Goal: Task Accomplishment & Management: Use online tool/utility

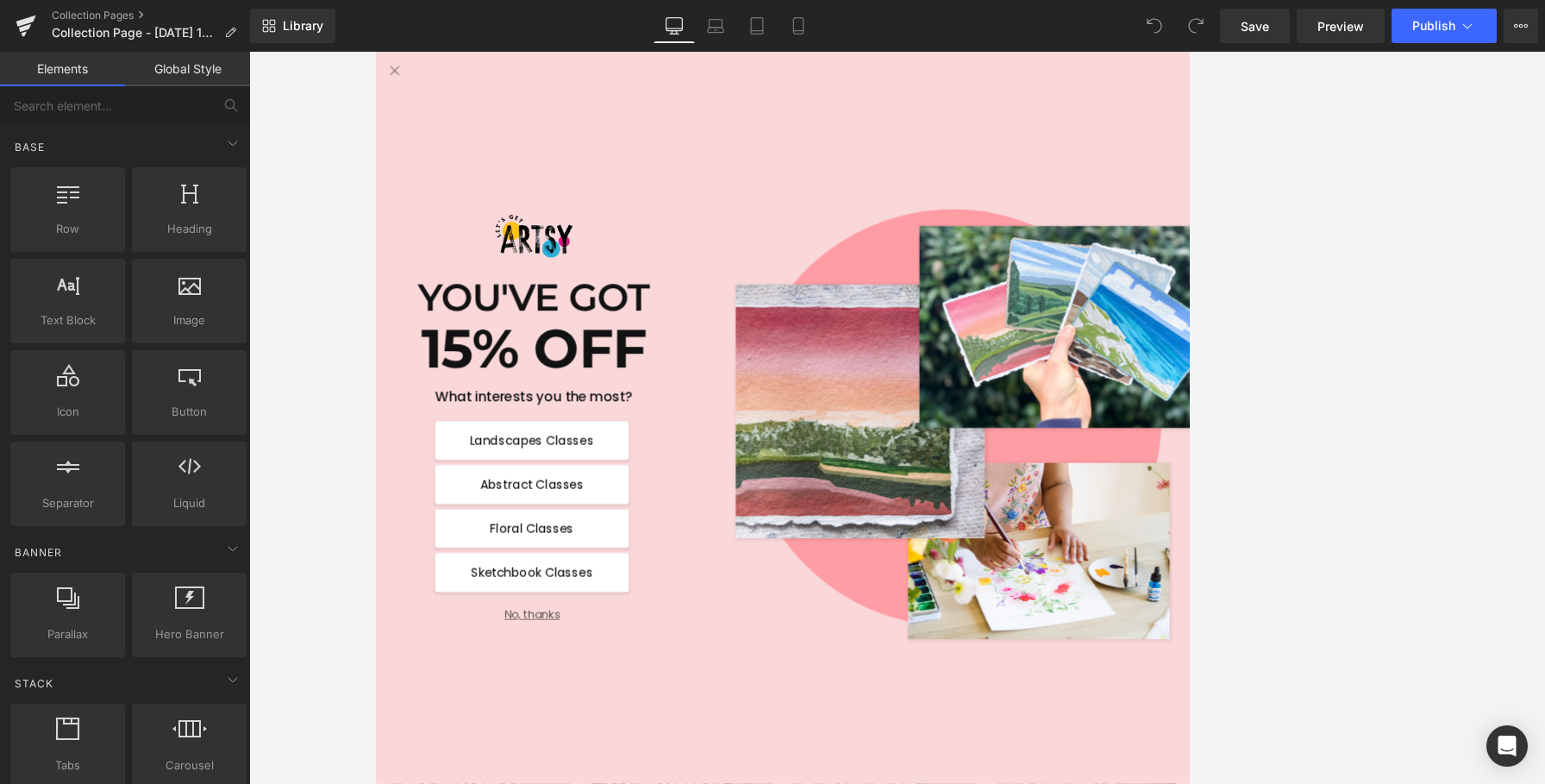
click at [577, 776] on button "No, thanks" at bounding box center [575, 766] width 249 height 30
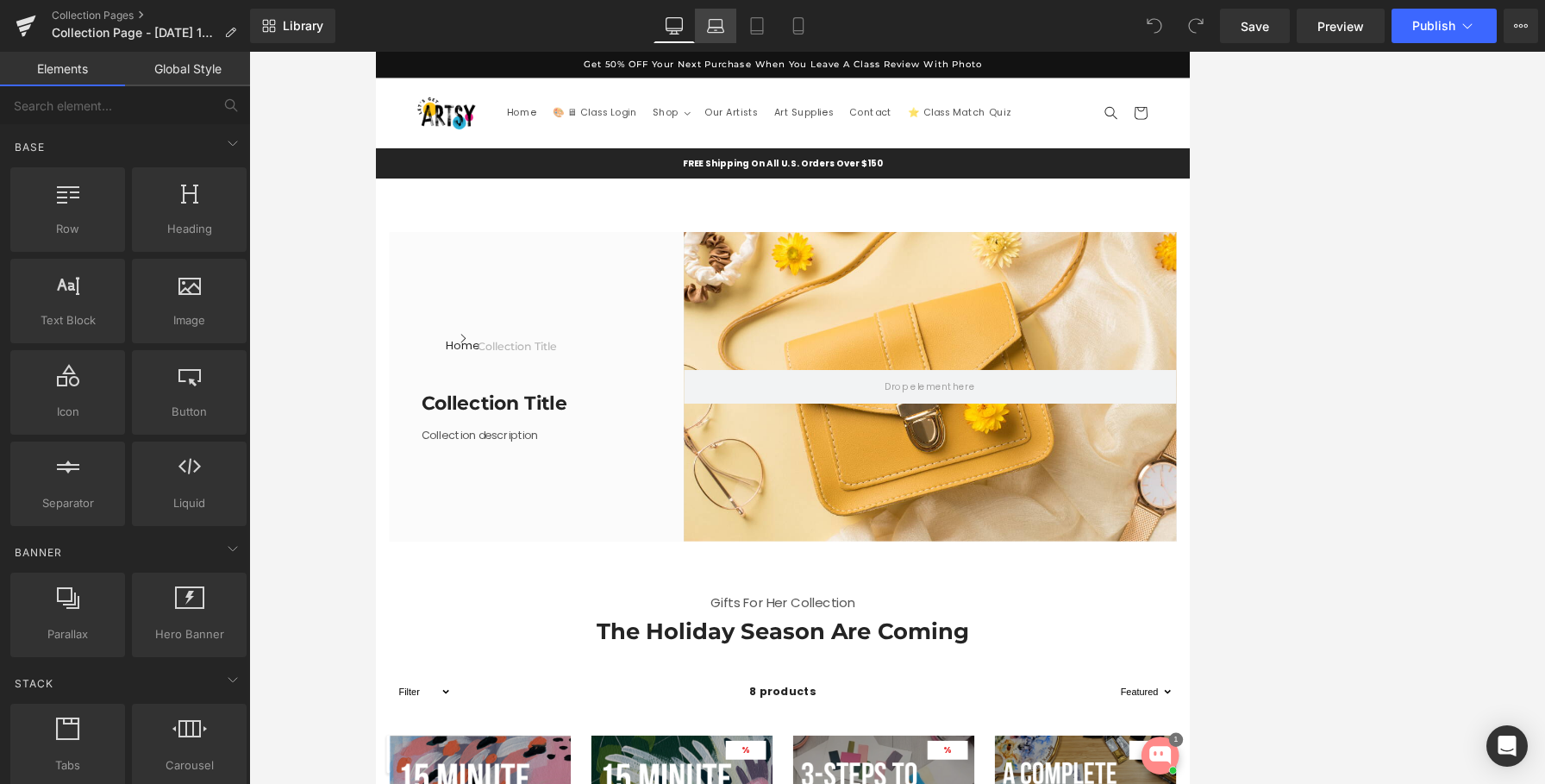
click at [722, 37] on link "Laptop" at bounding box center [715, 25] width 42 height 34
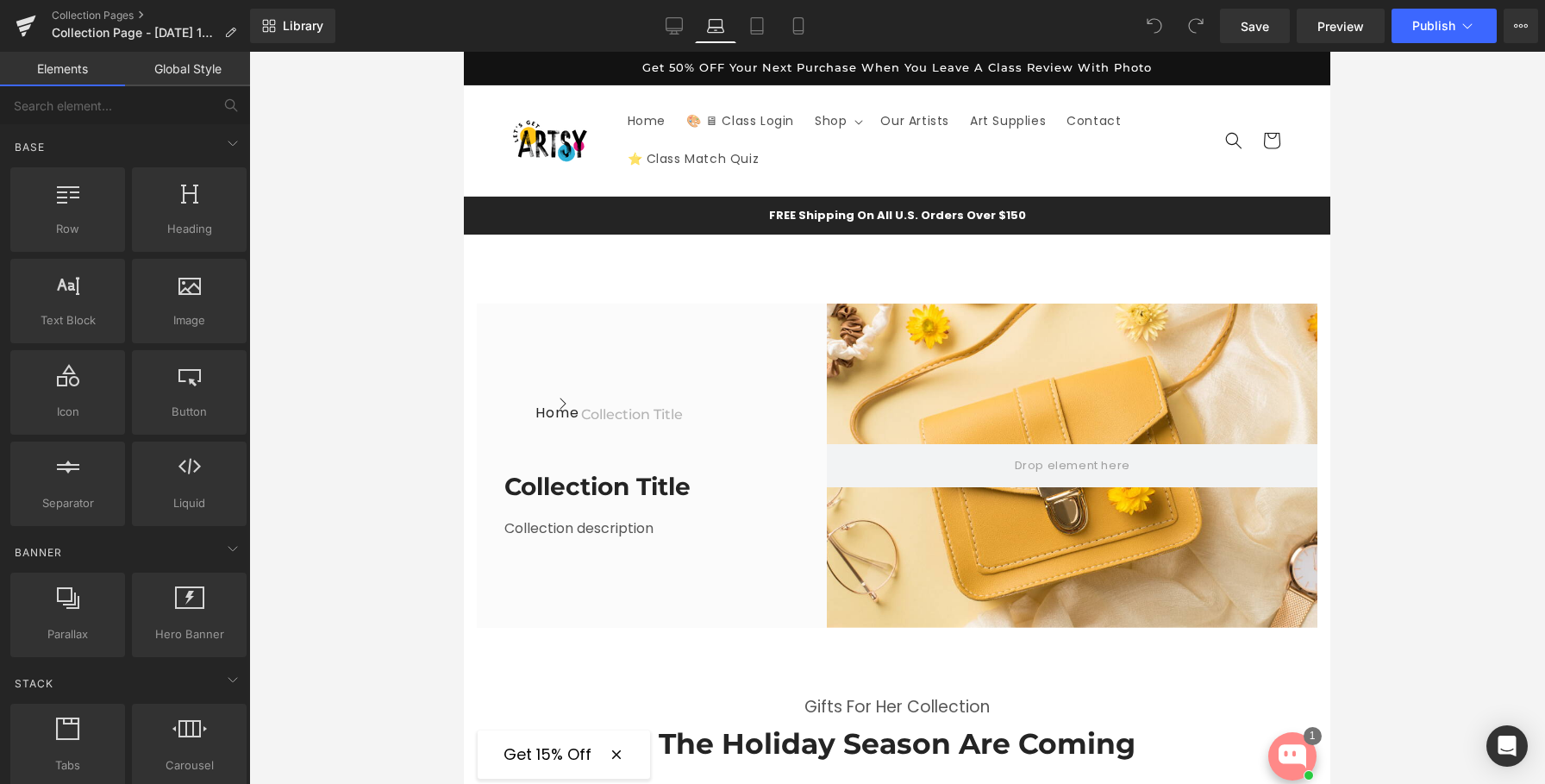
scroll to position [145, 0]
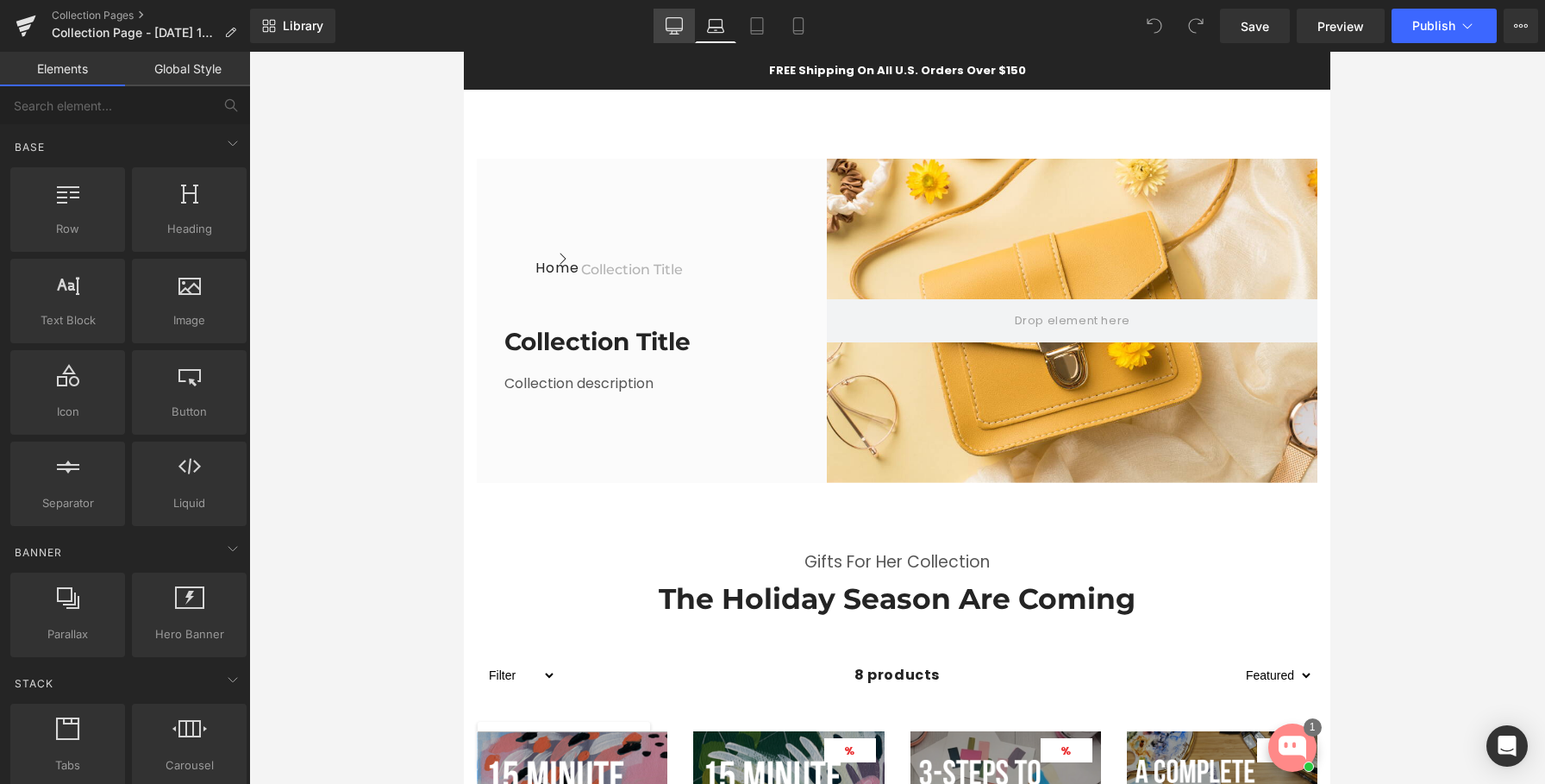
click at [671, 25] on icon at bounding box center [674, 26] width 17 height 17
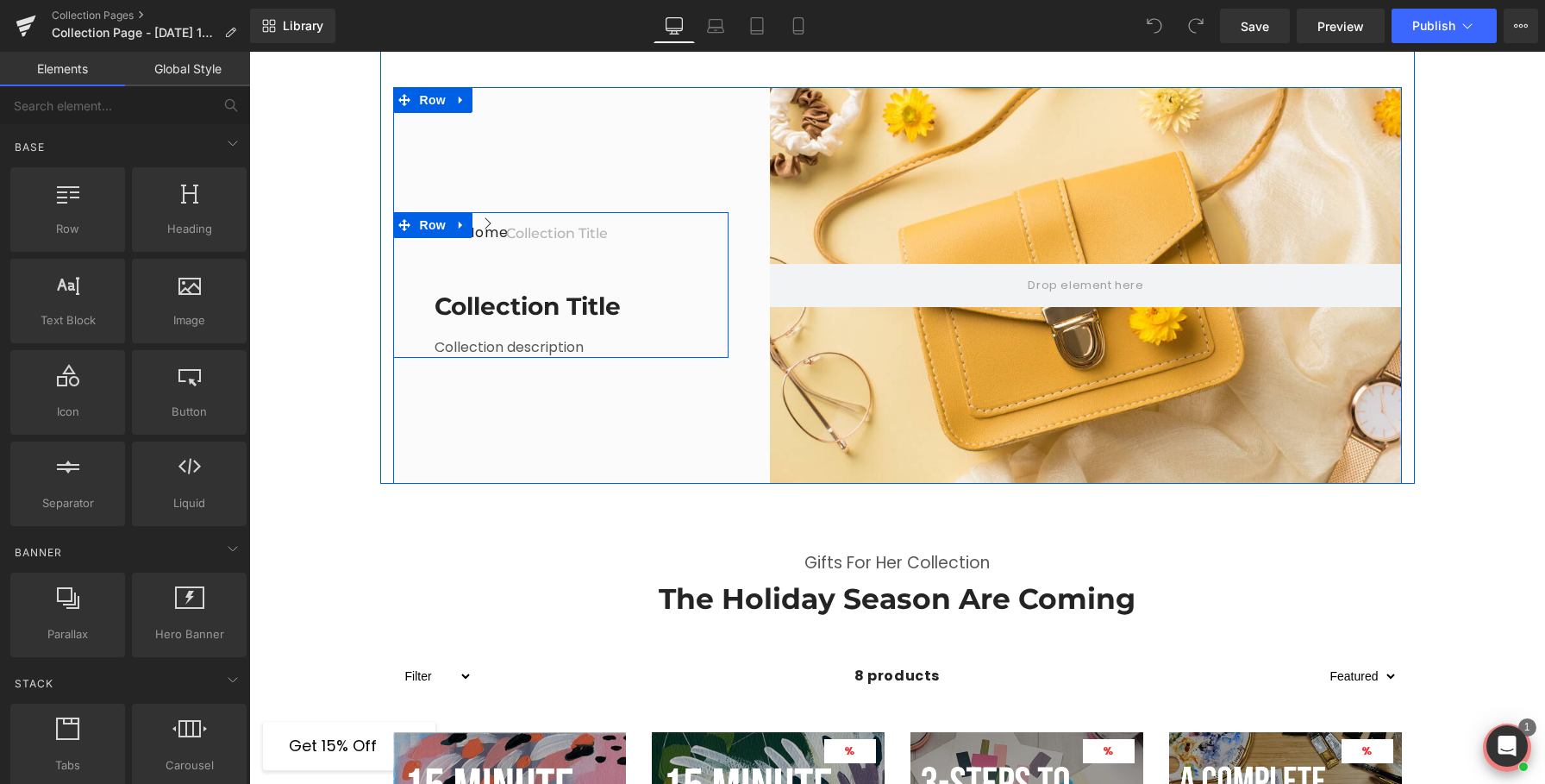
scroll to position [200, 0]
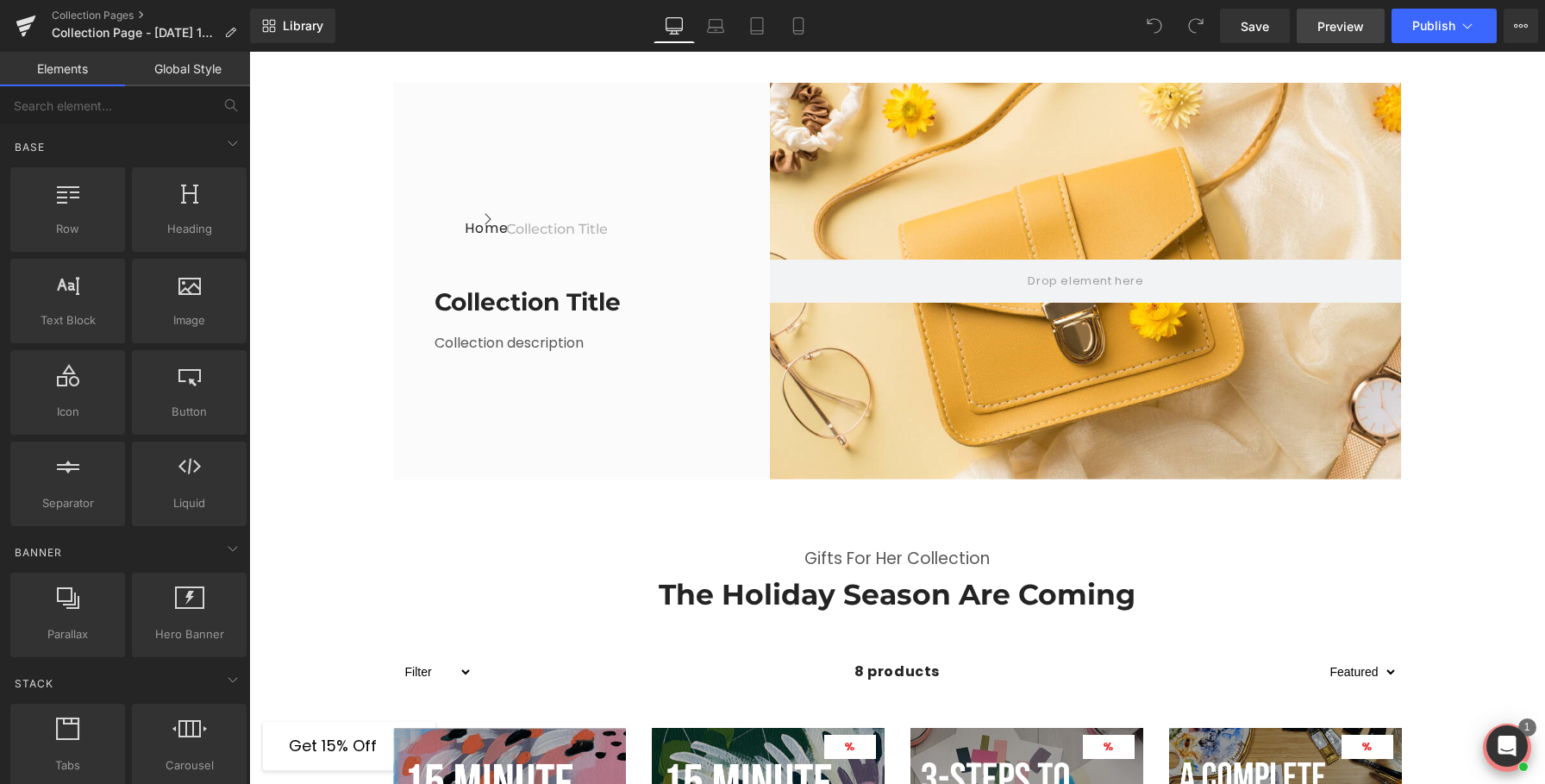
click at [1037, 38] on link "Preview" at bounding box center [1341, 25] width 88 height 34
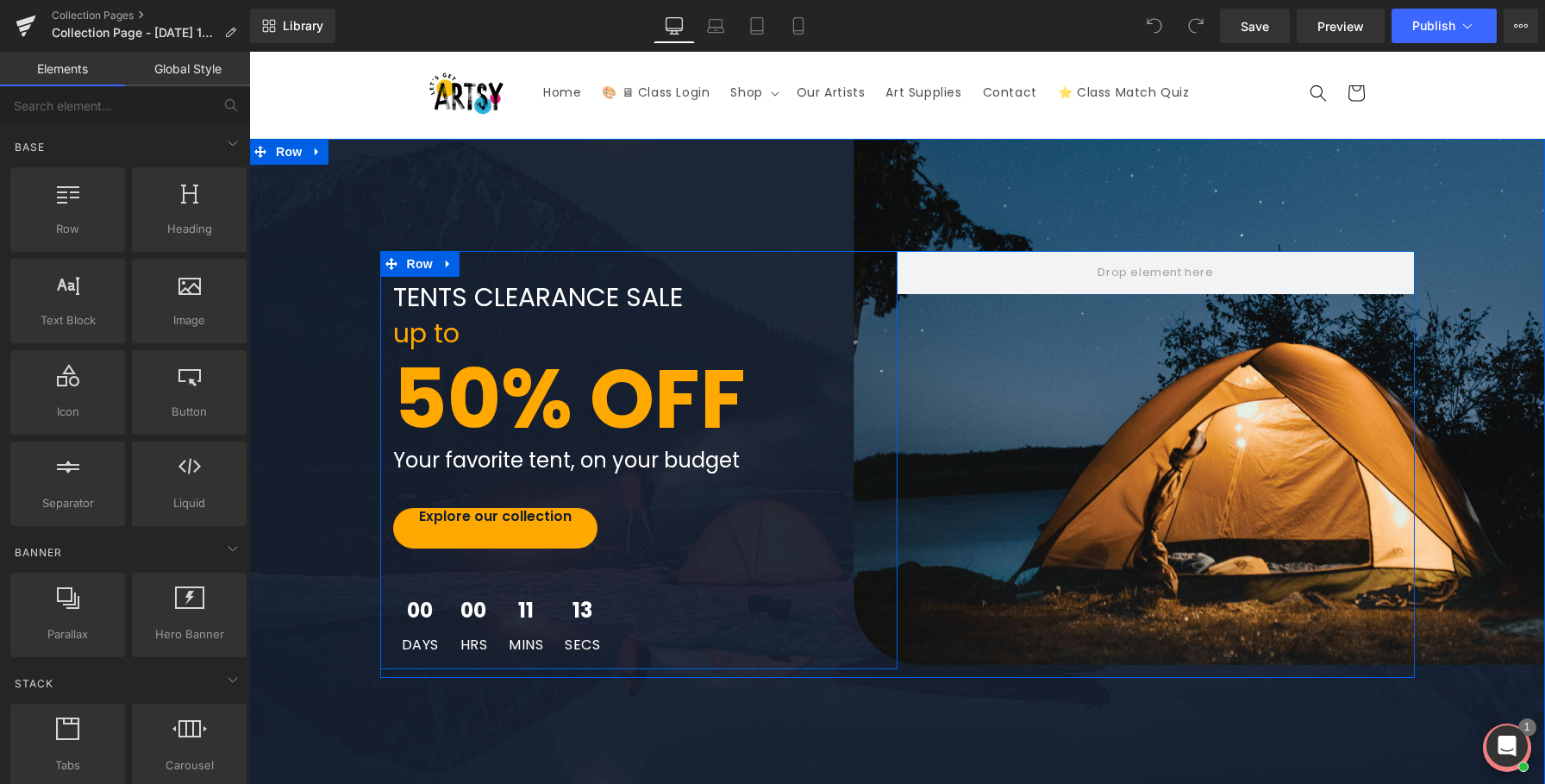
scroll to position [92, 0]
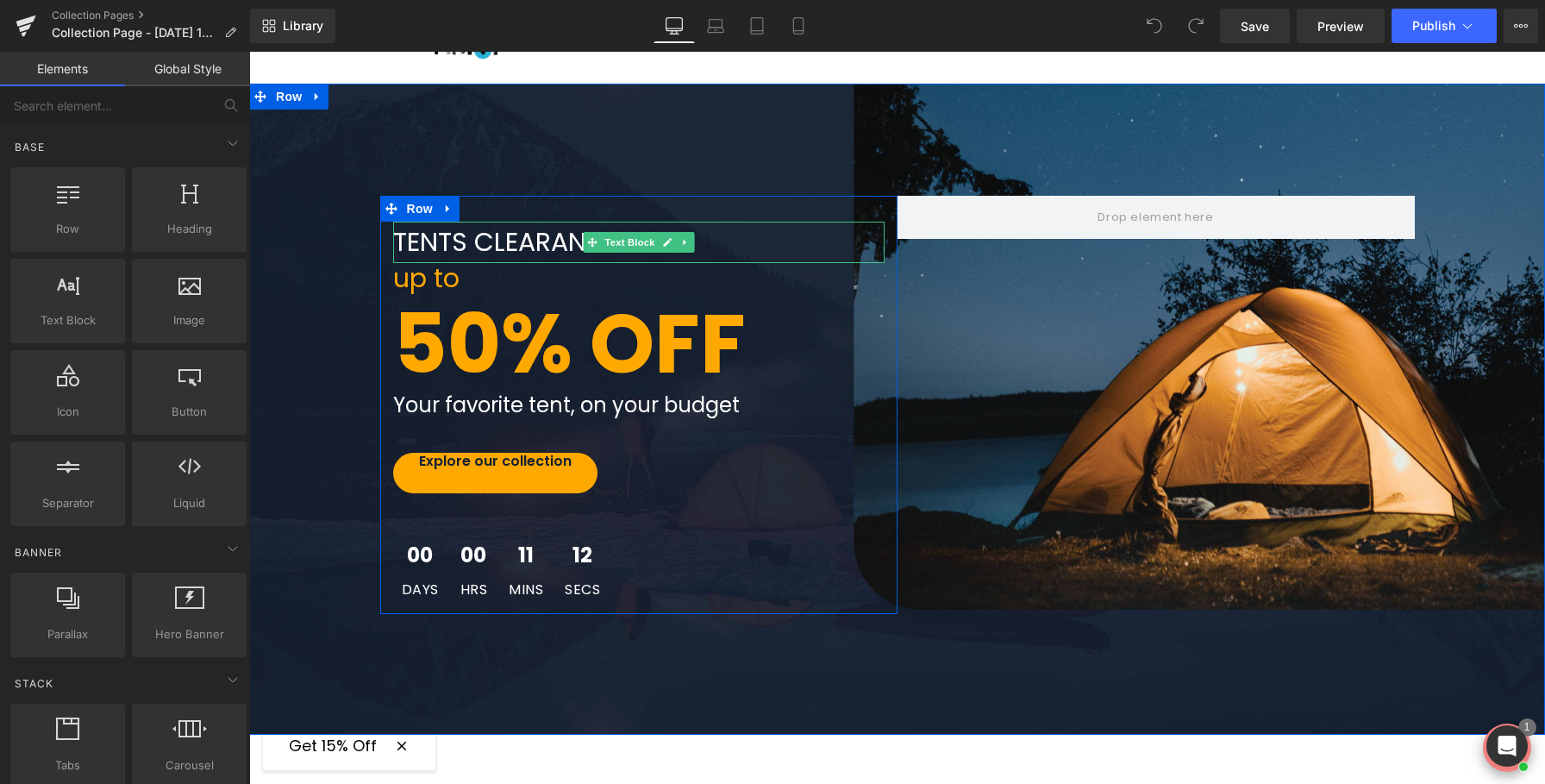
click at [494, 244] on p "tents clearance sale" at bounding box center [639, 242] width 492 height 42
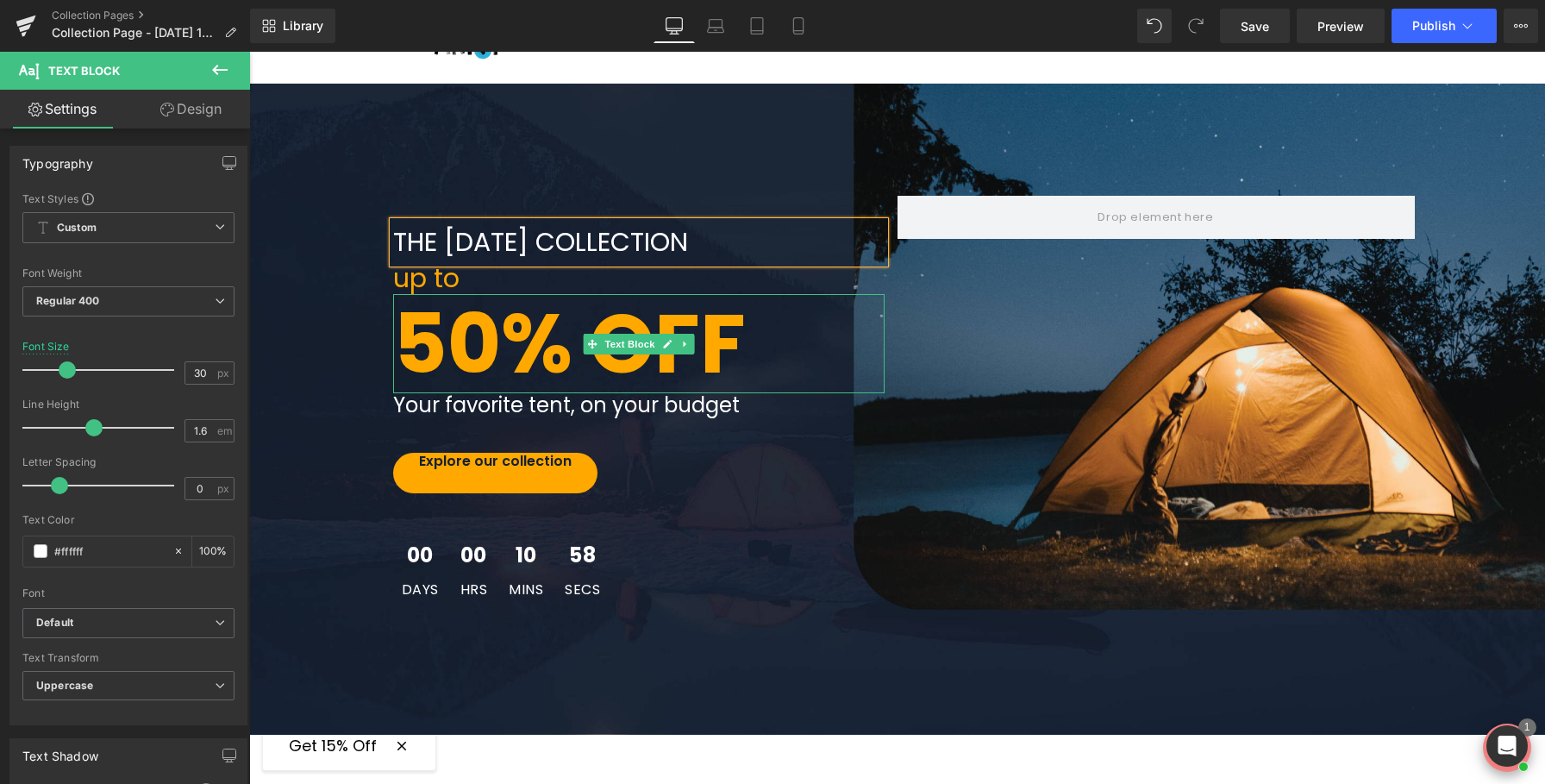
click at [435, 326] on strong "50% OFF" at bounding box center [569, 344] width 353 height 117
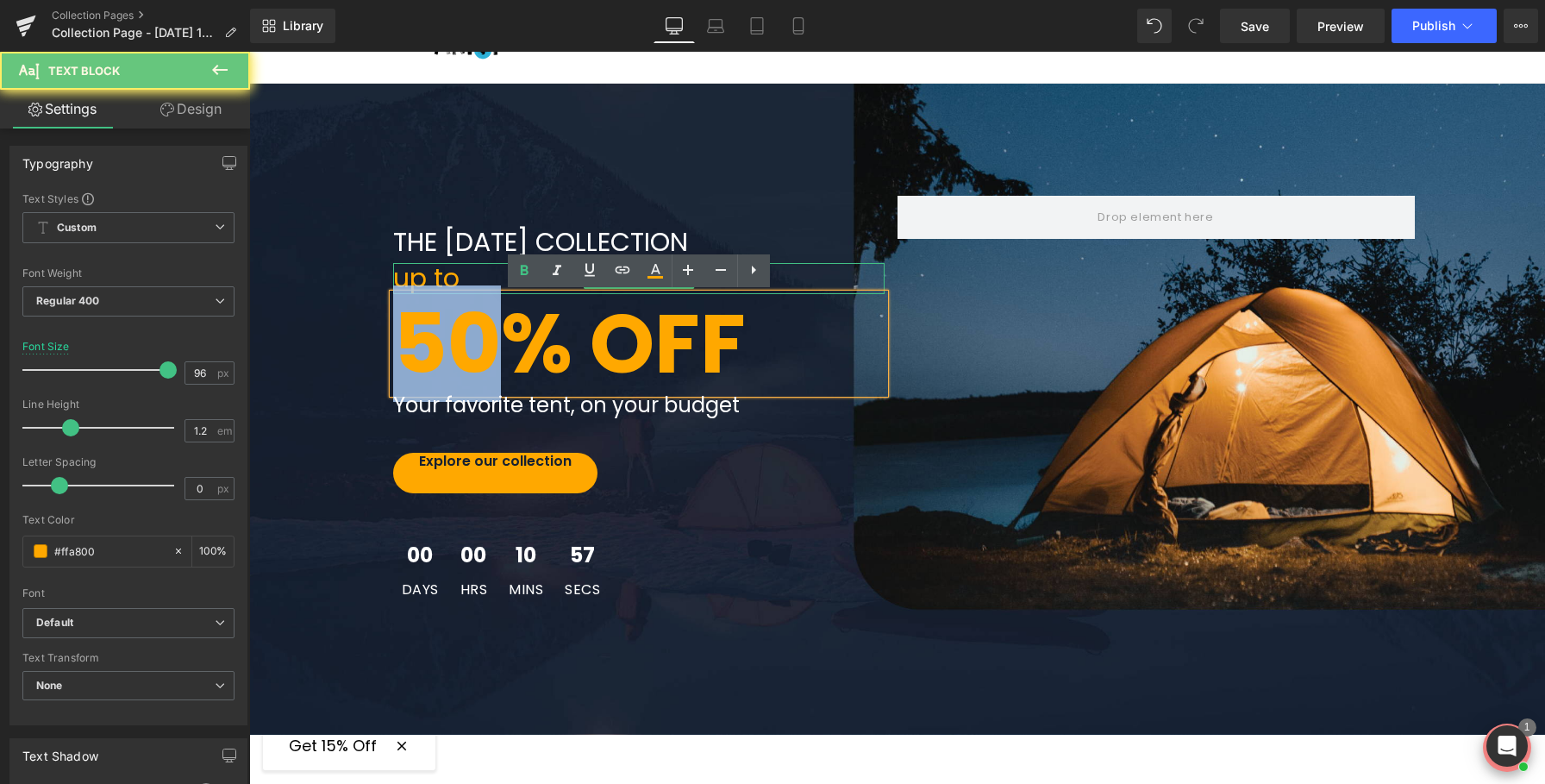
click at [429, 280] on p "up to" at bounding box center [639, 279] width 492 height 31
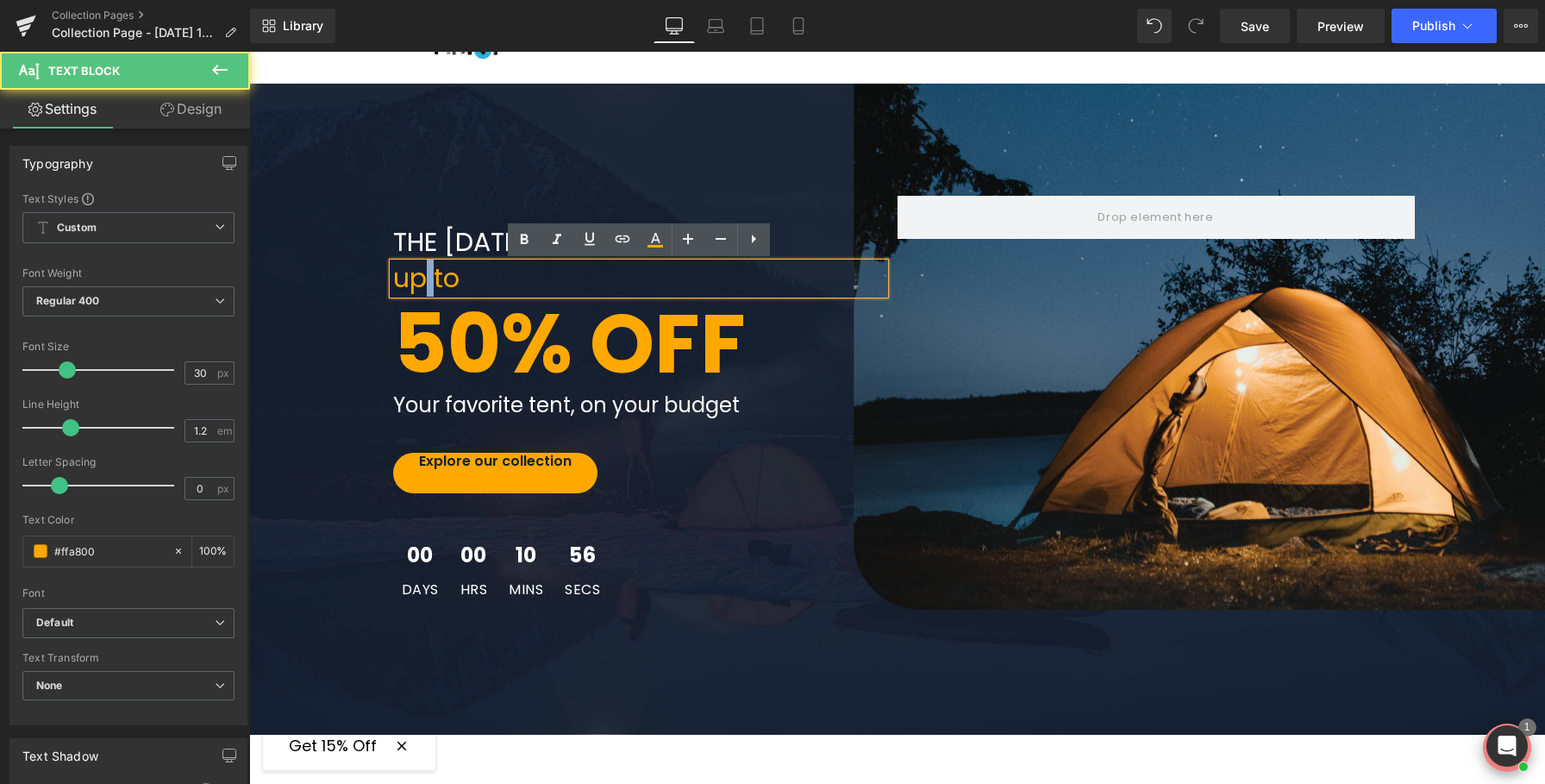
click at [429, 280] on p "up to" at bounding box center [639, 279] width 492 height 31
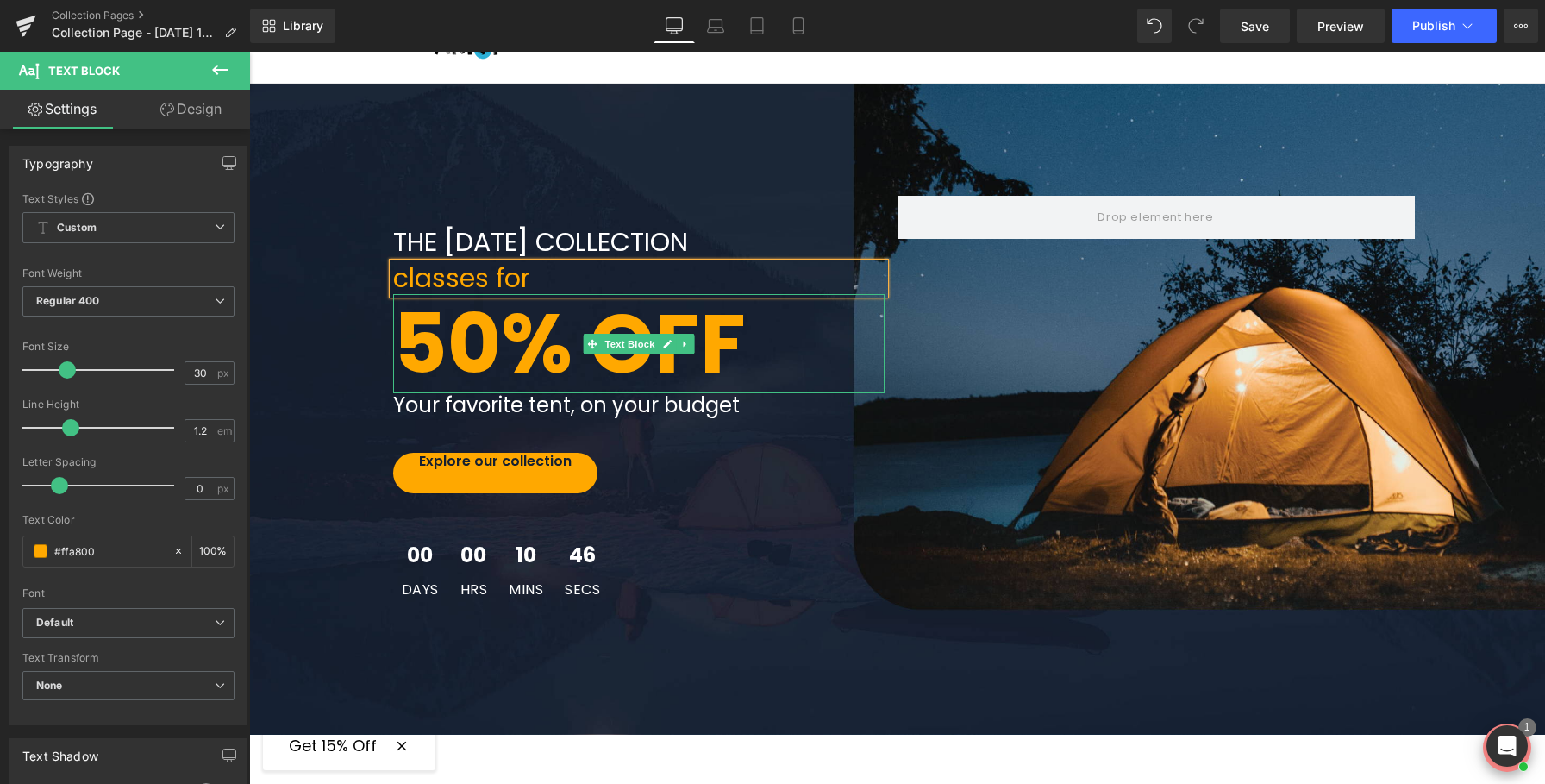
click at [509, 333] on strong "50% OFF" at bounding box center [569, 344] width 353 height 117
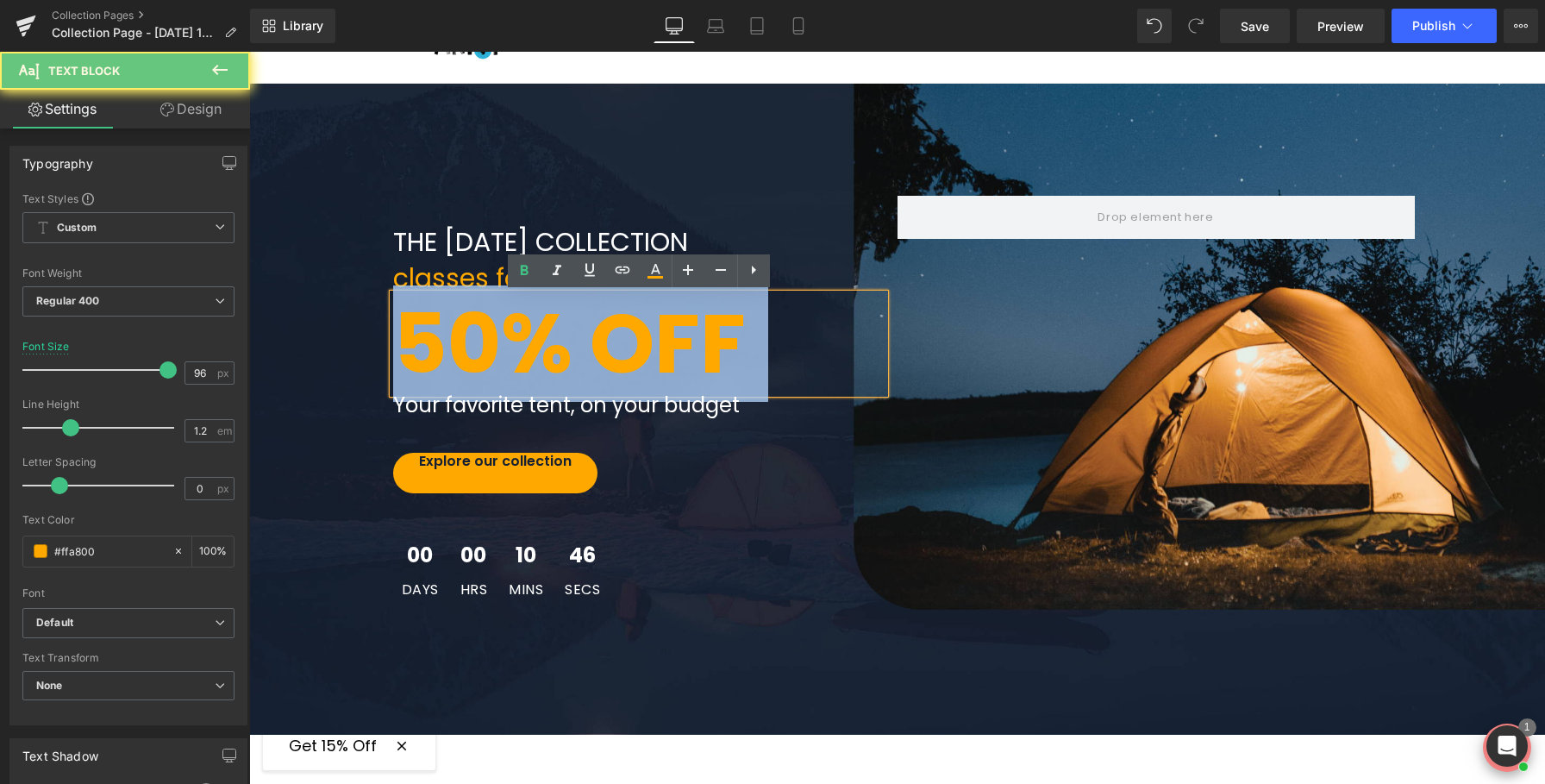
click at [509, 333] on strong "50% OFF" at bounding box center [569, 344] width 353 height 117
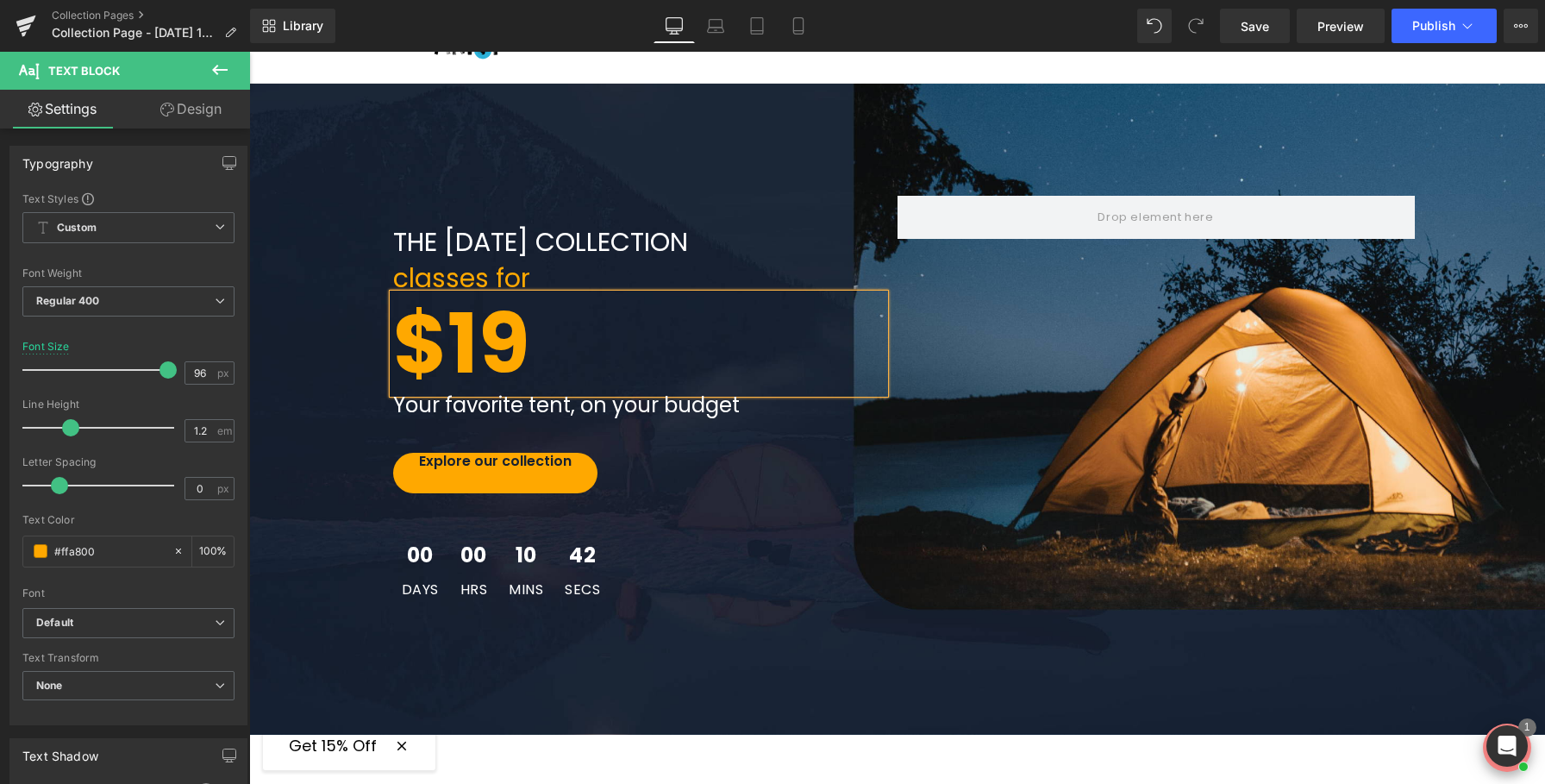
click at [405, 355] on b "$19" at bounding box center [462, 344] width 136 height 117
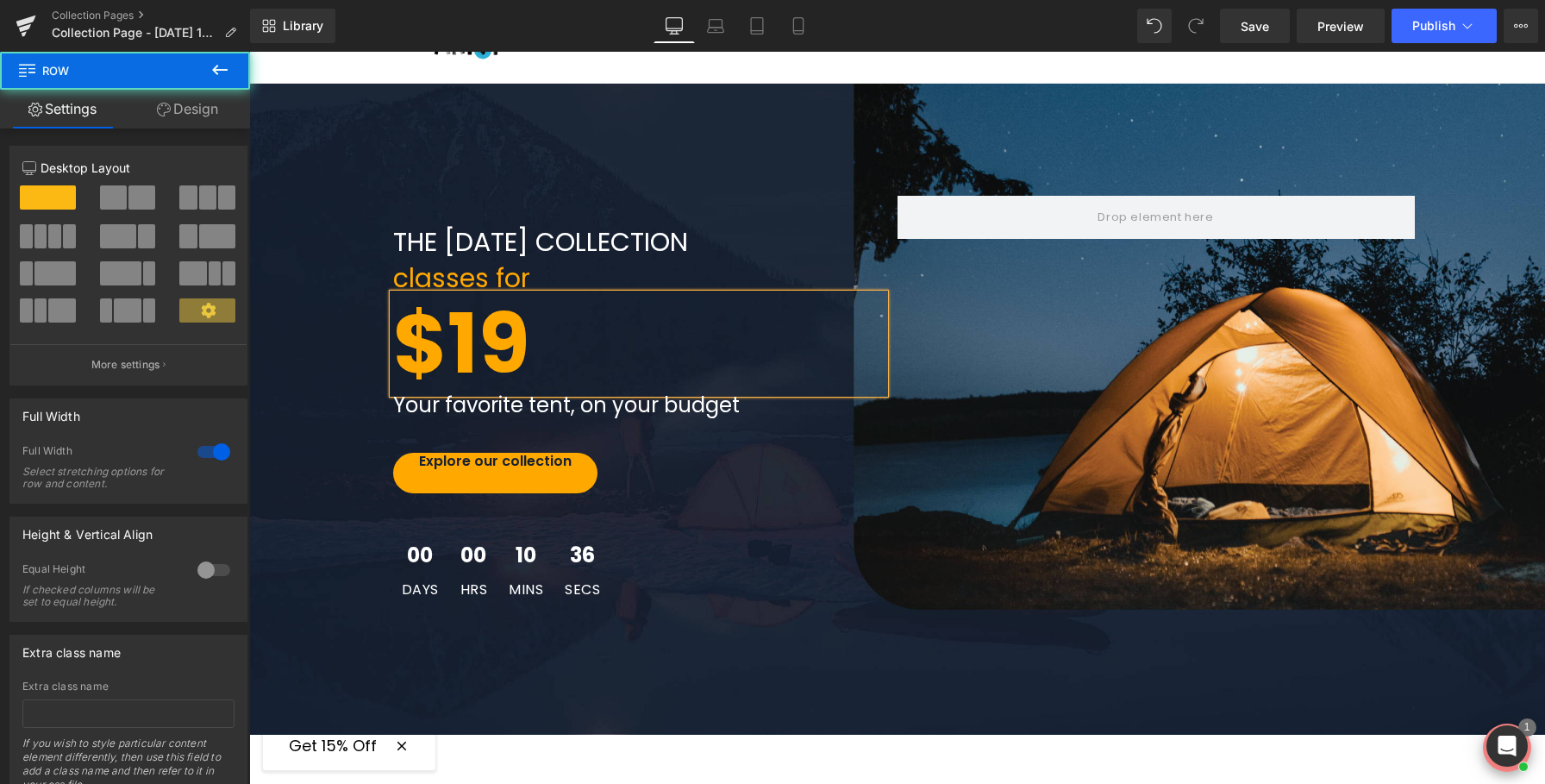
click at [341, 588] on div "THE LABOR DAY COLLECTION Text Block classes for Text Block $19 Text Block Your …" at bounding box center [897, 408] width 1296 height 426
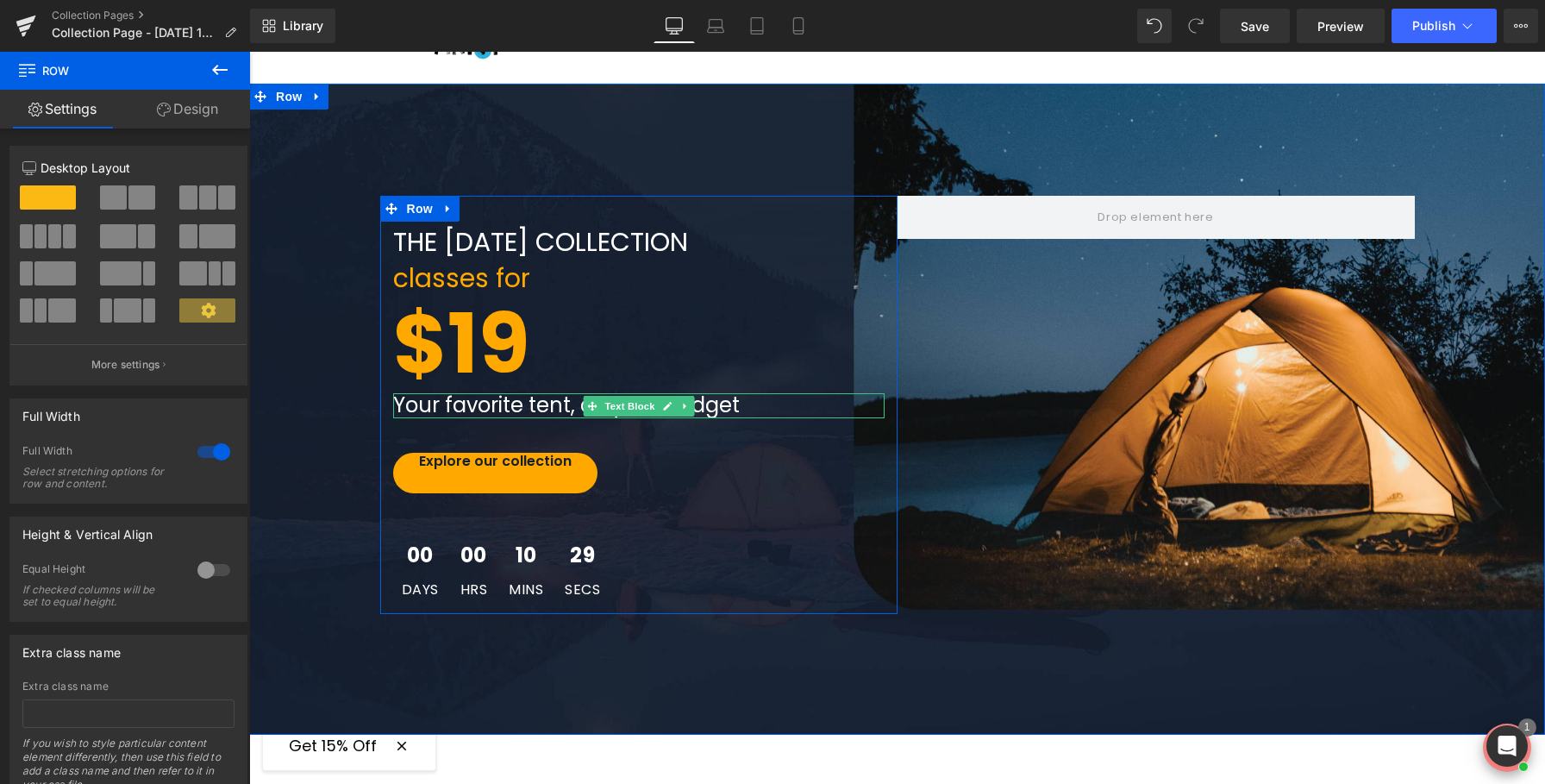
click at [442, 407] on p "Your favorite tent, on your budget" at bounding box center [639, 406] width 492 height 25
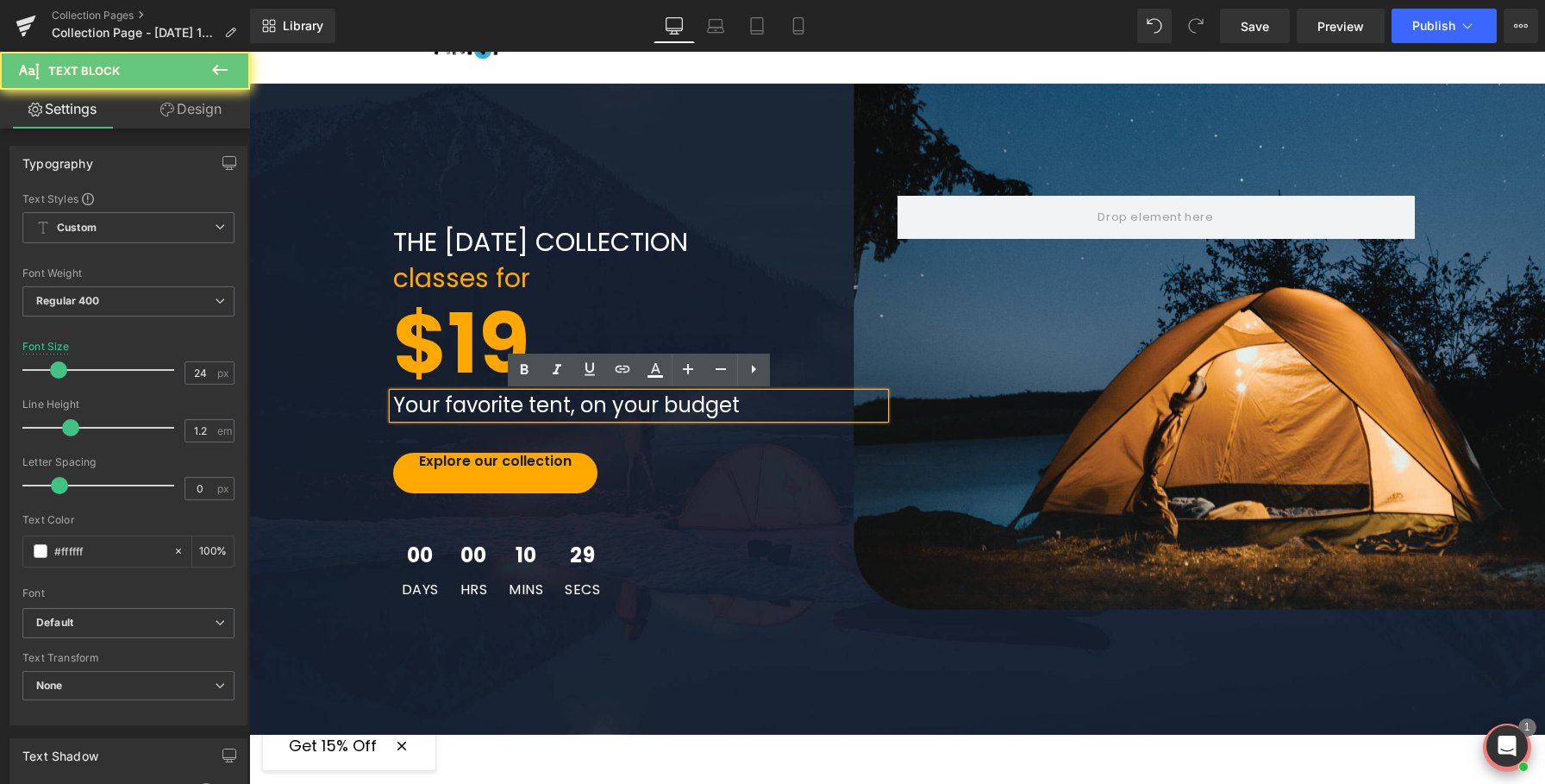
click at [442, 407] on p "Your favorite tent, on your budget" at bounding box center [639, 406] width 492 height 25
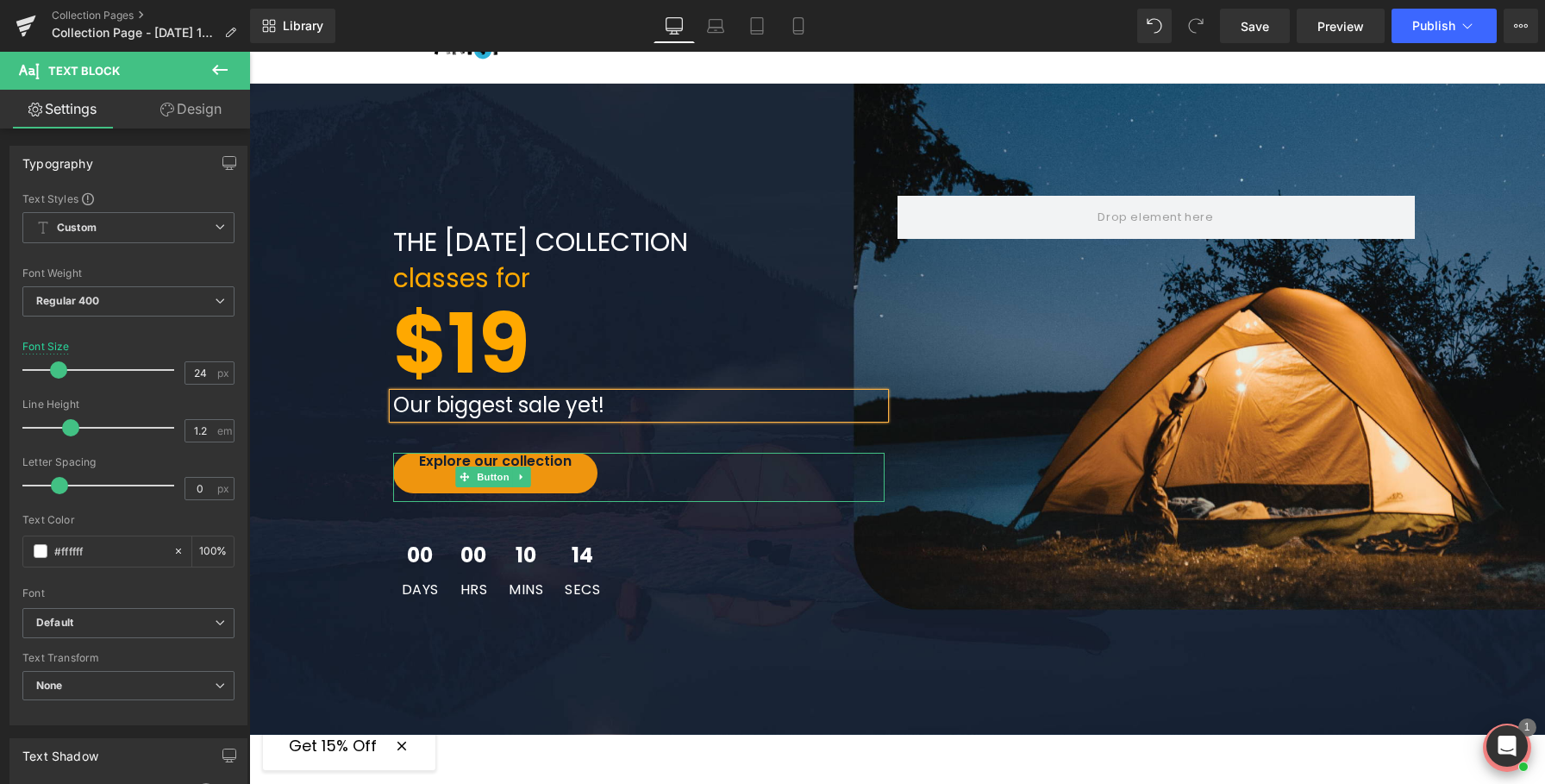
click at [557, 457] on span "Explore our collection" at bounding box center [495, 460] width 153 height 19
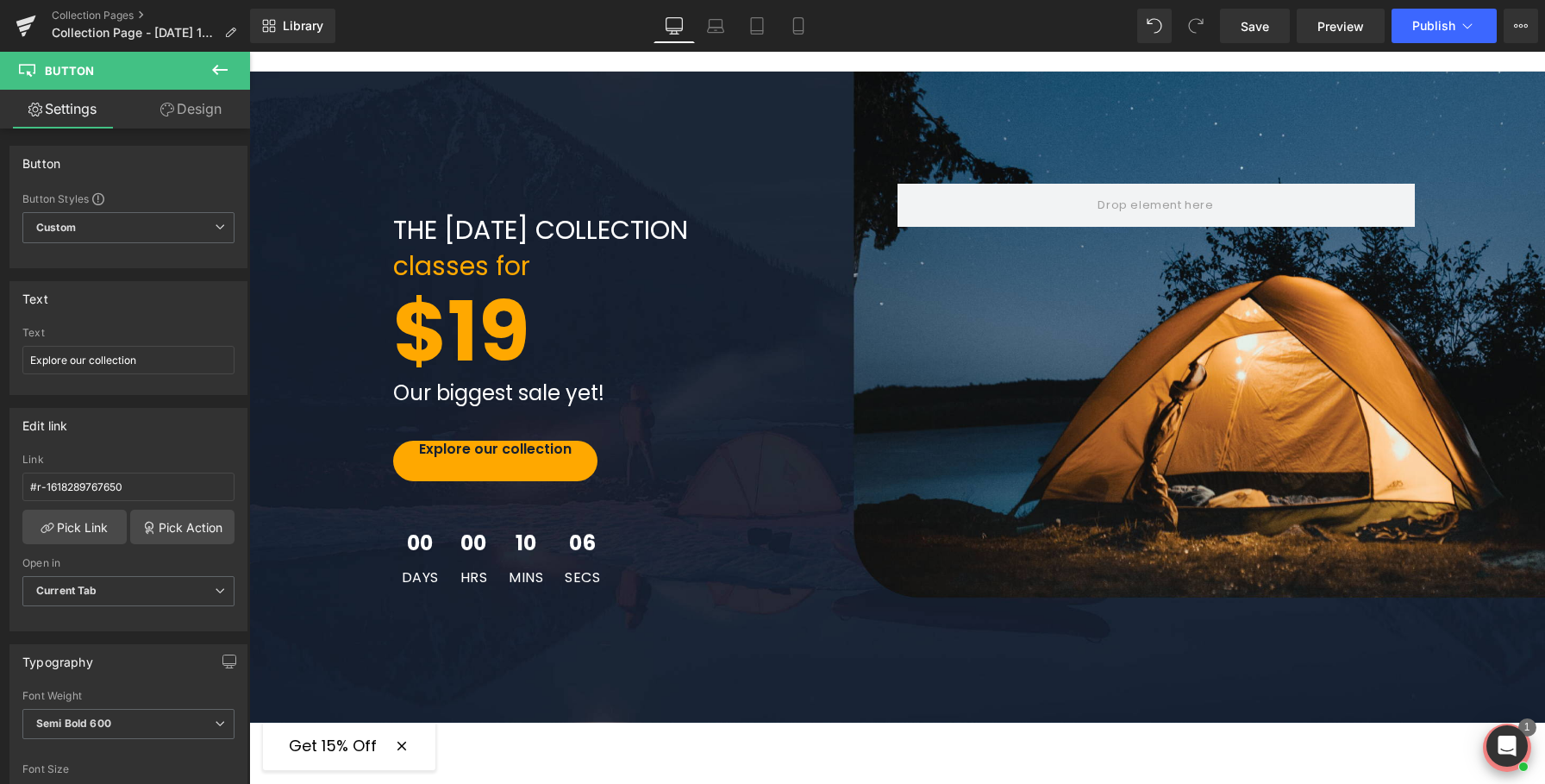
scroll to position [0, 0]
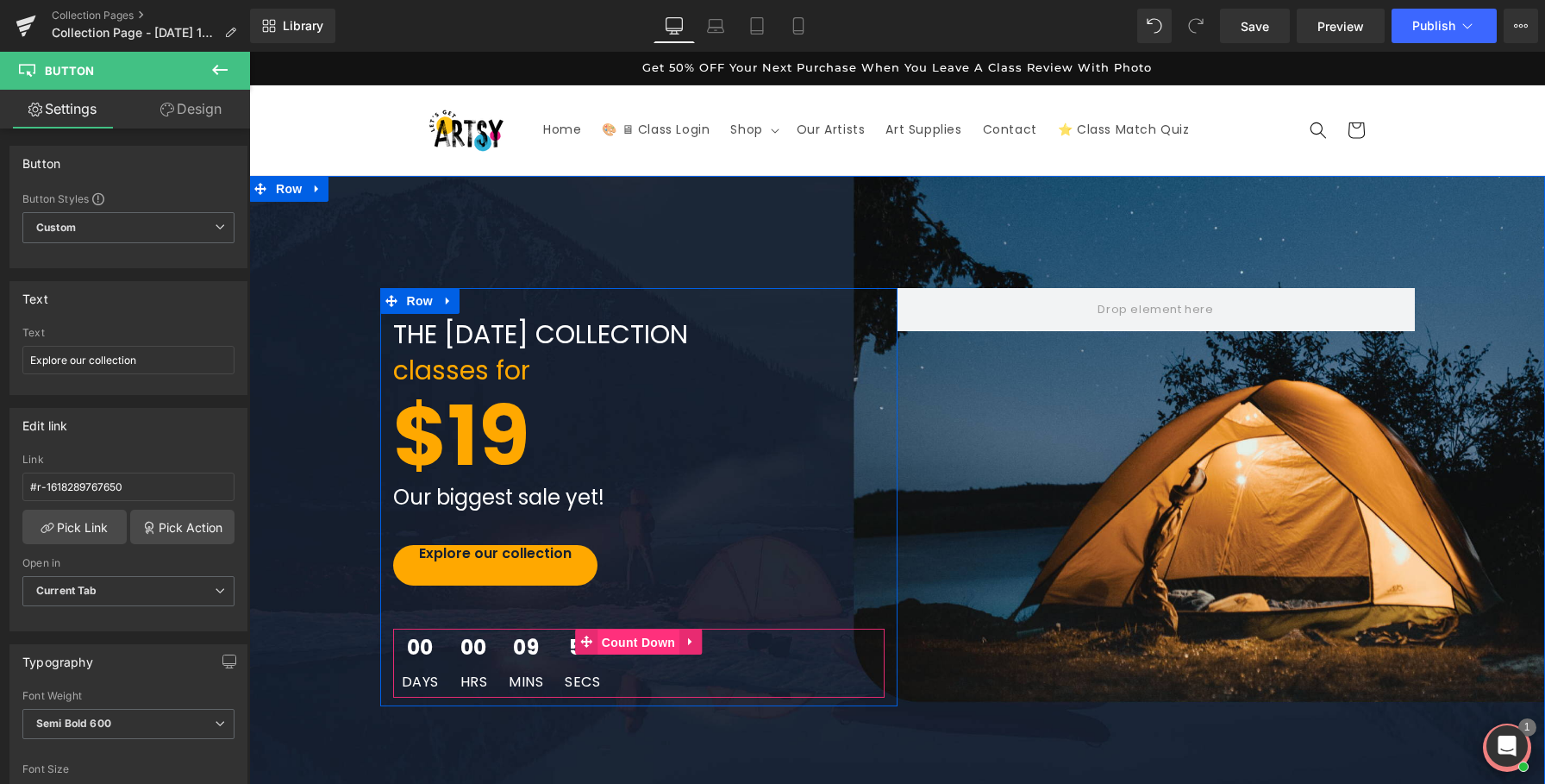
click at [614, 643] on span "Count Down" at bounding box center [638, 642] width 82 height 26
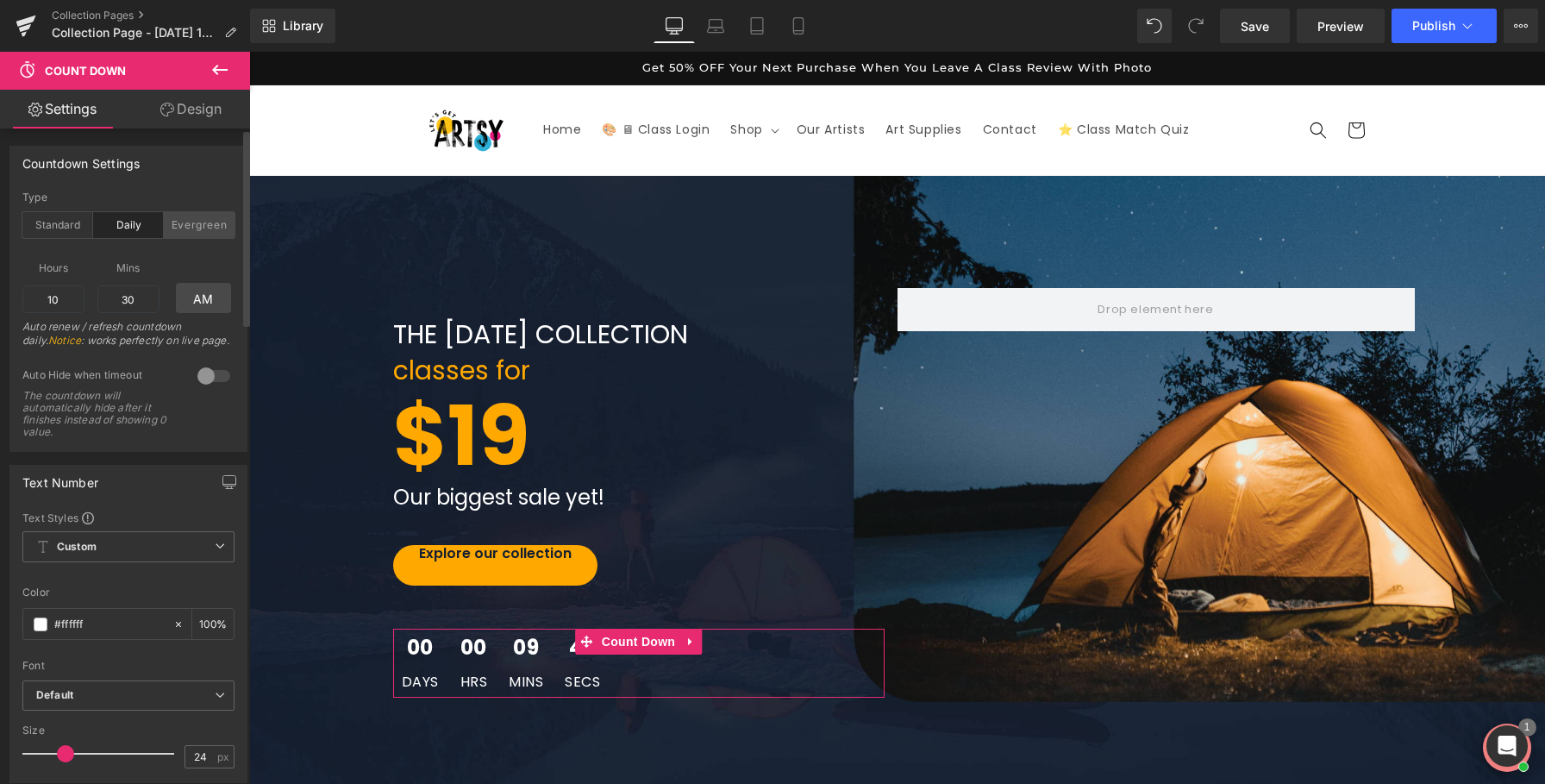
click at [180, 224] on div "Evergreen" at bounding box center [199, 224] width 71 height 26
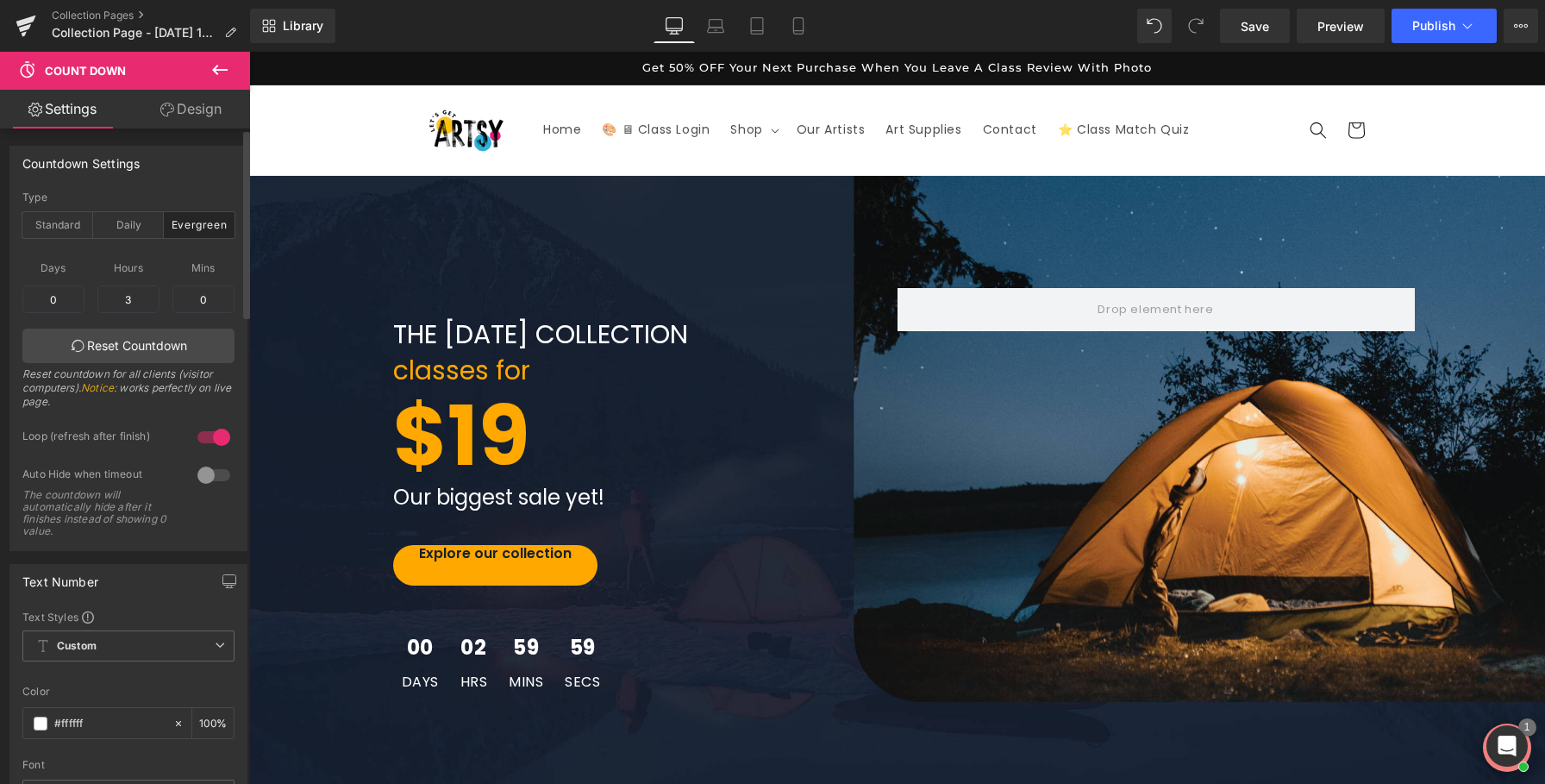
click at [106, 211] on div "Type Standard Daily Evergreen" at bounding box center [128, 224] width 212 height 66
click at [110, 217] on div "Daily" at bounding box center [128, 224] width 71 height 26
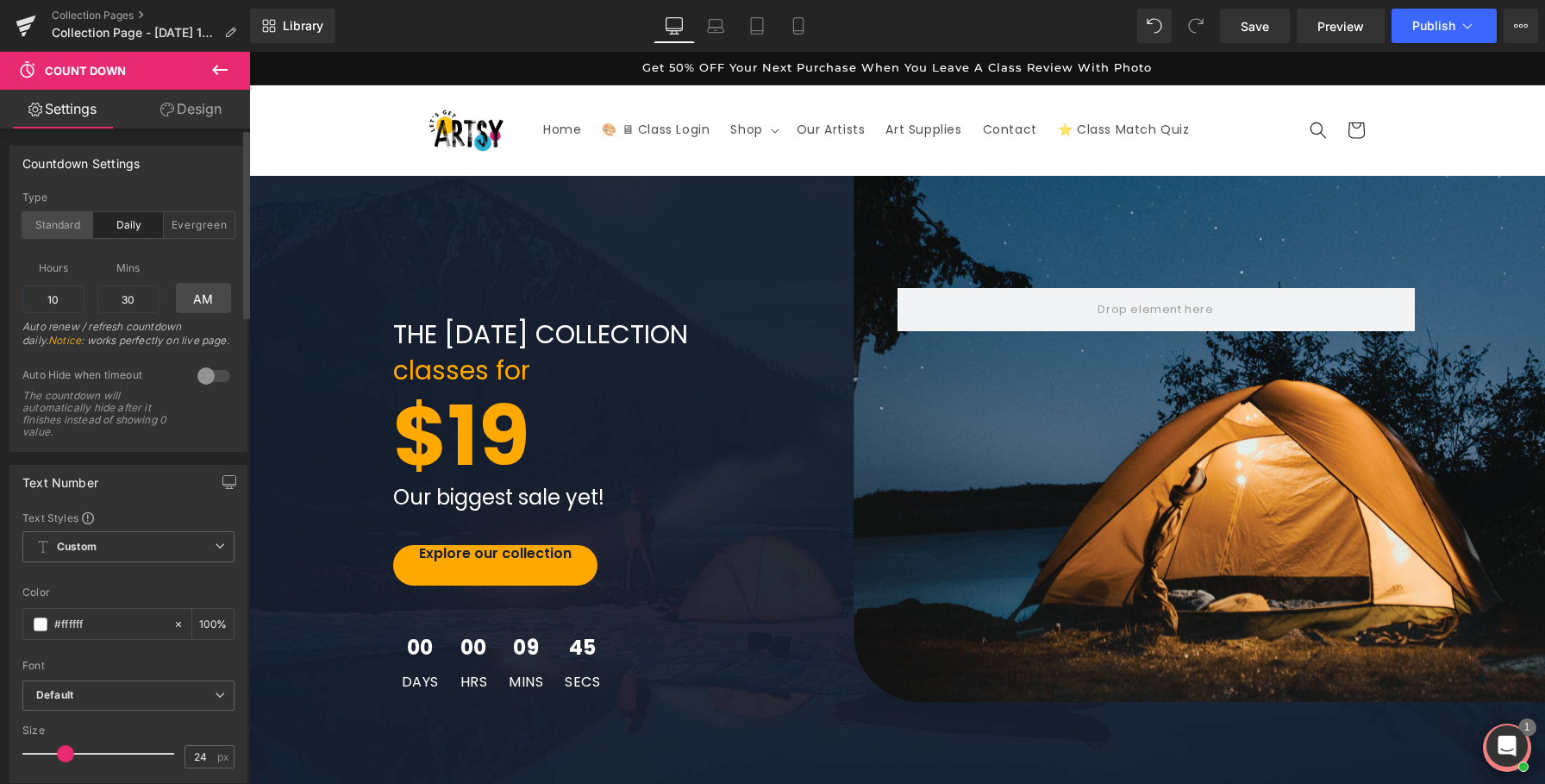
click at [49, 225] on div "Standard" at bounding box center [57, 224] width 71 height 26
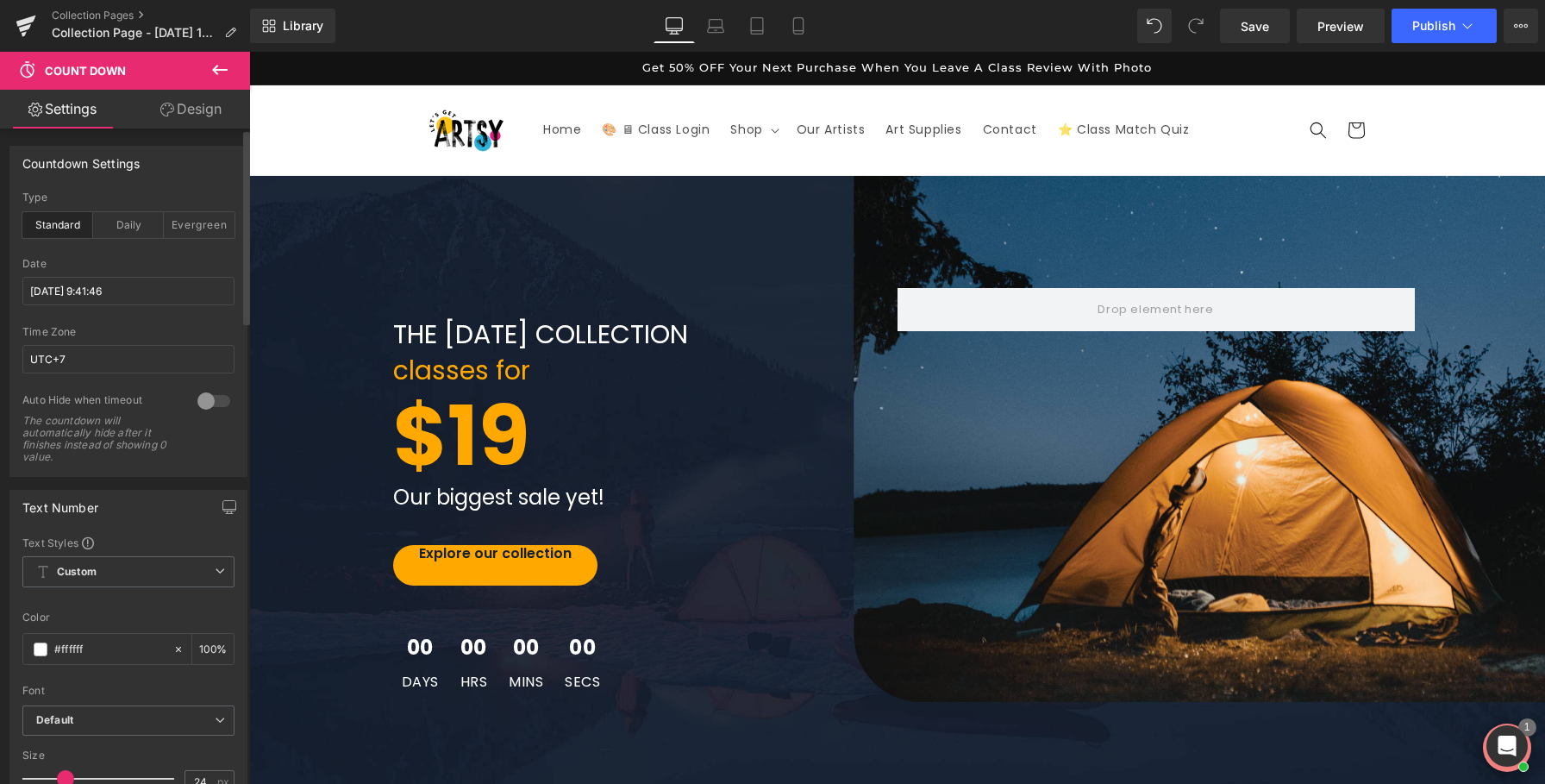
click at [205, 394] on div at bounding box center [214, 400] width 42 height 27
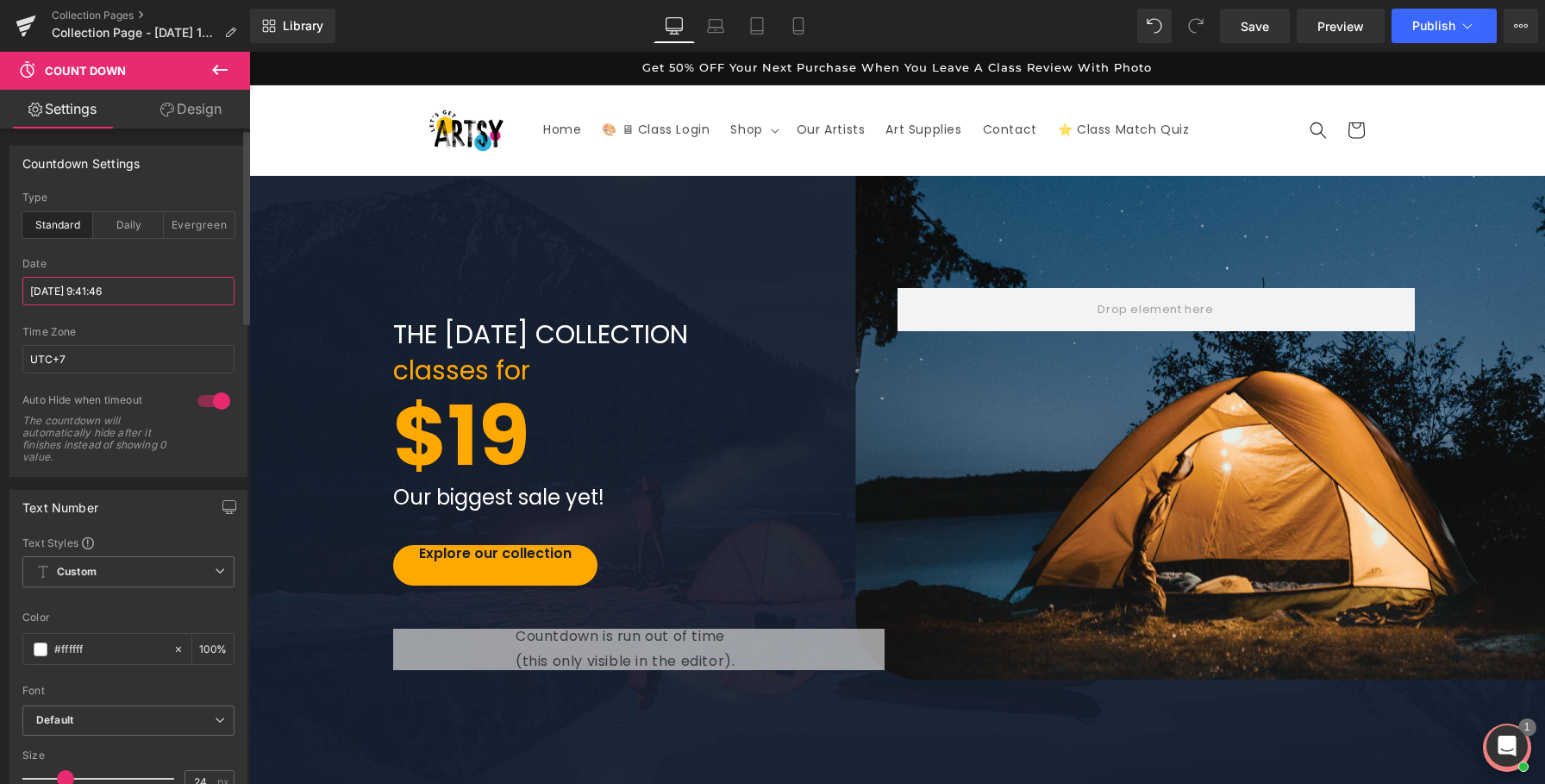
click at [57, 290] on input "2021/4/22 9:41:46" at bounding box center [128, 290] width 212 height 28
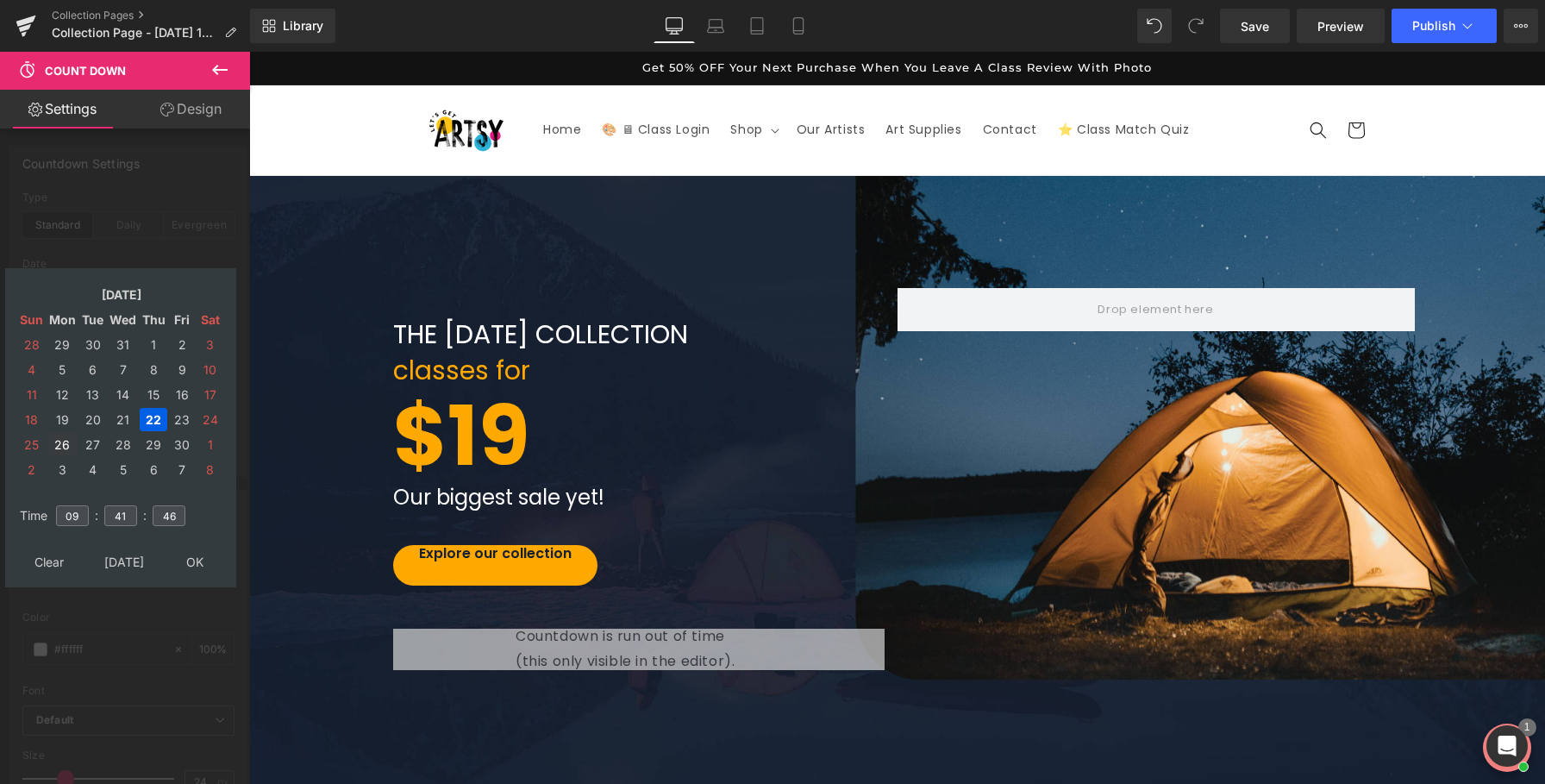
click at [59, 442] on td "26" at bounding box center [62, 444] width 30 height 23
click at [73, 512] on input "09" at bounding box center [73, 515] width 33 height 20
drag, startPoint x: 82, startPoint y: 515, endPoint x: 57, endPoint y: 514, distance: 25.0
click at [57, 515] on input "09" at bounding box center [73, 515] width 33 height 20
type input "11"
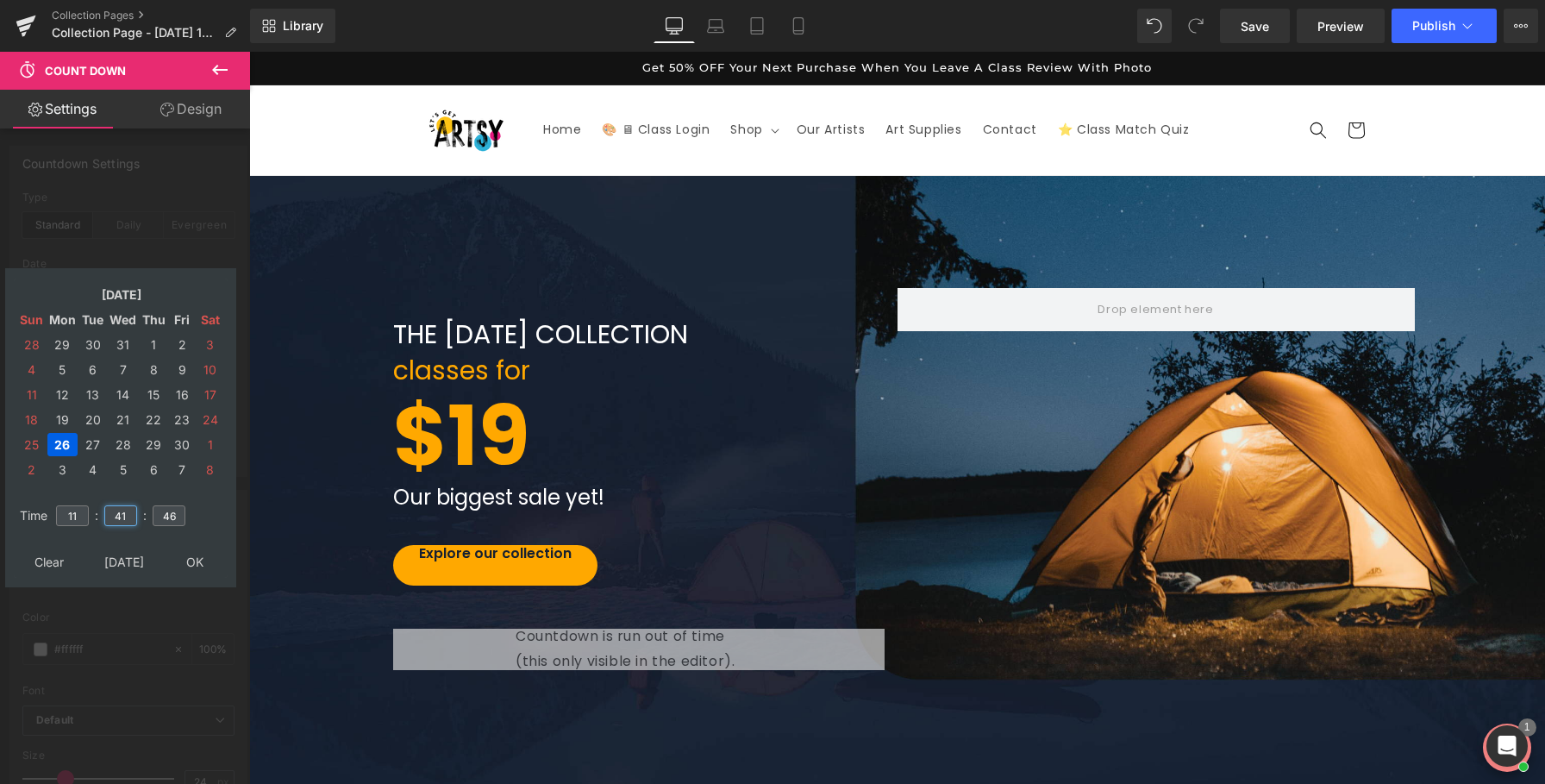
drag, startPoint x: 132, startPoint y: 513, endPoint x: 102, endPoint y: 513, distance: 30.0
click at [103, 513] on td "41" at bounding box center [120, 515] width 38 height 40
type input "59"
click at [182, 519] on input "46" at bounding box center [169, 515] width 33 height 20
drag, startPoint x: 182, startPoint y: 519, endPoint x: 158, endPoint y: 519, distance: 24.0
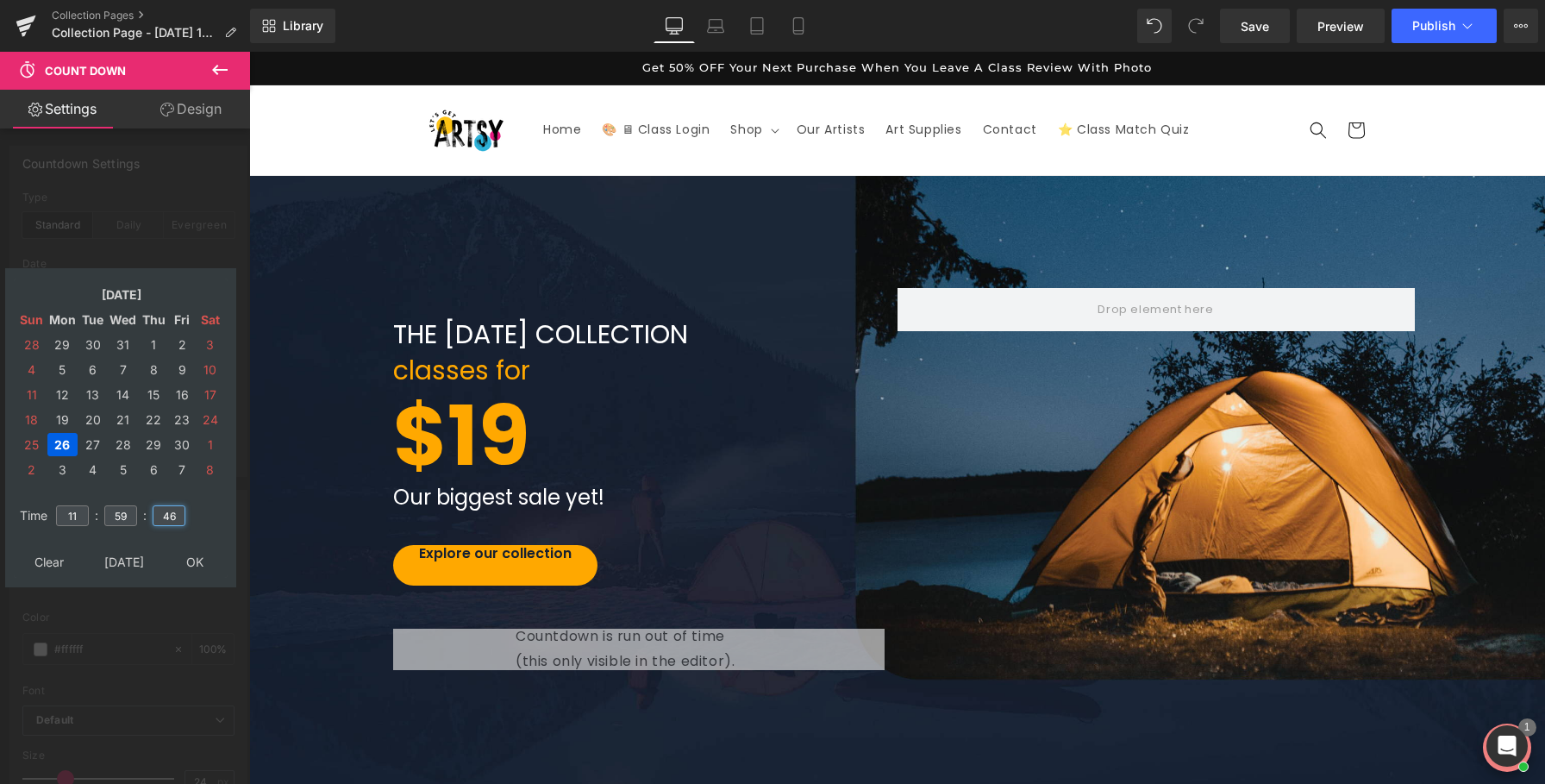
click at [158, 519] on input "46" at bounding box center [169, 515] width 33 height 20
type input "59"
click at [74, 516] on input "11" at bounding box center [73, 515] width 33 height 20
type input "2021/04/26 11:59:59"
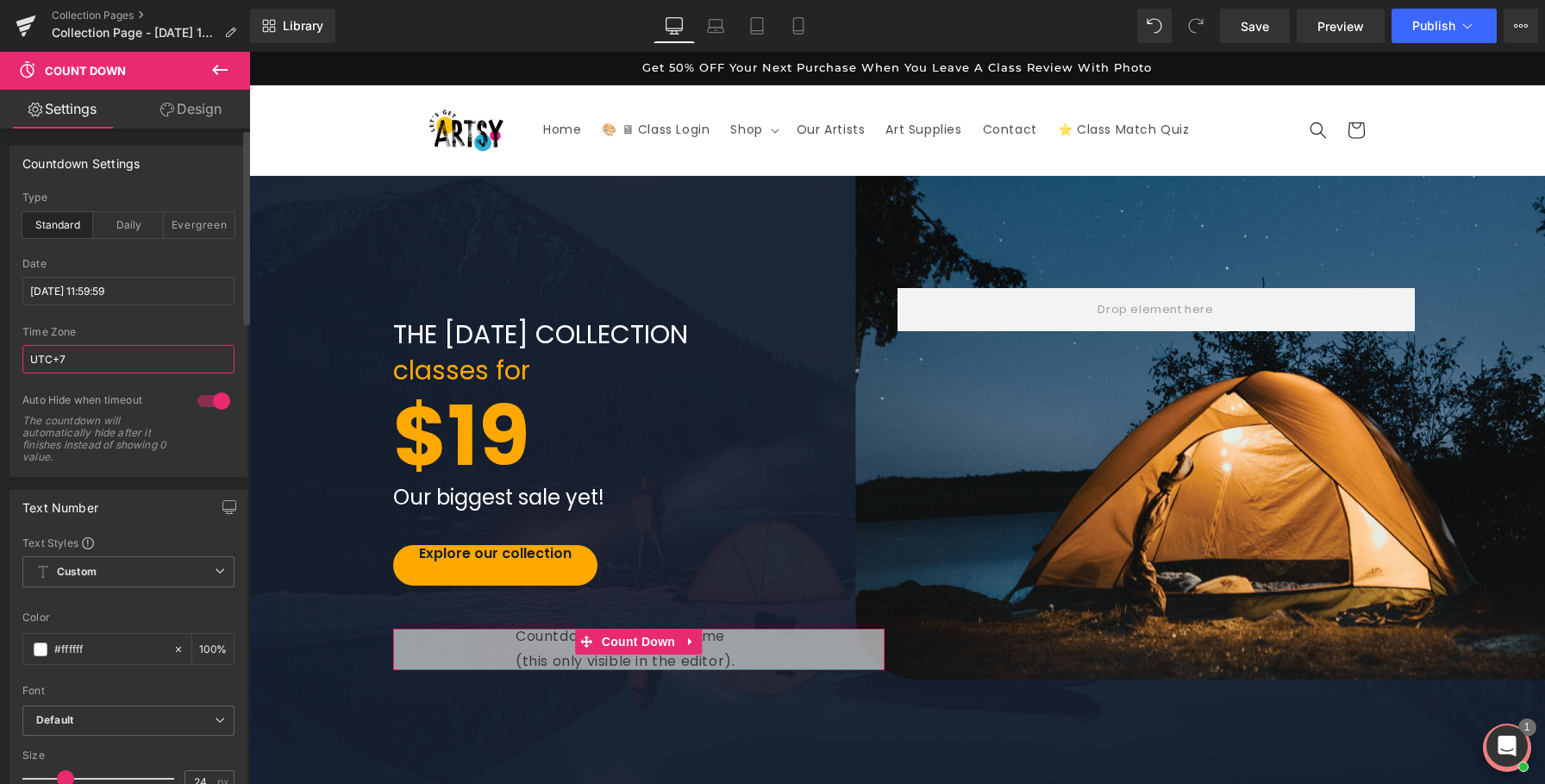
click at [90, 351] on input "UTC+7" at bounding box center [128, 358] width 212 height 28
drag, startPoint x: 94, startPoint y: 355, endPoint x: 12, endPoint y: 353, distance: 82.0
click at [12, 353] on div "standard Type Standard Daily Evergreen 2021/04/26 11:59:59 Date 2021/04/26 11:5…" at bounding box center [128, 333] width 236 height 285
type input "EST"
click at [48, 382] on div at bounding box center [128, 388] width 212 height 12
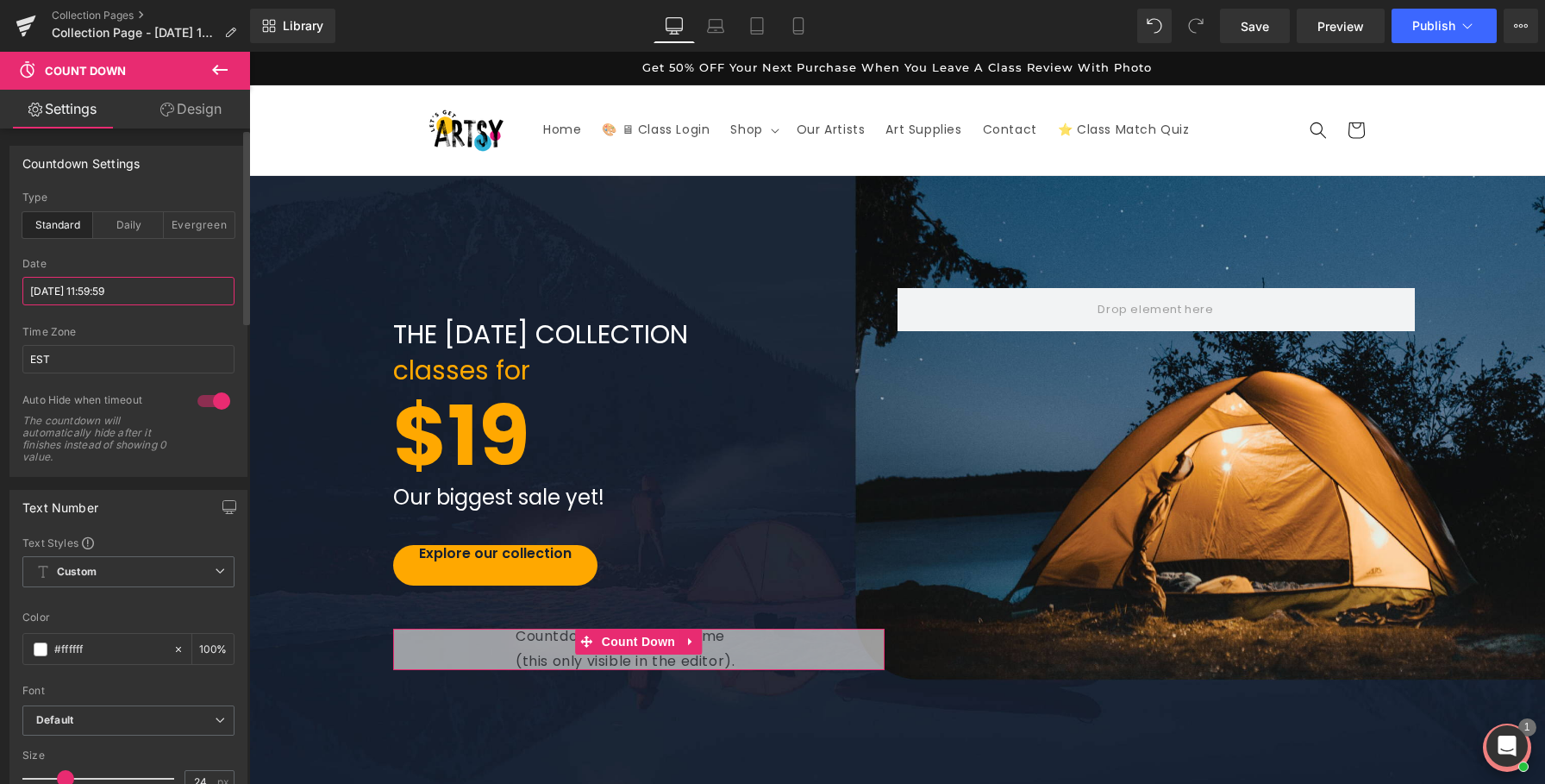
click at [65, 293] on input "2021/04/26 11:59:59" at bounding box center [128, 290] width 212 height 28
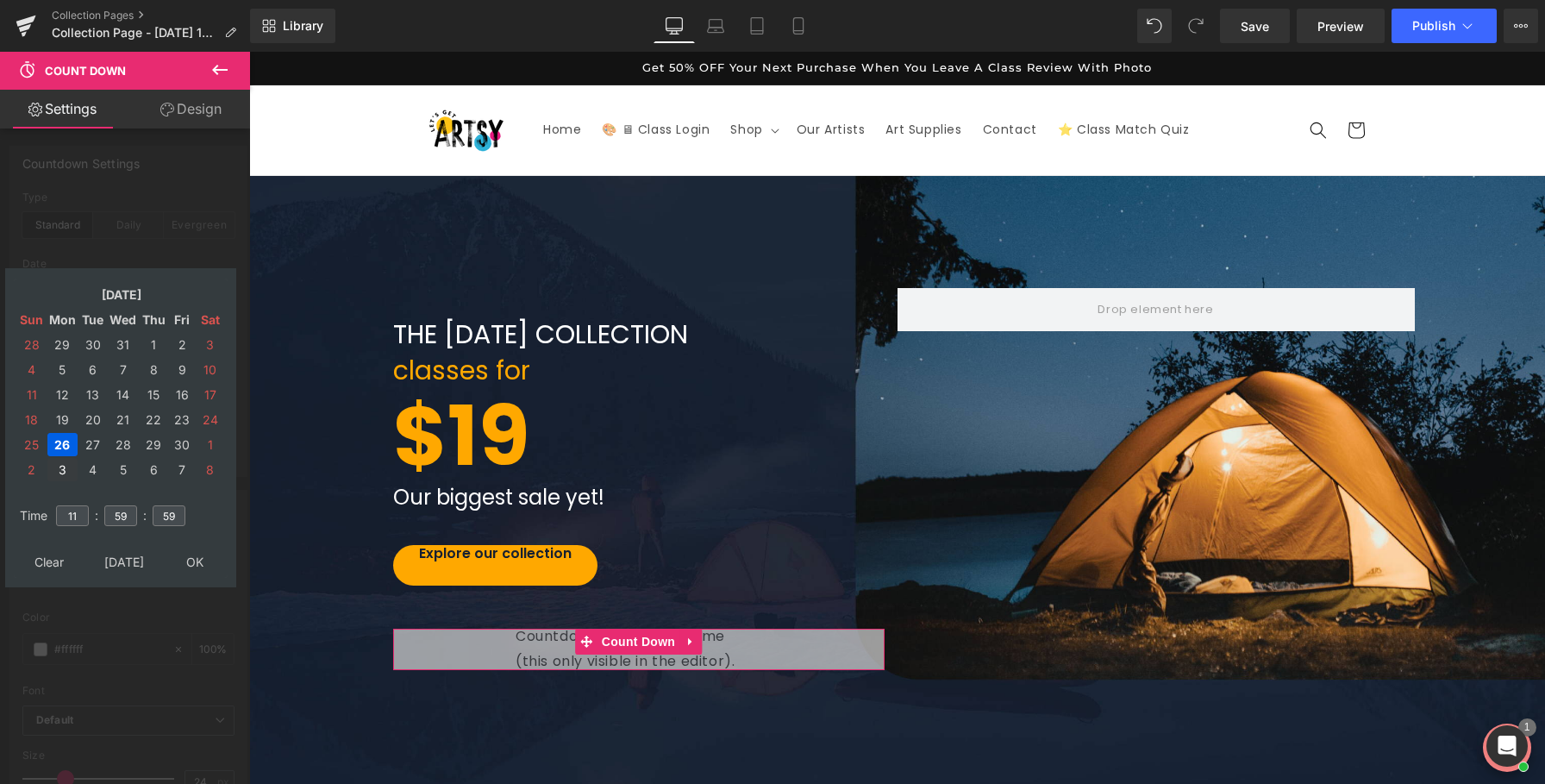
click at [66, 464] on td "3" at bounding box center [62, 469] width 30 height 23
click at [135, 293] on td "May, 2021" at bounding box center [121, 294] width 148 height 23
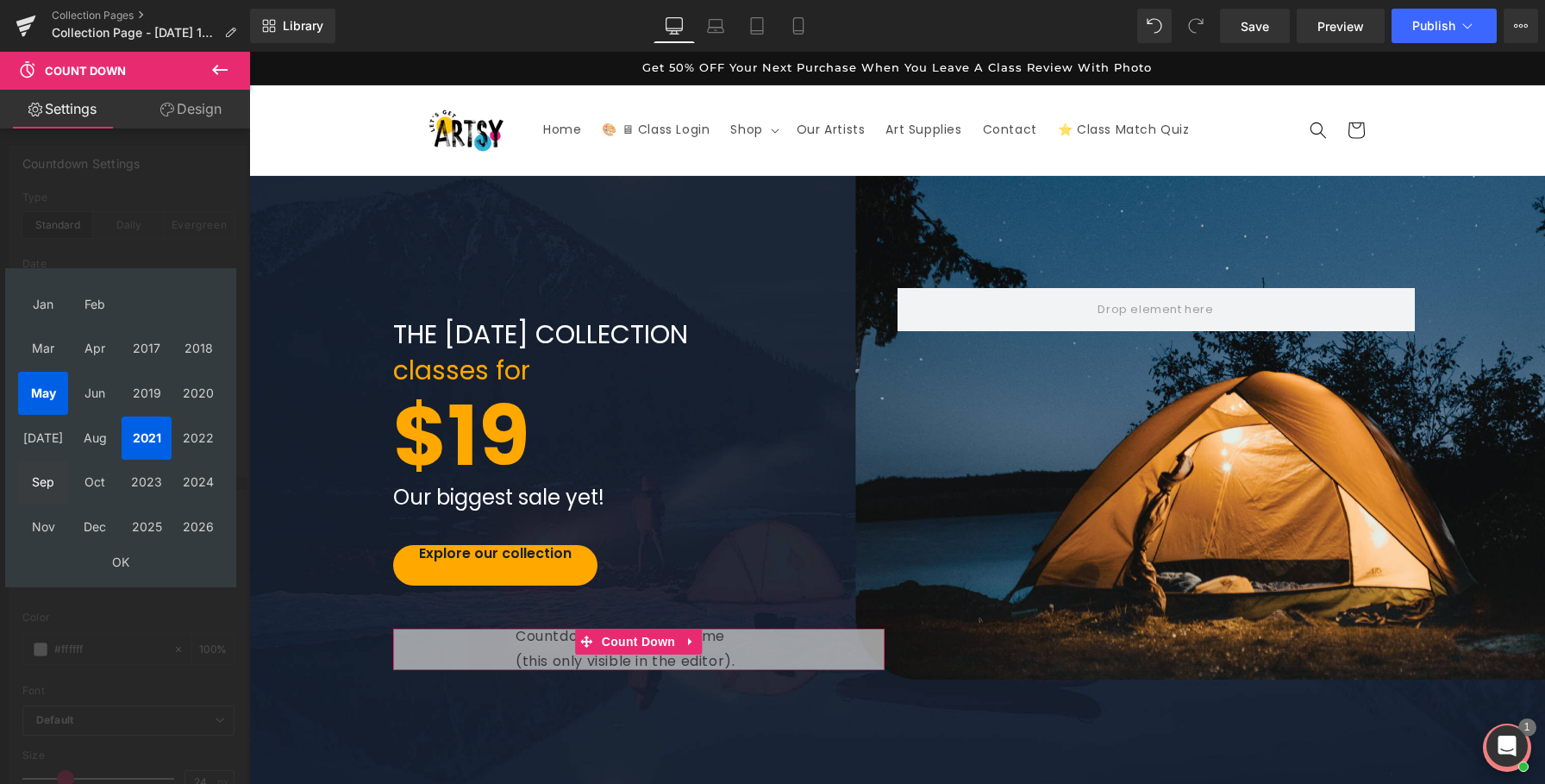
click at [42, 483] on td "Sep" at bounding box center [43, 483] width 50 height 43
click at [142, 521] on td "2025" at bounding box center [146, 527] width 50 height 43
click at [115, 566] on td "OK" at bounding box center [120, 562] width 205 height 23
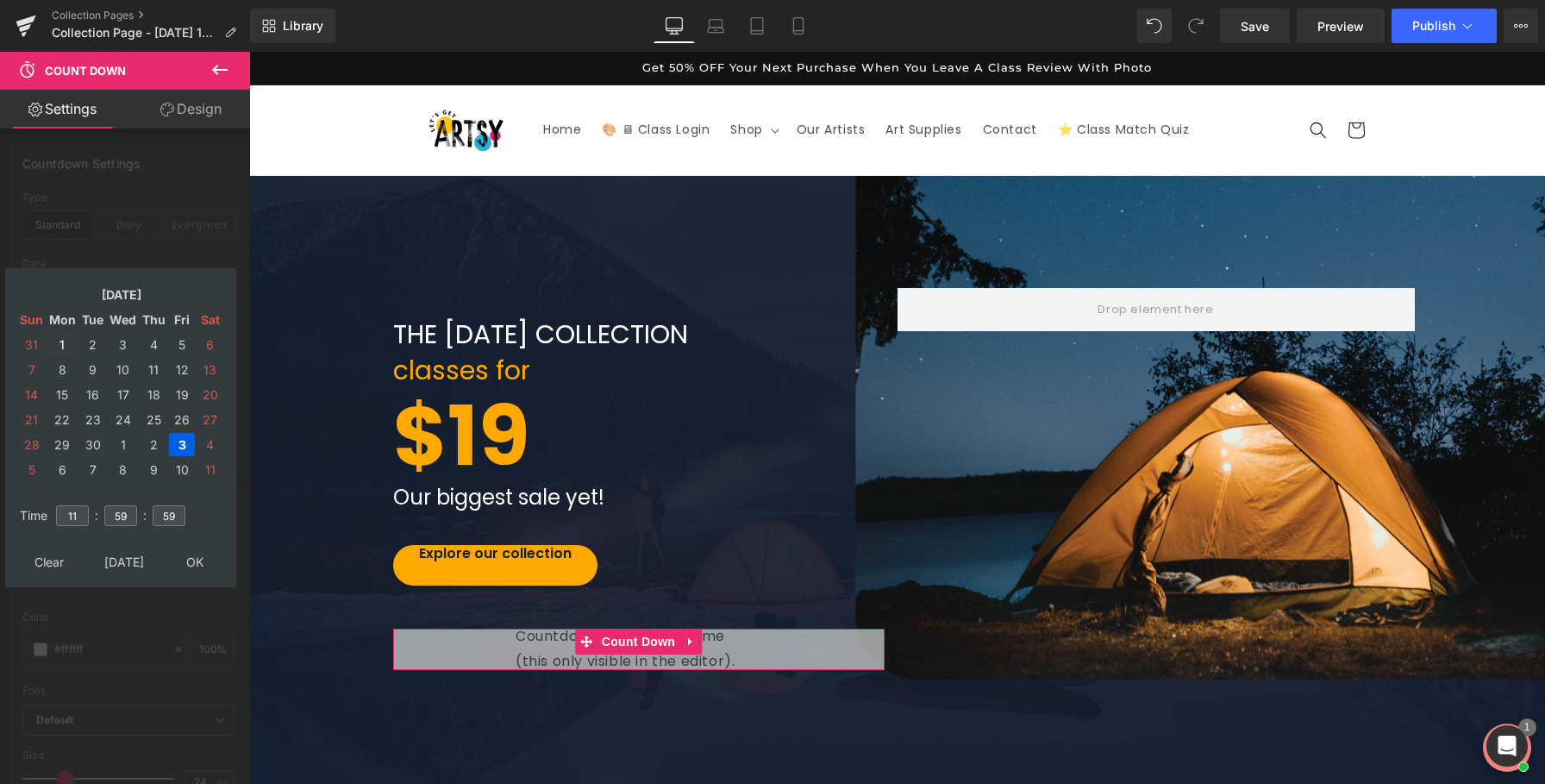
click at [61, 344] on td "1" at bounding box center [62, 345] width 30 height 23
drag, startPoint x: 82, startPoint y: 512, endPoint x: 72, endPoint y: 512, distance: 10.0
click at [72, 512] on input "11" at bounding box center [73, 515] width 33 height 20
type input "1"
type input "23"
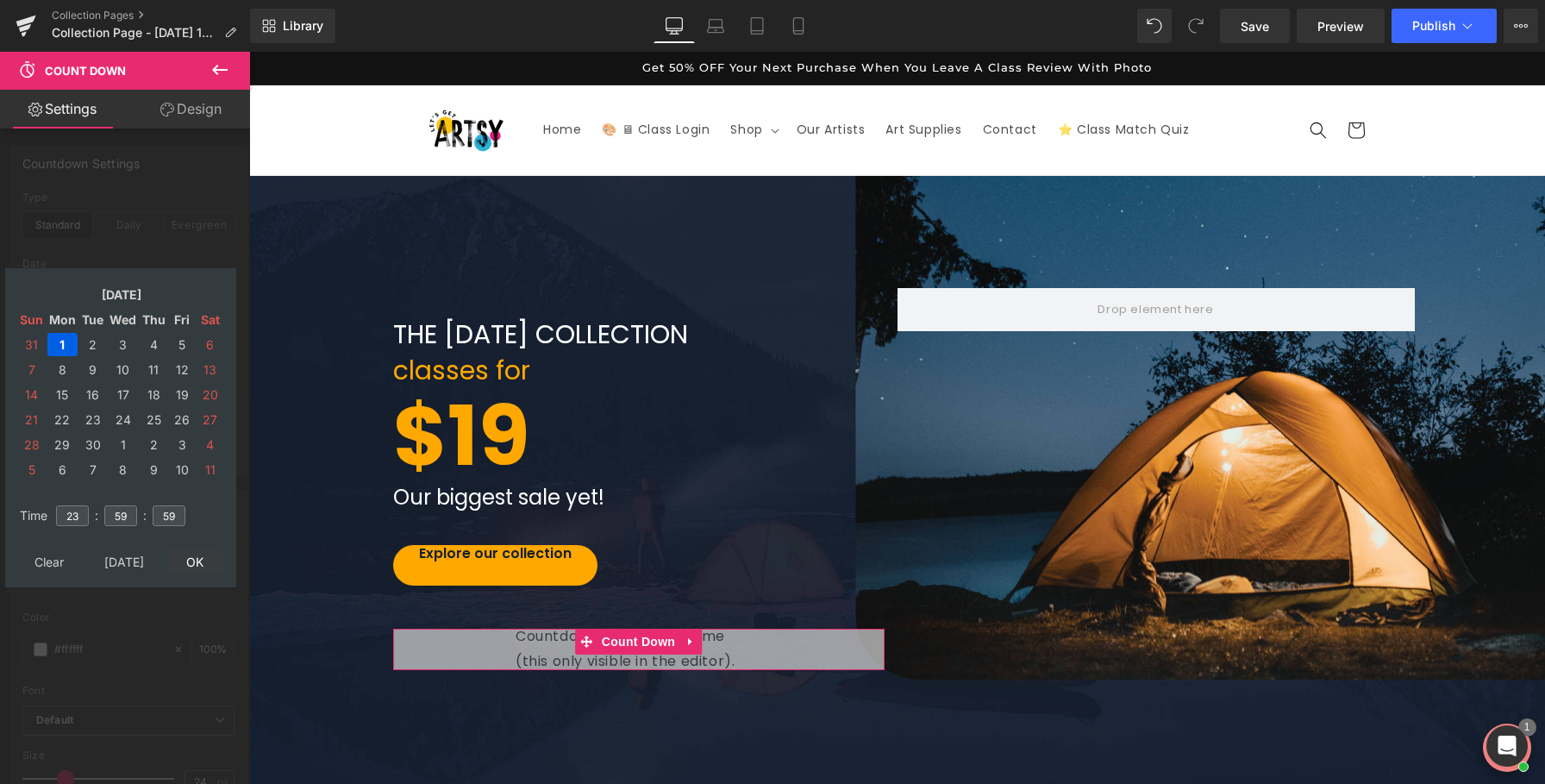
type input "2025/09/01 23:59:59"
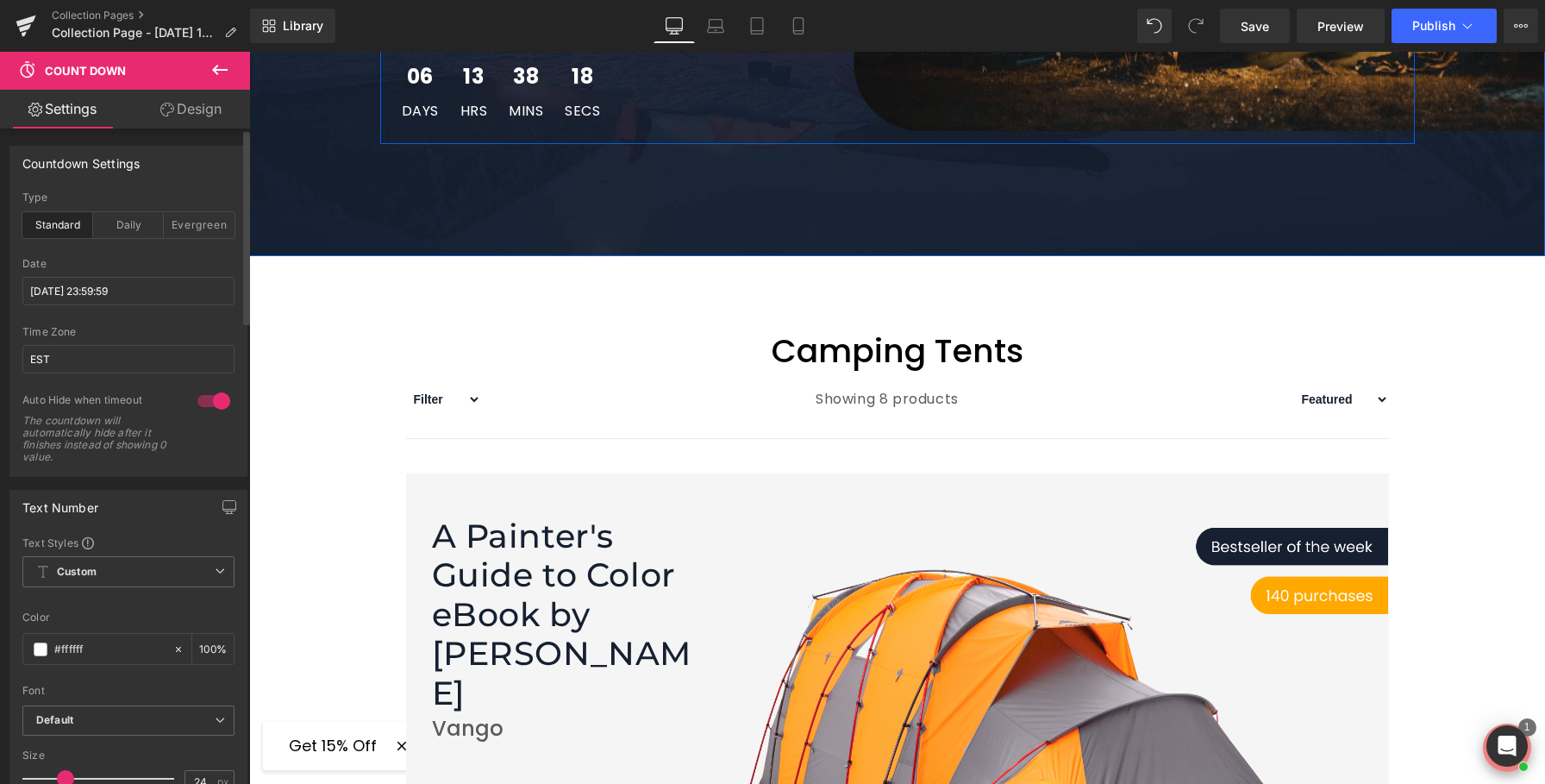
scroll to position [574, 0]
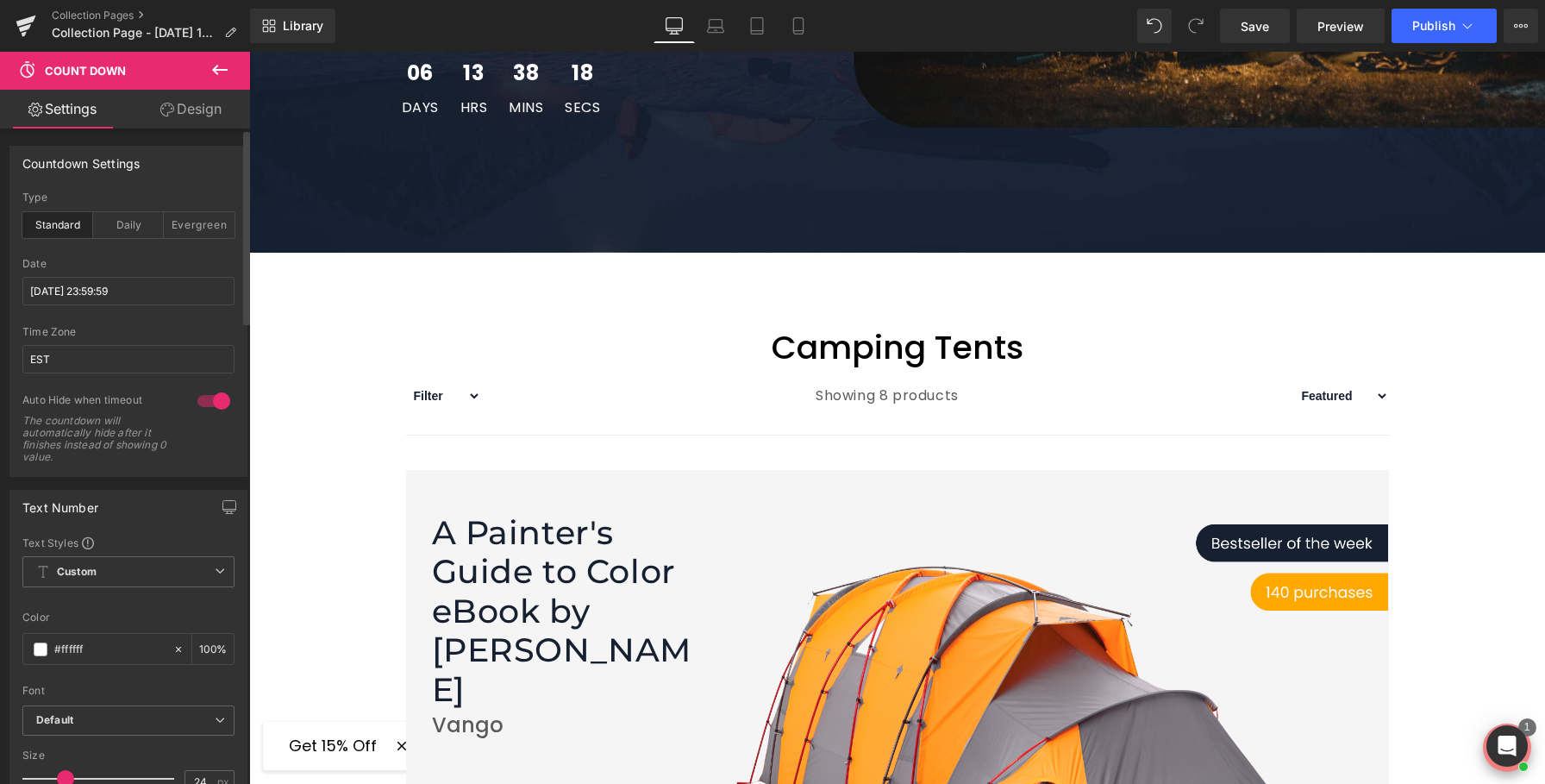
click at [859, 340] on div "Camping Tents Text Block" at bounding box center [898, 348] width 983 height 52
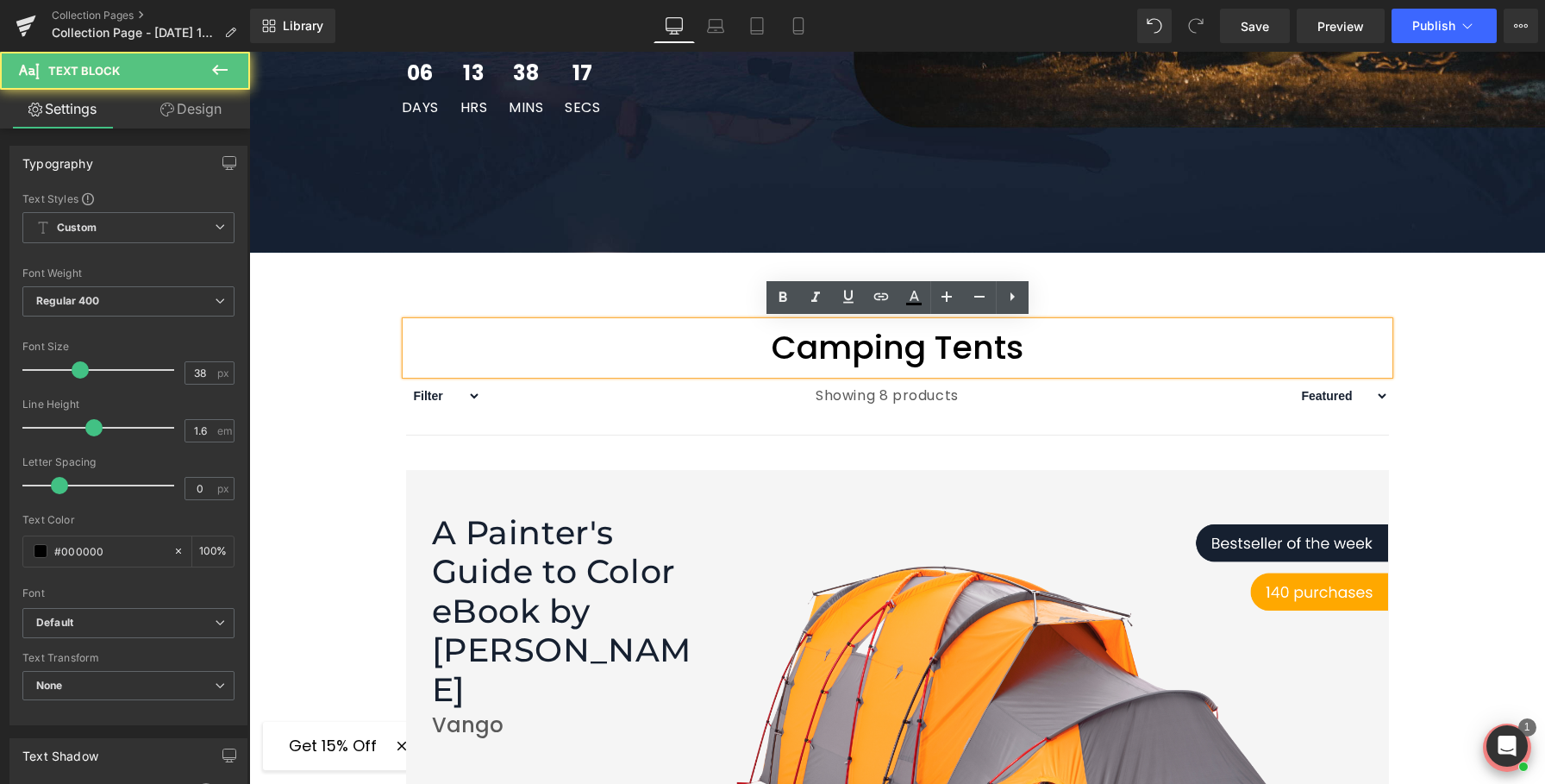
click at [815, 368] on p "Camping Tents" at bounding box center [898, 348] width 983 height 52
click at [822, 352] on p "Camping Tents" at bounding box center [898, 348] width 983 height 52
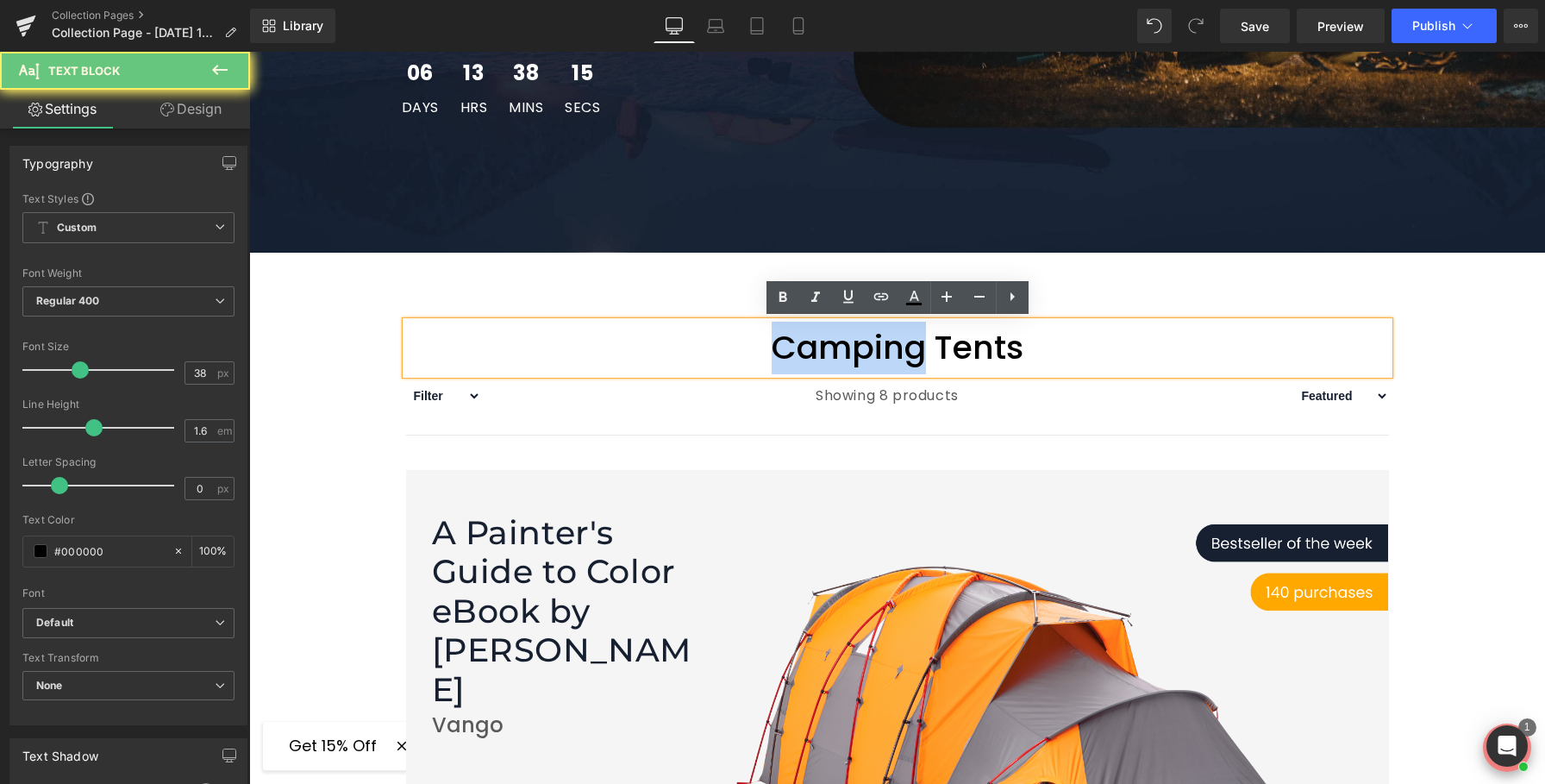
click at [822, 352] on p "Camping Tents" at bounding box center [898, 348] width 983 height 52
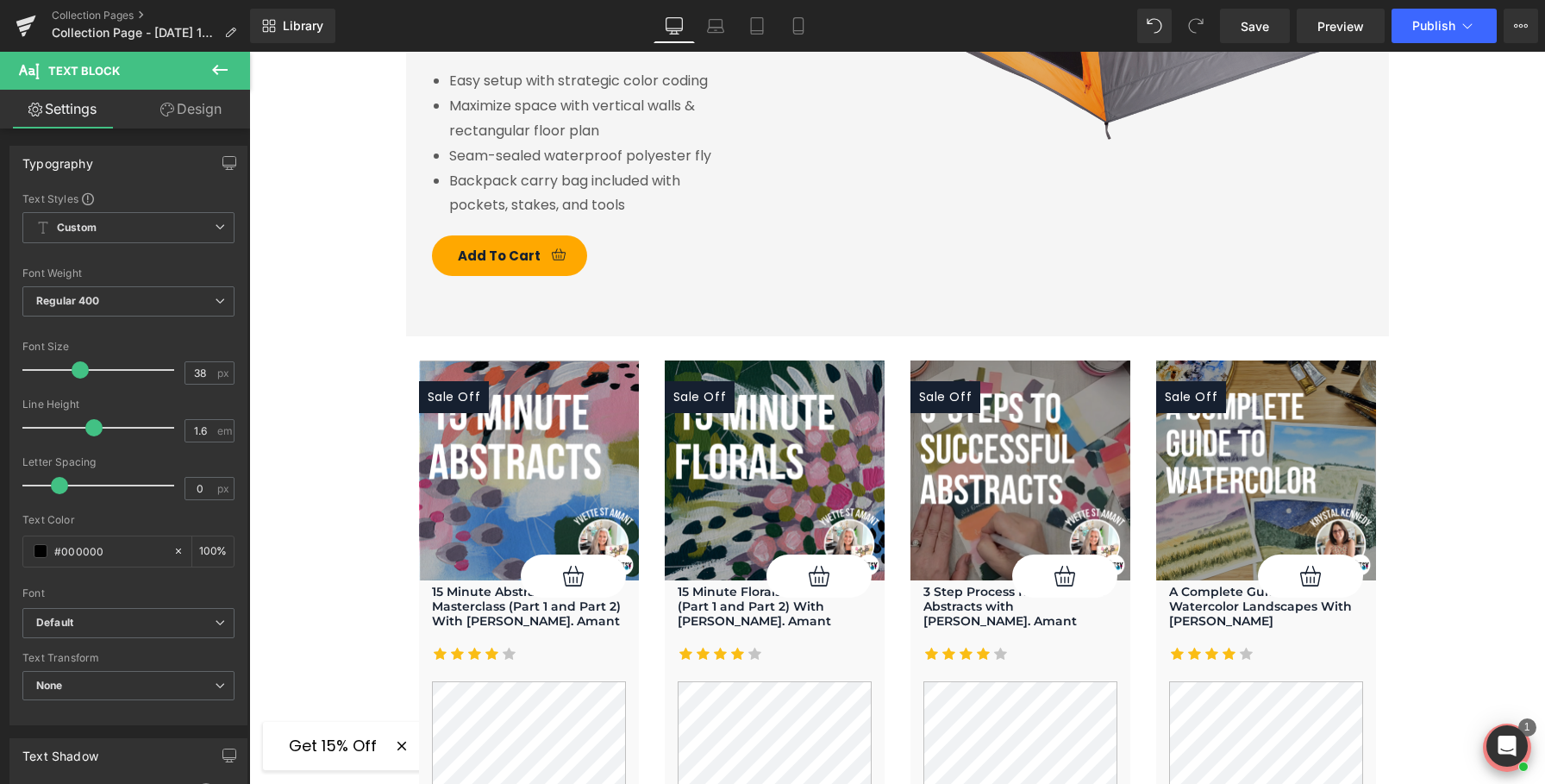
scroll to position [1416, 0]
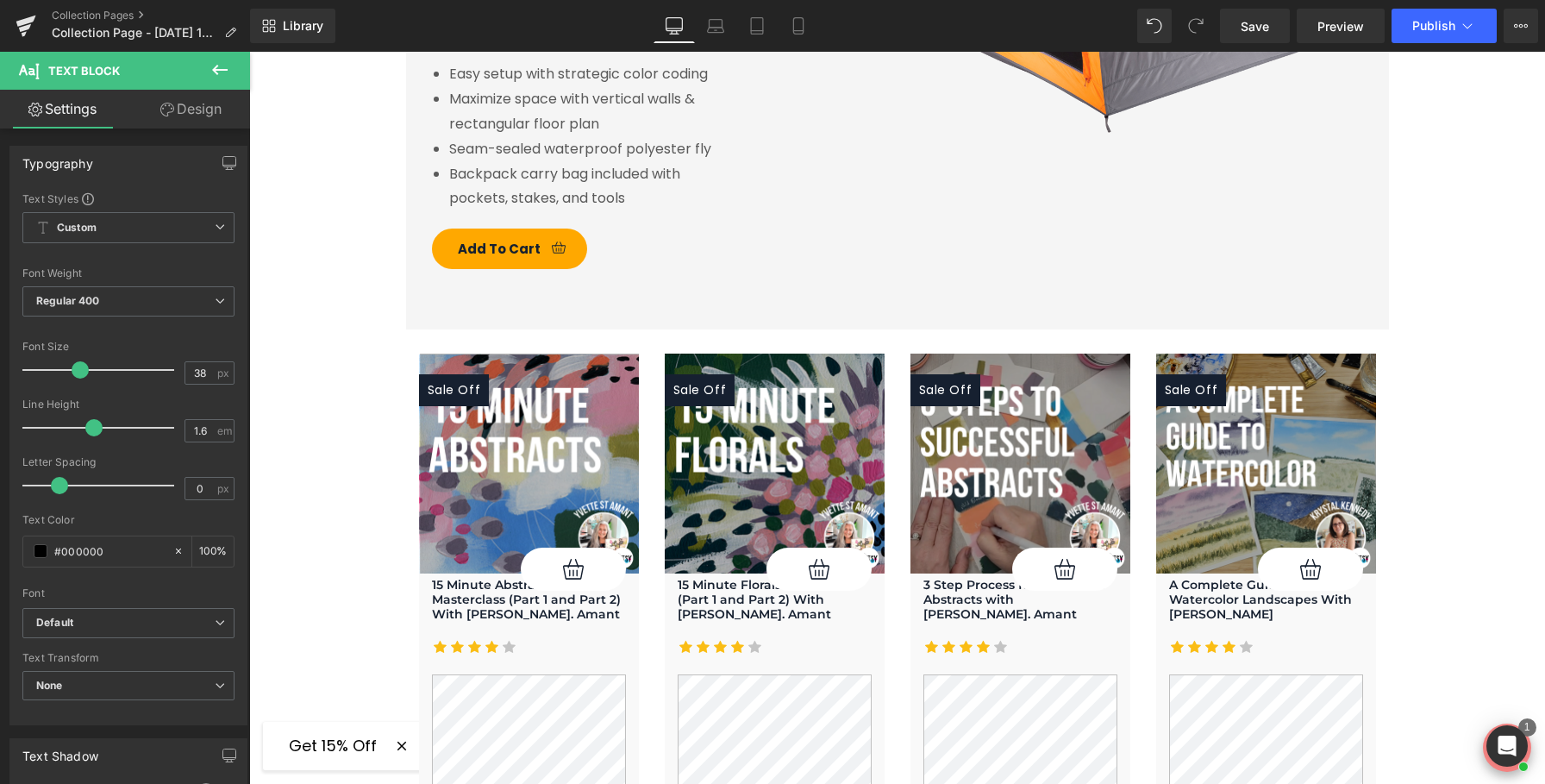
click at [490, 357] on img at bounding box center [529, 463] width 220 height 220
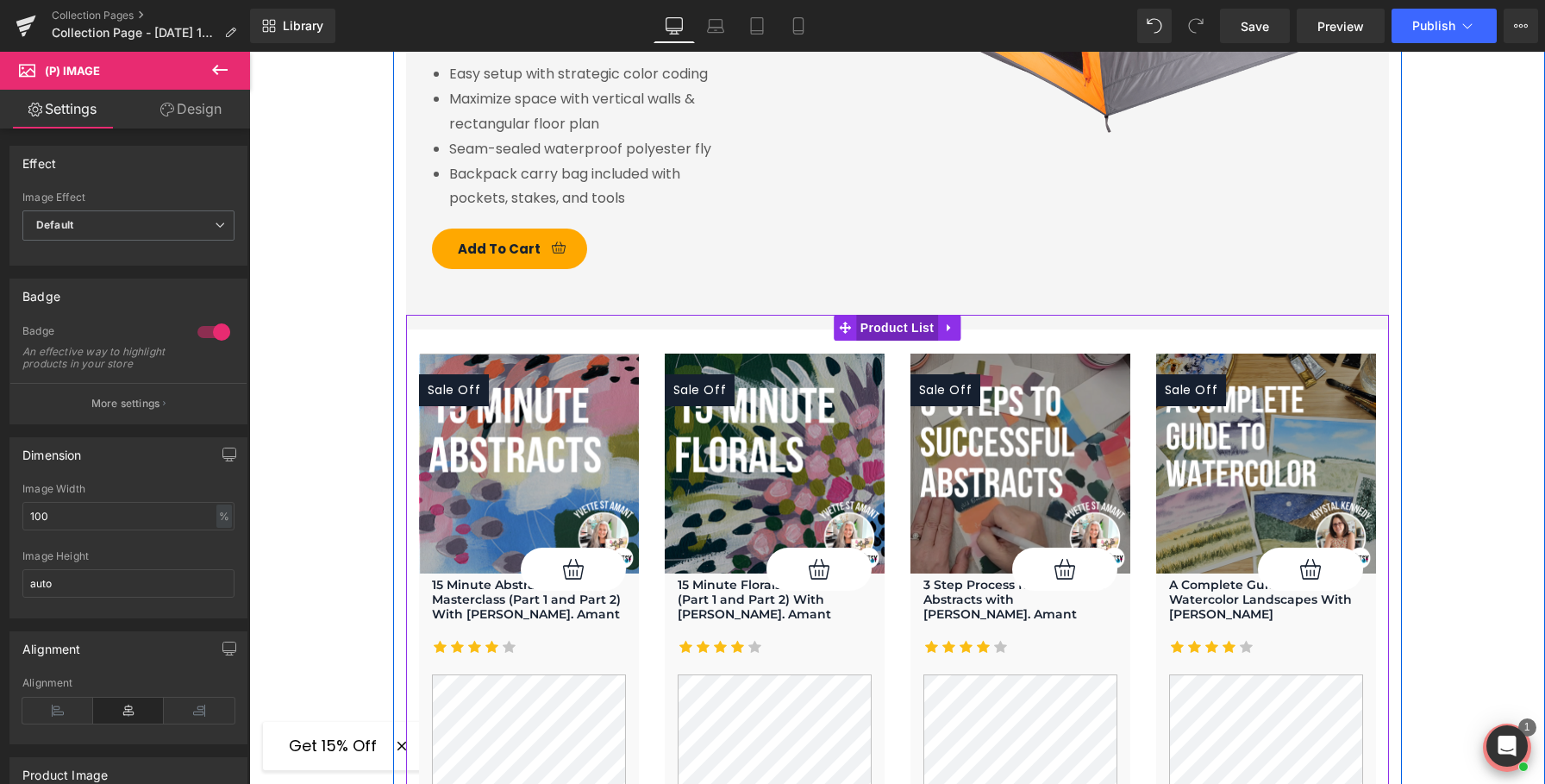
click at [888, 315] on span "Product List" at bounding box center [897, 327] width 82 height 26
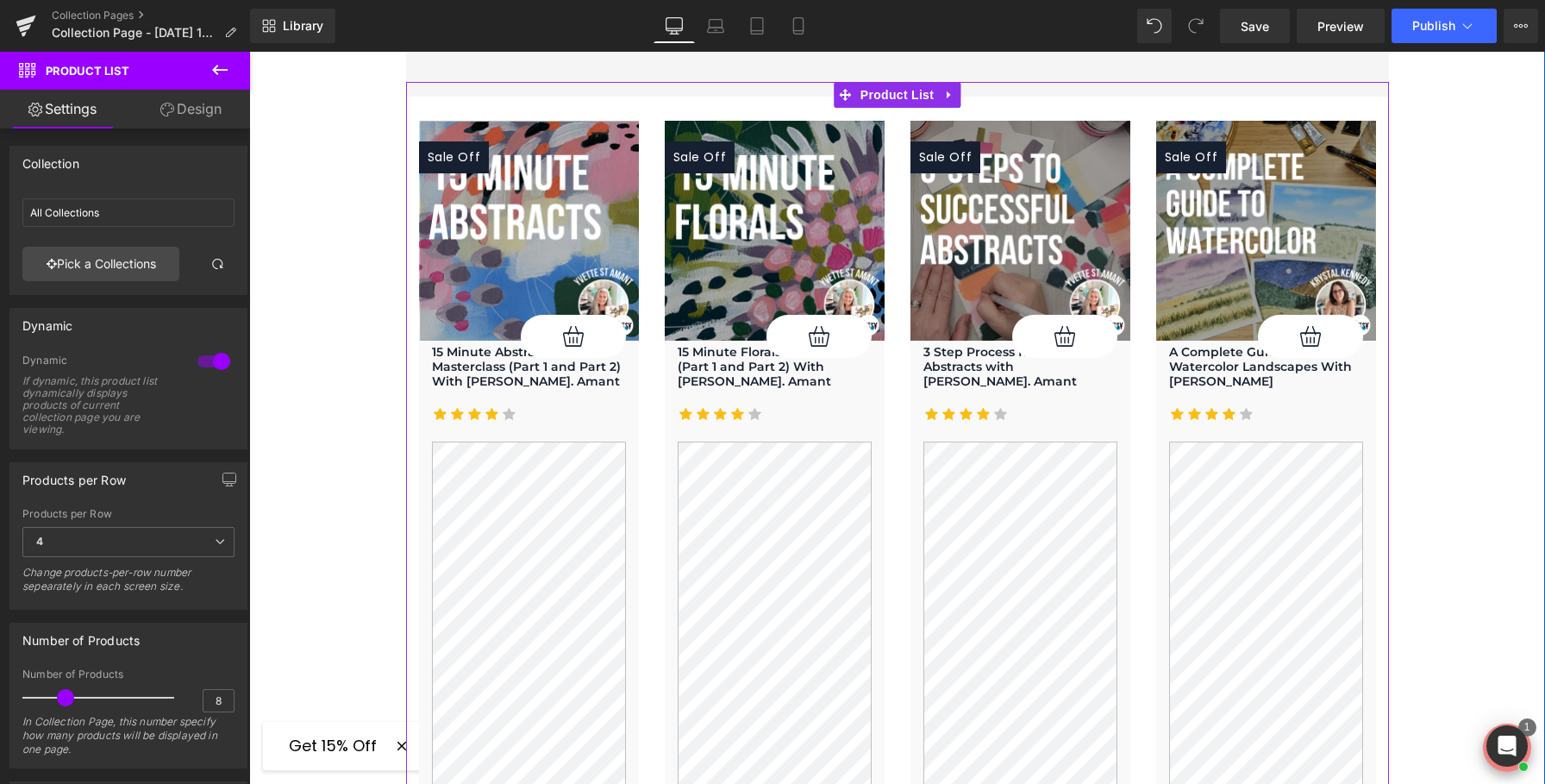
scroll to position [1683, 0]
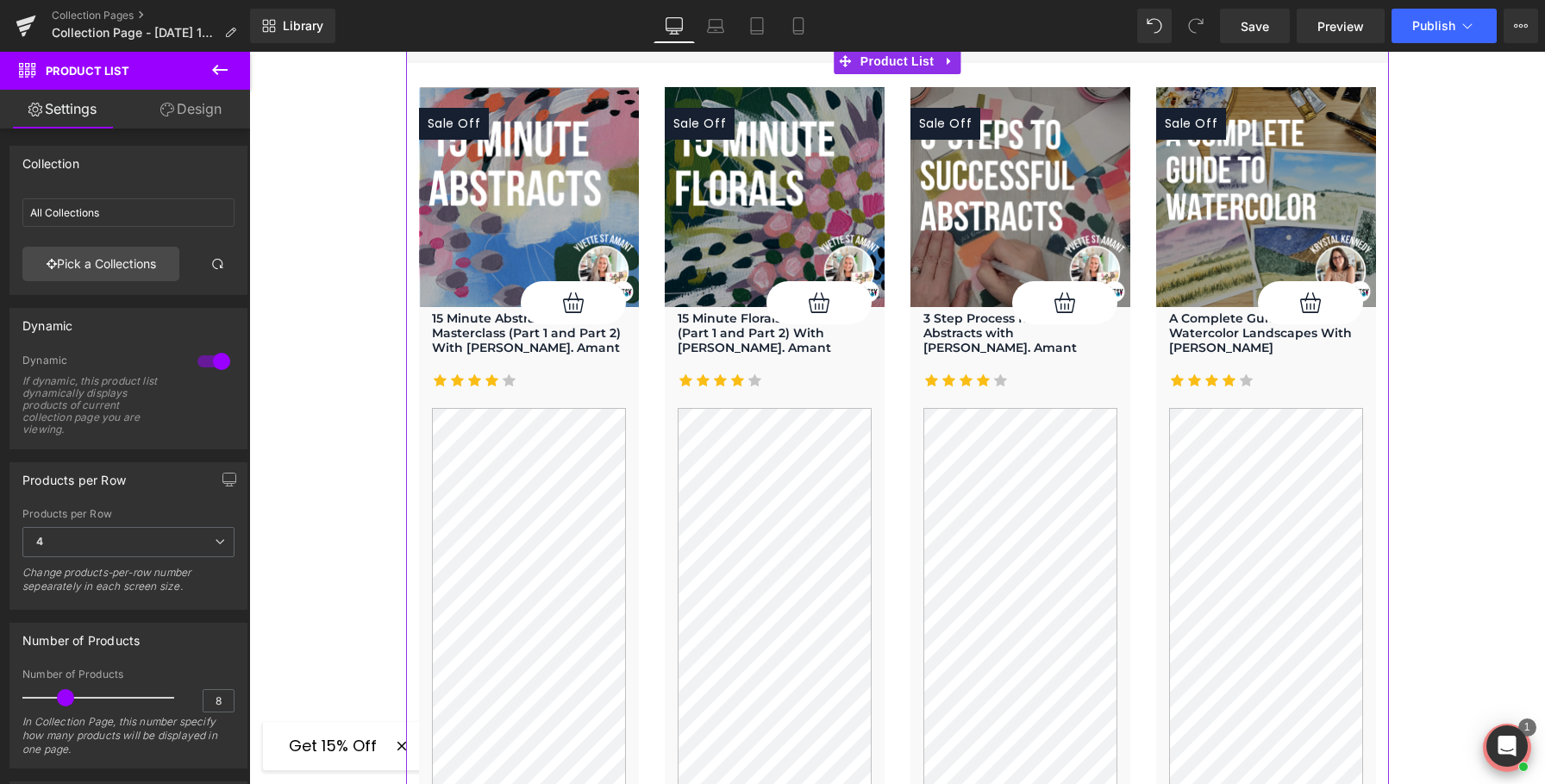
click at [189, 123] on link "Design" at bounding box center [190, 109] width 125 height 39
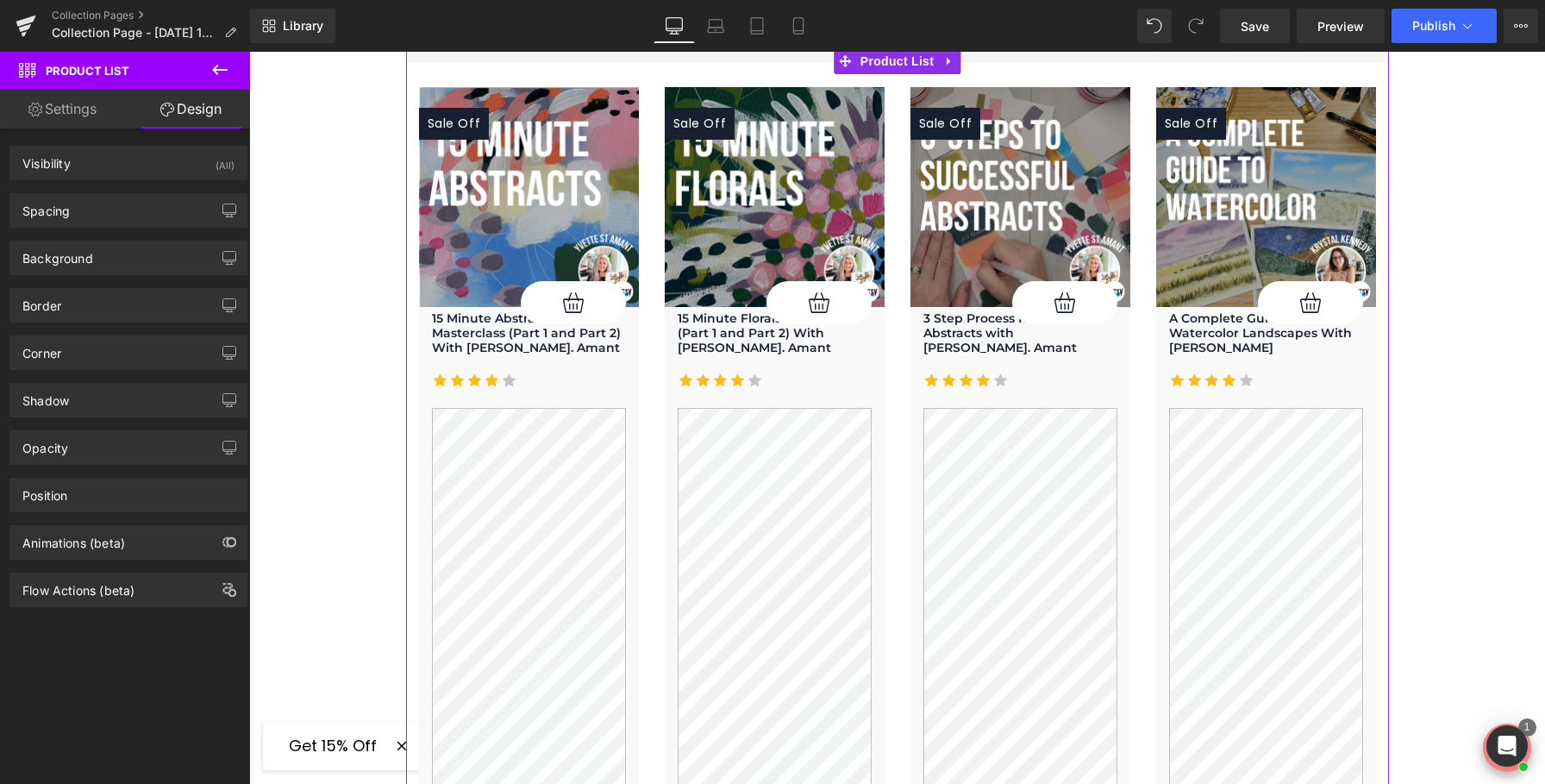
click at [68, 115] on link "Settings" at bounding box center [62, 109] width 125 height 39
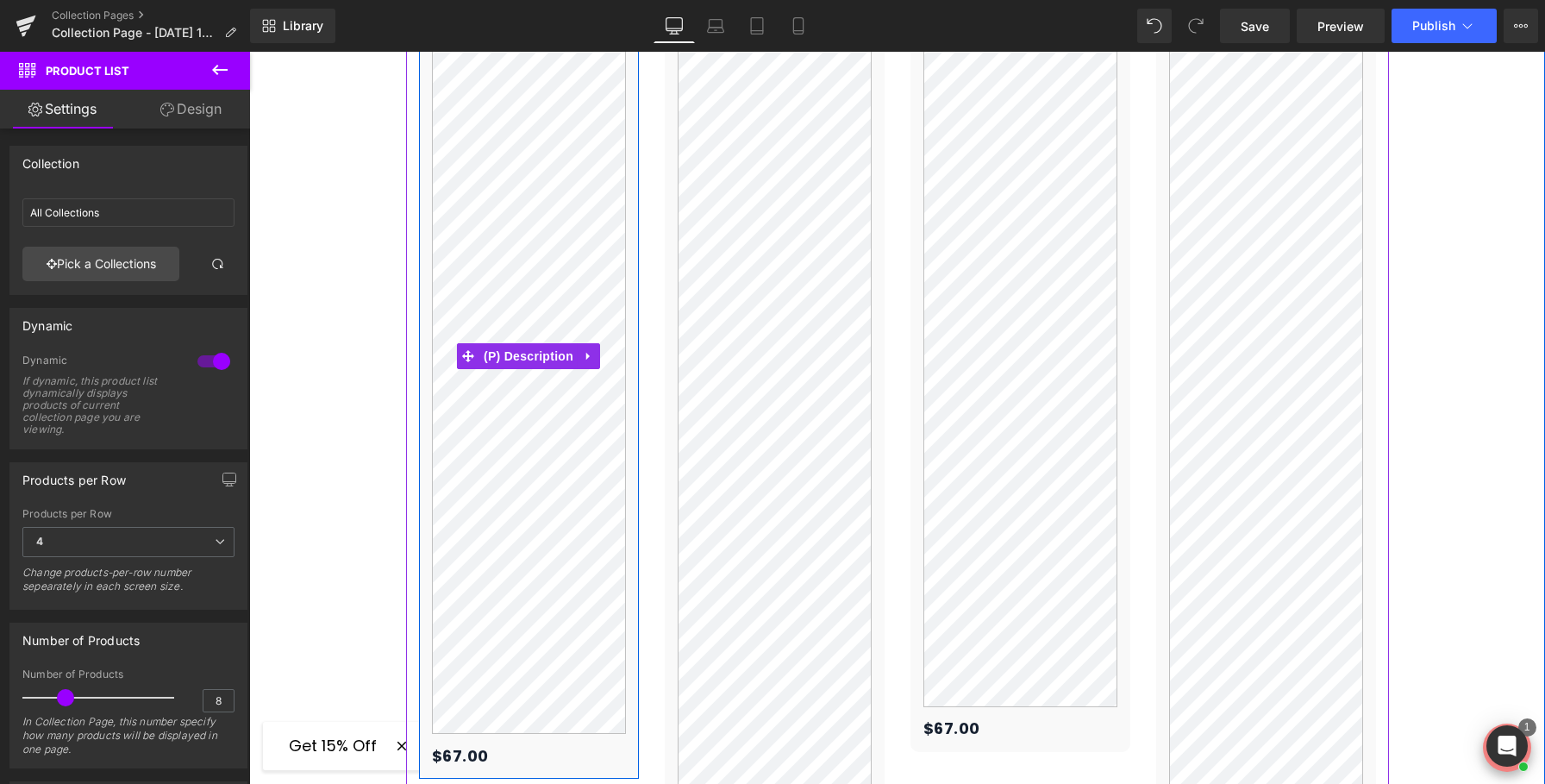
scroll to position [2120, 0]
click at [524, 344] on span "(P) Description" at bounding box center [528, 357] width 98 height 26
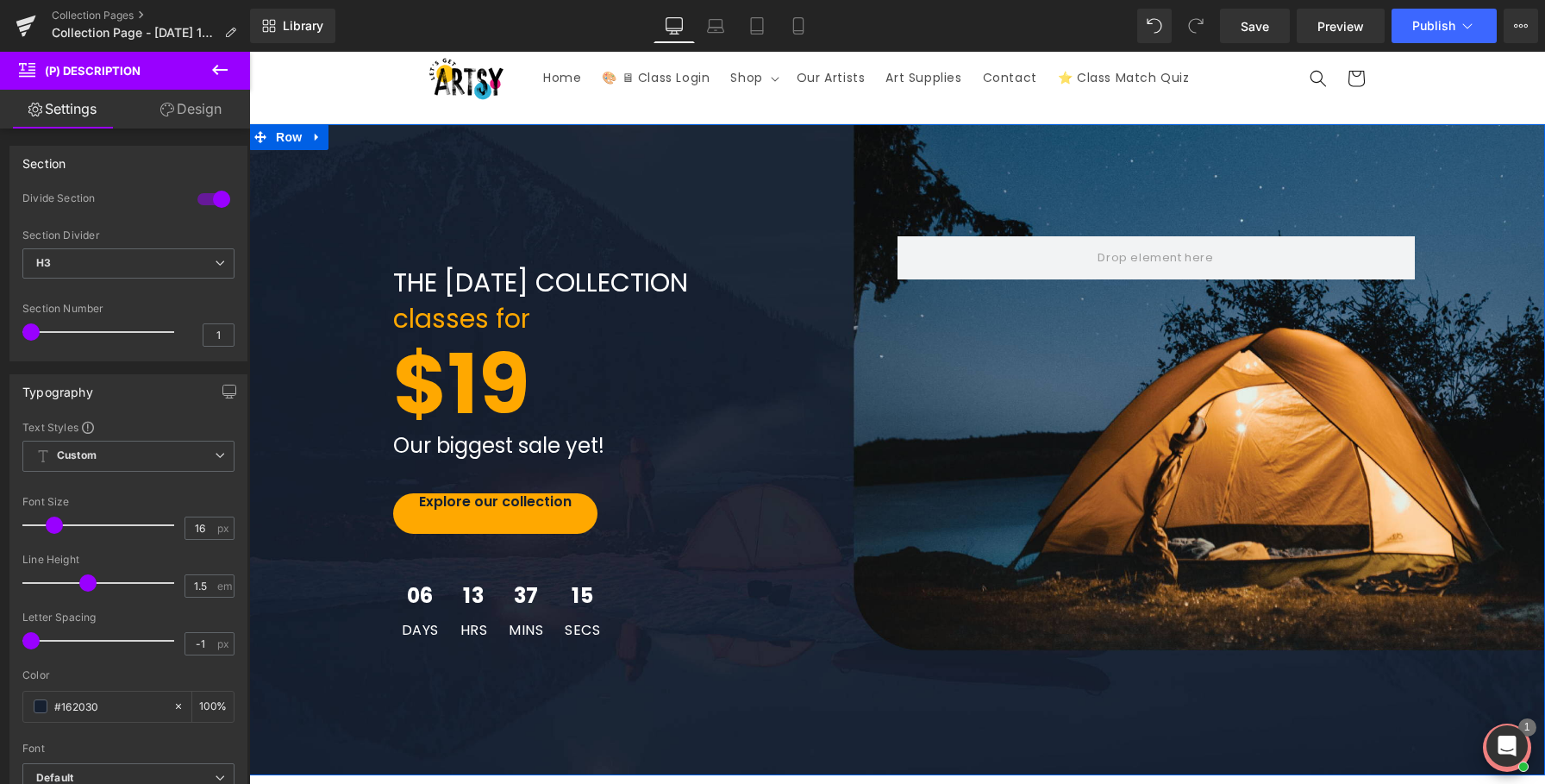
scroll to position [57, 0]
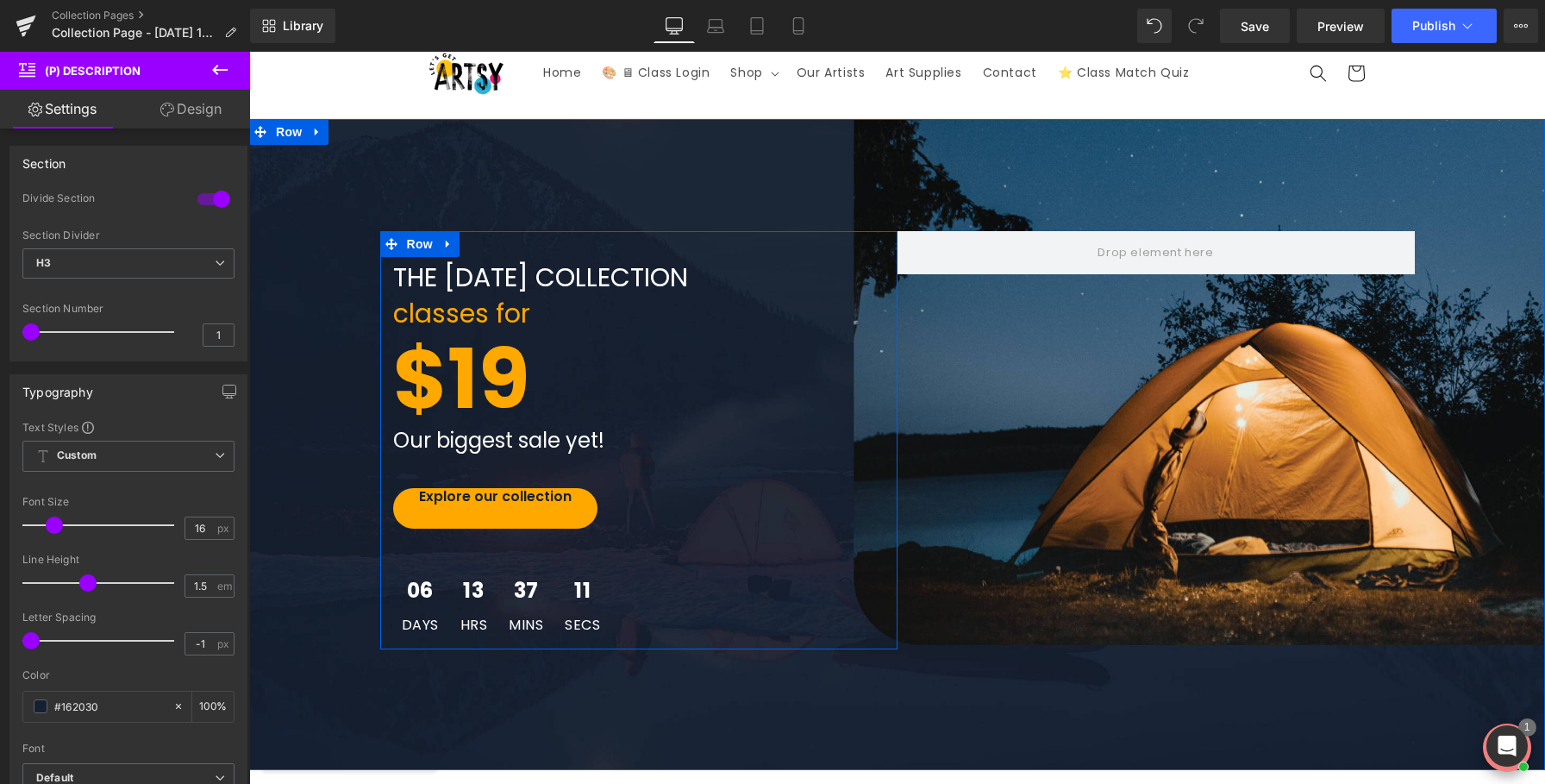
click at [405, 314] on div "classes for" at bounding box center [639, 314] width 492 height 31
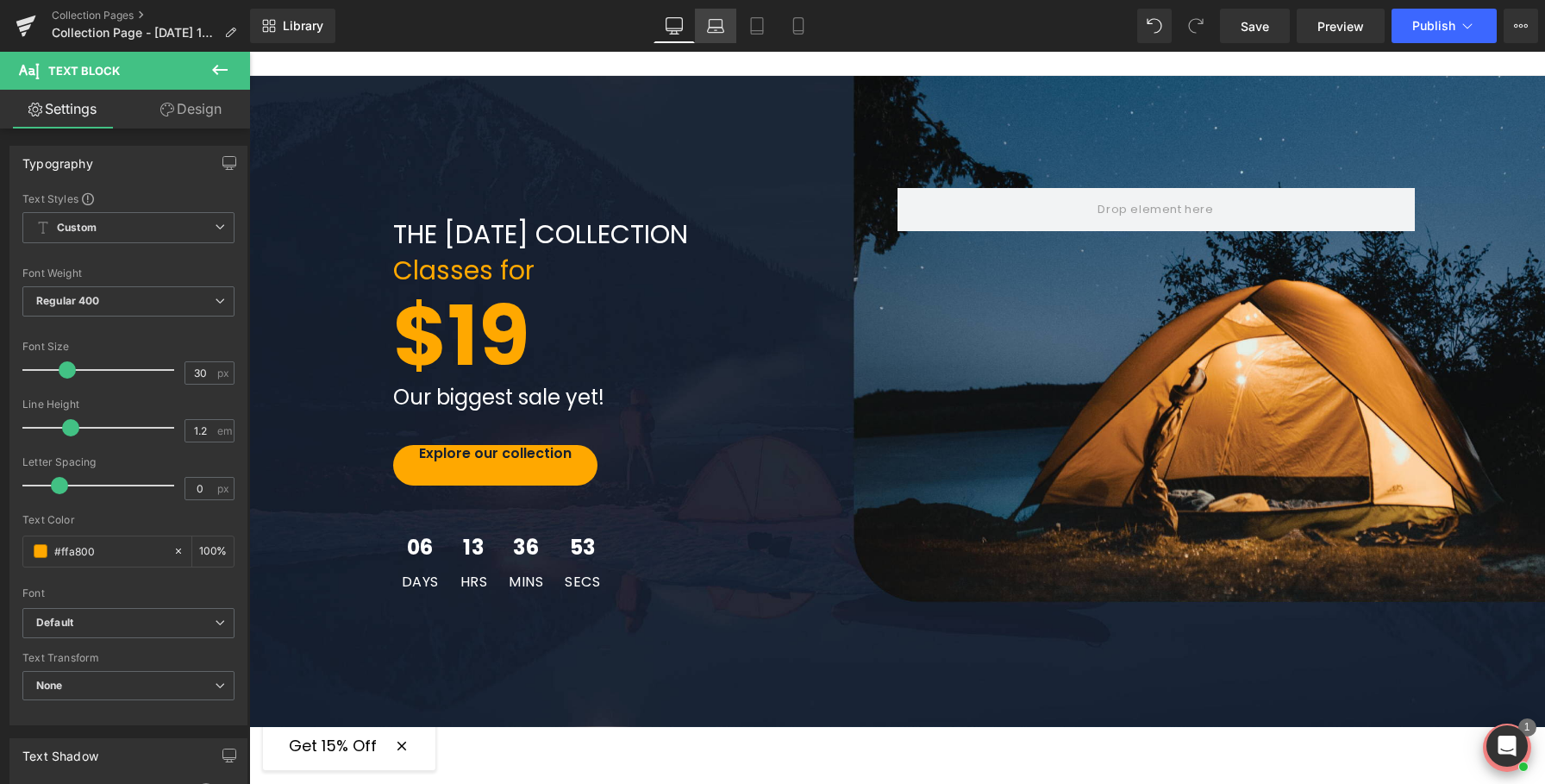
scroll to position [94, 0]
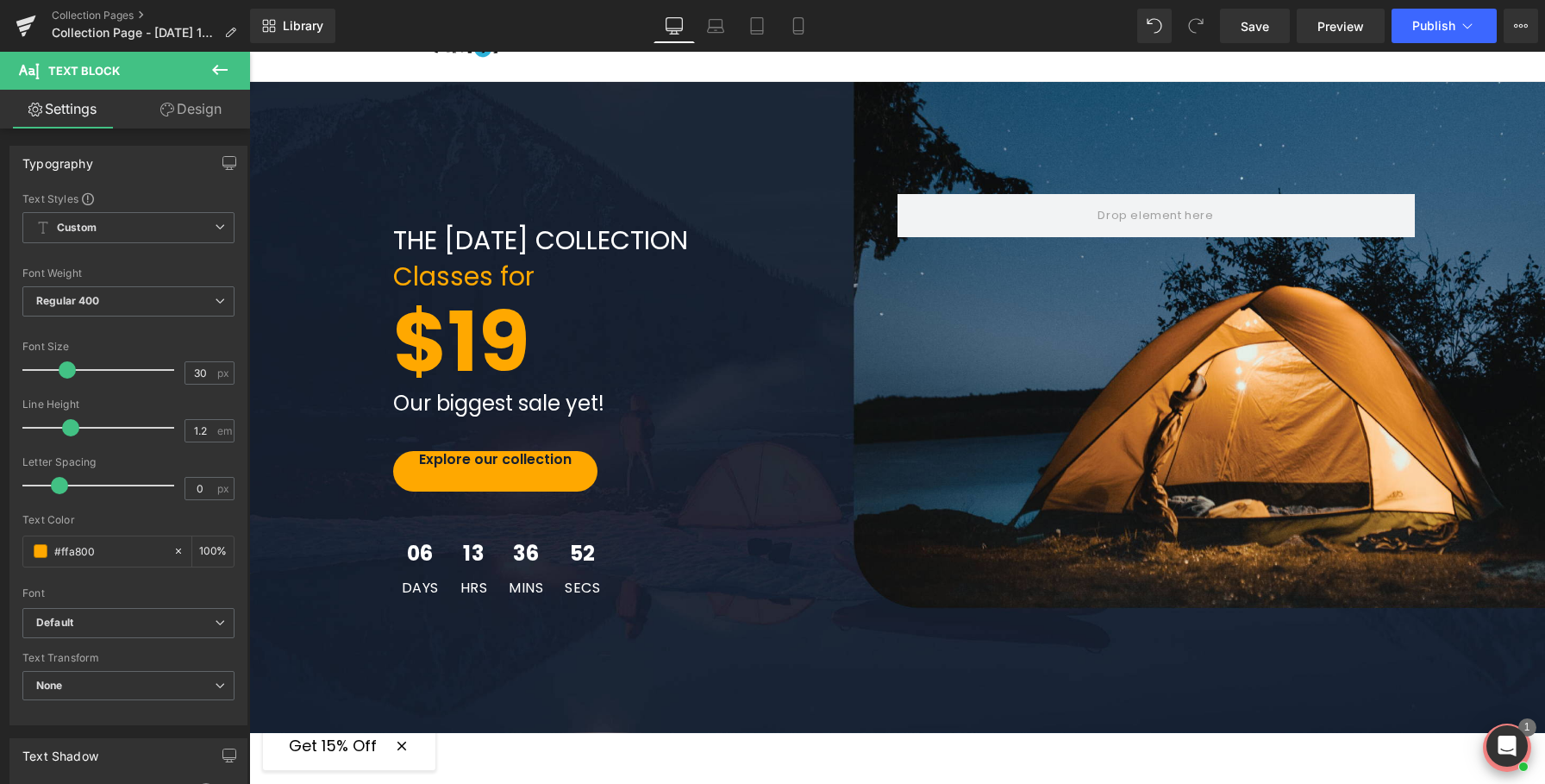
click at [404, 272] on div "Classes for" at bounding box center [639, 277] width 492 height 31
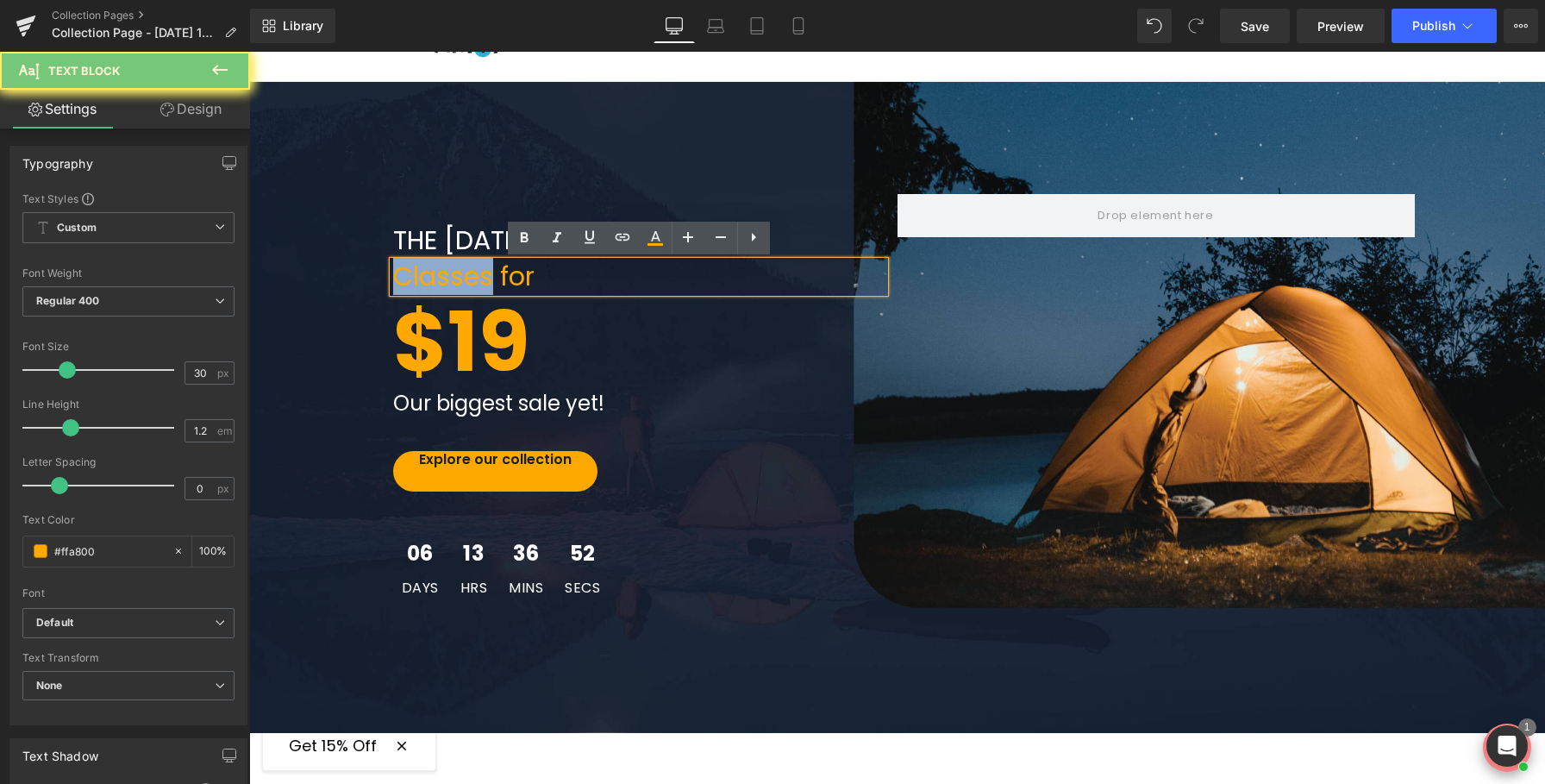
click at [404, 272] on div "Classes for" at bounding box center [639, 277] width 492 height 31
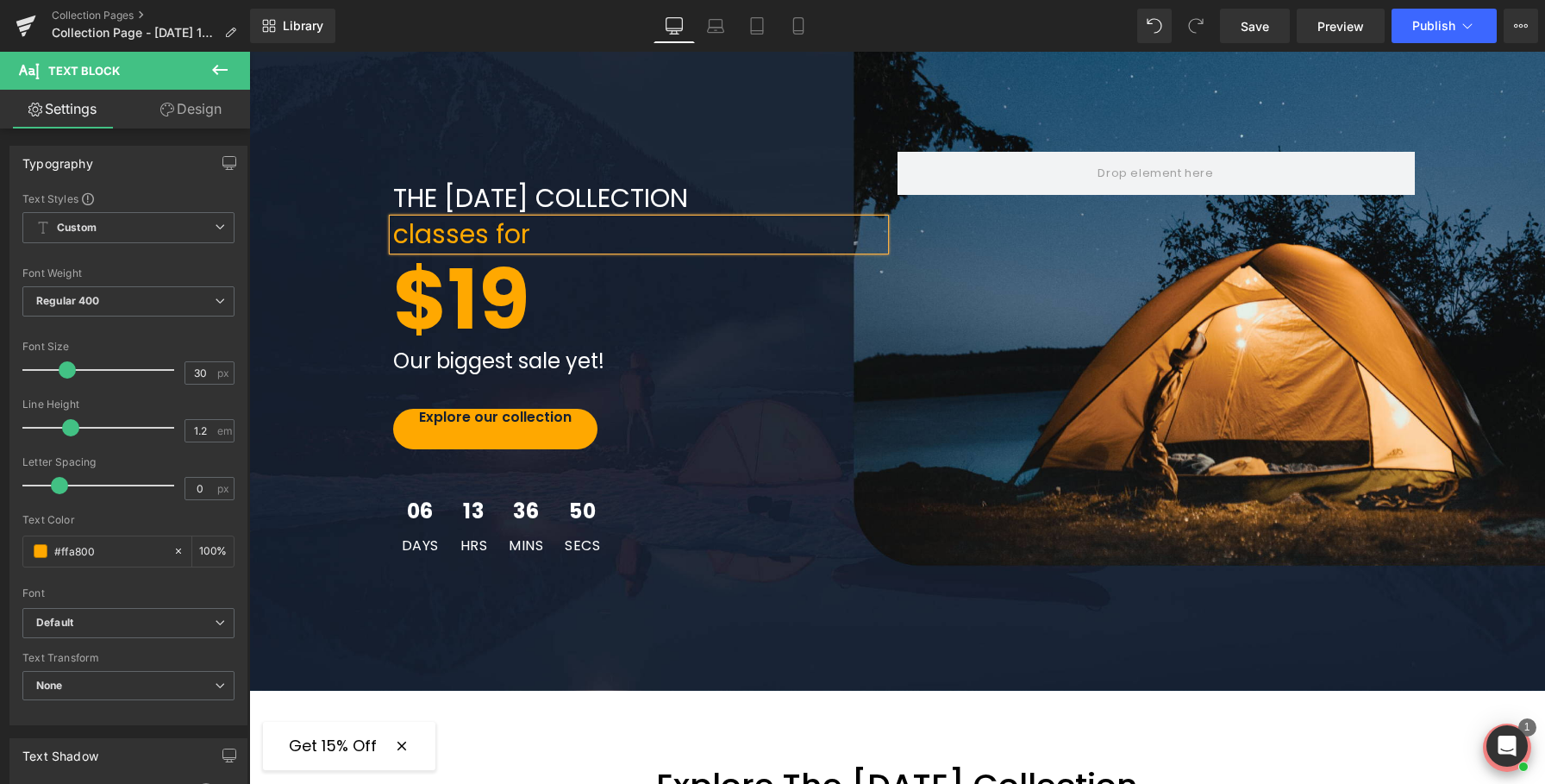
scroll to position [140, 0]
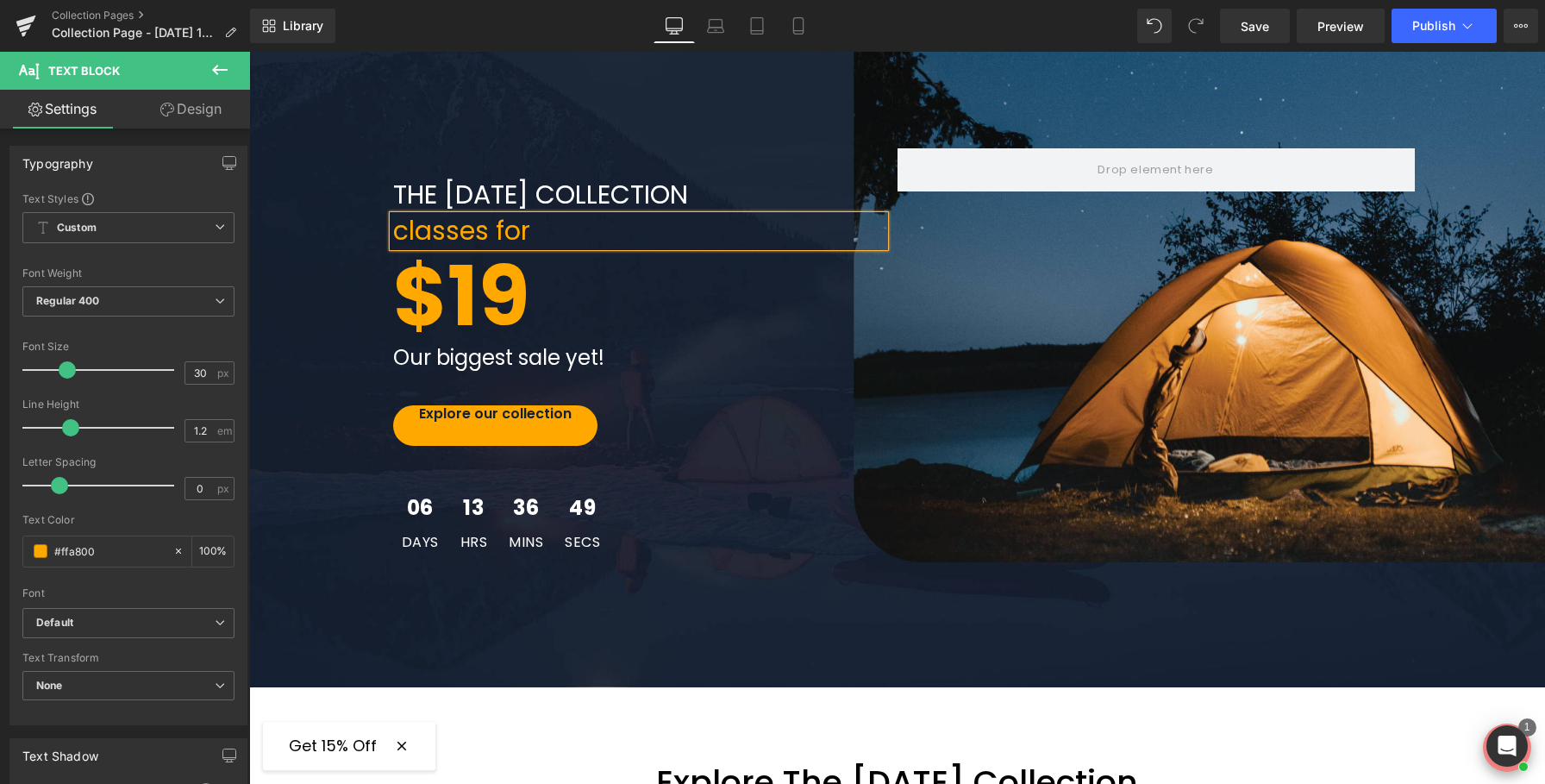
click at [602, 660] on div "THE LABOR DAY COLLECTION Text Block classes for Text Block $19 Text Block Our b…" at bounding box center [897, 361] width 1296 height 651
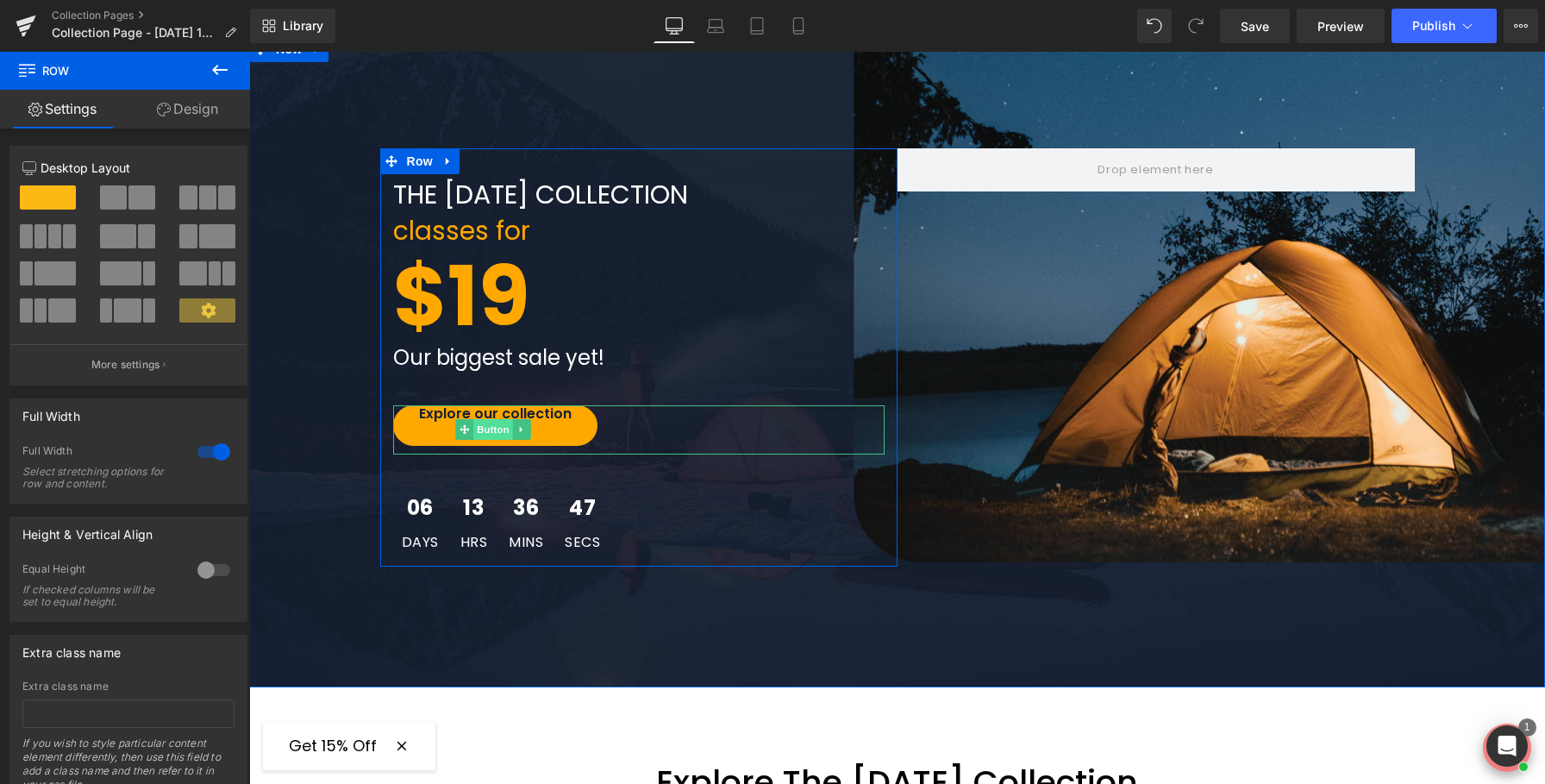
click at [502, 423] on span "Button" at bounding box center [494, 428] width 40 height 20
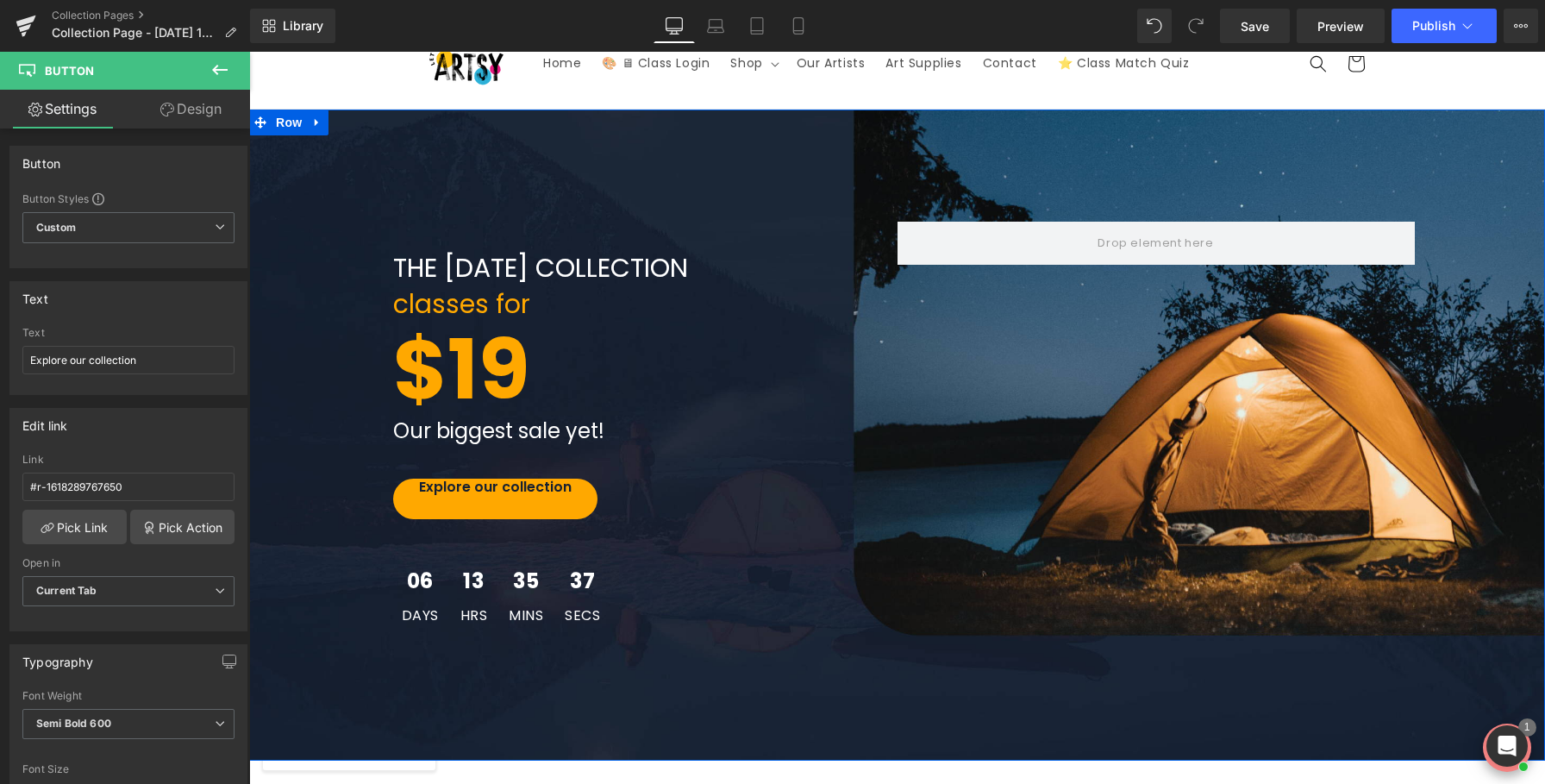
scroll to position [0, 0]
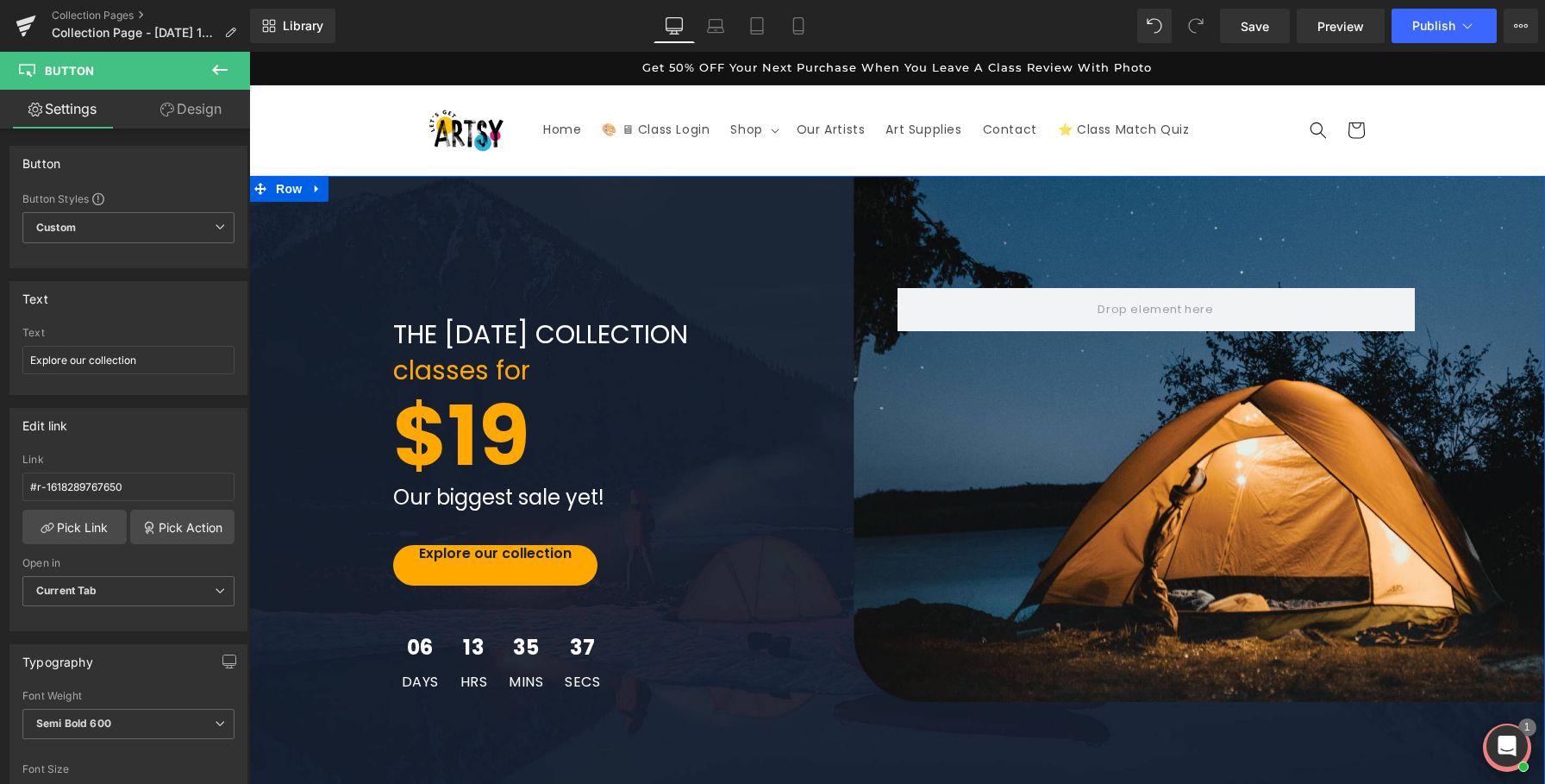
click at [343, 257] on div "THE LABOR DAY COLLECTION Text Block classes for Text Block $19 Text Block Our b…" at bounding box center [897, 501] width 1296 height 651
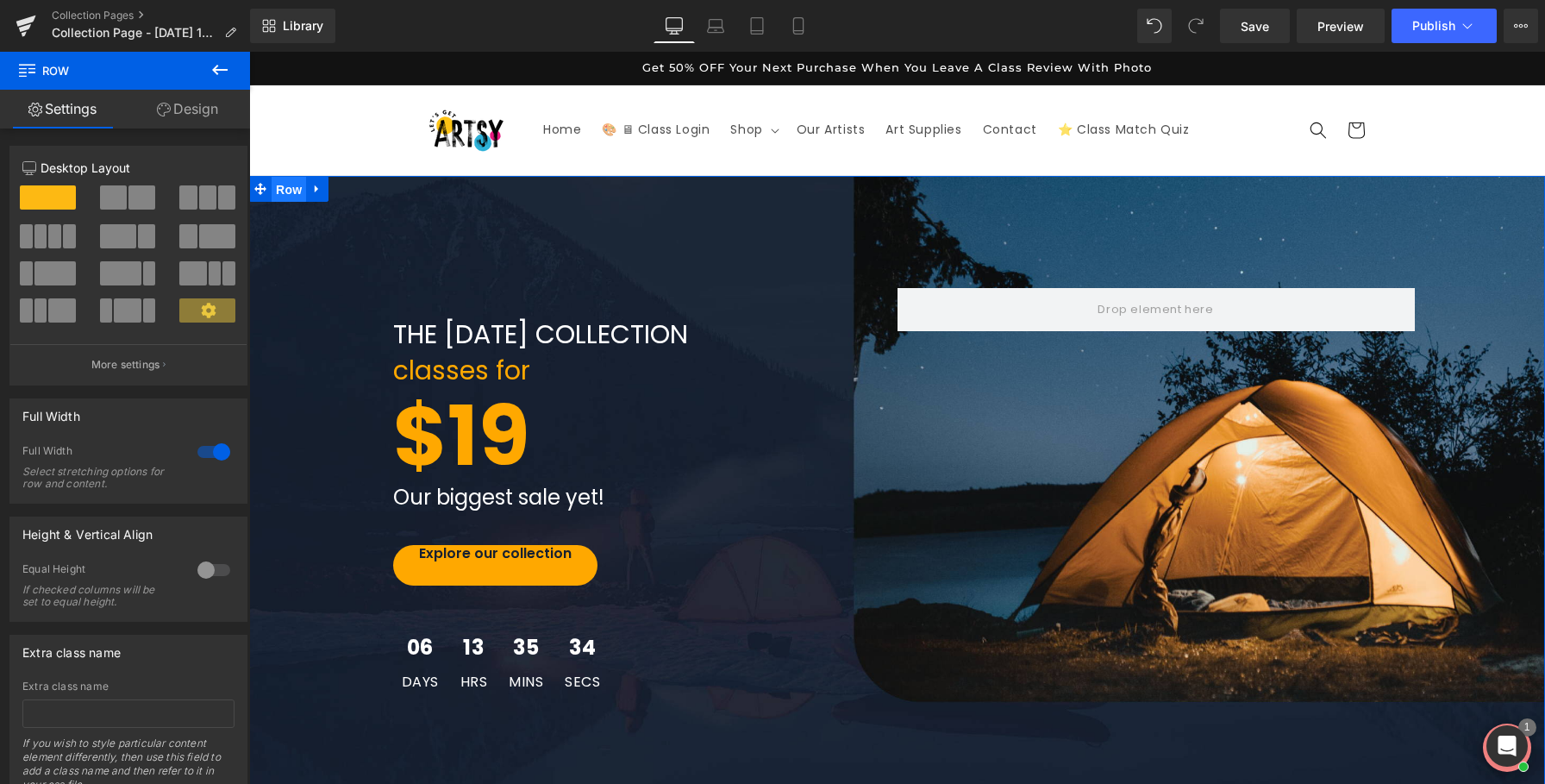
click at [299, 194] on span "Row" at bounding box center [289, 189] width 34 height 26
click at [475, 271] on div "THE LABOR DAY COLLECTION Text Block classes for Text Block $19 Text Block Our b…" at bounding box center [897, 501] width 1296 height 651
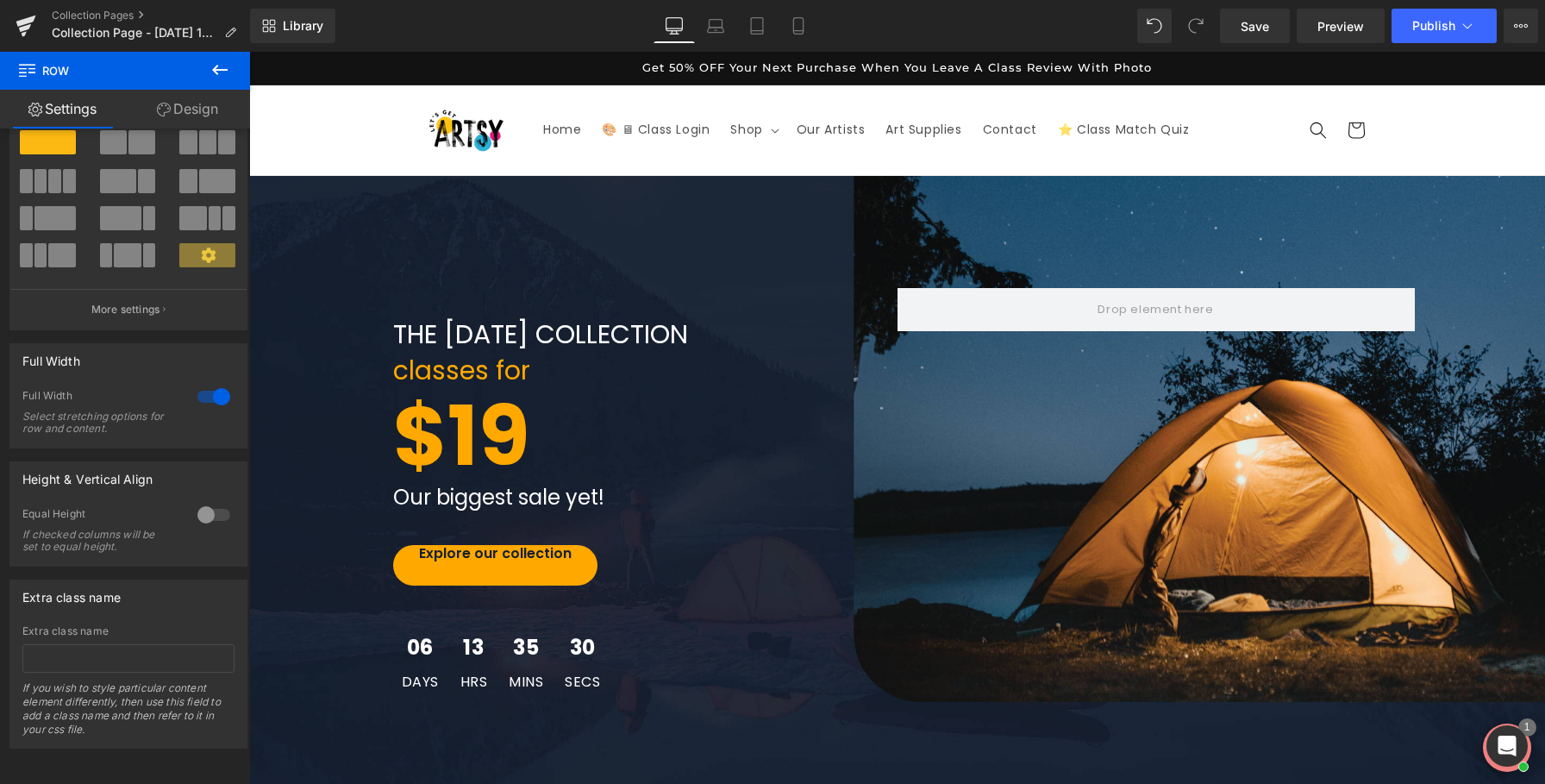
click at [173, 108] on link "Design" at bounding box center [188, 109] width 125 height 39
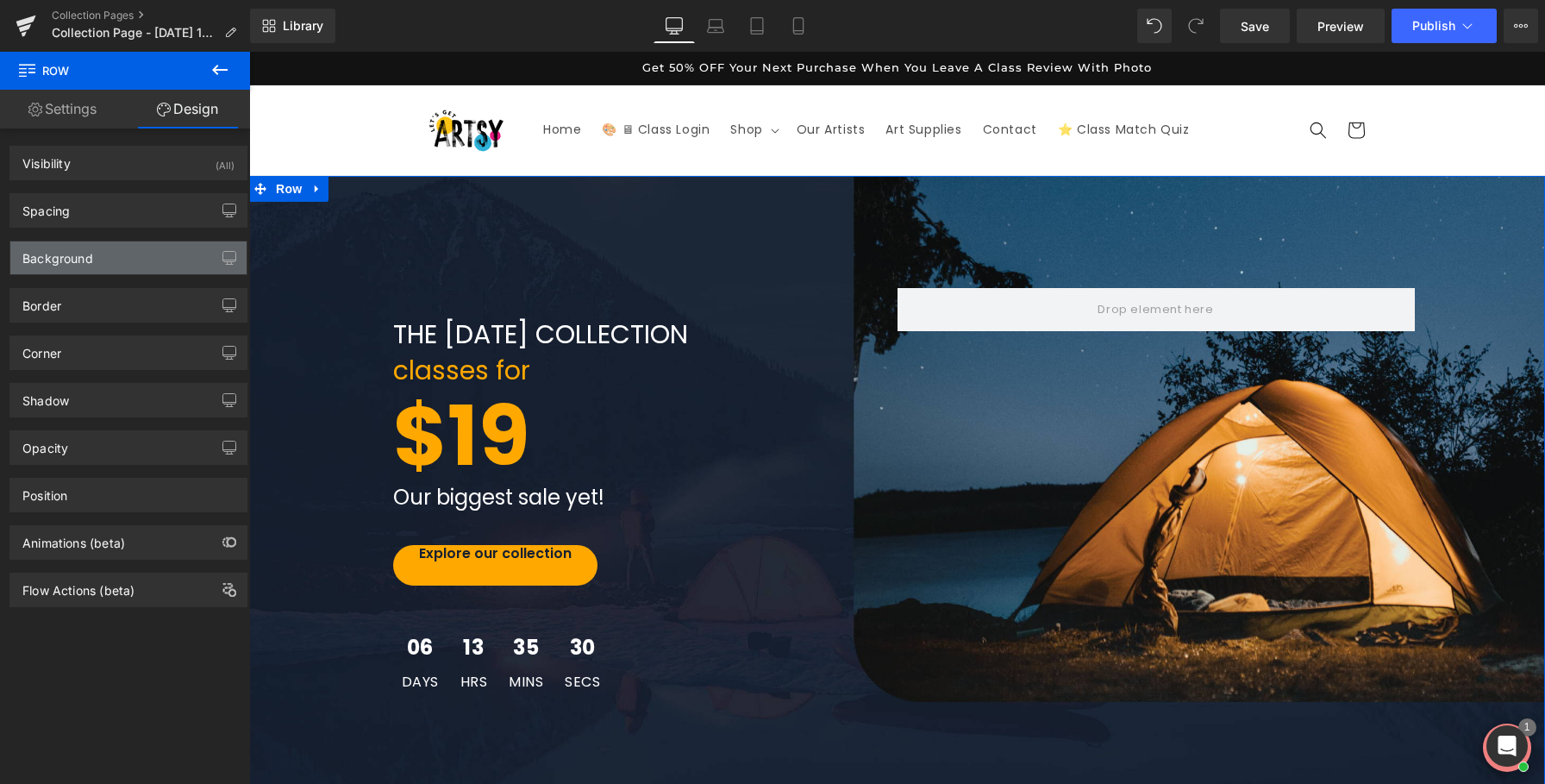
type input "transparent"
type input "0"
click at [112, 260] on div "Background" at bounding box center [128, 257] width 236 height 33
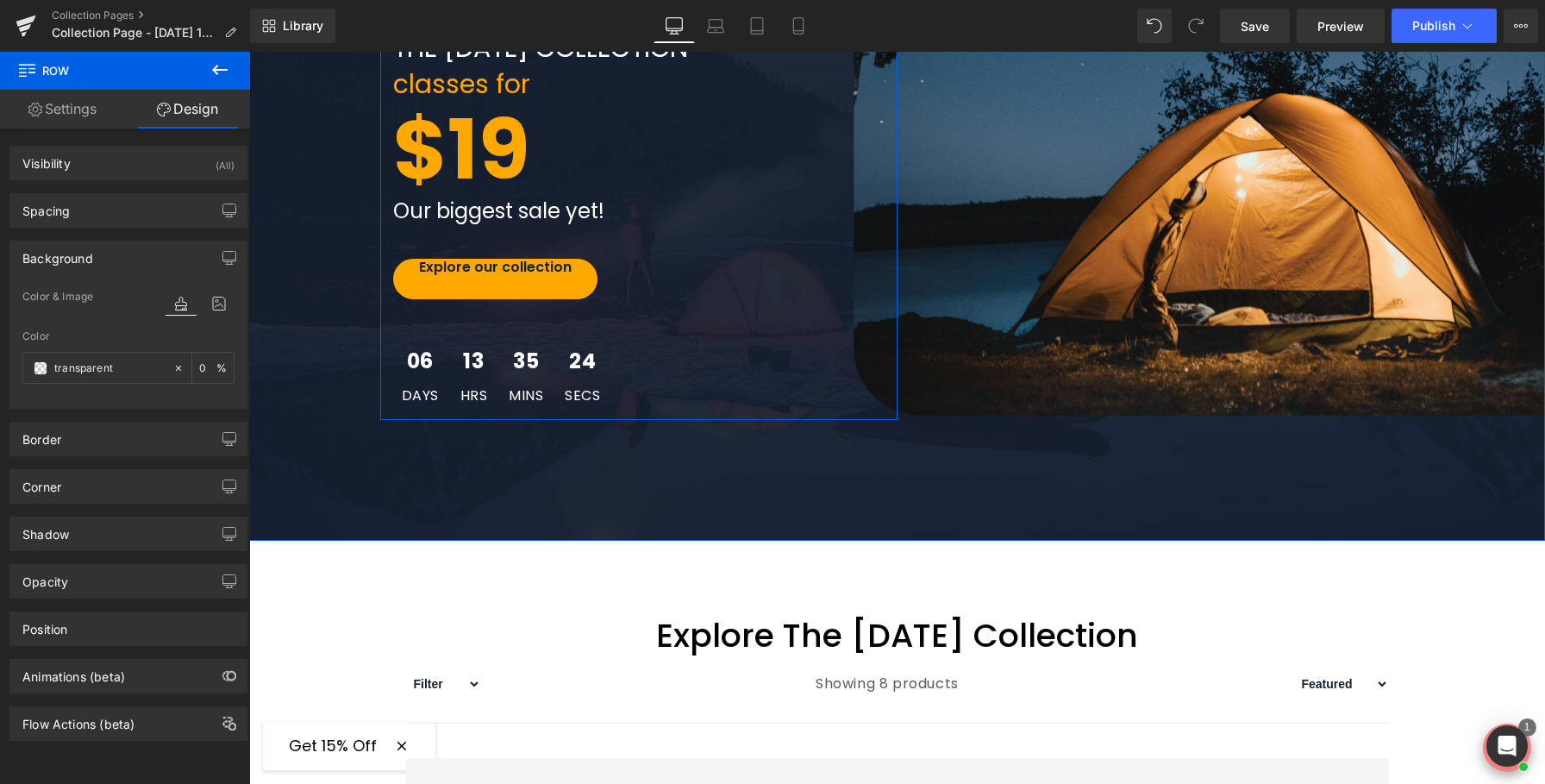
scroll to position [285, 0]
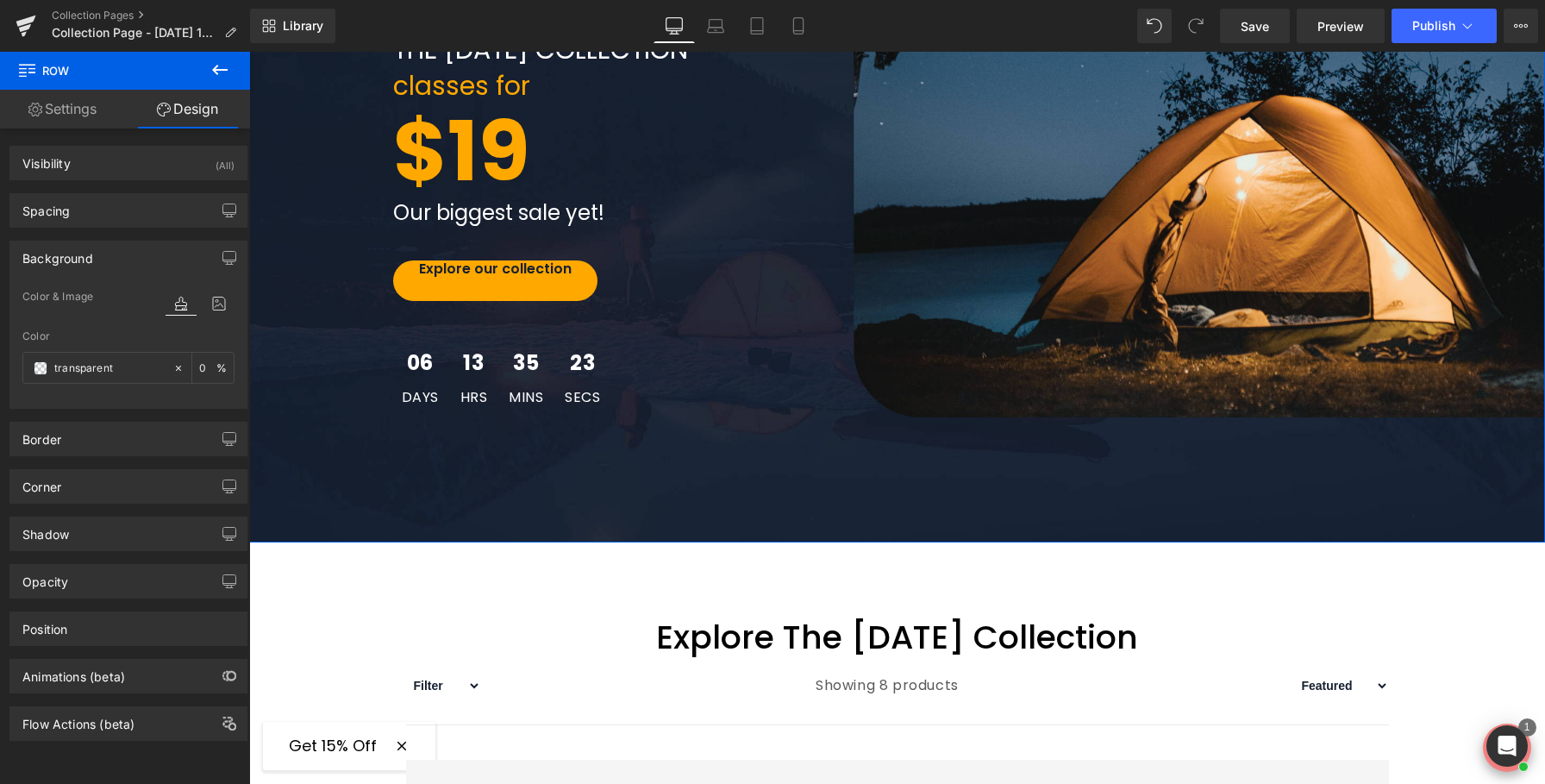
click at [881, 504] on div "THE LABOR DAY COLLECTION Text Block classes for Text Block $19 Text Block Our b…" at bounding box center [897, 217] width 1296 height 651
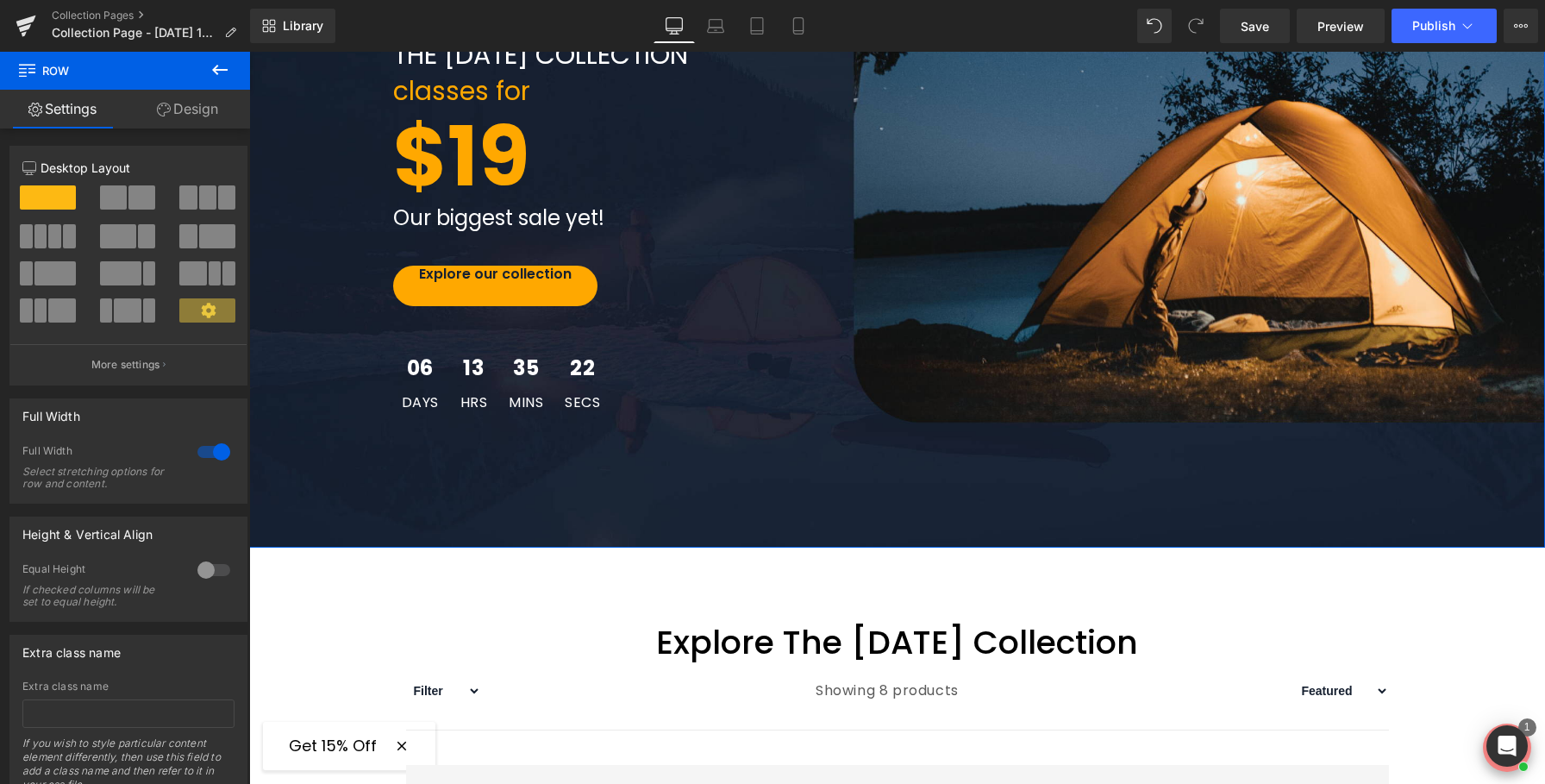
scroll to position [281, 0]
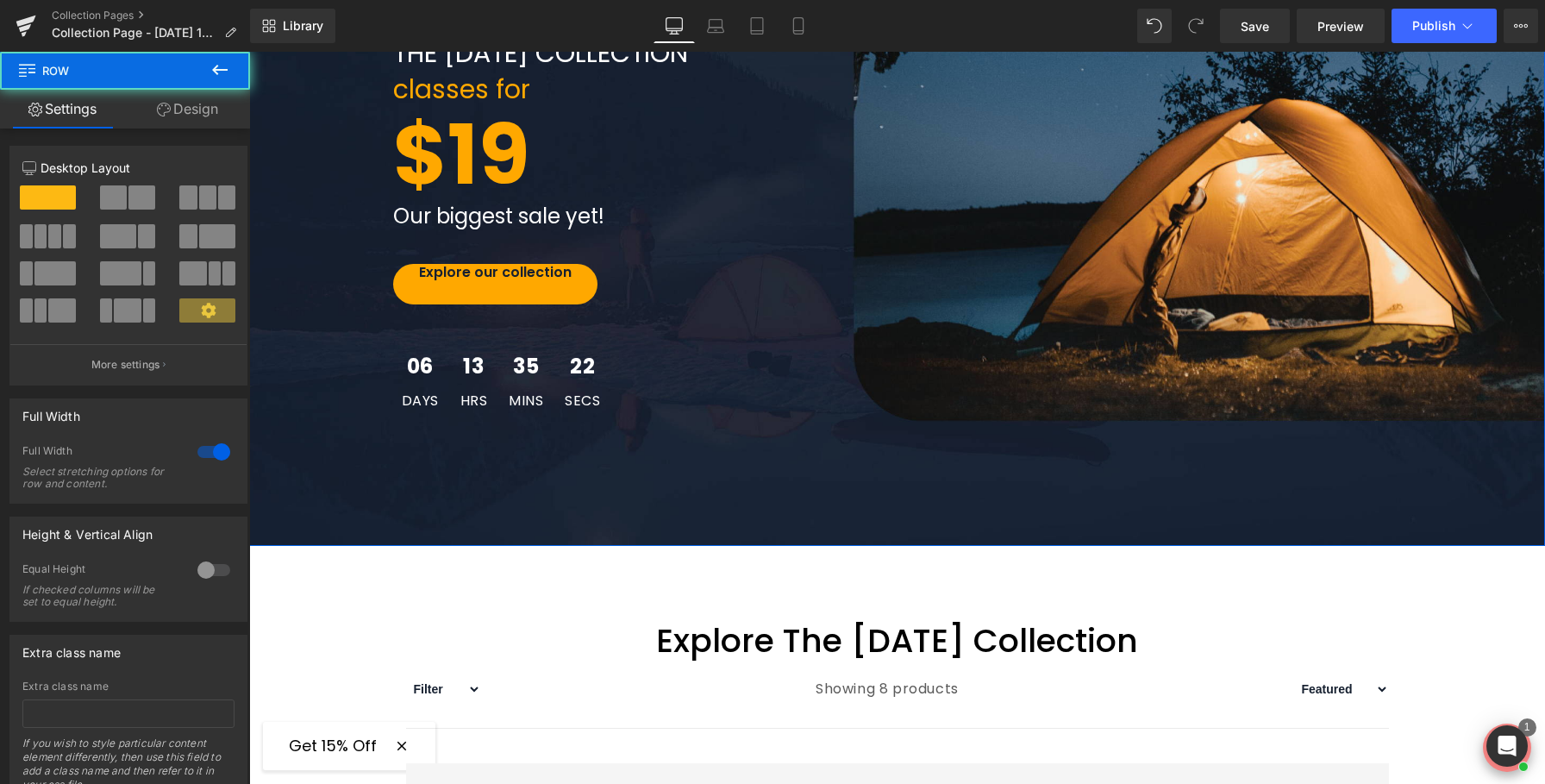
click at [882, 506] on div "THE LABOR DAY COLLECTION Text Block classes for Text Block $19 Text Block Our b…" at bounding box center [897, 221] width 1296 height 651
click at [190, 92] on link "Design" at bounding box center [188, 109] width 125 height 39
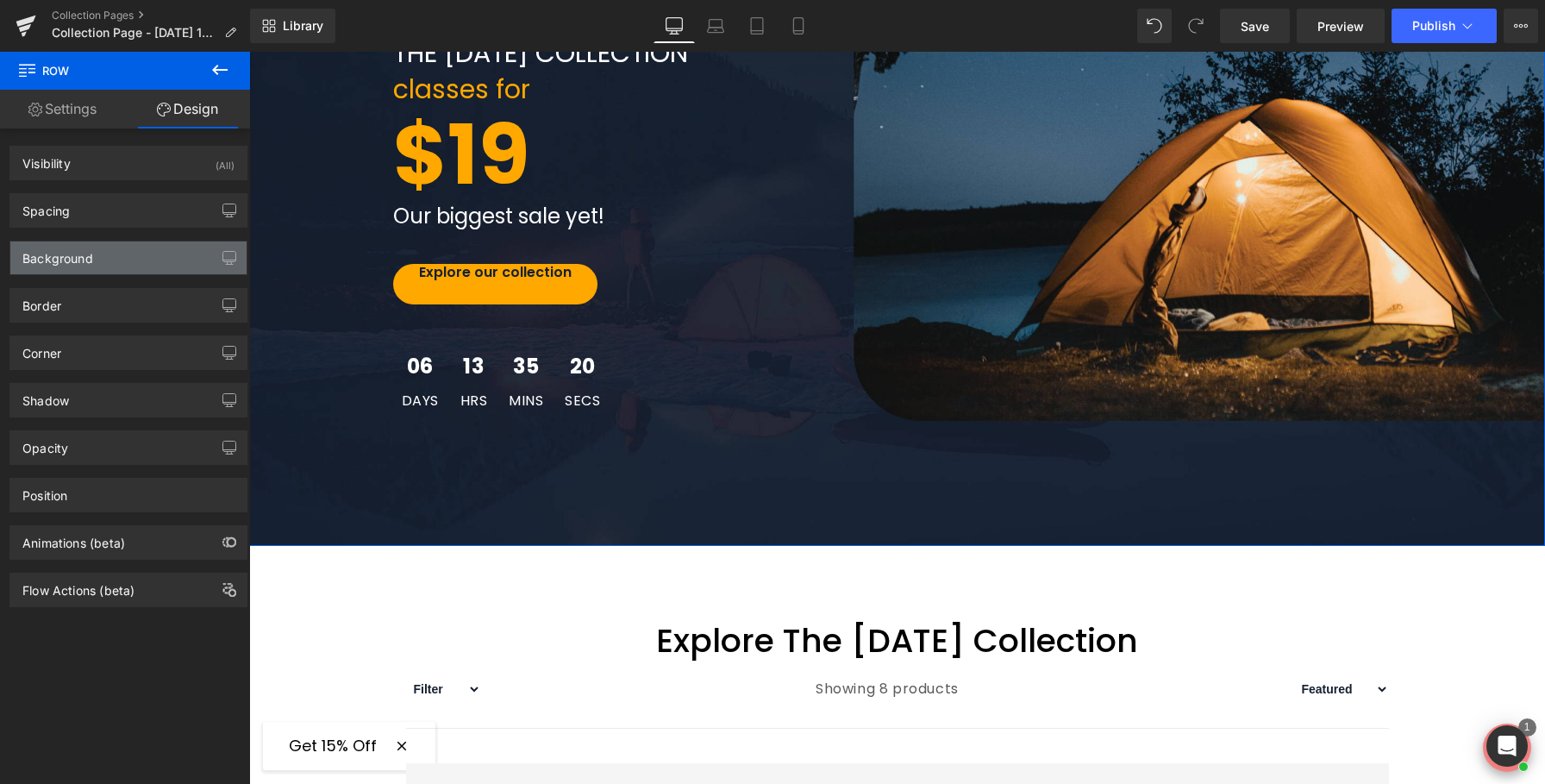
type input "transparent"
type input "0"
click at [142, 267] on div "Background" at bounding box center [128, 257] width 236 height 33
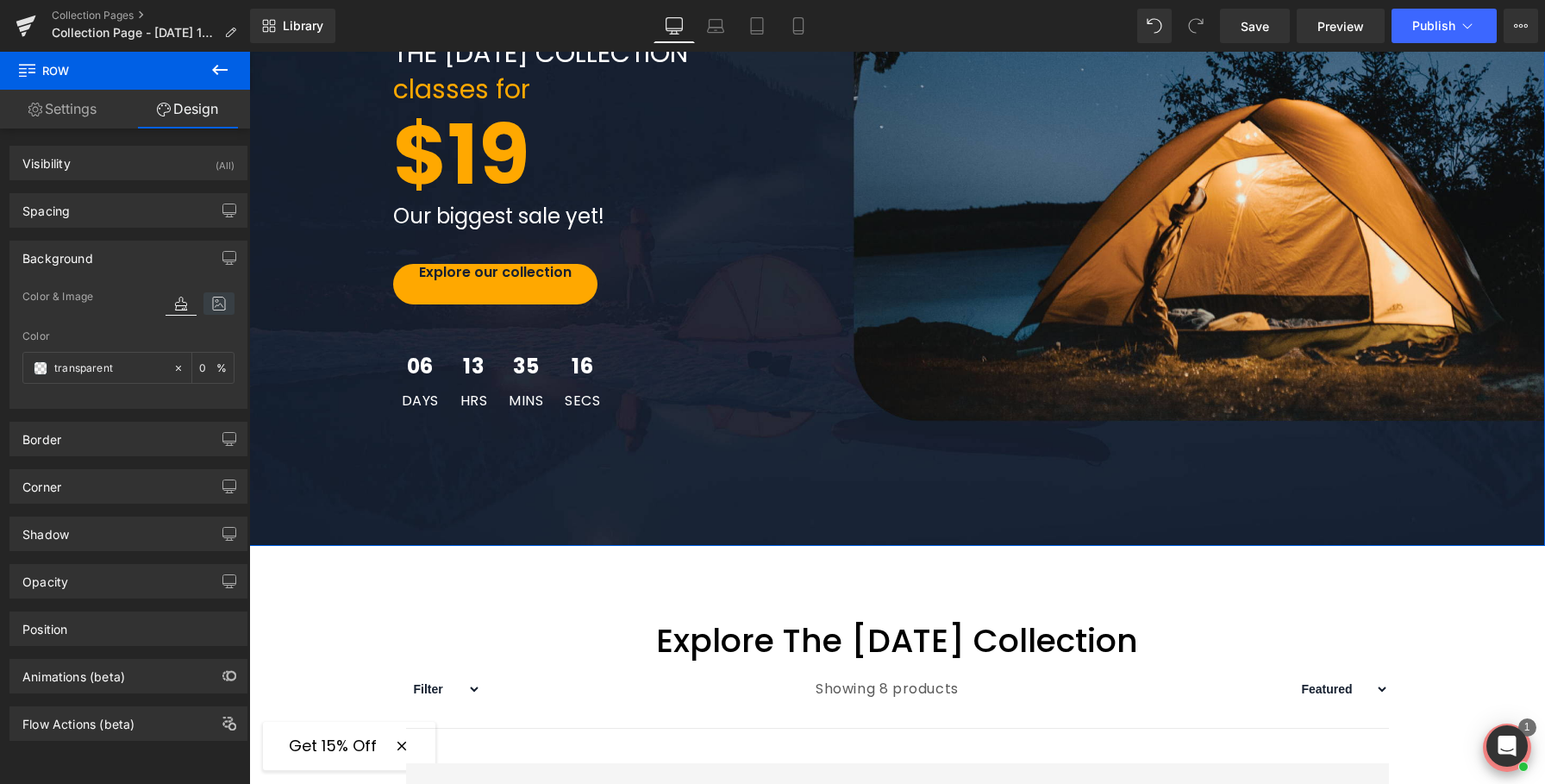
click at [216, 310] on icon at bounding box center [219, 303] width 31 height 22
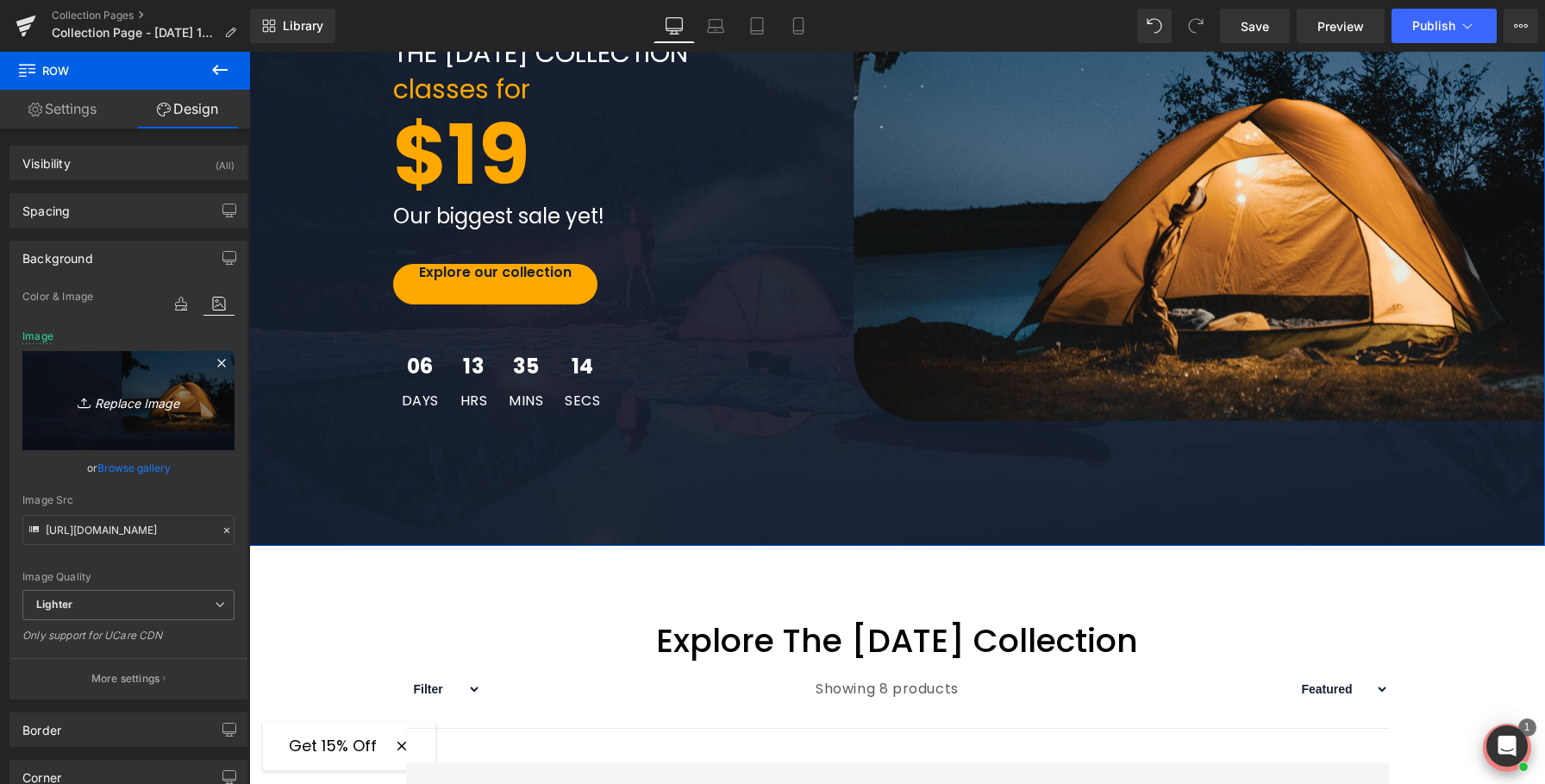
click at [137, 403] on icon "Replace Image" at bounding box center [128, 400] width 138 height 21
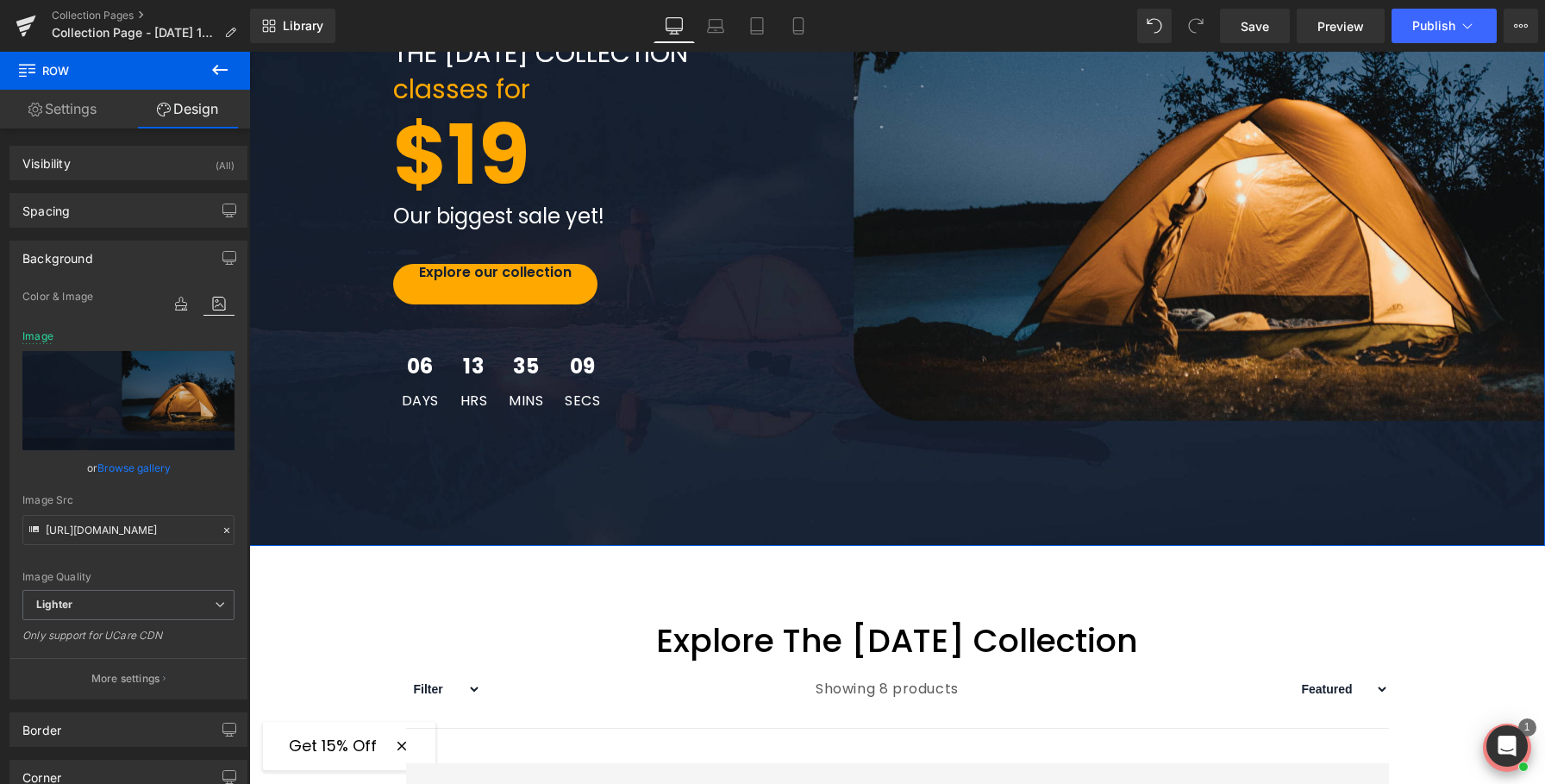
click at [139, 466] on link "Browse gallery" at bounding box center [133, 467] width 73 height 30
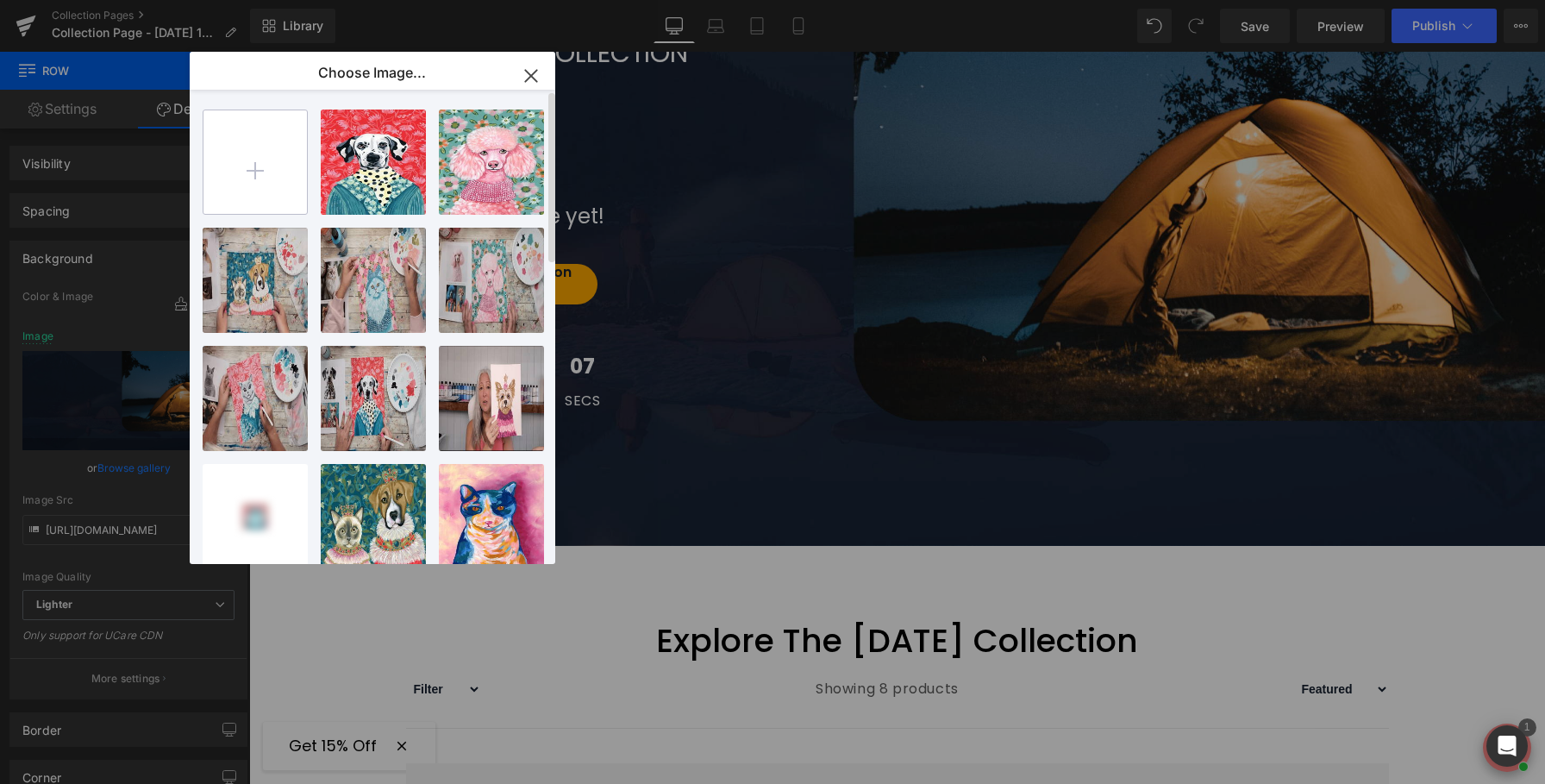
click at [274, 137] on input "file" at bounding box center [255, 162] width 103 height 103
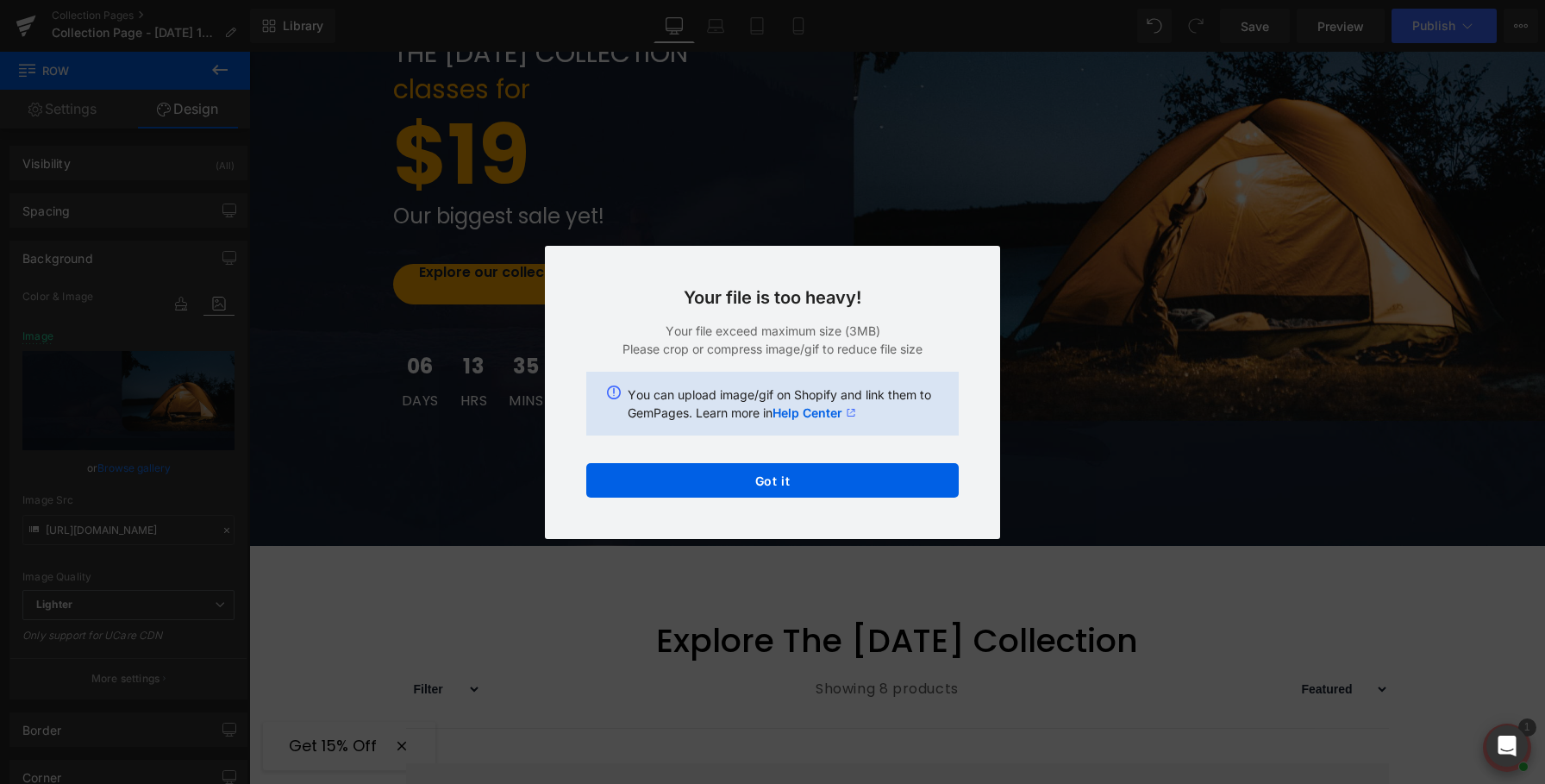
click at [626, 0] on div "Text Color Highlight Color #333333 Edit or remove link: Edit - Unlink - Cancel …" at bounding box center [772, 0] width 1545 height 0
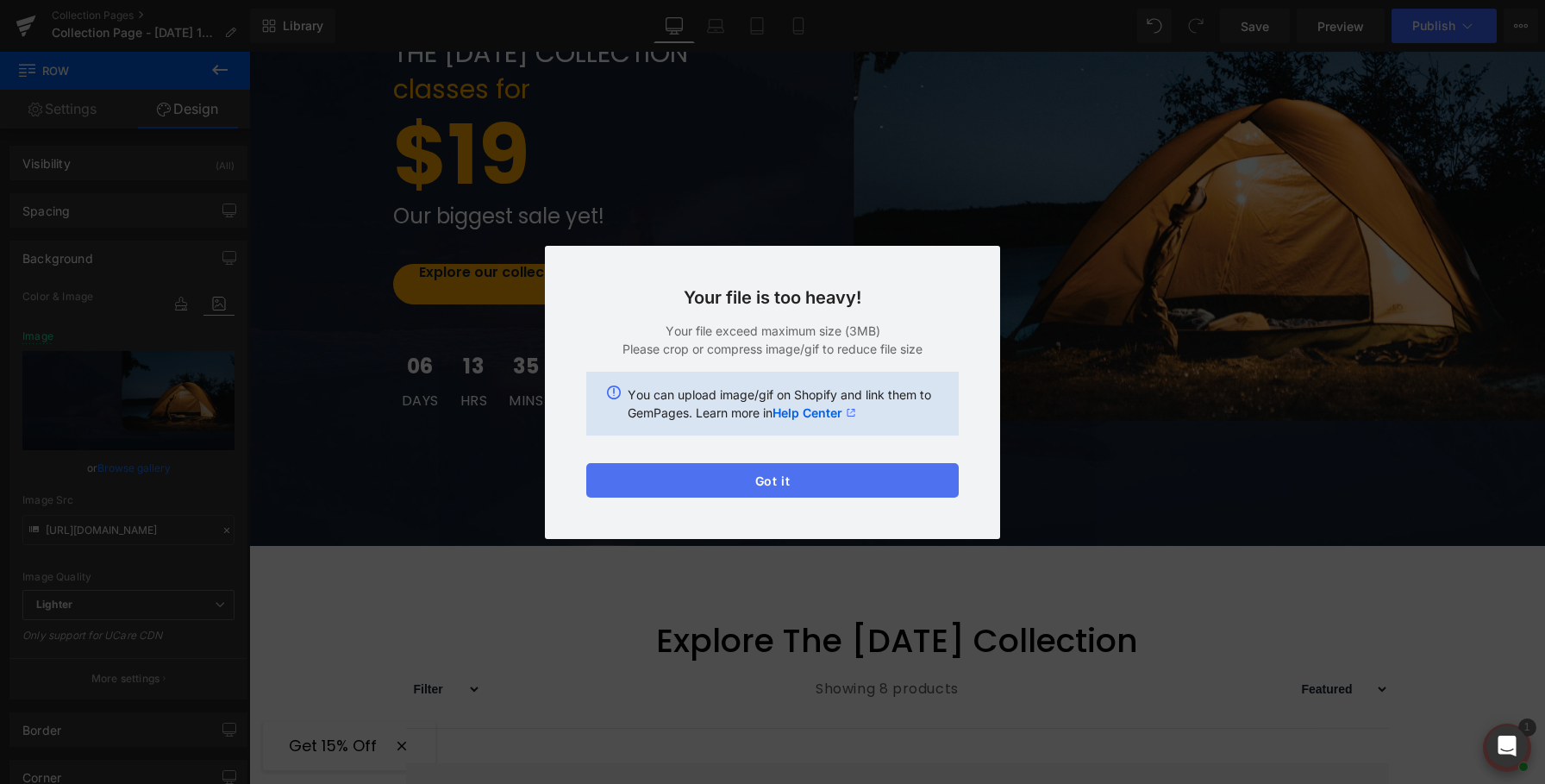
click at [639, 480] on button "Got it" at bounding box center [772, 480] width 372 height 34
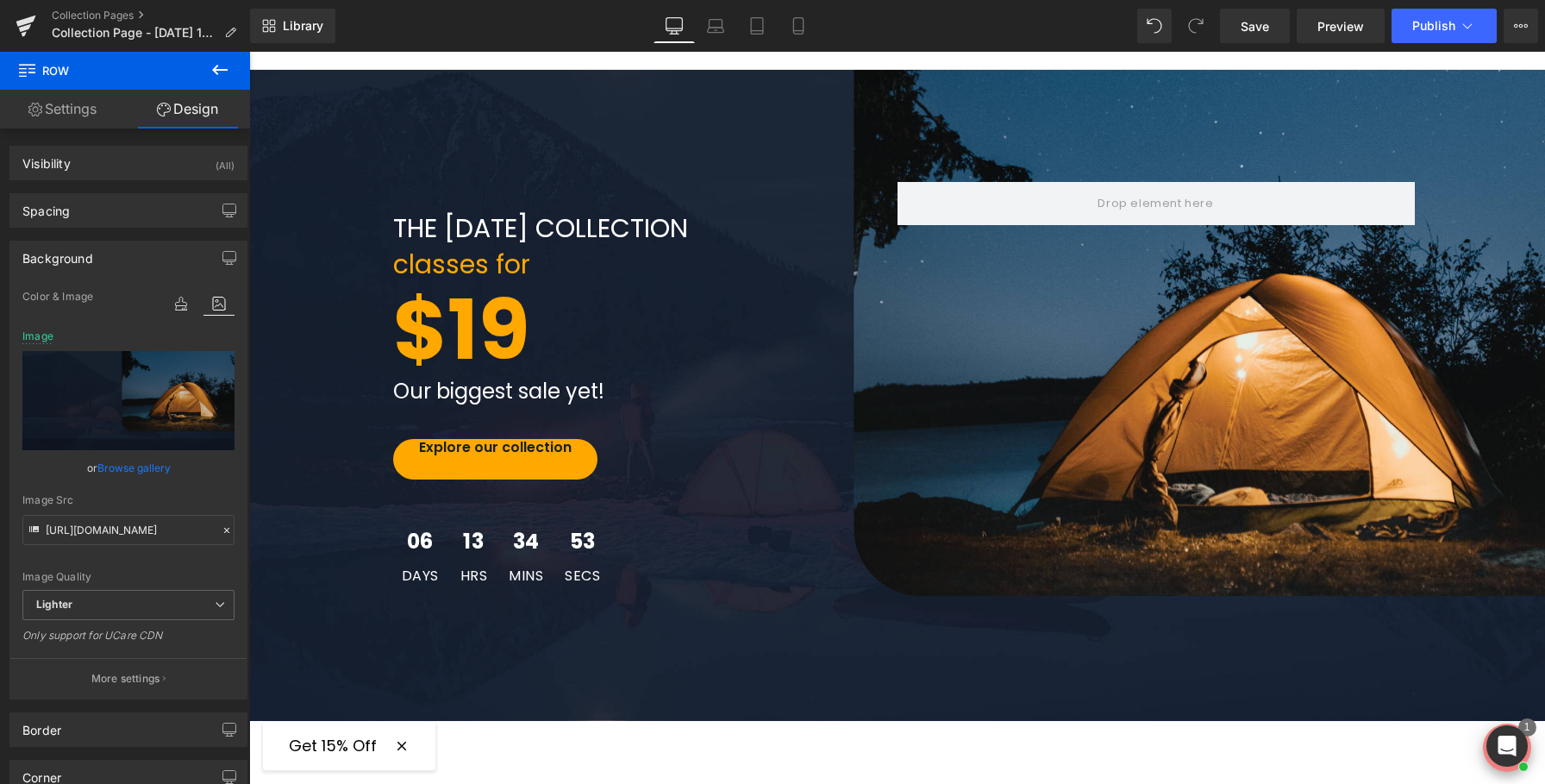
scroll to position [109, 0]
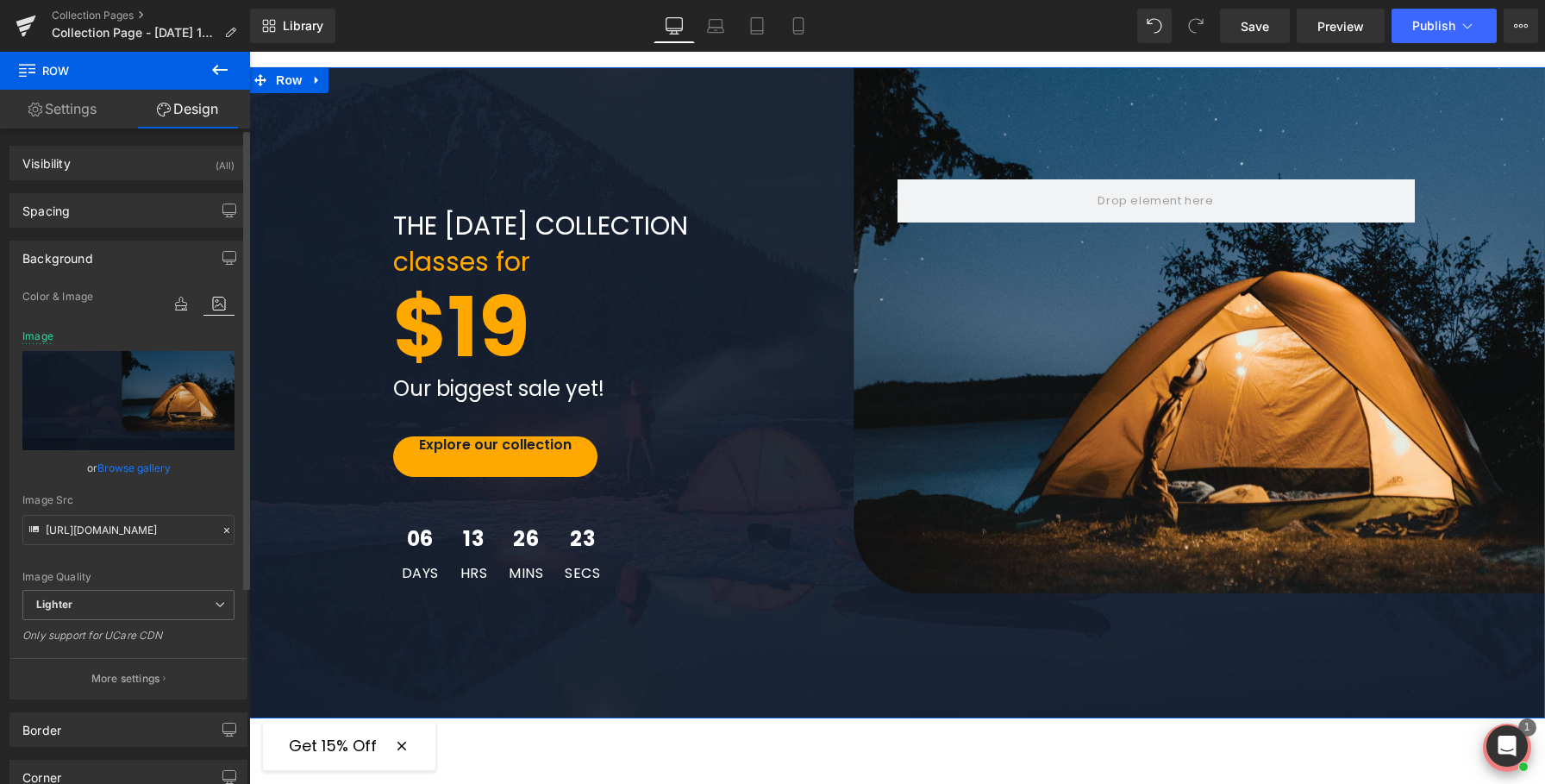
click at [151, 465] on link "Browse gallery" at bounding box center [133, 467] width 73 height 30
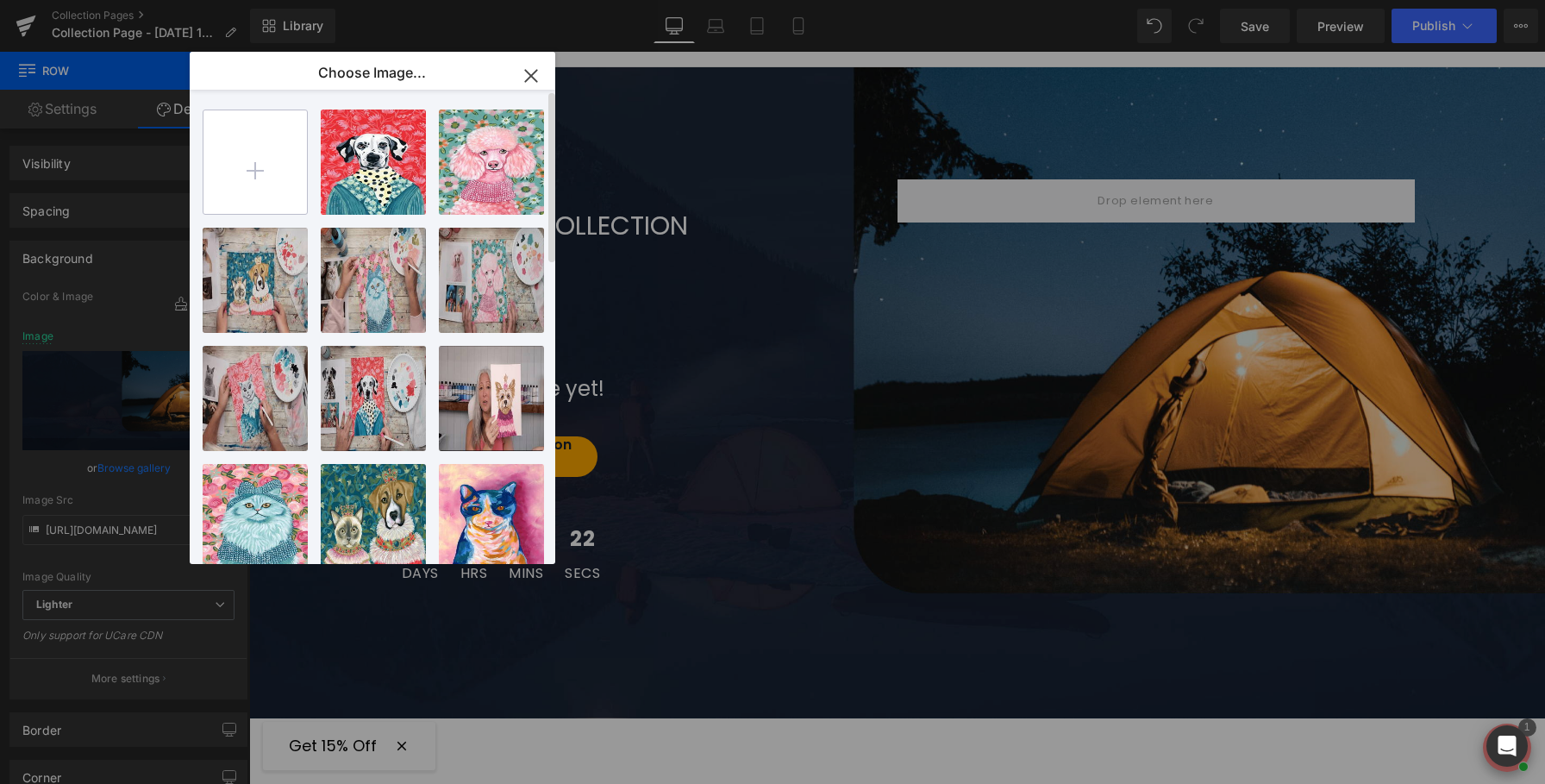
click at [263, 179] on input "file" at bounding box center [255, 162] width 103 height 103
type input "C:\fakepath\Untitled design (31).png"
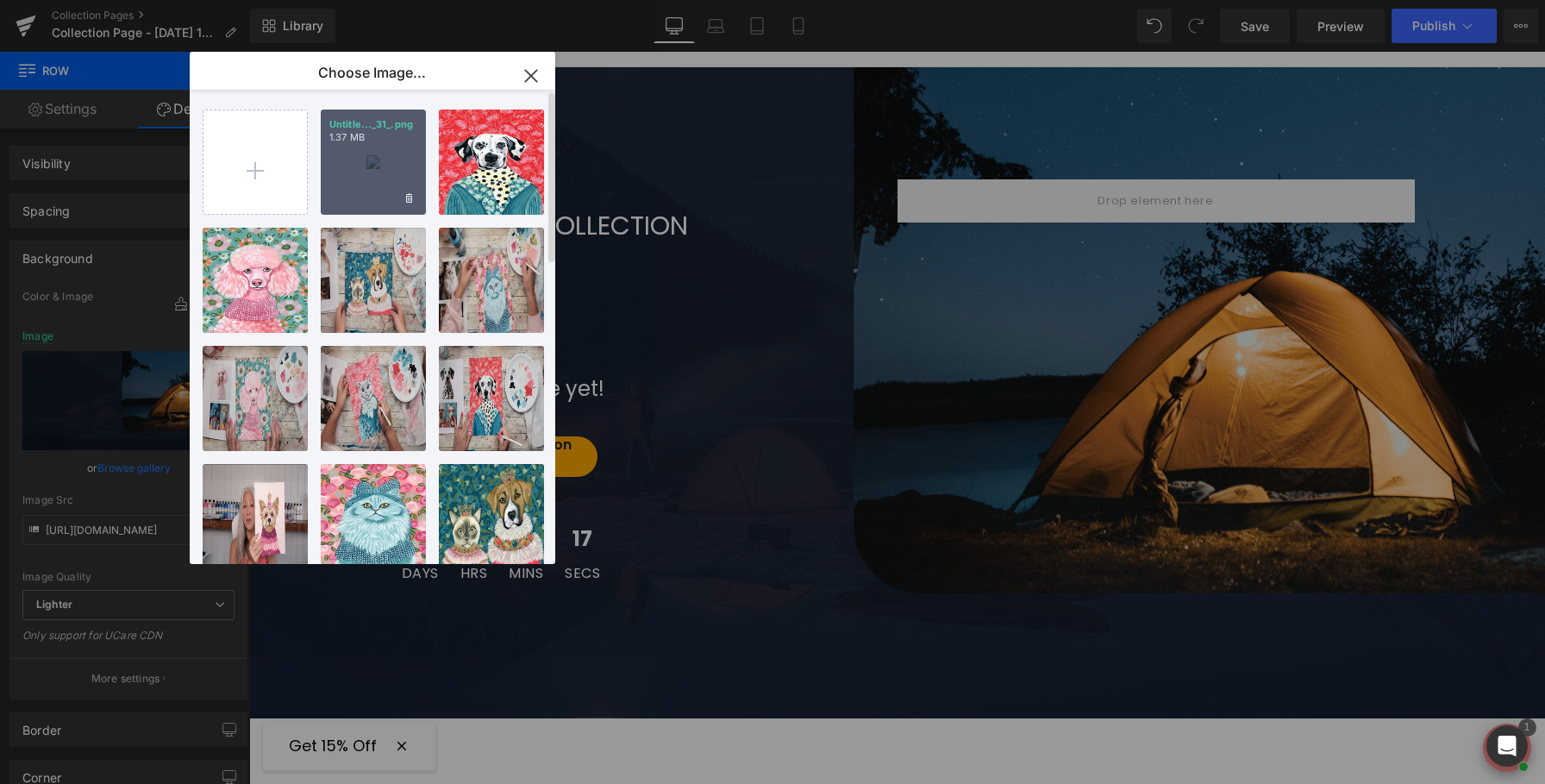
click at [361, 173] on div "Untitle..._31_.png 1.37 MB" at bounding box center [373, 162] width 105 height 105
type input "https://ucarecdn.com/61554e56-5a03-460f-bdd2-f596f0d919ab/-/format/auto/-/previ…"
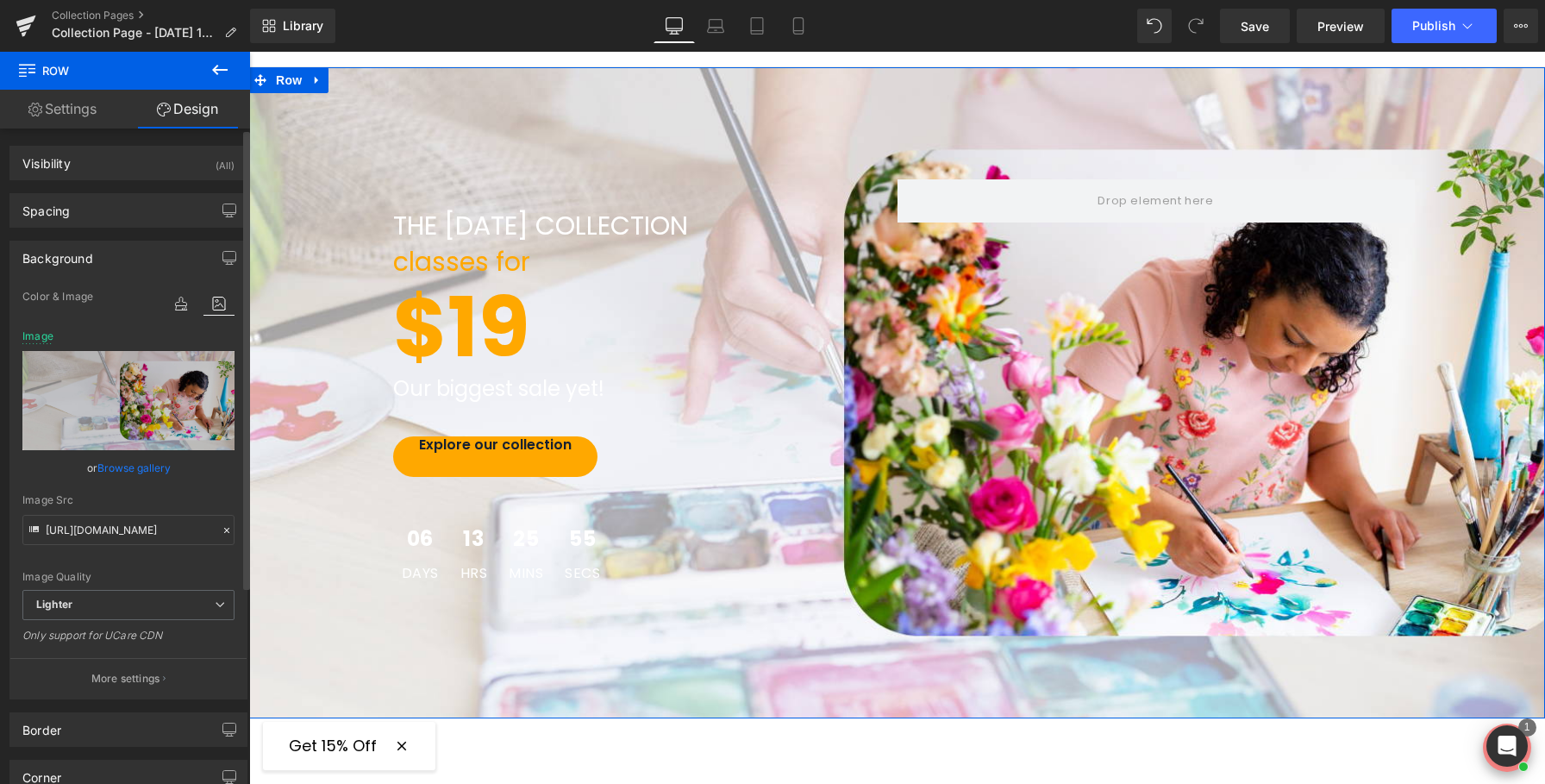
click at [151, 463] on link "Browse gallery" at bounding box center [133, 467] width 73 height 30
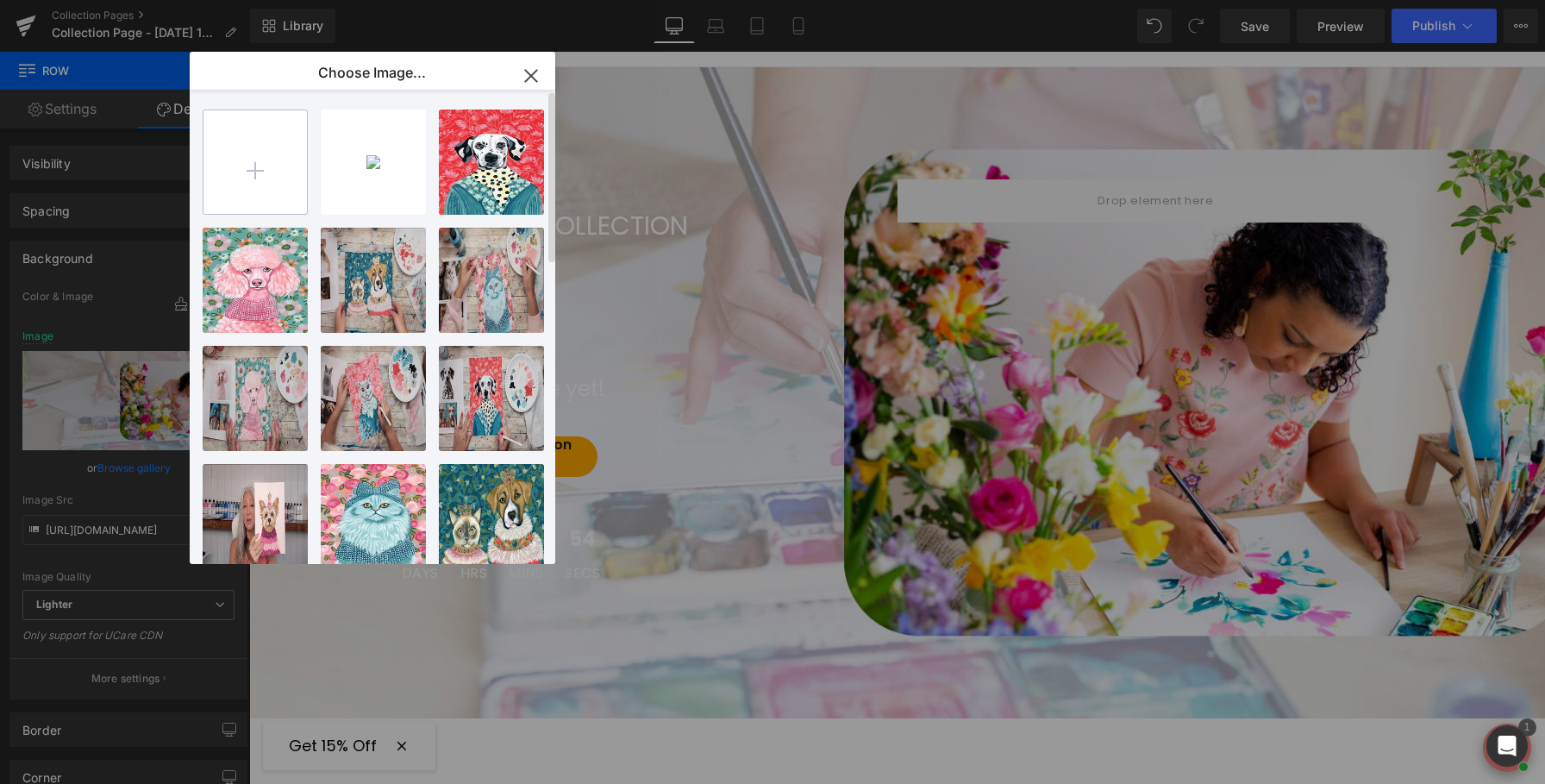
click at [272, 178] on input "file" at bounding box center [255, 162] width 103 height 103
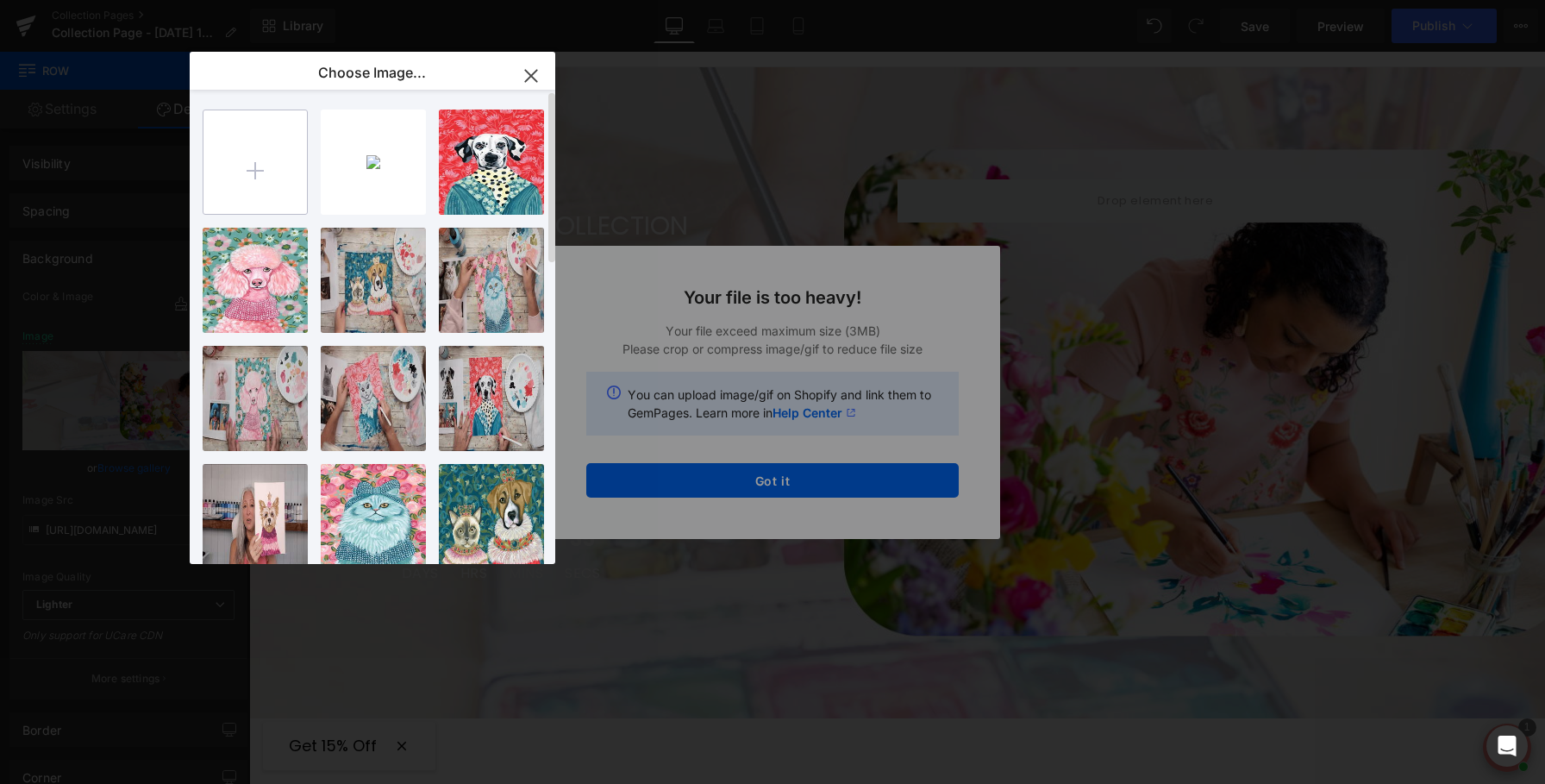
click at [234, 183] on input "file" at bounding box center [255, 162] width 103 height 103
type input "C:\fakepath\Untitled design (33).png"
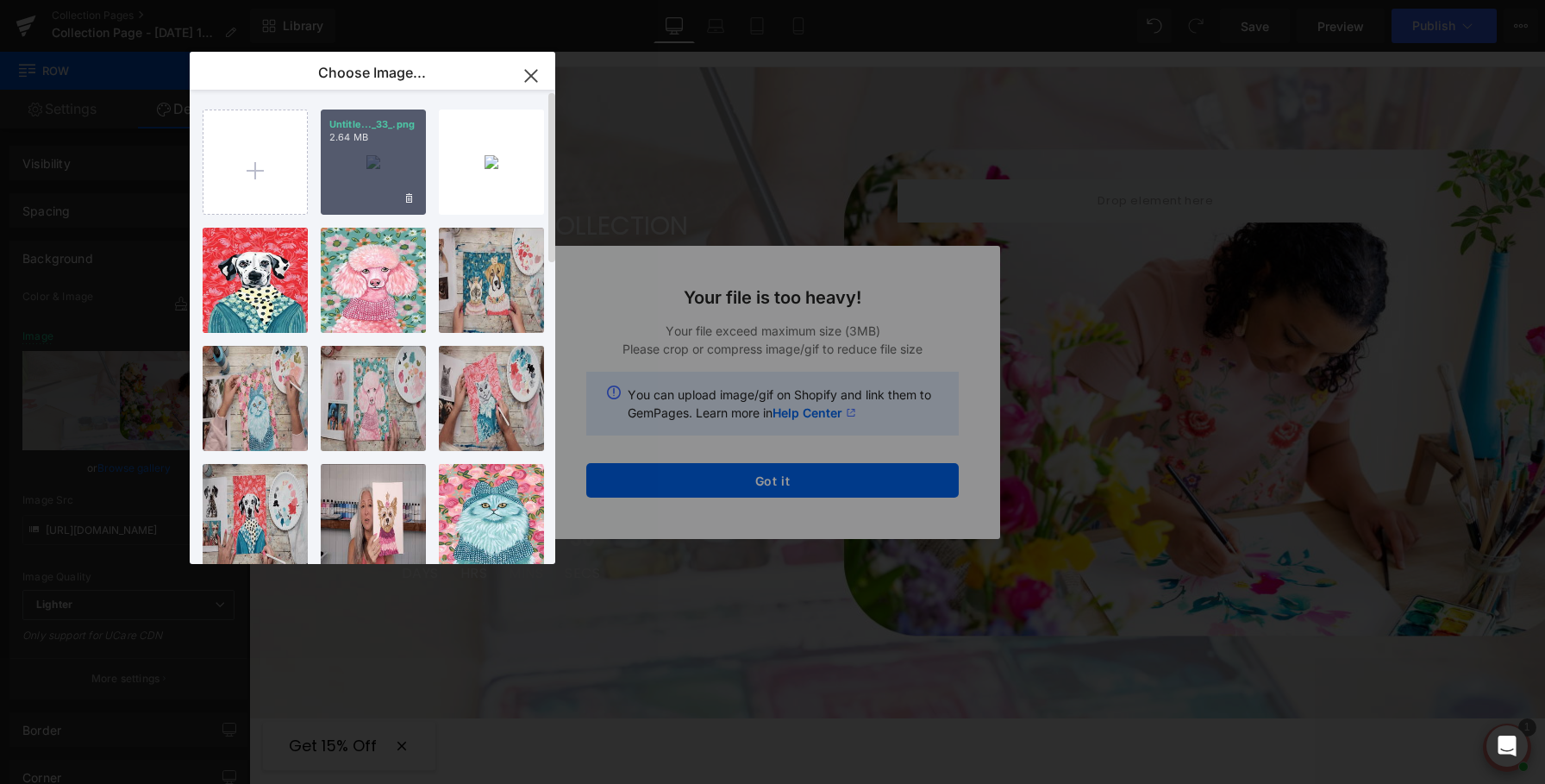
click at [379, 177] on div "Untitle..._33_.png 2.64 MB" at bounding box center [373, 162] width 105 height 105
type input "https://ucarecdn.com/d7deb453-5961-4eac-9e27-68f2476ddf75/-/format/auto/-/previ…"
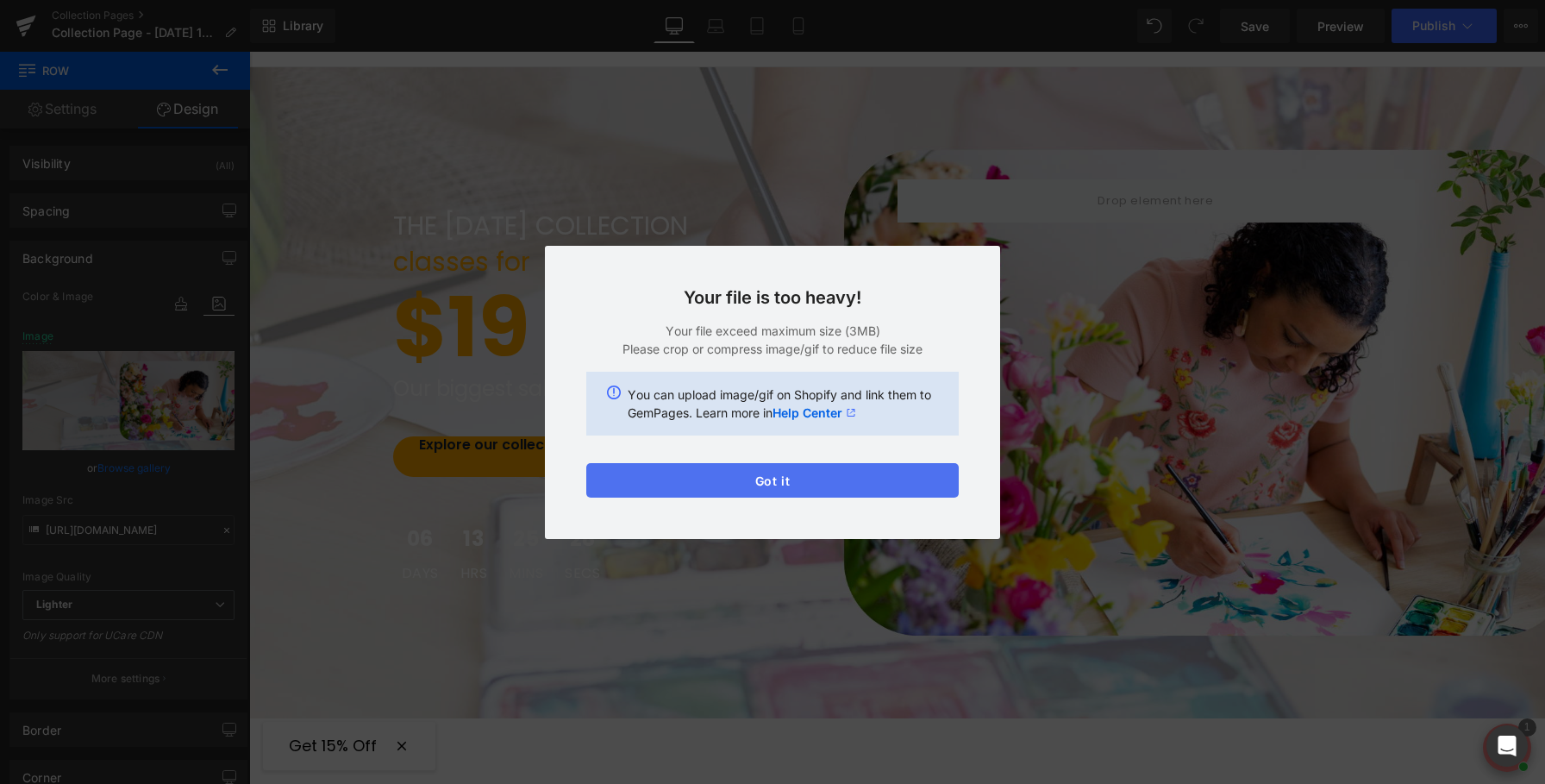
click at [778, 483] on button "Got it" at bounding box center [772, 480] width 372 height 34
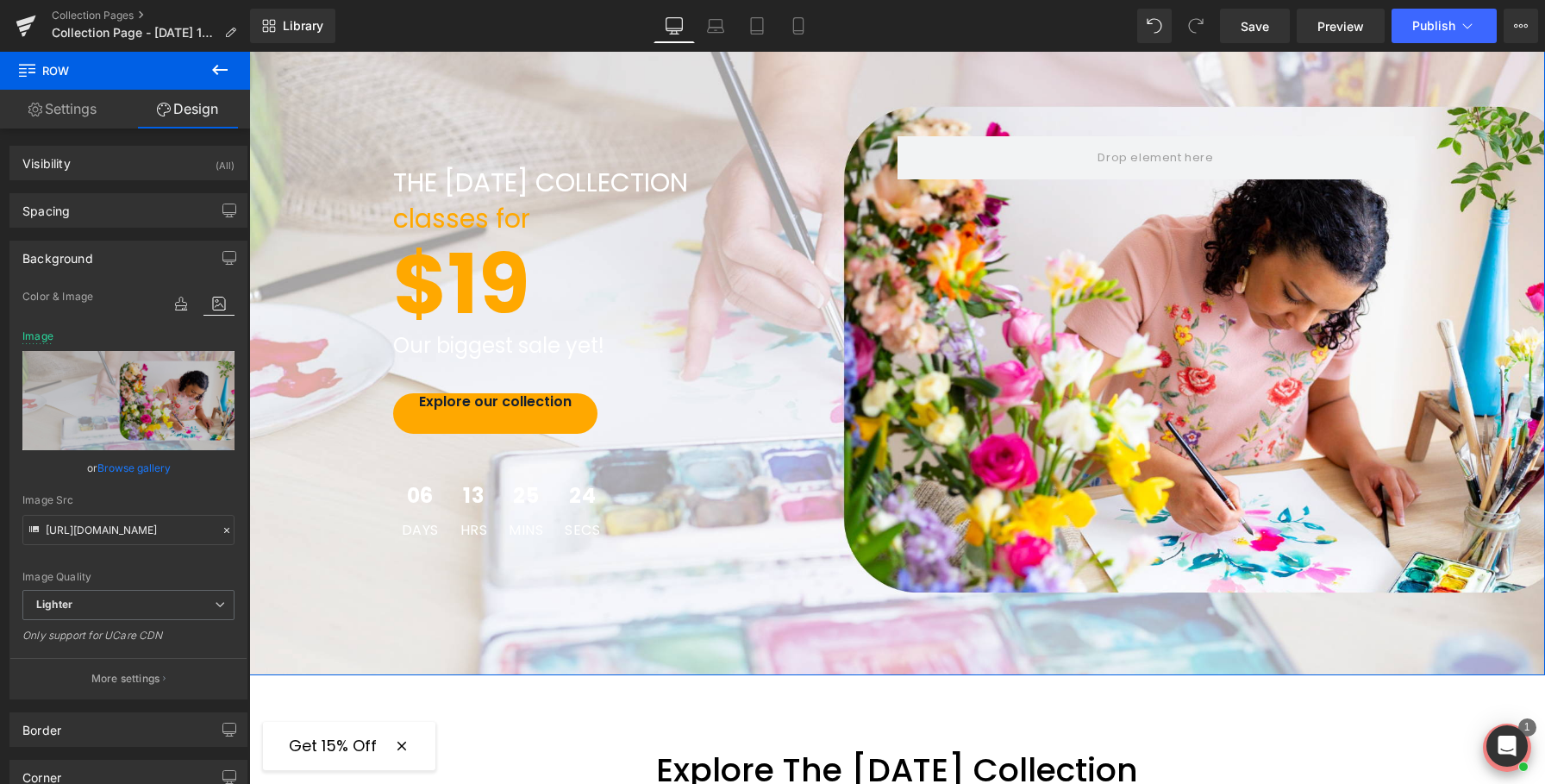
scroll to position [137, 0]
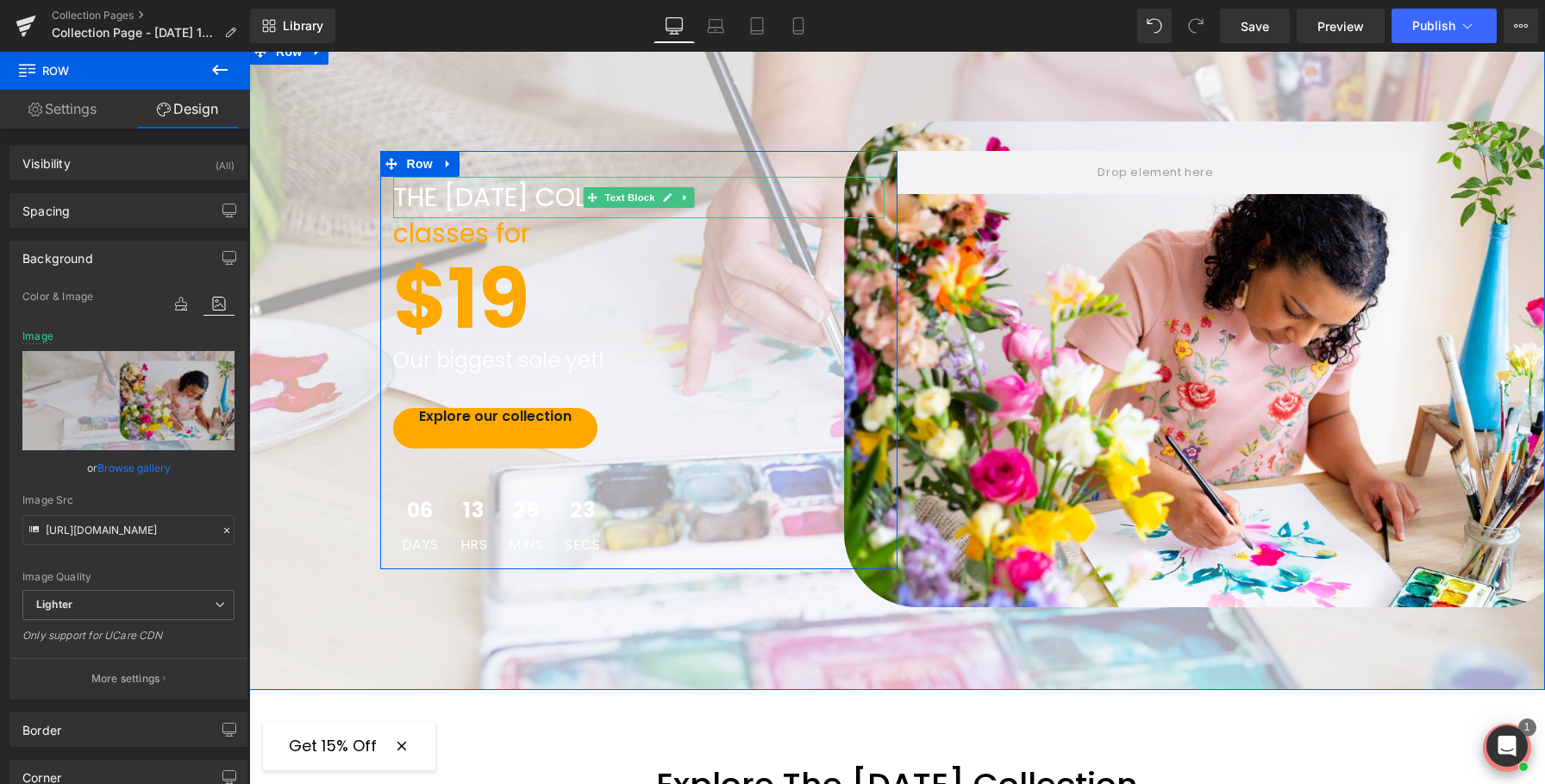
click at [530, 197] on p "THE [DATE] COLLECTION" at bounding box center [639, 197] width 492 height 42
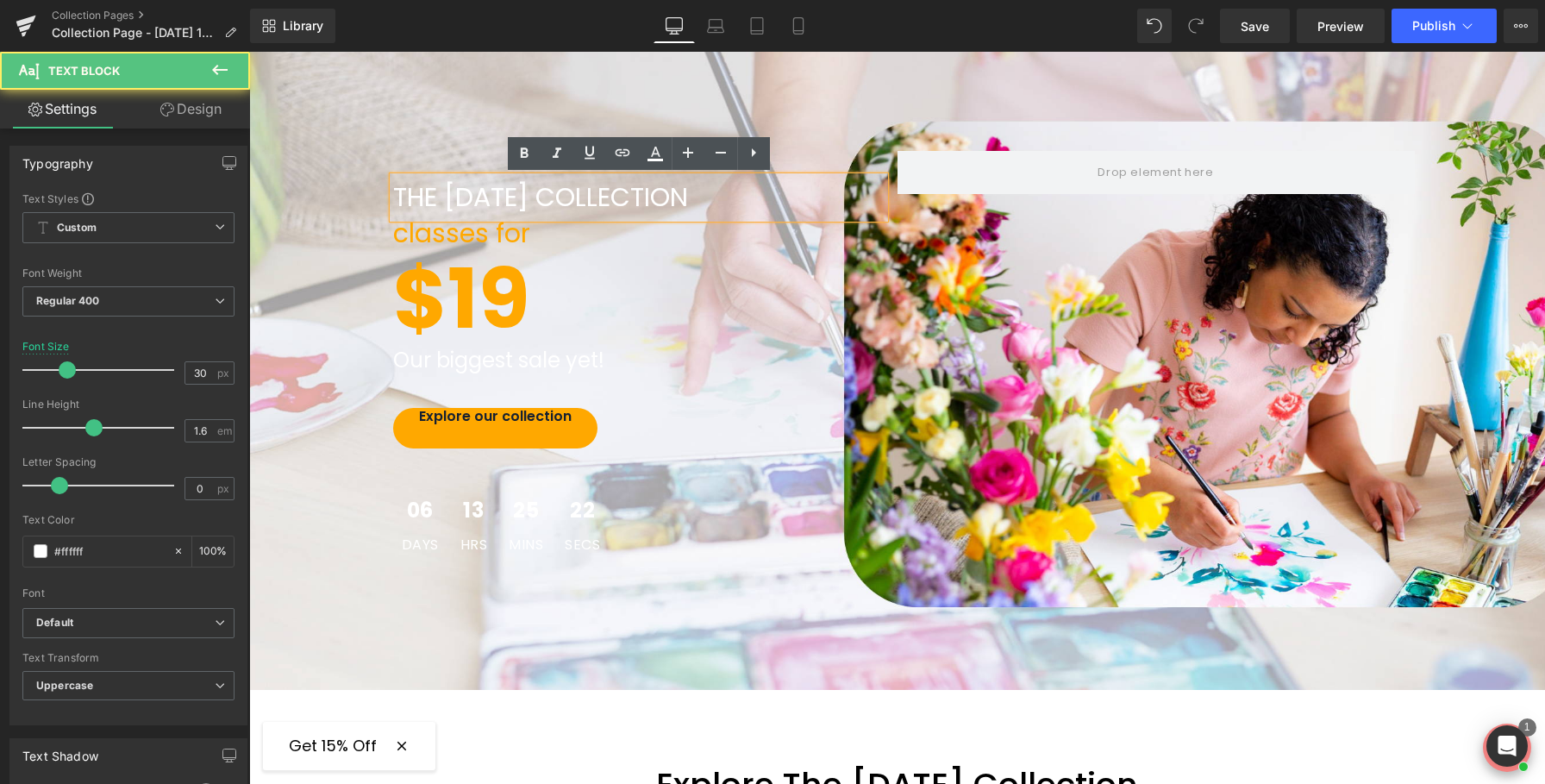
click at [631, 197] on p "THE [DATE] COLLECTION" at bounding box center [639, 197] width 492 height 42
click at [625, 196] on p "THE [DATE] COLLECTION" at bounding box center [639, 197] width 492 height 42
click at [663, 155] on icon at bounding box center [655, 153] width 20 height 20
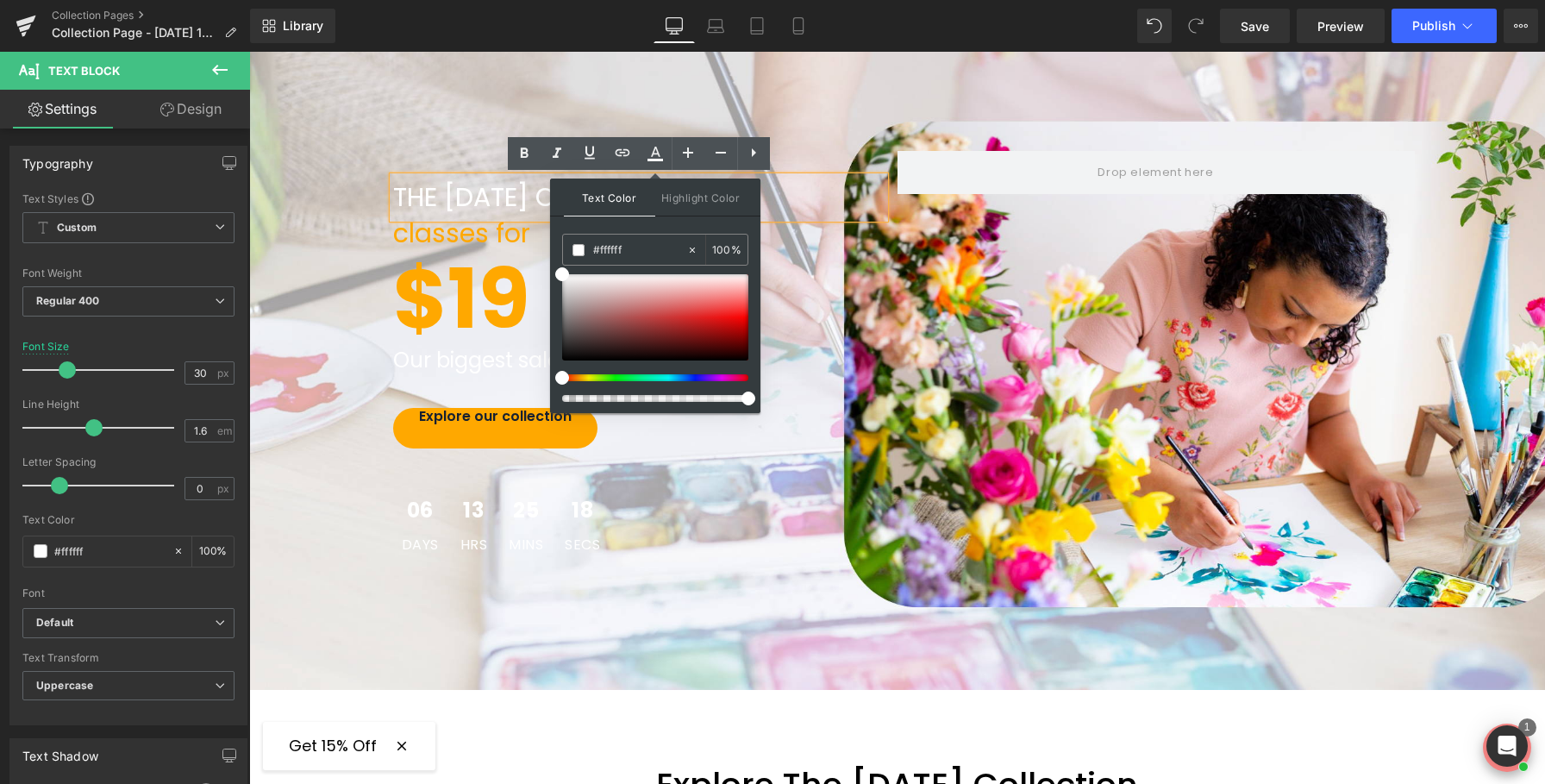
drag, startPoint x: 581, startPoint y: 361, endPoint x: 573, endPoint y: 379, distance: 19.7
click at [573, 379] on div at bounding box center [656, 337] width 187 height 127
click at [740, 351] on div at bounding box center [656, 317] width 187 height 86
drag, startPoint x: 740, startPoint y: 351, endPoint x: 739, endPoint y: 371, distance: 20.0
click at [739, 371] on div at bounding box center [656, 337] width 187 height 127
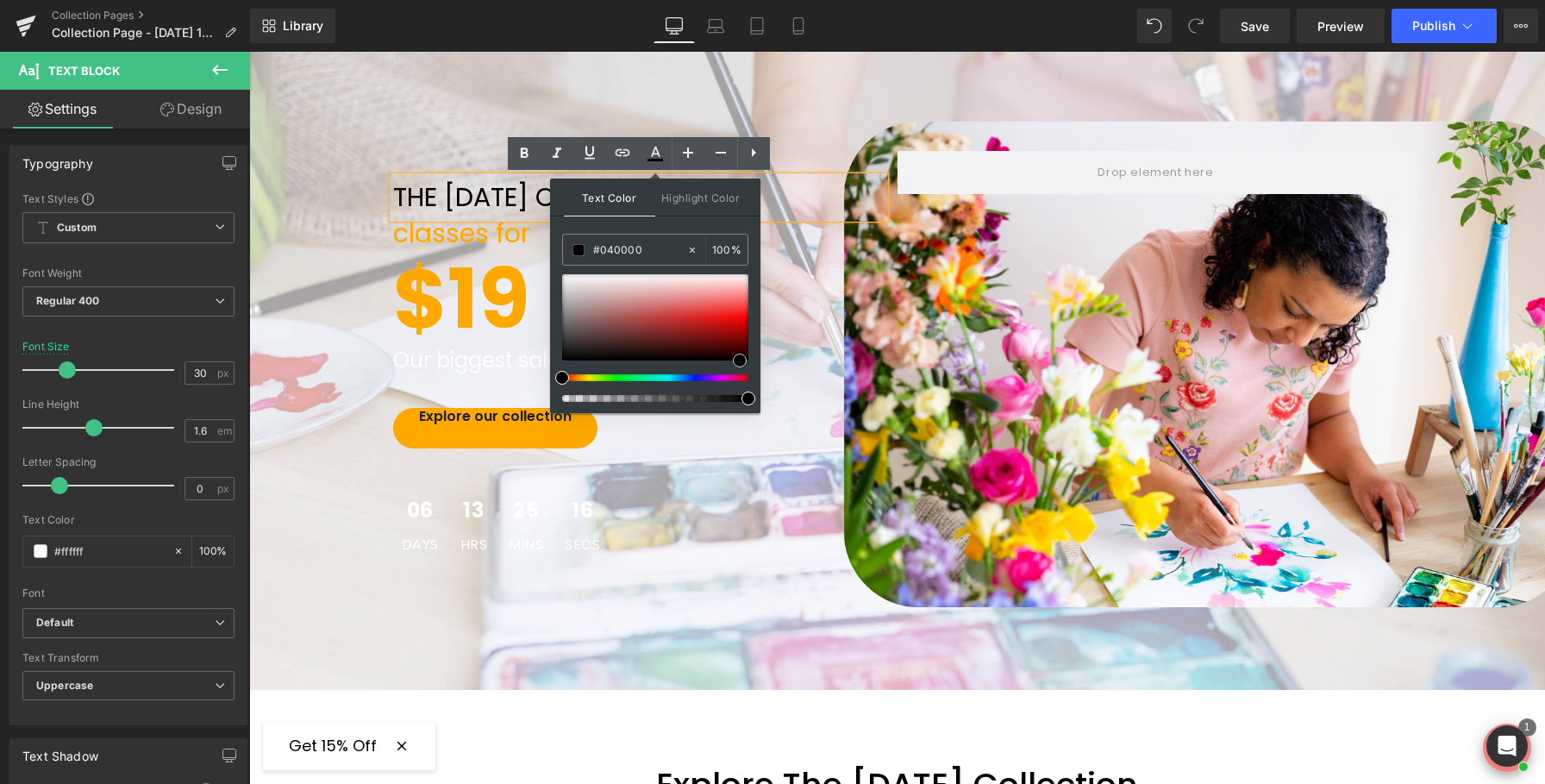
type input "#000000"
drag, startPoint x: 988, startPoint y: 413, endPoint x: 988, endPoint y: 460, distance: 47.0
click at [744, 579] on div "THE LABOR DAY COLLECTION Text Block classes for Text Block $19 Text Block Our b…" at bounding box center [897, 364] width 1296 height 651
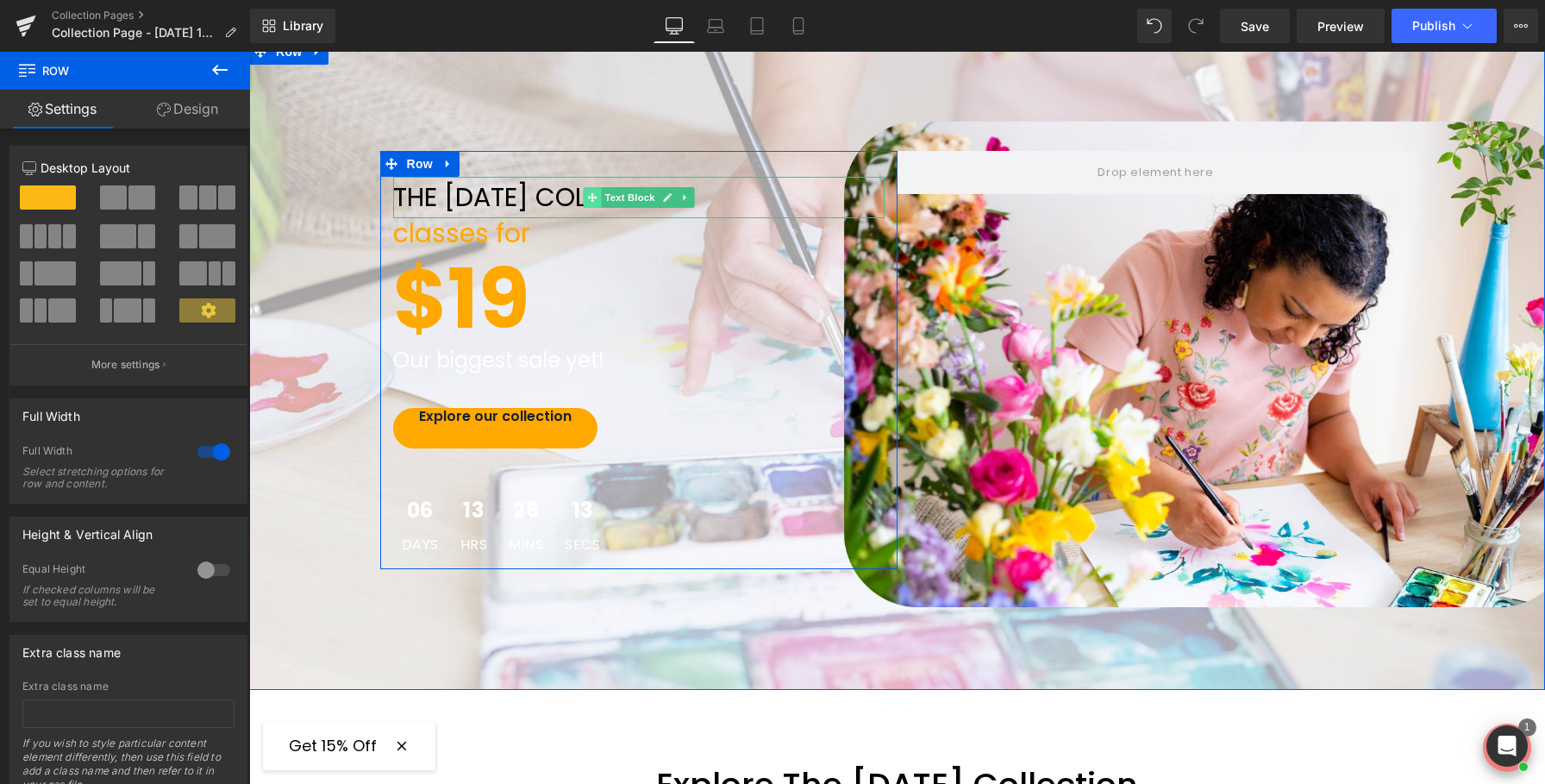
click at [599, 198] on span at bounding box center [592, 197] width 18 height 20
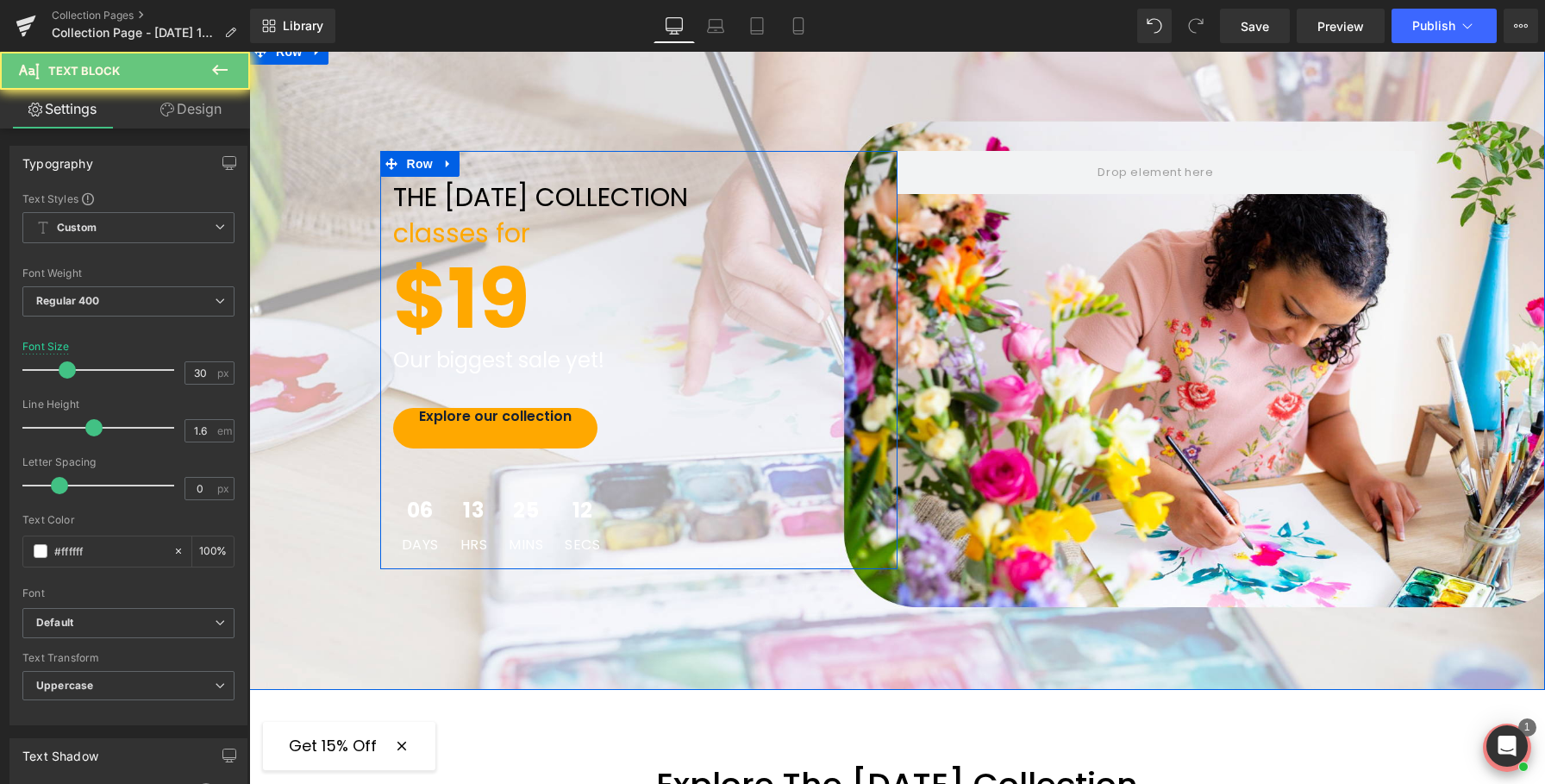
click at [692, 599] on div "THE LABOR DAY COLLECTION Text Block classes for Text Block $19 Text Block Our b…" at bounding box center [897, 364] width 1296 height 651
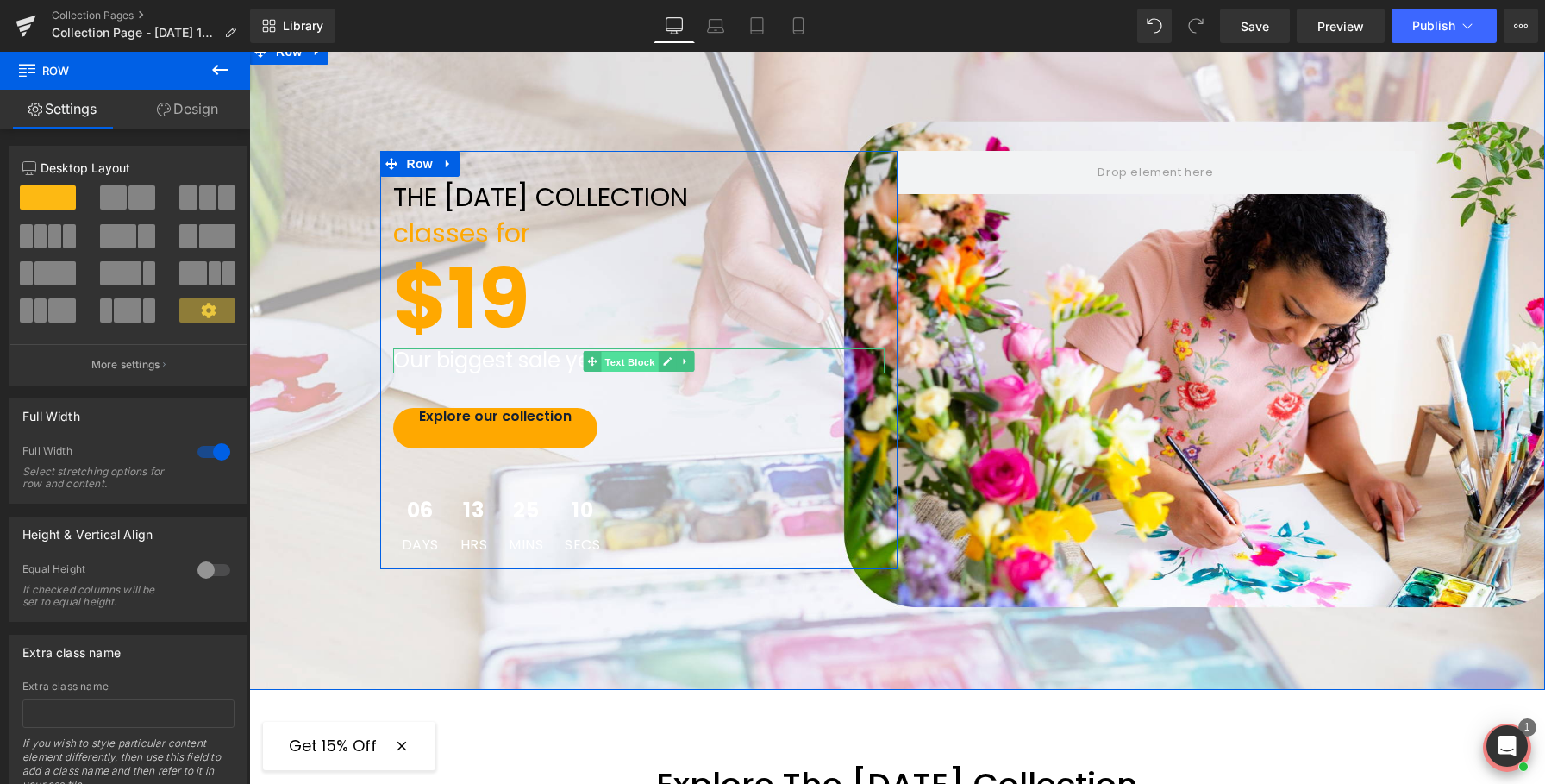
click at [619, 358] on span "Text Block" at bounding box center [630, 360] width 57 height 20
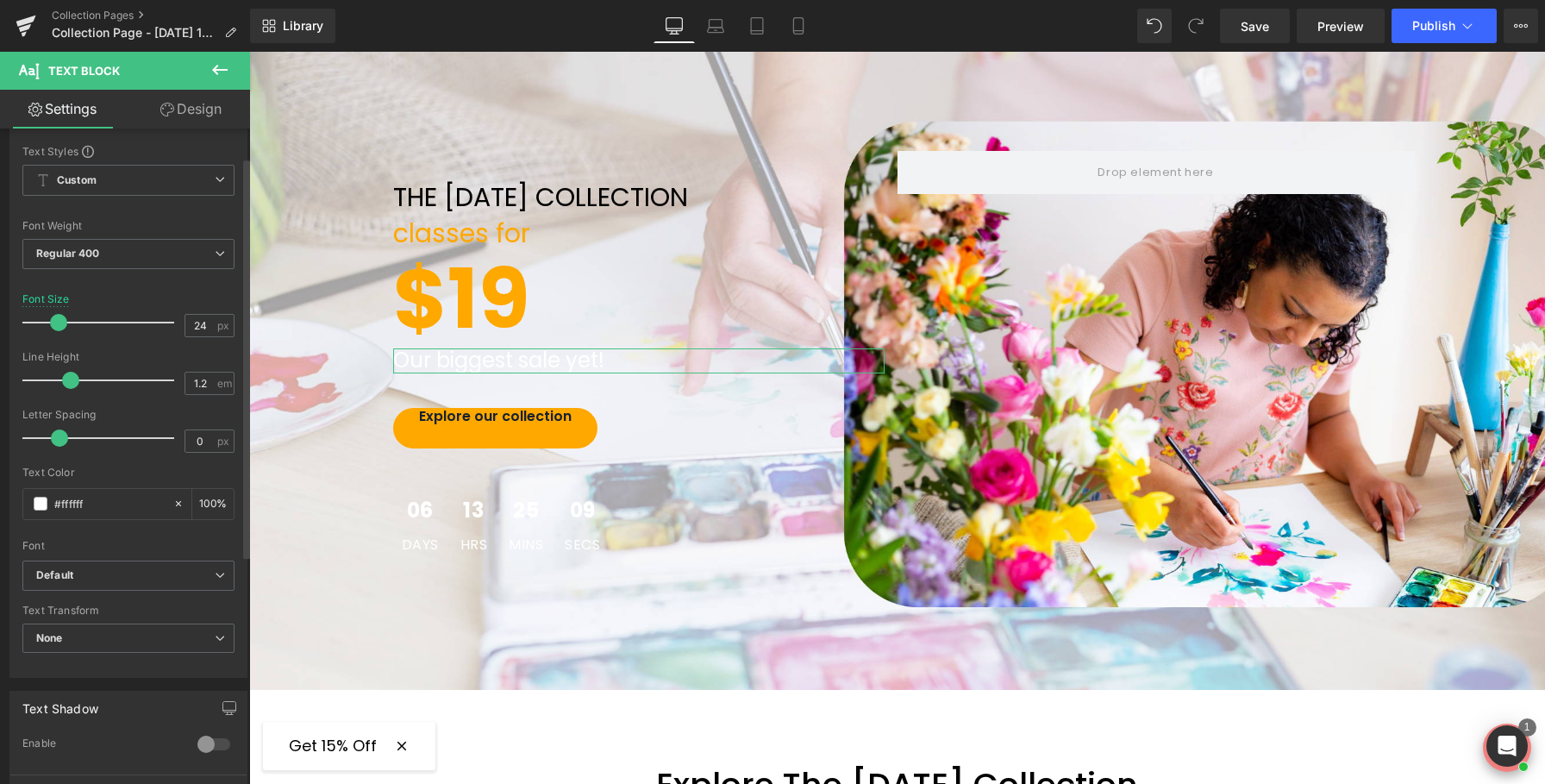
scroll to position [42, 0]
click at [37, 509] on span at bounding box center [41, 508] width 14 height 14
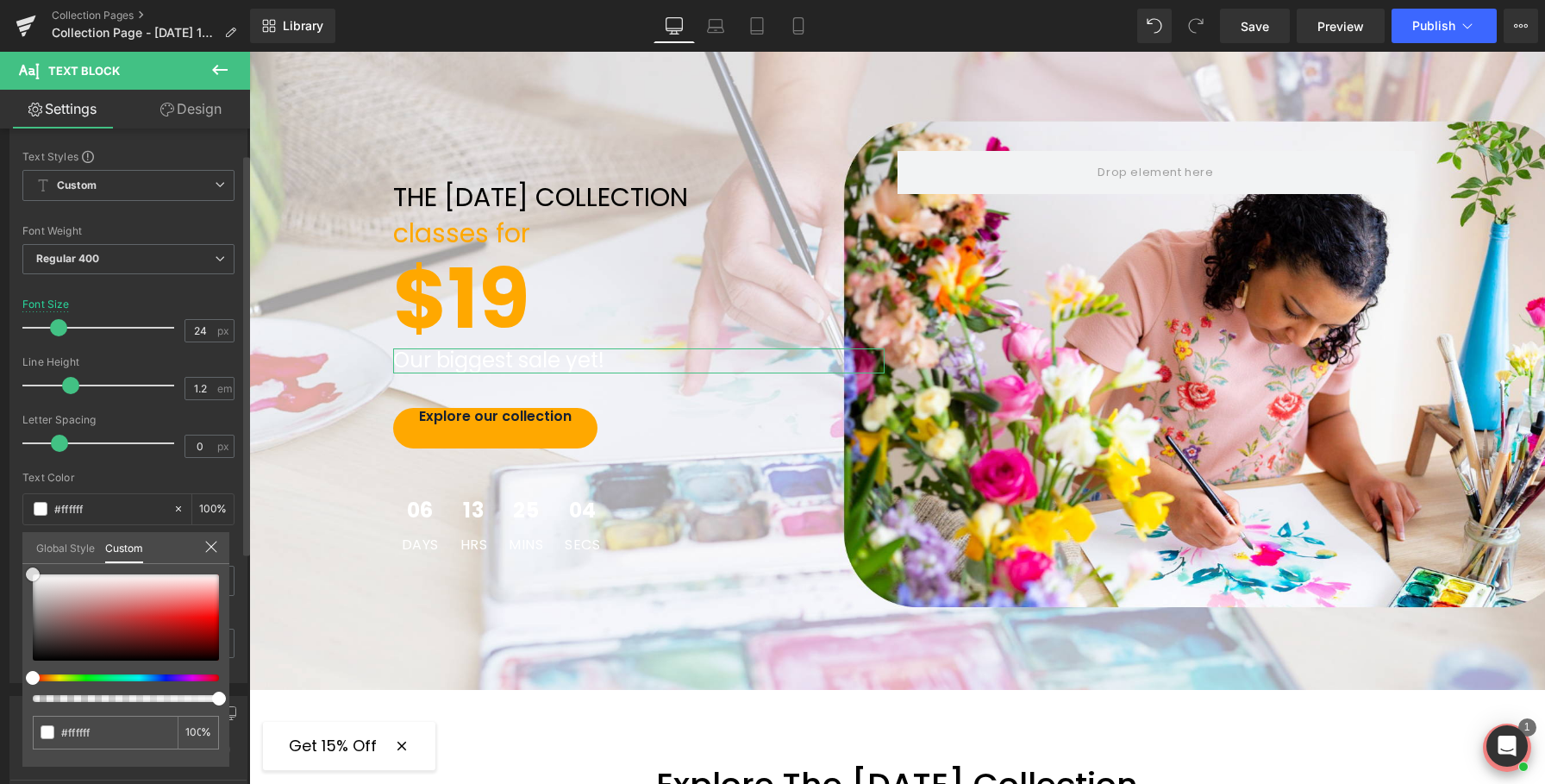
type input "#3c0000"
type input "#330000"
type input "#000000"
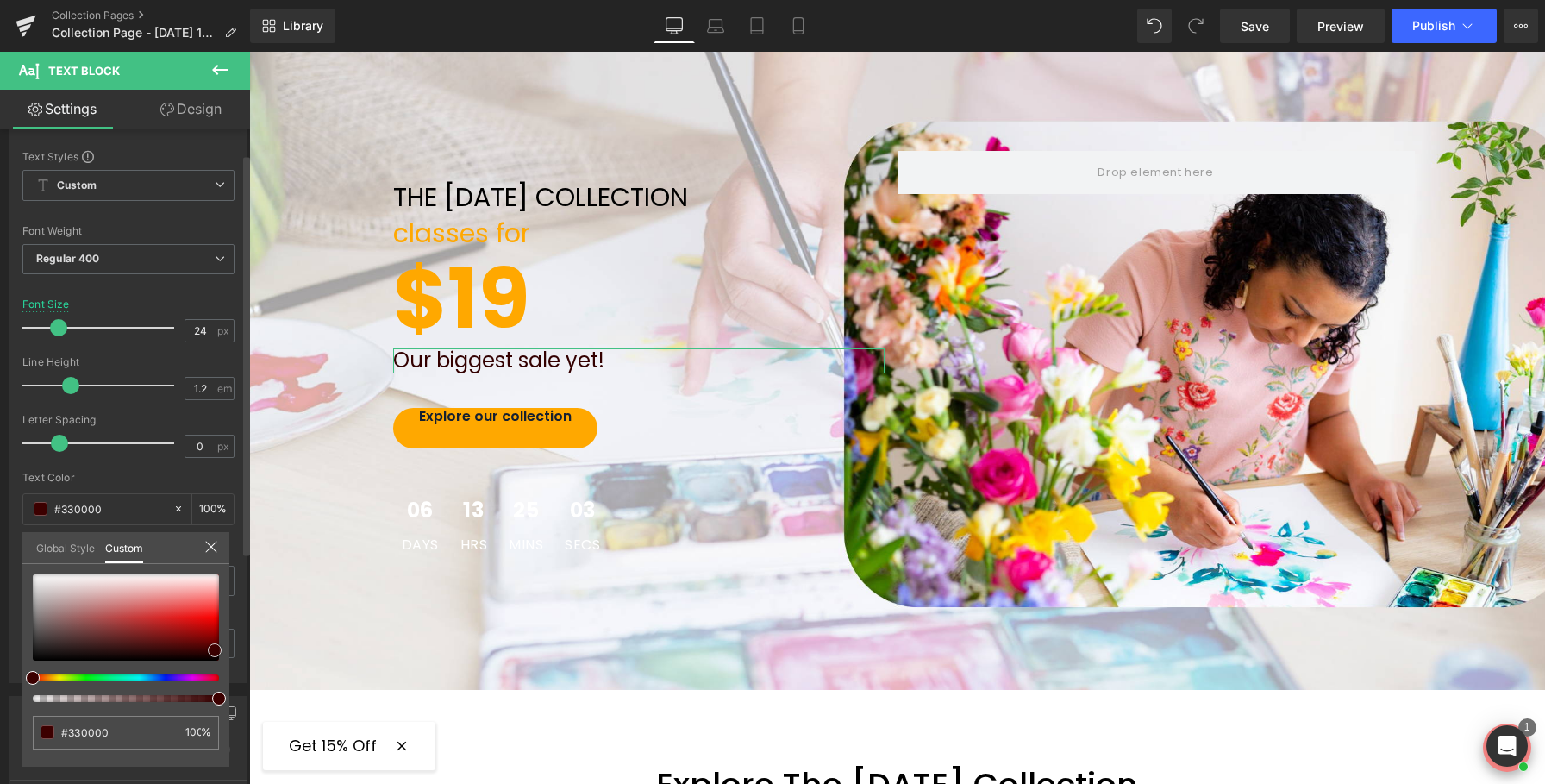
type input "#000000"
drag, startPoint x: 215, startPoint y: 650, endPoint x: 219, endPoint y: 690, distance: 40.2
click at [222, 690] on div "#000000 100 %" at bounding box center [125, 670] width 207 height 192
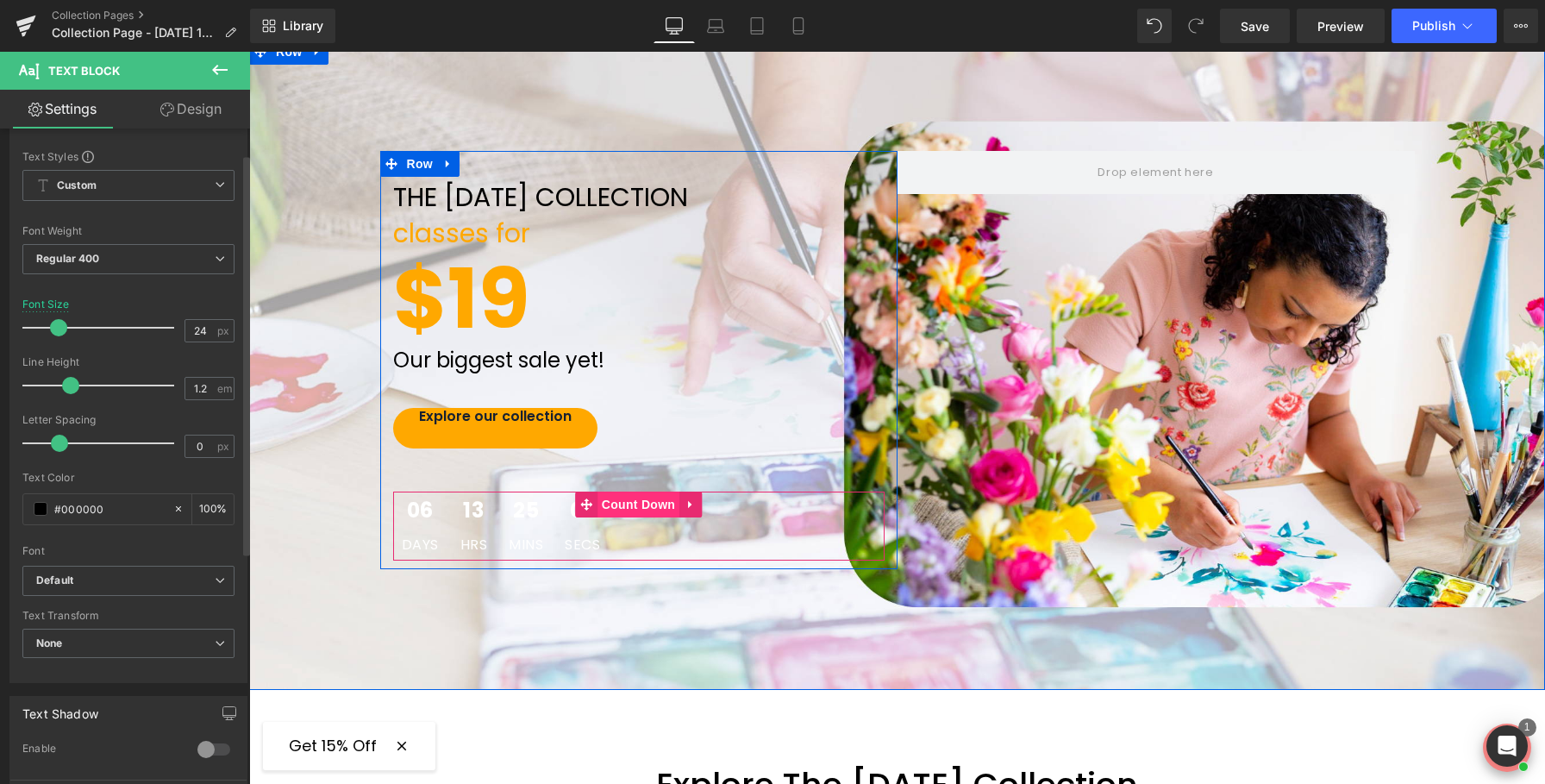
click at [531, 503] on span "25" at bounding box center [526, 515] width 34 height 29
click at [653, 509] on span "Count Down" at bounding box center [638, 505] width 82 height 26
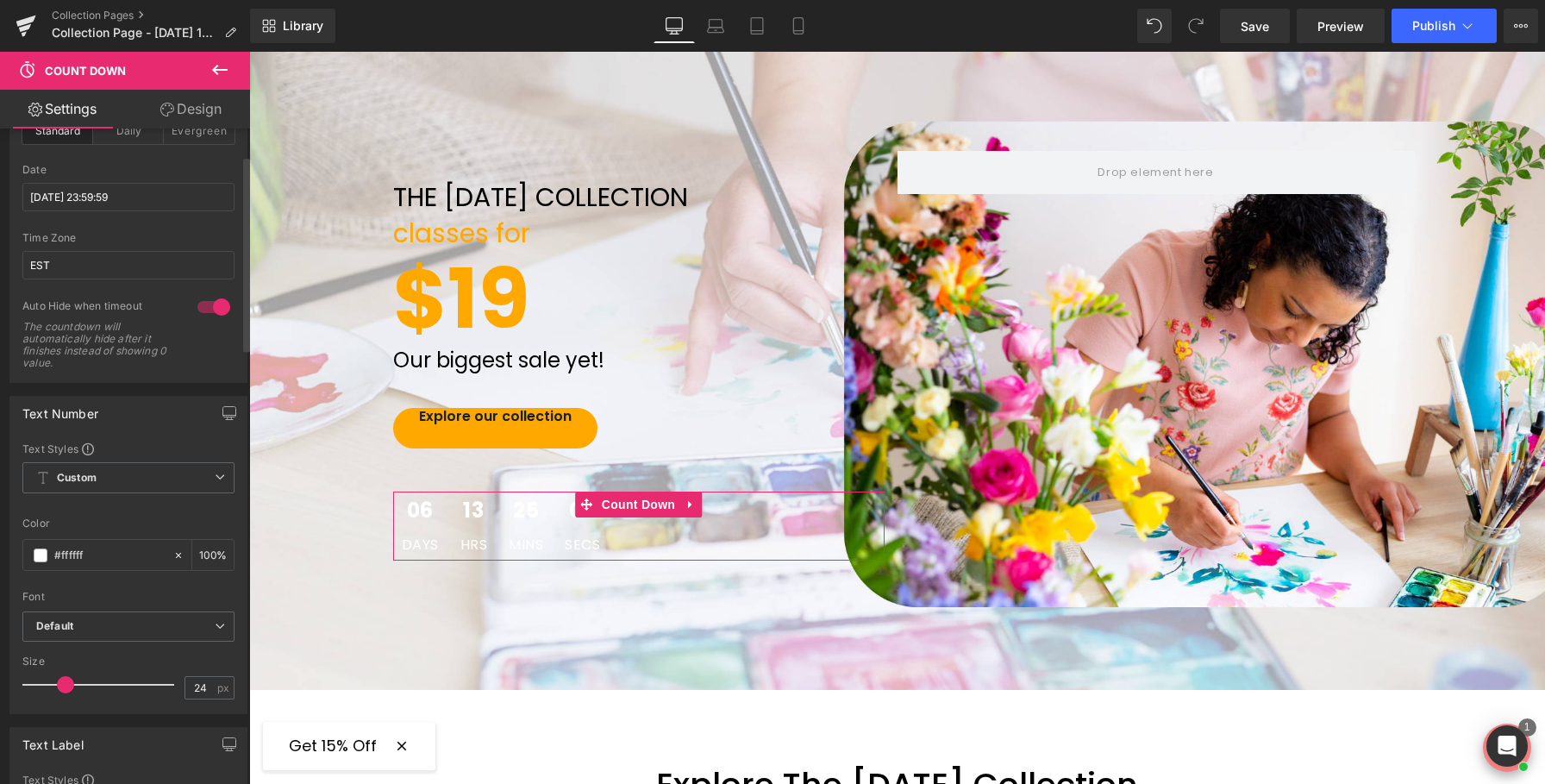
scroll to position [88, 0]
click at [42, 563] on span at bounding box center [41, 561] width 14 height 14
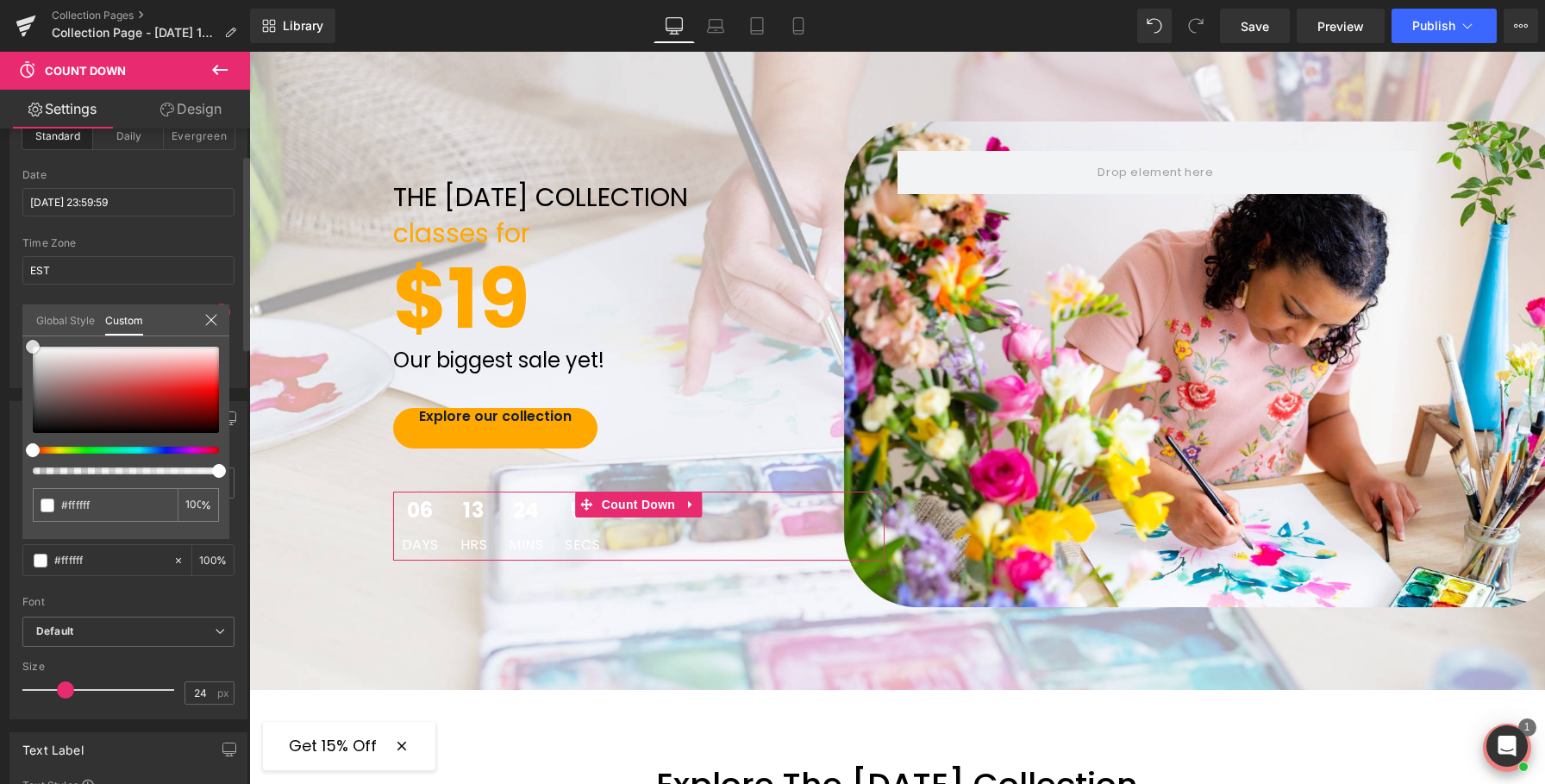
type input "#1e0000"
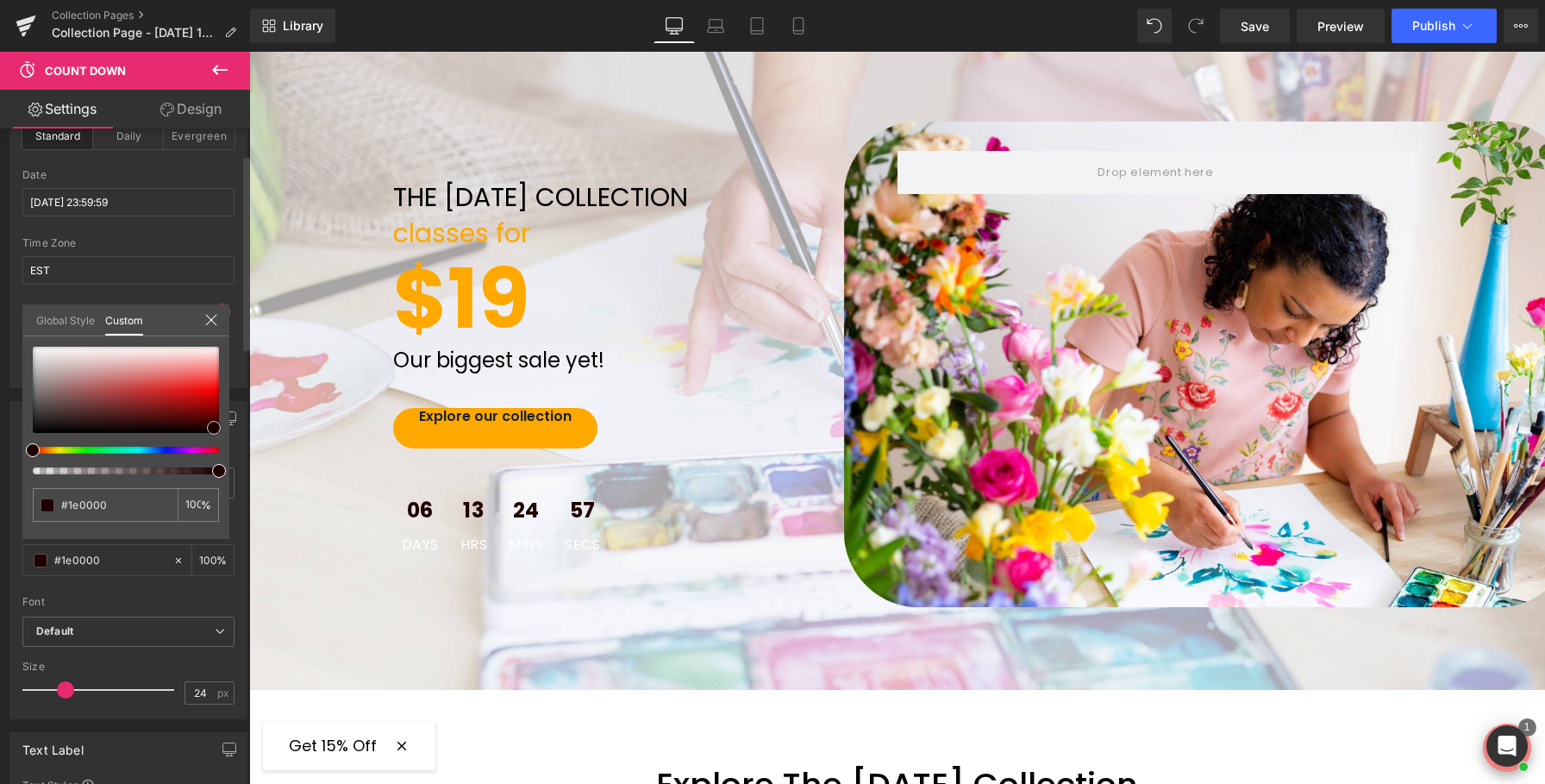
type input "#190000"
type input "#000000"
drag, startPoint x: 214, startPoint y: 427, endPoint x: 217, endPoint y: 450, distance: 23.2
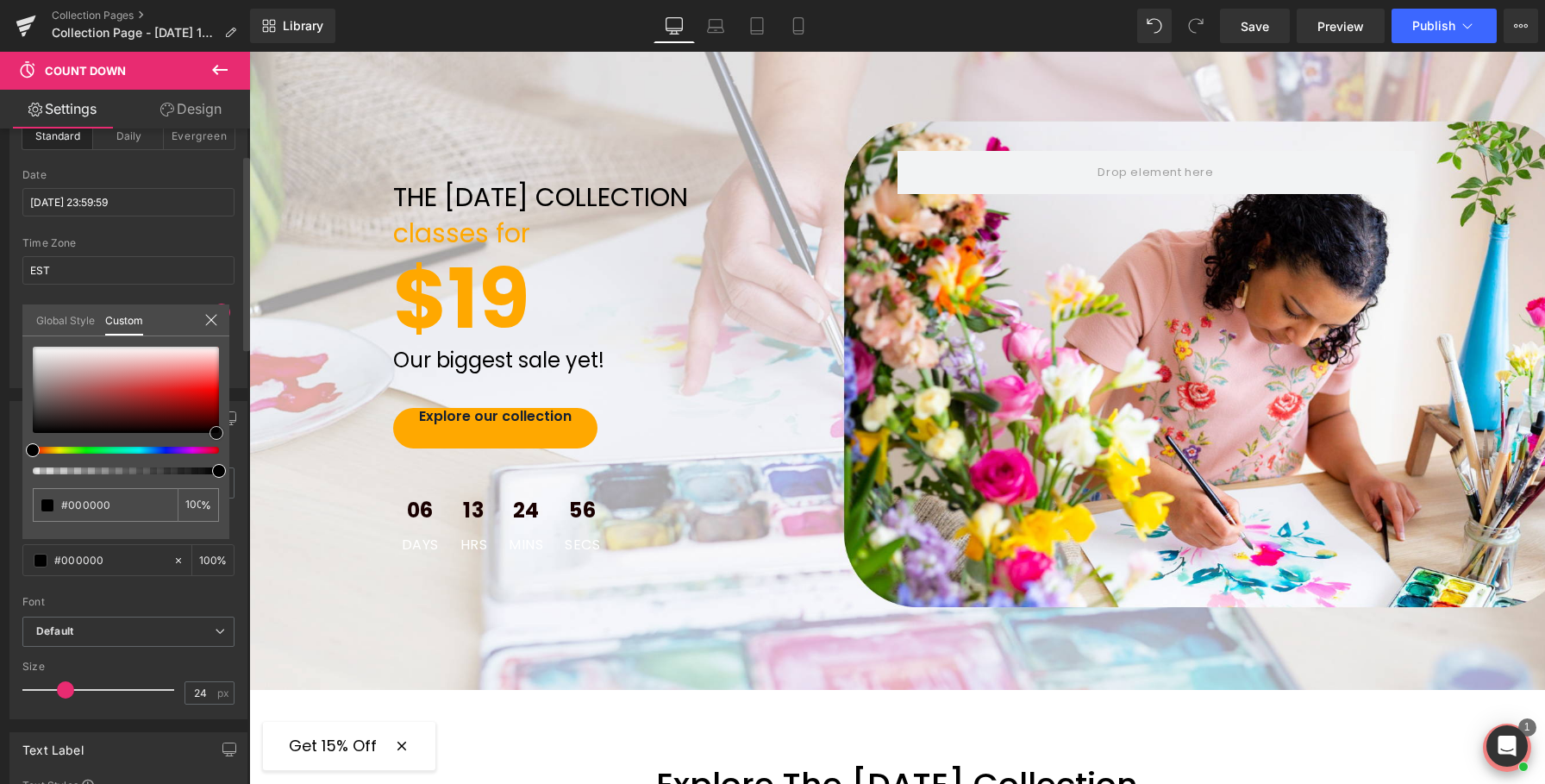
click at [217, 450] on div at bounding box center [126, 410] width 187 height 127
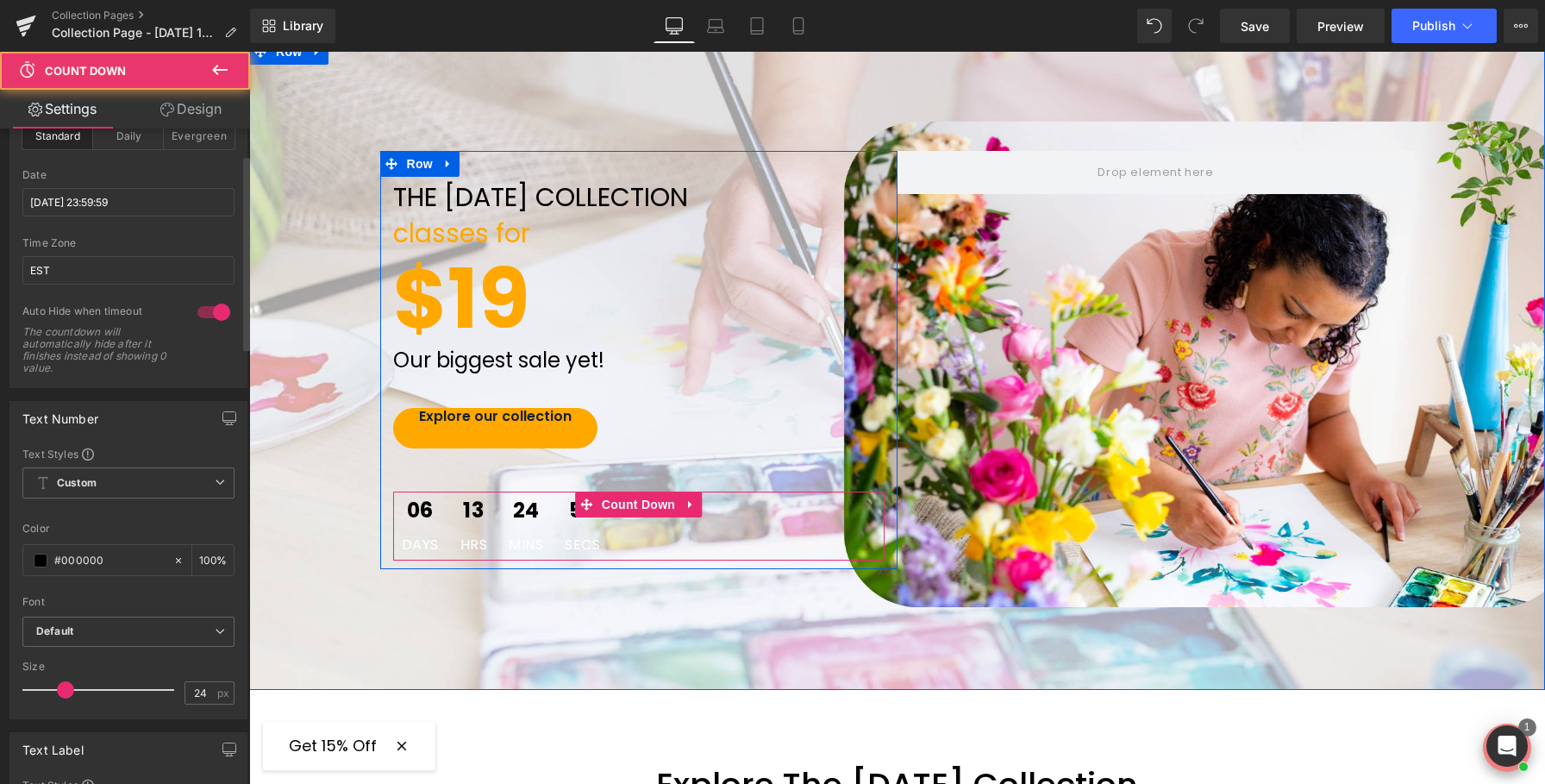
click at [576, 554] on div "54 Secs" at bounding box center [582, 526] width 52 height 69
click at [577, 547] on span "Secs" at bounding box center [582, 545] width 35 height 14
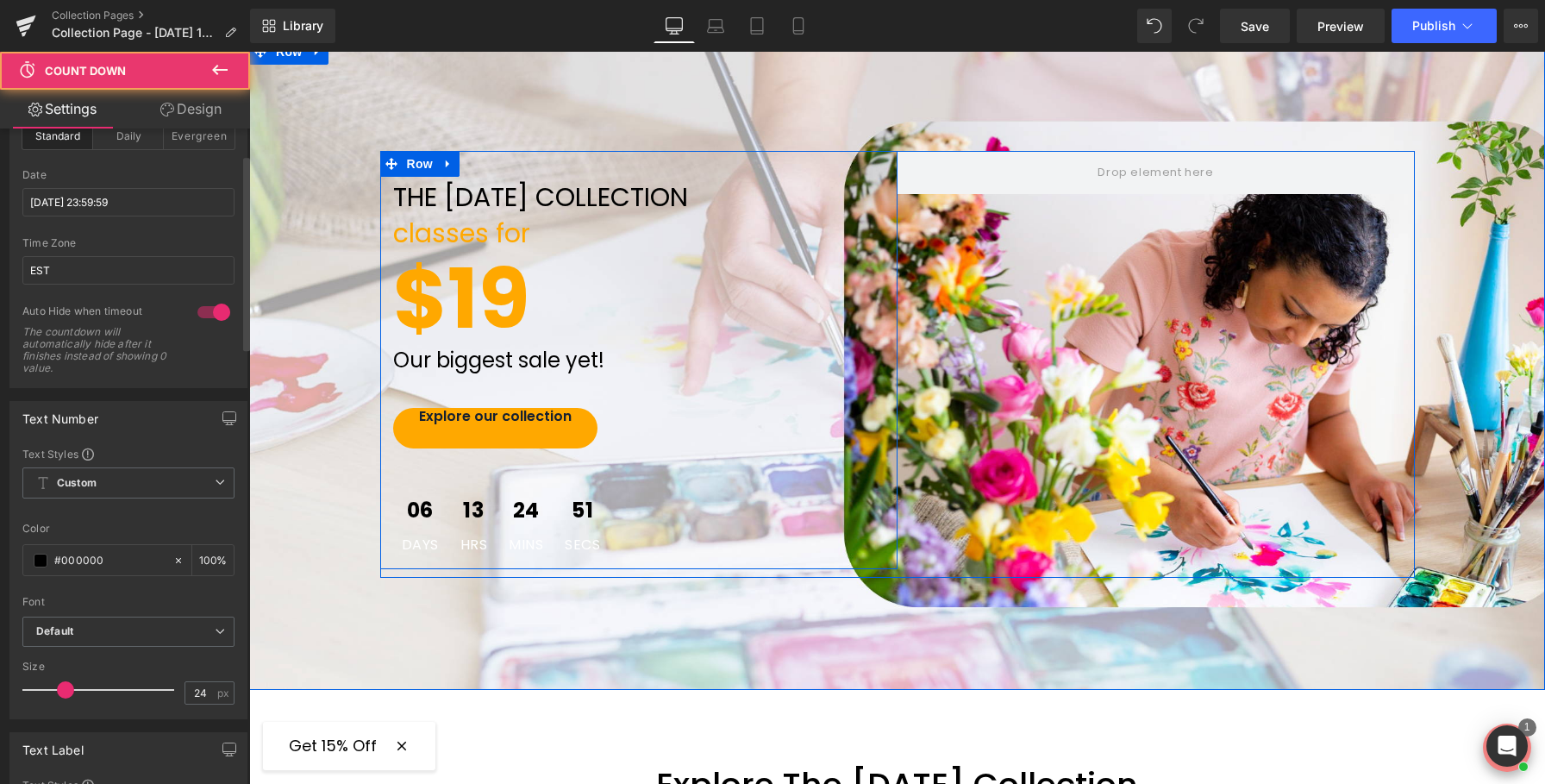
click at [555, 535] on div "06 Days 13 Hrs 24 Mins 51 Secs" at bounding box center [501, 526] width 217 height 69
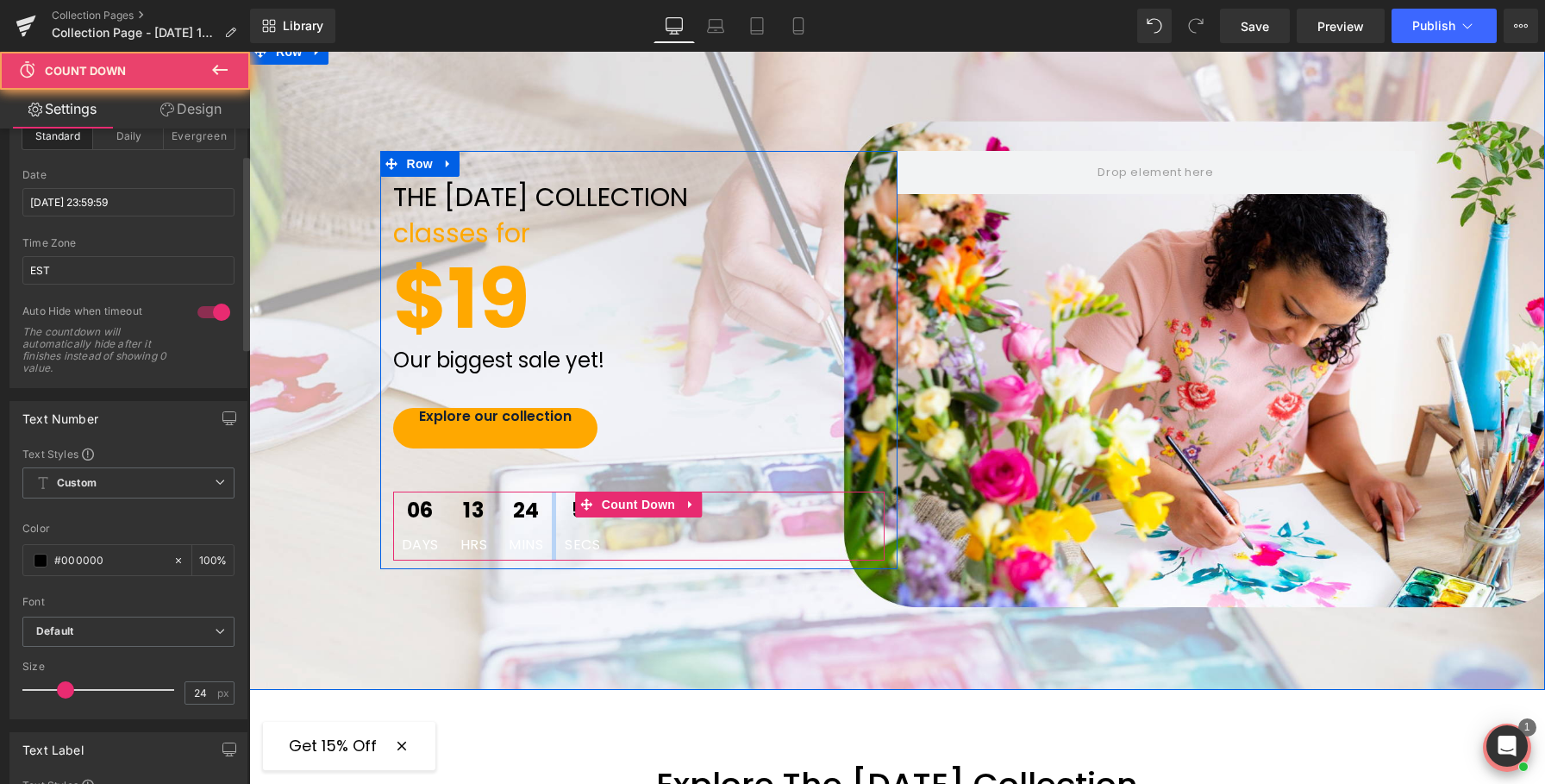
click at [555, 535] on div "06 Days 13 Hrs 24 Mins 51 Secs" at bounding box center [501, 526] width 217 height 69
click at [519, 540] on span "Mins" at bounding box center [526, 545] width 34 height 14
click at [525, 540] on span "Mins" at bounding box center [526, 545] width 34 height 14
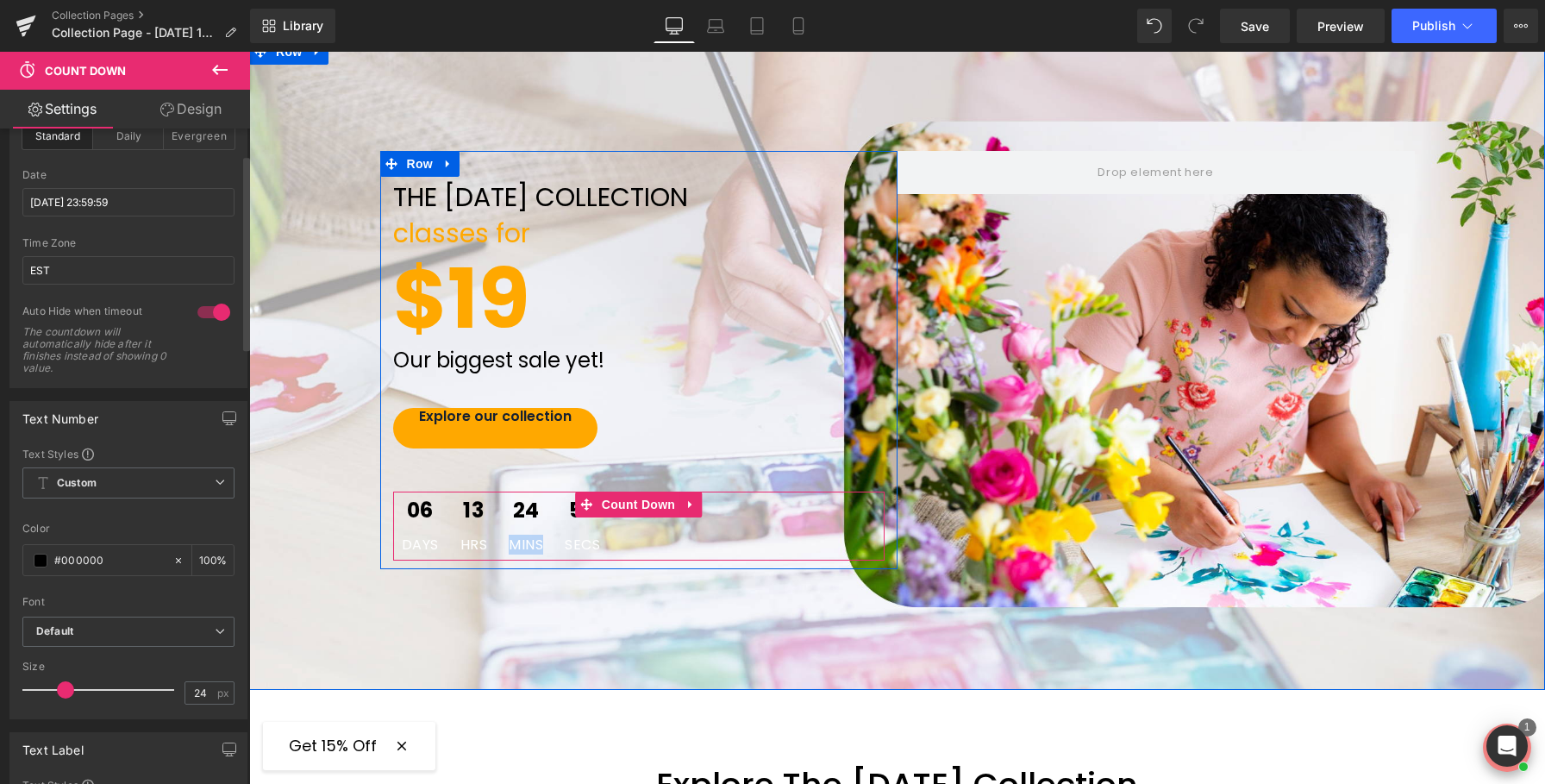
click at [525, 540] on span "Mins" at bounding box center [526, 545] width 34 height 14
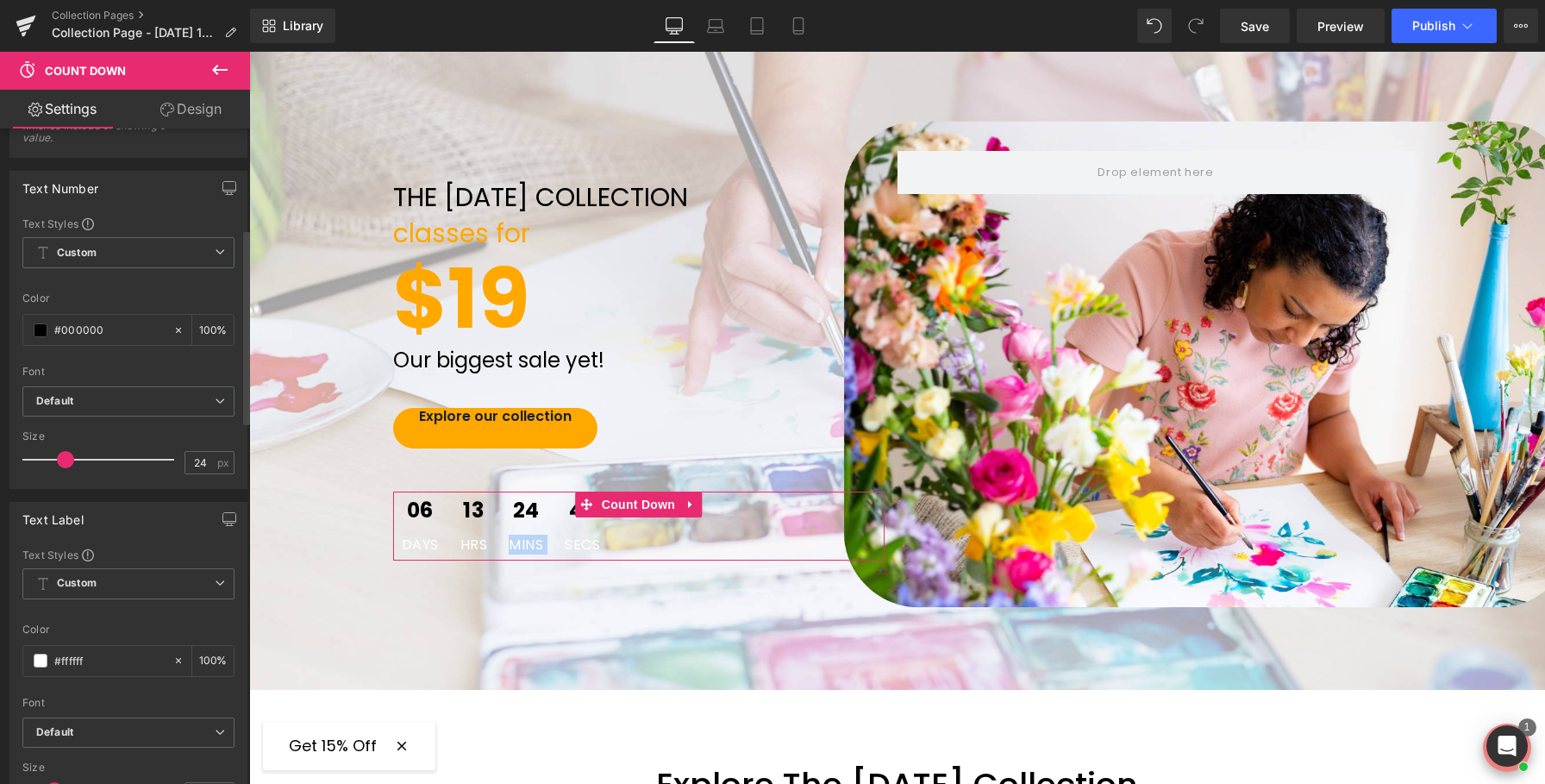
scroll to position [344, 0]
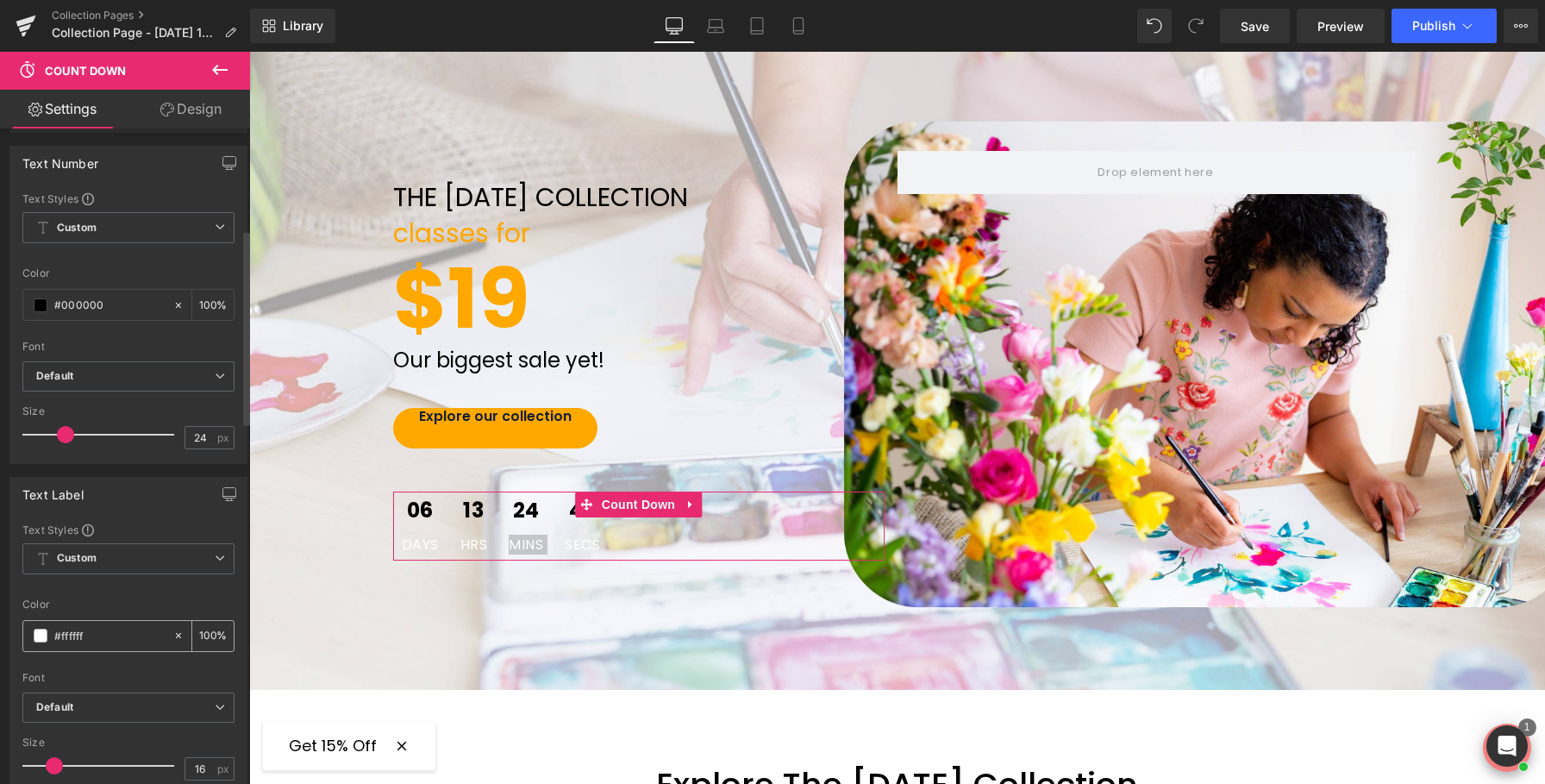
click at [50, 631] on div "#ffffff" at bounding box center [98, 635] width 150 height 30
click at [42, 636] on span at bounding box center [41, 635] width 14 height 14
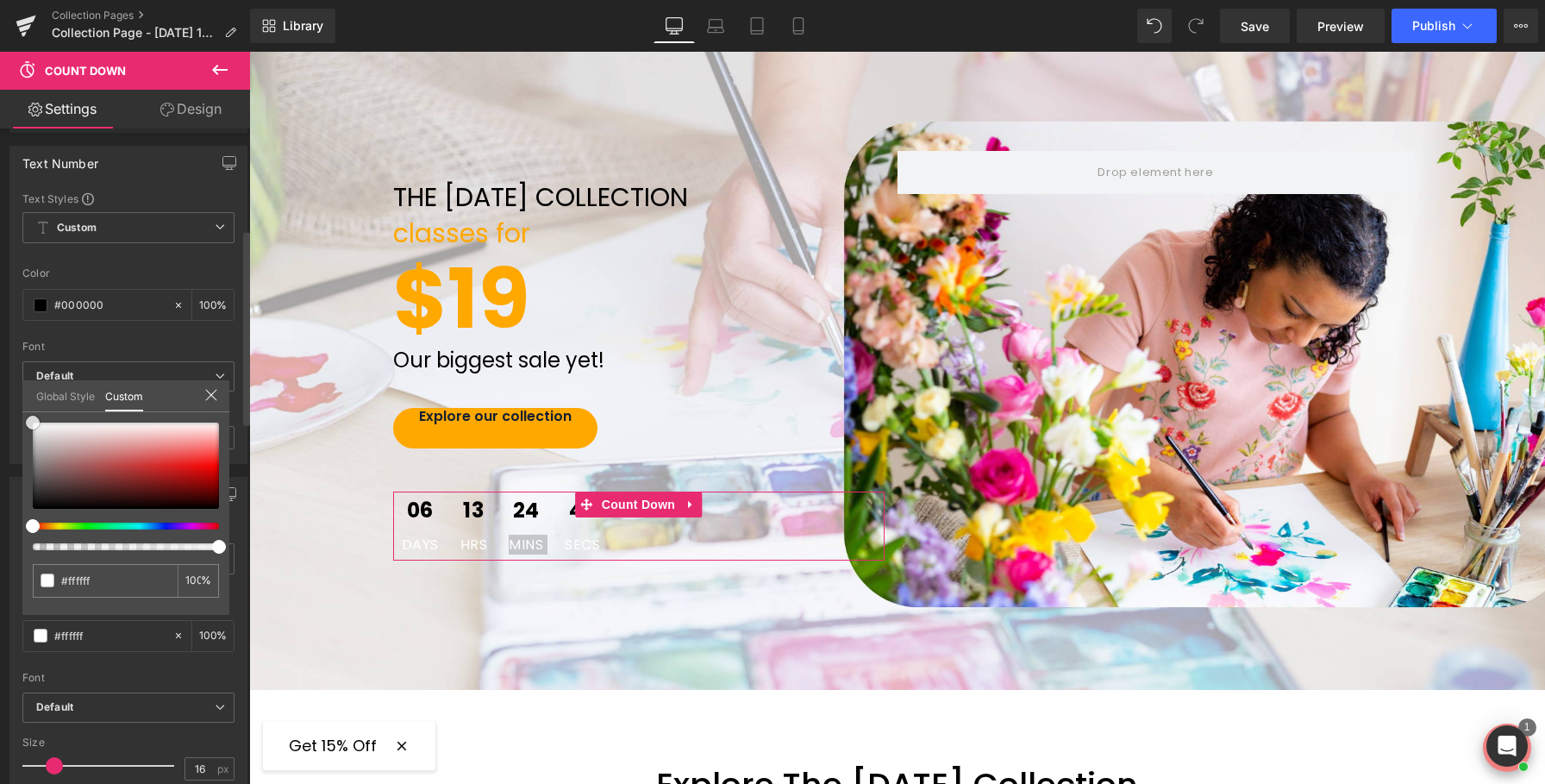
type input "#270000"
type input "#050000"
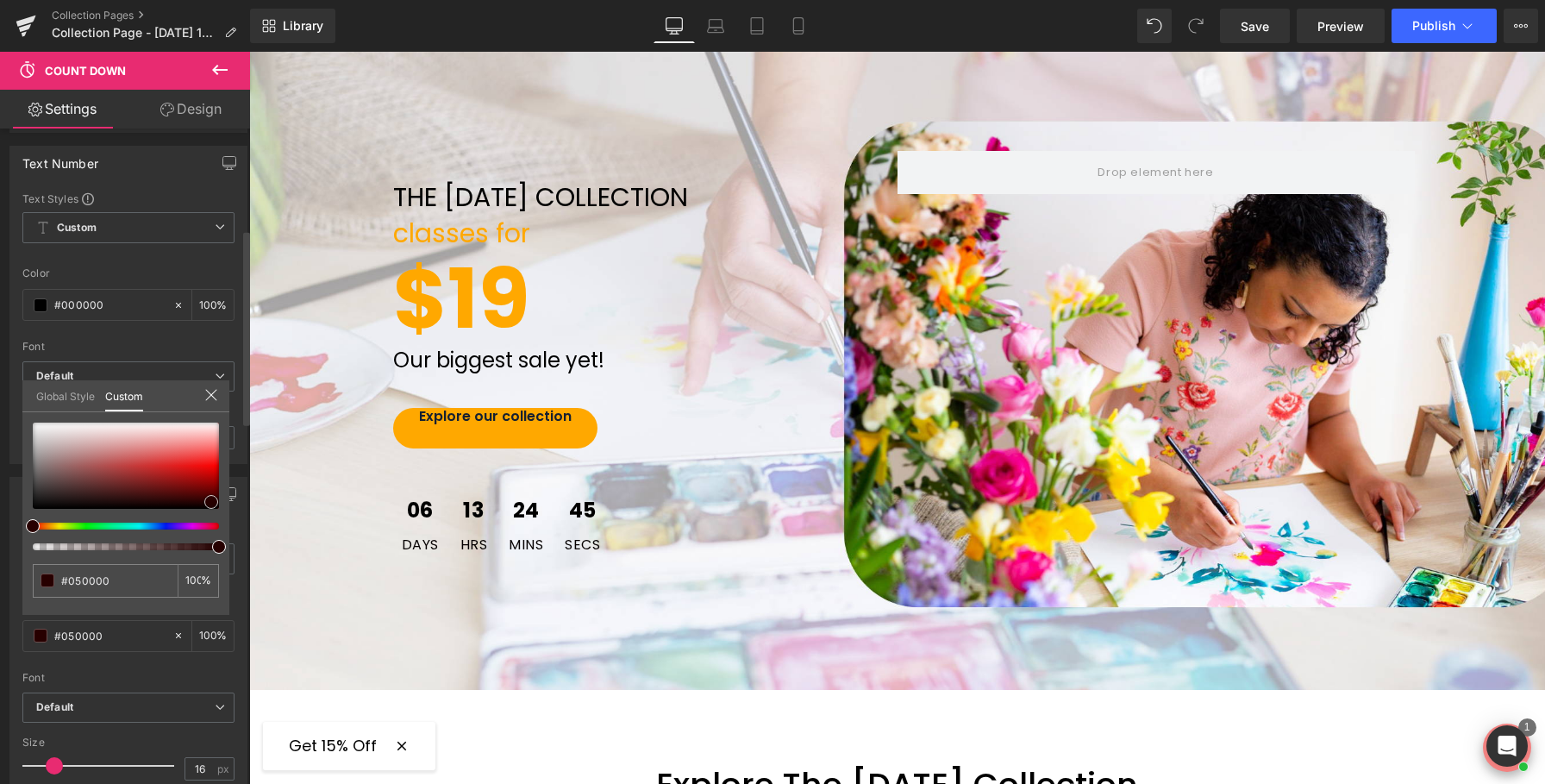
type input "#000000"
drag, startPoint x: 211, startPoint y: 501, endPoint x: 215, endPoint y: 529, distance: 28.3
click at [216, 528] on div at bounding box center [126, 486] width 187 height 127
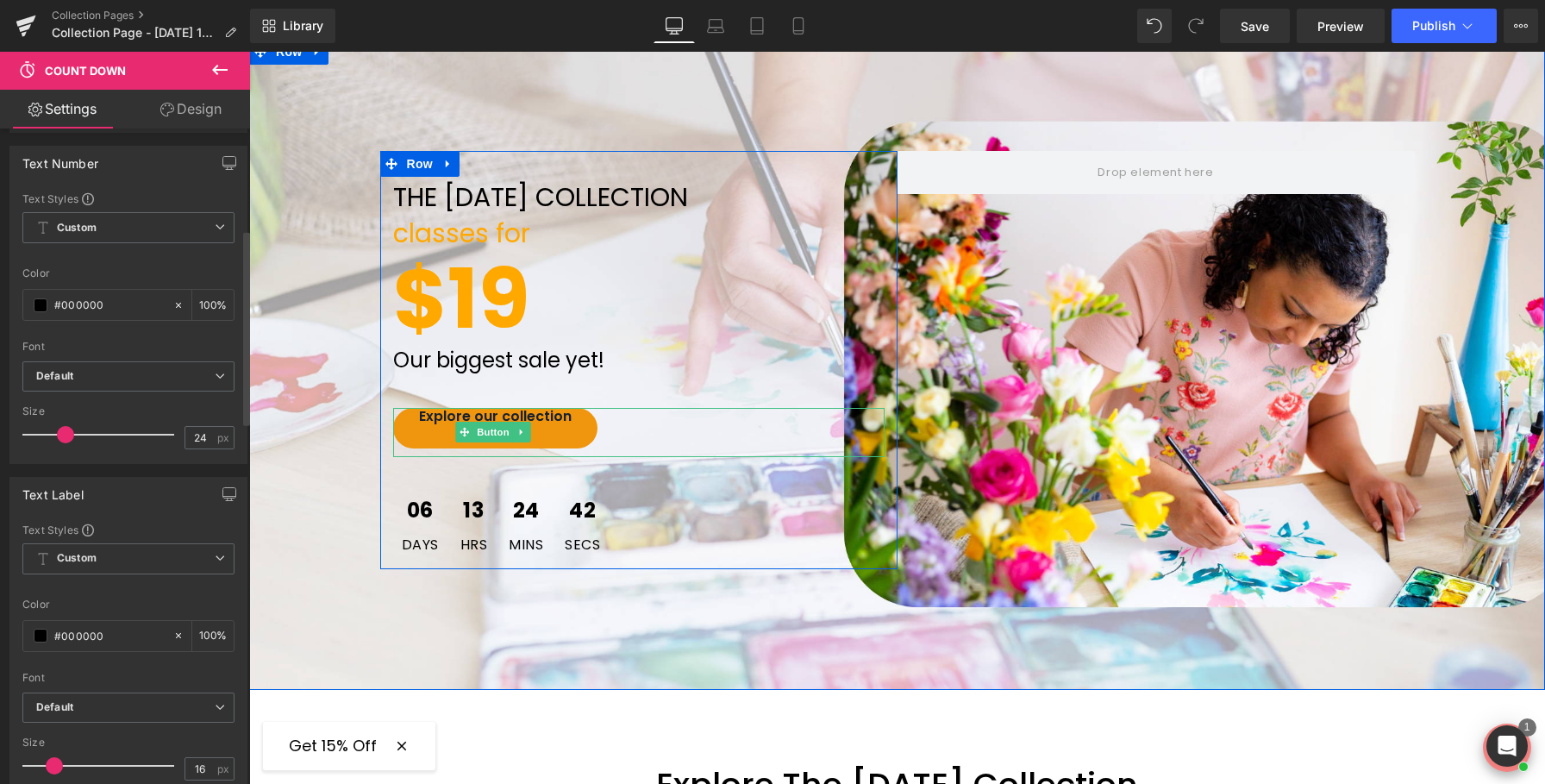
click at [525, 417] on span "Explore our collection" at bounding box center [495, 416] width 153 height 19
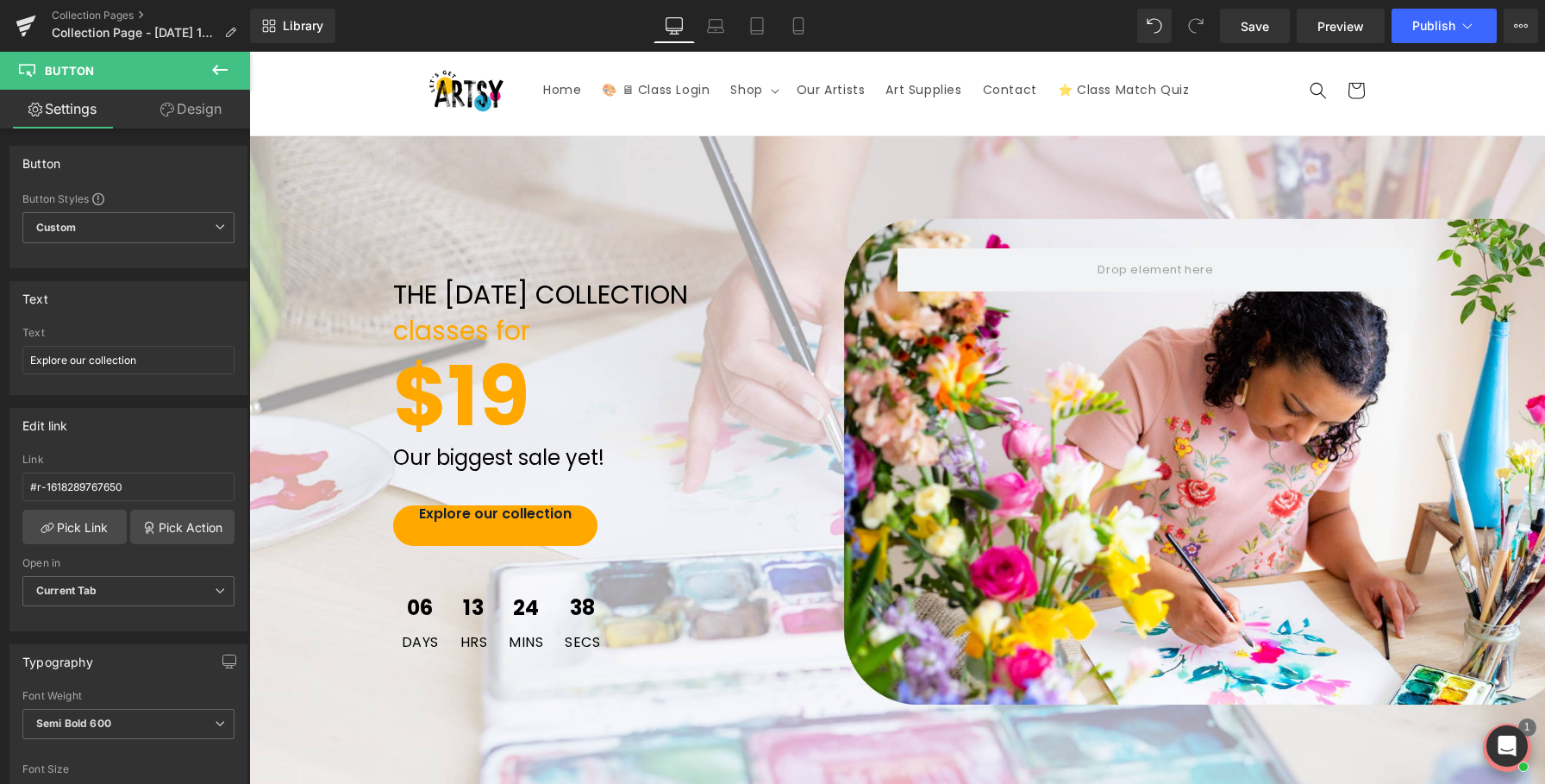
scroll to position [41, 0]
click at [219, 71] on icon at bounding box center [220, 69] width 20 height 20
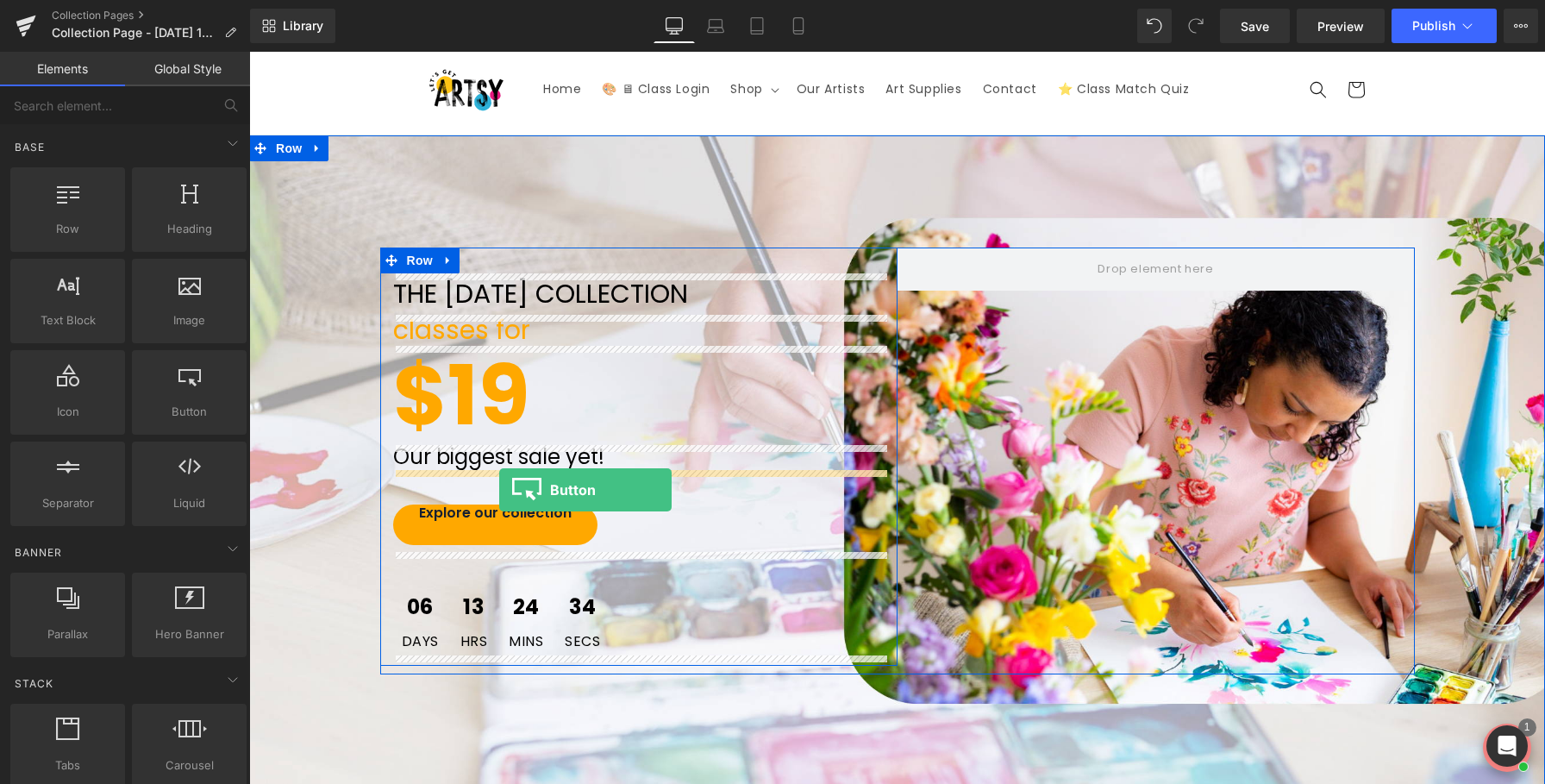
drag, startPoint x: 433, startPoint y: 458, endPoint x: 494, endPoint y: 481, distance: 65.2
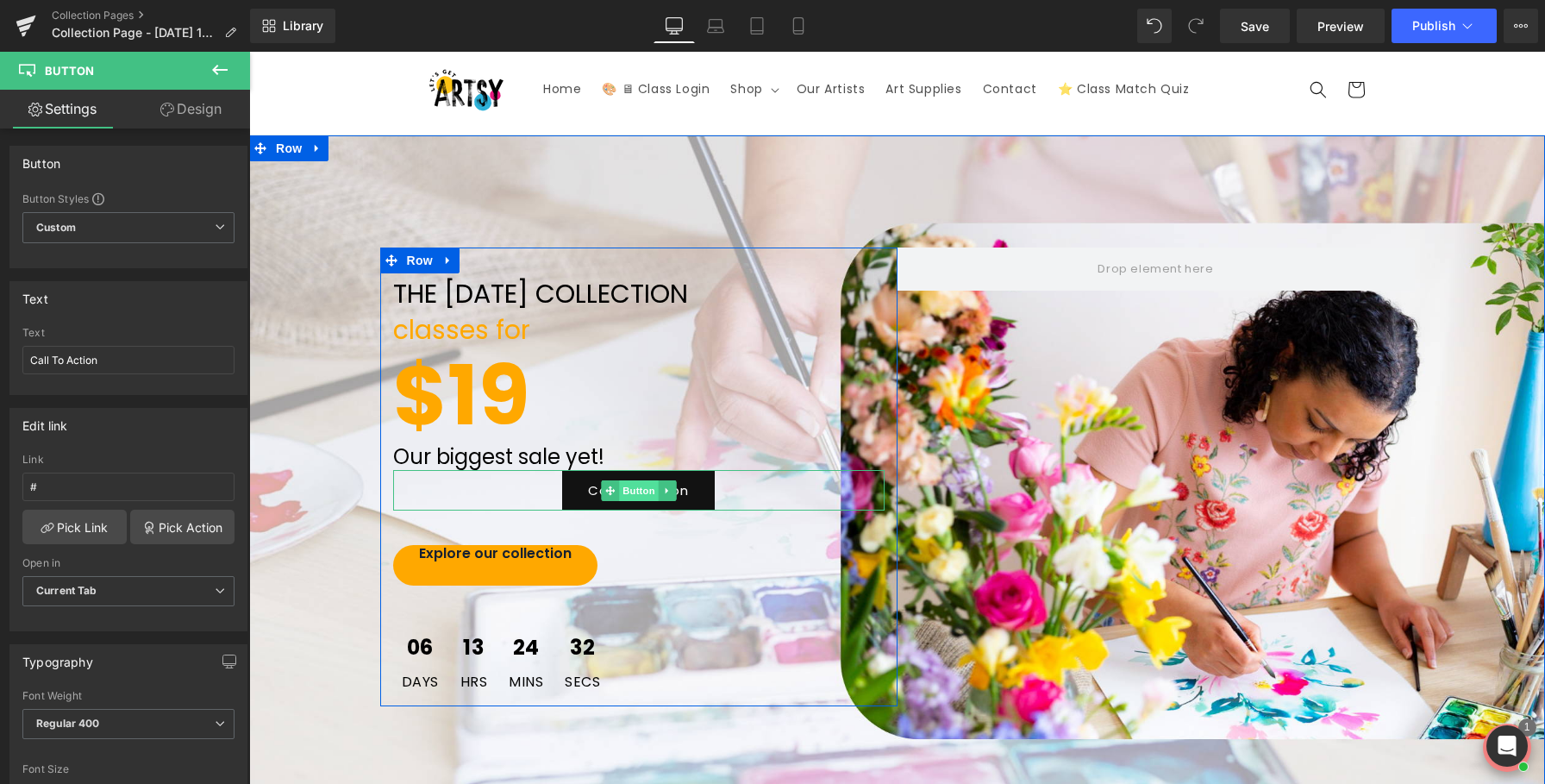
click at [635, 491] on span "Button" at bounding box center [638, 490] width 40 height 20
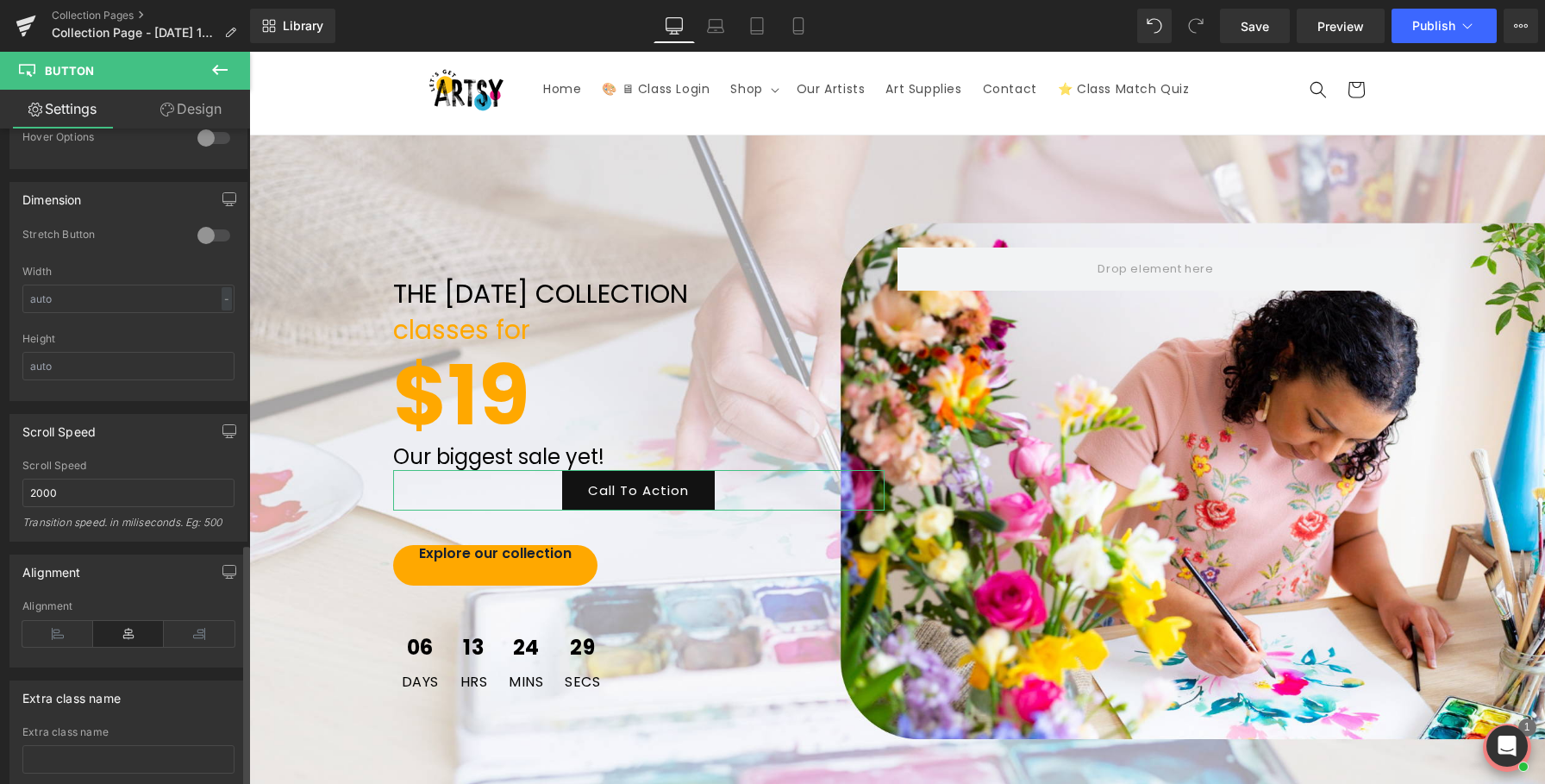
scroll to position [1136, 0]
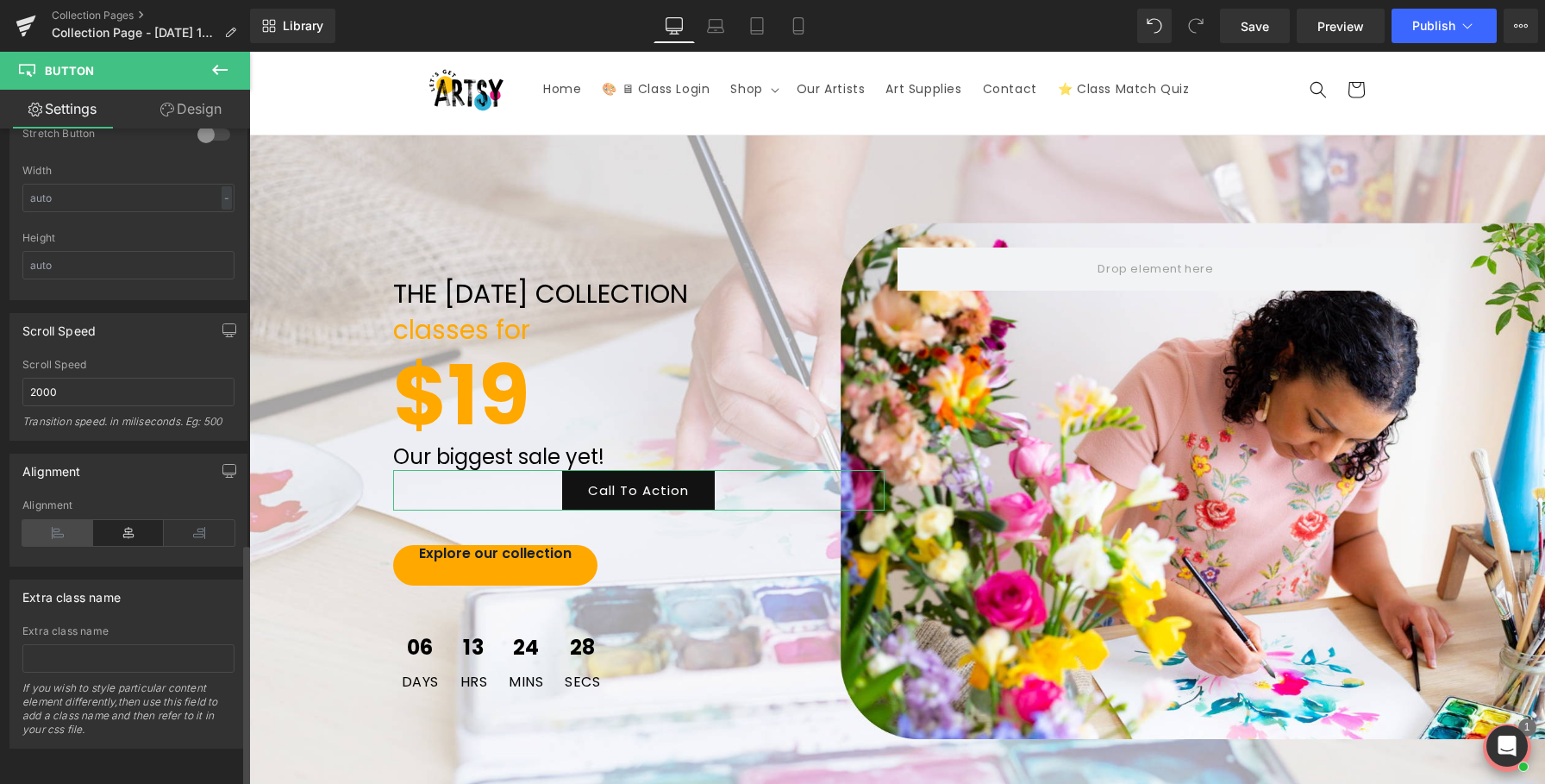
click at [71, 534] on icon at bounding box center [57, 532] width 71 height 26
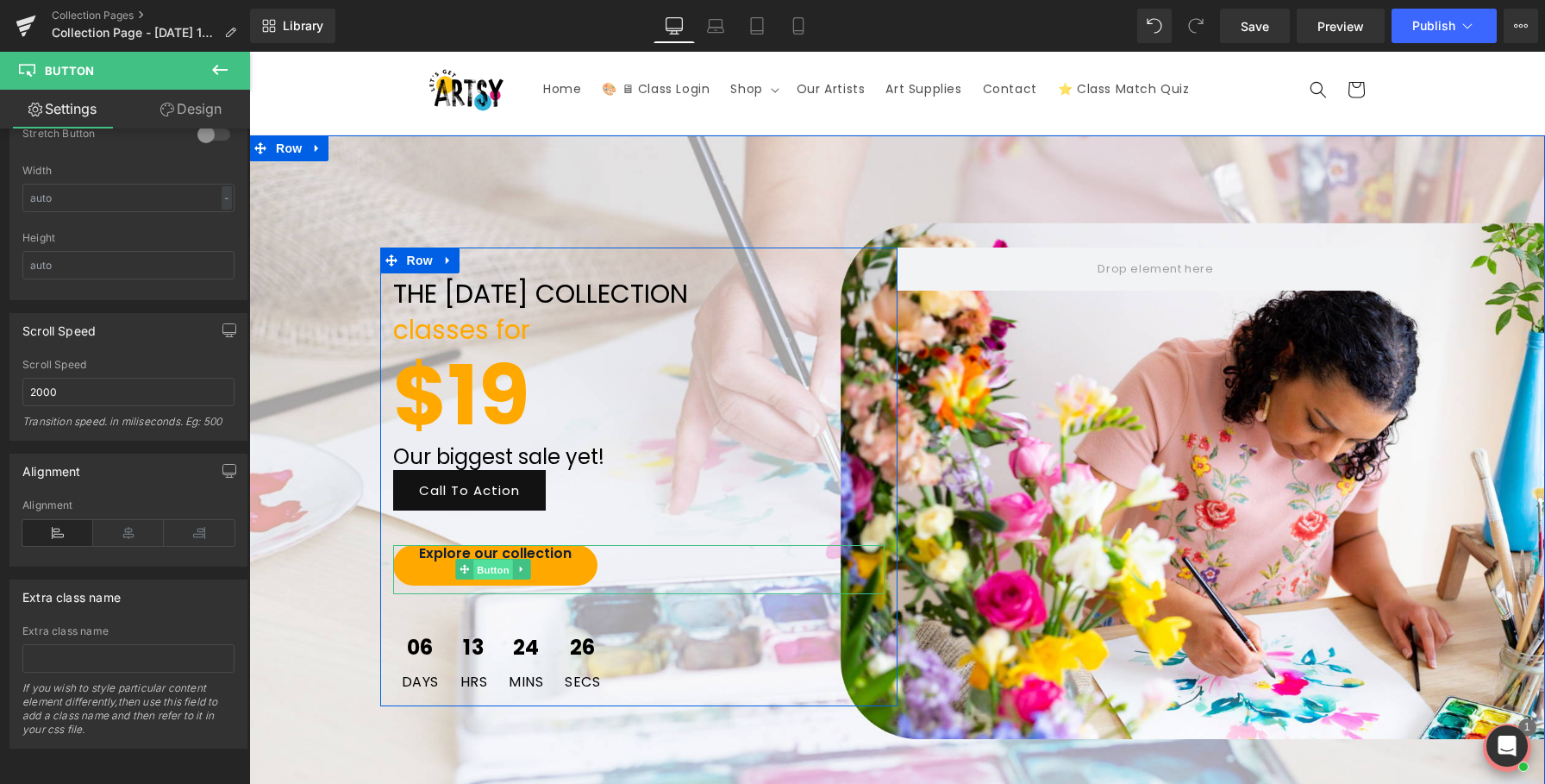
click at [494, 570] on span "Button" at bounding box center [494, 569] width 40 height 20
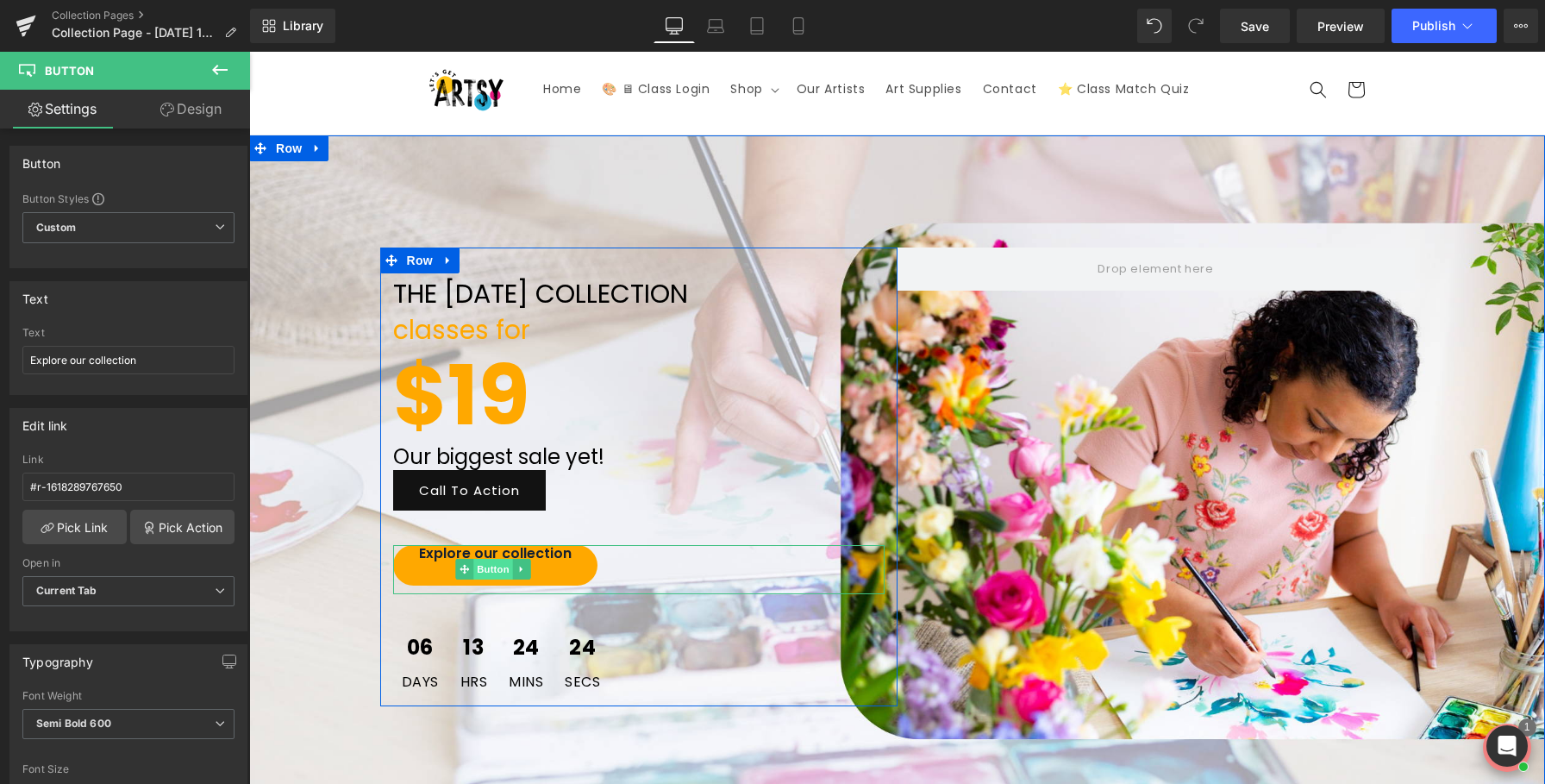
click at [501, 572] on span "Button" at bounding box center [494, 568] width 40 height 20
click at [525, 569] on icon at bounding box center [522, 568] width 10 height 11
click at [529, 573] on icon at bounding box center [531, 568] width 10 height 11
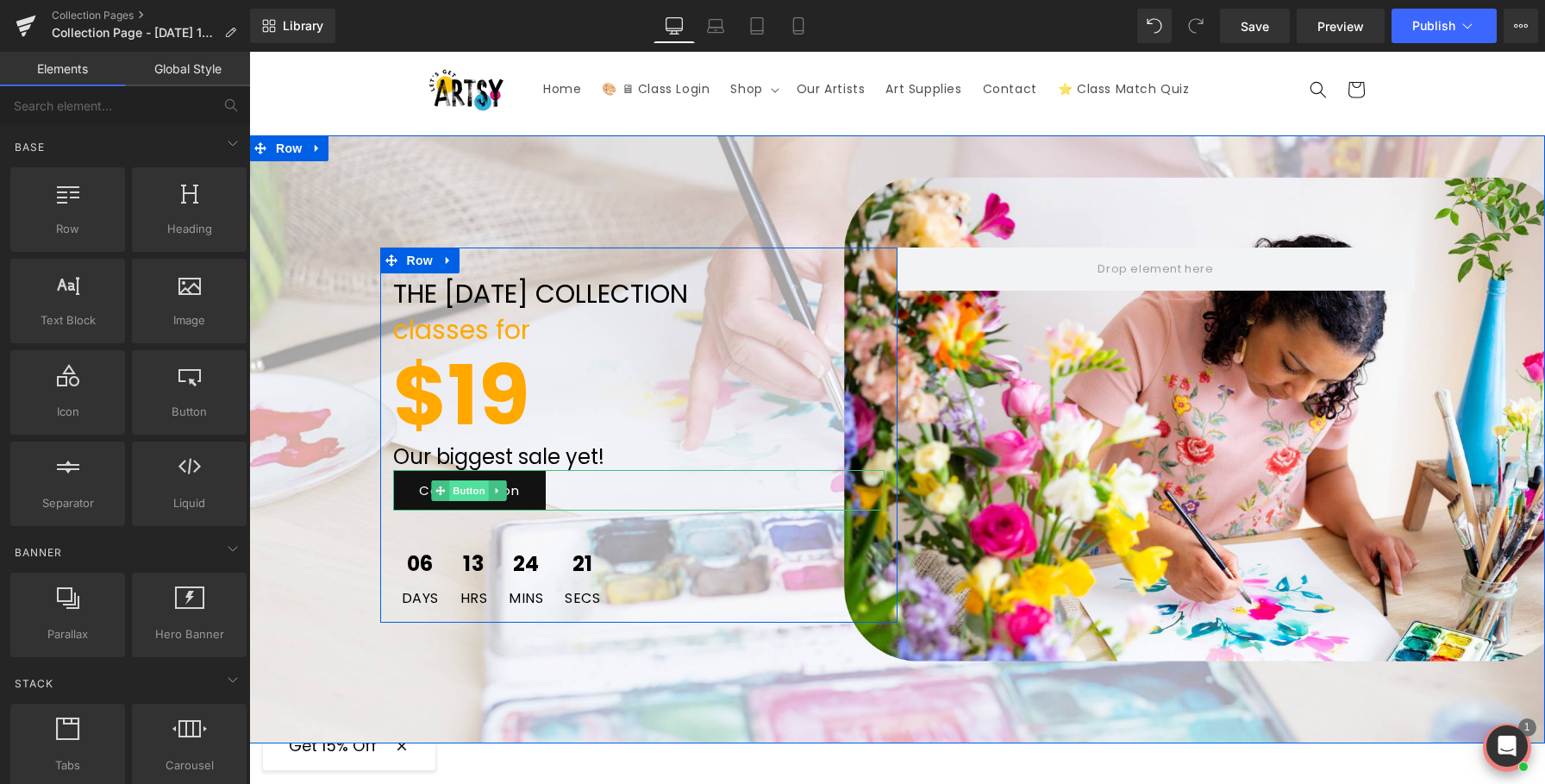
click at [468, 490] on span "Button" at bounding box center [468, 490] width 40 height 20
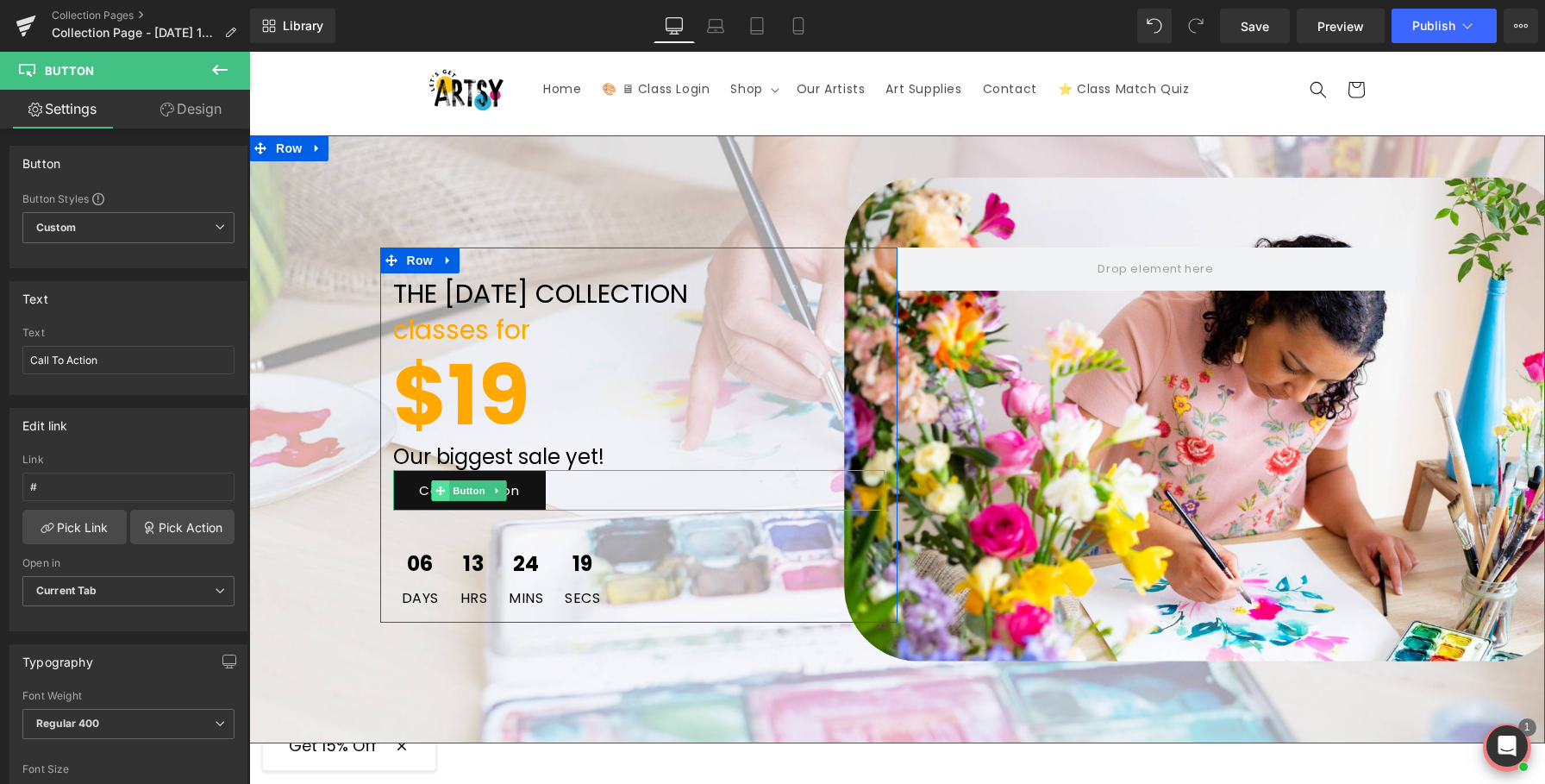
click at [442, 486] on icon at bounding box center [440, 491] width 10 height 11
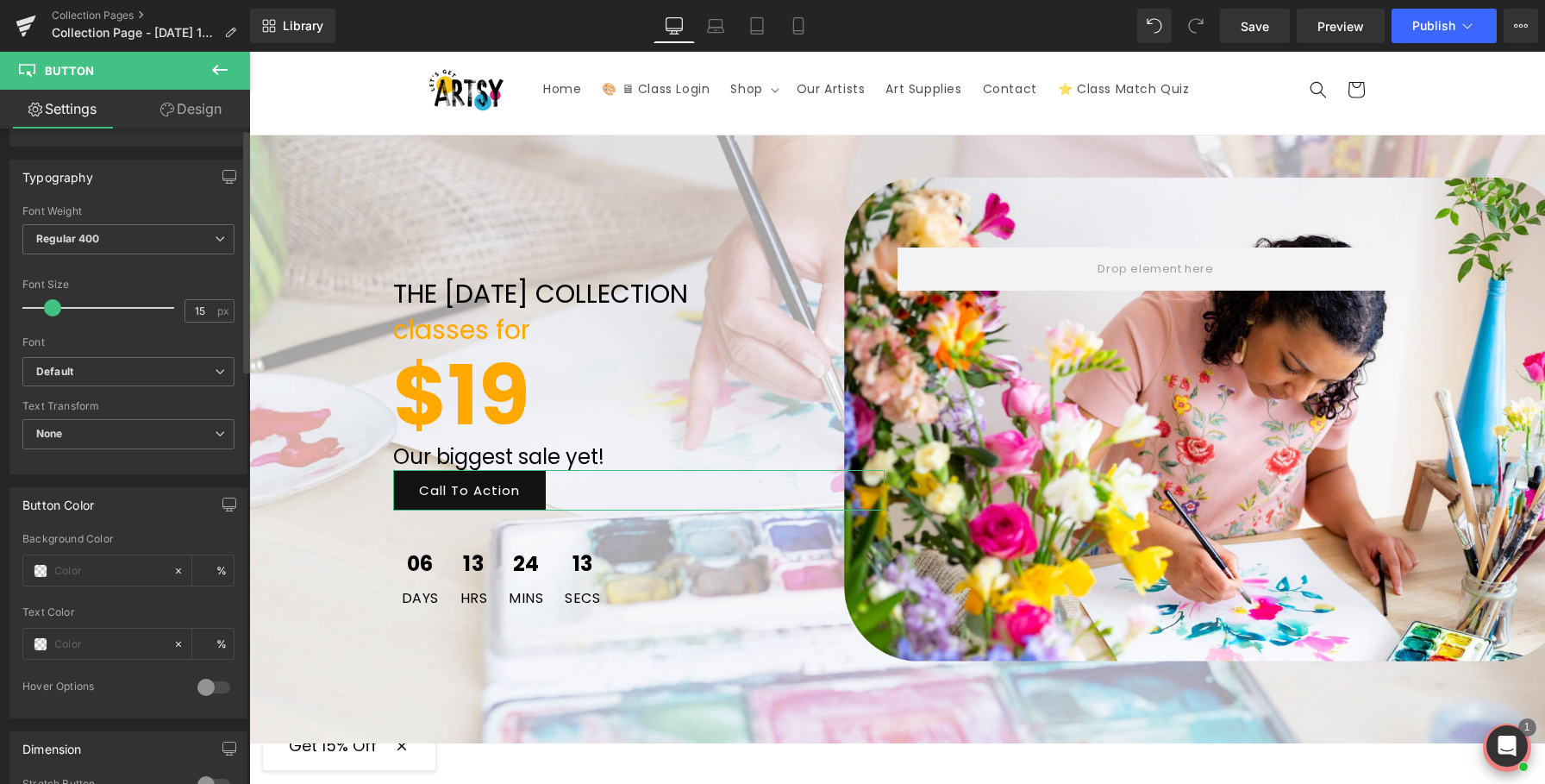
scroll to position [0, 0]
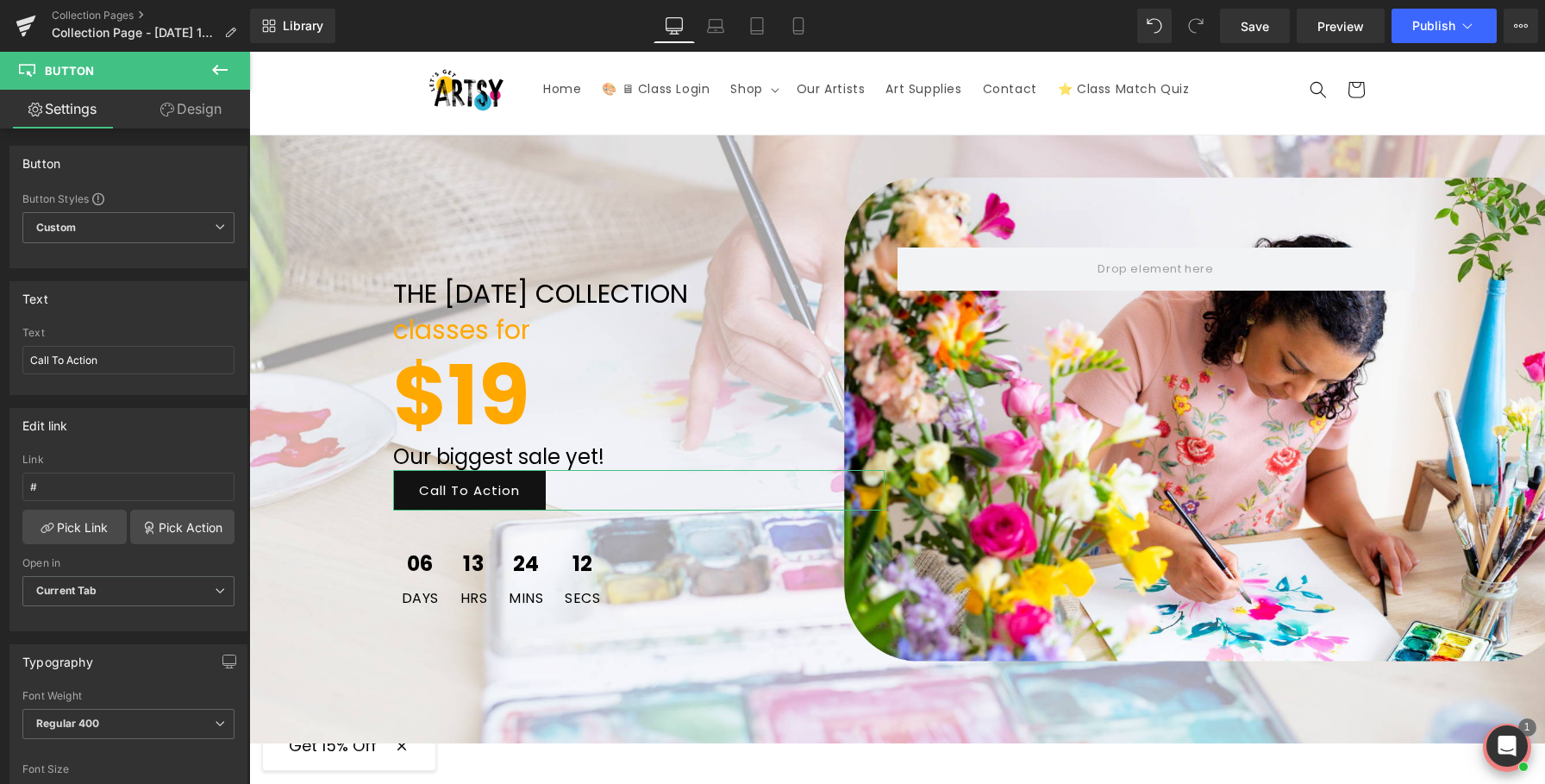
click at [180, 106] on link "Design" at bounding box center [190, 109] width 125 height 39
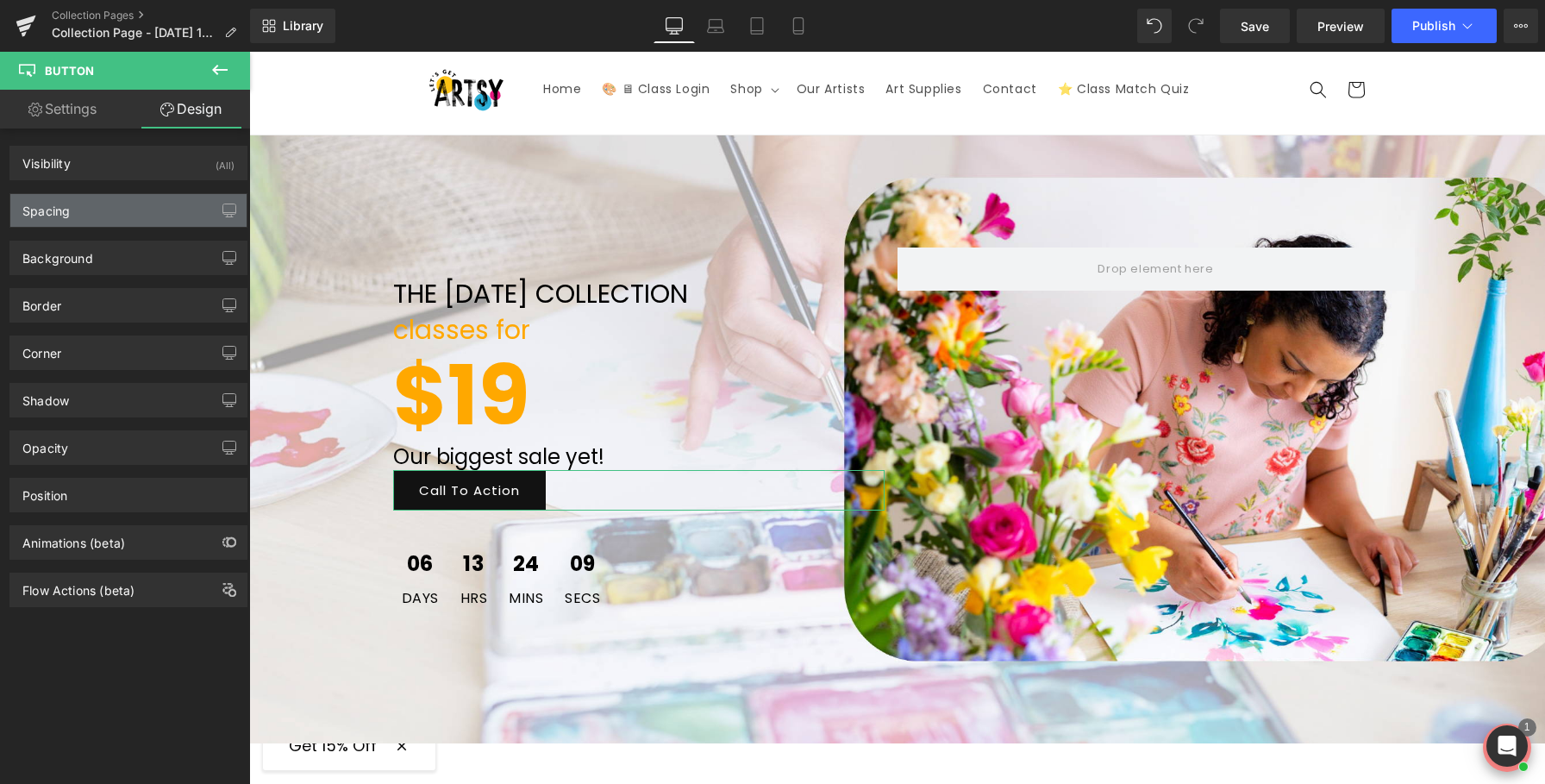
click at [58, 223] on div "Spacing" at bounding box center [128, 211] width 236 height 33
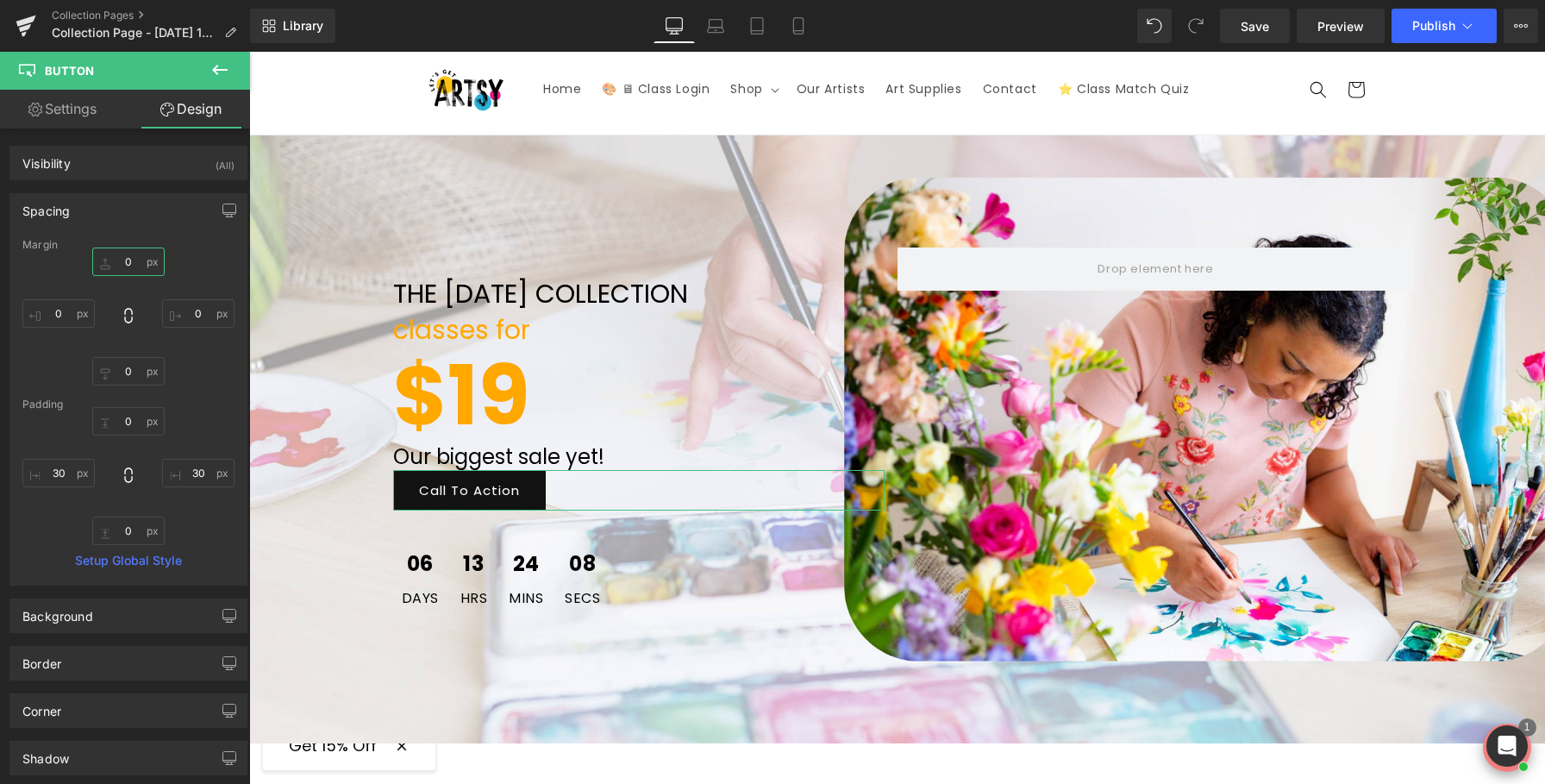
drag, startPoint x: 124, startPoint y: 263, endPoint x: 109, endPoint y: 263, distance: 15.0
click at [109, 263] on input "0" at bounding box center [128, 261] width 73 height 28
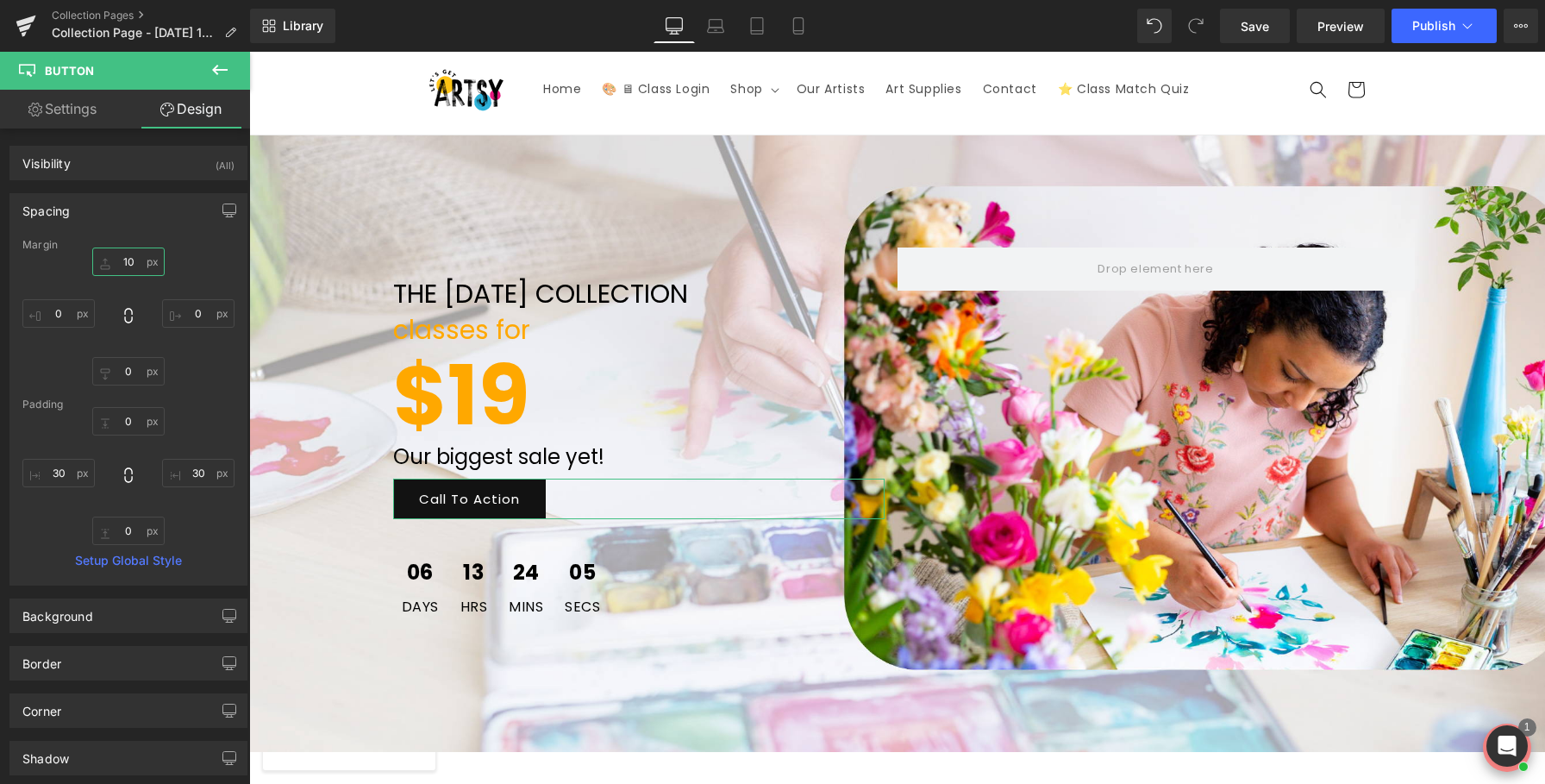
type input "1"
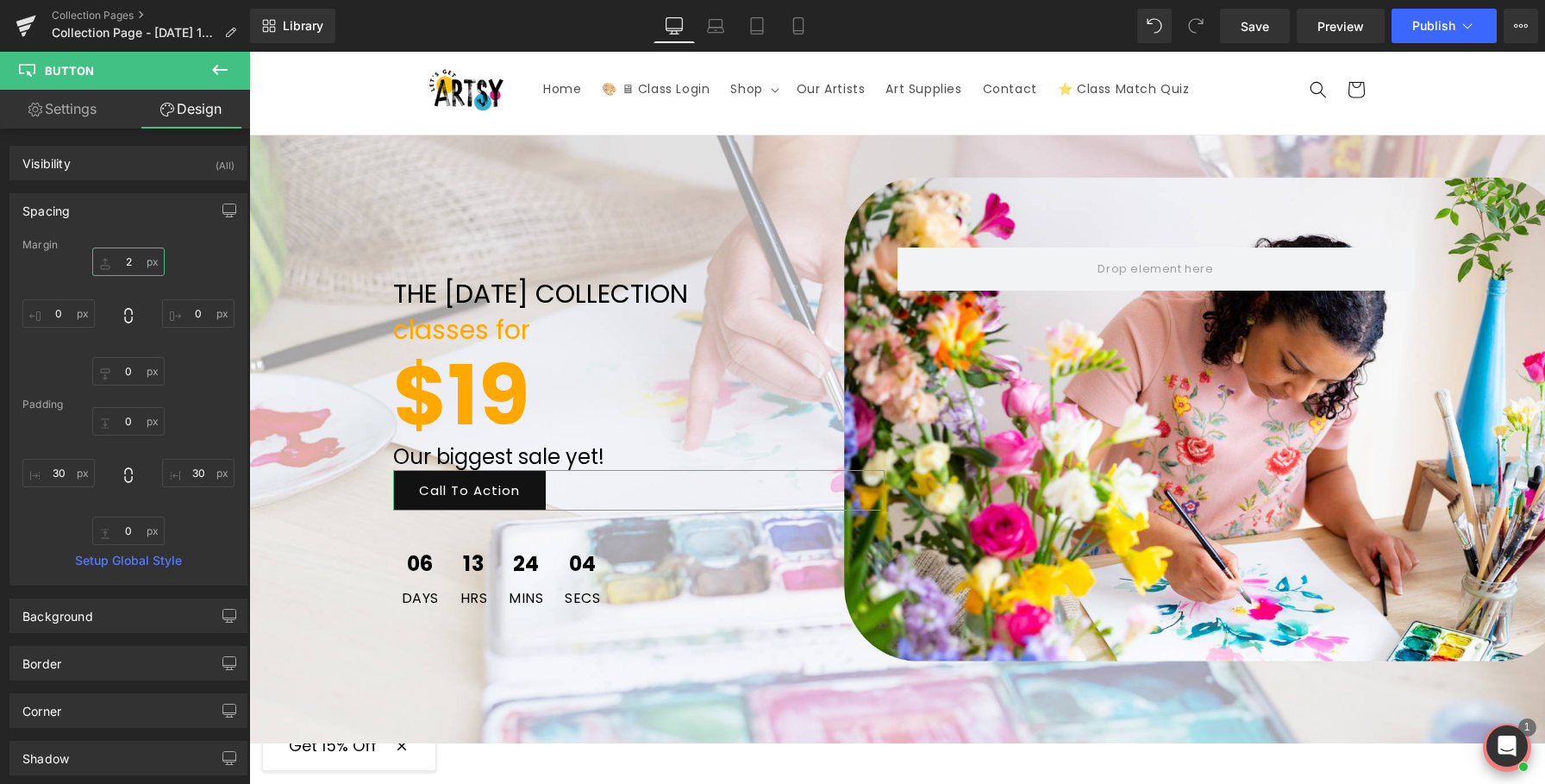
type input "25"
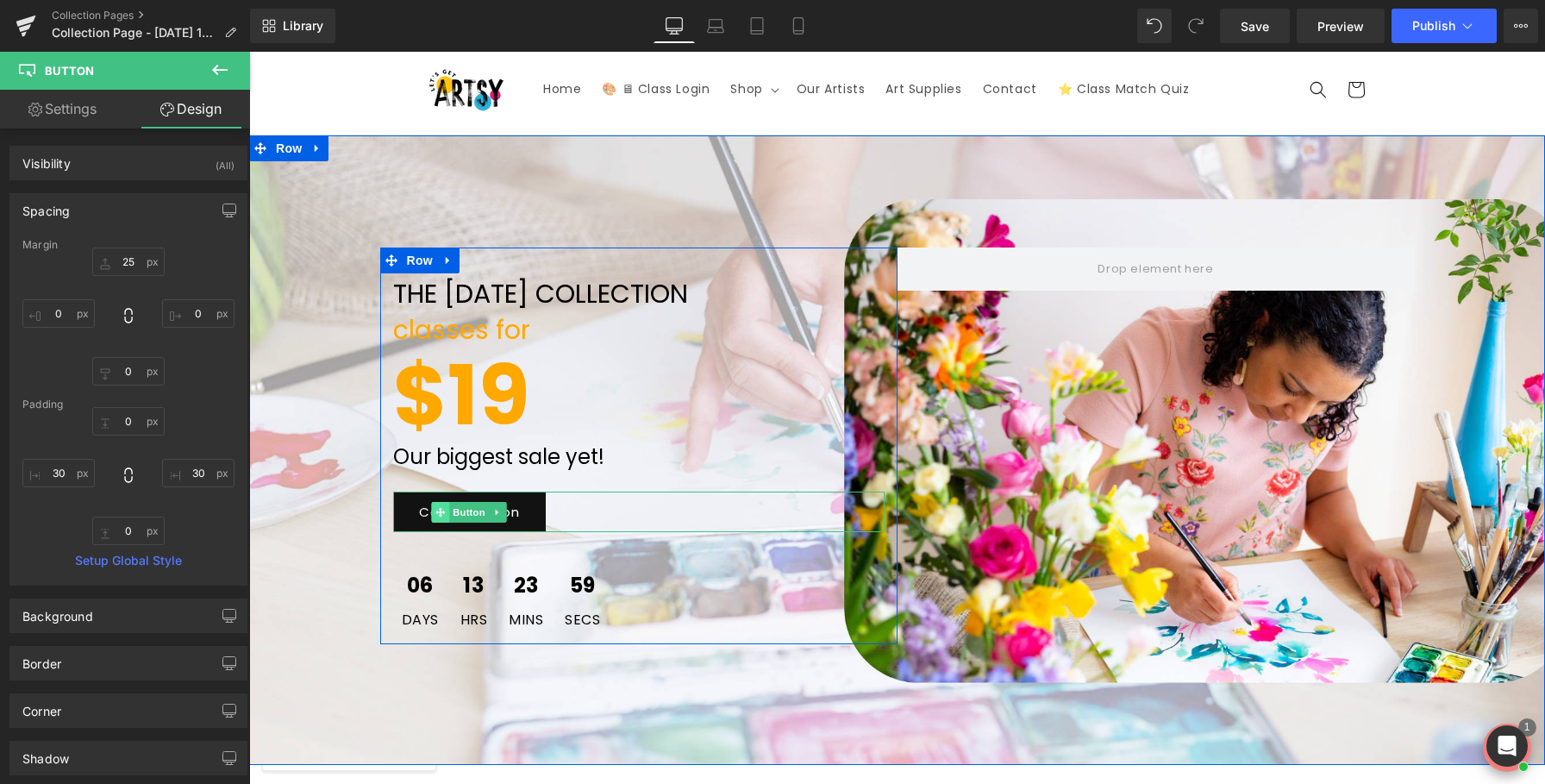
click at [444, 512] on icon at bounding box center [440, 512] width 10 height 11
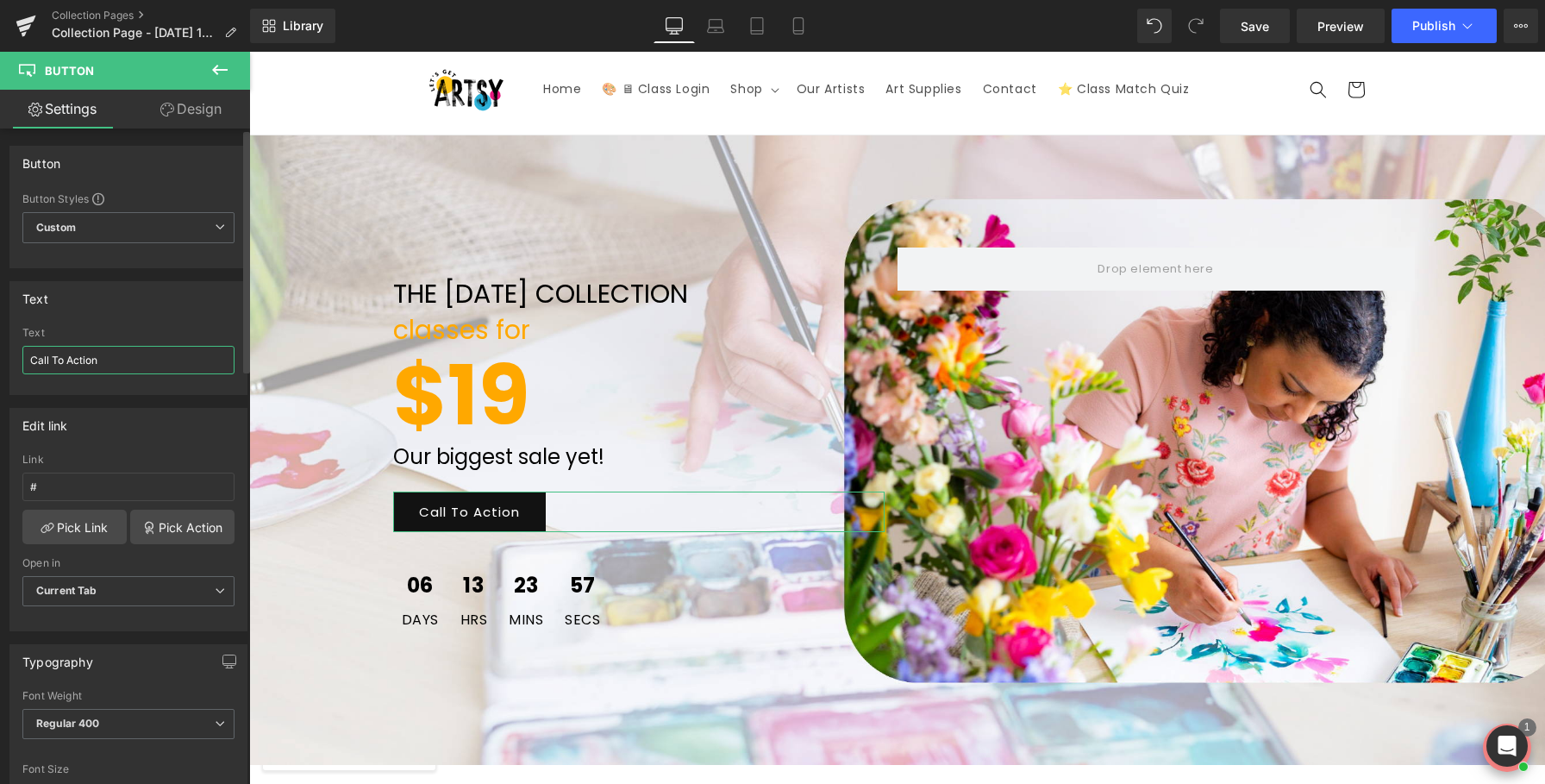
drag, startPoint x: 114, startPoint y: 363, endPoint x: 0, endPoint y: 357, distance: 114.2
click at [0, 358] on div "Text Call To Action Text Call To Action" at bounding box center [128, 331] width 258 height 126
type input "SHOP NOW"
click at [217, 101] on link "Design" at bounding box center [190, 109] width 125 height 39
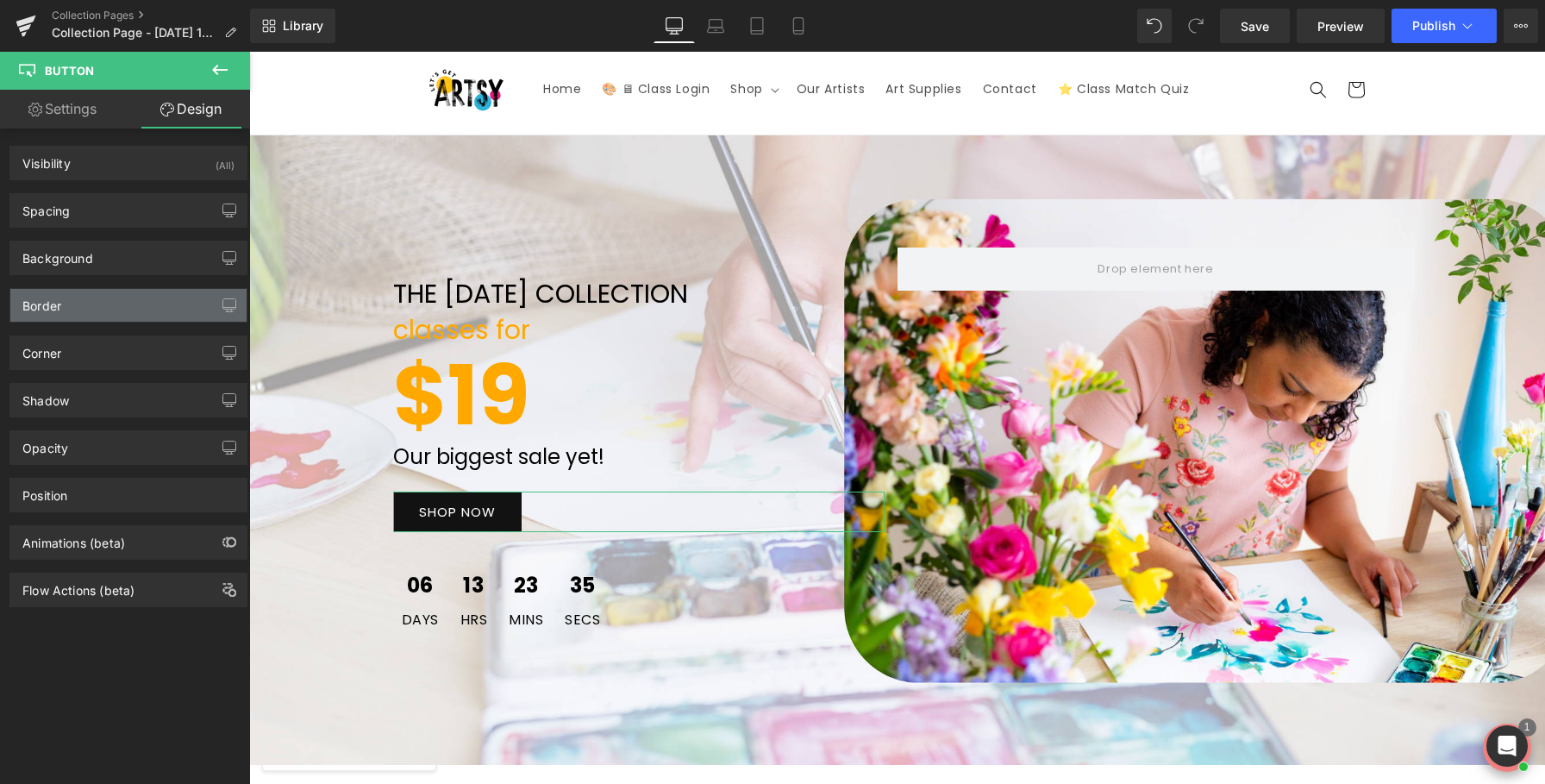
click at [82, 297] on div "Border" at bounding box center [128, 305] width 236 height 33
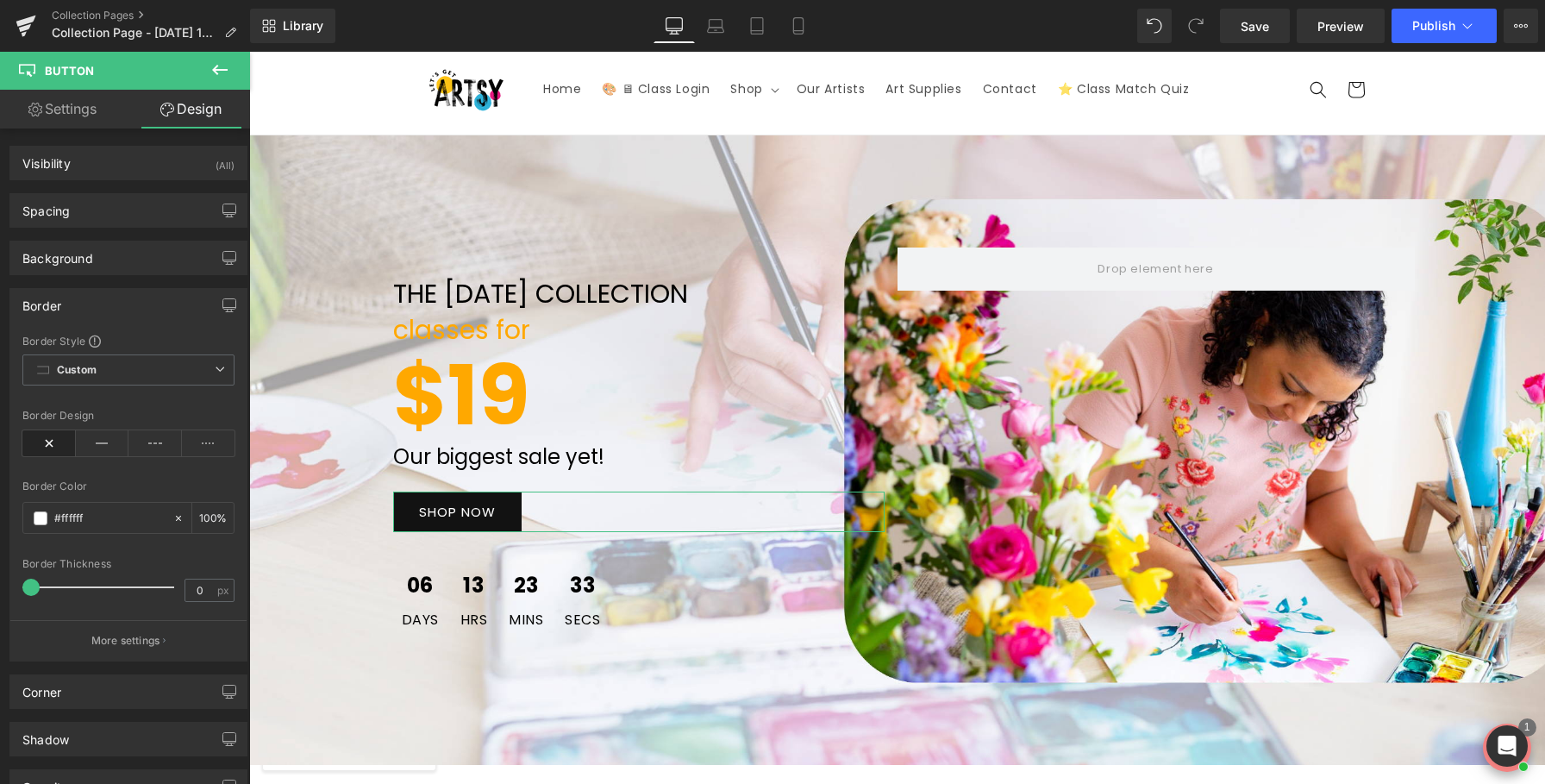
click at [82, 289] on div "Border" at bounding box center [128, 305] width 236 height 33
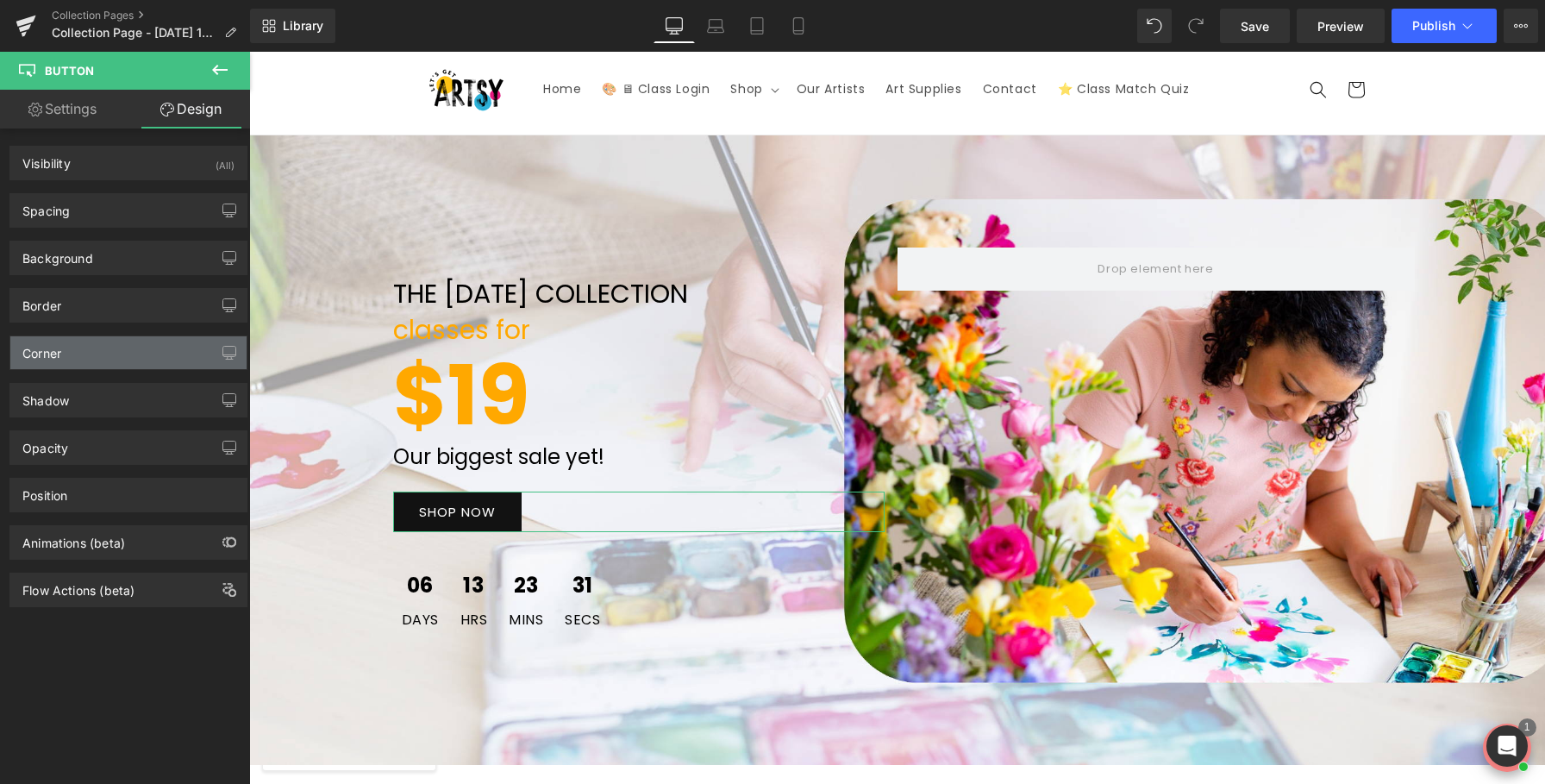
click at [76, 355] on div "Corner" at bounding box center [128, 353] width 236 height 33
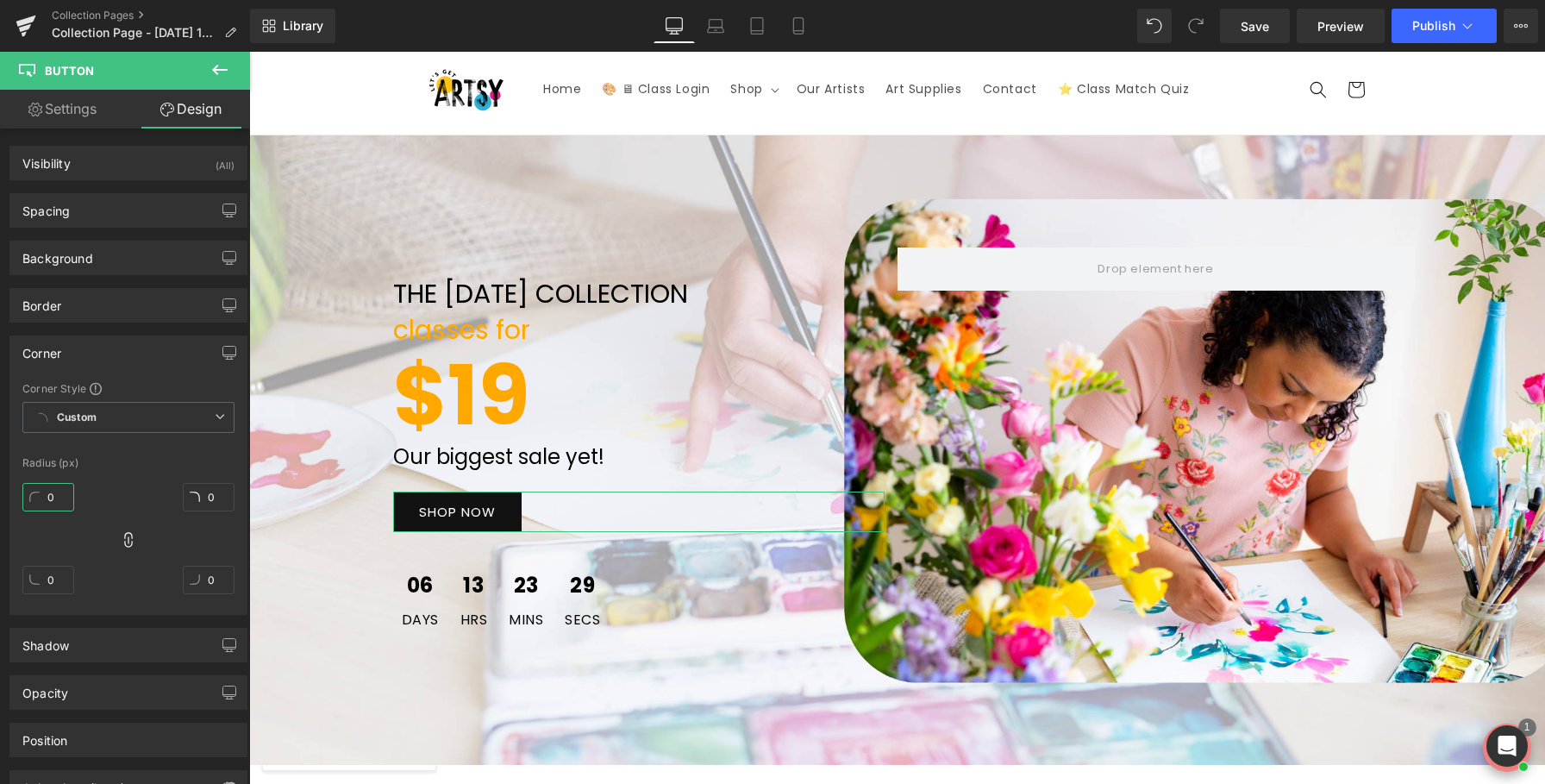
click at [27, 497] on input "0" at bounding box center [48, 496] width 52 height 28
type input "1"
type input "15"
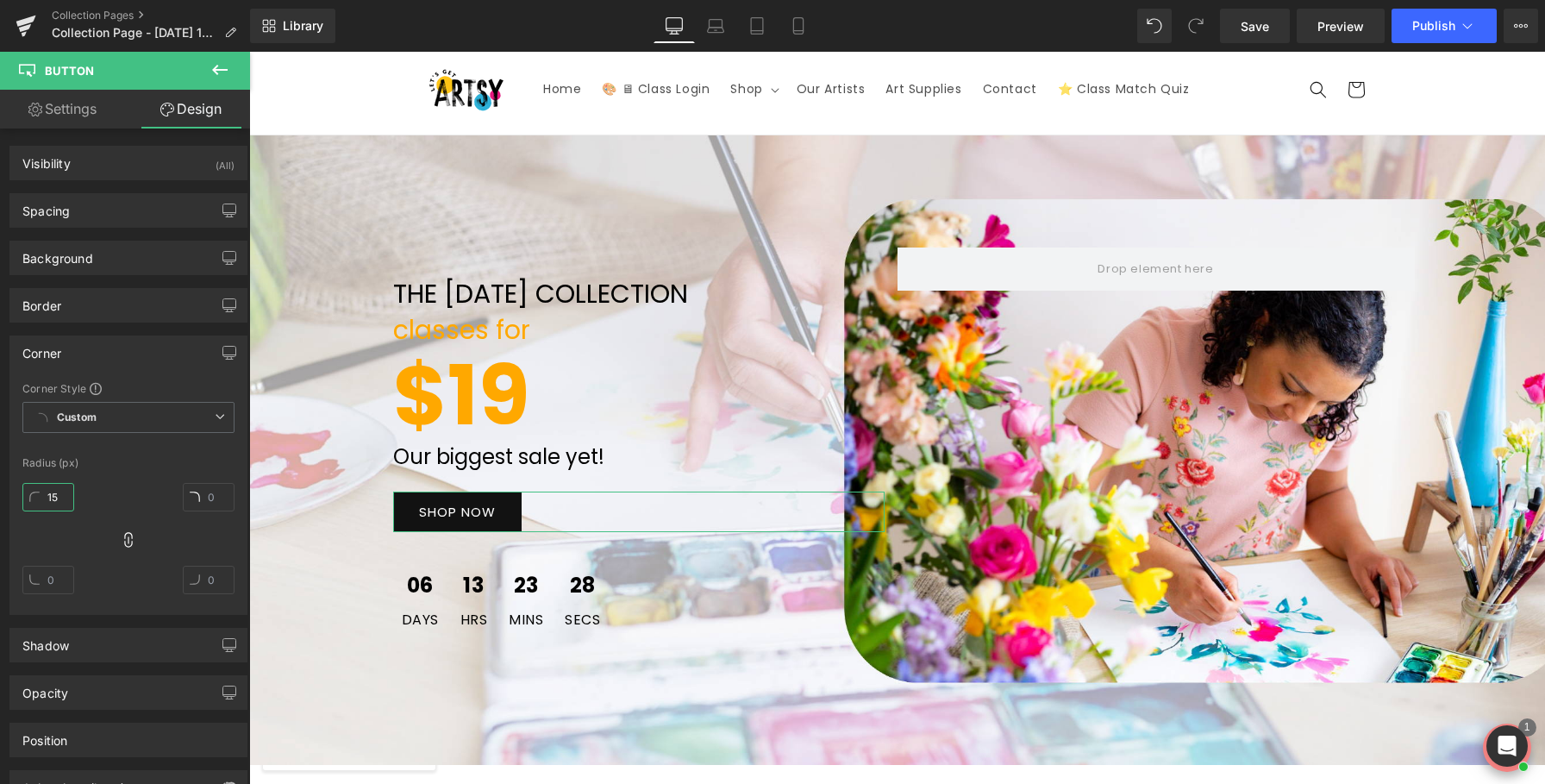
type input "15"
type input "1"
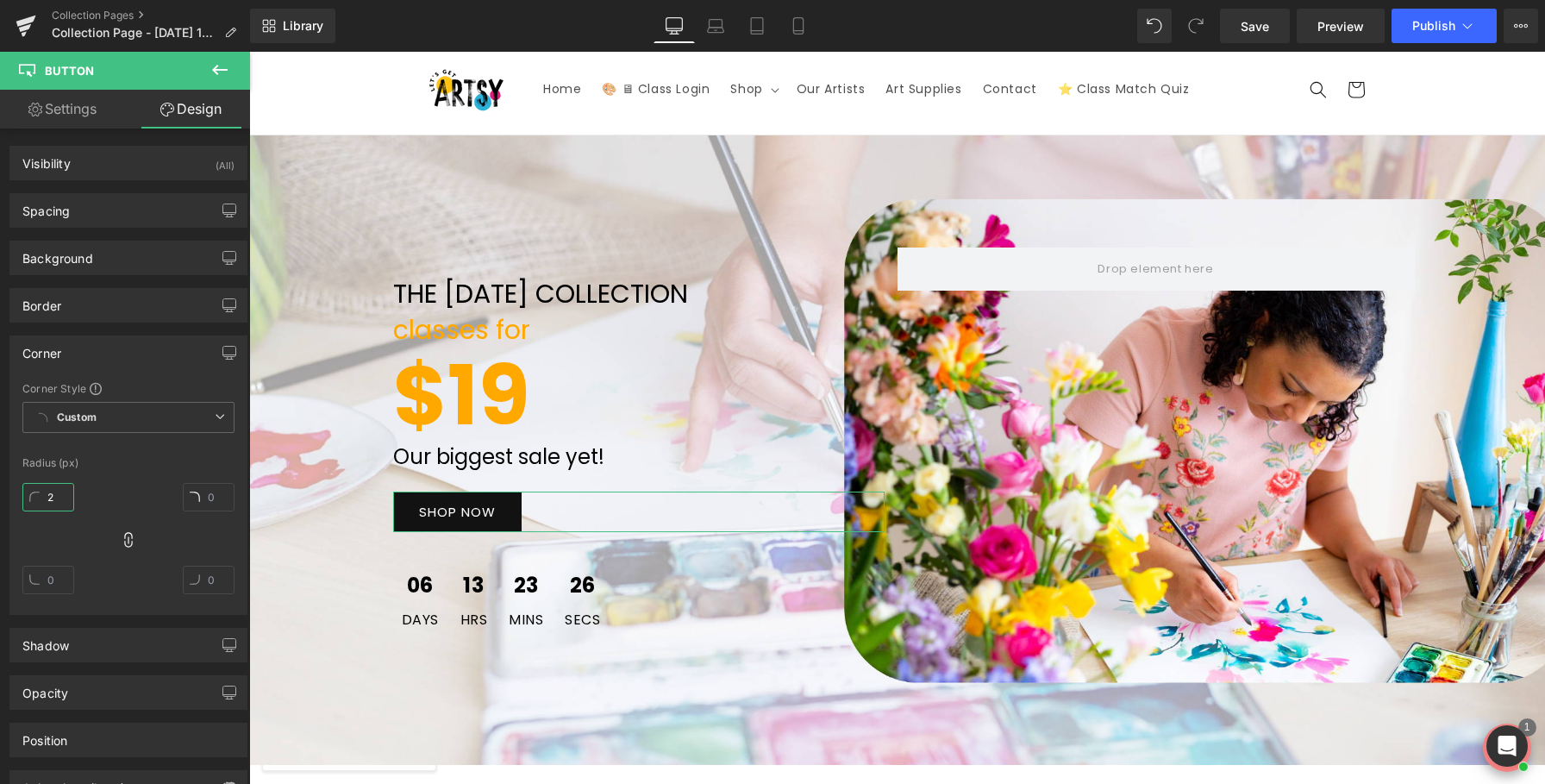
type input "25"
type input "2"
type input "25"
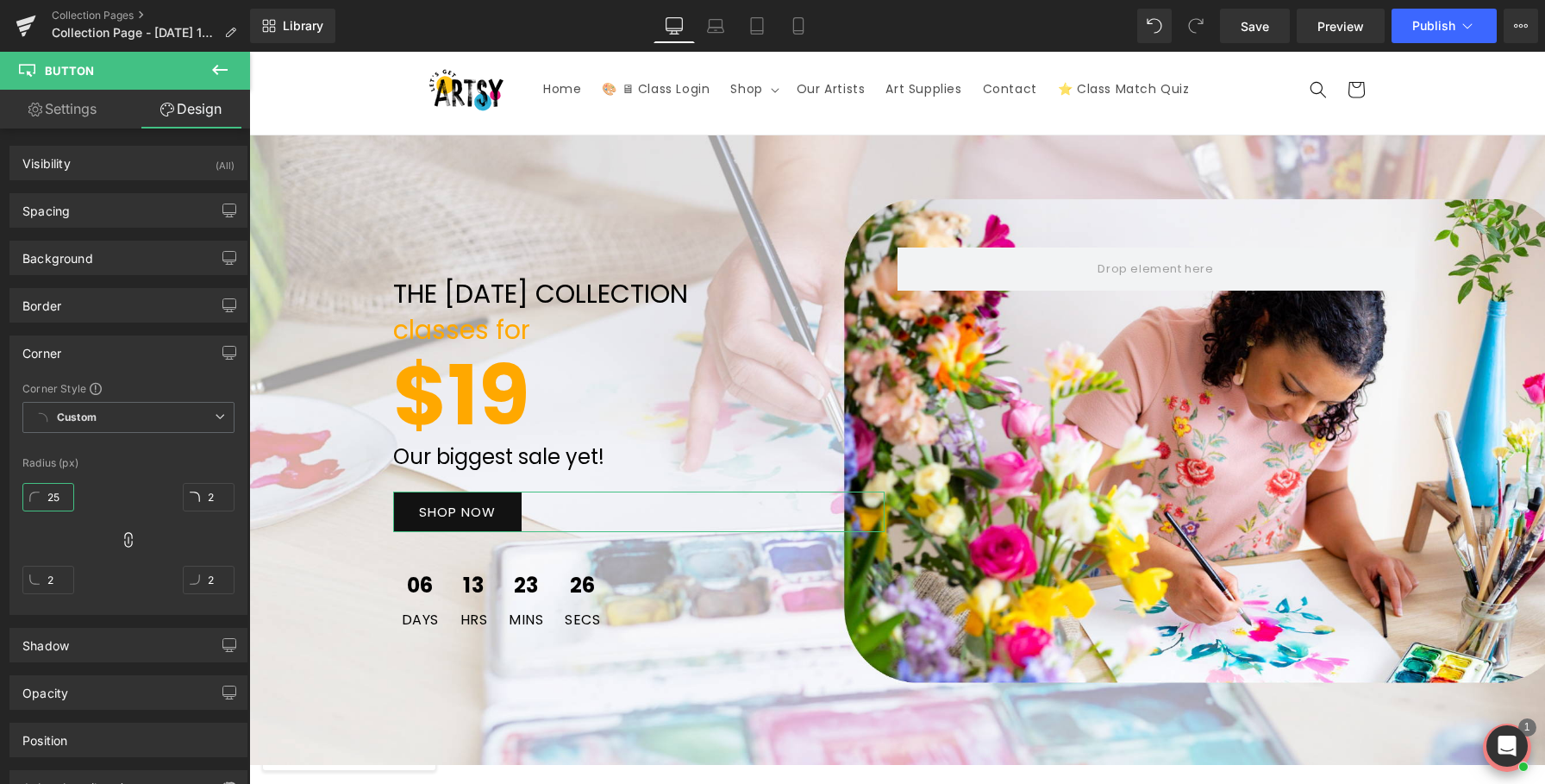
type input "25"
click at [762, 675] on div "THE LABOR DAY COLLECTION Text Block classes for Text Block $19 Text Block Our b…" at bounding box center [897, 450] width 1296 height 630
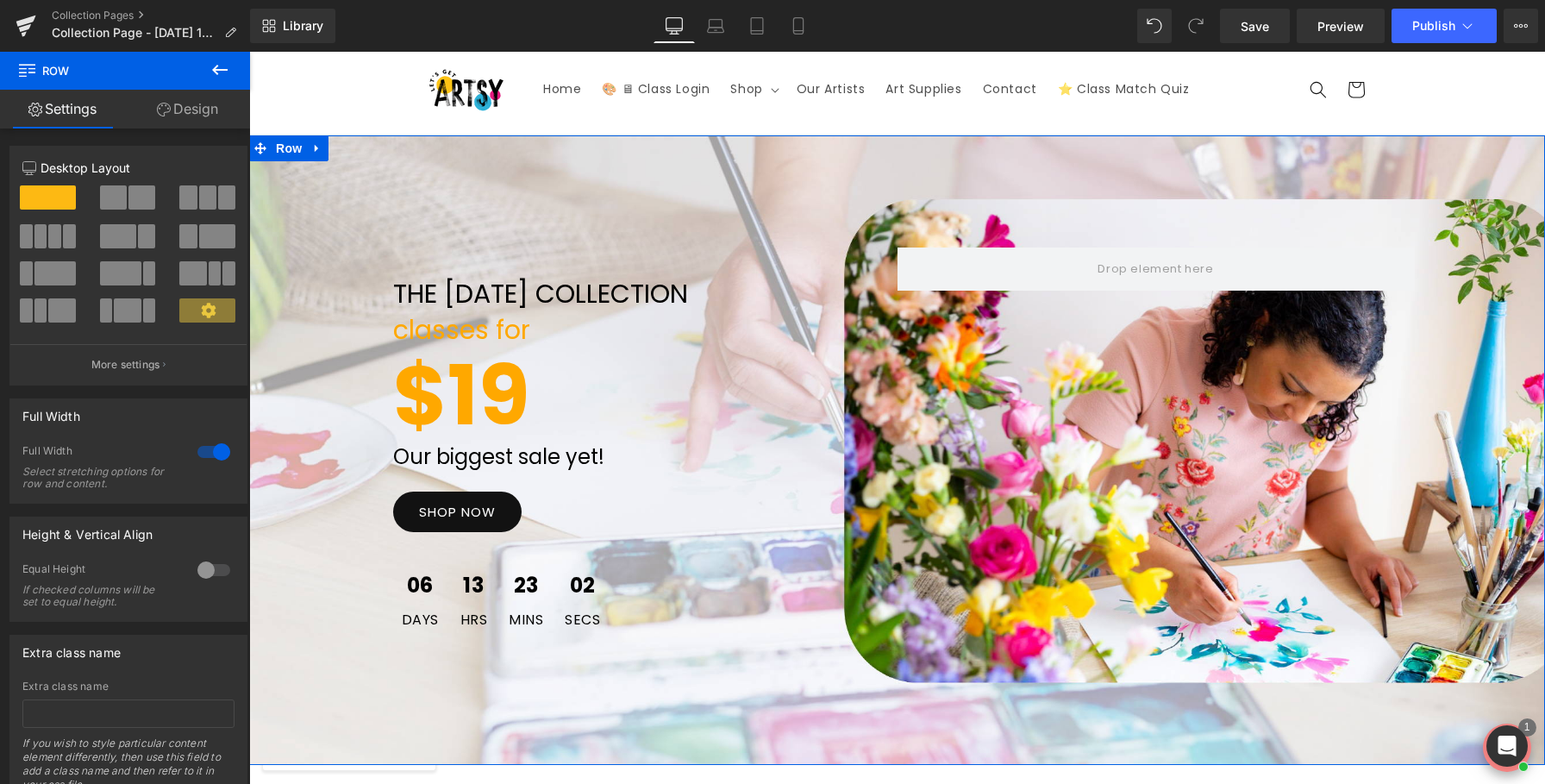
click at [488, 377] on b "$19" at bounding box center [462, 395] width 136 height 117
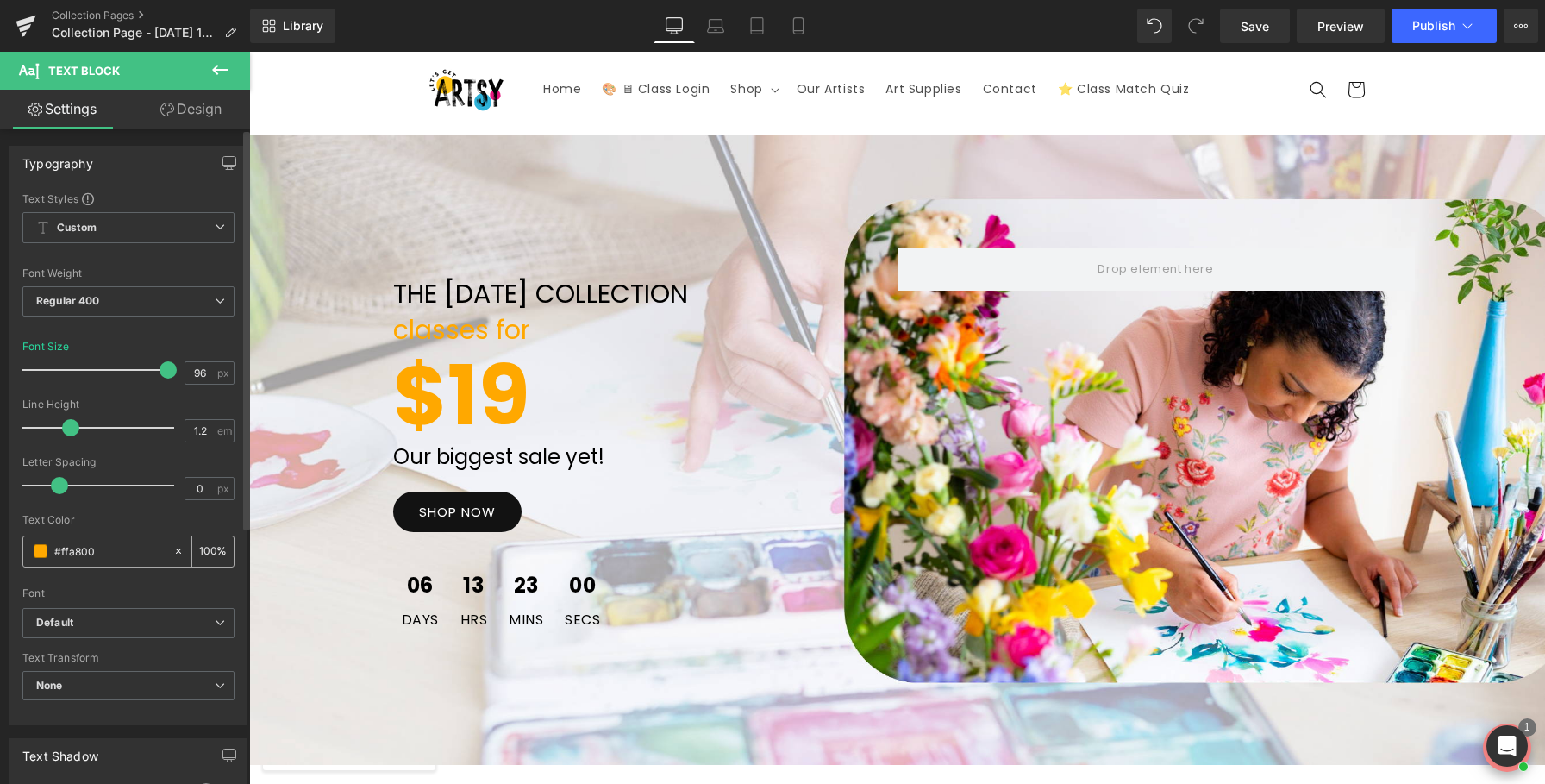
drag, startPoint x: 110, startPoint y: 549, endPoint x: 28, endPoint y: 549, distance: 82.0
click at [28, 549] on div "#ffa800" at bounding box center [98, 551] width 150 height 30
type input "#e3187e"
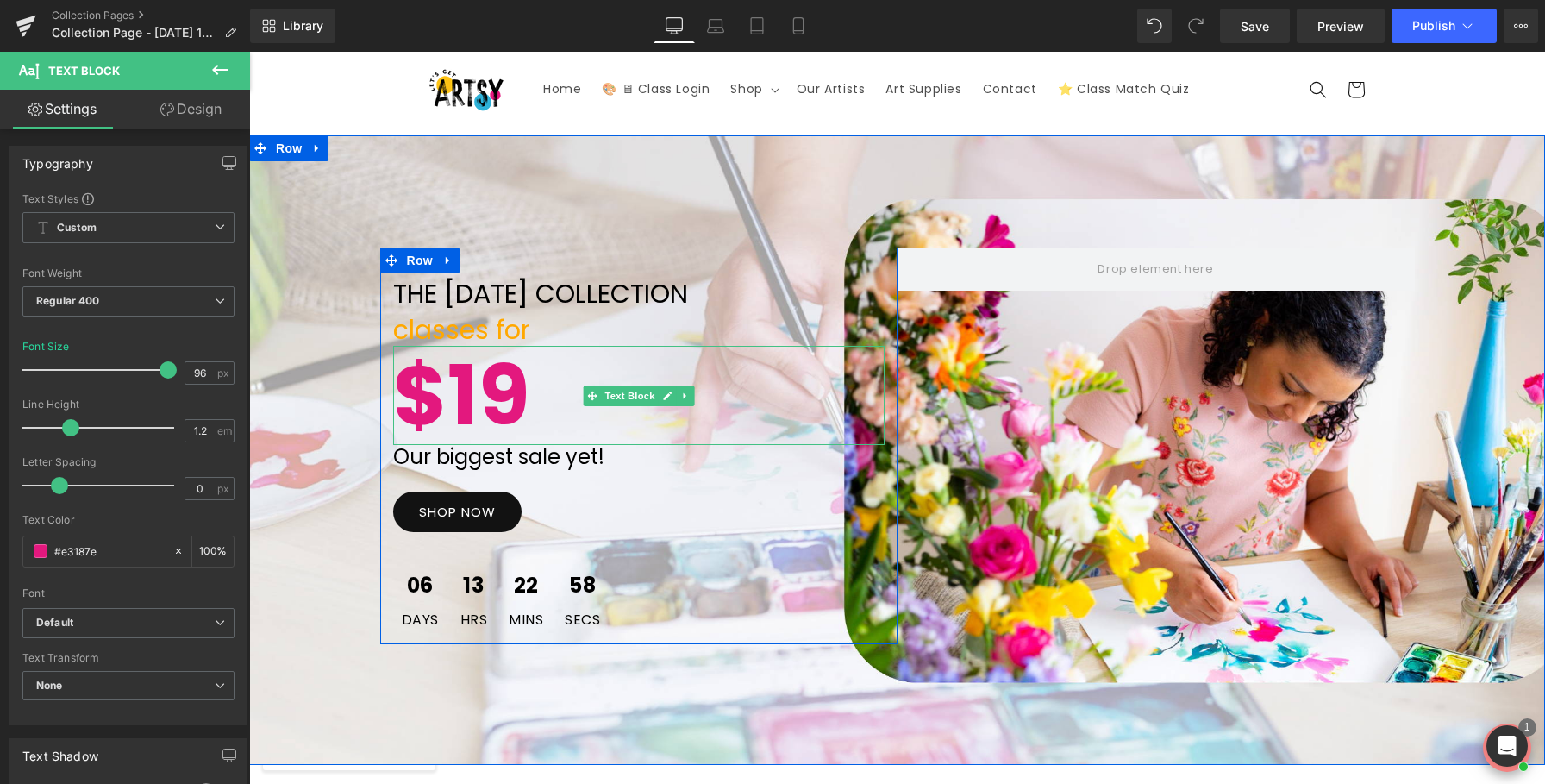
click at [457, 333] on div "classes for" at bounding box center [639, 330] width 492 height 31
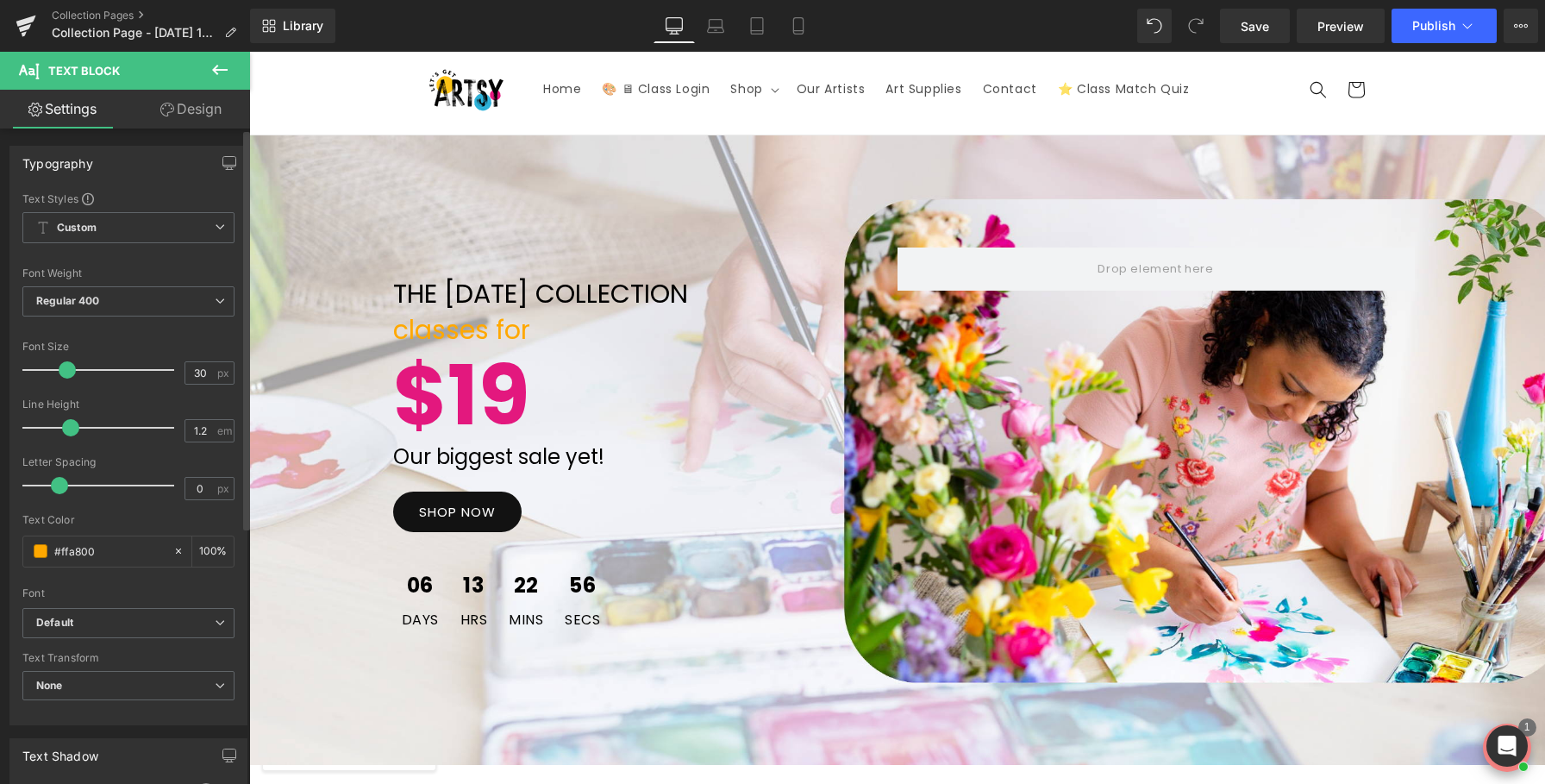
drag, startPoint x: 88, startPoint y: 552, endPoint x: 21, endPoint y: 552, distance: 67.0
click at [21, 552] on div "Text Styles Custom Custom Setup Global Style Custom Setup Global Style Thin 100…" at bounding box center [128, 458] width 236 height 532
paste input "e3187e"
type input "#e3187e"
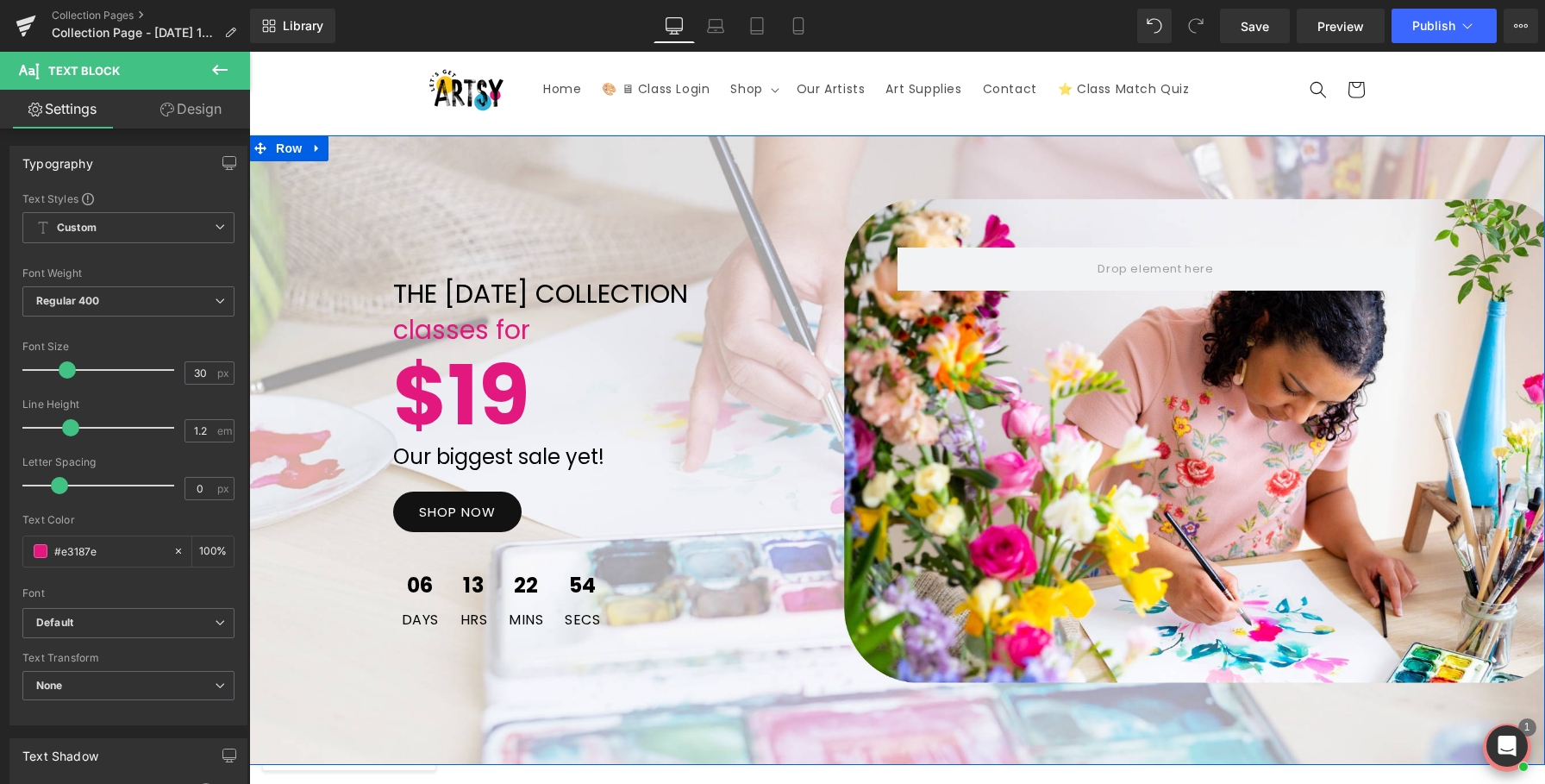
click at [511, 700] on div "THE LABOR DAY COLLECTION Text Block classes for Text Block $19 Text Block Our b…" at bounding box center [897, 450] width 1296 height 630
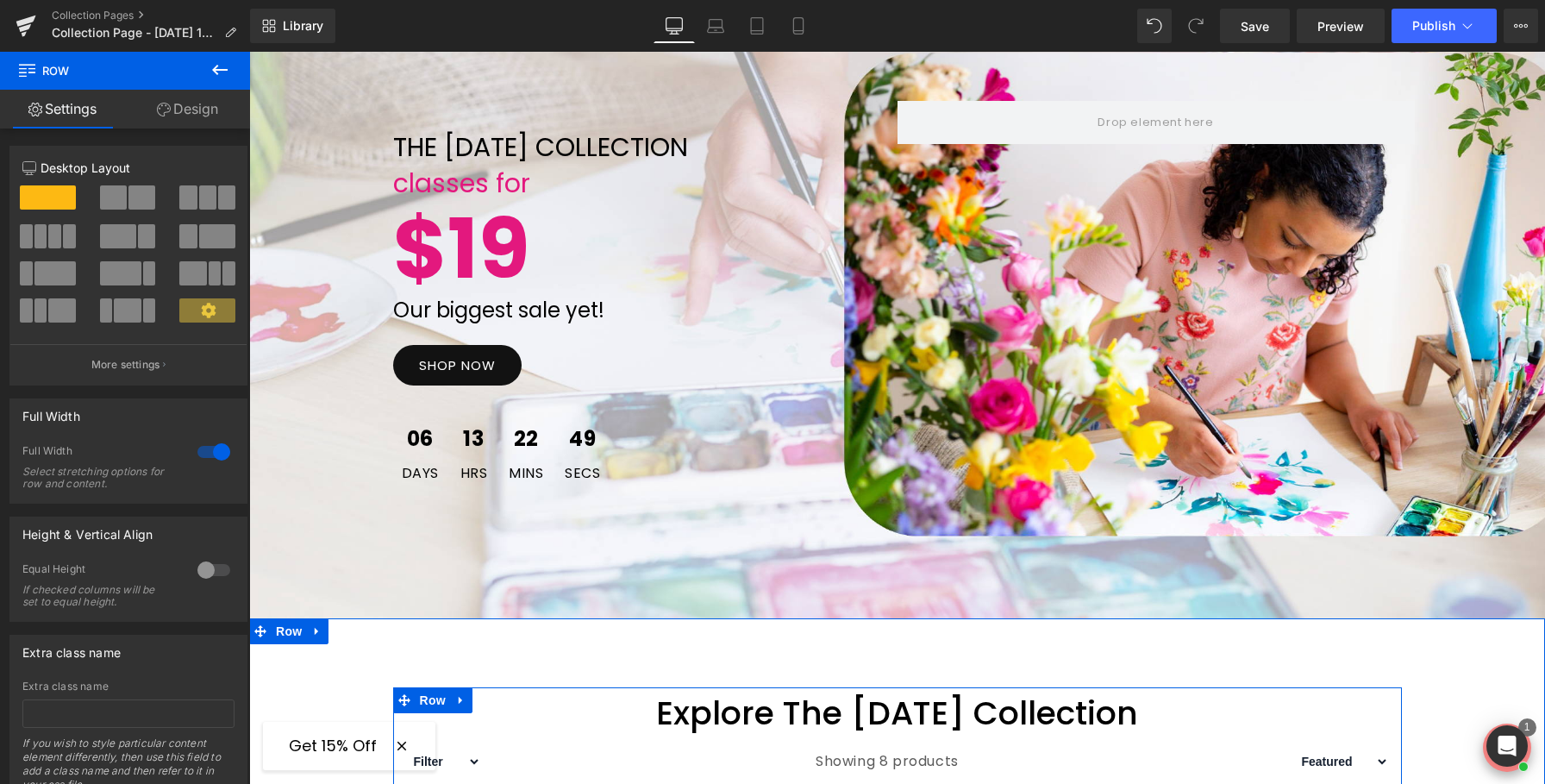
scroll to position [182, 0]
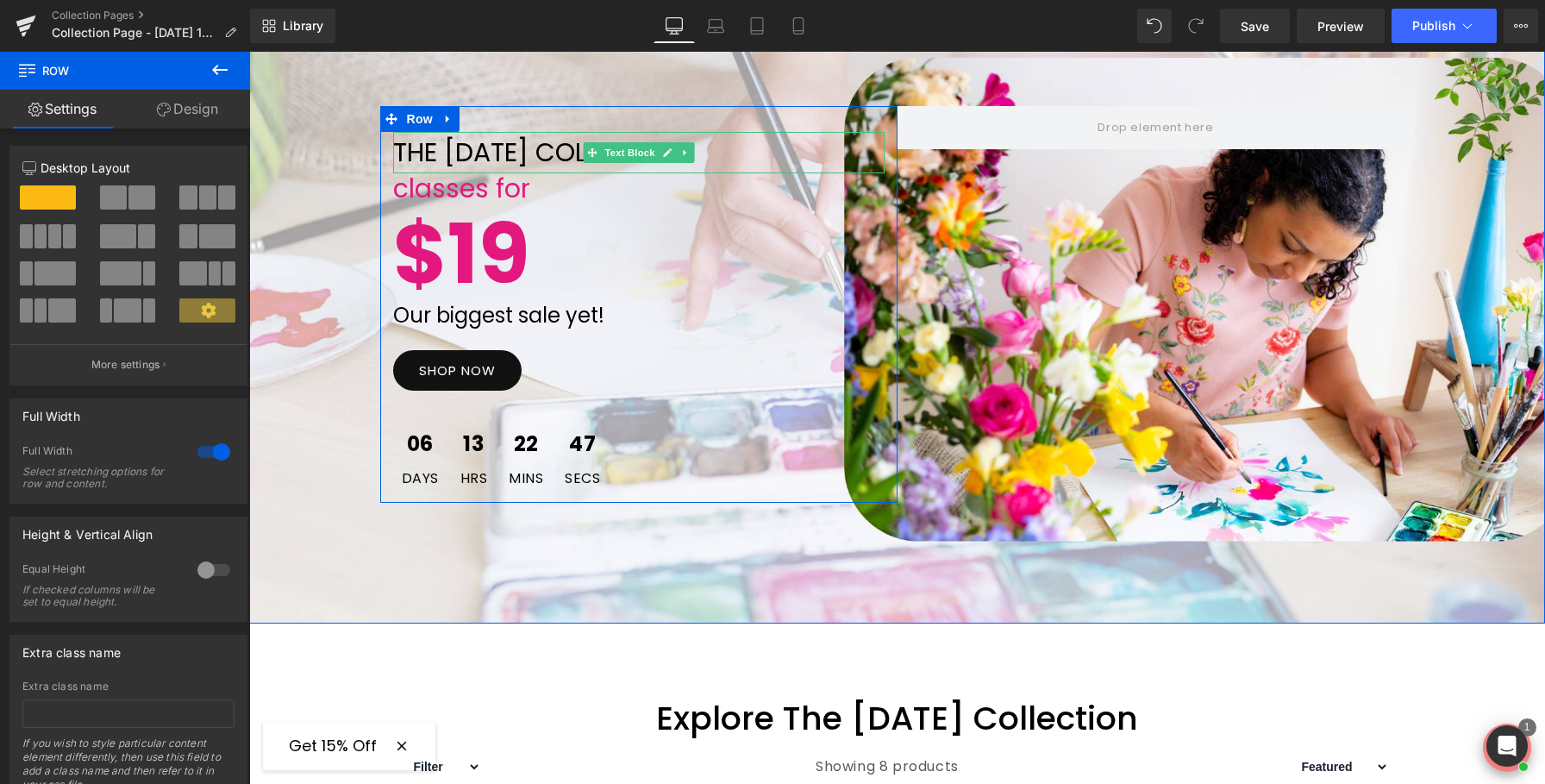
click at [525, 180] on div "classes for" at bounding box center [639, 188] width 492 height 31
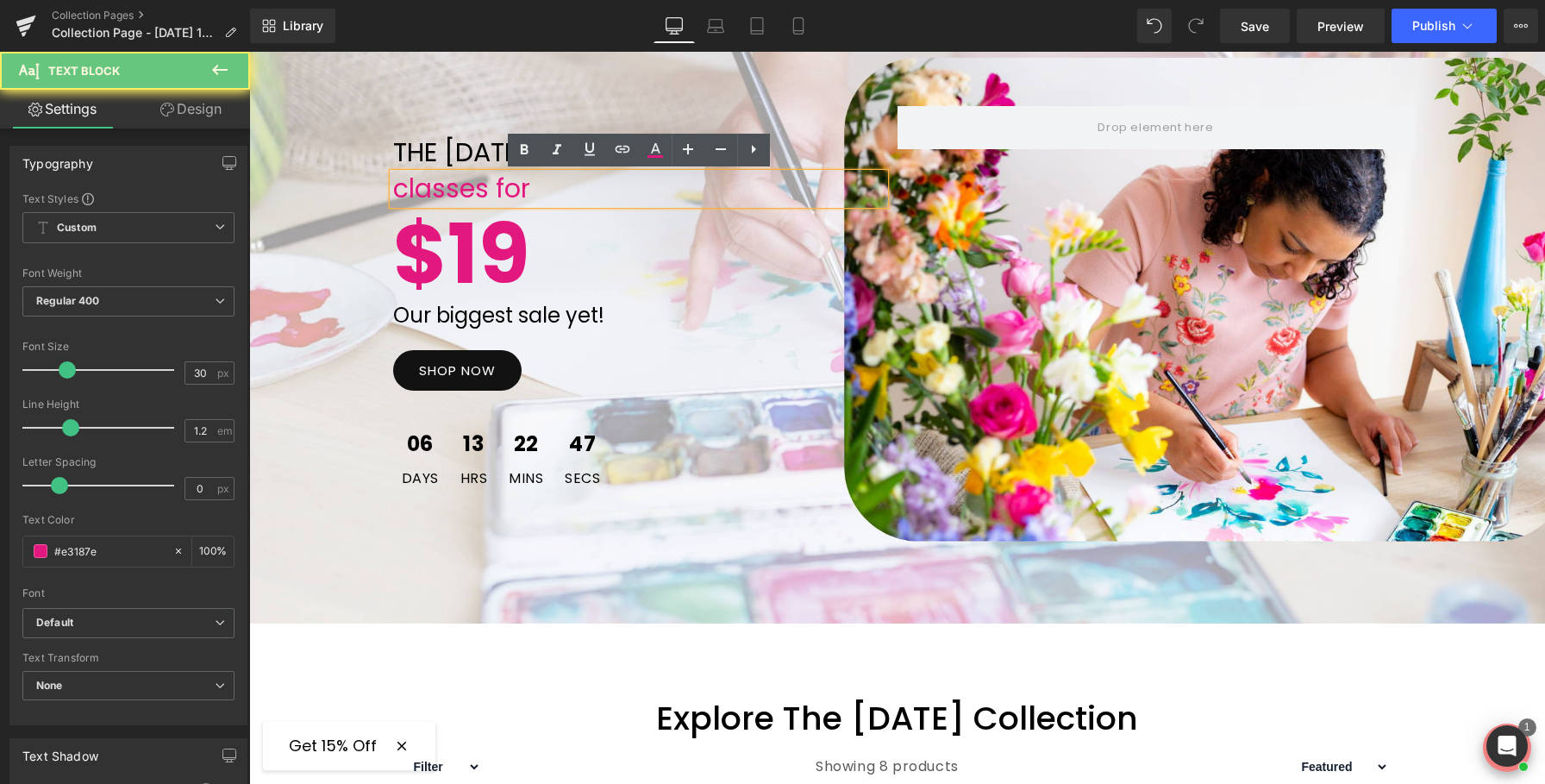
click at [535, 186] on div "classes for" at bounding box center [639, 188] width 492 height 31
drag, startPoint x: 535, startPoint y: 186, endPoint x: 395, endPoint y: 183, distance: 140.0
click at [395, 183] on div "classes for" at bounding box center [639, 188] width 492 height 31
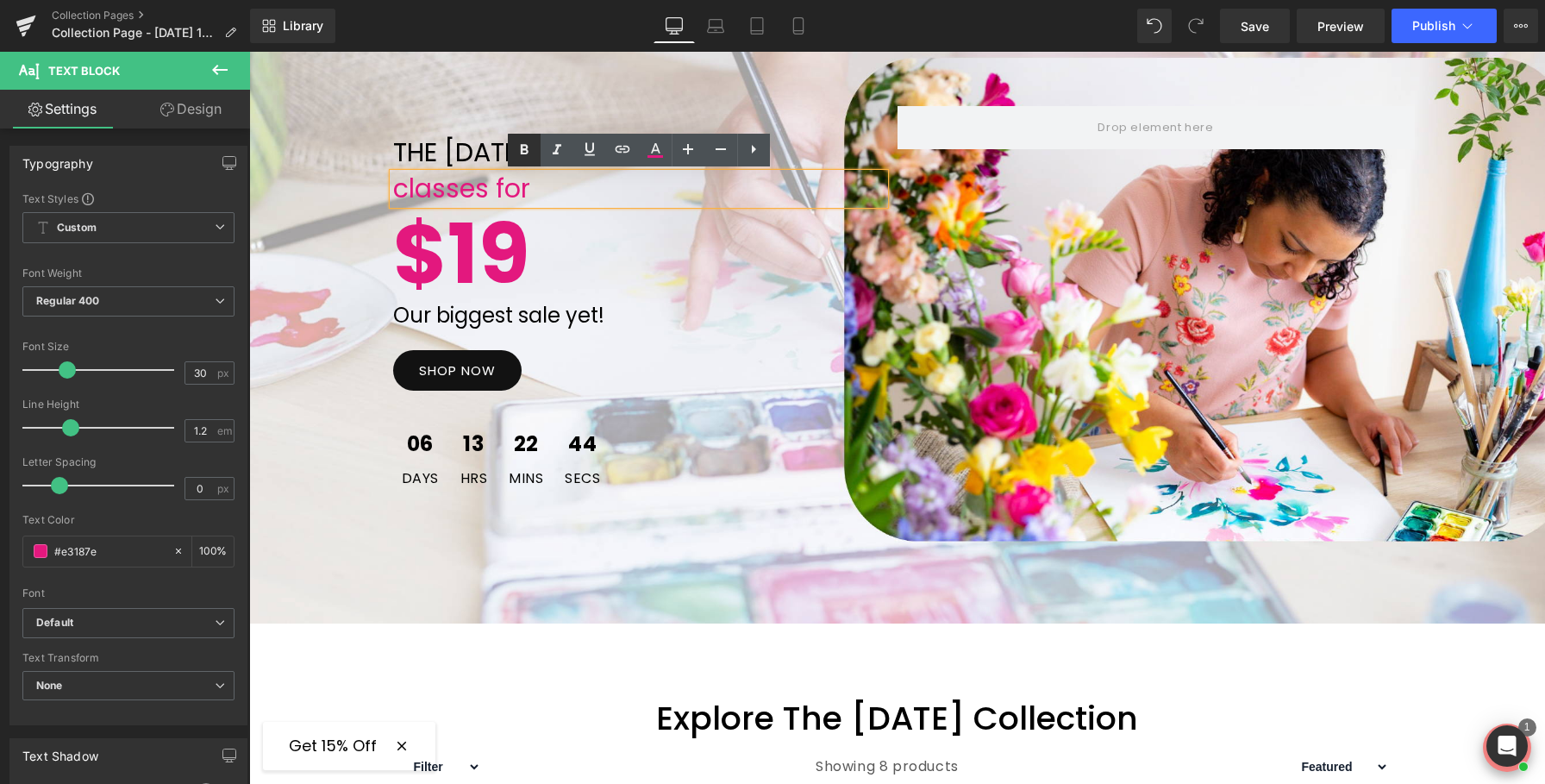
click at [528, 145] on icon at bounding box center [524, 150] width 20 height 20
click at [249, 51] on div "80px" at bounding box center [249, 51] width 0 height 0
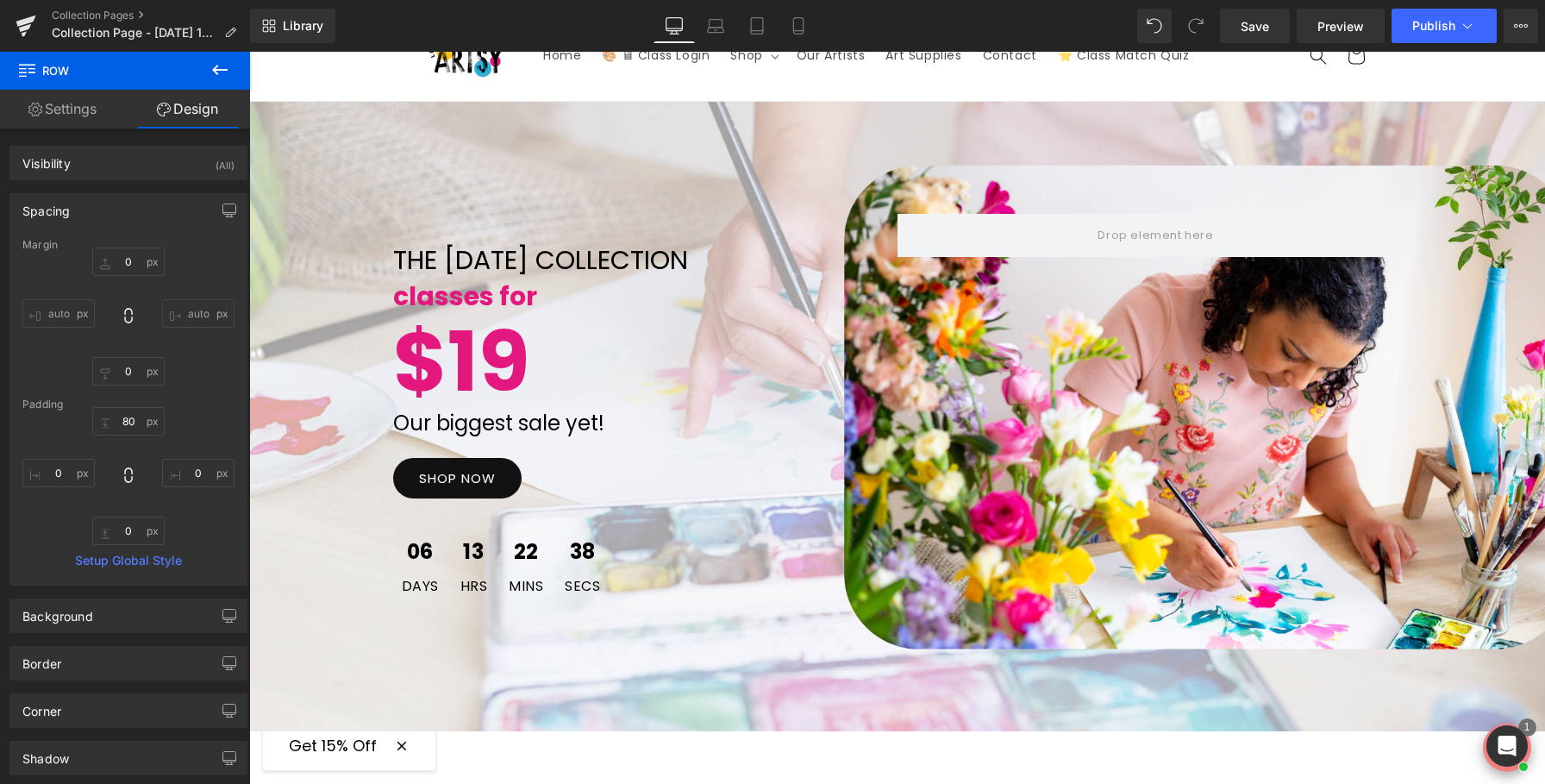
scroll to position [73, 0]
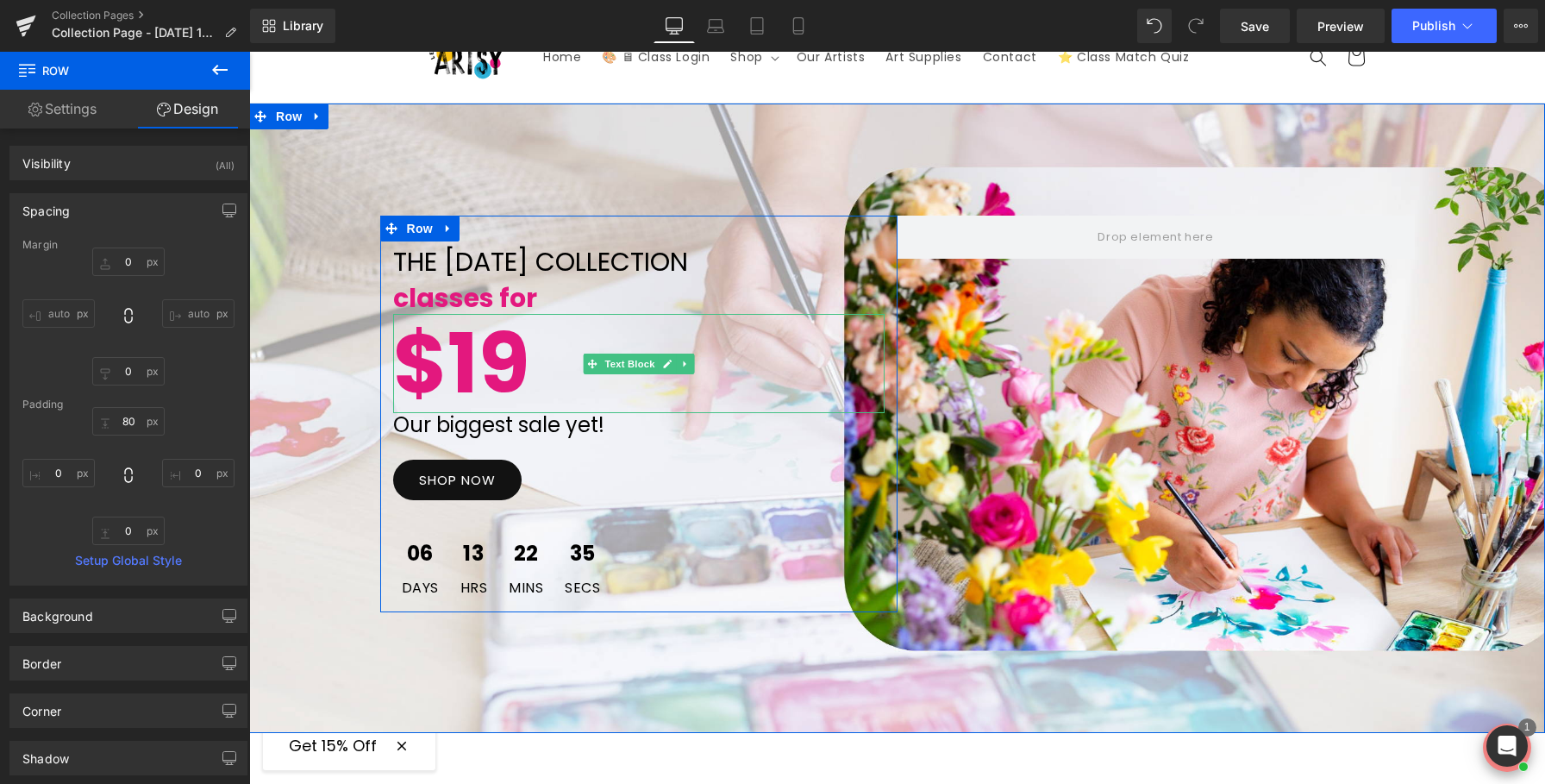
click at [402, 379] on b "$19" at bounding box center [462, 363] width 136 height 117
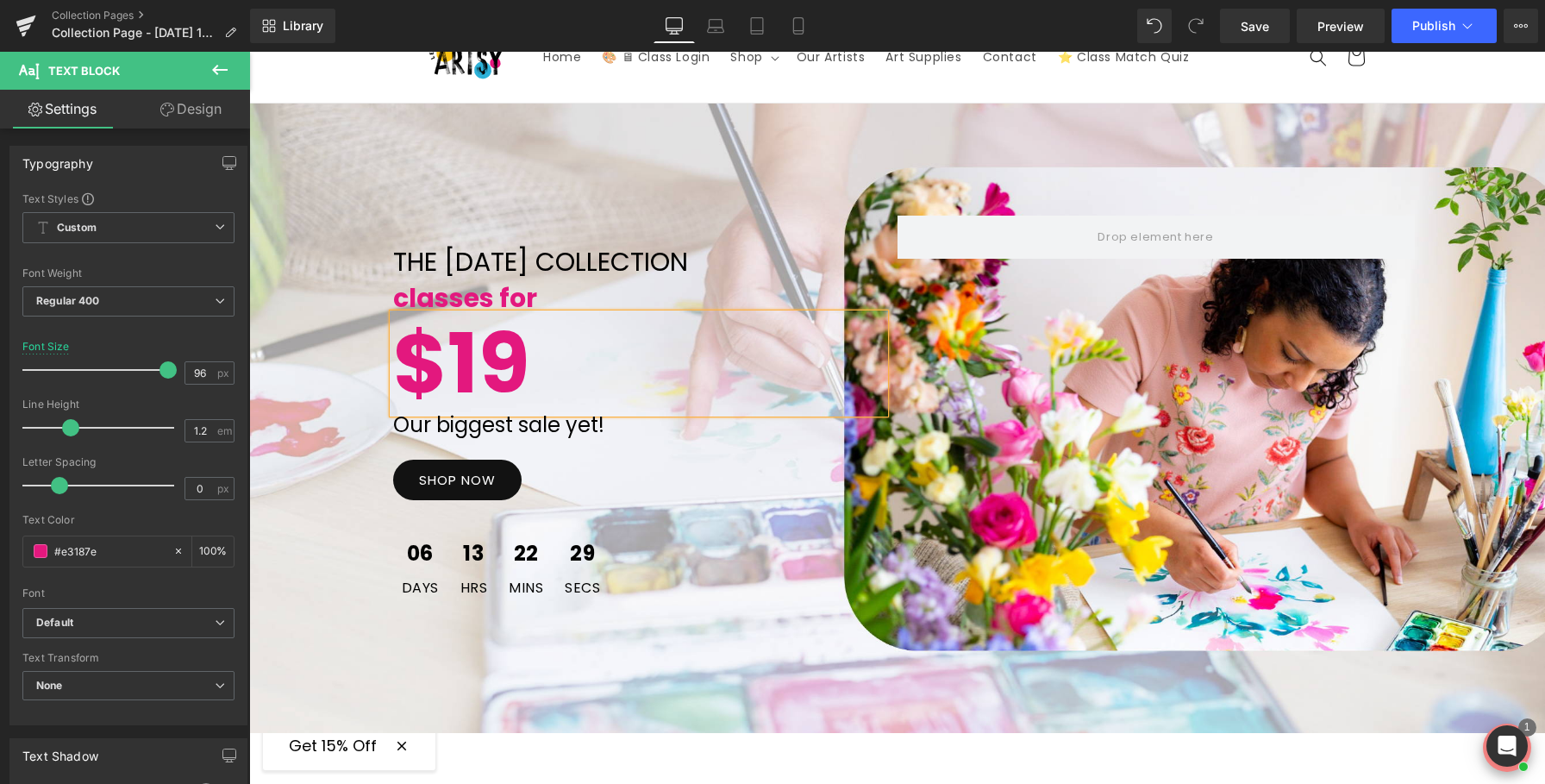
click at [639, 682] on div "THE LABOR DAY COLLECTION Text Block classes for Text Block $19 Text Block Our b…" at bounding box center [897, 418] width 1296 height 630
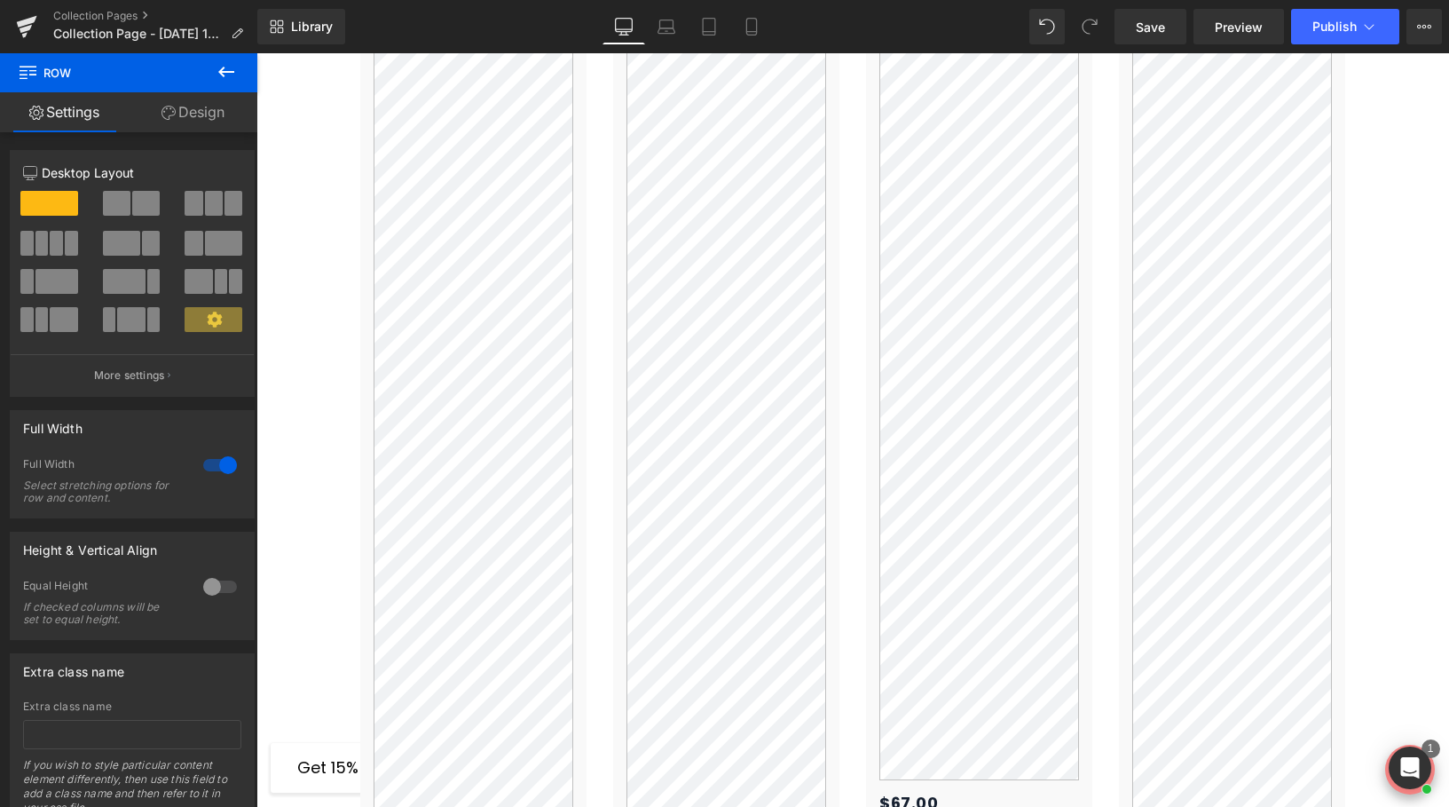
scroll to position [1179, 0]
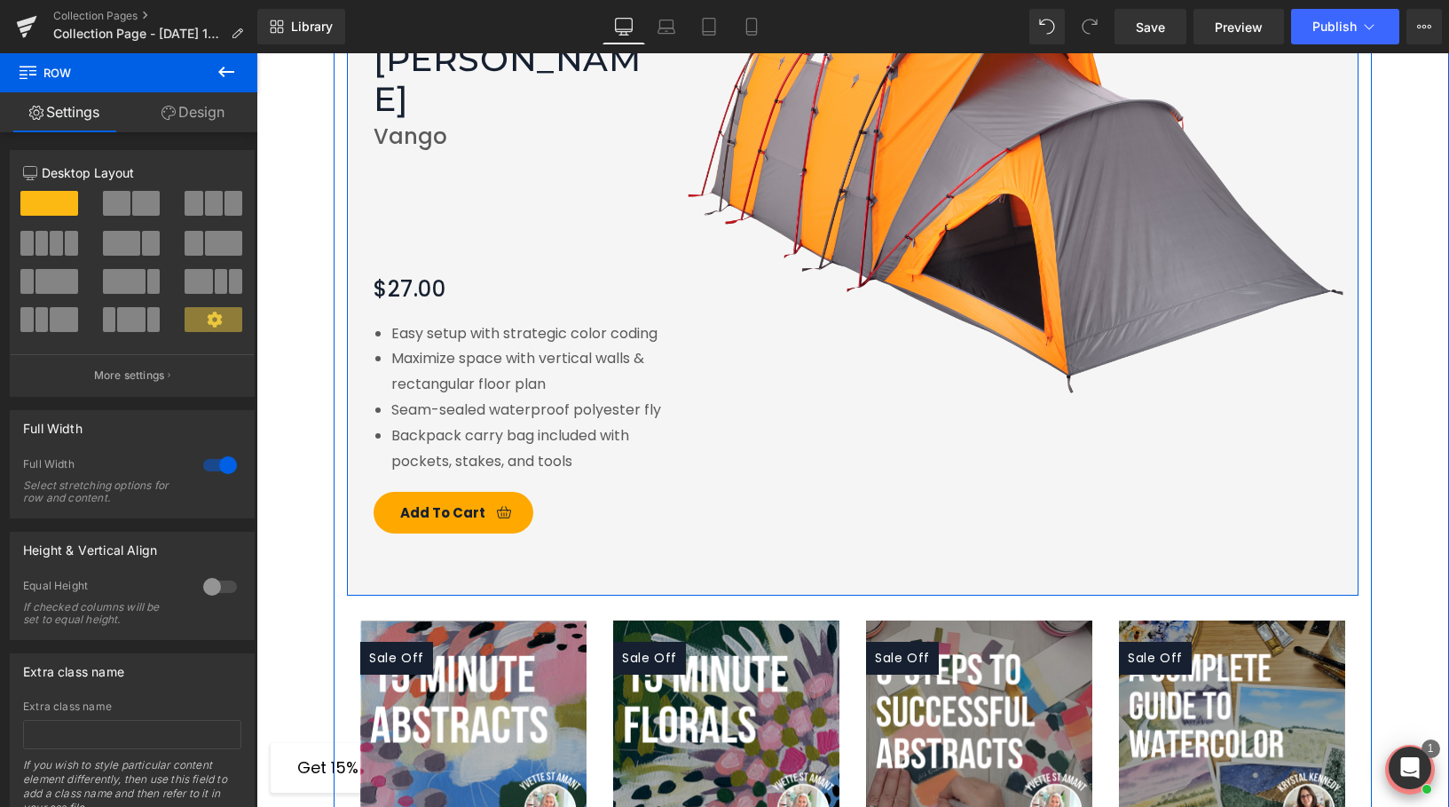
click at [892, 532] on div "Image A Painter's Guide to Color eBook by Katie Podracky (P) Title Vango Text B…" at bounding box center [853, 234] width 1012 height 723
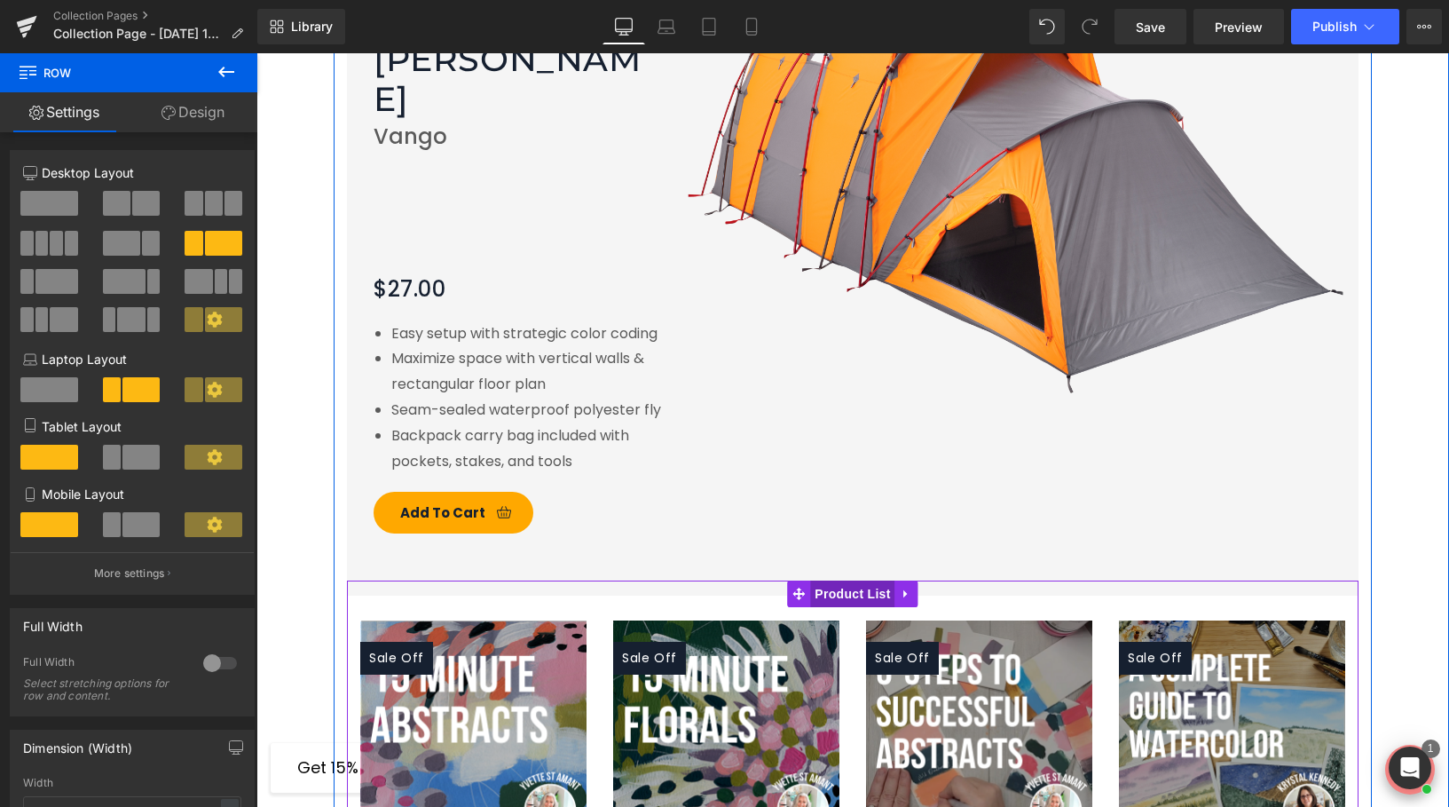
click at [857, 580] on span "Product List" at bounding box center [852, 593] width 84 height 27
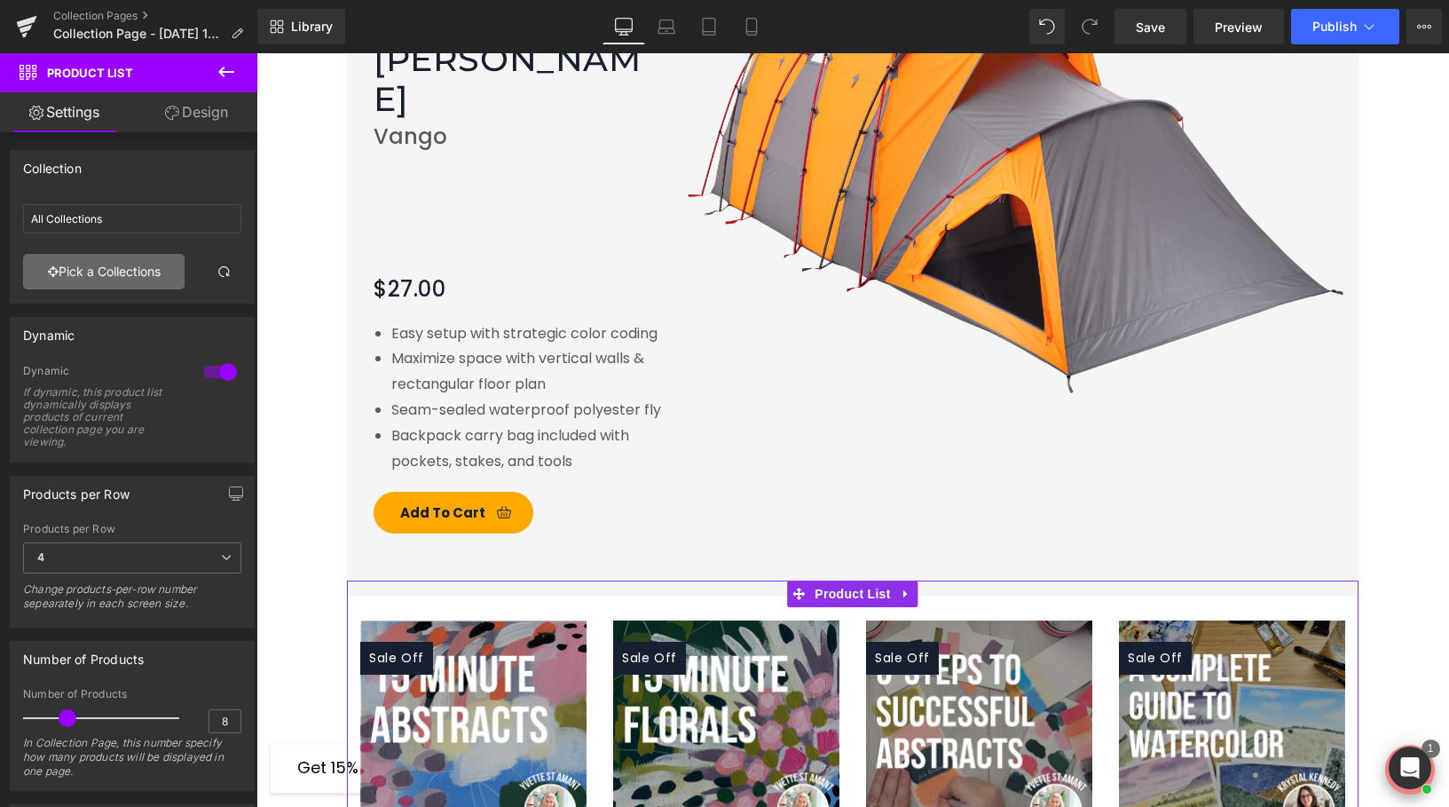
click at [113, 278] on link "Pick a Collections" at bounding box center [104, 271] width 162 height 35
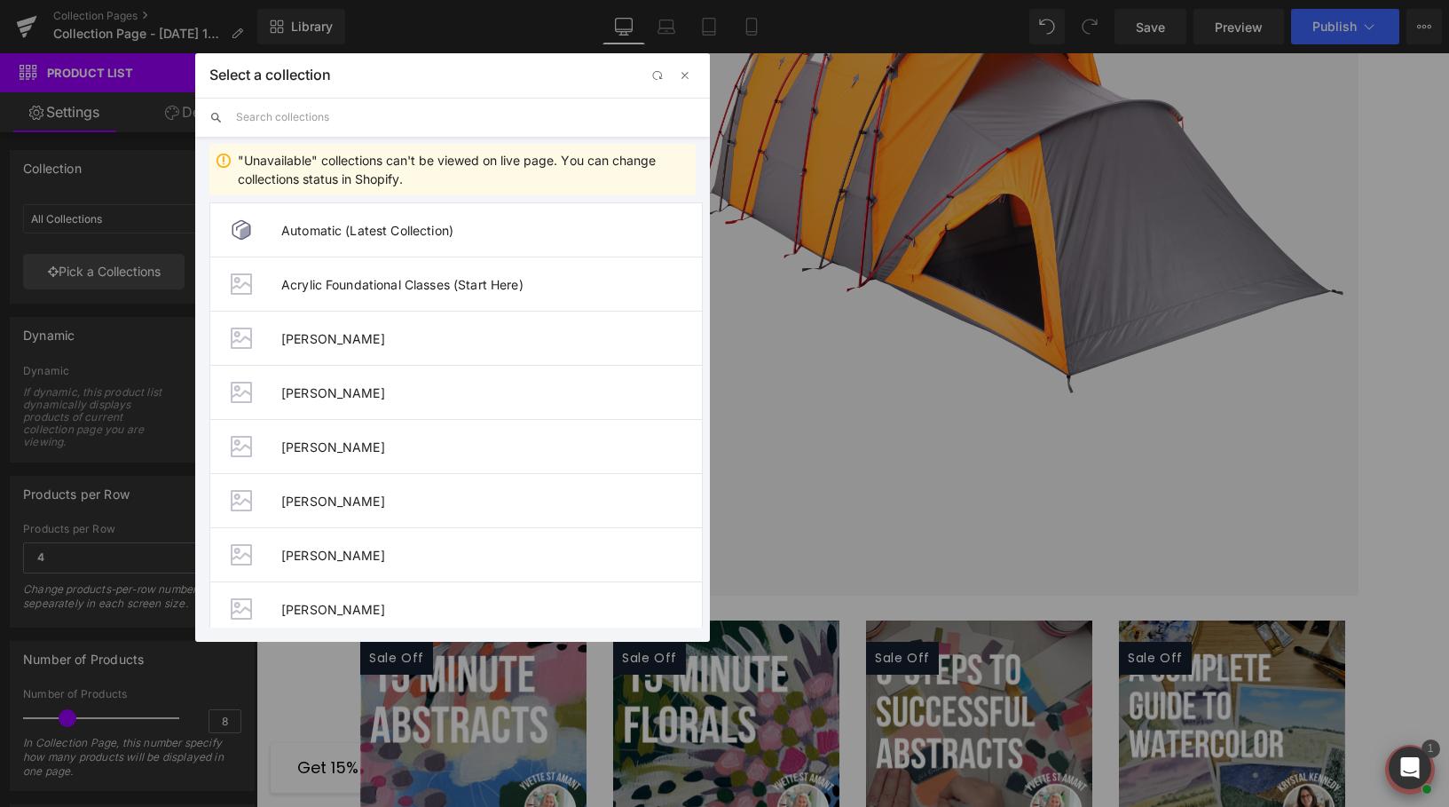
click at [291, 111] on input "text" at bounding box center [466, 117] width 460 height 39
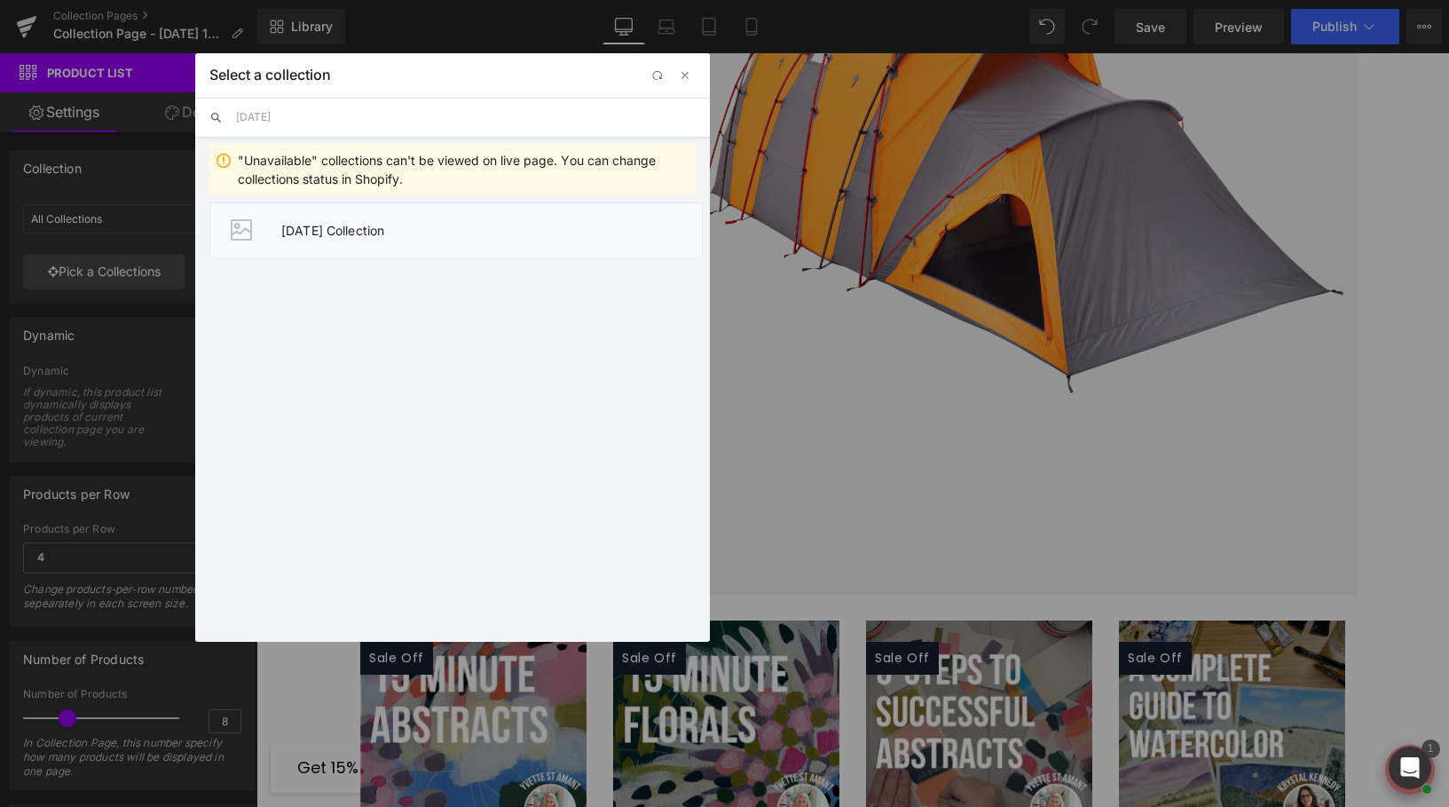
type input "labor day"
click at [425, 231] on span "[DATE] Collection" at bounding box center [491, 230] width 421 height 15
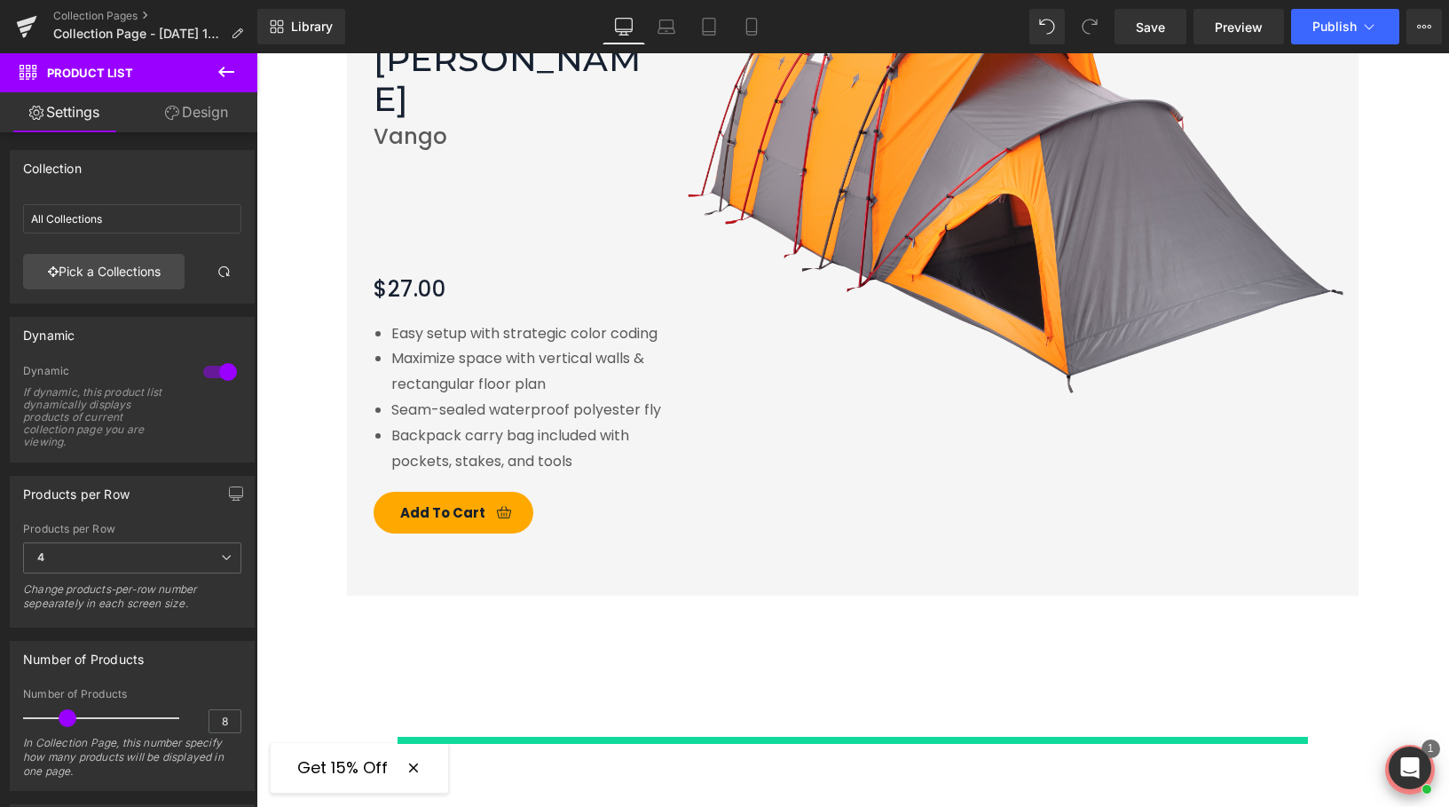
type input "[DATE] Collection"
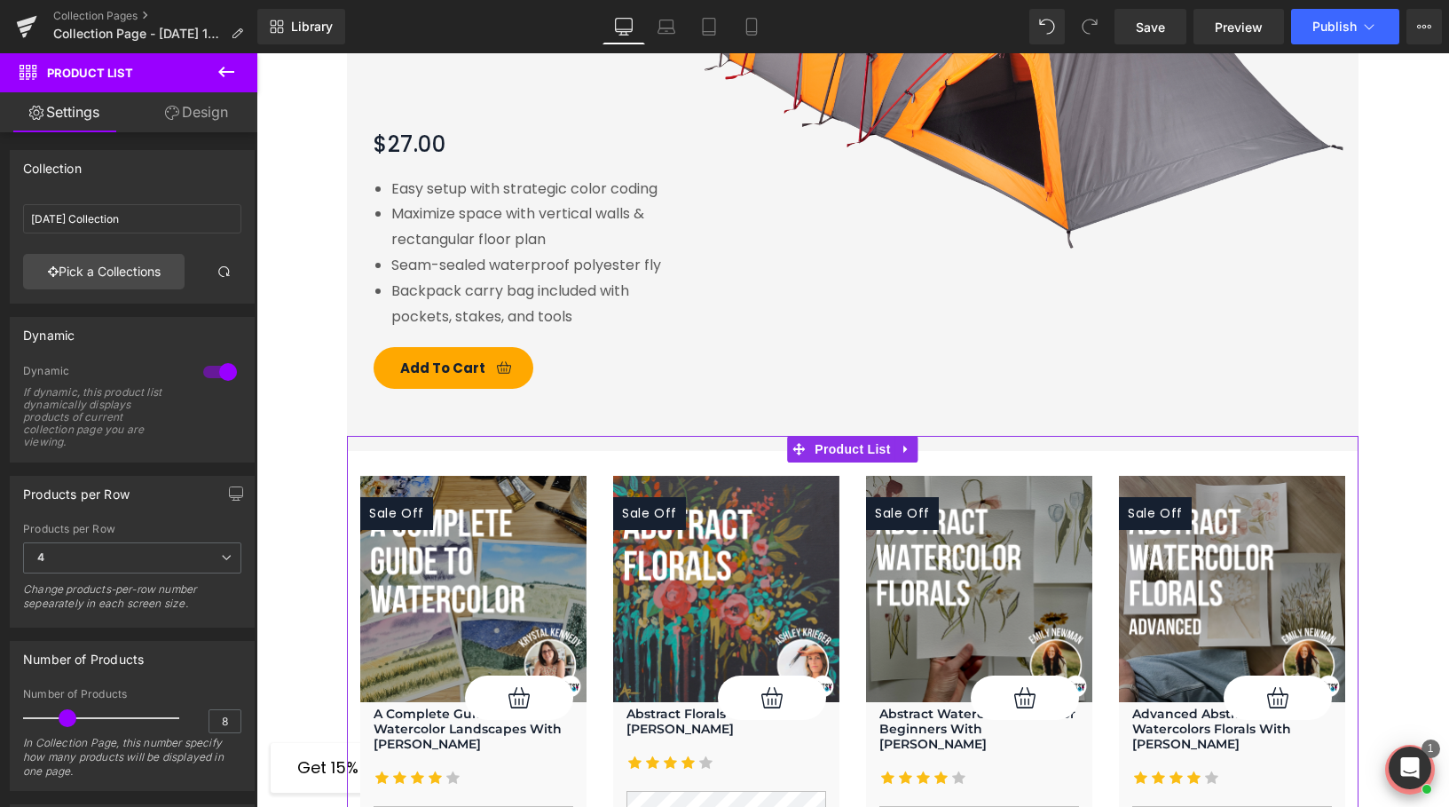
click at [204, 113] on link "Design" at bounding box center [196, 112] width 129 height 40
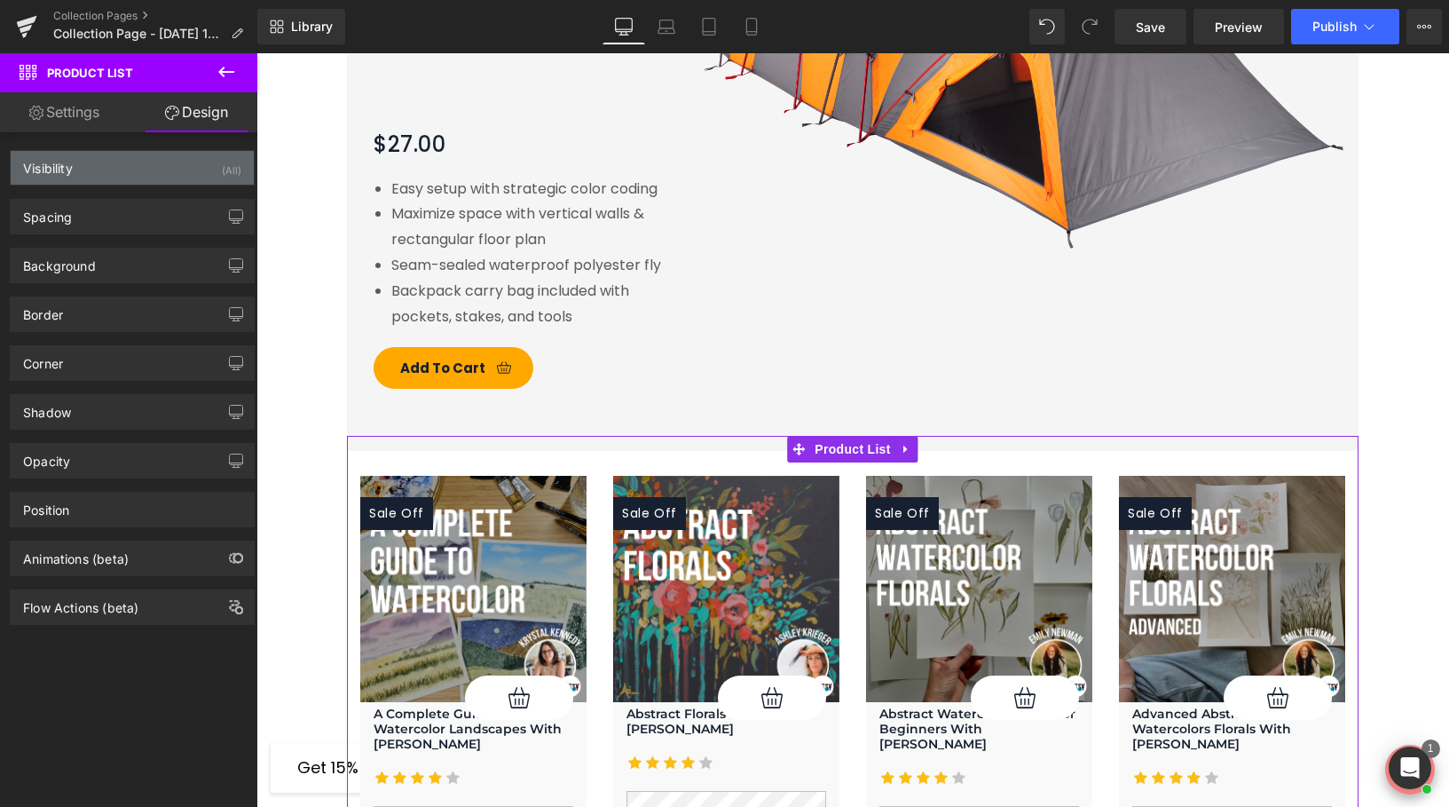
click at [112, 167] on div "Visibility (All)" at bounding box center [132, 168] width 243 height 34
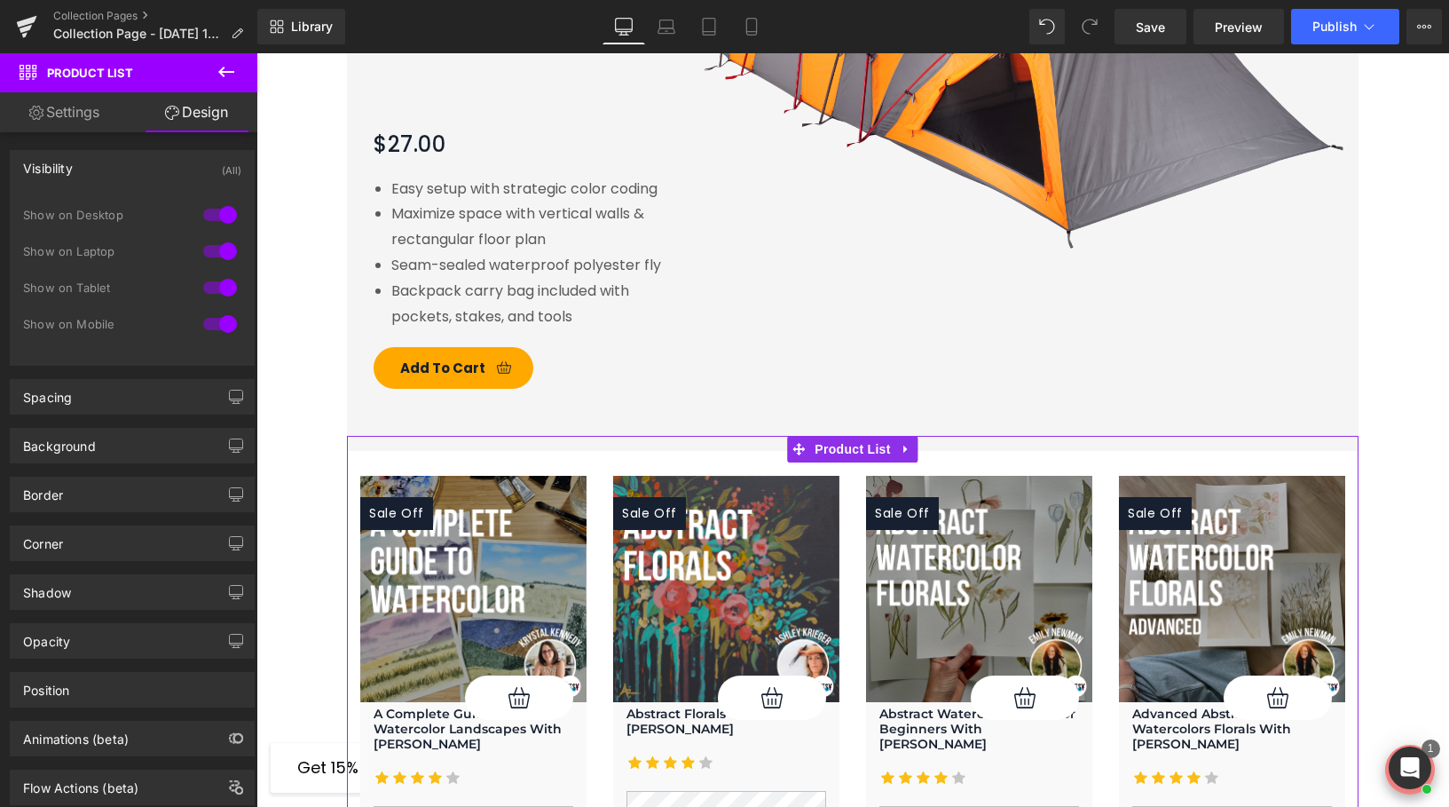
click at [112, 174] on div "Visibility (All)" at bounding box center [132, 168] width 243 height 34
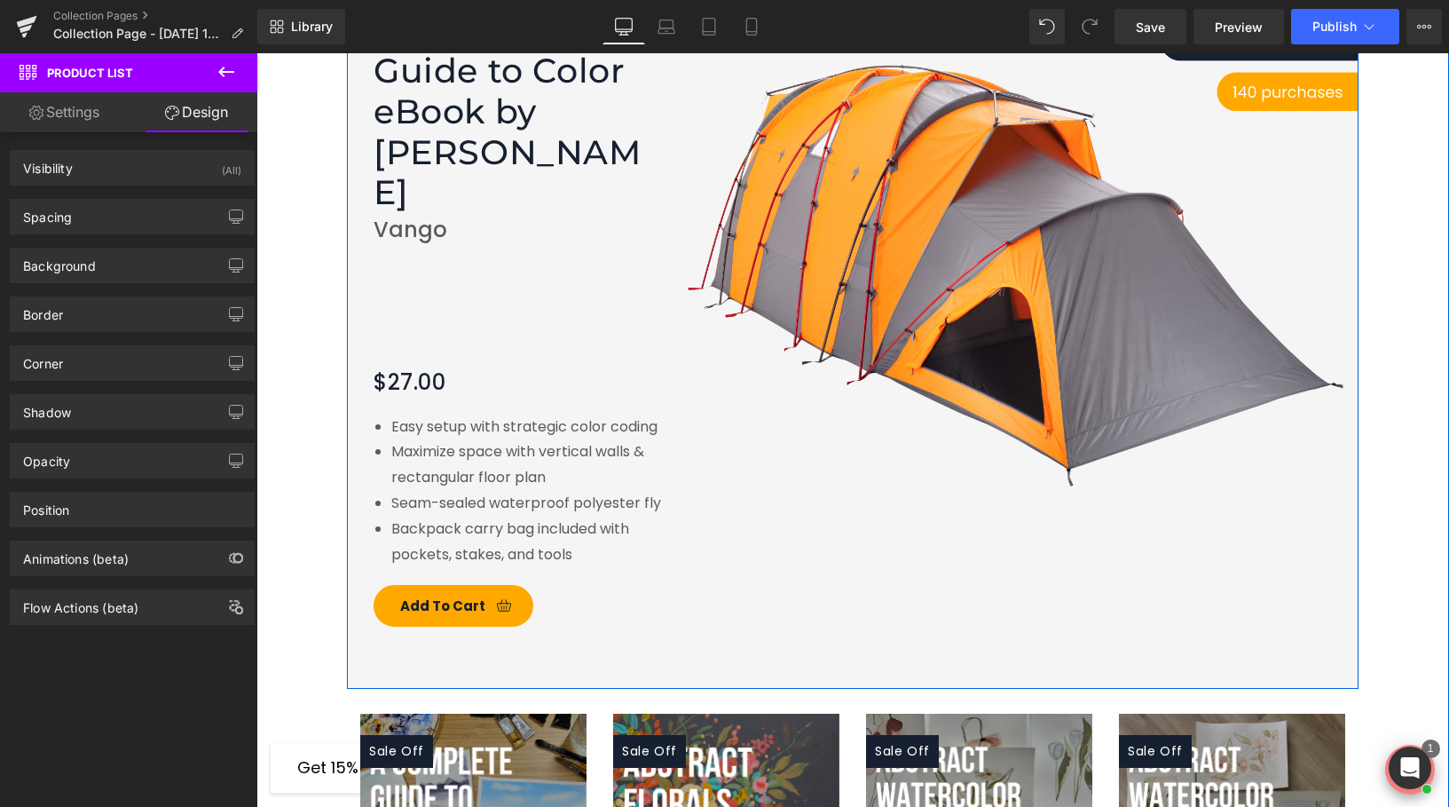
scroll to position [1328, 0]
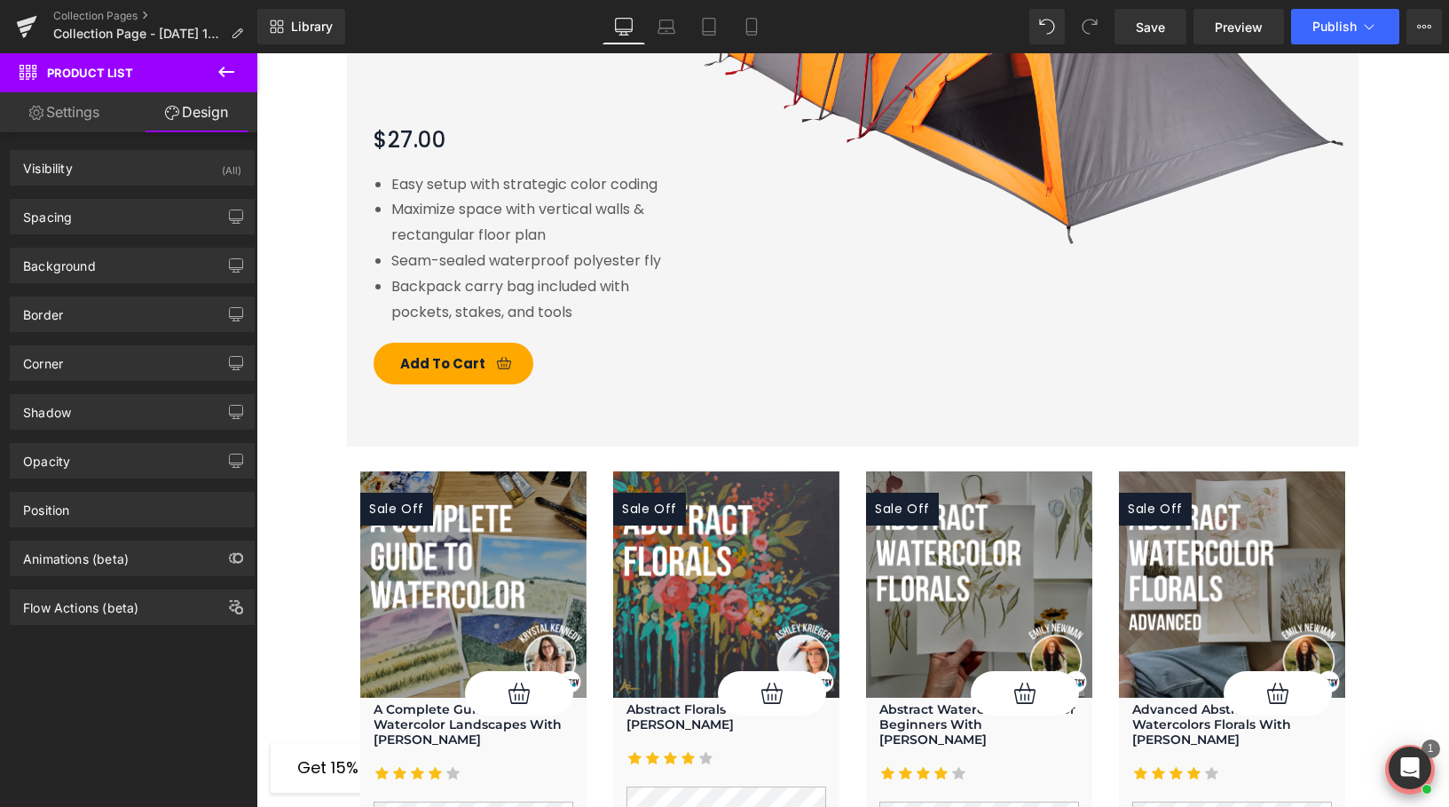
click at [232, 63] on icon at bounding box center [226, 71] width 21 height 21
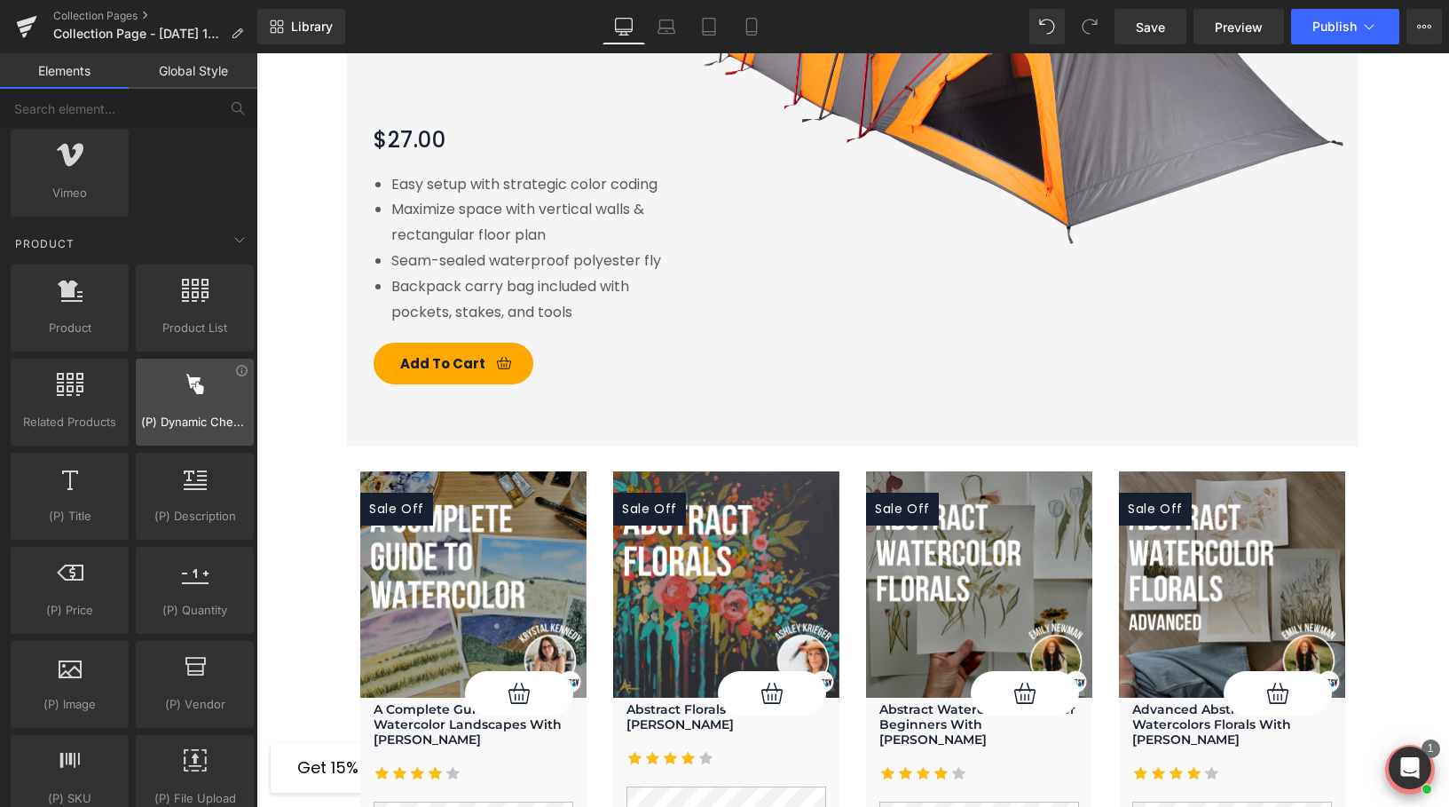
scroll to position [1420, 0]
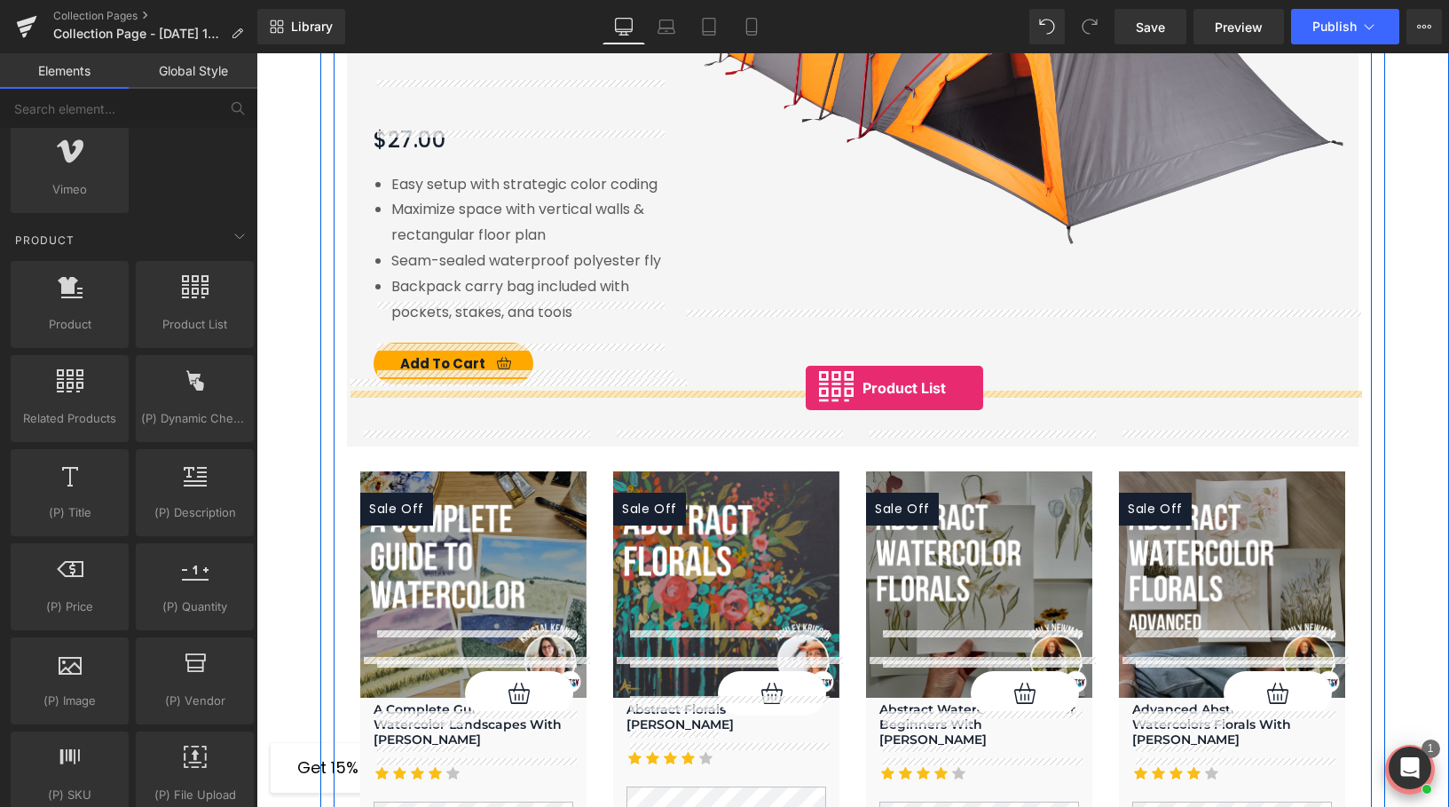
drag, startPoint x: 437, startPoint y: 374, endPoint x: 806, endPoint y: 388, distance: 368.5
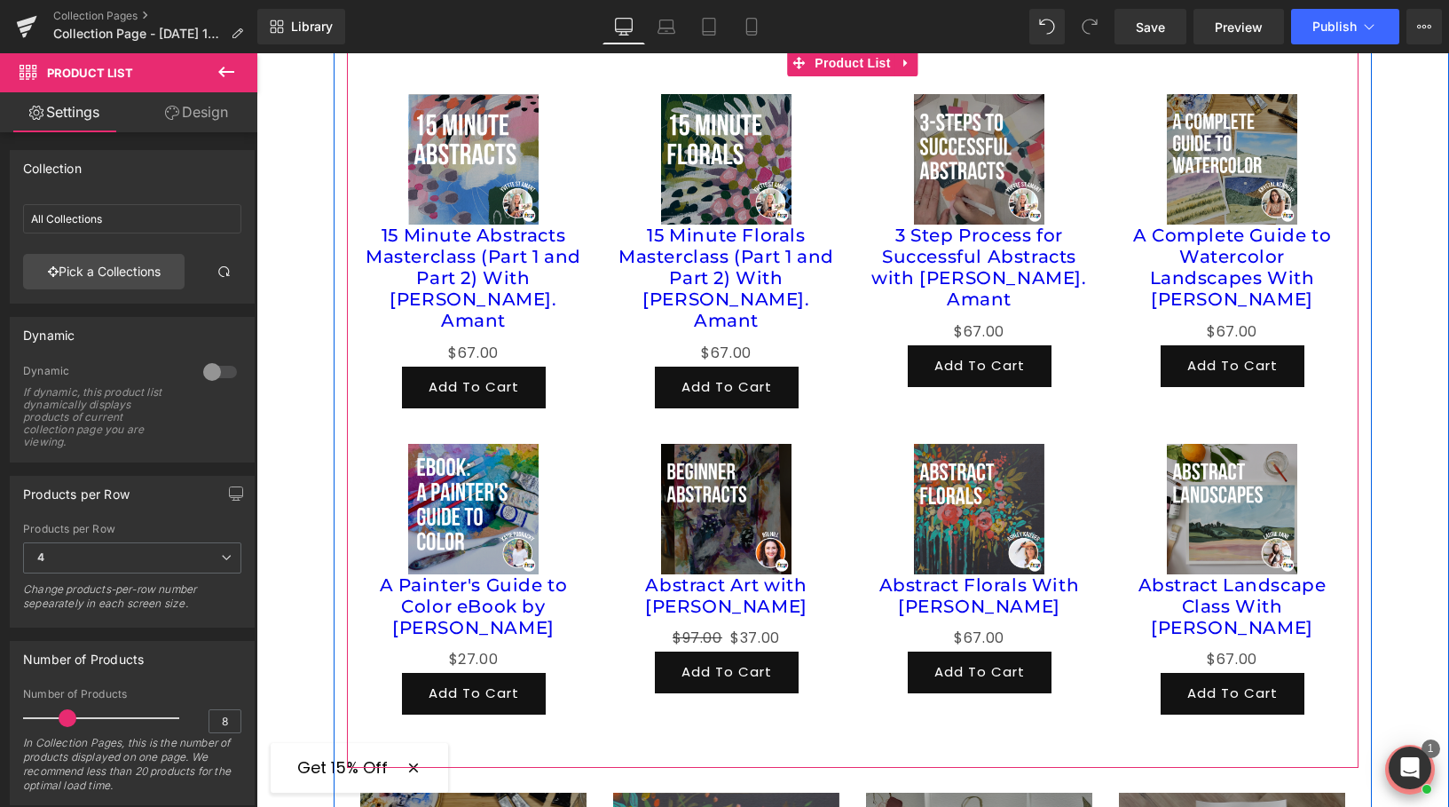
scroll to position [1714, 0]
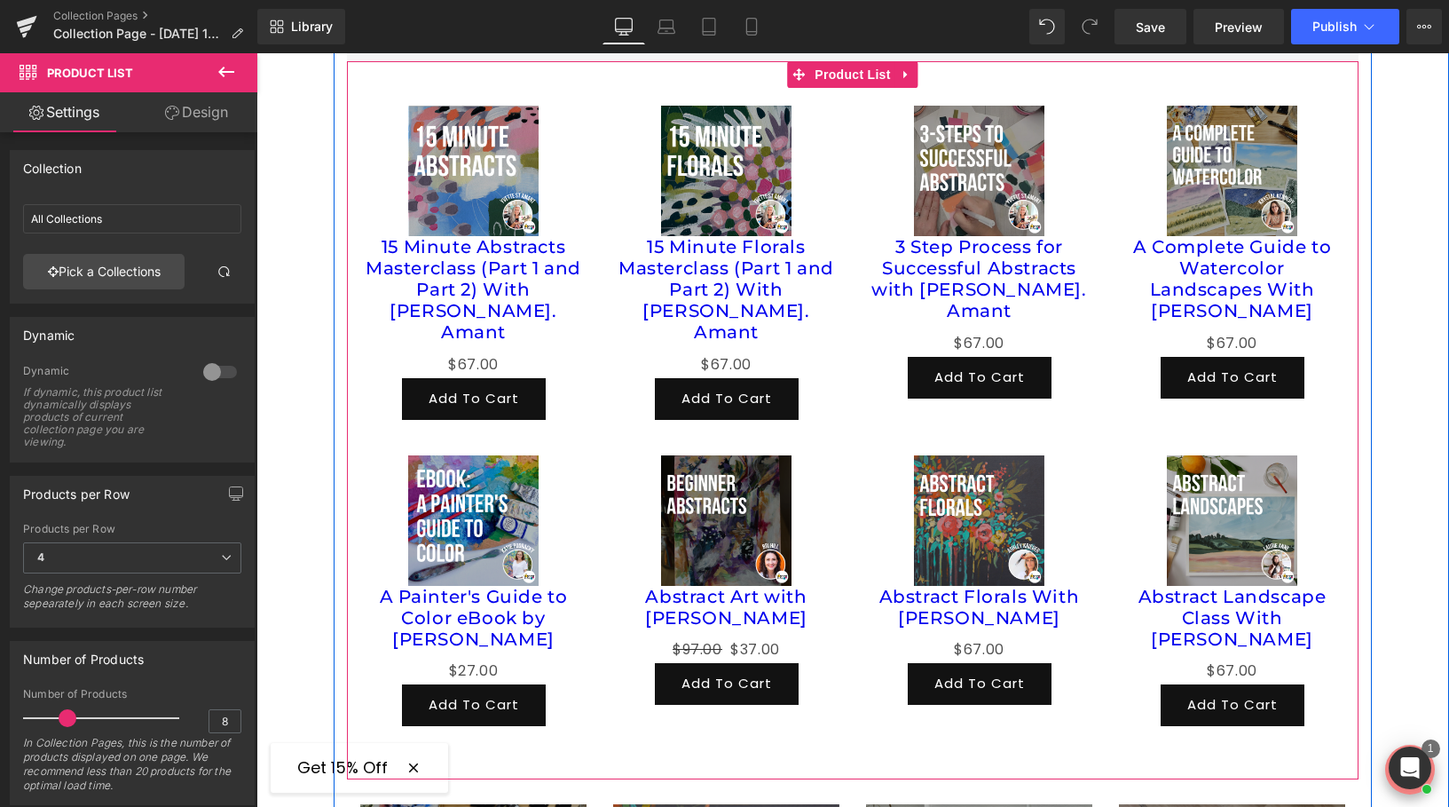
click at [776, 586] on div "Abstract Art with Bri Hill (P) Title" at bounding box center [726, 611] width 217 height 51
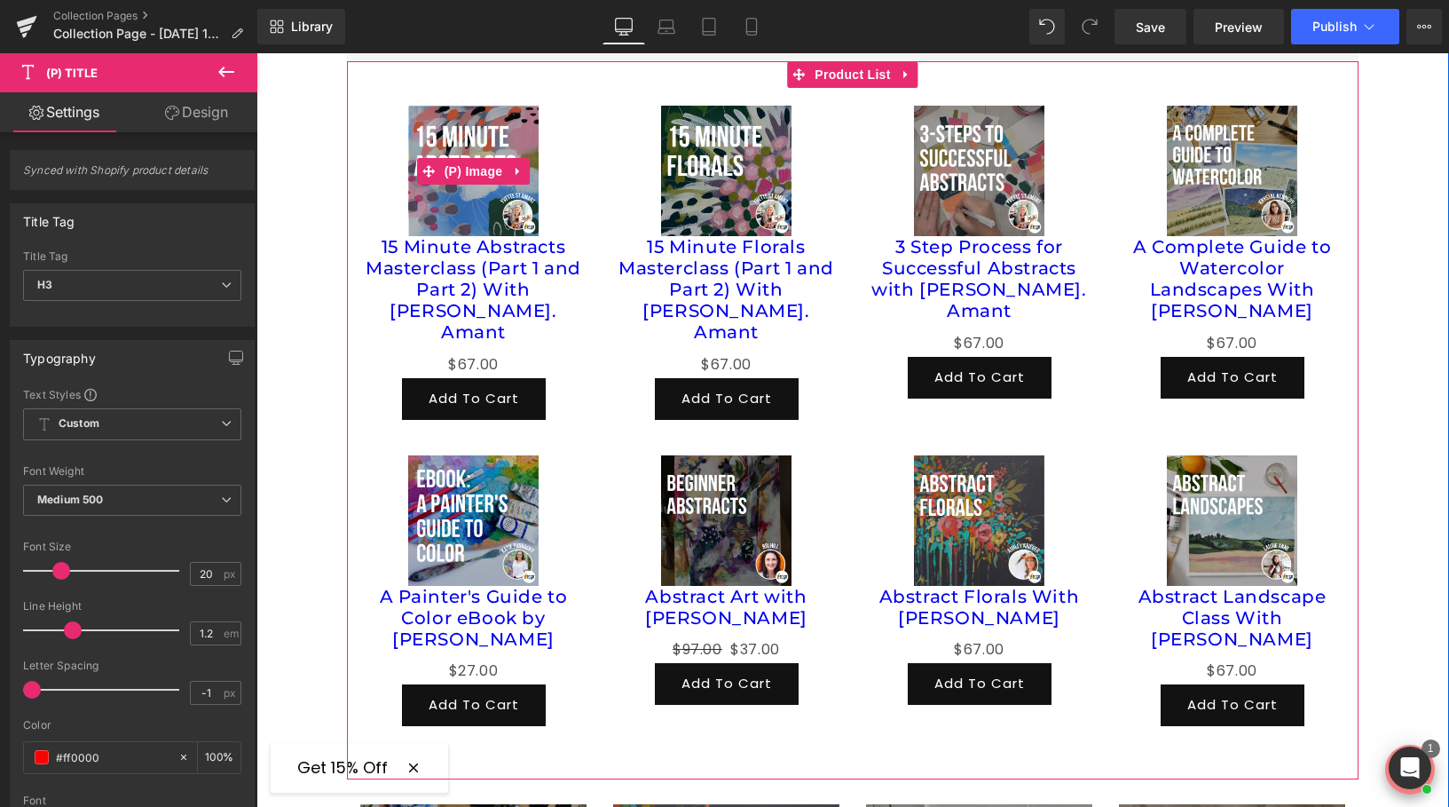
click at [467, 152] on img at bounding box center [473, 171] width 130 height 130
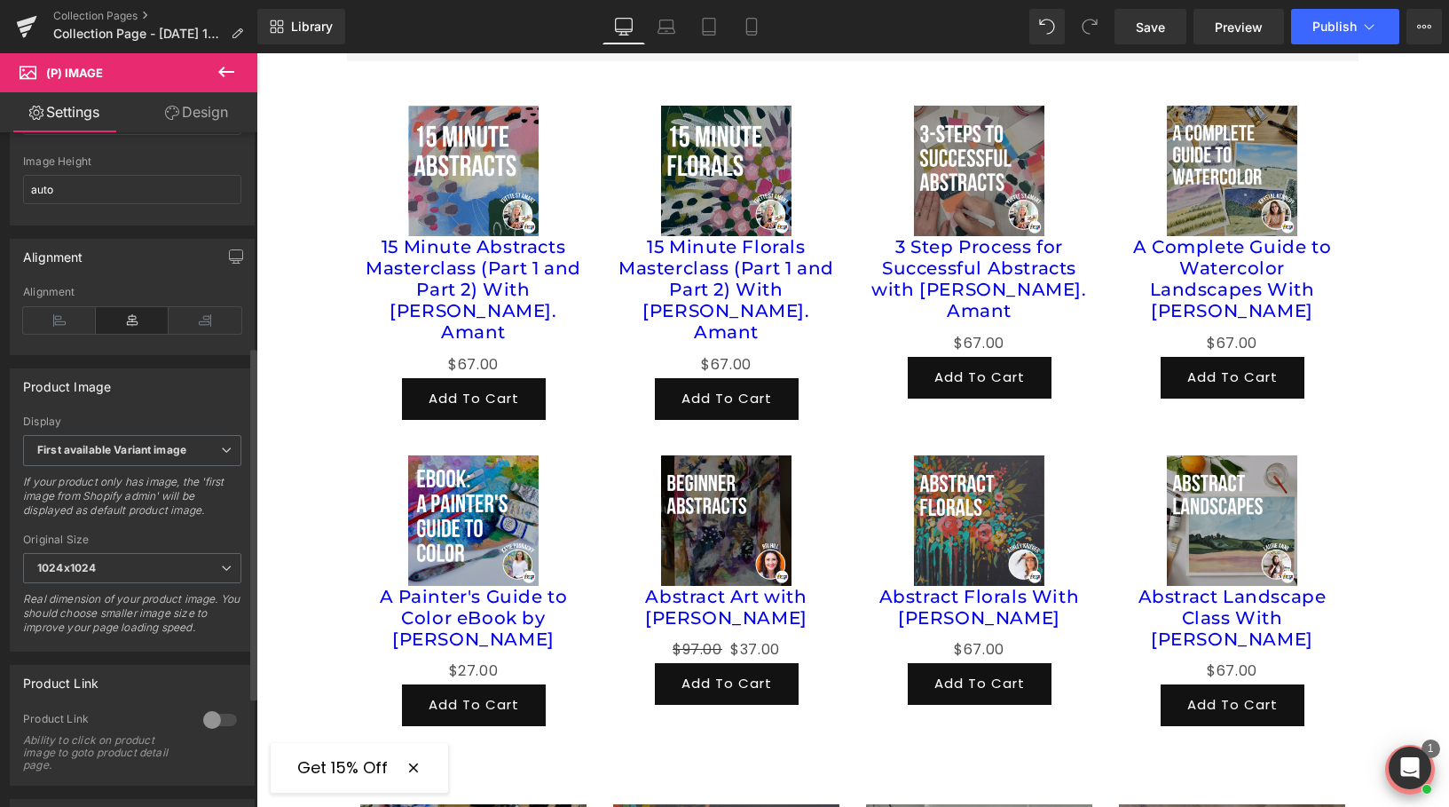
scroll to position [414, 0]
click at [152, 453] on b "First available Variant image" at bounding box center [111, 445] width 149 height 13
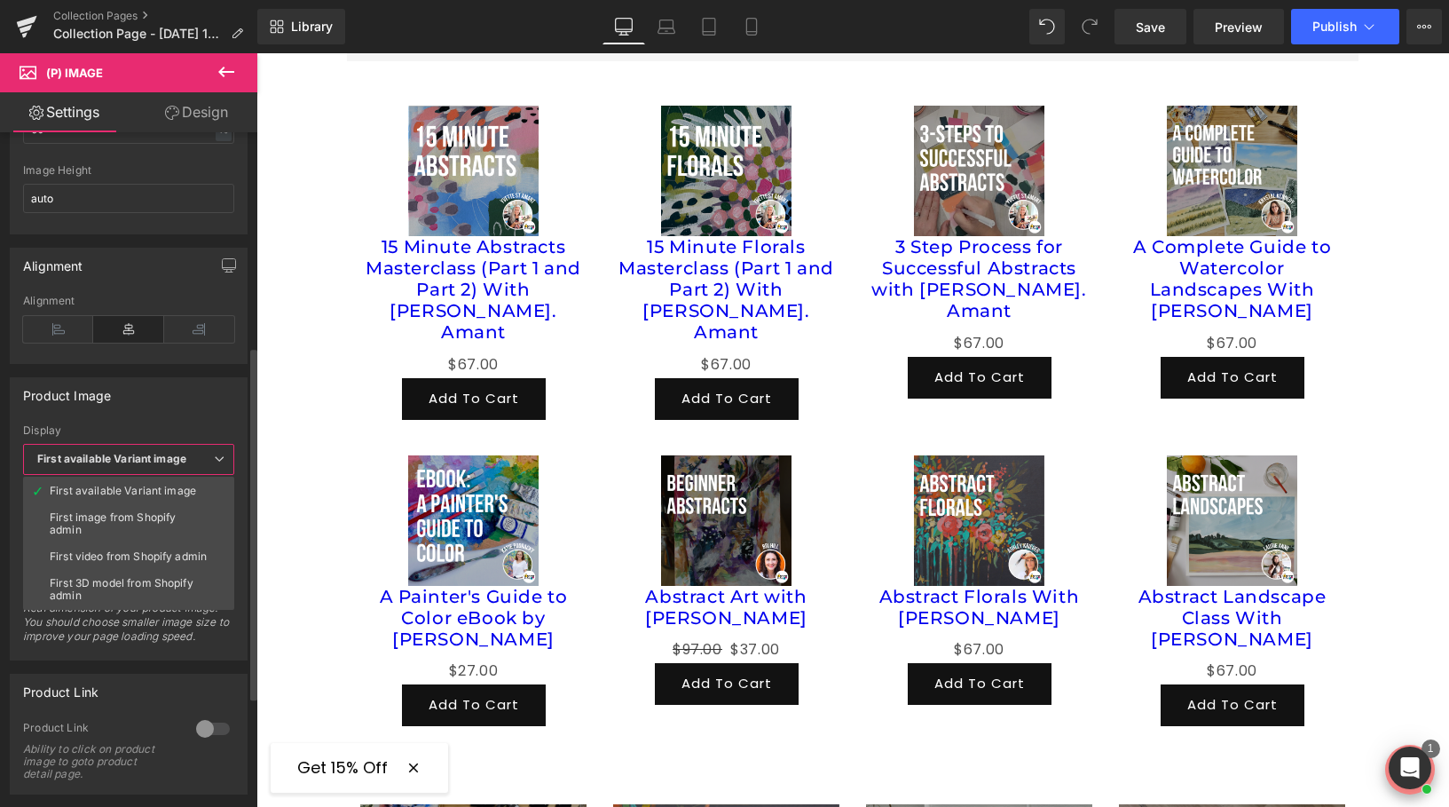
click at [152, 463] on b "First available Variant image" at bounding box center [111, 458] width 149 height 13
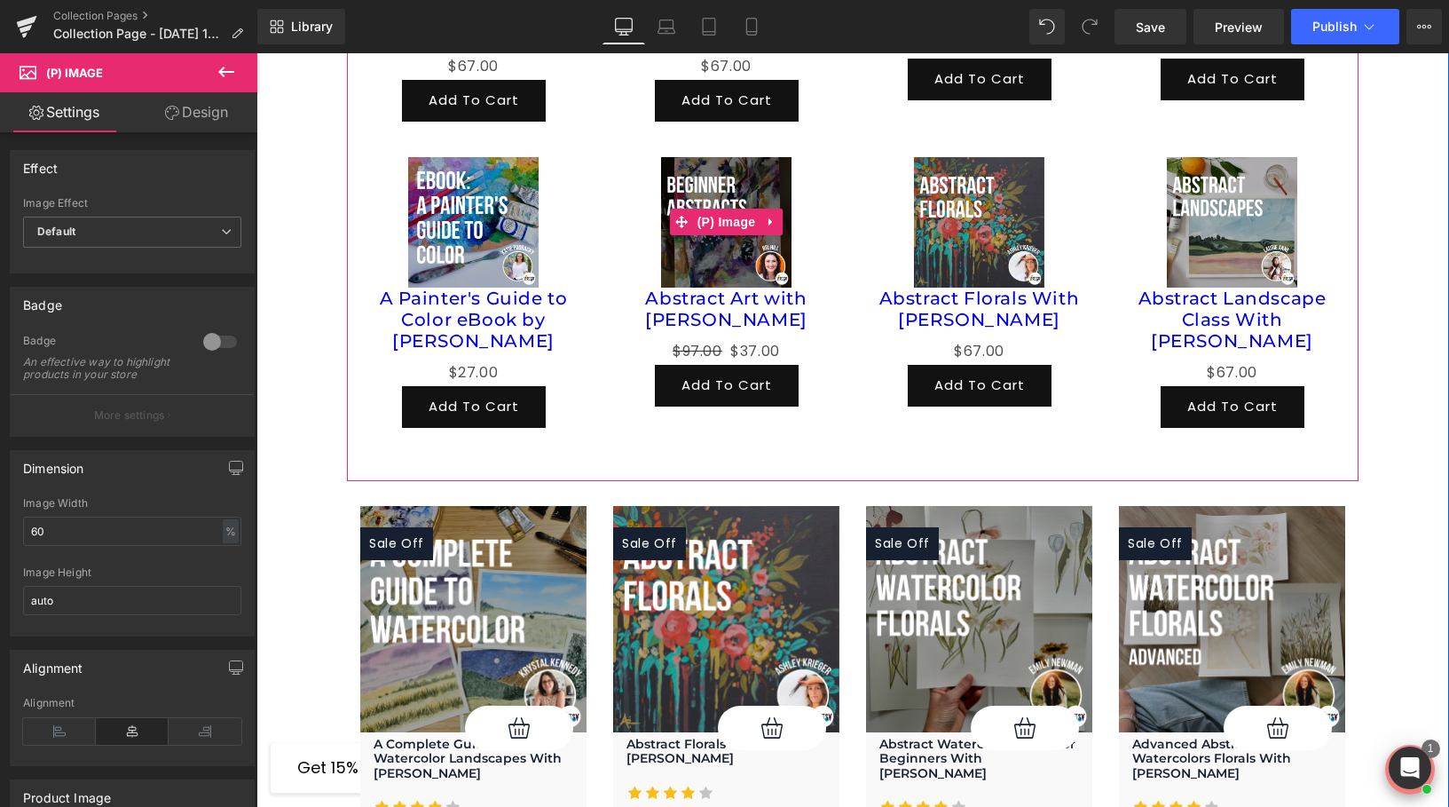
scroll to position [2028, 0]
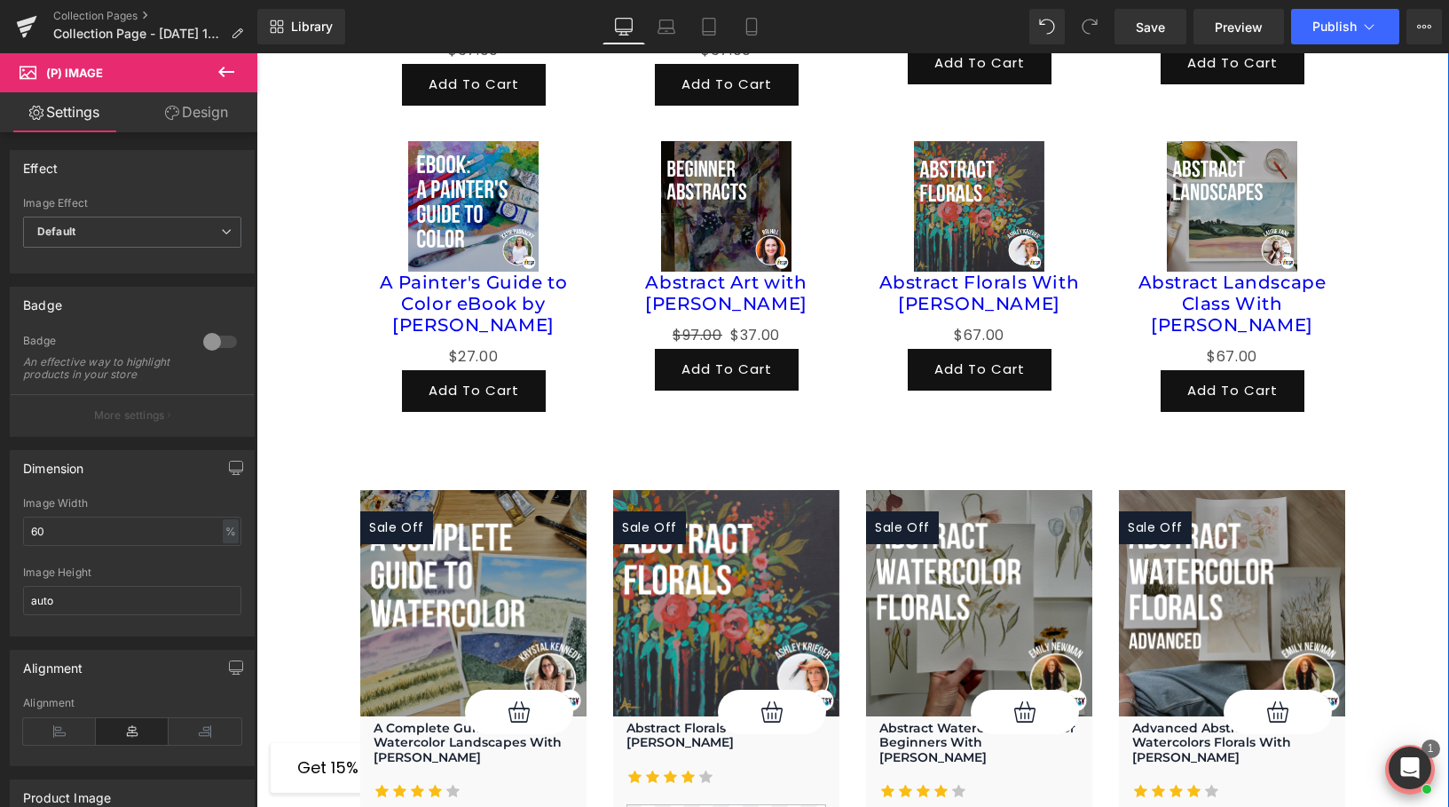
click at [492, 555] on img at bounding box center [473, 603] width 226 height 226
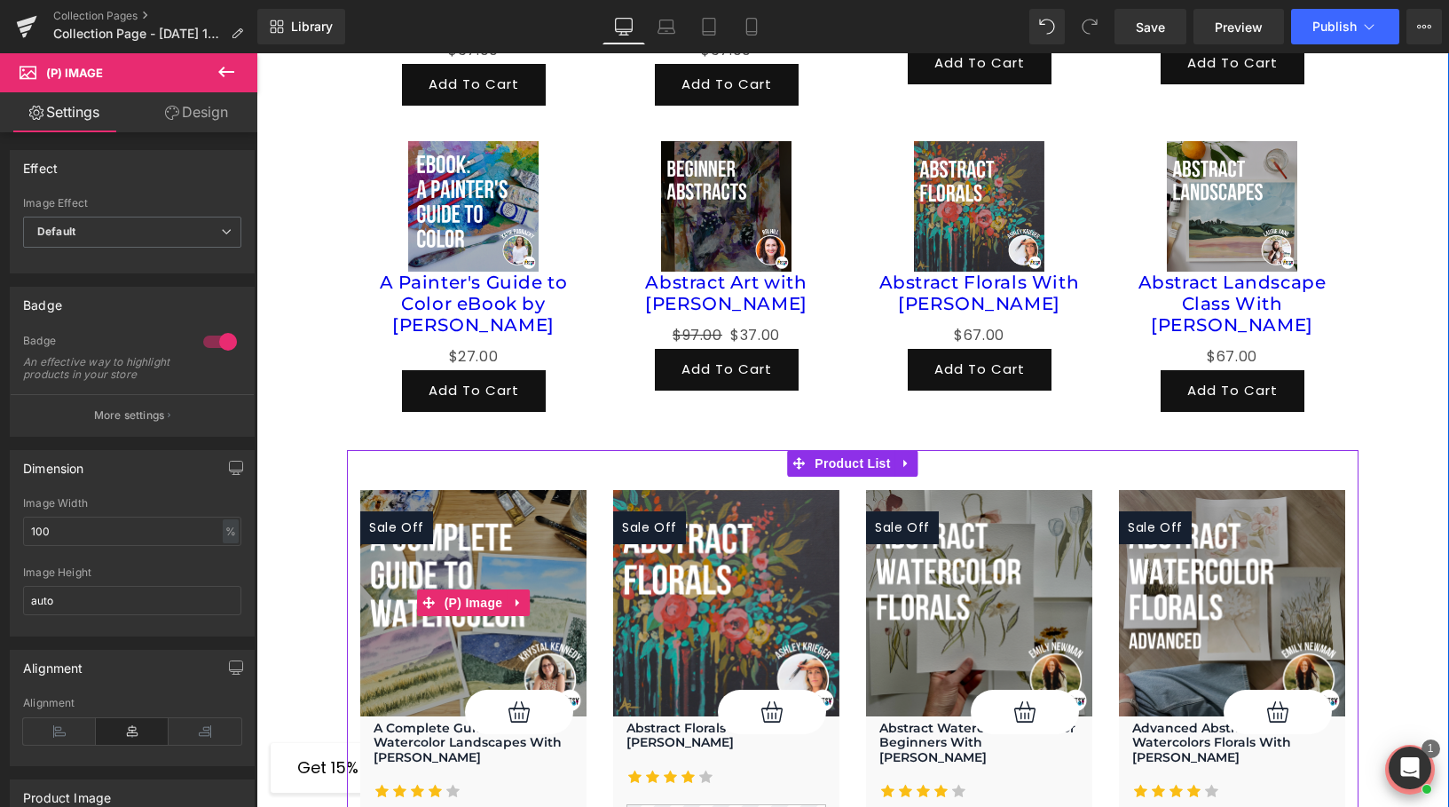
click at [456, 568] on img at bounding box center [473, 603] width 226 height 226
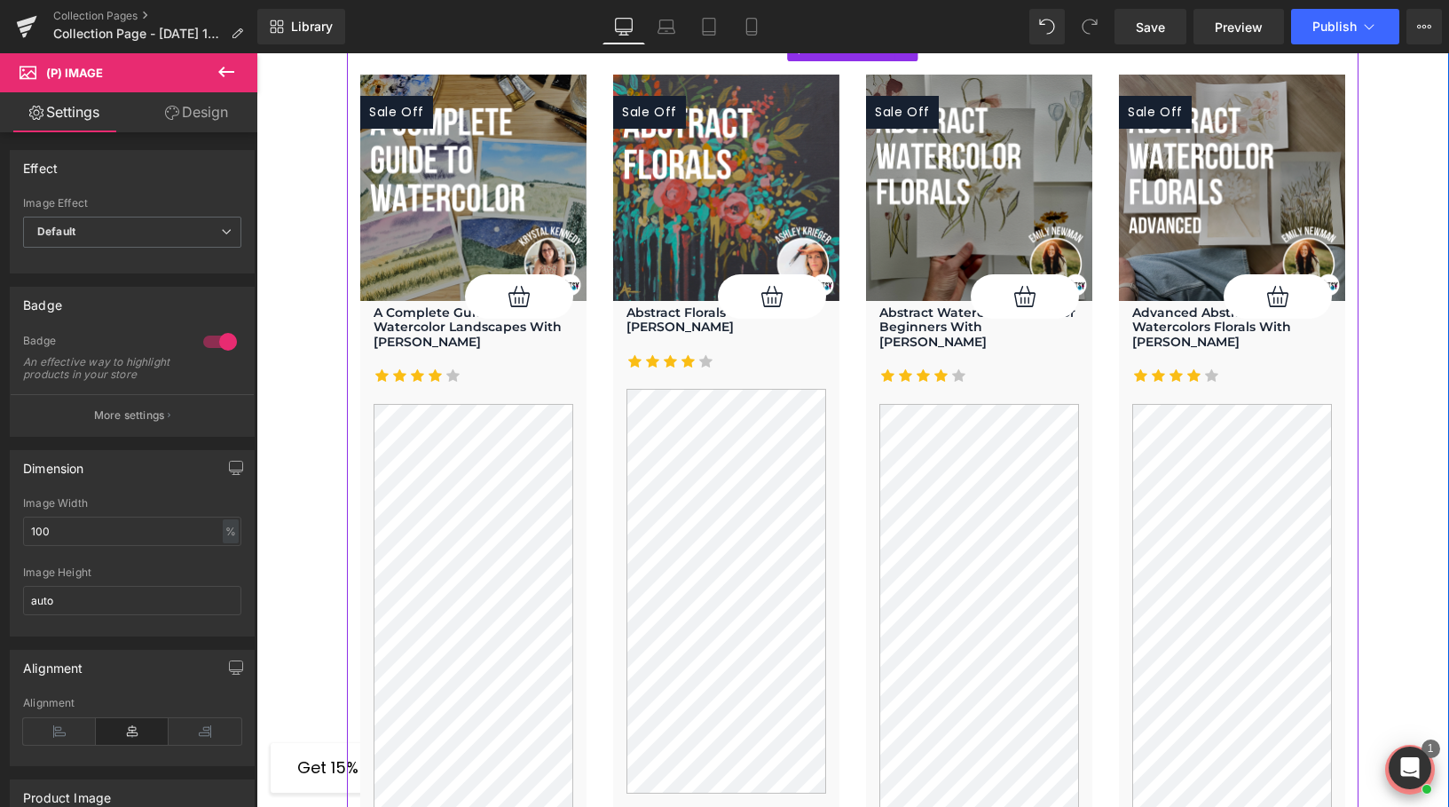
scroll to position [2505, 0]
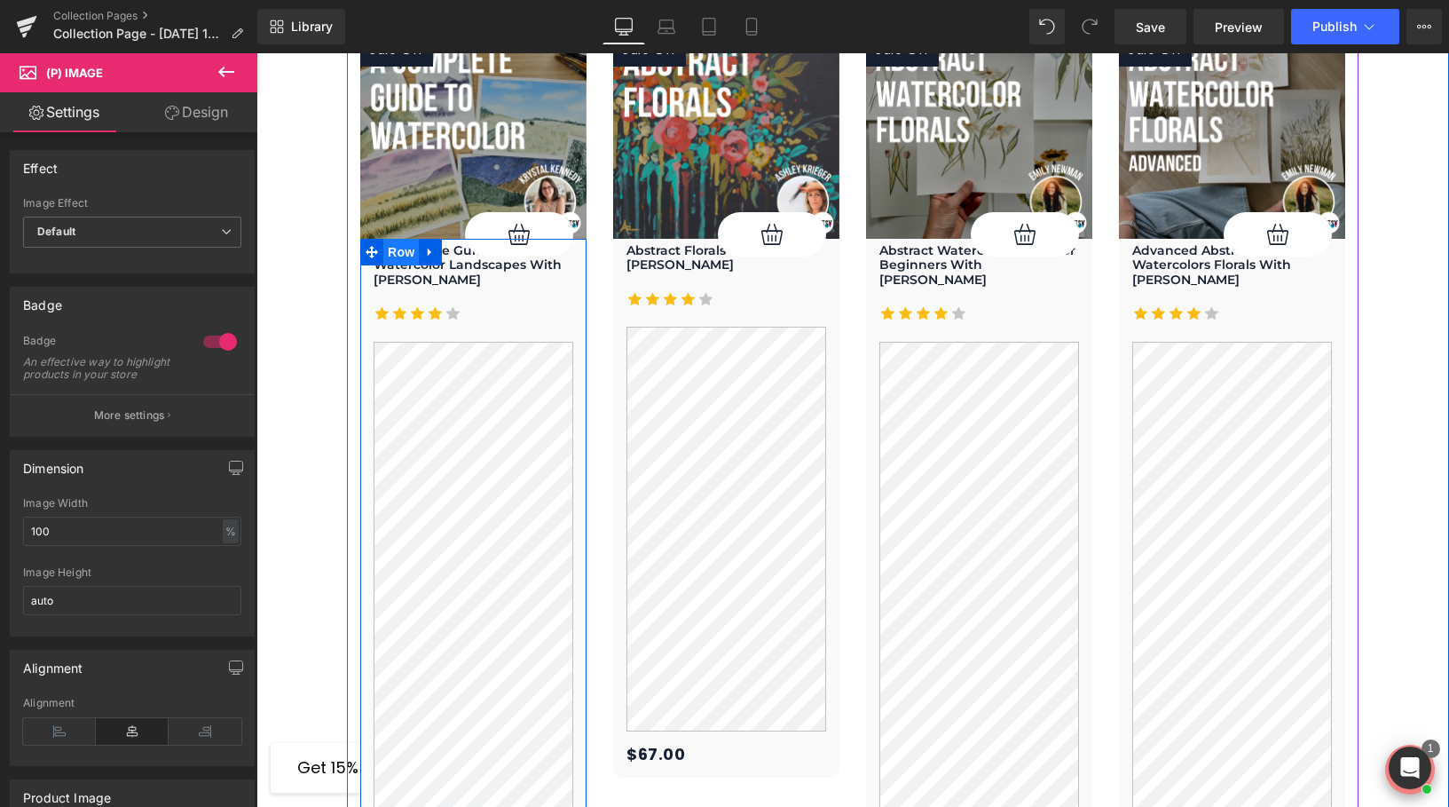
click at [399, 239] on span "Row" at bounding box center [400, 252] width 35 height 27
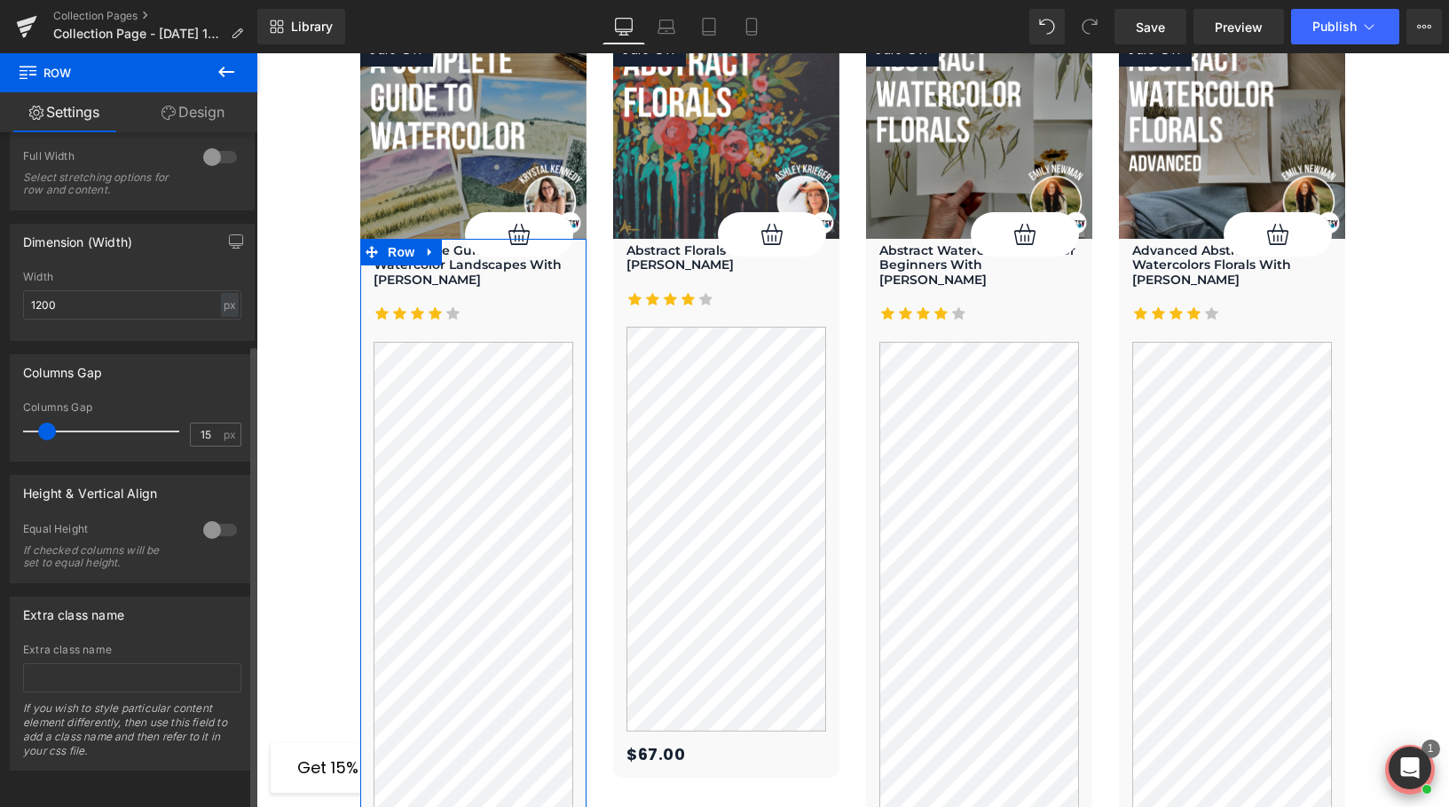
scroll to position [0, 0]
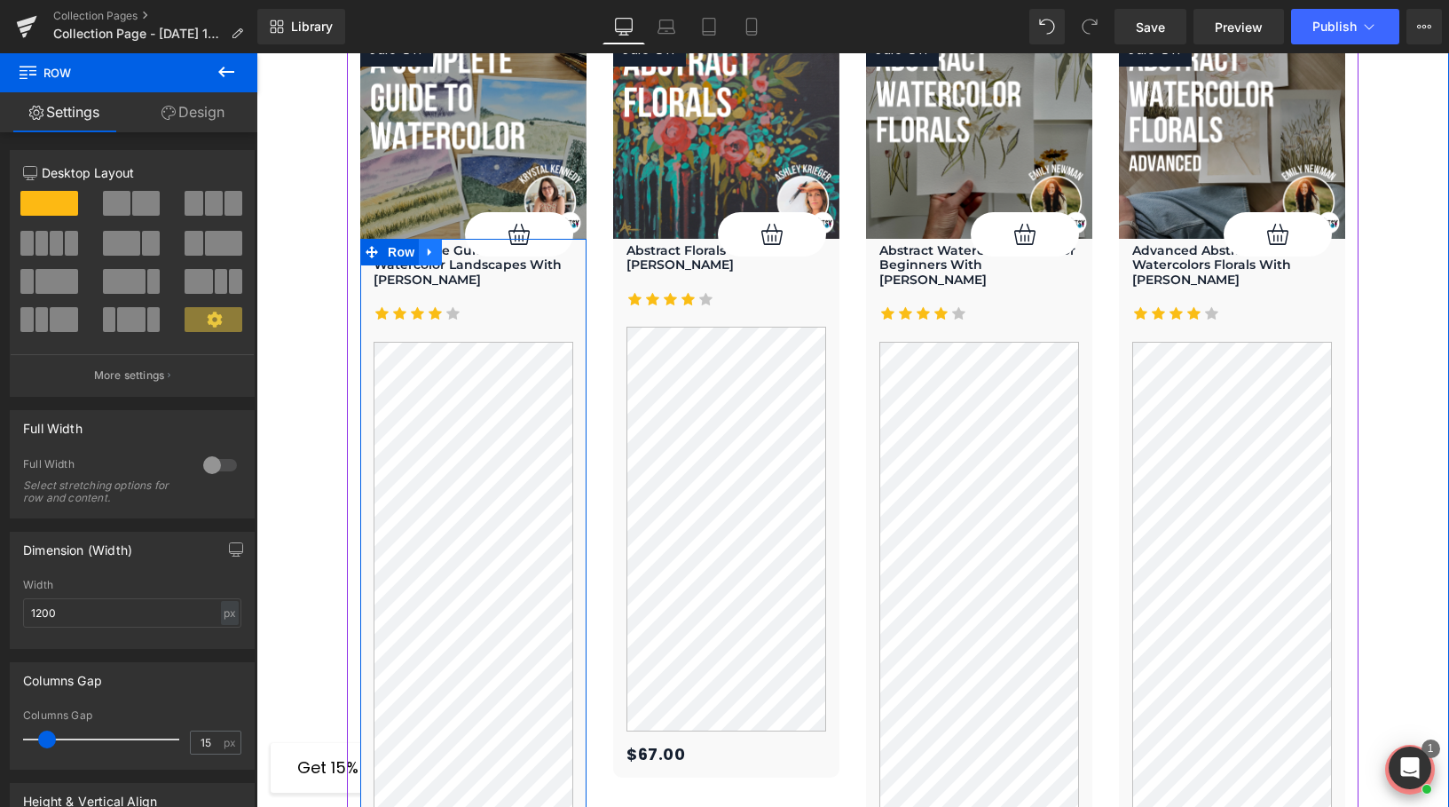
click at [432, 245] on icon at bounding box center [430, 251] width 12 height 13
click at [474, 246] on icon at bounding box center [476, 252] width 12 height 12
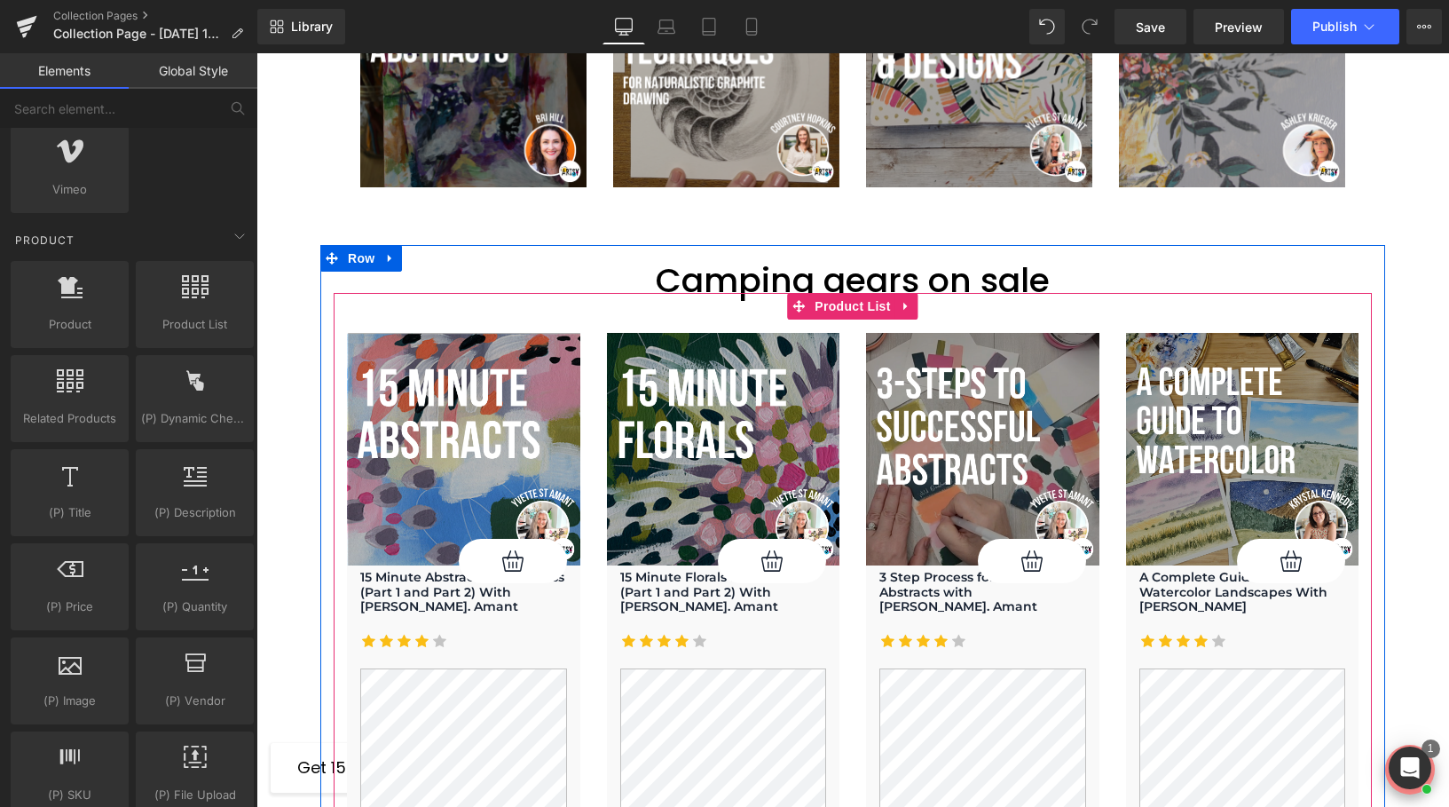
scroll to position [2081, 0]
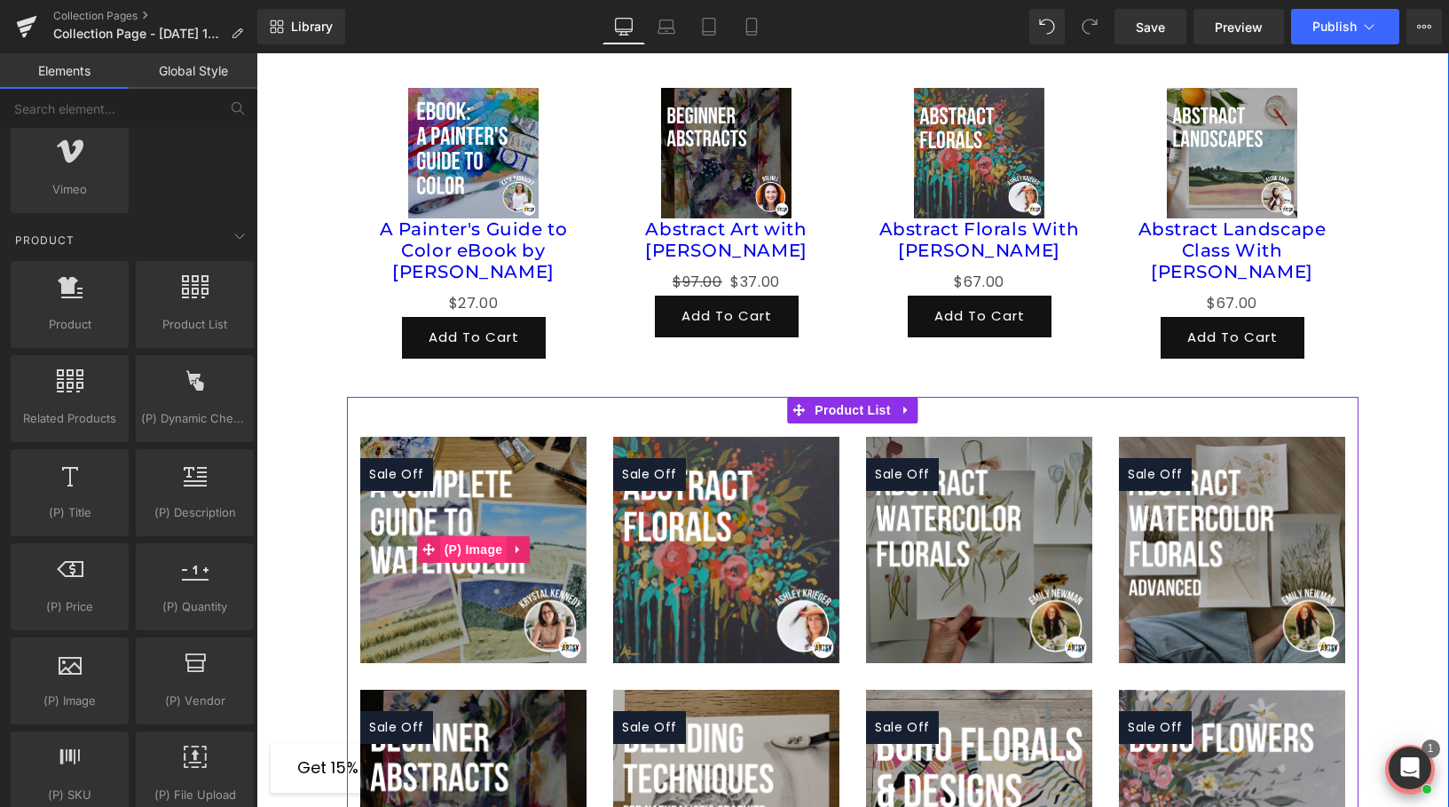
click at [454, 536] on span "(P) Image" at bounding box center [473, 549] width 67 height 27
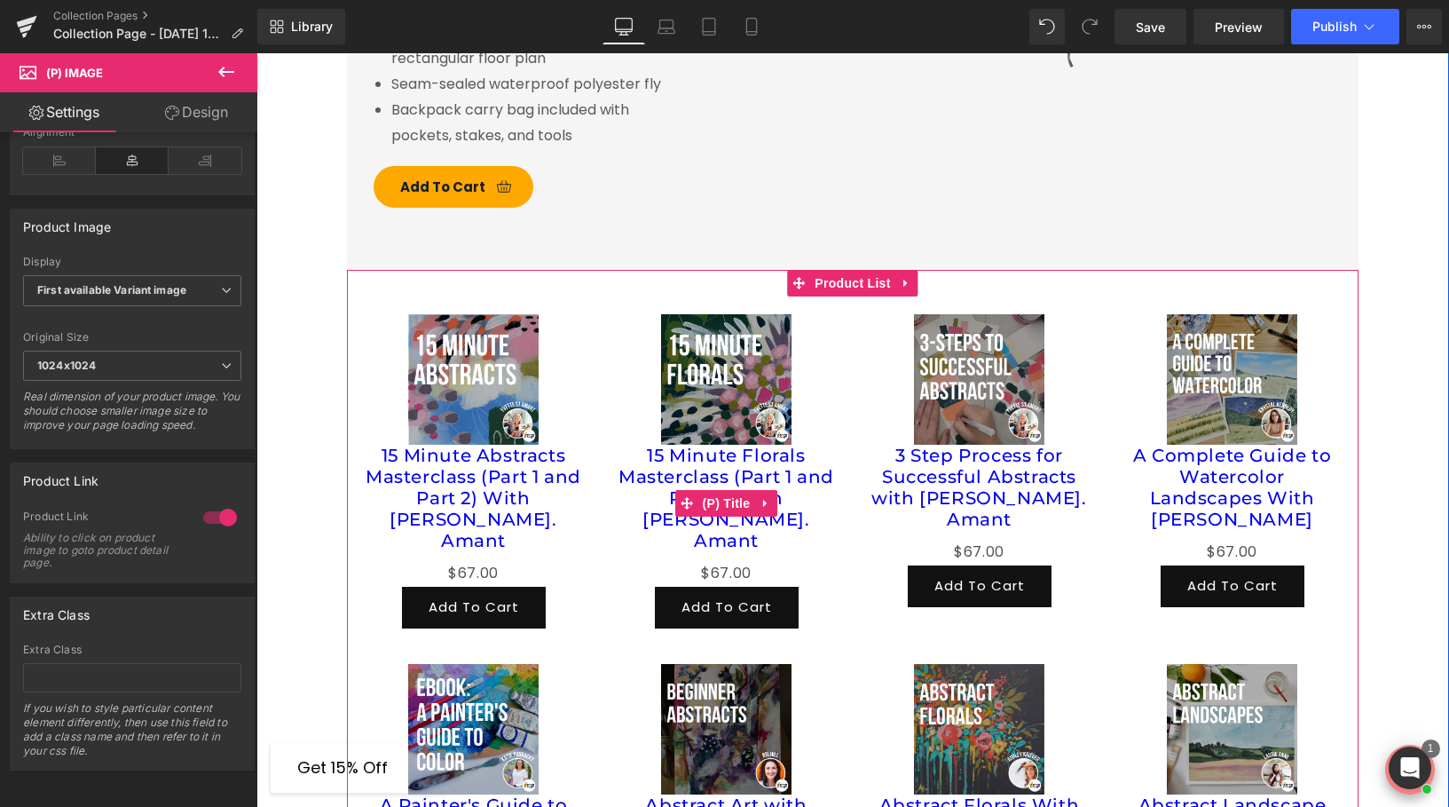
scroll to position [1504, 0]
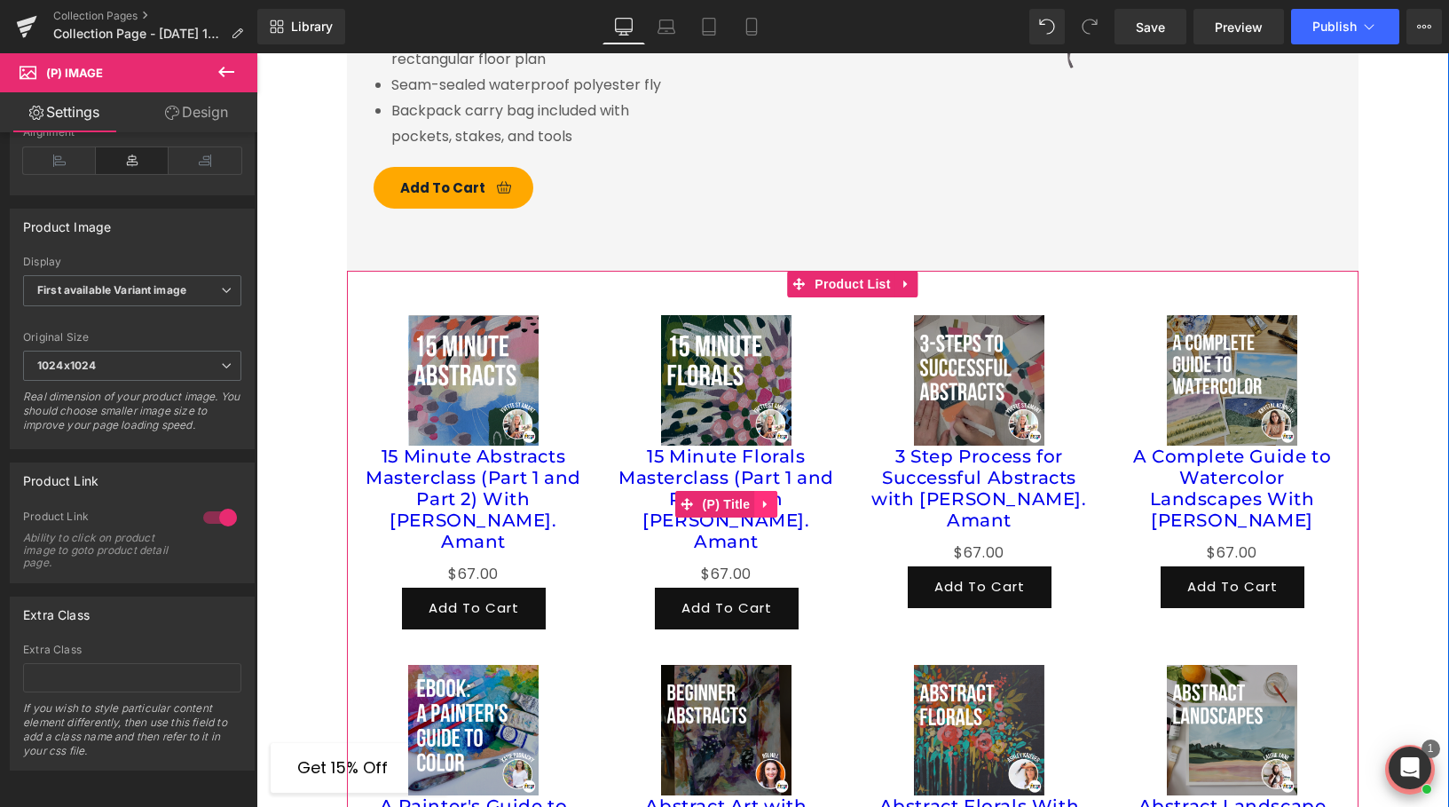
click at [765, 500] on icon at bounding box center [765, 504] width 4 height 8
click at [804, 497] on icon at bounding box center [800, 503] width 12 height 13
click at [515, 365] on img at bounding box center [473, 380] width 130 height 130
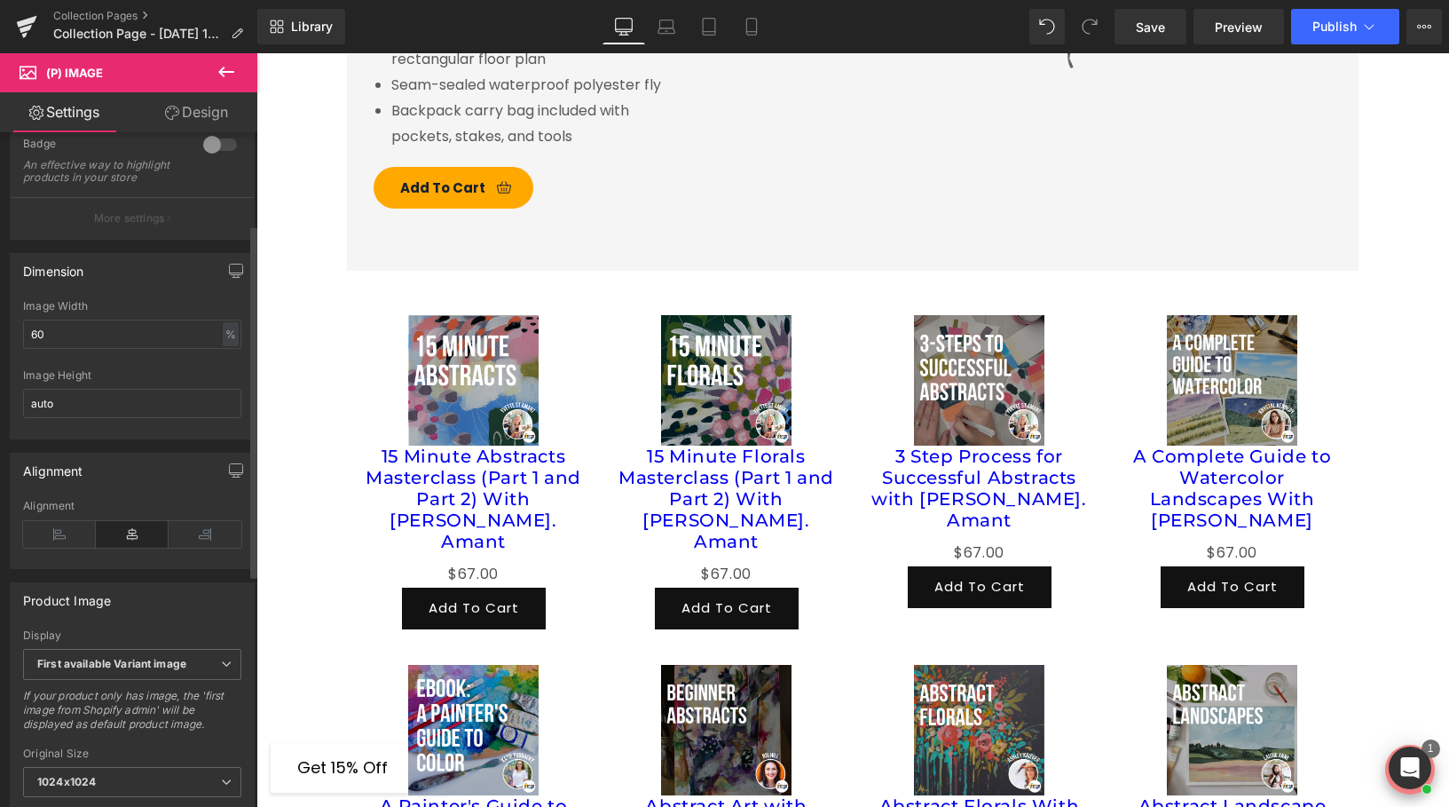
scroll to position [206, 0]
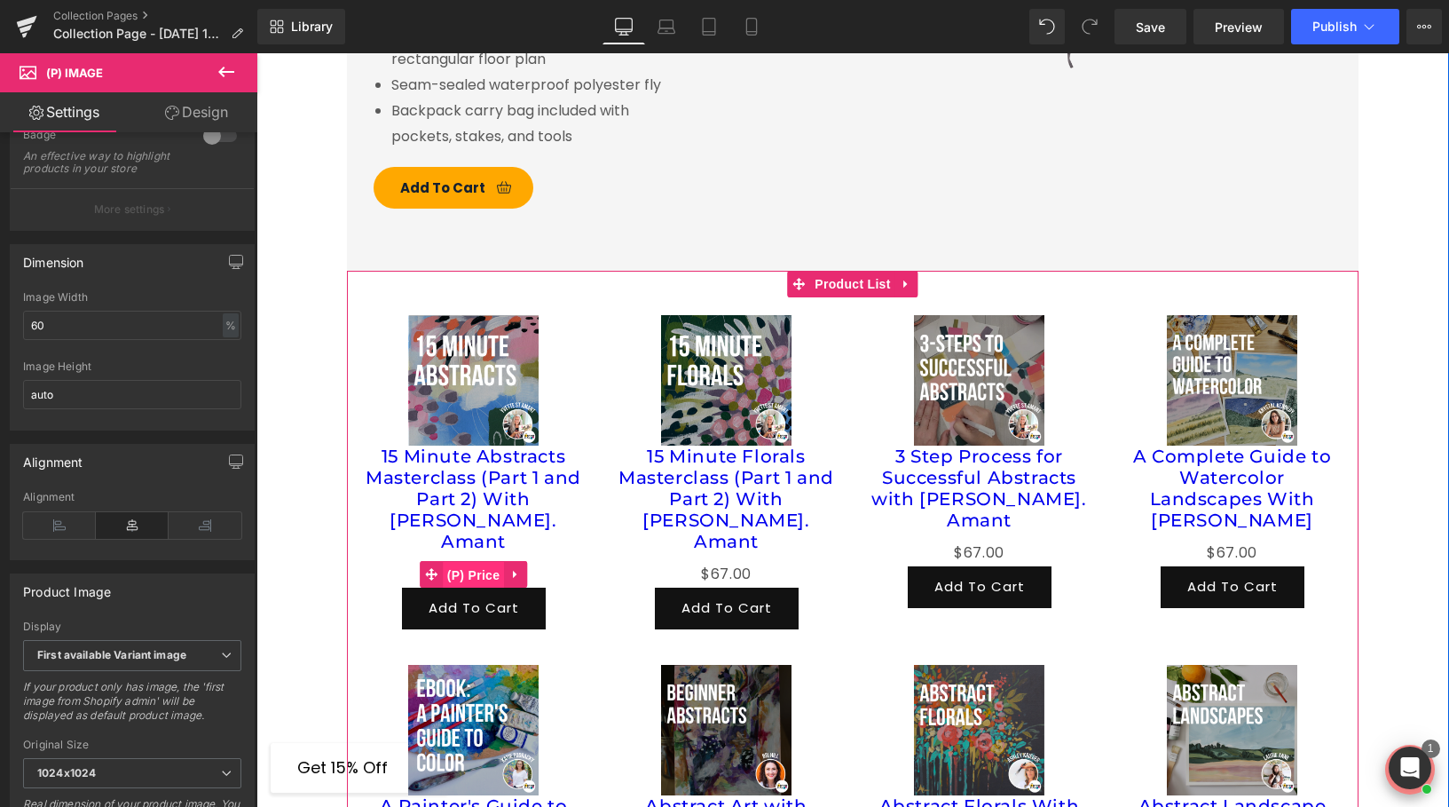
click at [456, 562] on span "(P) Price" at bounding box center [474, 575] width 62 height 27
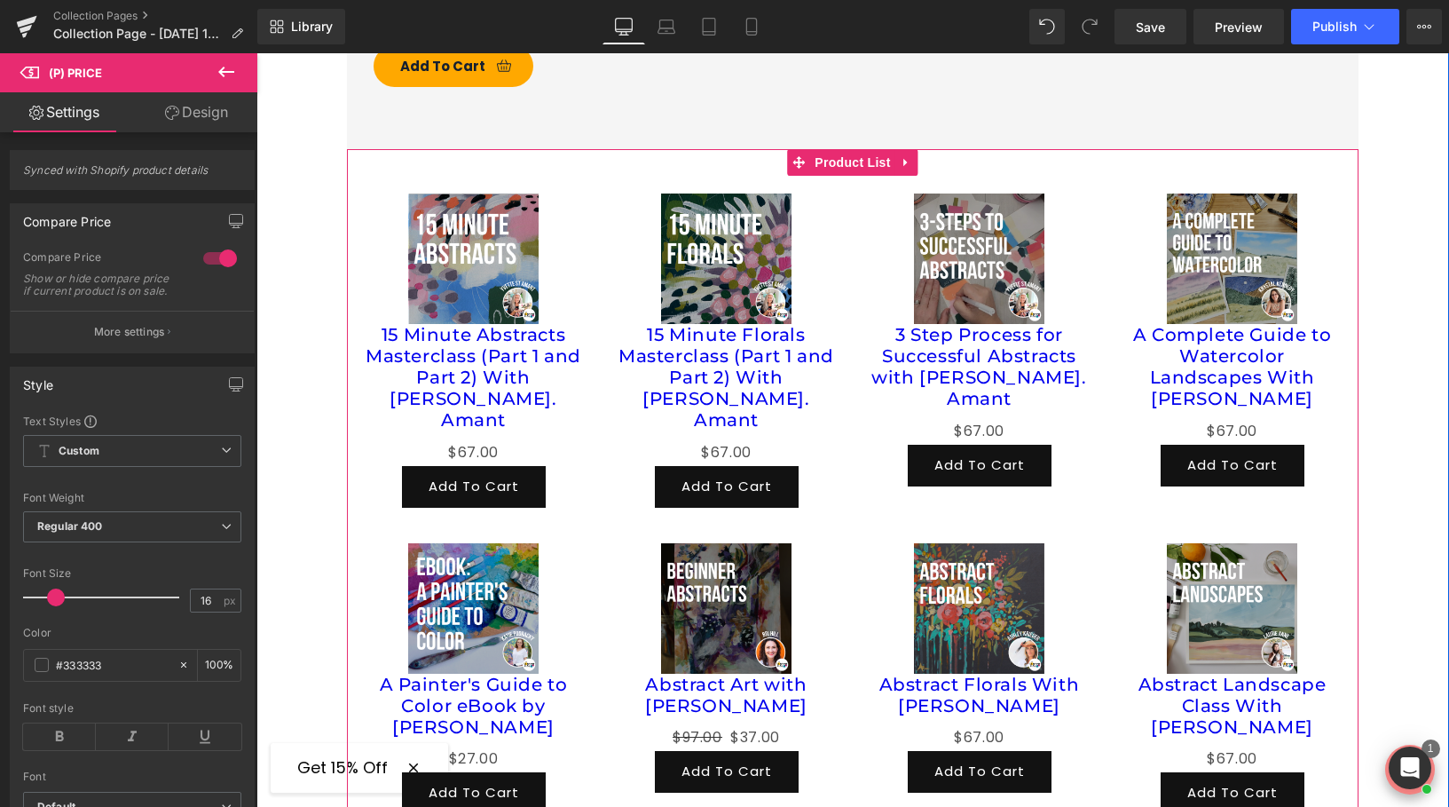
scroll to position [1623, 0]
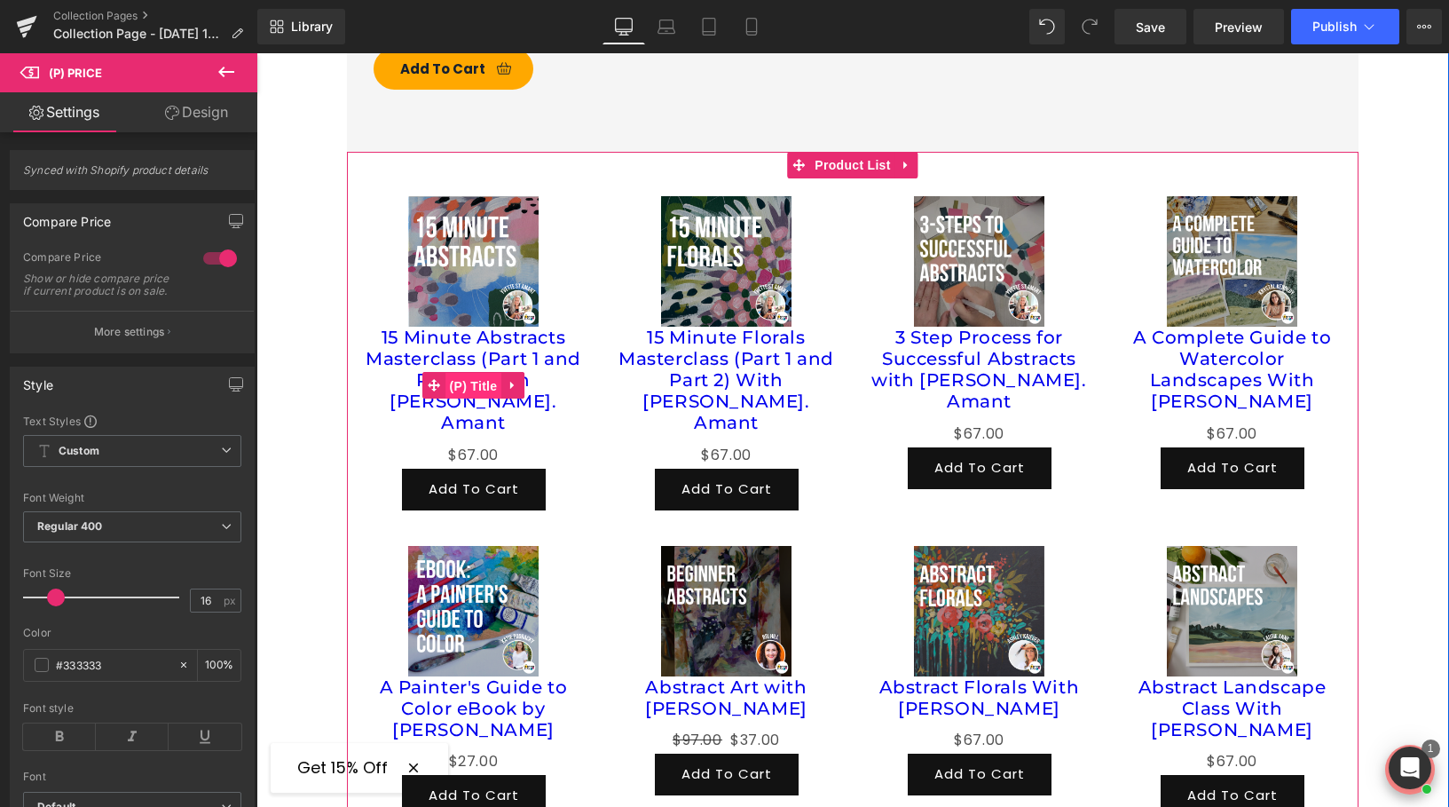
click at [476, 373] on span "(P) Title" at bounding box center [473, 386] width 57 height 27
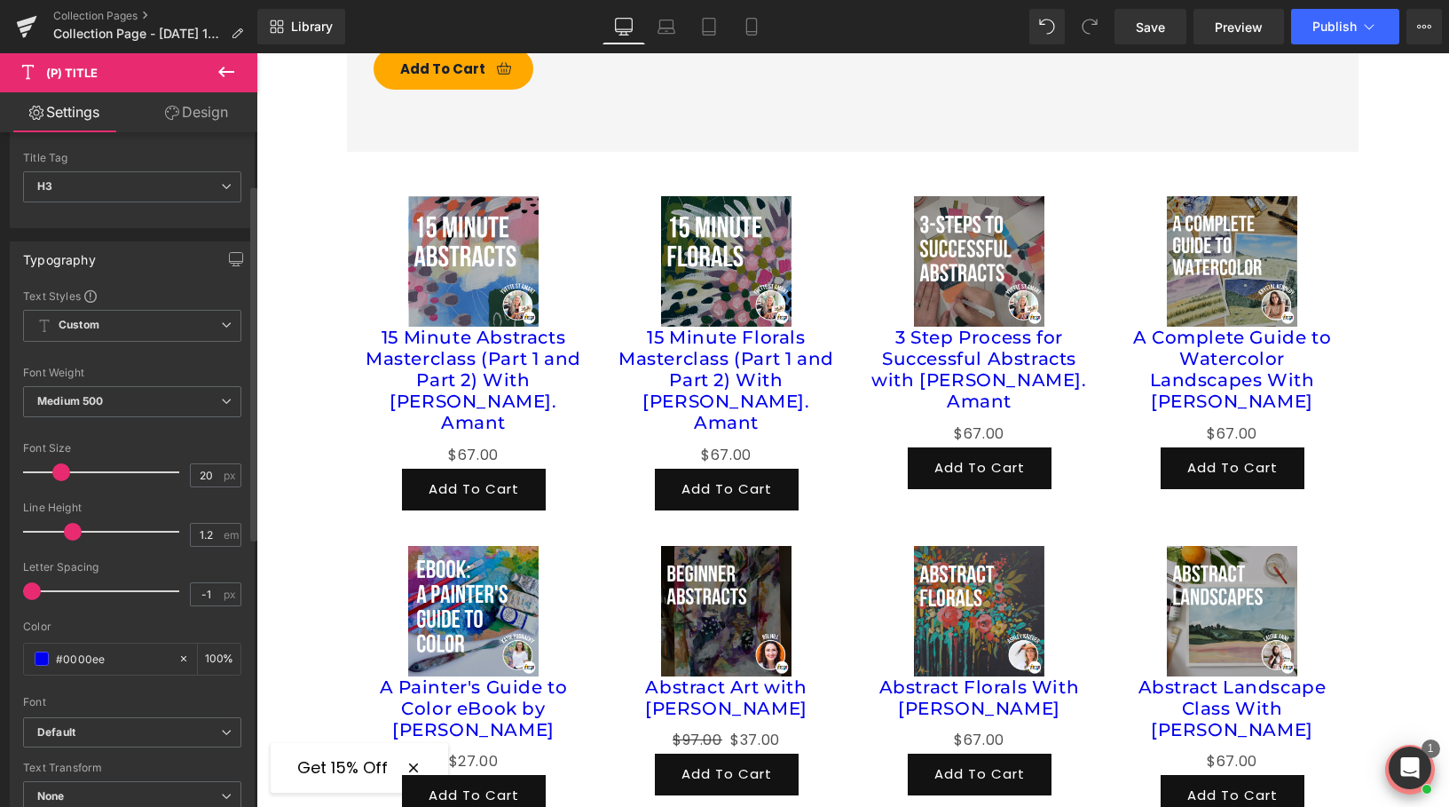
scroll to position [100, 0]
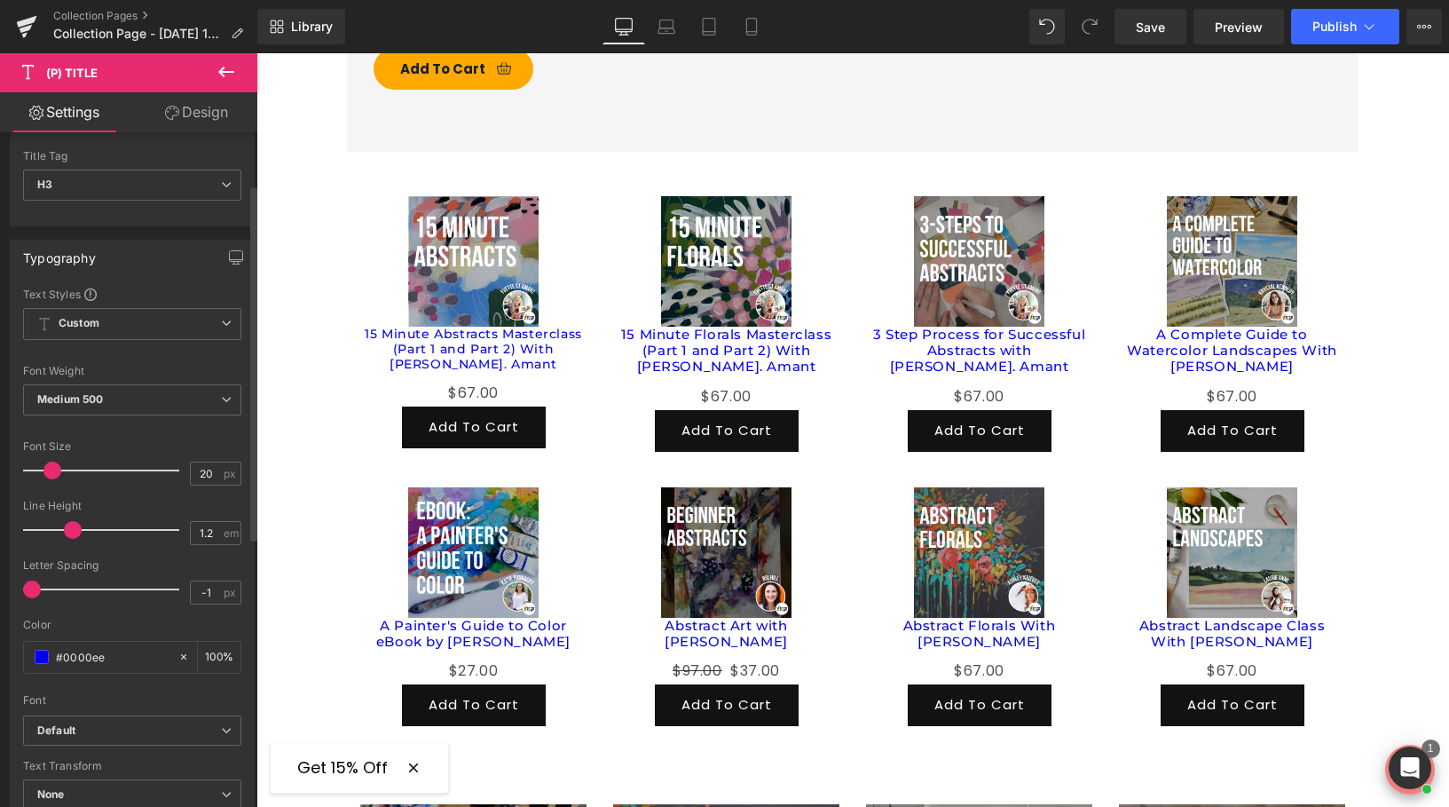
click at [51, 468] on span at bounding box center [52, 470] width 18 height 18
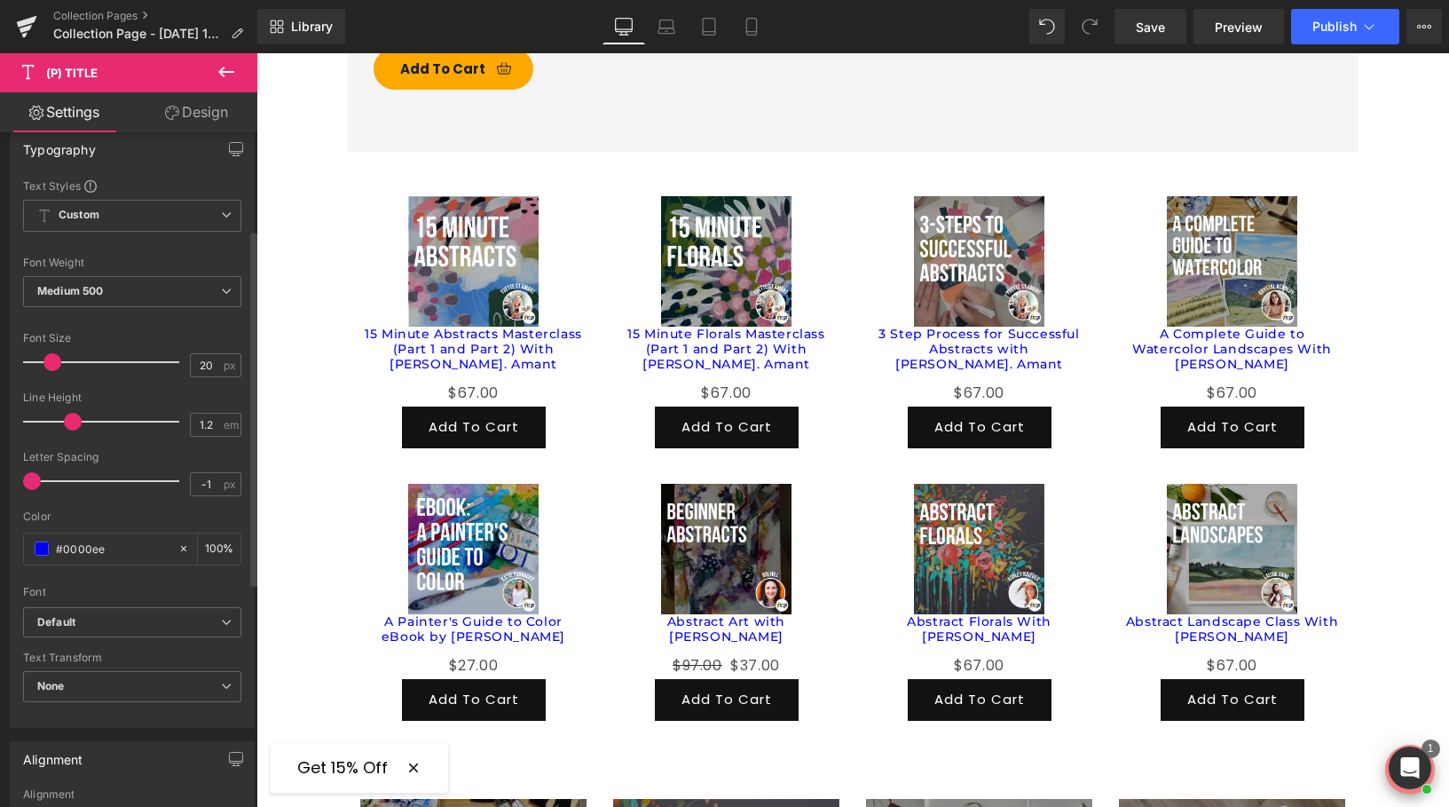
scroll to position [210, 0]
click at [37, 544] on span at bounding box center [42, 547] width 14 height 14
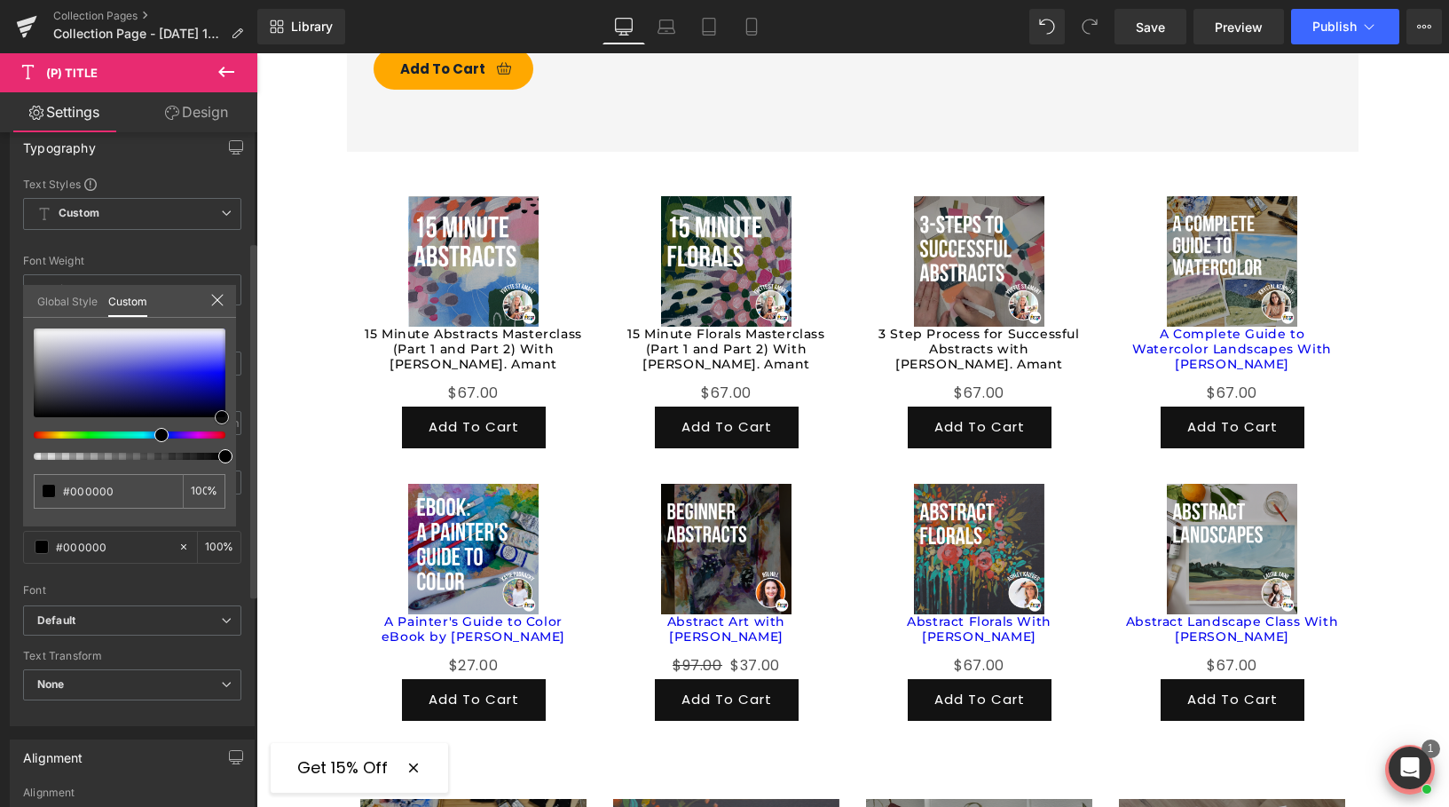
drag, startPoint x: 222, startPoint y: 407, endPoint x: 222, endPoint y: 444, distance: 36.4
click at [222, 444] on div at bounding box center [130, 393] width 192 height 131
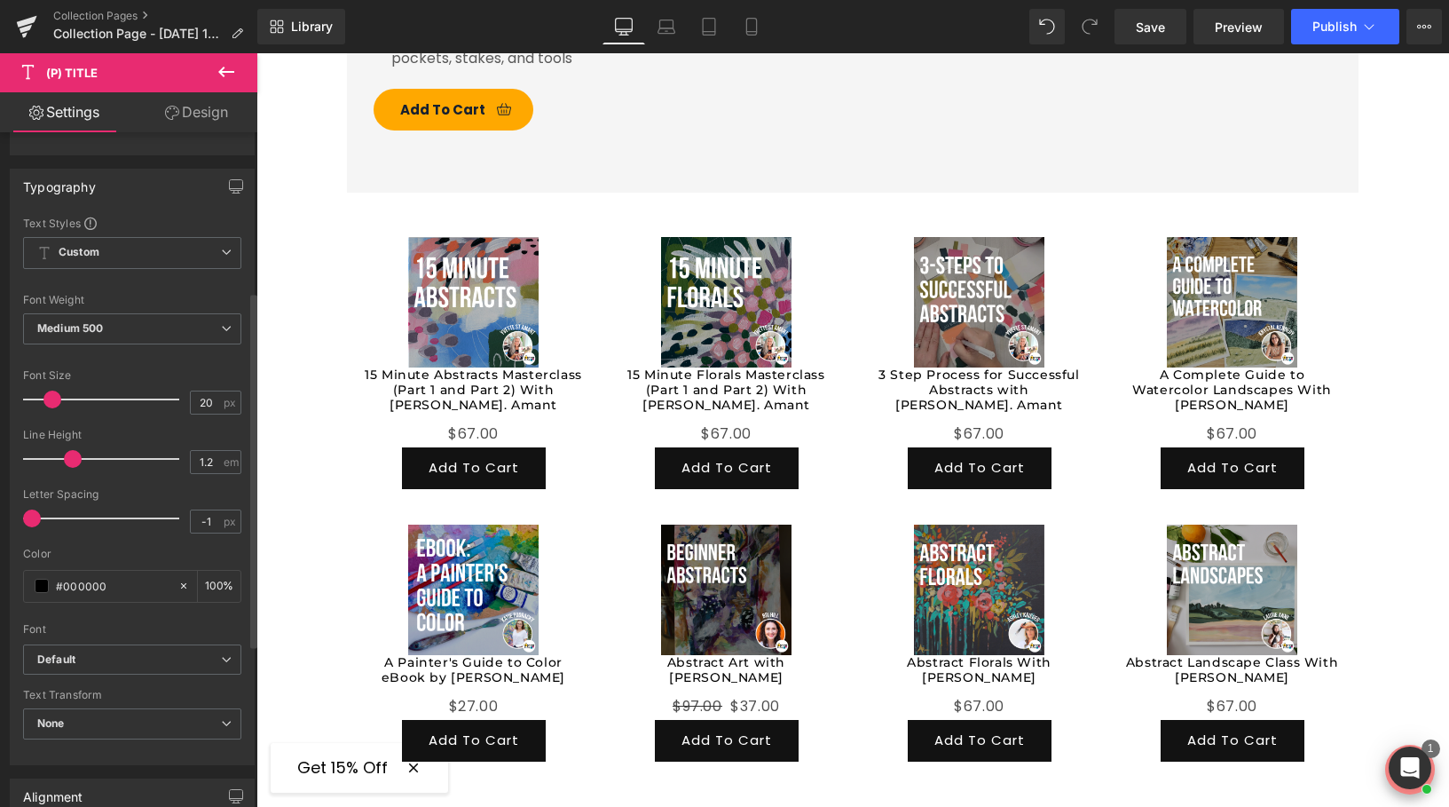
scroll to position [0, 0]
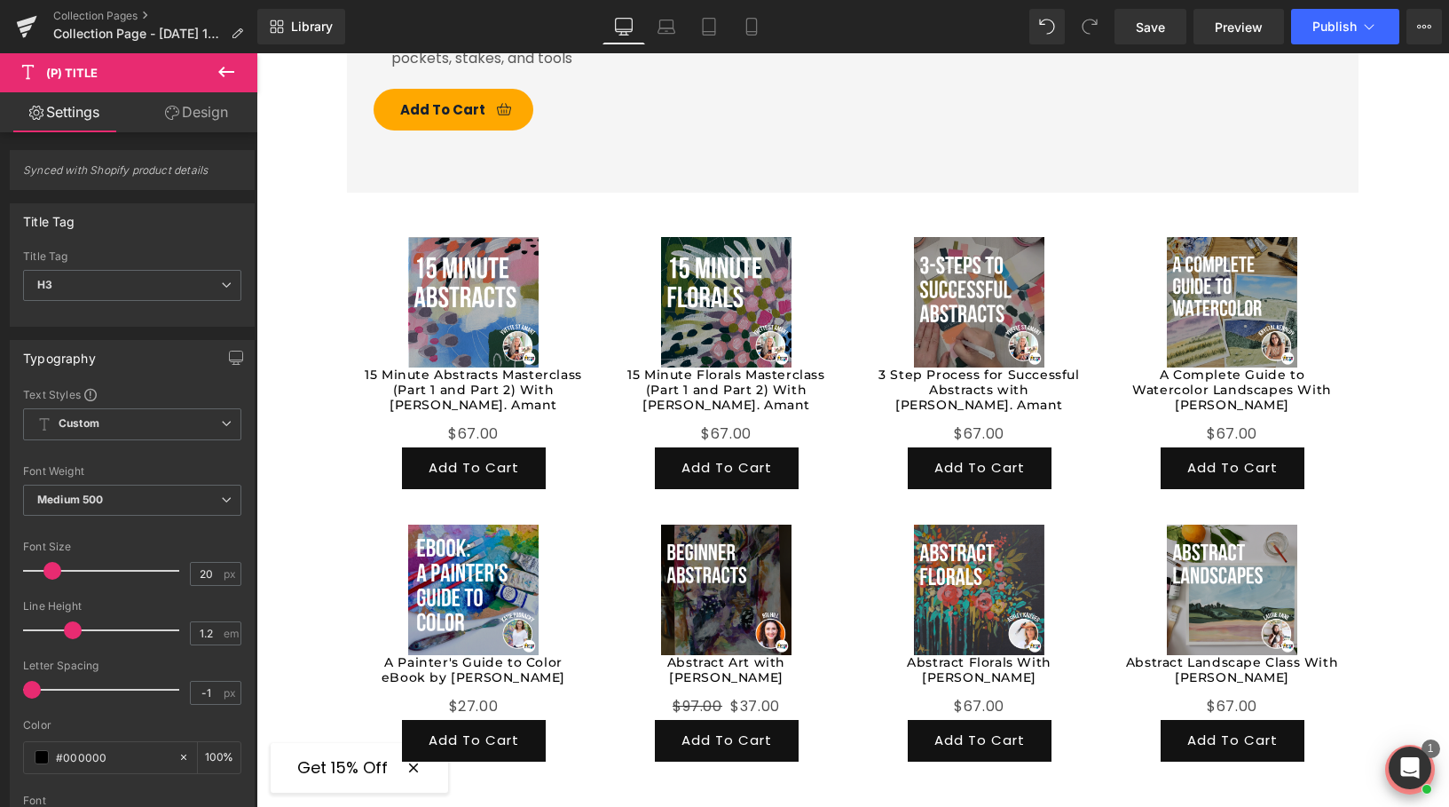
click at [208, 99] on link "Design" at bounding box center [196, 112] width 129 height 40
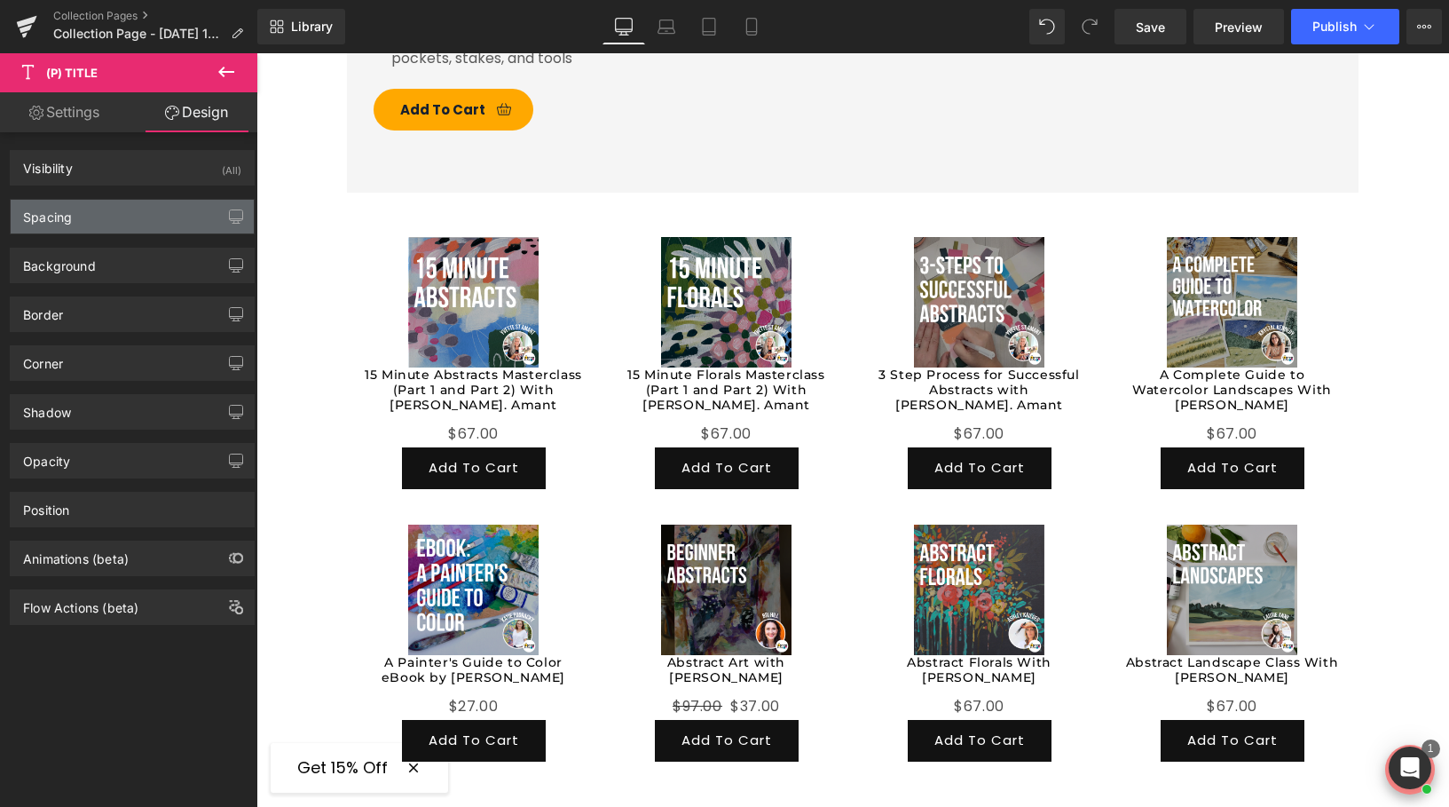
click at [130, 205] on div "Spacing" at bounding box center [132, 217] width 243 height 34
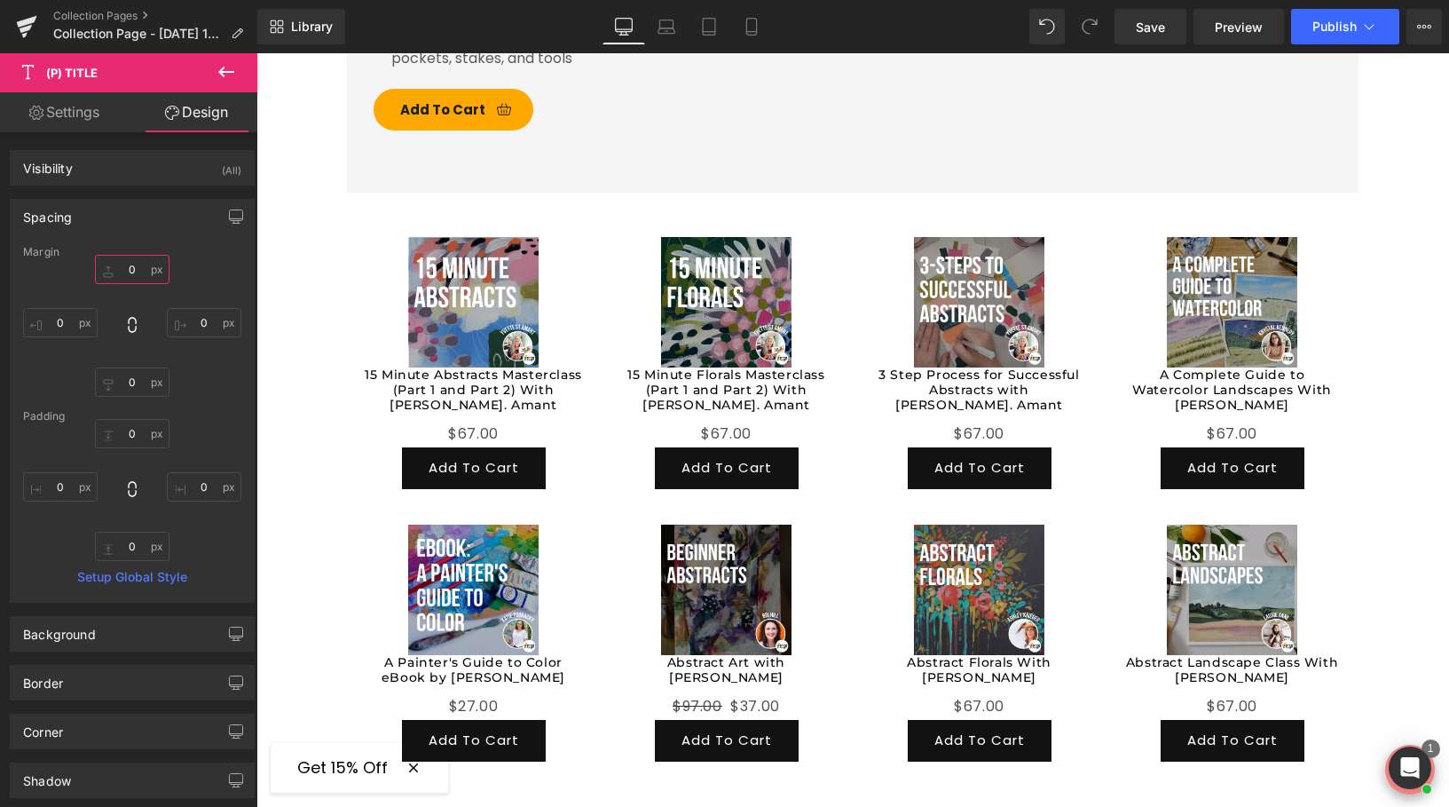
click at [137, 273] on input "text" at bounding box center [132, 269] width 75 height 29
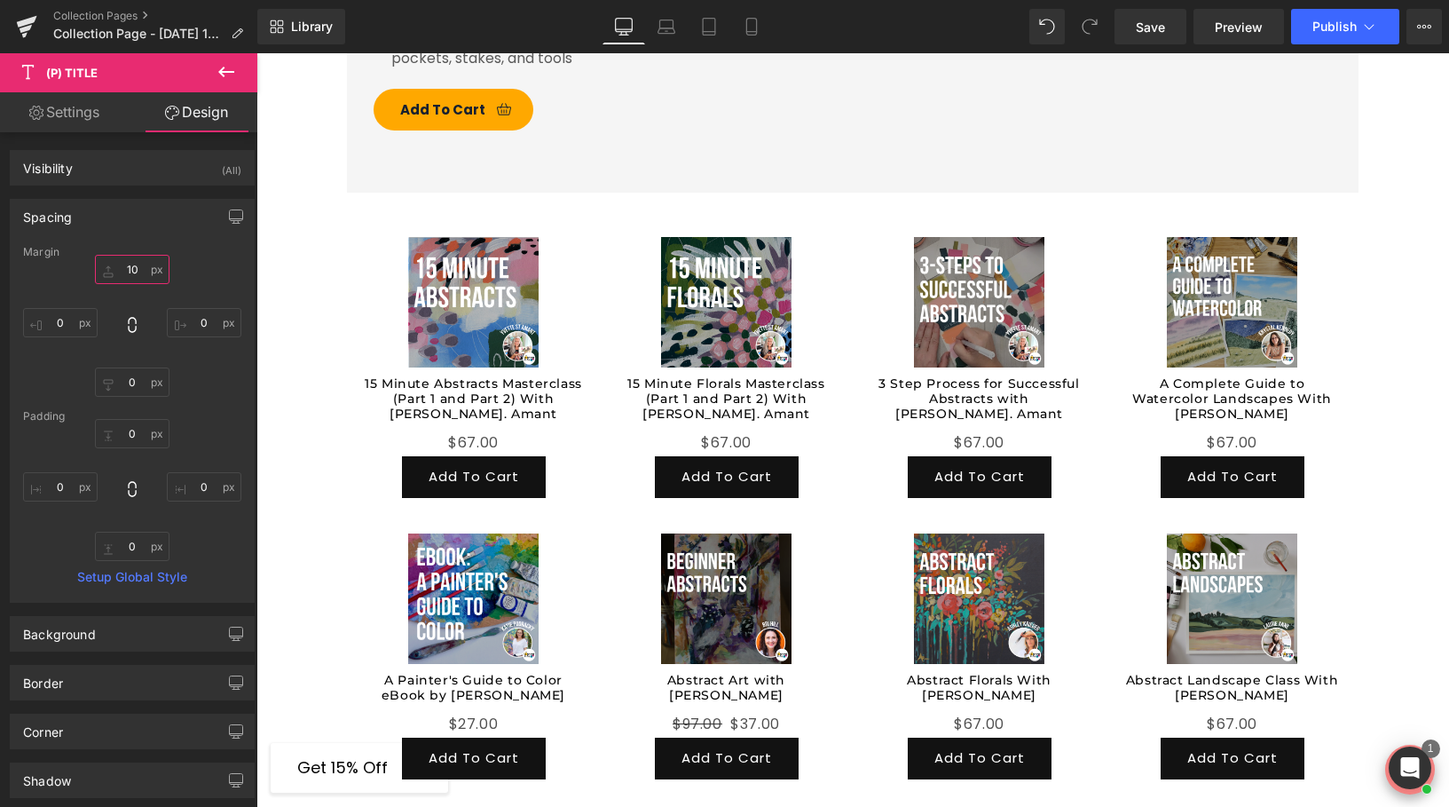
type input "1"
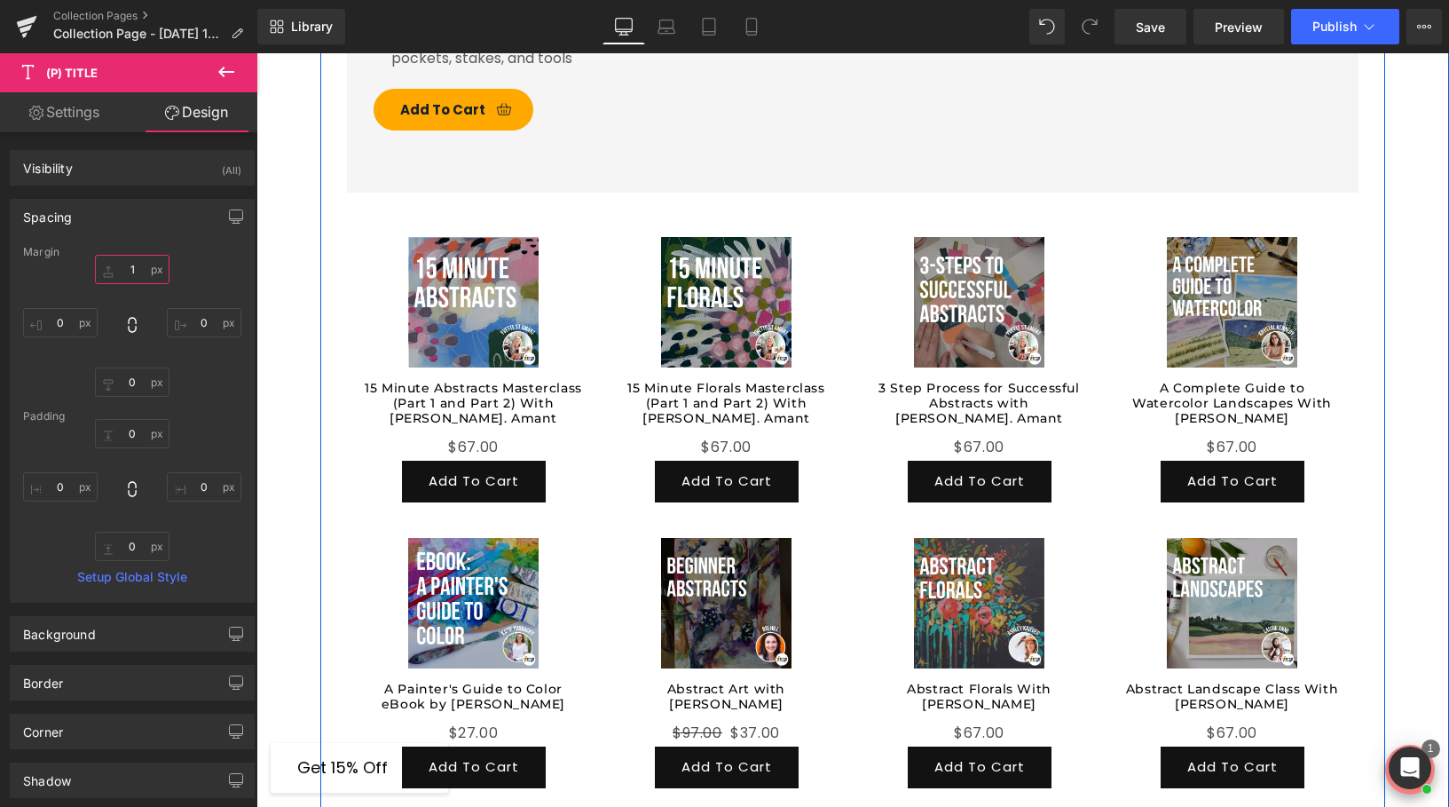
type input "12"
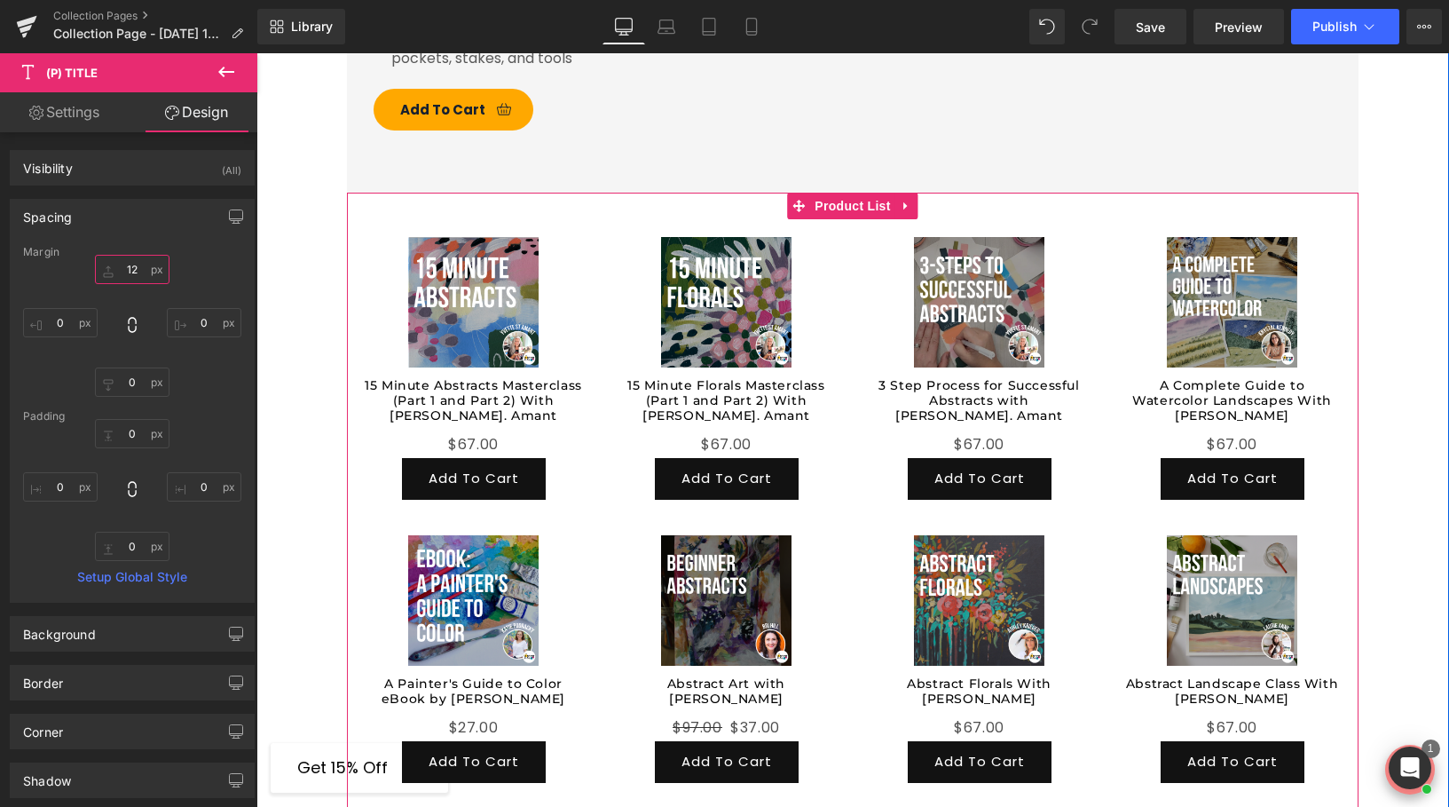
scroll to position [1612, 0]
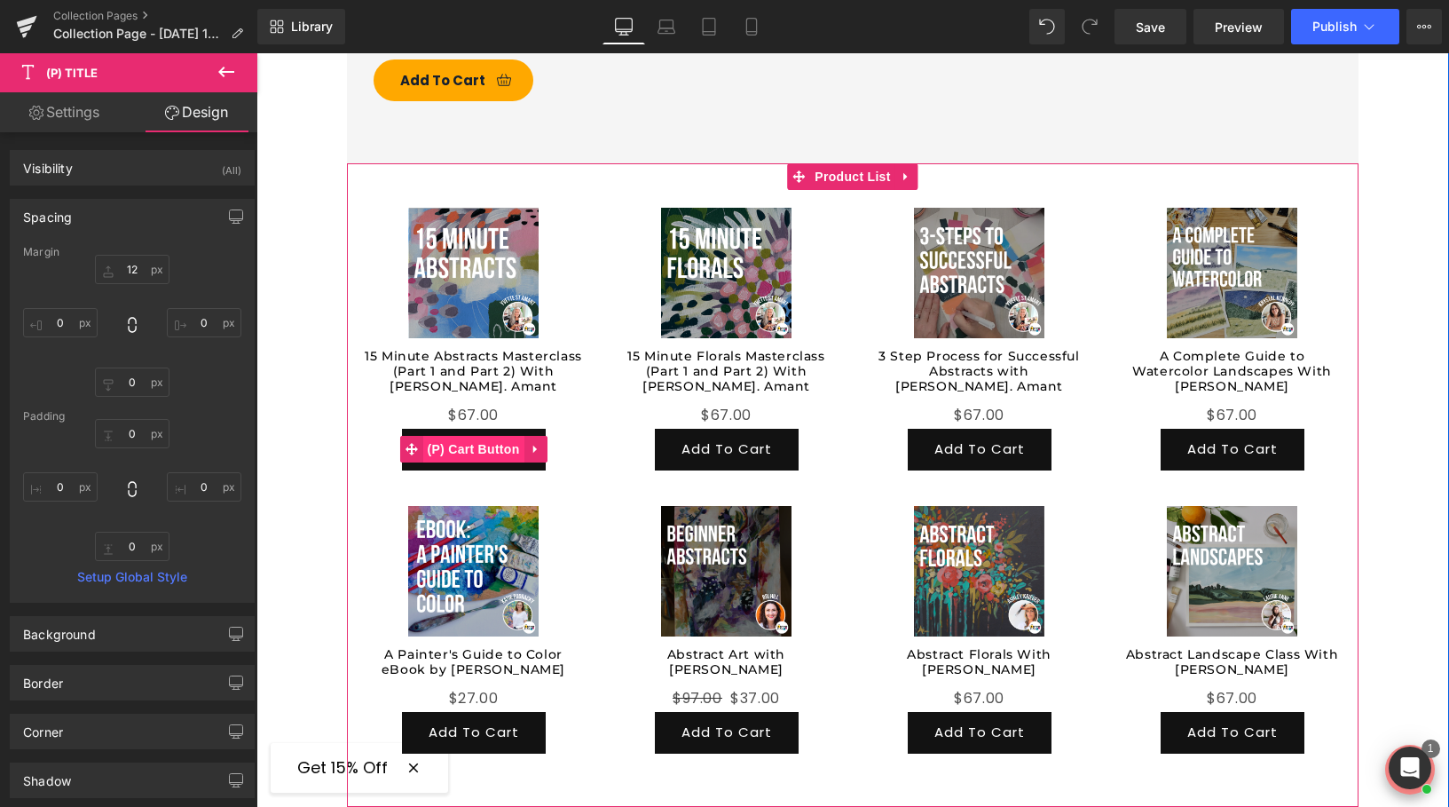
click at [496, 436] on span "(P) Cart Button" at bounding box center [472, 449] width 101 height 27
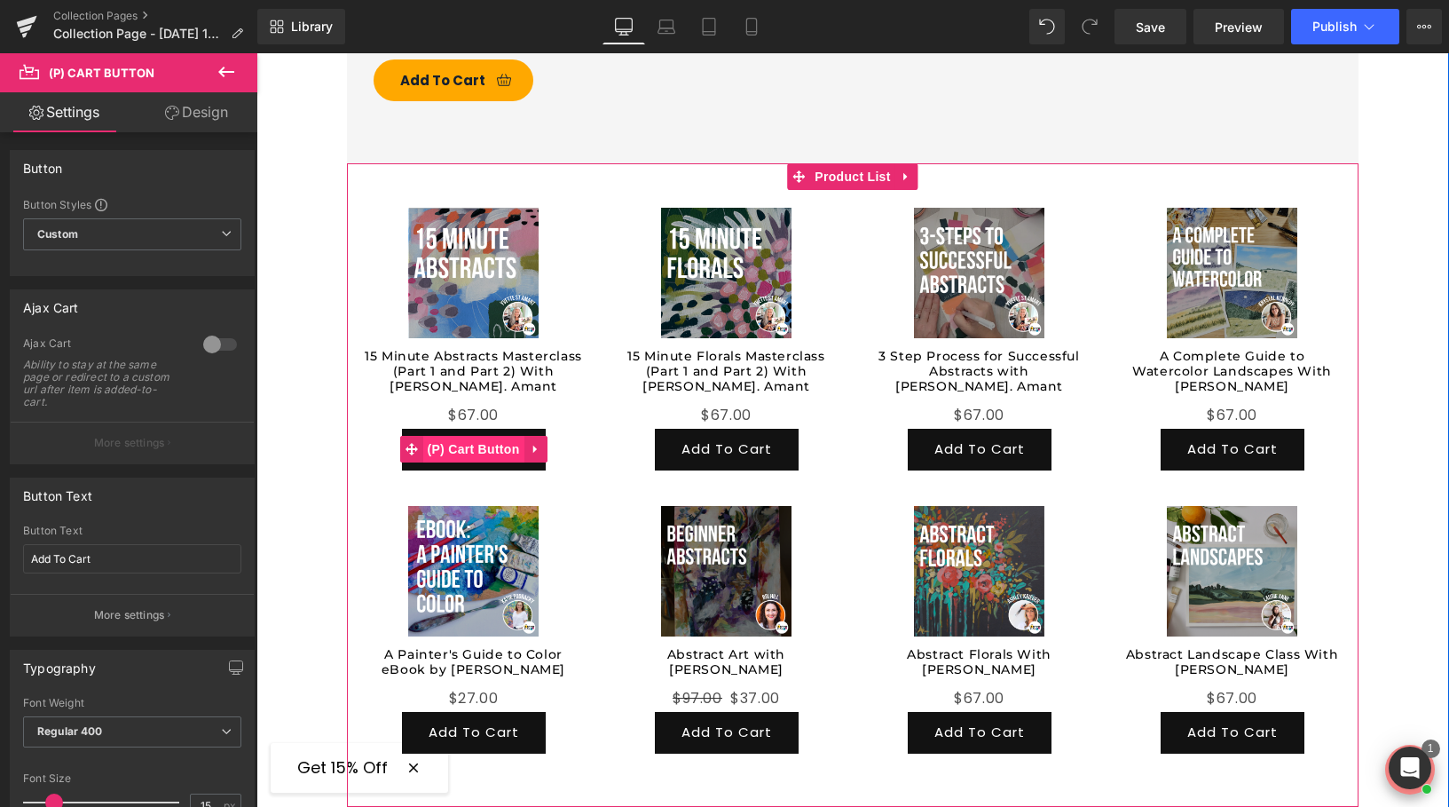
click at [479, 436] on span "(P) Cart Button" at bounding box center [472, 449] width 101 height 27
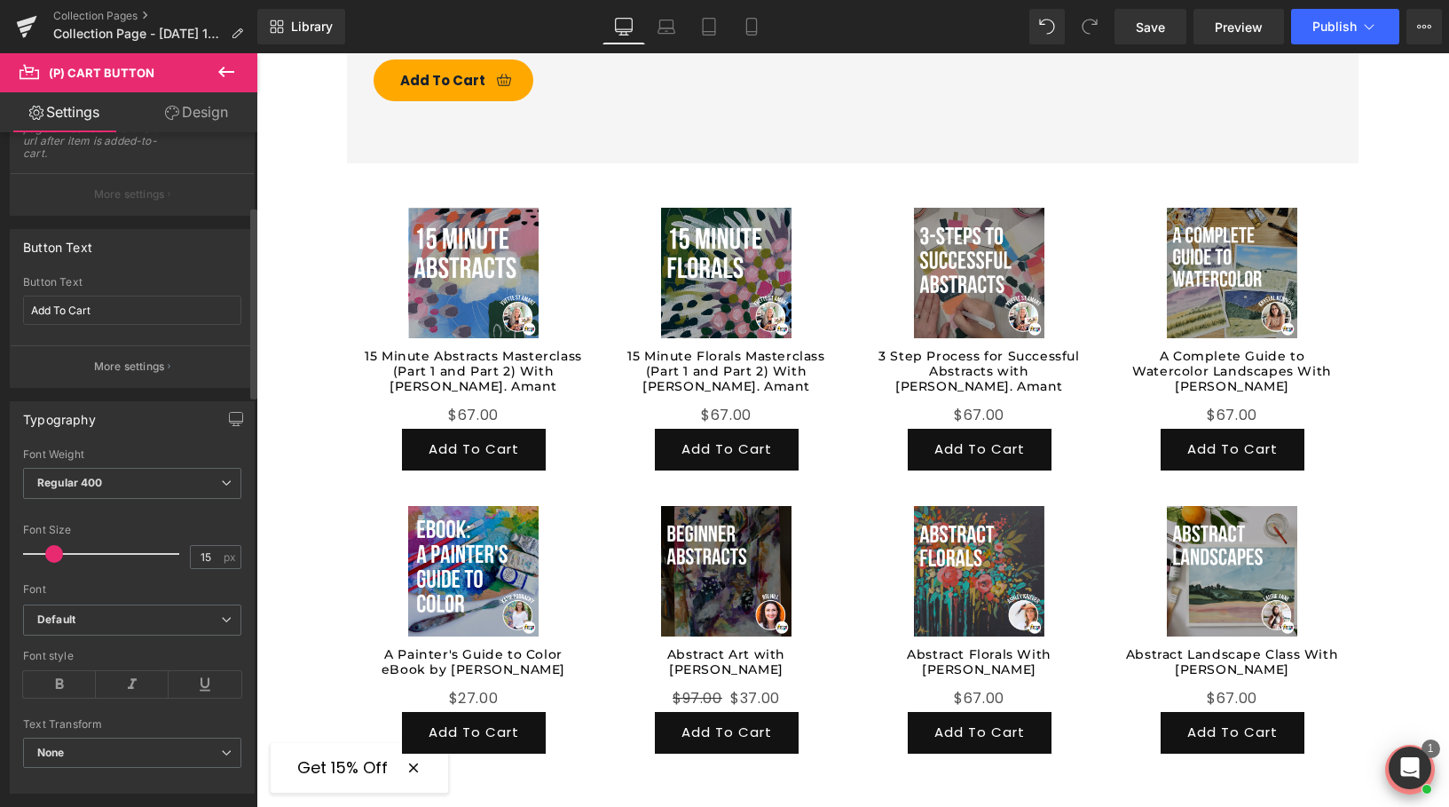
scroll to position [264, 0]
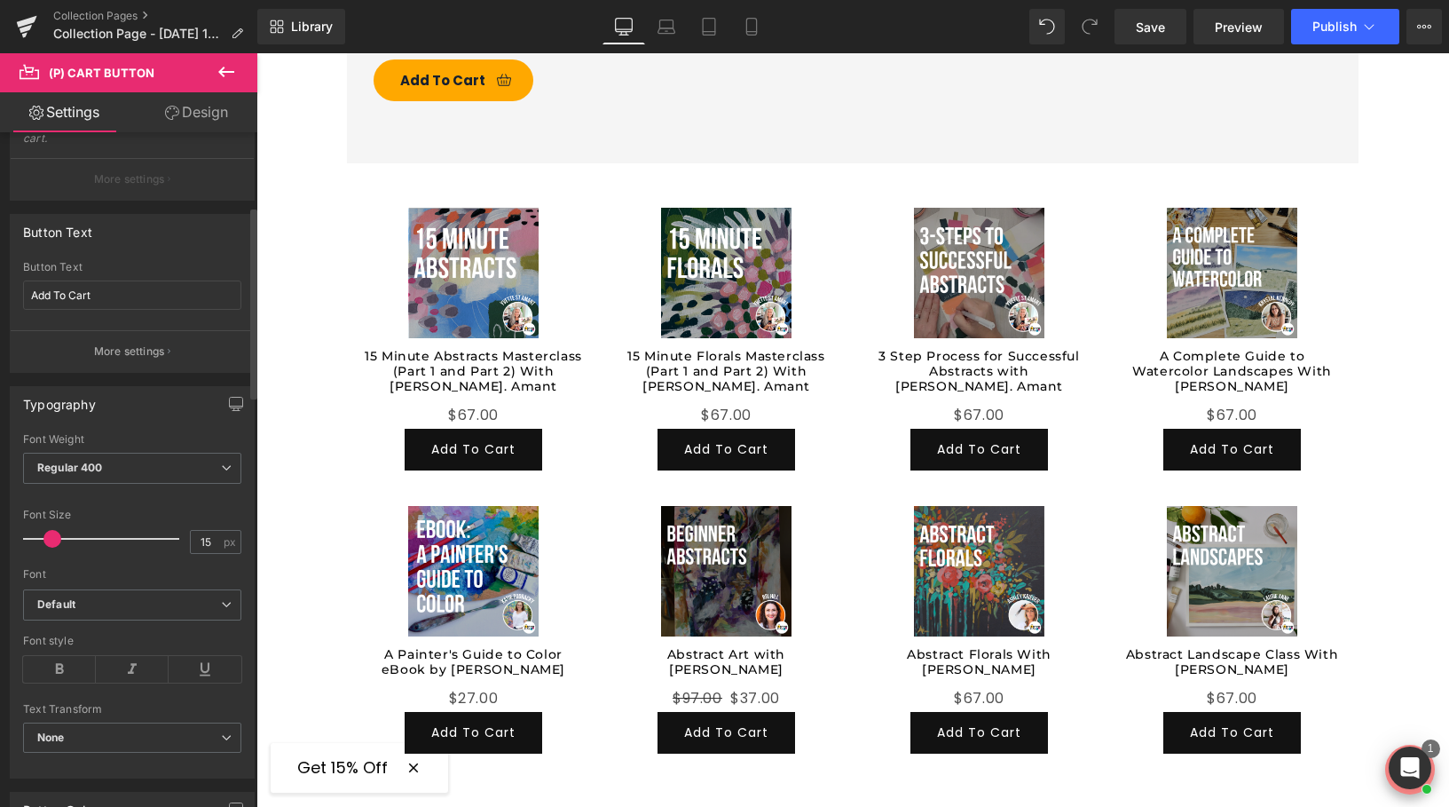
click at [51, 543] on span at bounding box center [52, 539] width 18 height 18
click at [217, 115] on link "Design" at bounding box center [196, 112] width 129 height 40
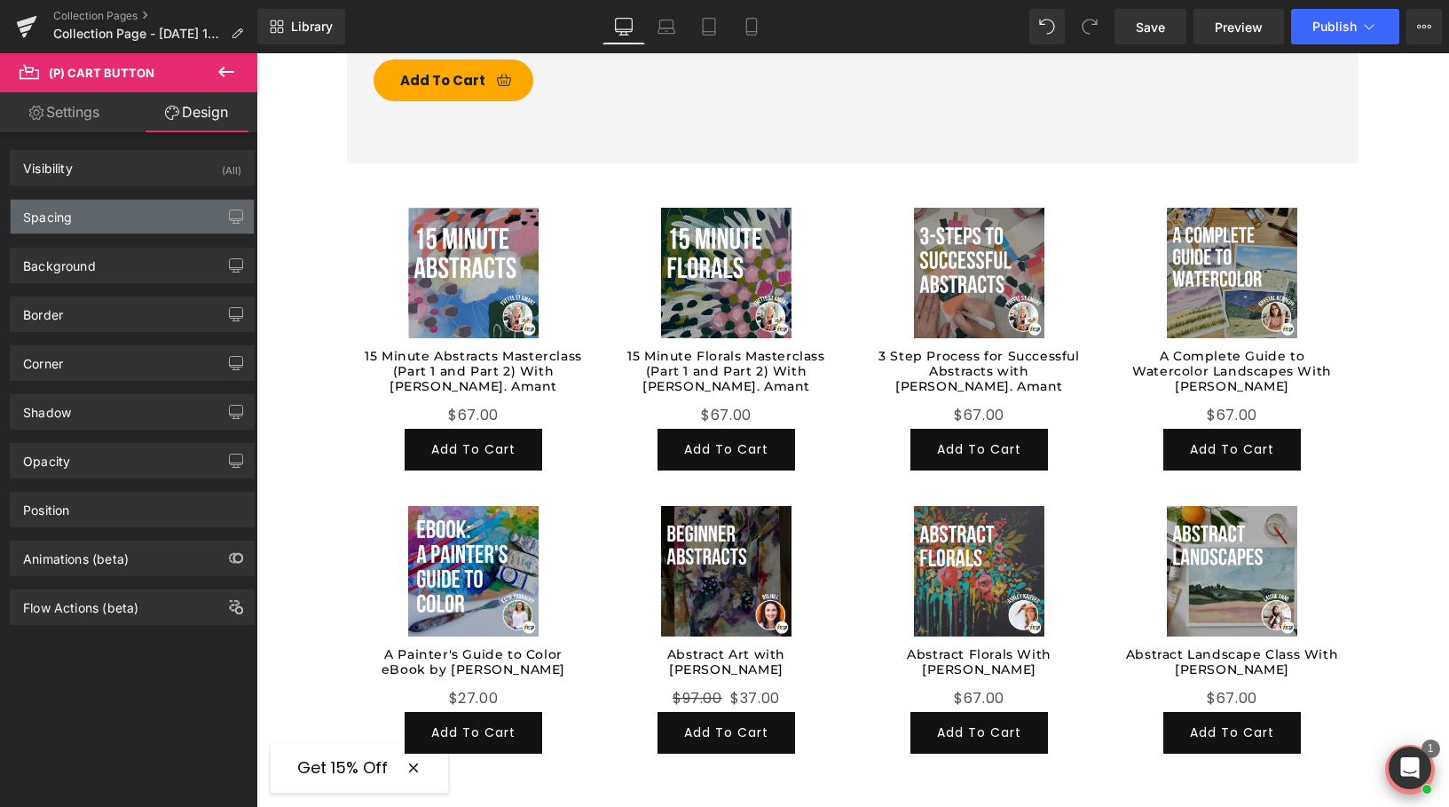
click at [149, 217] on div "Spacing" at bounding box center [132, 217] width 243 height 34
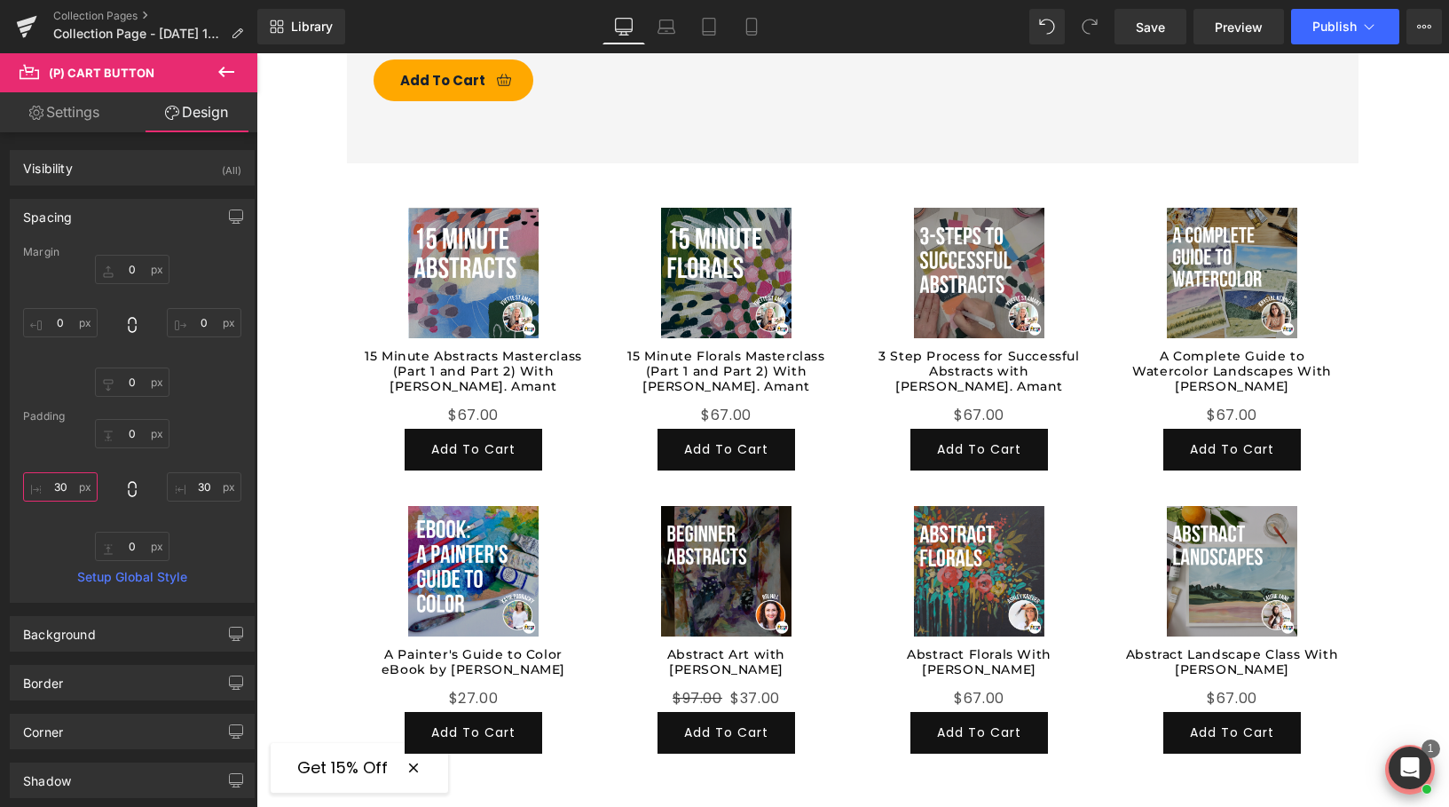
drag, startPoint x: 67, startPoint y: 492, endPoint x: 46, endPoint y: 485, distance: 21.6
click at [49, 487] on input "30" at bounding box center [60, 486] width 75 height 29
type input "3"
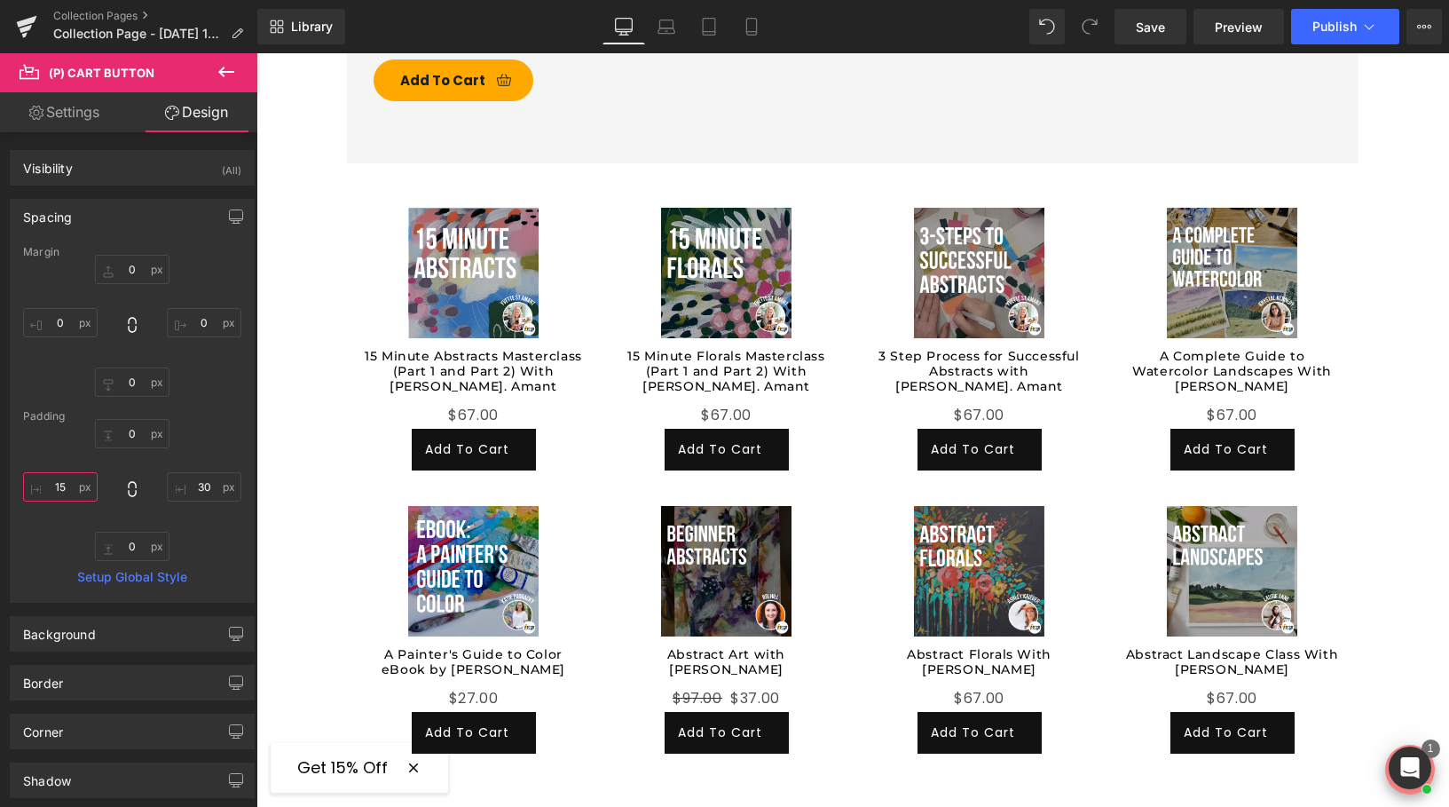
type input "15"
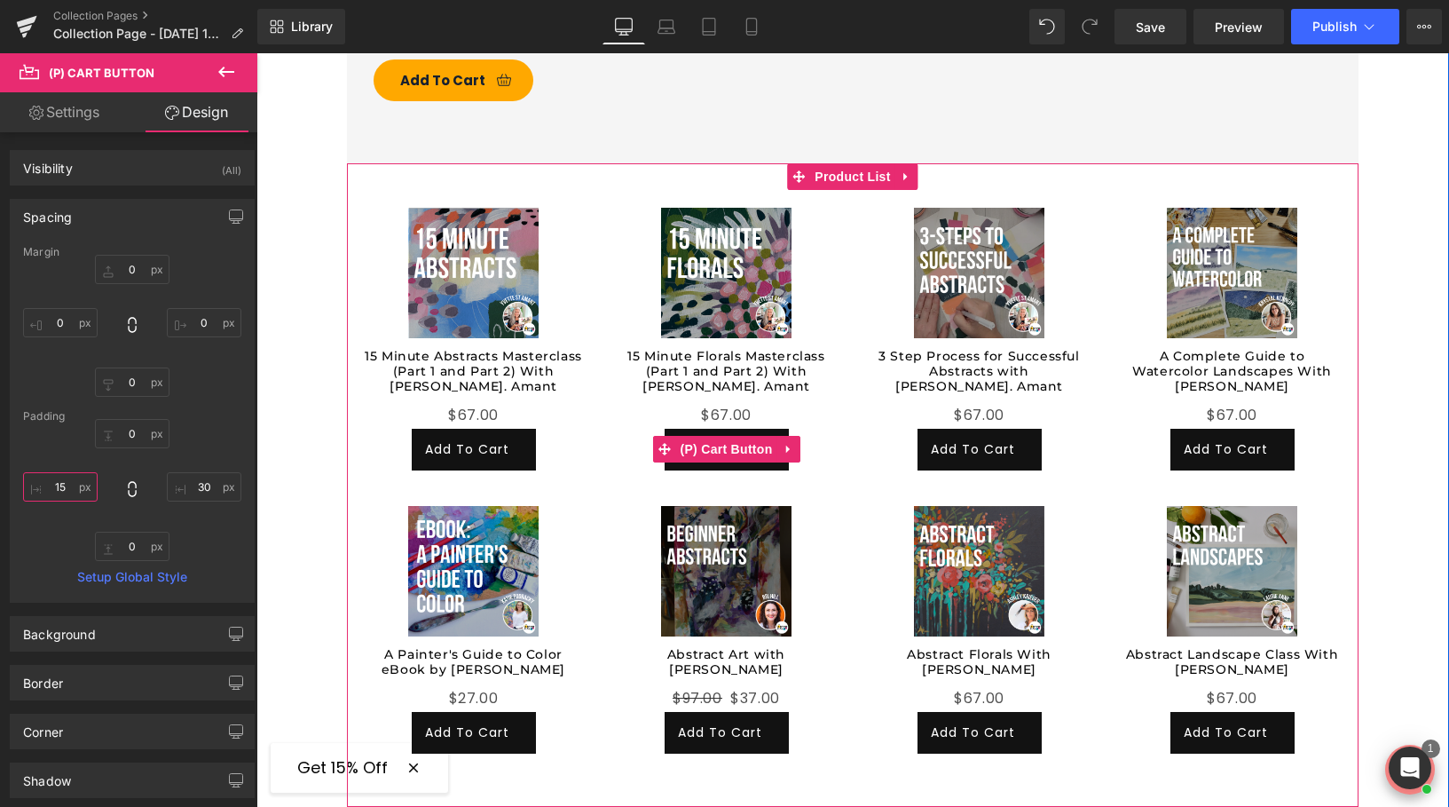
scroll to position [1624, 0]
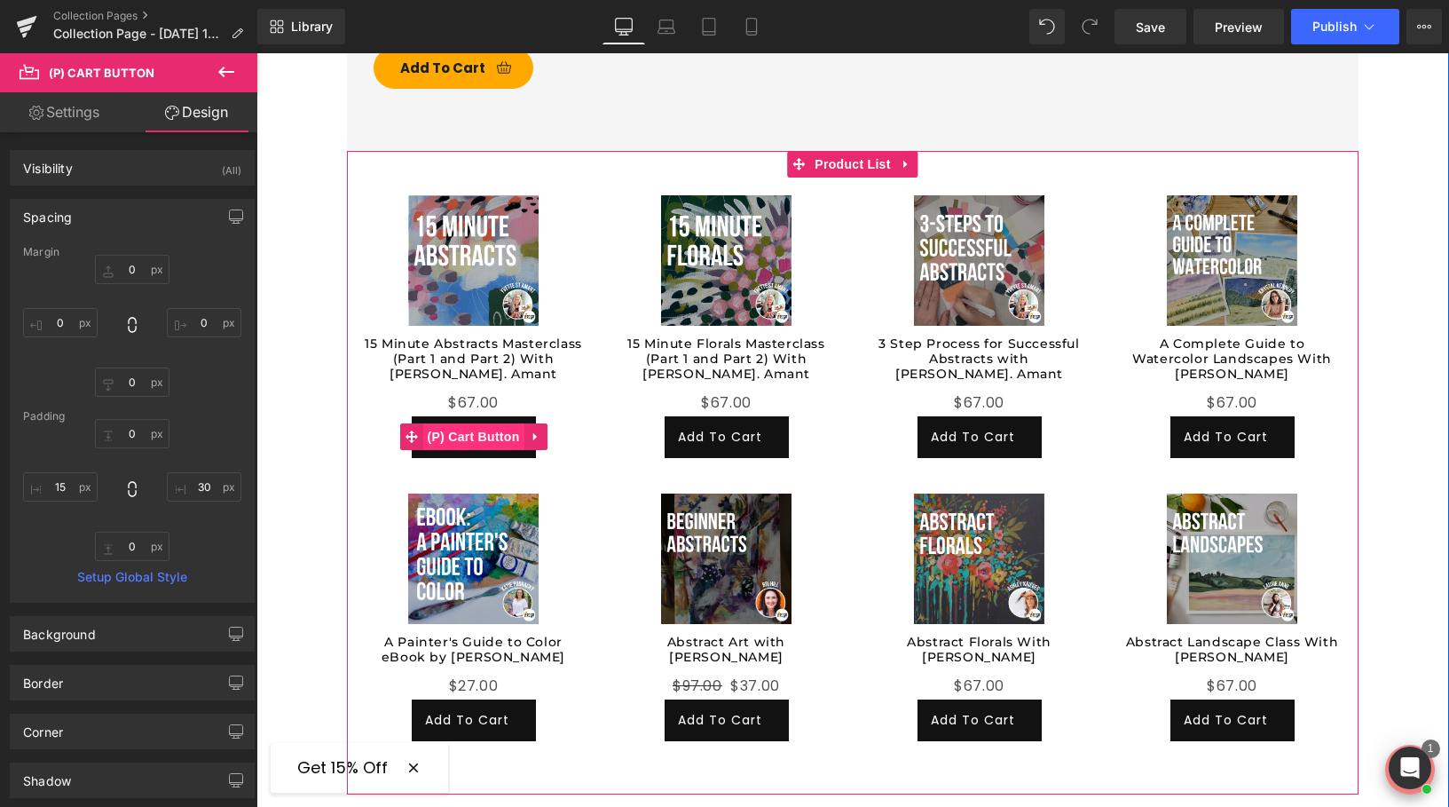
click at [482, 423] on span "(P) Cart Button" at bounding box center [472, 436] width 101 height 27
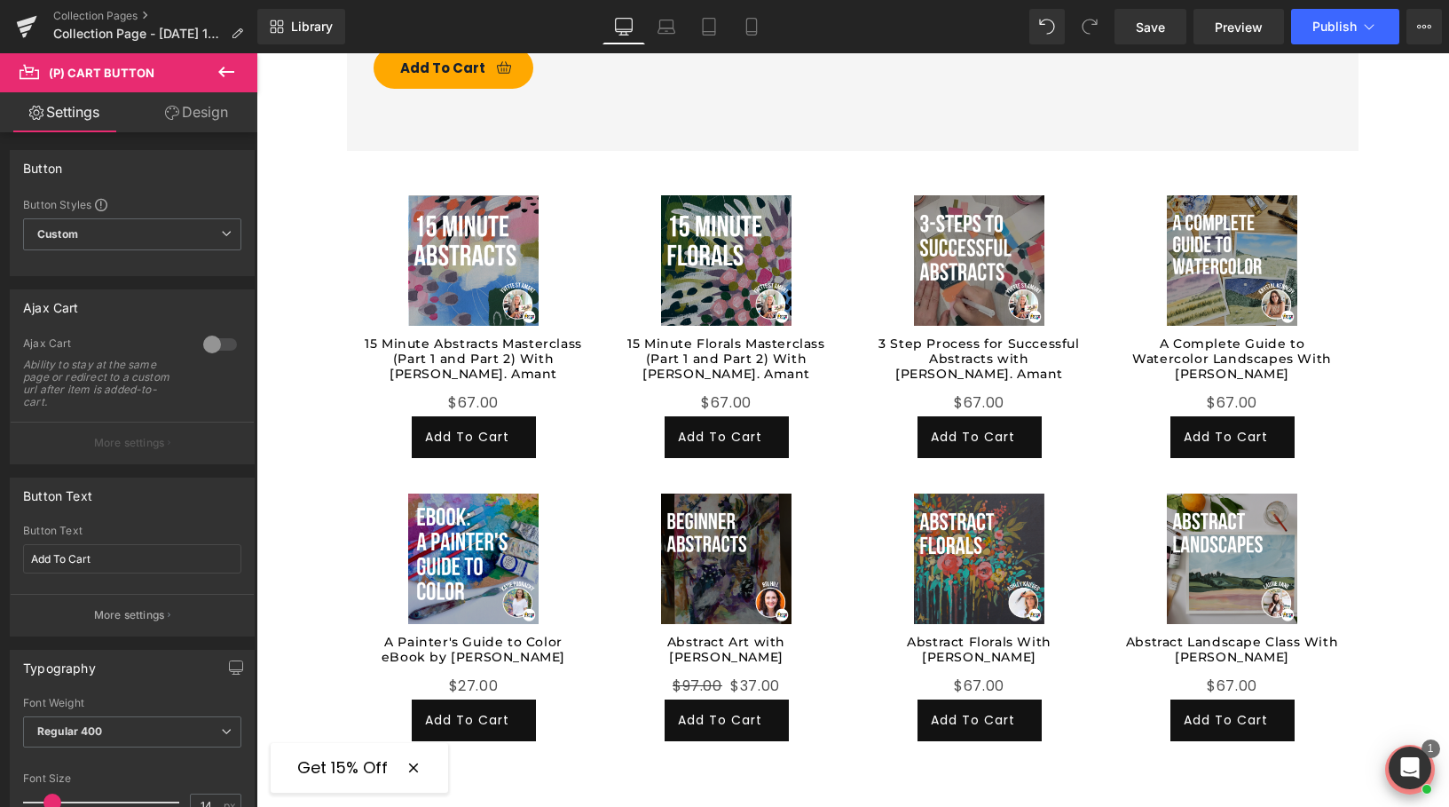
click at [200, 114] on link "Design" at bounding box center [196, 112] width 129 height 40
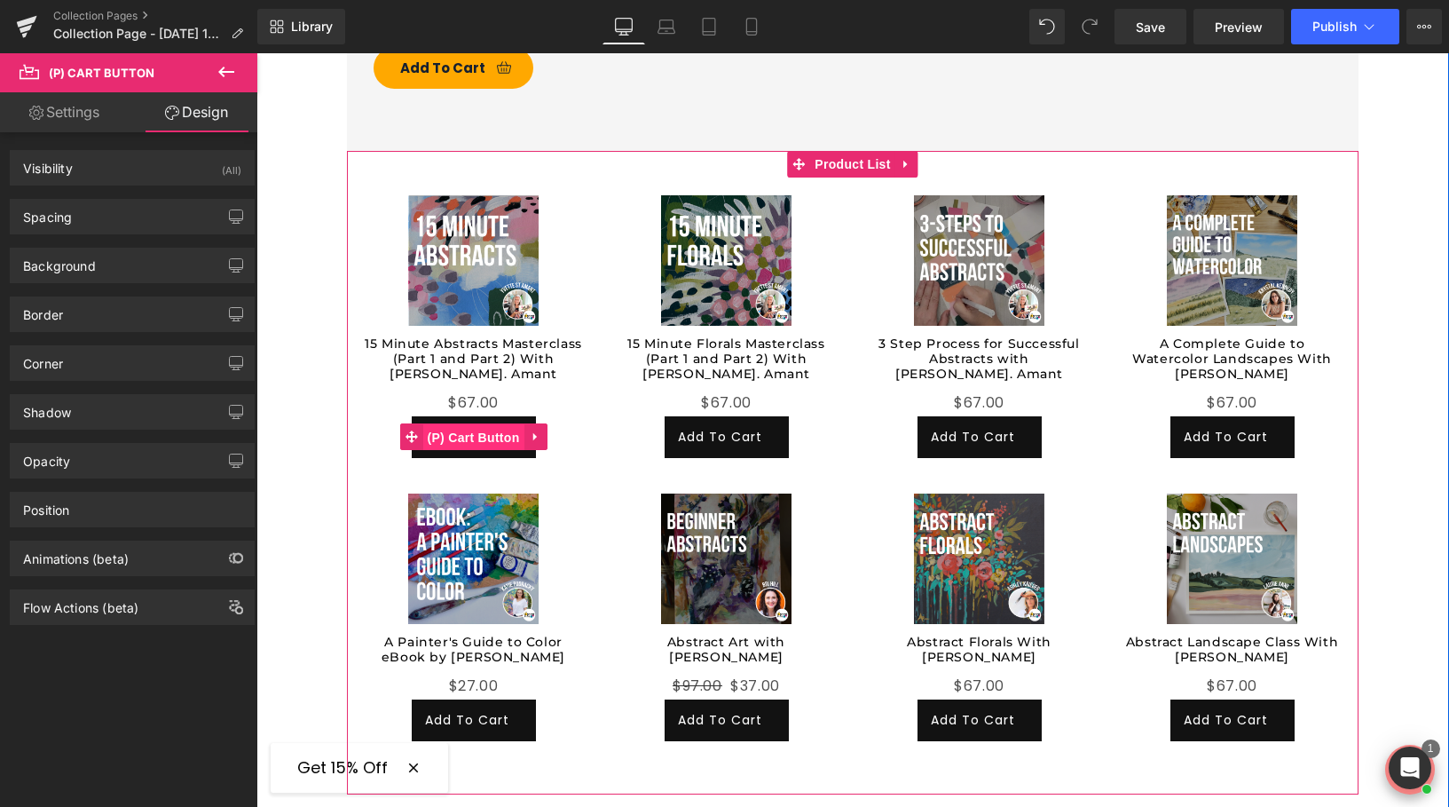
click at [468, 424] on span "(P) Cart Button" at bounding box center [472, 437] width 101 height 27
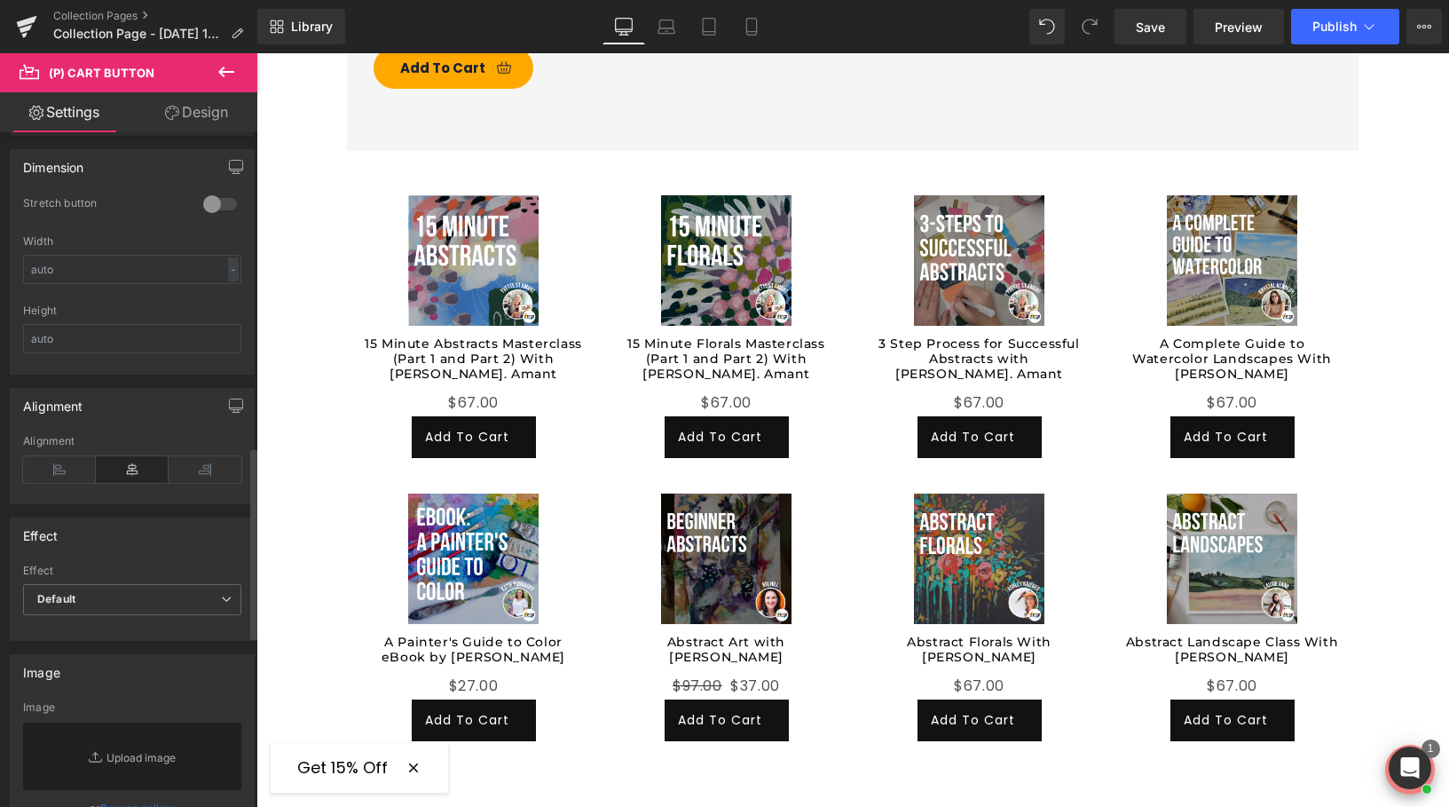
scroll to position [1158, 0]
click at [61, 464] on icon at bounding box center [59, 468] width 73 height 27
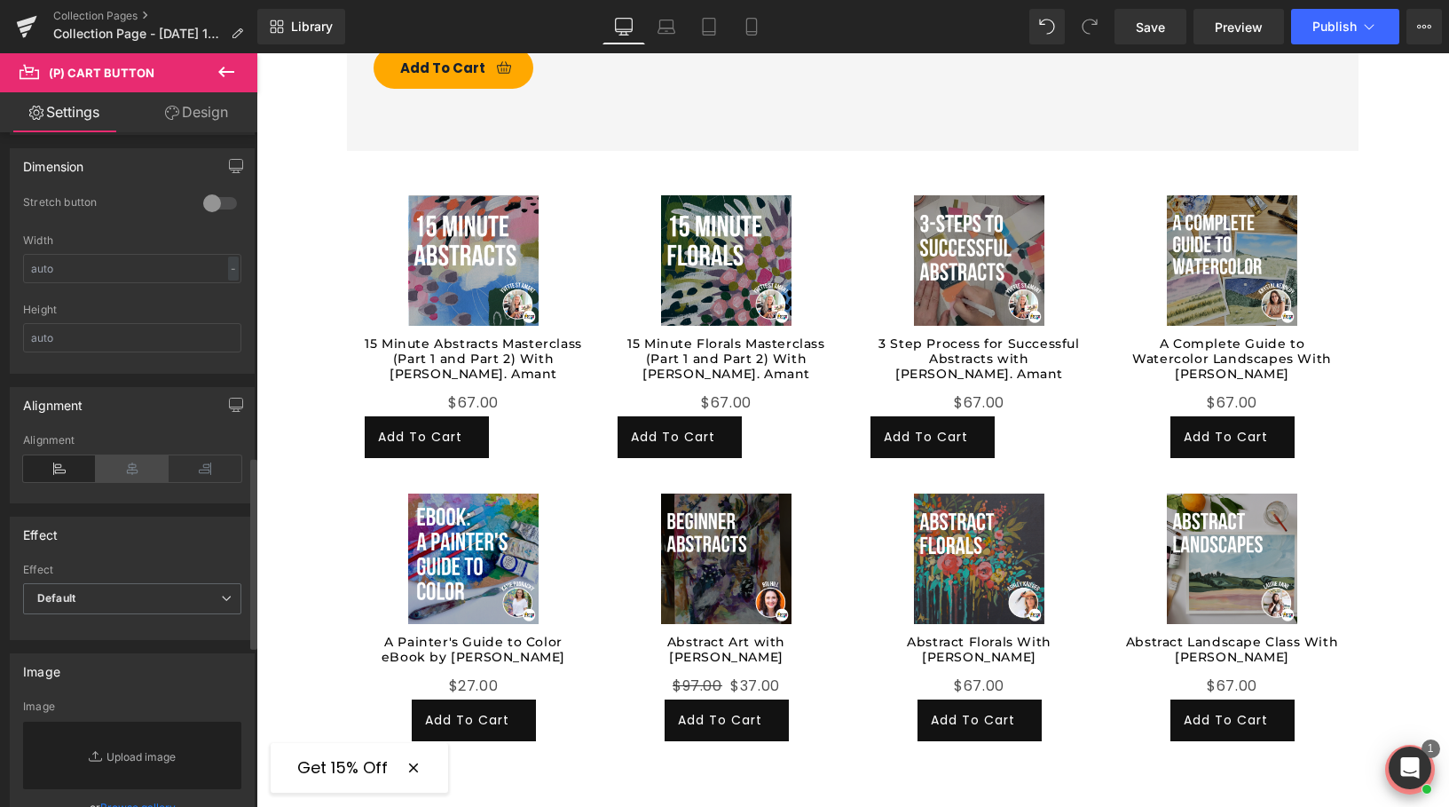
click at [116, 472] on icon at bounding box center [132, 468] width 73 height 27
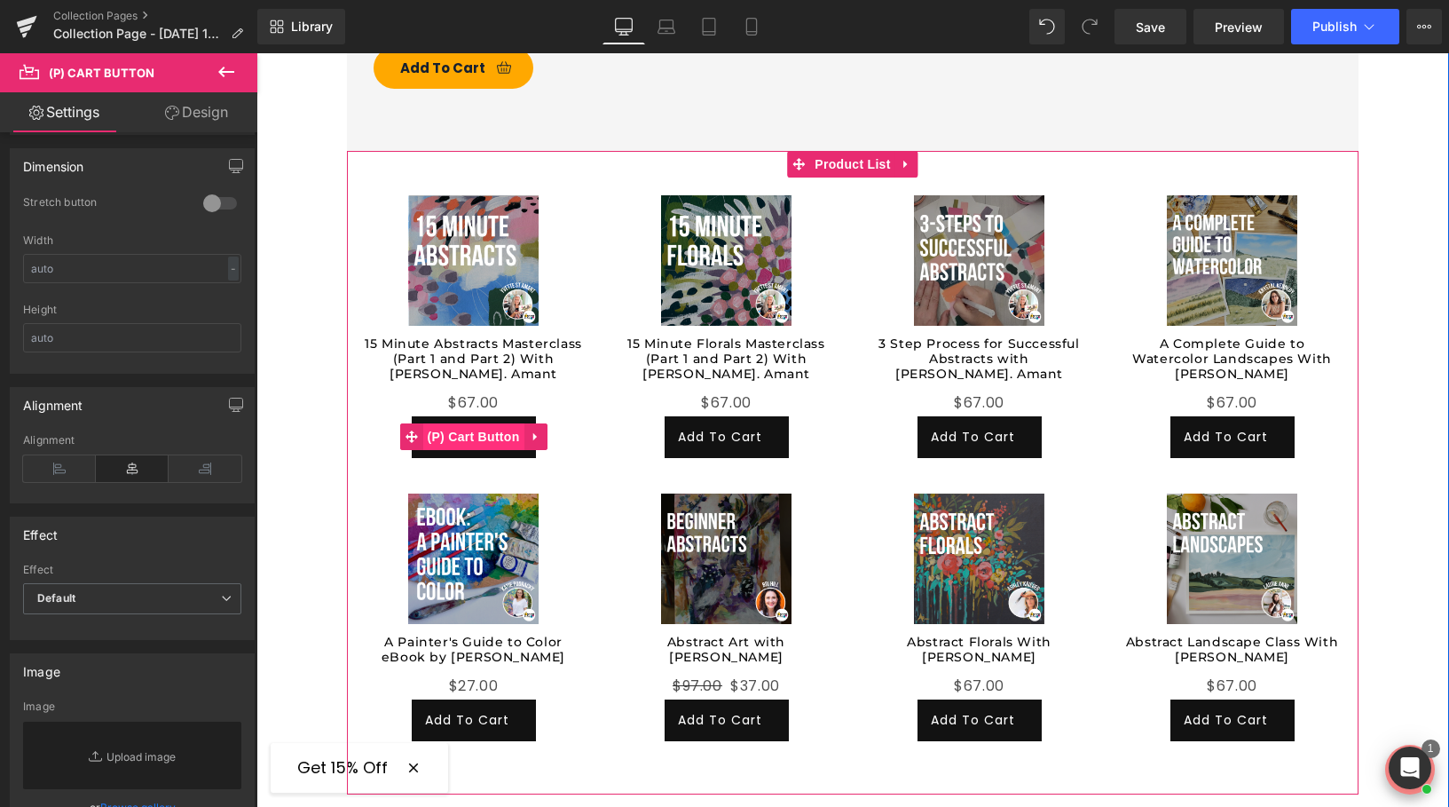
click at [462, 423] on span "(P) Cart Button" at bounding box center [472, 436] width 101 height 27
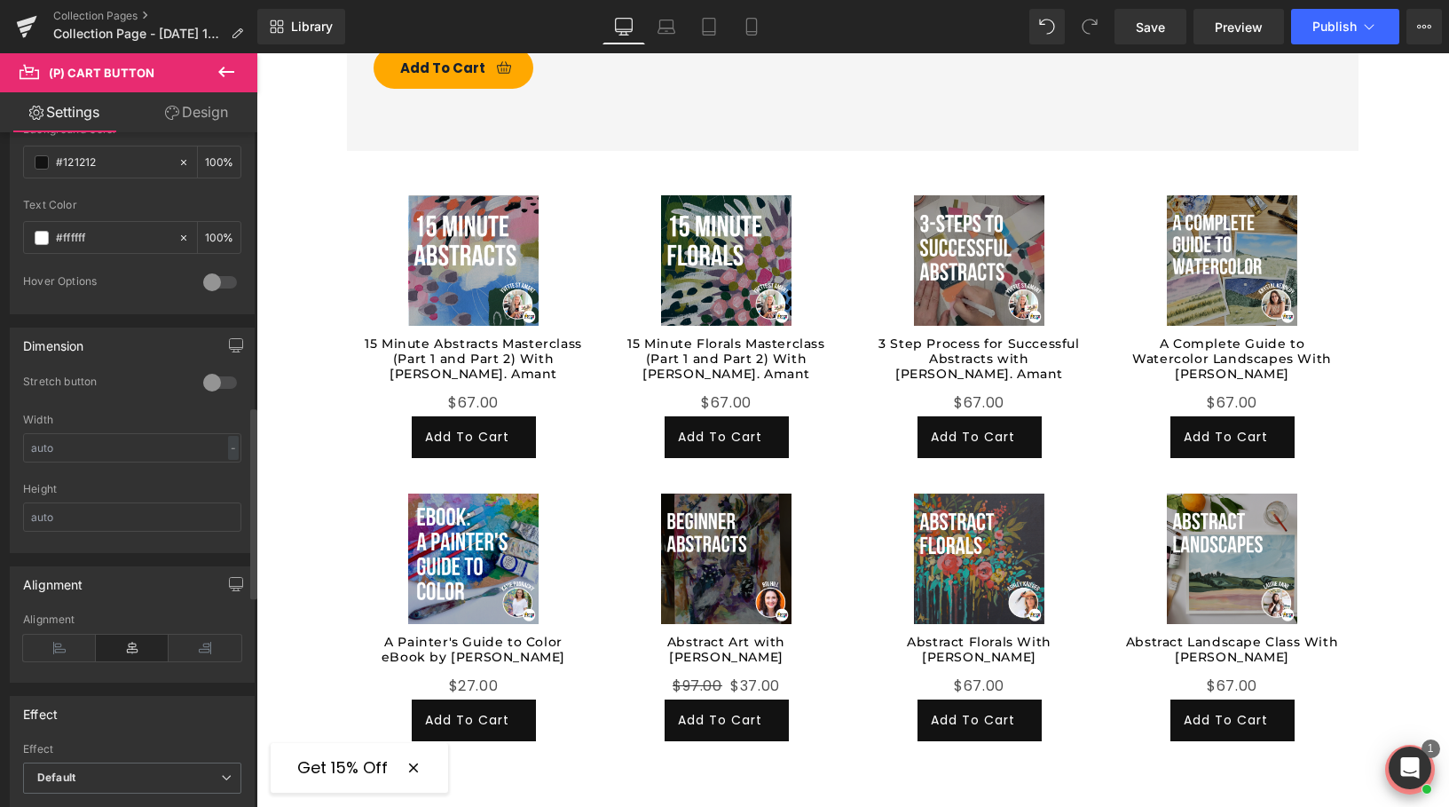
scroll to position [902, 0]
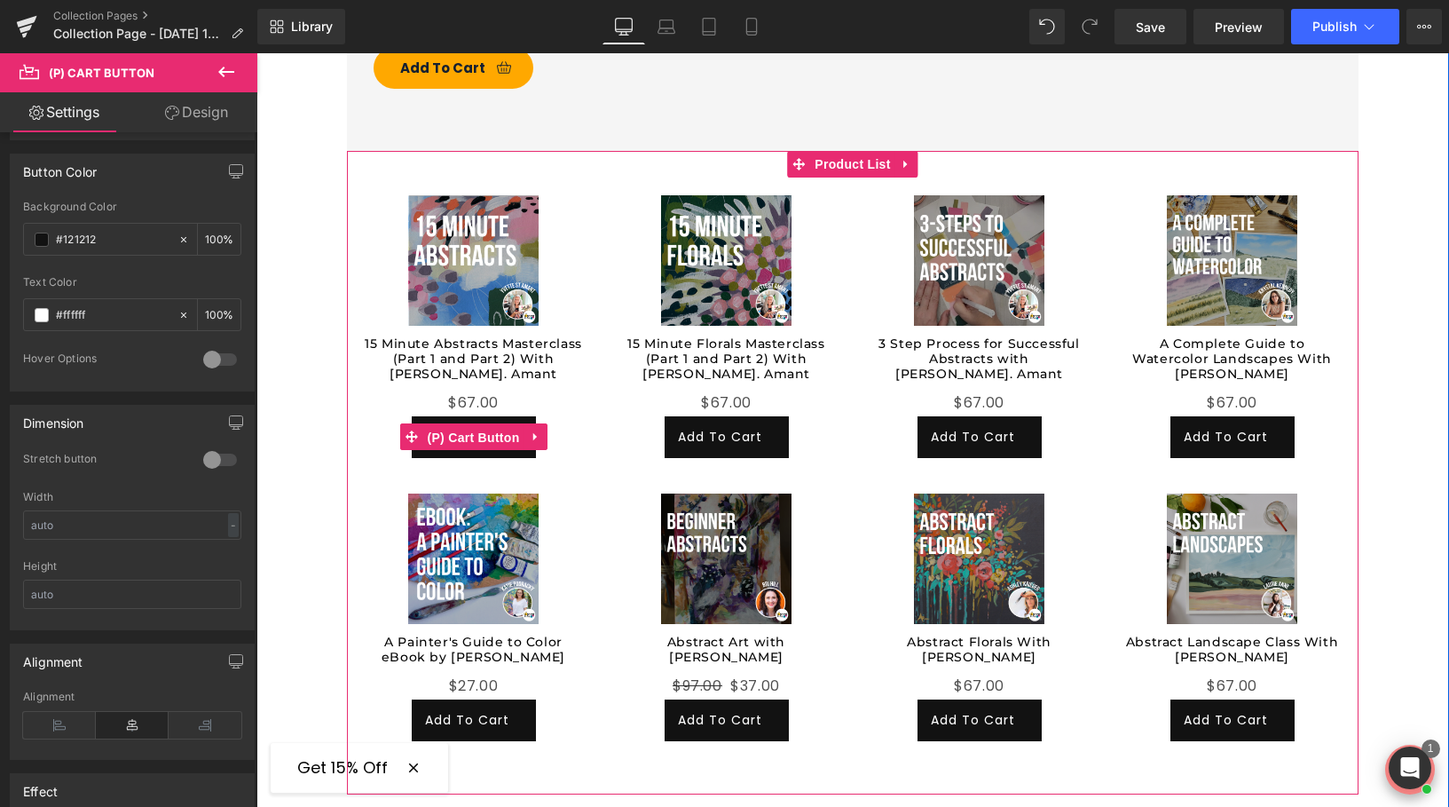
click at [469, 424] on span "(P) Cart Button" at bounding box center [472, 437] width 101 height 27
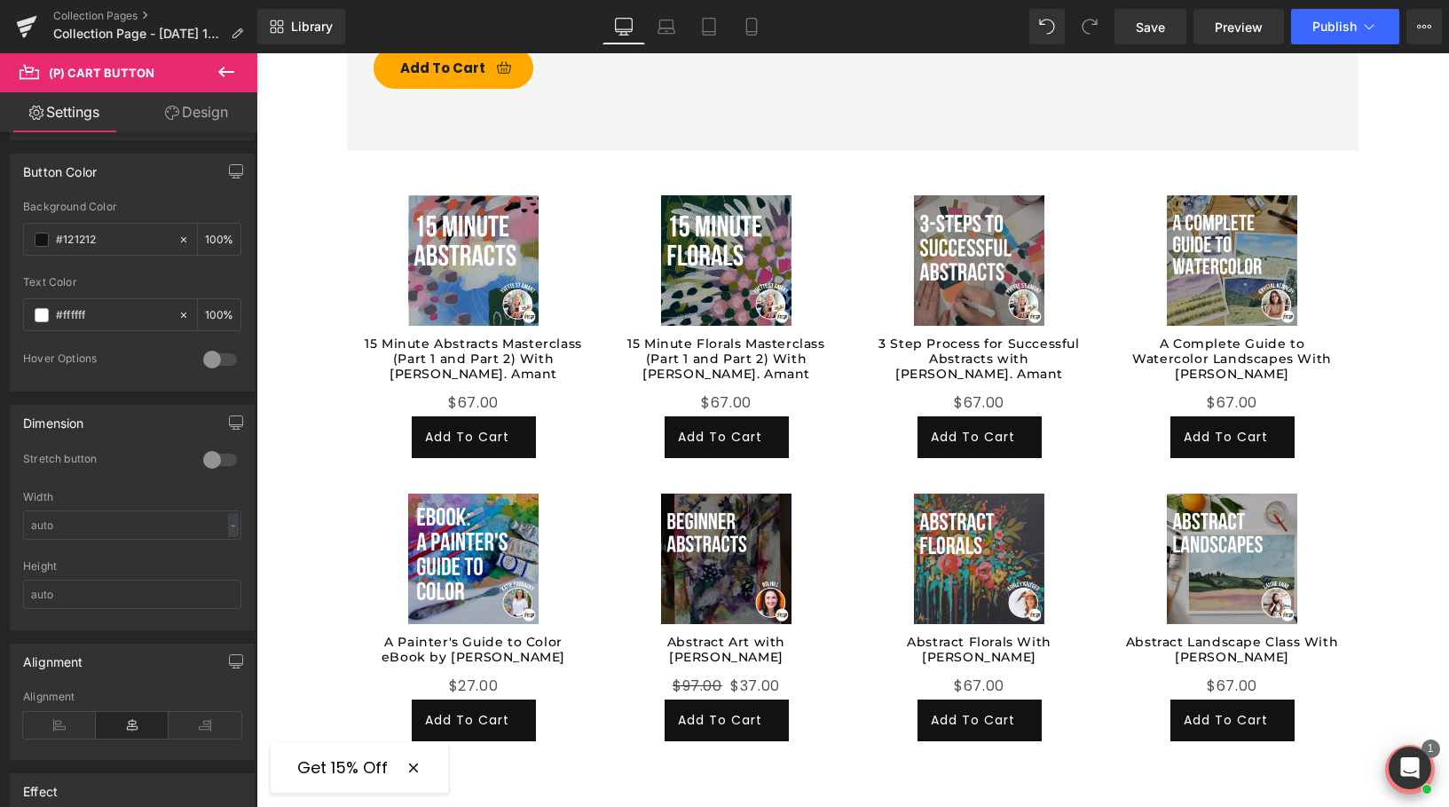
click at [227, 80] on icon at bounding box center [226, 71] width 21 height 21
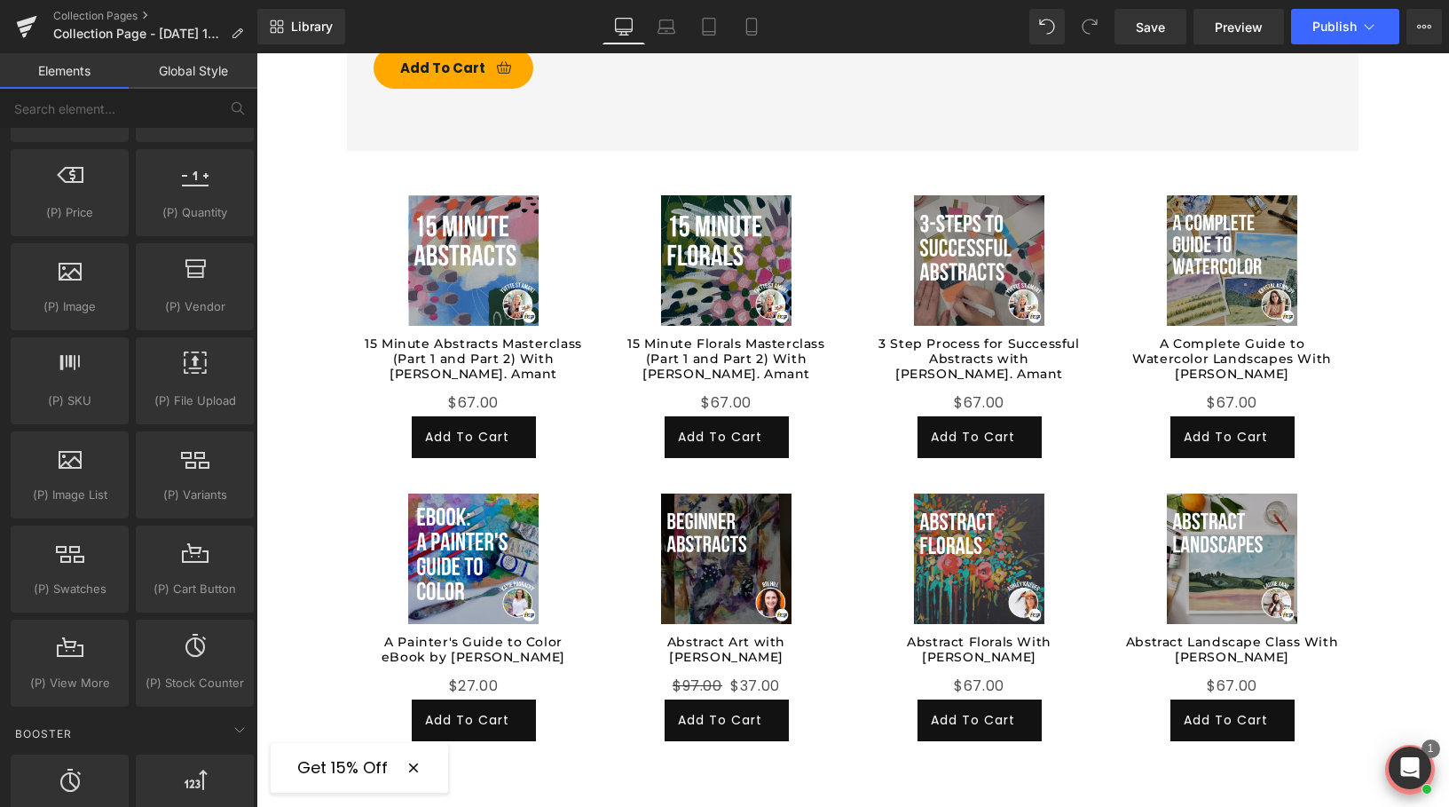
scroll to position [1815, 0]
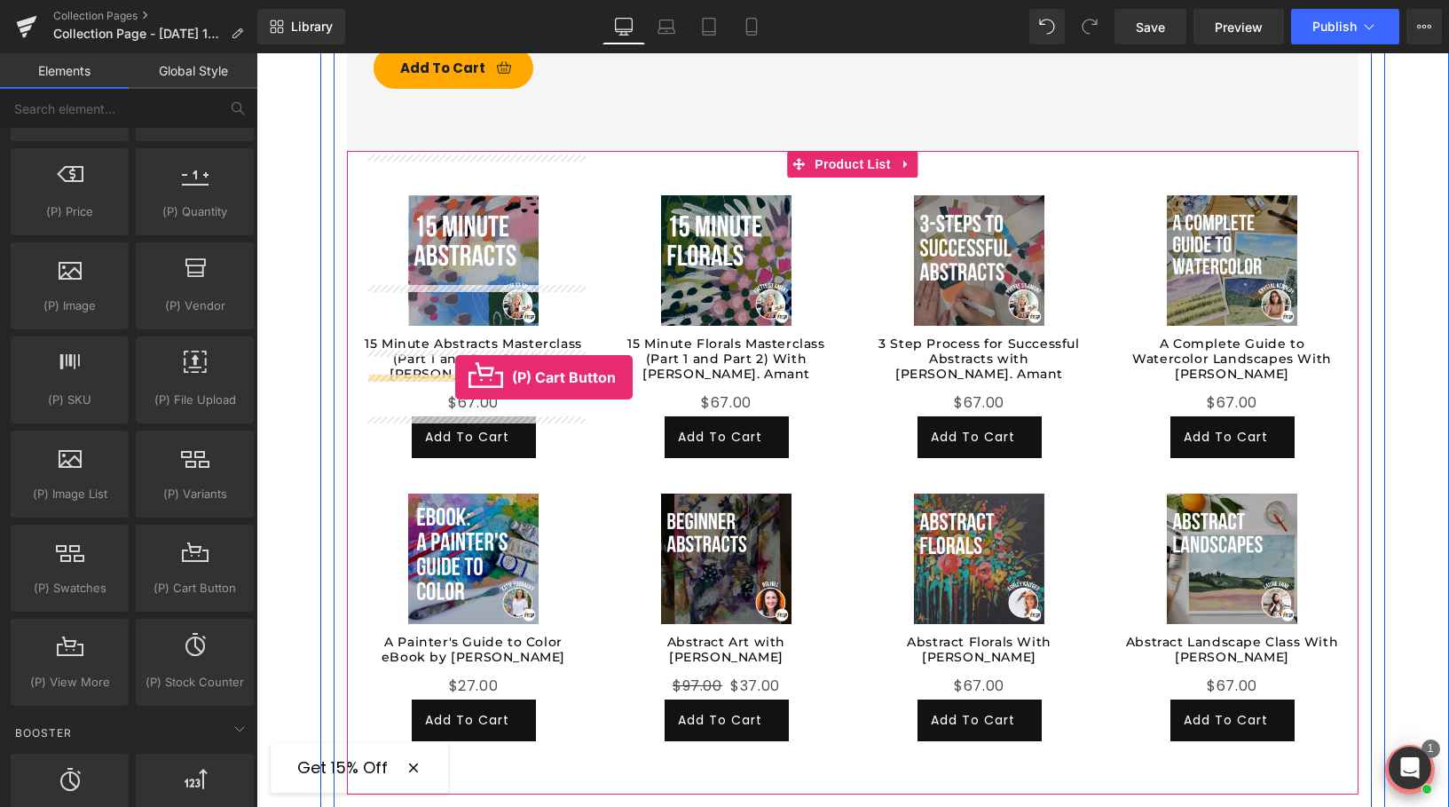
drag, startPoint x: 460, startPoint y: 626, endPoint x: 455, endPoint y: 377, distance: 249.4
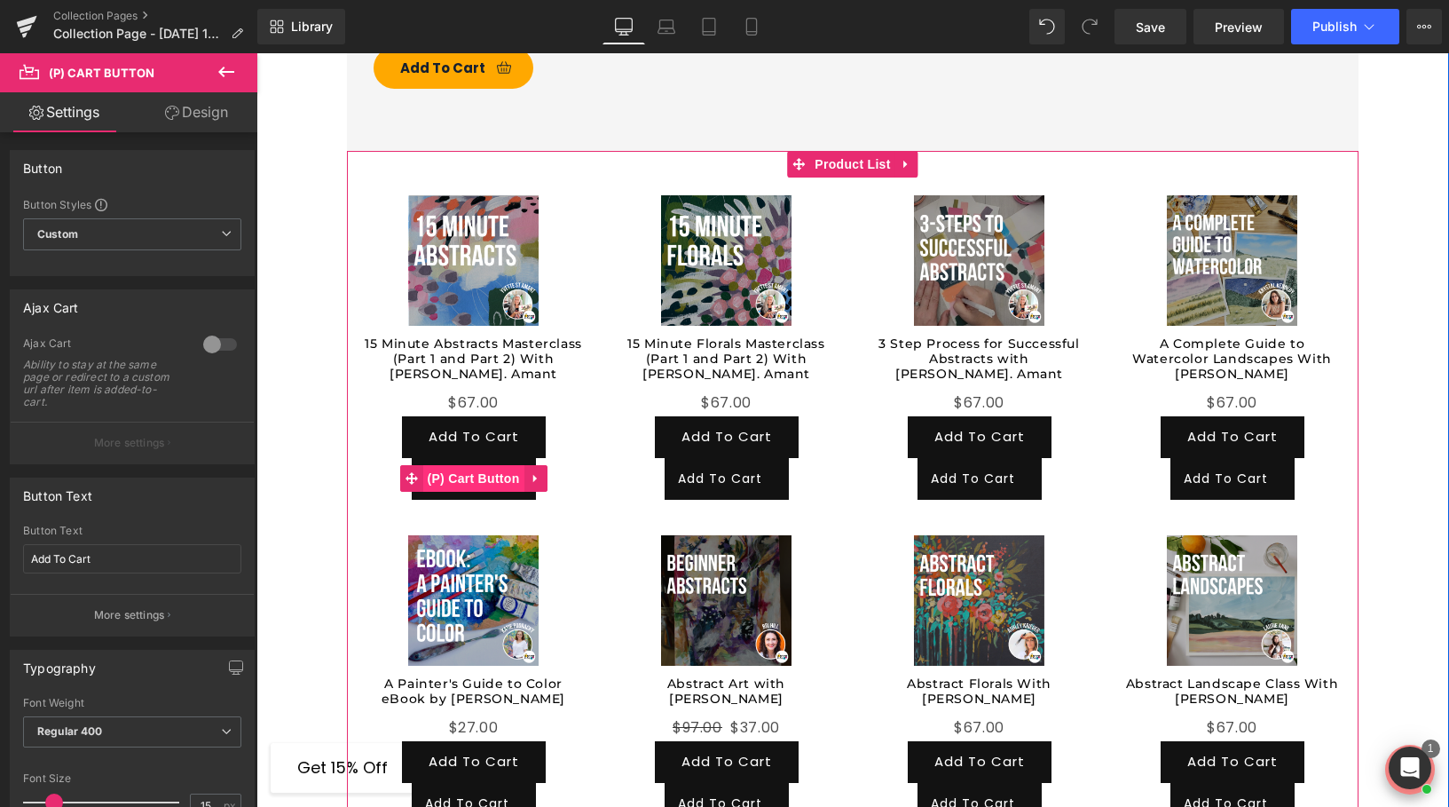
click at [501, 465] on span "(P) Cart Button" at bounding box center [472, 478] width 101 height 27
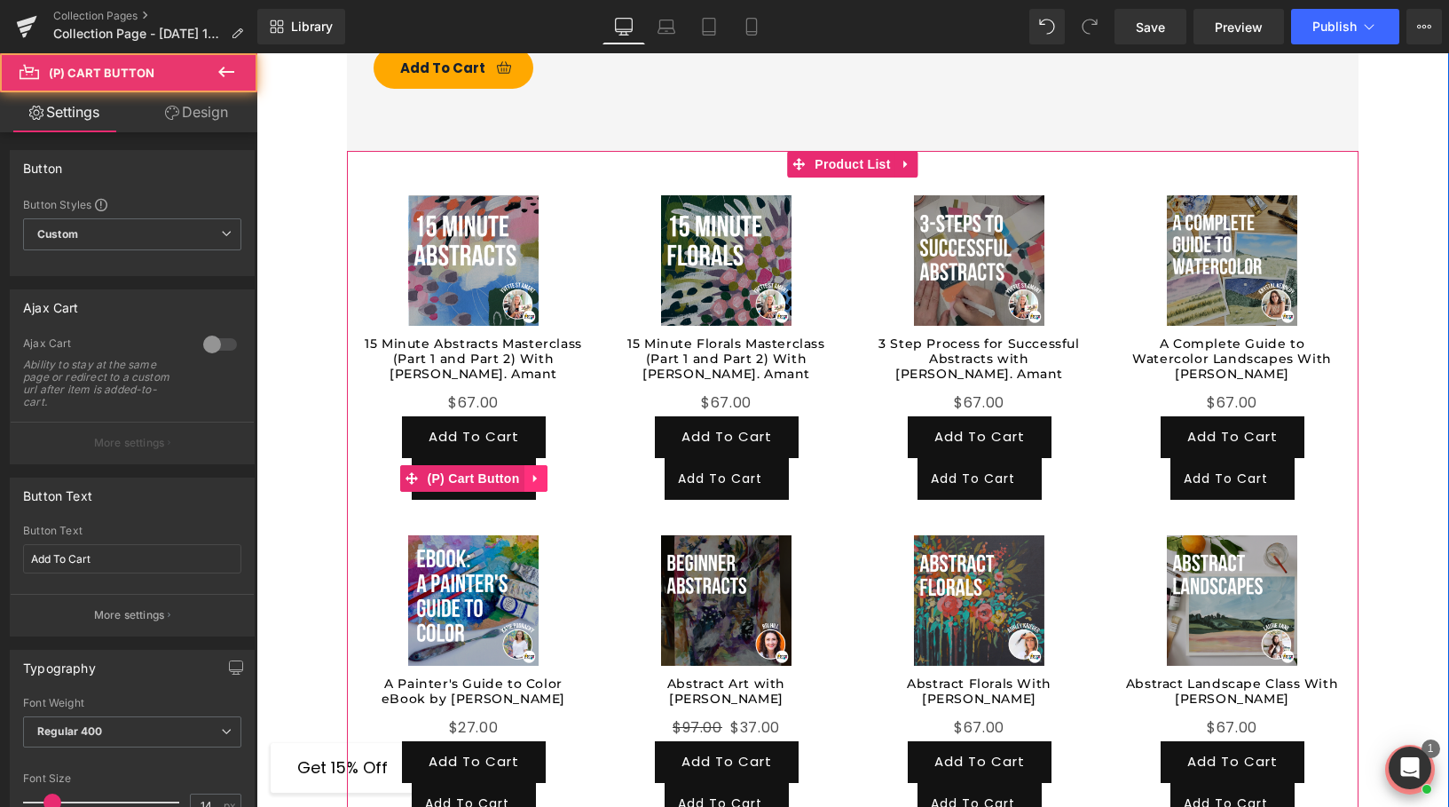
click at [532, 475] on icon at bounding box center [534, 479] width 4 height 8
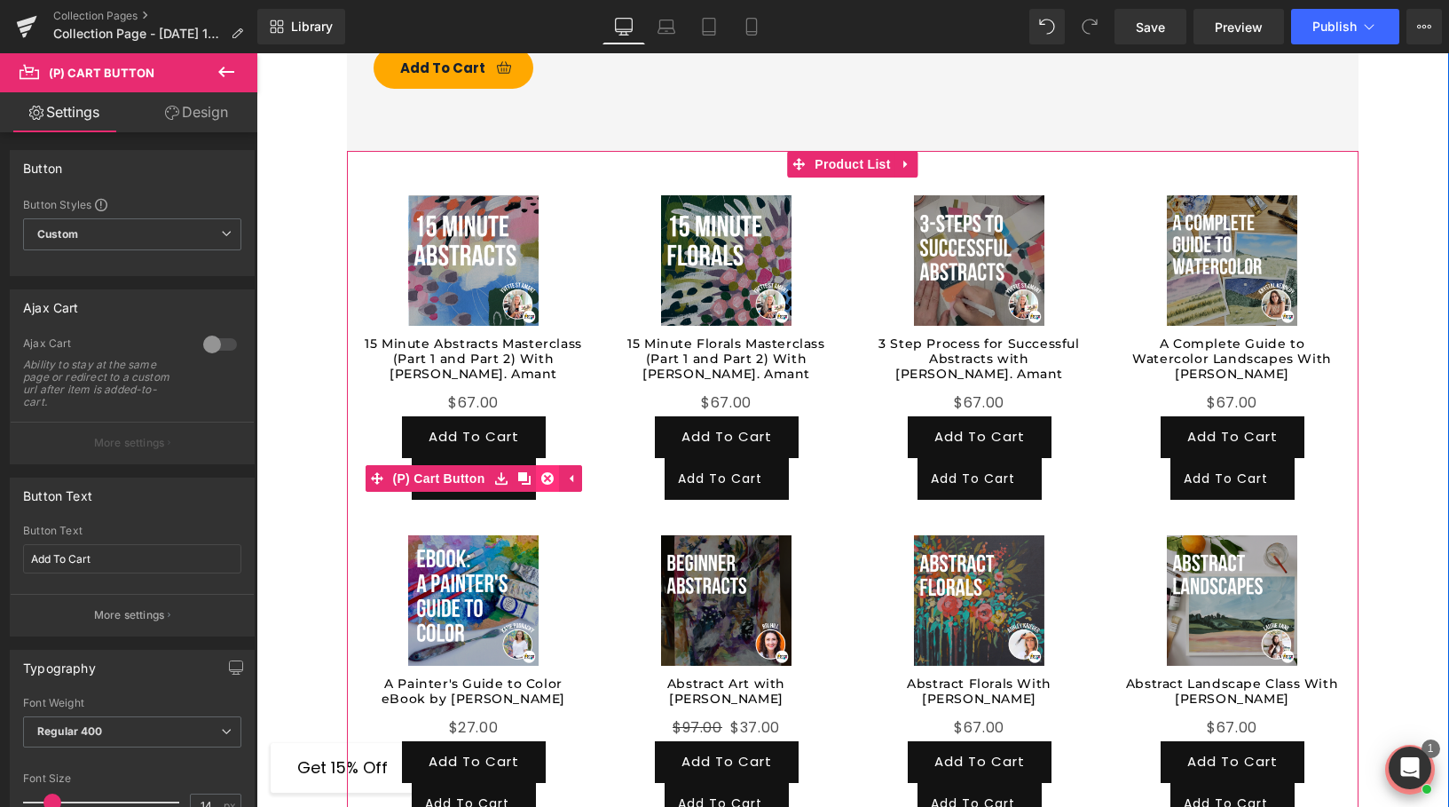
click at [551, 465] on link at bounding box center [547, 478] width 23 height 27
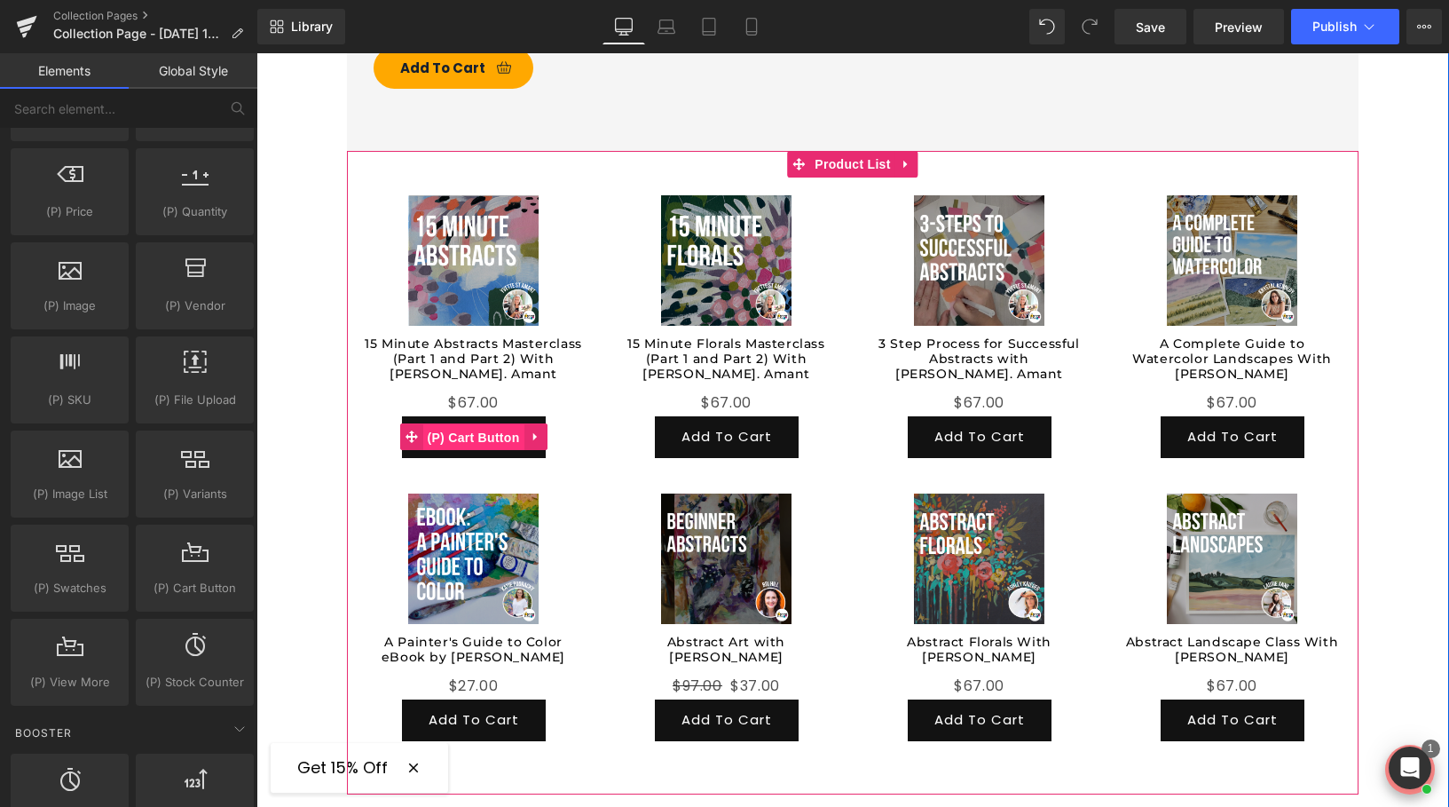
click at [485, 424] on span "(P) Cart Button" at bounding box center [472, 437] width 101 height 27
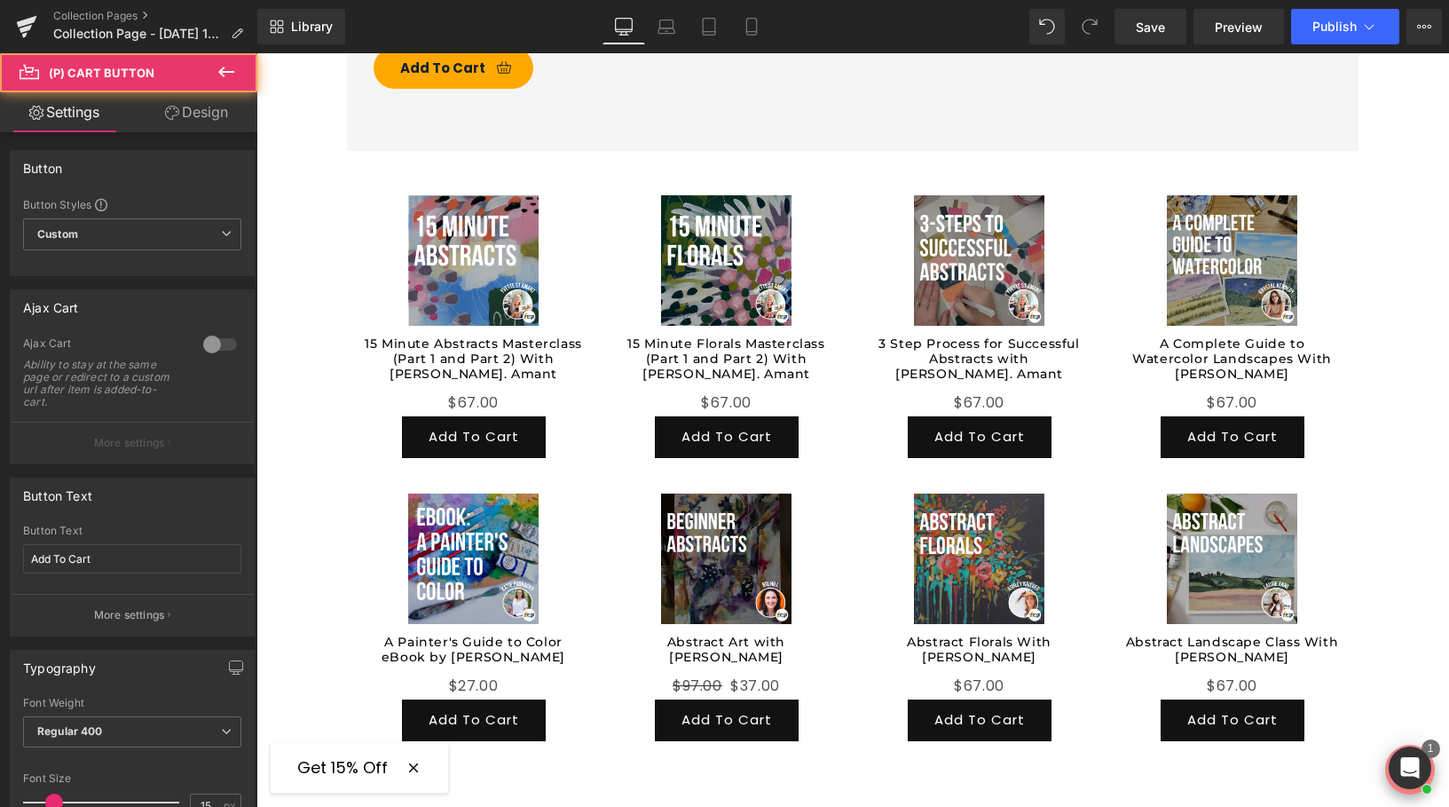
click at [190, 115] on link "Design" at bounding box center [196, 112] width 129 height 40
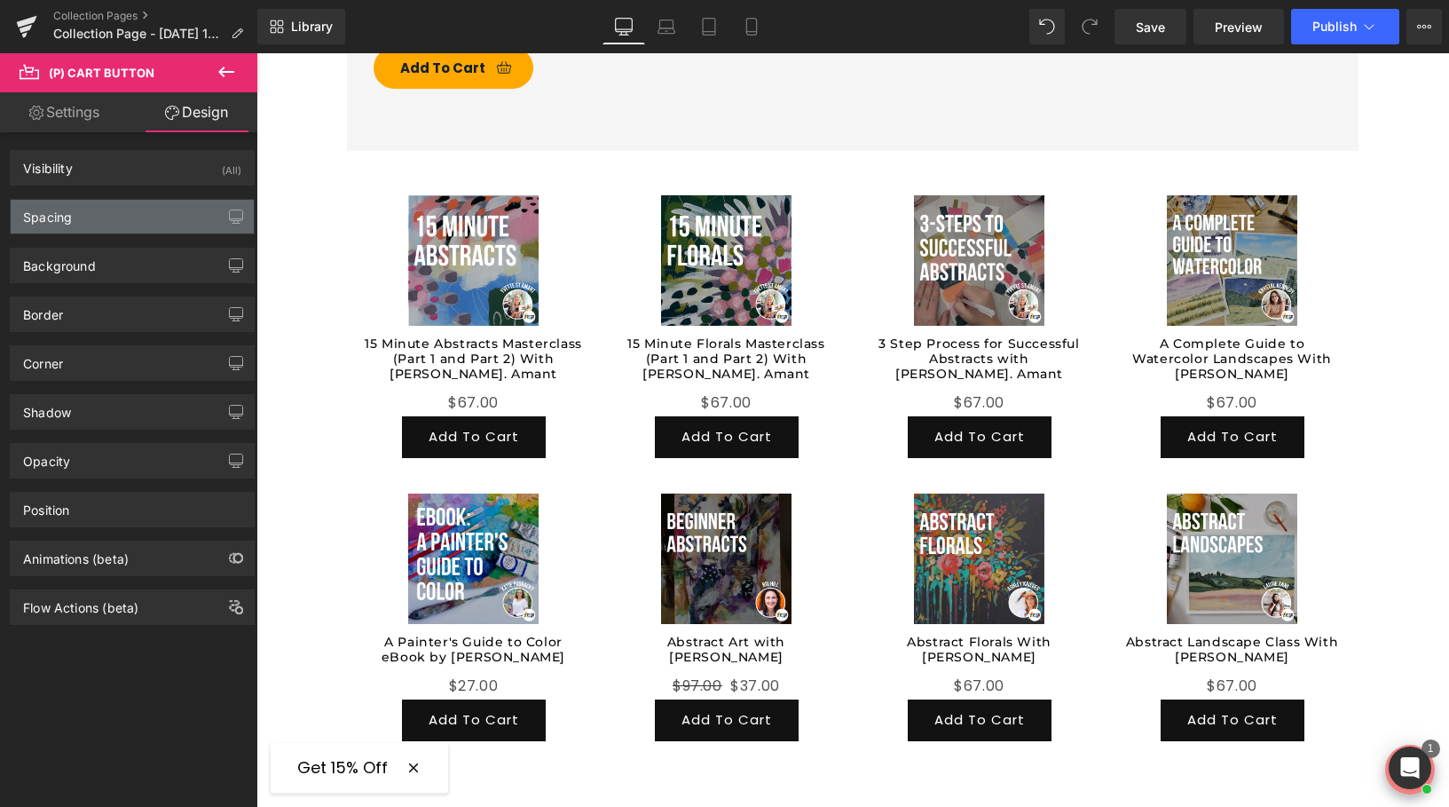
click at [108, 225] on div "Spacing" at bounding box center [132, 217] width 243 height 34
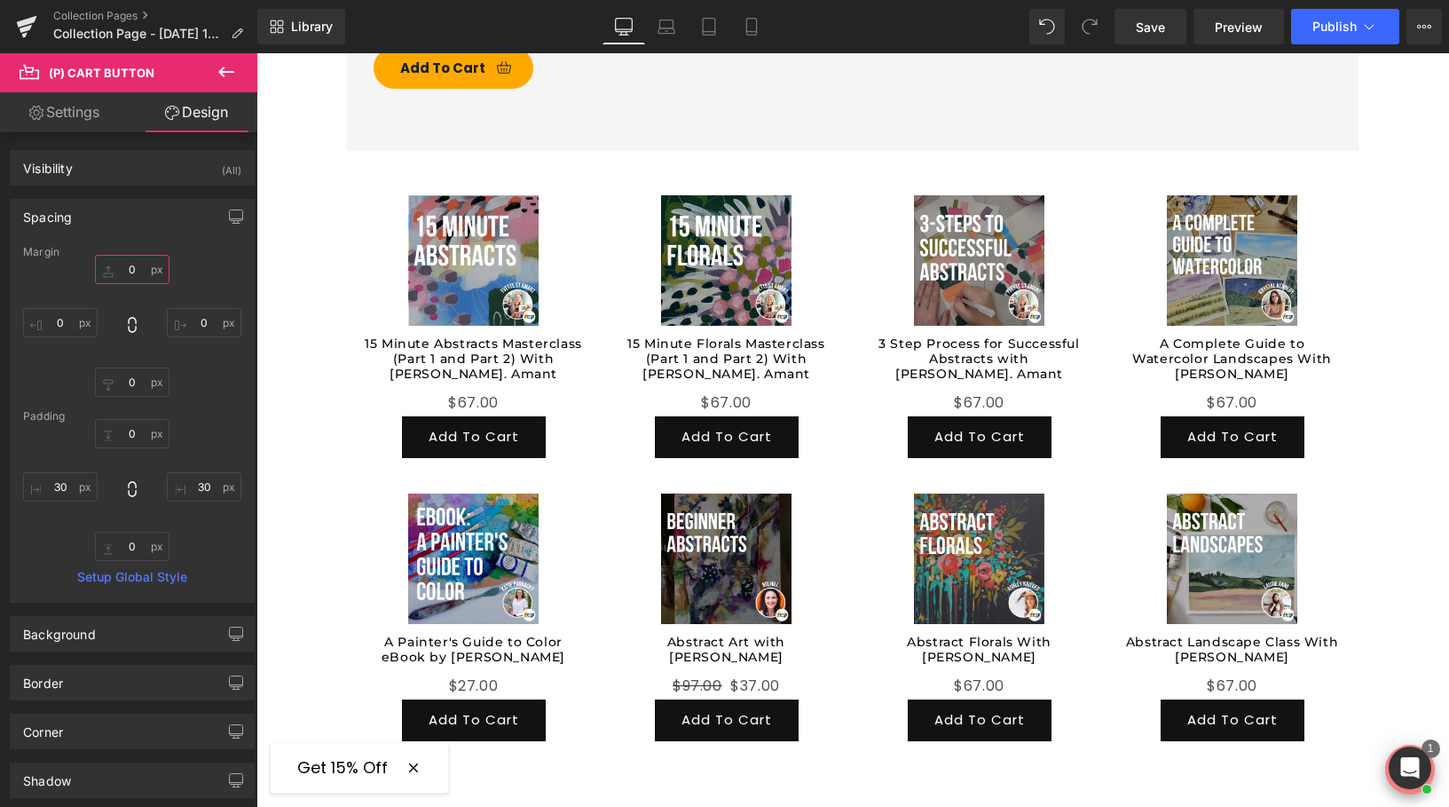
click at [136, 271] on input "0" at bounding box center [132, 269] width 75 height 29
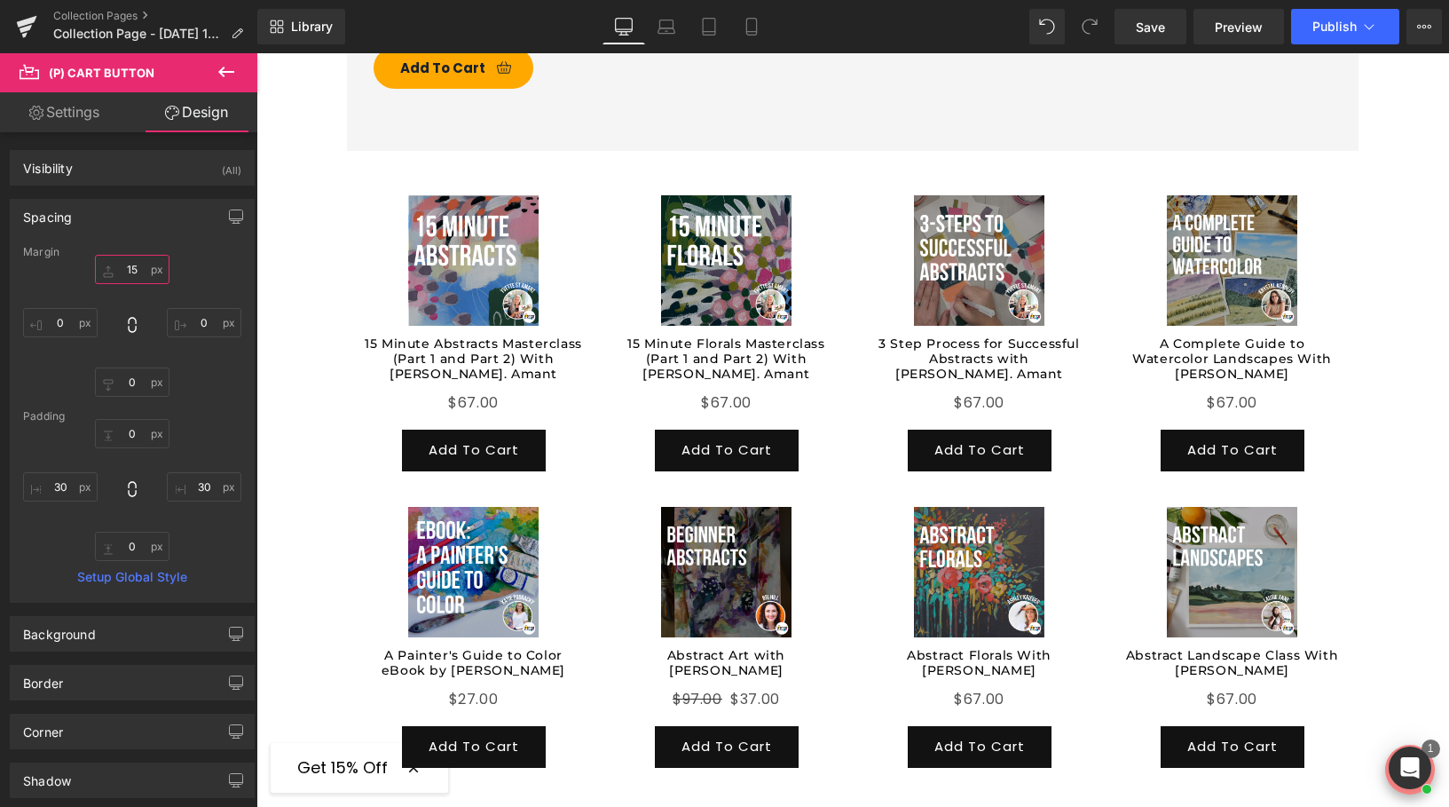
type input "1"
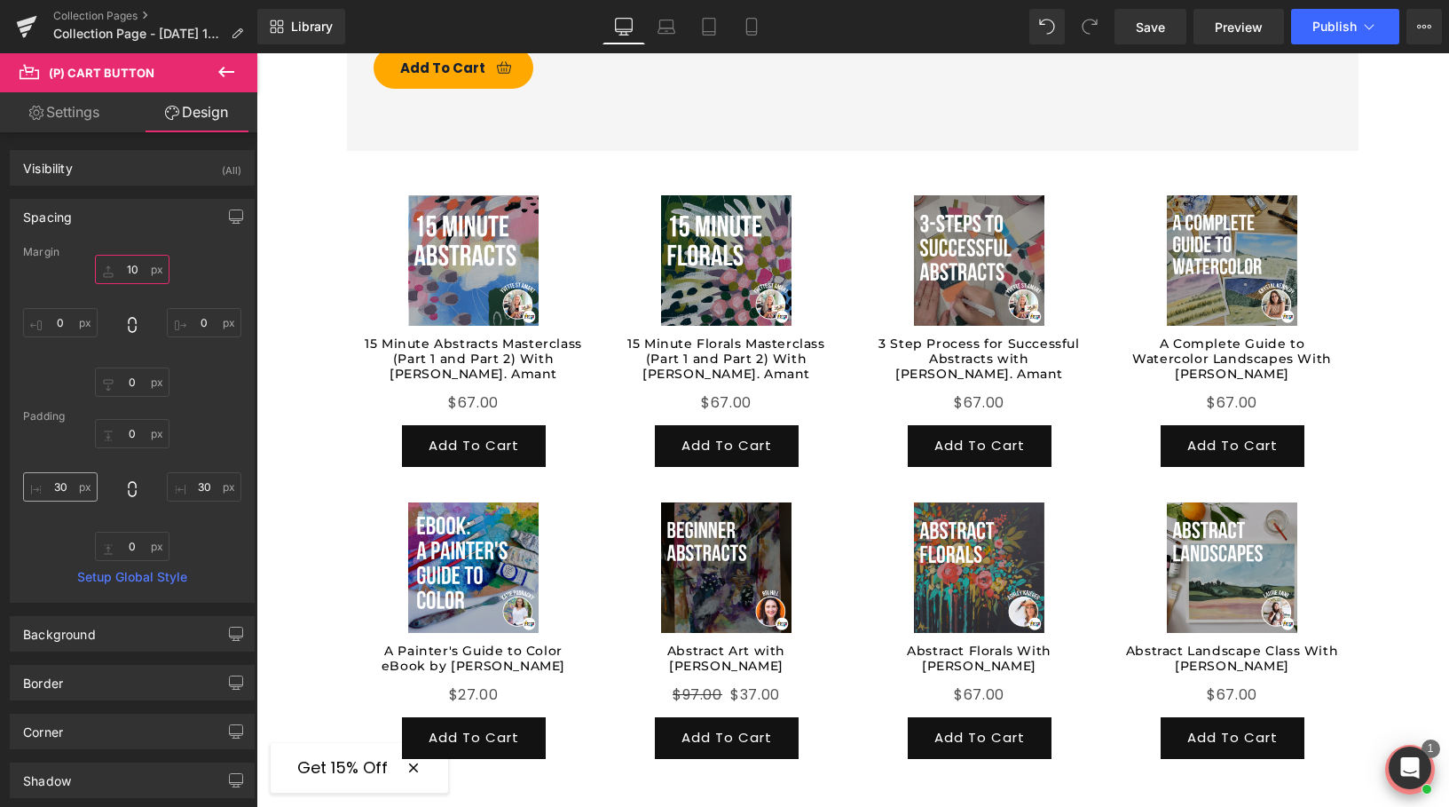
type input "10"
drag, startPoint x: 67, startPoint y: 491, endPoint x: 45, endPoint y: 491, distance: 22.2
click at [45, 491] on input "30" at bounding box center [60, 486] width 75 height 29
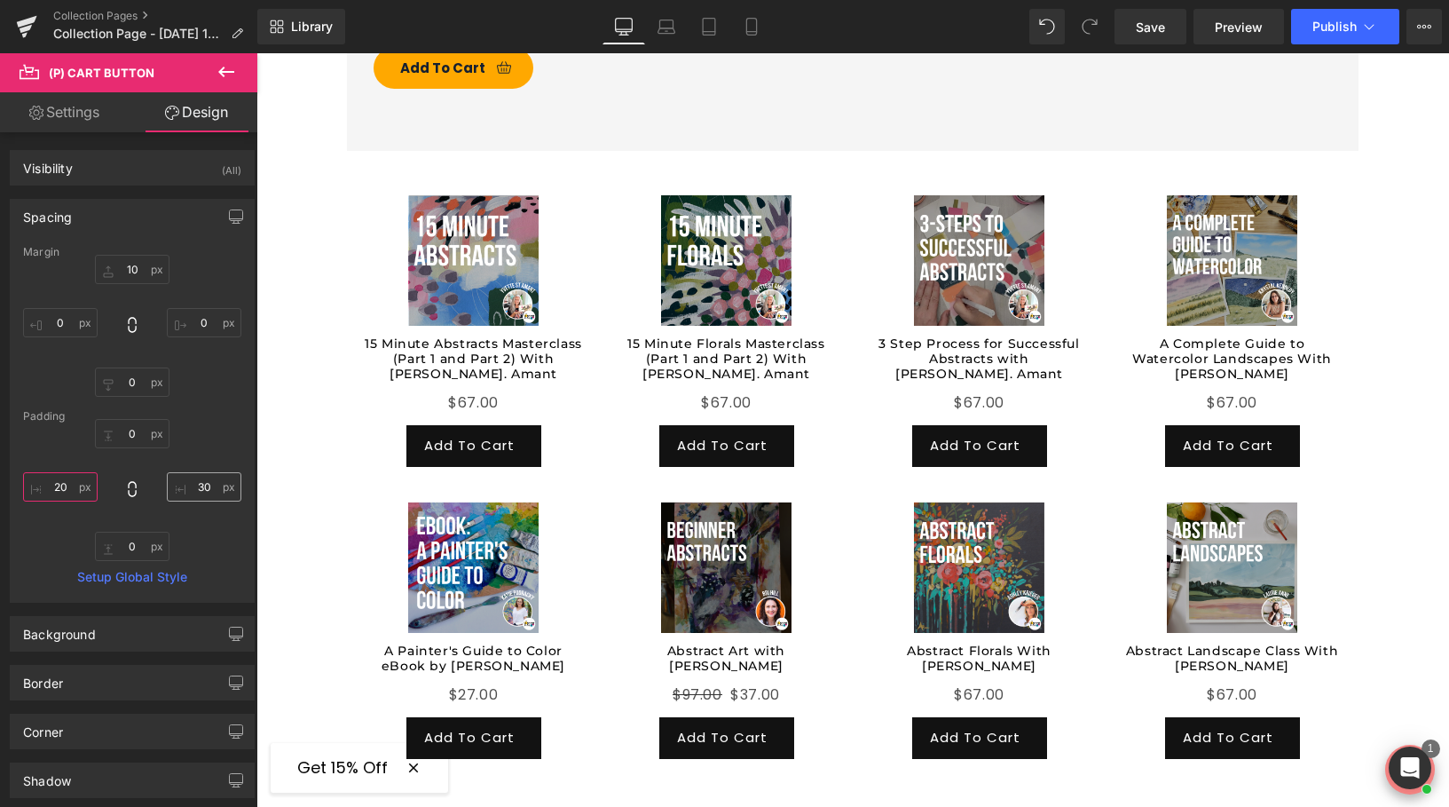
type input "20"
click at [202, 487] on input "30" at bounding box center [204, 486] width 75 height 29
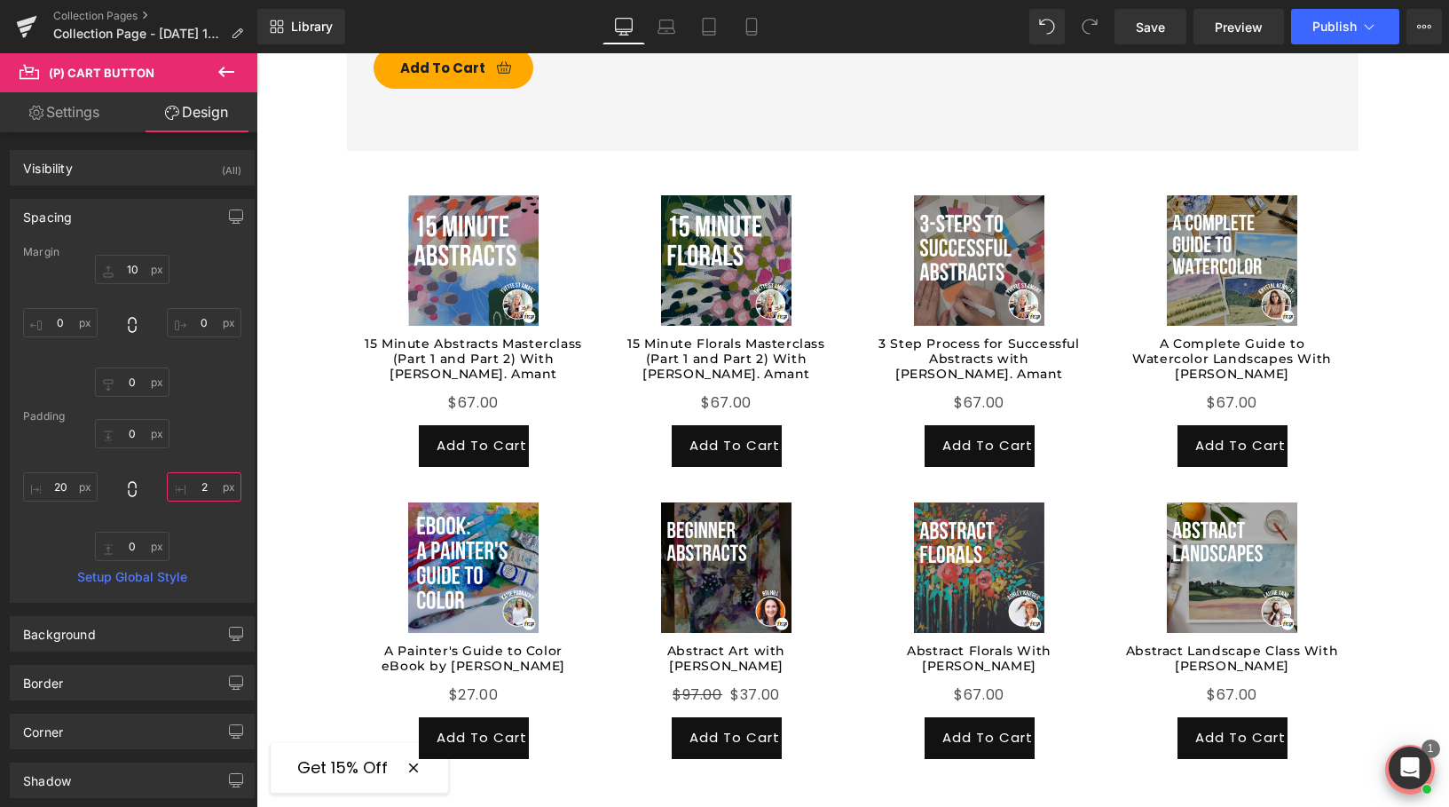
type input "20"
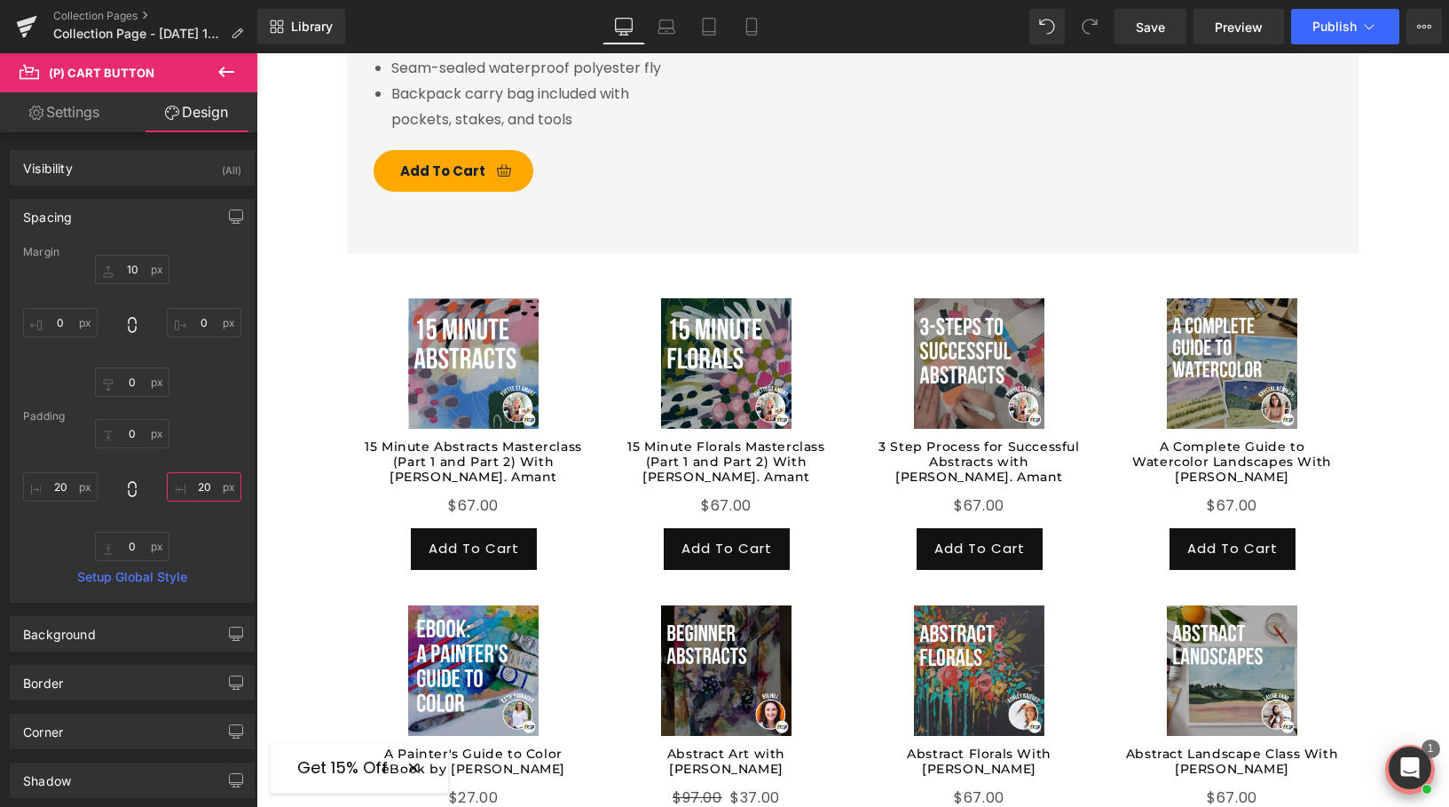
scroll to position [1611, 0]
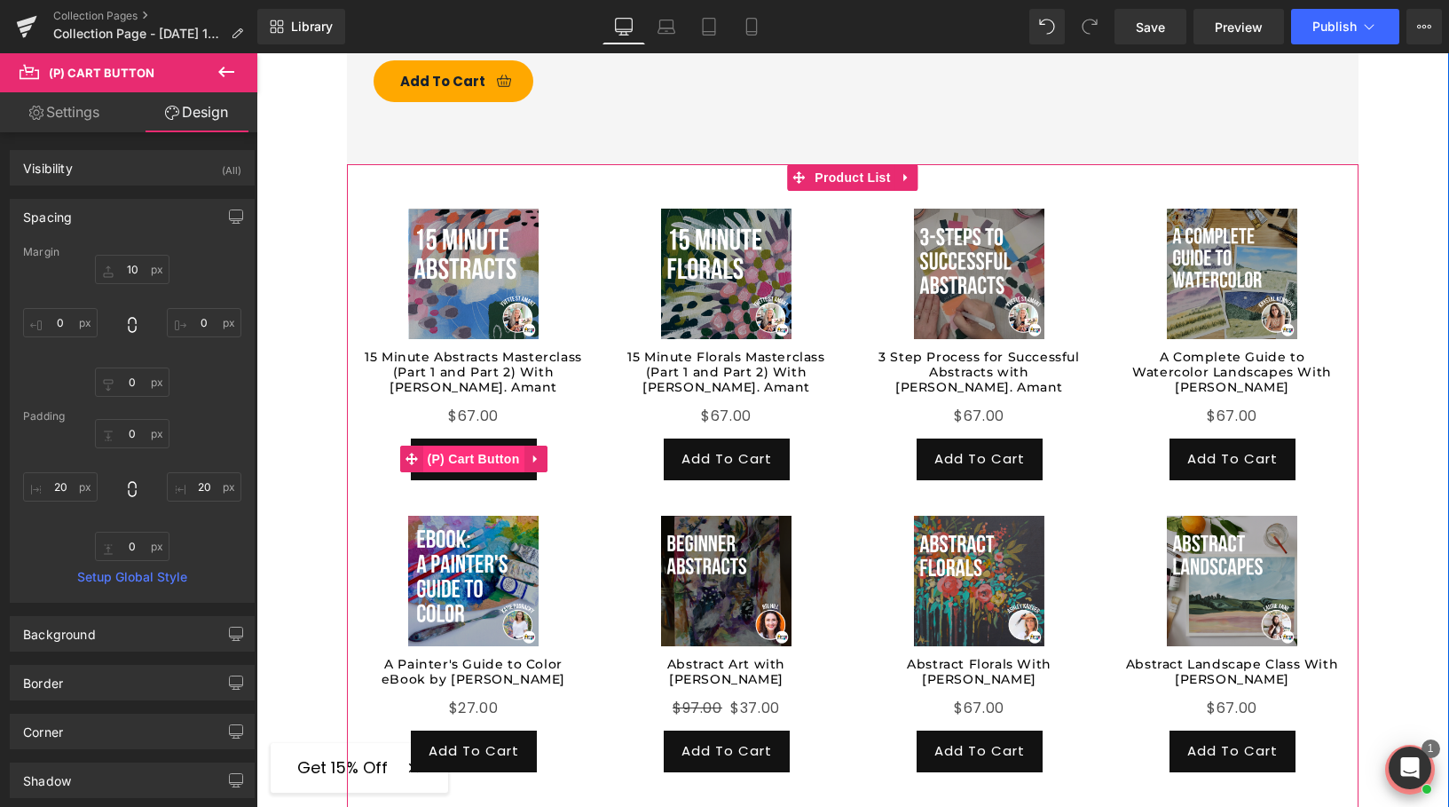
click at [470, 445] on span "(P) Cart Button" at bounding box center [472, 458] width 101 height 27
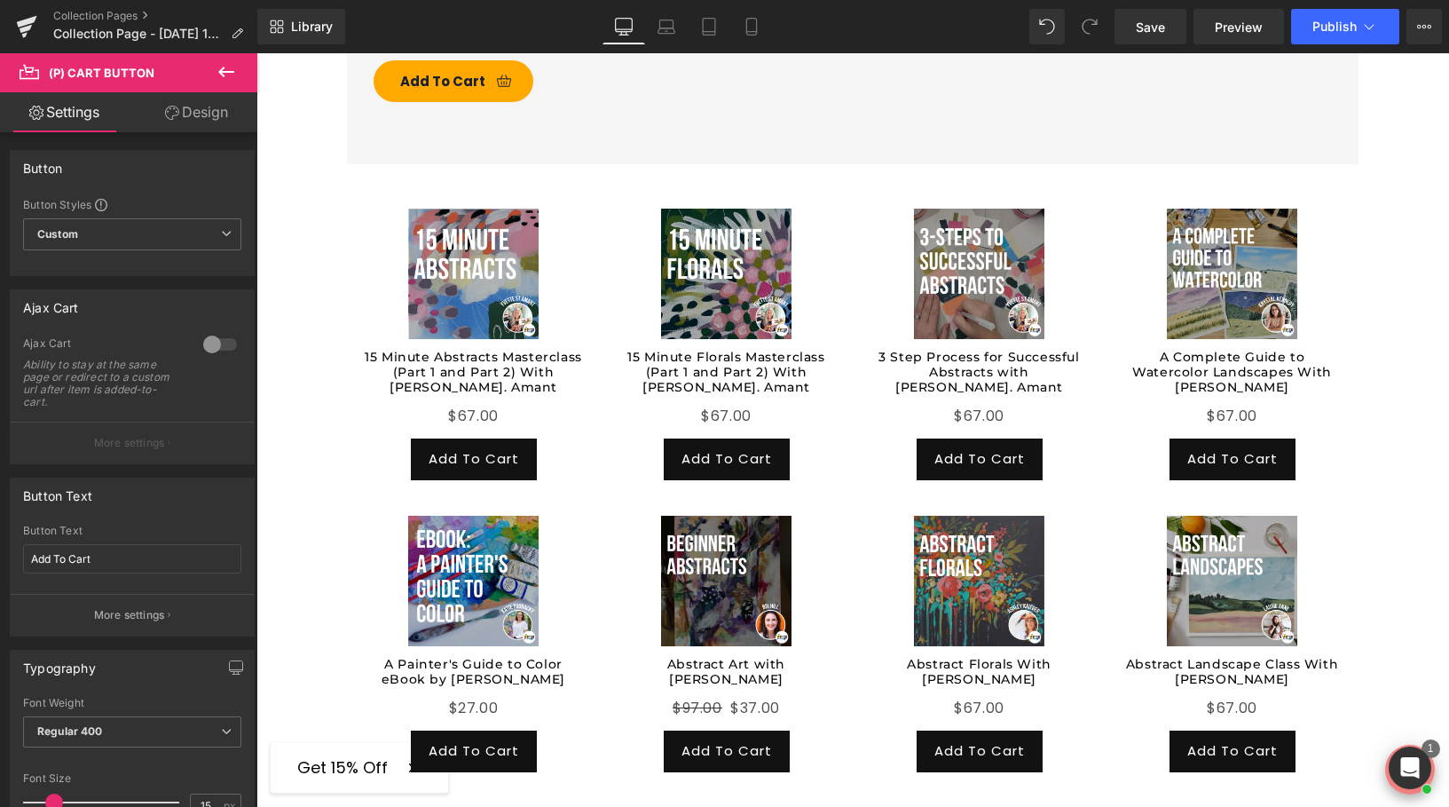
click at [169, 123] on link "Design" at bounding box center [196, 112] width 129 height 40
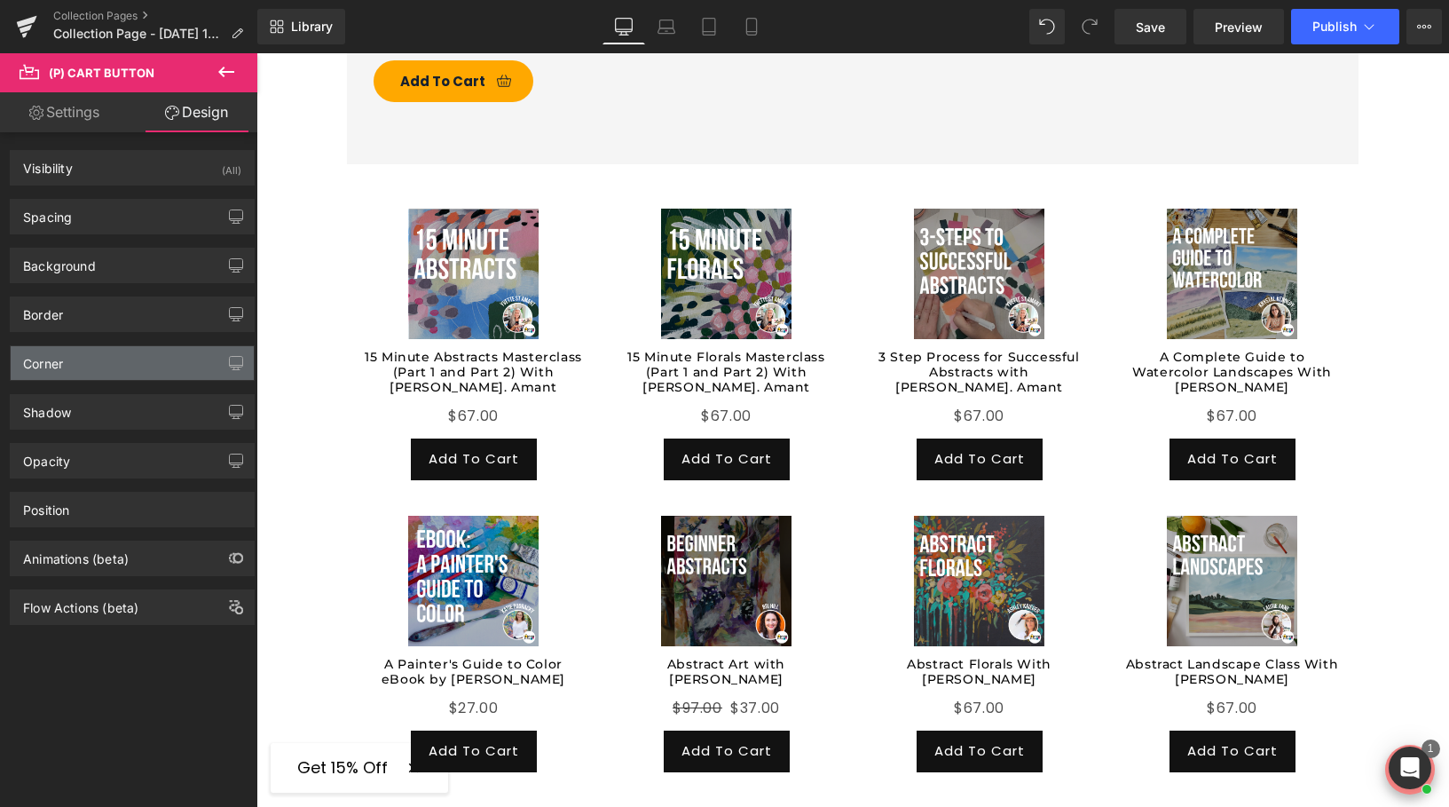
click at [91, 363] on div "Corner" at bounding box center [132, 363] width 243 height 34
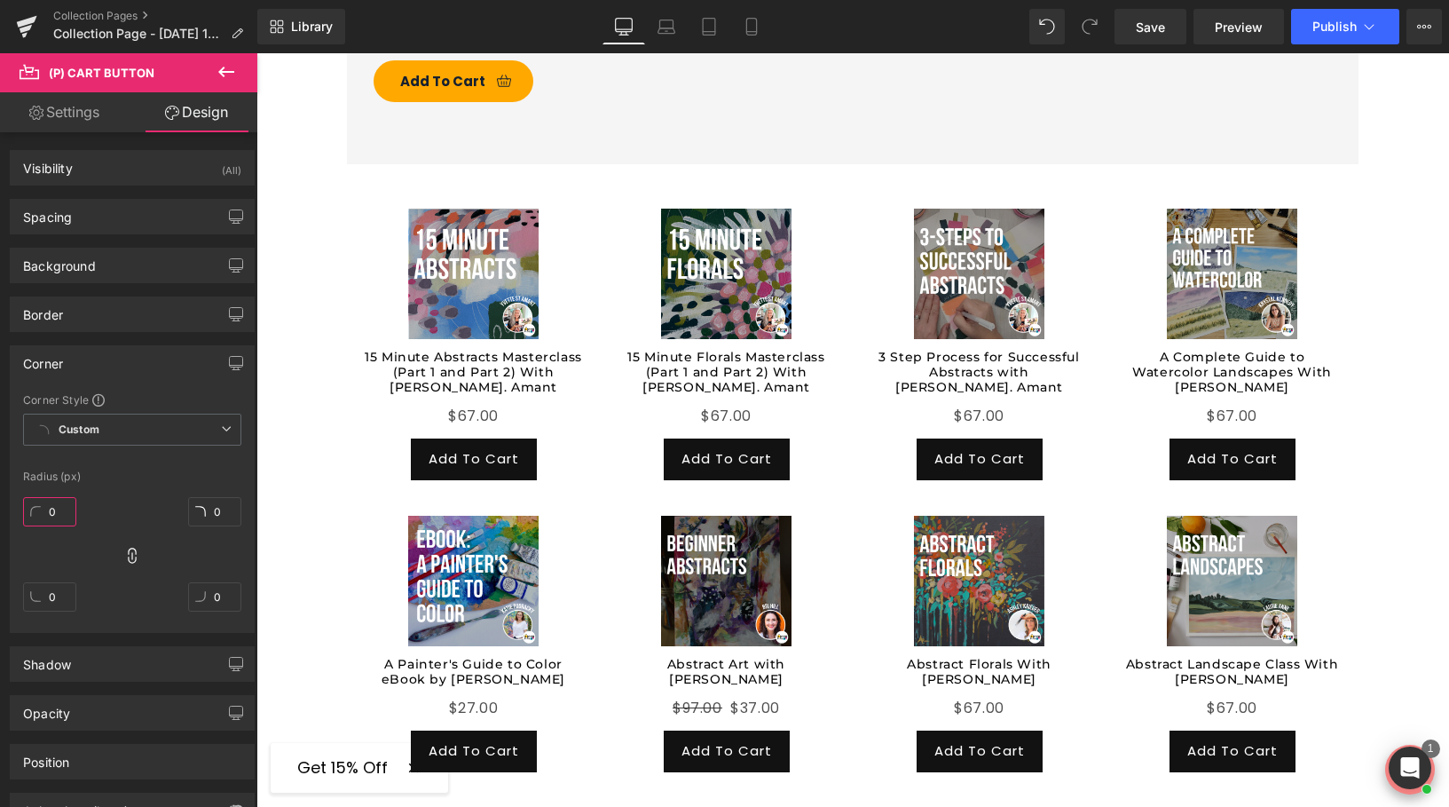
click at [65, 515] on input "0" at bounding box center [49, 511] width 53 height 29
type input "1"
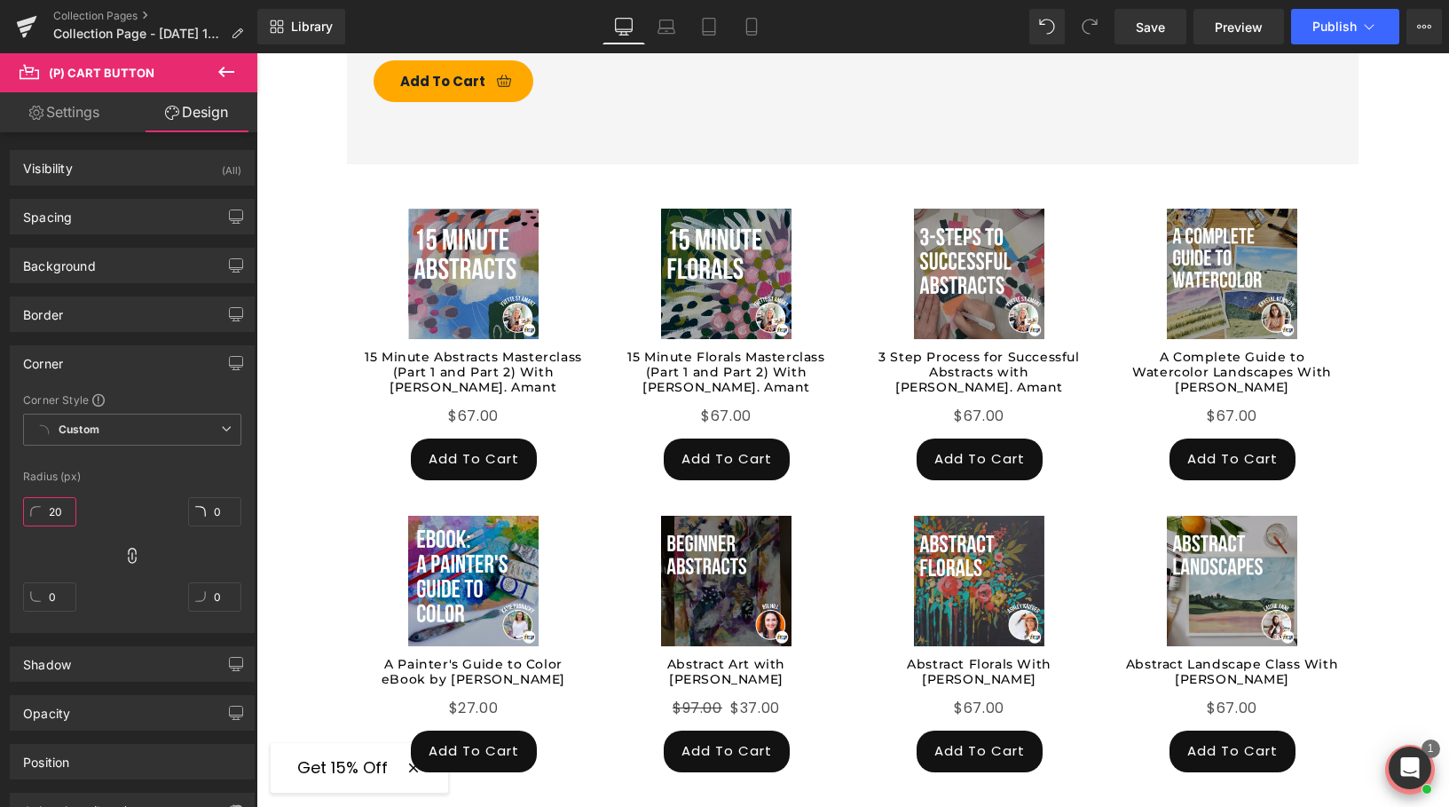
type input "2"
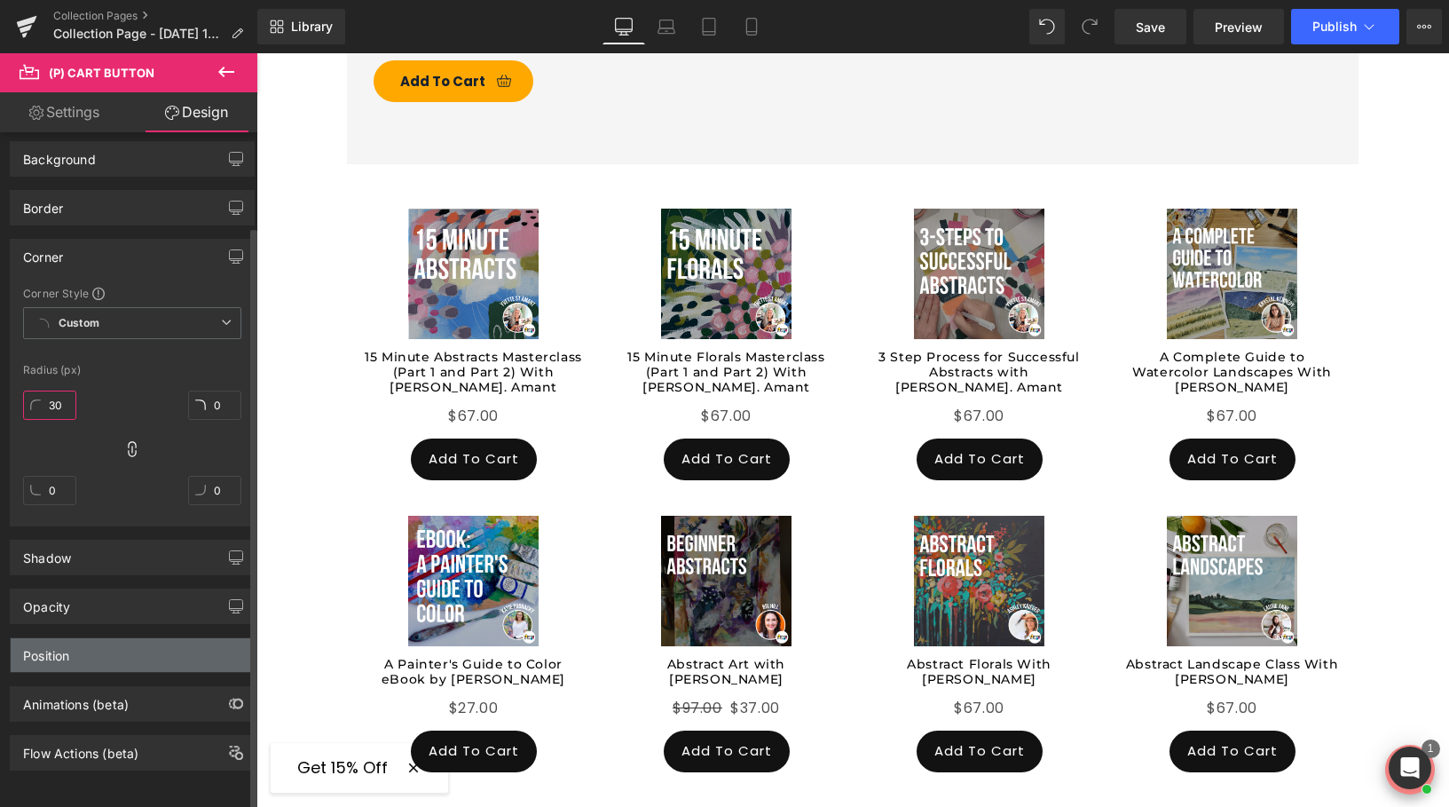
type input "30"
click at [83, 649] on div "Position" at bounding box center [132, 655] width 243 height 34
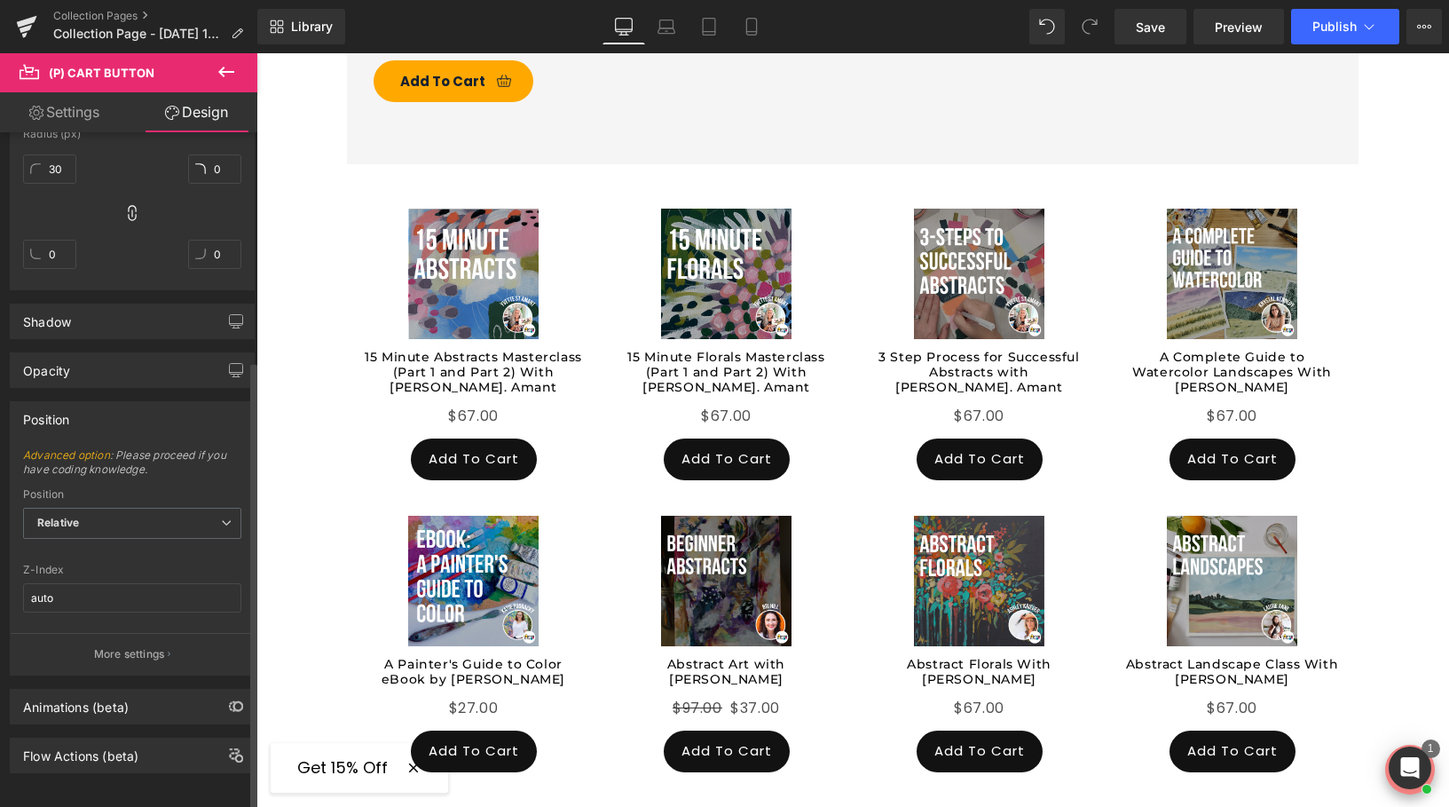
scroll to position [348, 0]
click at [100, 421] on div "Position" at bounding box center [132, 416] width 243 height 34
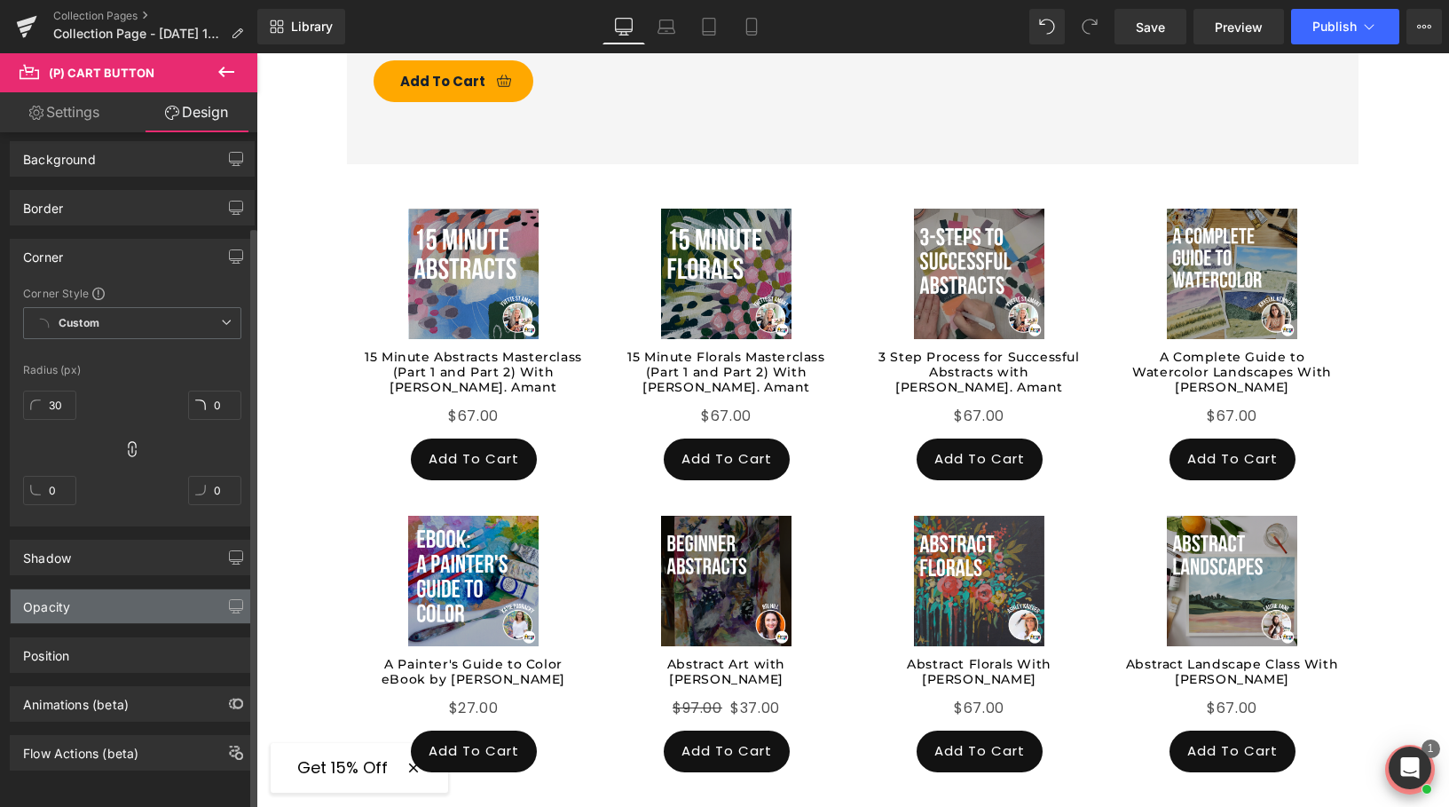
scroll to position [0, 0]
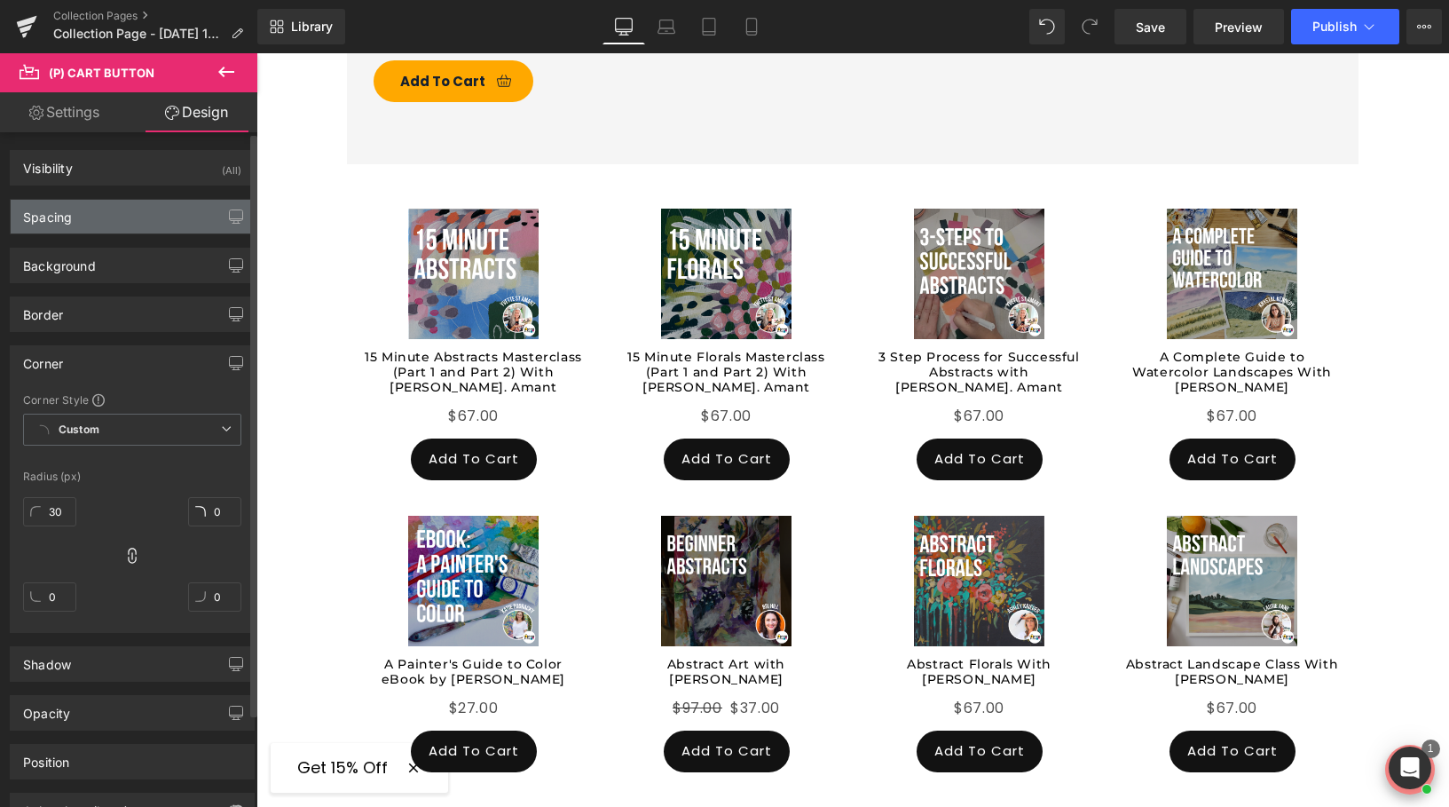
click at [85, 221] on div "Spacing" at bounding box center [132, 217] width 243 height 34
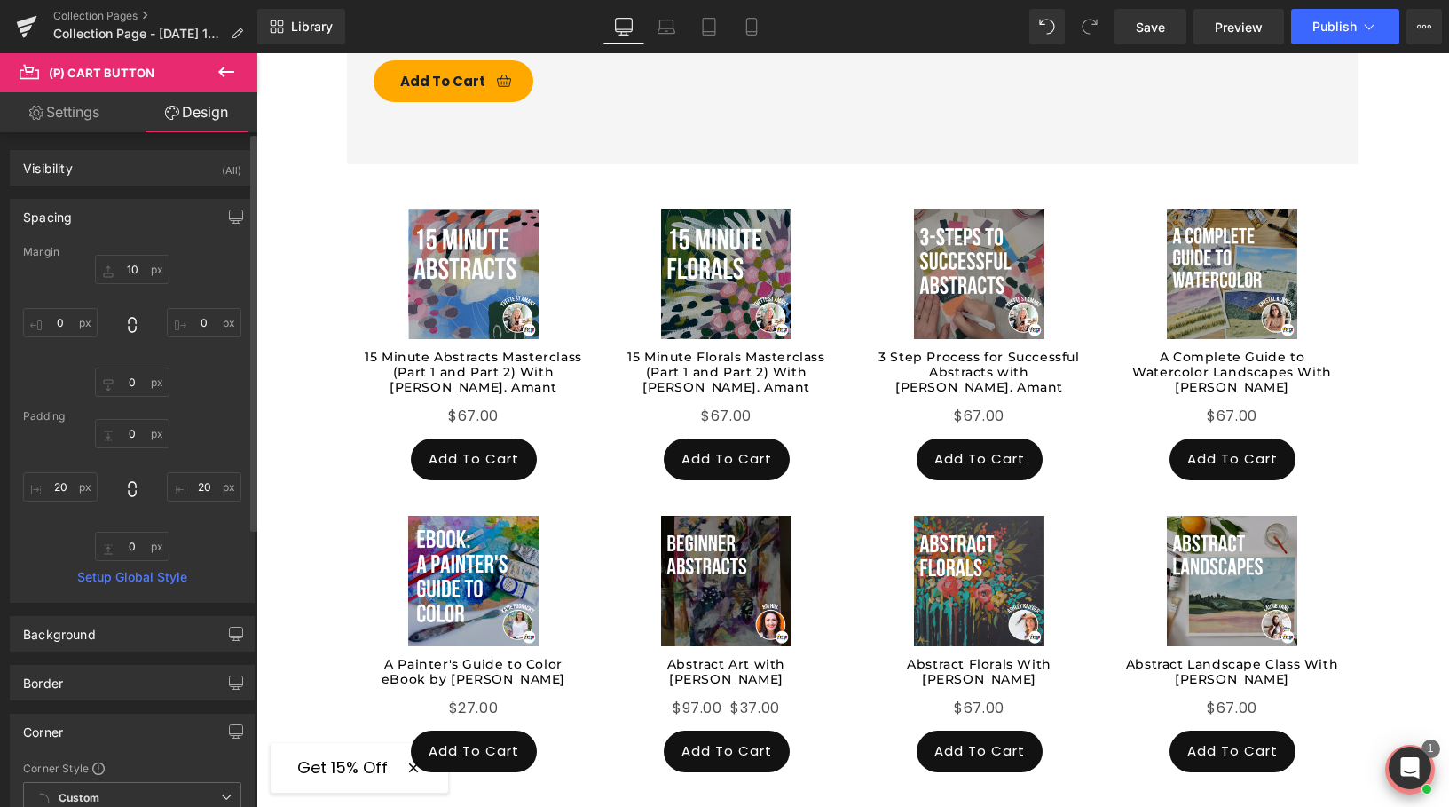
click at [85, 221] on div "Spacing" at bounding box center [132, 217] width 243 height 34
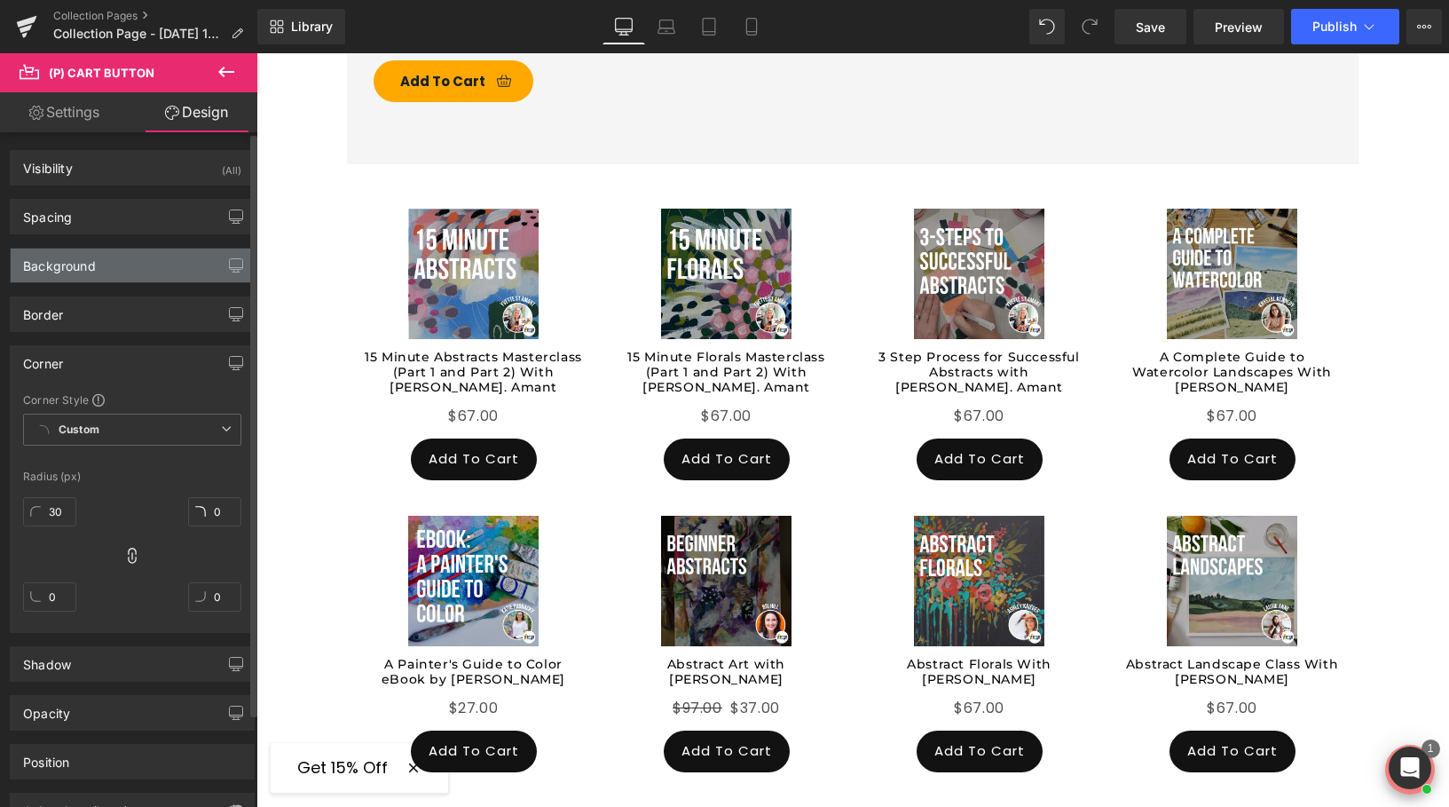
click at [94, 276] on div "Background" at bounding box center [132, 265] width 243 height 34
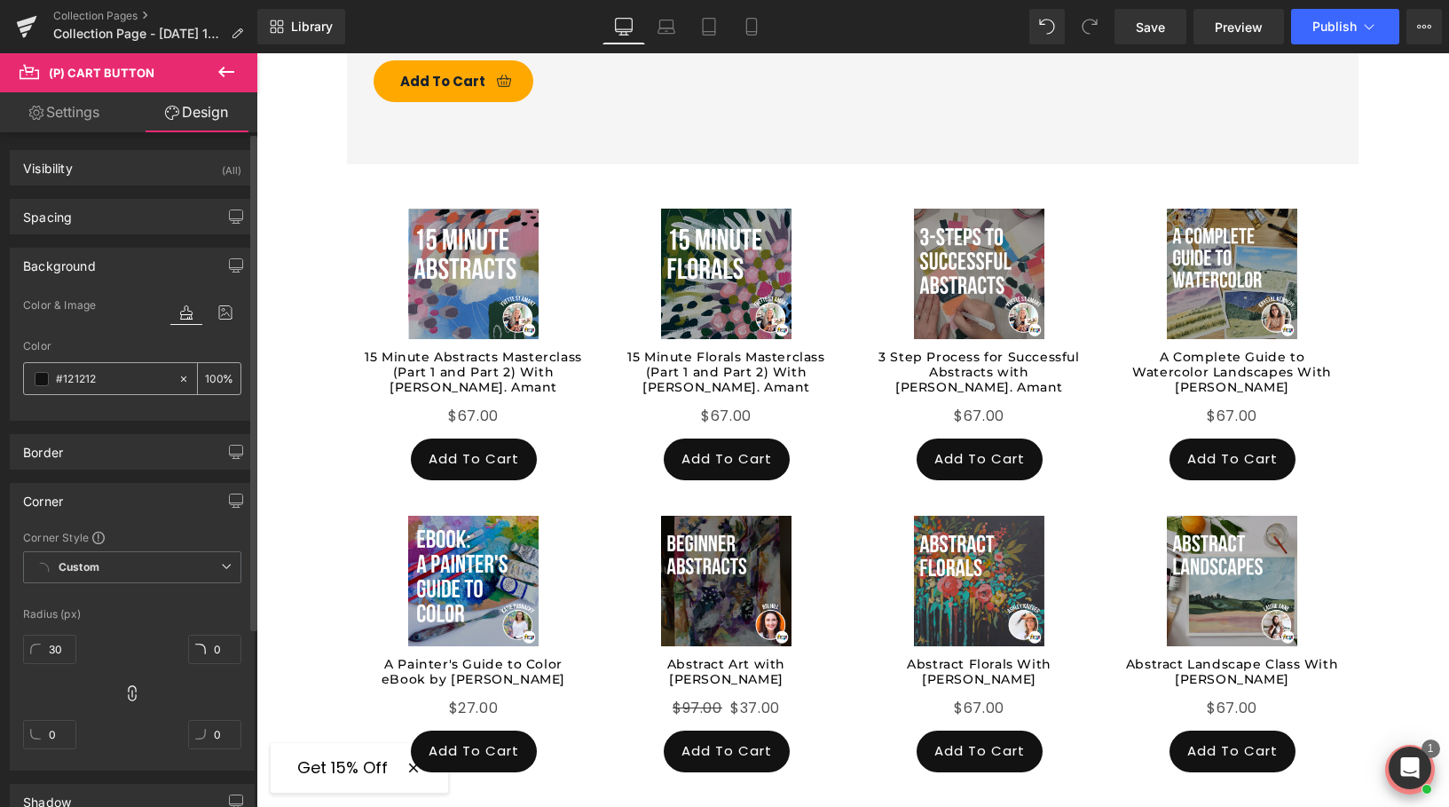
click at [36, 385] on div "#121212" at bounding box center [101, 378] width 154 height 31
click at [35, 381] on span at bounding box center [42, 379] width 14 height 14
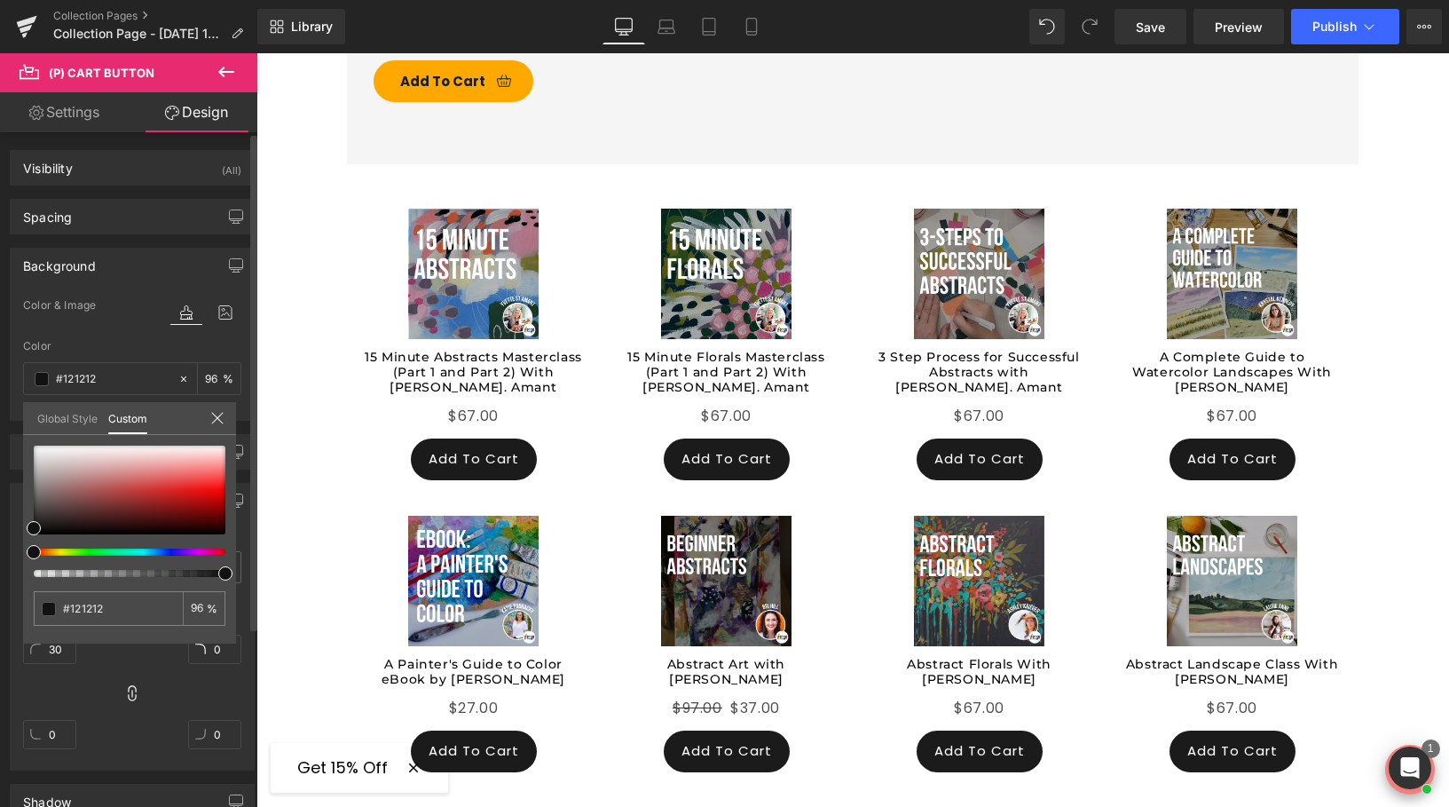
drag, startPoint x: 140, startPoint y: 573, endPoint x: 229, endPoint y: 556, distance: 90.3
click at [230, 557] on div "#121212 100 %" at bounding box center [129, 544] width 213 height 198
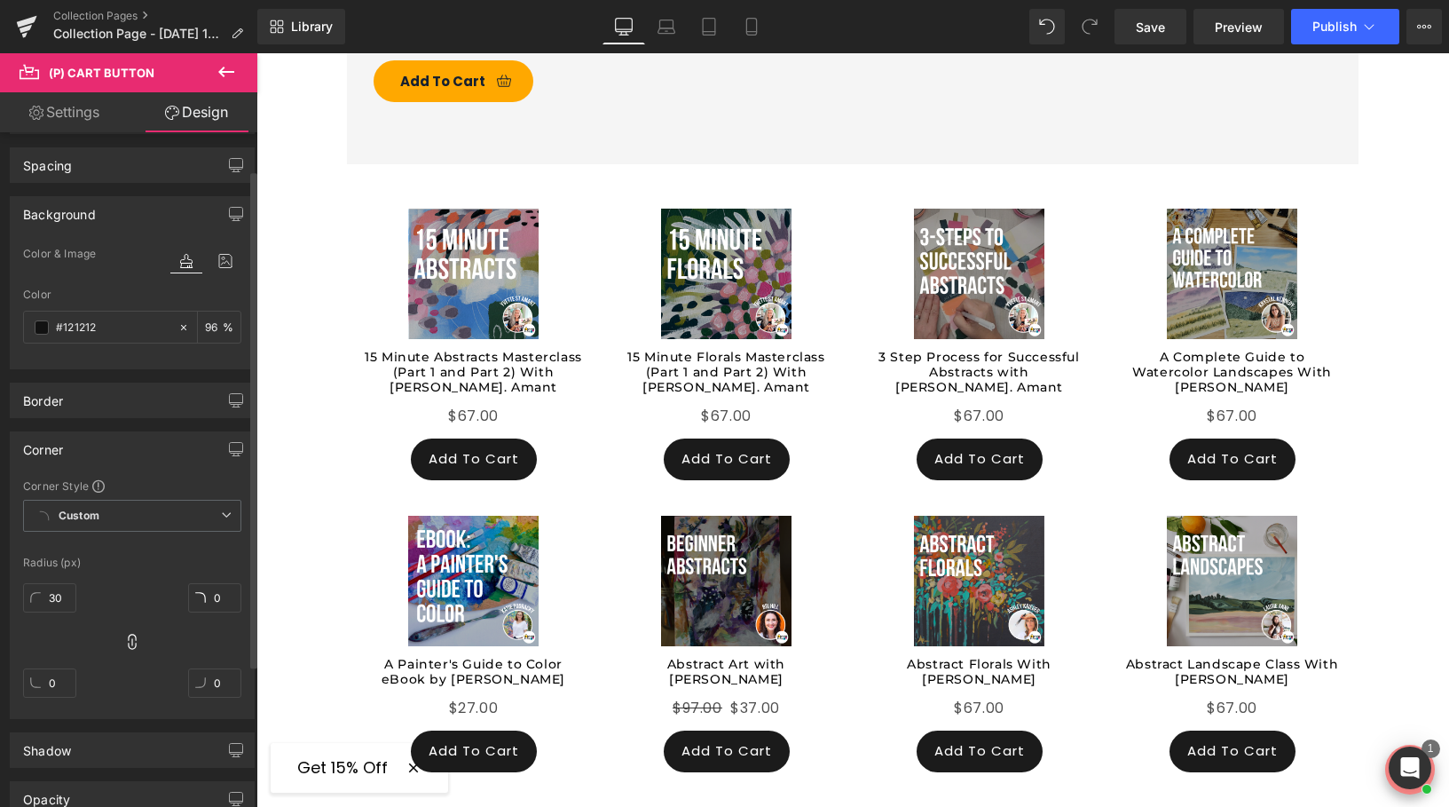
scroll to position [58, 0]
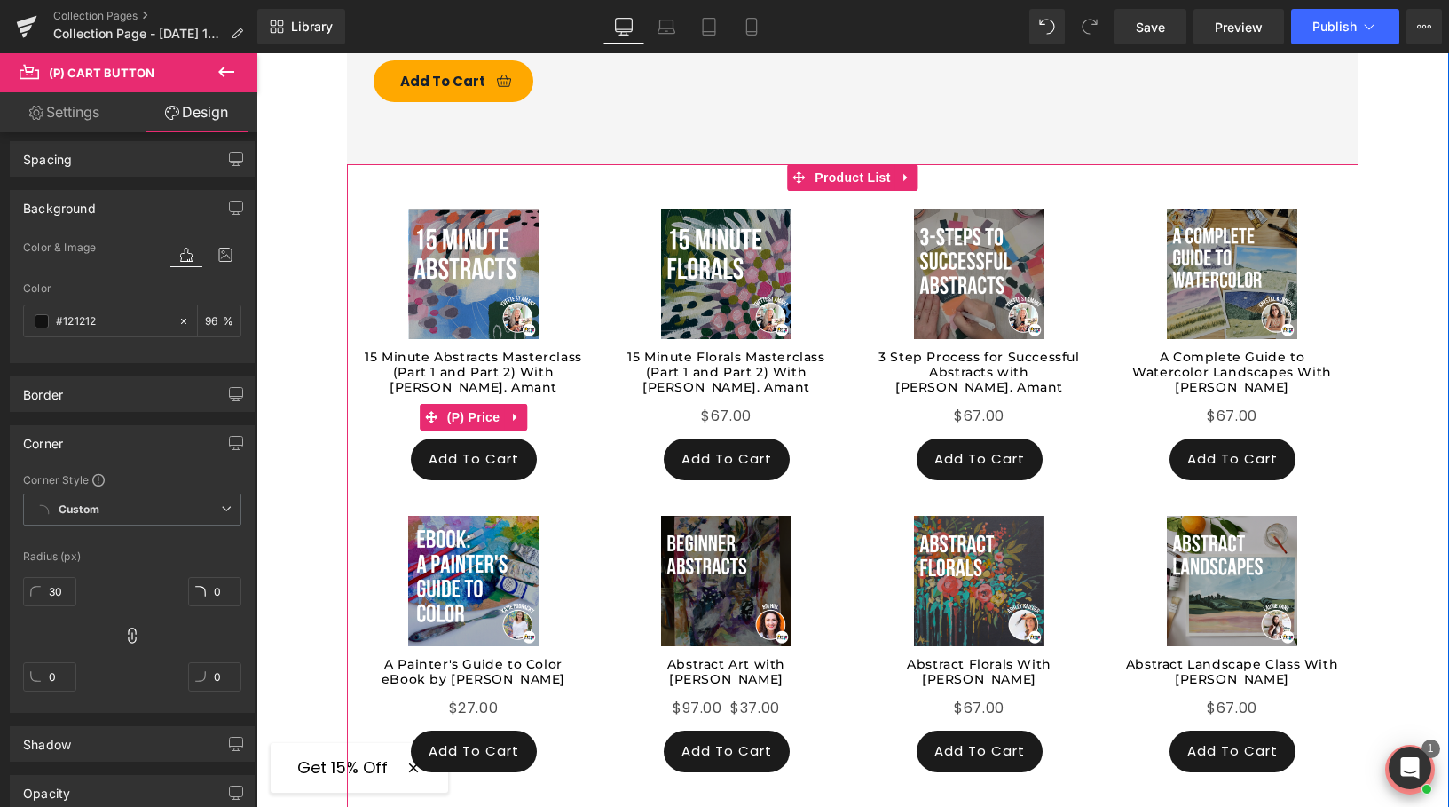
click at [470, 404] on span "(P) Price" at bounding box center [474, 417] width 62 height 27
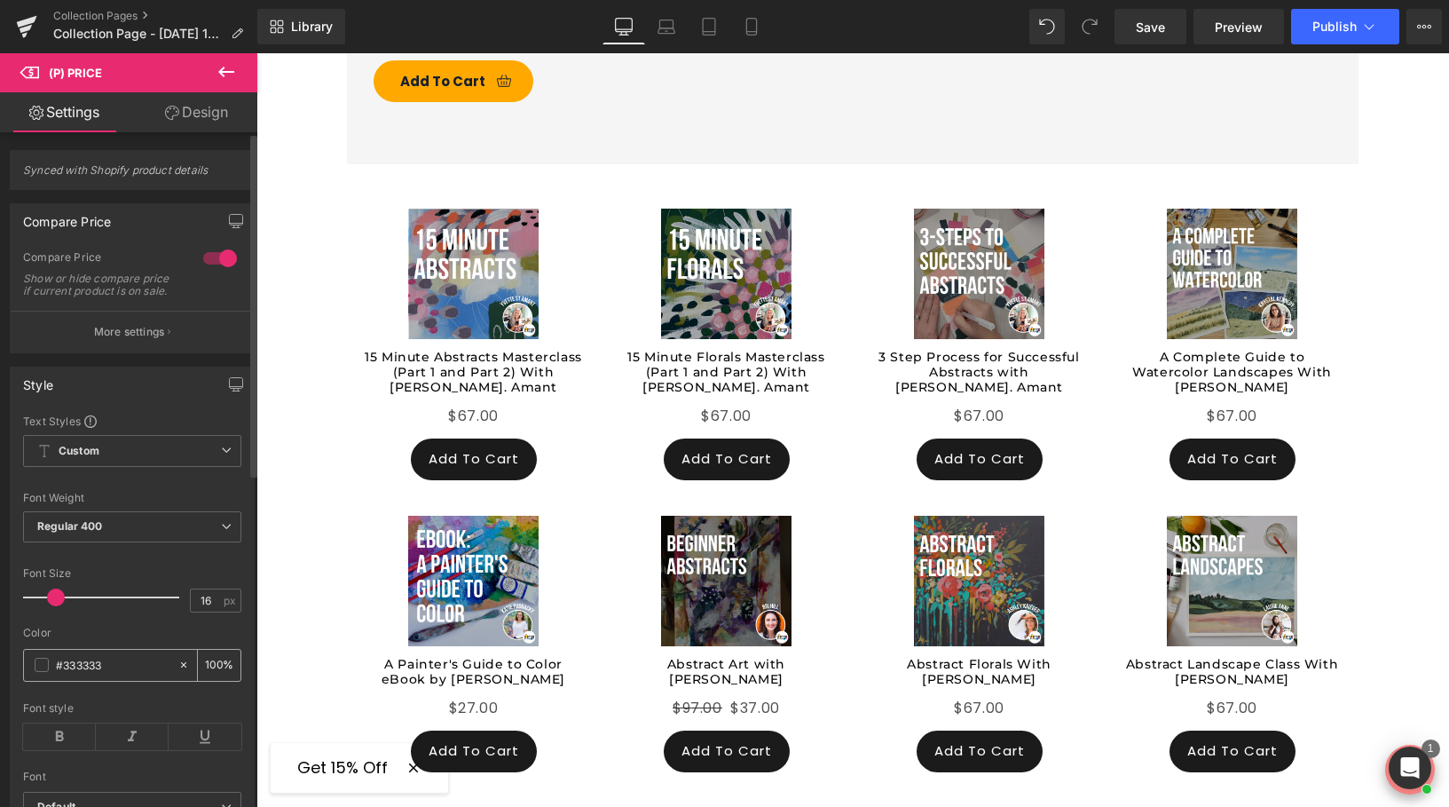
click at [41, 666] on span at bounding box center [42, 665] width 14 height 14
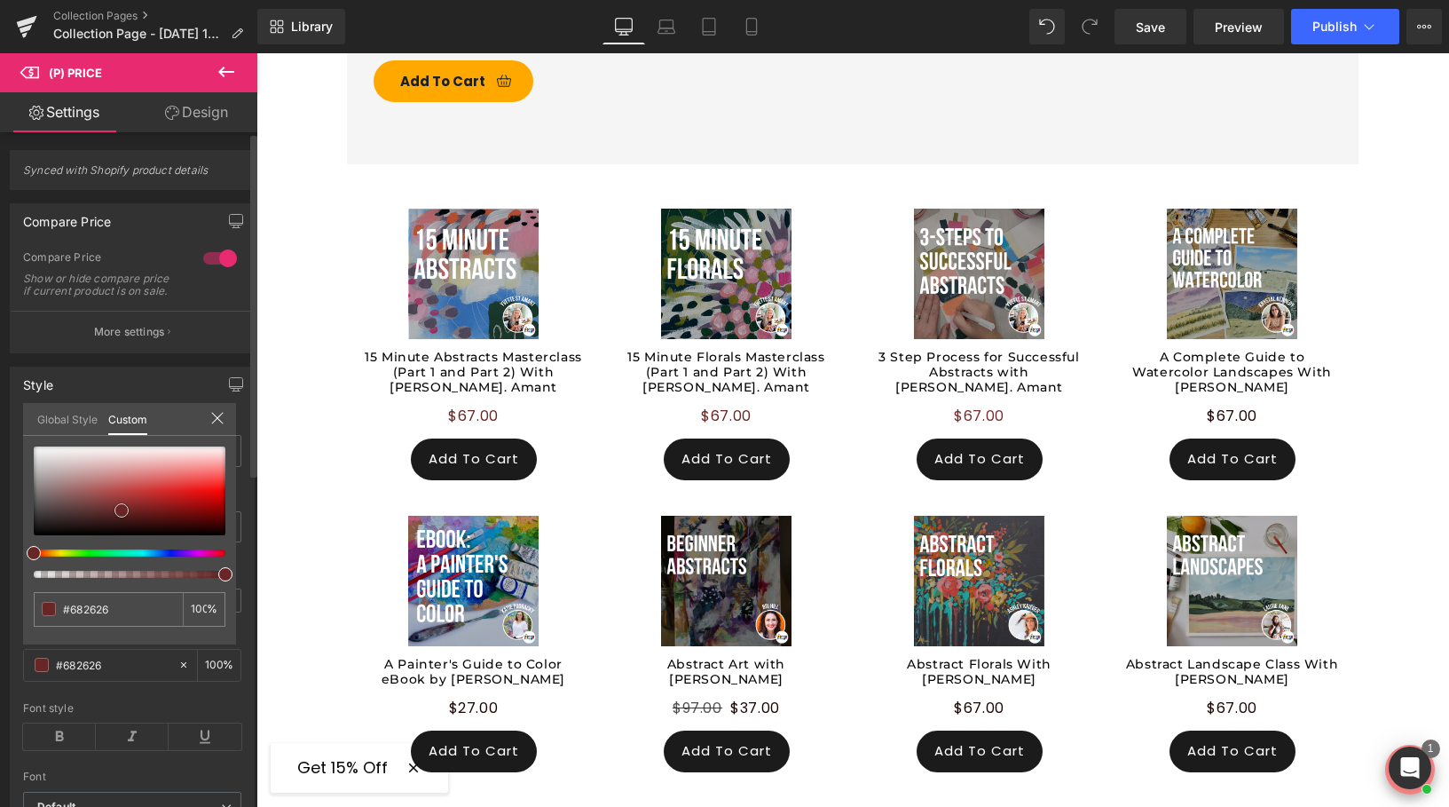
drag, startPoint x: 218, startPoint y: 531, endPoint x: 122, endPoint y: 510, distance: 98.9
click at [122, 510] on div at bounding box center [130, 490] width 192 height 89
drag, startPoint x: 115, startPoint y: 605, endPoint x: 41, endPoint y: 605, distance: 74.5
click at [41, 605] on div "#333333" at bounding box center [108, 609] width 149 height 35
paste input "e3187e"
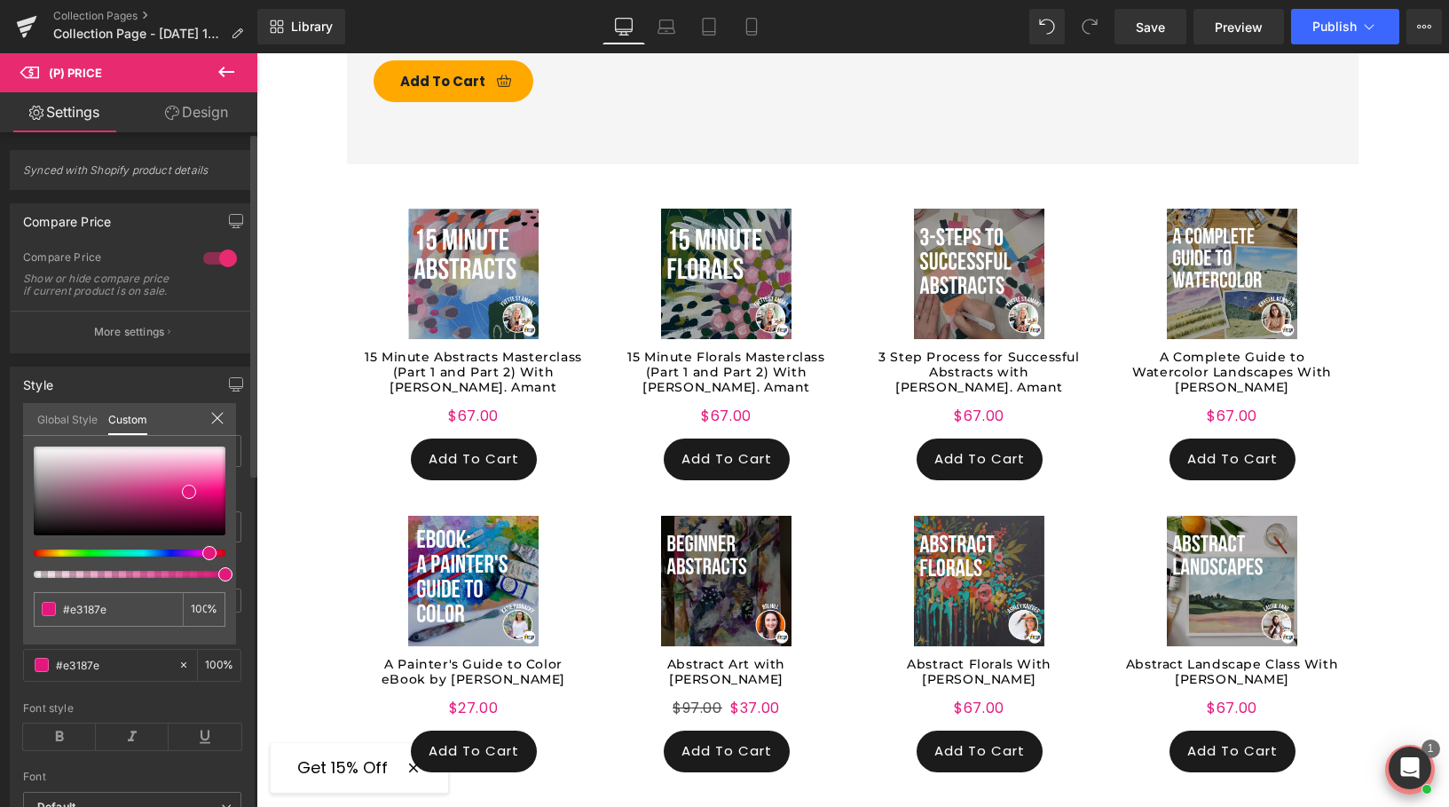
type input "#e3187e"
drag, startPoint x: 220, startPoint y: 530, endPoint x: 232, endPoint y: 537, distance: 14.3
click at [232, 537] on div "#e3187e 100 %" at bounding box center [129, 545] width 213 height 198
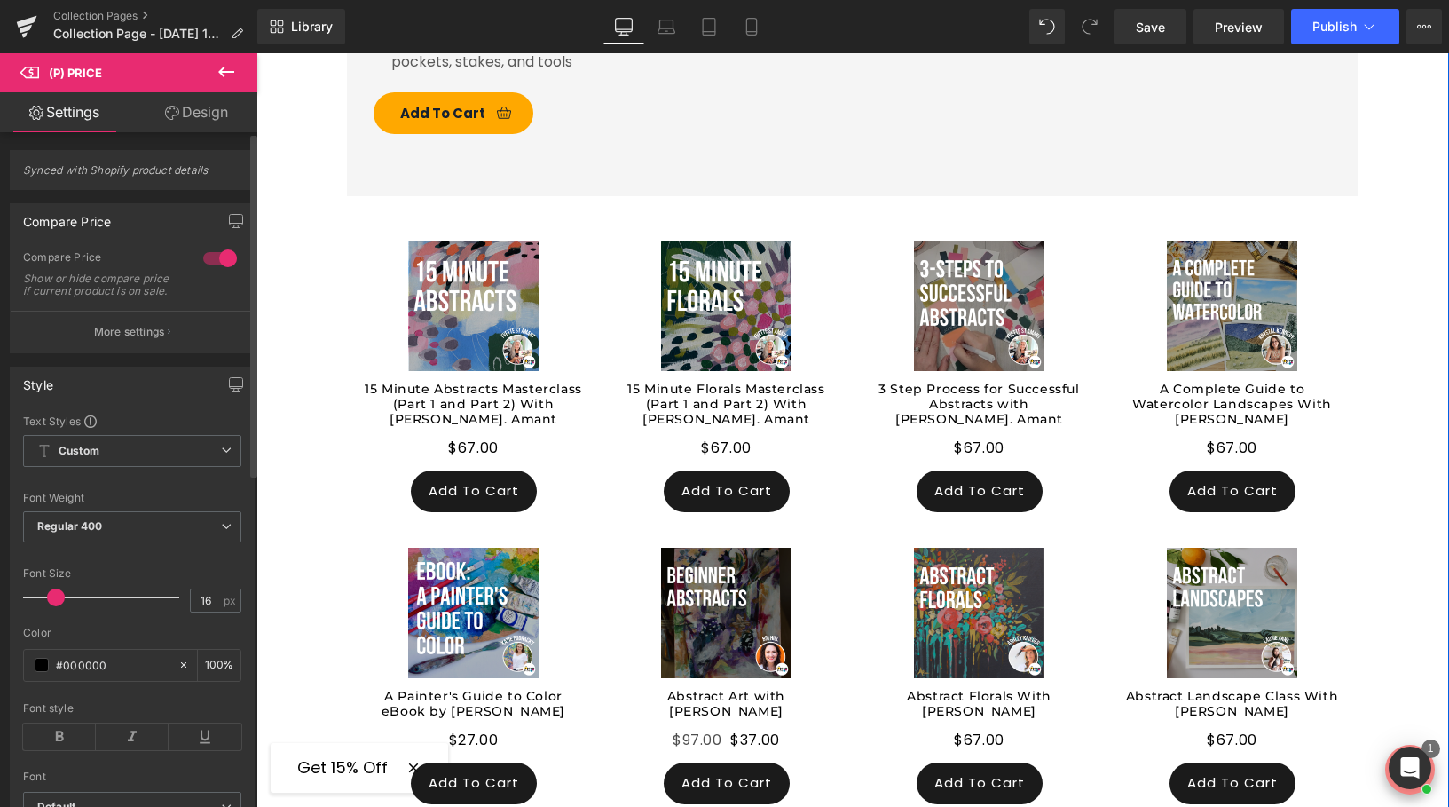
scroll to position [1575, 0]
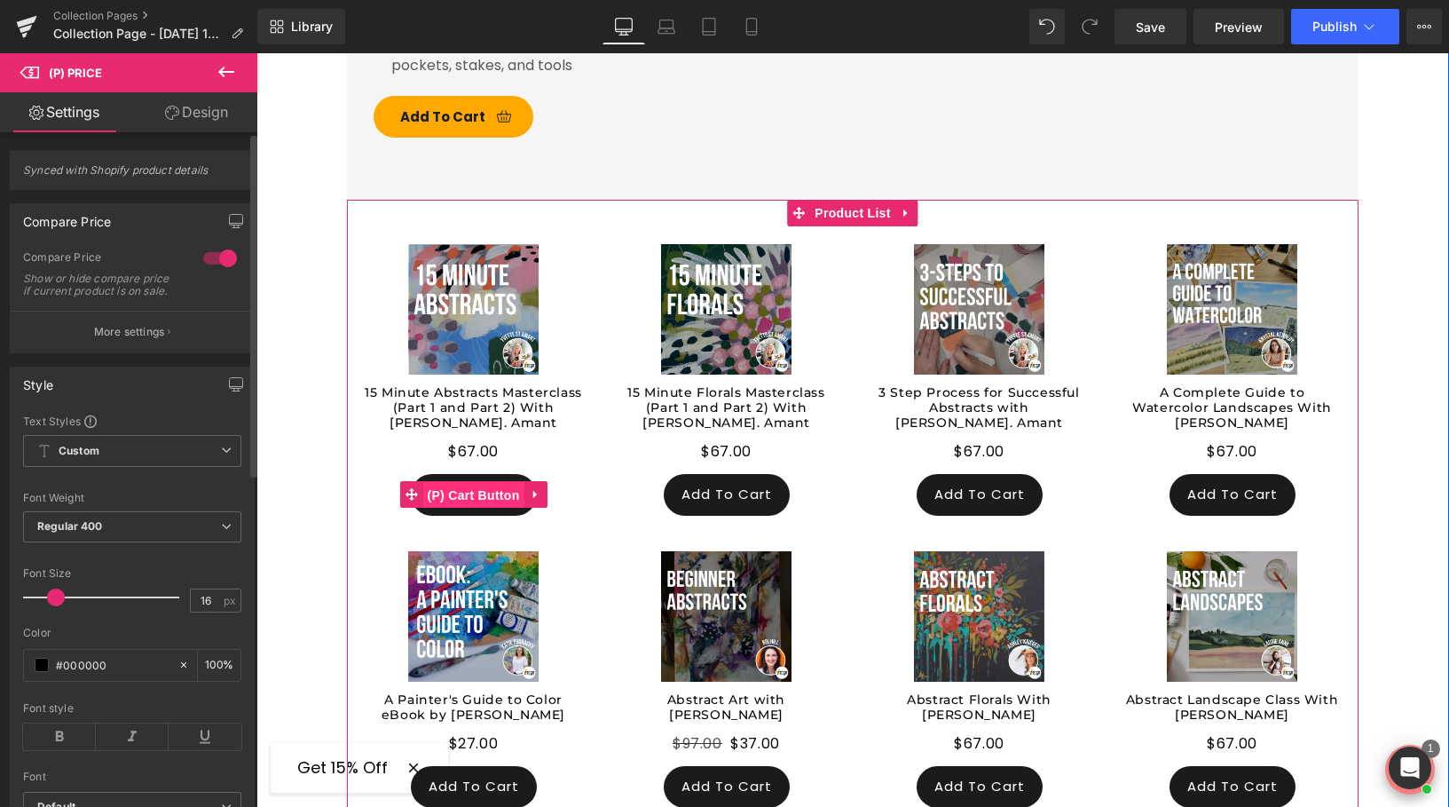
click at [475, 482] on span "(P) Cart Button" at bounding box center [472, 495] width 101 height 27
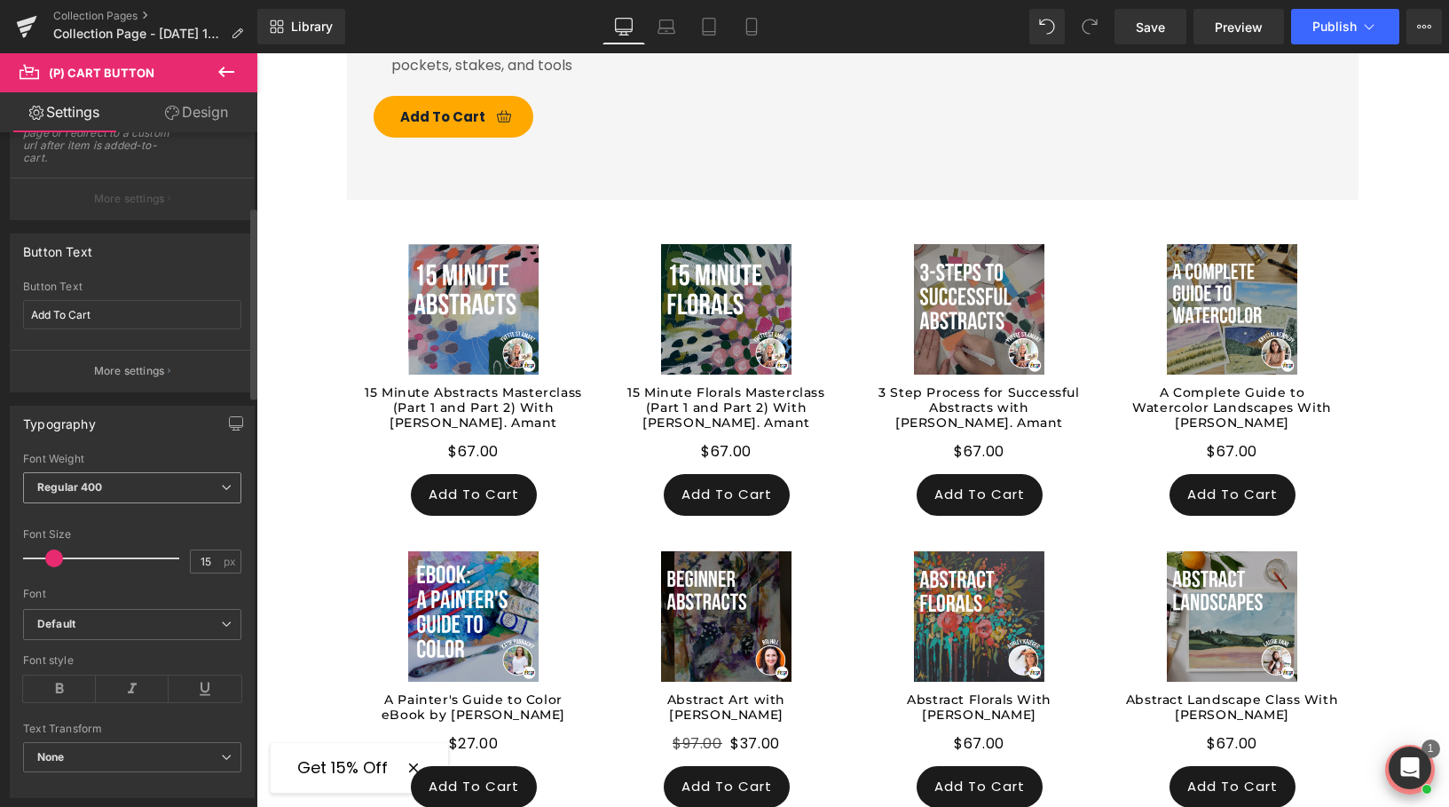
scroll to position [280, 0]
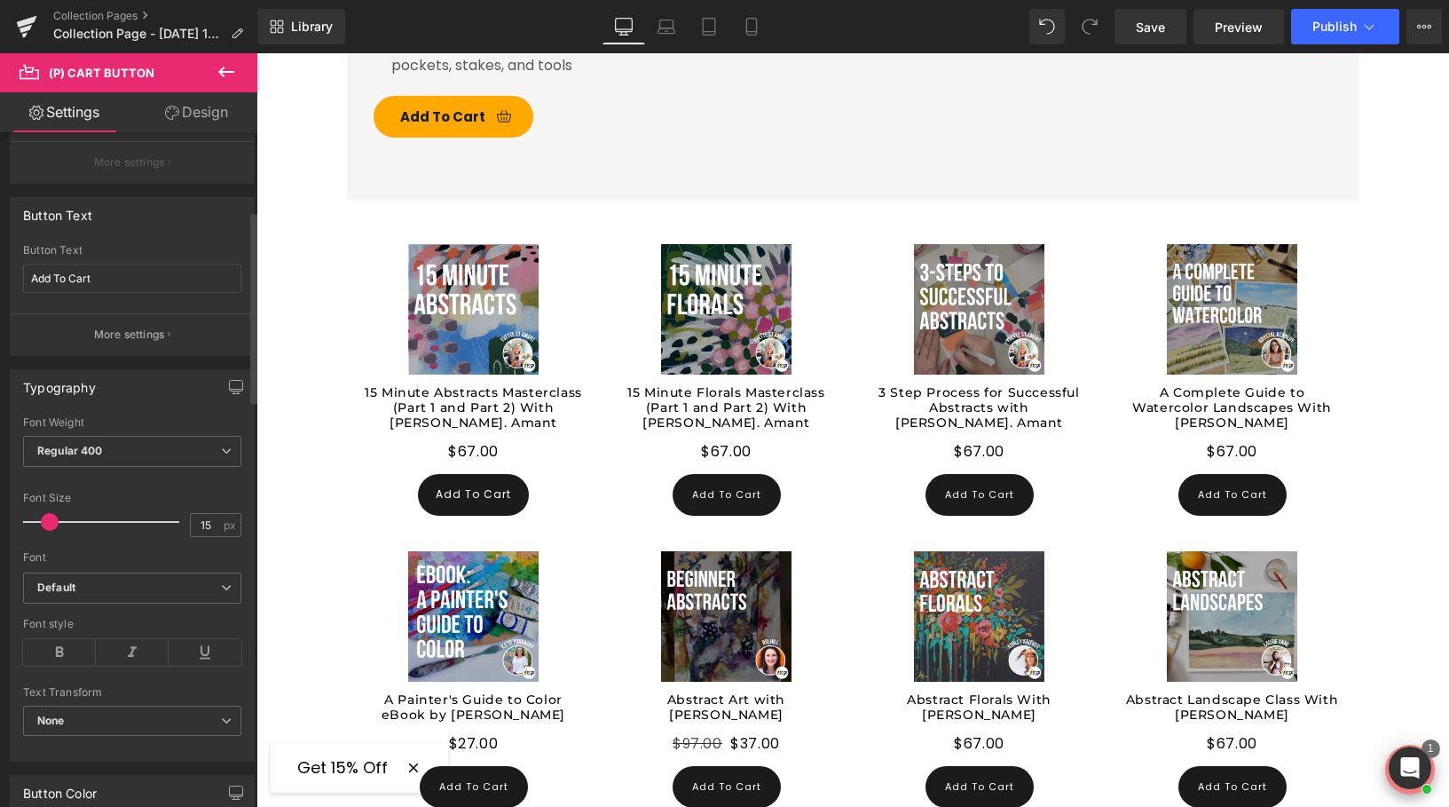
click at [53, 525] on span at bounding box center [50, 522] width 18 height 18
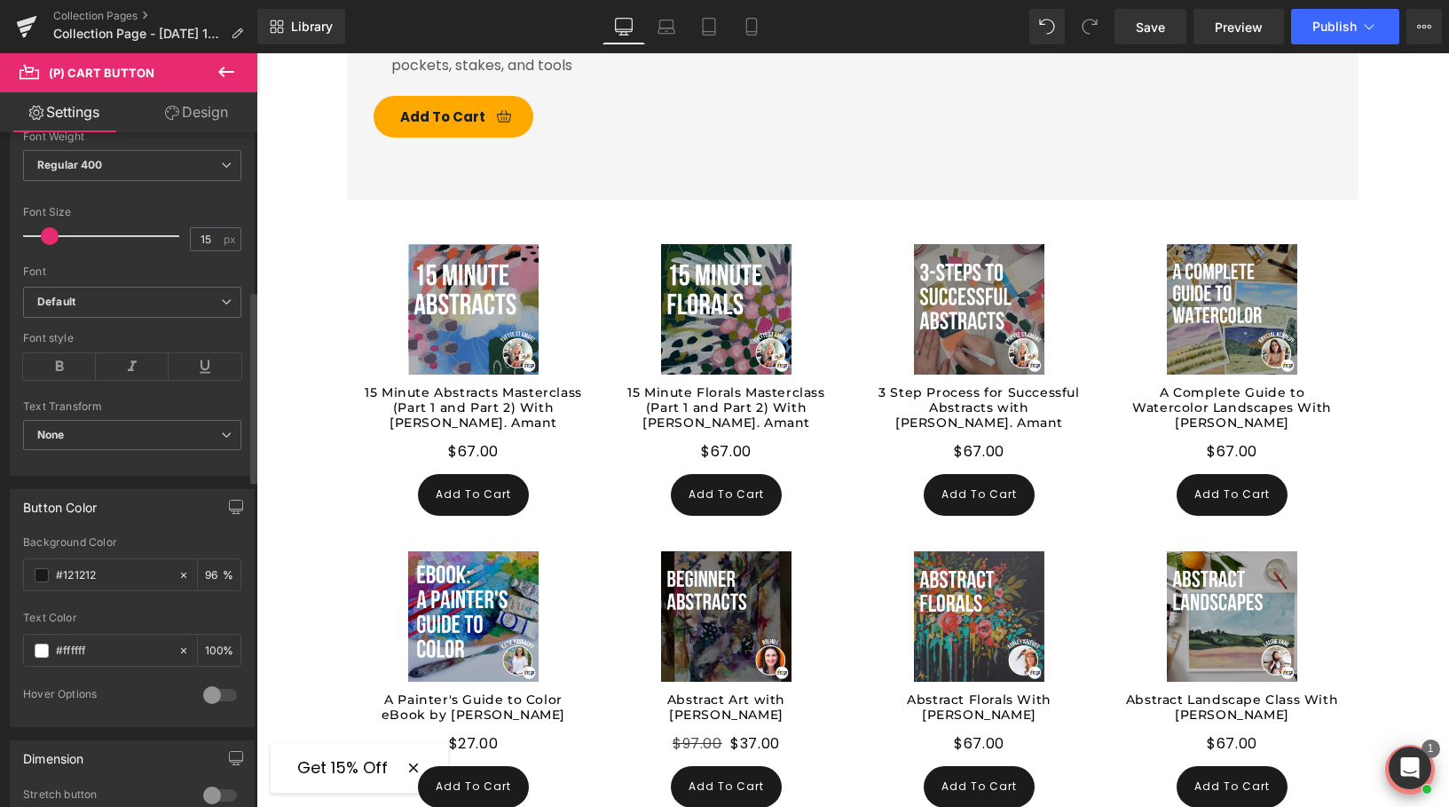
scroll to position [517, 0]
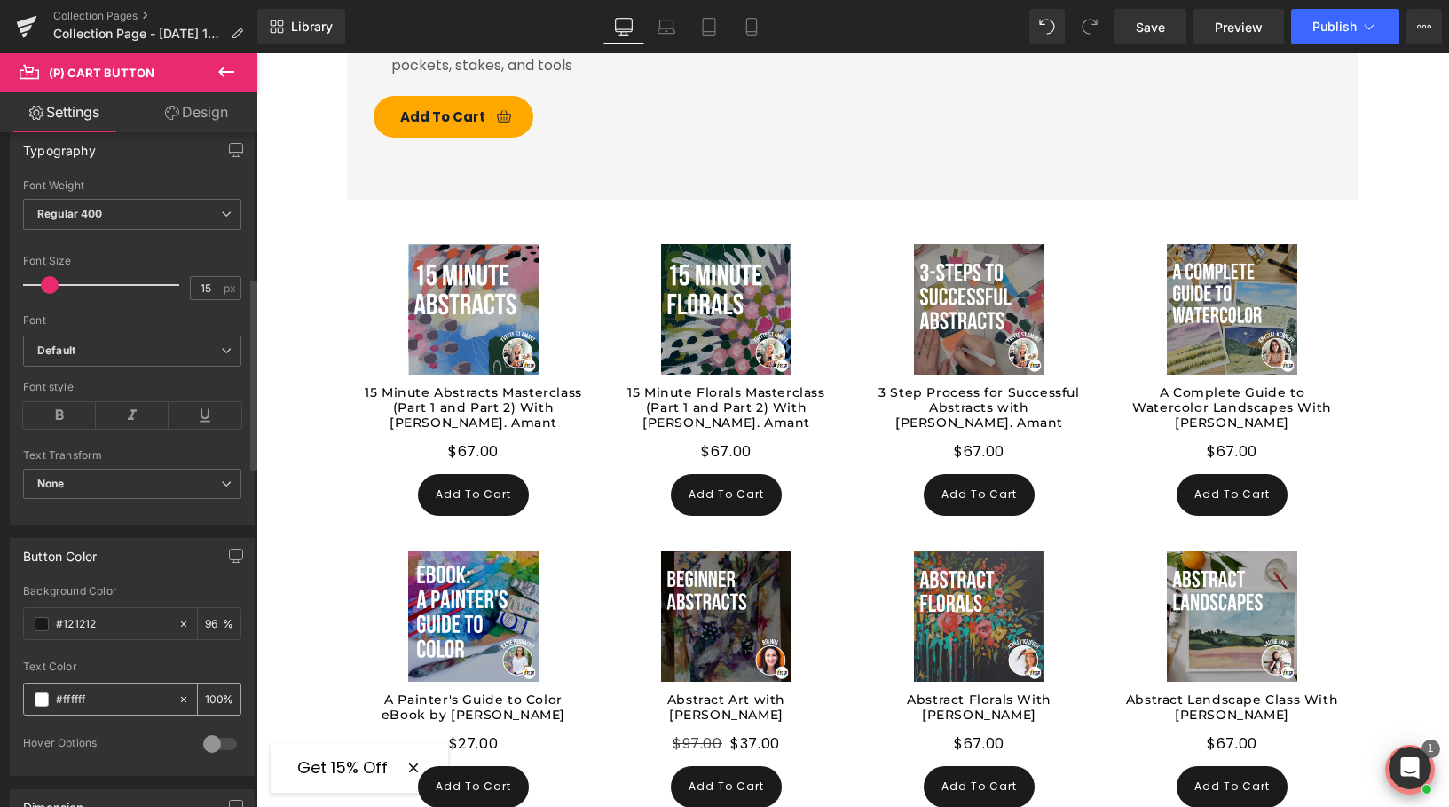
click at [43, 702] on span at bounding box center [42, 699] width 14 height 14
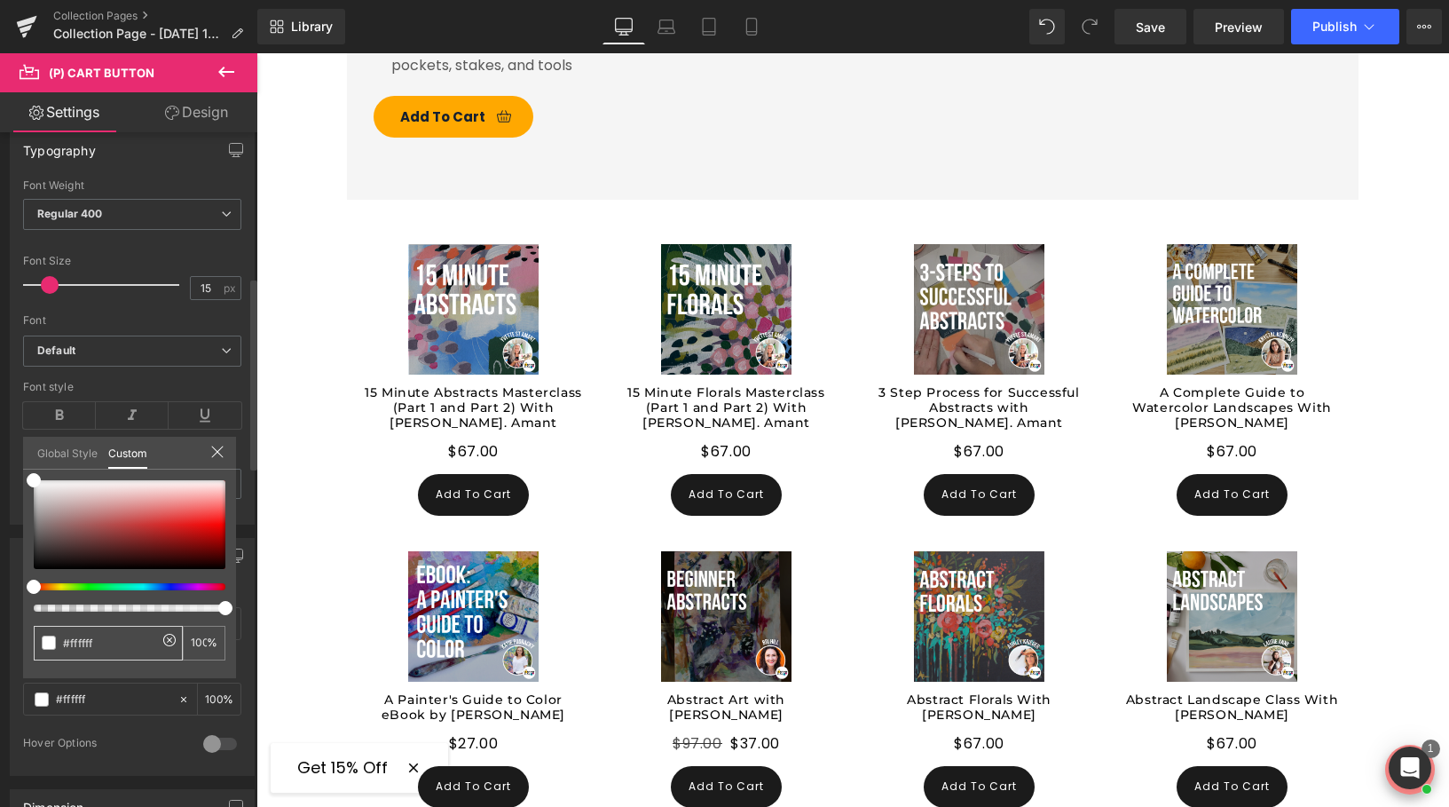
drag, startPoint x: 130, startPoint y: 645, endPoint x: 12, endPoint y: 643, distance: 118.0
click at [12, 643] on div "Button Color rgba(18, 18, 18, 0.96) Background Color #121212 96 % #ffffff Text …" at bounding box center [132, 649] width 265 height 251
paste input "e3187e"
type input "#e3187e"
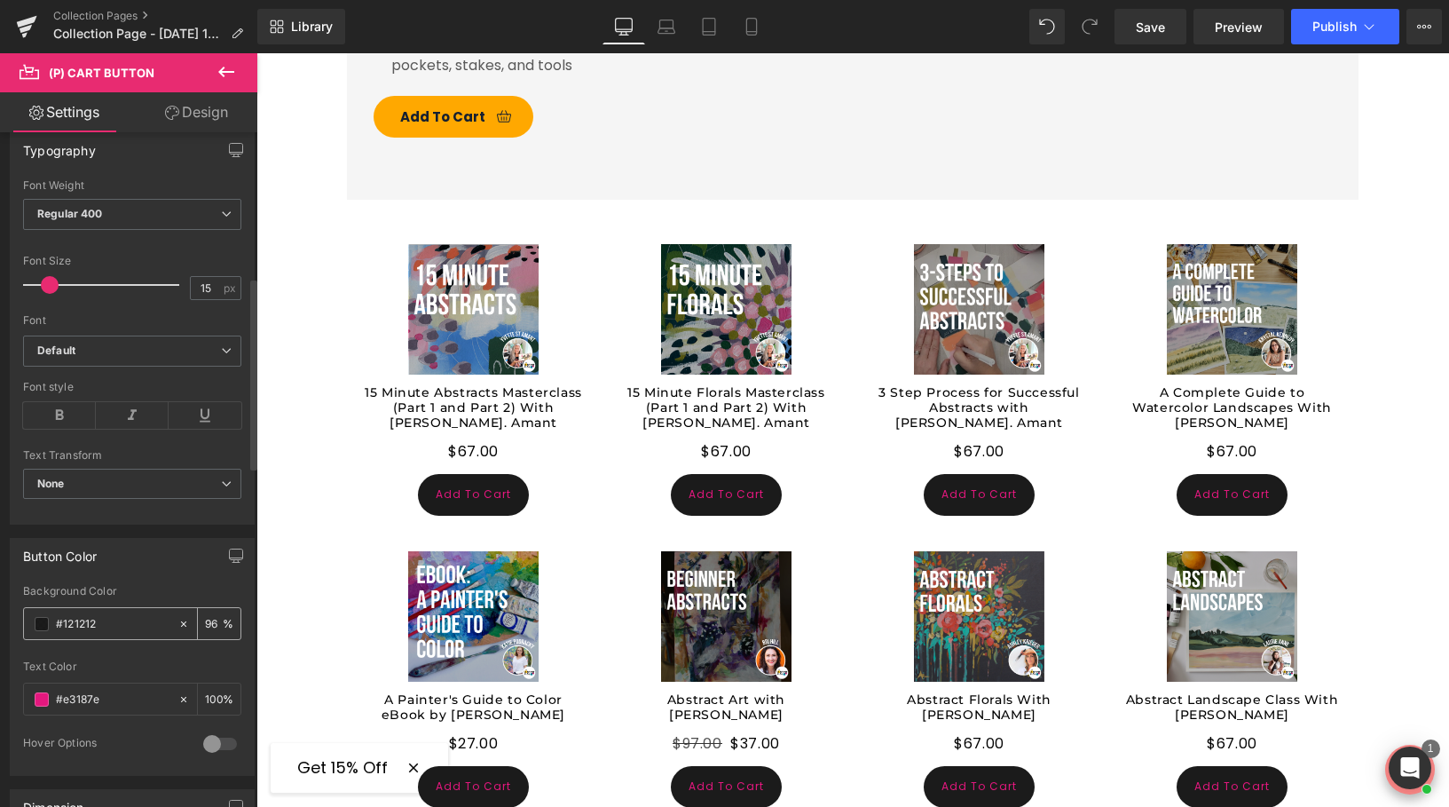
click at [43, 626] on span at bounding box center [42, 624] width 14 height 14
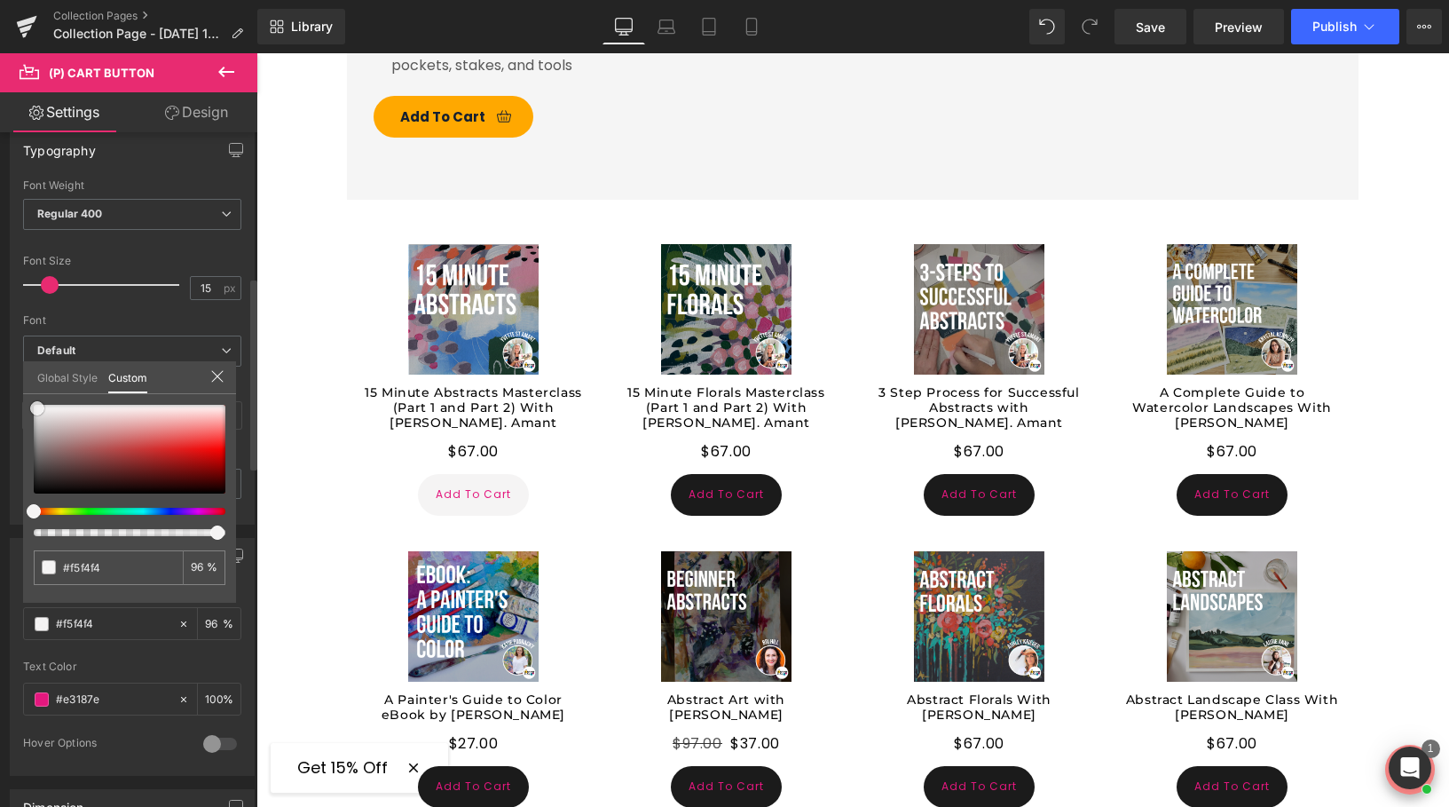
click at [37, 408] on div at bounding box center [130, 449] width 192 height 89
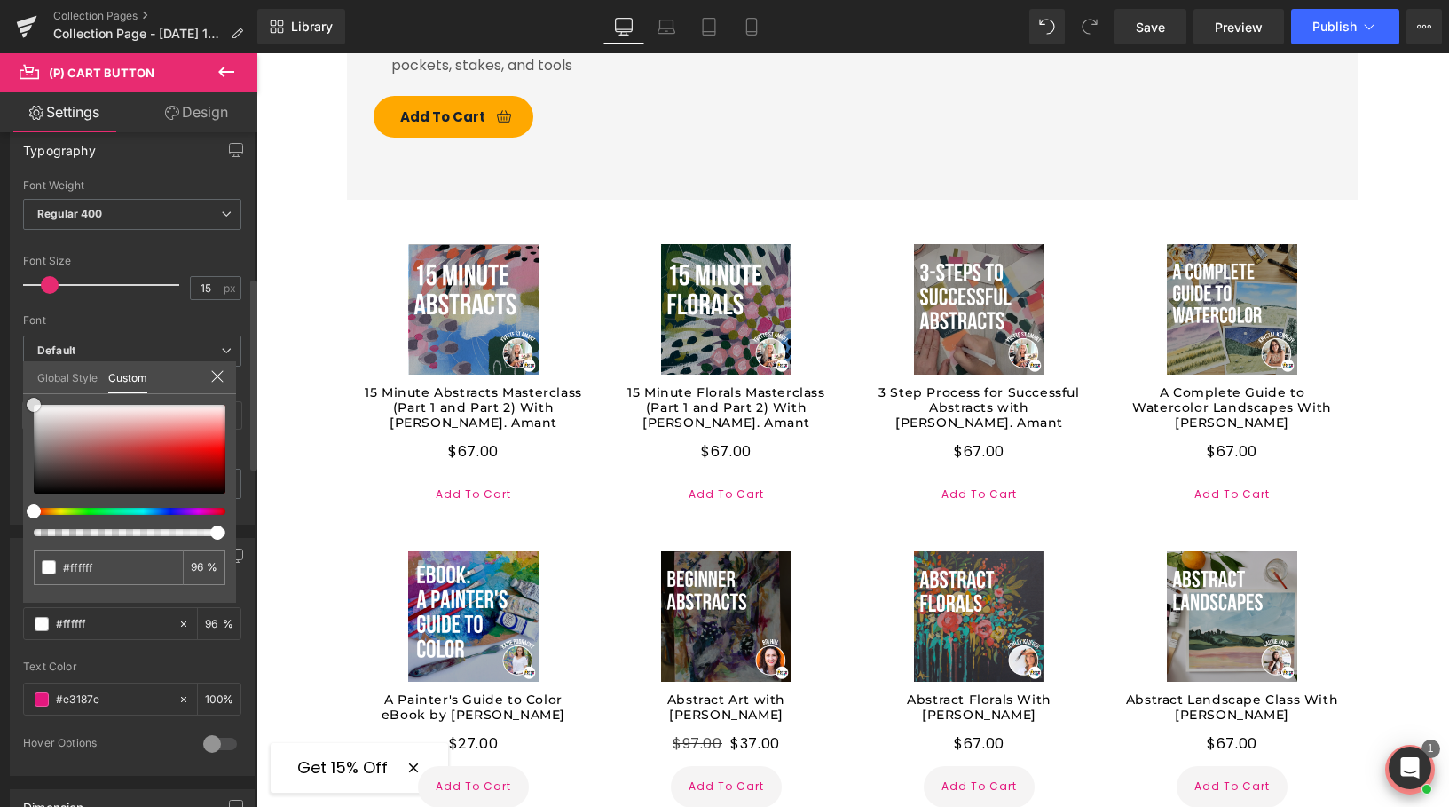
drag, startPoint x: 34, startPoint y: 403, endPoint x: 22, endPoint y: 358, distance: 46.7
click at [22, 524] on div "Button Color rgba(18, 18, 18, 0.96) Background Color #121212 96 % #ffffff Text …" at bounding box center [132, 649] width 265 height 251
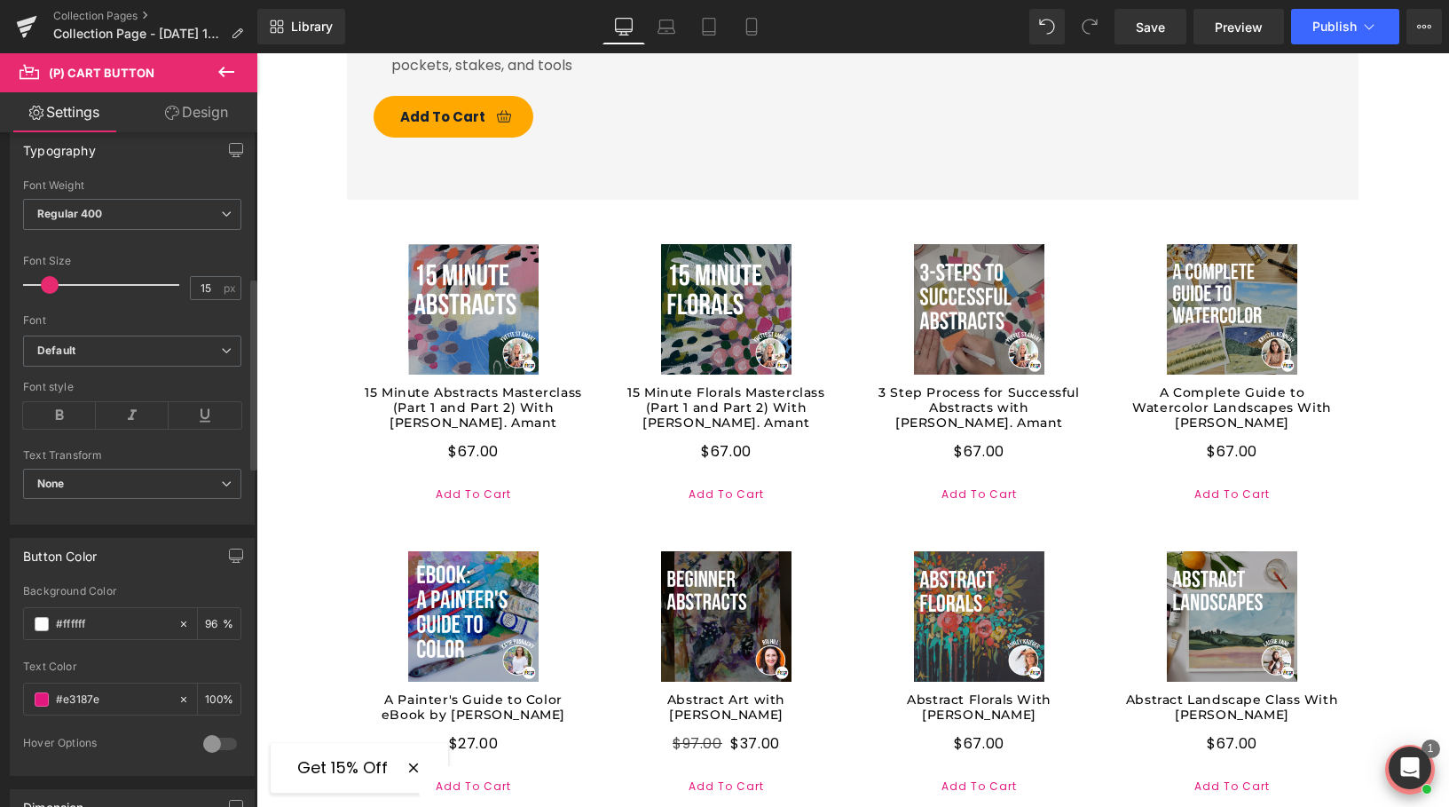
click at [178, 106] on link "Design" at bounding box center [196, 112] width 129 height 40
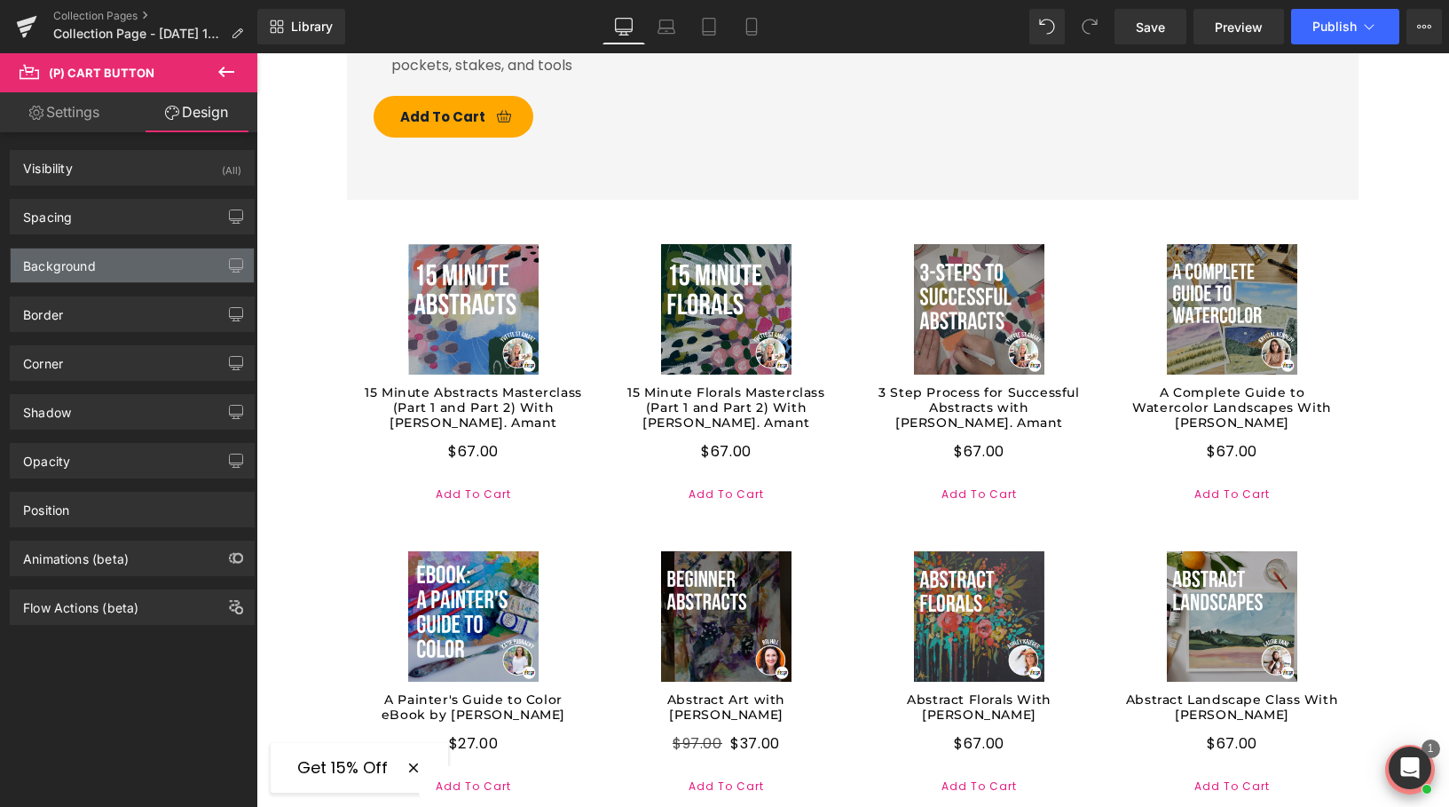
click at [47, 262] on div "Background" at bounding box center [59, 260] width 73 height 25
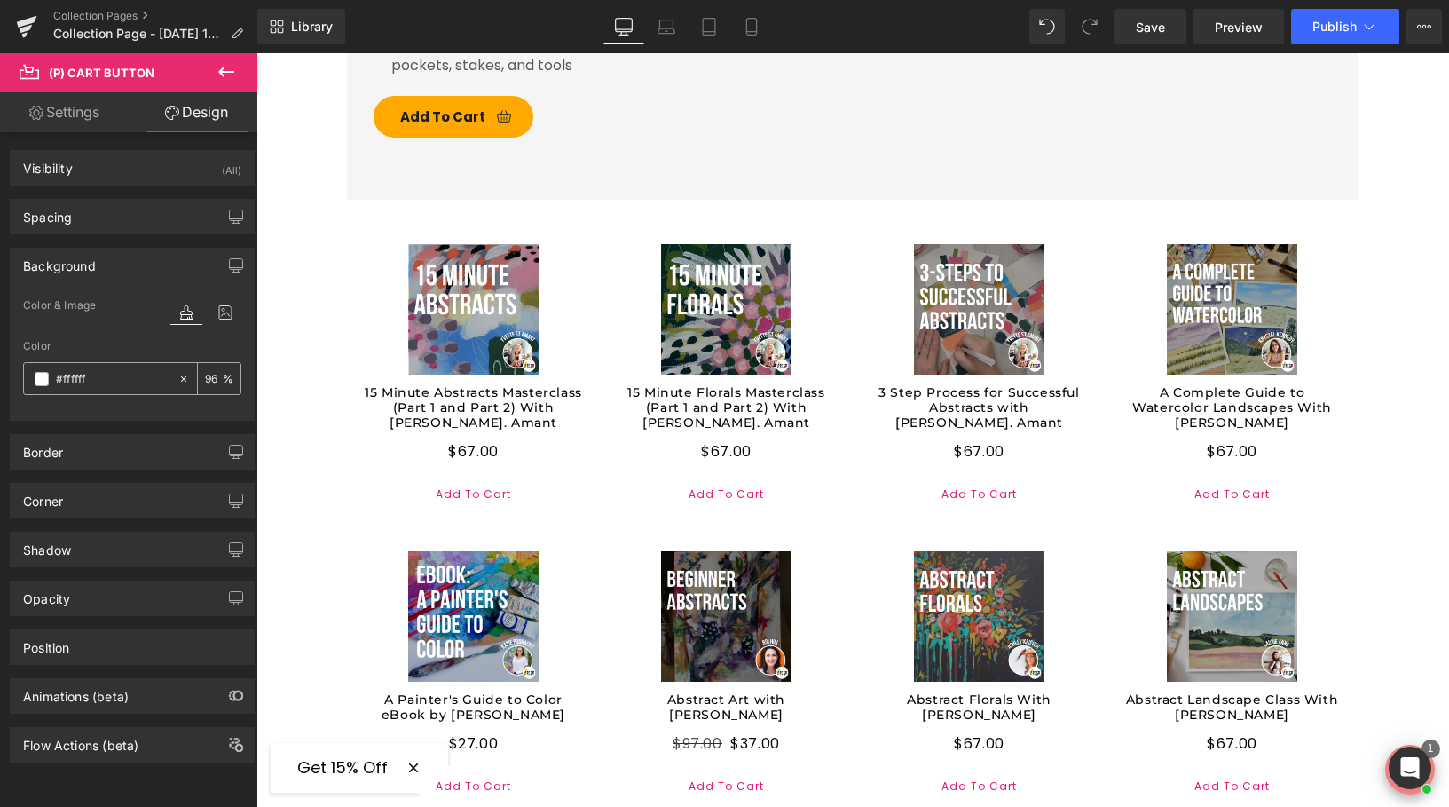
click at [45, 379] on span at bounding box center [42, 379] width 14 height 14
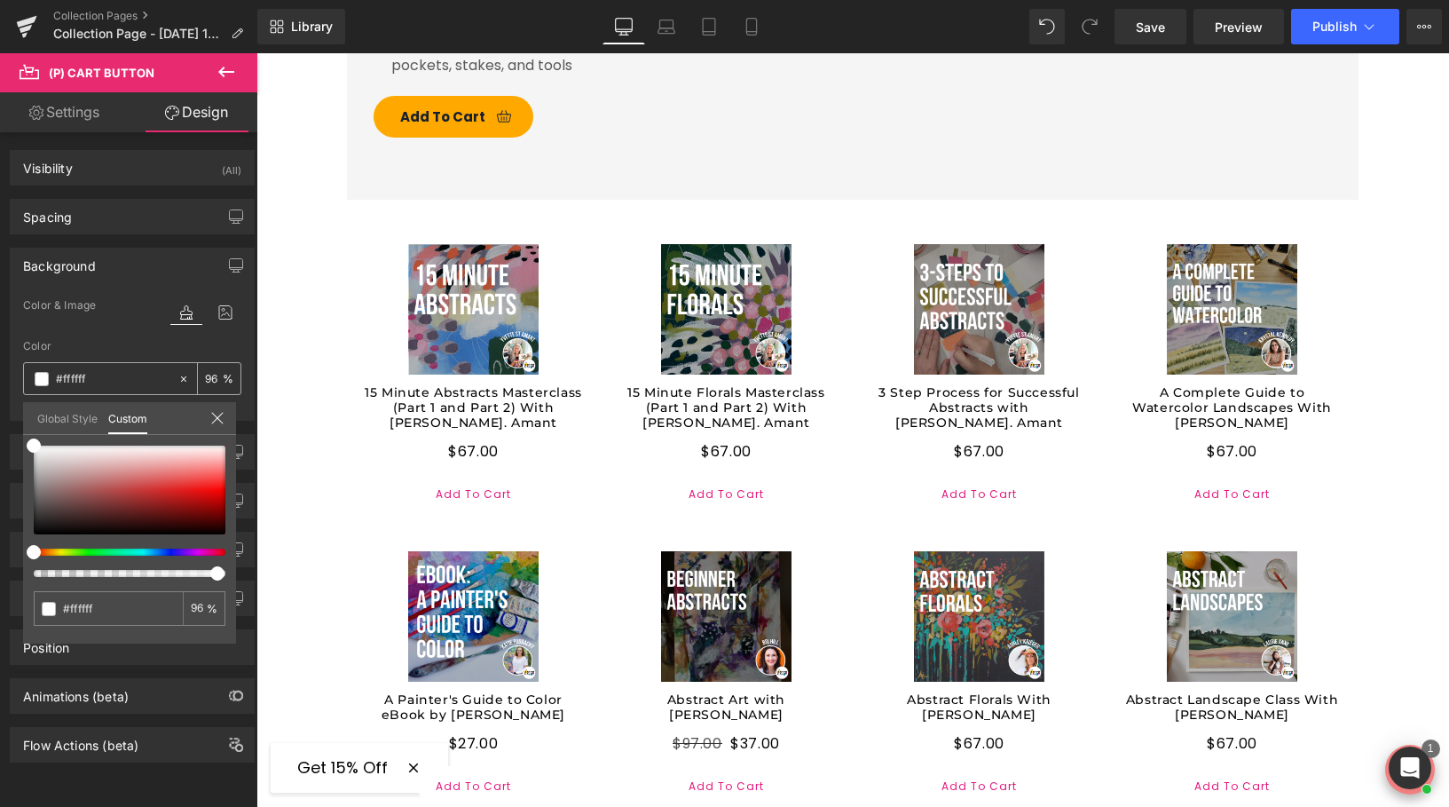
drag, startPoint x: 117, startPoint y: 376, endPoint x: 25, endPoint y: 376, distance: 92.3
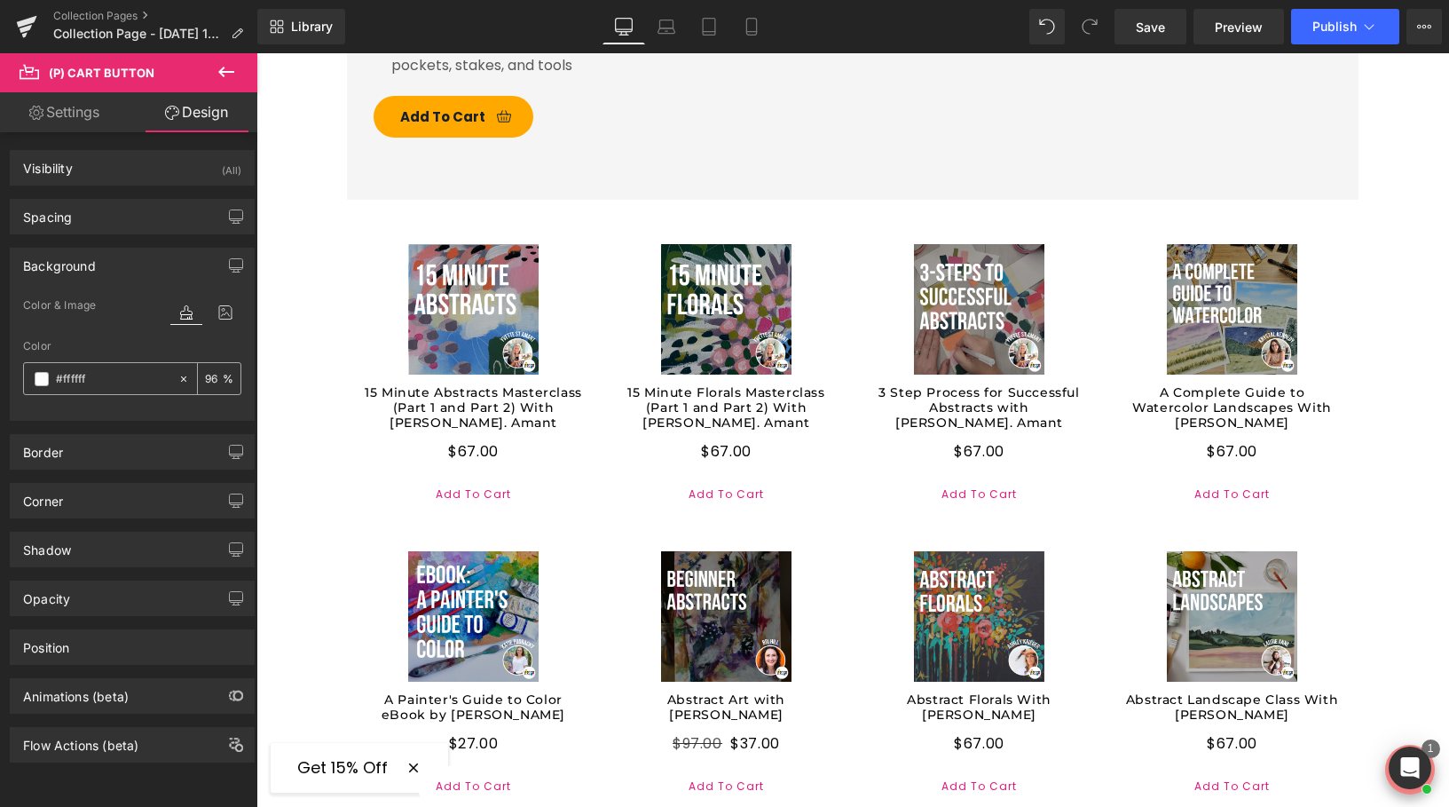
drag, startPoint x: 111, startPoint y: 373, endPoint x: 59, endPoint y: 370, distance: 52.4
click at [59, 370] on input "#ffffff" at bounding box center [113, 379] width 114 height 20
paste input "e3187e"
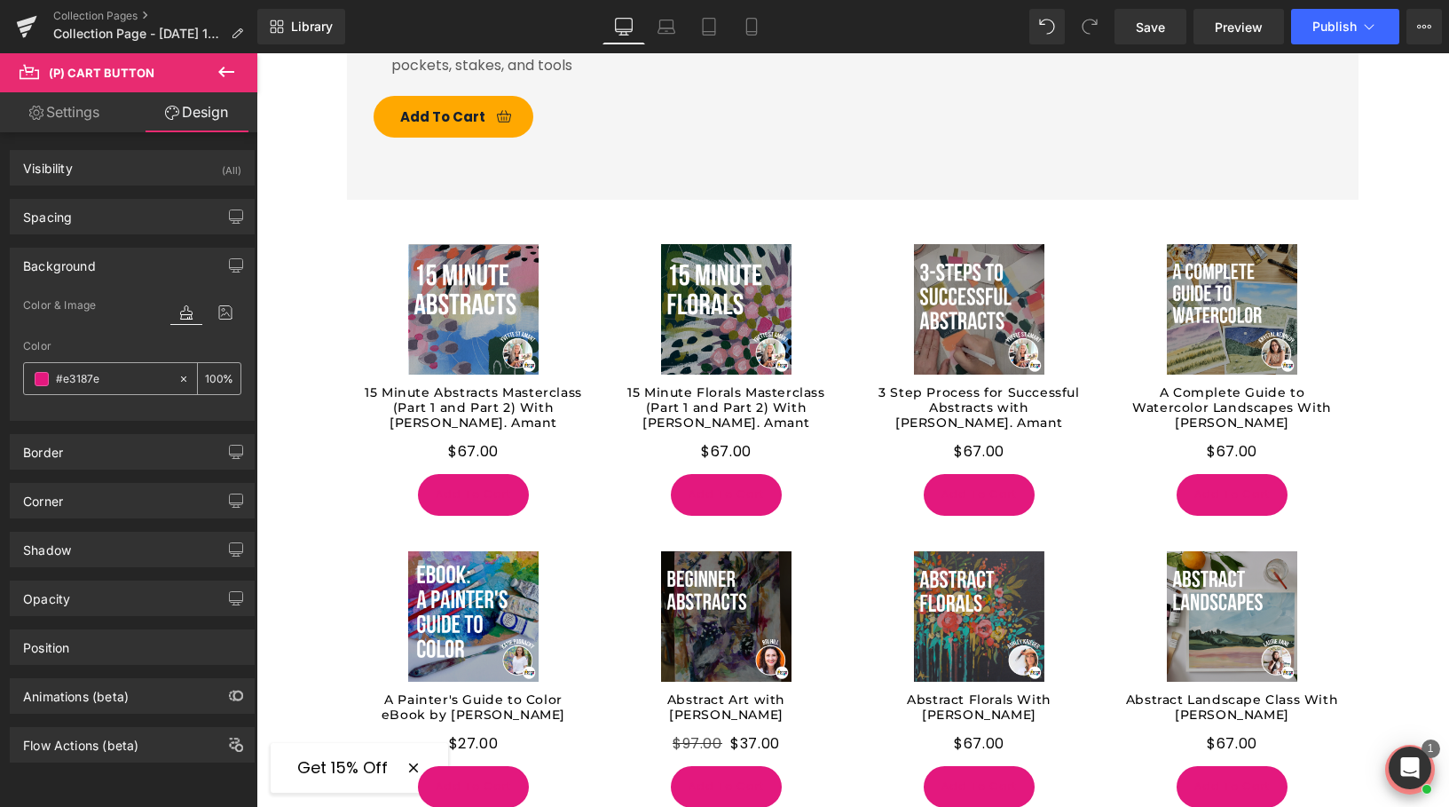
type input "#e3187e"
click at [182, 379] on icon at bounding box center [183, 379] width 12 height 12
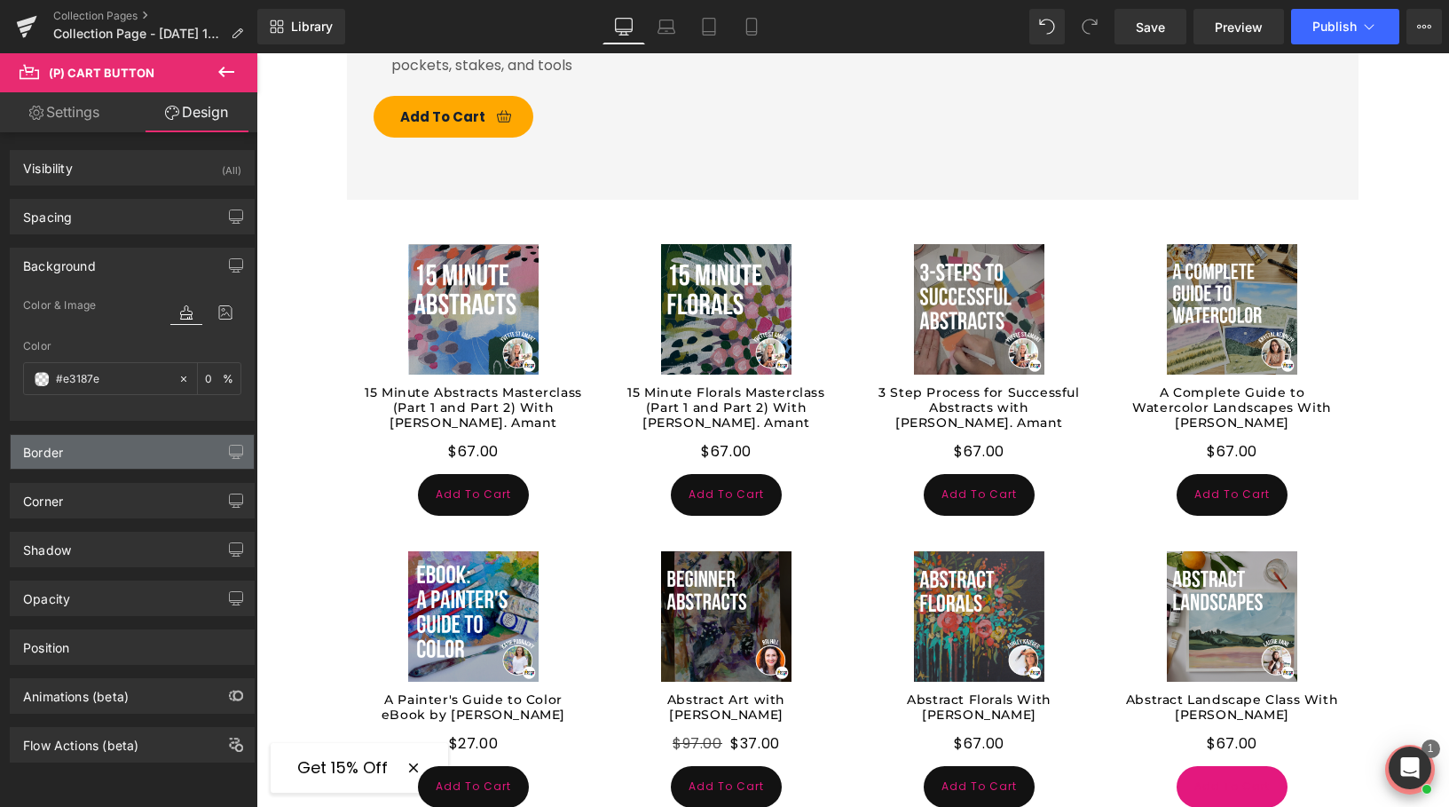
click at [91, 449] on div "Border" at bounding box center [132, 452] width 243 height 34
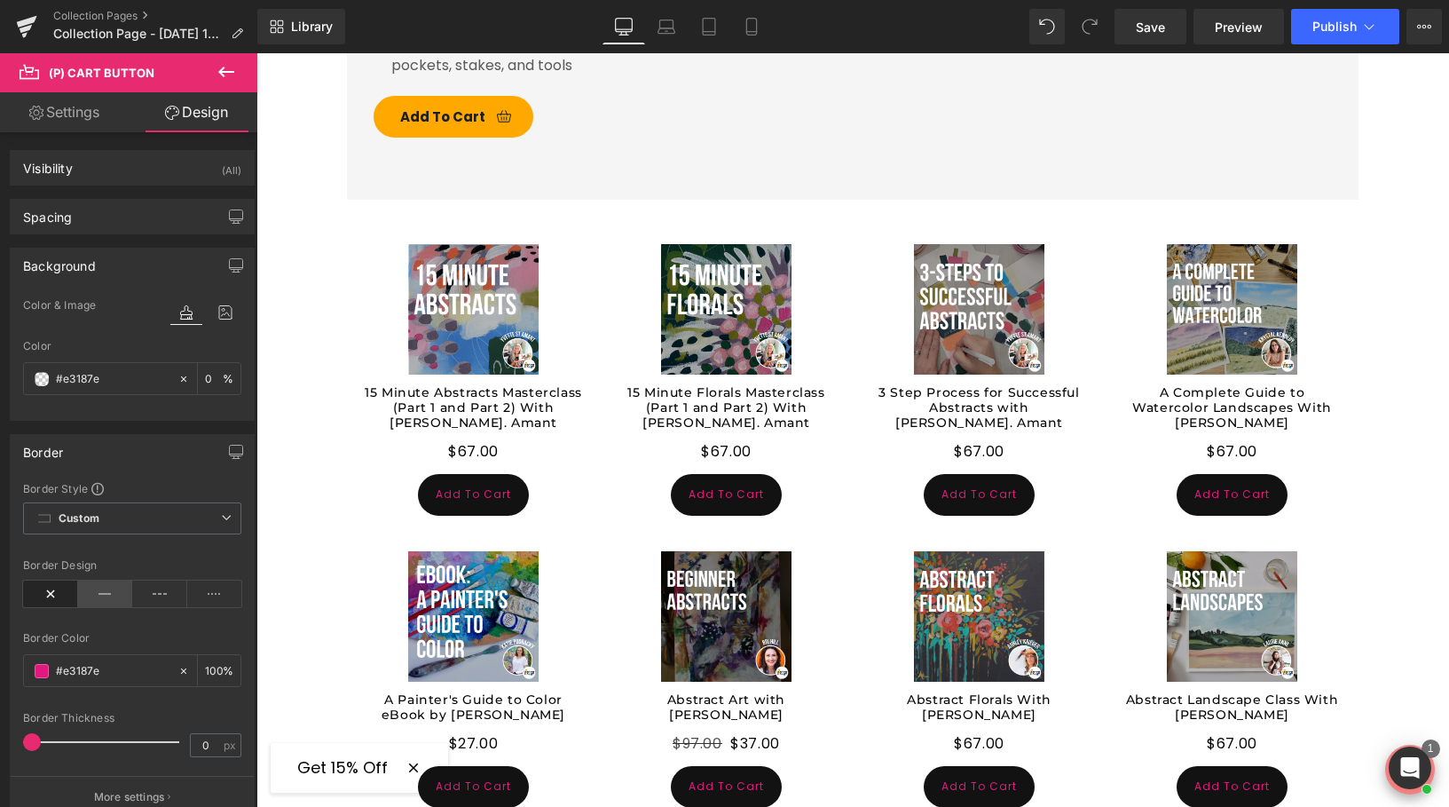
click at [99, 587] on icon at bounding box center [105, 593] width 55 height 27
click at [44, 673] on span at bounding box center [42, 671] width 14 height 14
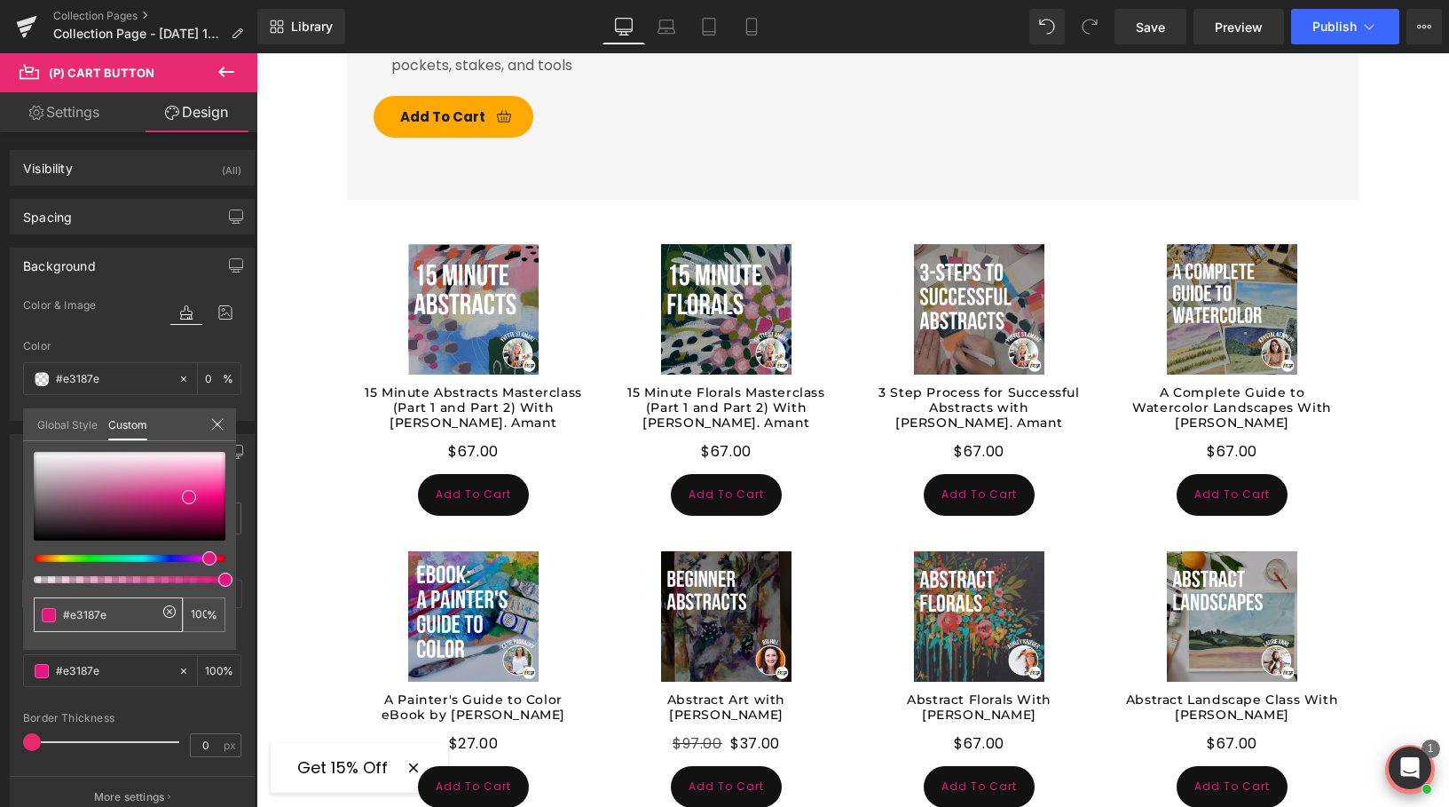
drag, startPoint x: 116, startPoint y: 619, endPoint x: 40, endPoint y: 617, distance: 76.3
click at [40, 617] on div "#e3187e" at bounding box center [108, 614] width 149 height 35
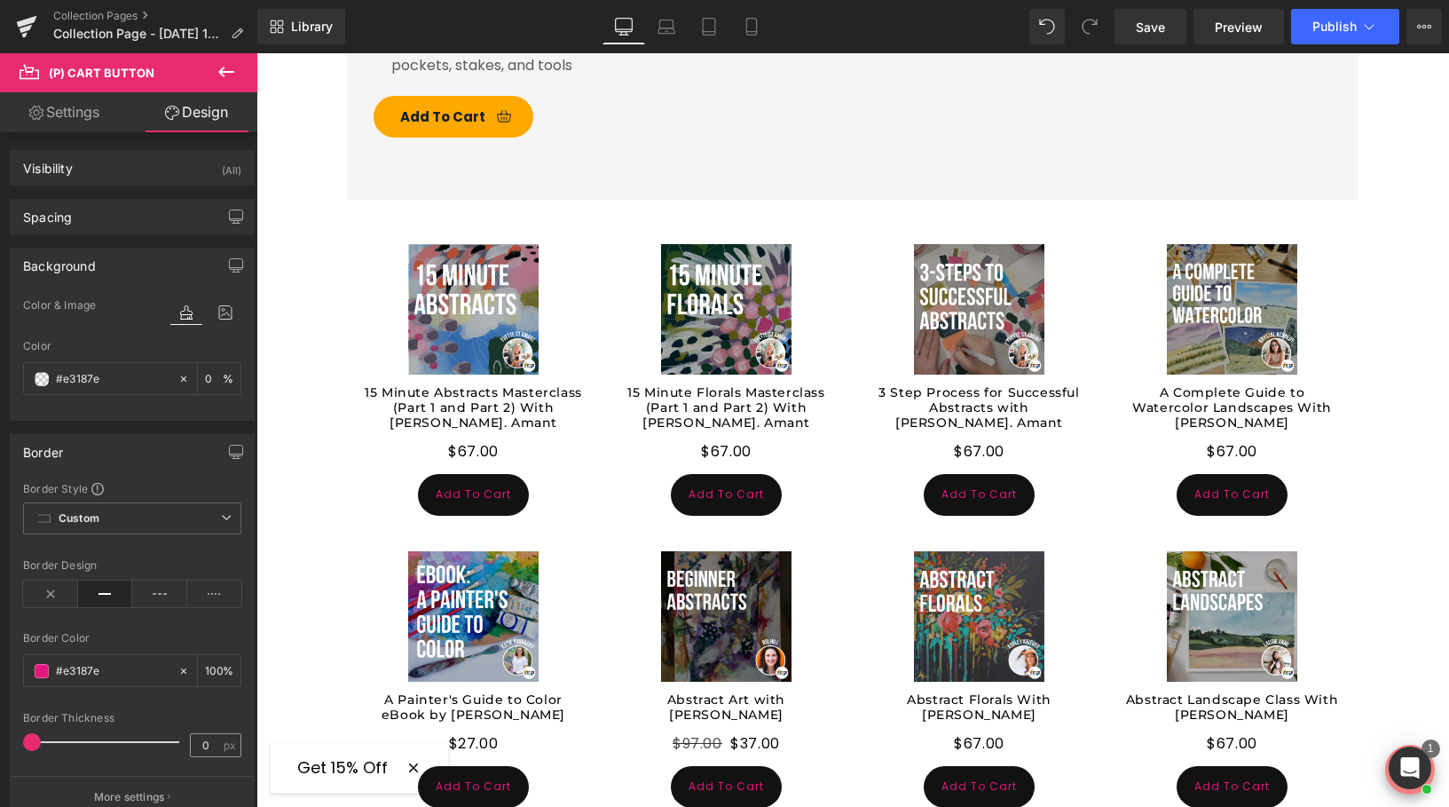
click at [224, 747] on span "px" at bounding box center [231, 745] width 15 height 12
click at [207, 749] on input "0" at bounding box center [206, 745] width 31 height 22
type input "1"
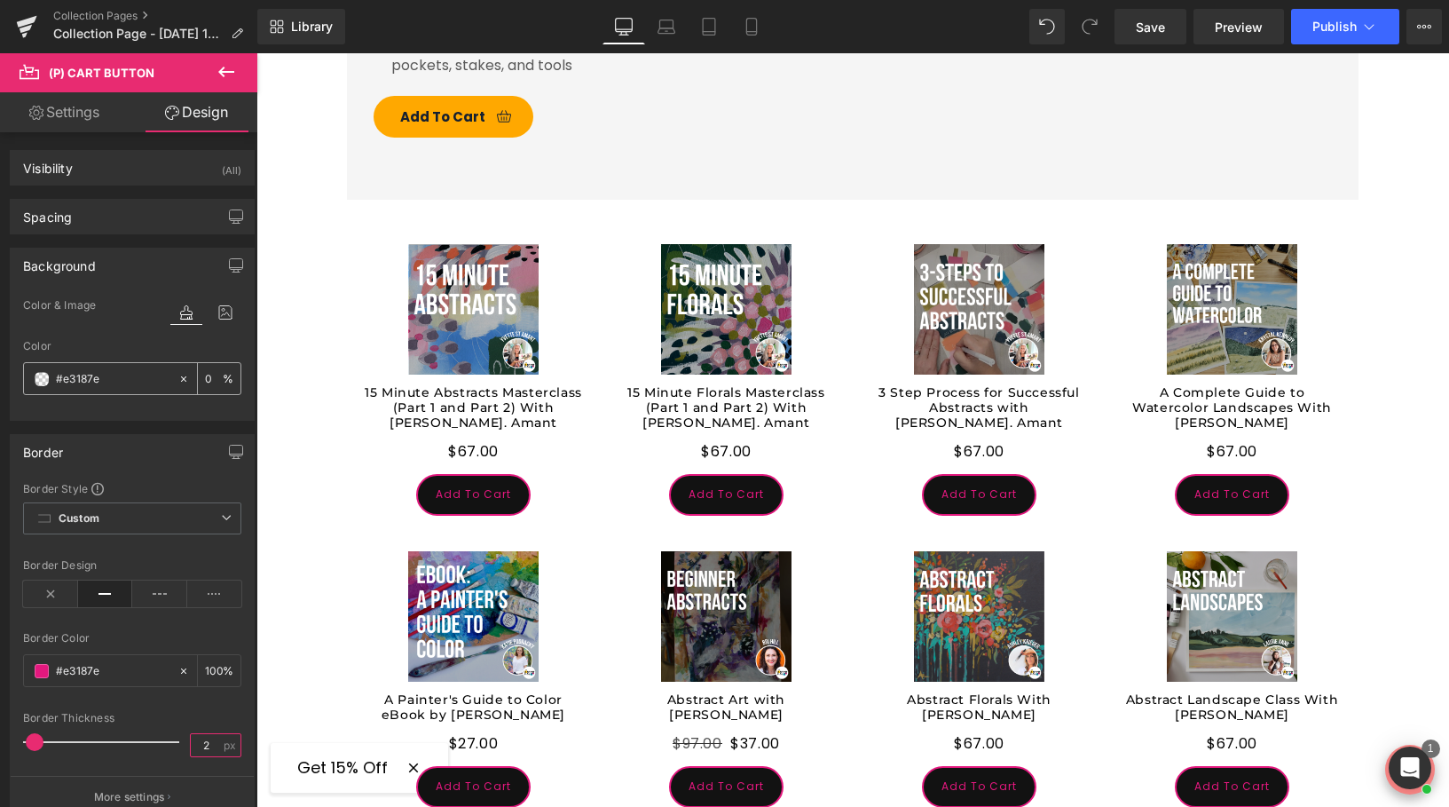
type input "2"
click at [85, 373] on input "#e3187e" at bounding box center [113, 379] width 114 height 20
click at [27, 385] on div "#e3187e" at bounding box center [101, 378] width 154 height 31
click at [46, 381] on span at bounding box center [42, 379] width 14 height 14
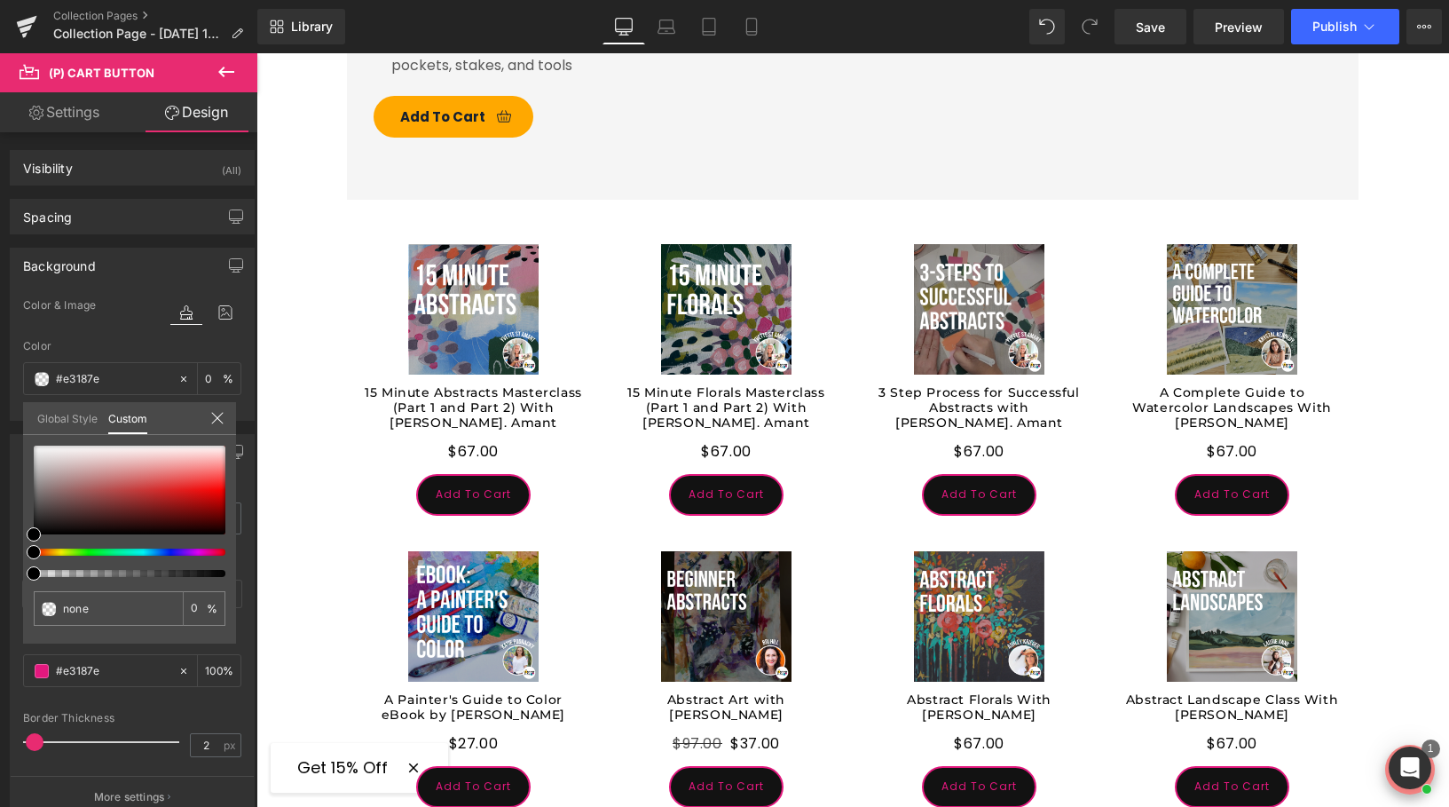
click at [39, 436] on div "none 0 %" at bounding box center [129, 445] width 213 height 21
drag, startPoint x: 38, startPoint y: 442, endPoint x: 43, endPoint y: 457, distance: 15.7
click at [43, 456] on div "none 0 %" at bounding box center [129, 445] width 213 height 21
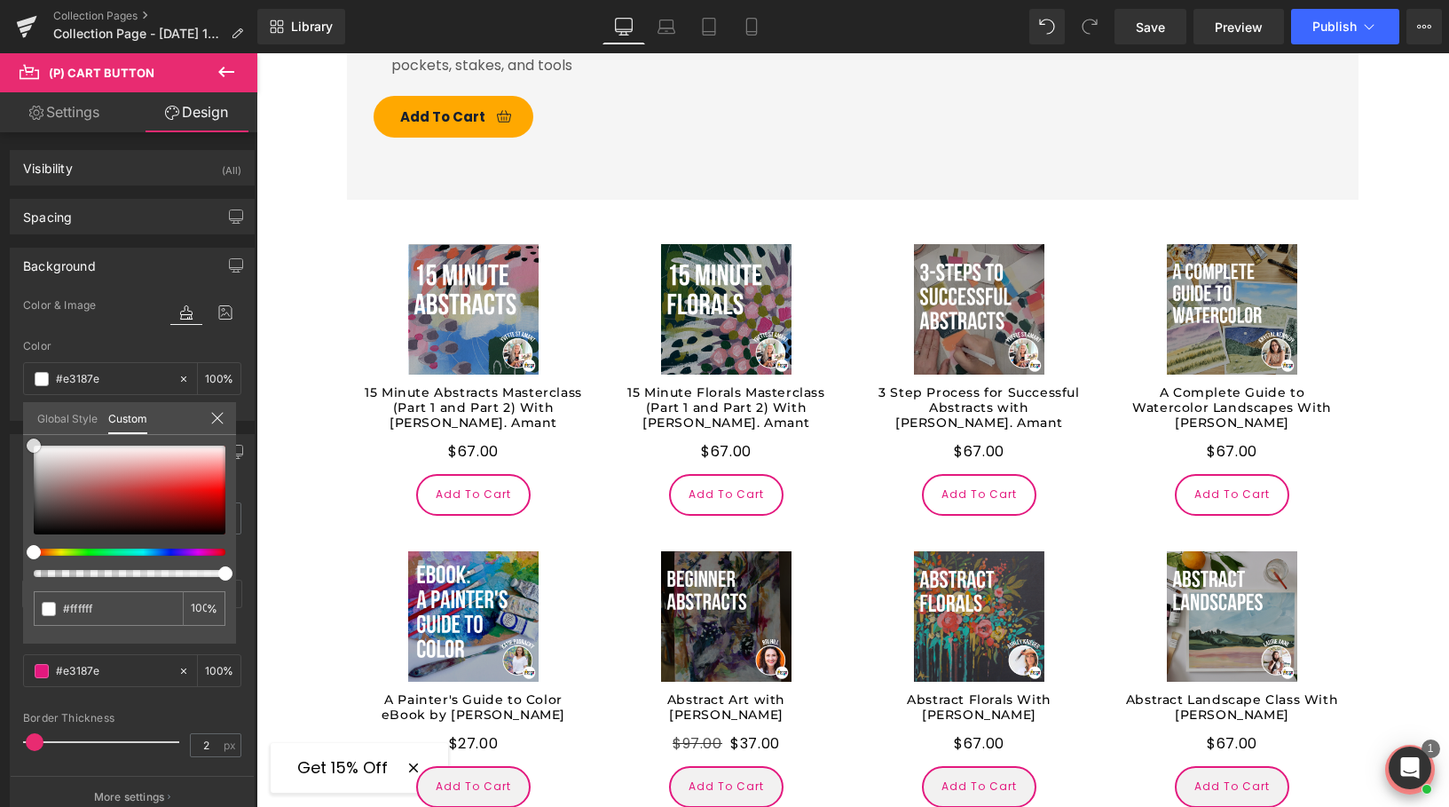
drag, startPoint x: 42, startPoint y: 456, endPoint x: 14, endPoint y: 413, distance: 51.5
click at [14, 413] on div "Background Color & Image color Color #e3187e 96 % Image Replace Image Upload im…" at bounding box center [132, 327] width 265 height 186
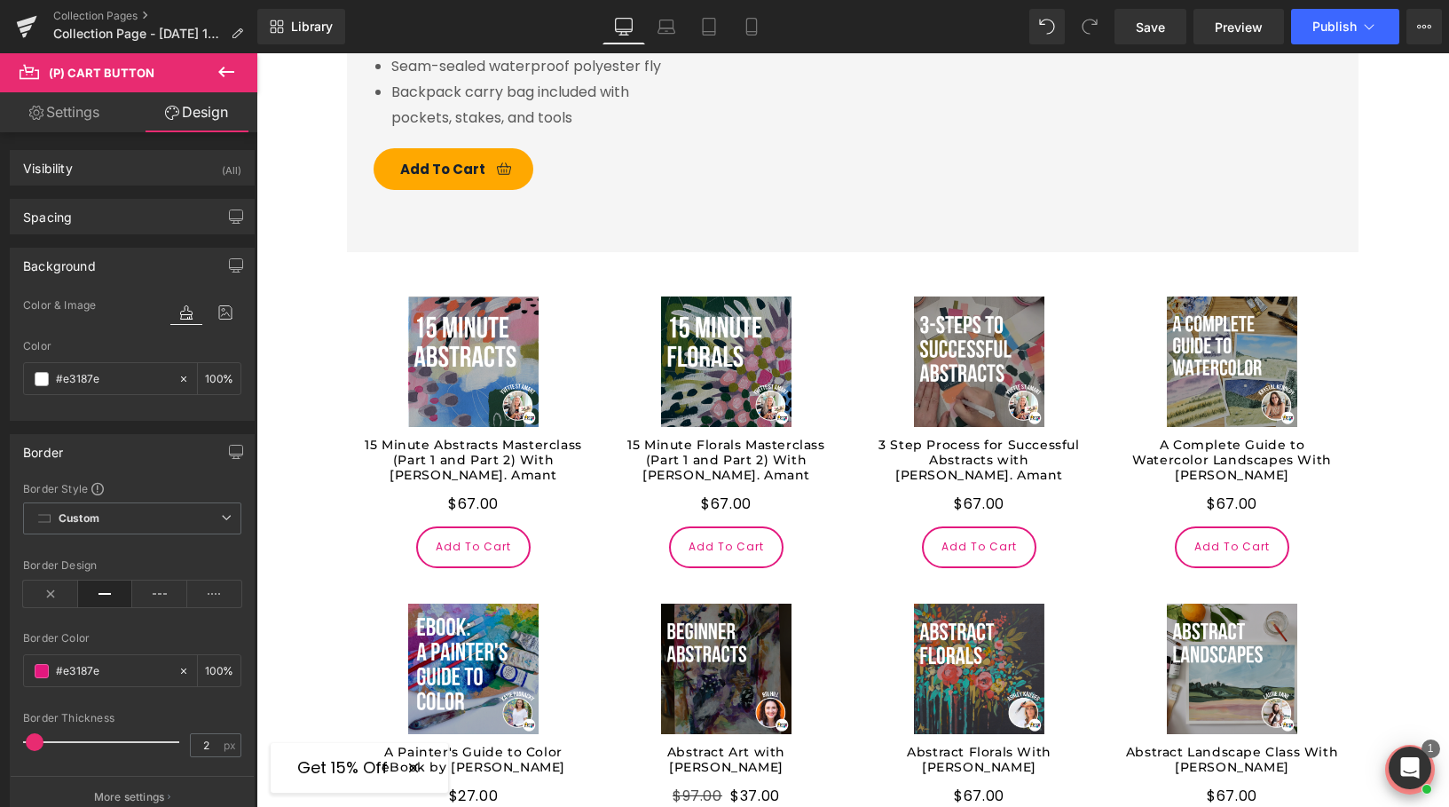
scroll to position [1520, 0]
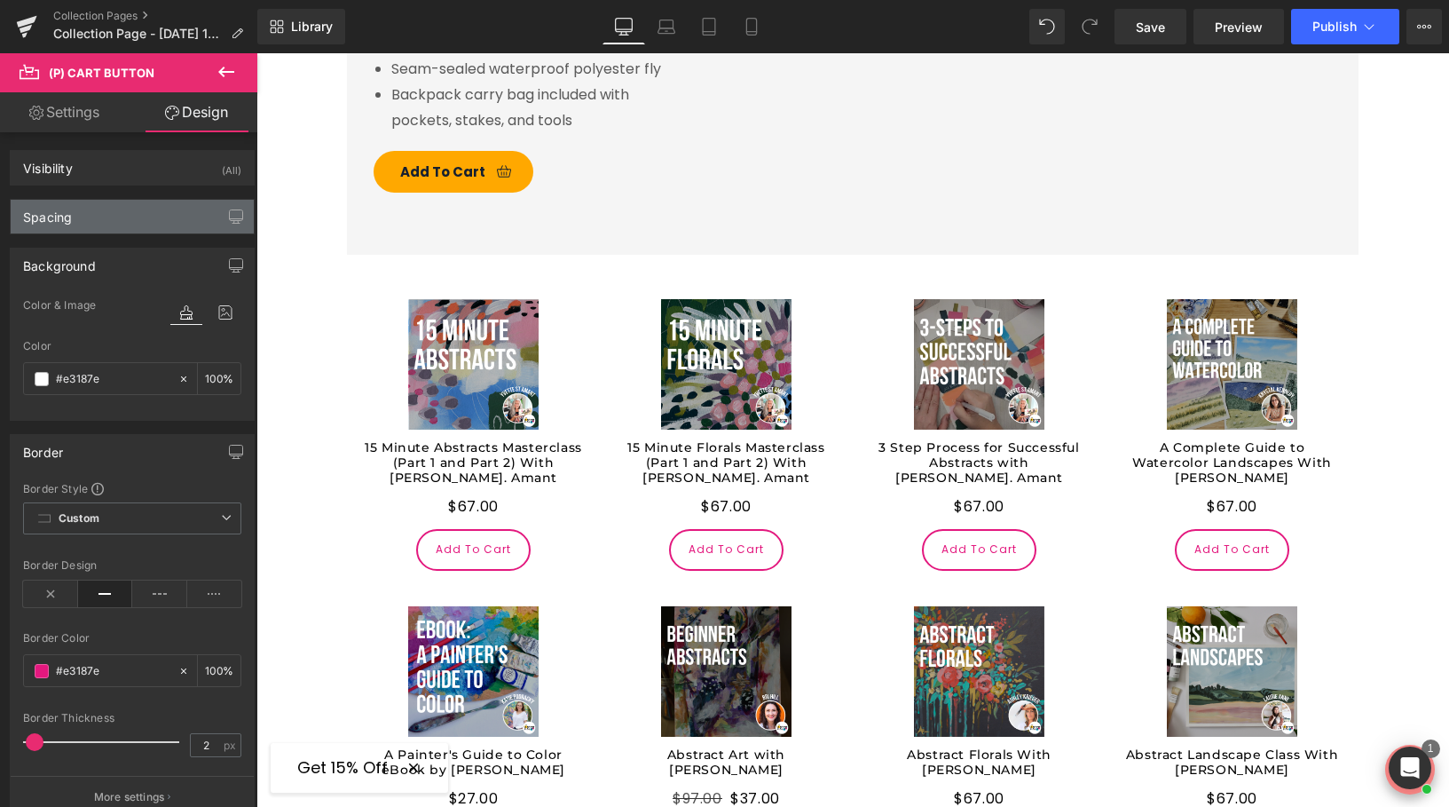
click at [64, 218] on div "Spacing" at bounding box center [47, 212] width 49 height 25
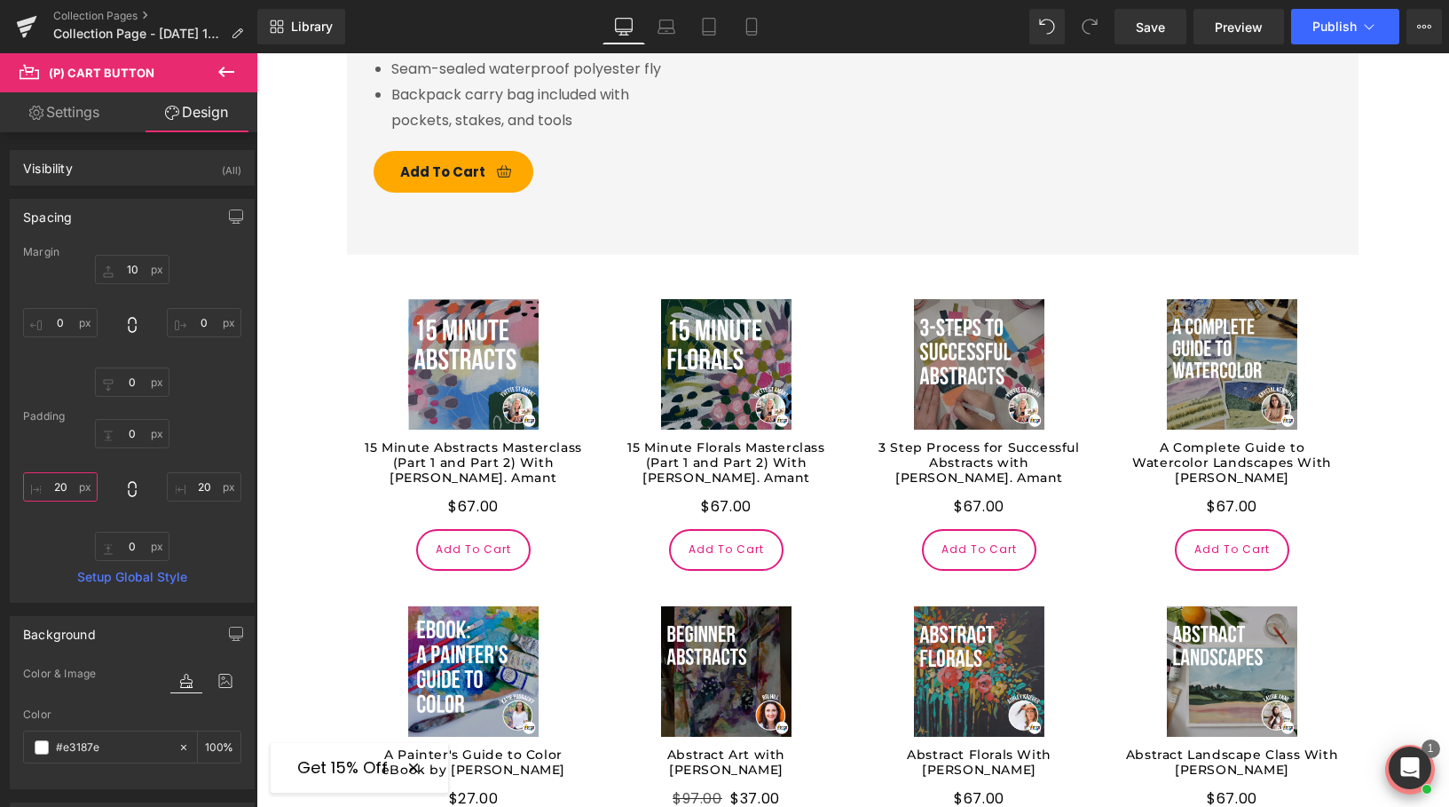
drag, startPoint x: 69, startPoint y: 488, endPoint x: 41, endPoint y: 488, distance: 28.4
click at [41, 488] on input "20" at bounding box center [60, 486] width 75 height 29
type input "10"
click at [200, 485] on input "20" at bounding box center [204, 486] width 75 height 29
type input "1"
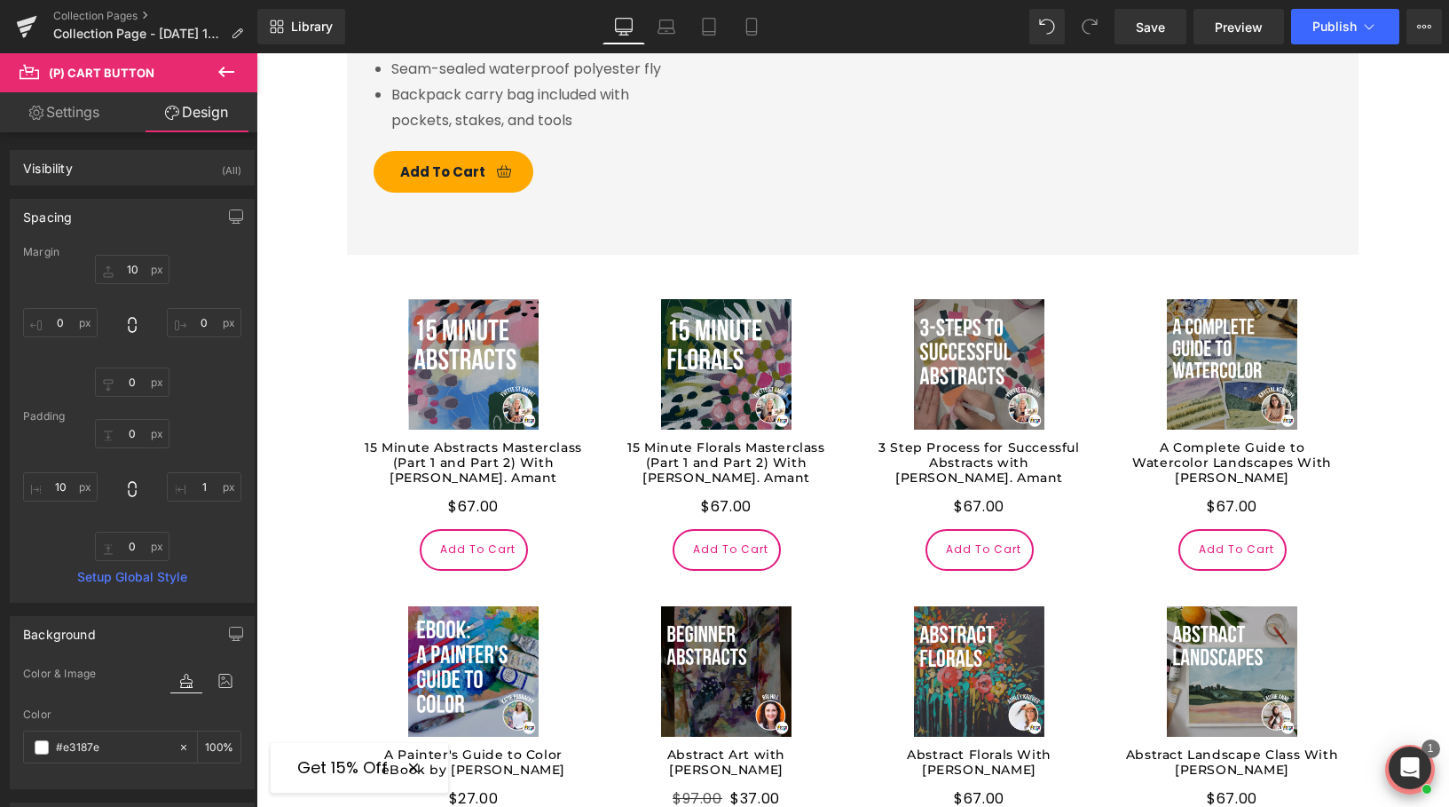
click at [132, 498] on span at bounding box center [132, 490] width 18 height 20
click at [132, 440] on input "0" at bounding box center [132, 433] width 75 height 29
type input "5"
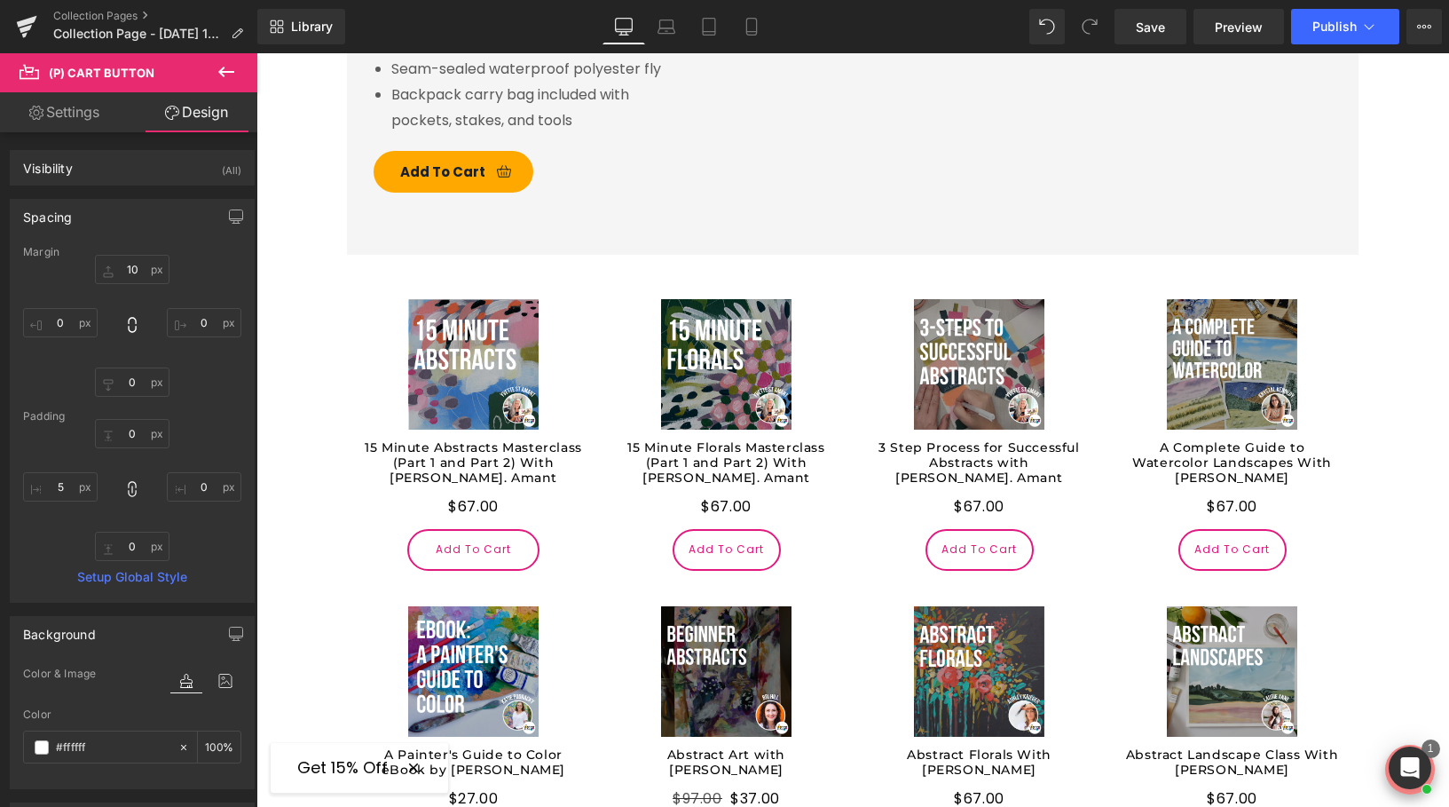
type input "5"
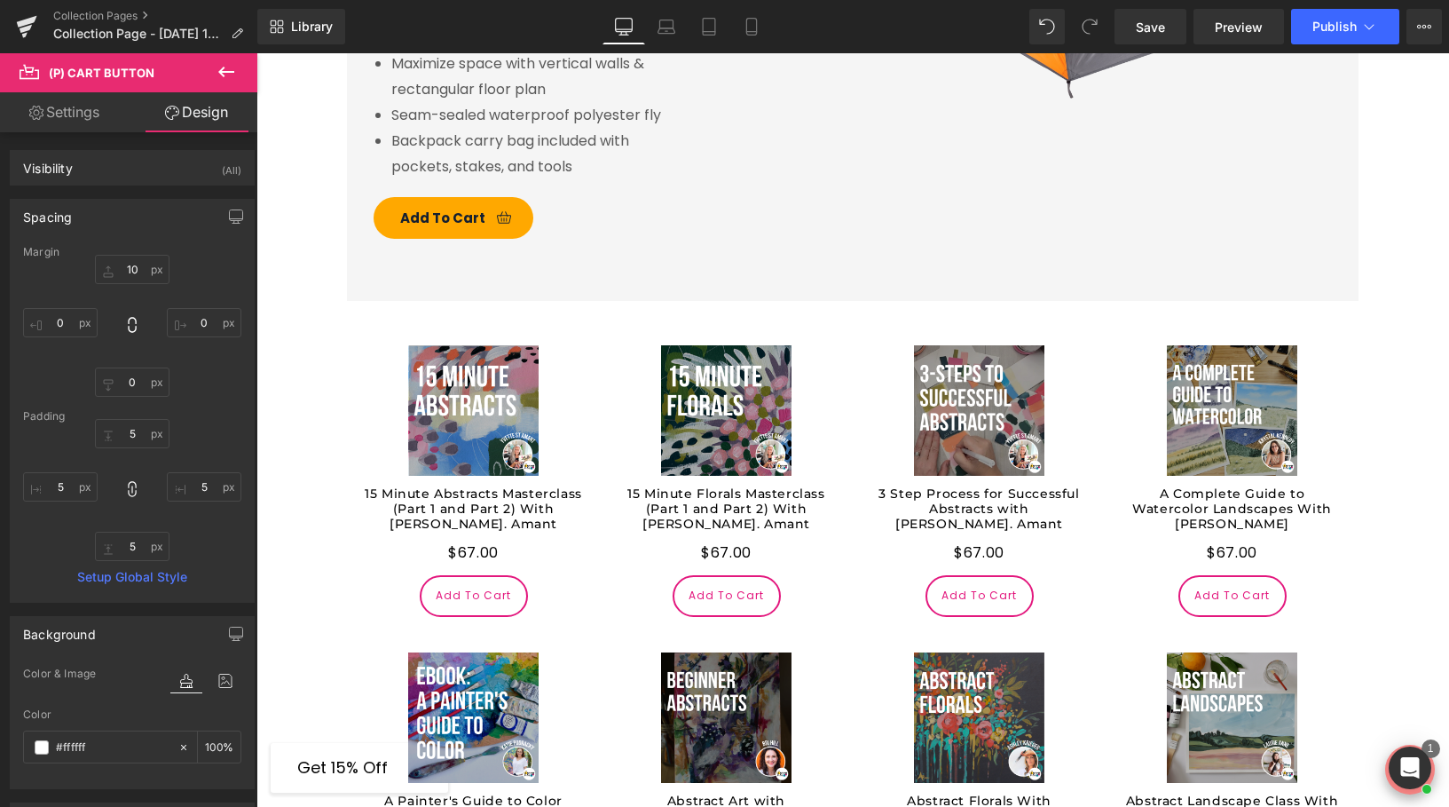
click at [44, 565] on div "Margin 10px 10 0px 0 0px 0 0px 0 Padding 5px 5 5px 5 5px 5 5 5 Setup Global Sty…" at bounding box center [132, 424] width 243 height 356
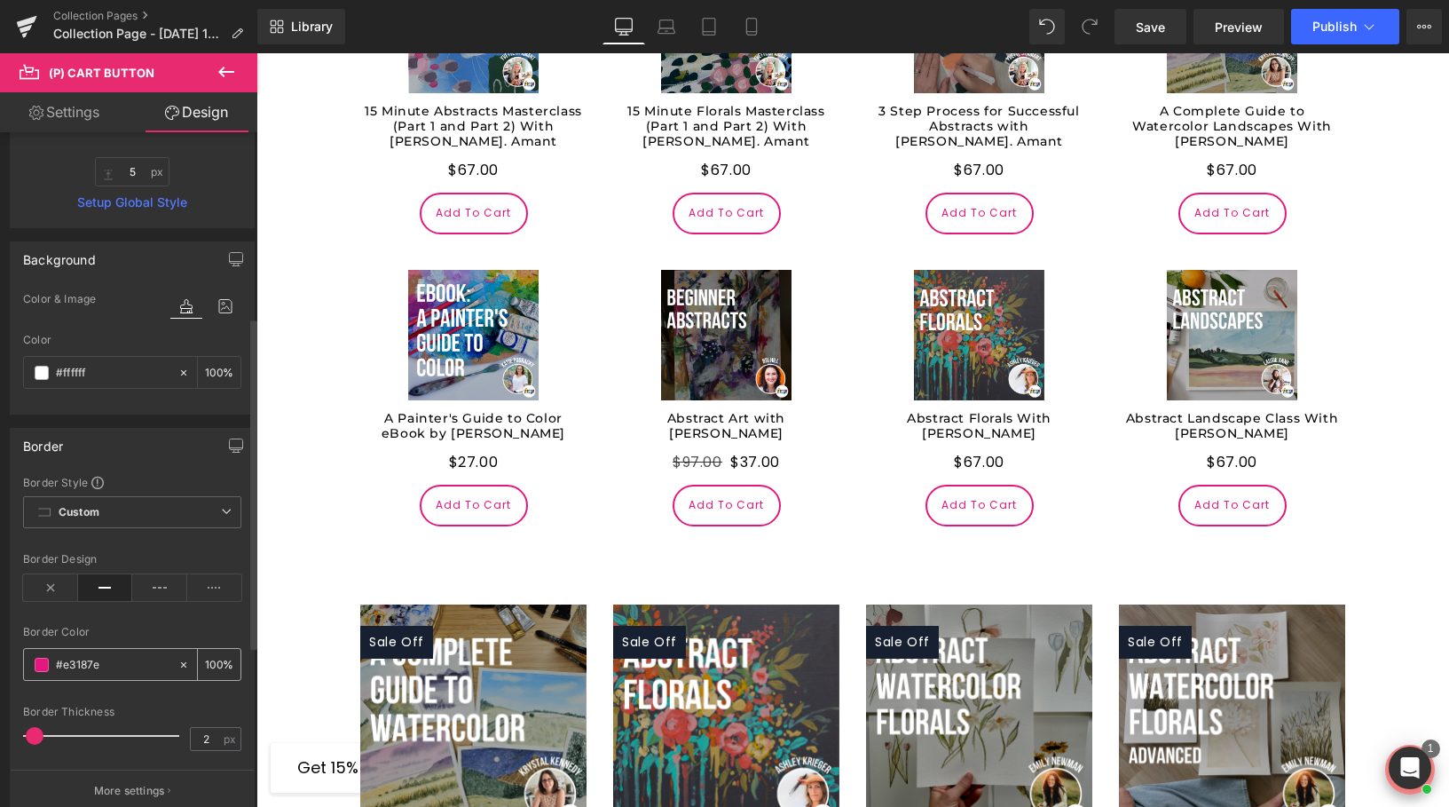
scroll to position [328, 0]
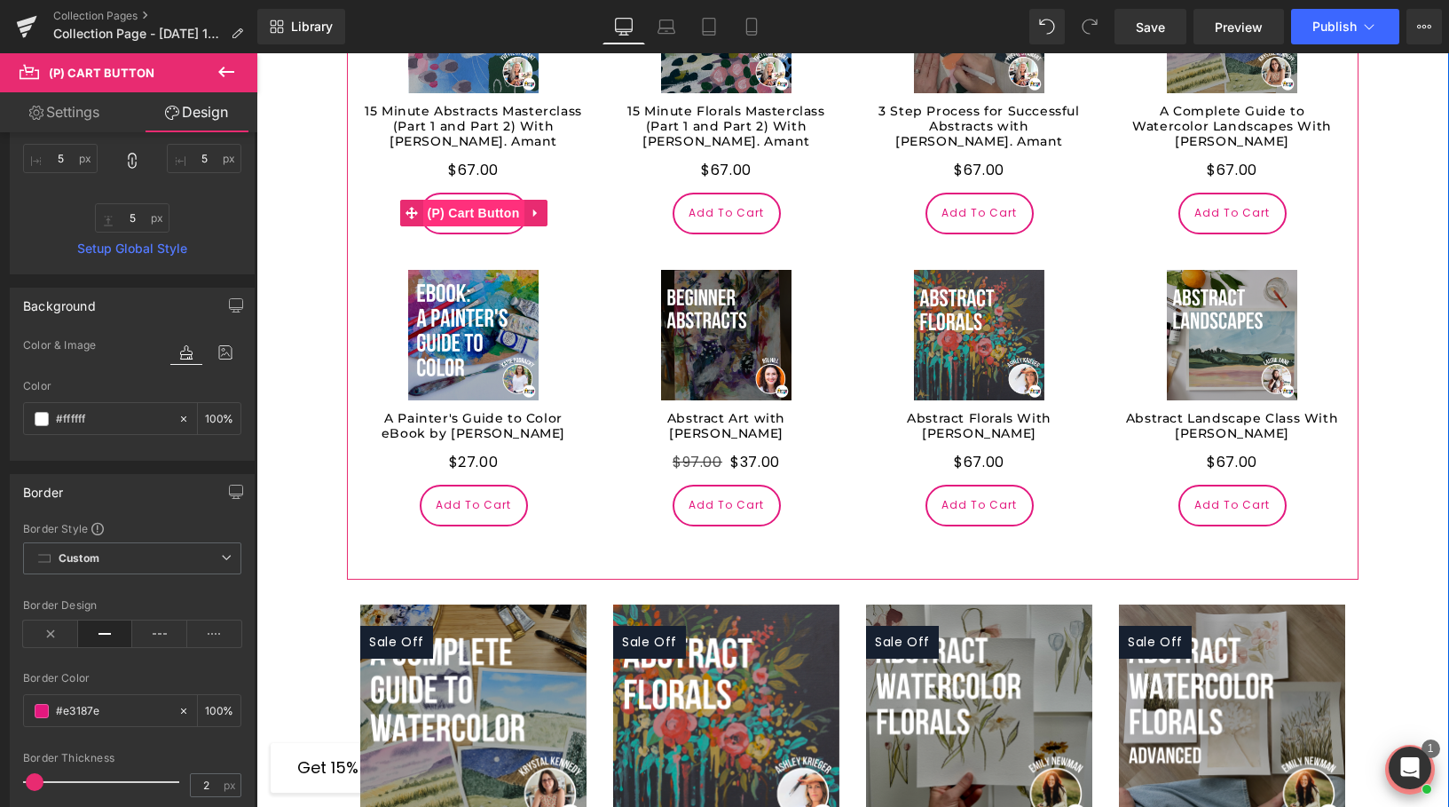
click at [473, 200] on span "(P) Cart Button" at bounding box center [472, 213] width 101 height 27
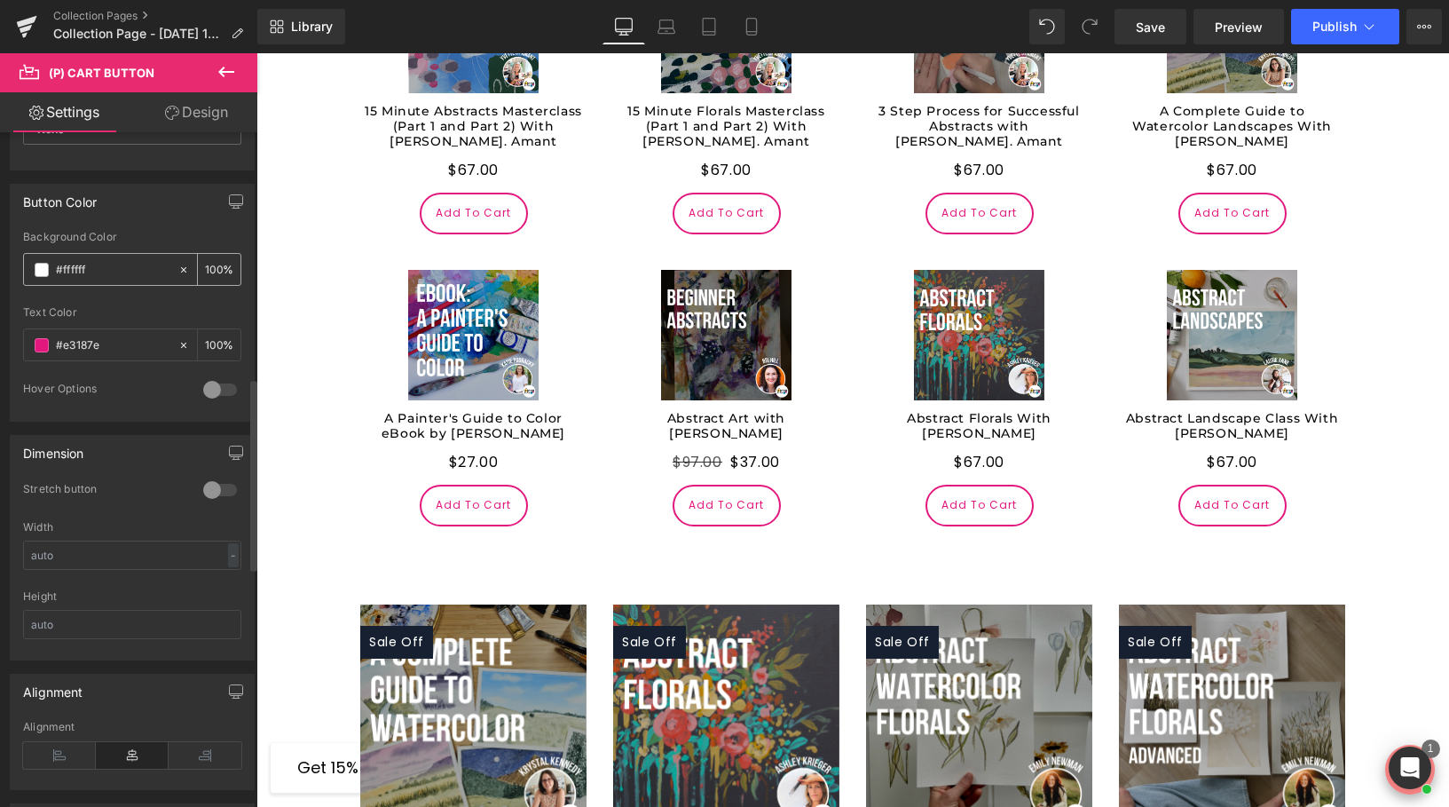
scroll to position [881, 0]
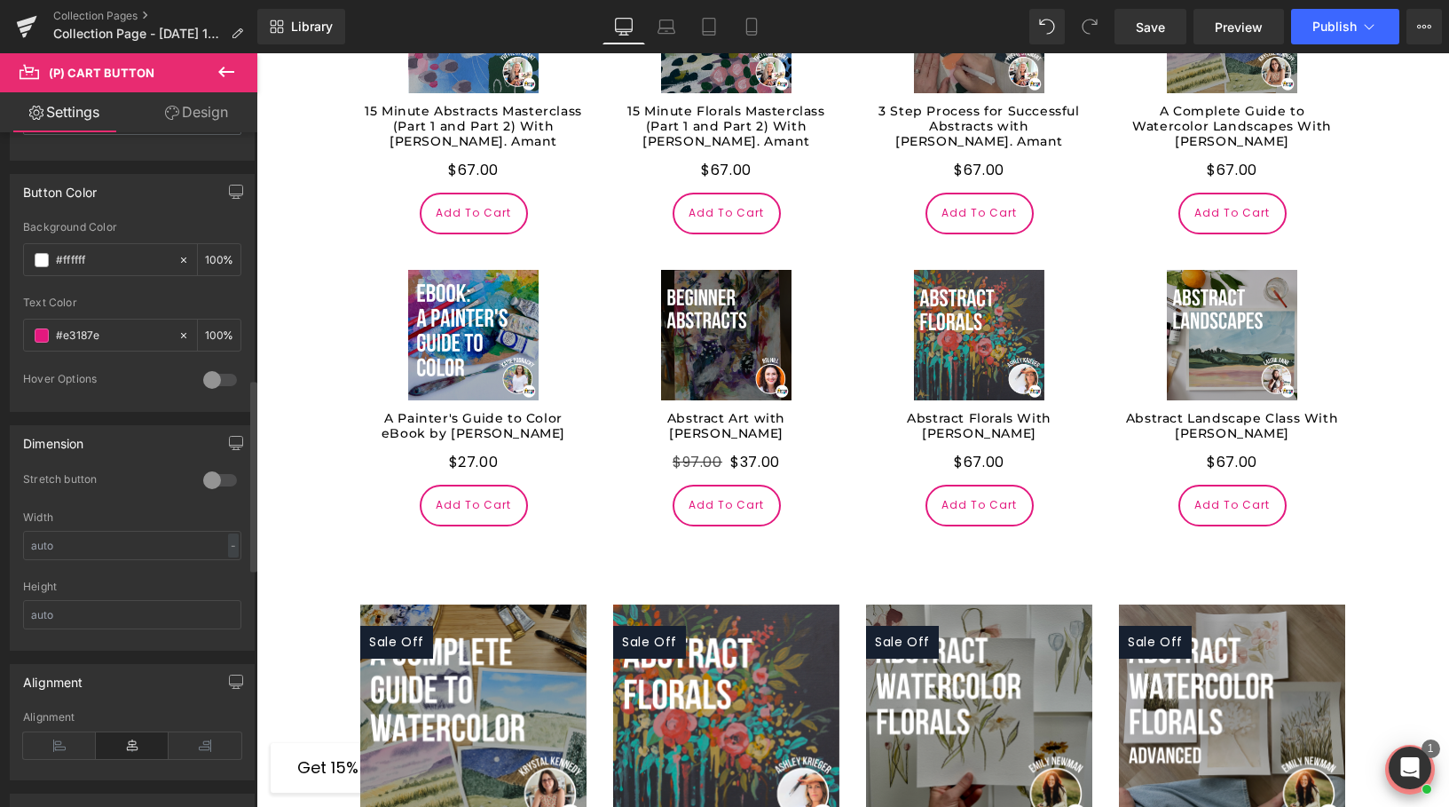
click at [221, 380] on div at bounding box center [220, 380] width 43 height 28
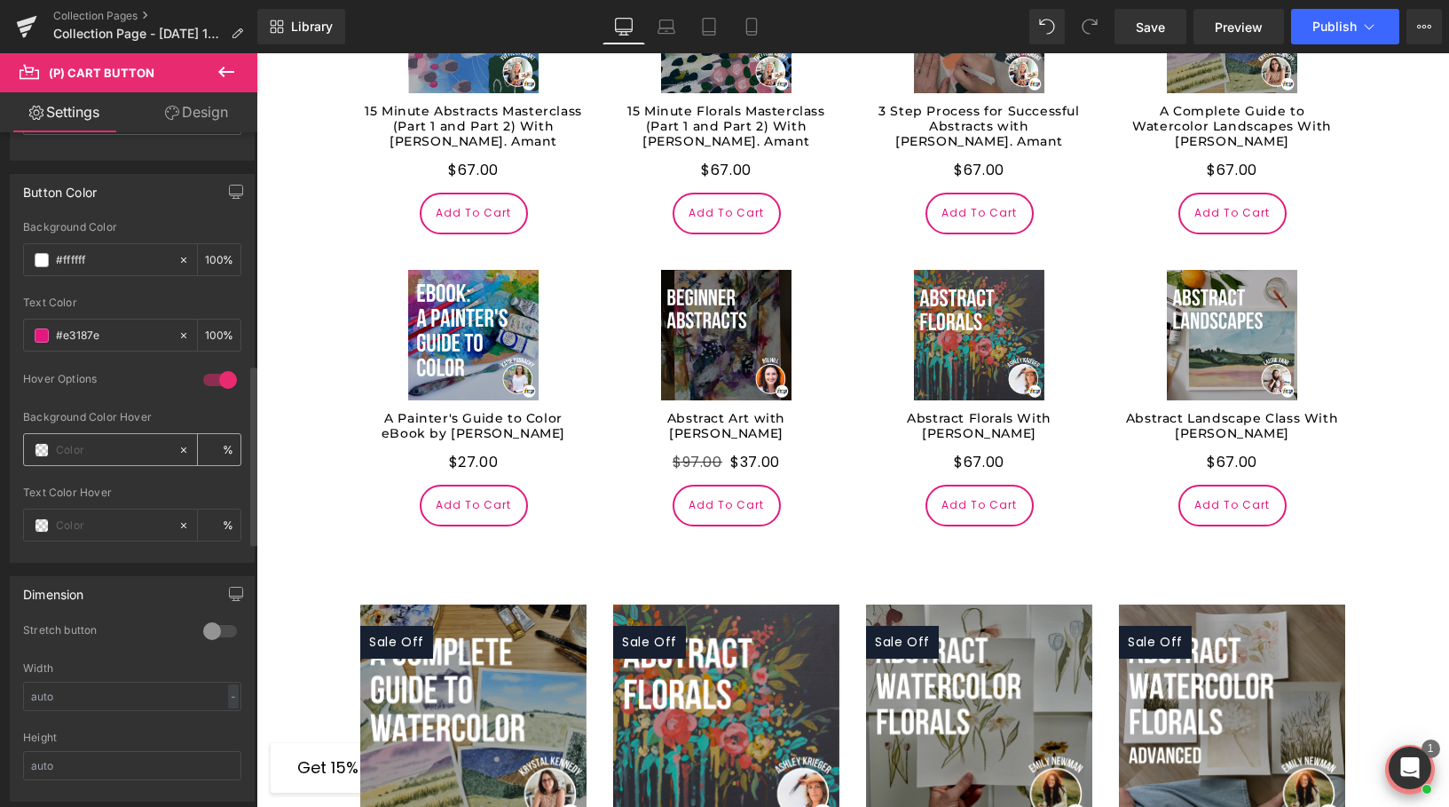
click at [46, 445] on span at bounding box center [42, 450] width 14 height 14
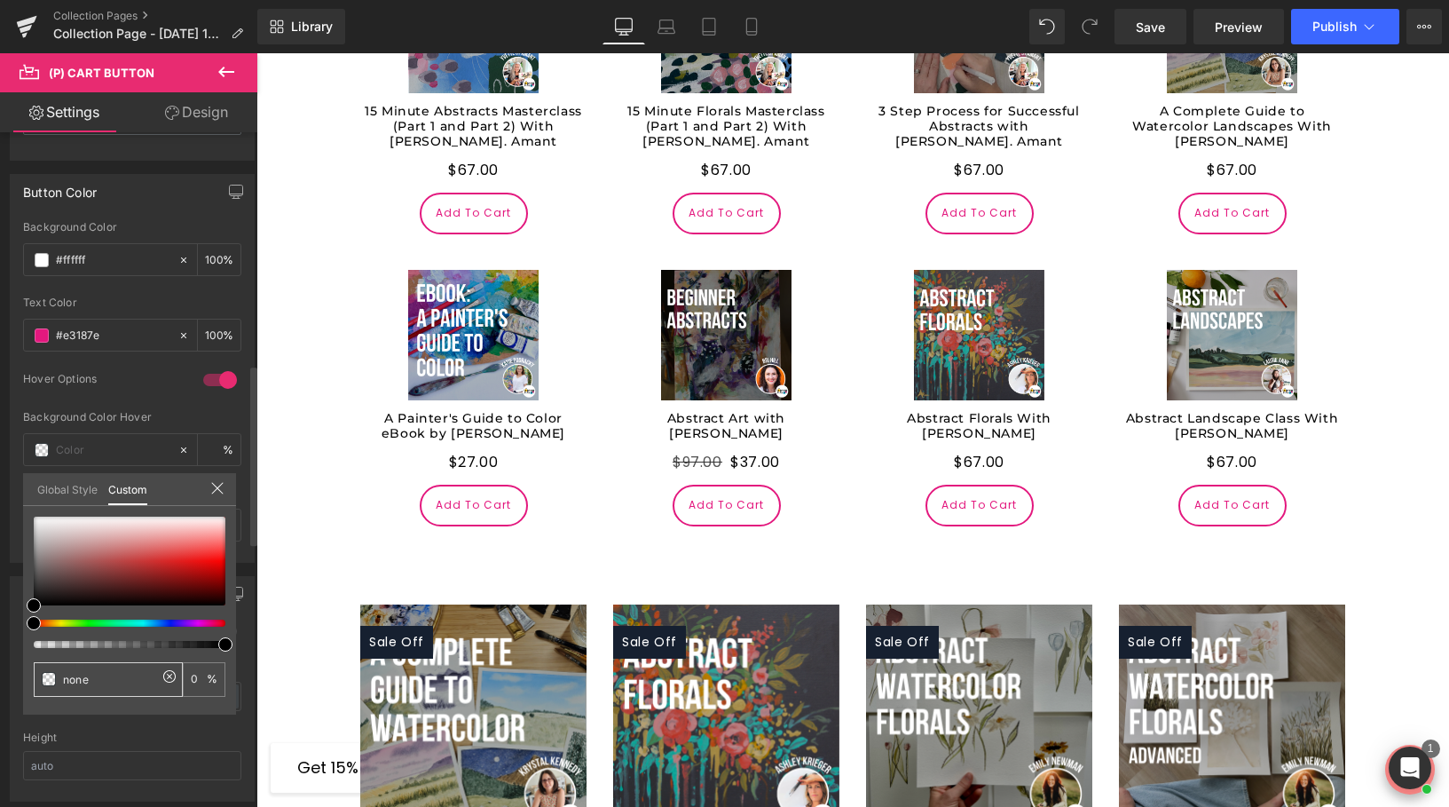
click at [118, 675] on input "none" at bounding box center [110, 679] width 94 height 19
drag, startPoint x: 118, startPoint y: 675, endPoint x: 55, endPoint y: 675, distance: 63.0
click at [55, 675] on div "none" at bounding box center [108, 679] width 149 height 35
paste input "#e3187"
type input "none"
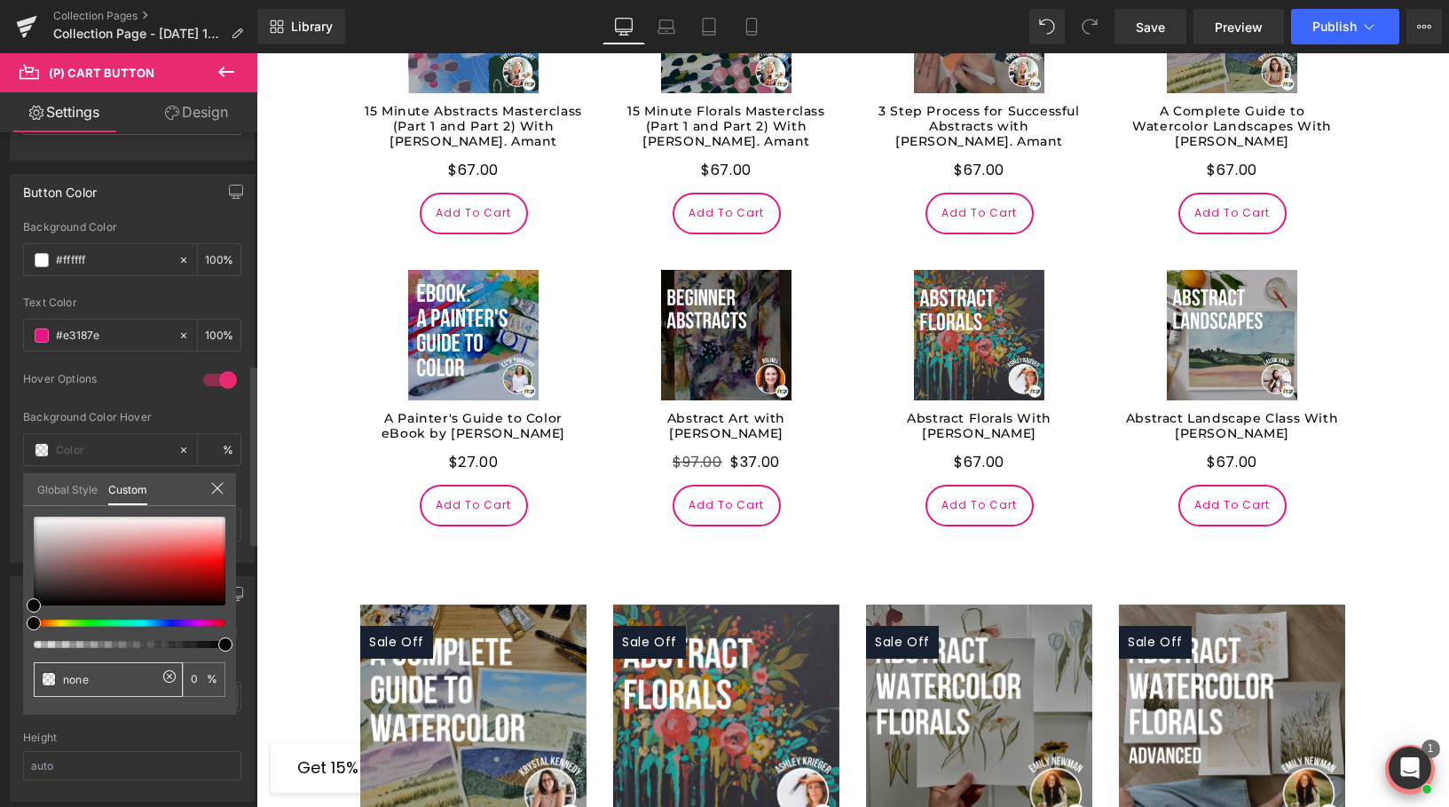
type input "0"
type input "#e3187e"
type input "100"
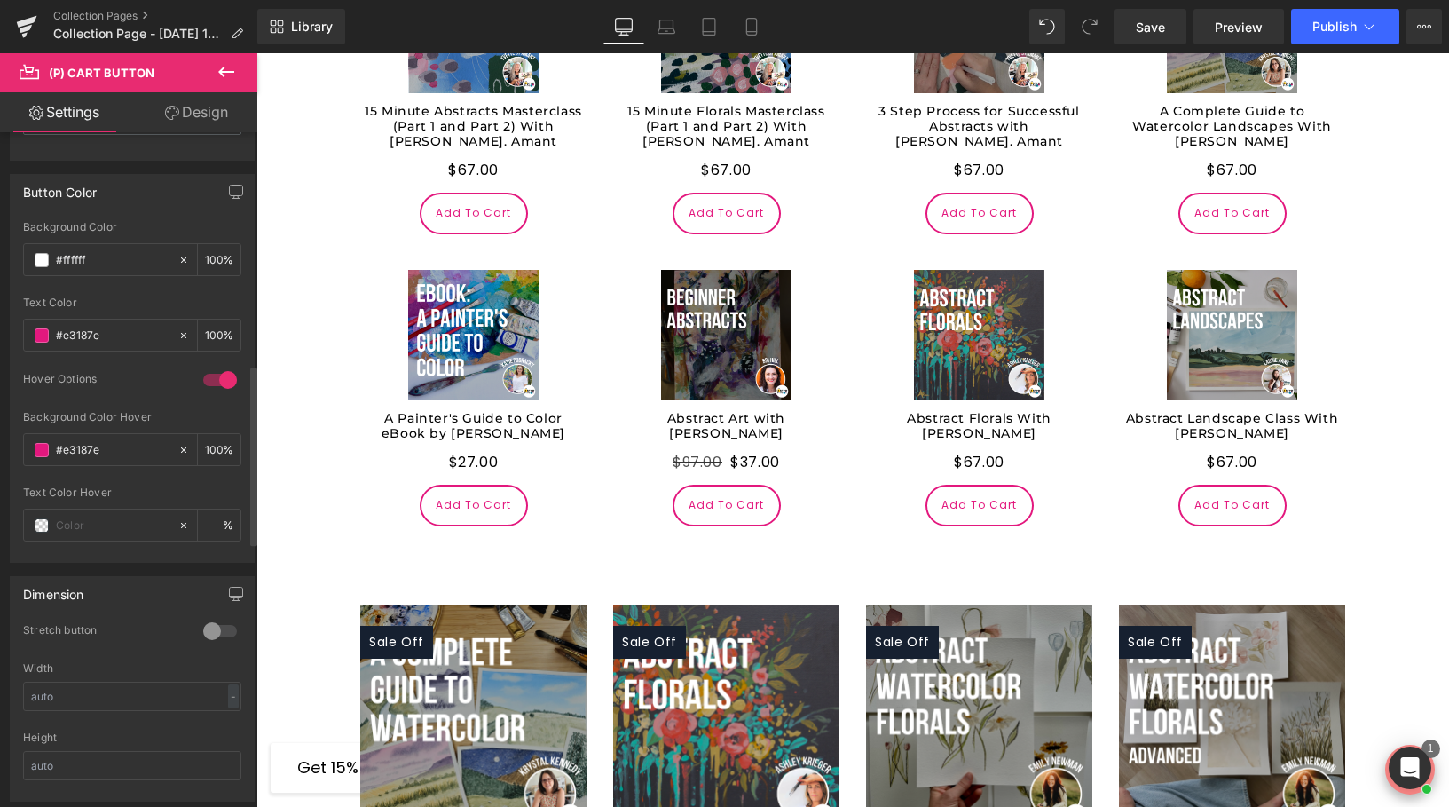
click at [125, 563] on div "Dimension 0 Stretch button 0 Stretch button 0 Stretch button 0 Stretch button W…" at bounding box center [132, 682] width 265 height 239
click at [43, 530] on span at bounding box center [42, 525] width 14 height 14
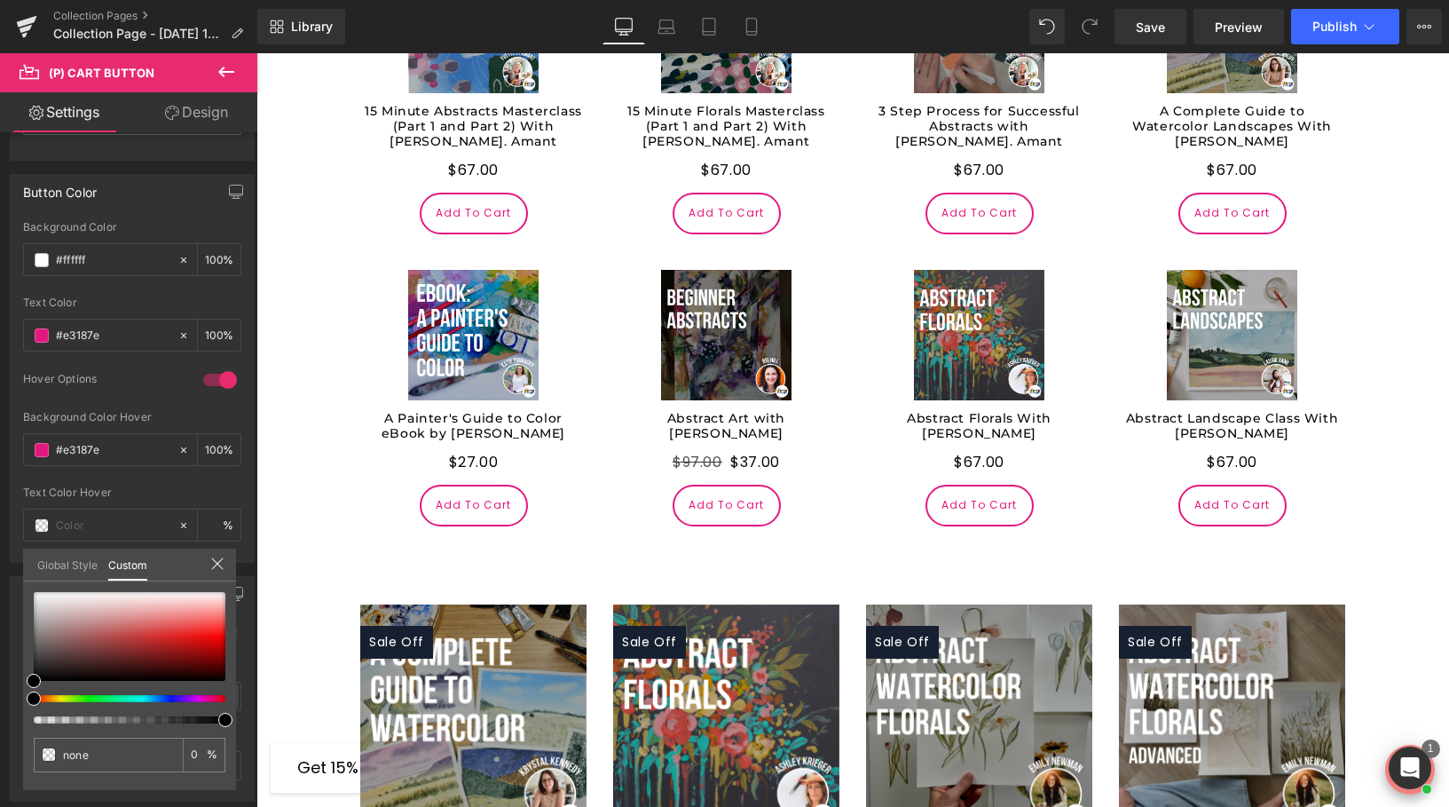
click at [41, 591] on div "none 0 %" at bounding box center [129, 591] width 213 height 21
type input "#d7d4d4"
type input "100"
type input "#d7d4d4"
type input "100"
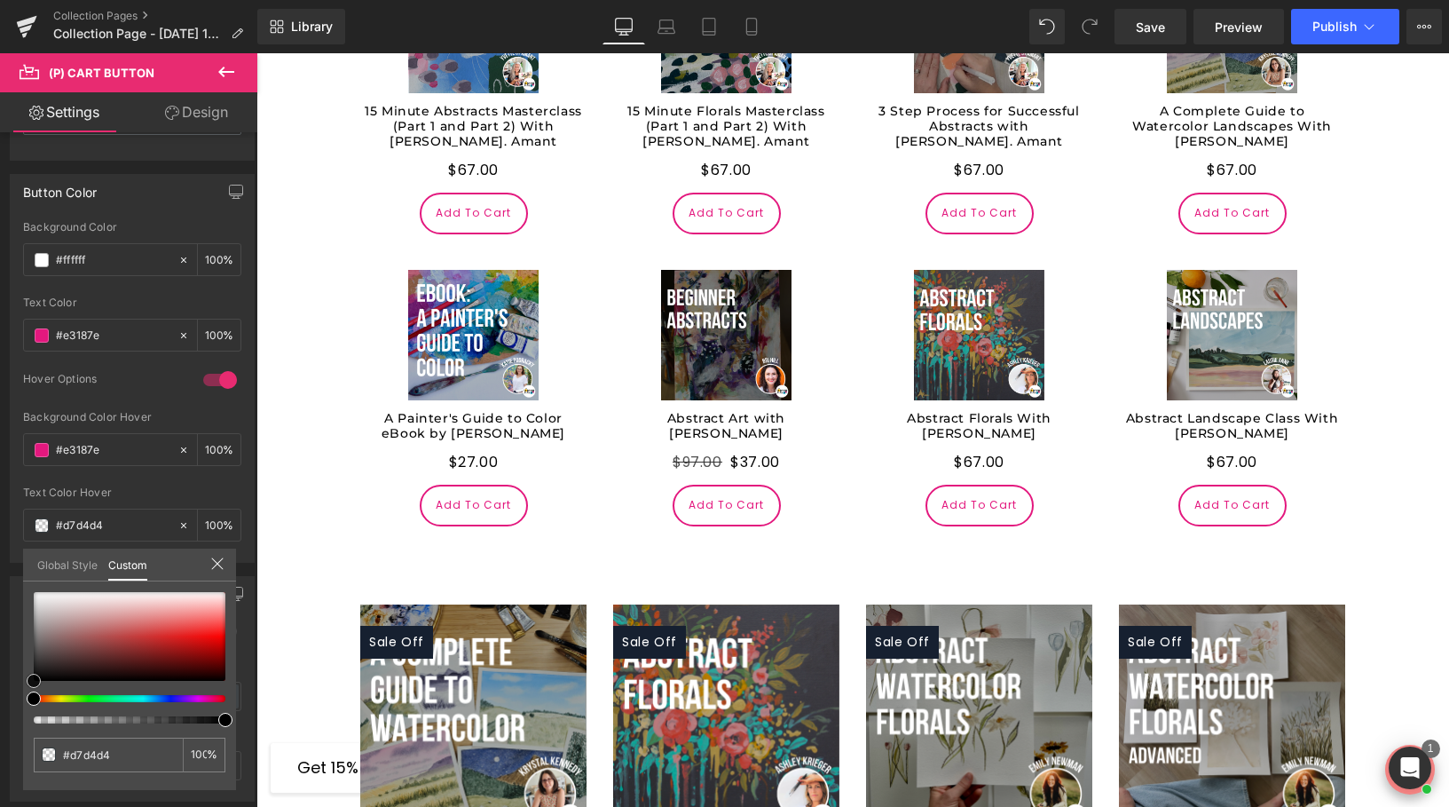
type input "#dfdcdc"
type input "#f5f4f4"
type input "#faf9f9"
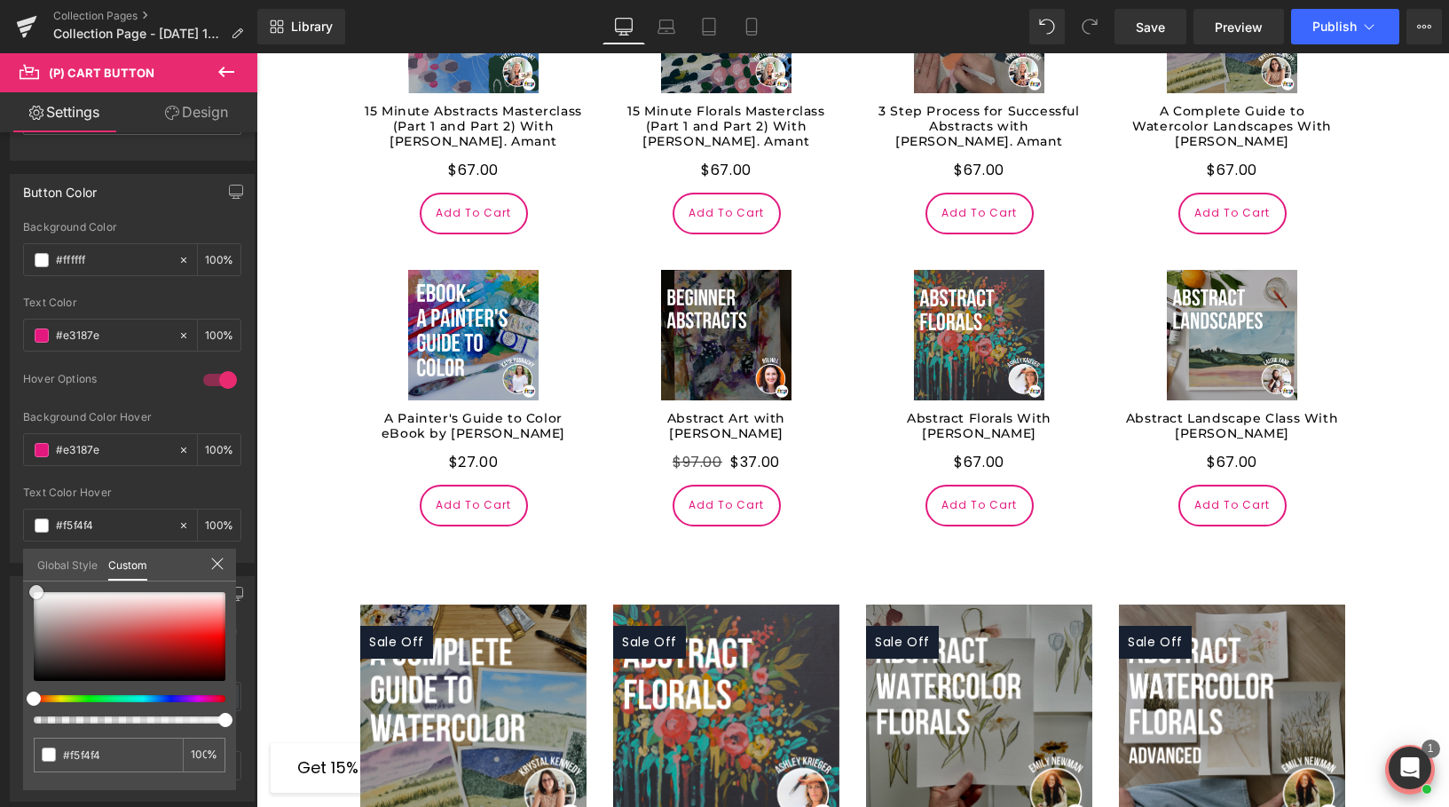
type input "#faf9f9"
type input "#fcfcfc"
type input "#ffffff"
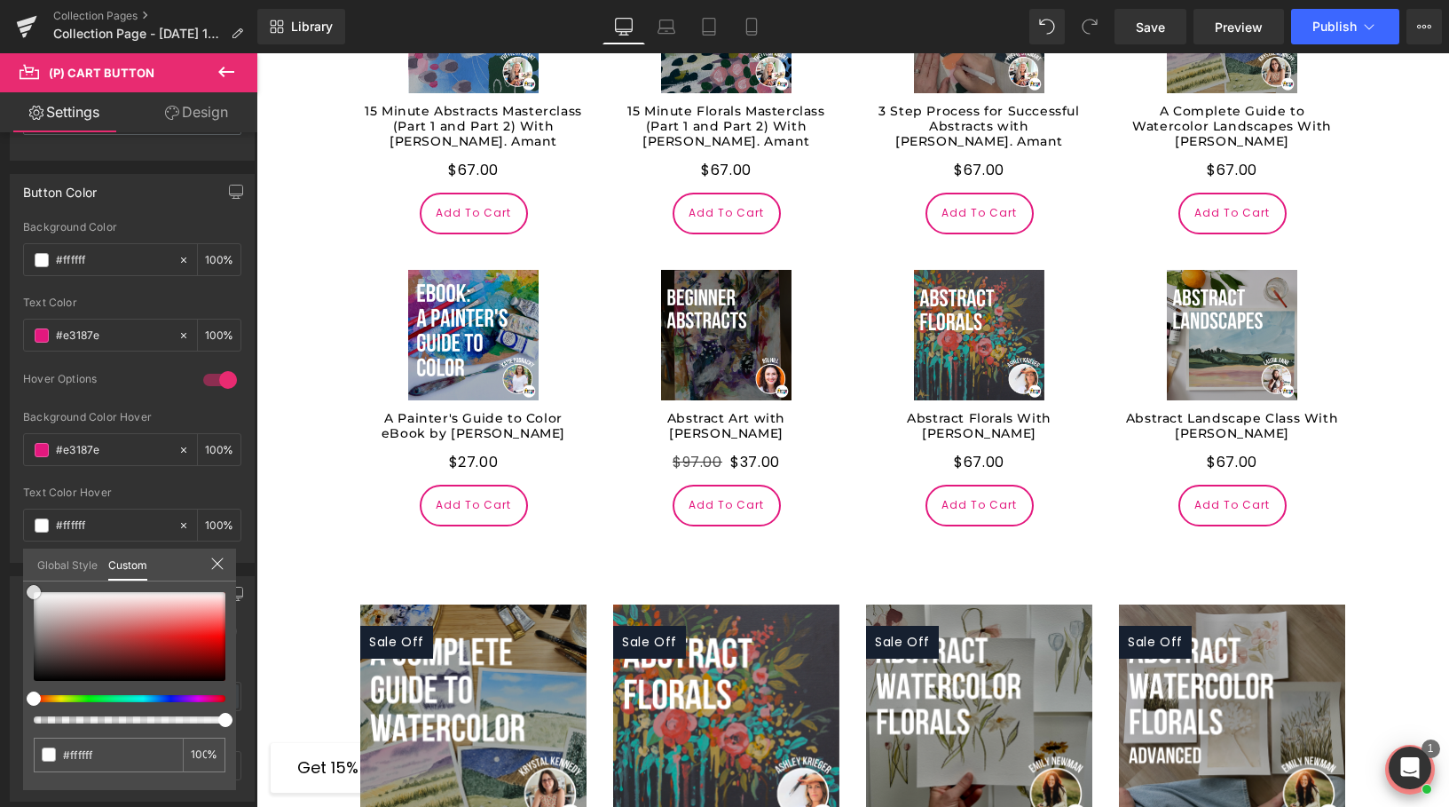
drag, startPoint x: 42, startPoint y: 602, endPoint x: 19, endPoint y: 563, distance: 44.6
click at [19, 563] on div "Button Color rgba(255, 255, 255, 1) Background Color #ffffff 100 % rgb(227, 24,…" at bounding box center [132, 362] width 265 height 402
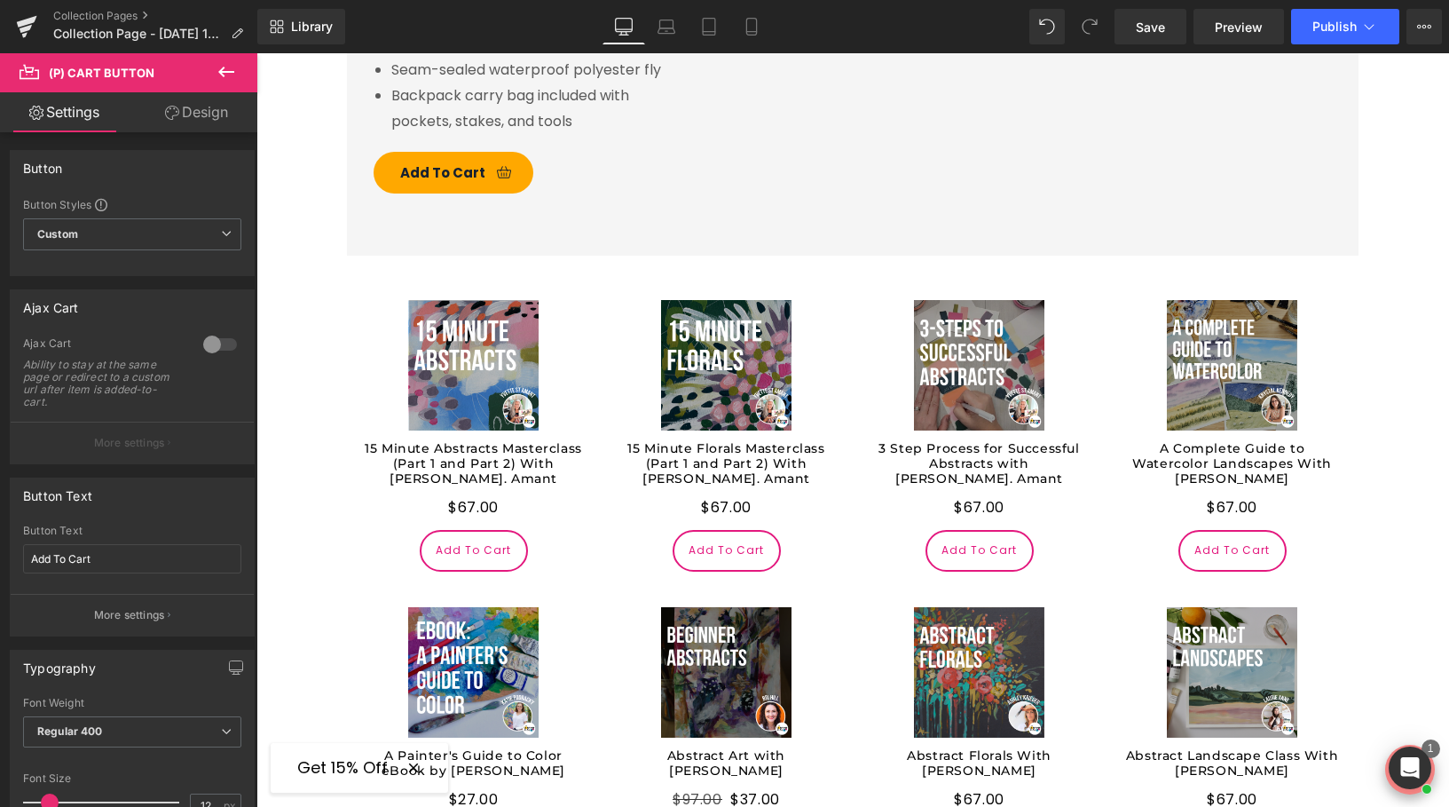
scroll to position [1505, 0]
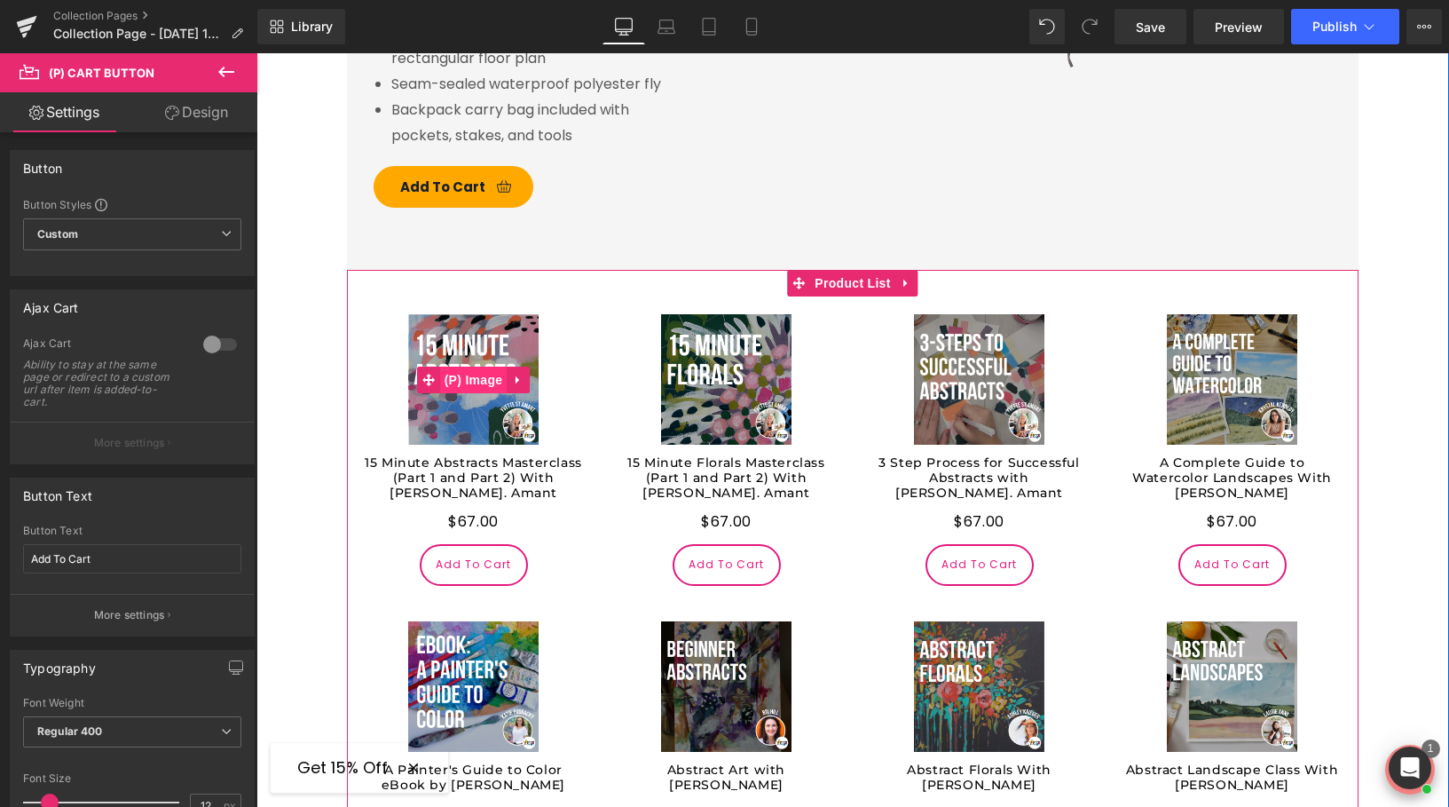
click at [469, 366] on span "(P) Image" at bounding box center [473, 379] width 67 height 27
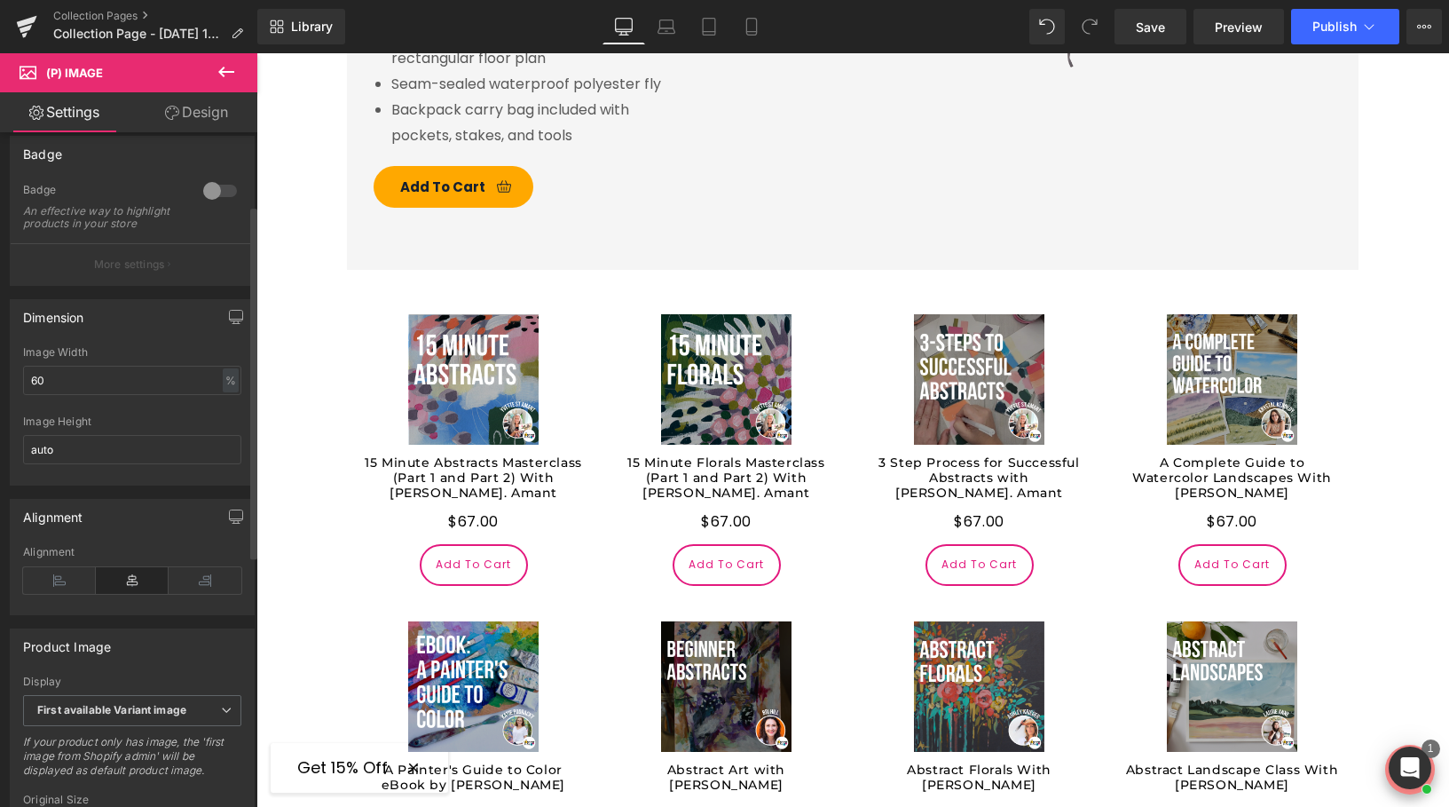
scroll to position [152, 0]
drag, startPoint x: 67, startPoint y: 396, endPoint x: 10, endPoint y: 396, distance: 56.8
click at [10, 396] on div "Dimension 60% Image Width 60 % % px auto Image Height auto" at bounding box center [132, 391] width 245 height 186
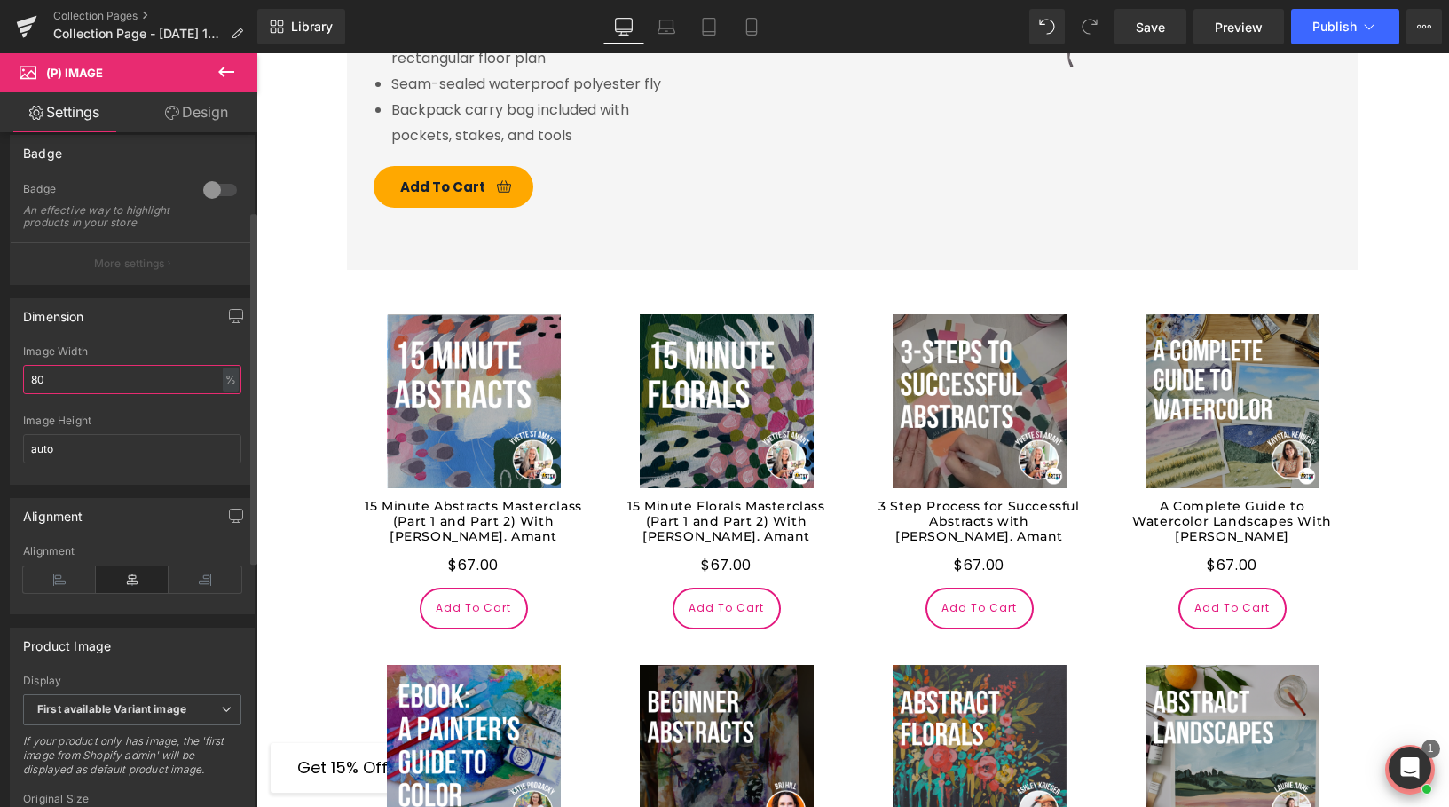
type input "8"
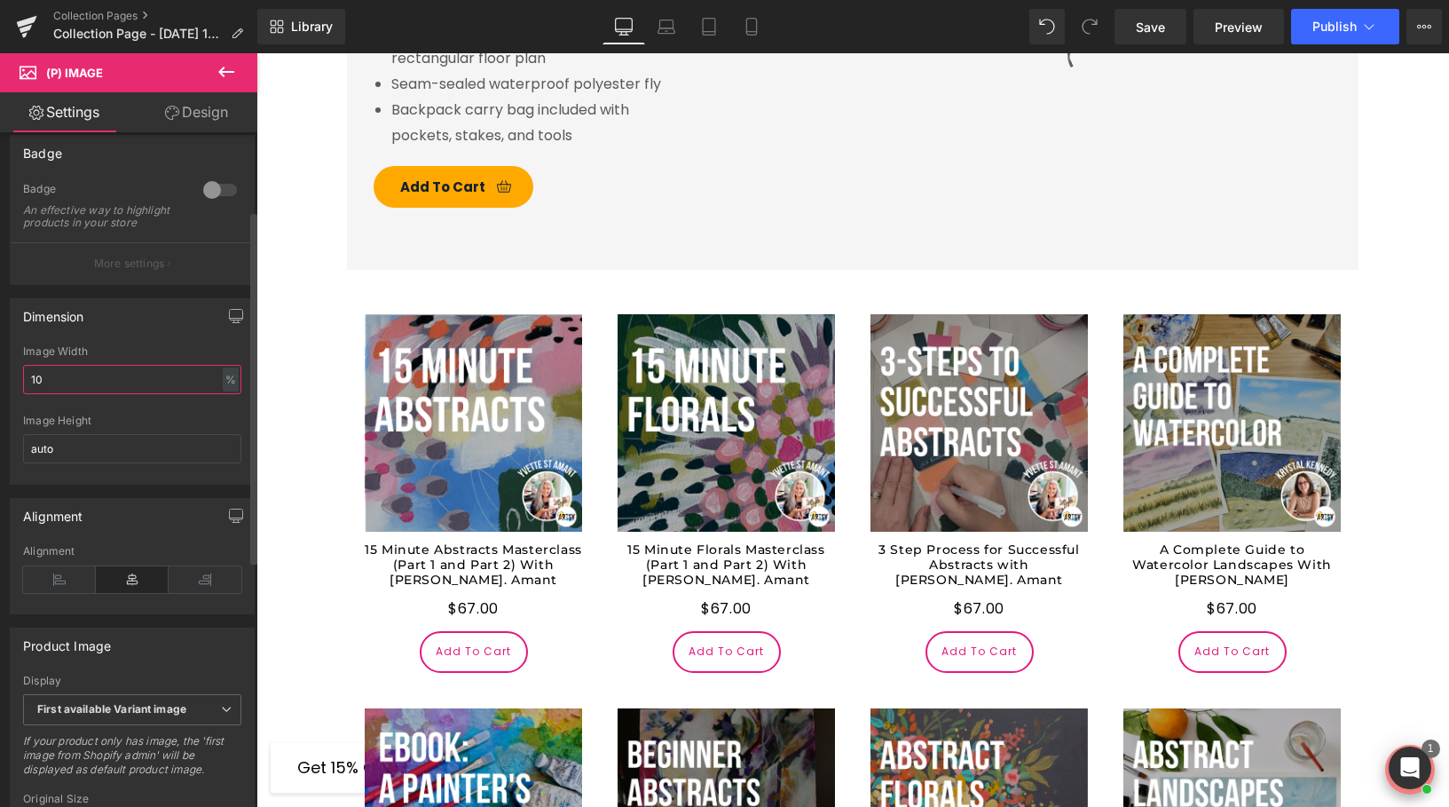
type input "1"
type input "90"
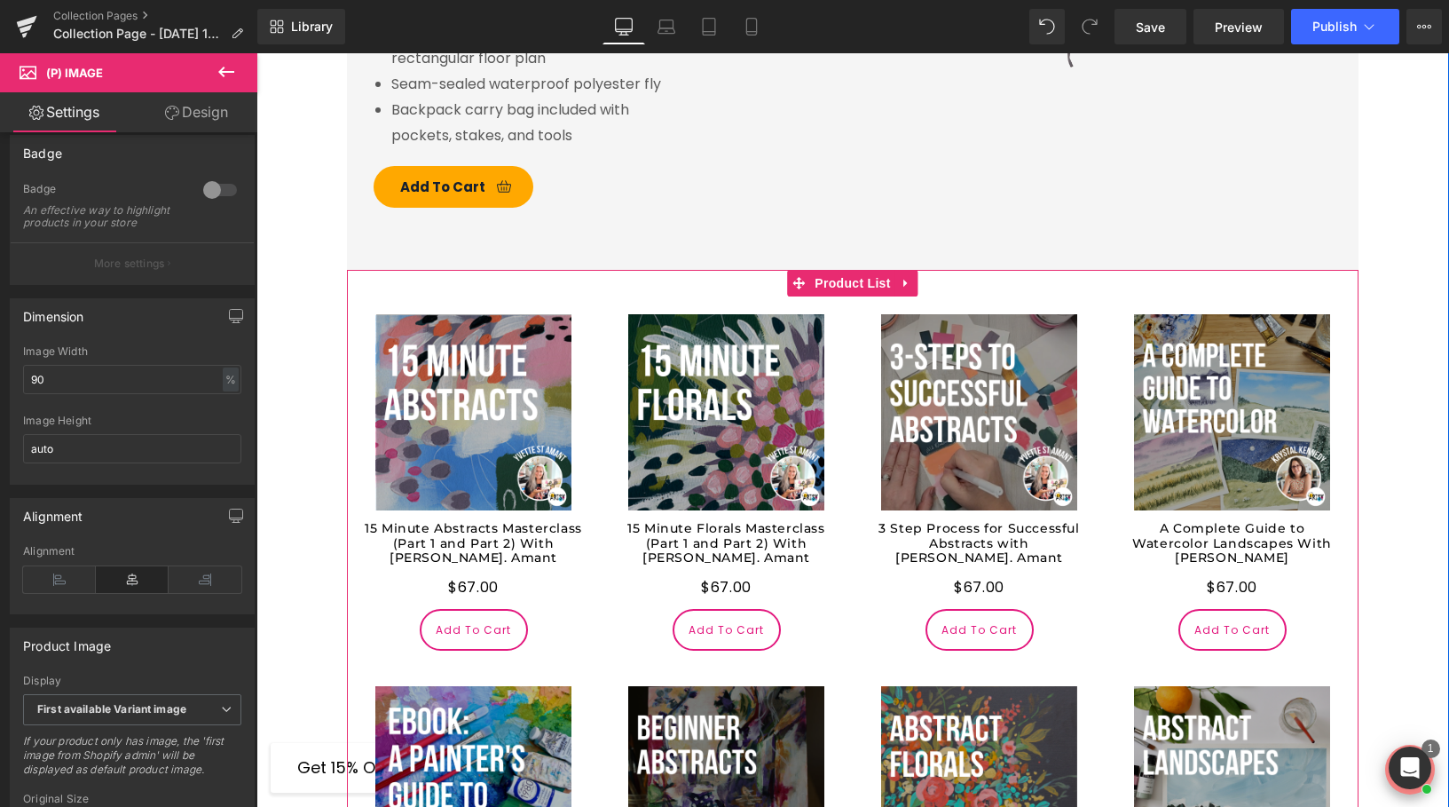
click at [520, 575] on div "$0 $67.00 (P) Price" at bounding box center [473, 588] width 217 height 26
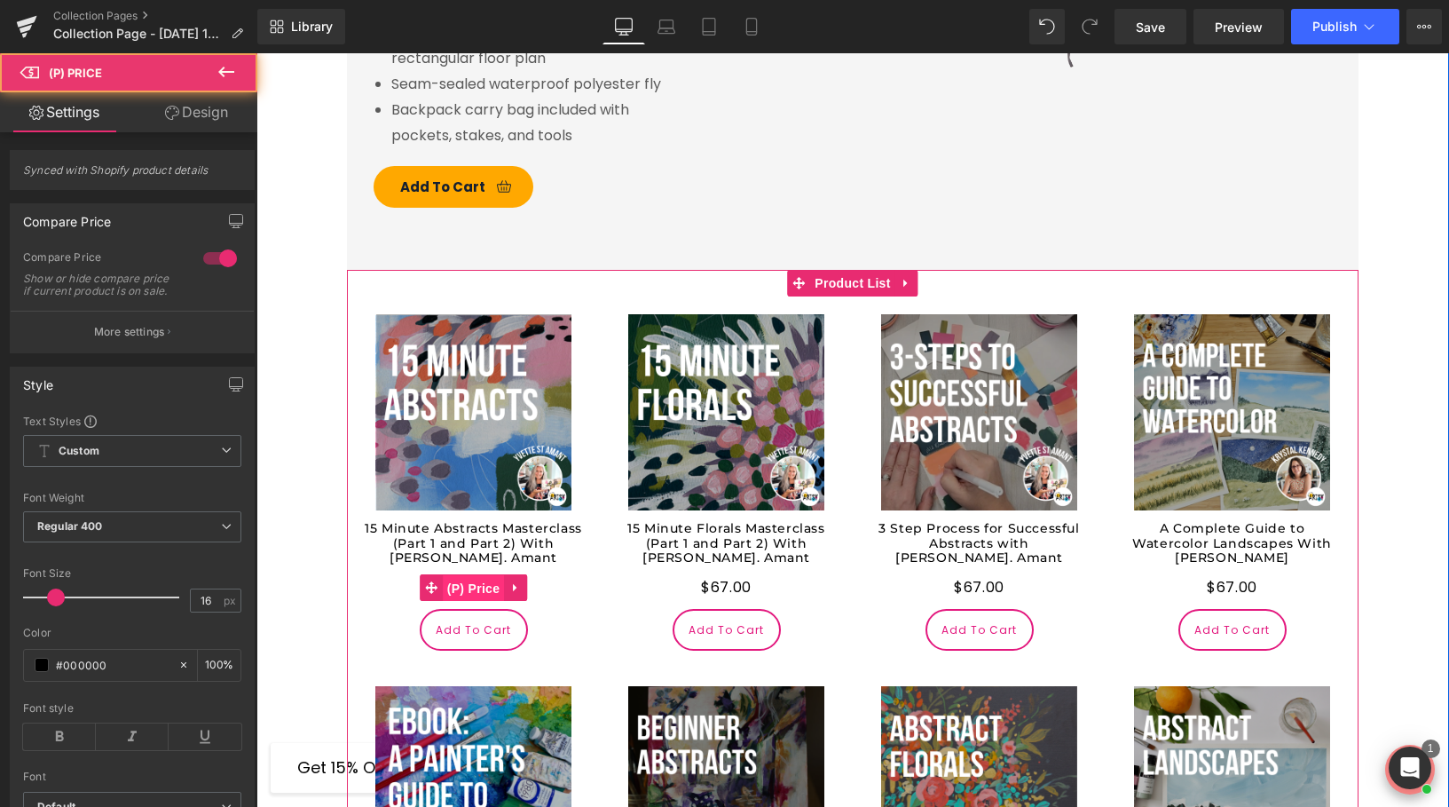
click at [469, 575] on span "(P) Price" at bounding box center [474, 588] width 62 height 27
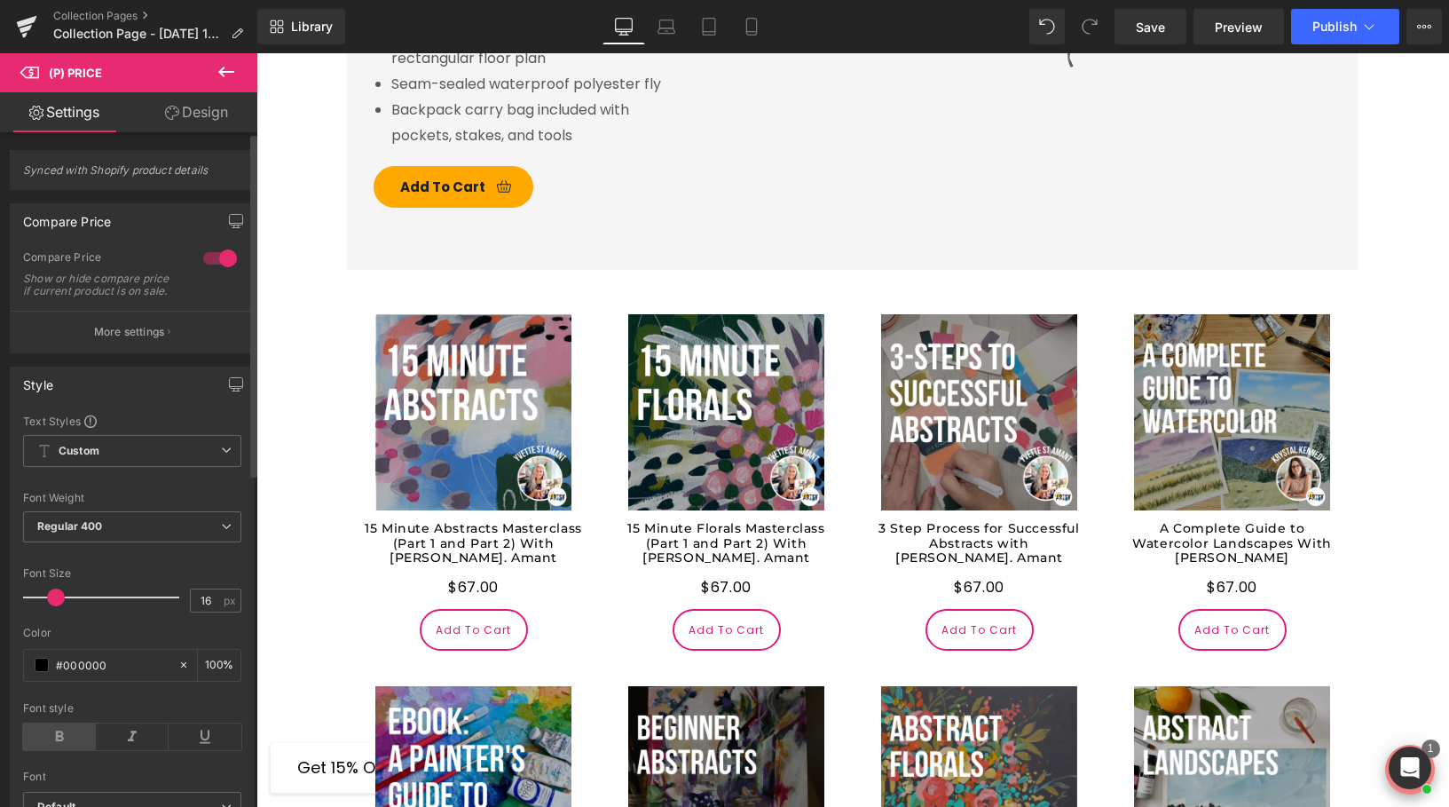
click at [57, 739] on icon at bounding box center [59, 736] width 73 height 27
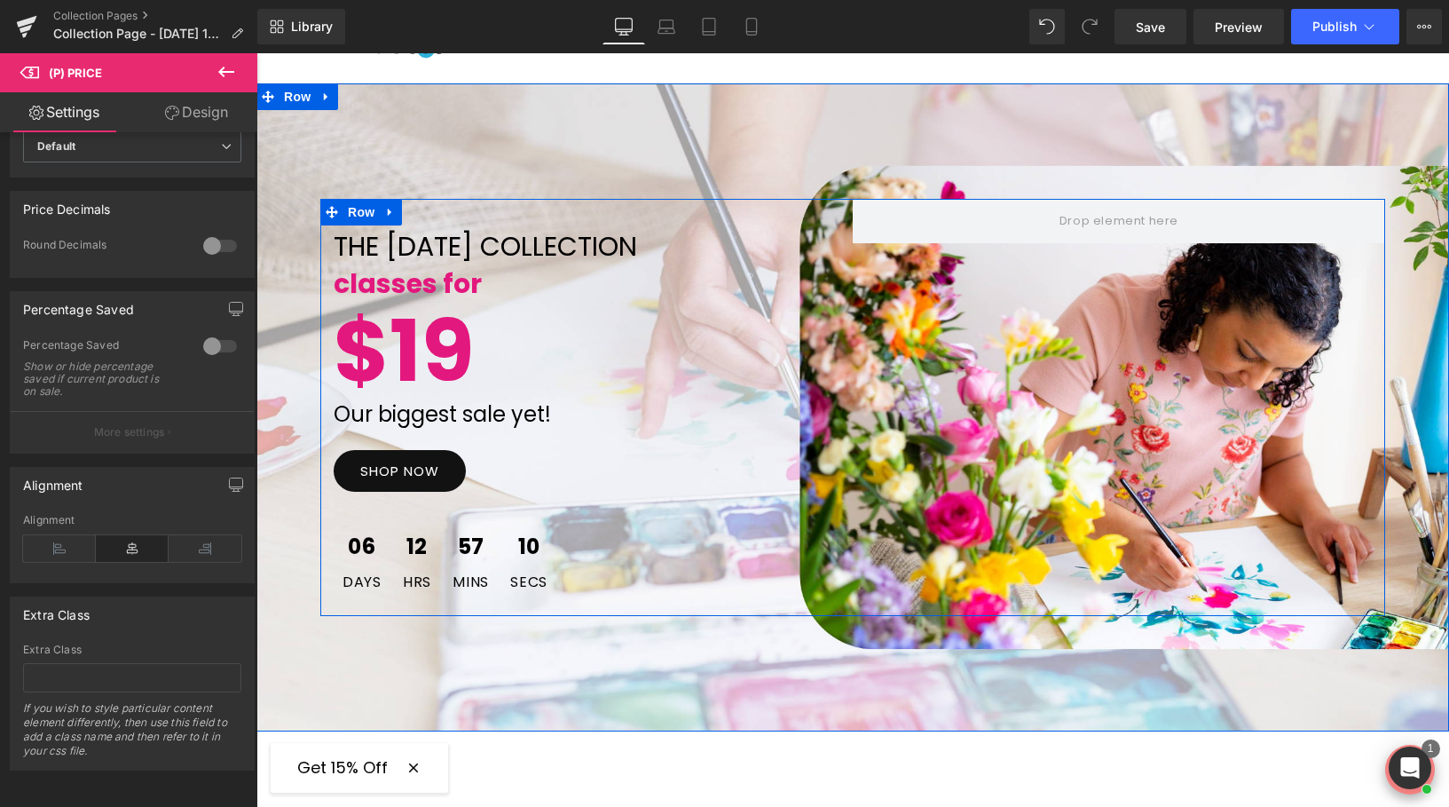
scroll to position [122, 0]
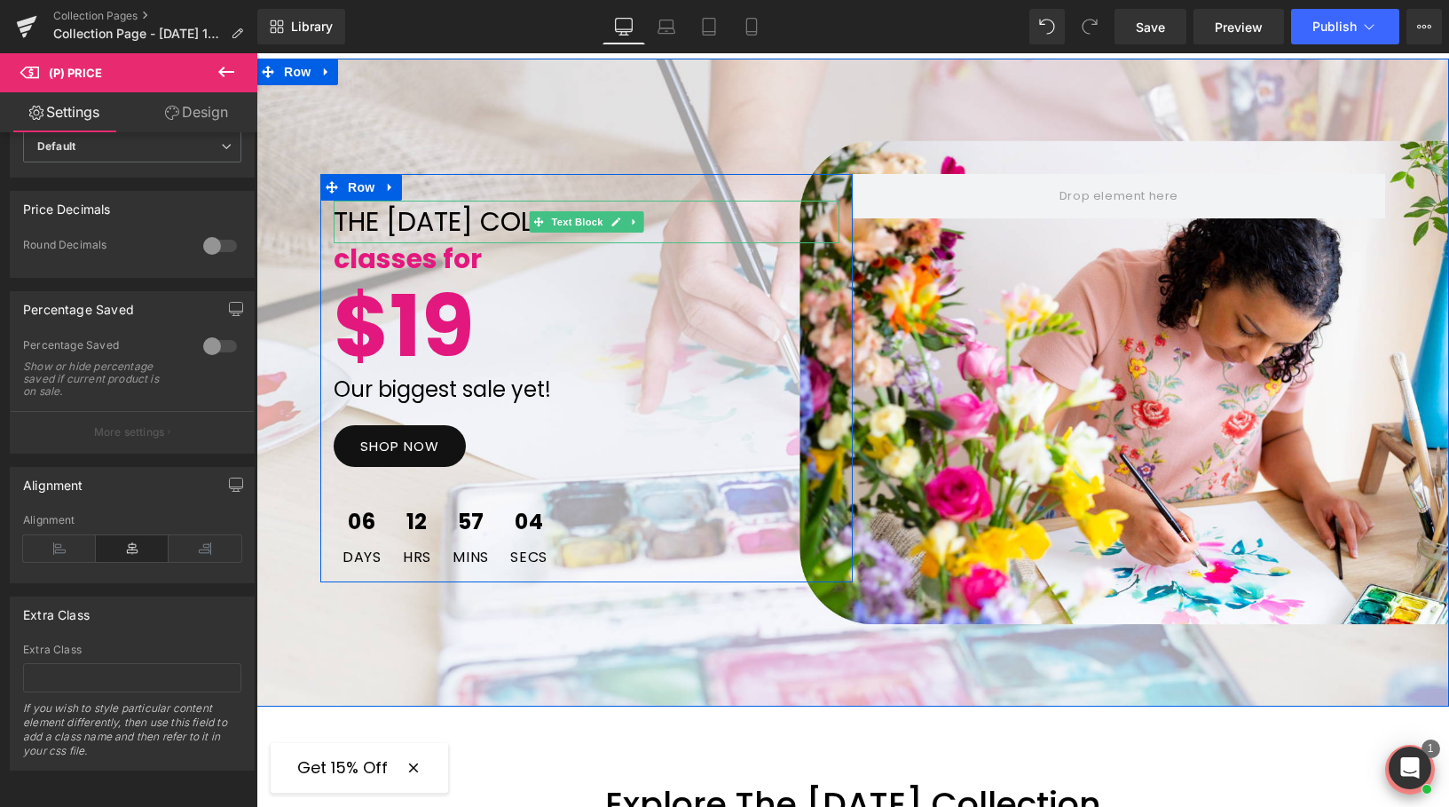
click at [494, 220] on span "THE [DATE] COLLECTION" at bounding box center [485, 221] width 303 height 38
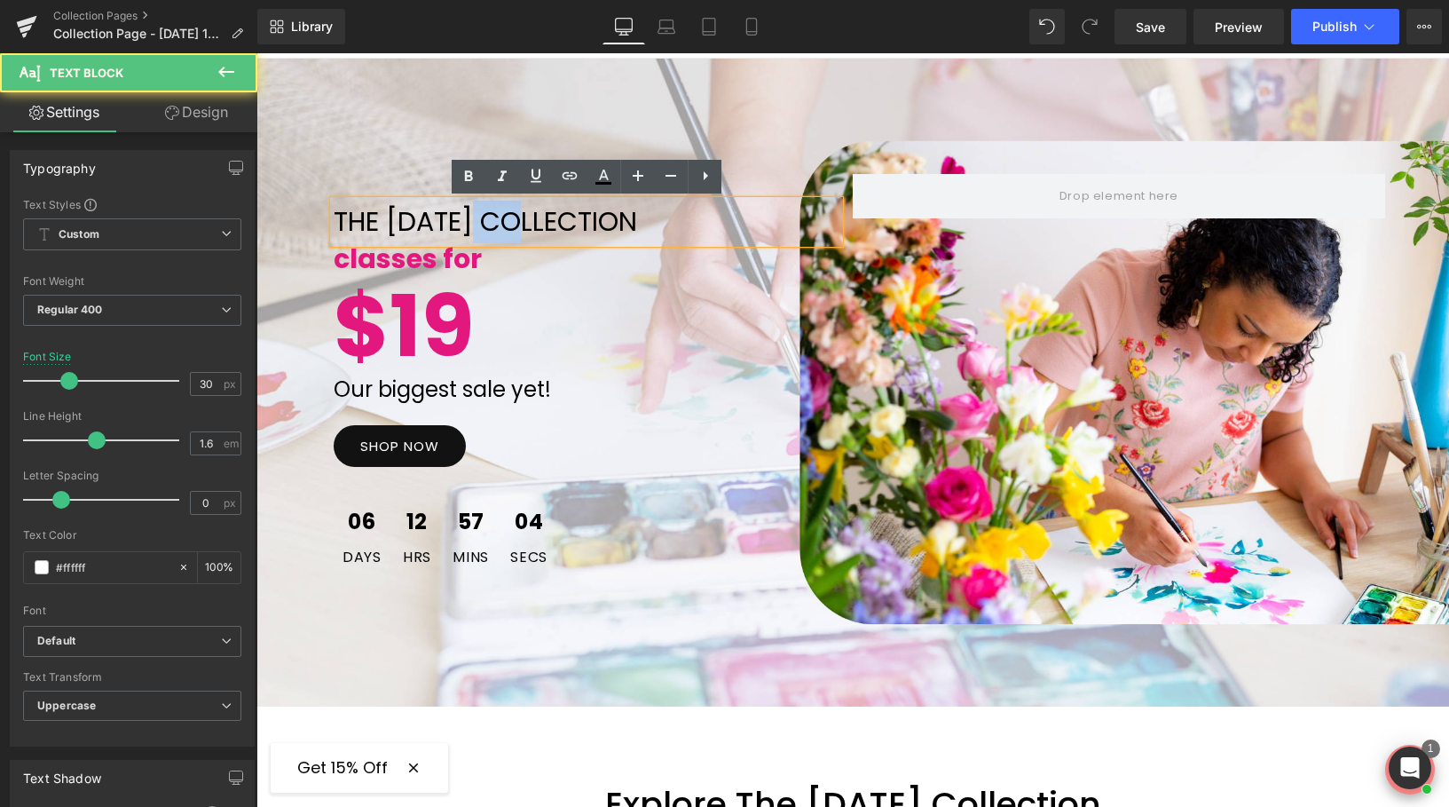
click at [494, 220] on span "THE [DATE] COLLECTION" at bounding box center [485, 221] width 303 height 38
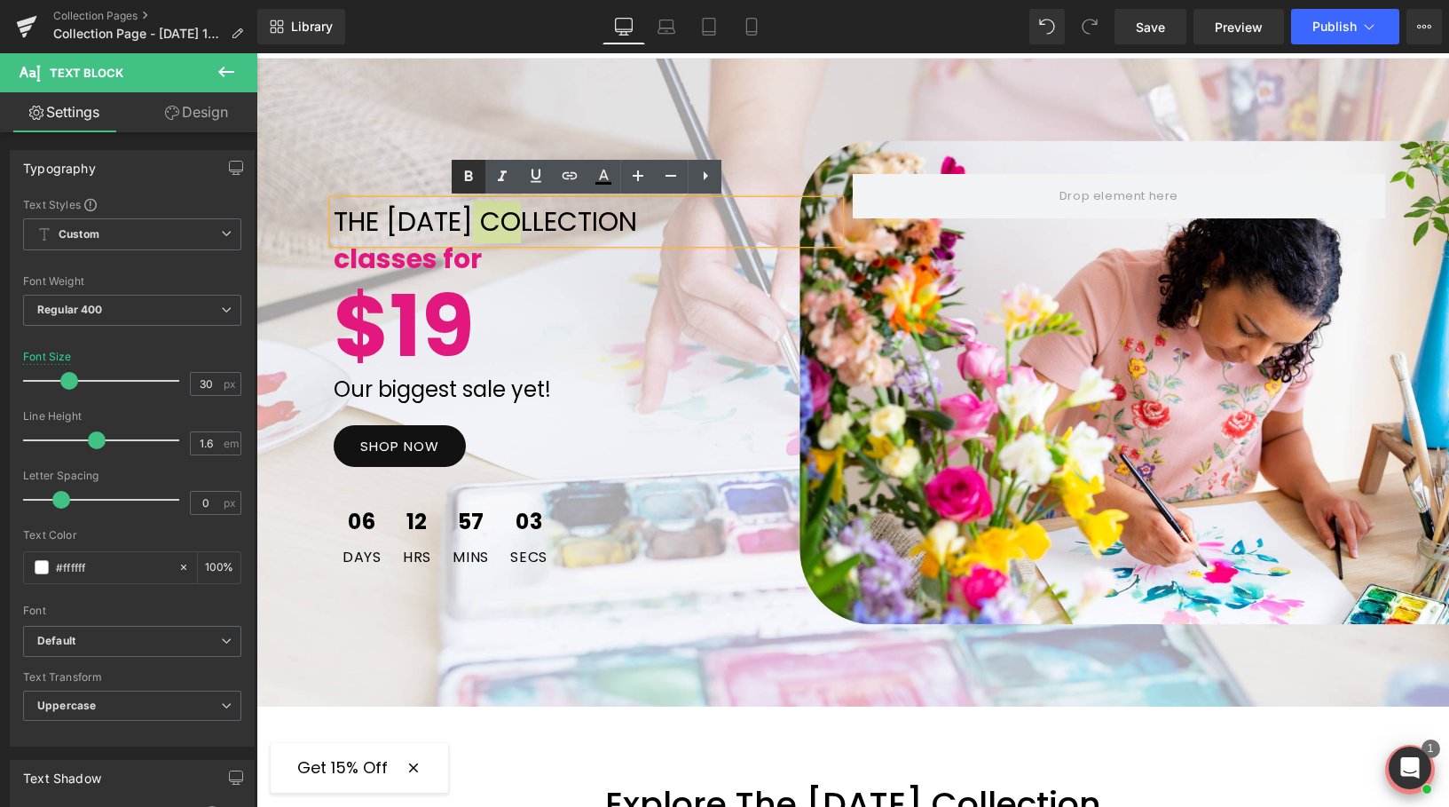
click at [469, 179] on icon at bounding box center [469, 175] width 8 height 11
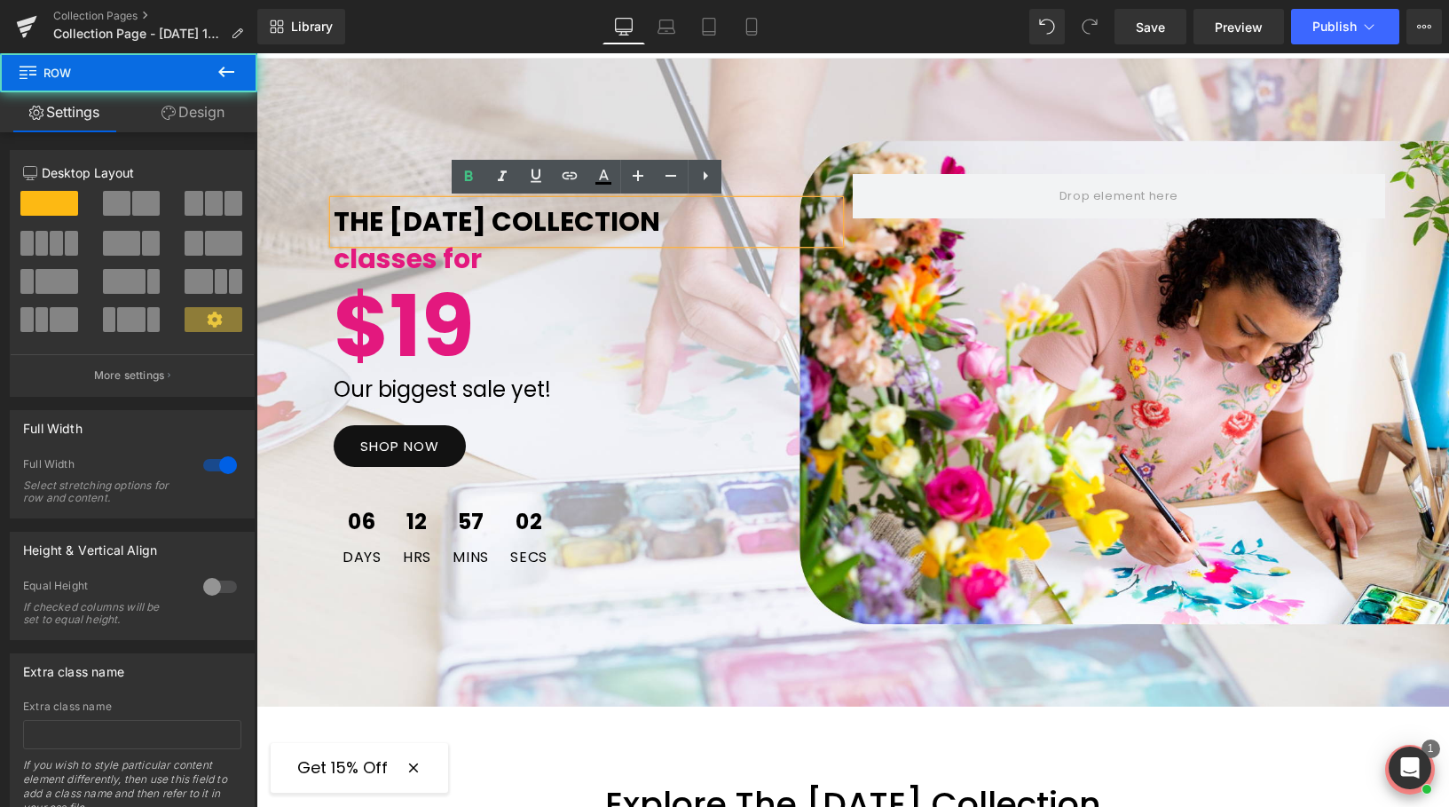
click at [614, 652] on div "THE LABOR DAY COLLECTION Text Block classes for Text Block $19 Text Block Our b…" at bounding box center [852, 383] width 1193 height 648
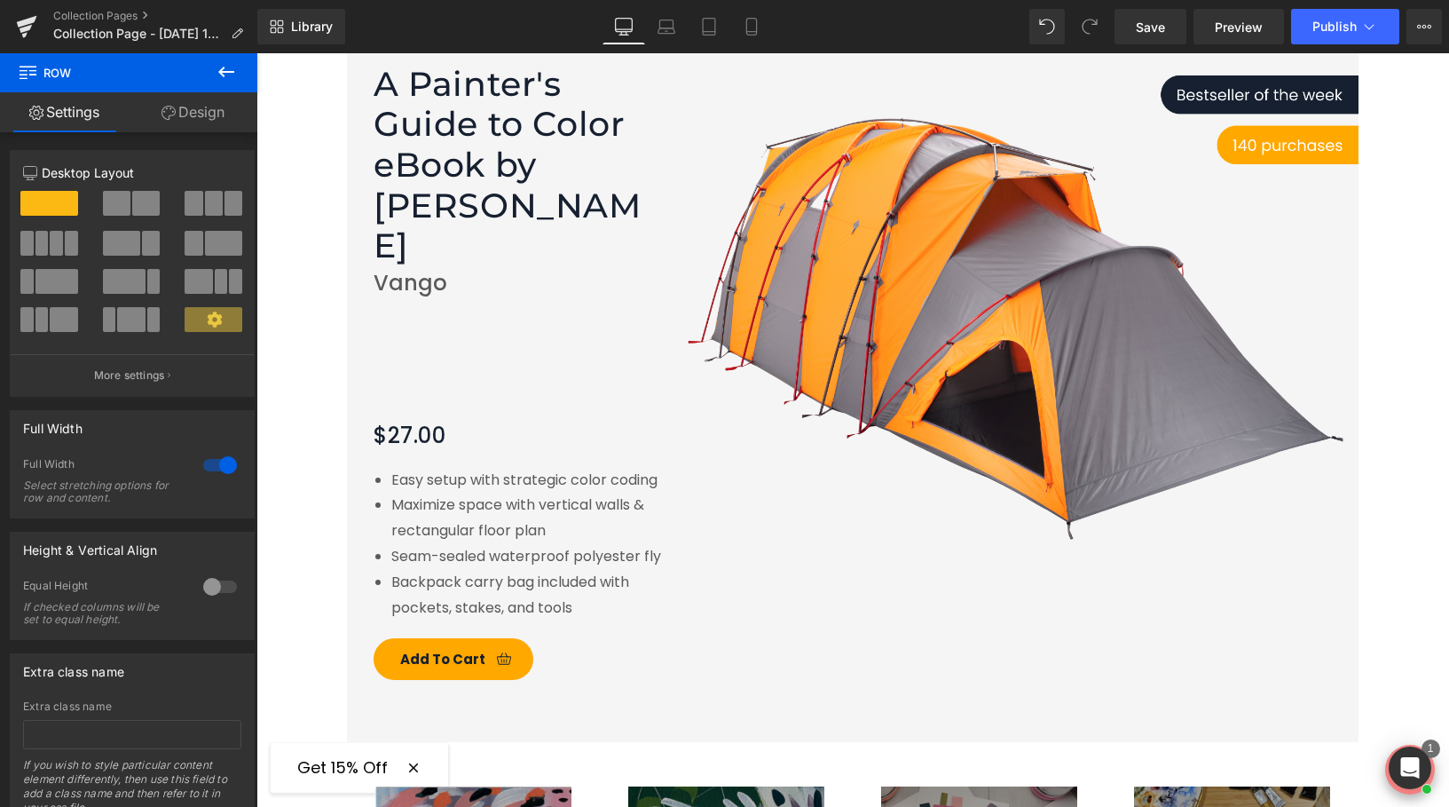
scroll to position [1057, 0]
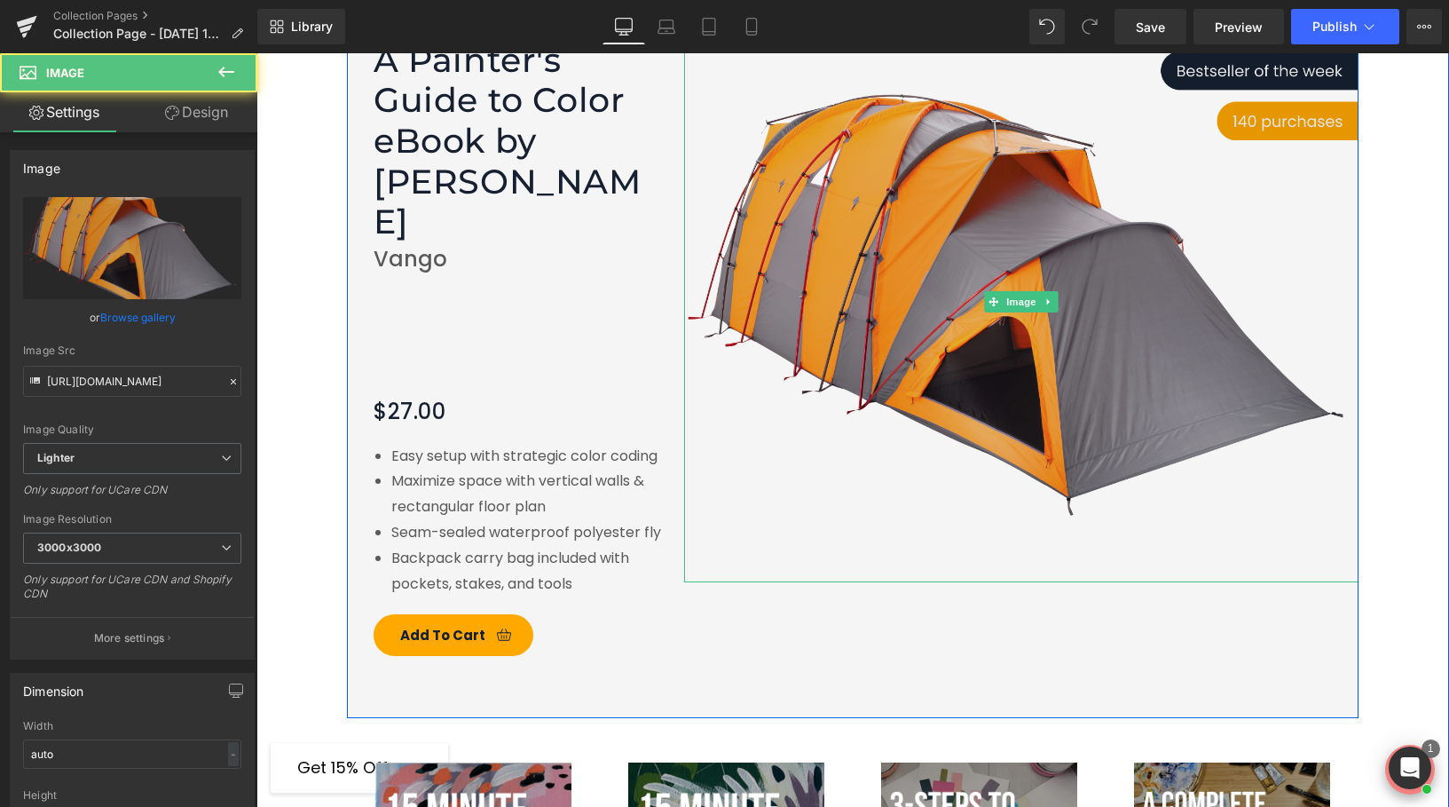
click at [1198, 188] on img at bounding box center [1021, 302] width 674 height 560
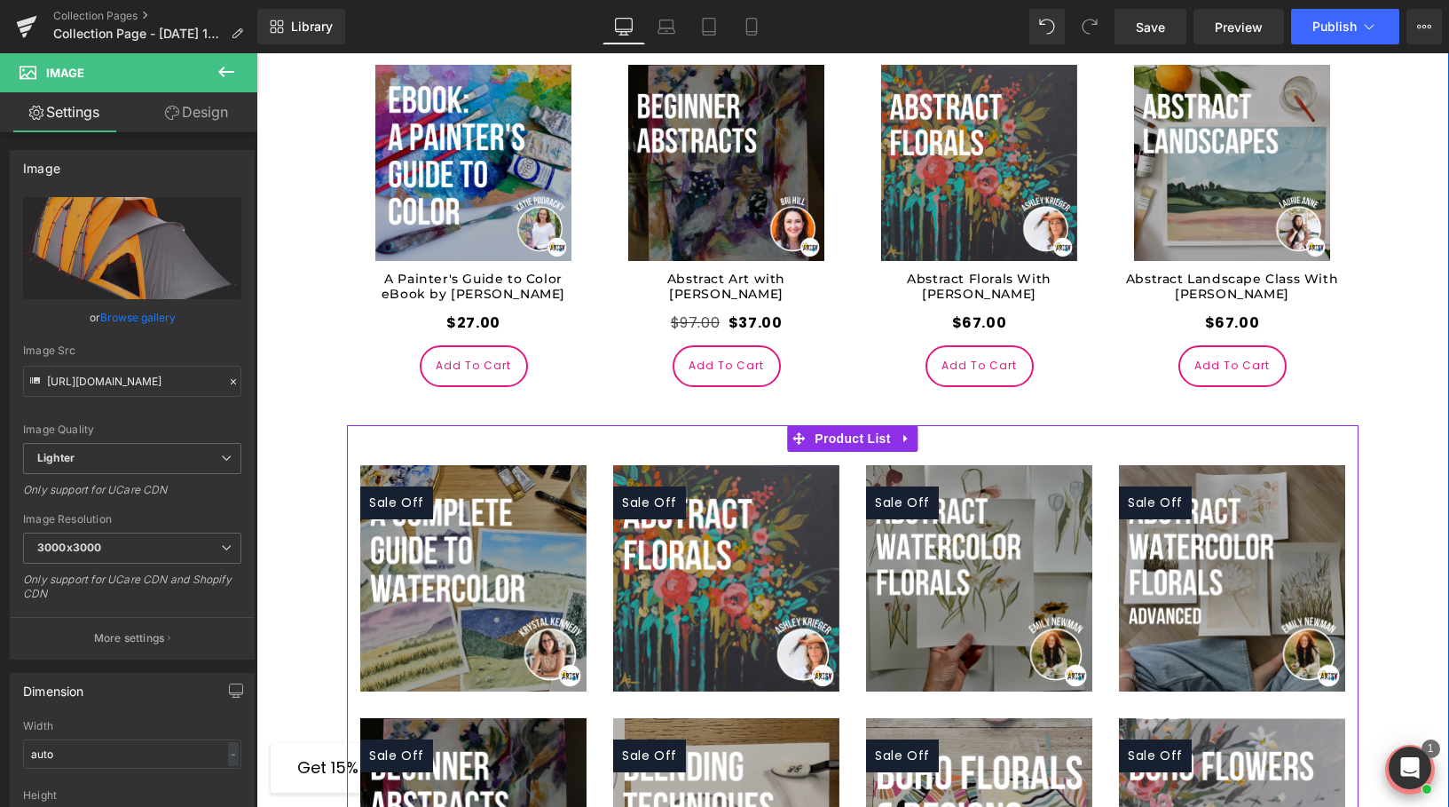
scroll to position [2132, 0]
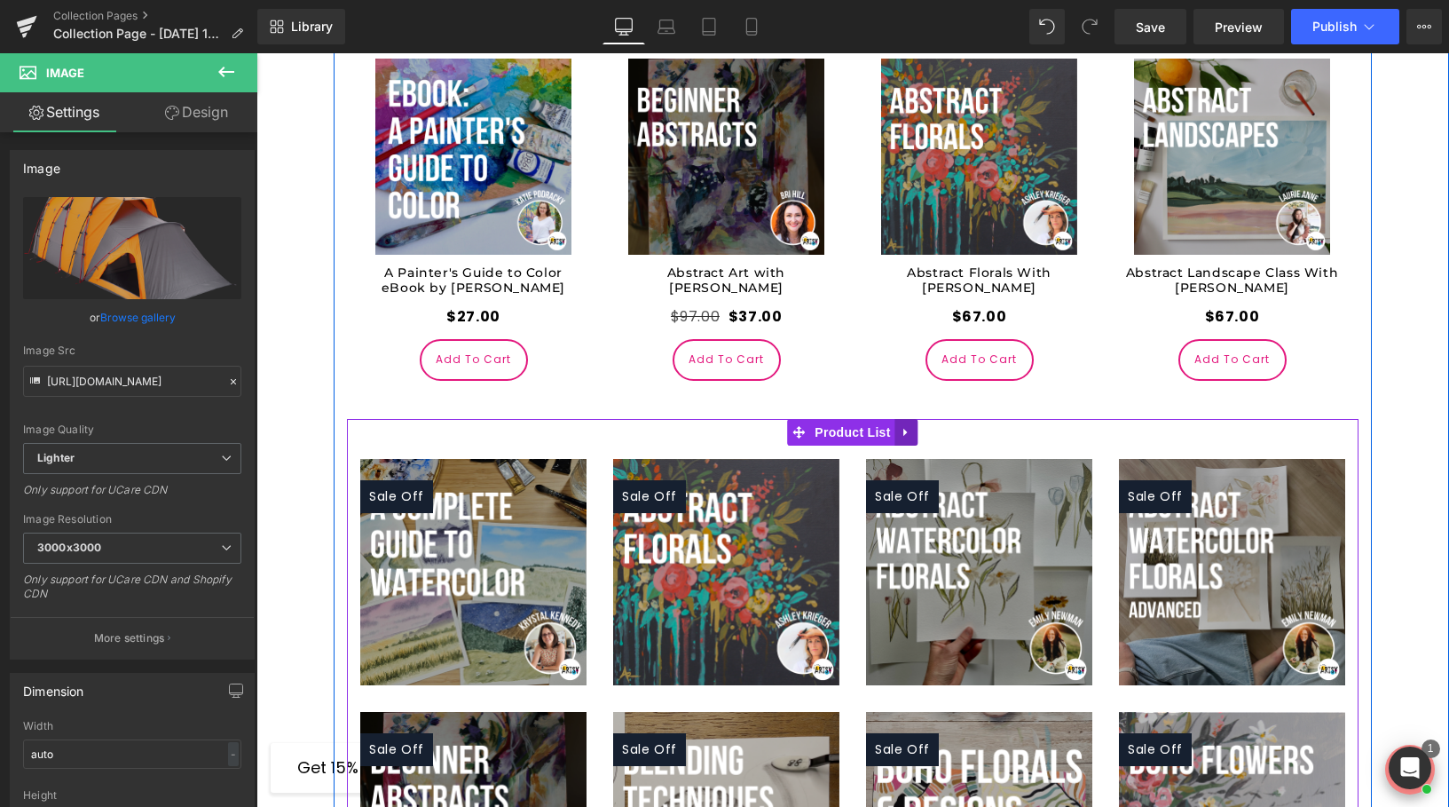
click at [908, 425] on icon at bounding box center [907, 431] width 12 height 13
click at [910, 419] on link at bounding box center [918, 432] width 23 height 27
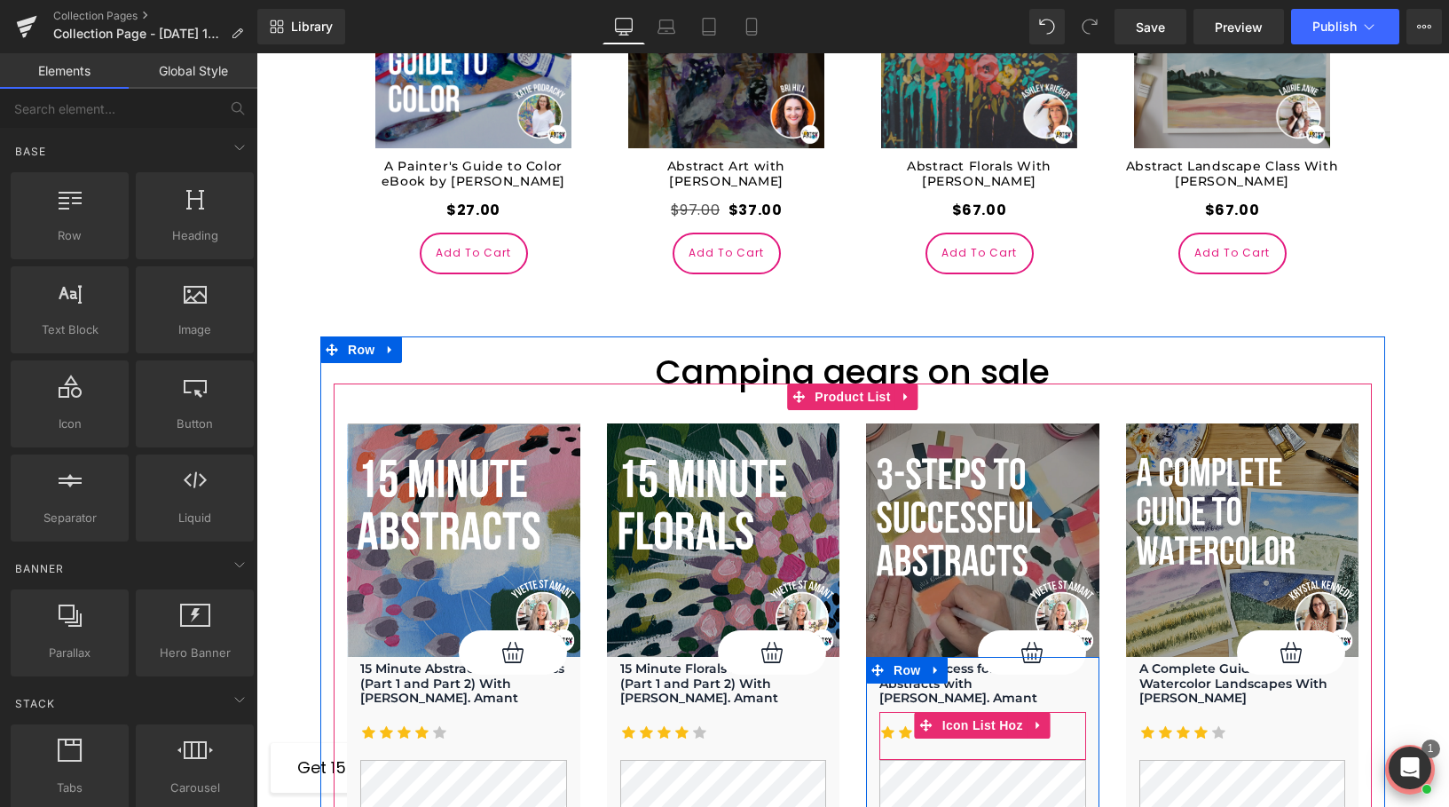
scroll to position [2237, 0]
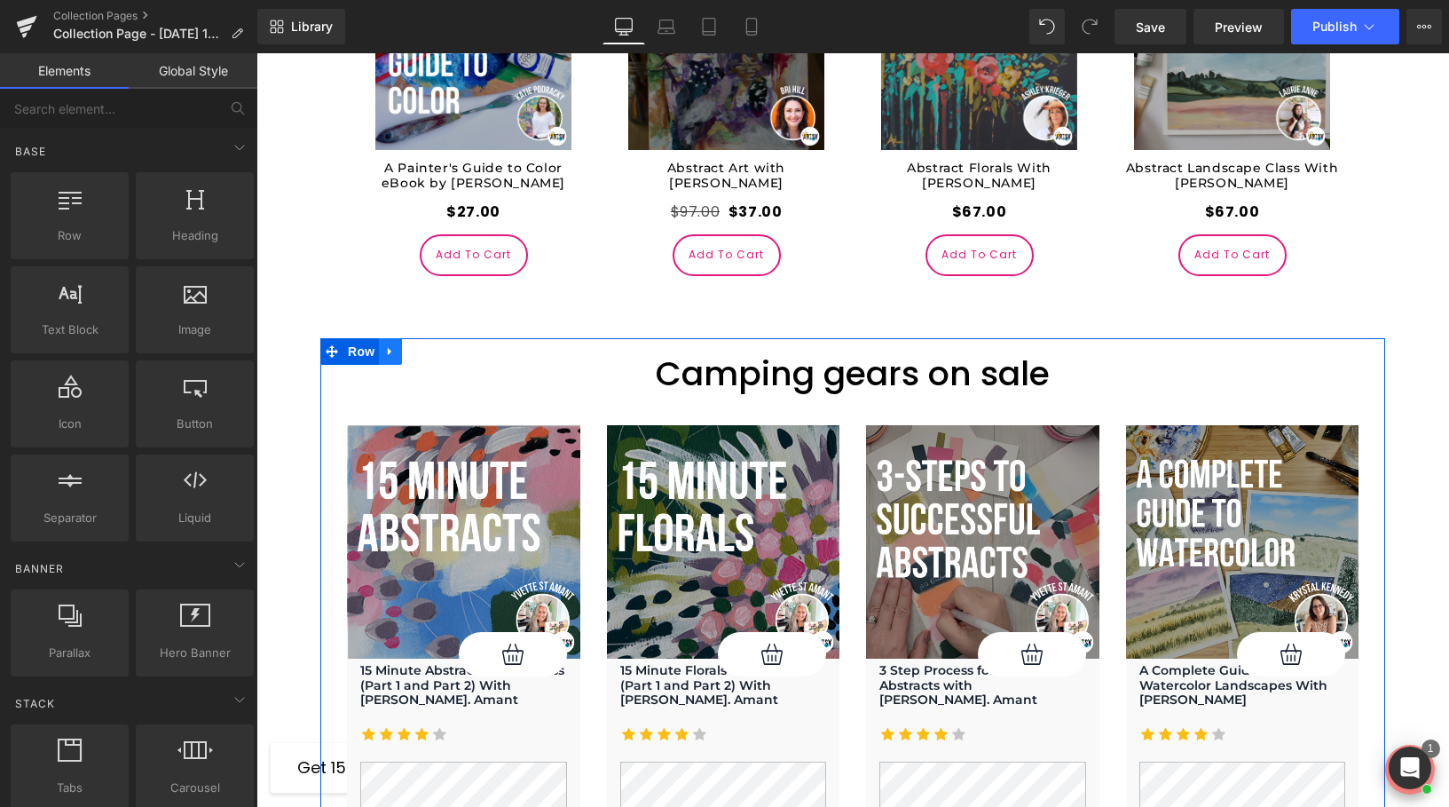
click at [393, 338] on link at bounding box center [390, 351] width 23 height 27
click at [432, 345] on icon at bounding box center [436, 351] width 12 height 12
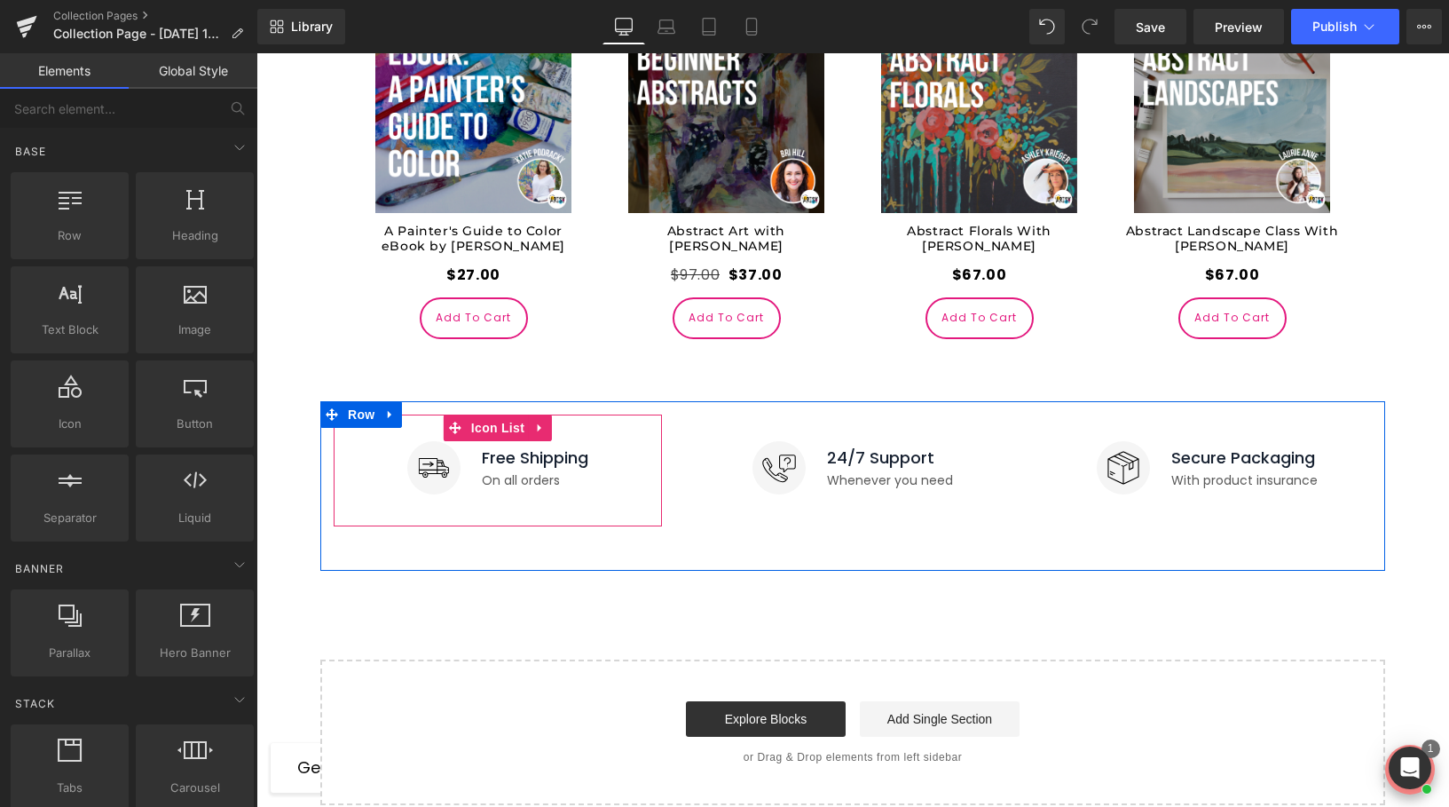
scroll to position [2105, 0]
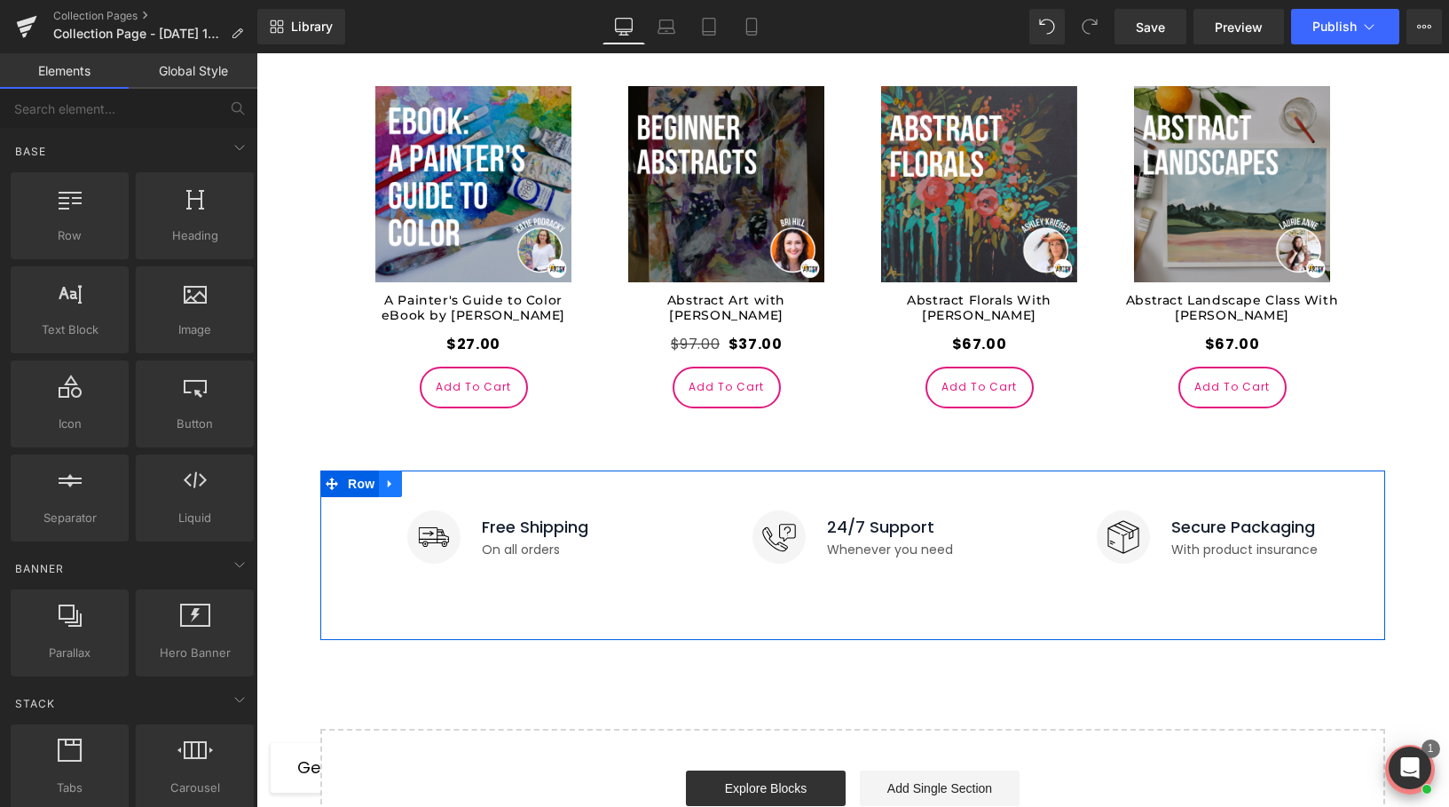
click at [399, 470] on link at bounding box center [390, 483] width 23 height 27
click at [429, 470] on link at bounding box center [436, 483] width 23 height 27
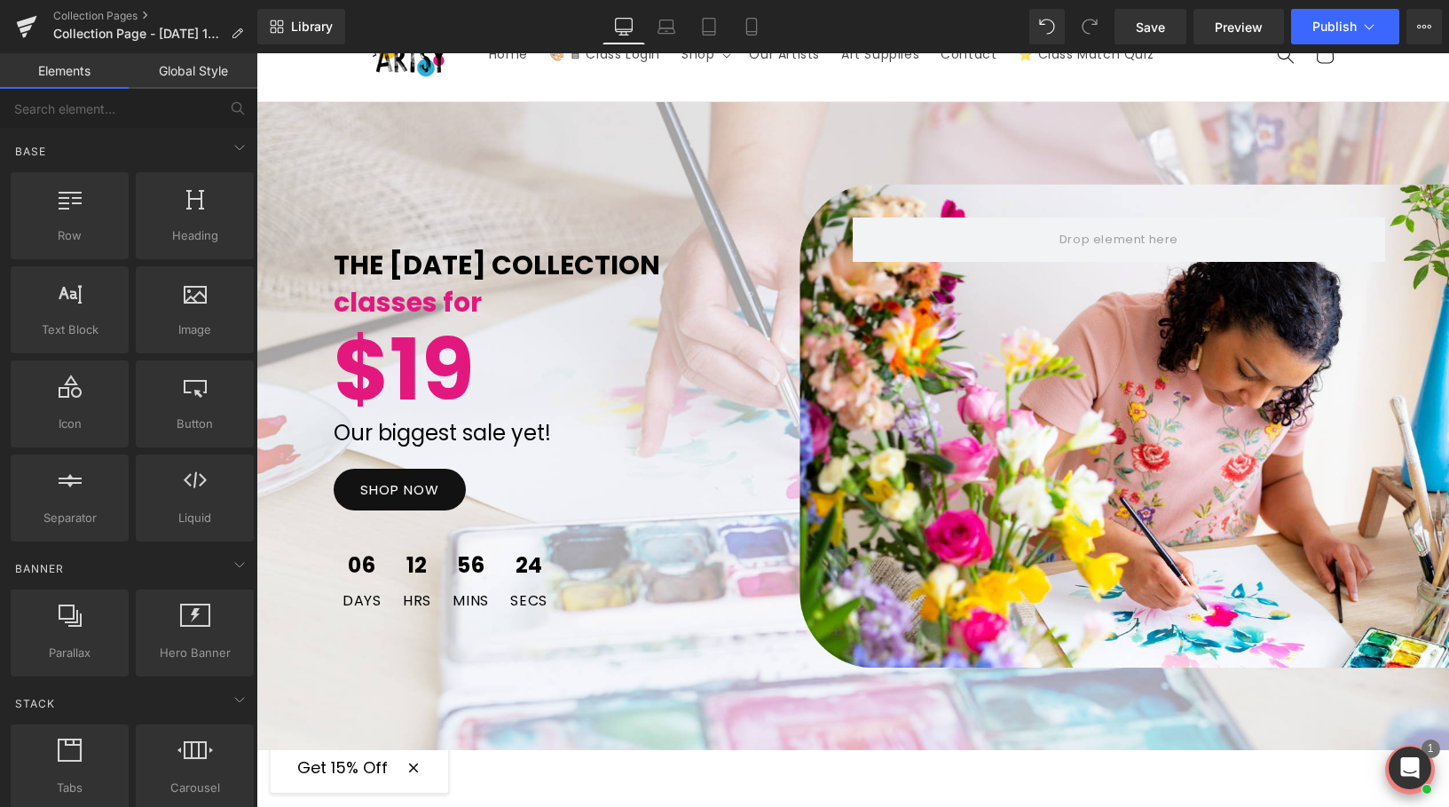
scroll to position [78, 0]
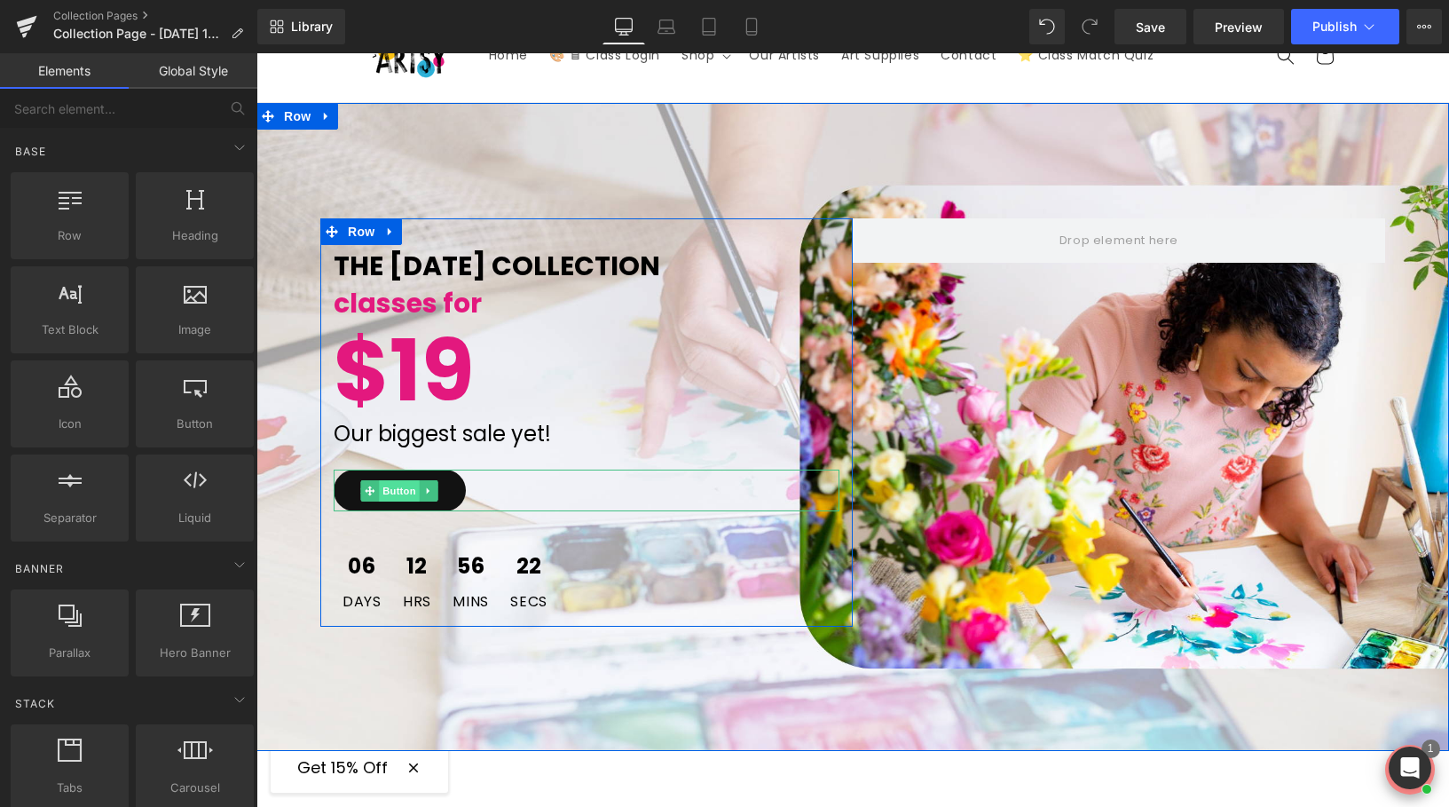
click at [390, 489] on span "Button" at bounding box center [400, 490] width 41 height 21
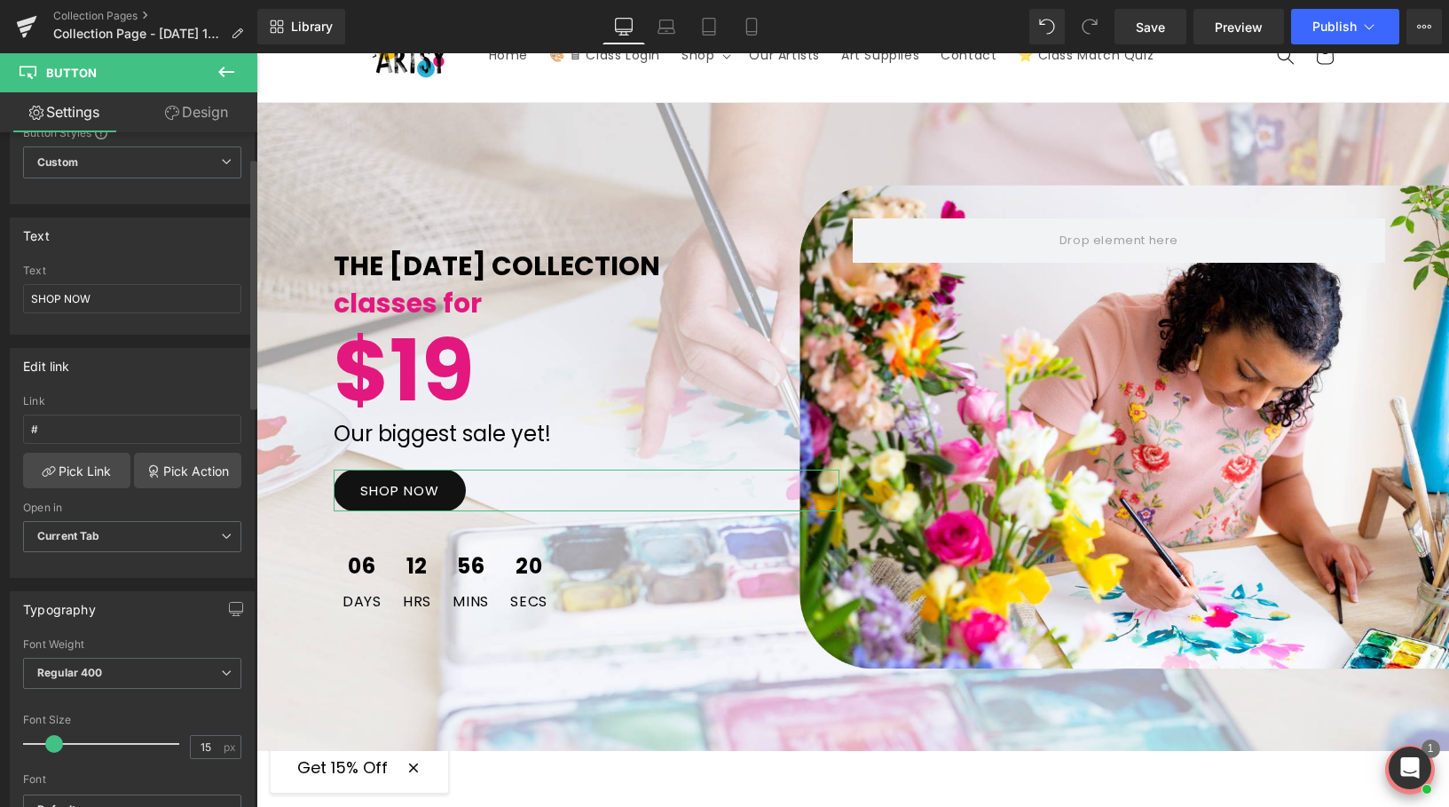
scroll to position [73, 0]
click at [170, 467] on link "Pick Action" at bounding box center [187, 469] width 107 height 35
click at [165, 386] on div "Edit link # Link # Pick Link Pick Action Current Tab New Tab Open in Current Ta…" at bounding box center [132, 455] width 265 height 243
click at [56, 471] on link "Pick Link" at bounding box center [76, 469] width 107 height 35
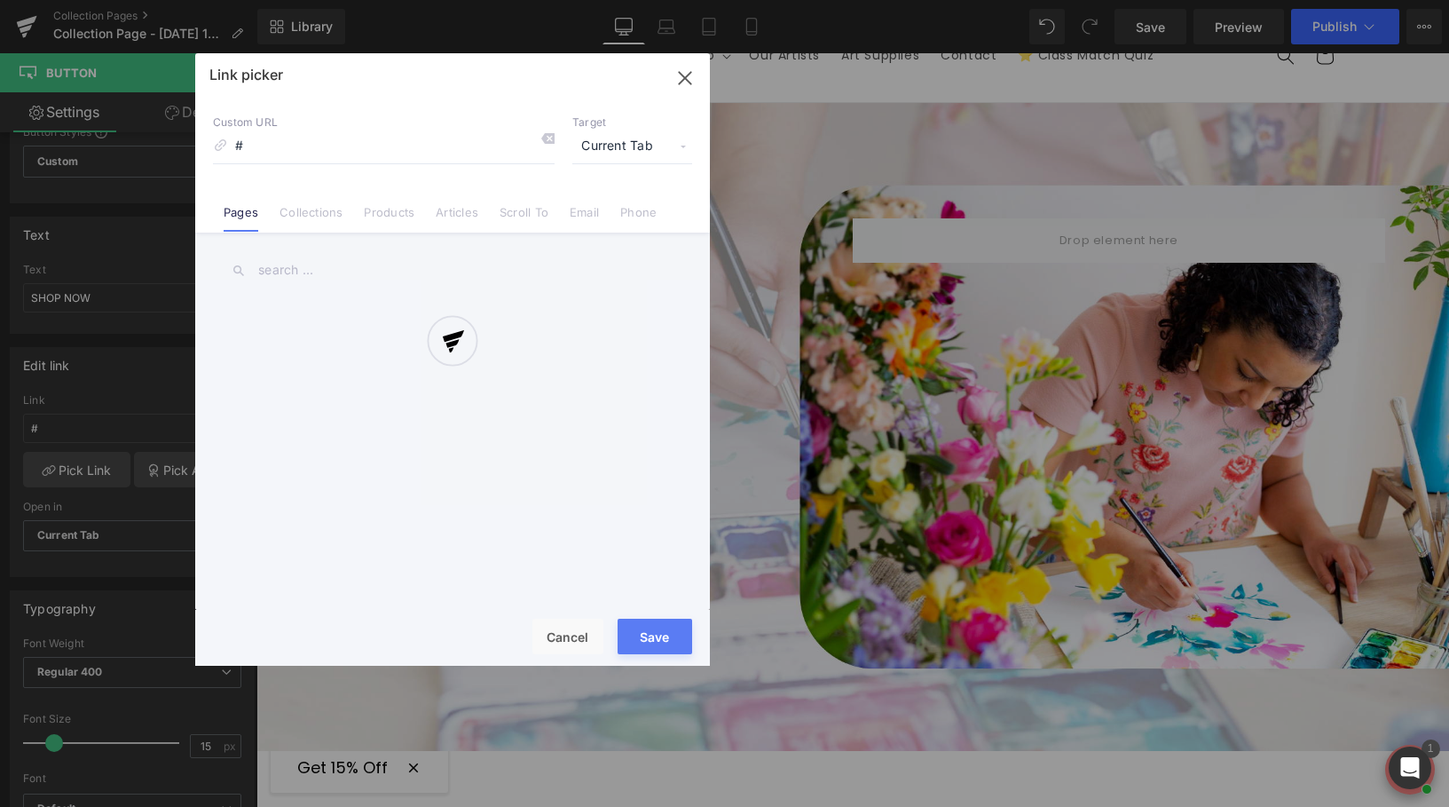
click at [513, 213] on div at bounding box center [452, 359] width 515 height 612
click at [676, 78] on div at bounding box center [452, 359] width 515 height 612
click at [565, 634] on div at bounding box center [452, 359] width 515 height 612
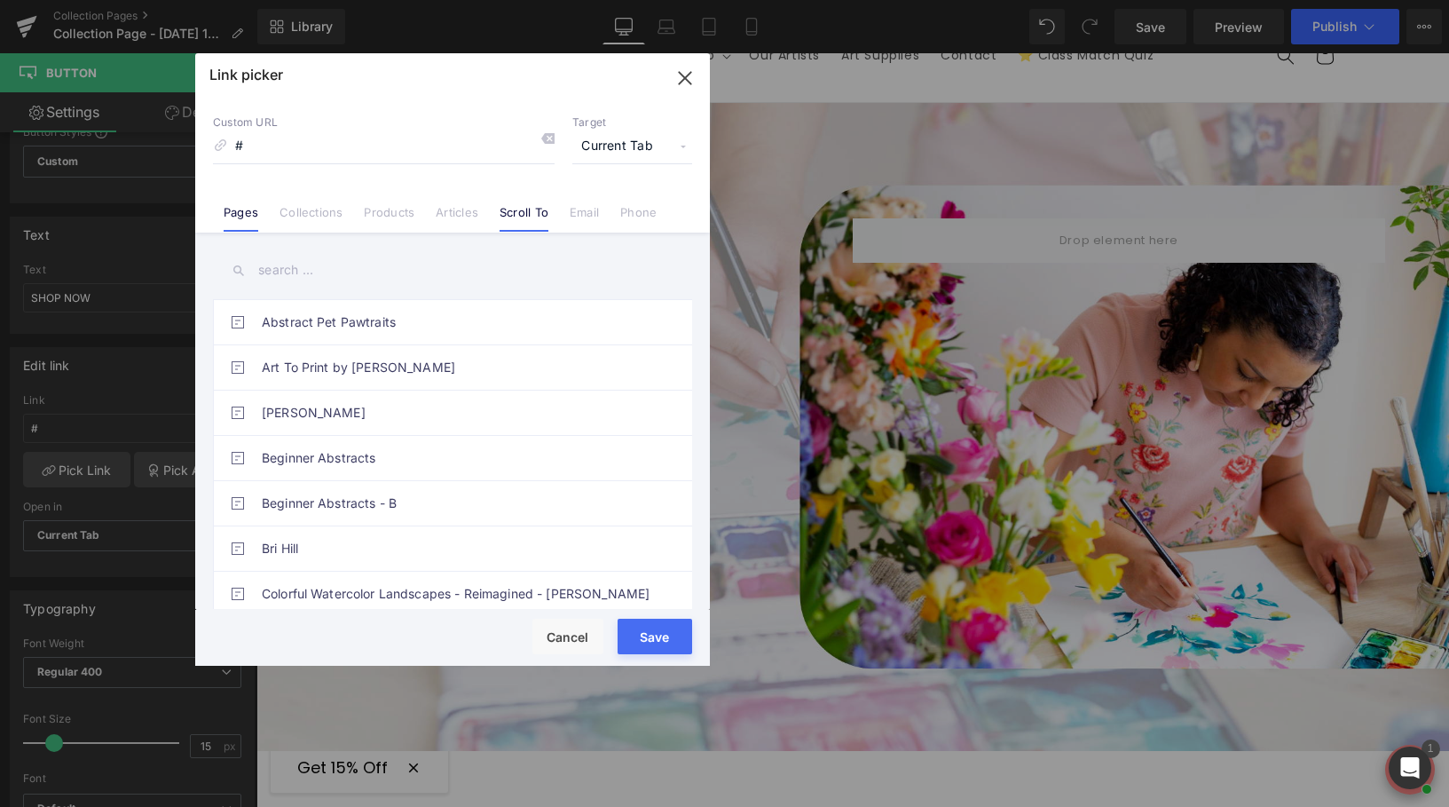
click at [521, 213] on link "Scroll To" at bounding box center [524, 218] width 49 height 27
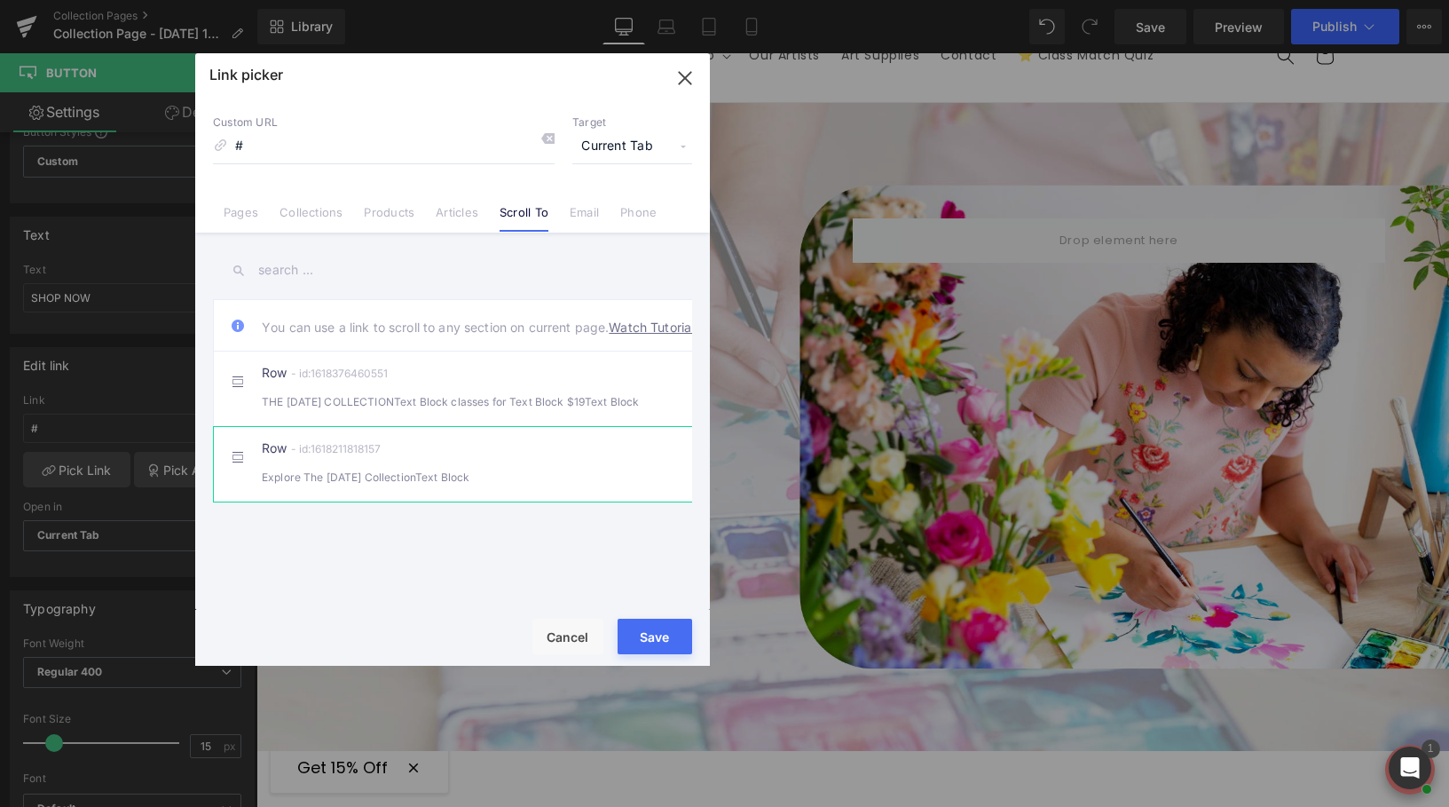
click at [0, 0] on div "Explore The Labor Day CollectionText Block" at bounding box center [0, 0] width 0 height 0
type input "#r-1618211818157"
click at [274, 245] on div "Abstract Pet Pawtraits Art To Print by Laurie Anne Aurelia Thompson Beginner Ab…" at bounding box center [452, 422] width 515 height 381
click at [274, 270] on input "text" at bounding box center [452, 270] width 479 height 40
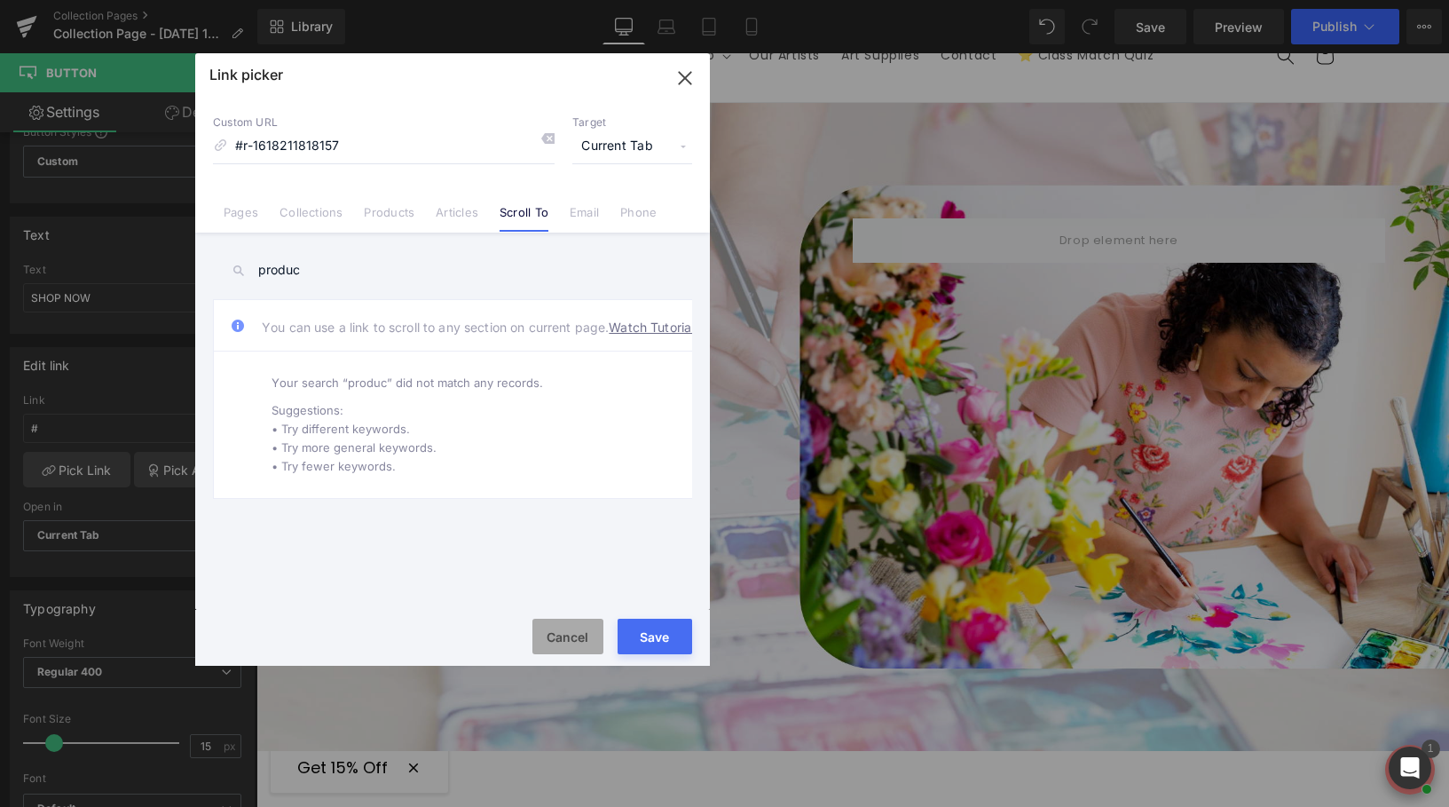
type input "produc"
click at [573, 634] on button "Cancel" at bounding box center [567, 636] width 71 height 35
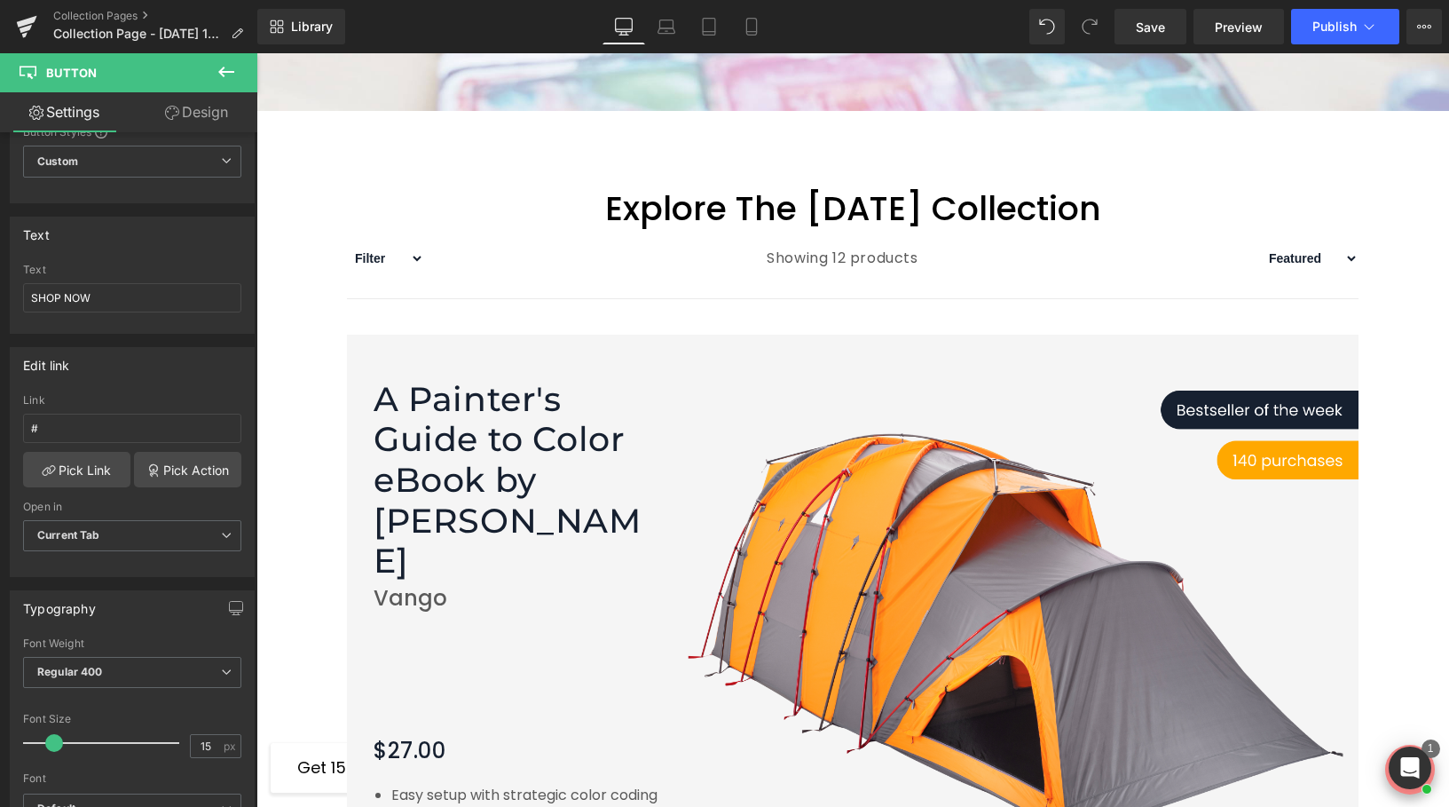
scroll to position [673, 0]
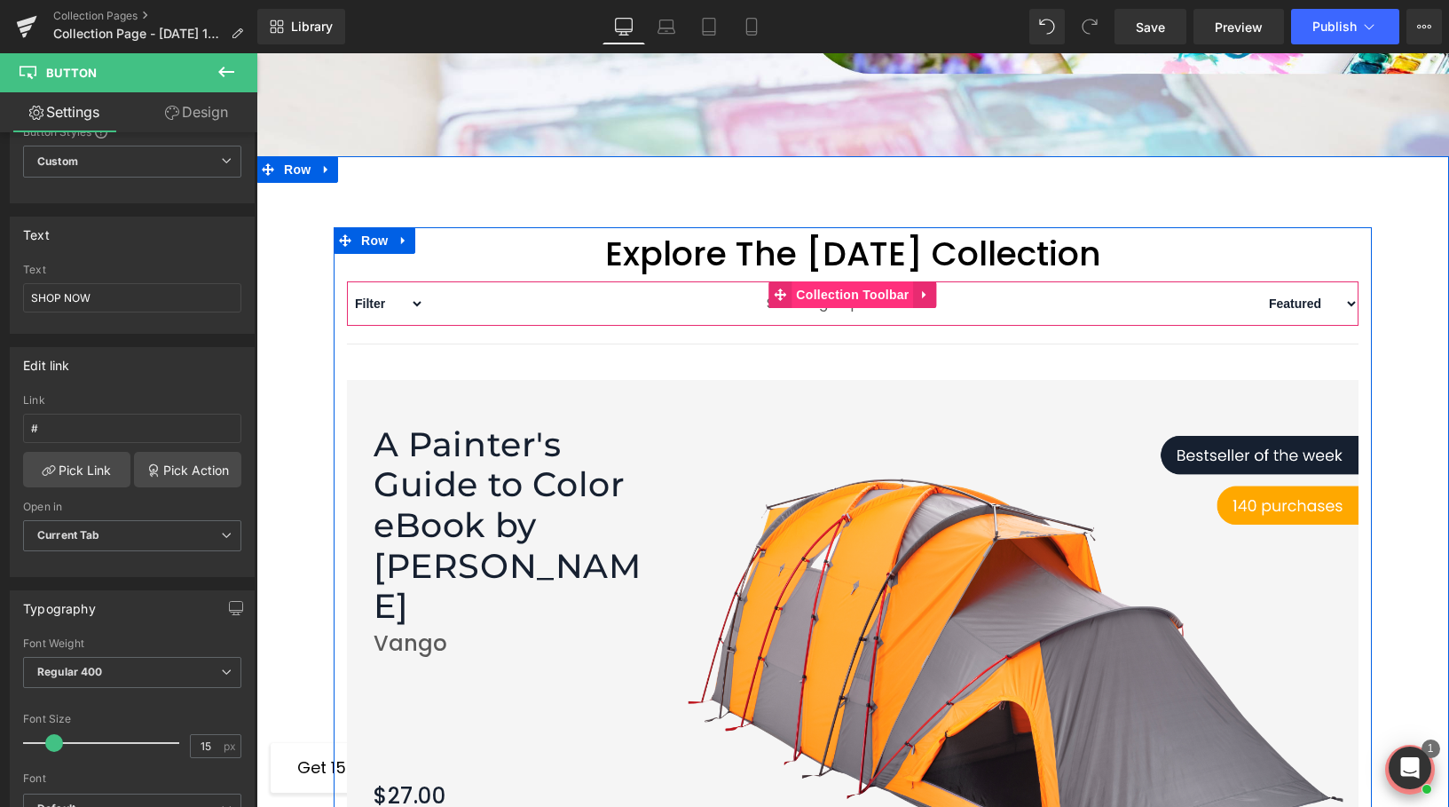
click at [842, 296] on span "Collection Toolbar" at bounding box center [853, 294] width 122 height 27
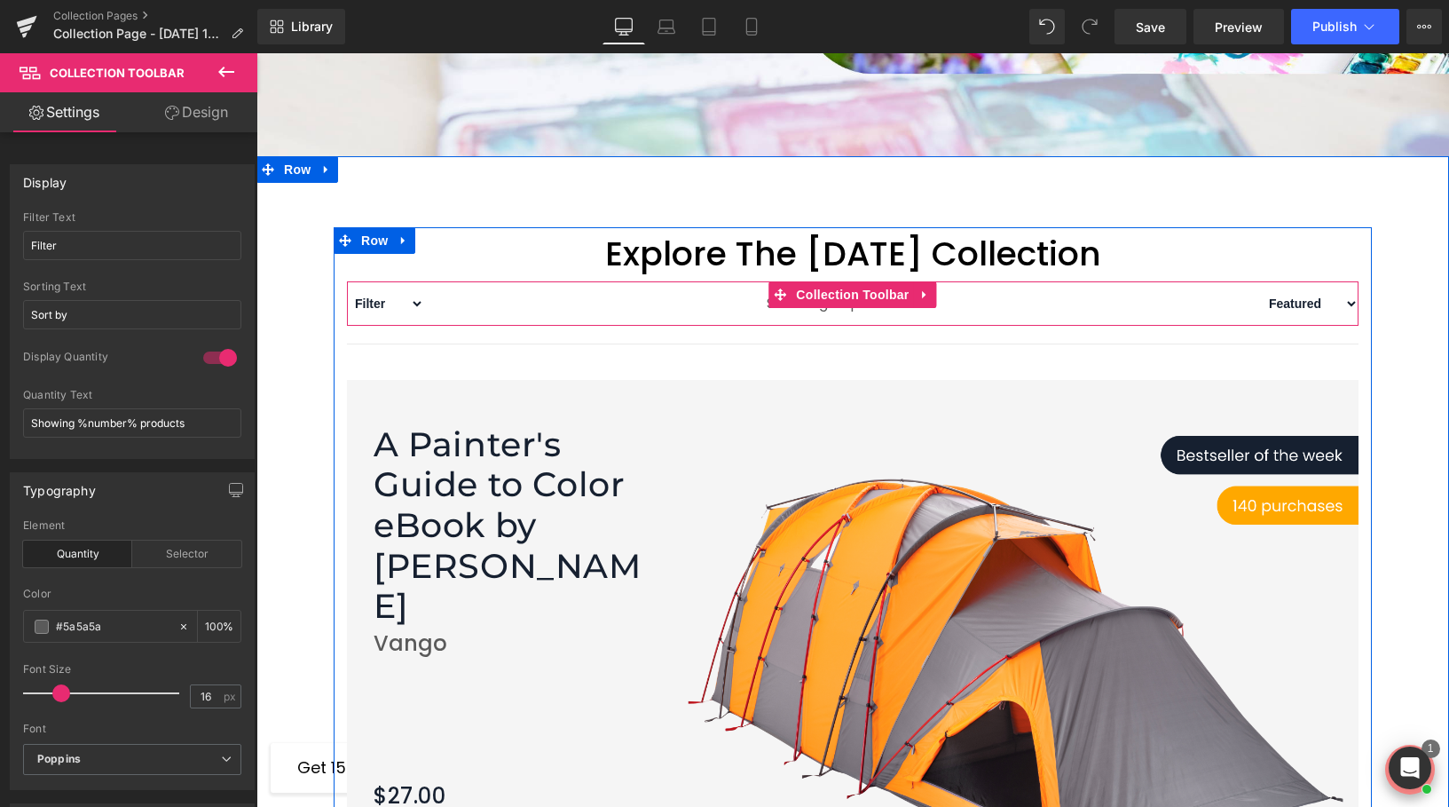
click at [414, 304] on select "Filter Krystal Kennedy Landscapes Online Class Quiz Balanced Quiz Landscapes Qu…" at bounding box center [385, 303] width 77 height 21
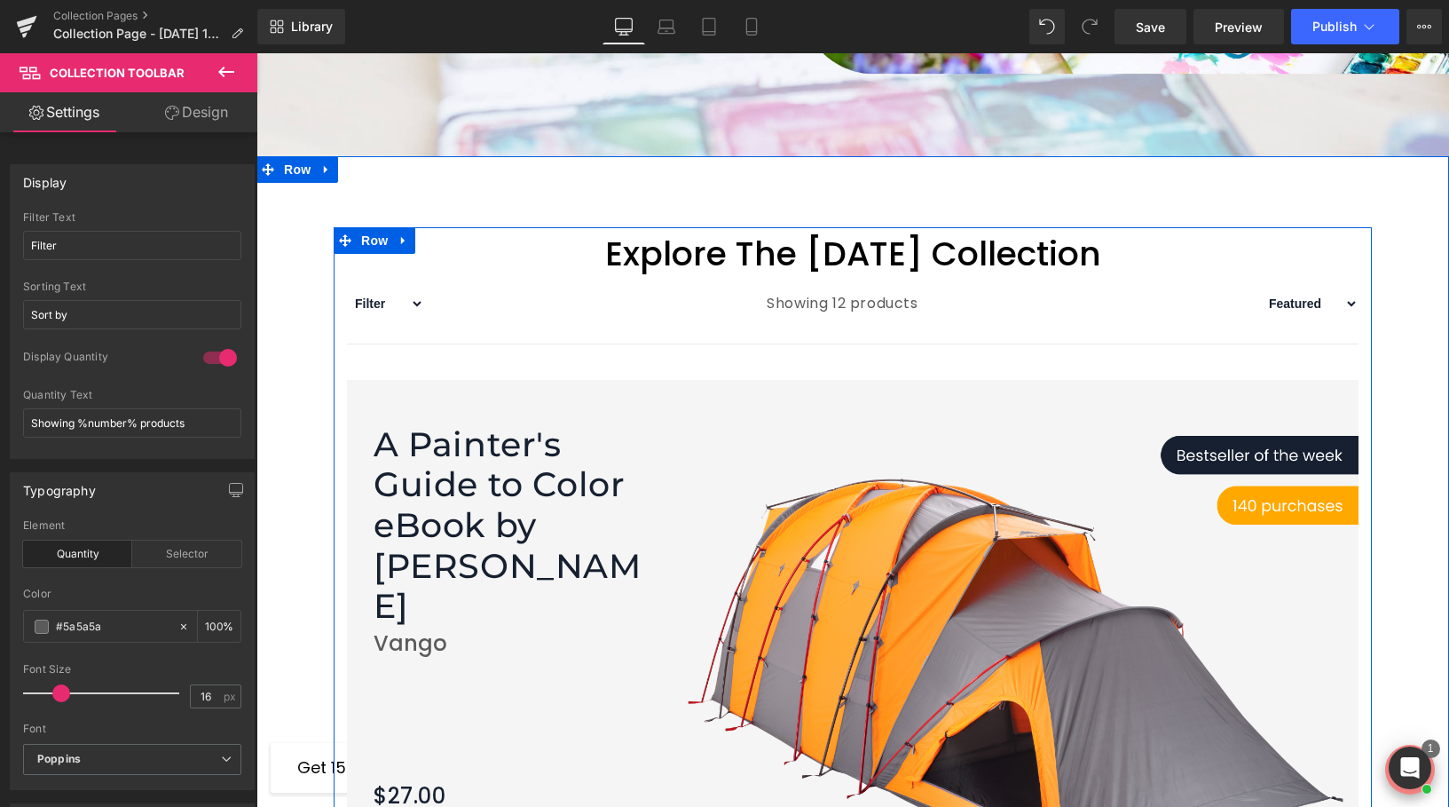
click at [1345, 305] on select "Sort by Best selling Featured Alphabetically, A-Z Alphabetically, Z-A Price, lo…" at bounding box center [1310, 303] width 98 height 21
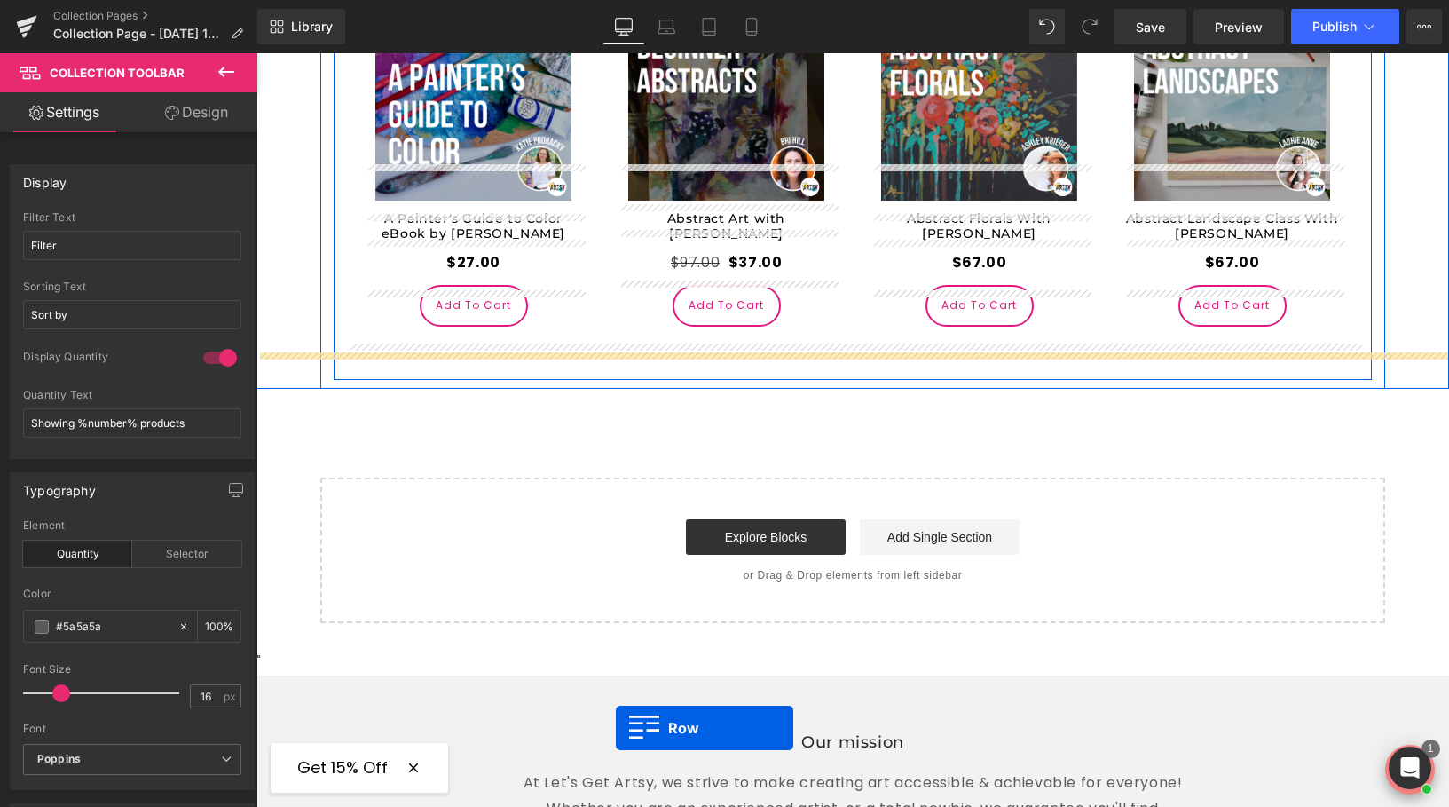
scroll to position [1543, 0]
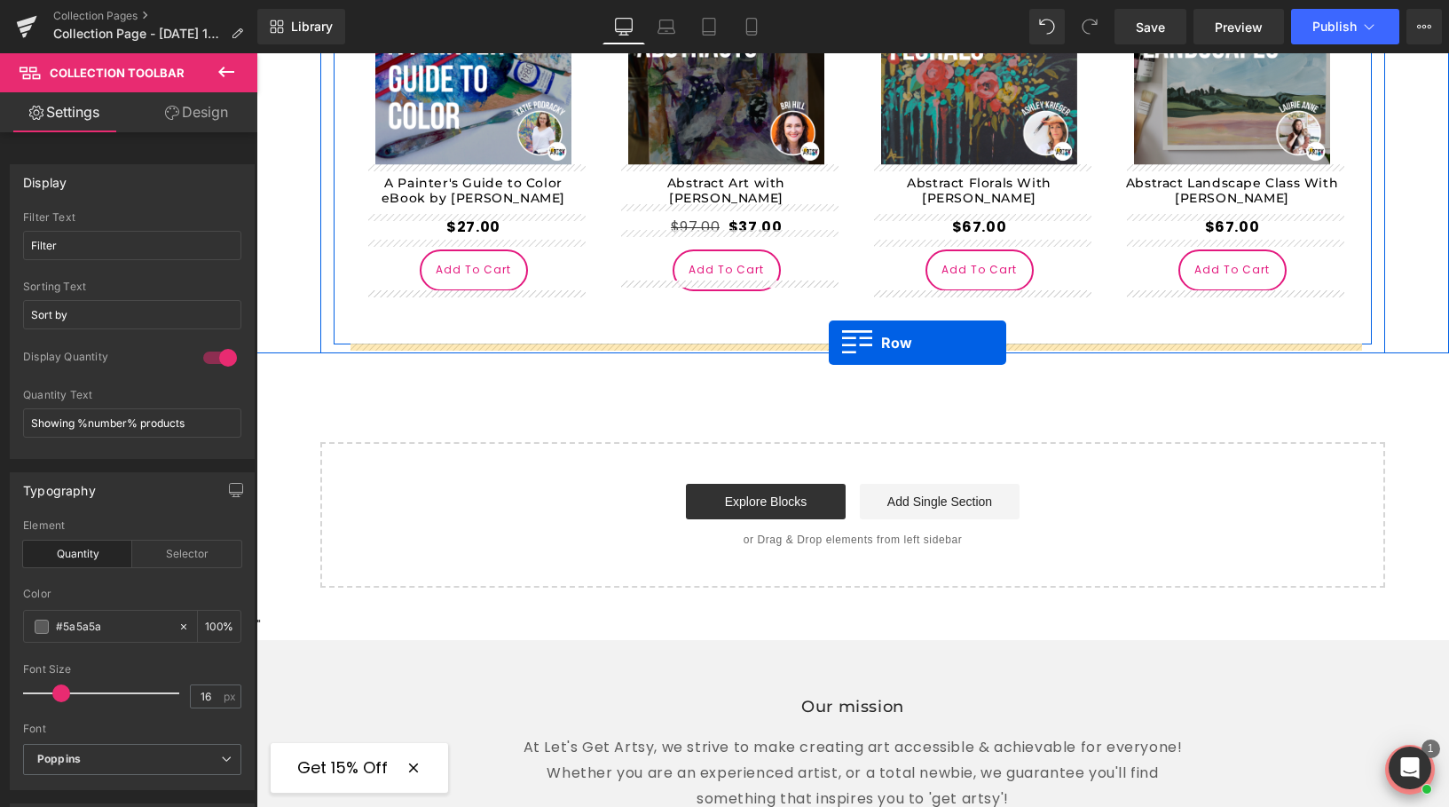
drag, startPoint x: 382, startPoint y: 142, endPoint x: 829, endPoint y: 342, distance: 489.0
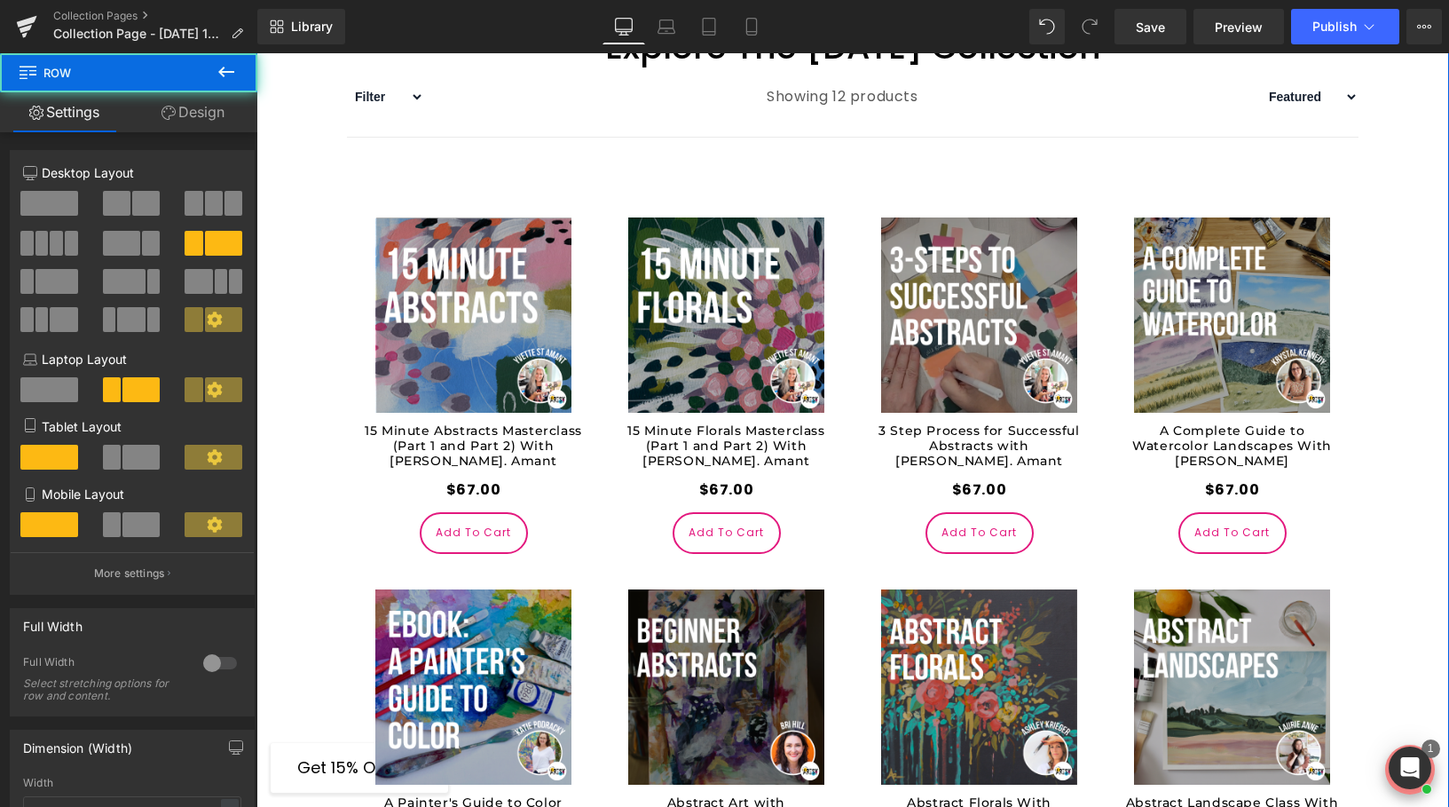
scroll to position [690, 0]
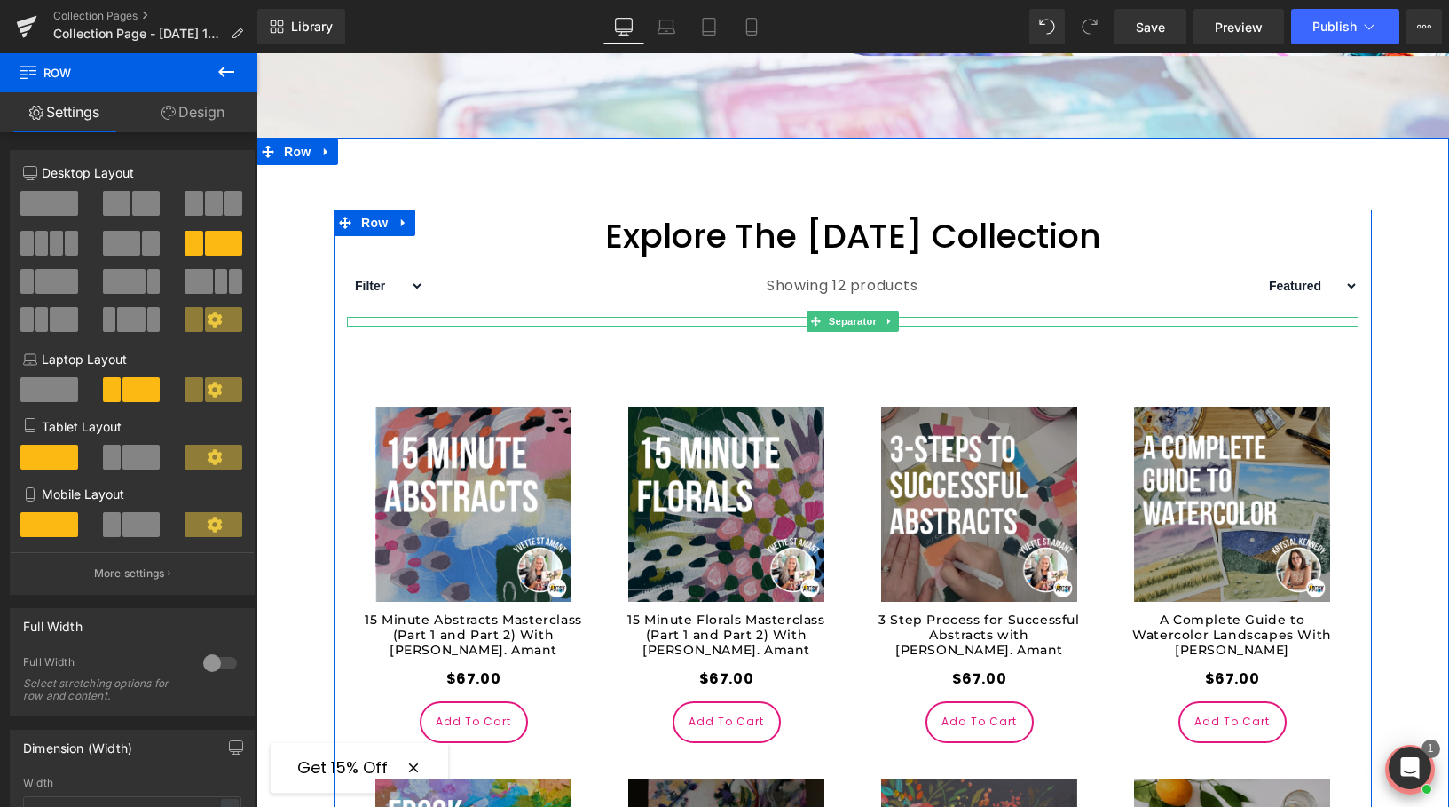
click at [813, 370] on div "Sale Off (P) Image 15 Minute Abstracts Masterclass (Part 1 and Part 2) With Yve…" at bounding box center [853, 757] width 1012 height 791
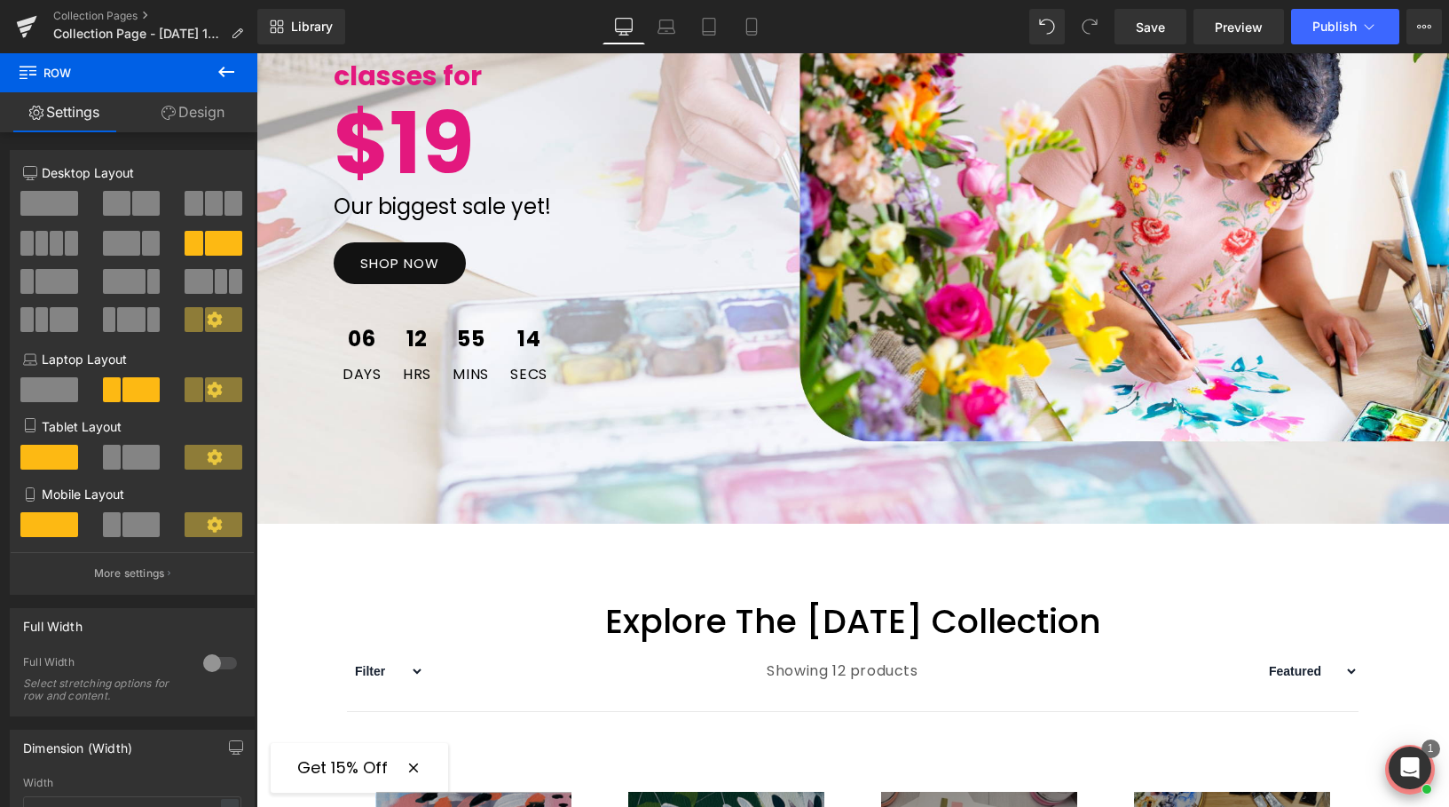
scroll to position [303, 0]
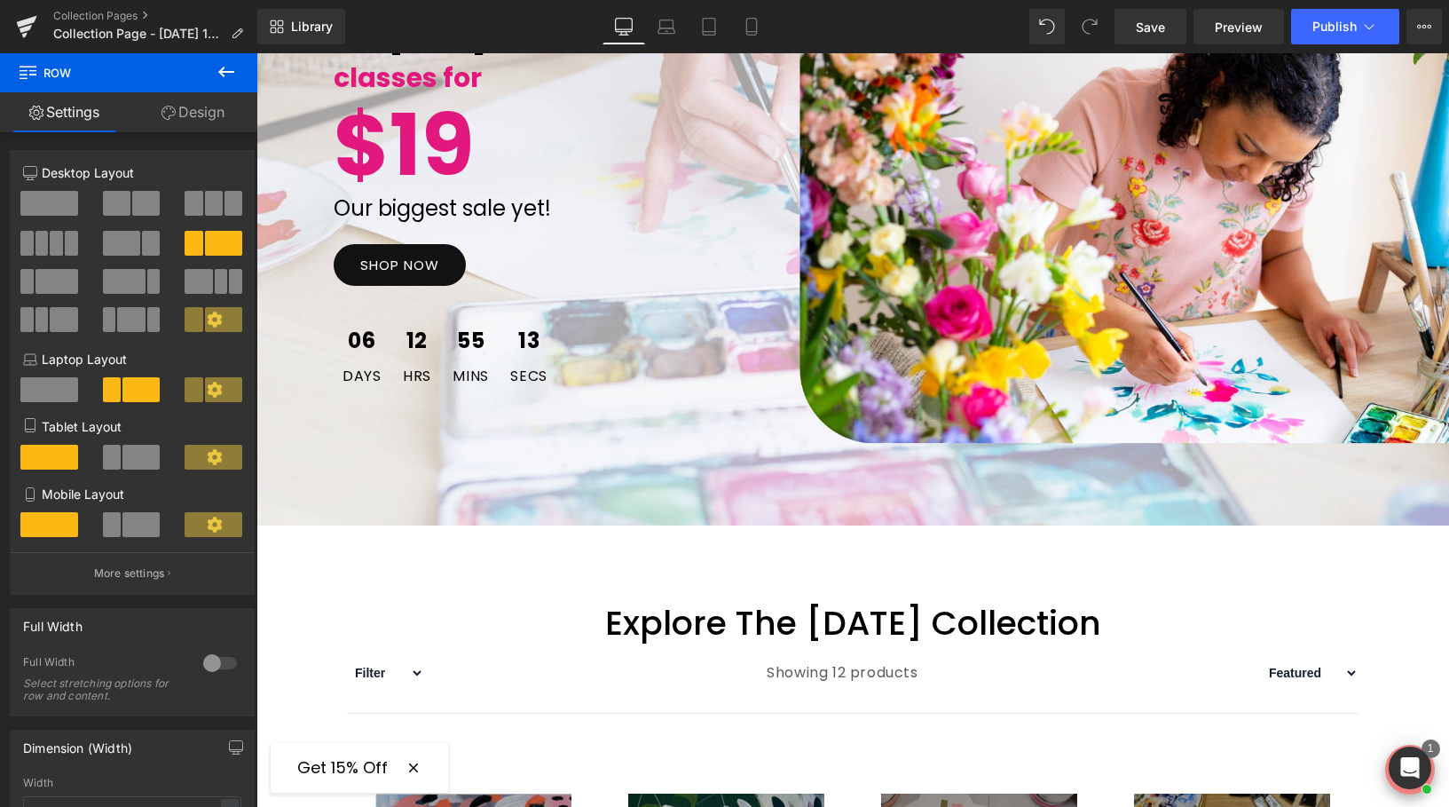
click at [354, 265] on link "SHOP NOW" at bounding box center [400, 265] width 132 height 42
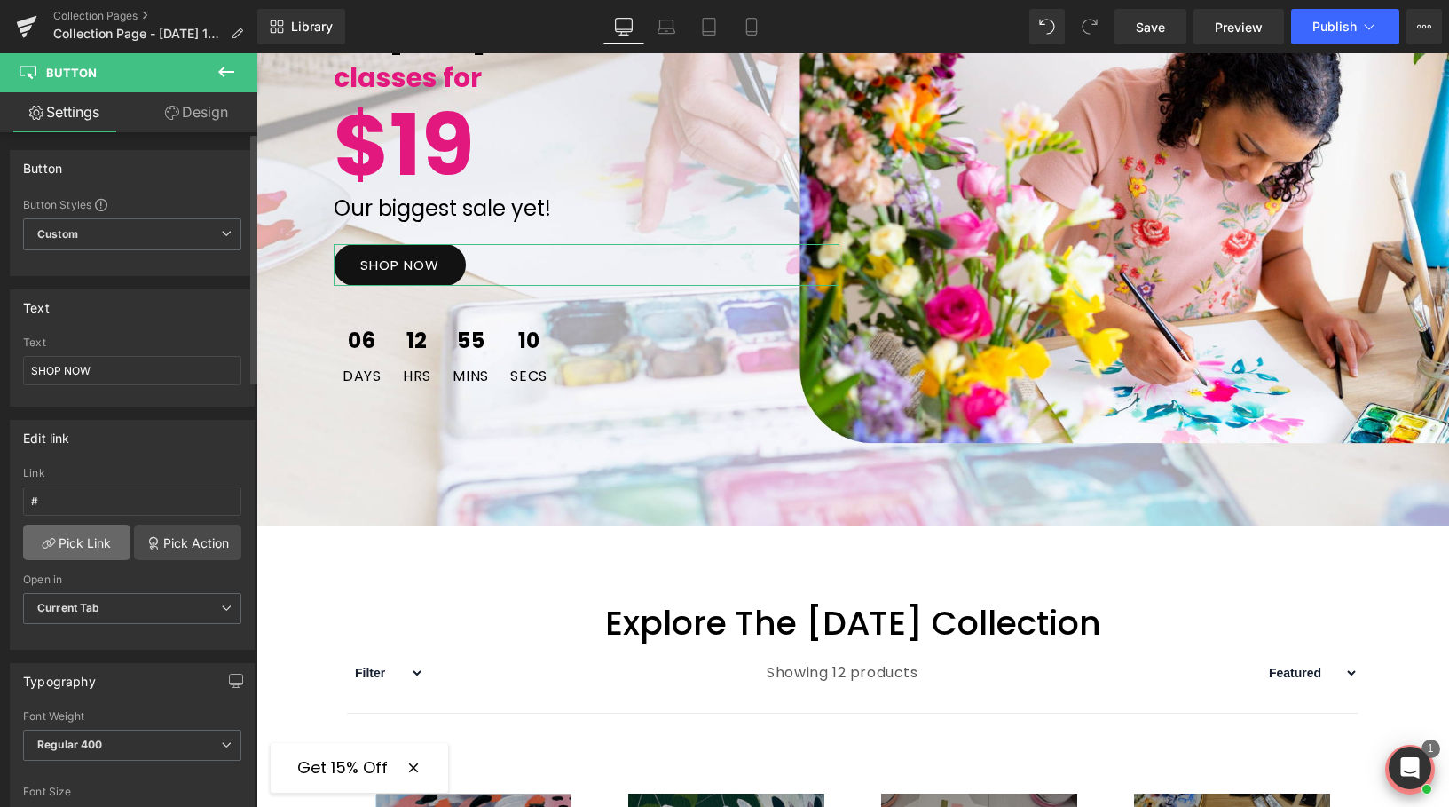
click at [83, 540] on link "Pick Link" at bounding box center [76, 541] width 107 height 35
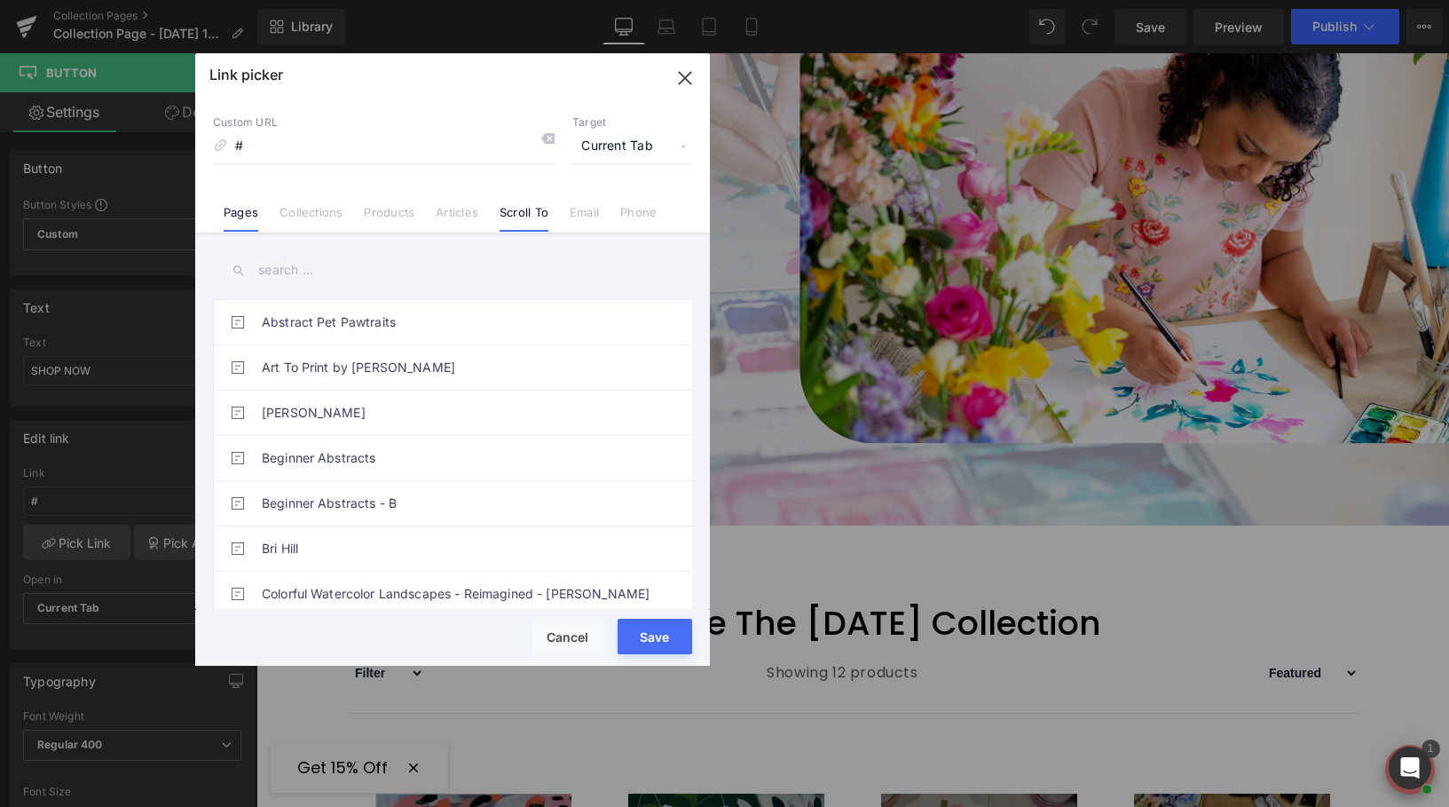
click at [514, 213] on link "Scroll To" at bounding box center [524, 218] width 49 height 27
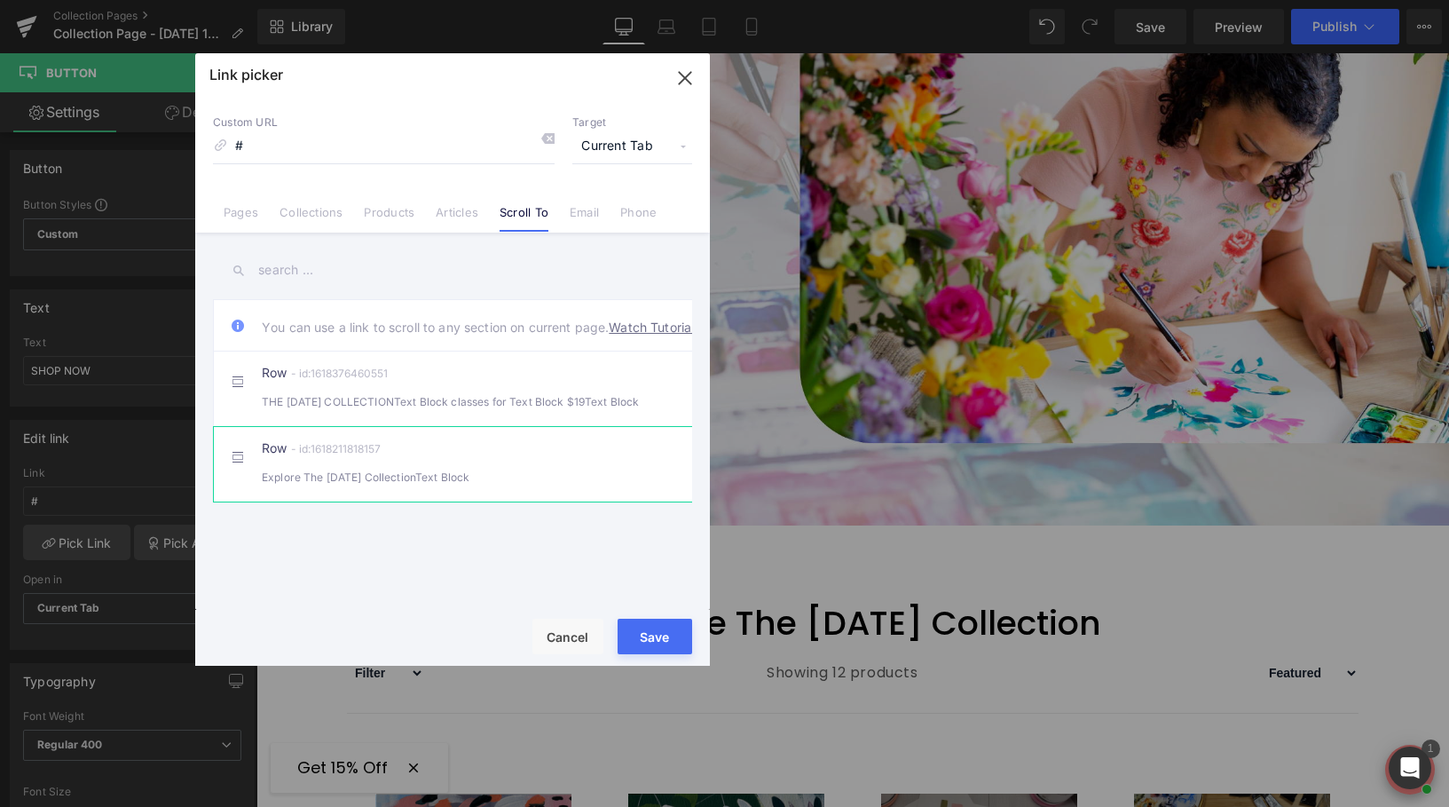
click at [435, 486] on div "Explore The Labor Day CollectionText Block" at bounding box center [453, 477] width 382 height 19
type input "#r-1618211818157"
click at [676, 637] on button "Save" at bounding box center [655, 636] width 75 height 35
type input "#r-1618211818157"
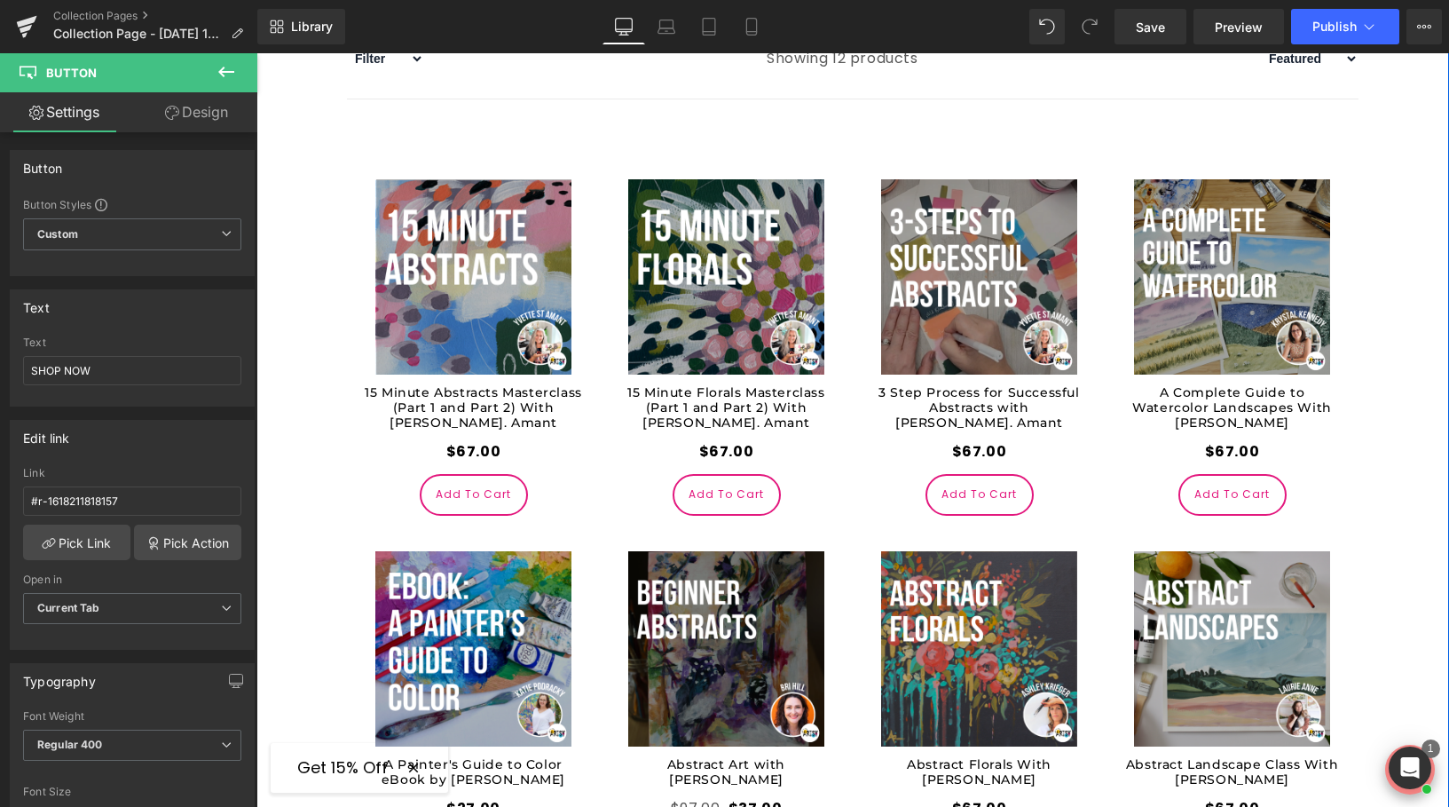
scroll to position [919, 0]
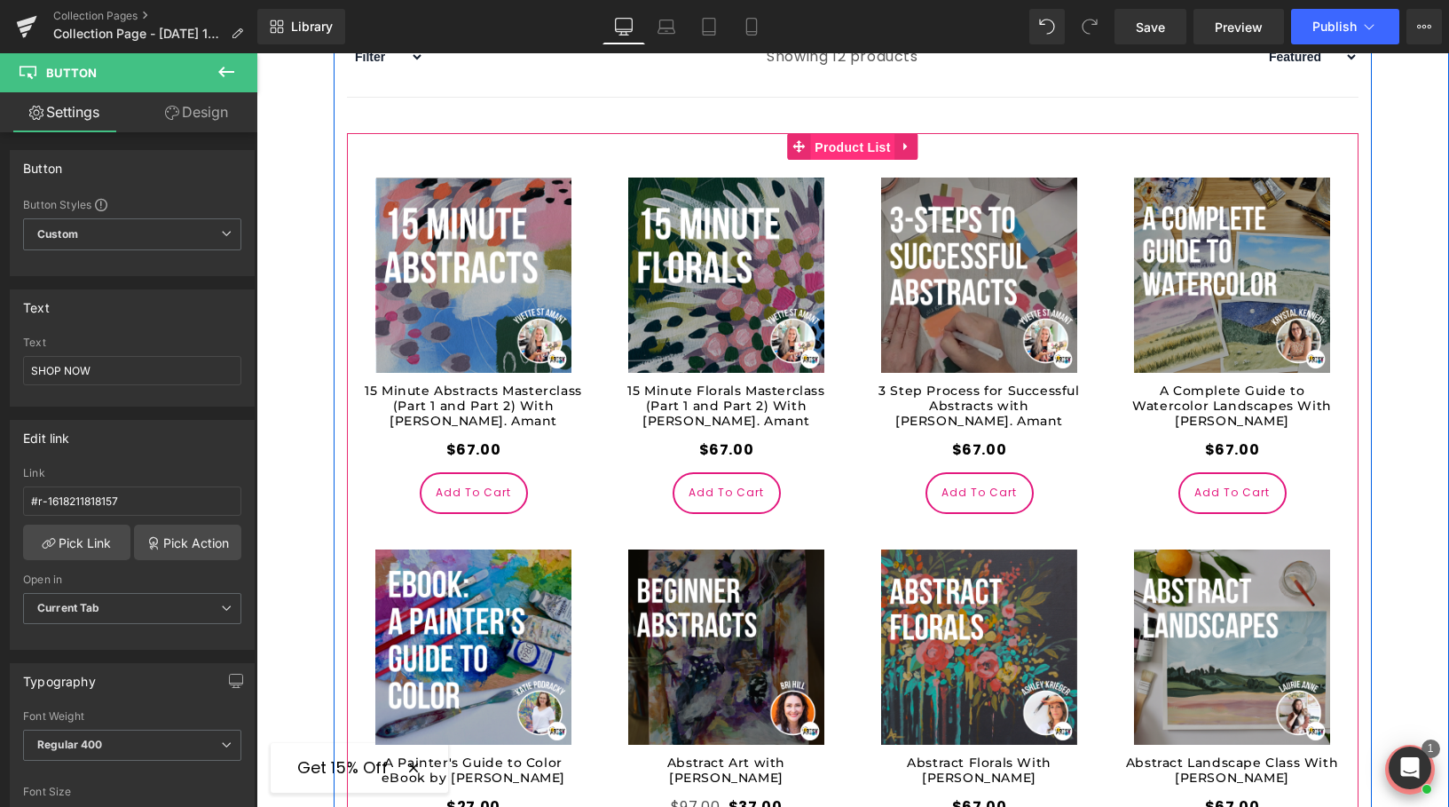
click at [847, 154] on span "Product List" at bounding box center [852, 147] width 84 height 27
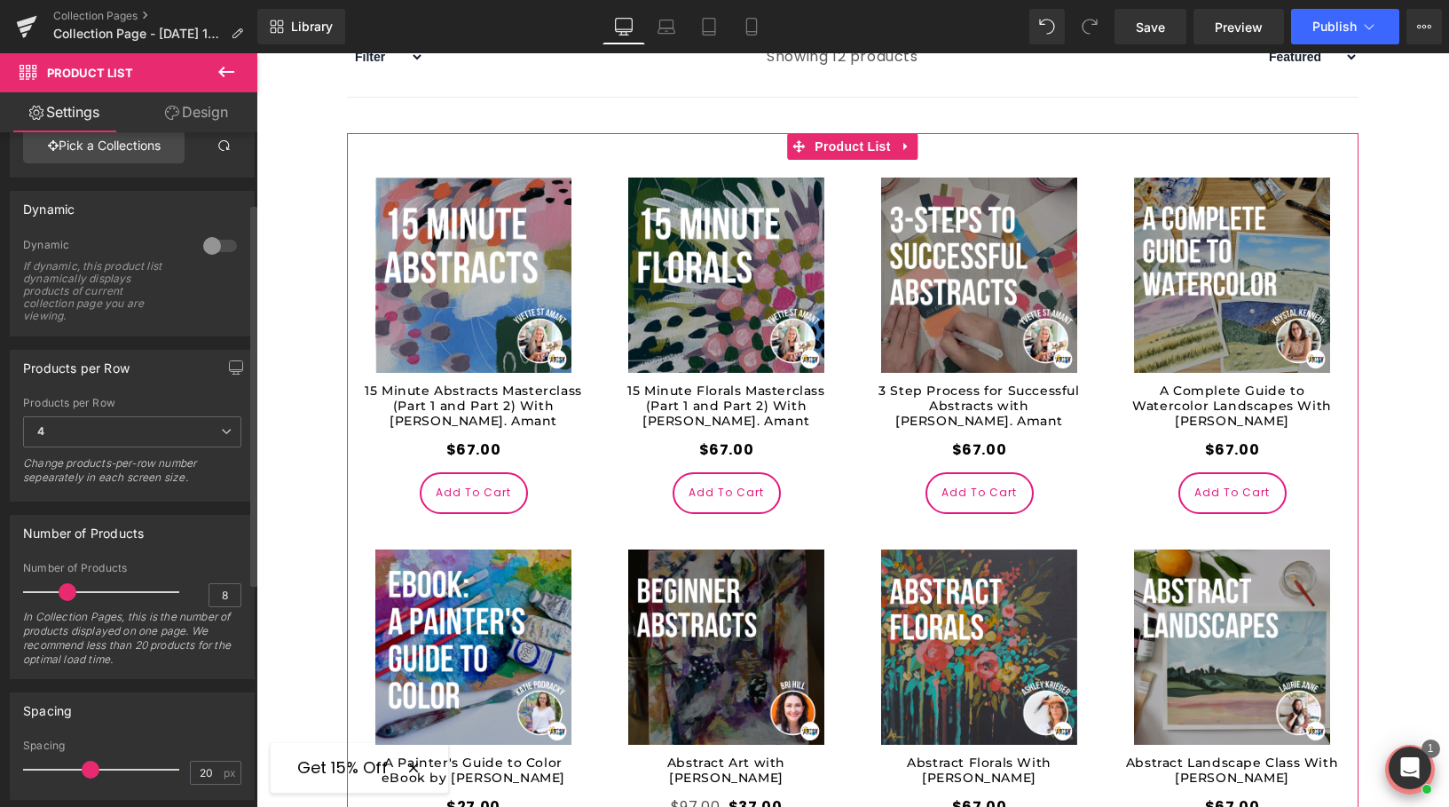
scroll to position [127, 0]
type input "20"
drag, startPoint x: 74, startPoint y: 587, endPoint x: 131, endPoint y: 588, distance: 57.7
click at [131, 588] on span at bounding box center [129, 591] width 18 height 18
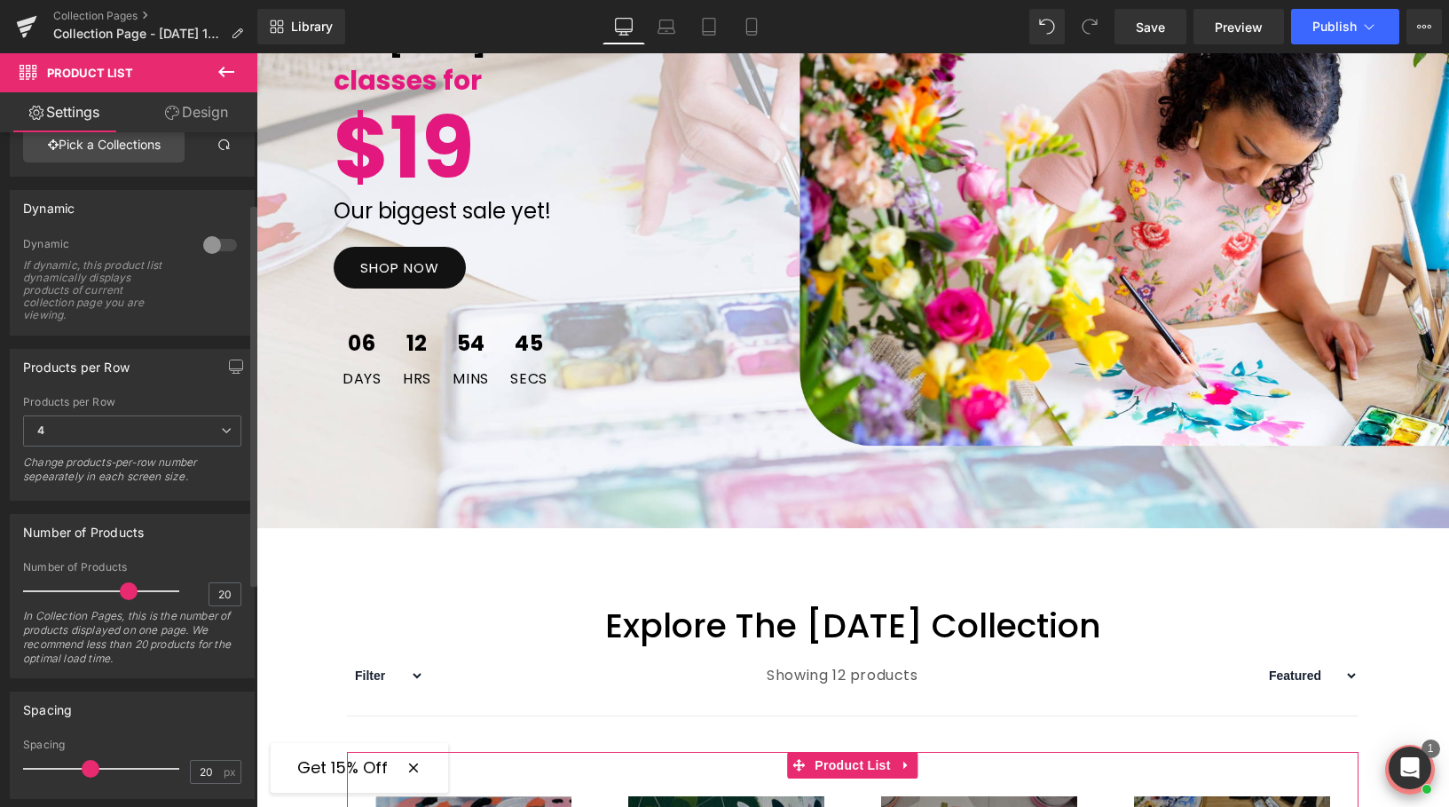
scroll to position [0, 0]
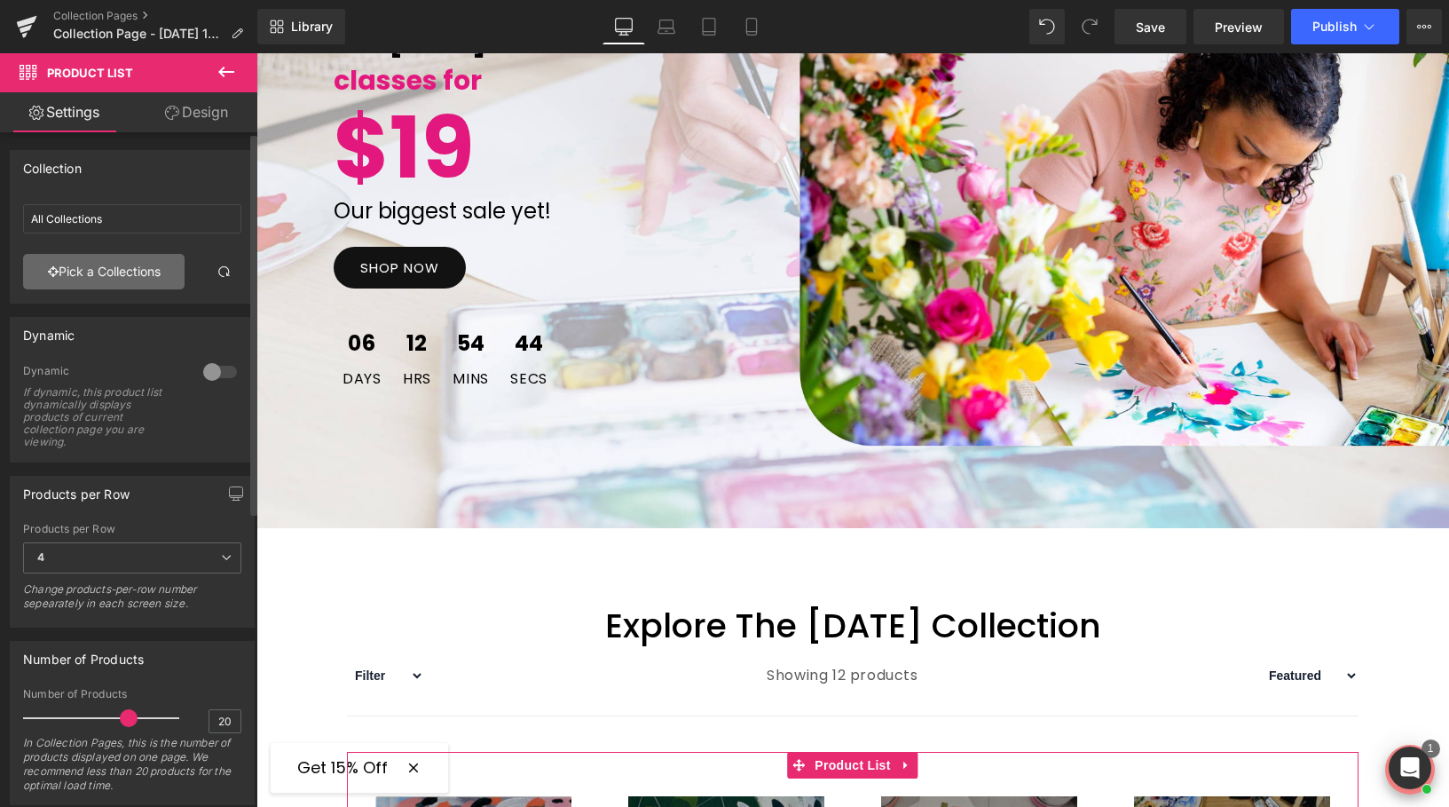
click at [73, 277] on link "Pick a Collections" at bounding box center [104, 271] width 162 height 35
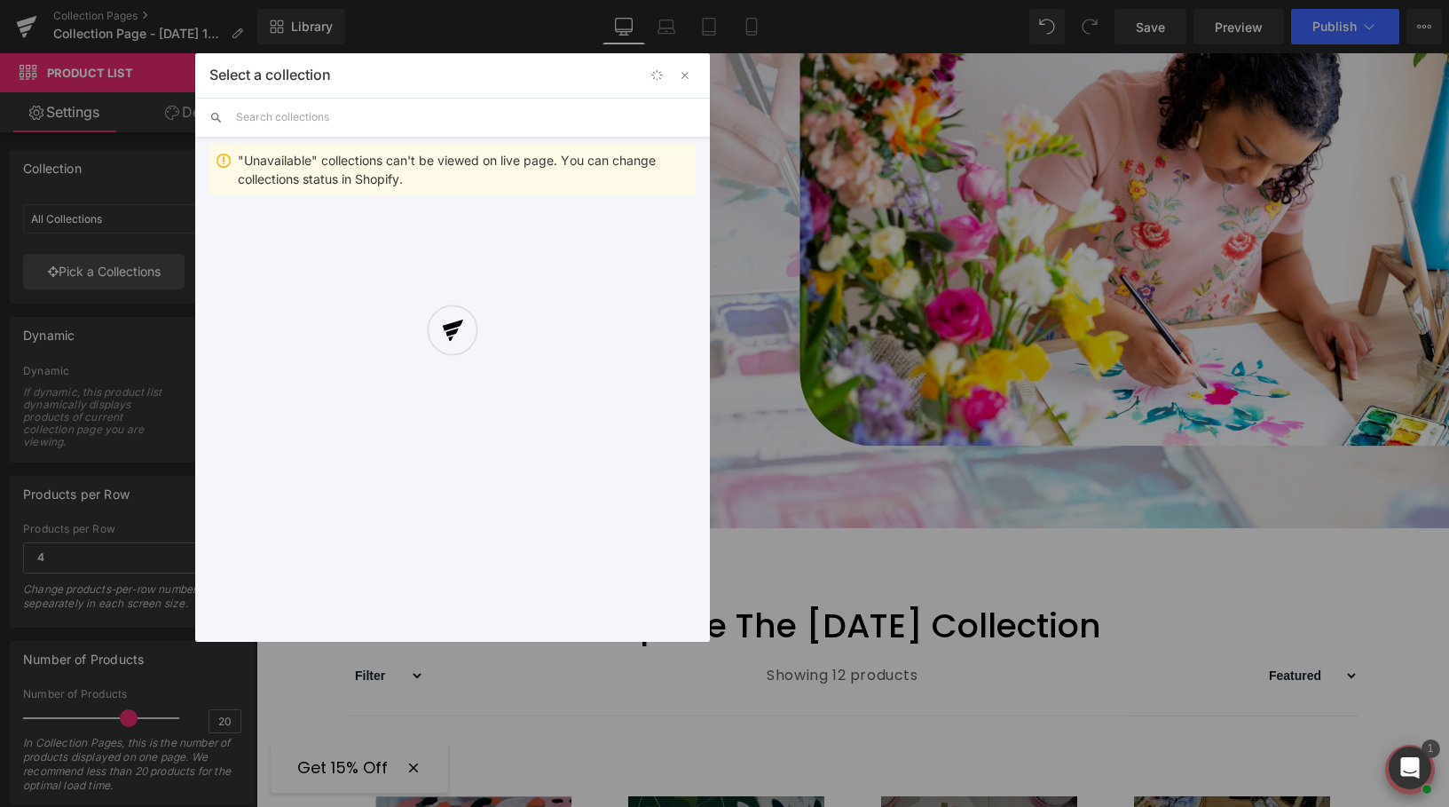
click at [0, 0] on div at bounding box center [0, 0] width 0 height 0
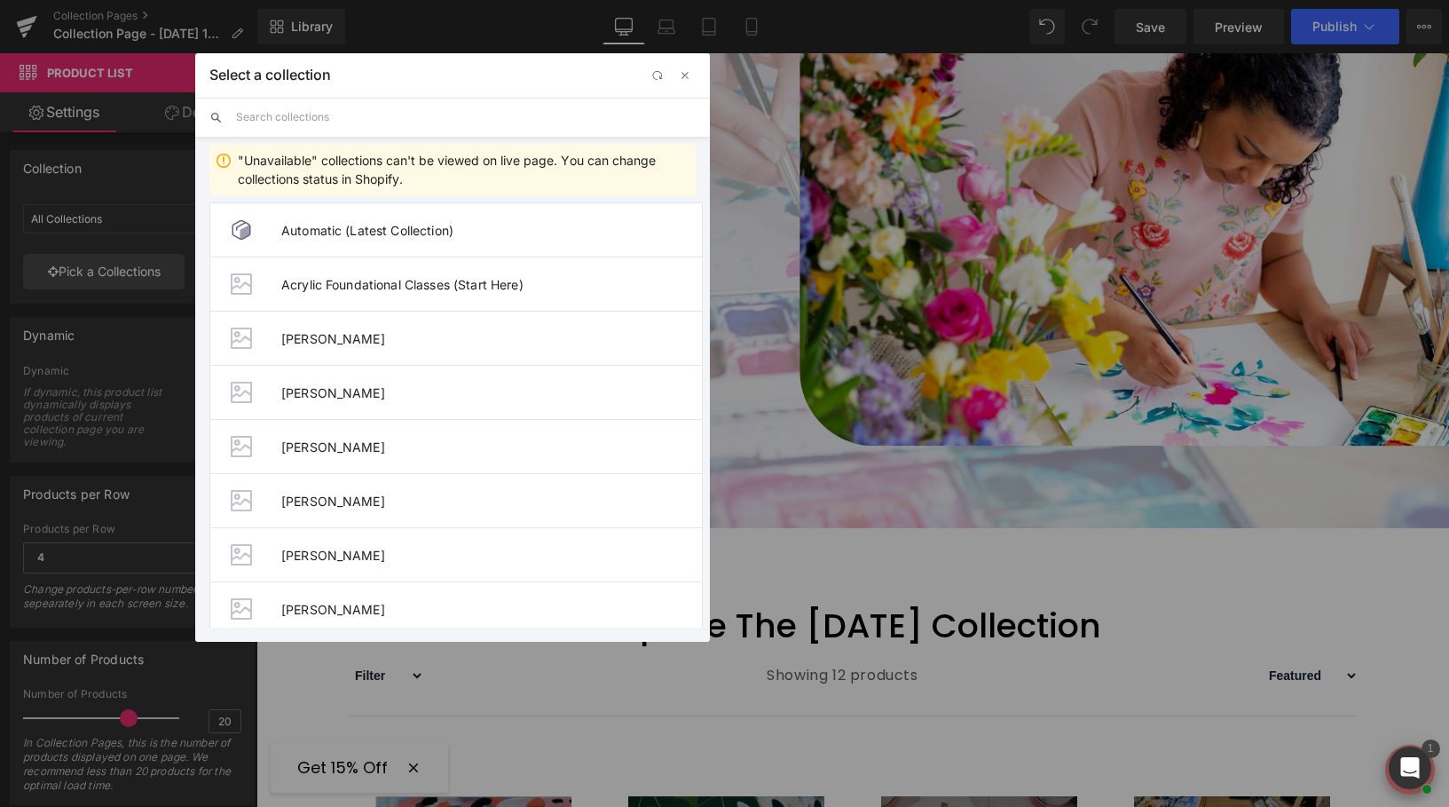
click at [314, 114] on input "text" at bounding box center [466, 117] width 460 height 39
type input "k"
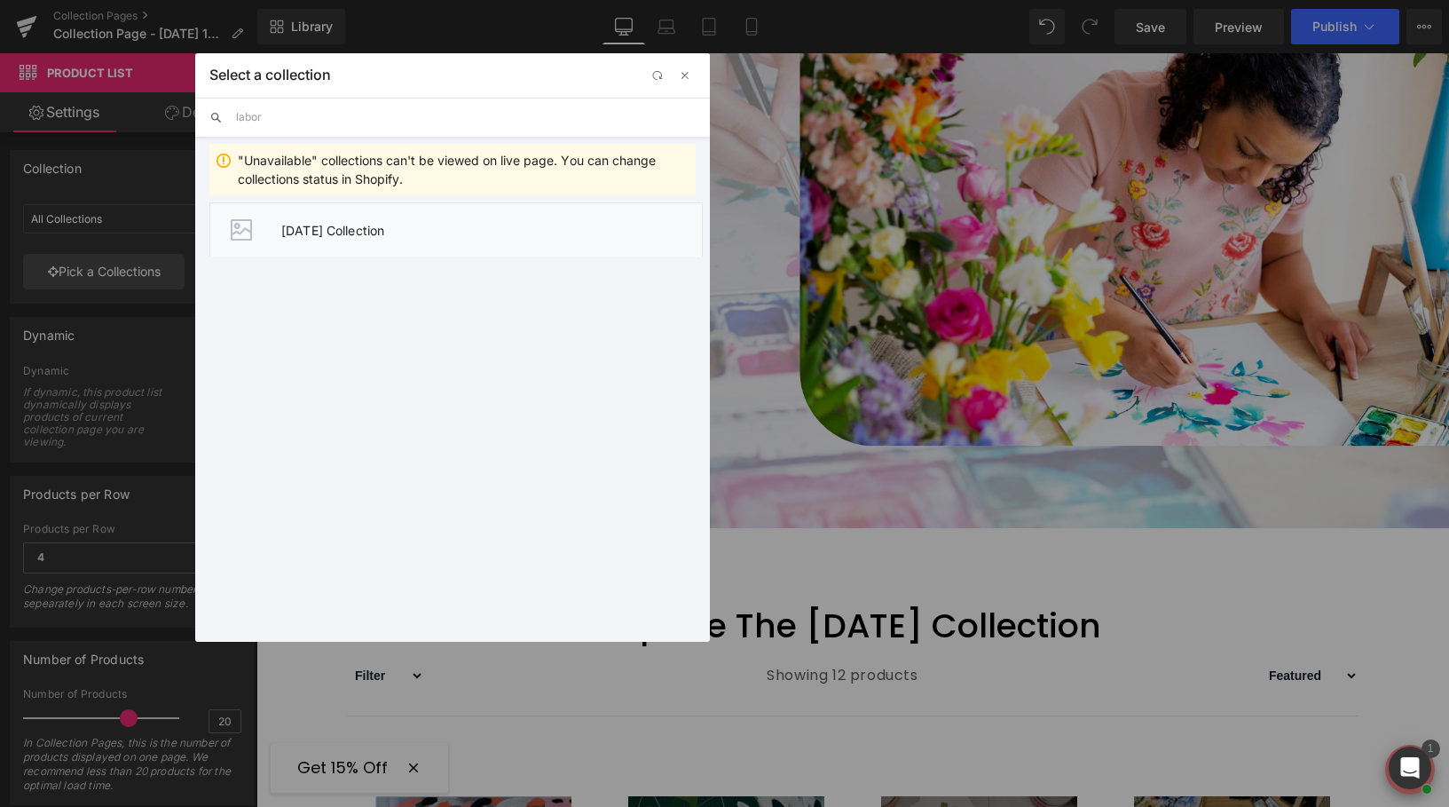
type input "labor"
click at [364, 238] on li "[DATE] Collection" at bounding box center [455, 229] width 493 height 54
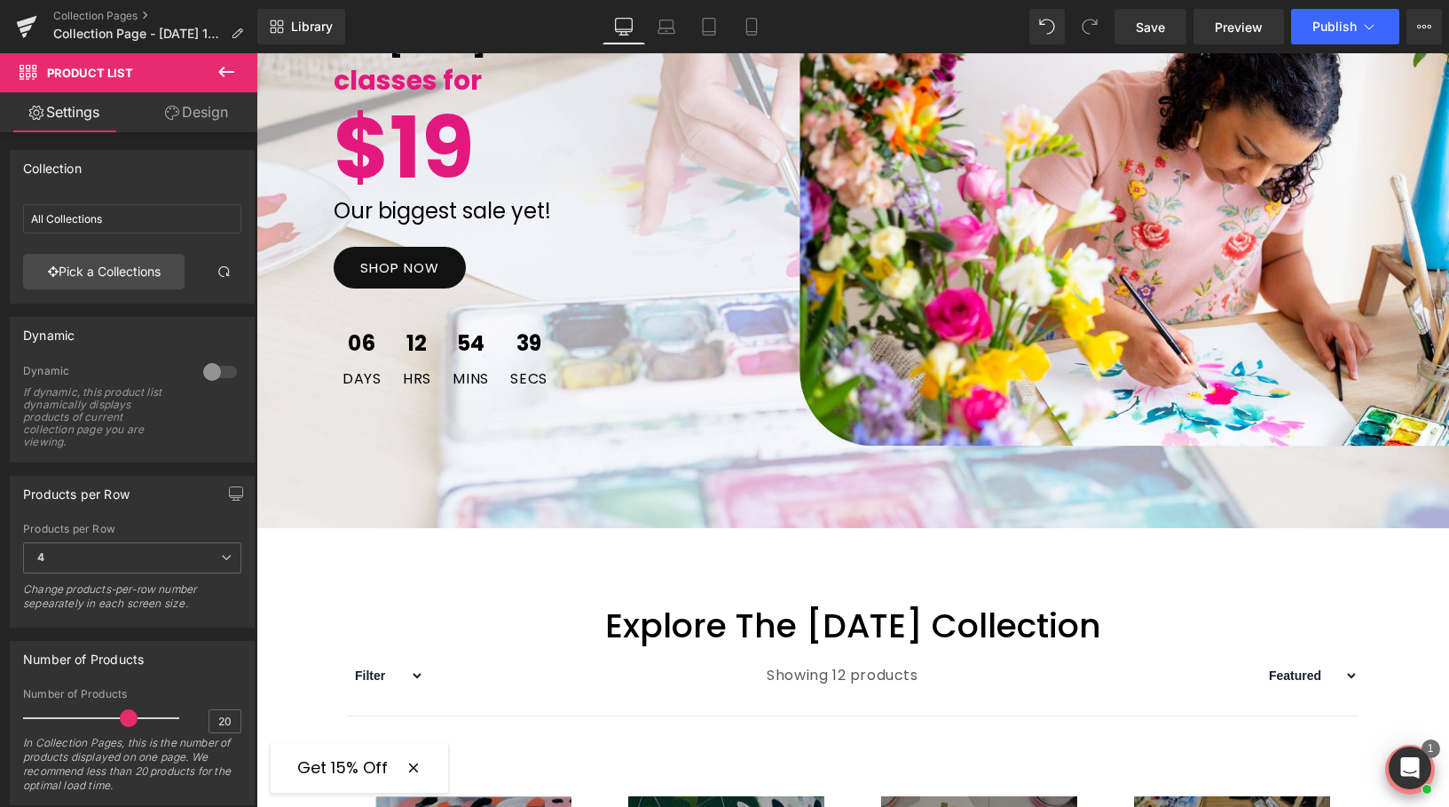
type input "[DATE] Collection"
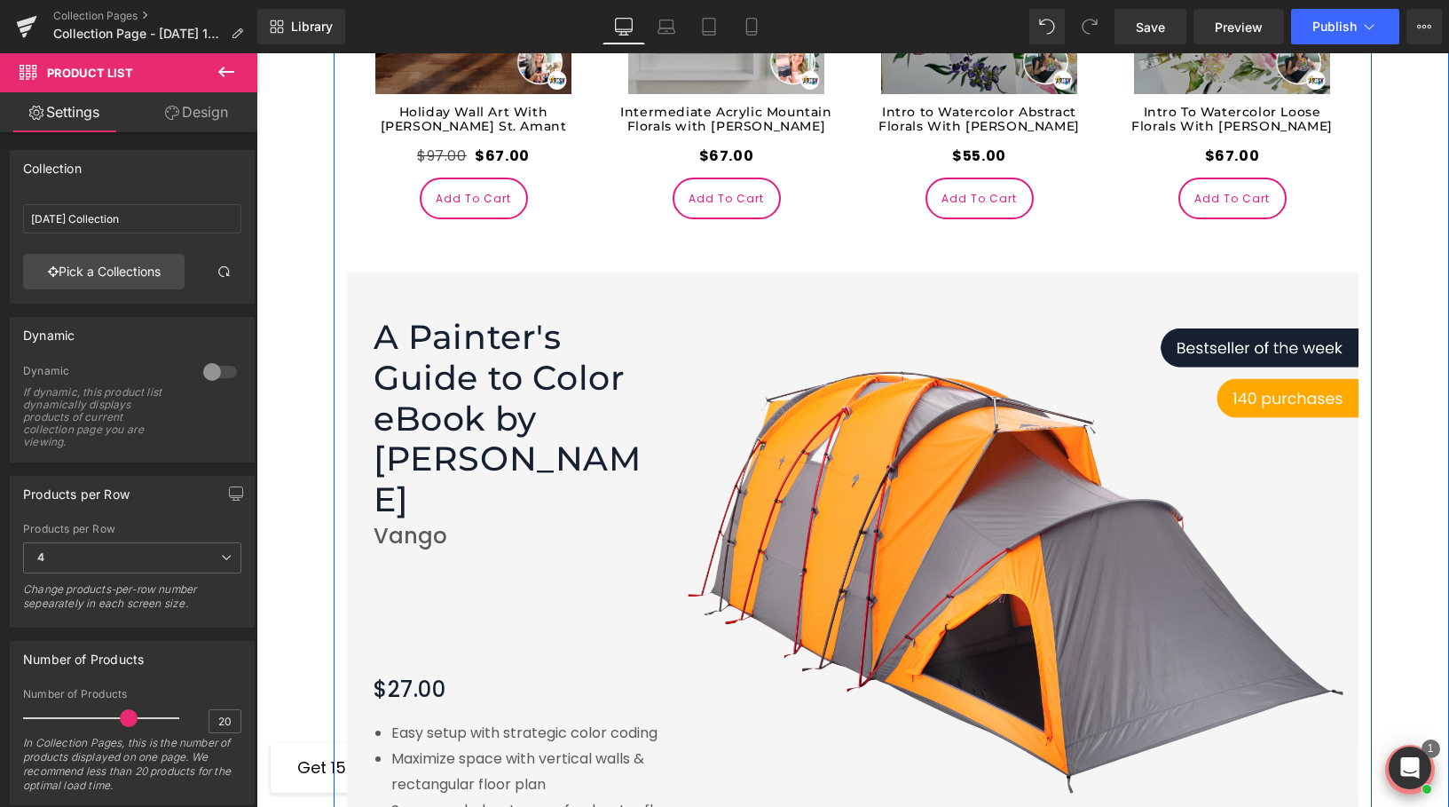
scroll to position [2692, 0]
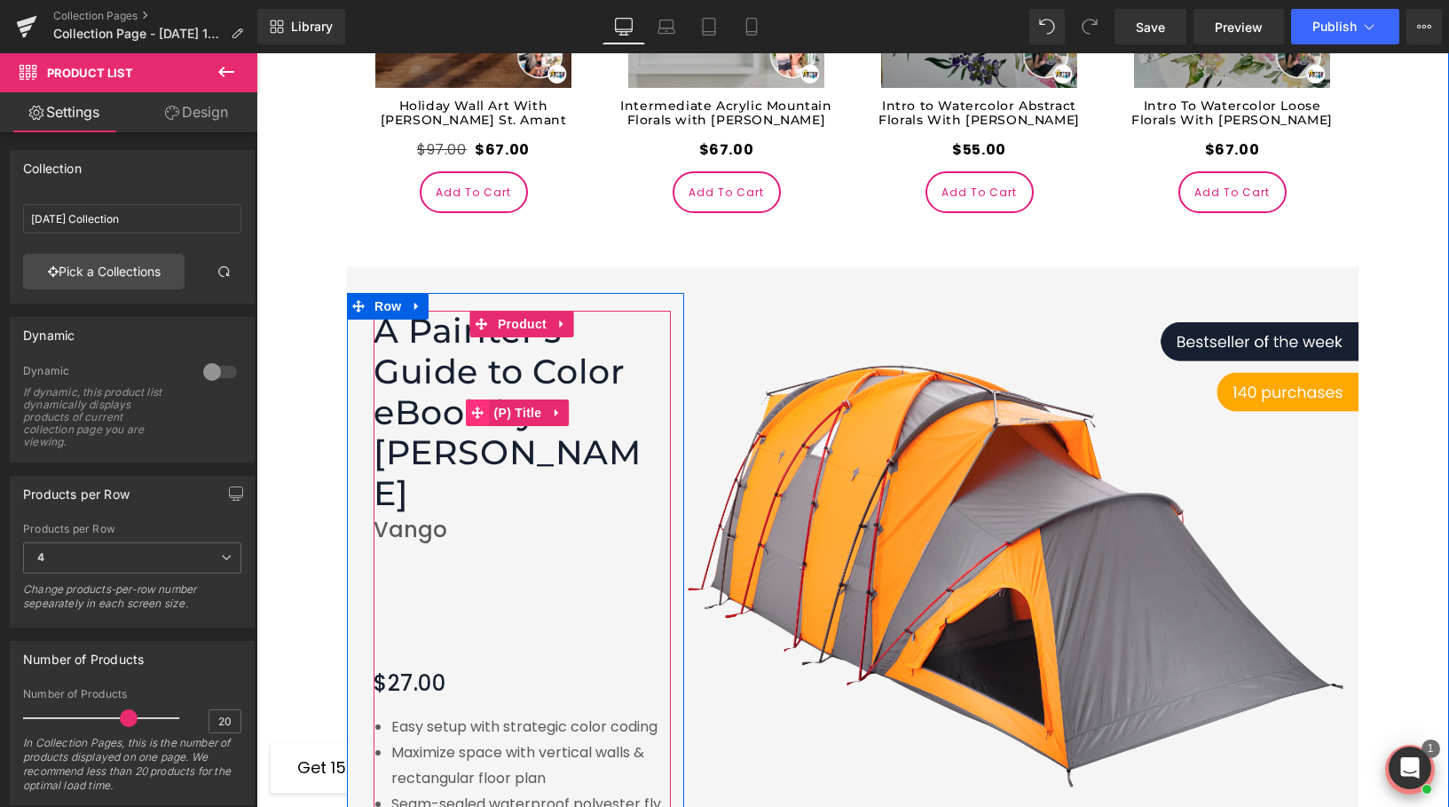
click at [478, 399] on span at bounding box center [478, 412] width 23 height 27
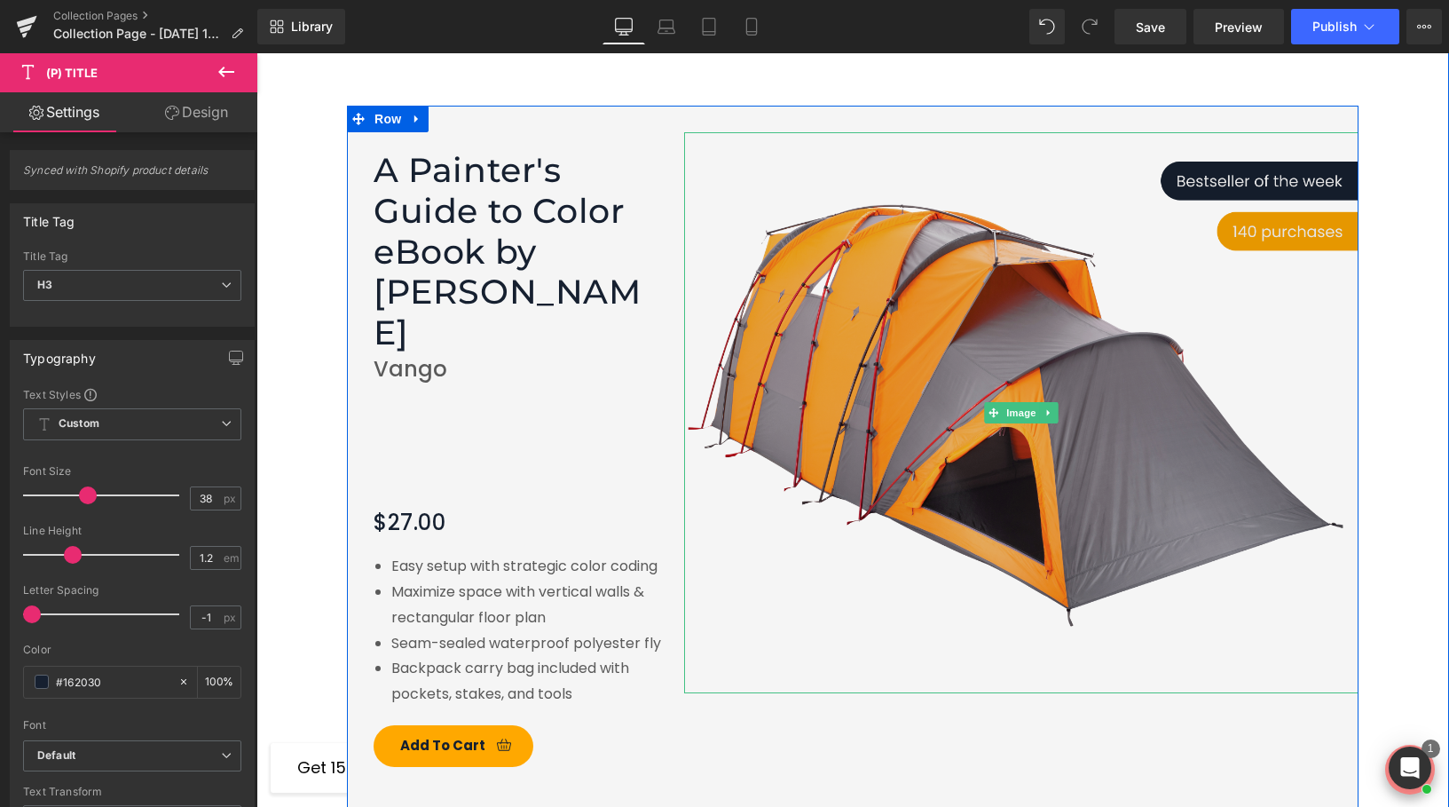
scroll to position [2878, 0]
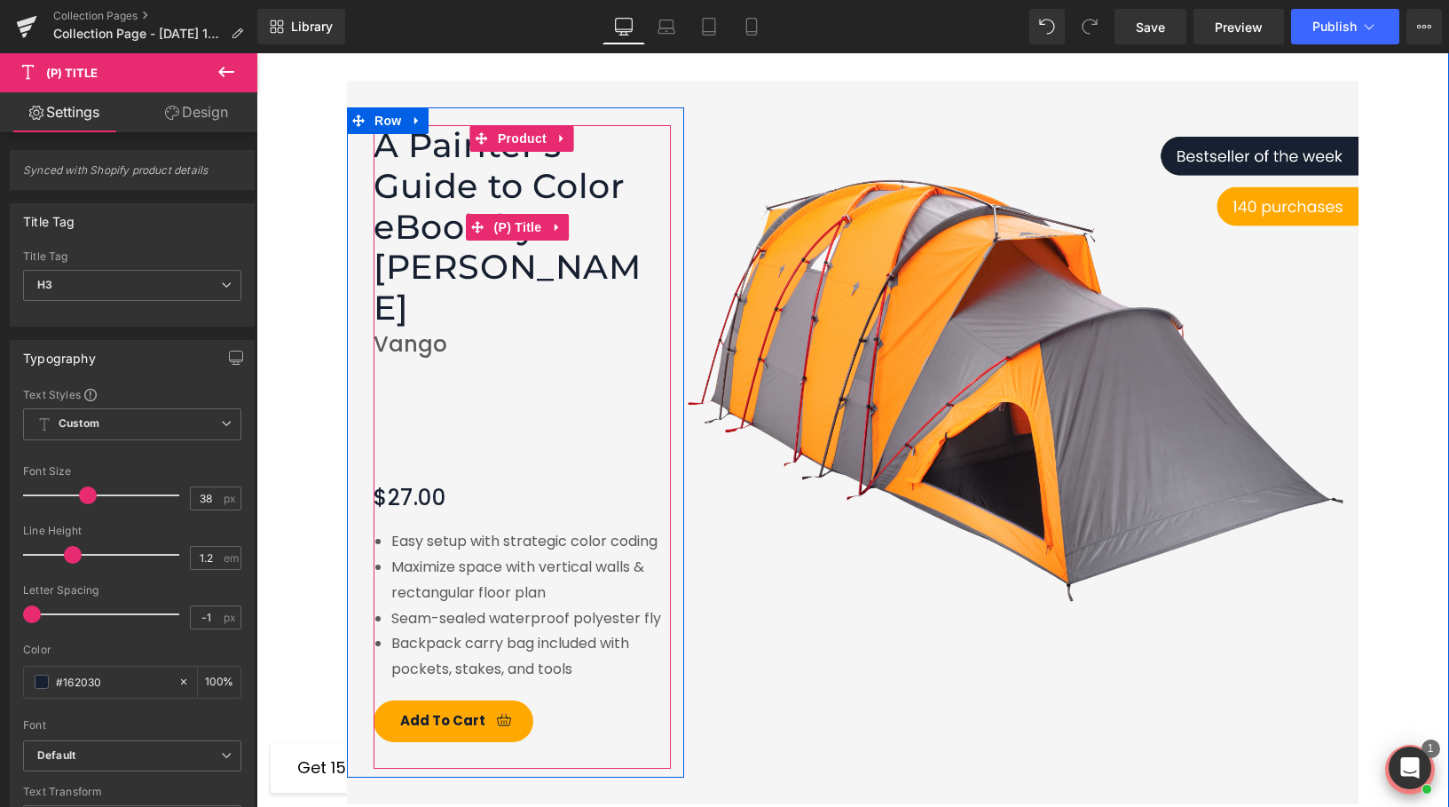
click at [497, 152] on link "A Painter's Guide to Color eBook by Katie Podracky" at bounding box center [518, 226] width 288 height 202
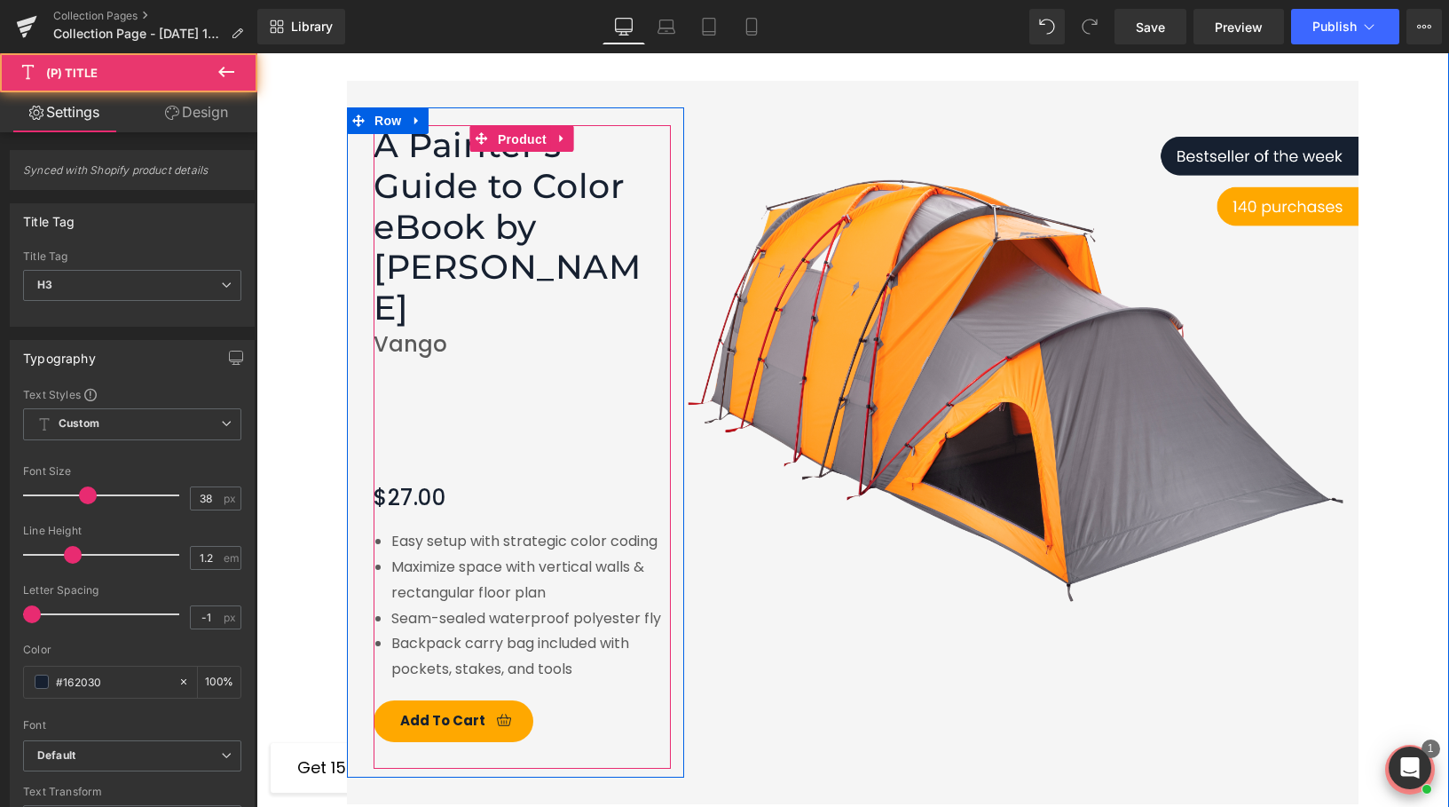
click at [505, 126] on span "Product" at bounding box center [522, 139] width 58 height 27
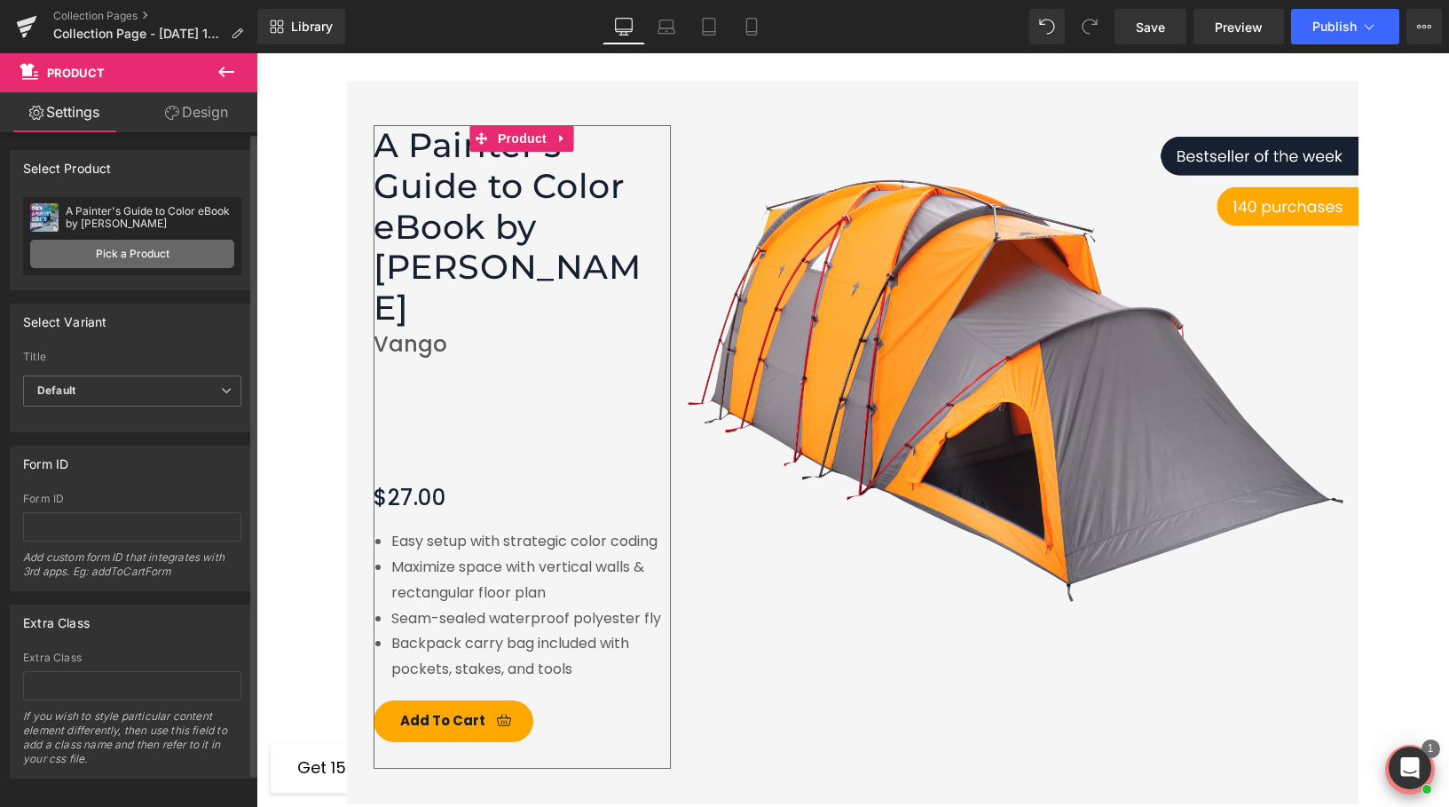
click at [112, 248] on link "Pick a Product" at bounding box center [132, 254] width 204 height 28
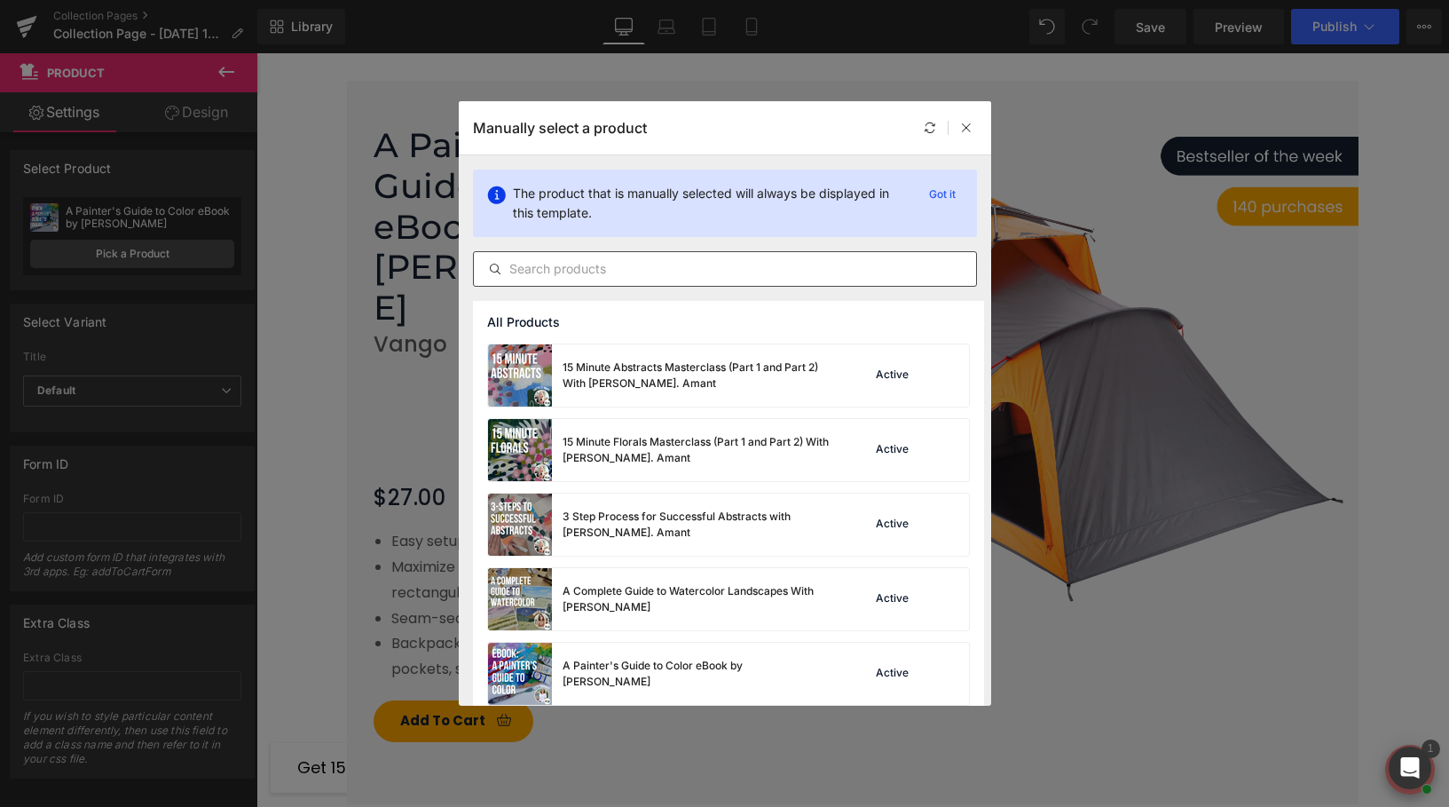
click at [0, 0] on input "text" at bounding box center [0, 0] width 0 height 0
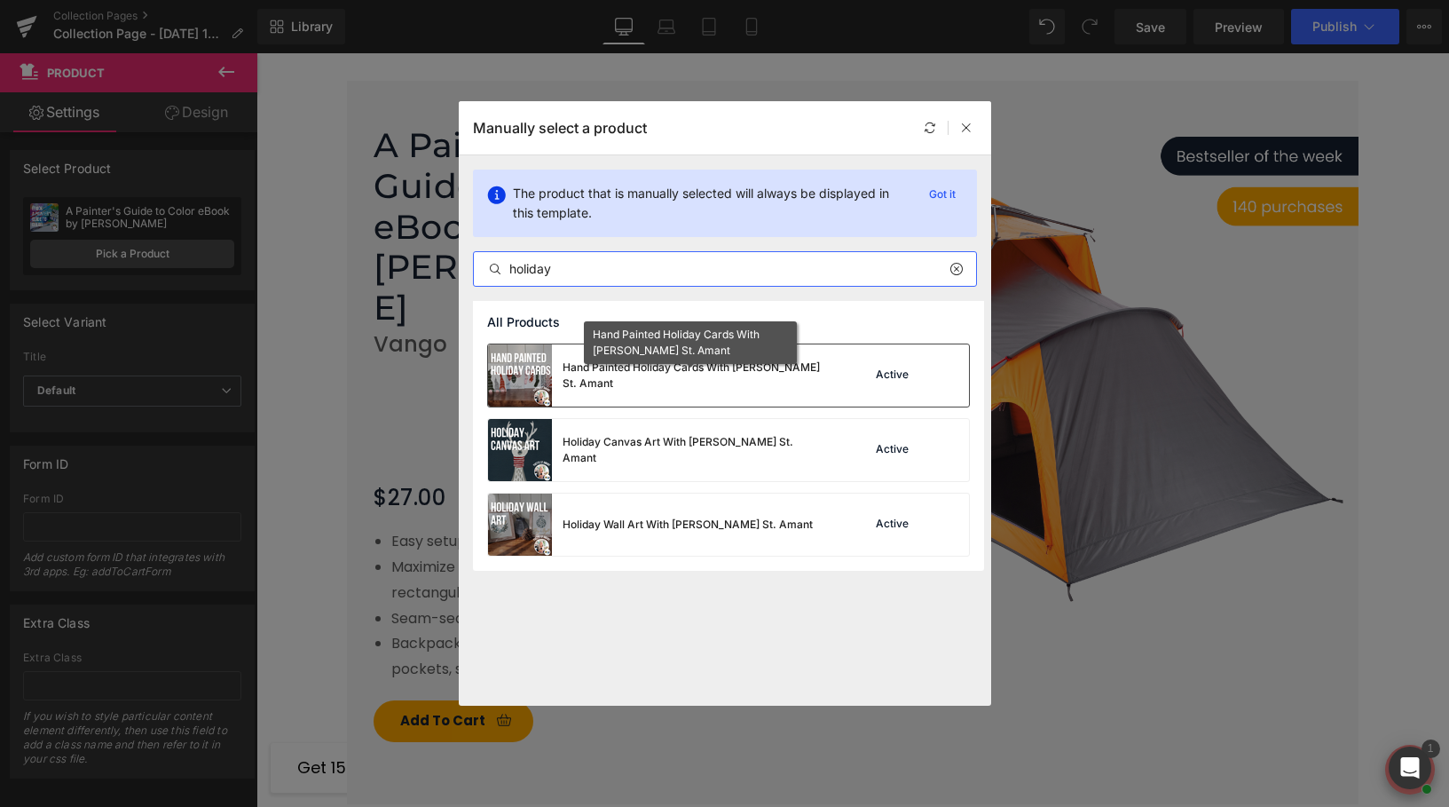
type input "holiday"
click at [0, 0] on div "Hand Painted Holiday Cards With [PERSON_NAME] St. Amant" at bounding box center [0, 0] width 0 height 0
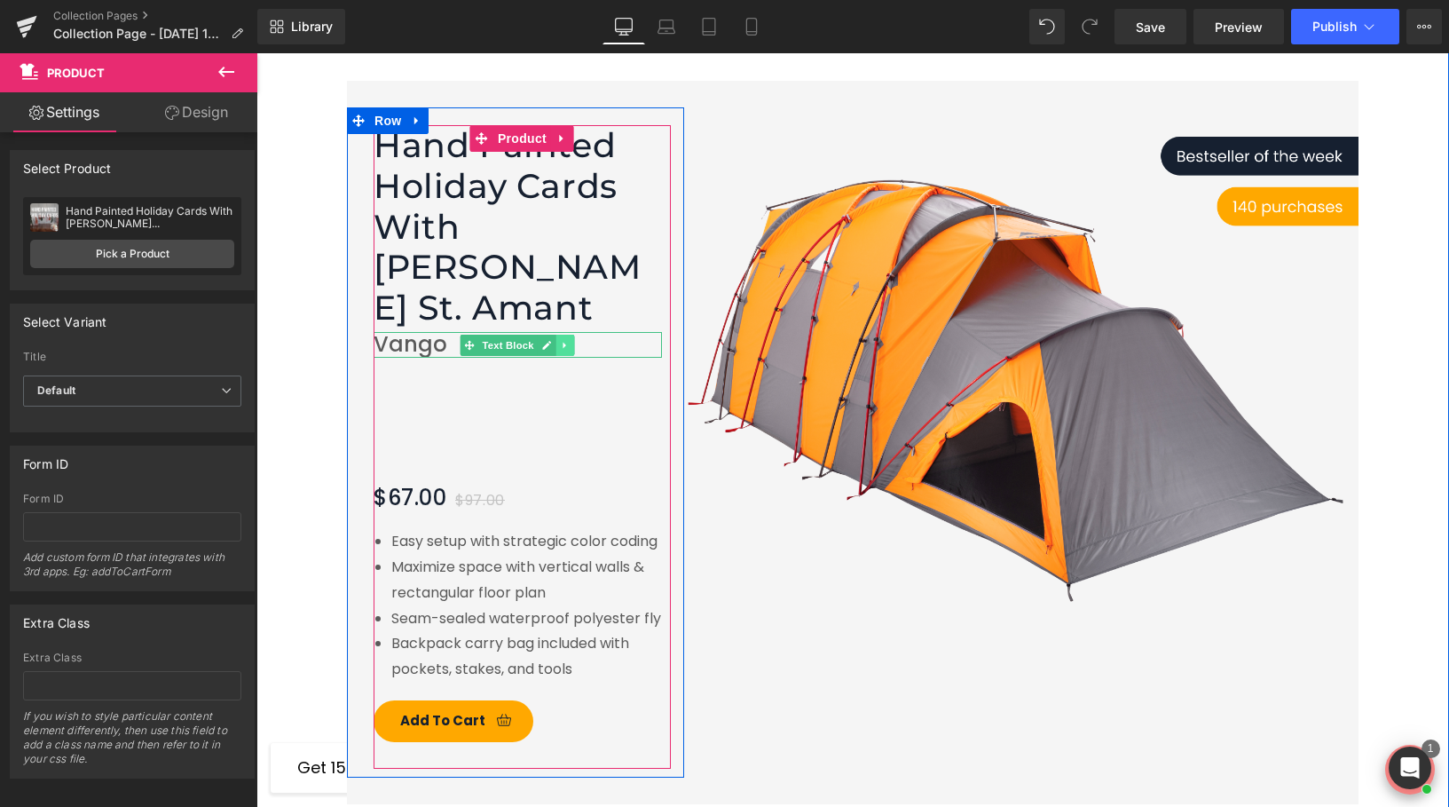
click at [561, 340] on icon at bounding box center [566, 345] width 10 height 11
click at [574, 340] on icon at bounding box center [575, 345] width 10 height 10
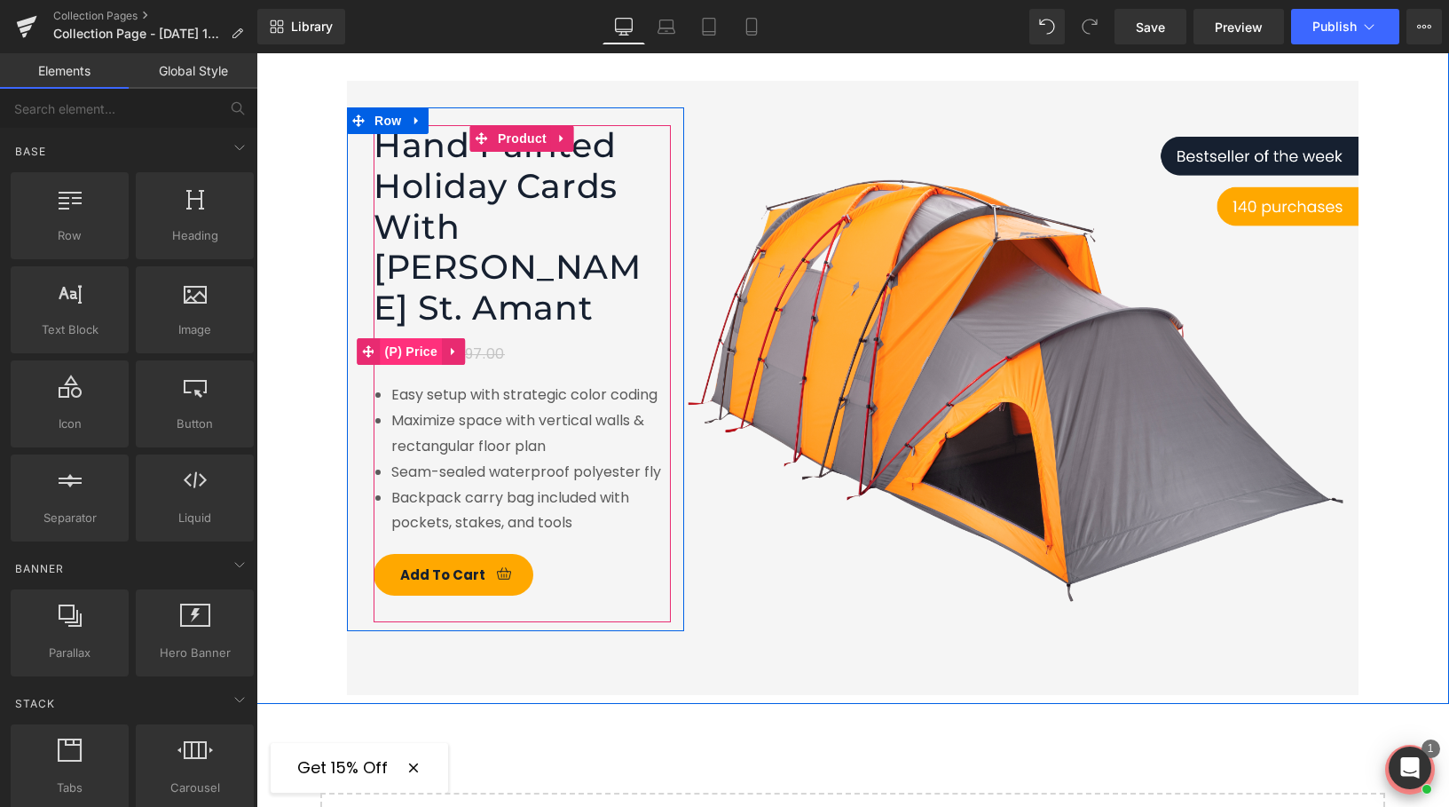
click at [413, 338] on span "(P) Price" at bounding box center [412, 351] width 62 height 27
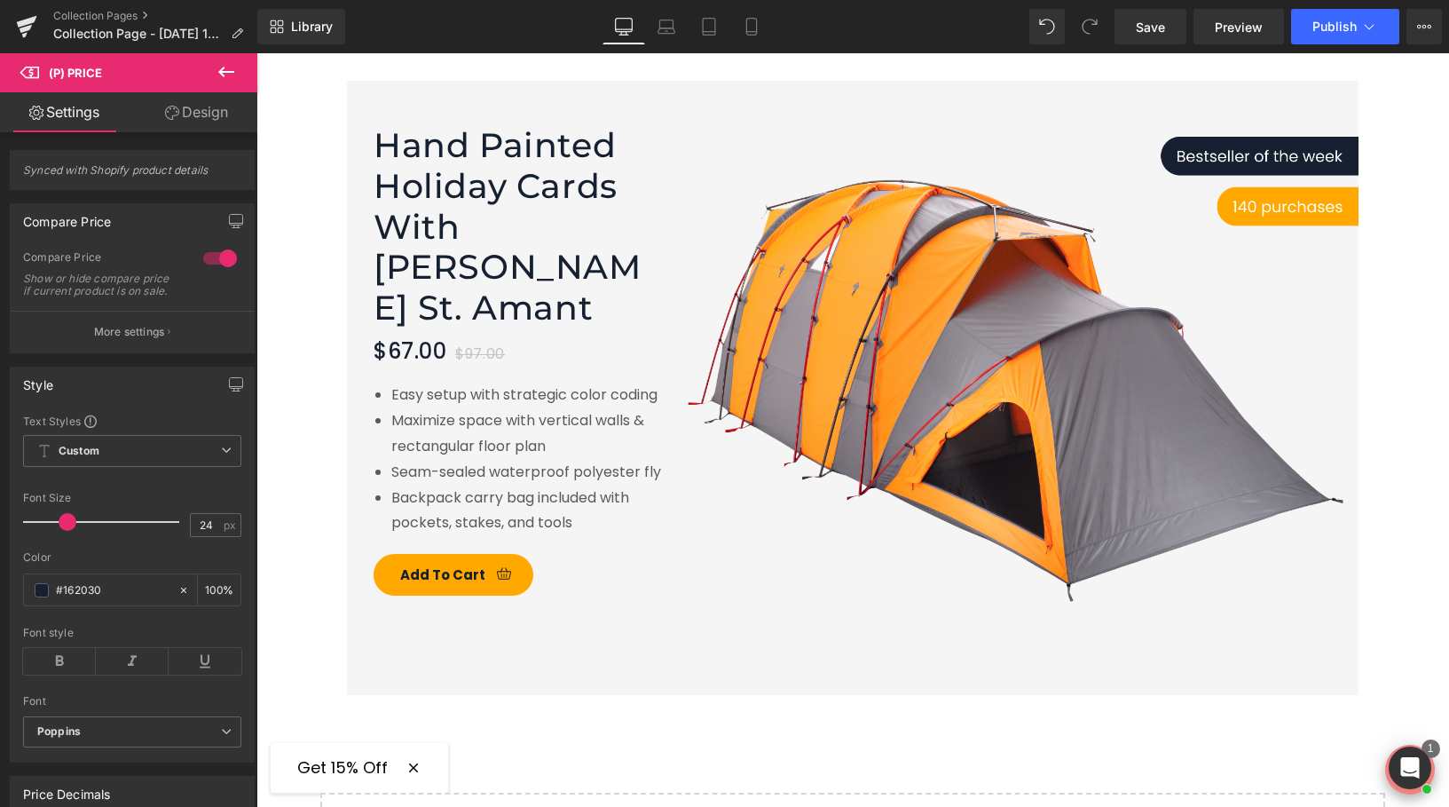
click at [187, 122] on link "Design" at bounding box center [196, 112] width 129 height 40
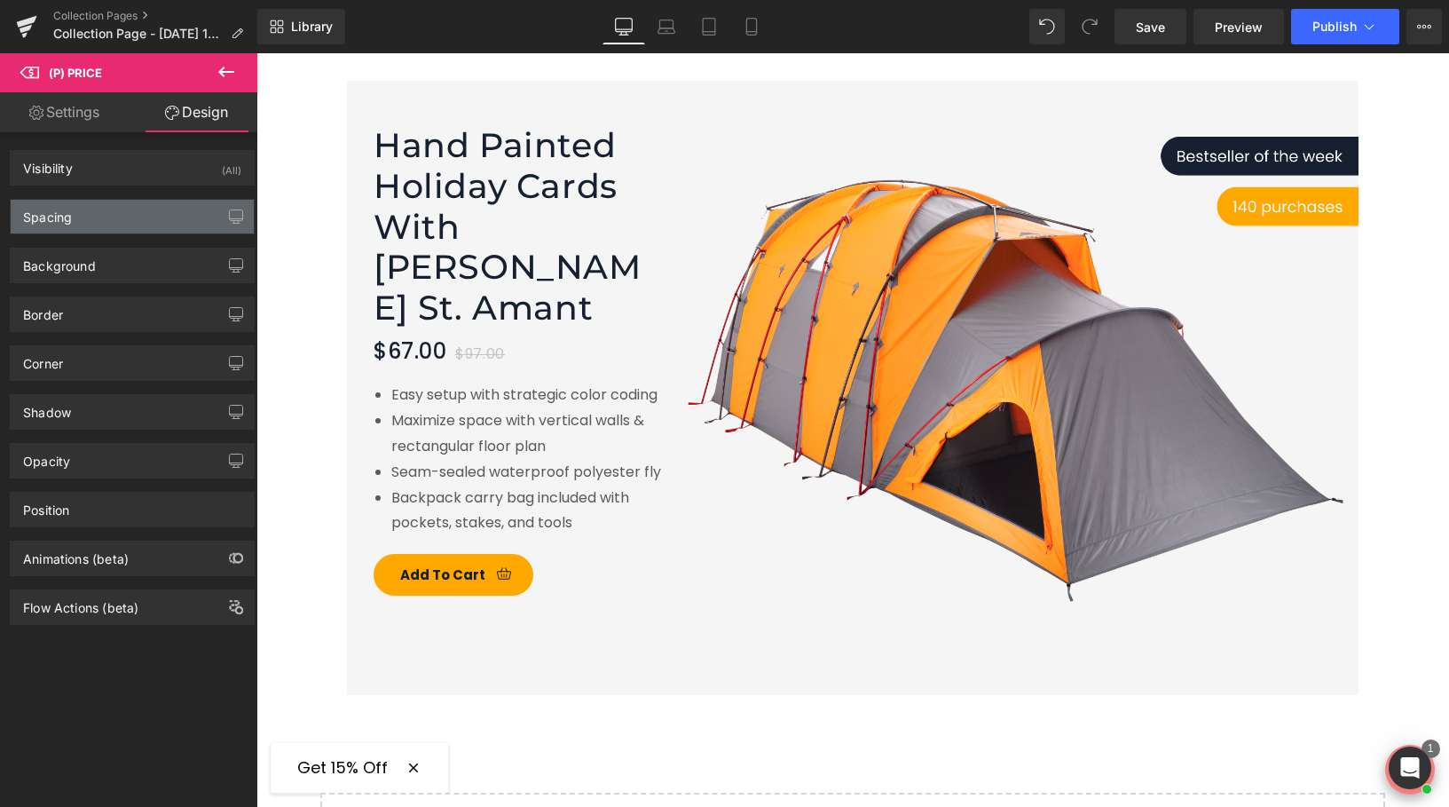
type input "0"
type input "14"
type input "0"
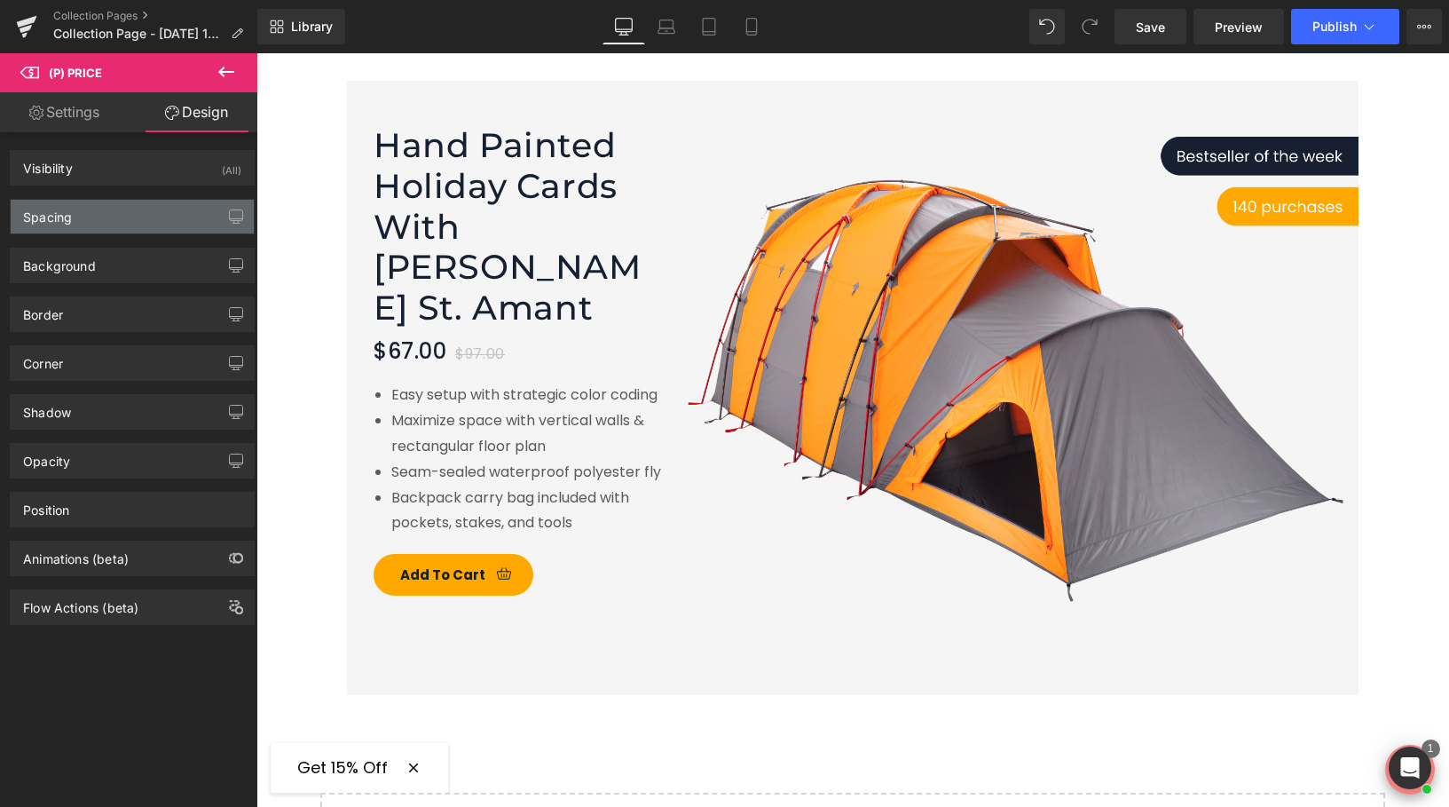
type input "0"
click at [89, 216] on div "Spacing" at bounding box center [132, 217] width 243 height 34
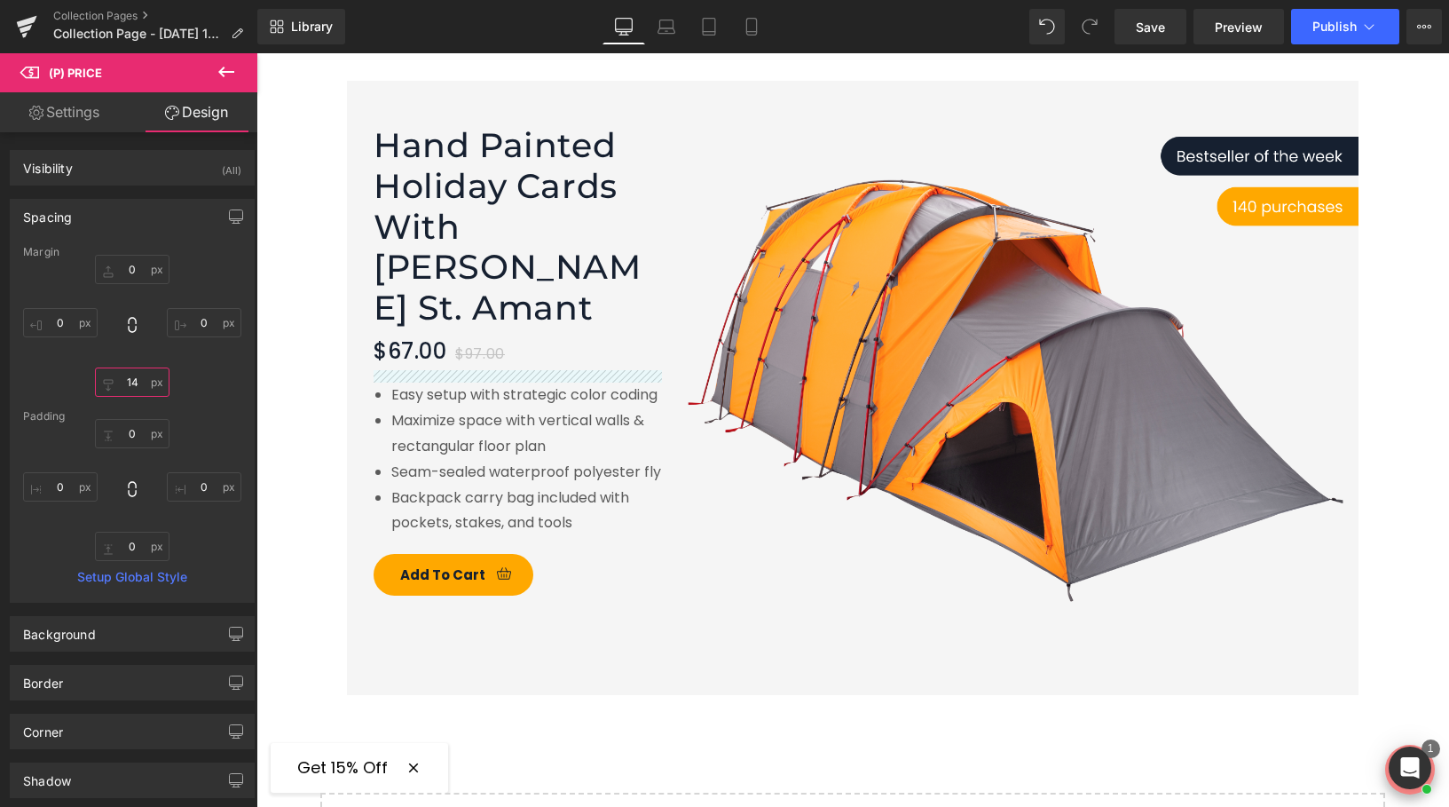
click at [138, 382] on input "14" at bounding box center [132, 381] width 75 height 29
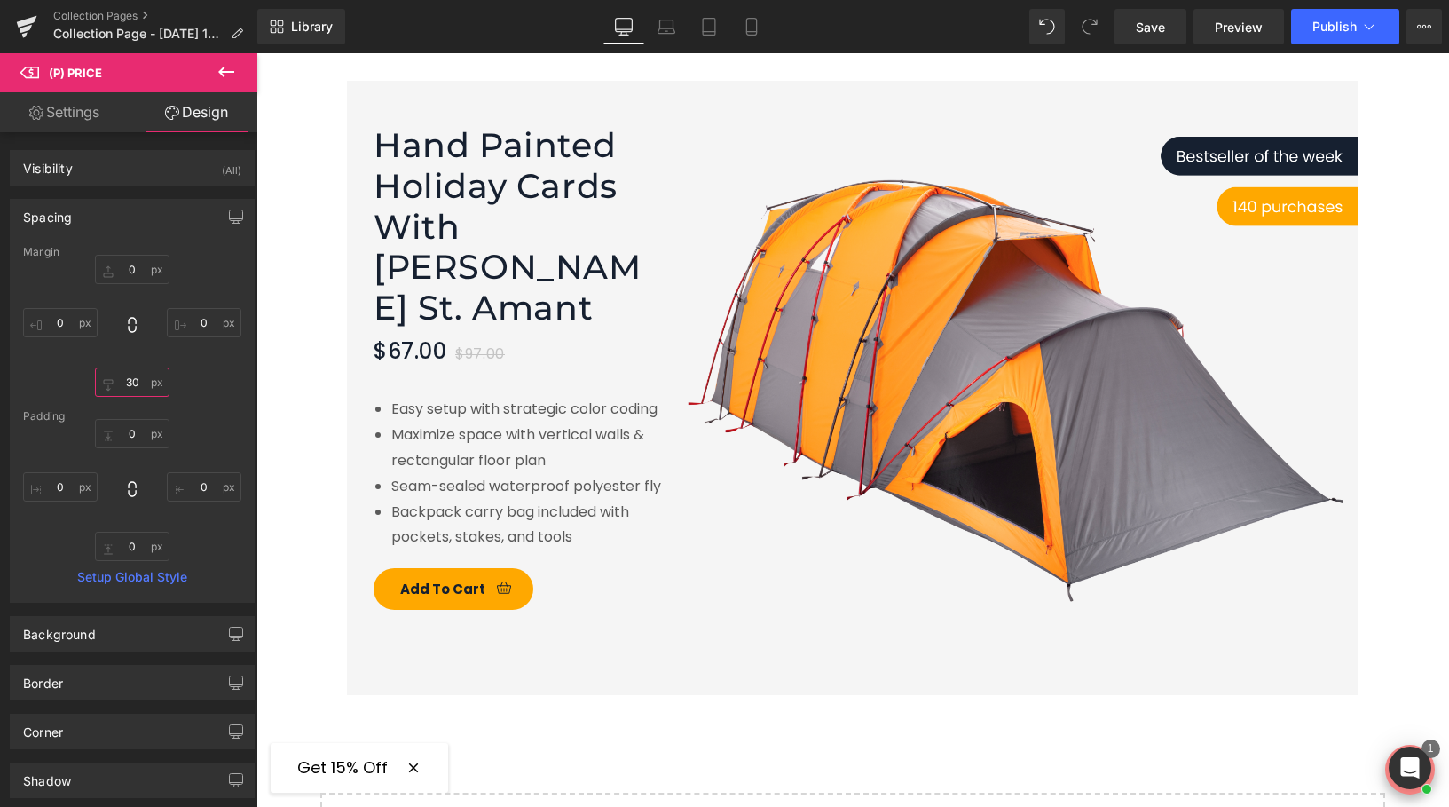
type input "3"
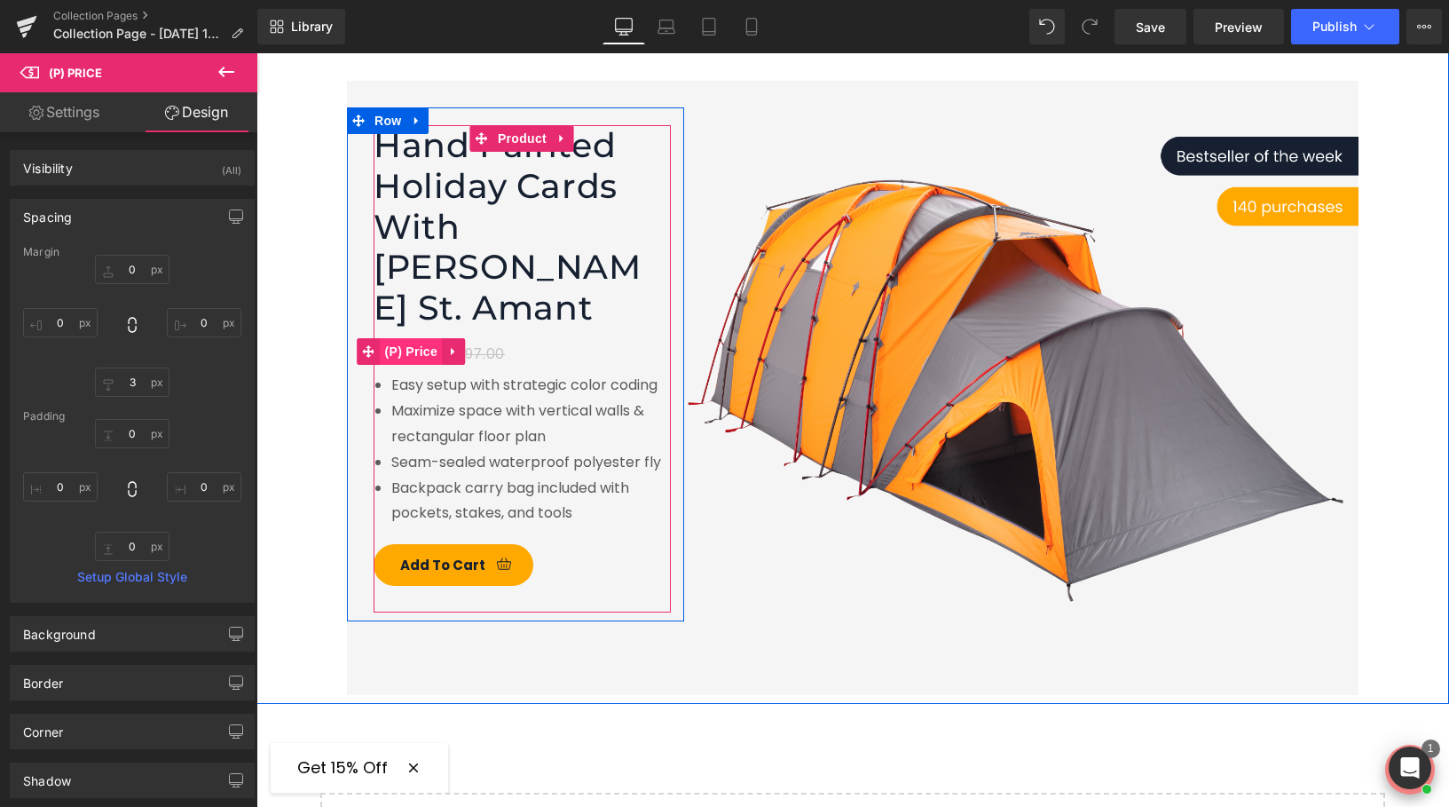
click at [414, 338] on span "(P) Price" at bounding box center [412, 351] width 62 height 27
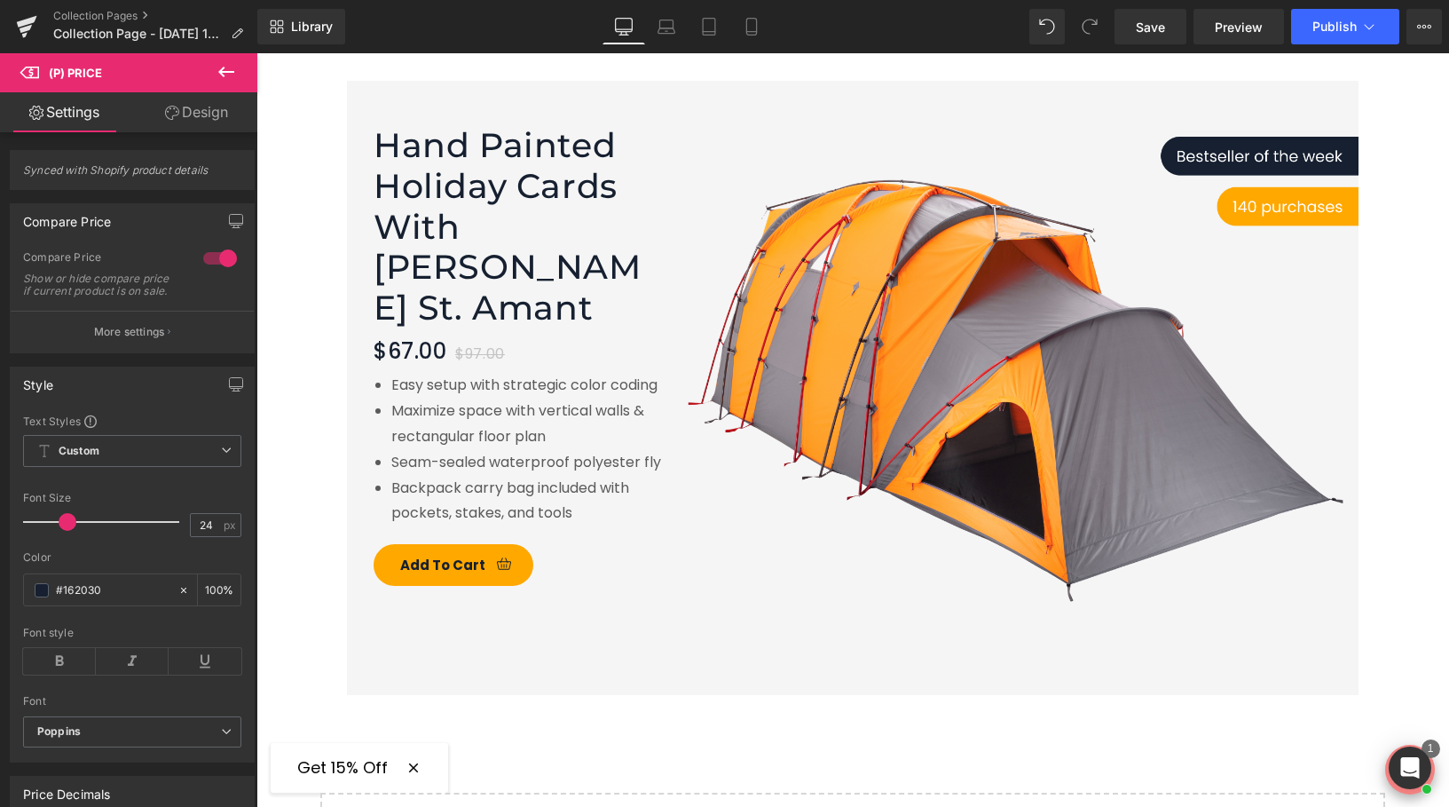
click at [189, 113] on link "Design" at bounding box center [196, 112] width 129 height 40
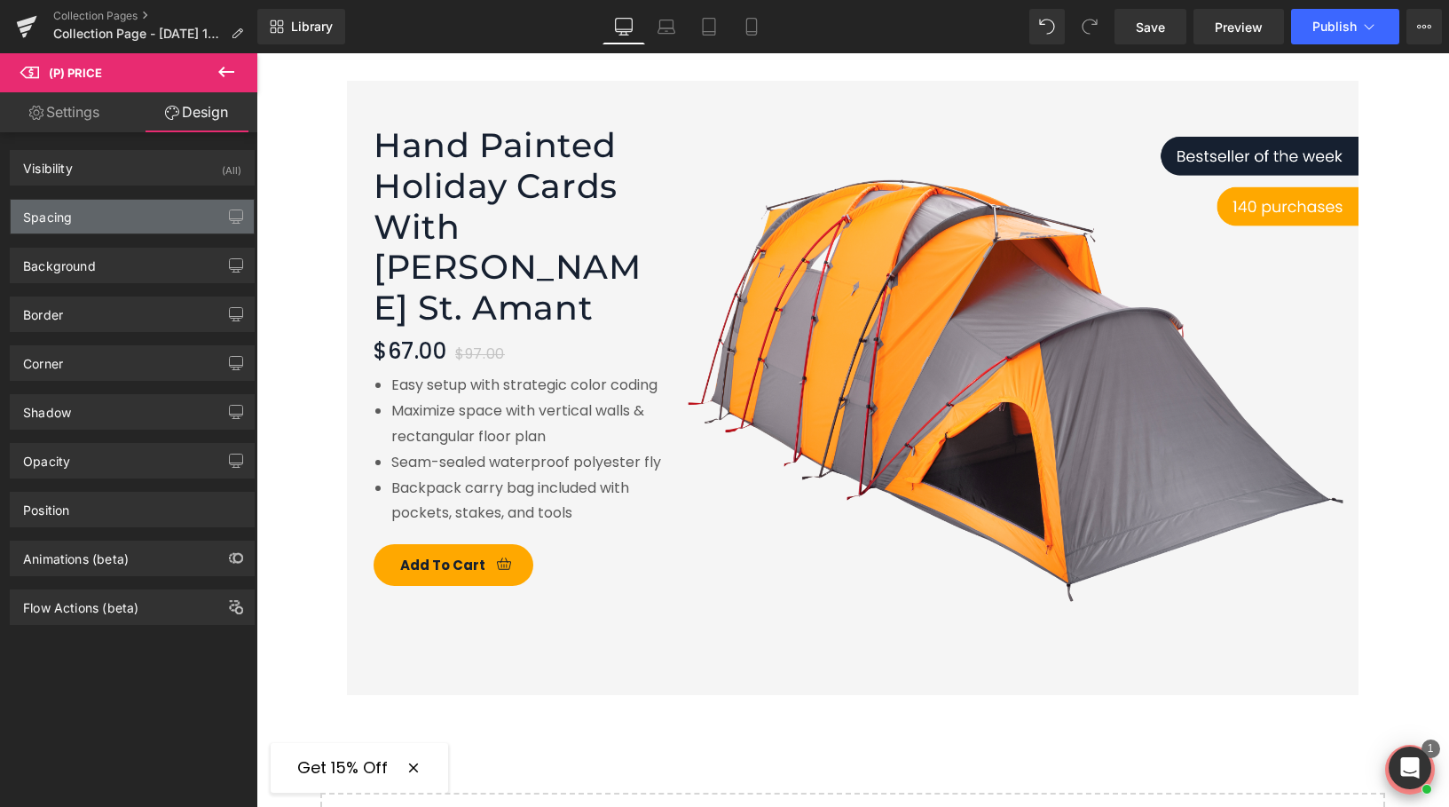
click at [114, 216] on div "Spacing" at bounding box center [132, 217] width 243 height 34
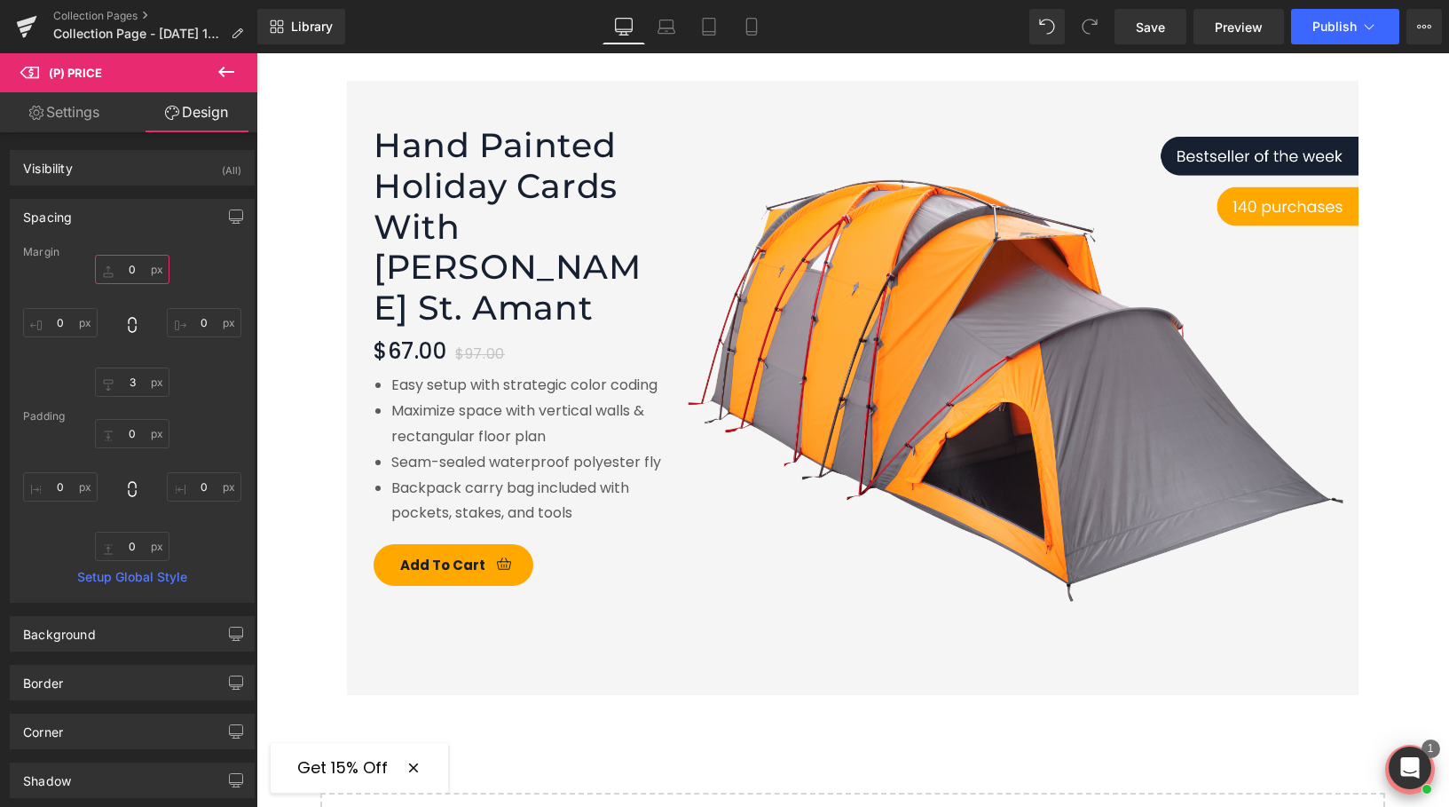
click at [136, 266] on input "0" at bounding box center [132, 269] width 75 height 29
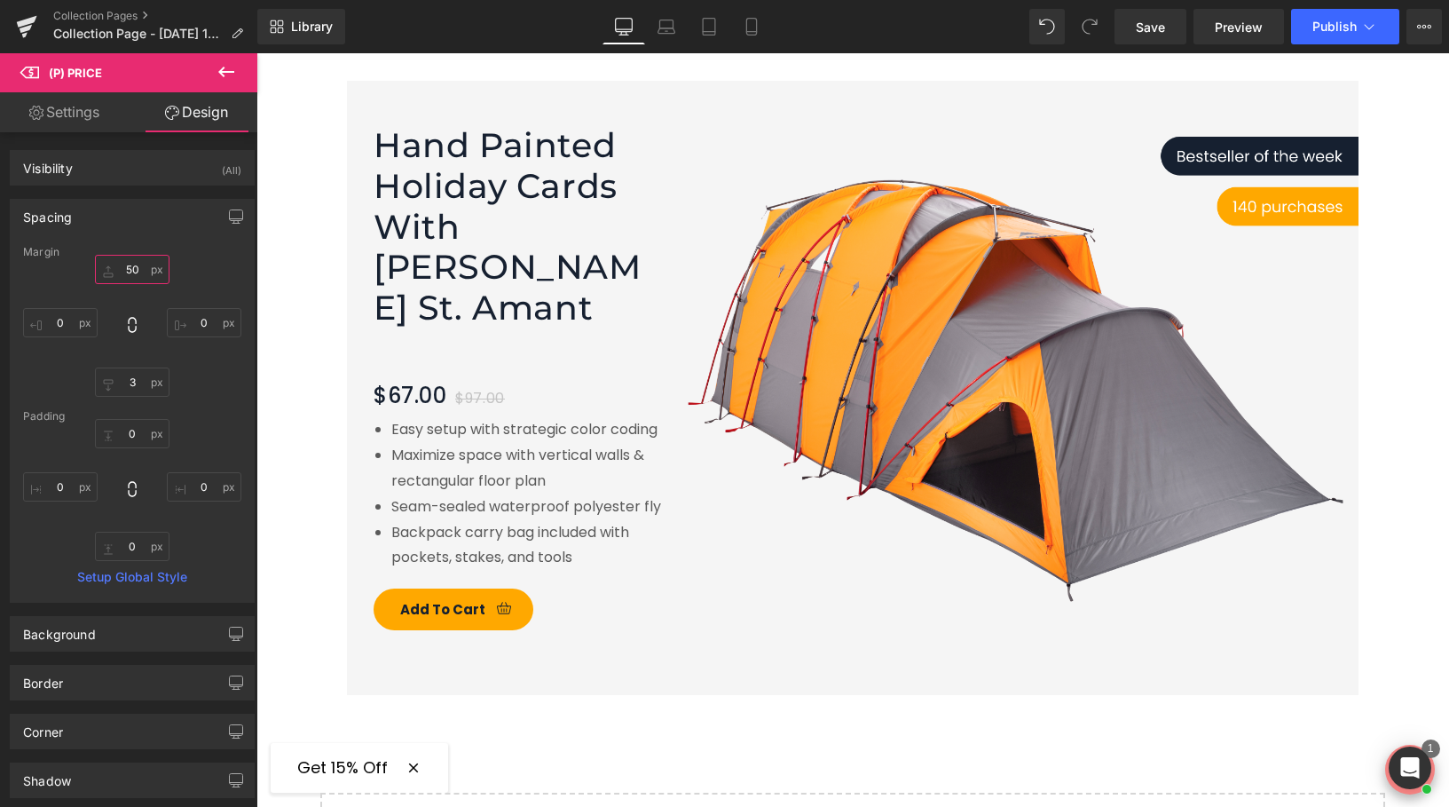
type input "5"
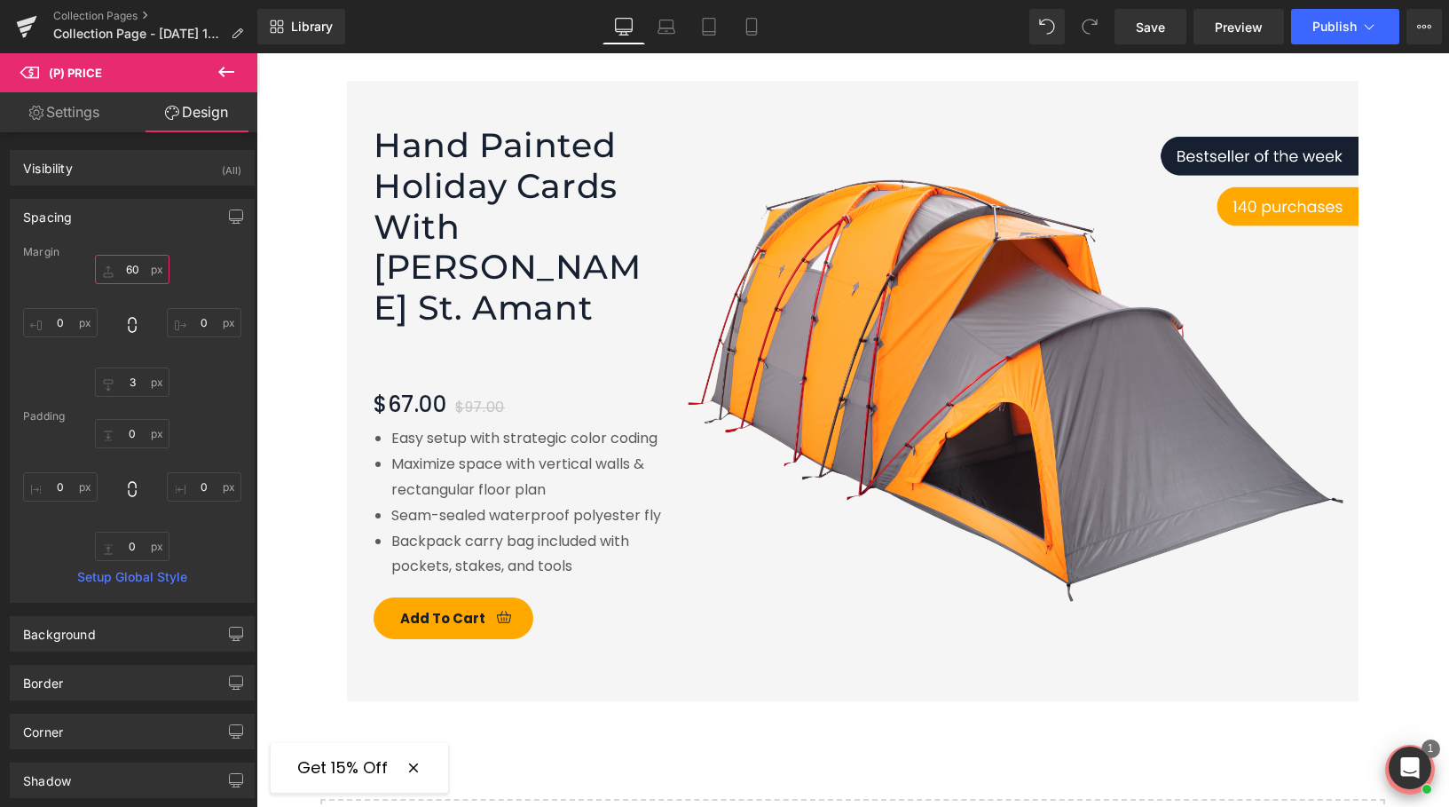
type input "6"
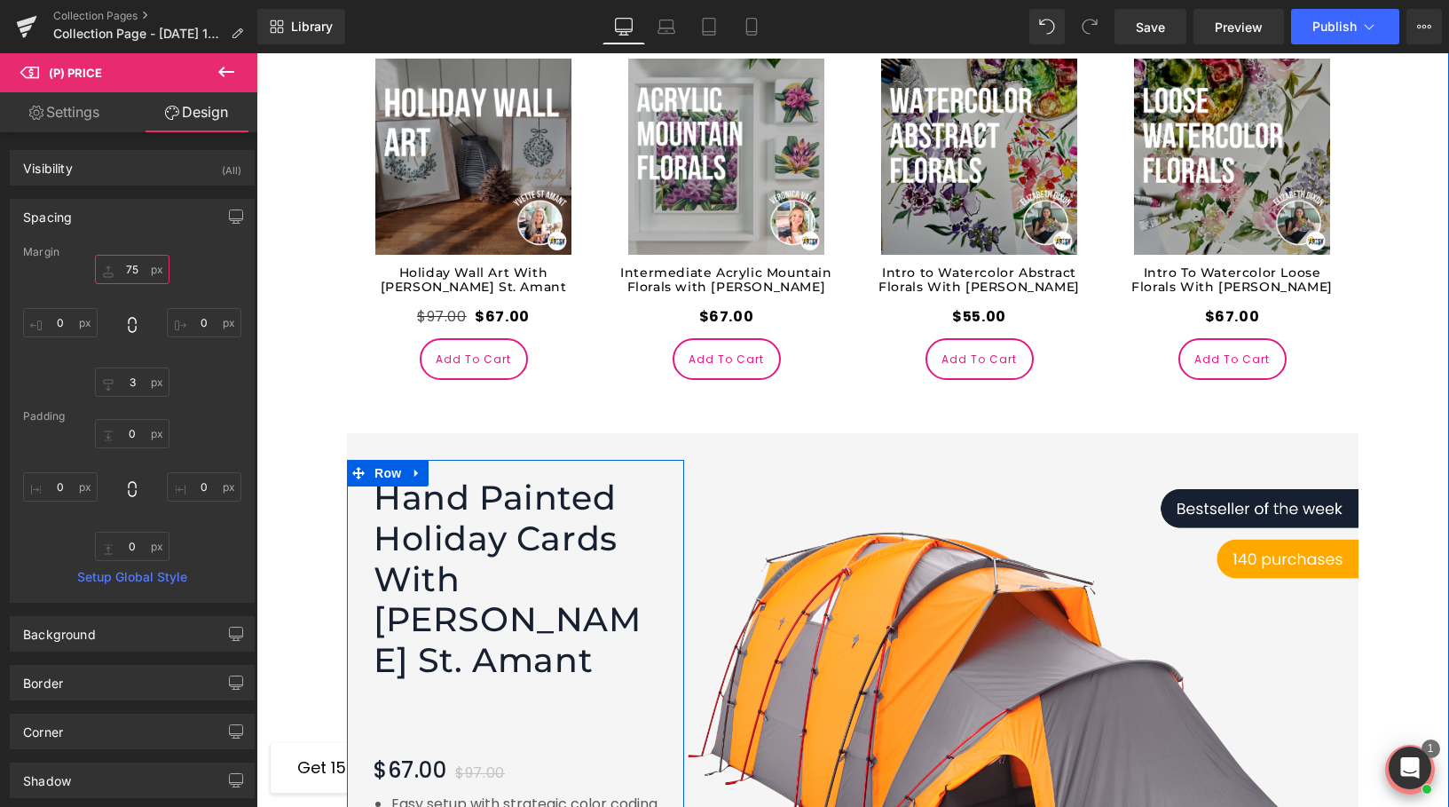
scroll to position [2504, 0]
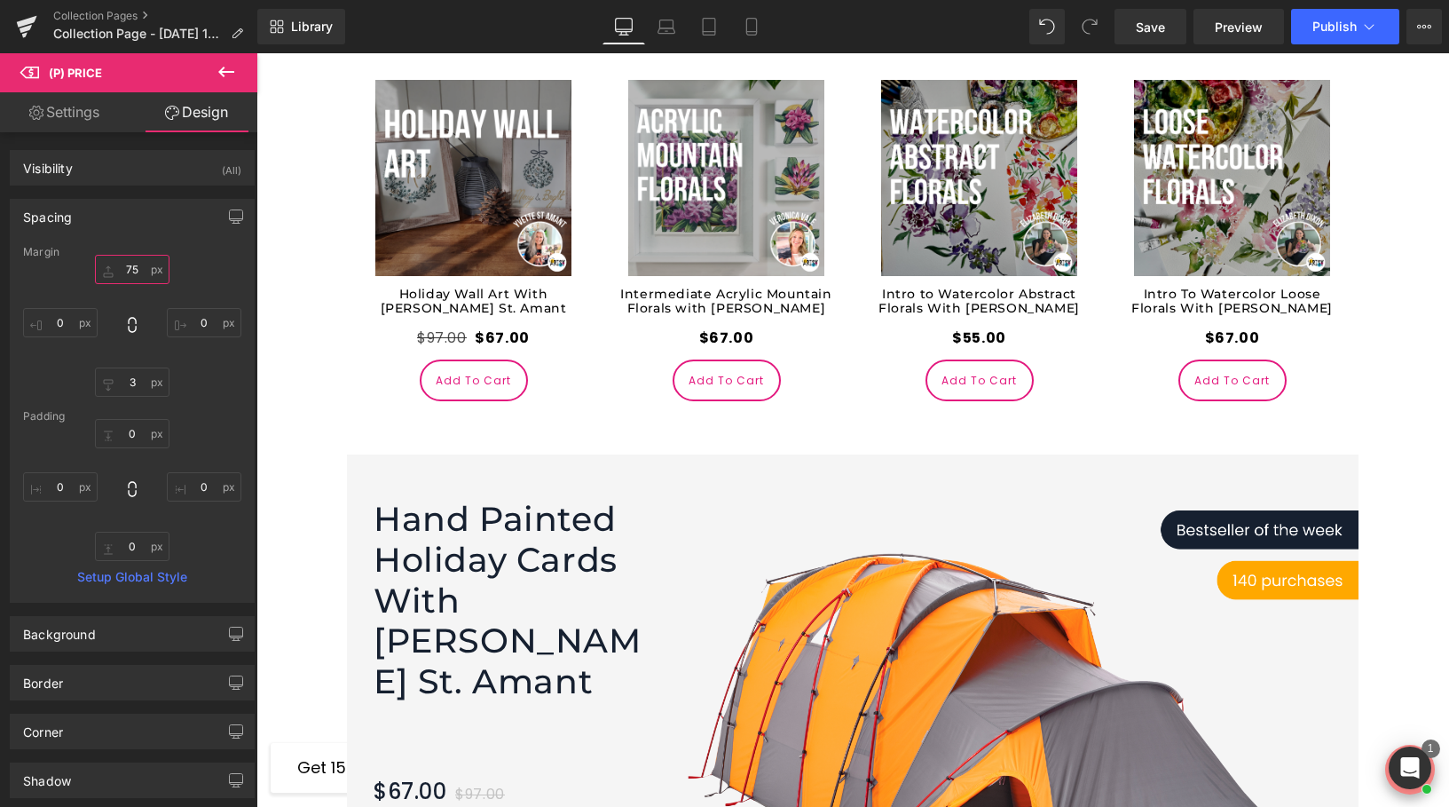
type input "75"
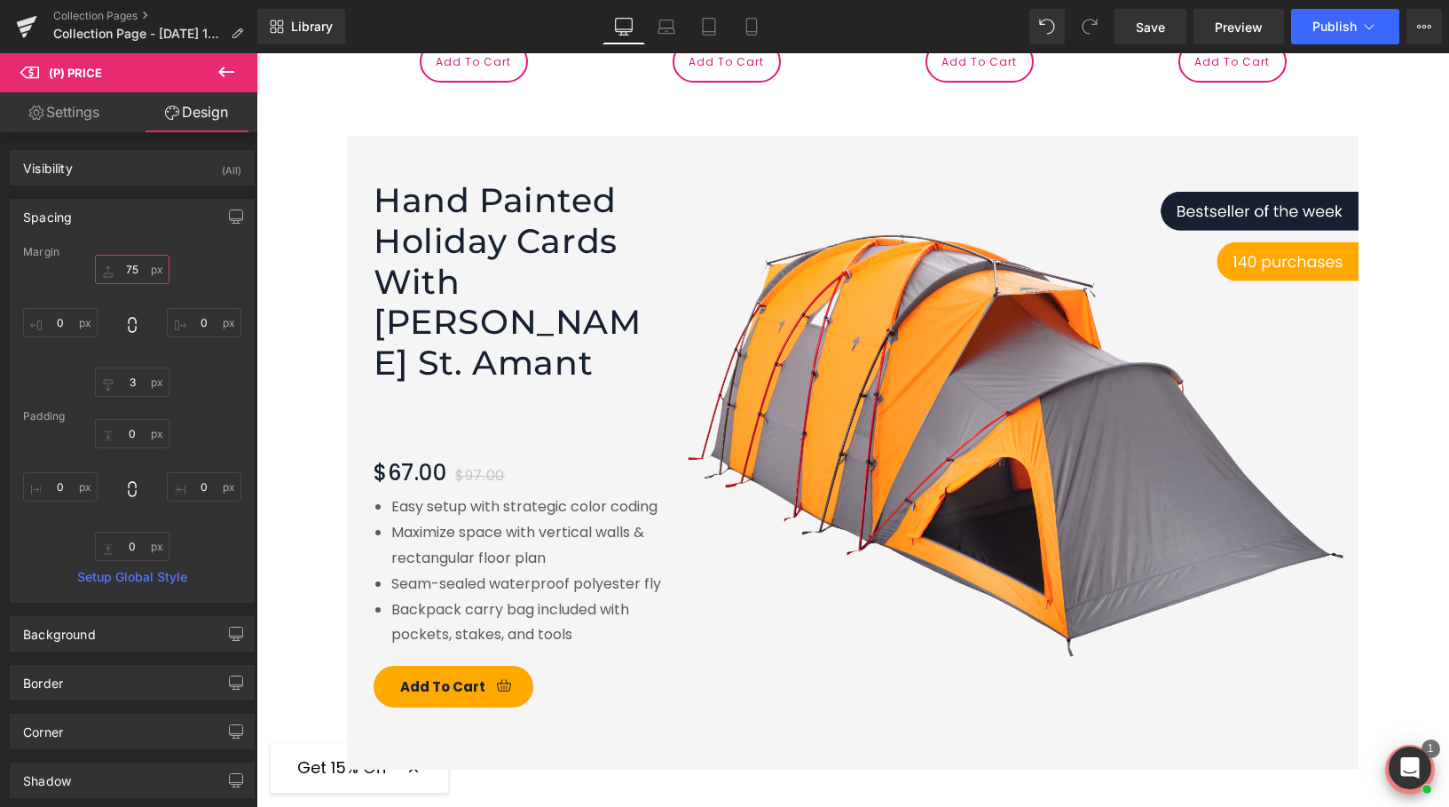
scroll to position [2825, 0]
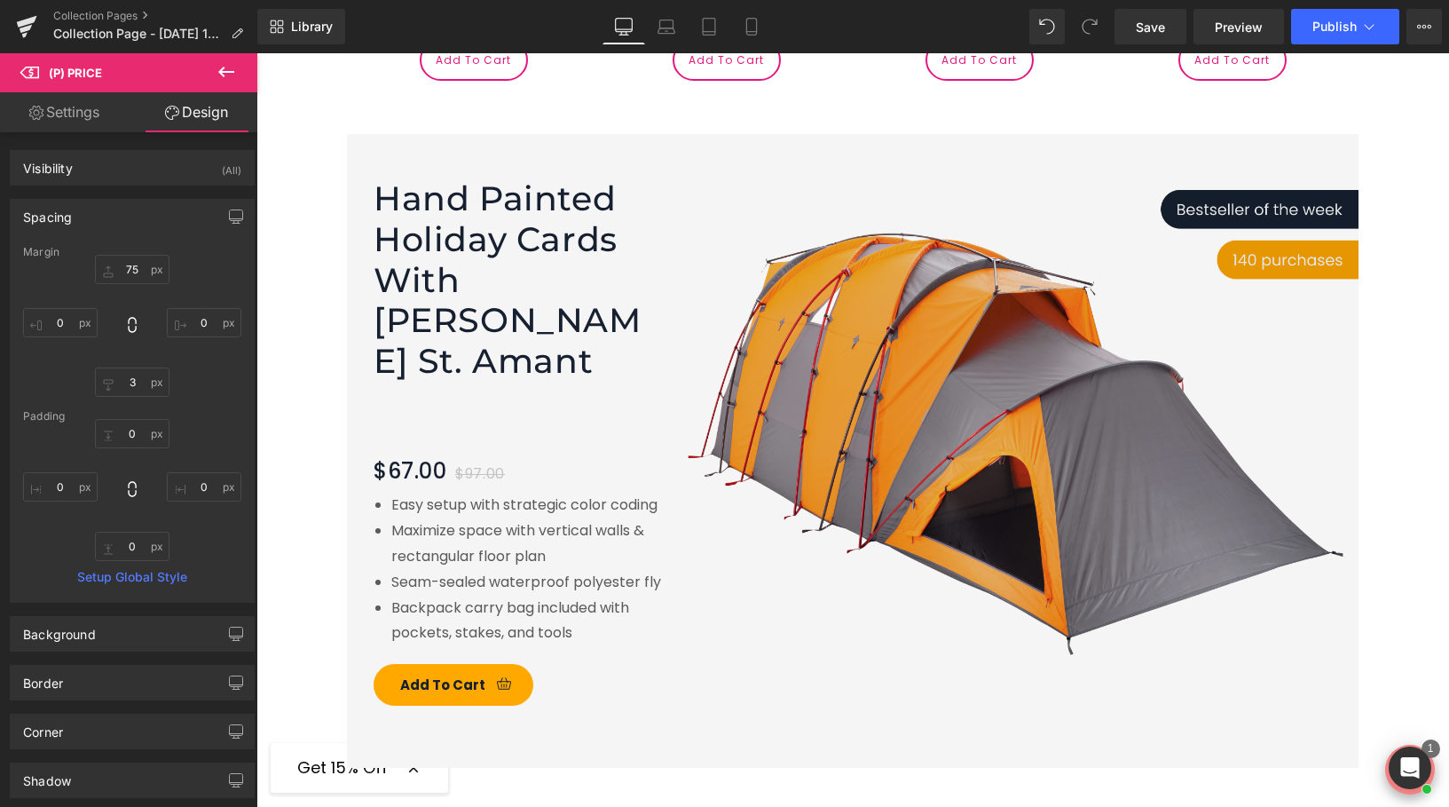
click at [963, 370] on img at bounding box center [1021, 441] width 674 height 560
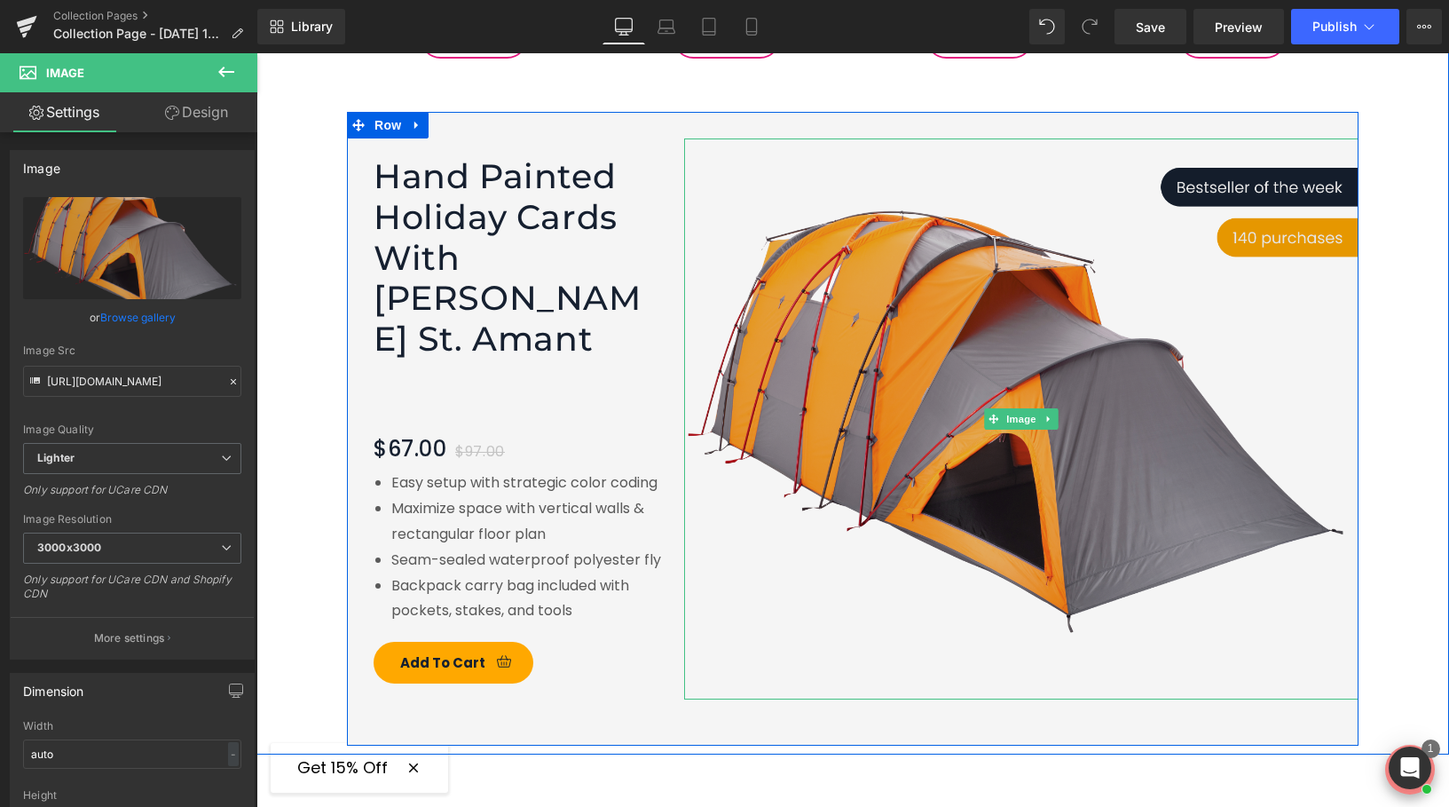
scroll to position [2846, 0]
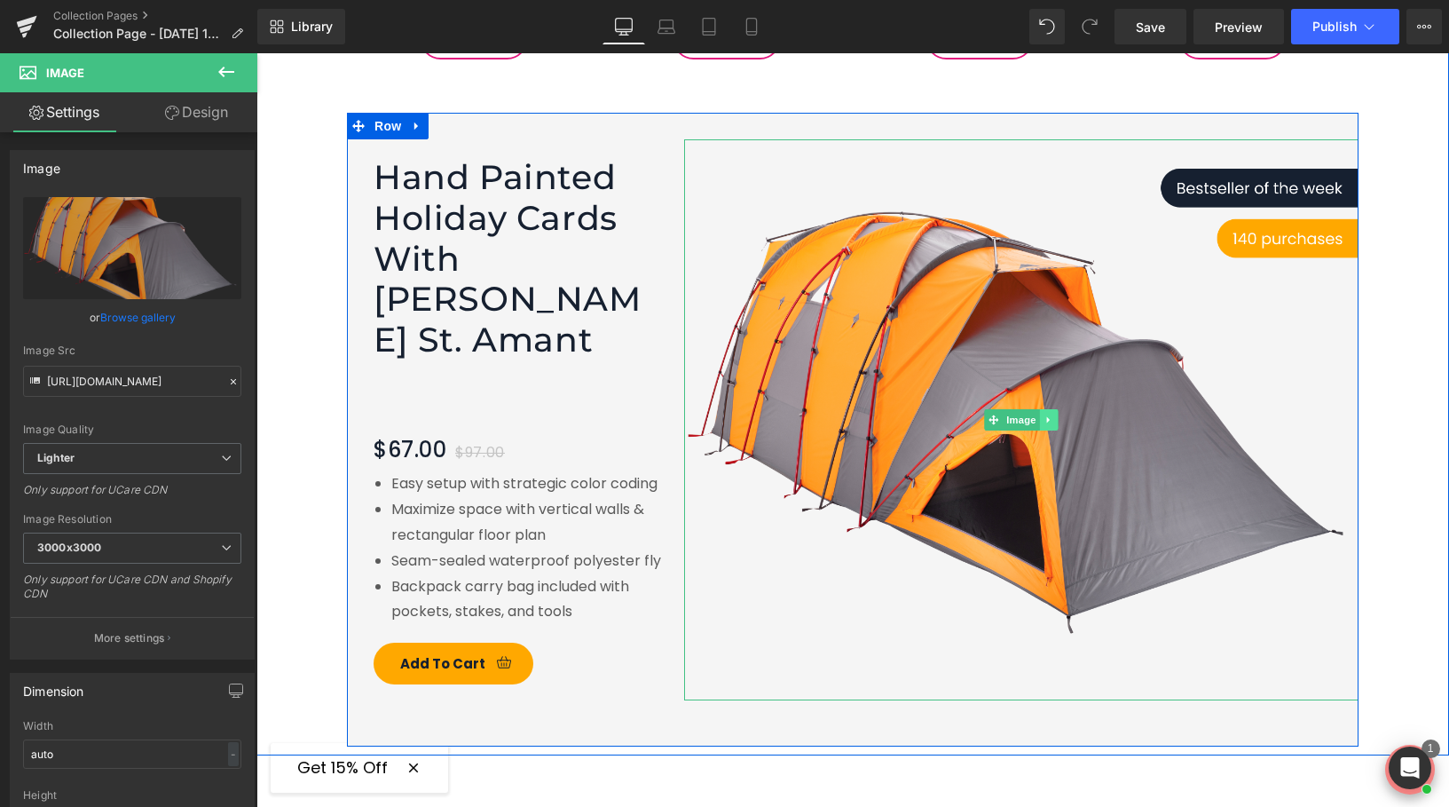
click at [1040, 409] on link at bounding box center [1049, 419] width 19 height 21
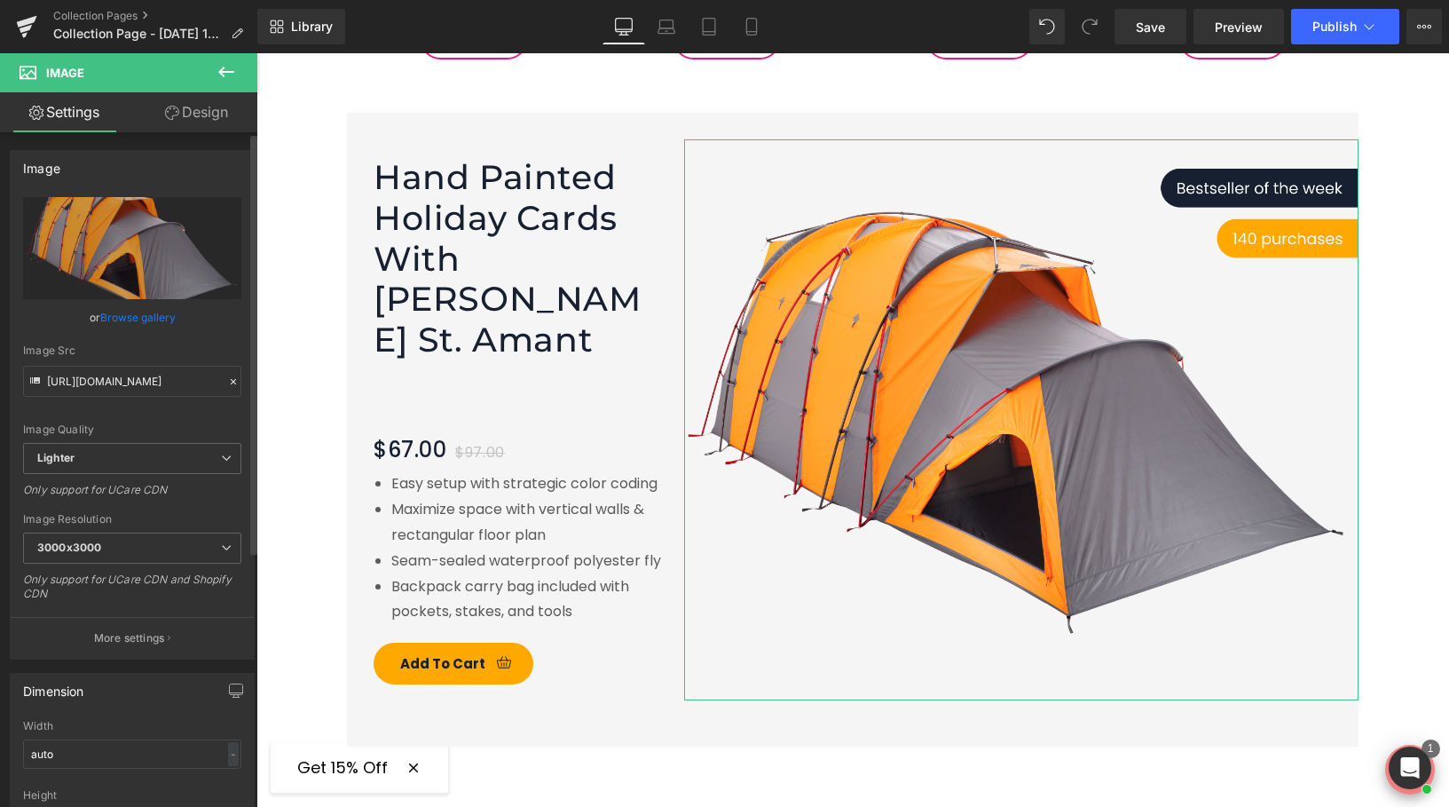
click at [101, 318] on link "Browse gallery" at bounding box center [137, 317] width 75 height 31
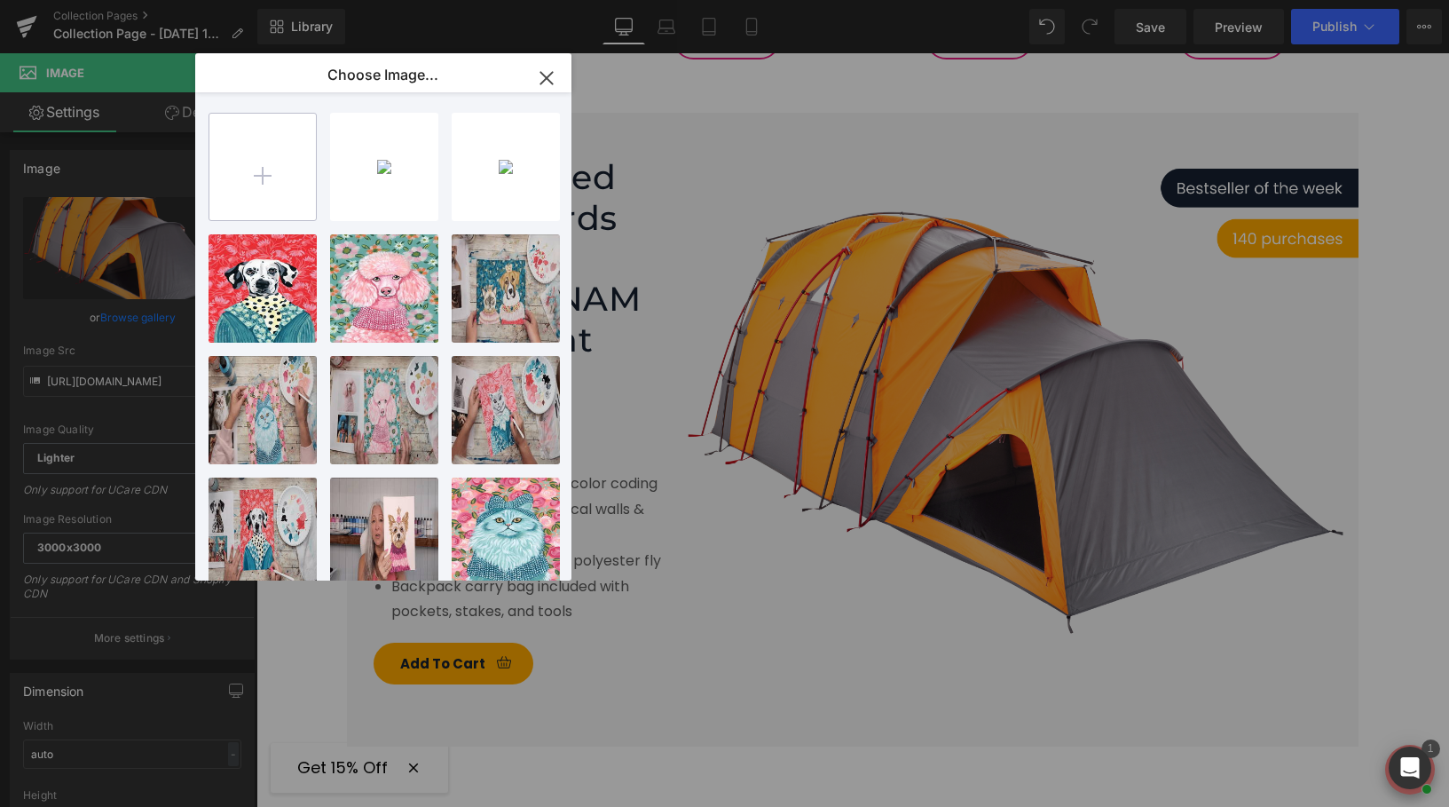
click at [283, 185] on input "file" at bounding box center [262, 167] width 106 height 106
type input "C:\fakepath\Untitled design (34).png"
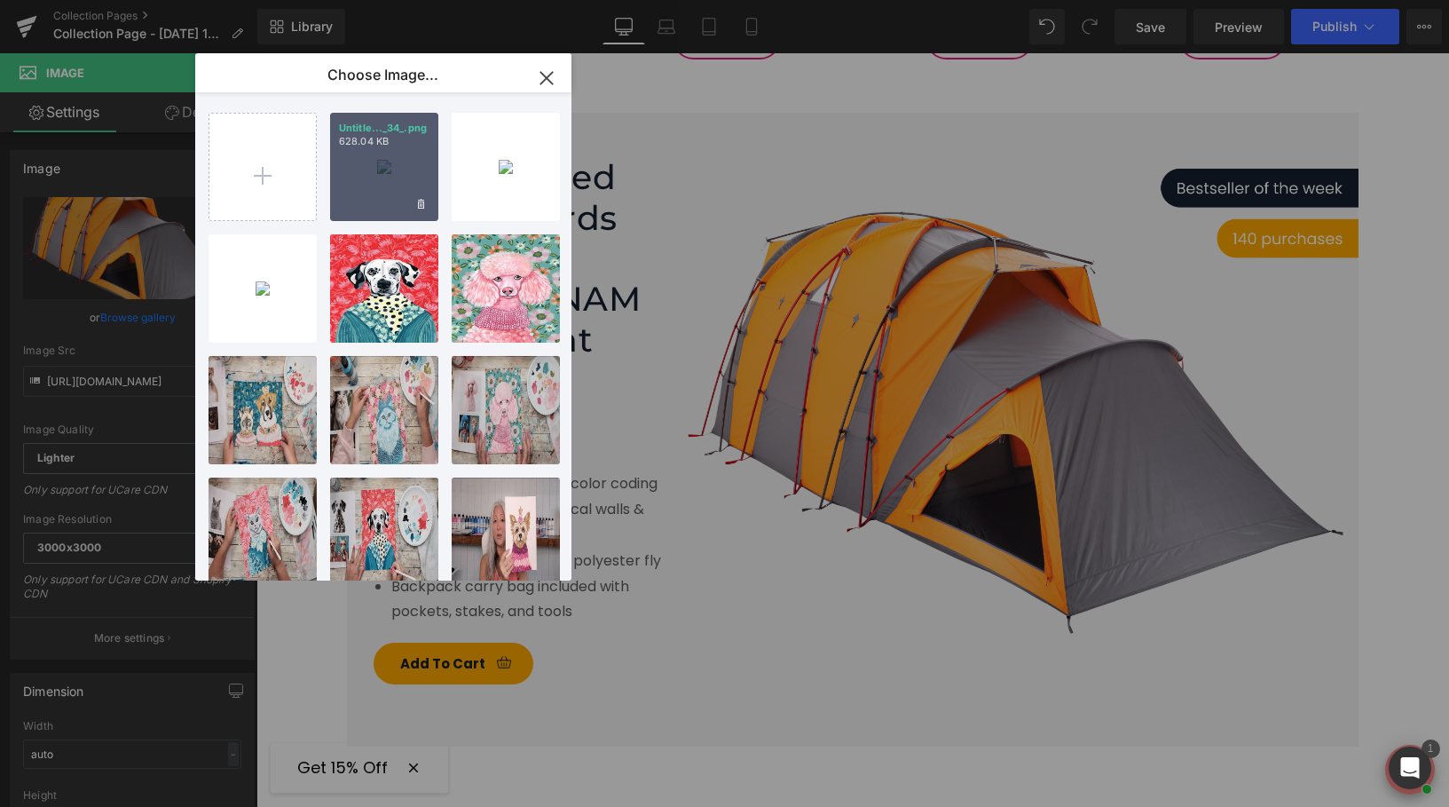
click at [419, 180] on div "Untitle..._34_.png 628.04 KB" at bounding box center [384, 167] width 108 height 108
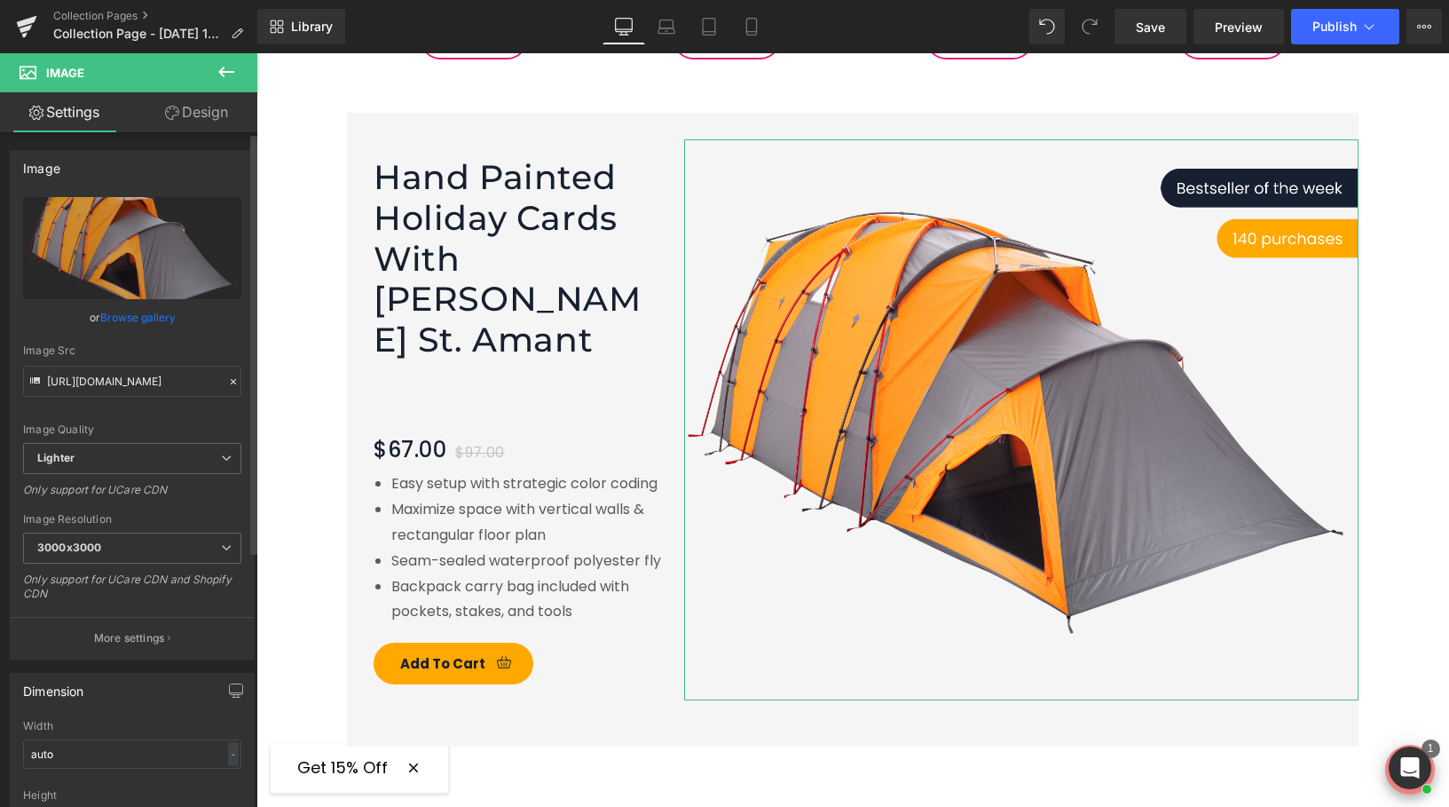
click at [164, 315] on link "Browse gallery" at bounding box center [137, 317] width 75 height 31
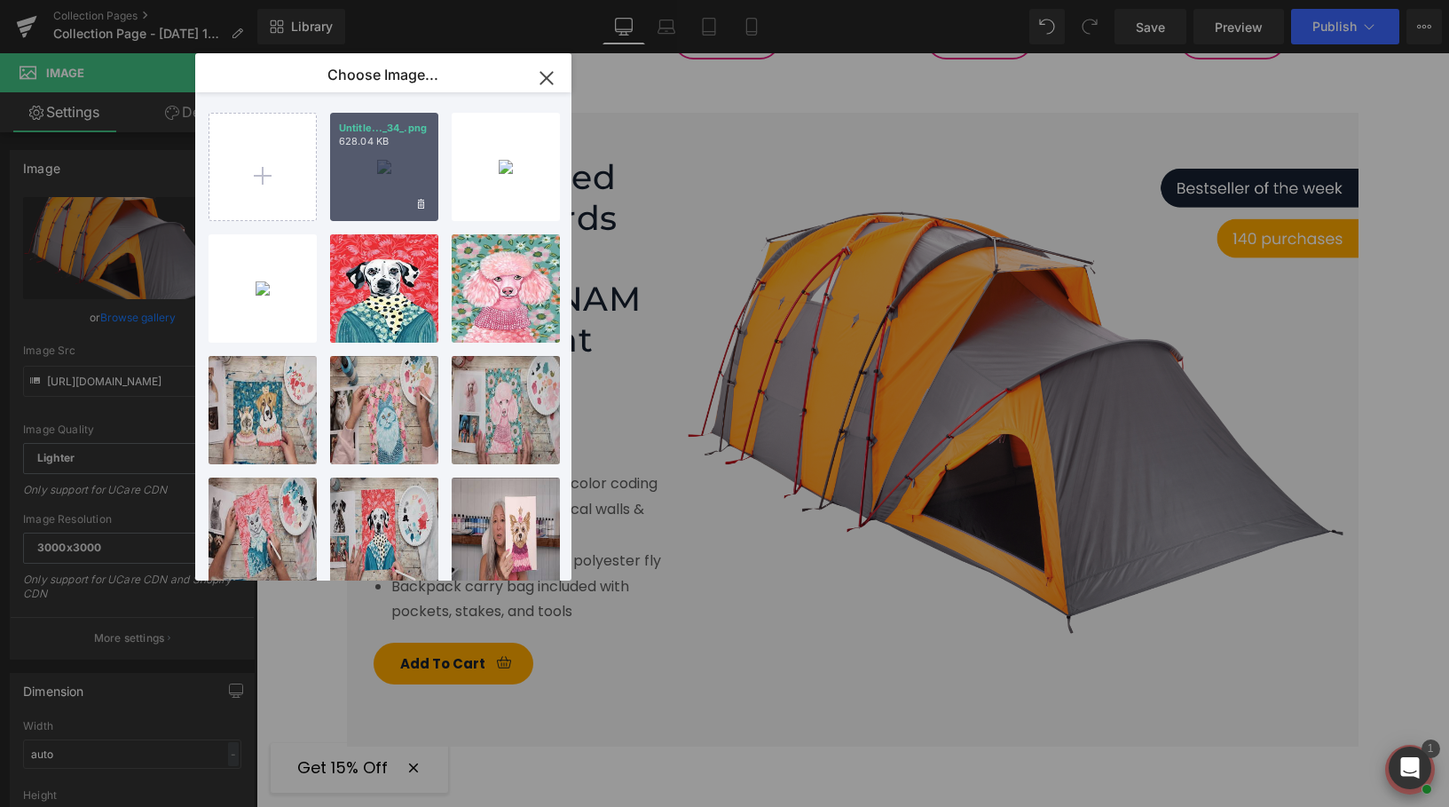
click at [372, 177] on div "Untitle..._34_.png 628.04 KB" at bounding box center [384, 167] width 108 height 108
type input "https://ucarecdn.com/f0e9990d-9b0e-4ea3-9bb3-8d8bfd8519f3/-/format/auto/-/previ…"
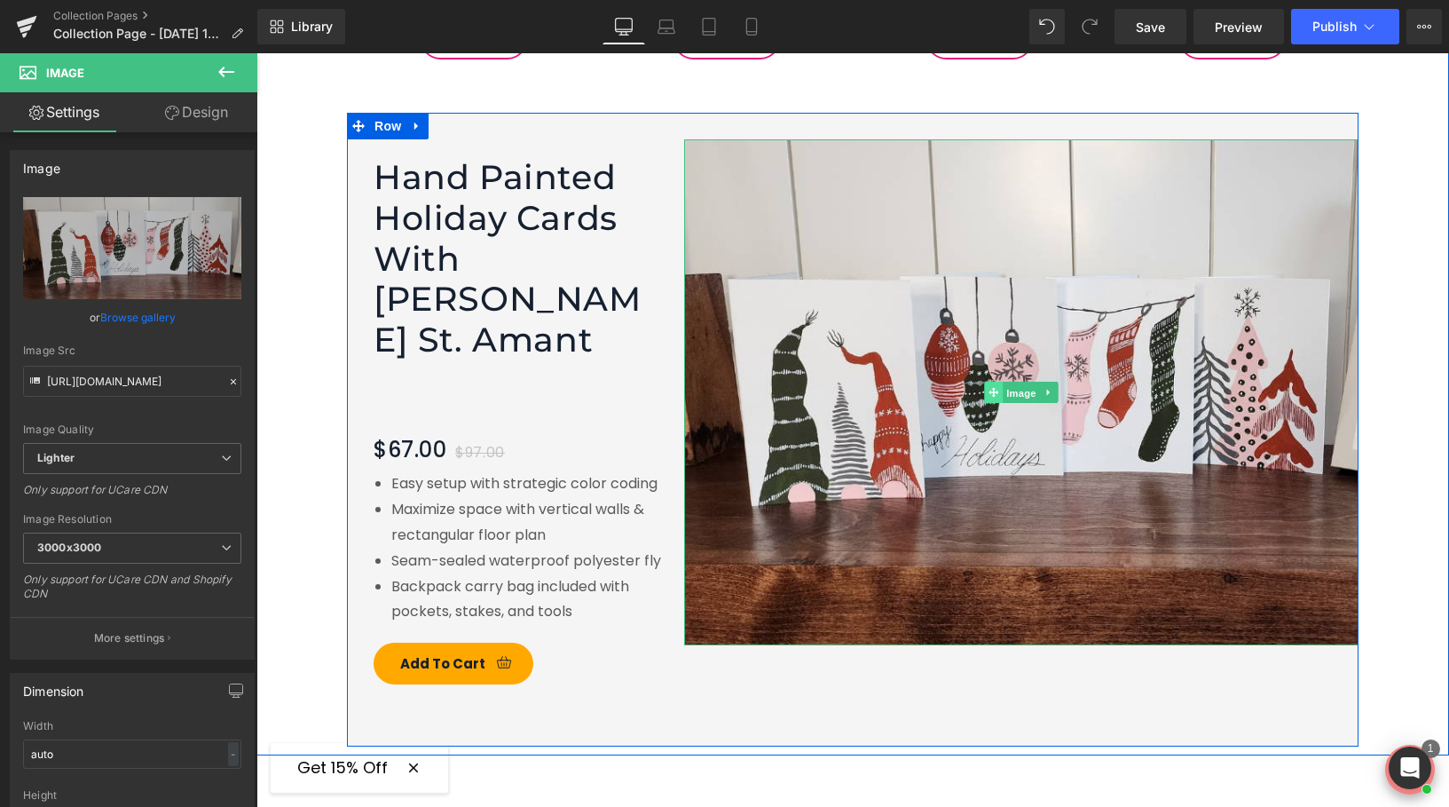
click at [989, 382] on link "Image" at bounding box center [1011, 392] width 55 height 21
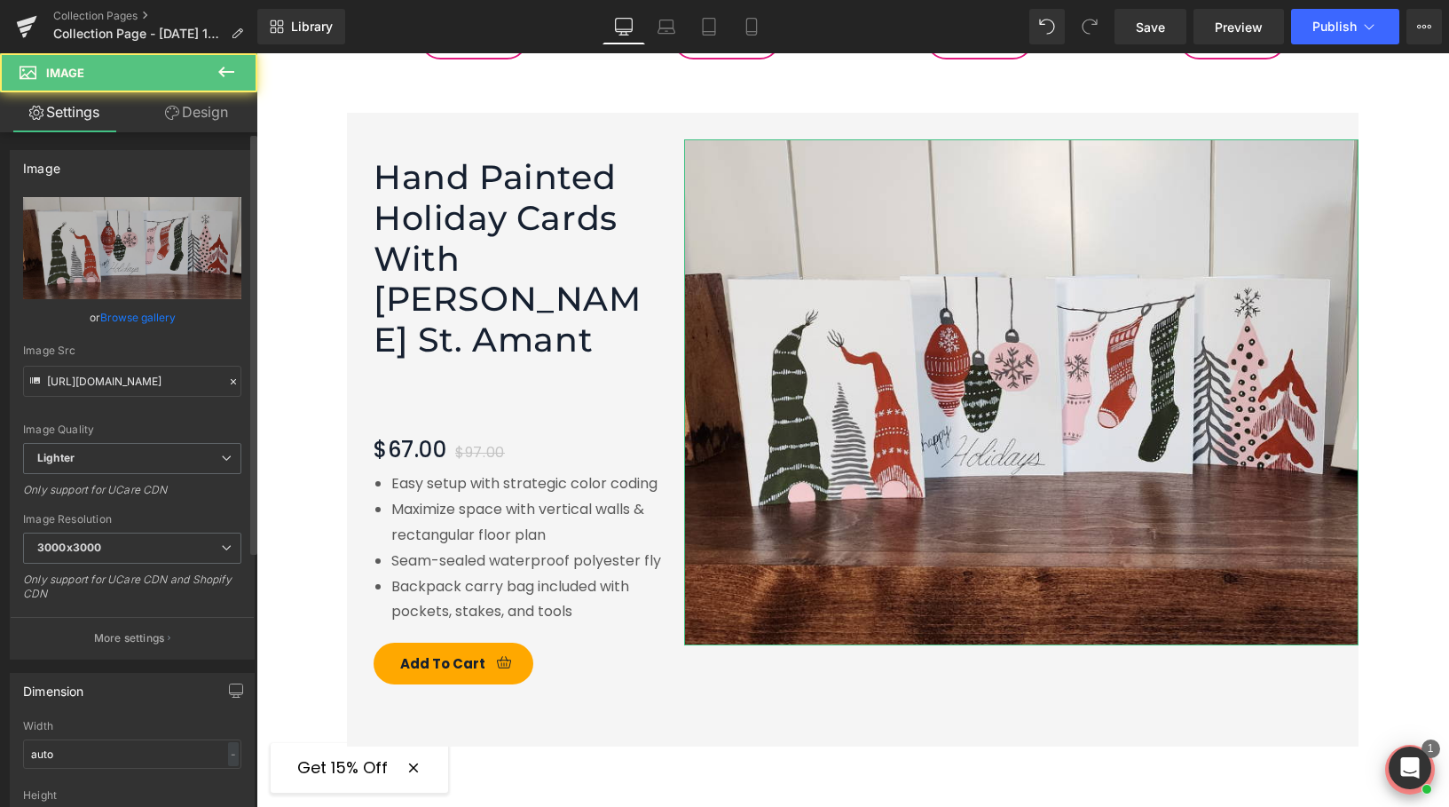
click at [146, 311] on link "Browse gallery" at bounding box center [137, 317] width 75 height 31
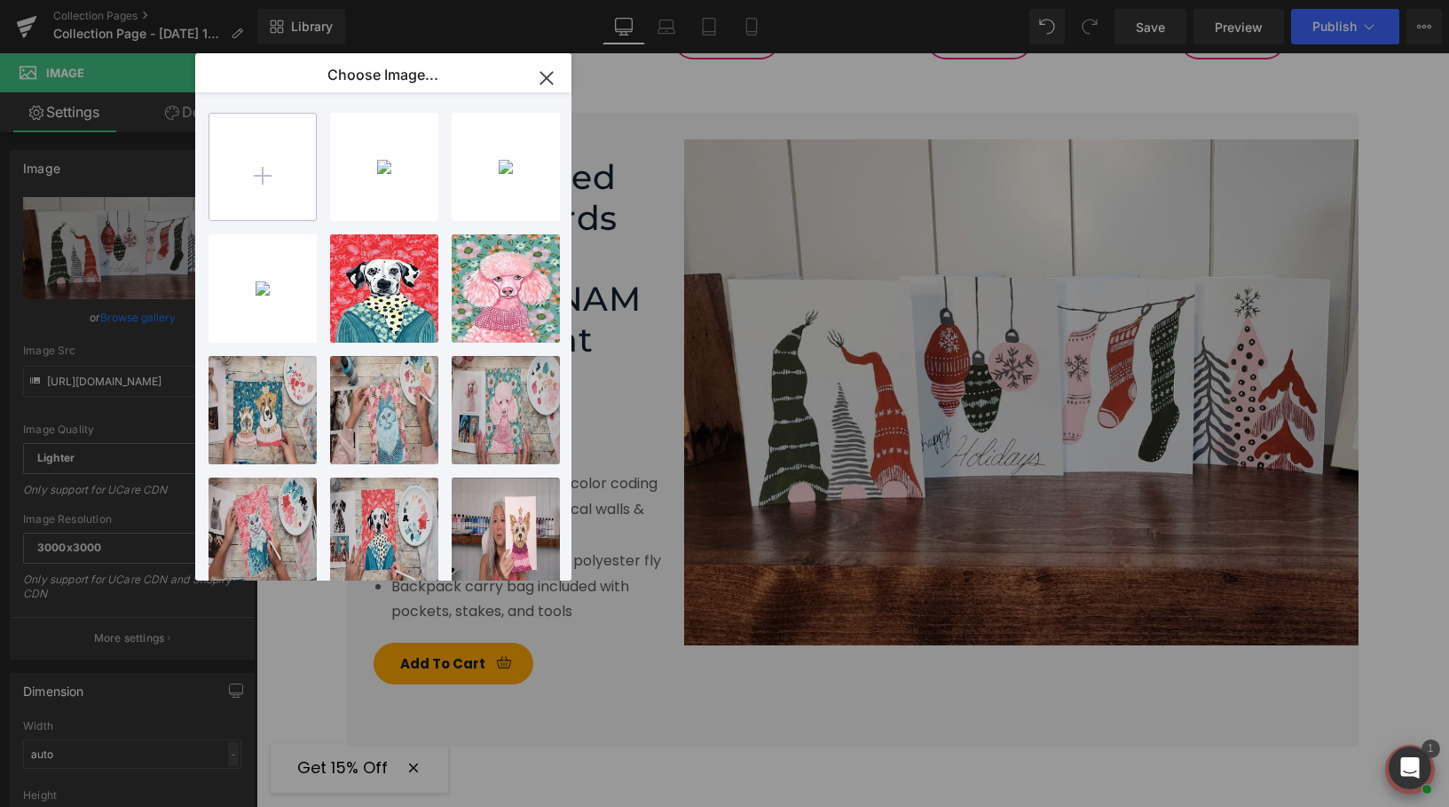
click at [242, 153] on input "file" at bounding box center [262, 167] width 106 height 106
type input "C:\fakepath\Untitled design (35).png"
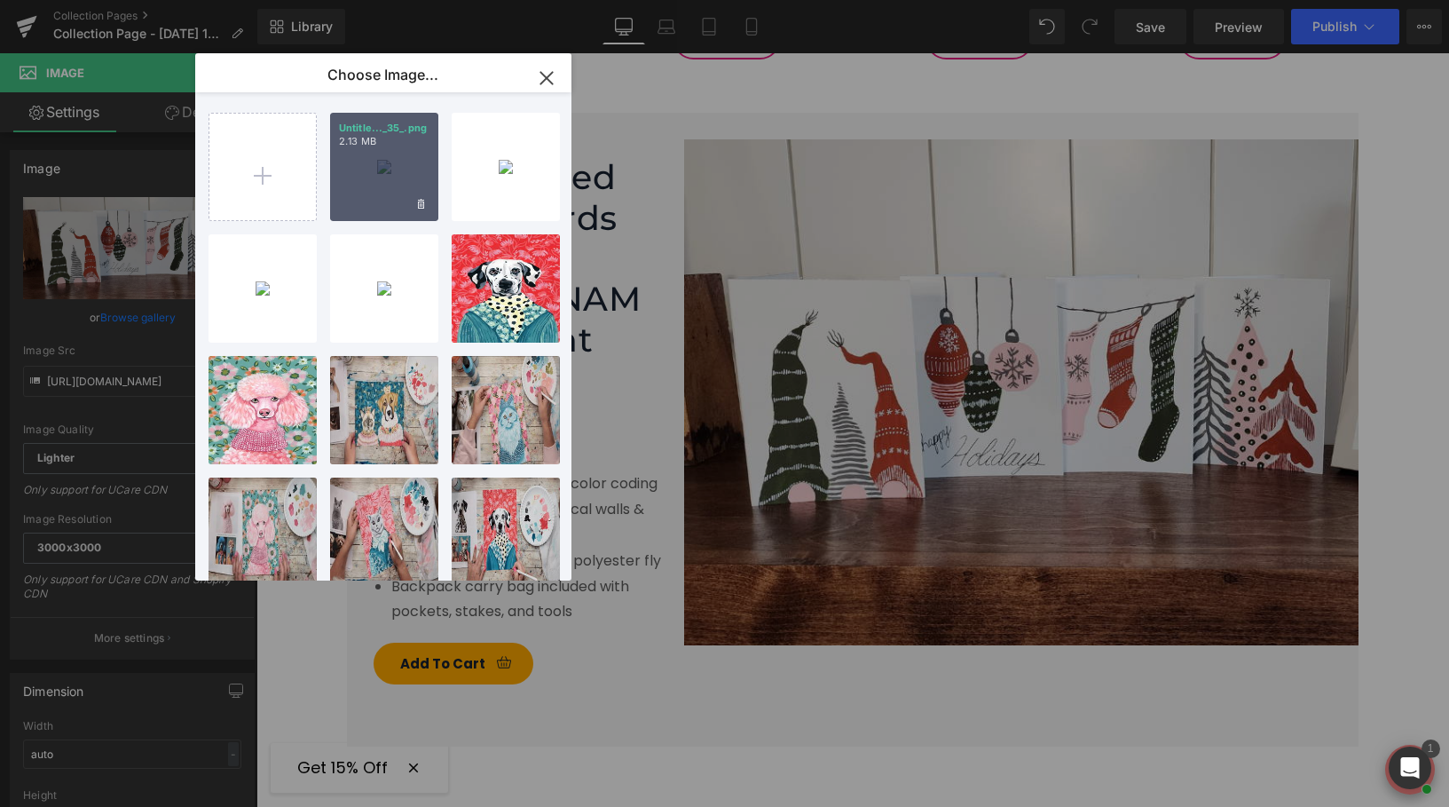
click at [385, 157] on div "Untitle..._35_.png 2.13 MB" at bounding box center [384, 167] width 108 height 108
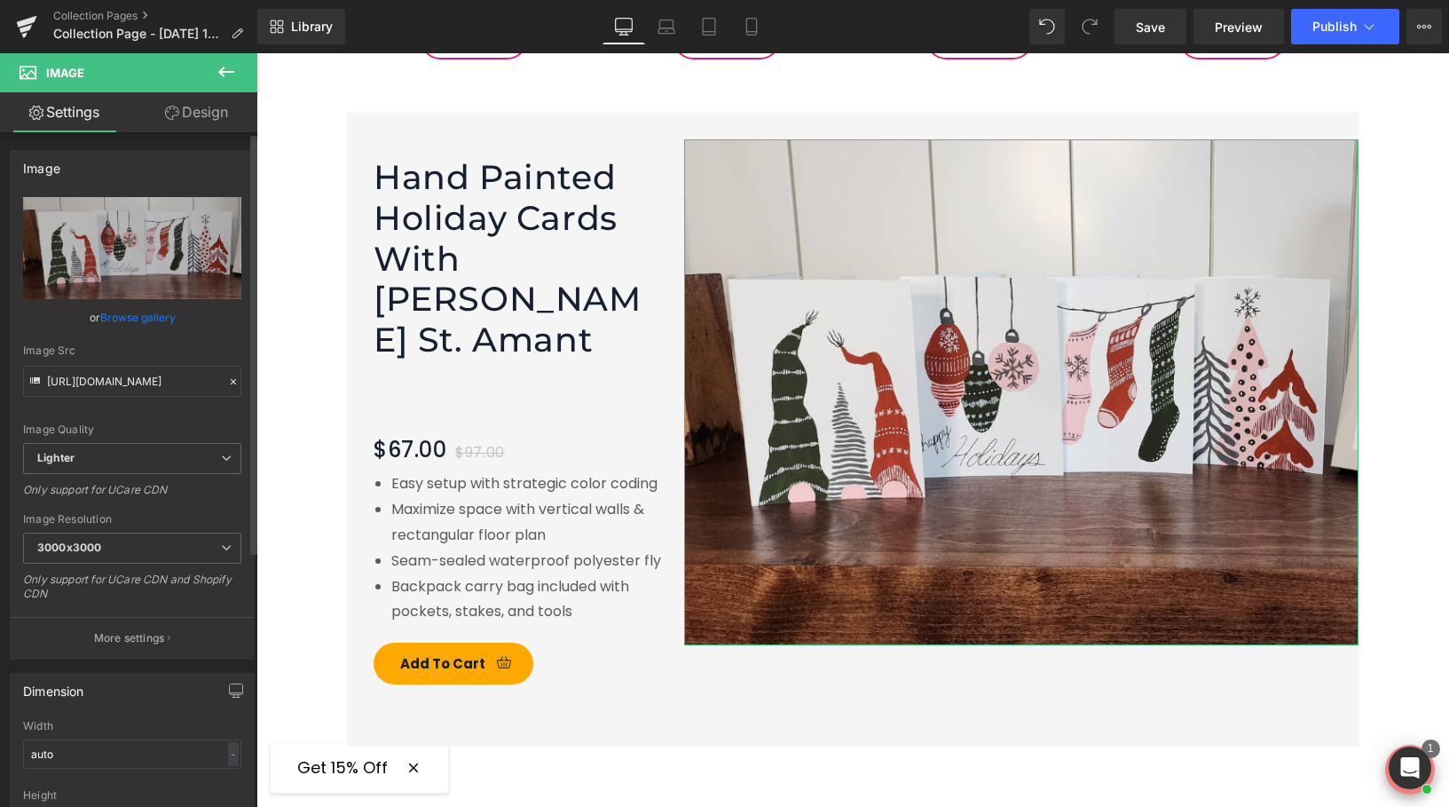
click at [164, 318] on link "Browse gallery" at bounding box center [137, 317] width 75 height 31
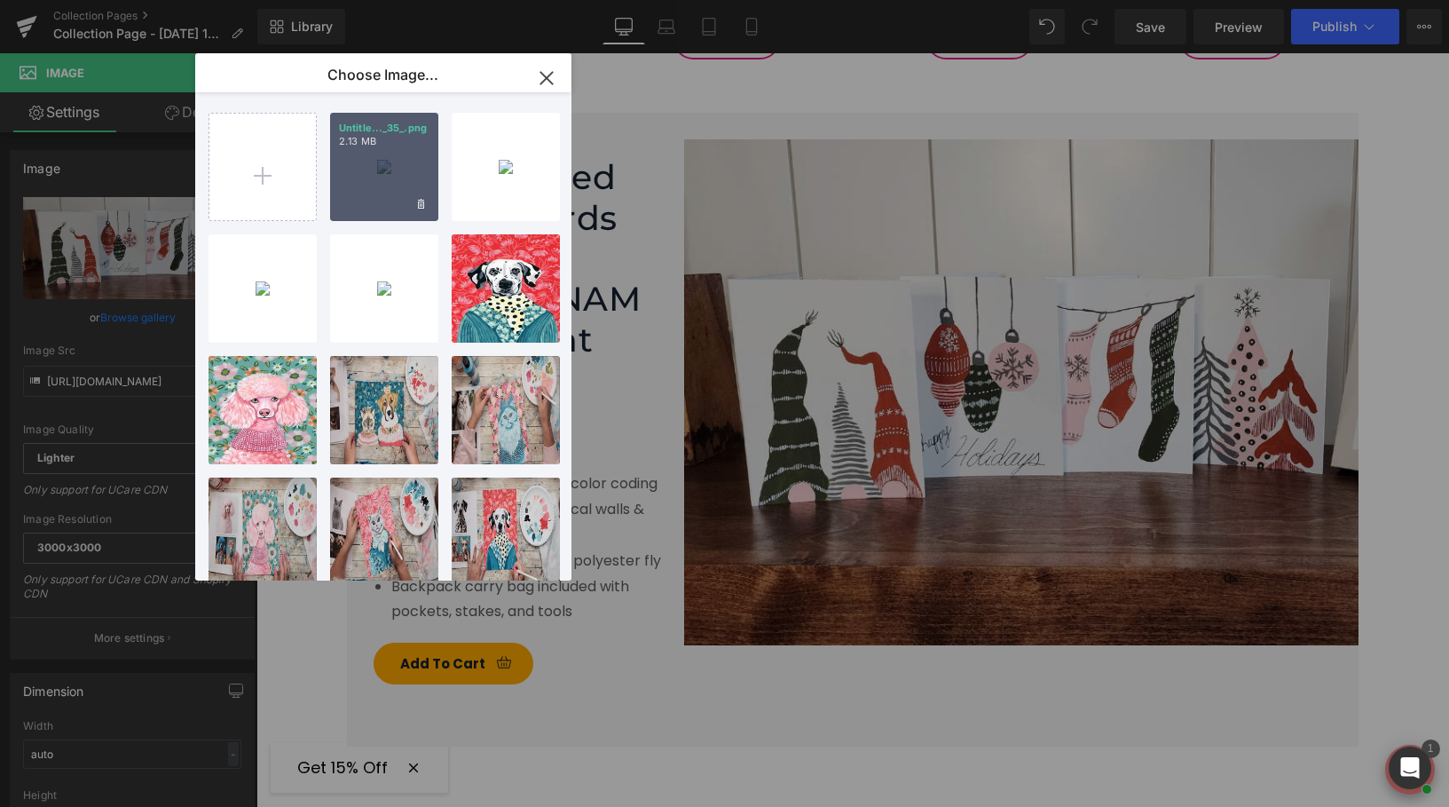
click at [414, 158] on div "Untitle..._35_.png 2.13 MB" at bounding box center [384, 167] width 108 height 108
type input "https://ucarecdn.com/c57a5378-ee1d-4e8d-ae2c-b158f651f2e8/-/format/auto/-/previ…"
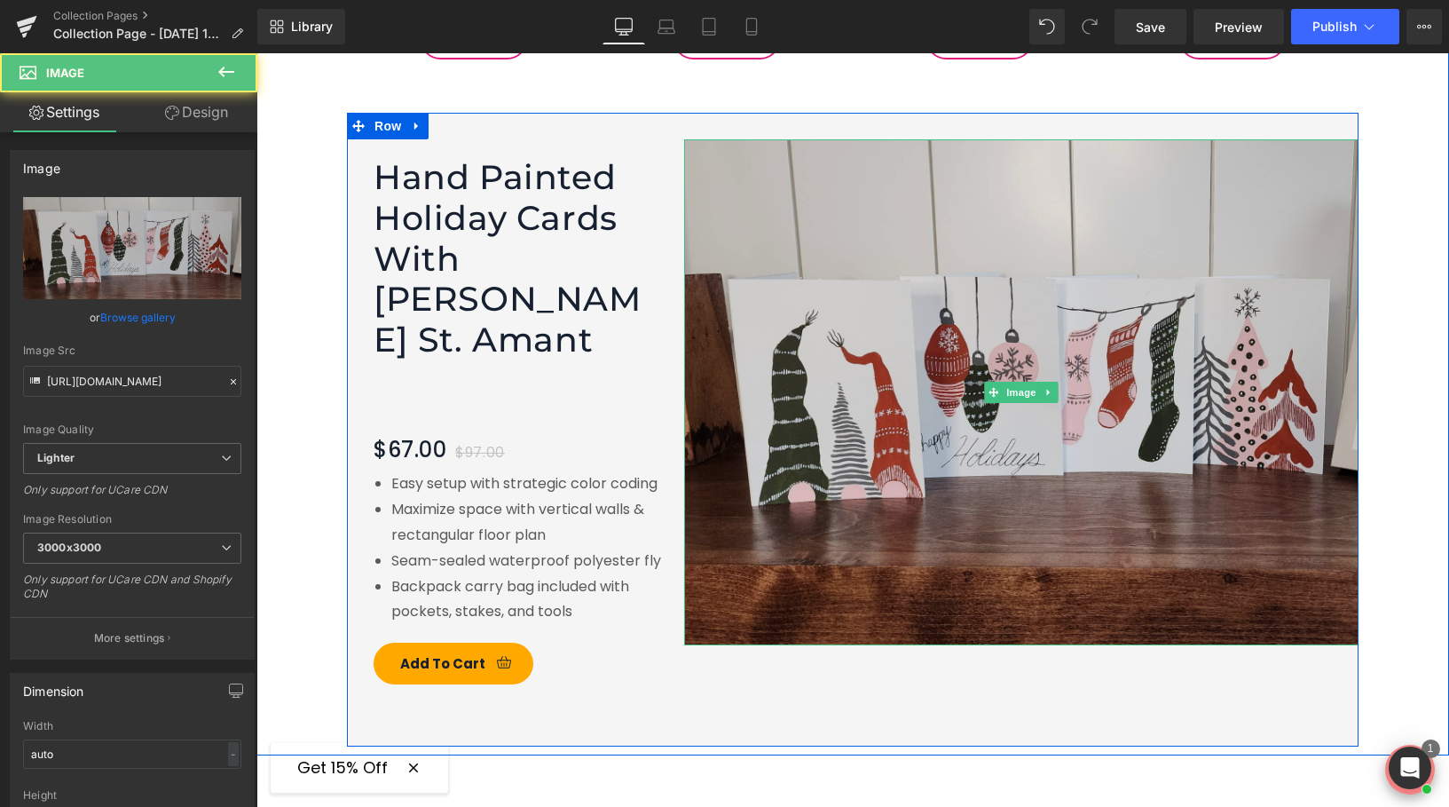
click at [855, 410] on img at bounding box center [1021, 392] width 674 height 506
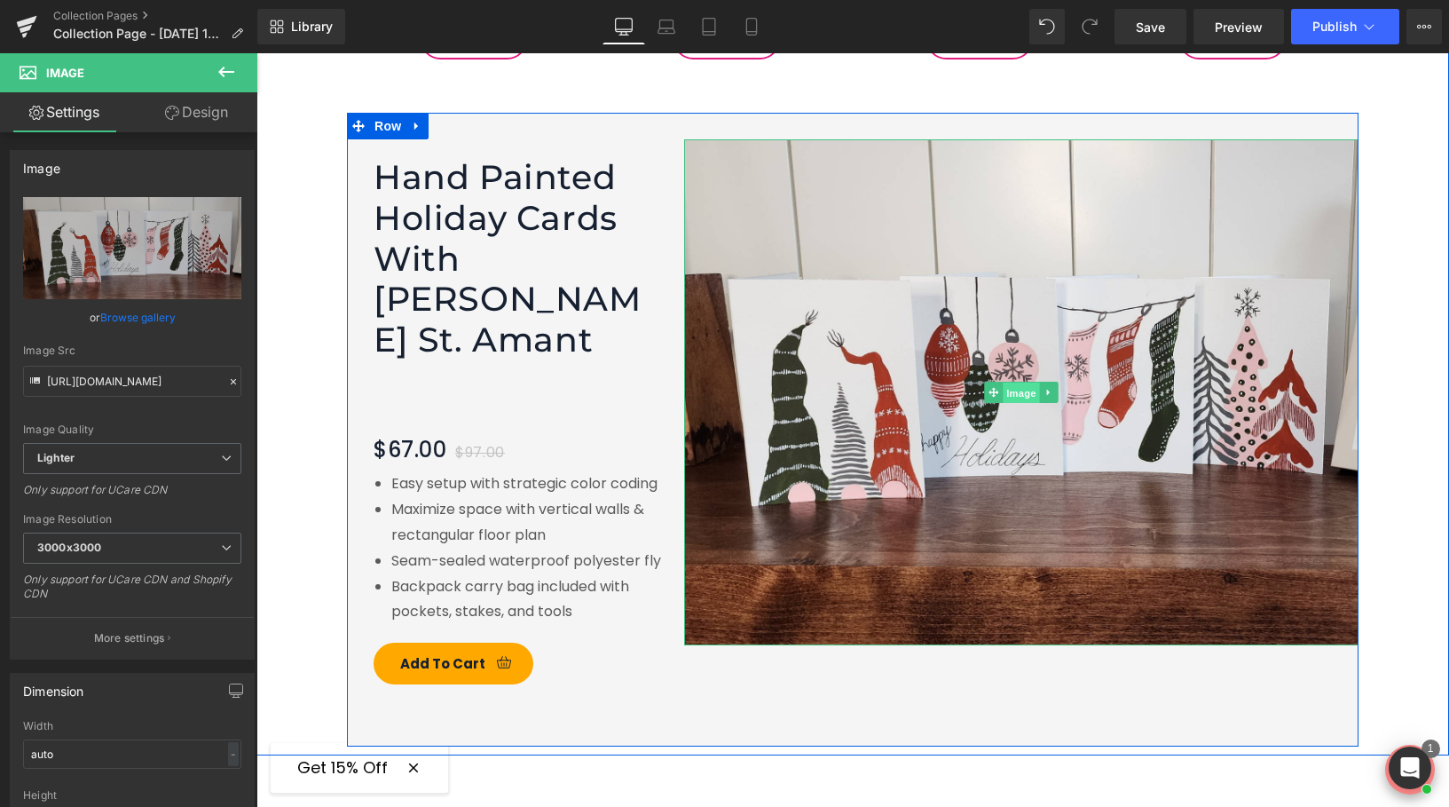
click at [1006, 382] on span "Image" at bounding box center [1021, 392] width 37 height 21
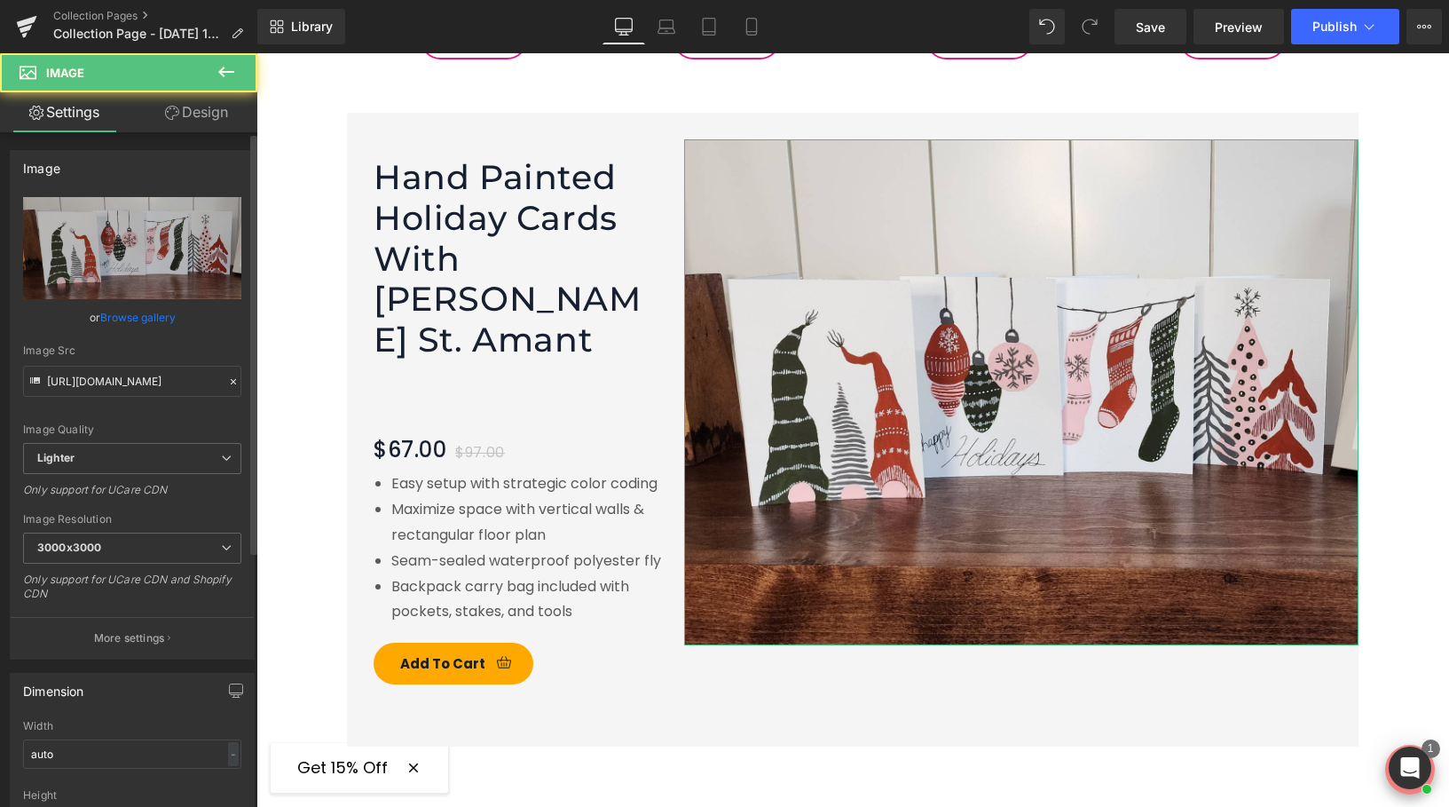
click at [129, 315] on link "Browse gallery" at bounding box center [137, 317] width 75 height 31
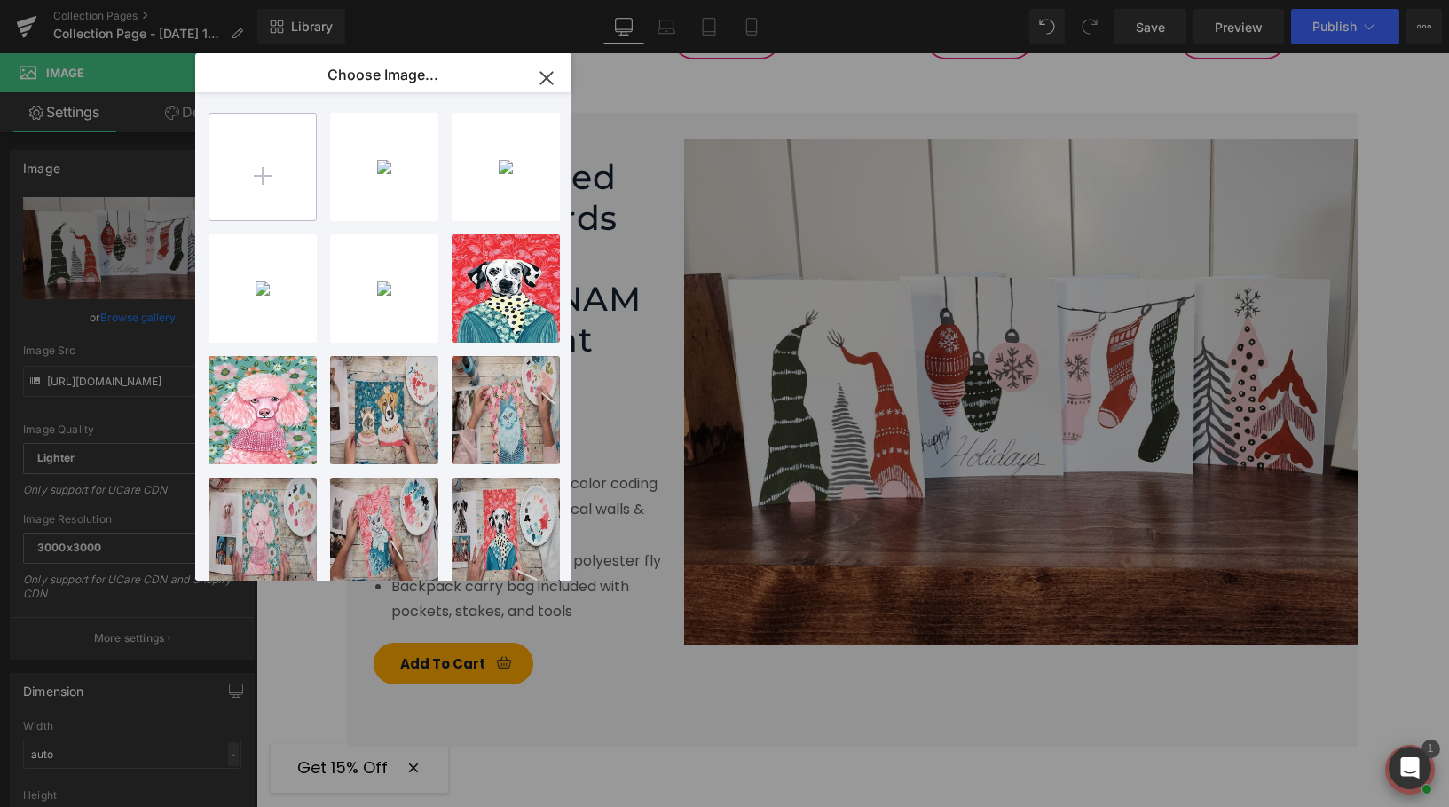
click at [290, 165] on input "file" at bounding box center [262, 167] width 106 height 106
type input "C:\fakepath\Untitled design (36).png"
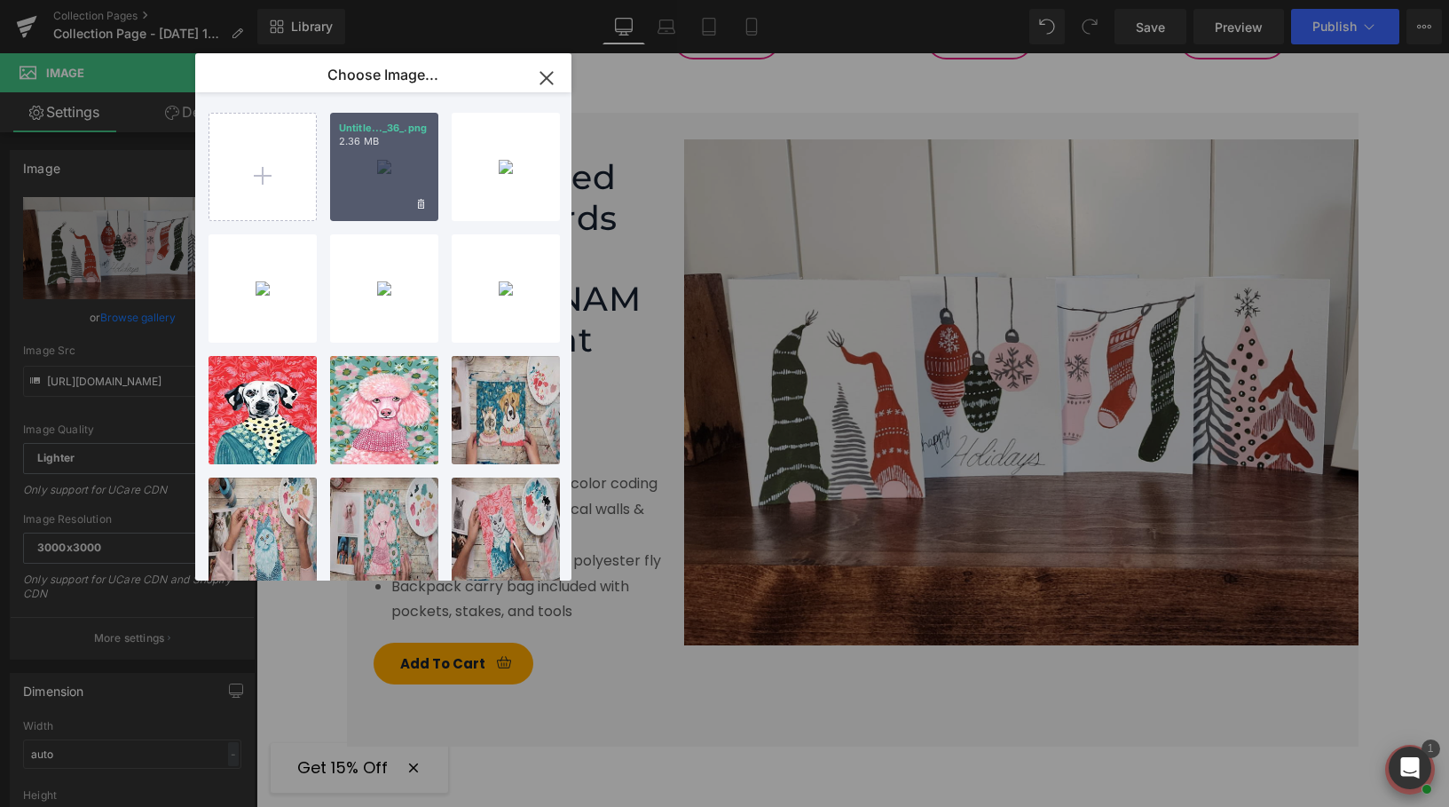
click at [388, 147] on p "2.36 MB" at bounding box center [384, 141] width 91 height 13
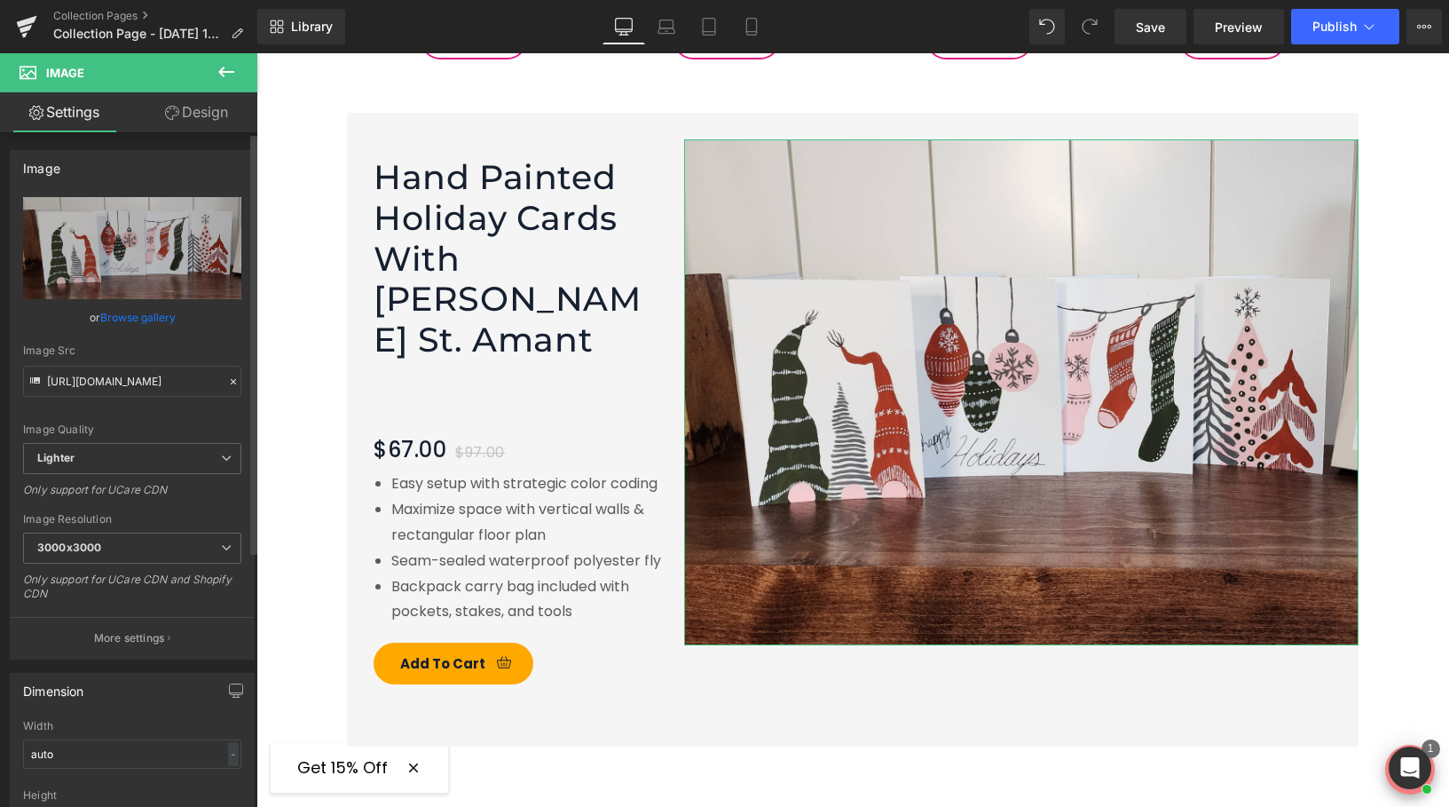
click at [136, 310] on link "Browse gallery" at bounding box center [137, 317] width 75 height 31
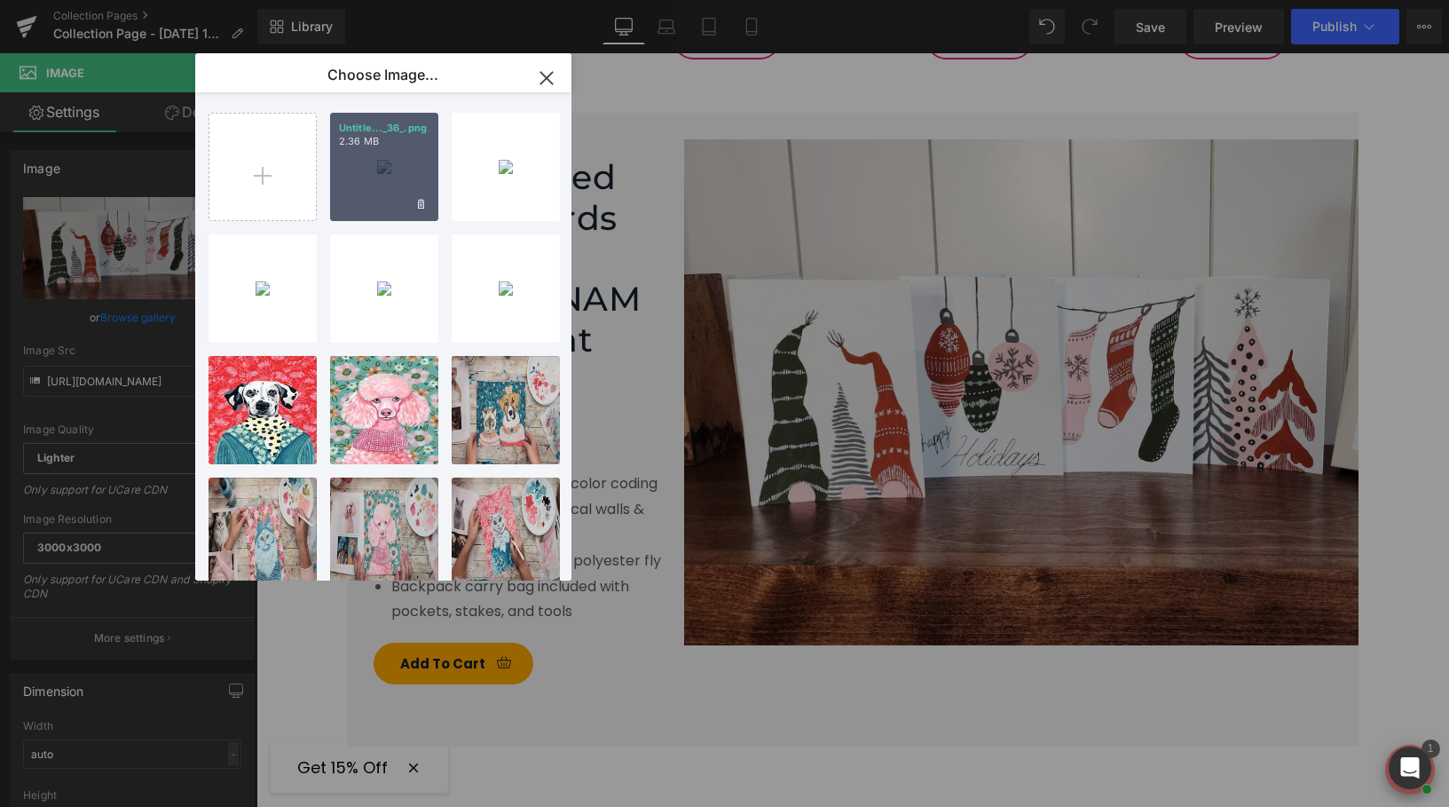
click at [375, 157] on div "Untitle..._36_.png 2.36 MB" at bounding box center [384, 167] width 108 height 108
type input "https://ucarecdn.com/8a62a7d6-4c32-42b2-9094-12368fa9c3a5/-/format/auto/-/previ…"
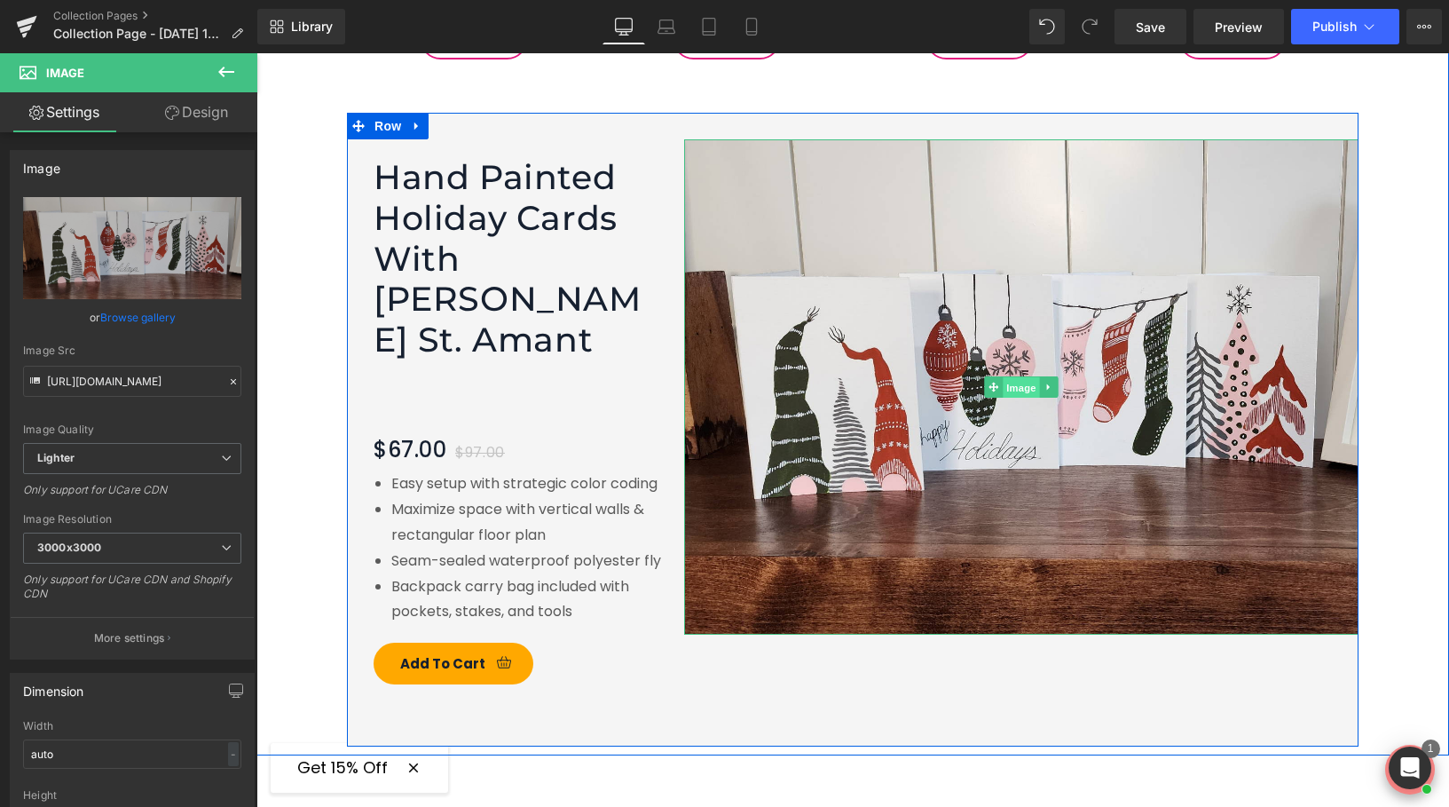
click at [1016, 377] on span "Image" at bounding box center [1021, 387] width 37 height 21
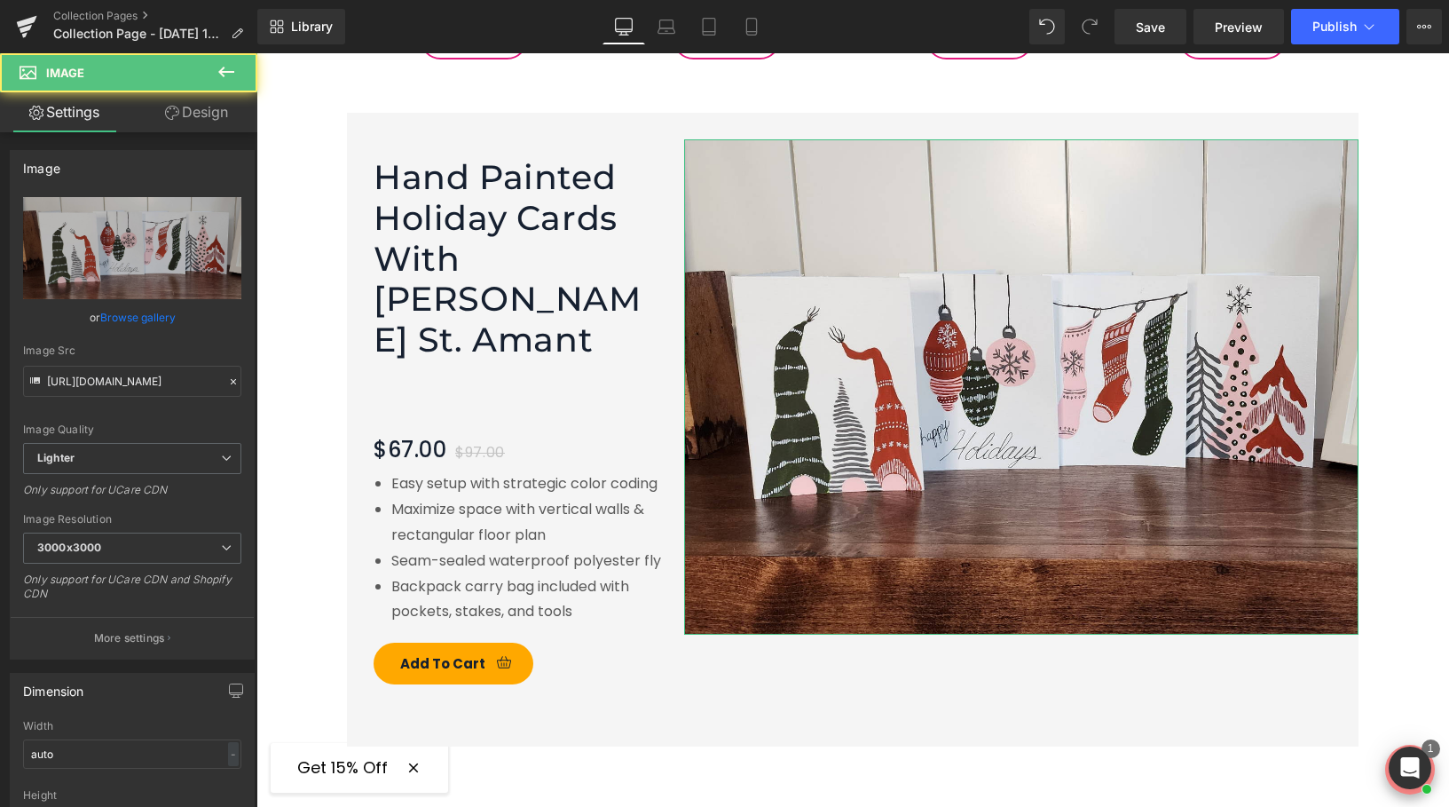
click at [231, 103] on link "Design" at bounding box center [196, 112] width 129 height 40
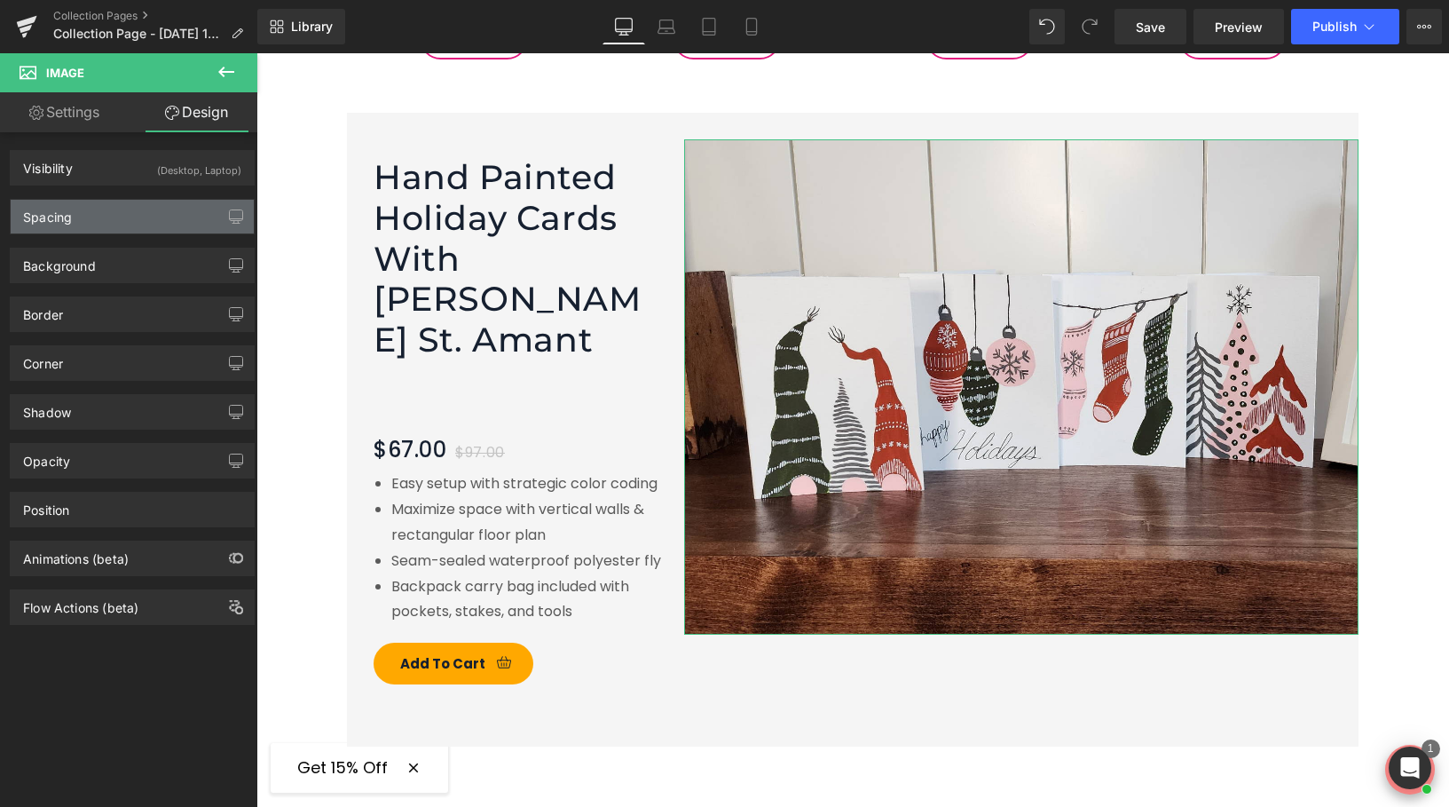
click at [120, 224] on div "Spacing" at bounding box center [132, 217] width 243 height 34
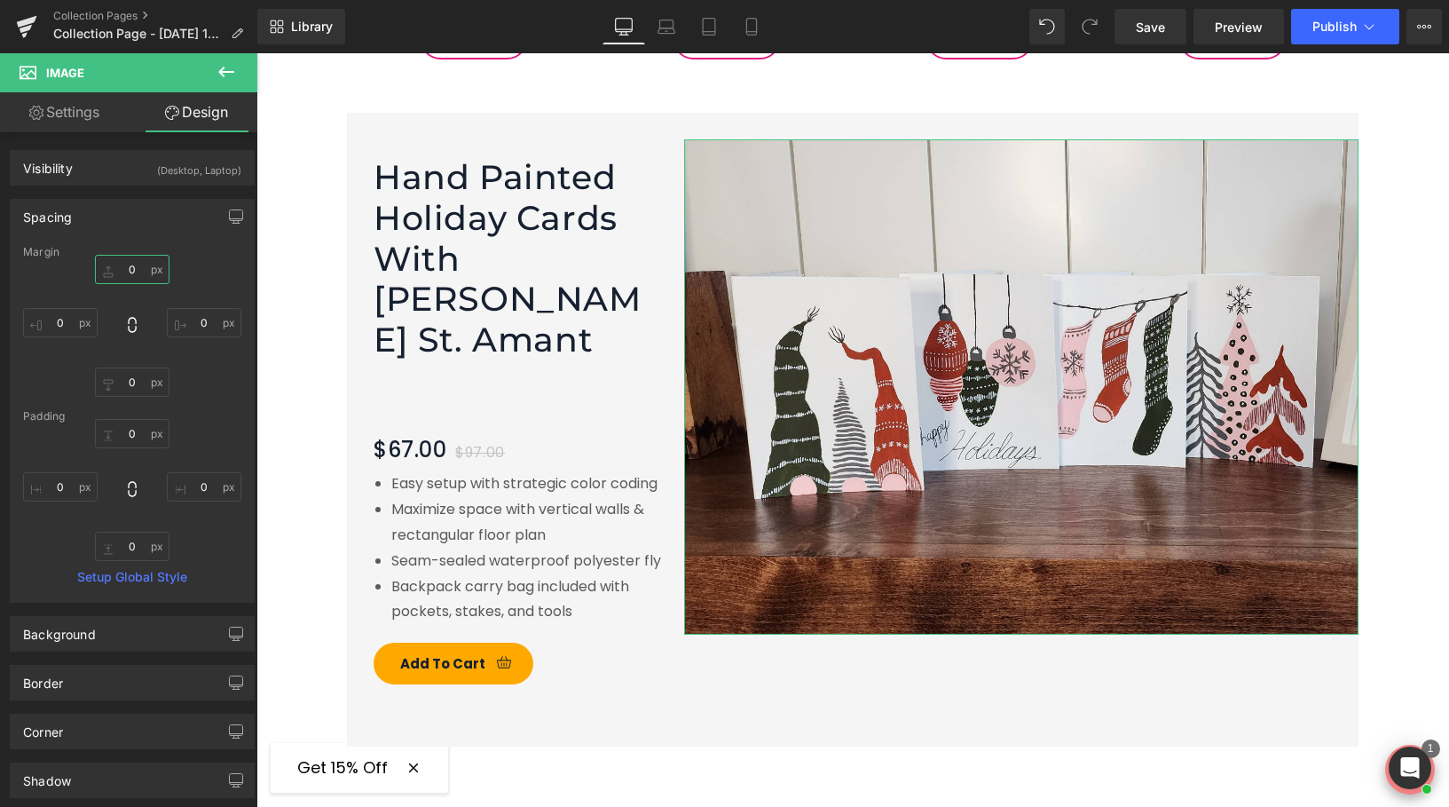
click at [137, 266] on input "0" at bounding box center [132, 269] width 75 height 29
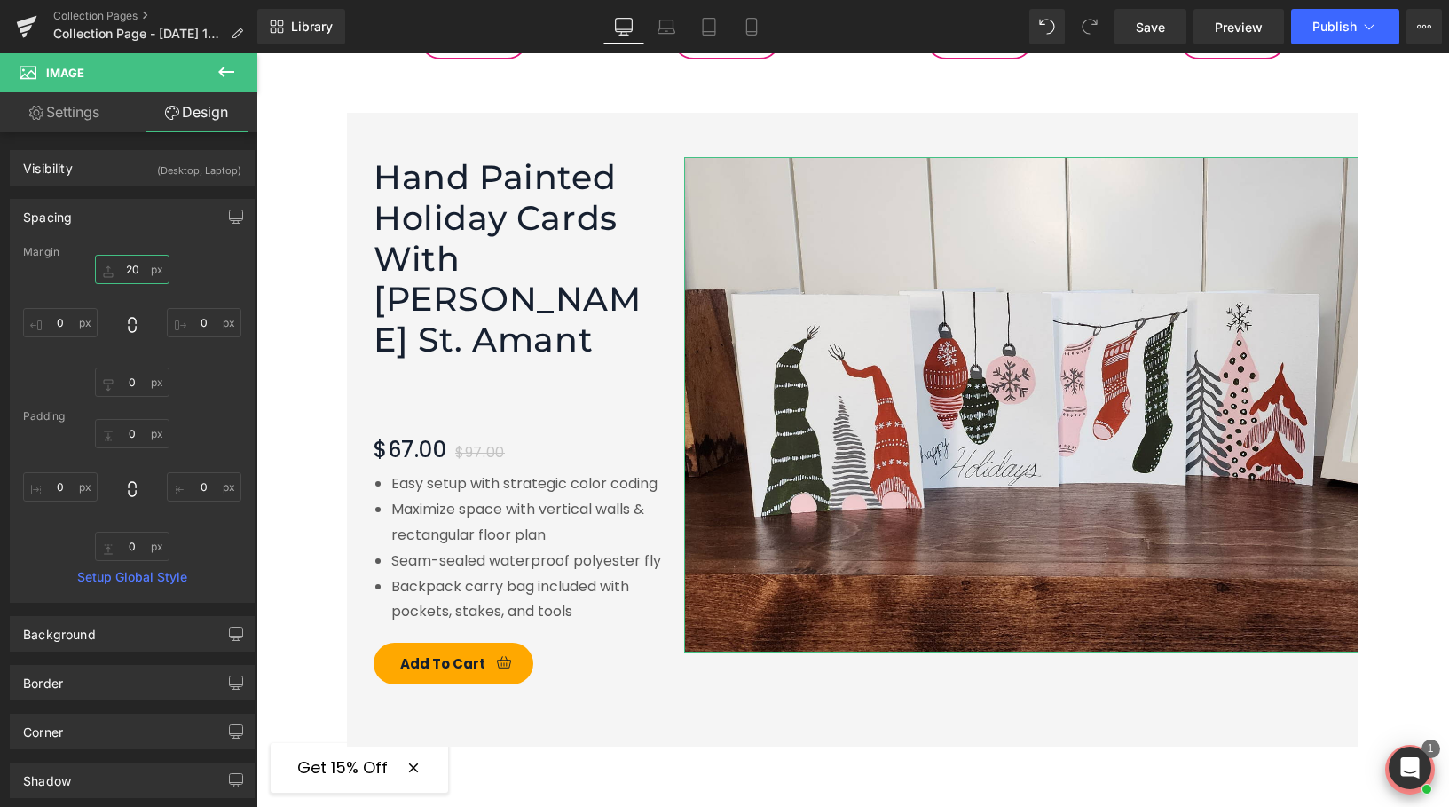
type input "2"
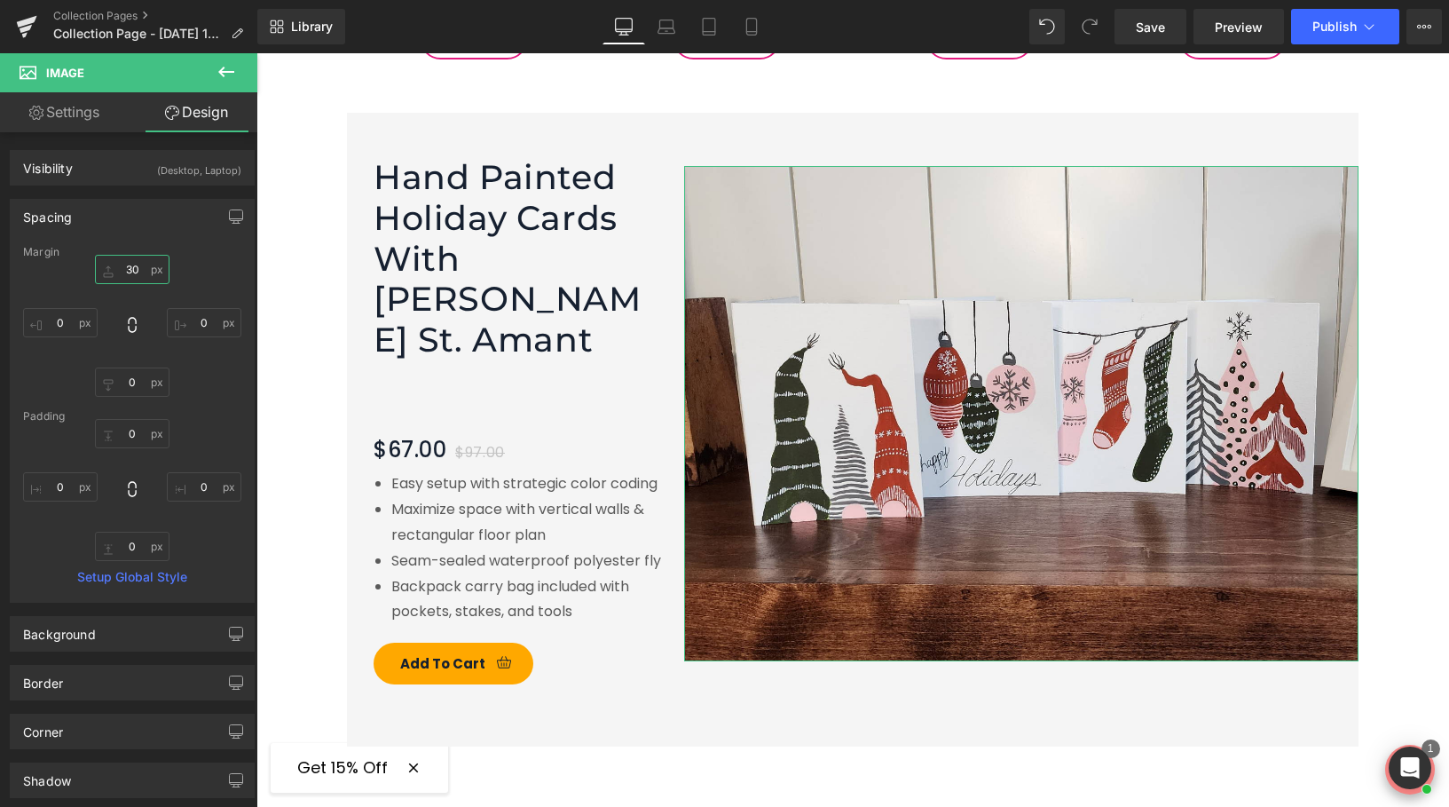
type input "3"
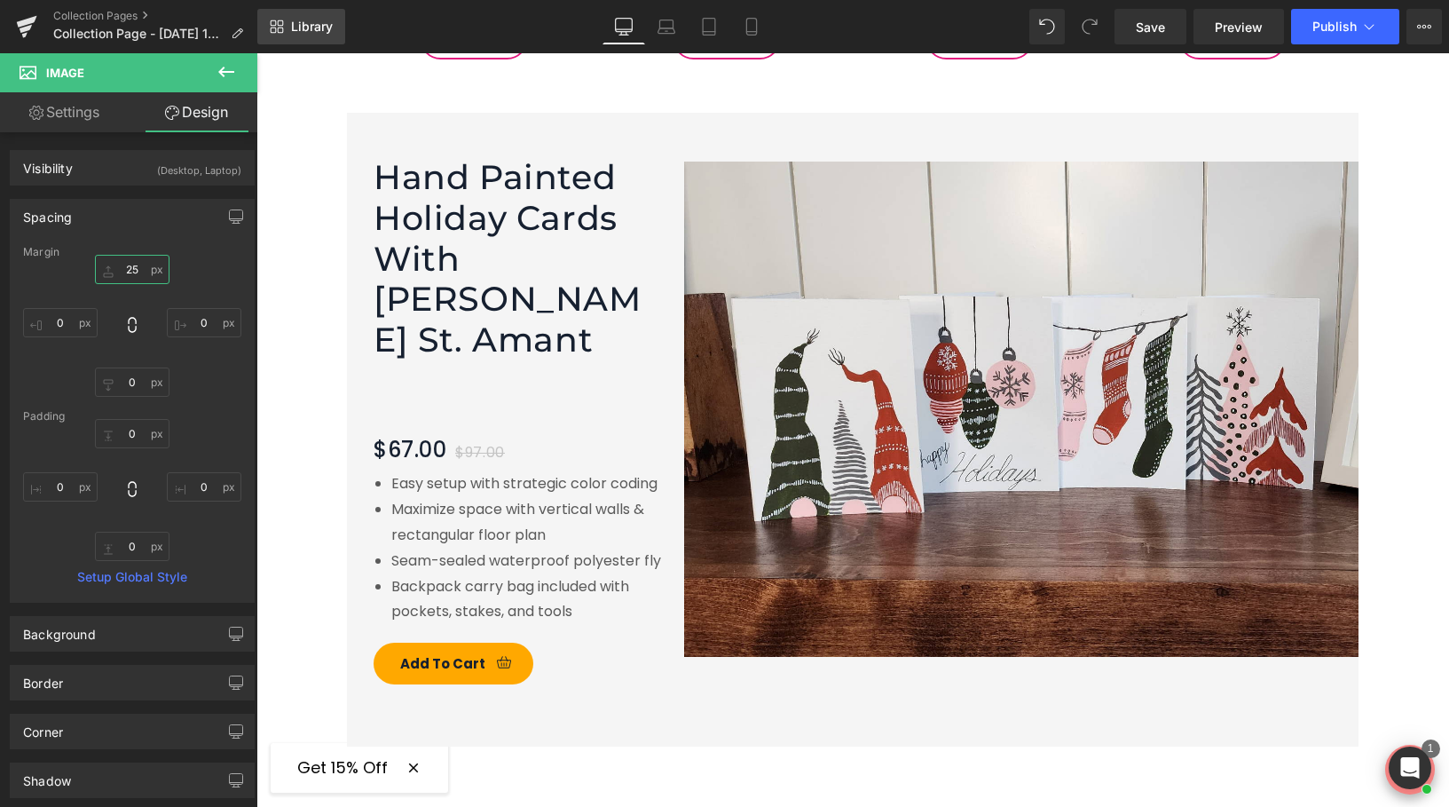
type input "25"
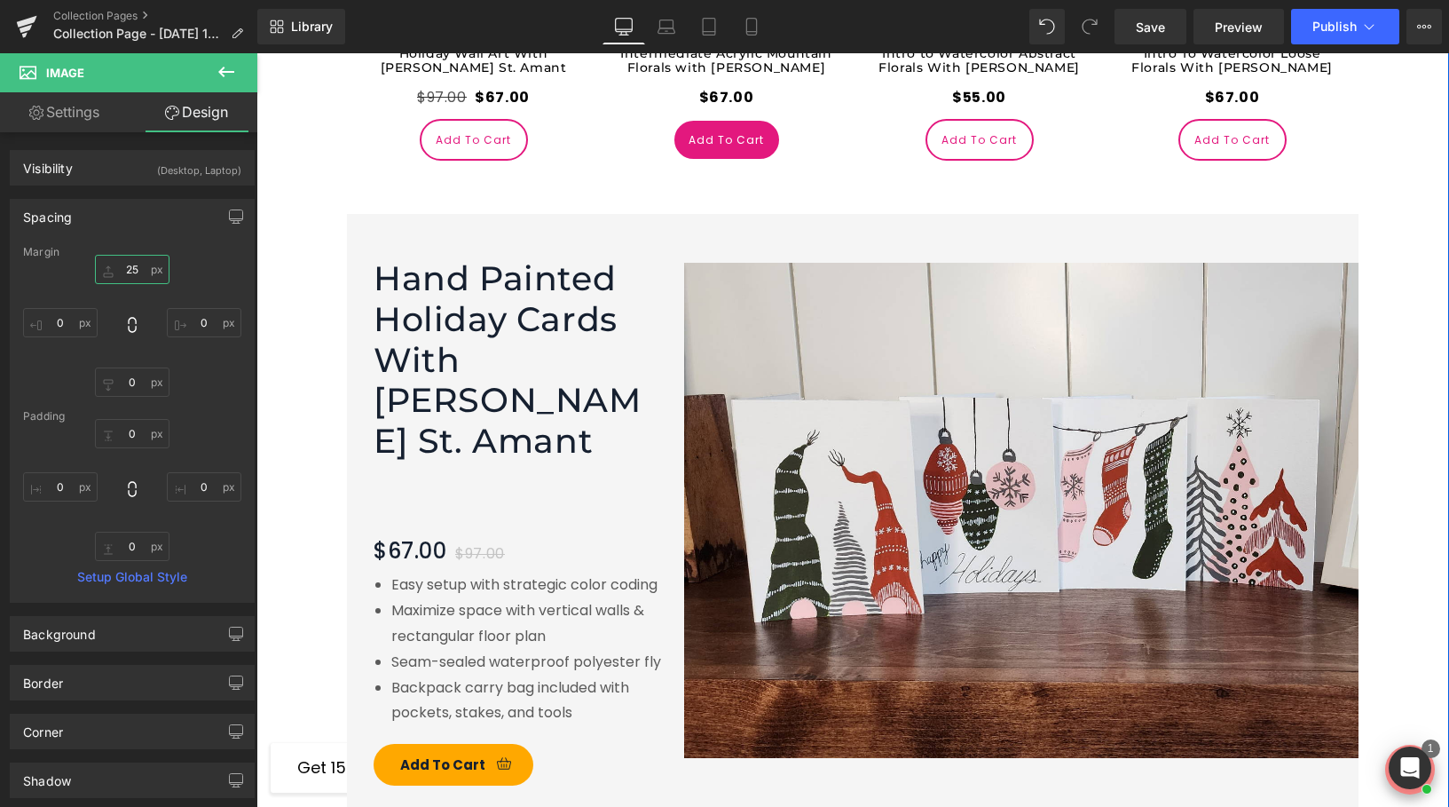
scroll to position [2762, 0]
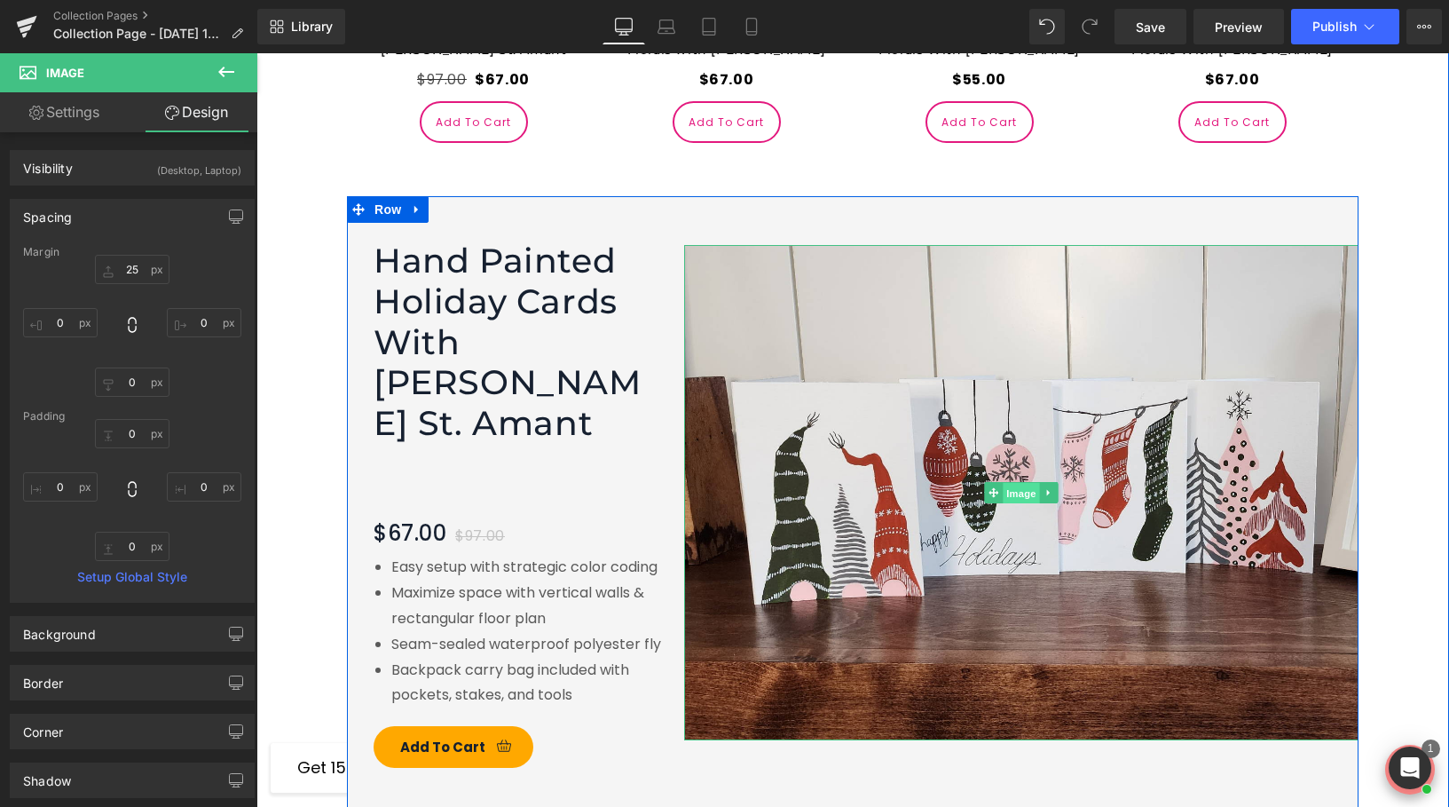
click at [1011, 483] on span "Image" at bounding box center [1021, 493] width 37 height 21
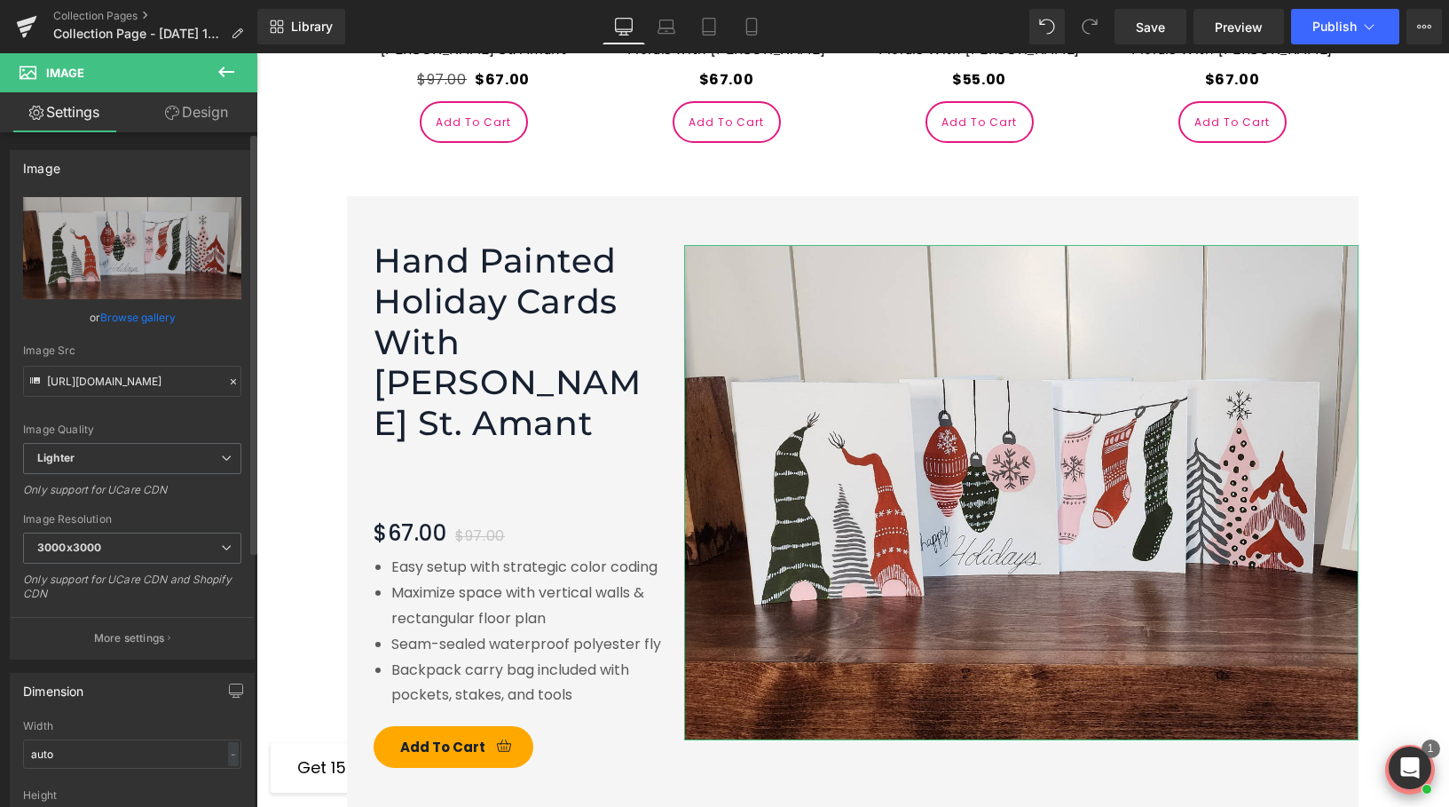
click at [157, 318] on link "Browse gallery" at bounding box center [137, 317] width 75 height 31
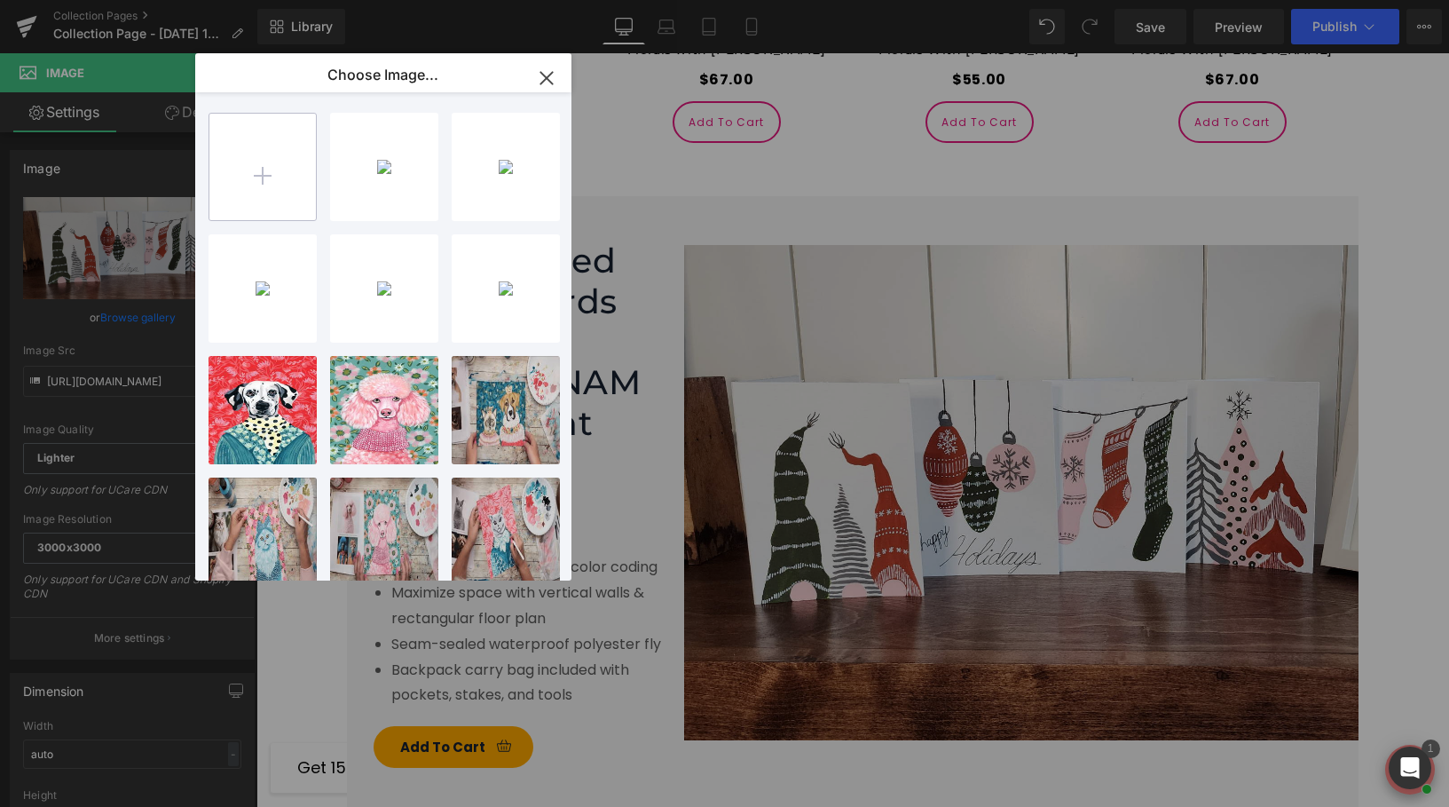
click at [259, 158] on input "file" at bounding box center [262, 167] width 106 height 106
type input "C:\fakepath\grab this holiday class now at this low price!.png"
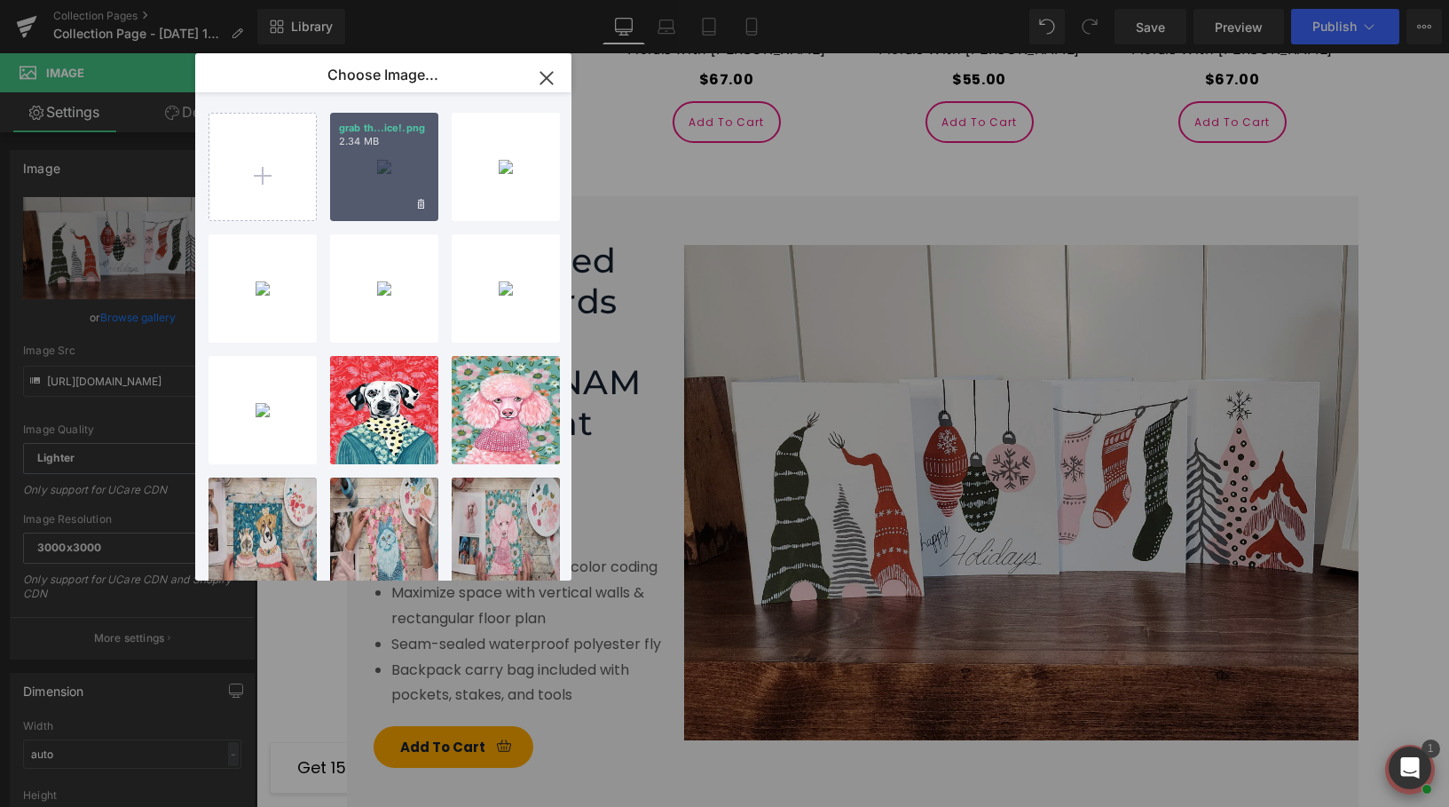
click at [382, 177] on div "grab th...ice!.png 2.34 MB" at bounding box center [384, 167] width 108 height 108
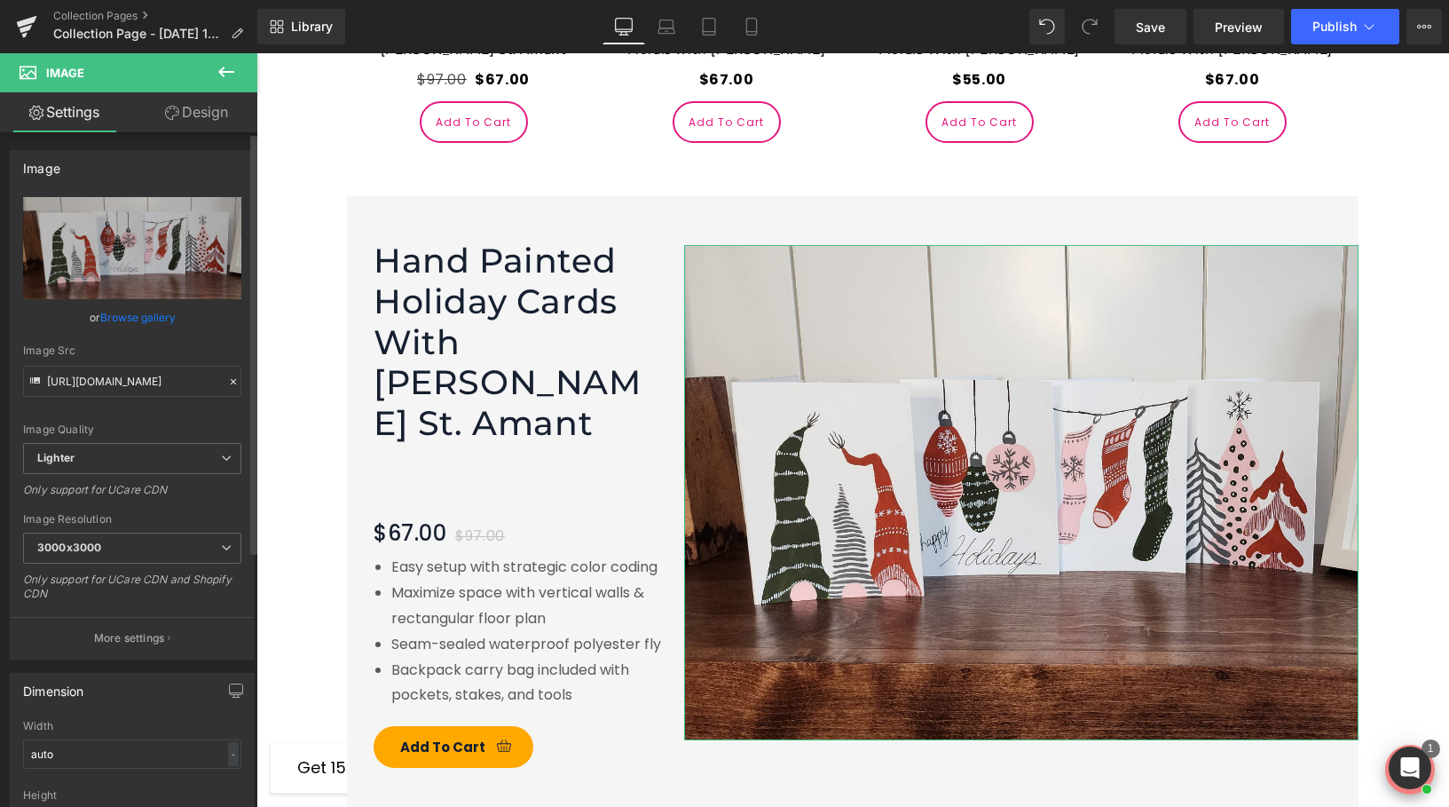
click at [144, 316] on link "Browse gallery" at bounding box center [137, 317] width 75 height 31
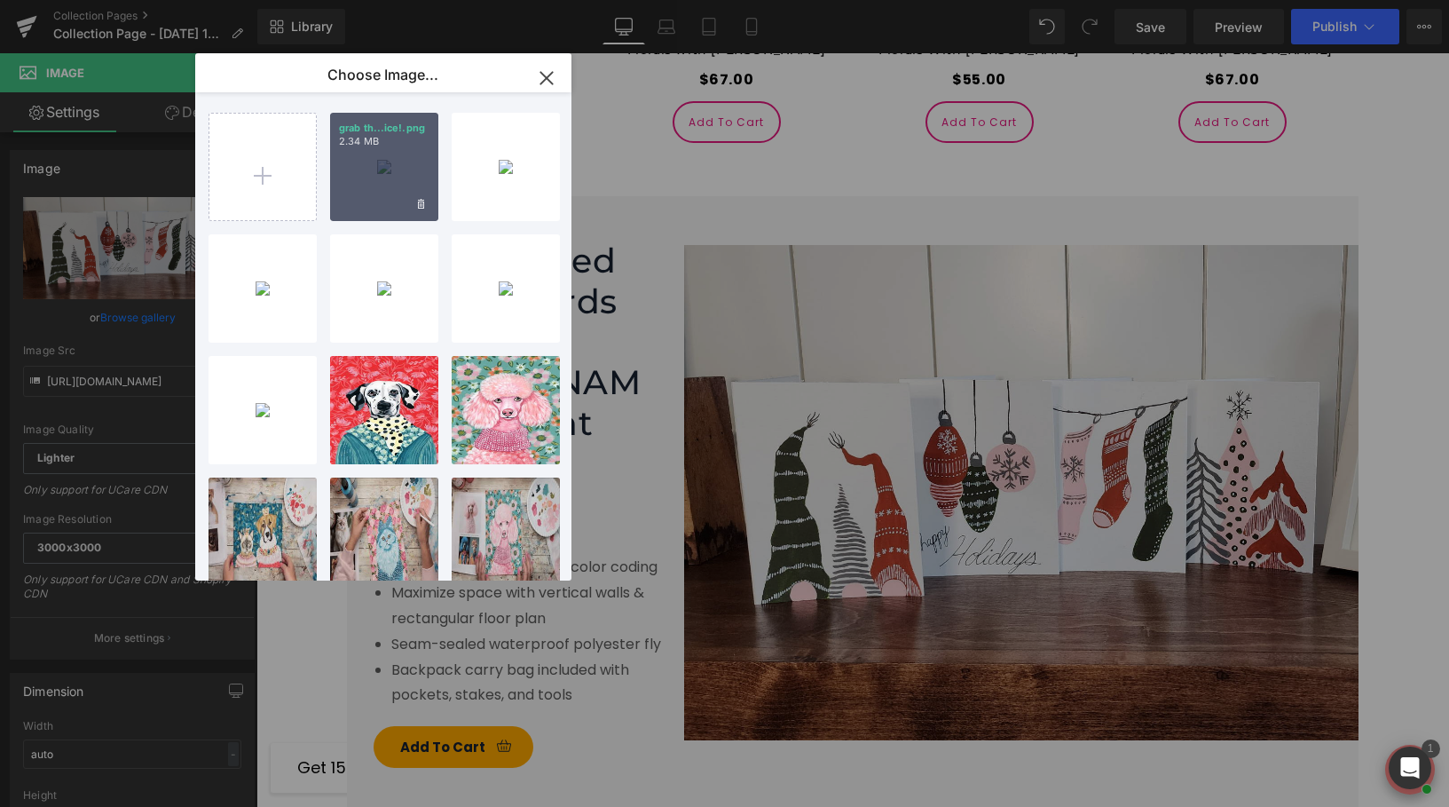
click at [357, 169] on div "grab th...ice!.png 2.34 MB" at bounding box center [384, 167] width 108 height 108
type input "https://ucarecdn.com/2f8969cf-9ce9-49b4-ab24-8d5cd0a84cad/-/format/auto/-/previ…"
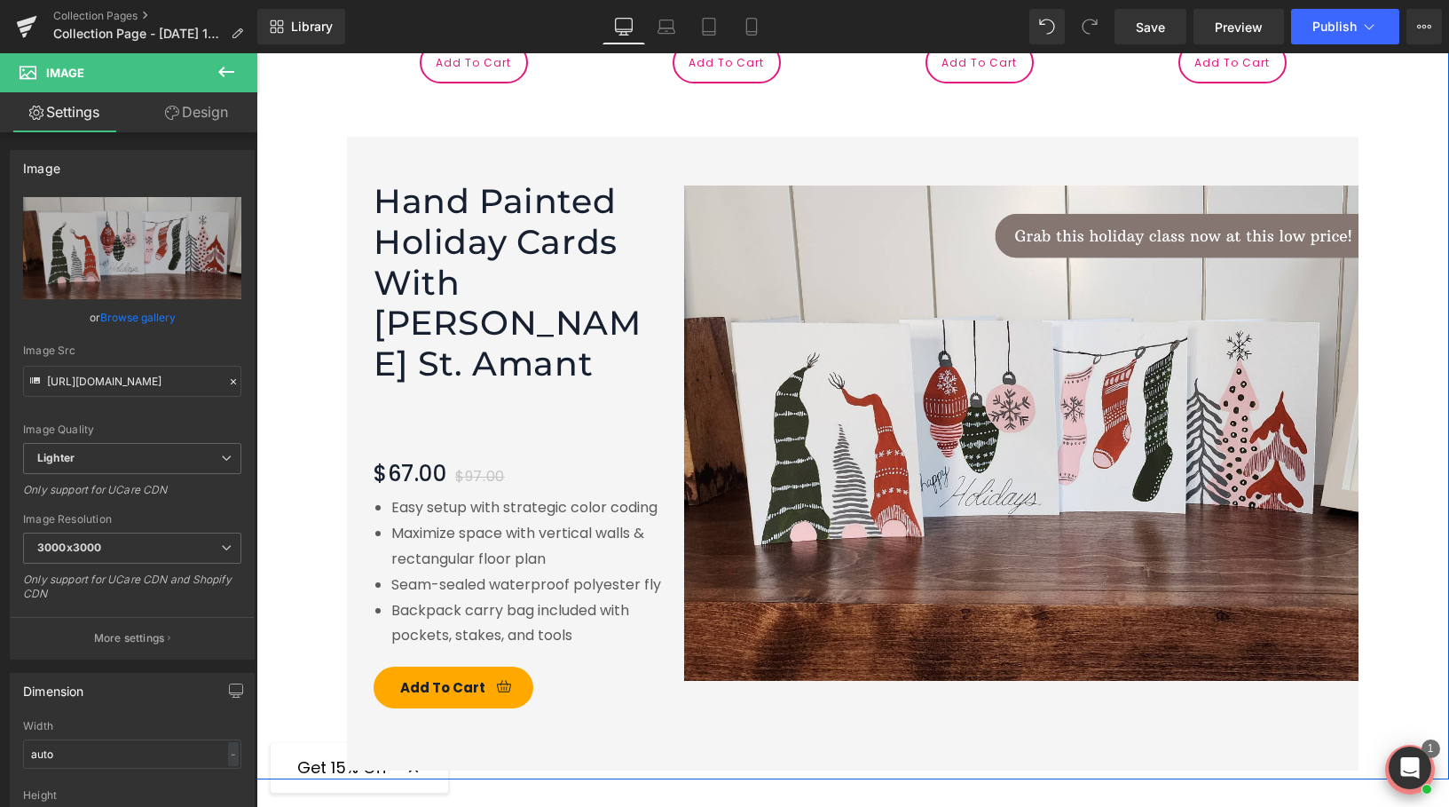
scroll to position [2809, 0]
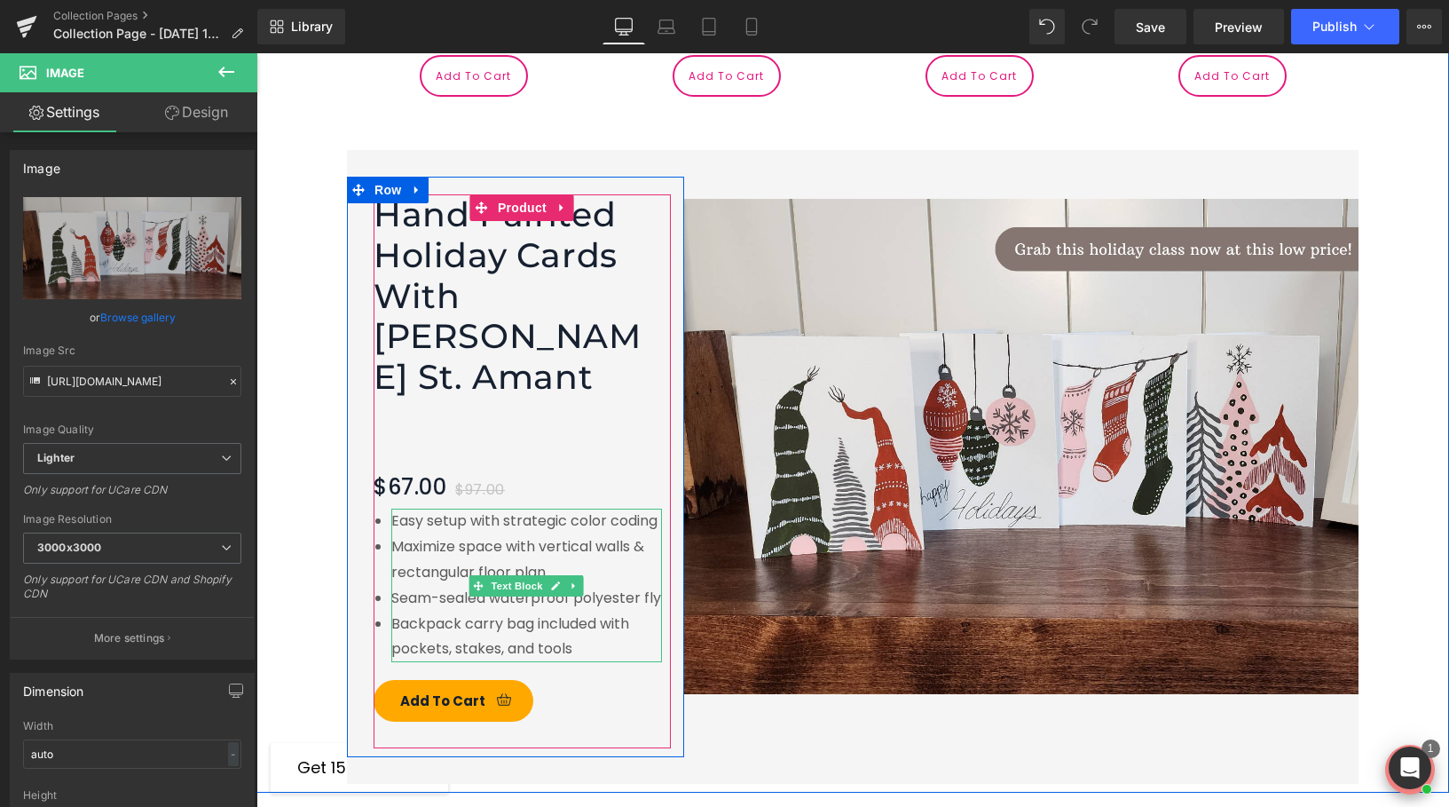
click at [592, 508] on li "Easy setup with strategic color coding" at bounding box center [526, 521] width 271 height 26
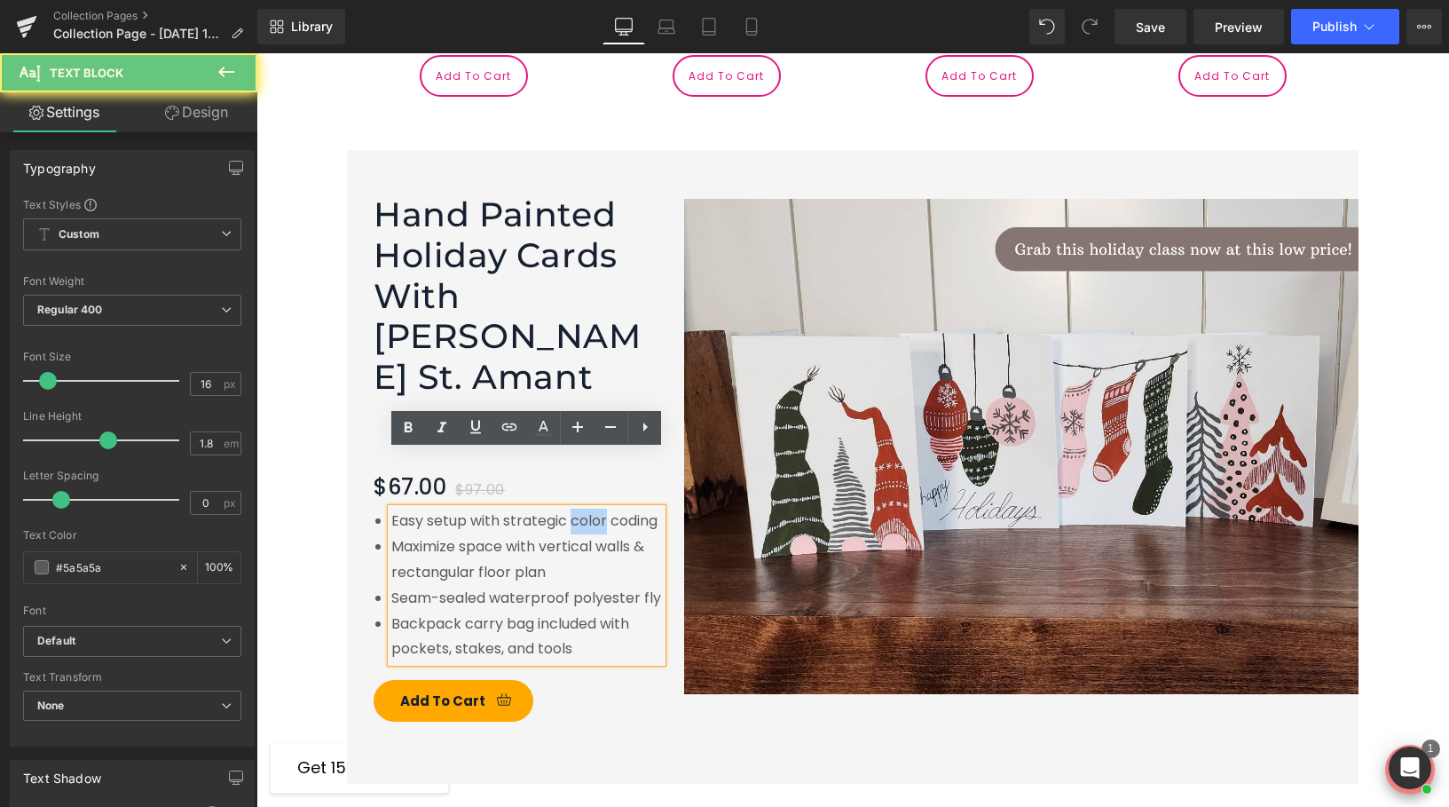
click at [592, 508] on li "Easy setup with strategic color coding" at bounding box center [526, 521] width 271 height 26
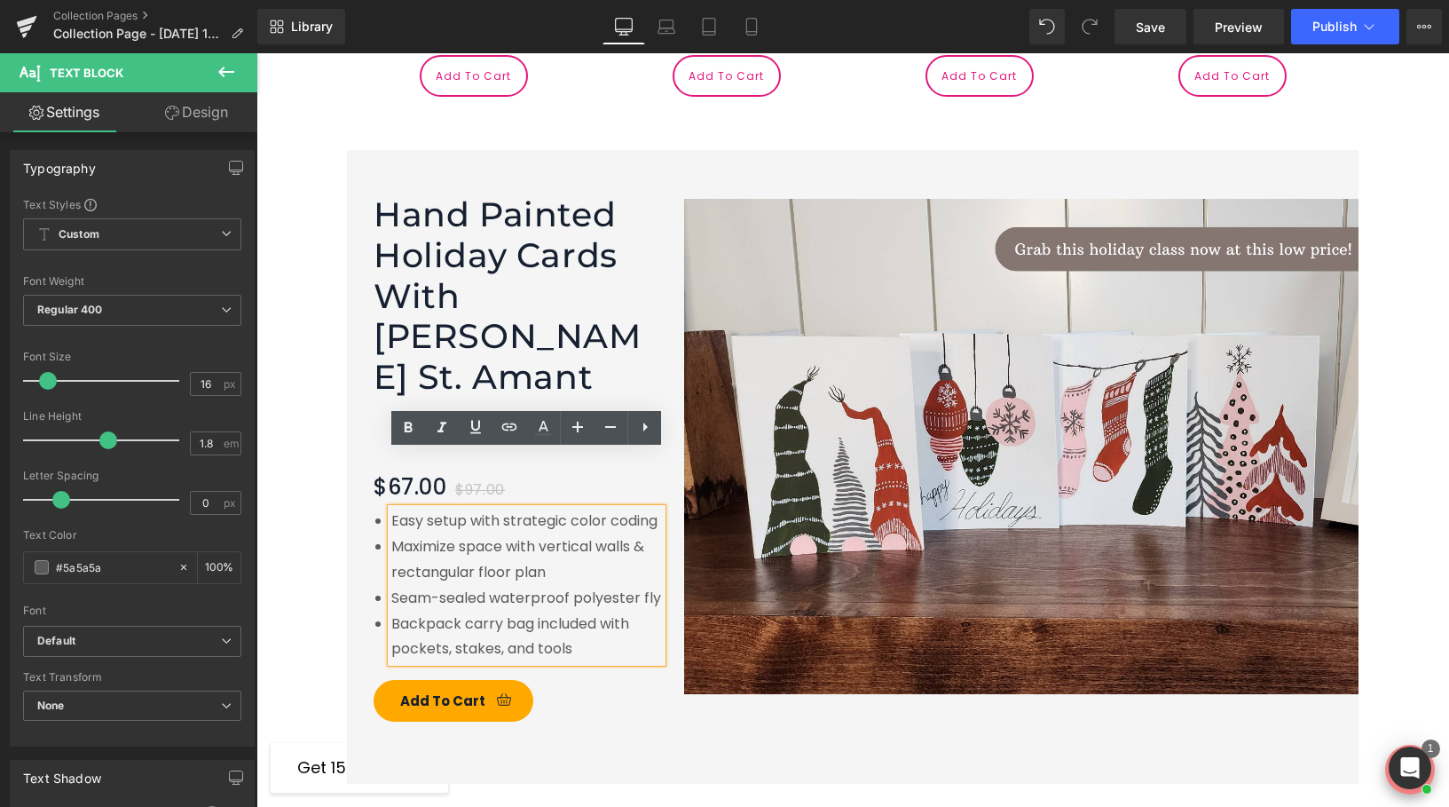
drag, startPoint x: 582, startPoint y: 591, endPoint x: 390, endPoint y: 460, distance: 232.4
click at [391, 508] on ul "Easy setup with strategic color coding Maximize space with vertical walls & rec…" at bounding box center [526, 585] width 271 height 154
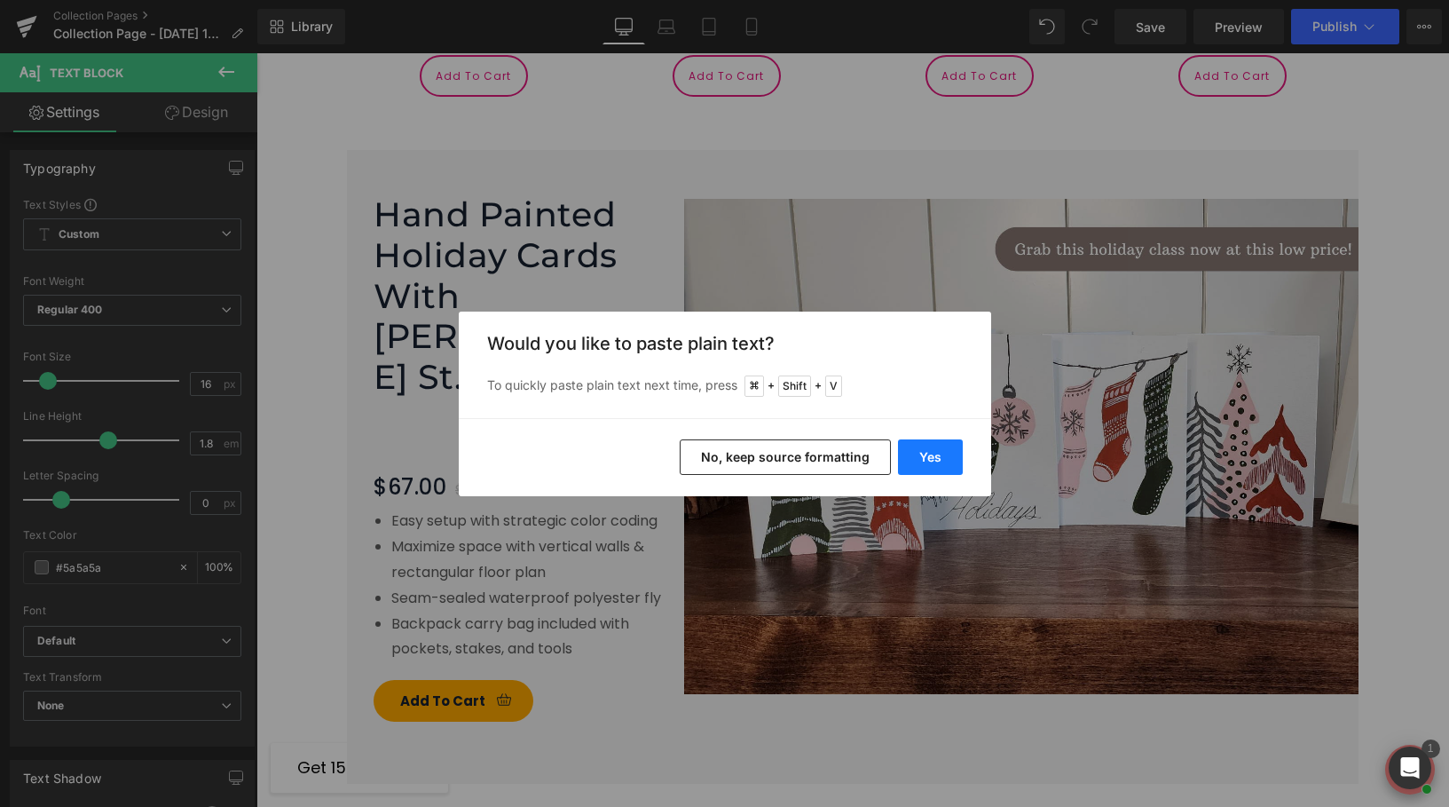
click at [929, 458] on button "Yes" at bounding box center [930, 456] width 65 height 35
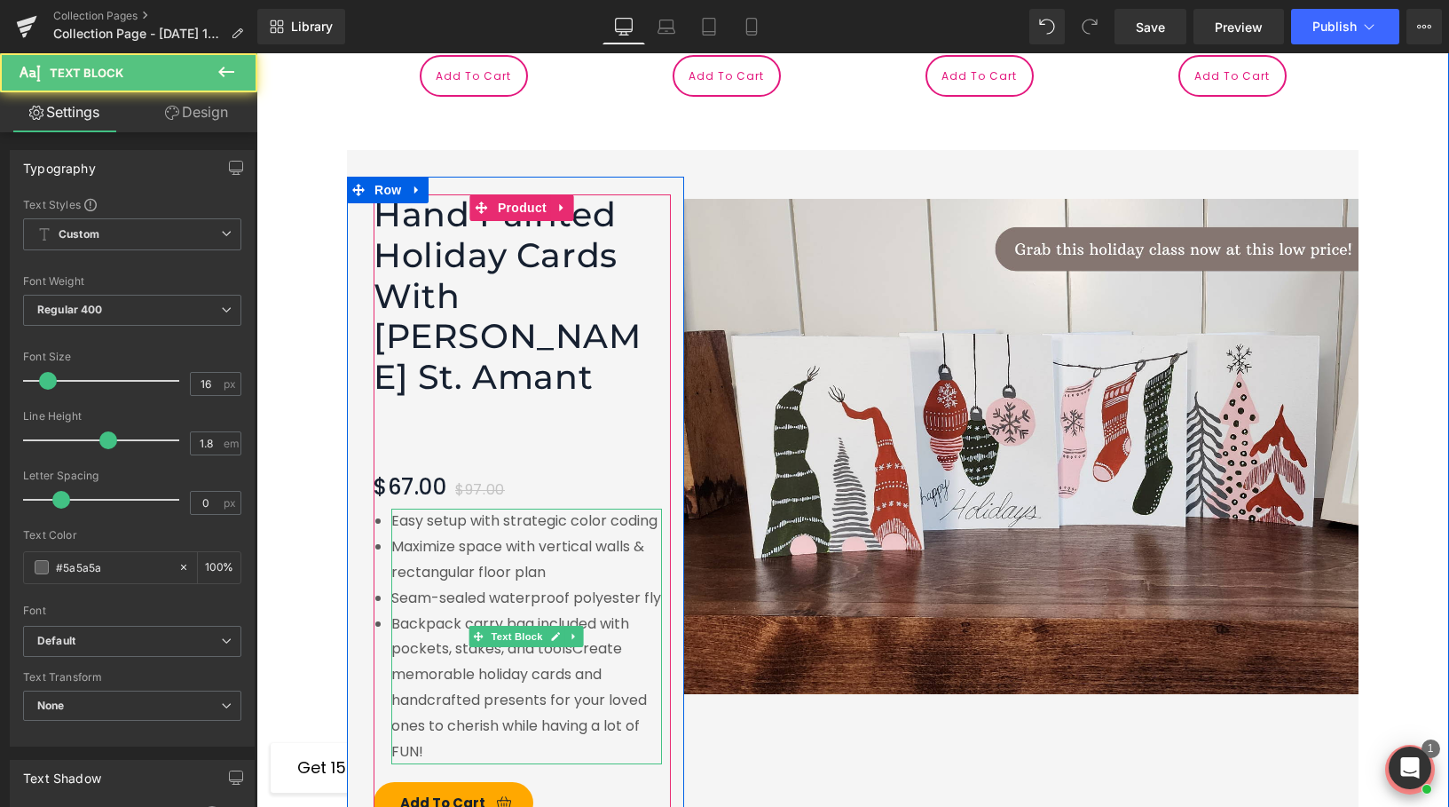
click at [426, 634] on li "Backpack carry bag included with pockets, stakes, and toolsCreate memorable hol…" at bounding box center [526, 688] width 271 height 154
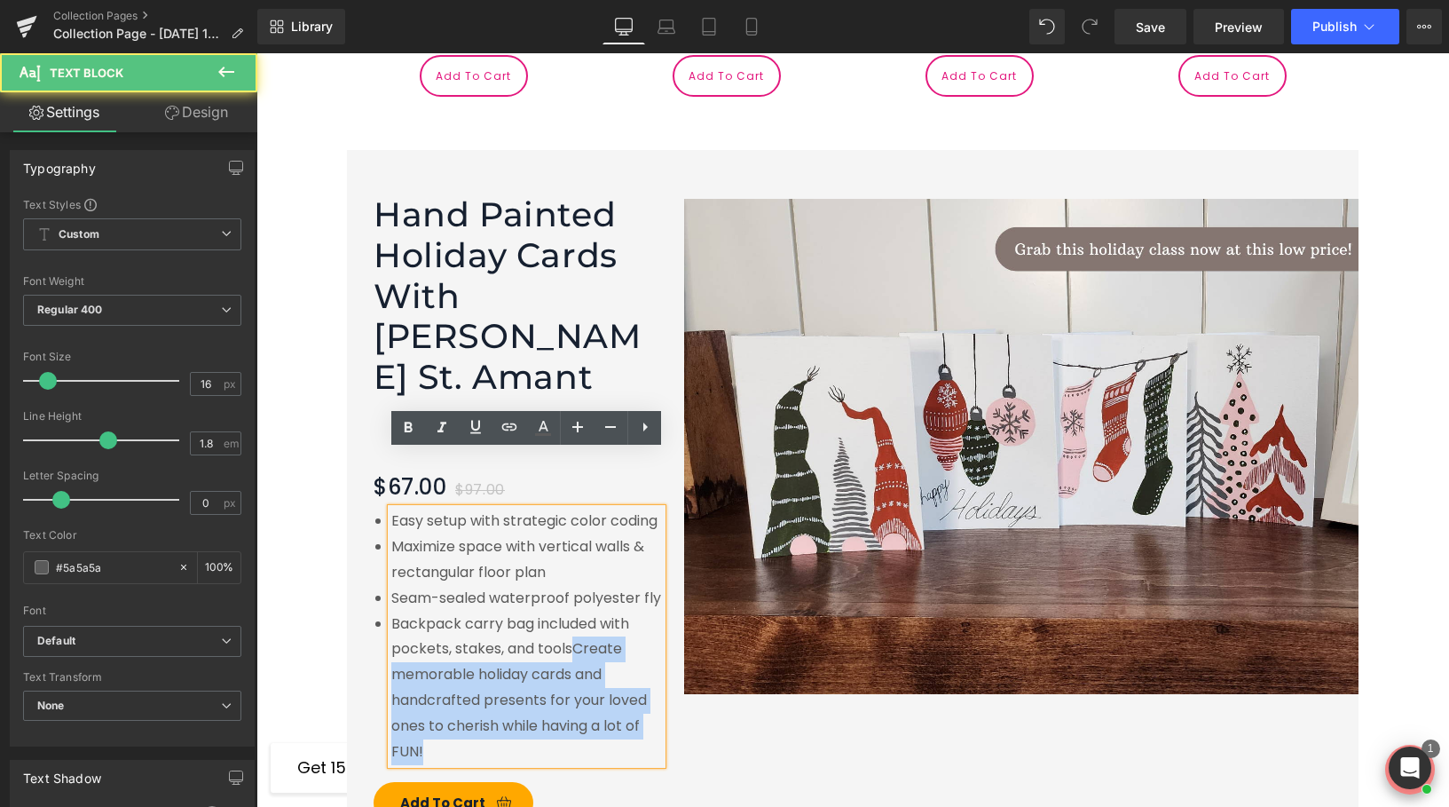
drag, startPoint x: 563, startPoint y: 588, endPoint x: 387, endPoint y: 459, distance: 219.0
click at [391, 508] on div "Easy setup with strategic color coding Maximize space with vertical walls & rec…" at bounding box center [526, 636] width 271 height 256
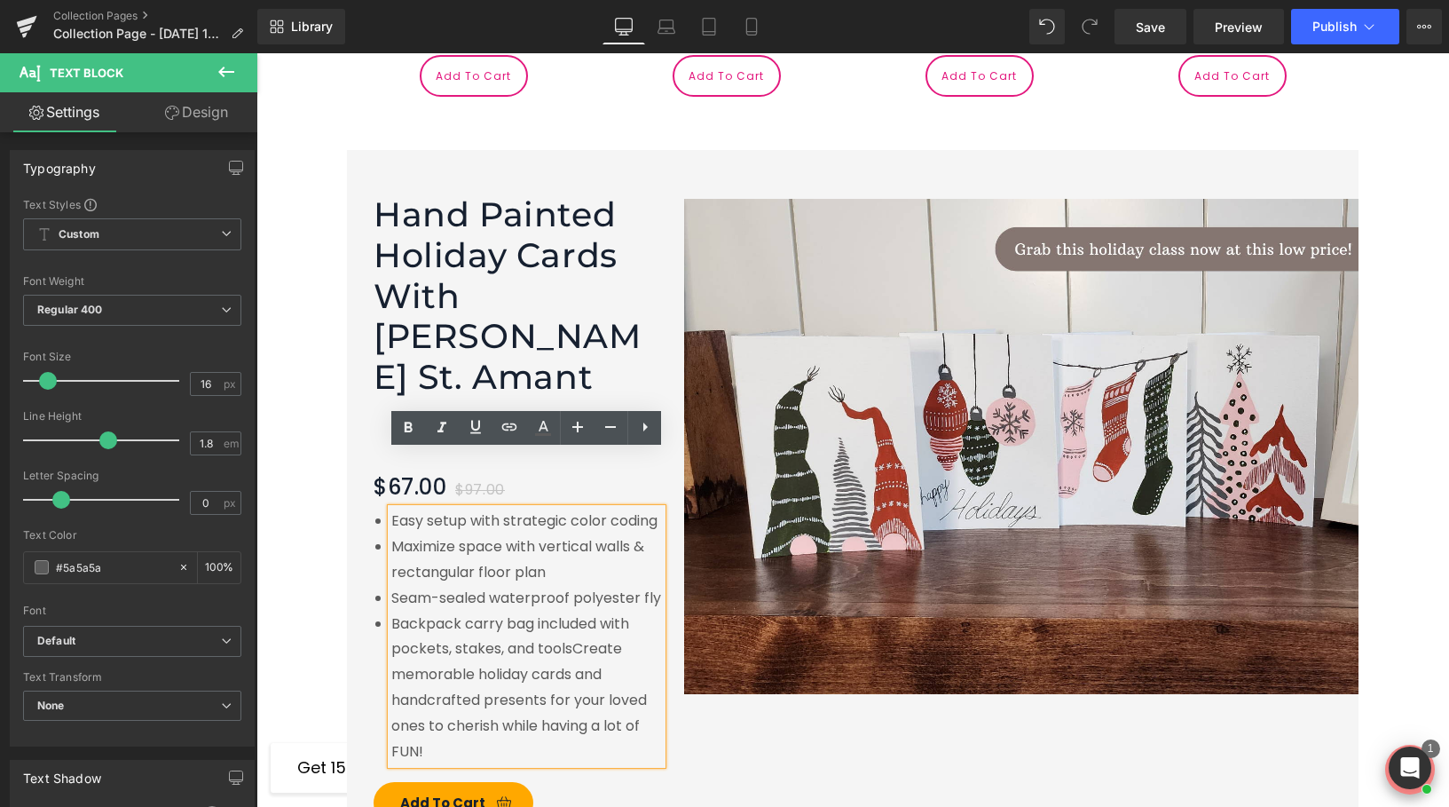
click at [541, 611] on li "Backpack carry bag included with pockets, stakes, and toolsCreate memorable hol…" at bounding box center [526, 688] width 271 height 154
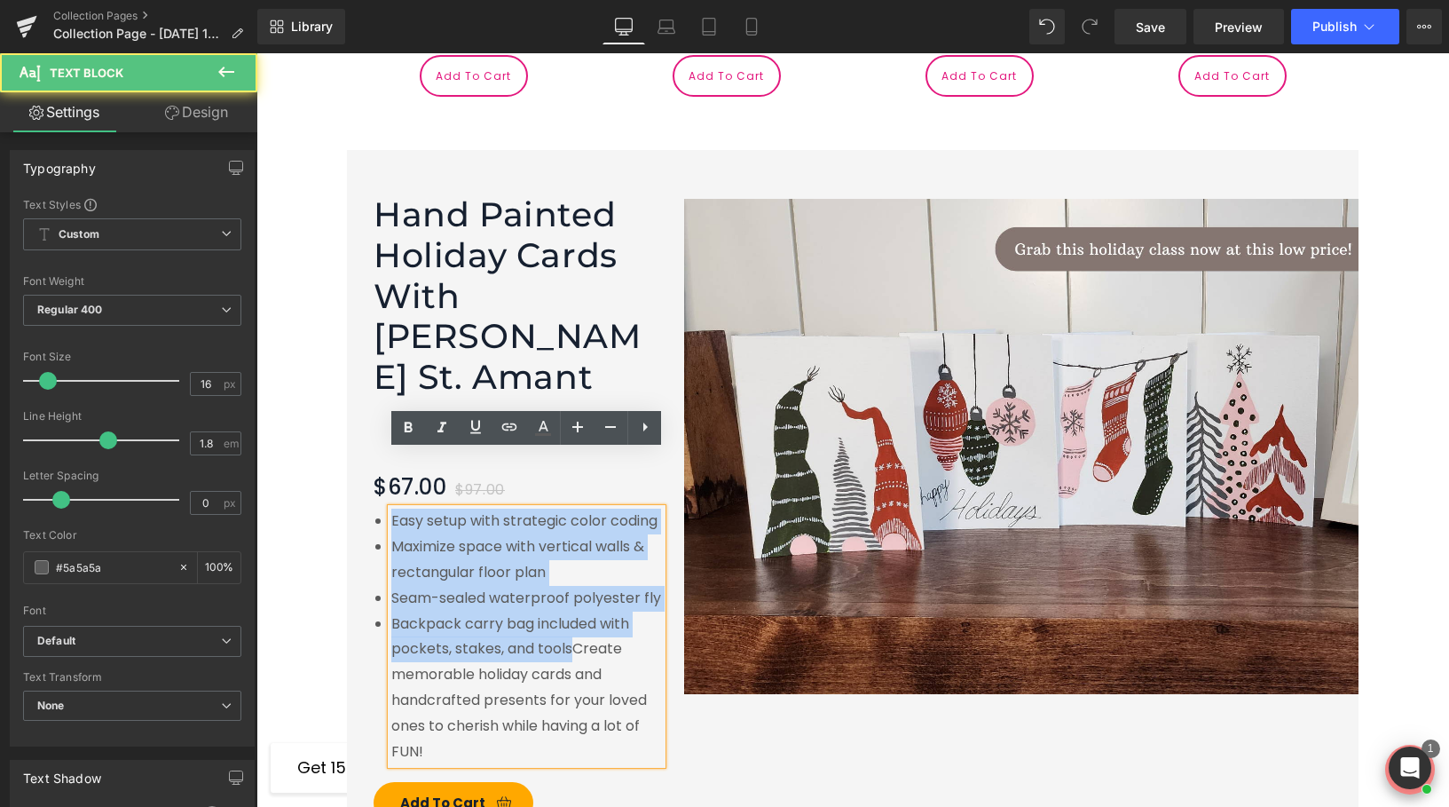
drag, startPoint x: 569, startPoint y: 594, endPoint x: 393, endPoint y: 463, distance: 218.8
click at [393, 508] on ul "Easy setup with strategic color coding Maximize space with vertical walls & rec…" at bounding box center [526, 636] width 271 height 256
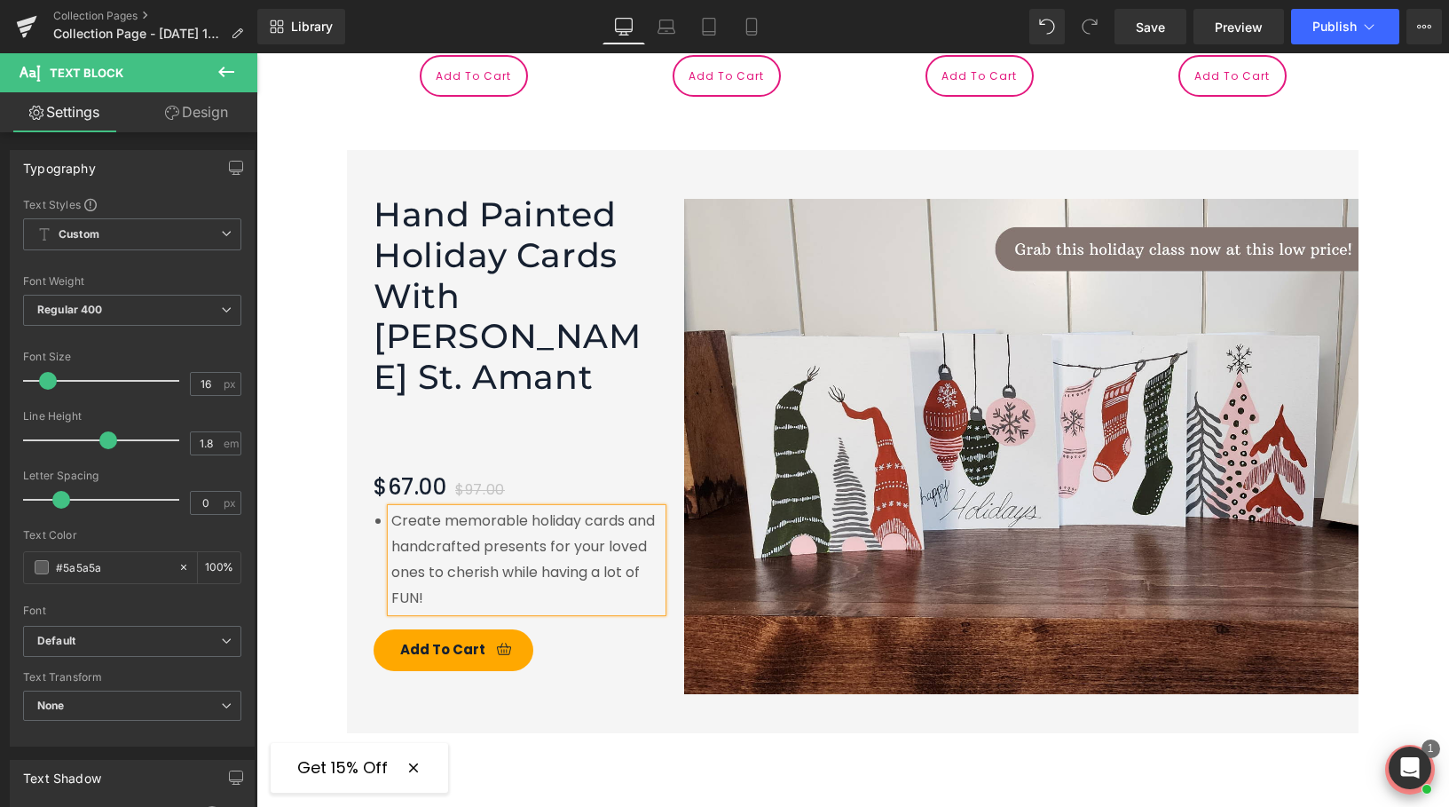
click at [488, 543] on li "Create memorable holiday cards and handcrafted presents for your loved ones to …" at bounding box center [526, 559] width 271 height 102
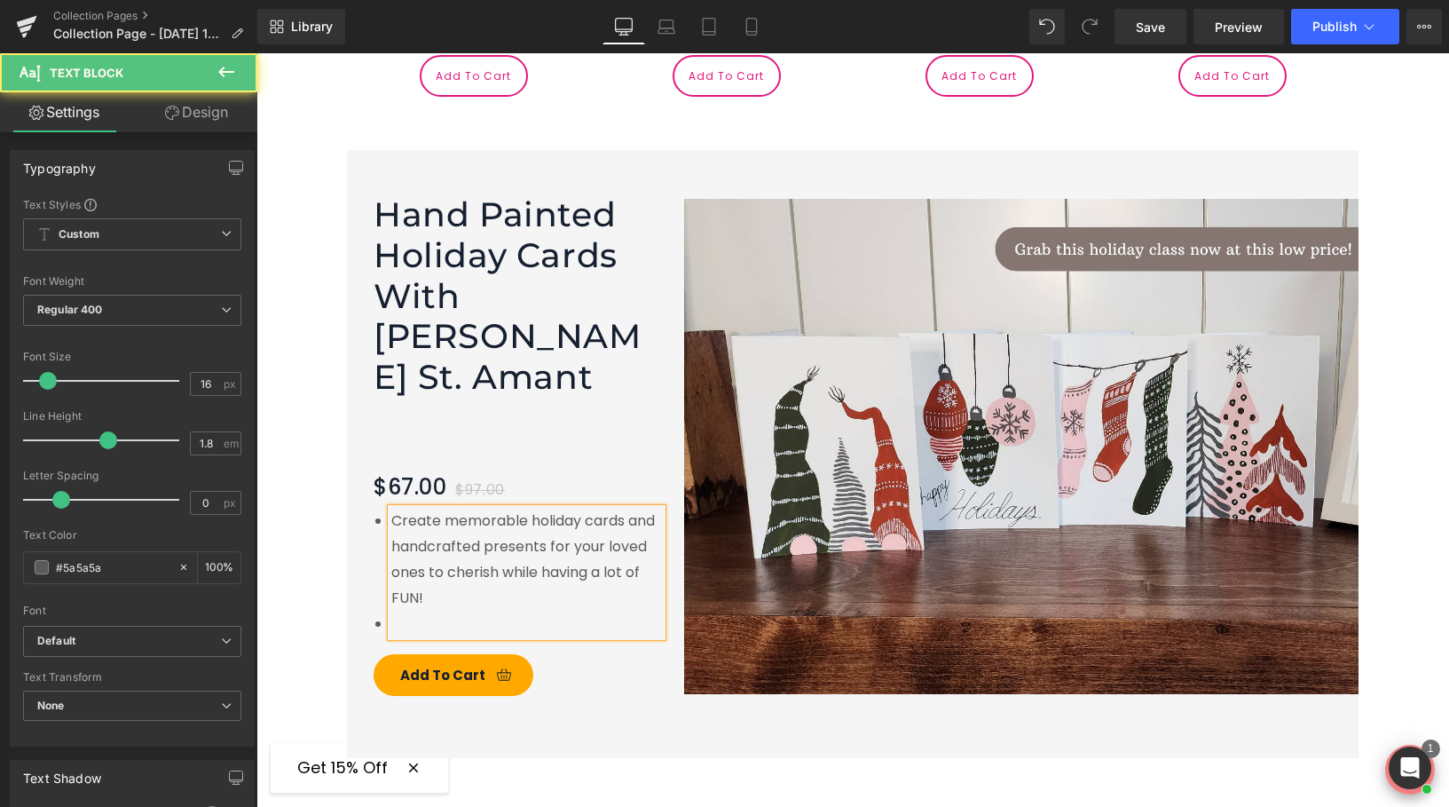
click at [393, 510] on span "Create memorable holiday cards and handcrafted presents for your loved ones to …" at bounding box center [523, 558] width 264 height 97
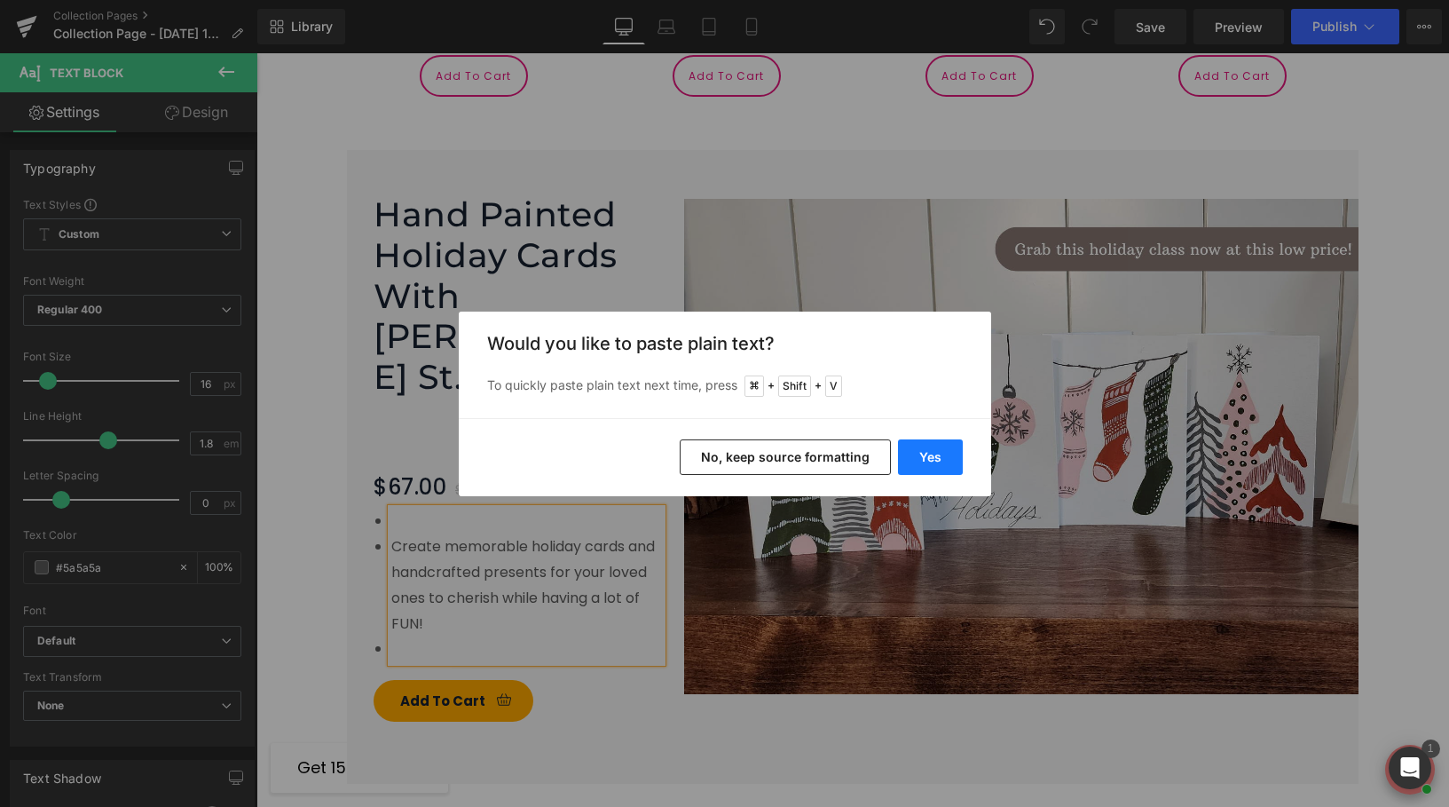
click at [942, 456] on button "Yes" at bounding box center [930, 456] width 65 height 35
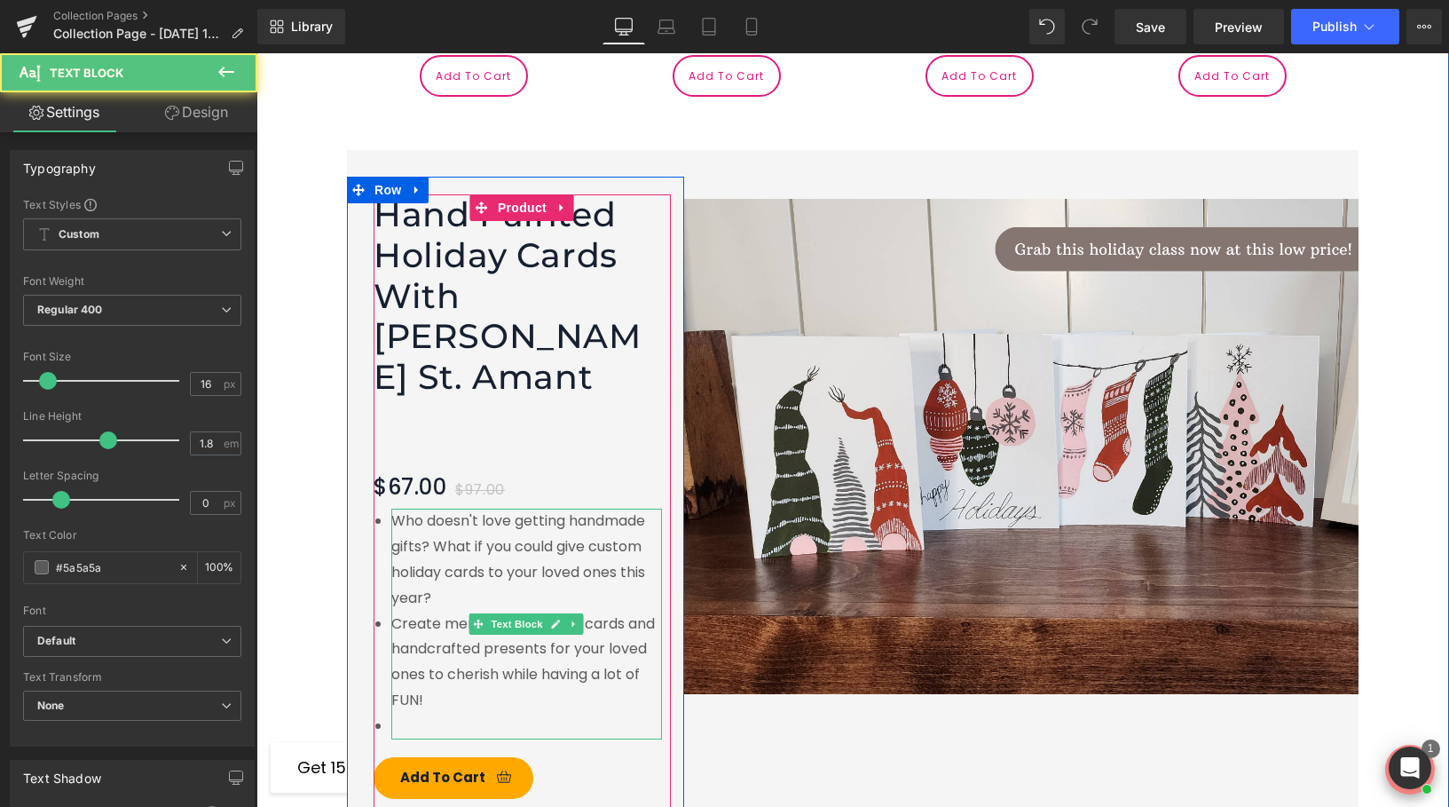
click at [410, 713] on li at bounding box center [526, 726] width 271 height 26
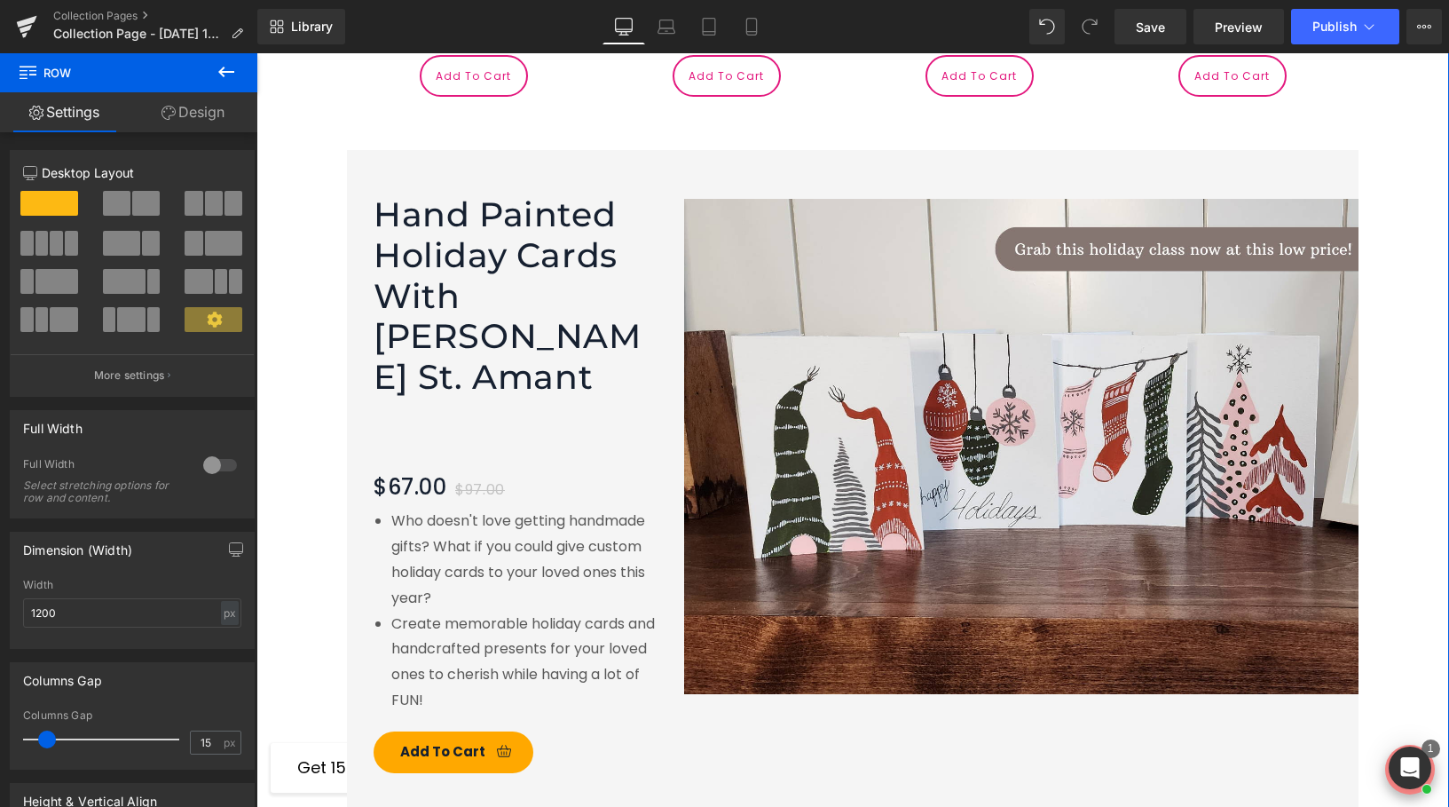
scroll to position [2830, 0]
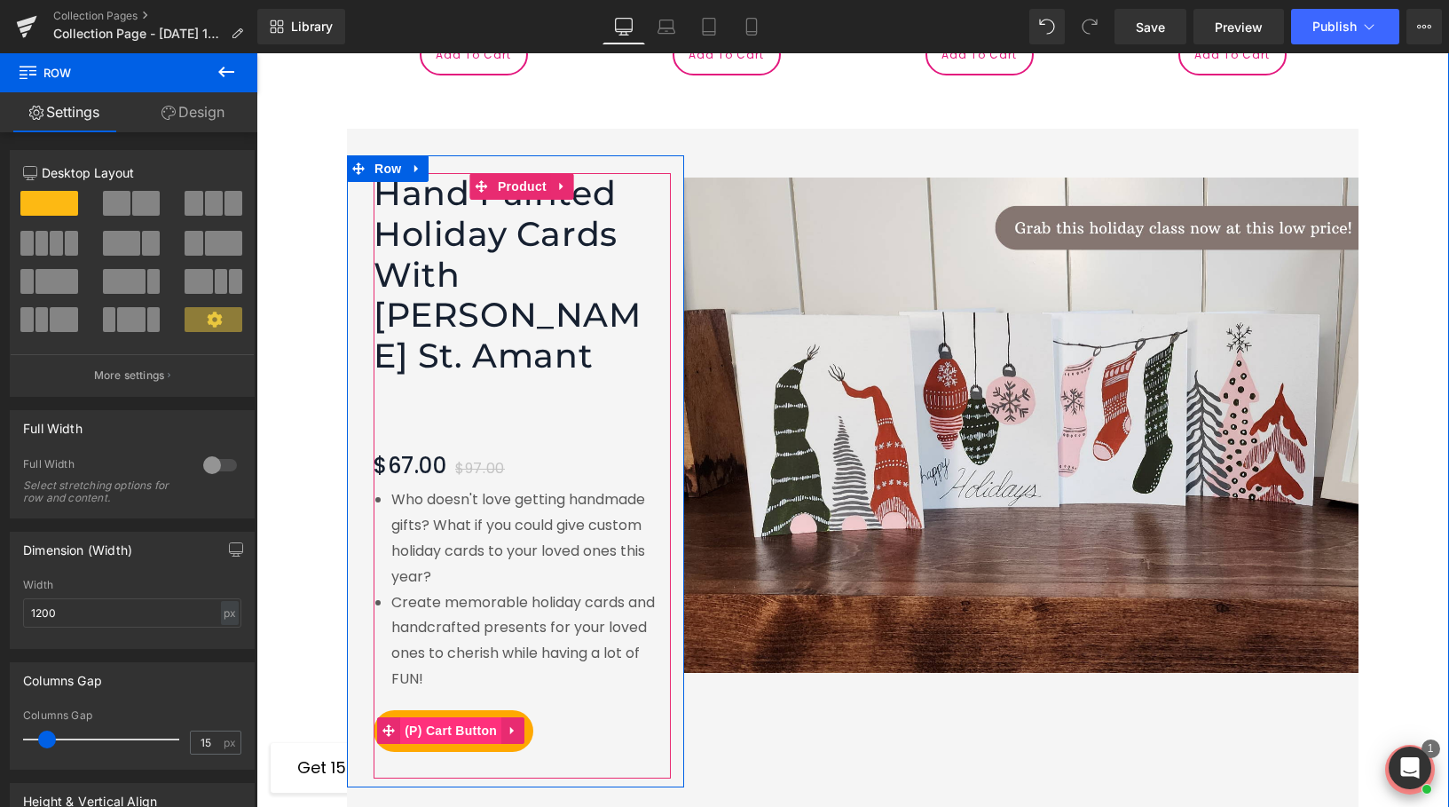
click at [456, 717] on span "(P) Cart Button" at bounding box center [450, 730] width 101 height 27
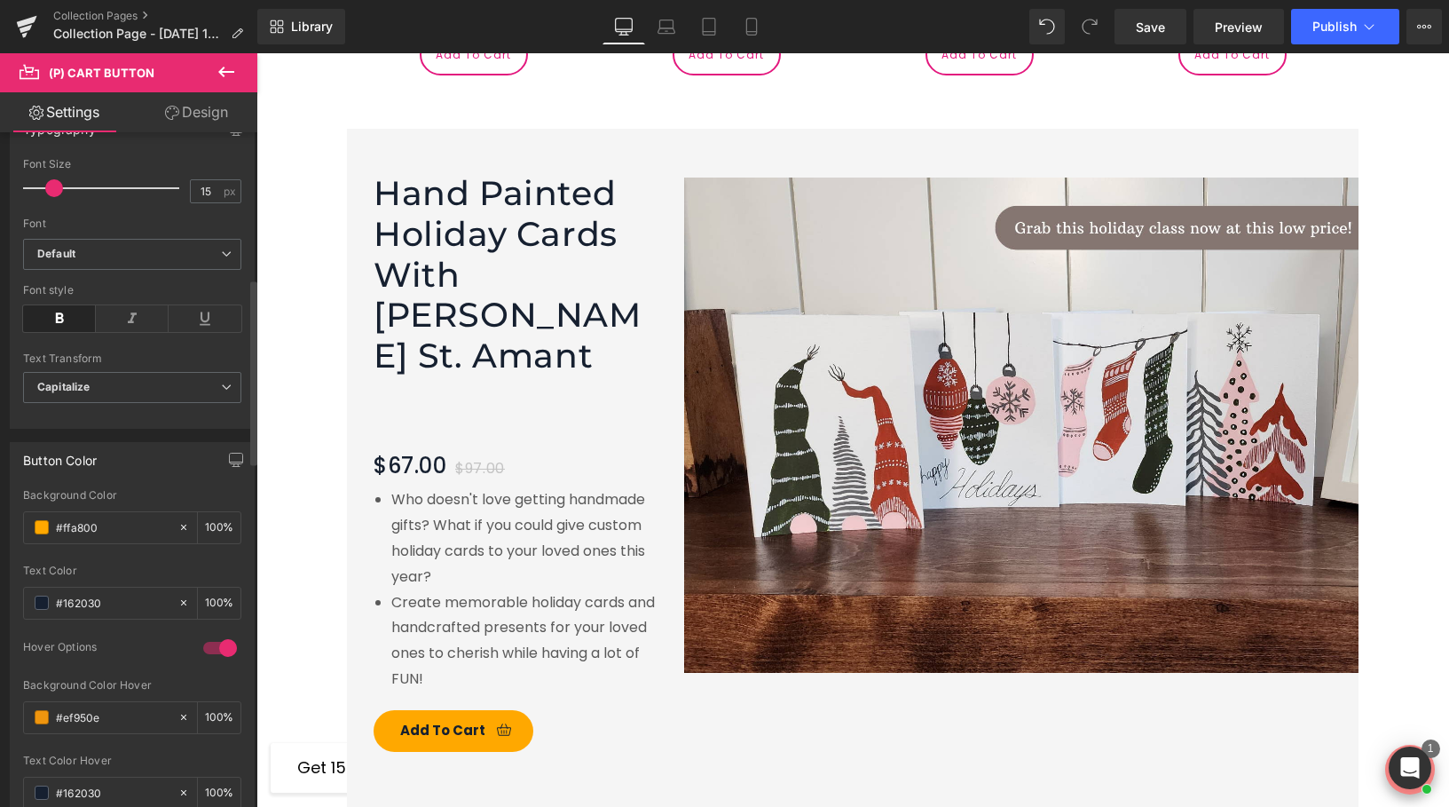
scroll to position [537, 0]
click at [49, 527] on div "#ffa800" at bounding box center [101, 529] width 154 height 31
click at [43, 529] on span at bounding box center [42, 529] width 14 height 14
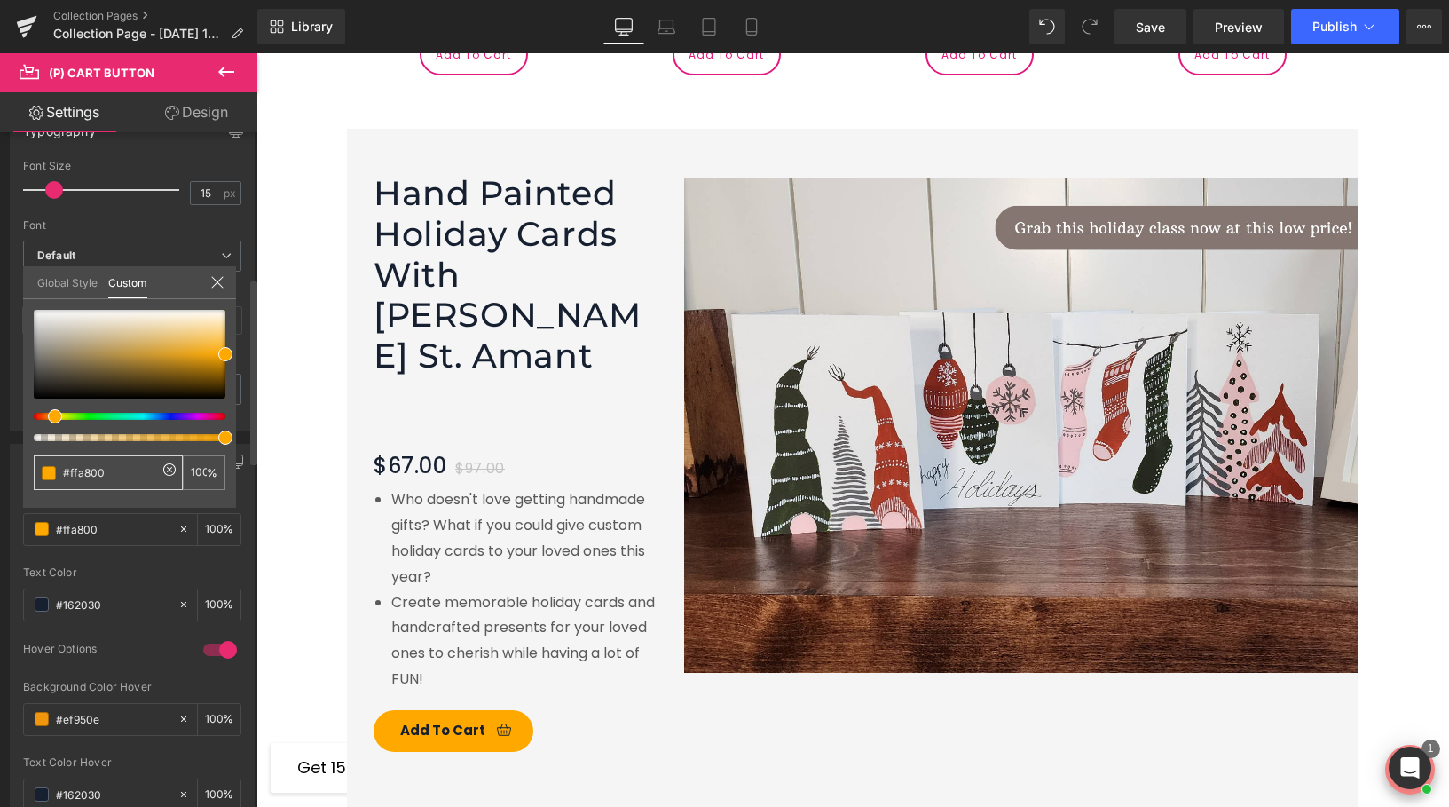
drag, startPoint x: 109, startPoint y: 469, endPoint x: 26, endPoint y: 469, distance: 83.4
click at [26, 469] on div "#ffa800 100 %" at bounding box center [129, 409] width 213 height 198
paste input "e3187e"
type input "#e3187e"
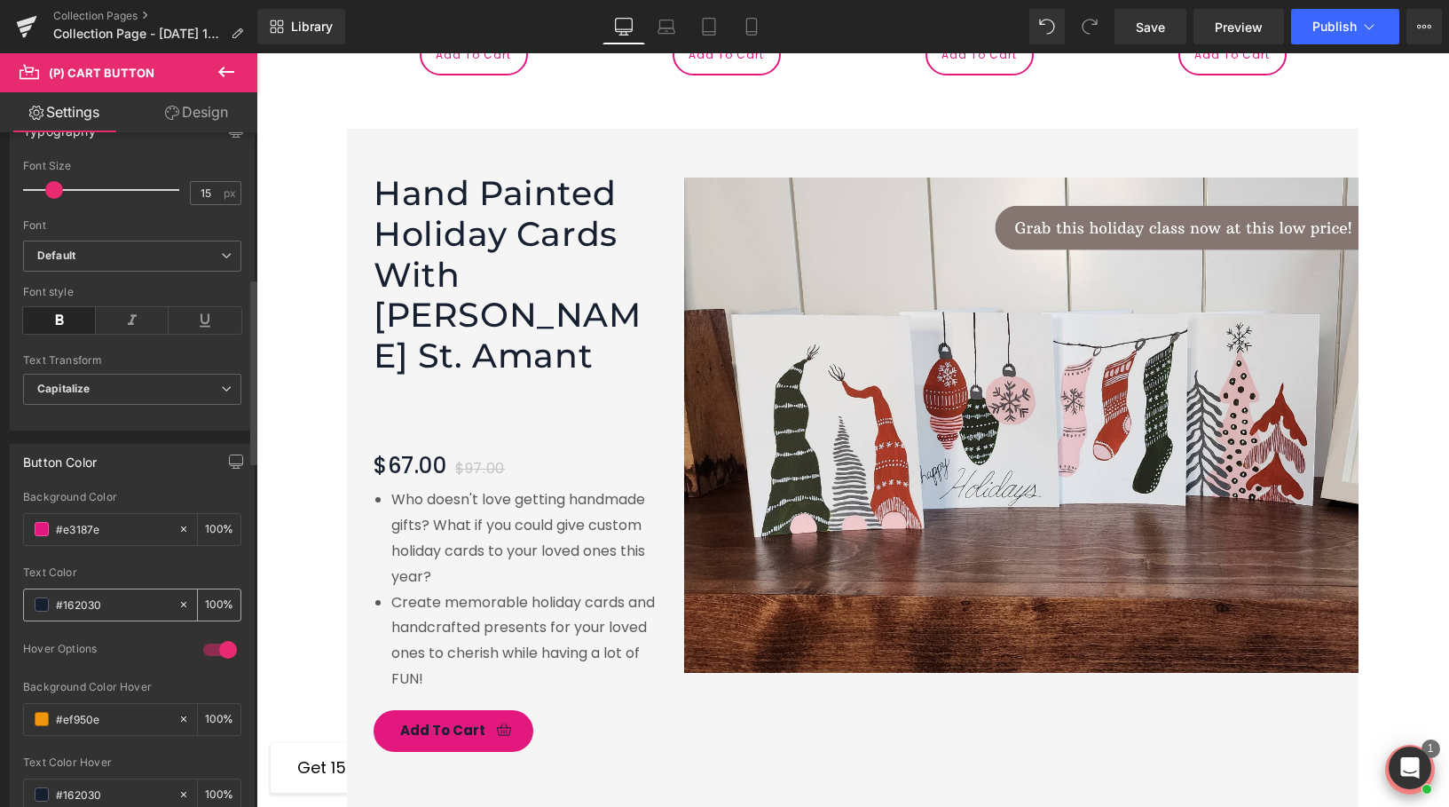
click at [43, 608] on span at bounding box center [42, 604] width 14 height 14
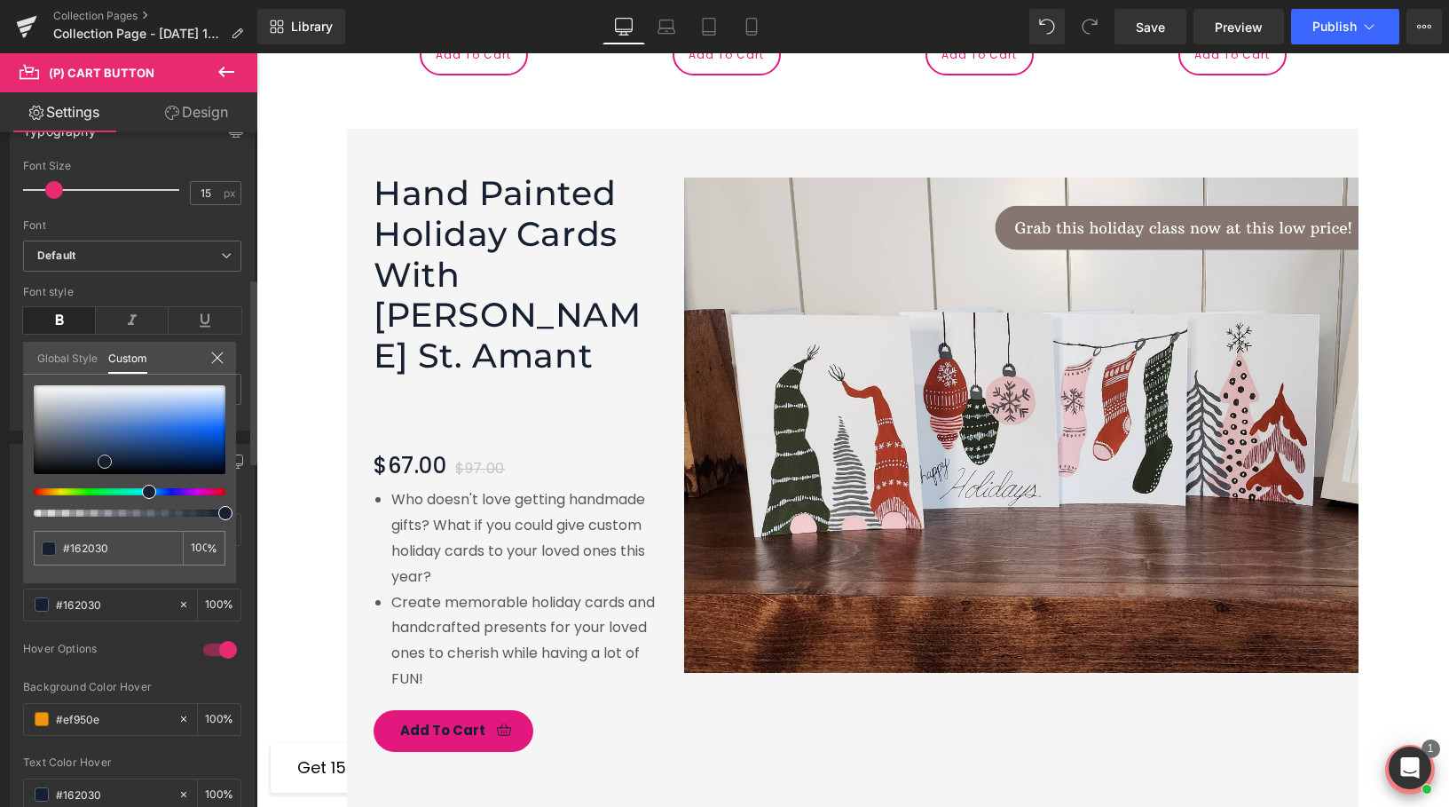
type input "#c6c8cc"
type input "#c8cacf"
type input "#d6d8da"
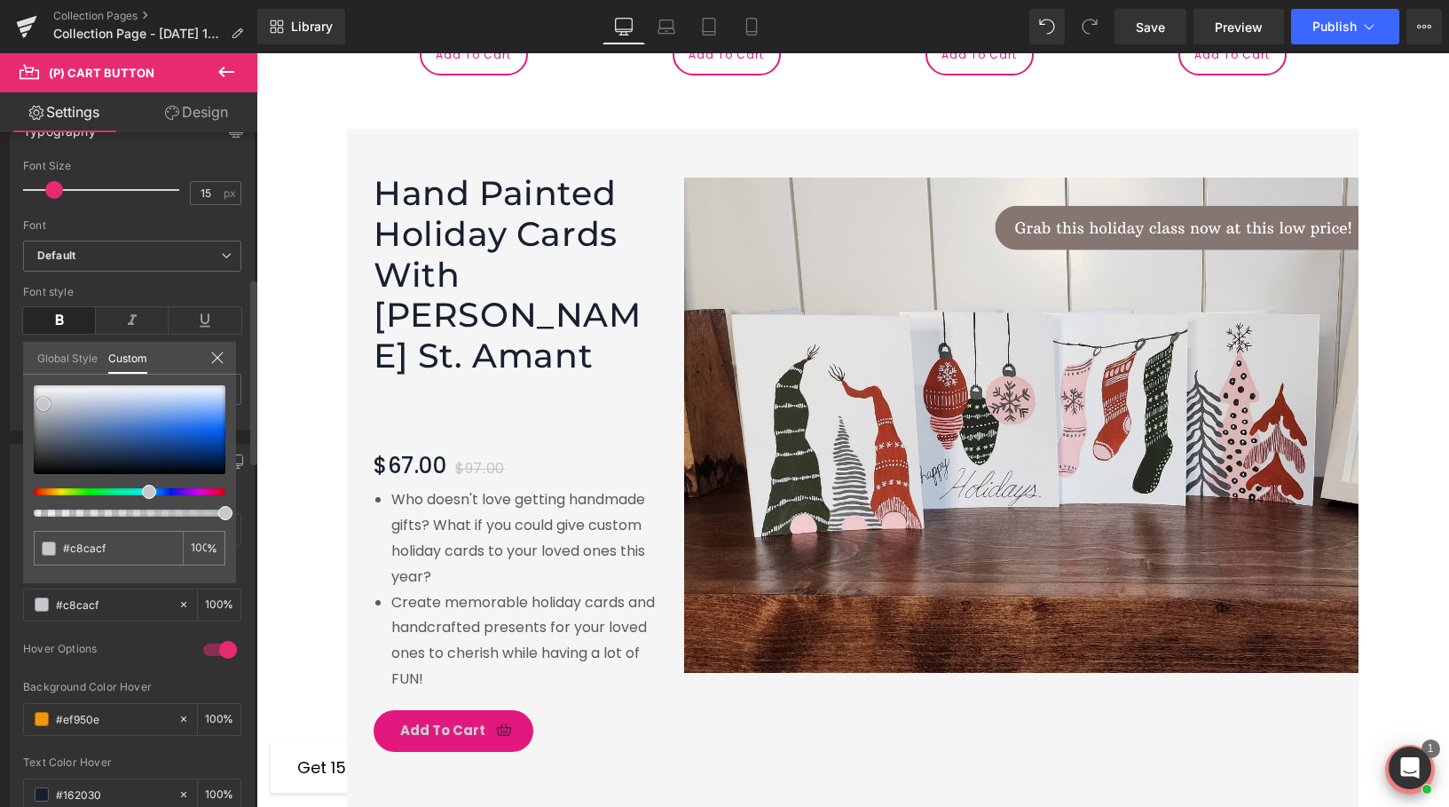
type input "#d6d8da"
type input "#e4e5e6"
type input "#f1f2f2"
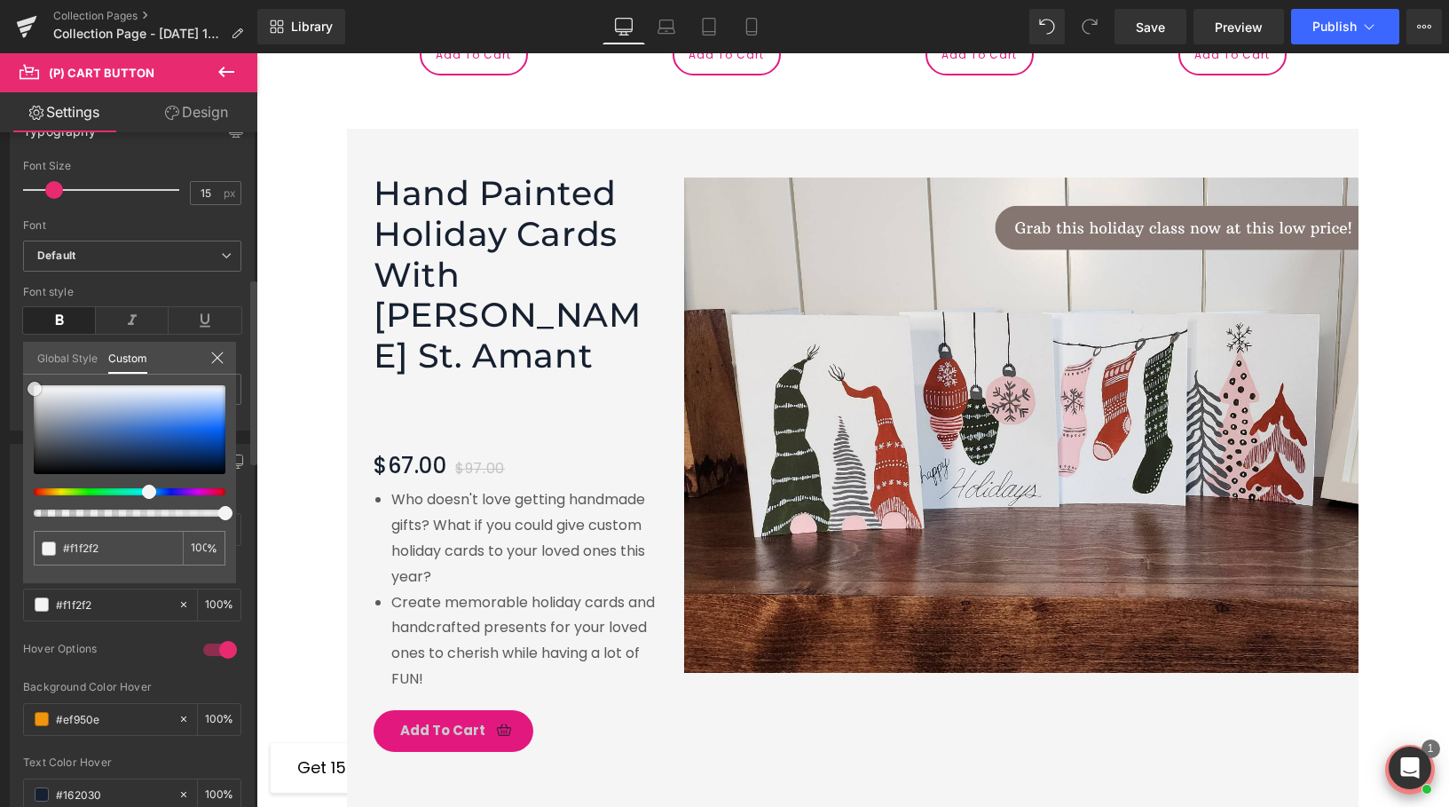
type input "#ffffff"
drag, startPoint x: 43, startPoint y: 404, endPoint x: 28, endPoint y: 366, distance: 41.0
click at [29, 366] on div "Global Style Custom Setup Global Style #ffffff 100 %" at bounding box center [129, 369] width 213 height 54
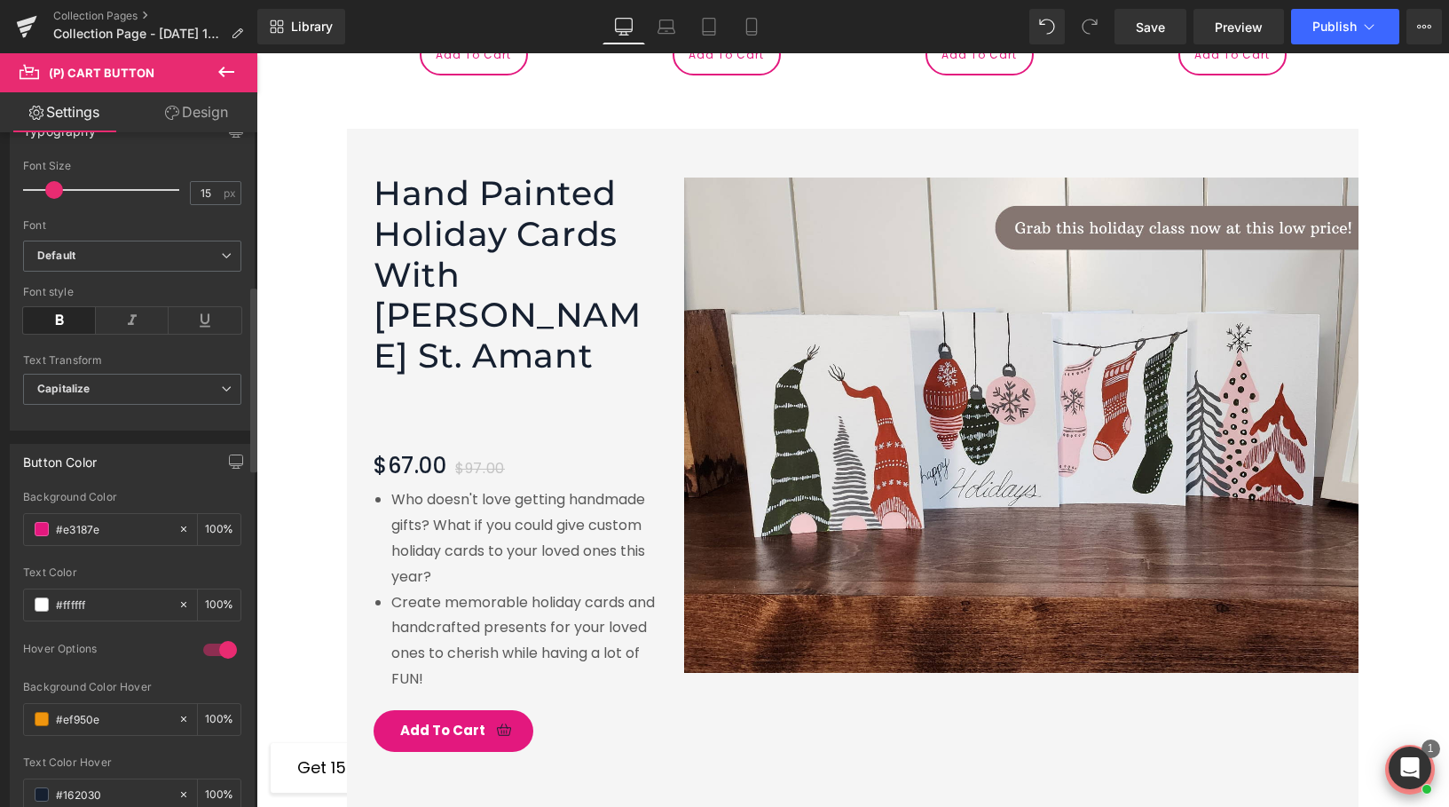
scroll to position [676, 0]
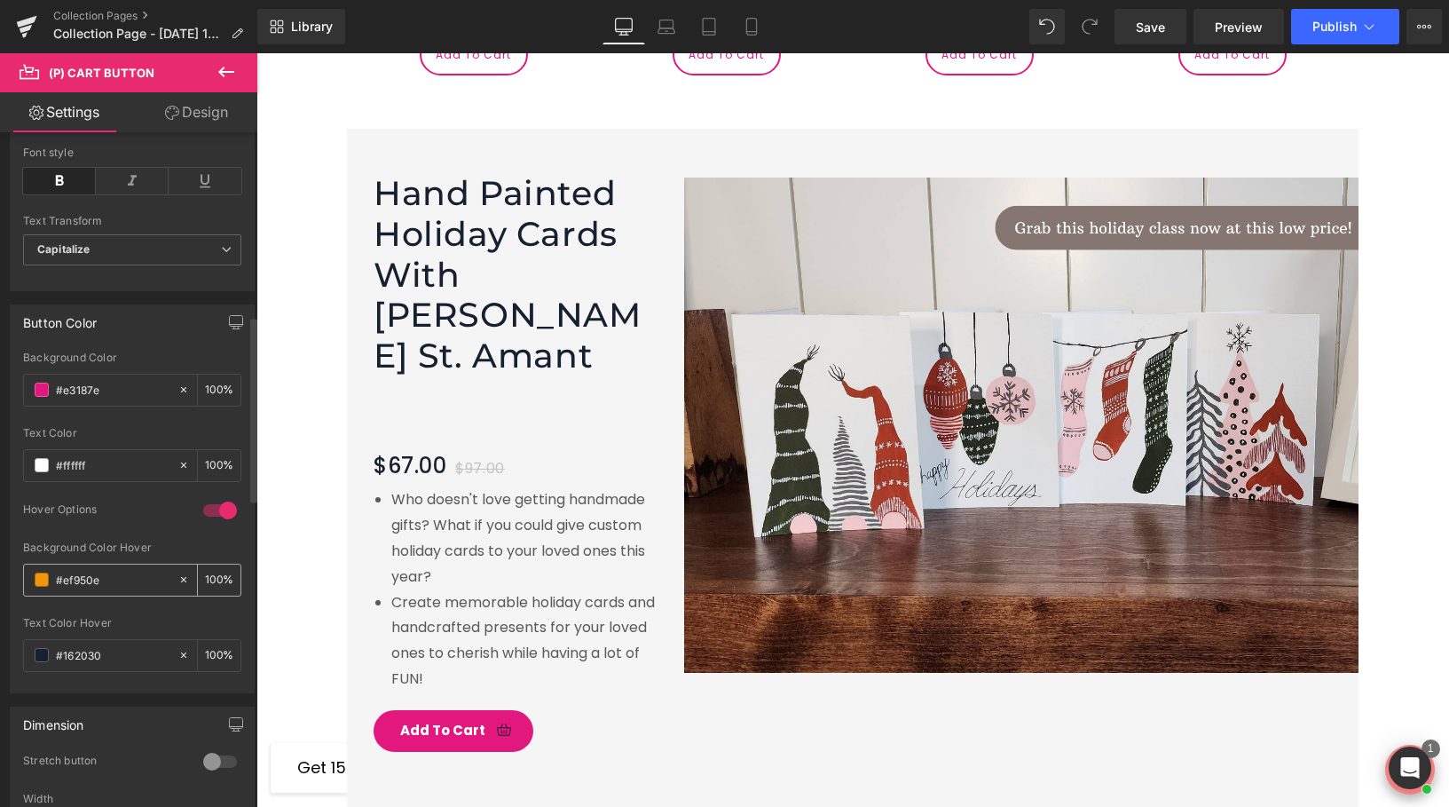
click at [42, 576] on span at bounding box center [42, 579] width 14 height 14
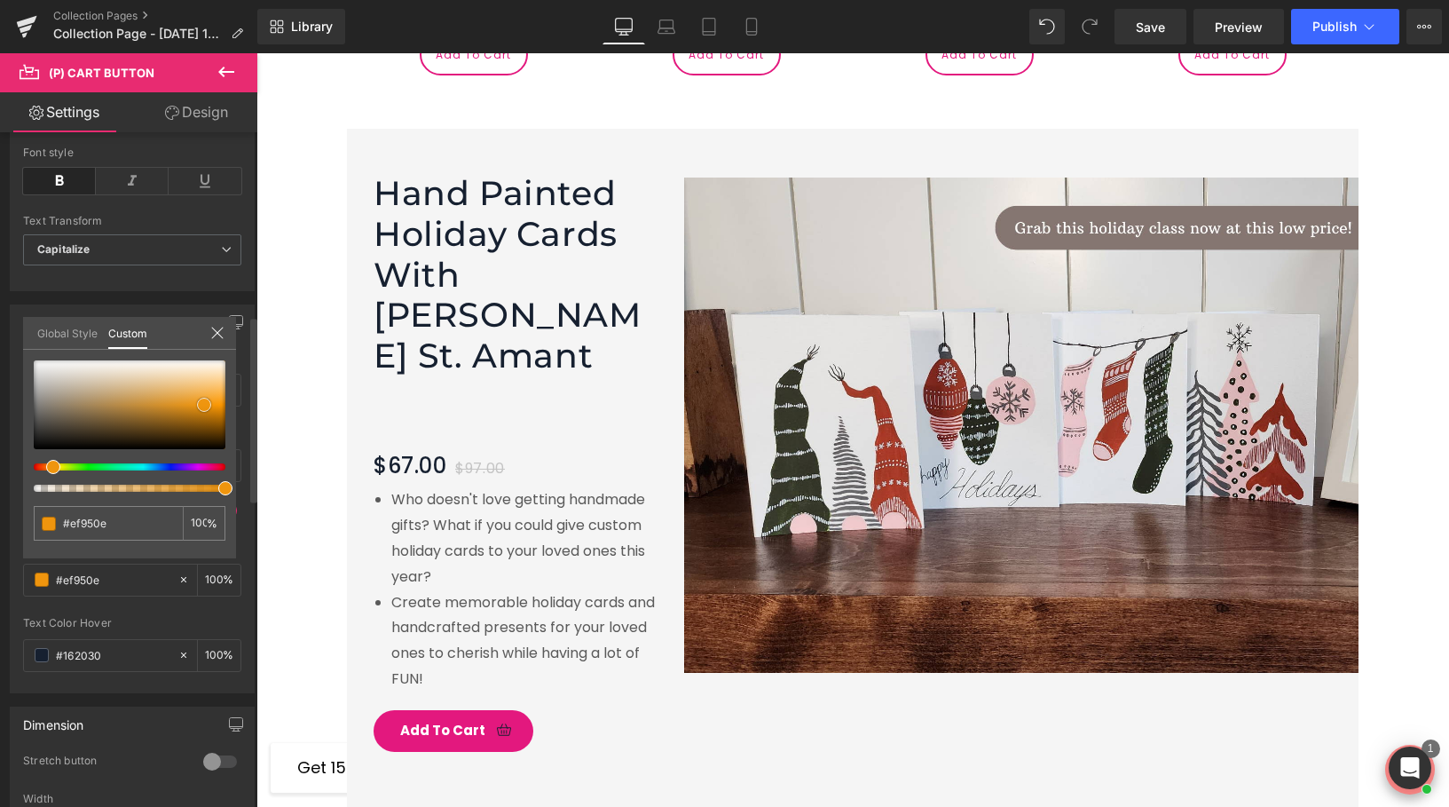
type input "#d3d1ce"
type input "#d6d4d1"
type input "#f2f2f2"
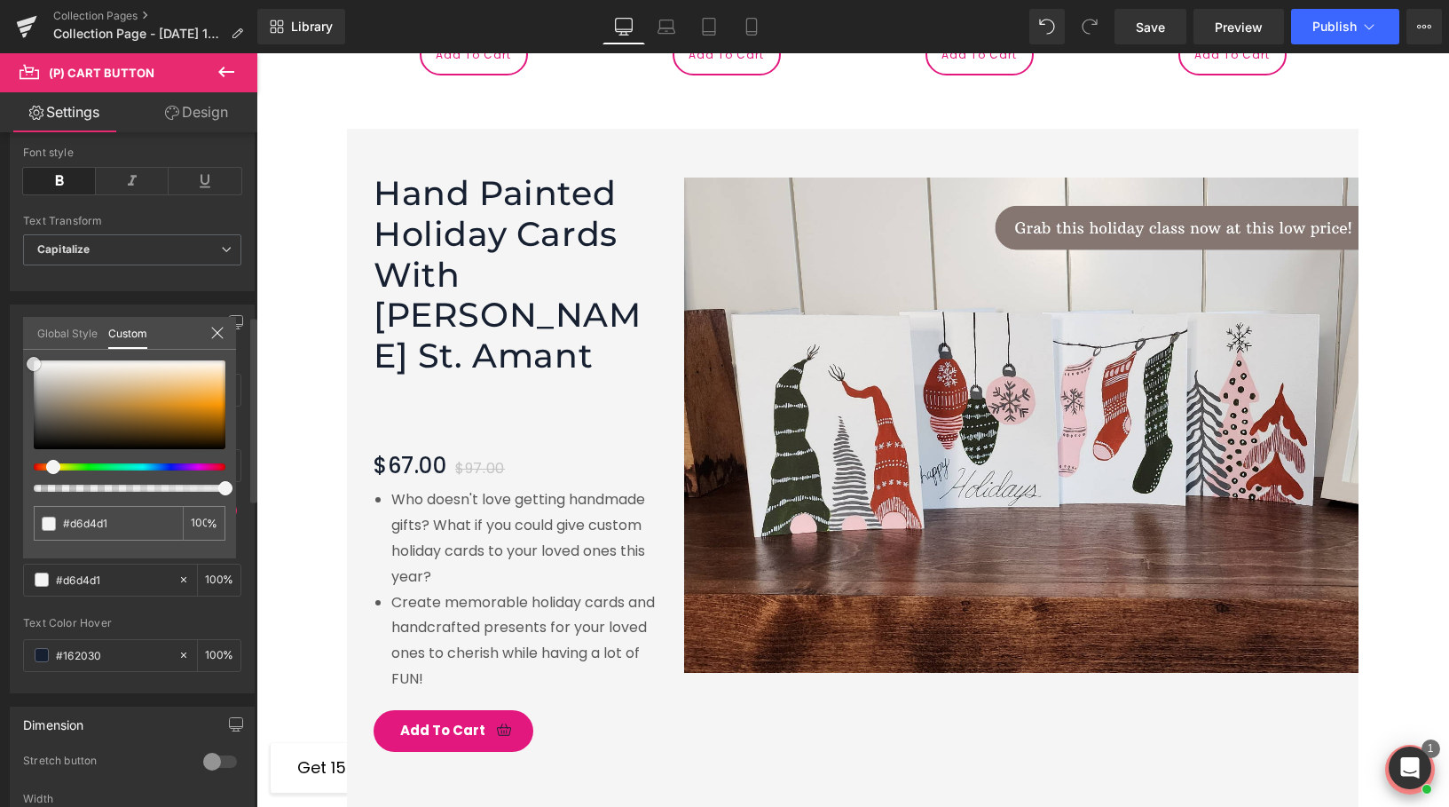
type input "#f2f2f2"
type input "#f4f4f4"
type input "#f9f9f9"
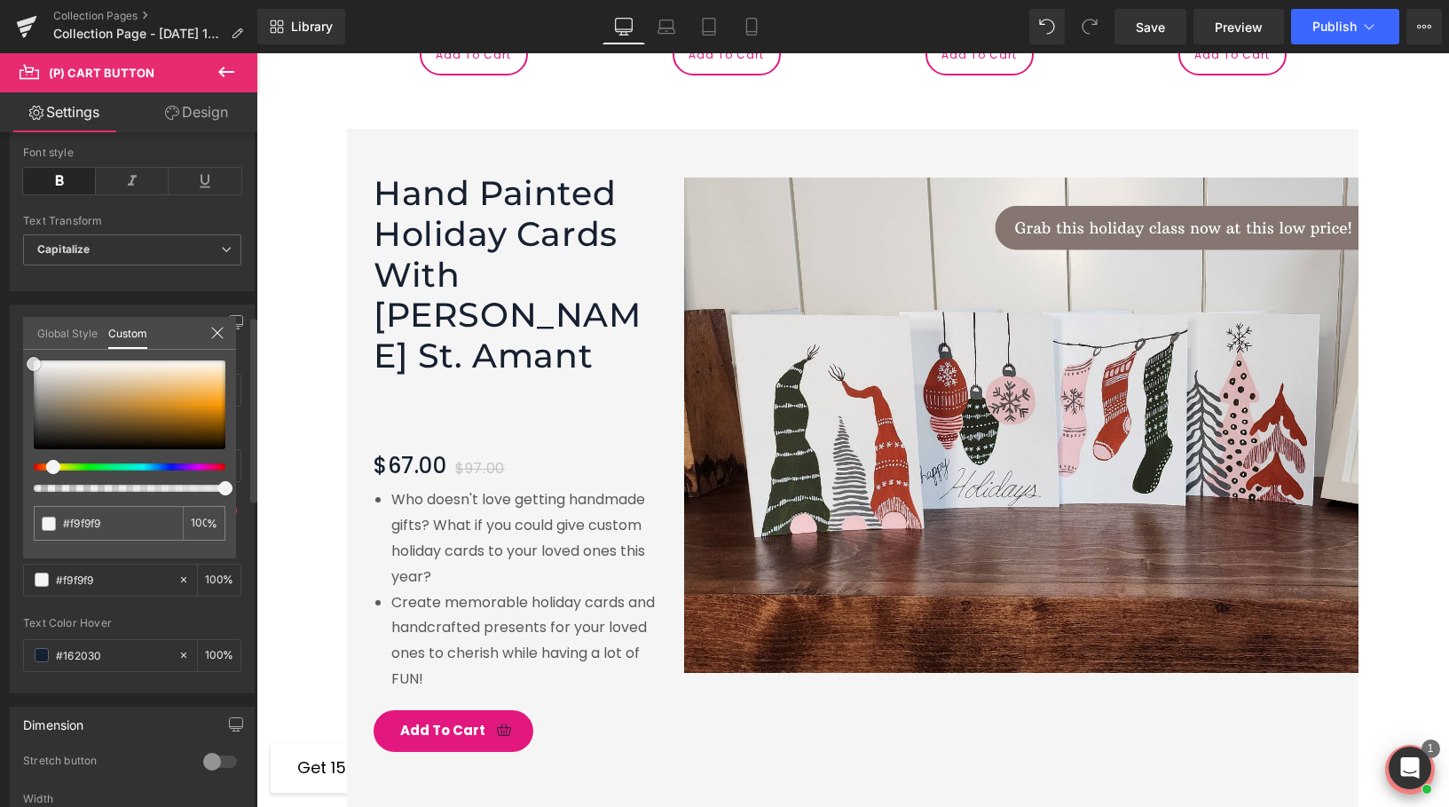
type input "#fcfcfc"
type input "#ffffff"
drag, startPoint x: 44, startPoint y: 375, endPoint x: 30, endPoint y: 340, distance: 38.2
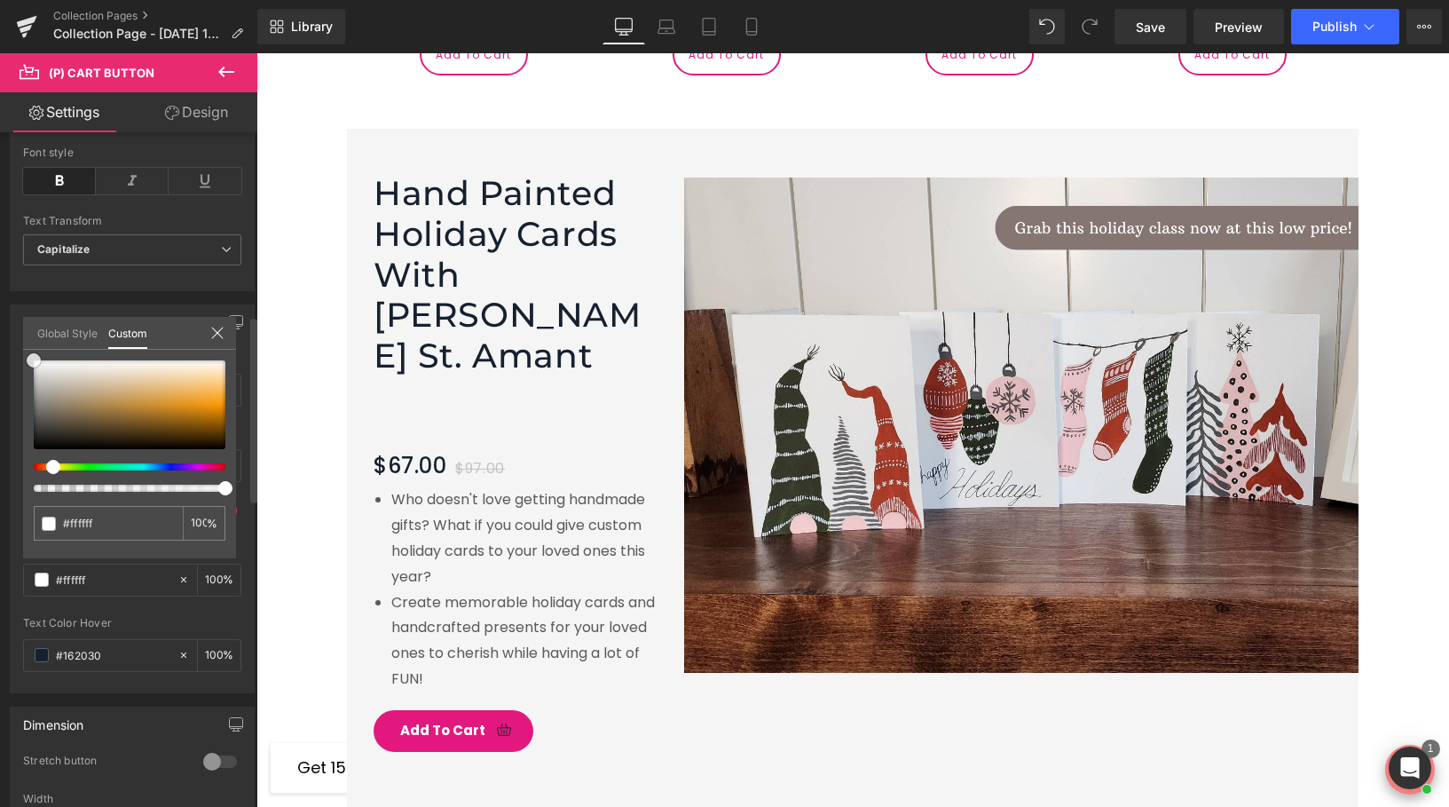
click at [30, 340] on div "Global Style Custom Setup Global Style #ffffff 100 %" at bounding box center [129, 344] width 213 height 54
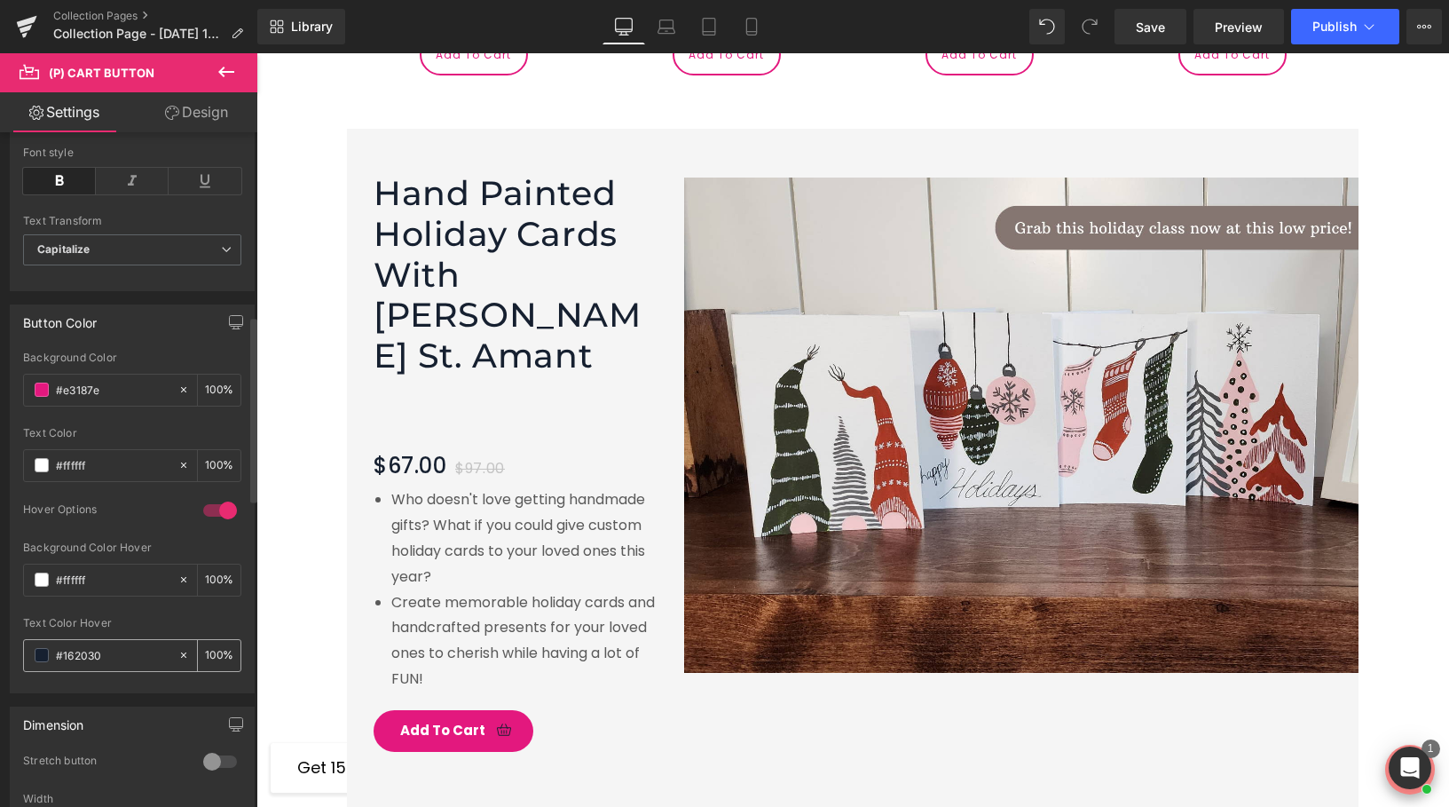
click at [35, 653] on span at bounding box center [42, 655] width 14 height 14
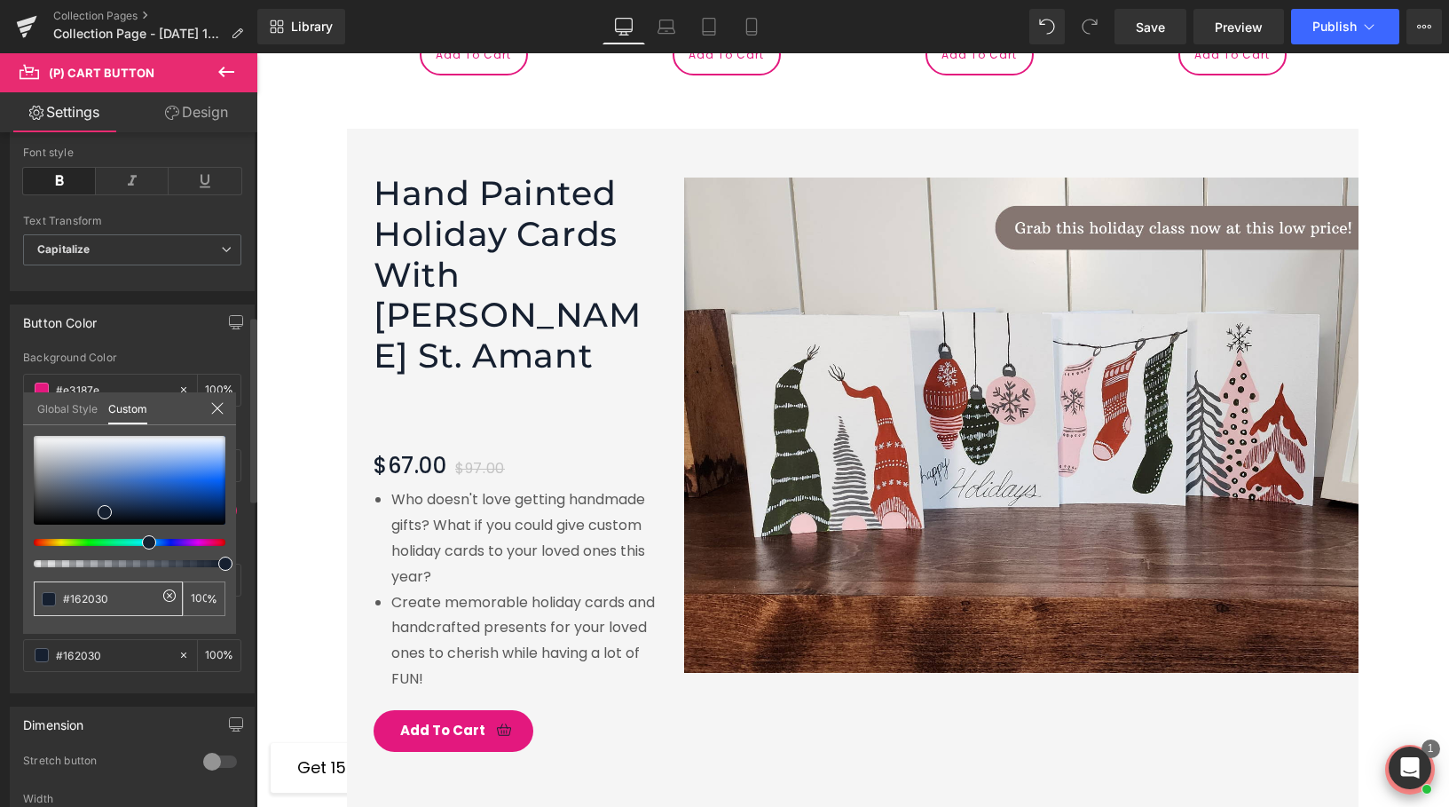
drag, startPoint x: 138, startPoint y: 600, endPoint x: 51, endPoint y: 591, distance: 87.4
click at [51, 591] on div "#162030" at bounding box center [108, 598] width 149 height 35
paste input "e3187e"
type input "#e3187e"
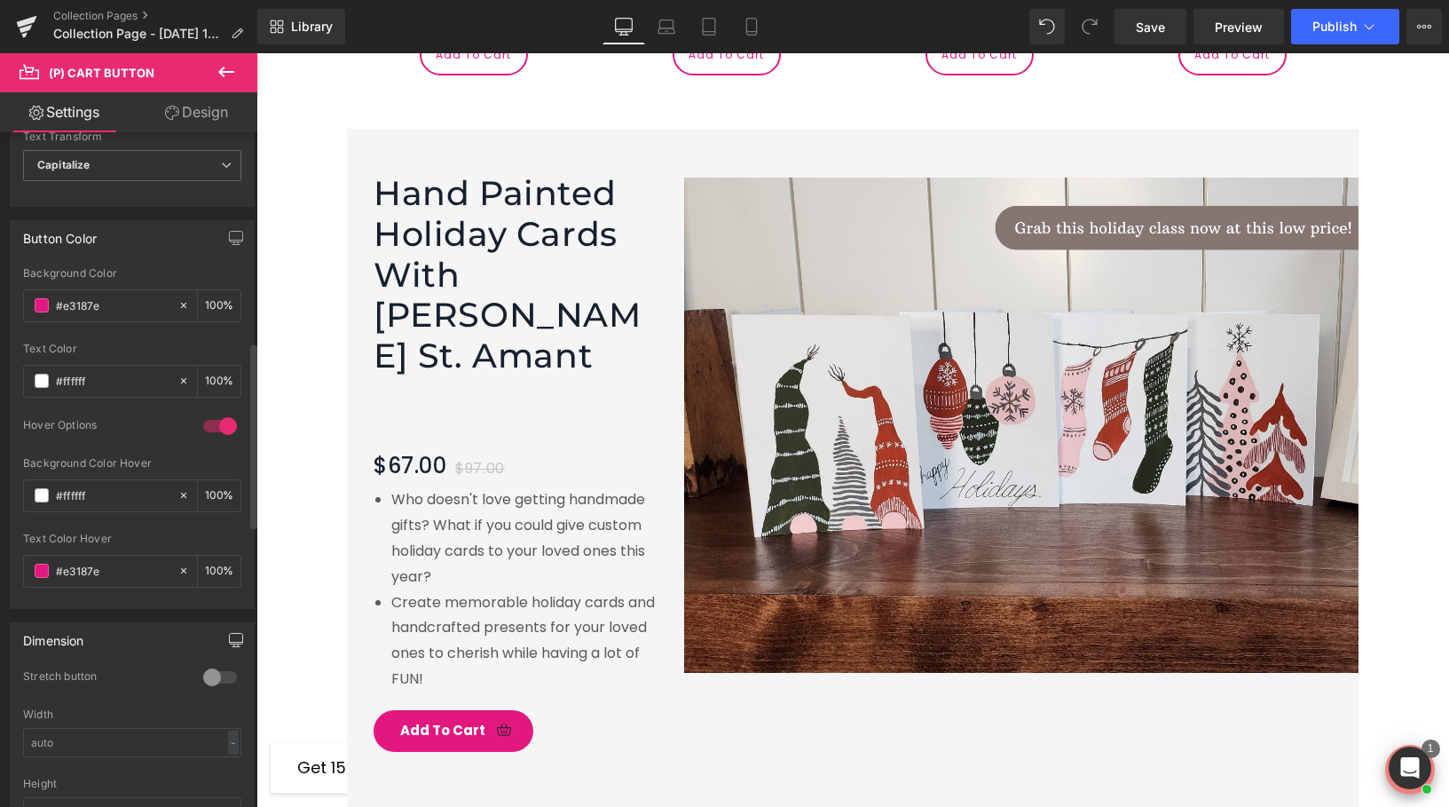
scroll to position [773, 0]
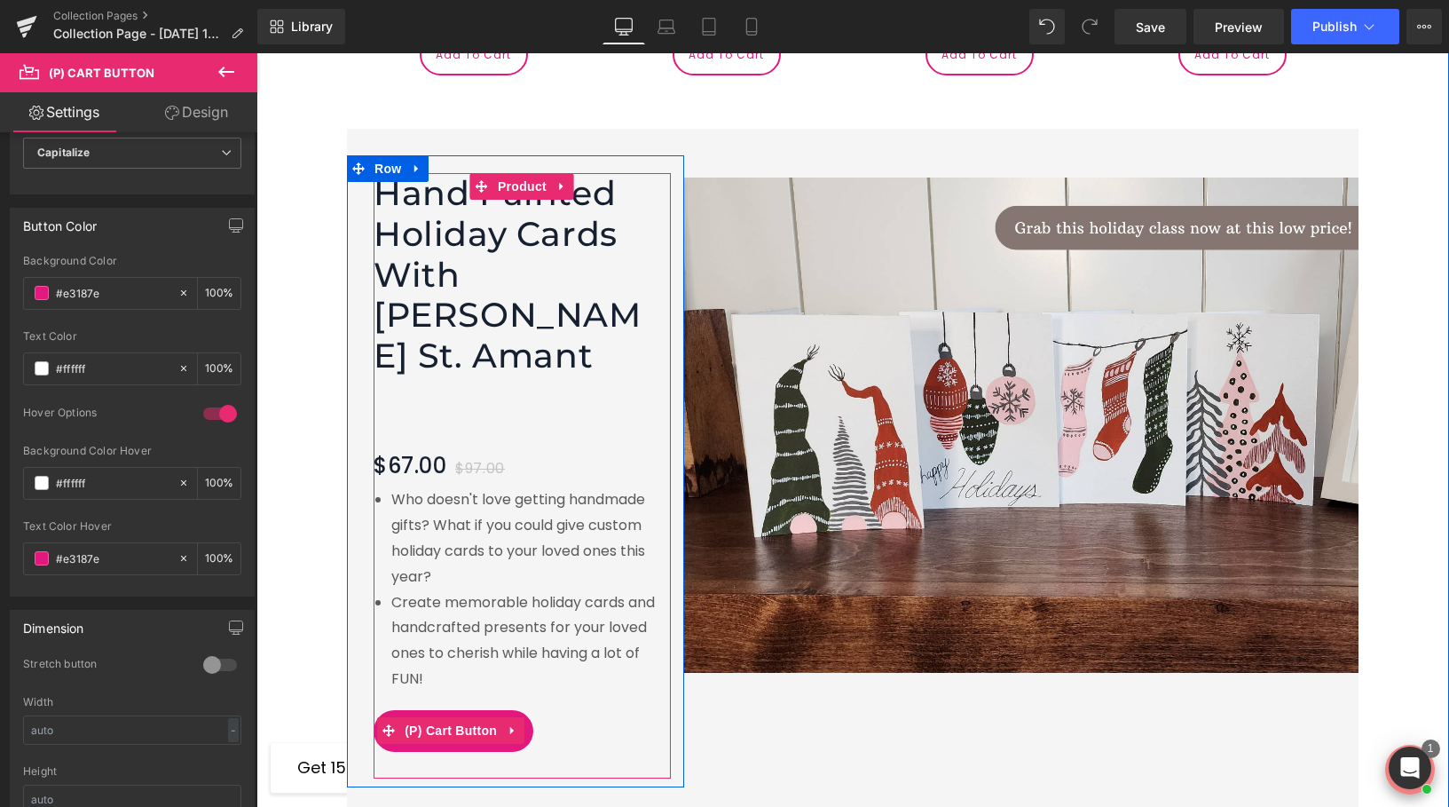
click at [548, 710] on div "Add To Cart" at bounding box center [518, 731] width 288 height 42
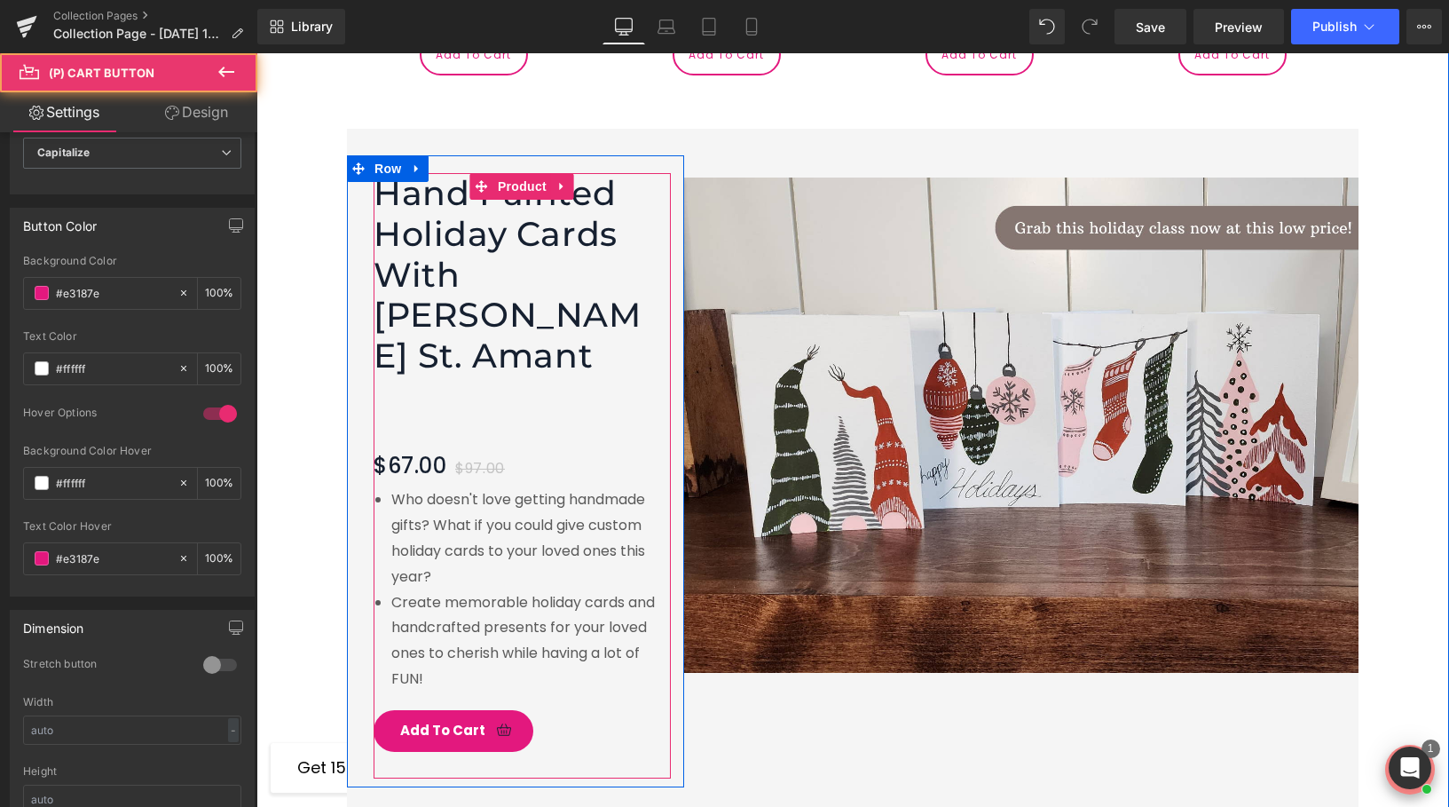
click at [453, 592] on span "Create memorable holiday cards and handcrafted presents for your loved ones to …" at bounding box center [523, 640] width 264 height 97
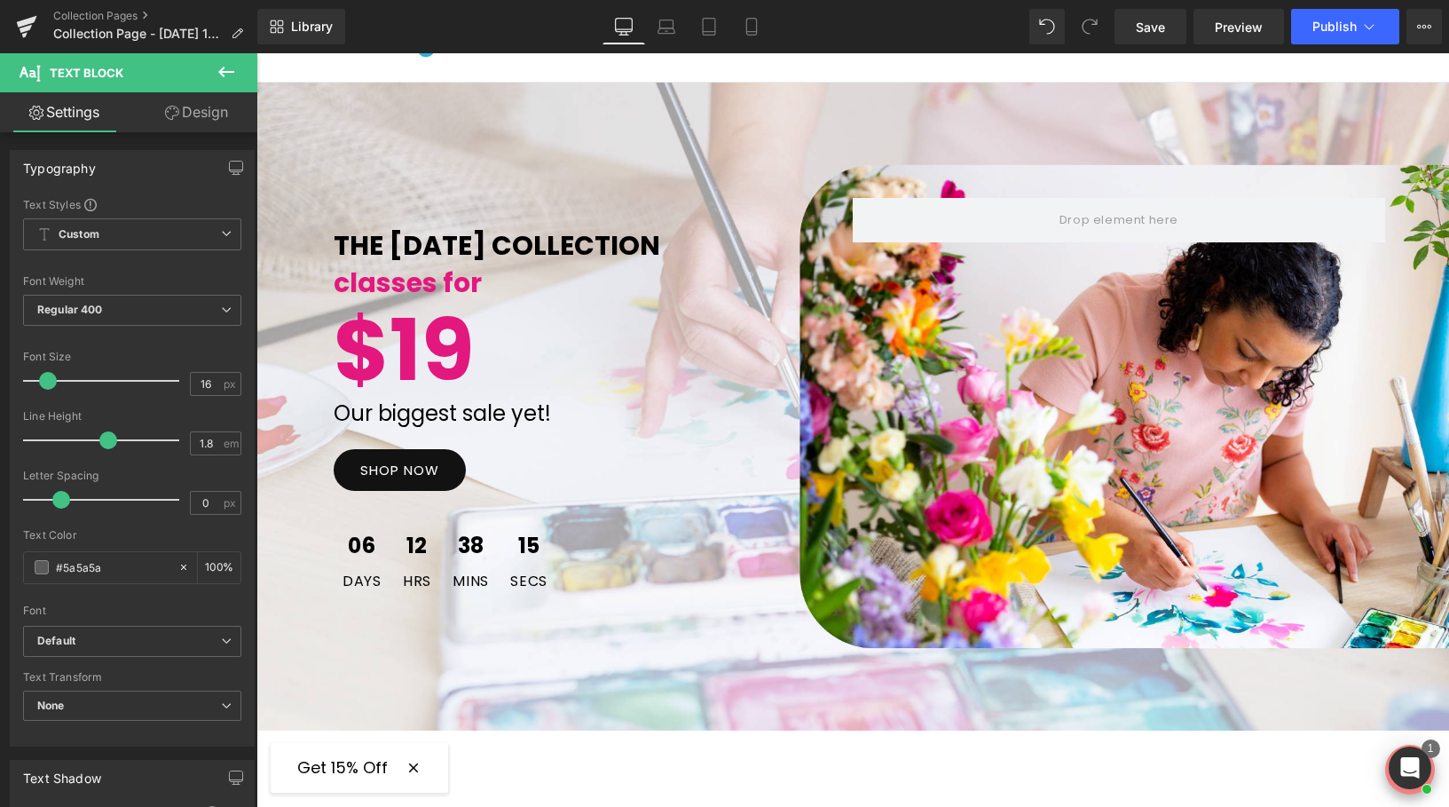
scroll to position [105, 0]
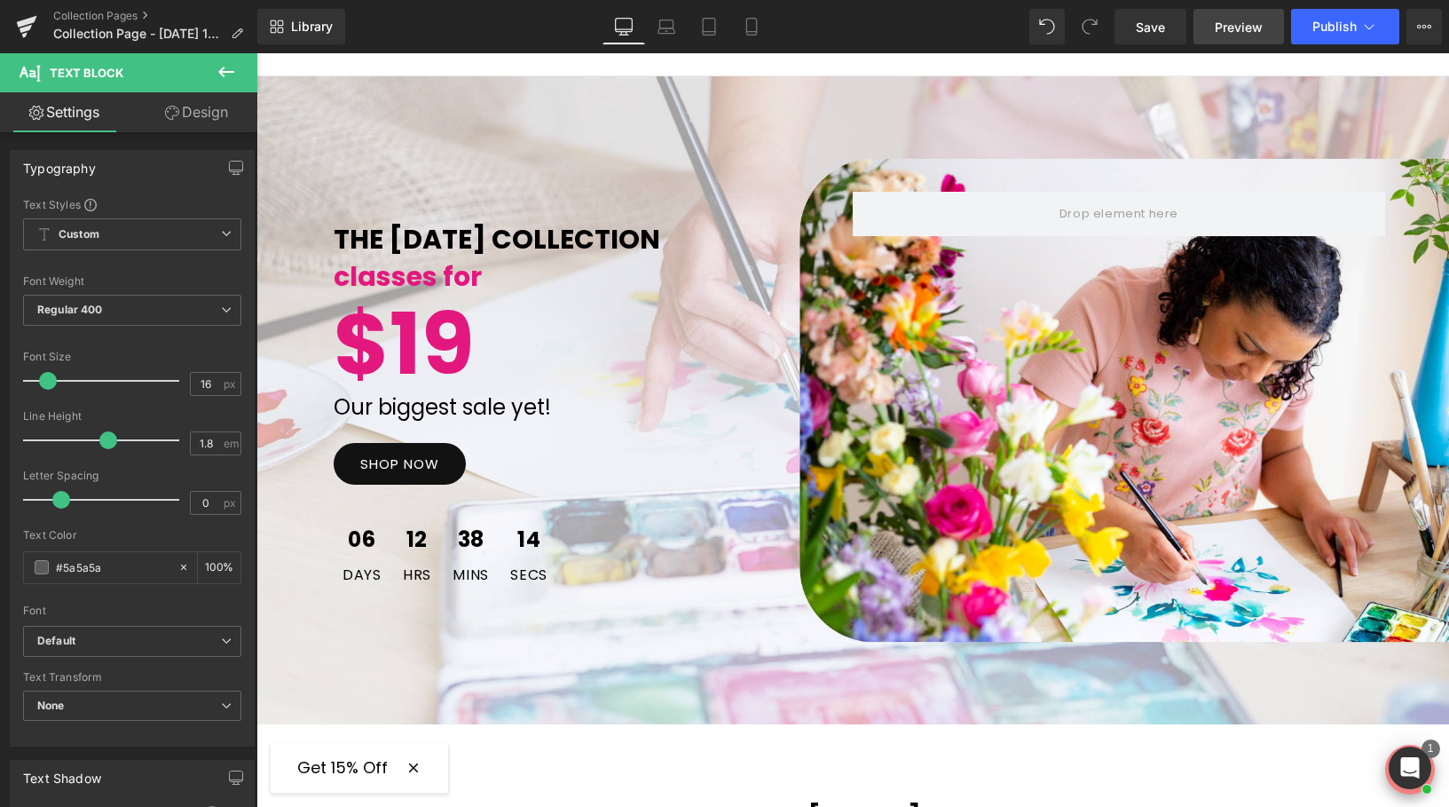
click at [1224, 23] on span "Preview" at bounding box center [1239, 27] width 48 height 19
click at [1154, 31] on span "Save" at bounding box center [1150, 27] width 29 height 19
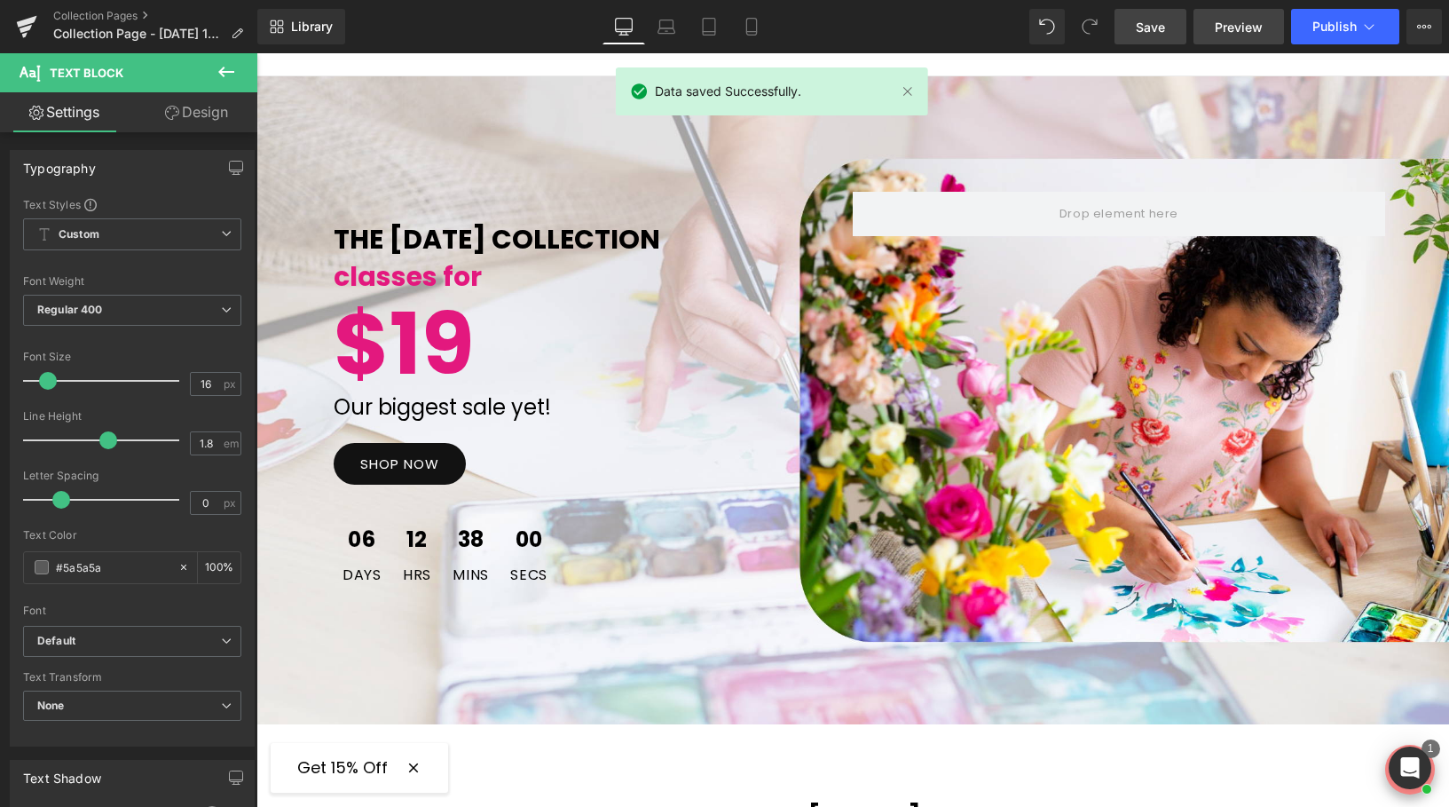
click at [1234, 31] on span "Preview" at bounding box center [1239, 27] width 48 height 19
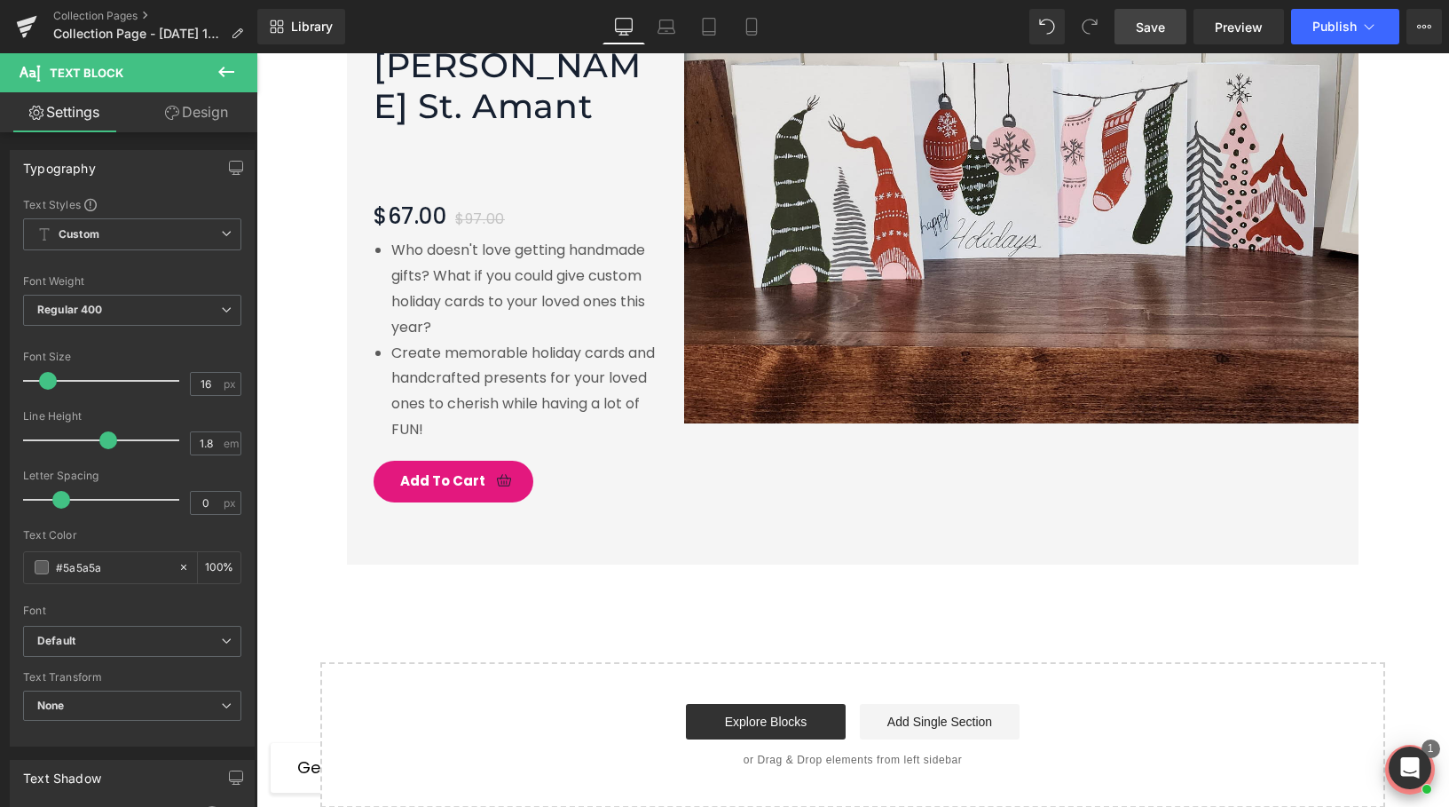
scroll to position [2862, 0]
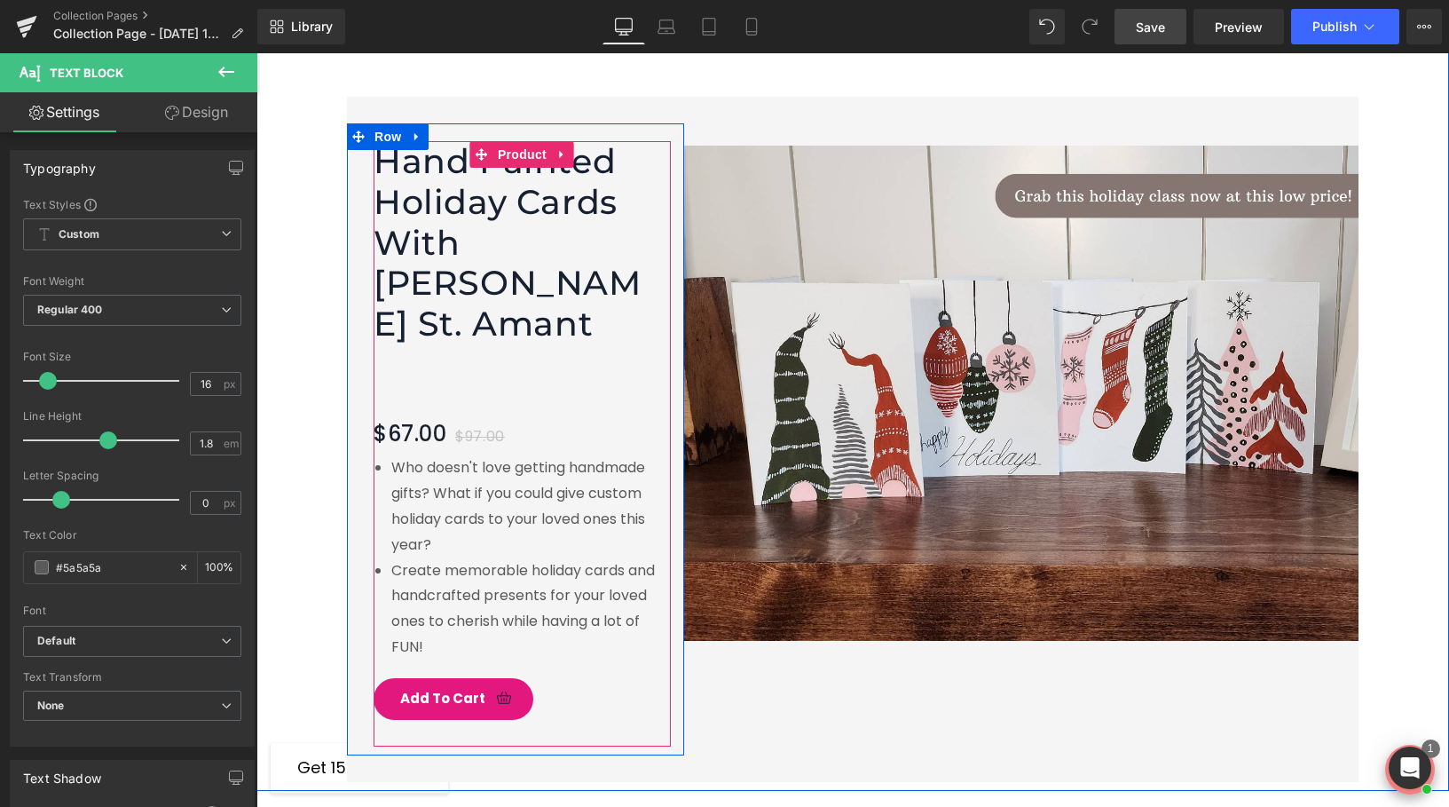
click at [593, 304] on div "Hand Painted Holiday Cards With Yvette St. Amant (P) Title $67.00 $97.00 (P) Pr…" at bounding box center [518, 430] width 288 height 578
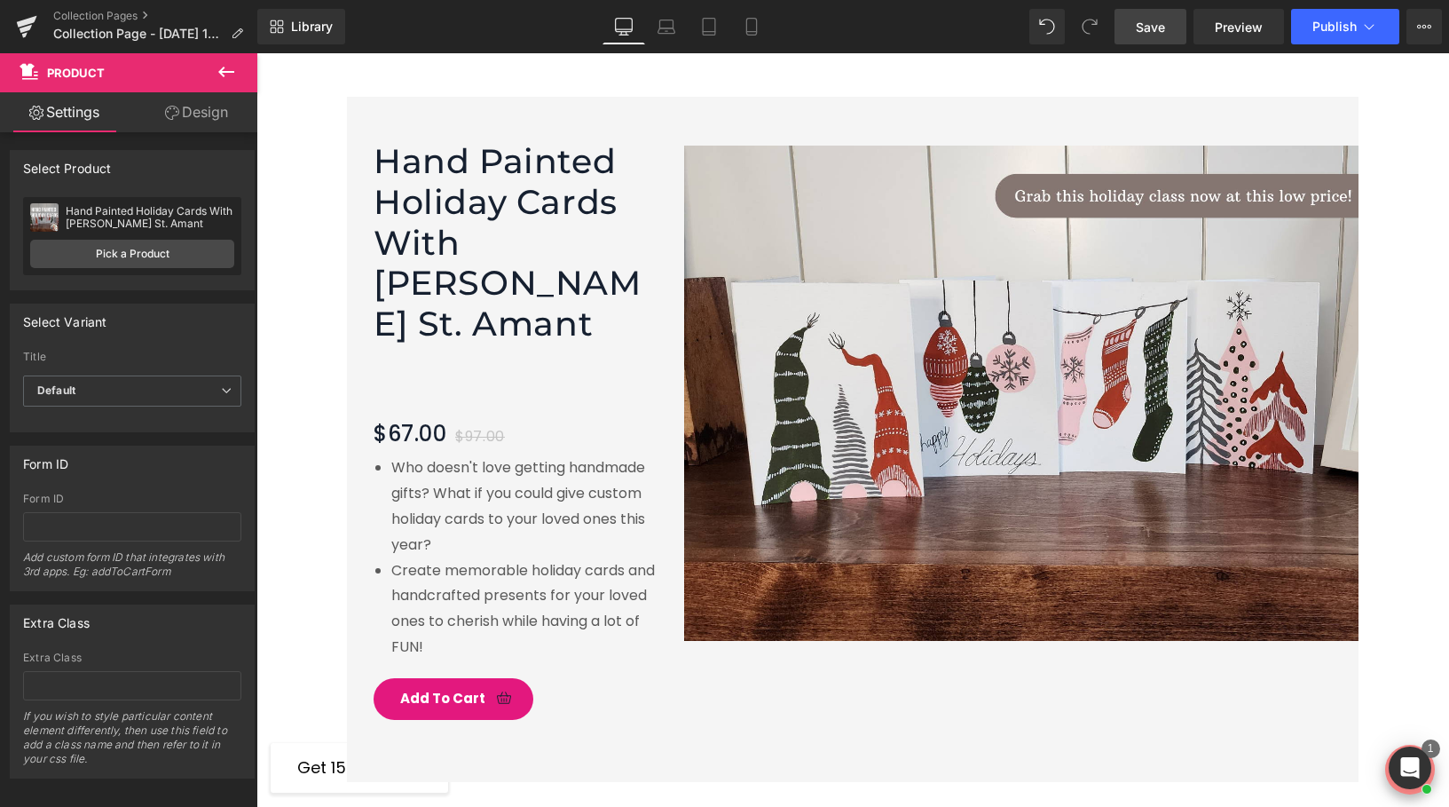
click at [225, 81] on icon at bounding box center [226, 71] width 21 height 21
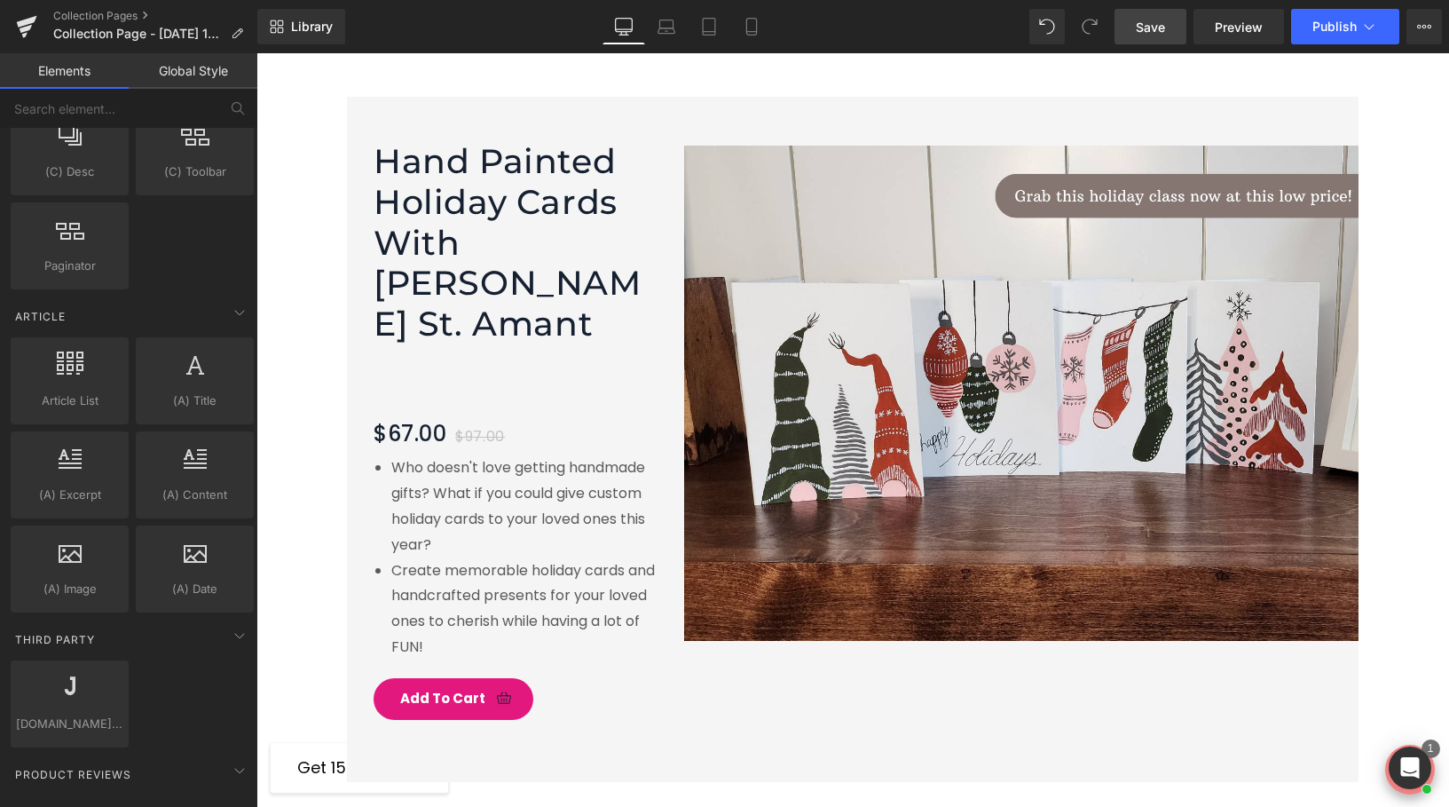
scroll to position [3210, 0]
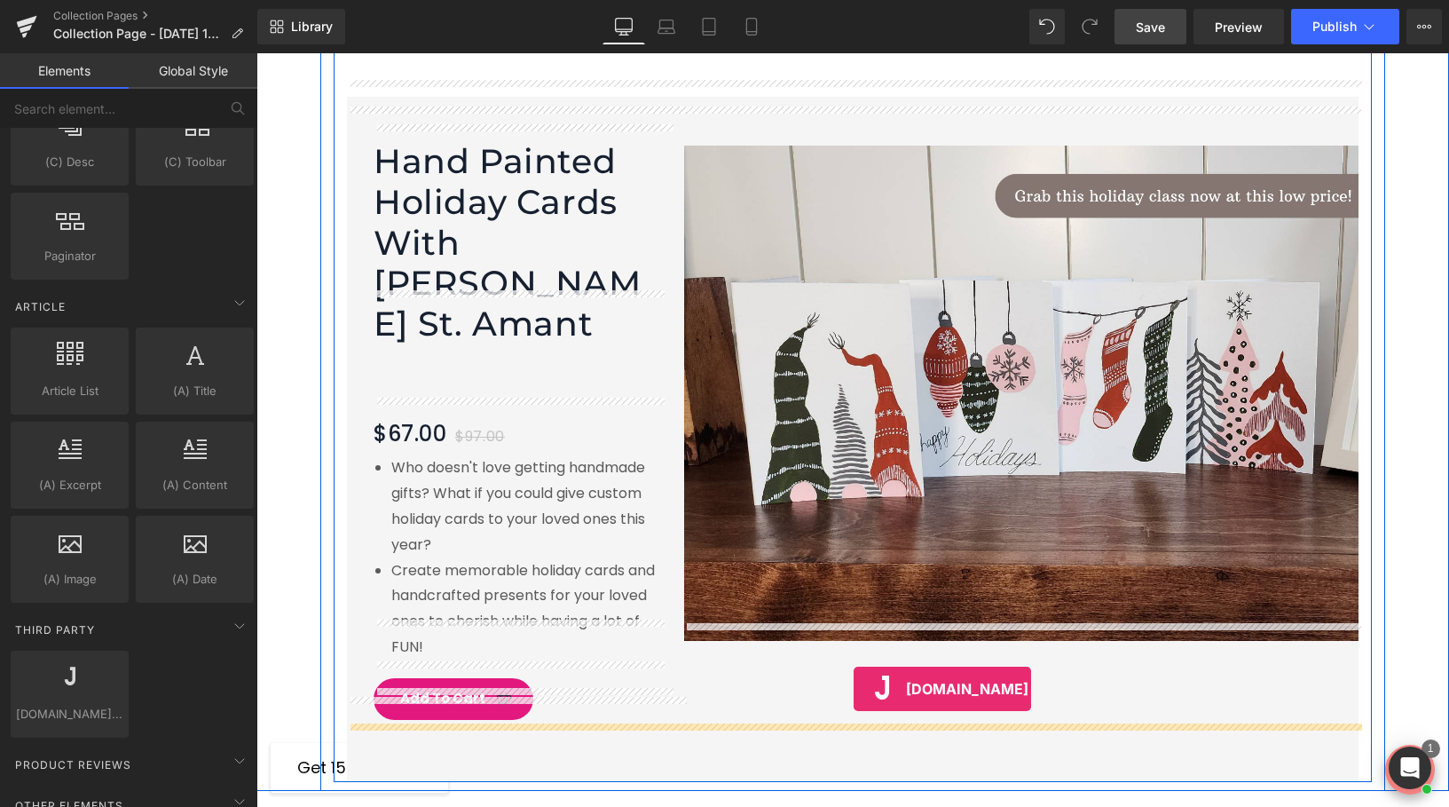
drag, startPoint x: 319, startPoint y: 740, endPoint x: 859, endPoint y: 697, distance: 541.2
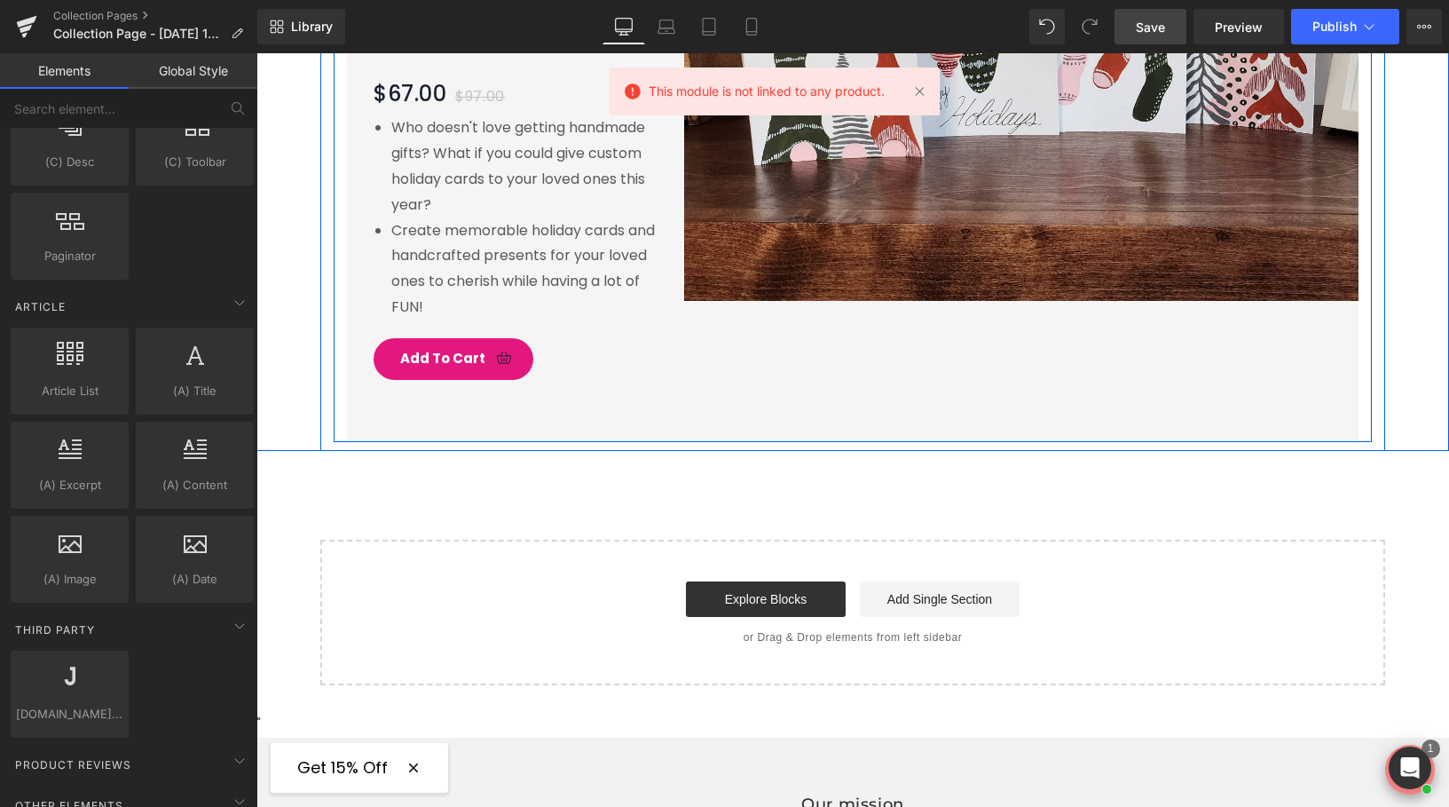
scroll to position [3198, 0]
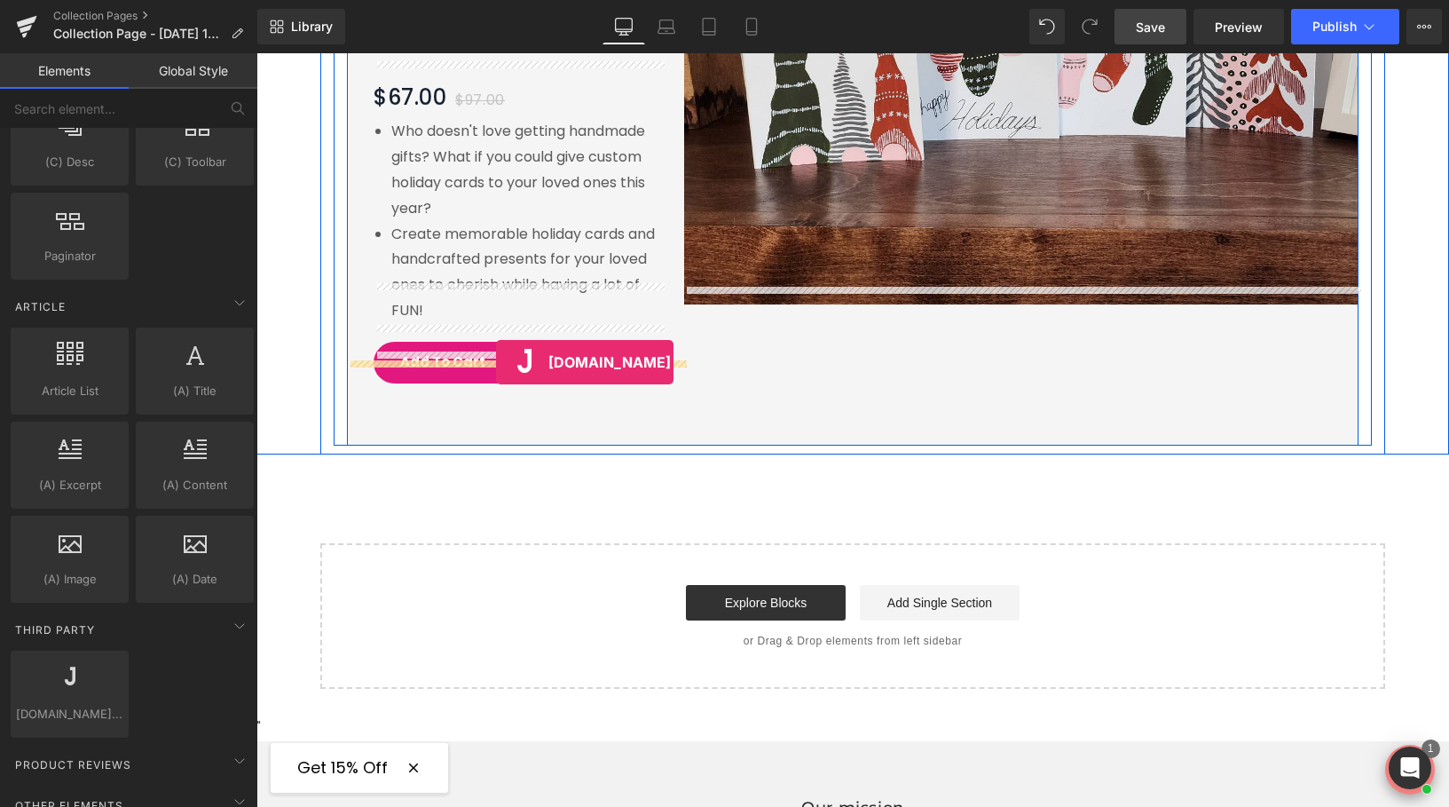
drag, startPoint x: 328, startPoint y: 737, endPoint x: 495, endPoint y: 361, distance: 411.6
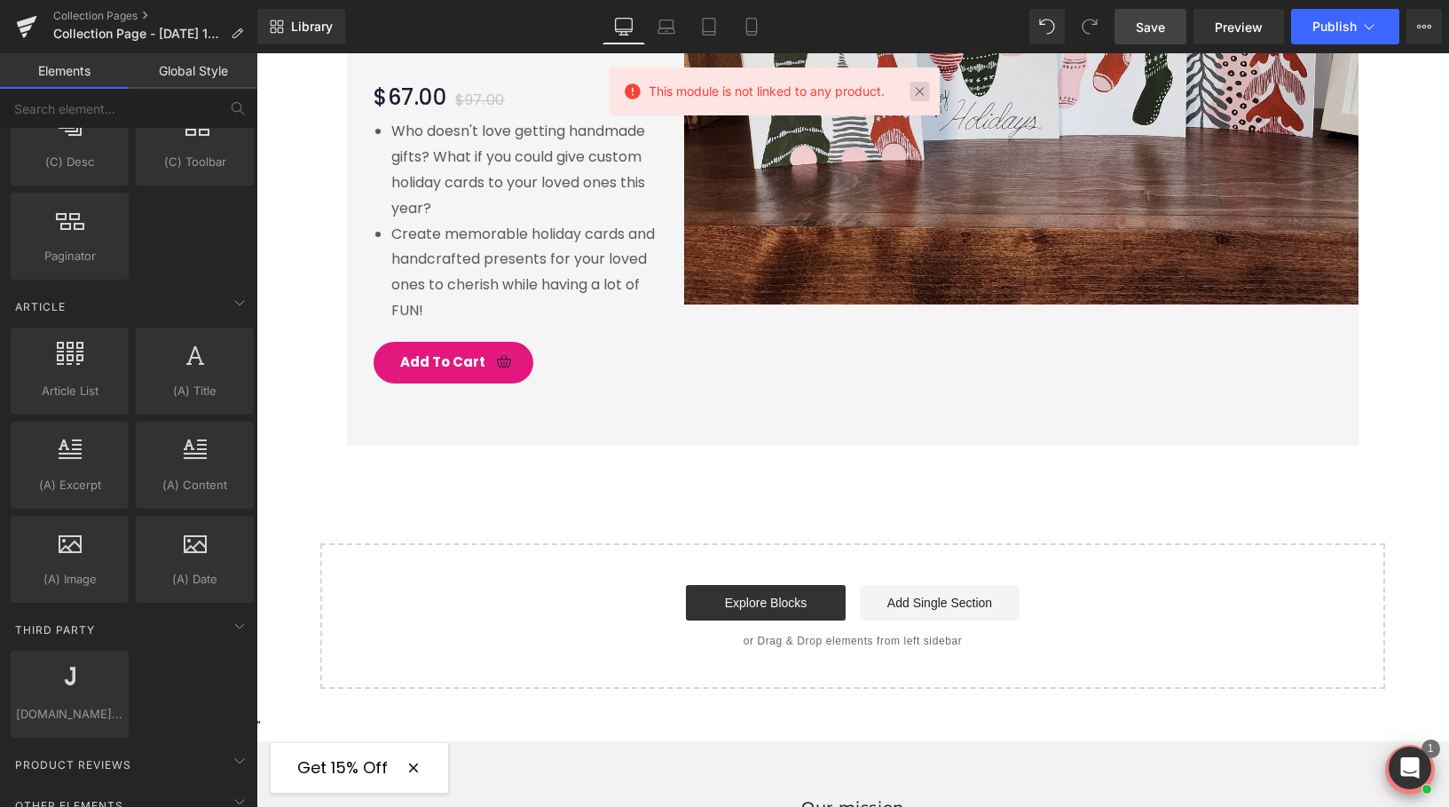
click at [918, 86] on link at bounding box center [920, 92] width 20 height 20
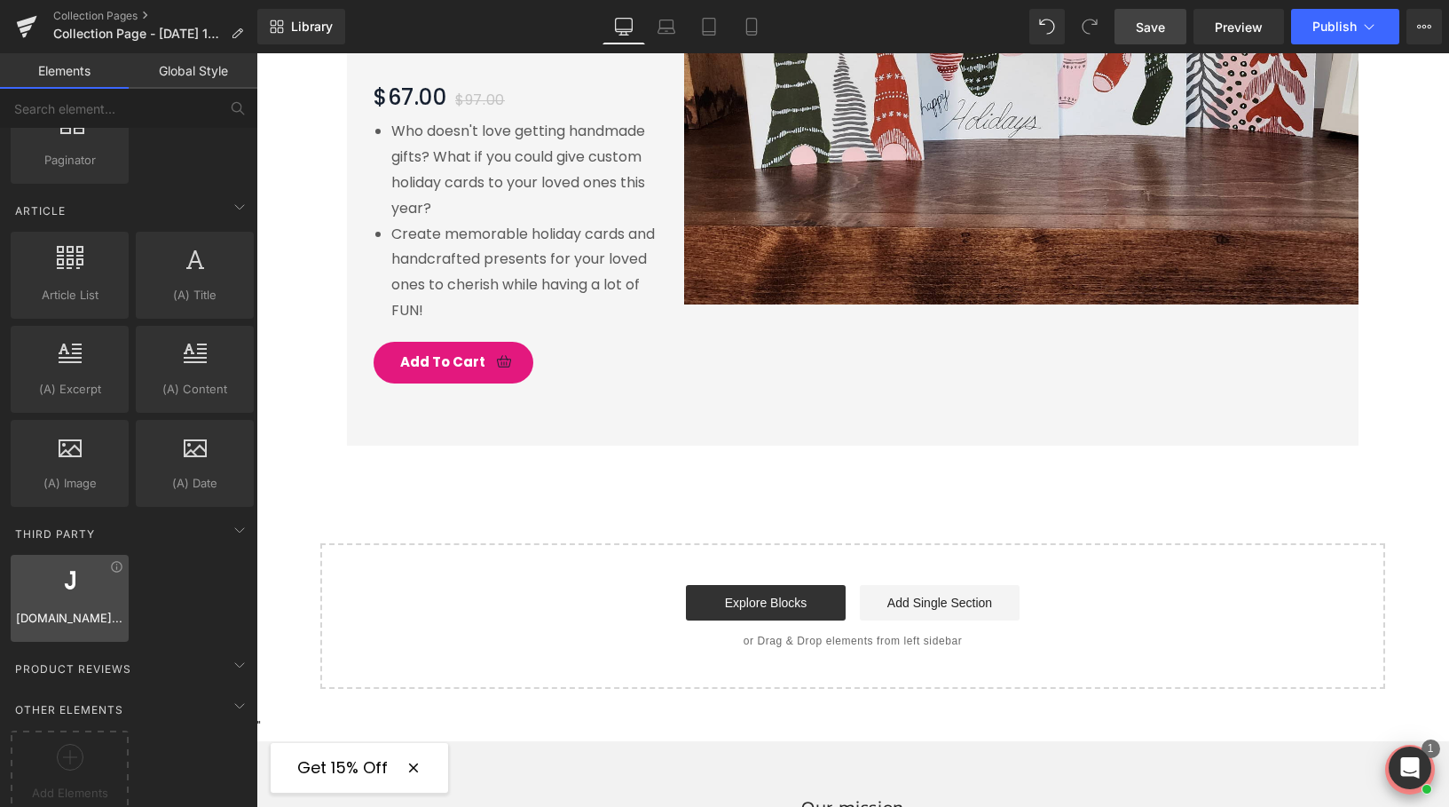
scroll to position [3320, 0]
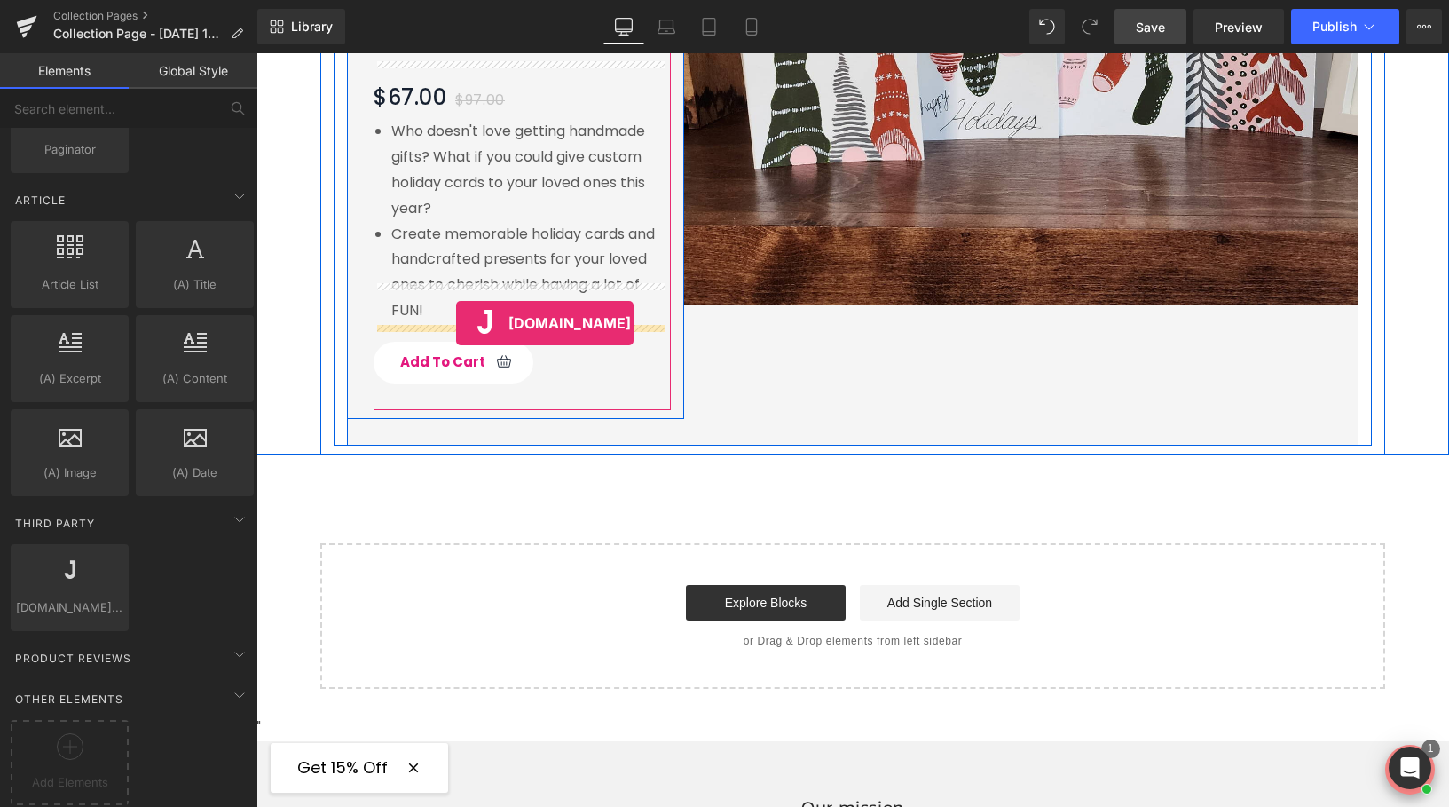
drag, startPoint x: 343, startPoint y: 646, endPoint x: 456, endPoint y: 323, distance: 342.1
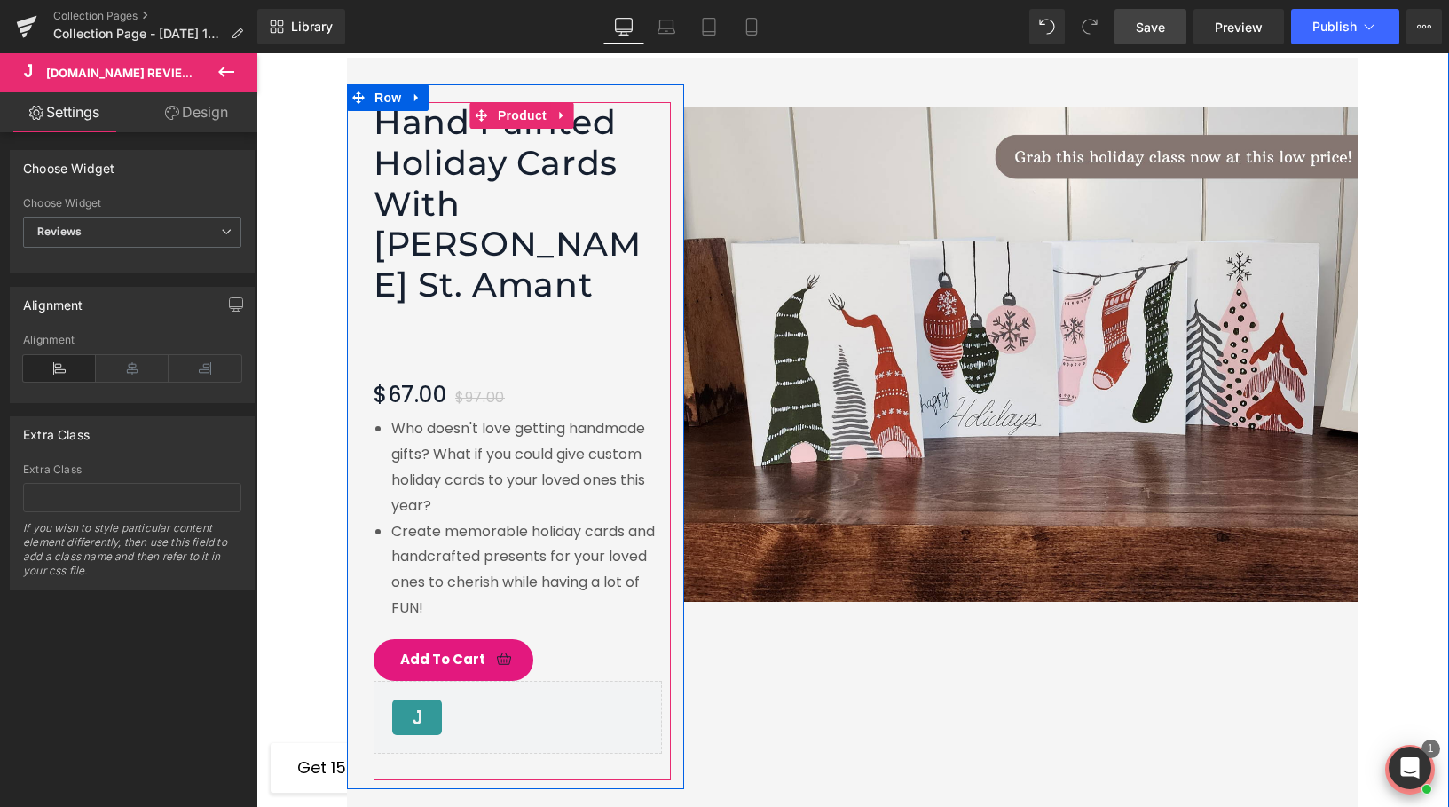
scroll to position [2877, 0]
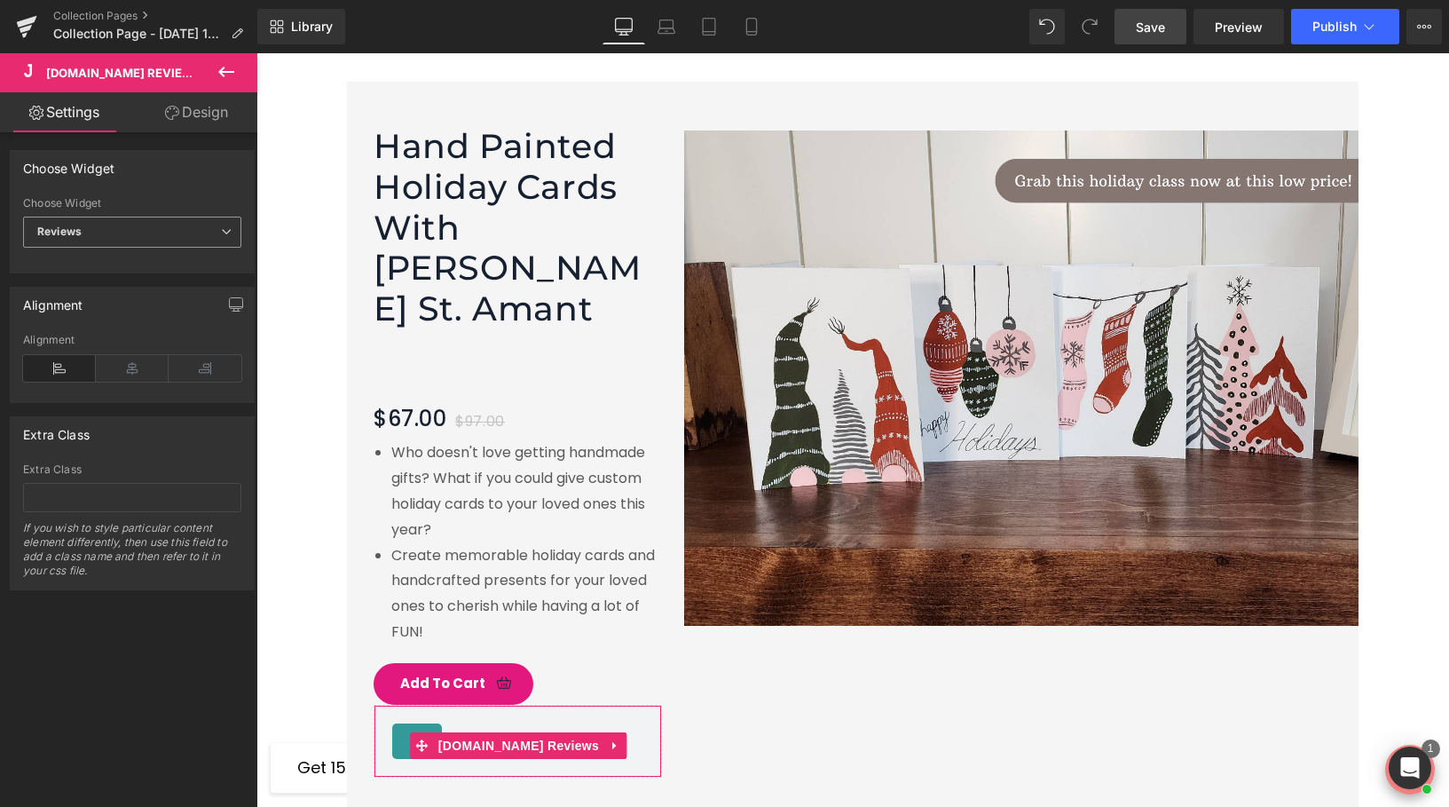
click at [215, 233] on span "Reviews" at bounding box center [132, 232] width 218 height 31
click at [215, 233] on icon at bounding box center [219, 231] width 11 height 11
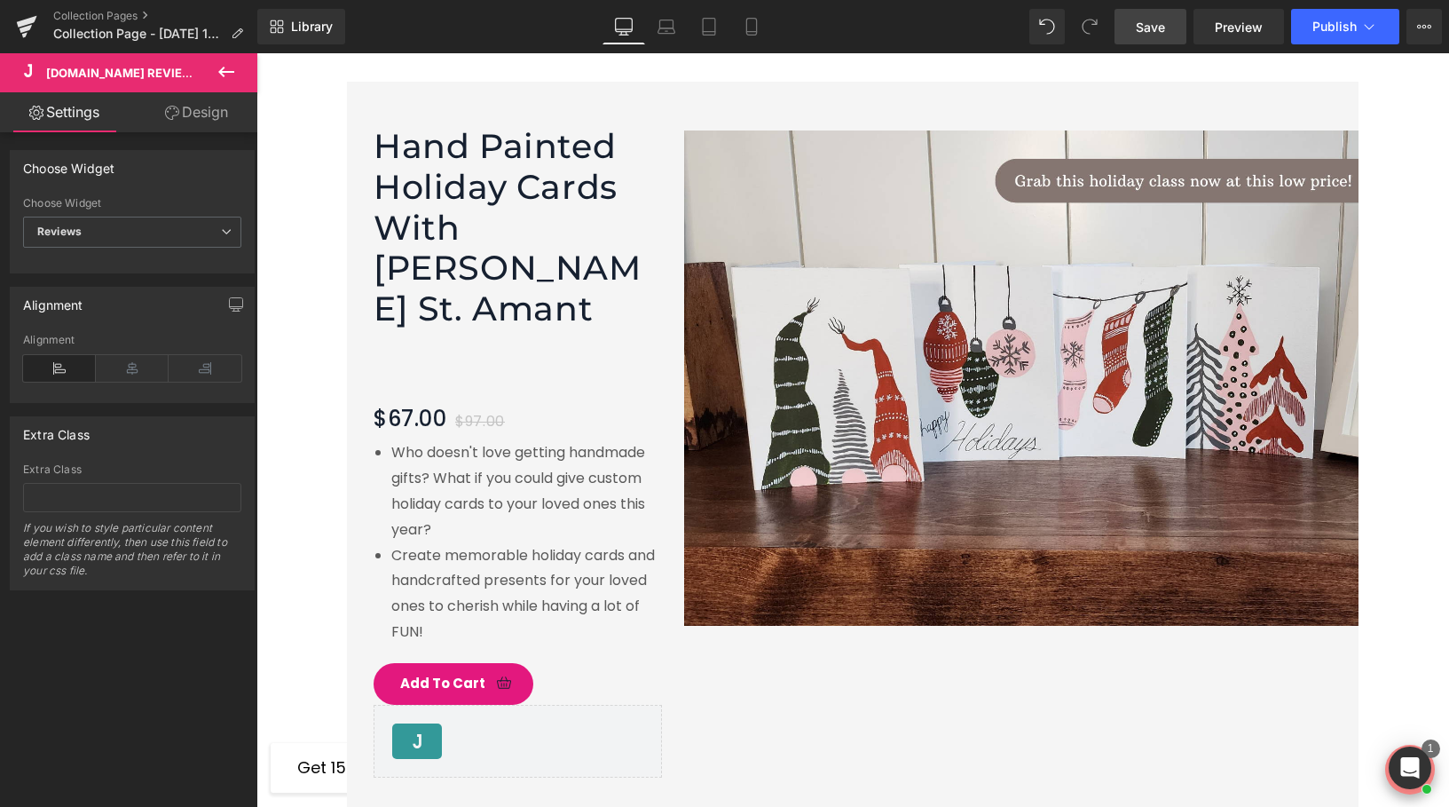
click at [225, 78] on icon at bounding box center [226, 71] width 21 height 21
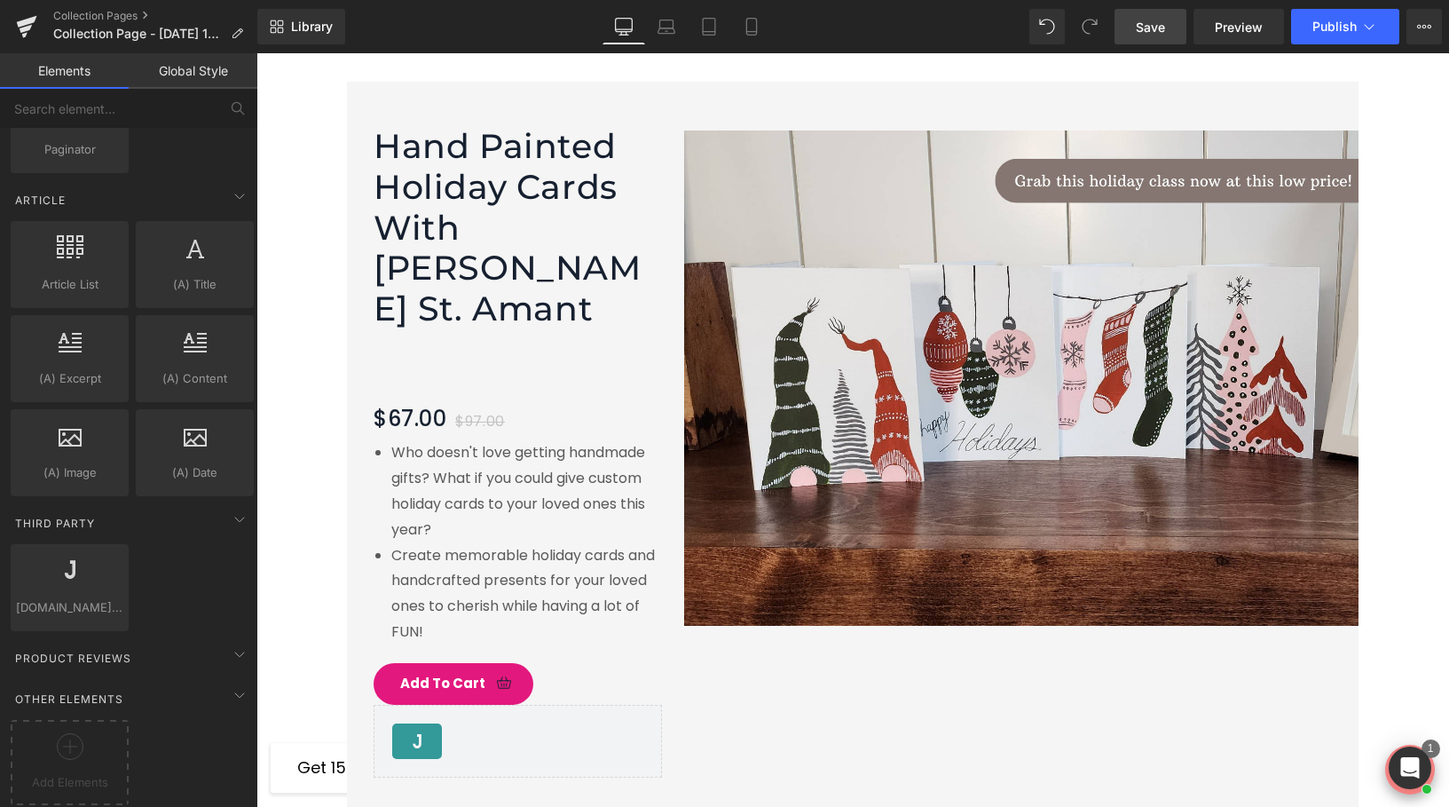
click at [1139, 20] on span "Save" at bounding box center [1150, 27] width 29 height 19
click at [1238, 26] on span "Preview" at bounding box center [1239, 27] width 48 height 19
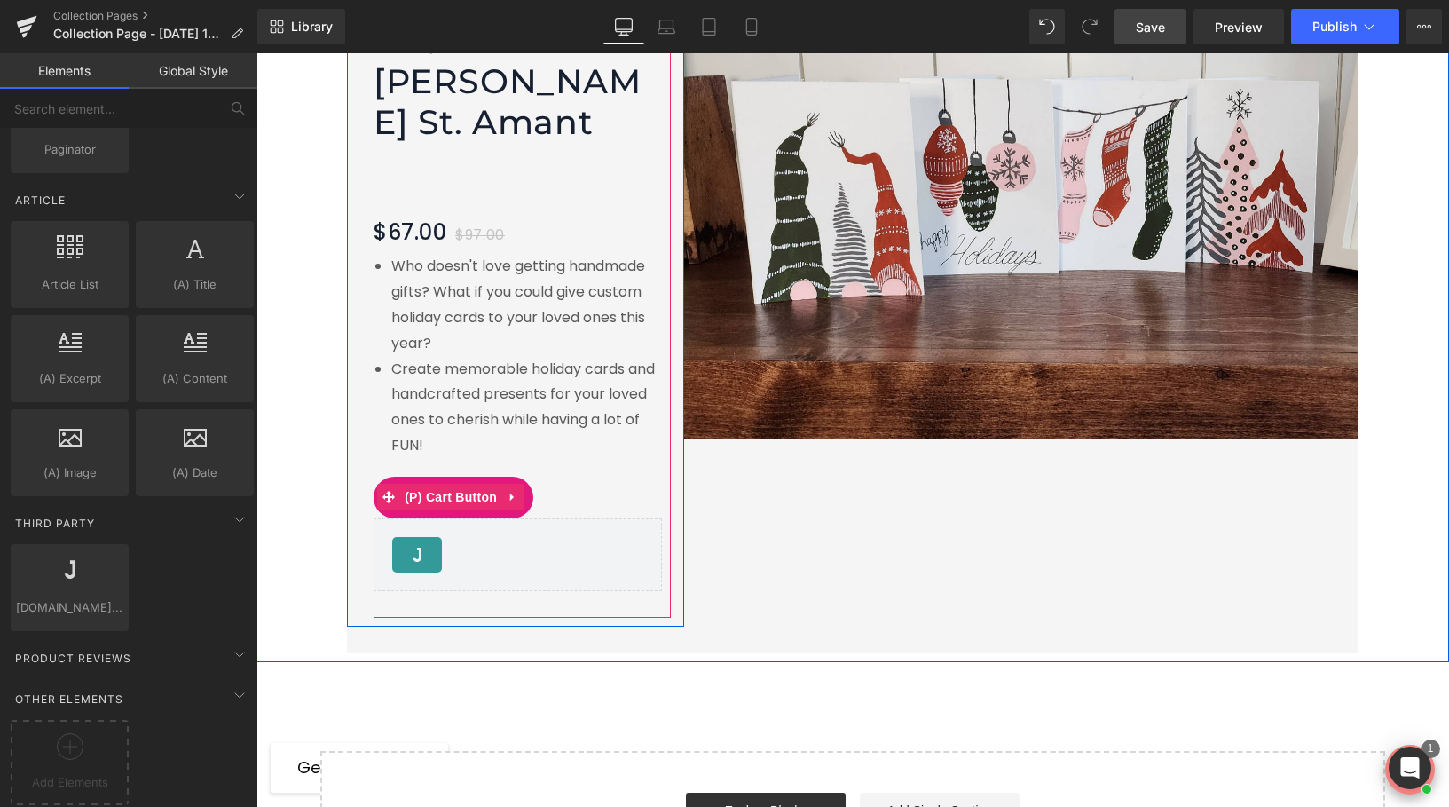
scroll to position [3104, 0]
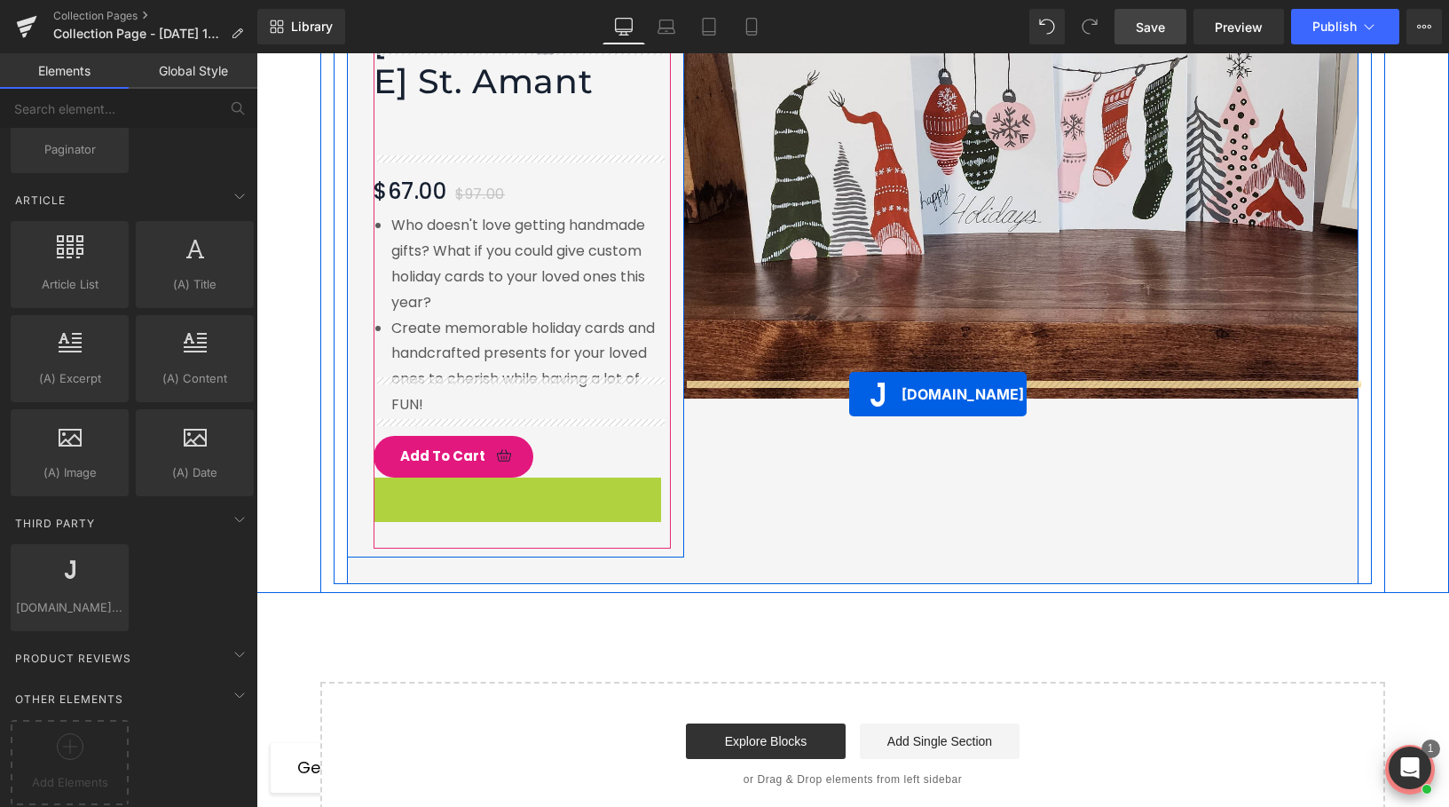
drag, startPoint x: 525, startPoint y: 453, endPoint x: 849, endPoint y: 394, distance: 329.2
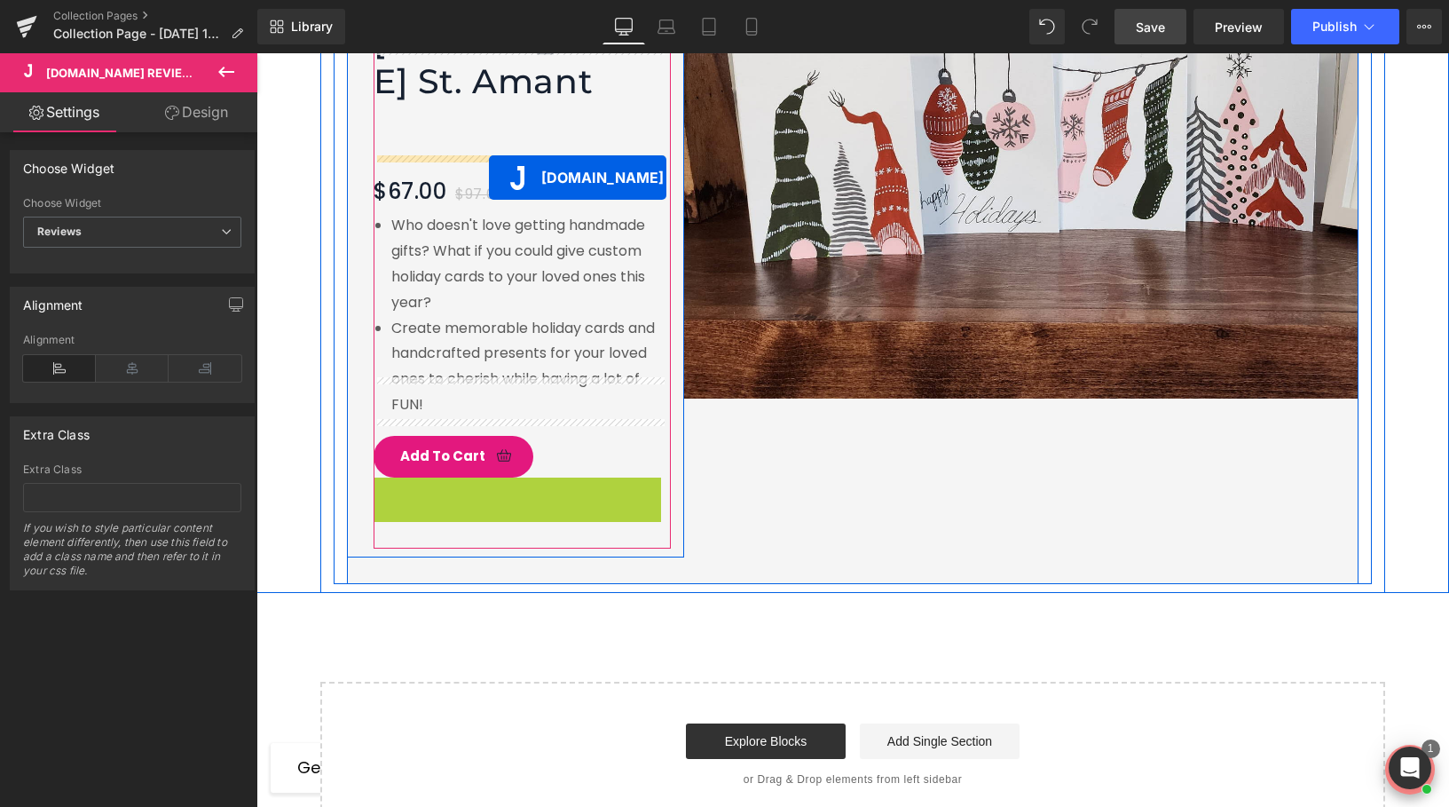
drag, startPoint x: 510, startPoint y: 457, endPoint x: 489, endPoint y: 176, distance: 282.1
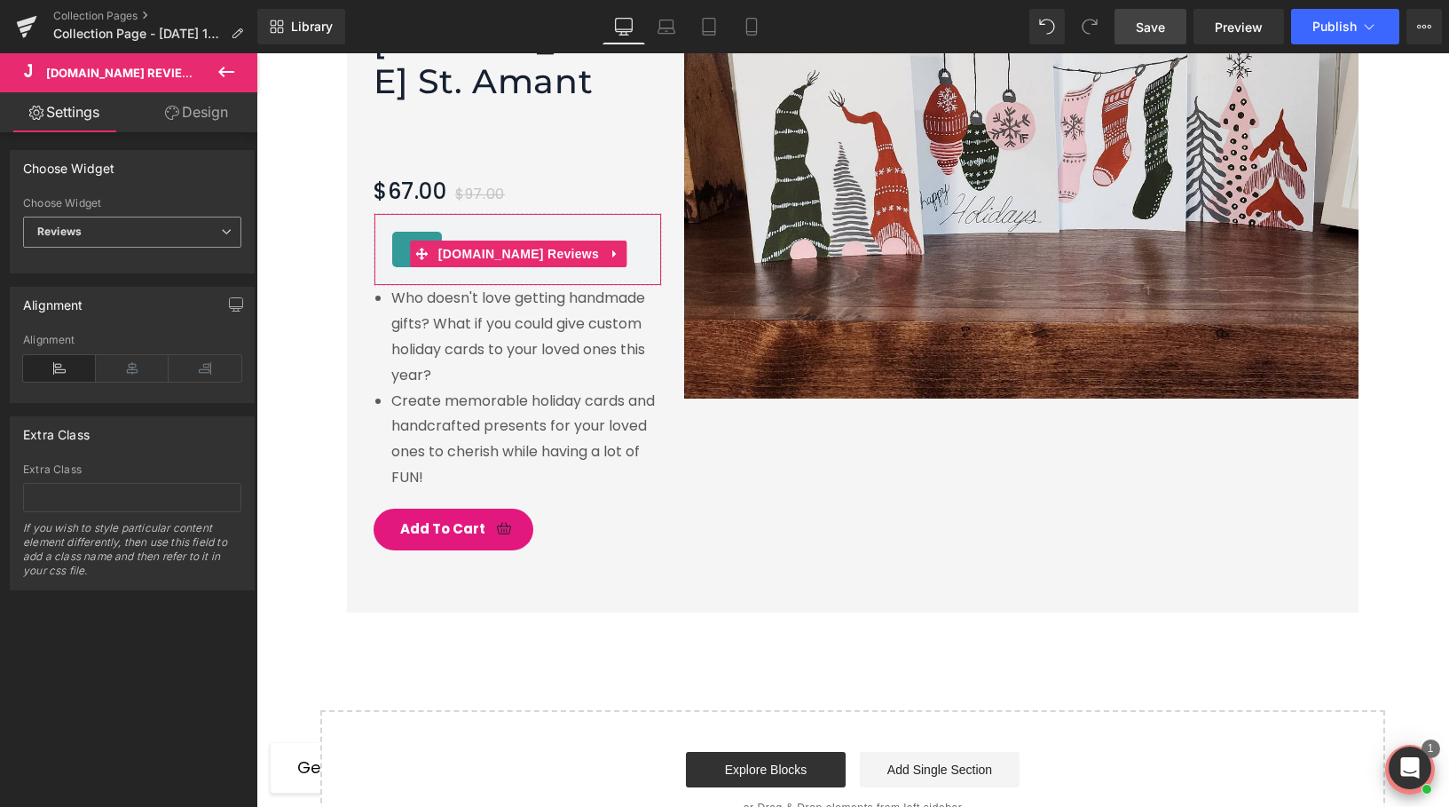
click at [120, 225] on span "Reviews" at bounding box center [132, 232] width 218 height 31
click at [117, 291] on li "Star Badge" at bounding box center [128, 290] width 211 height 27
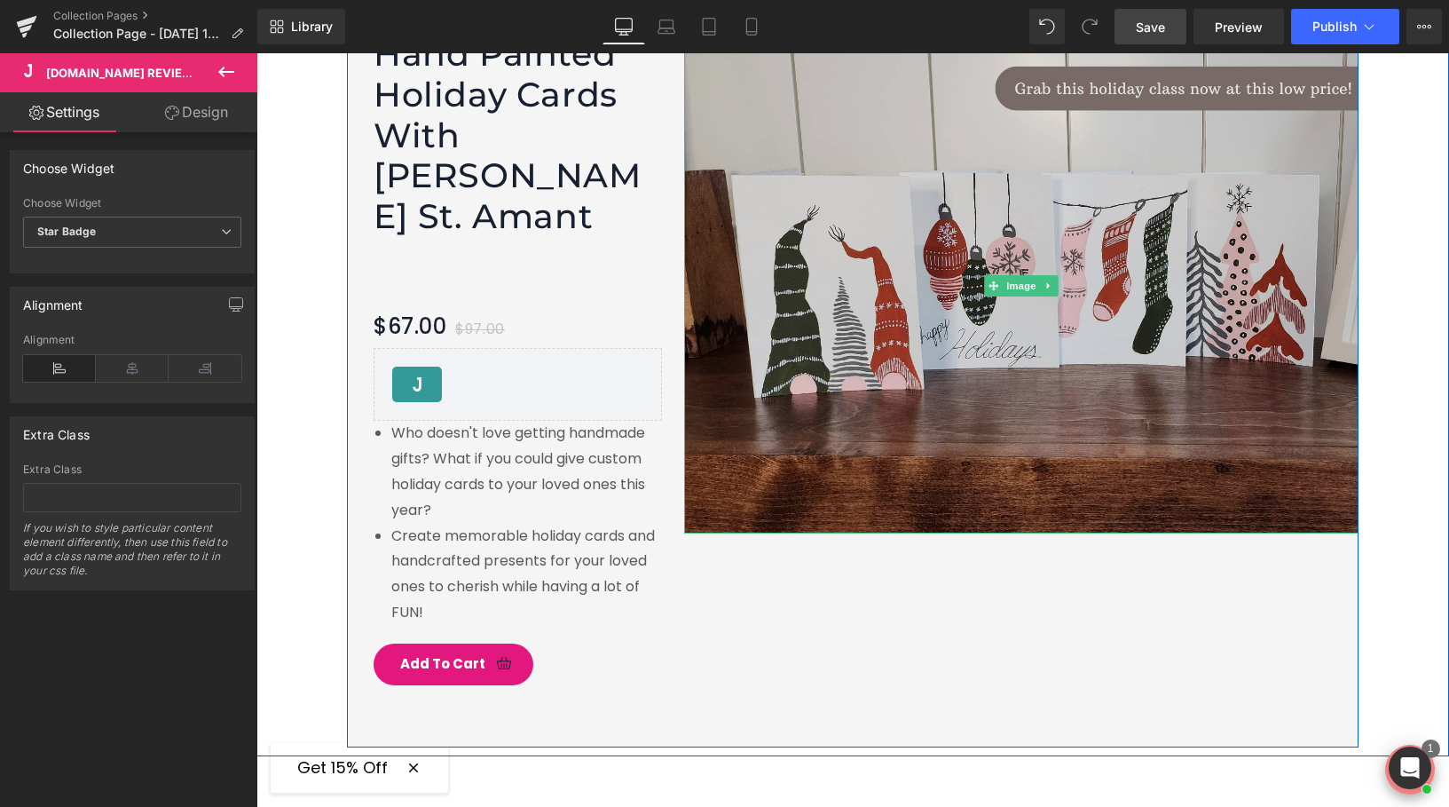
scroll to position [2953, 0]
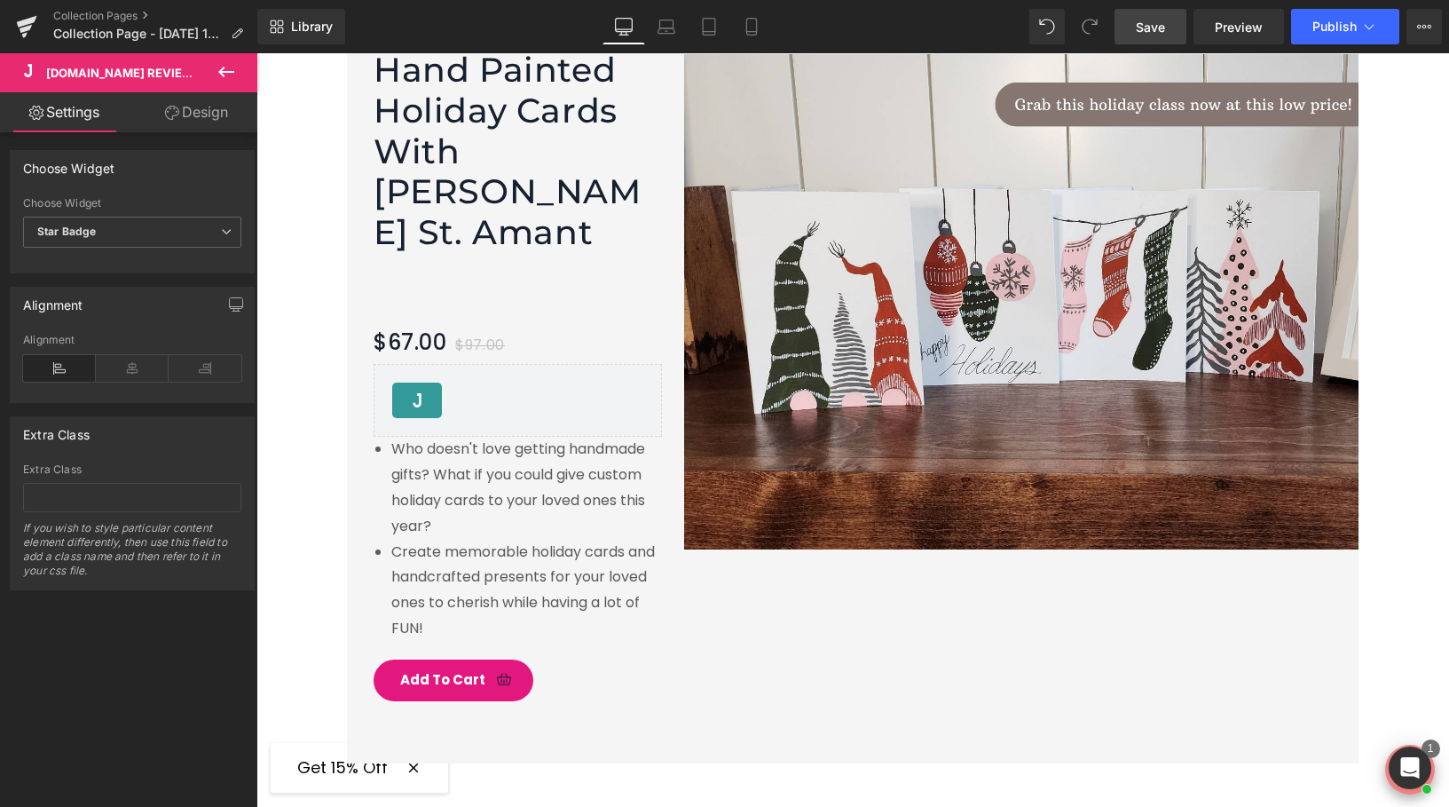
click at [1166, 29] on link "Save" at bounding box center [1151, 26] width 72 height 35
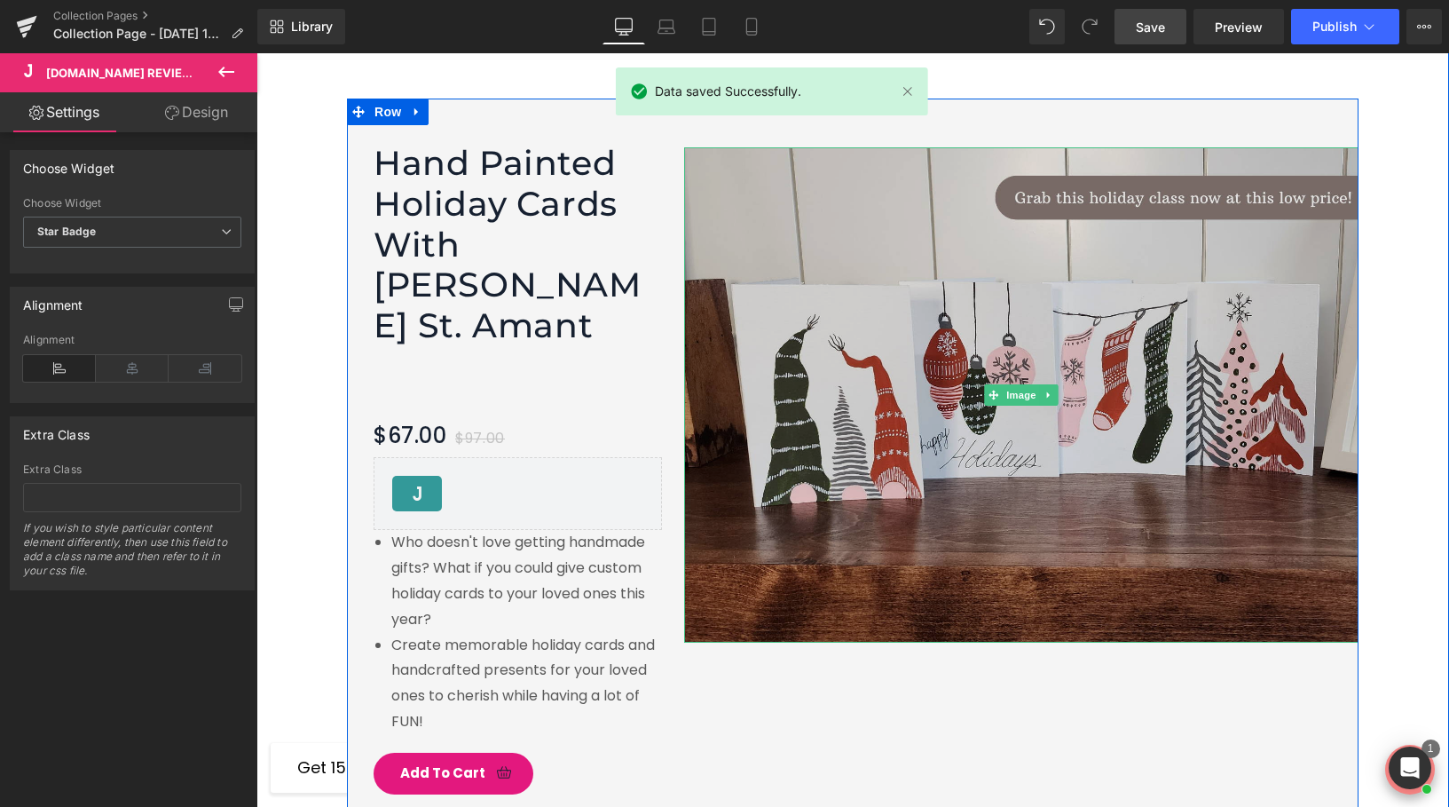
scroll to position [2857, 0]
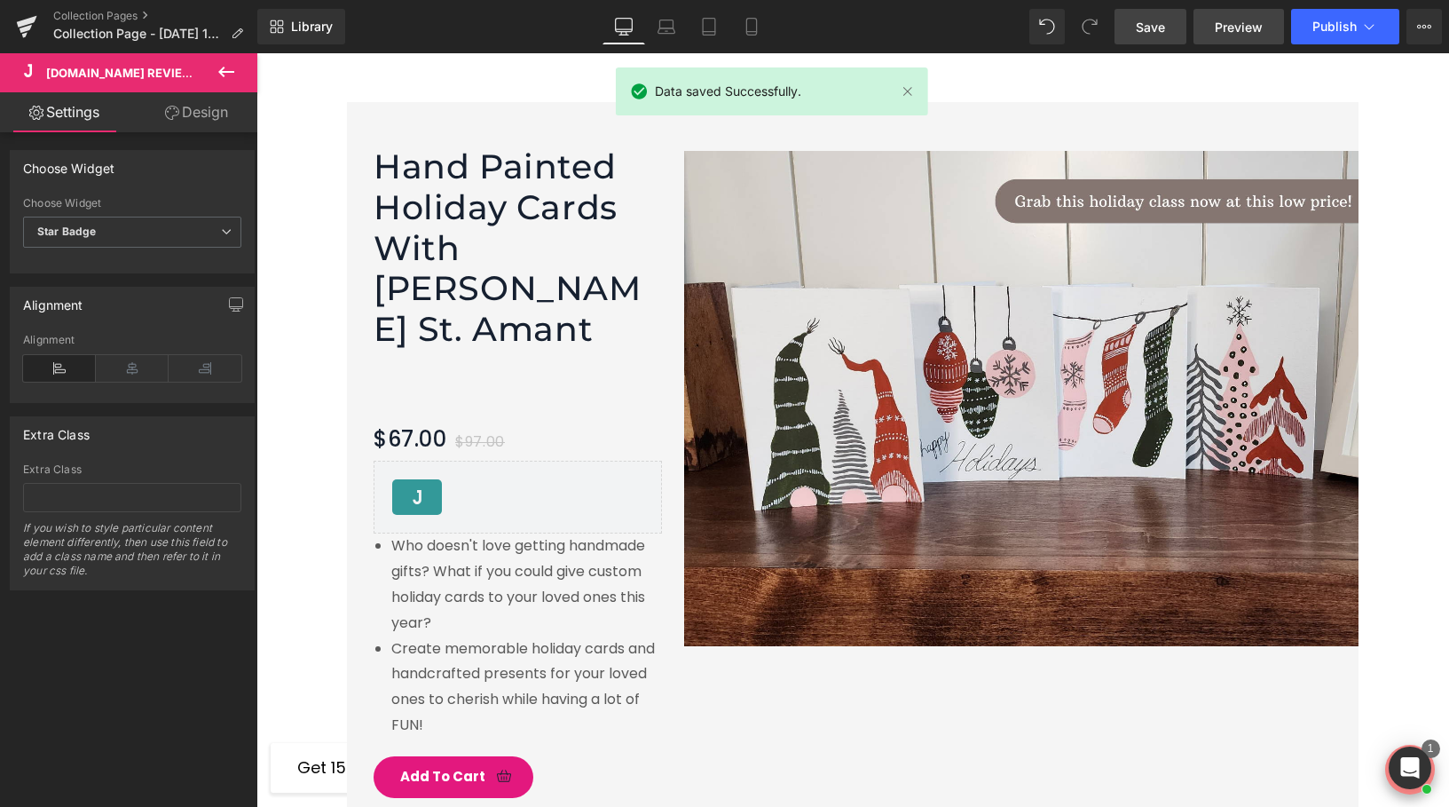
click at [1236, 32] on span "Preview" at bounding box center [1239, 27] width 48 height 19
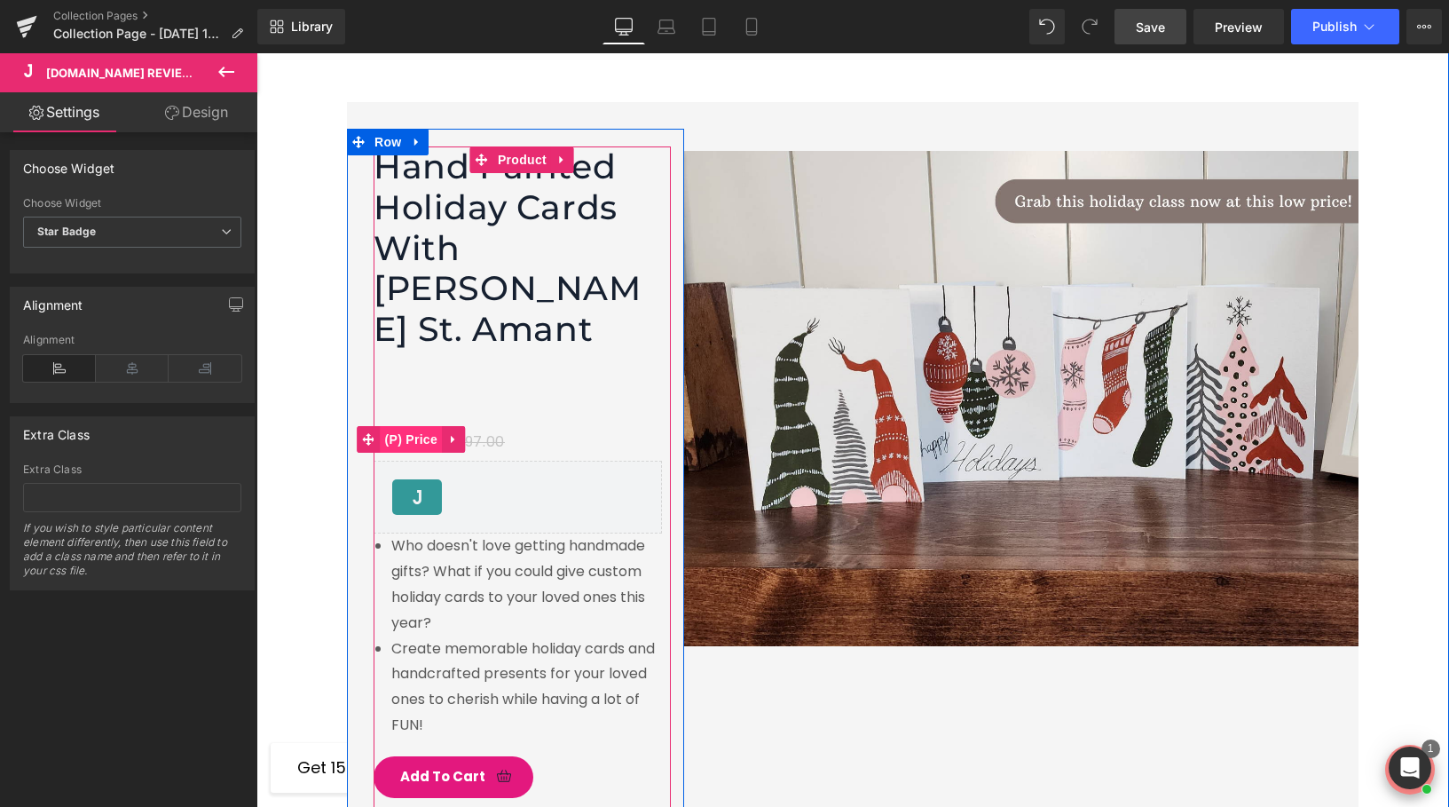
click at [404, 426] on span "(P) Price" at bounding box center [412, 439] width 62 height 27
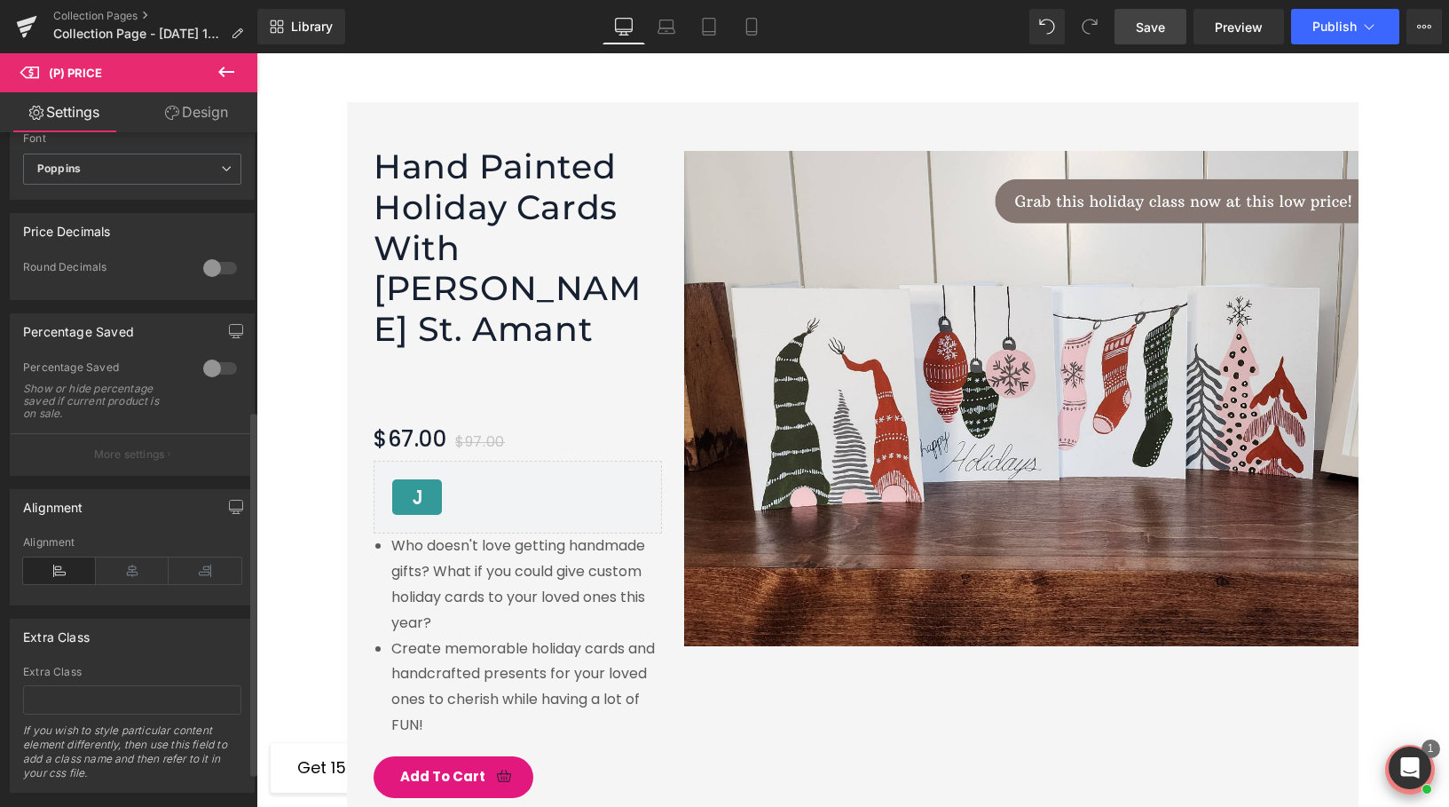
scroll to position [587, 0]
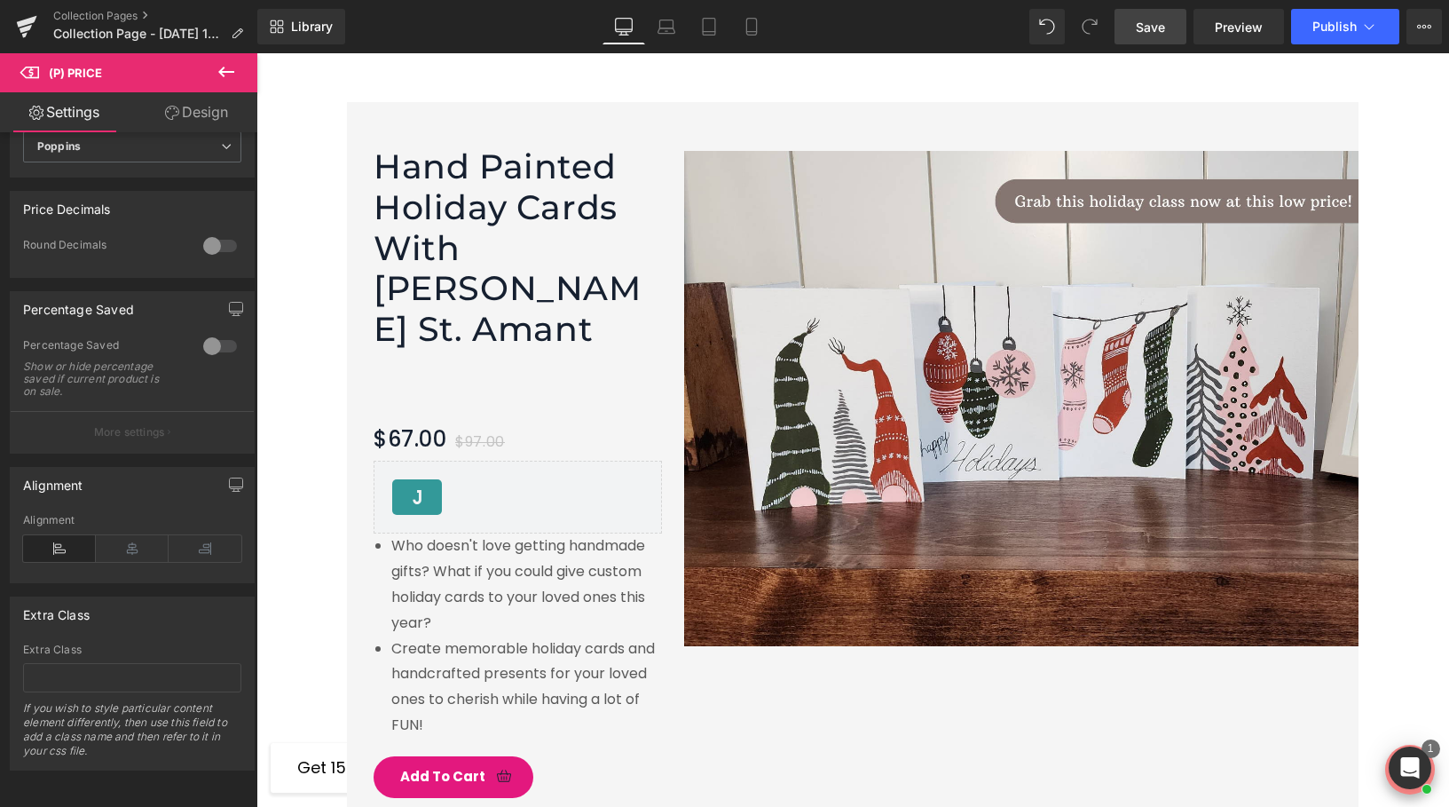
click at [204, 115] on link "Design" at bounding box center [196, 112] width 129 height 40
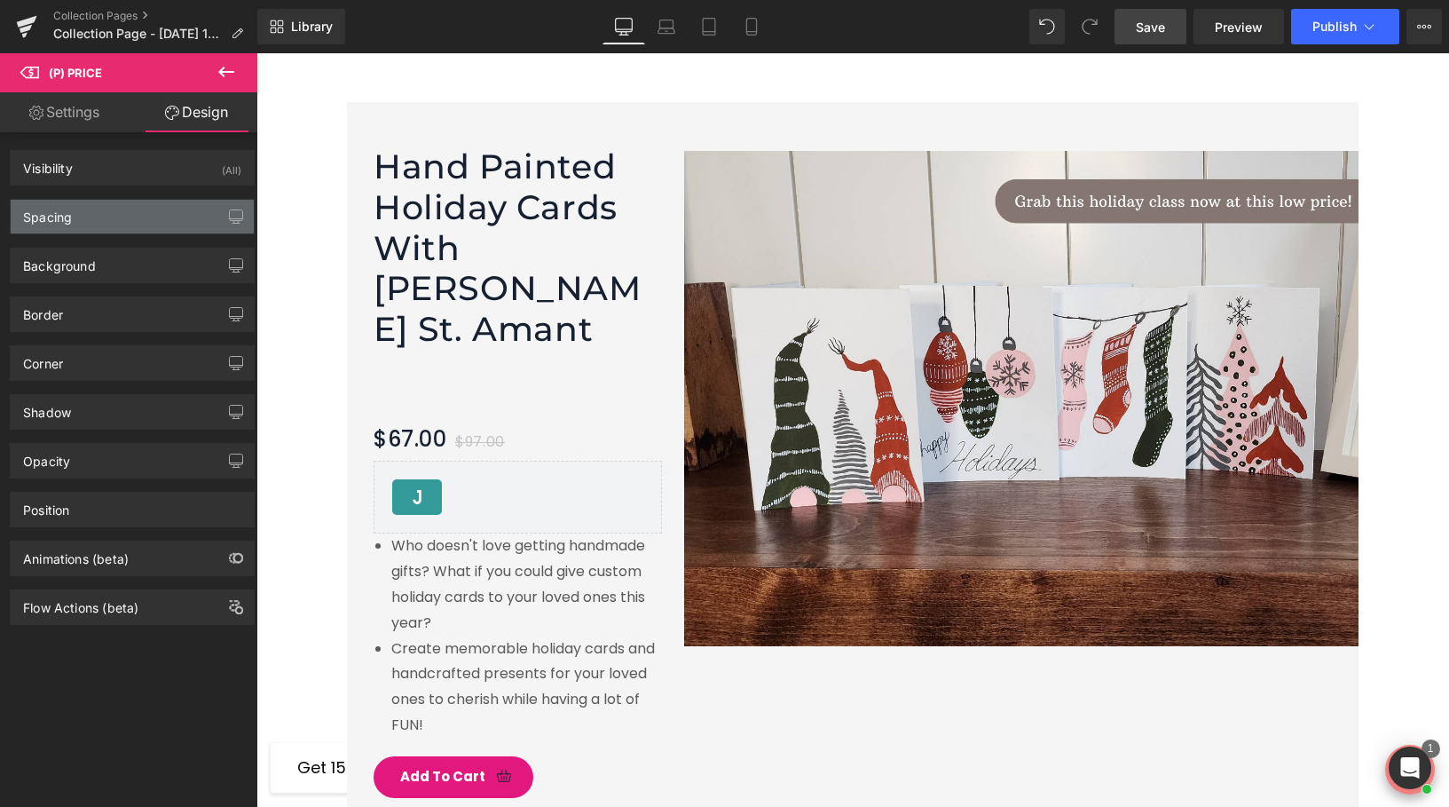
click at [92, 209] on div "Spacing" at bounding box center [132, 217] width 243 height 34
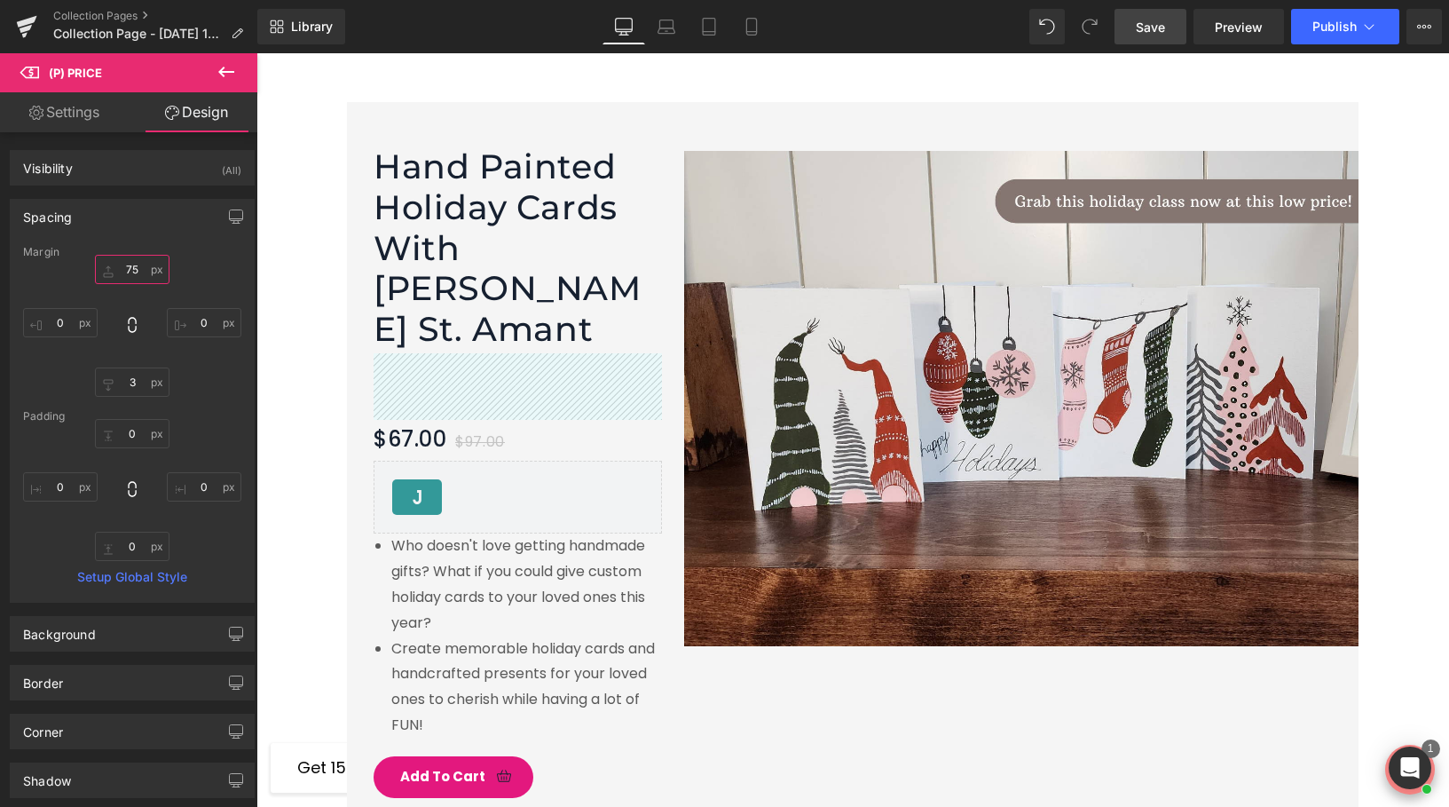
drag, startPoint x: 132, startPoint y: 264, endPoint x: 119, endPoint y: 264, distance: 13.3
click at [121, 264] on input "75" at bounding box center [132, 269] width 75 height 29
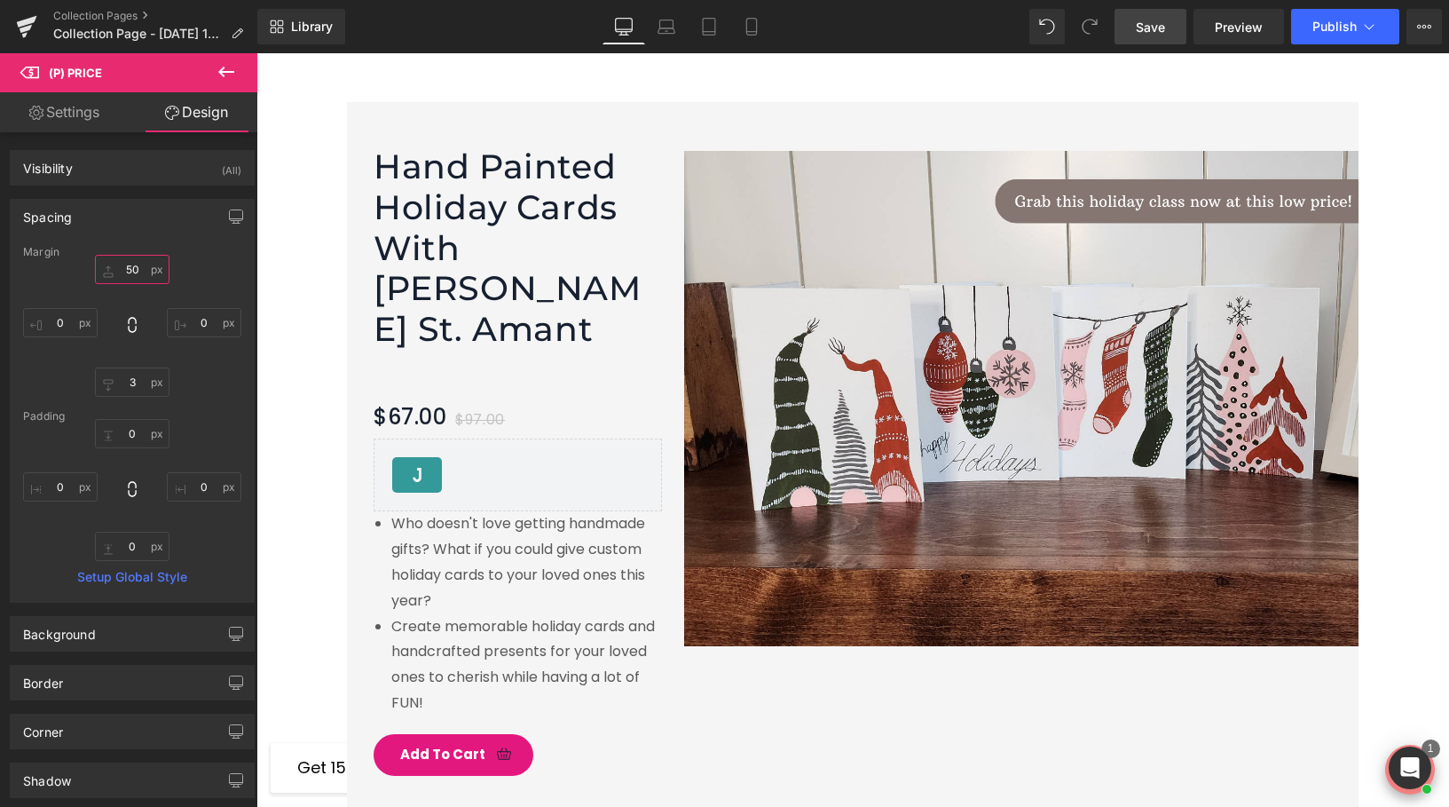
type input "5"
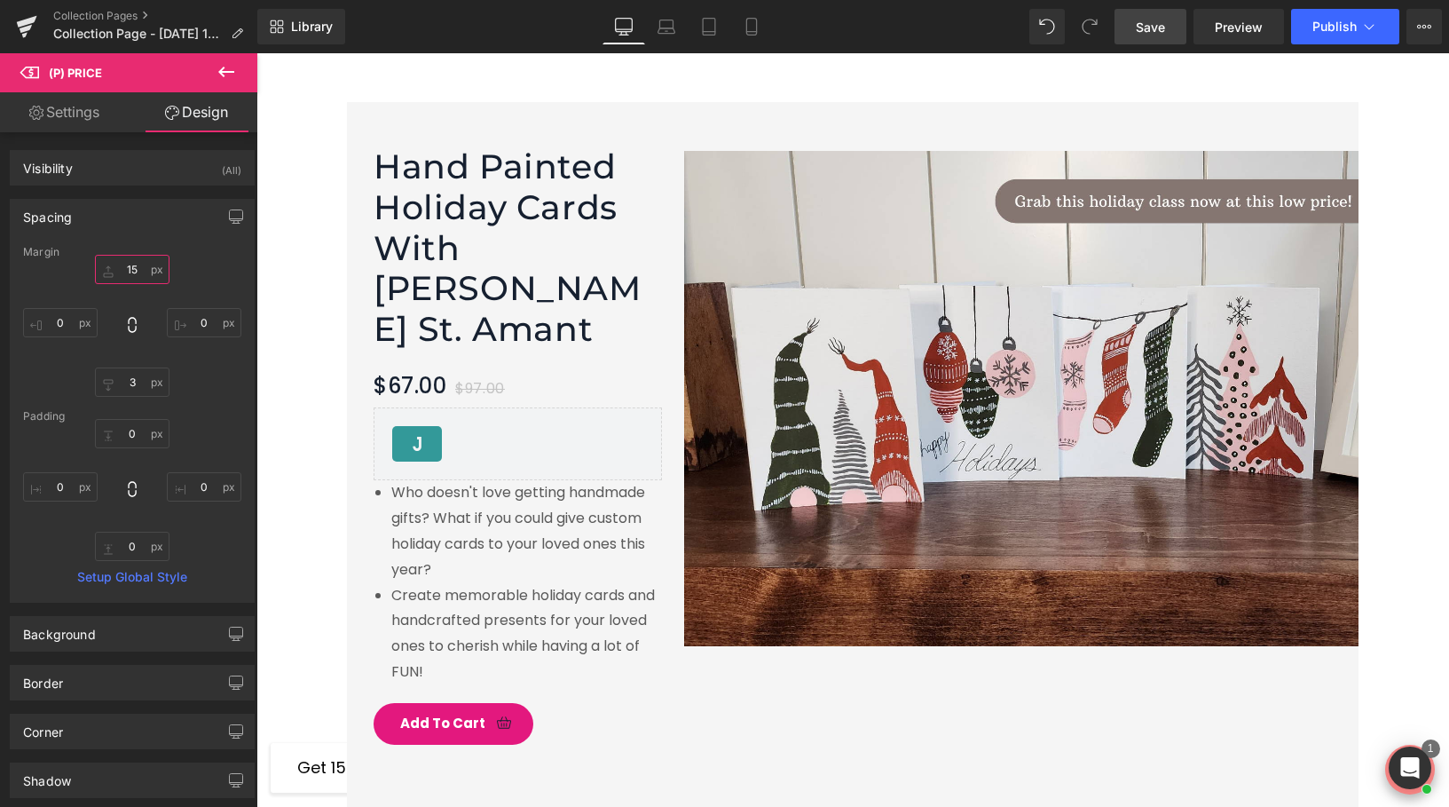
type input "15"
click at [1149, 27] on span "Save" at bounding box center [1150, 27] width 29 height 19
click at [1217, 28] on span "Preview" at bounding box center [1239, 27] width 48 height 19
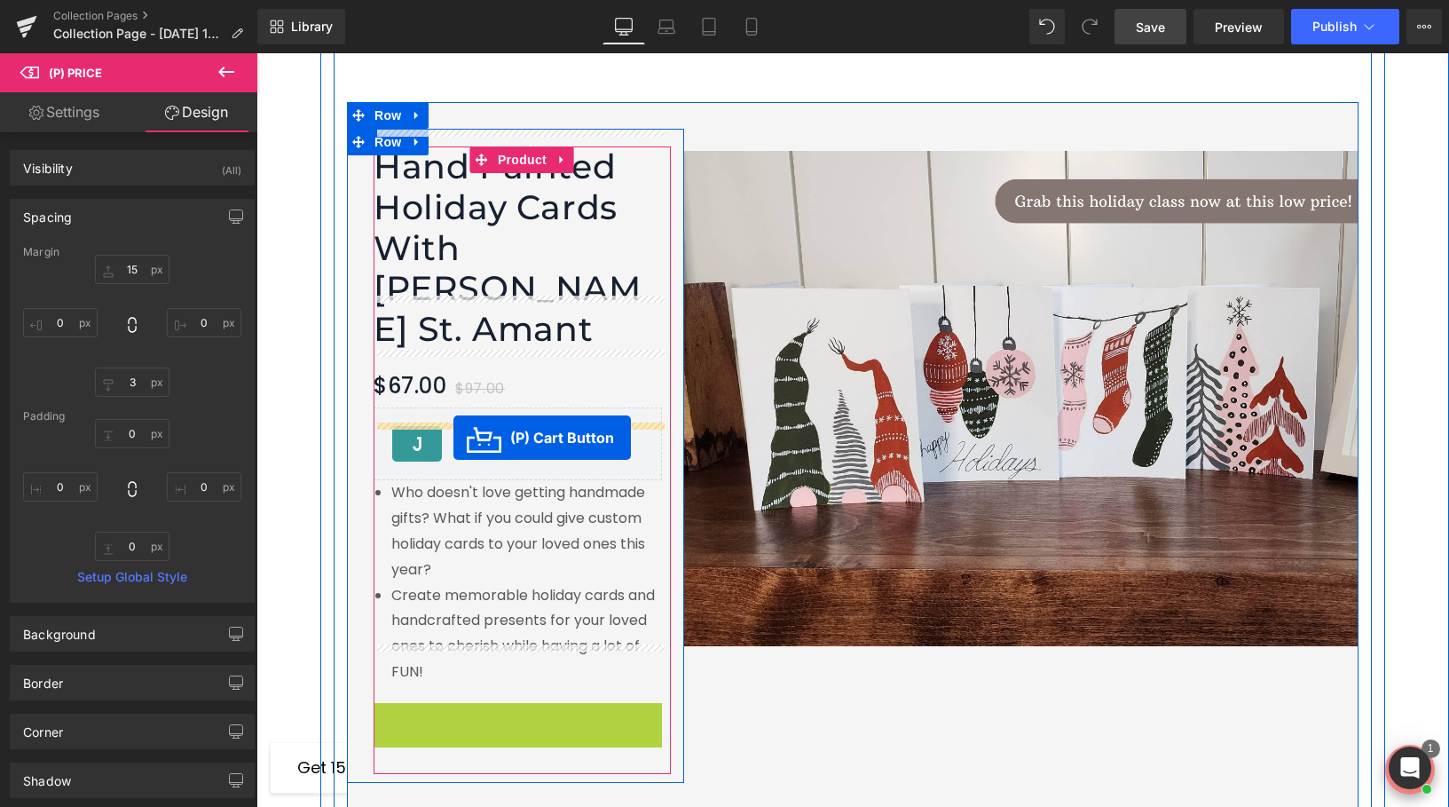
drag, startPoint x: 453, startPoint y: 660, endPoint x: 453, endPoint y: 437, distance: 223.6
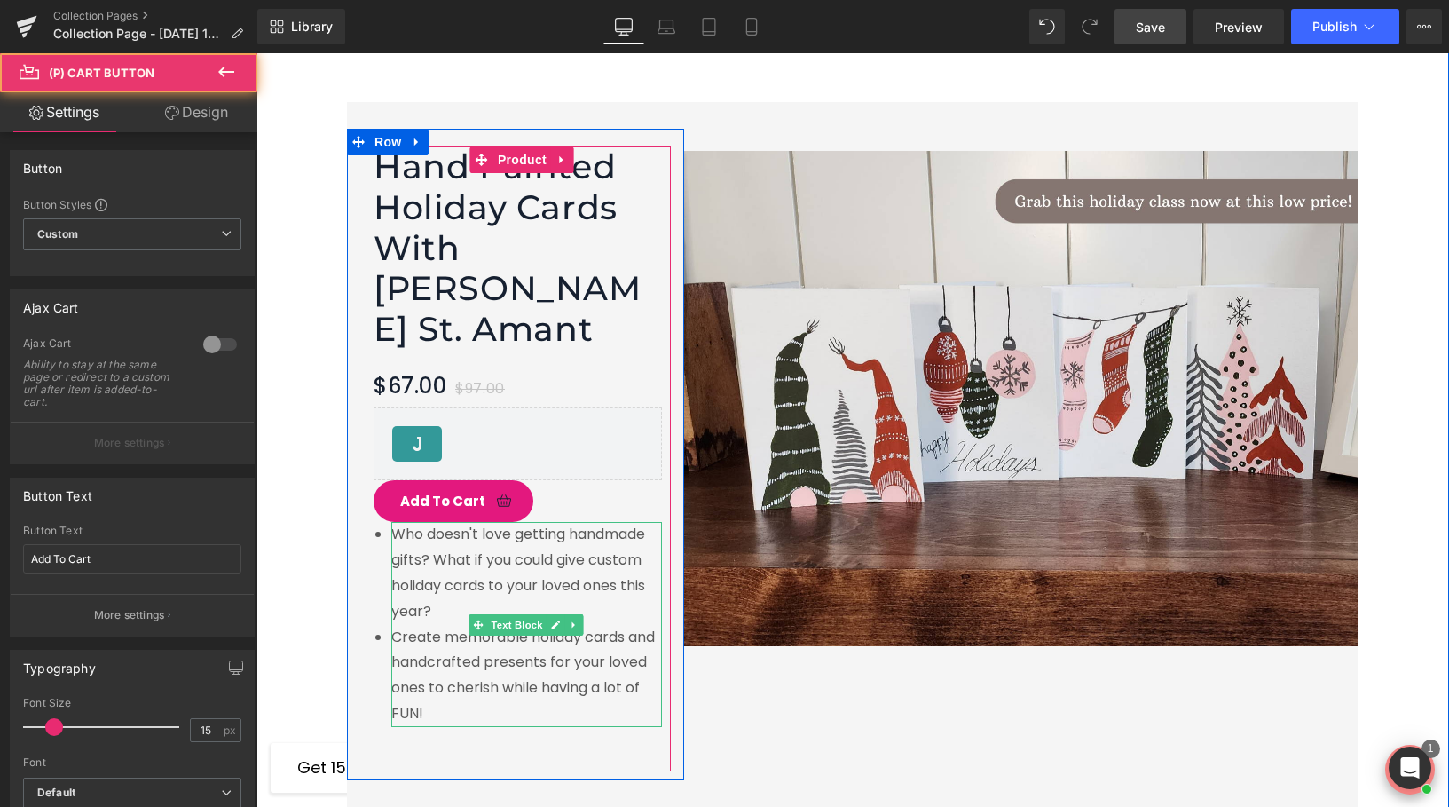
click at [481, 626] on span "Create memorable holiday cards and handcrafted presents for your loved ones to …" at bounding box center [523, 674] width 264 height 97
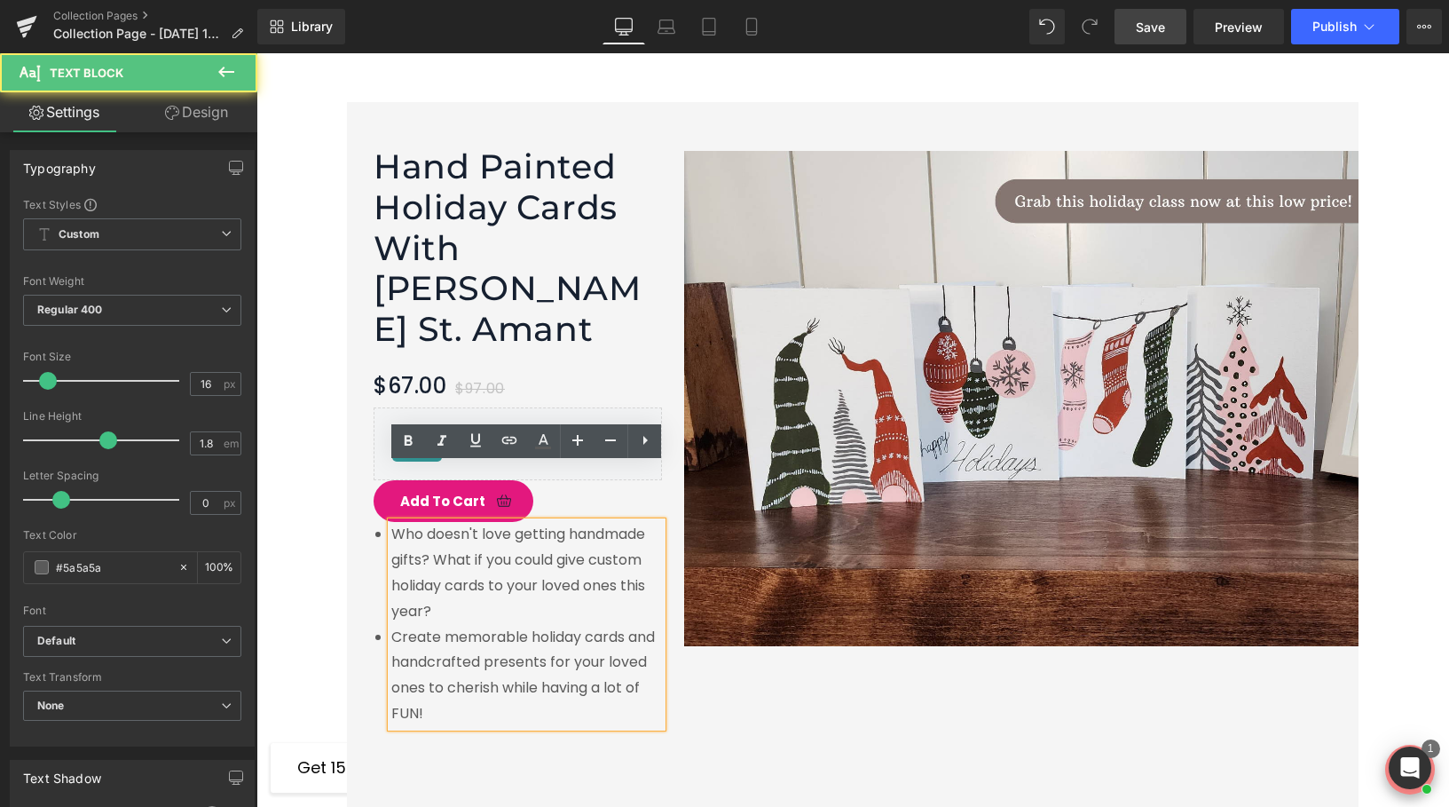
click at [391, 522] on li "Who doesn't love getting handmade gifts? What if you could give custom holiday …" at bounding box center [526, 573] width 271 height 102
click at [407, 625] on li "Create memorable holiday cards and handcrafted presents for your loved ones to …" at bounding box center [526, 676] width 271 height 102
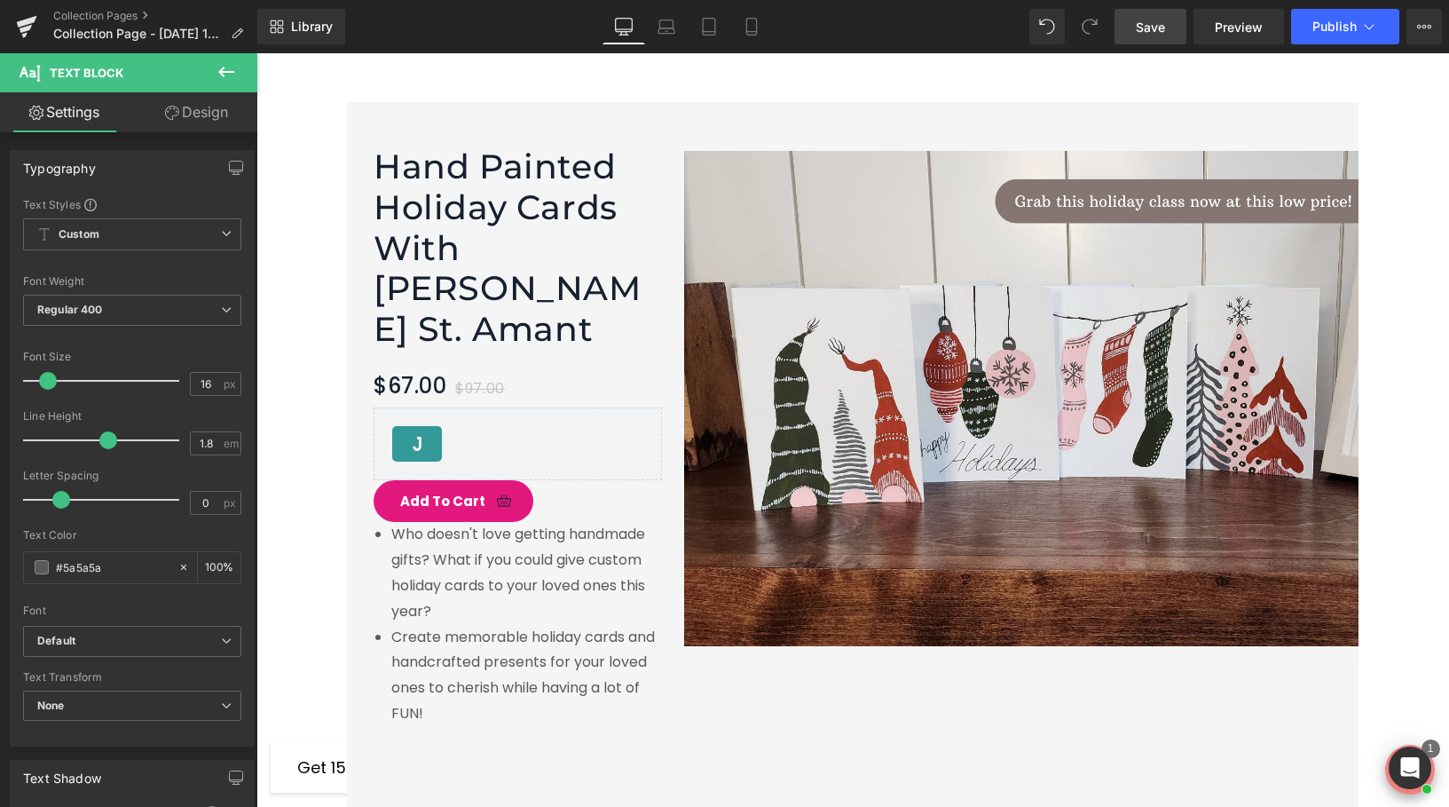
click at [225, 75] on icon at bounding box center [226, 72] width 16 height 11
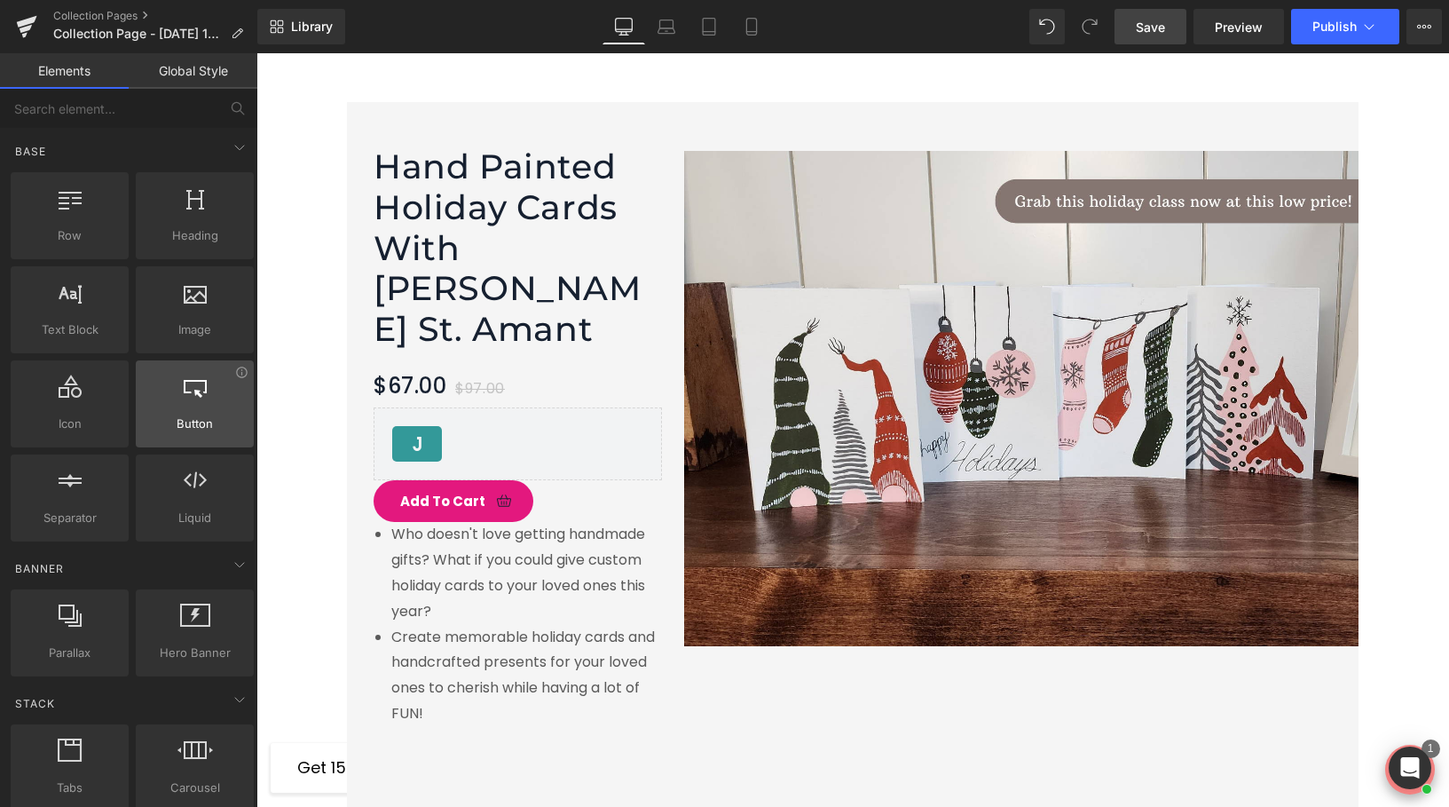
scroll to position [11, 0]
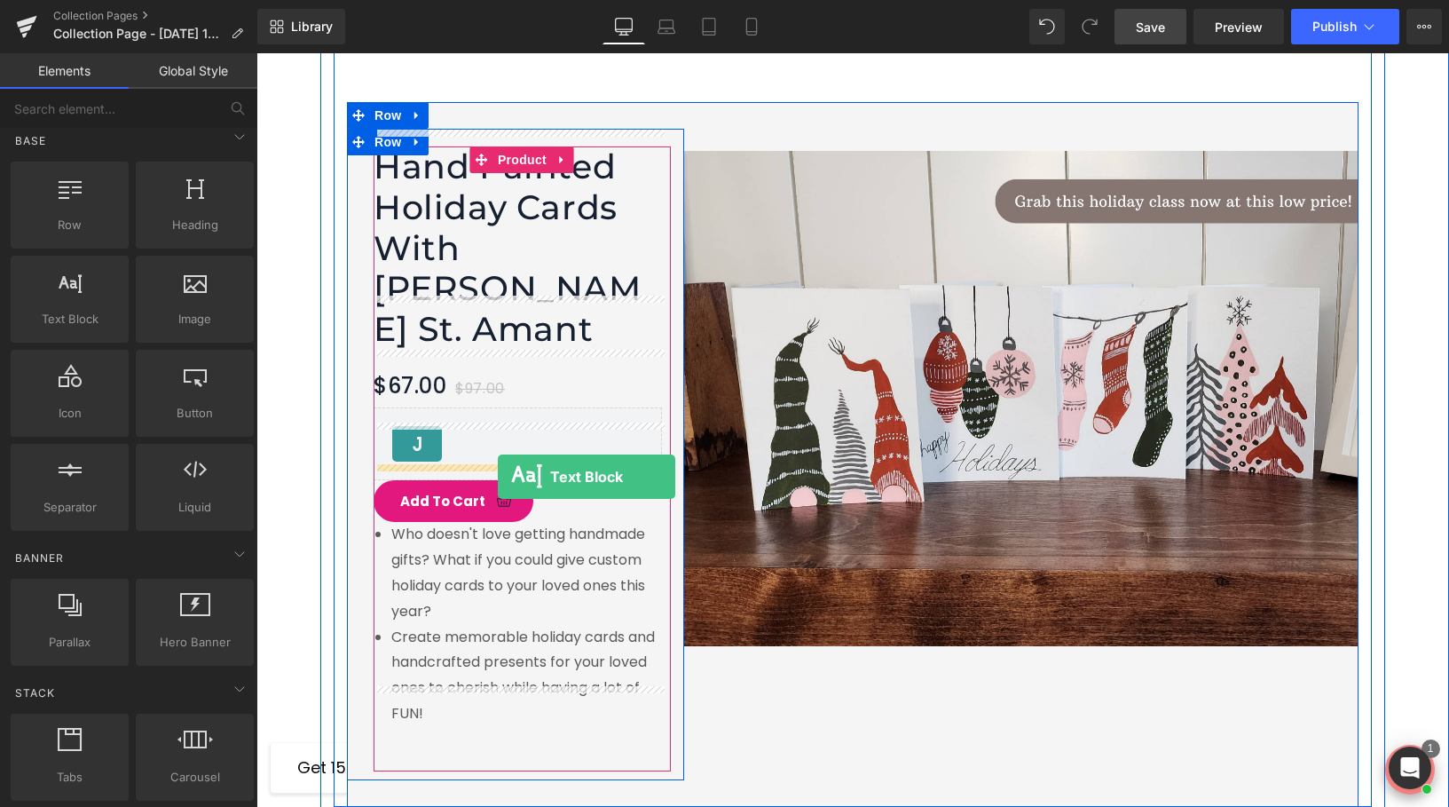
drag, startPoint x: 334, startPoint y: 354, endPoint x: 495, endPoint y: 473, distance: 200.6
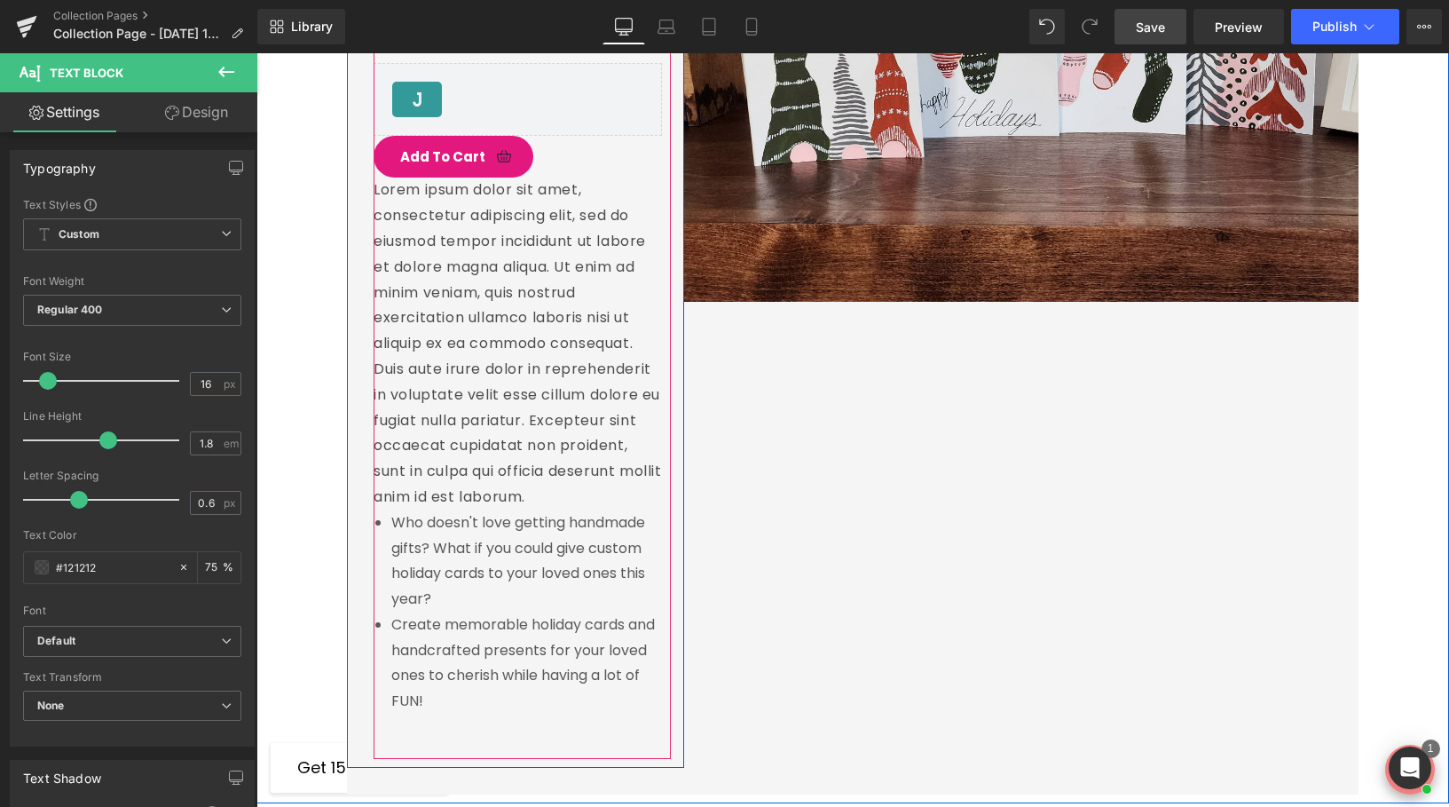
scroll to position [3219, 0]
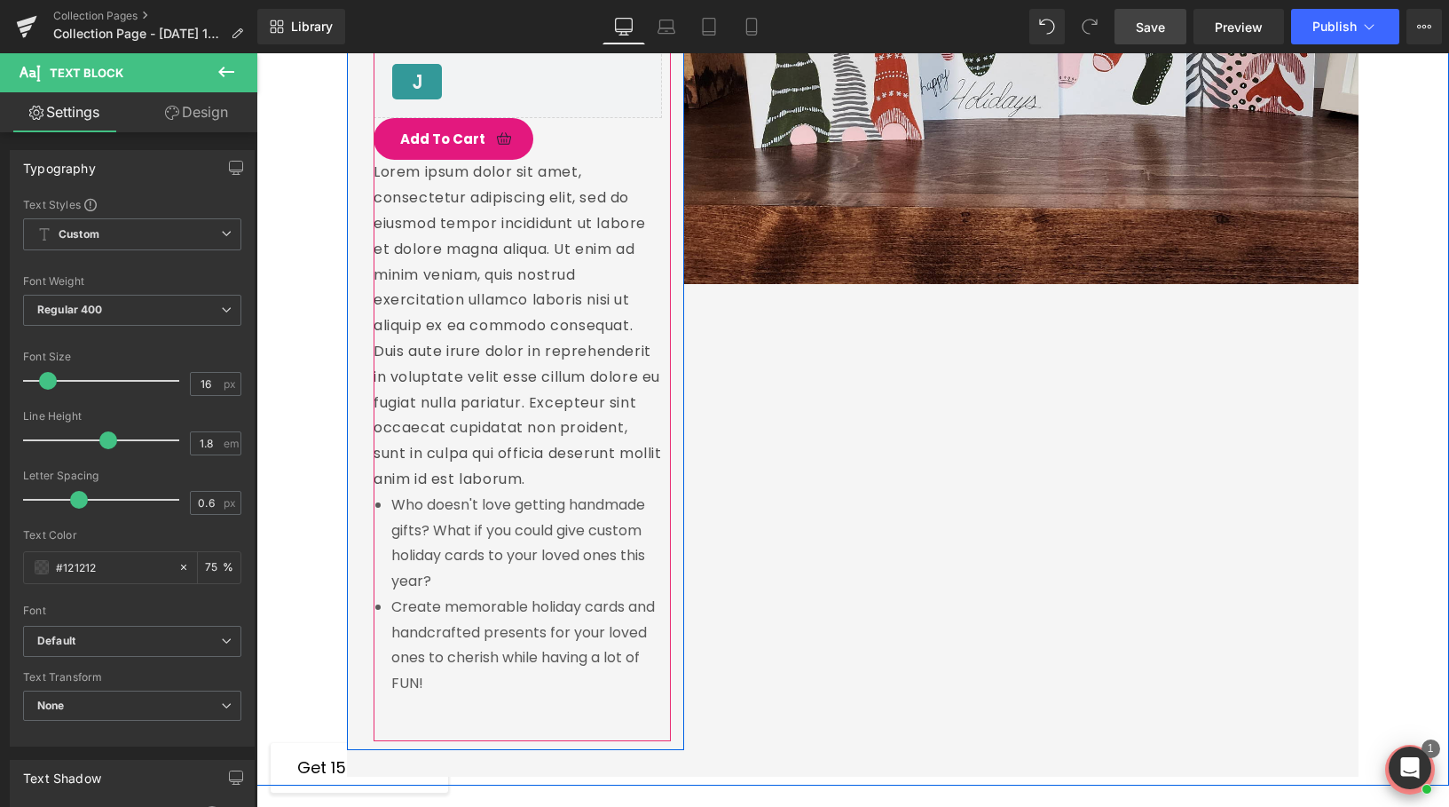
click at [459, 626] on li "Create memorable holiday cards and handcrafted presents for your loved ones to …" at bounding box center [526, 646] width 271 height 102
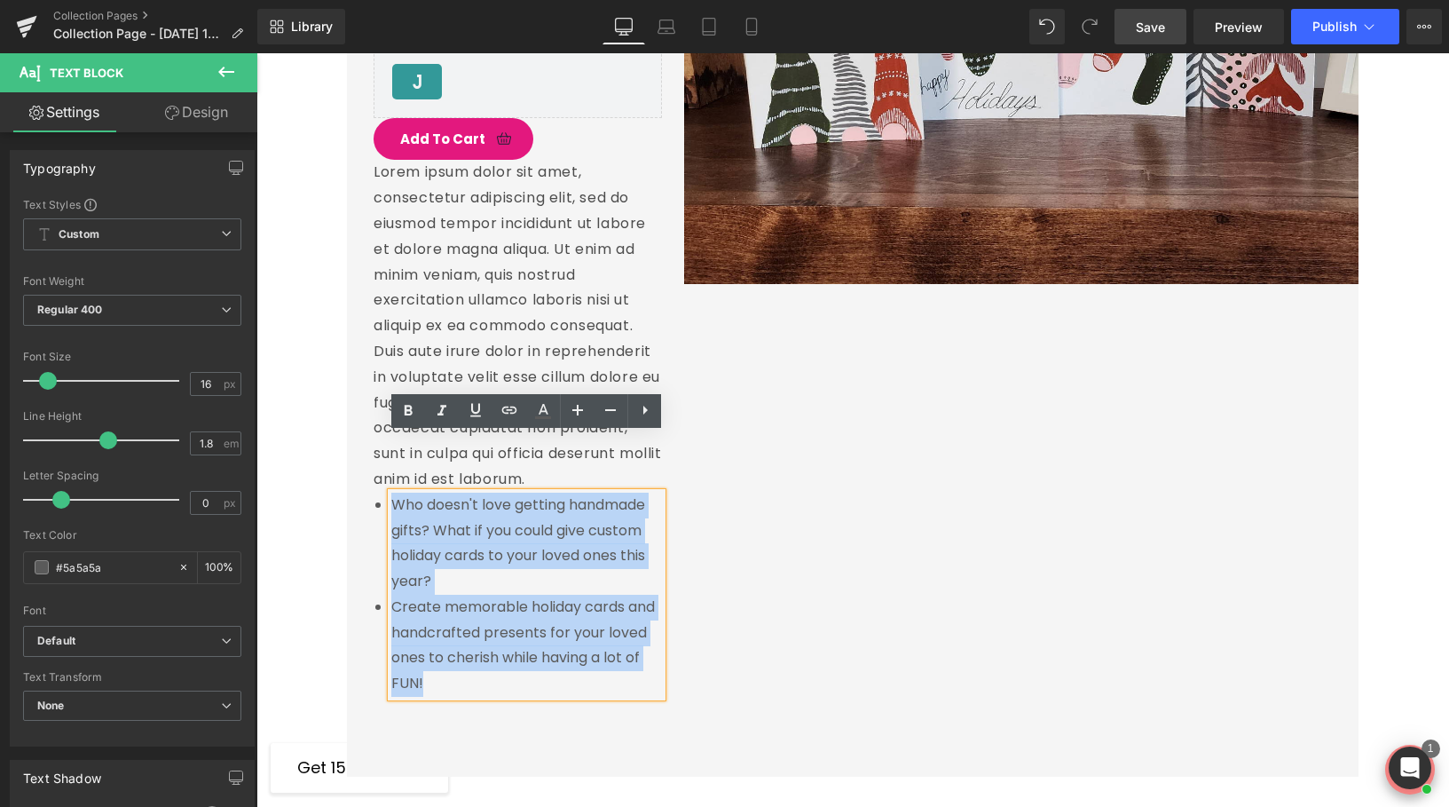
drag, startPoint x: 459, startPoint y: 626, endPoint x: 396, endPoint y: 448, distance: 189.2
click at [396, 493] on ul "Who doesn't love getting handmade gifts? What if you could give custom holiday …" at bounding box center [526, 595] width 271 height 204
copy ul "Who doesn't love getting handmade gifts? What if you could give custom holiday …"
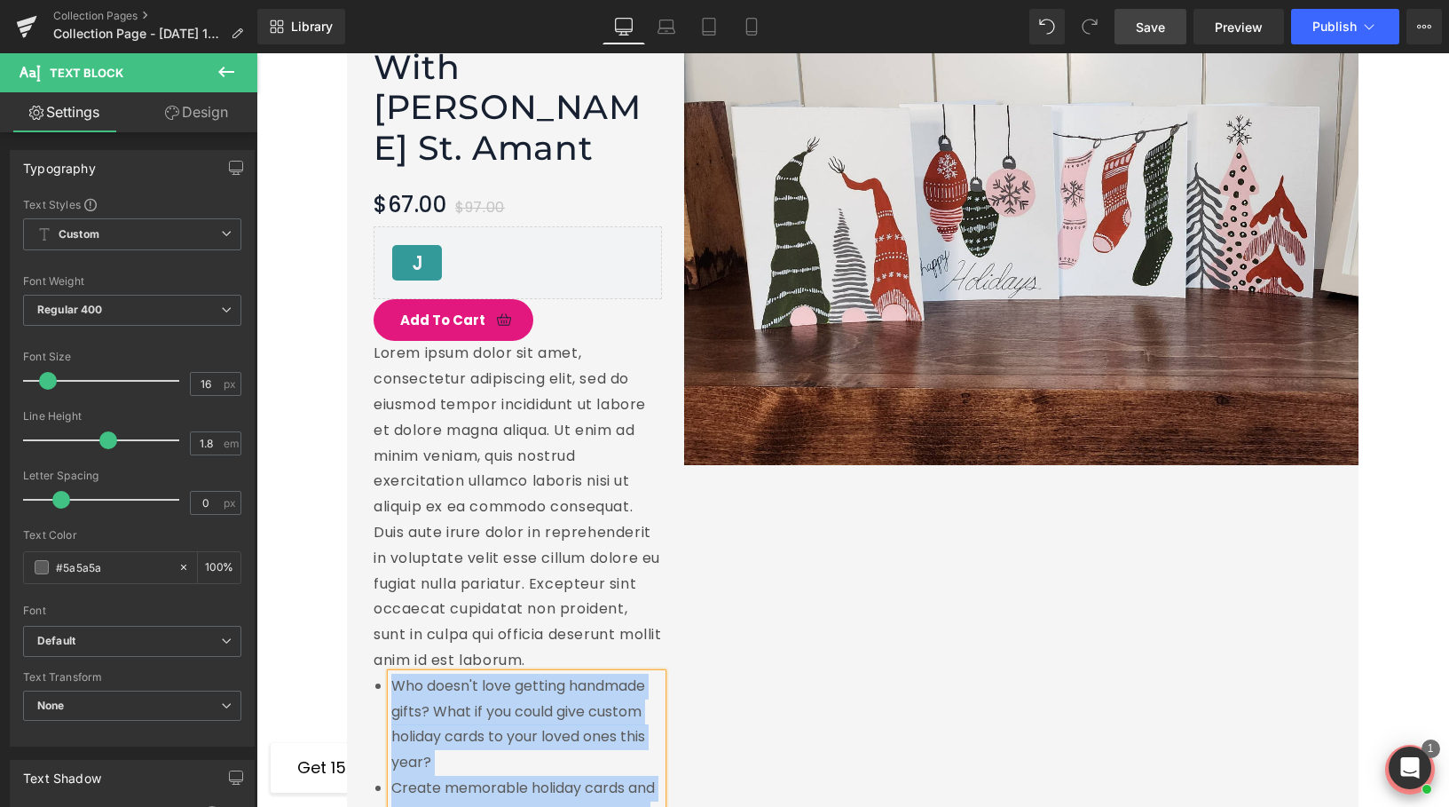
scroll to position [3011, 0]
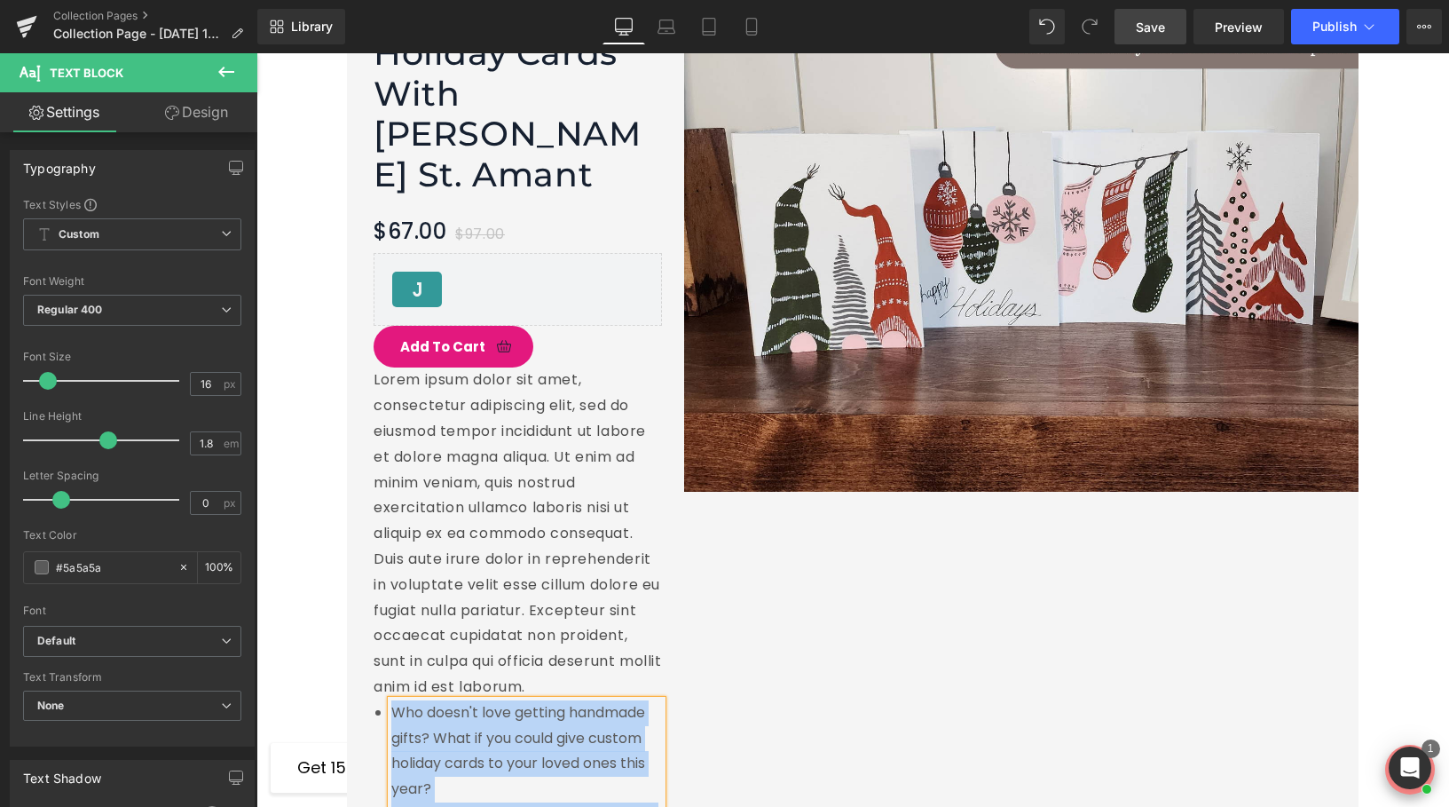
click at [421, 389] on p "Lorem ipsum dolor sit amet, consectetur adipiscing elit, sed do eiusmod tempor …" at bounding box center [518, 533] width 288 height 332
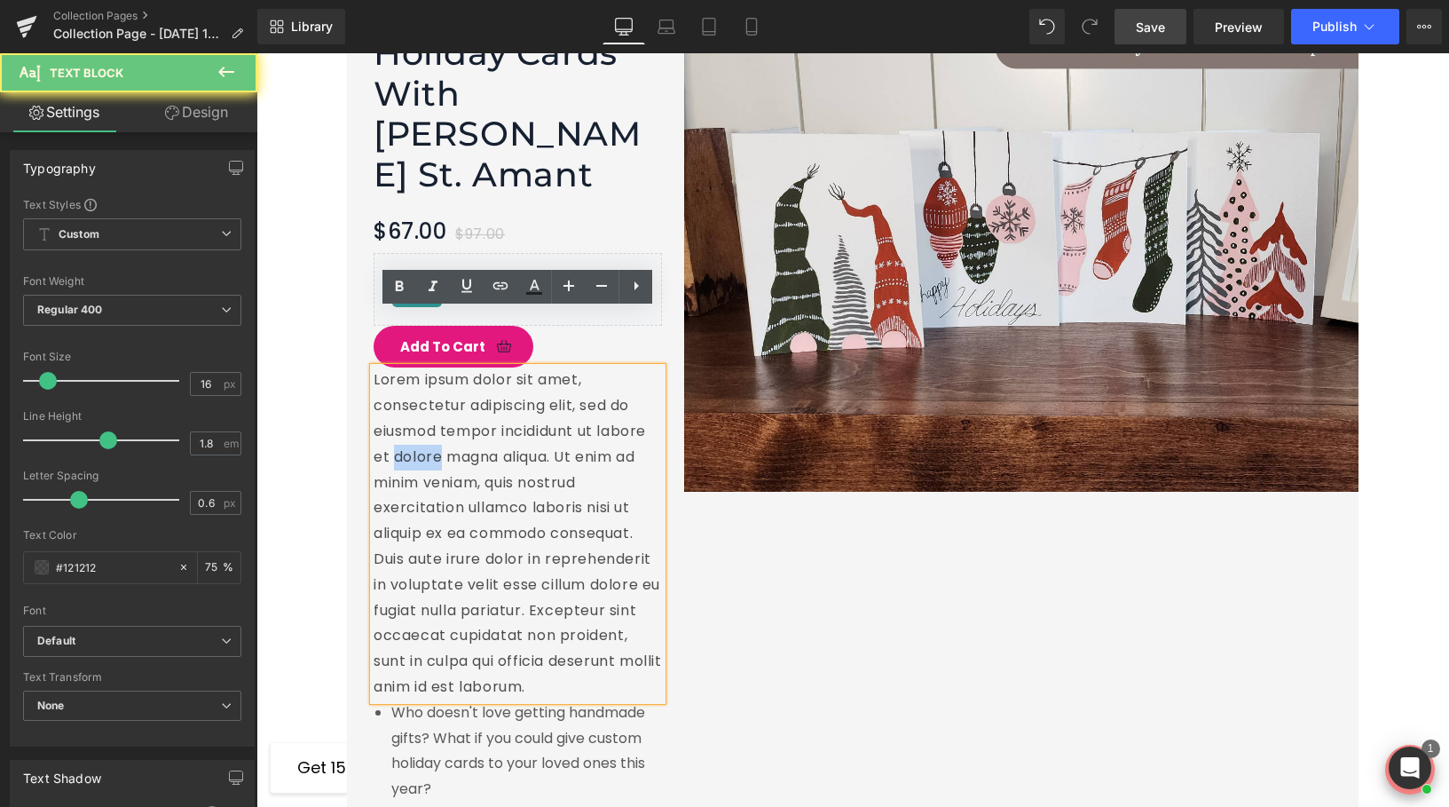
click at [421, 389] on p "Lorem ipsum dolor sit amet, consectetur adipiscing elit, sed do eiusmod tempor …" at bounding box center [518, 533] width 288 height 332
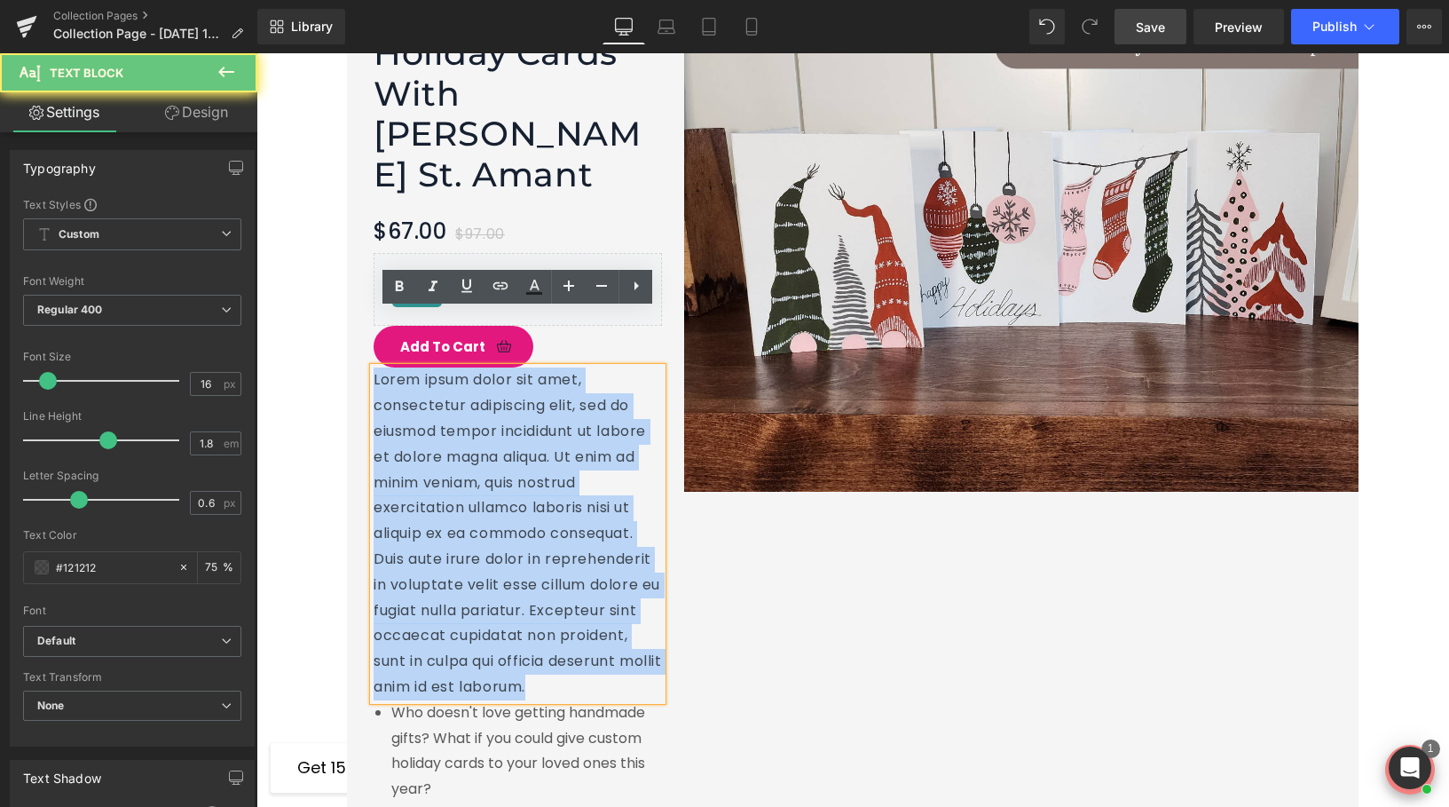
click at [421, 389] on p "Lorem ipsum dolor sit amet, consectetur adipiscing elit, sed do eiusmod tempor …" at bounding box center [518, 533] width 288 height 332
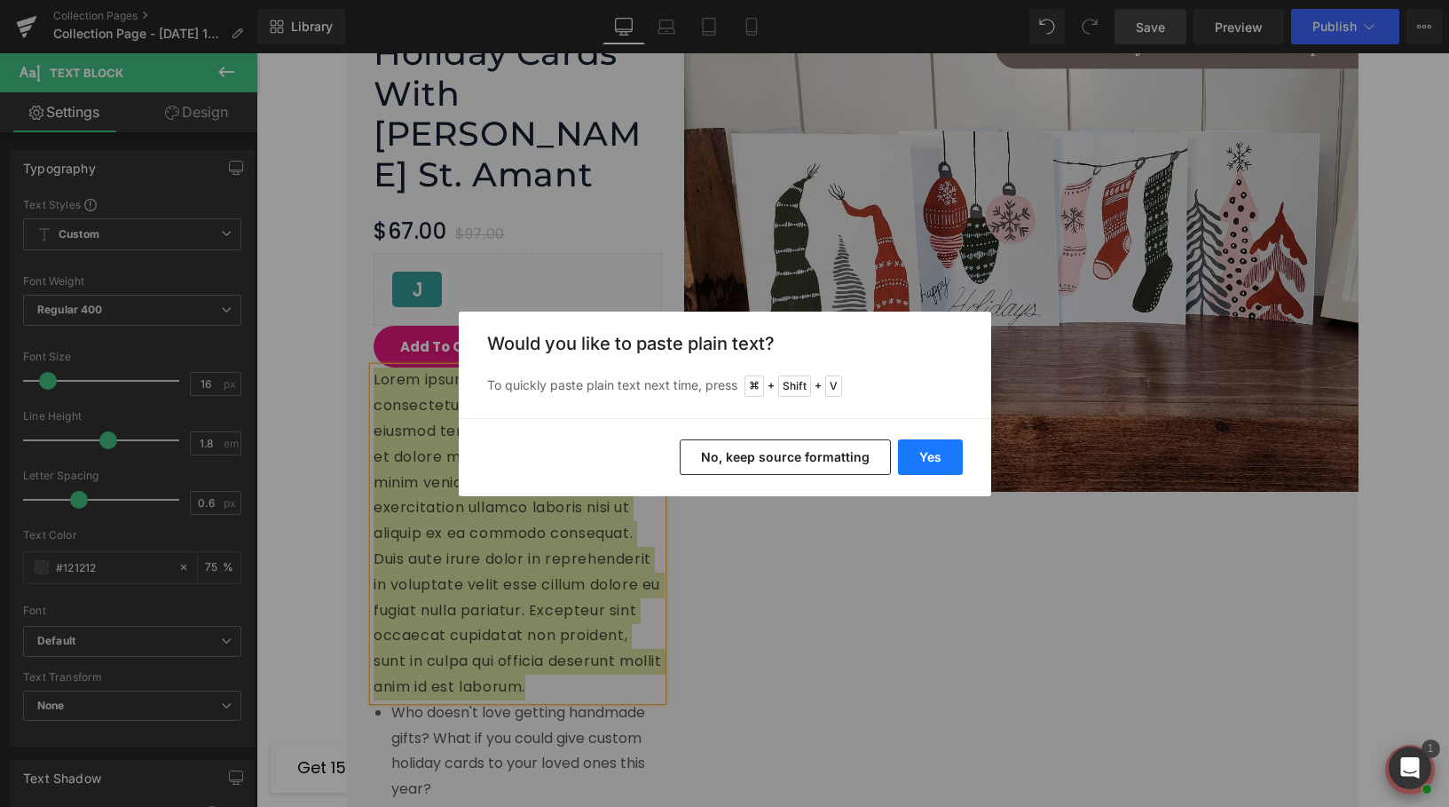
click at [933, 459] on button "Yes" at bounding box center [930, 456] width 65 height 35
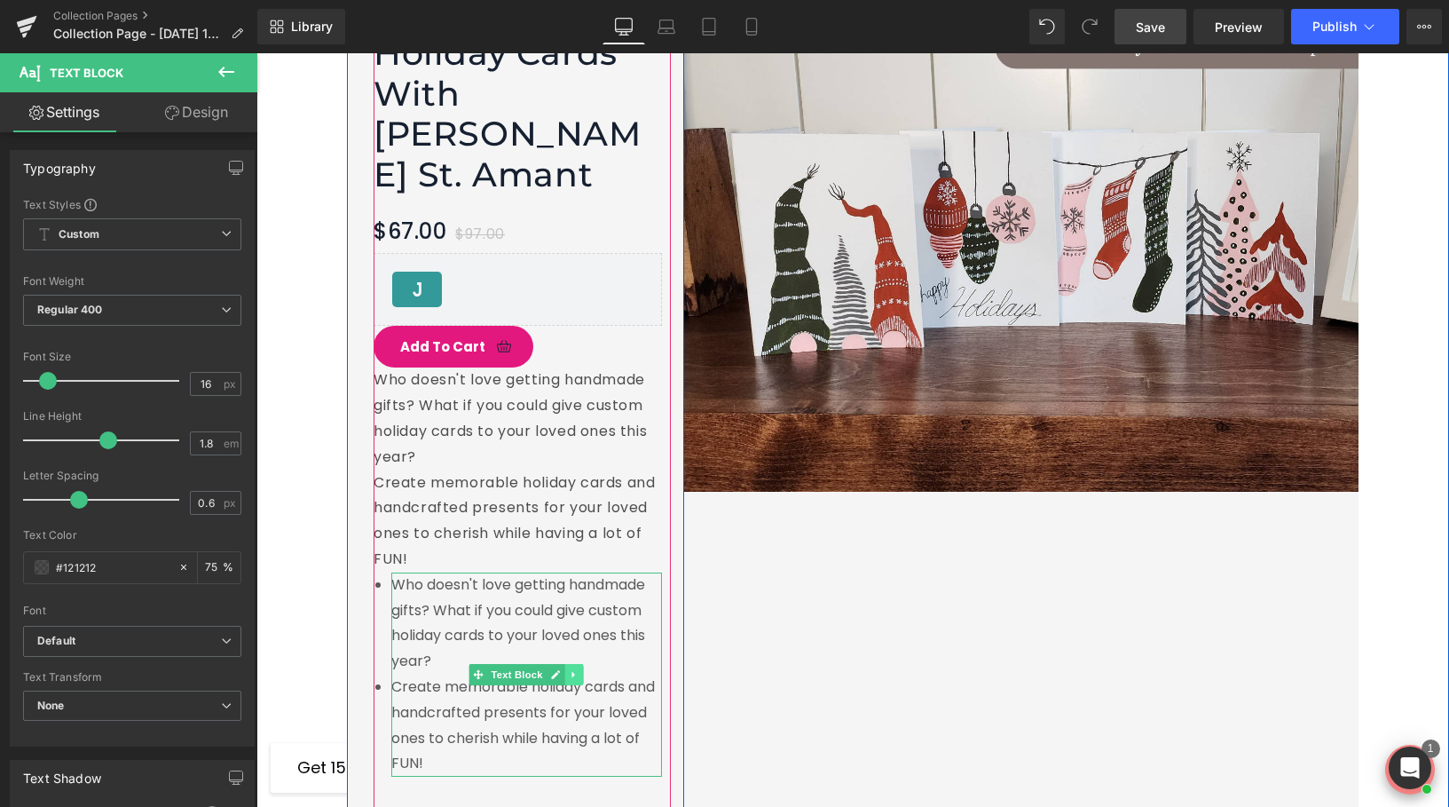
click at [575, 669] on icon at bounding box center [575, 674] width 10 height 11
click at [589, 664] on link at bounding box center [583, 674] width 19 height 21
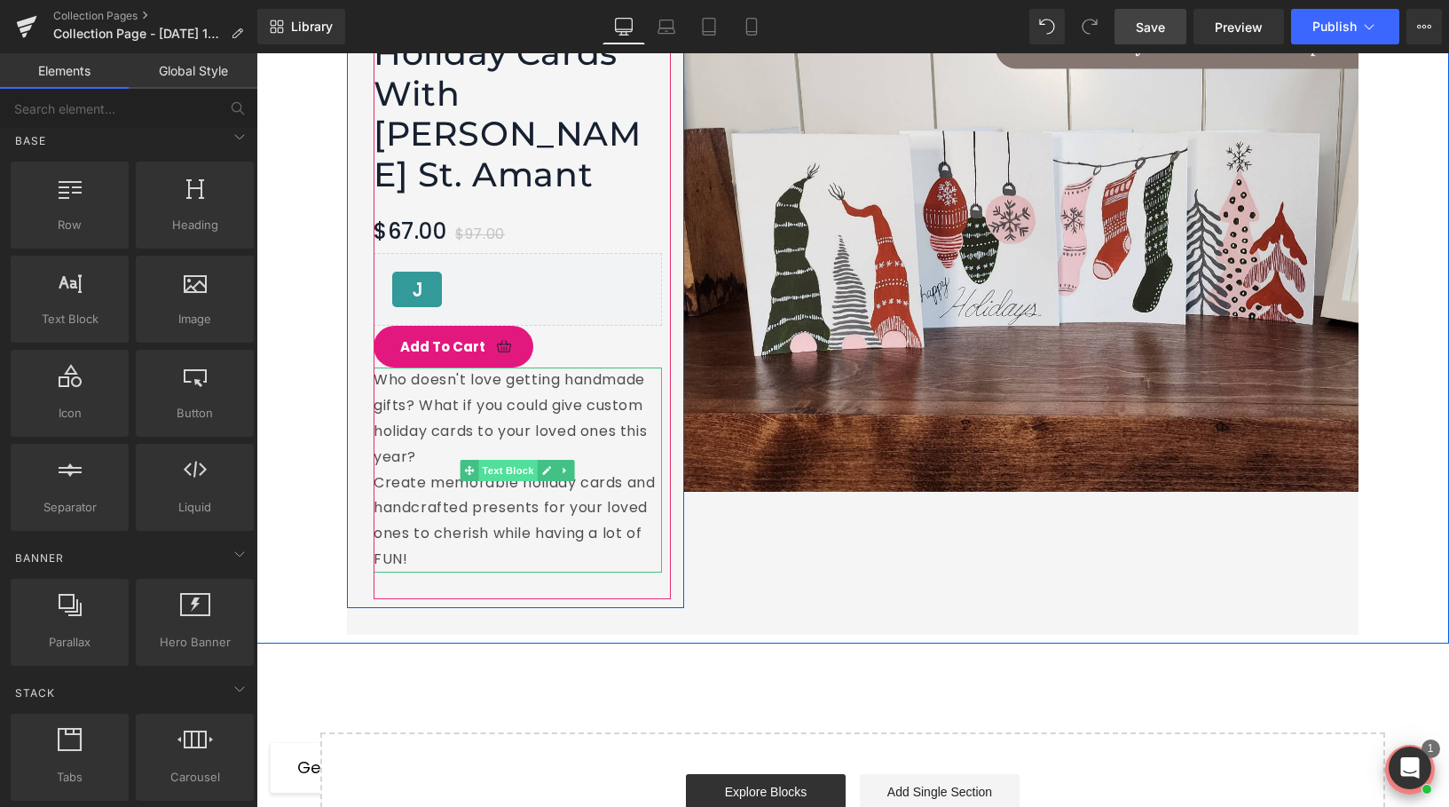
click at [498, 460] on span "Text Block" at bounding box center [508, 470] width 59 height 21
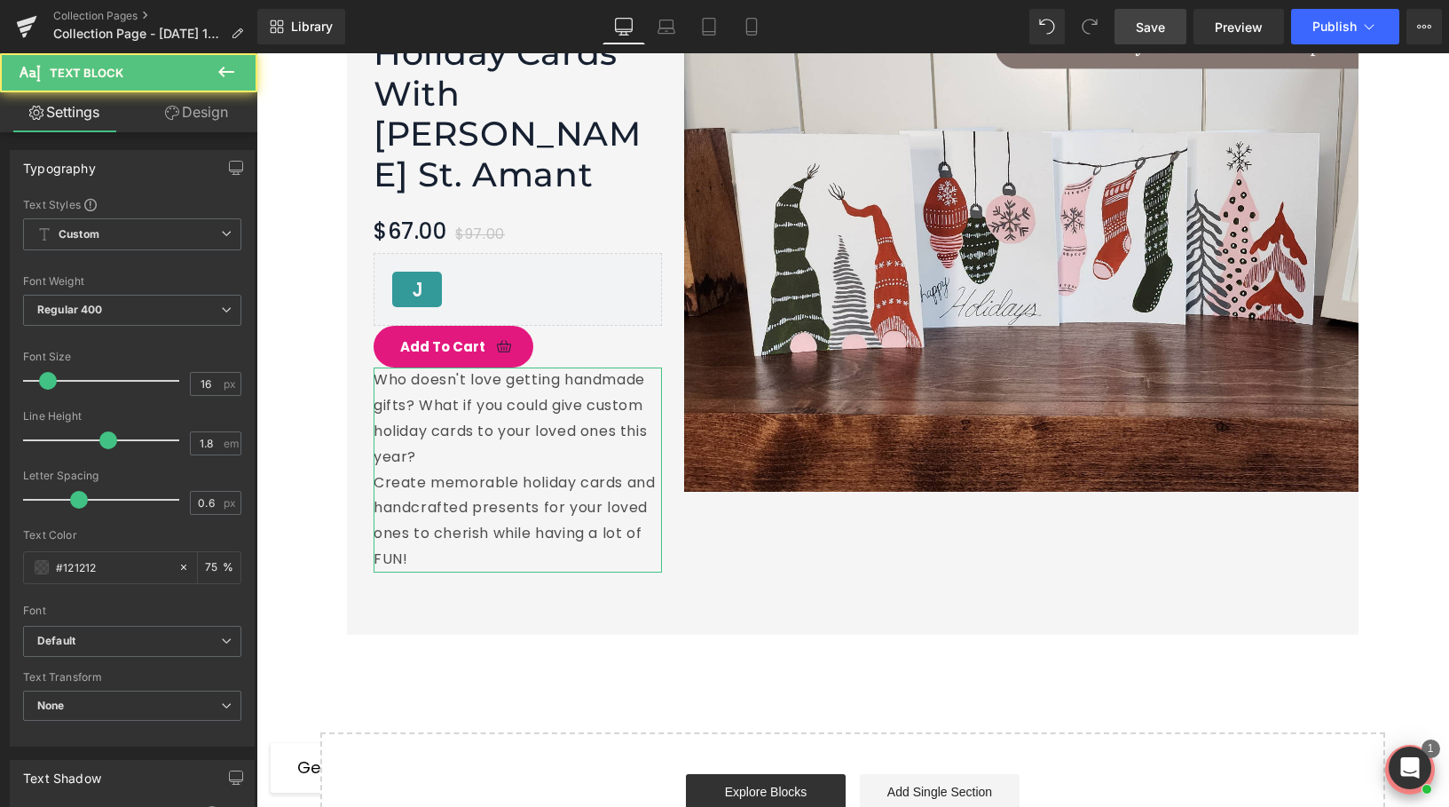
click at [199, 109] on link "Design" at bounding box center [196, 112] width 129 height 40
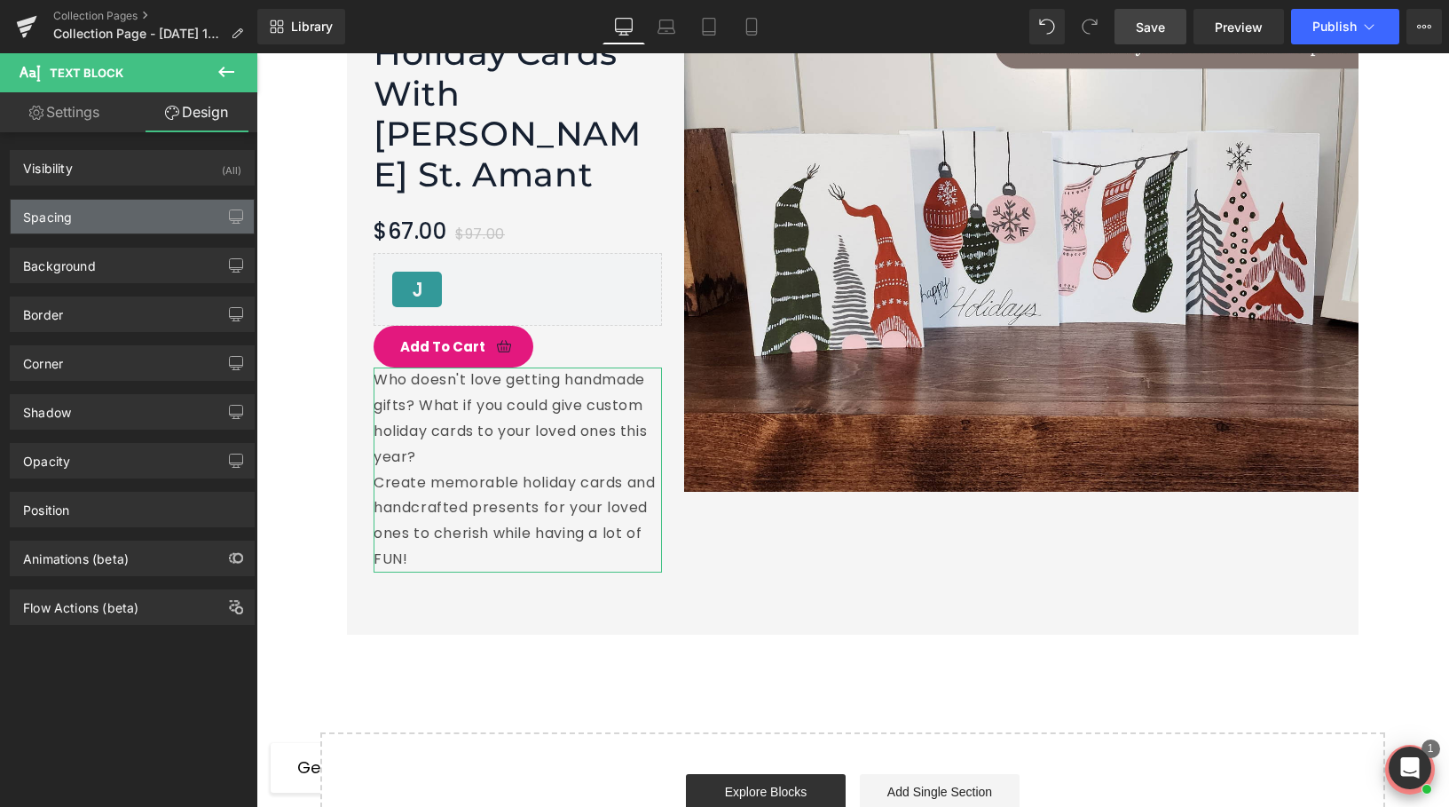
click at [143, 224] on div "Spacing" at bounding box center [132, 217] width 243 height 34
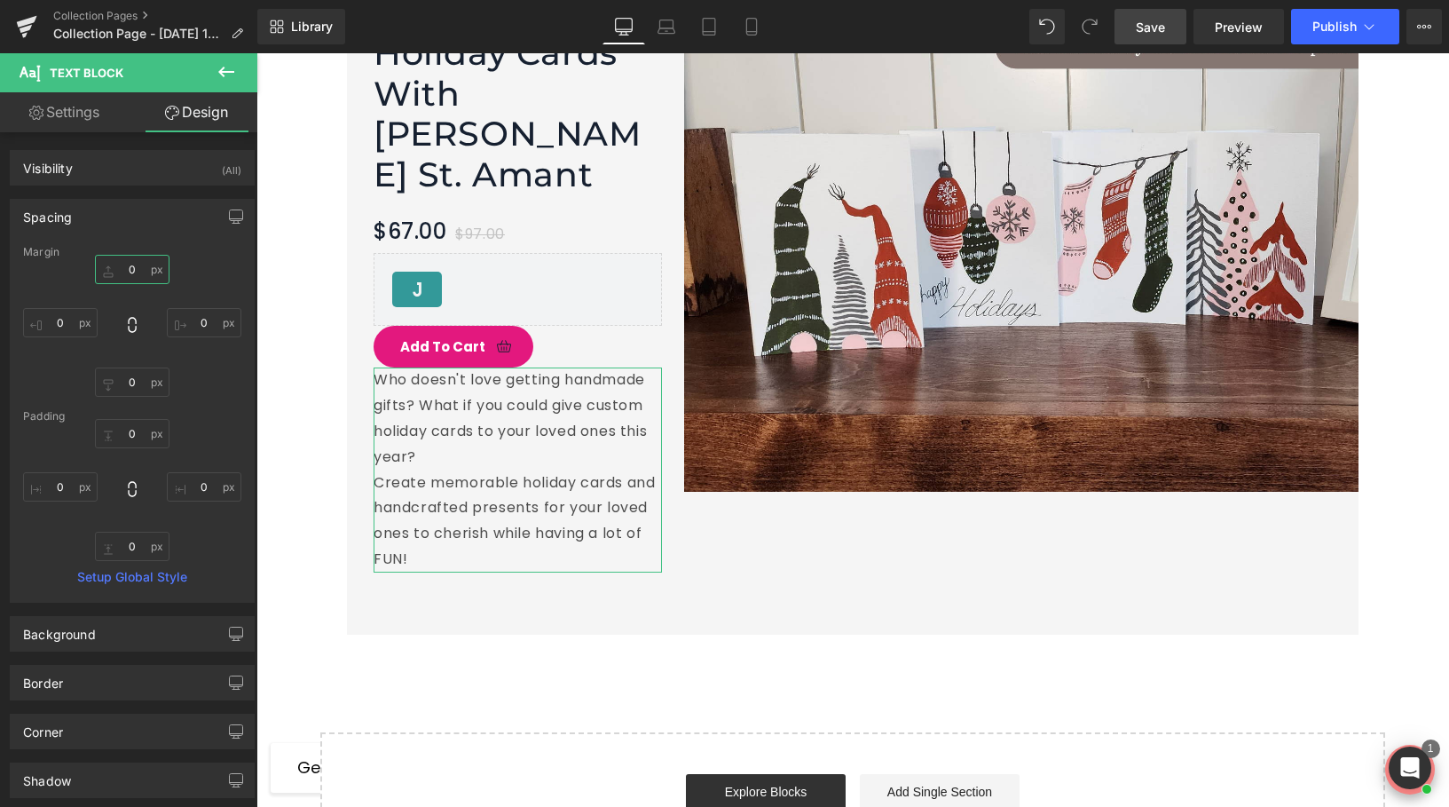
click at [144, 266] on input "0" at bounding box center [132, 269] width 75 height 29
click at [138, 272] on input "0" at bounding box center [132, 269] width 75 height 29
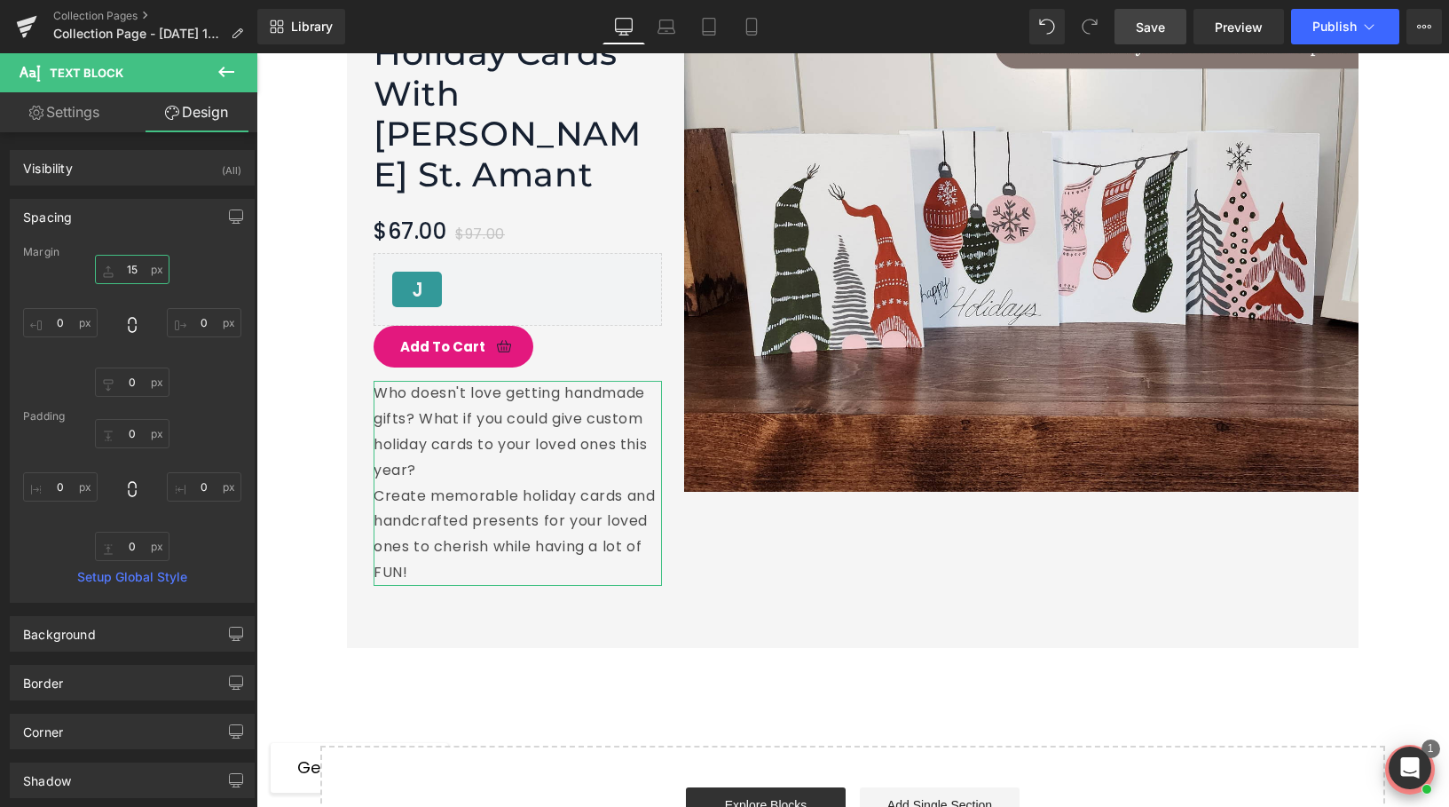
type input "1"
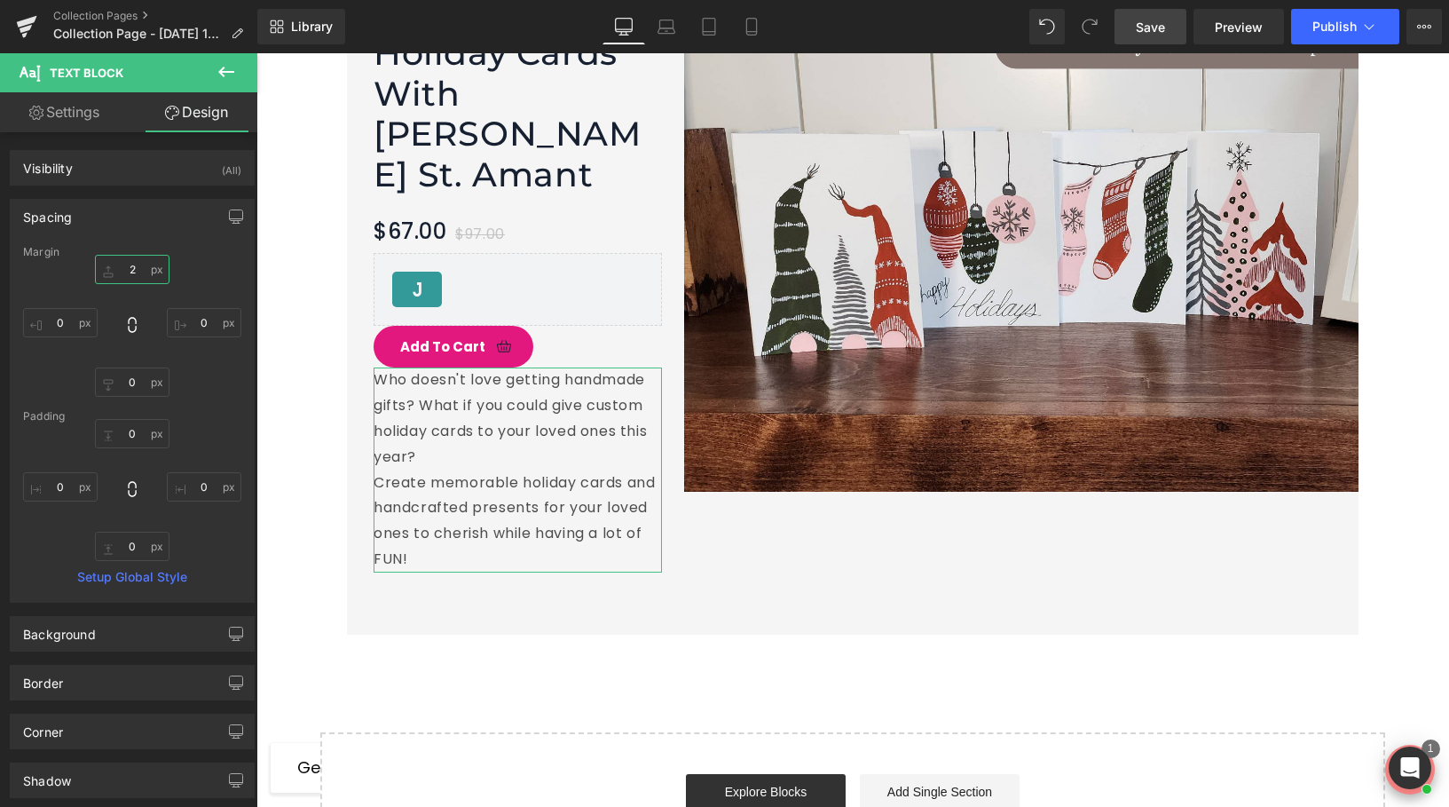
type input "20"
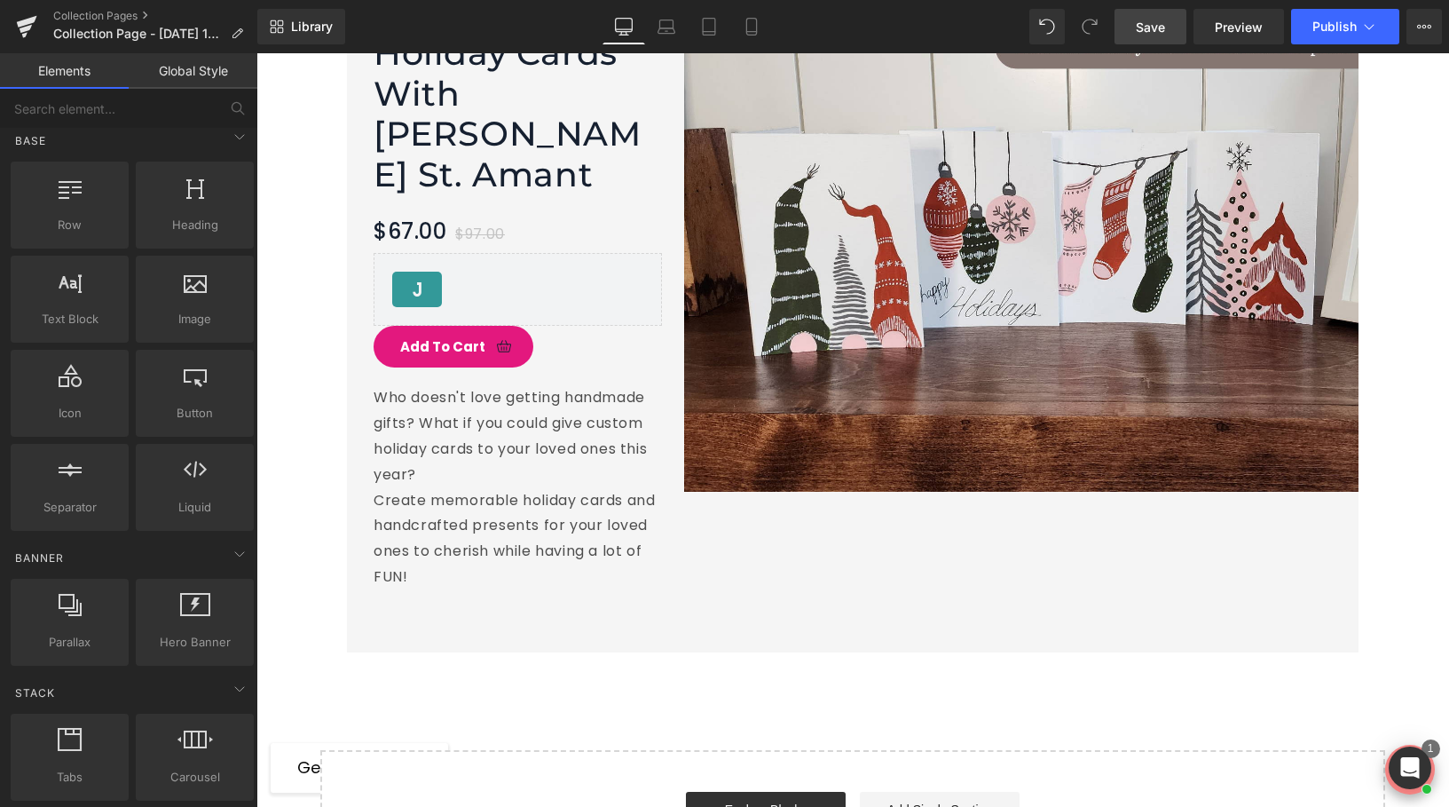
scroll to position [2926, 0]
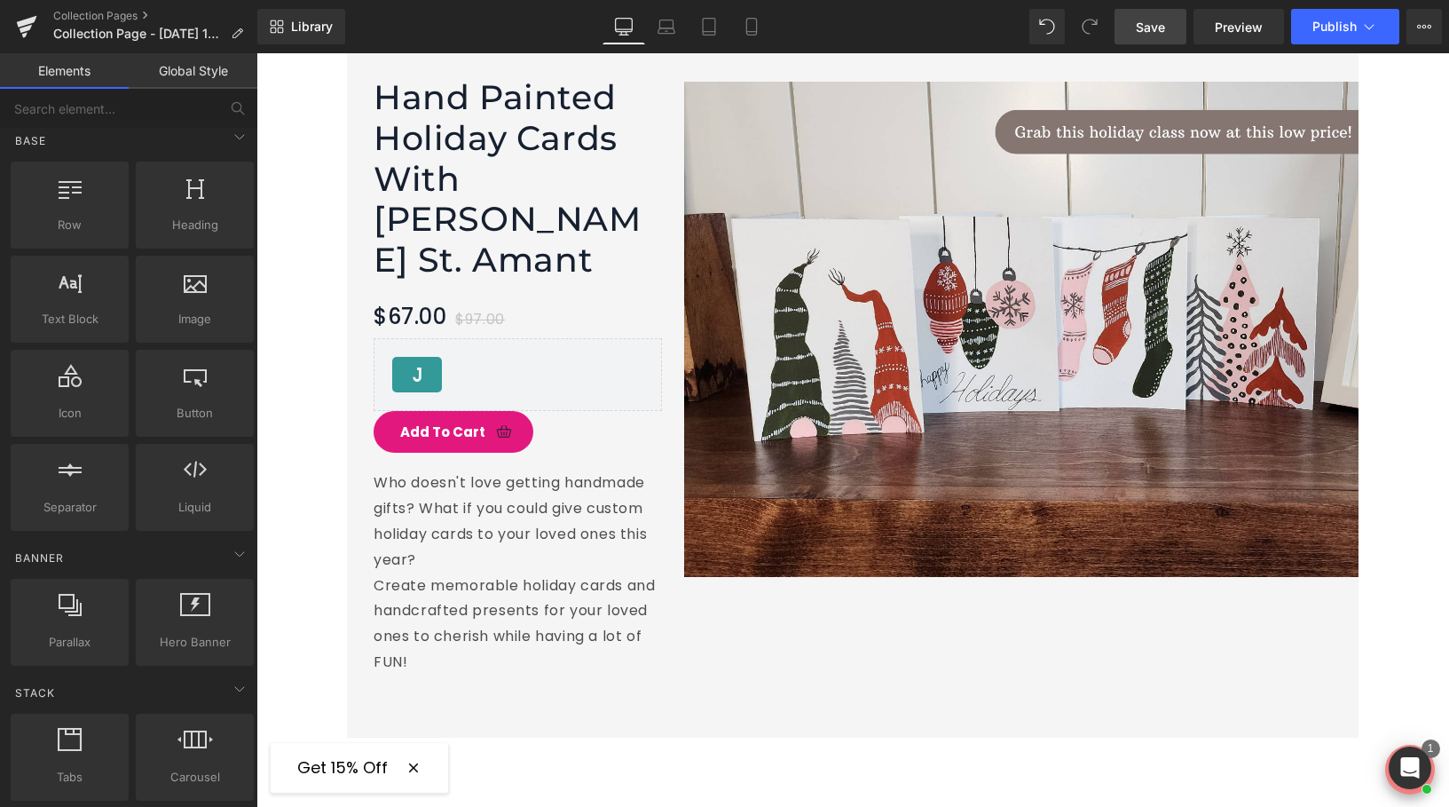
drag, startPoint x: 1155, startPoint y: 26, endPoint x: 588, endPoint y: 390, distance: 673.7
click at [1155, 26] on span "Save" at bounding box center [1150, 27] width 29 height 19
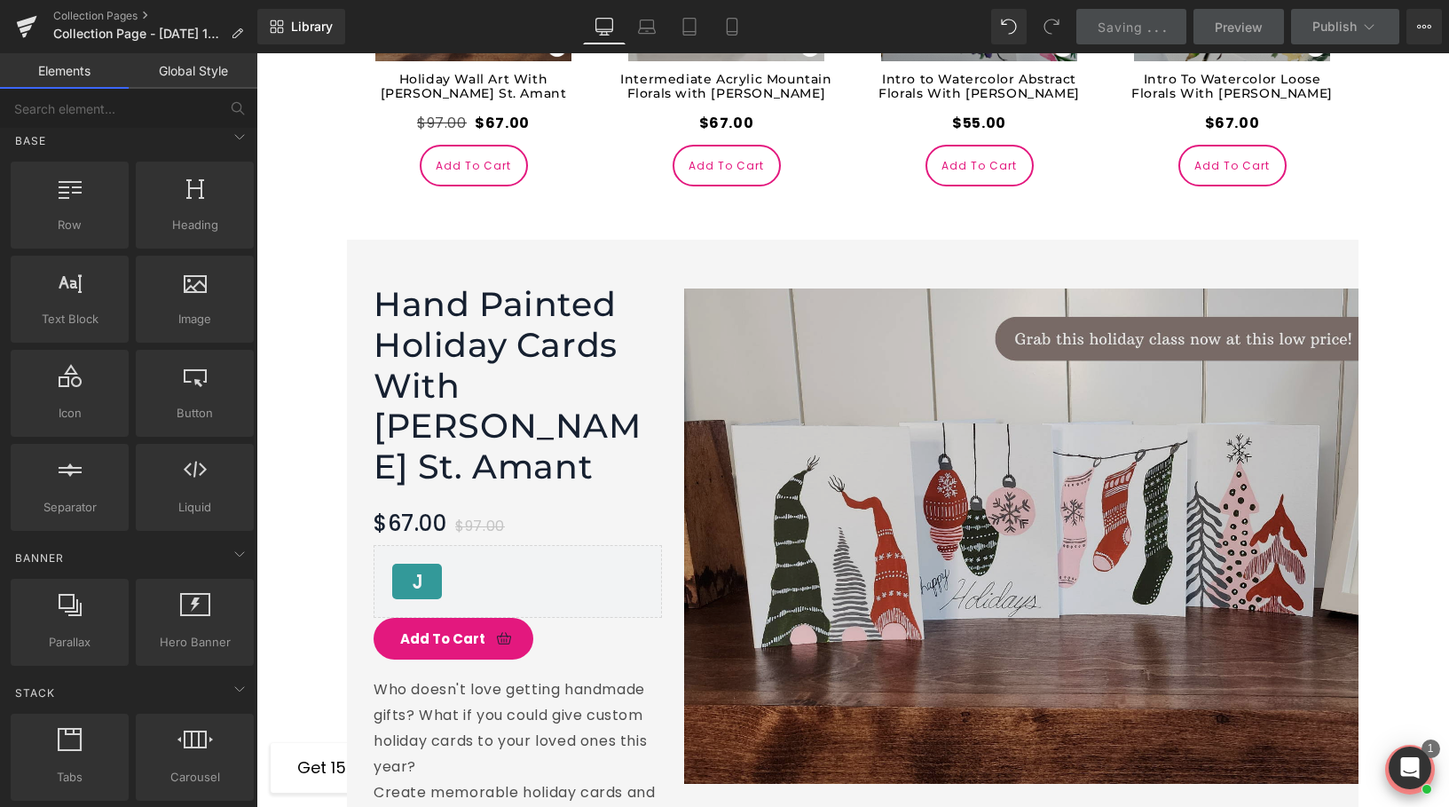
scroll to position [2720, 0]
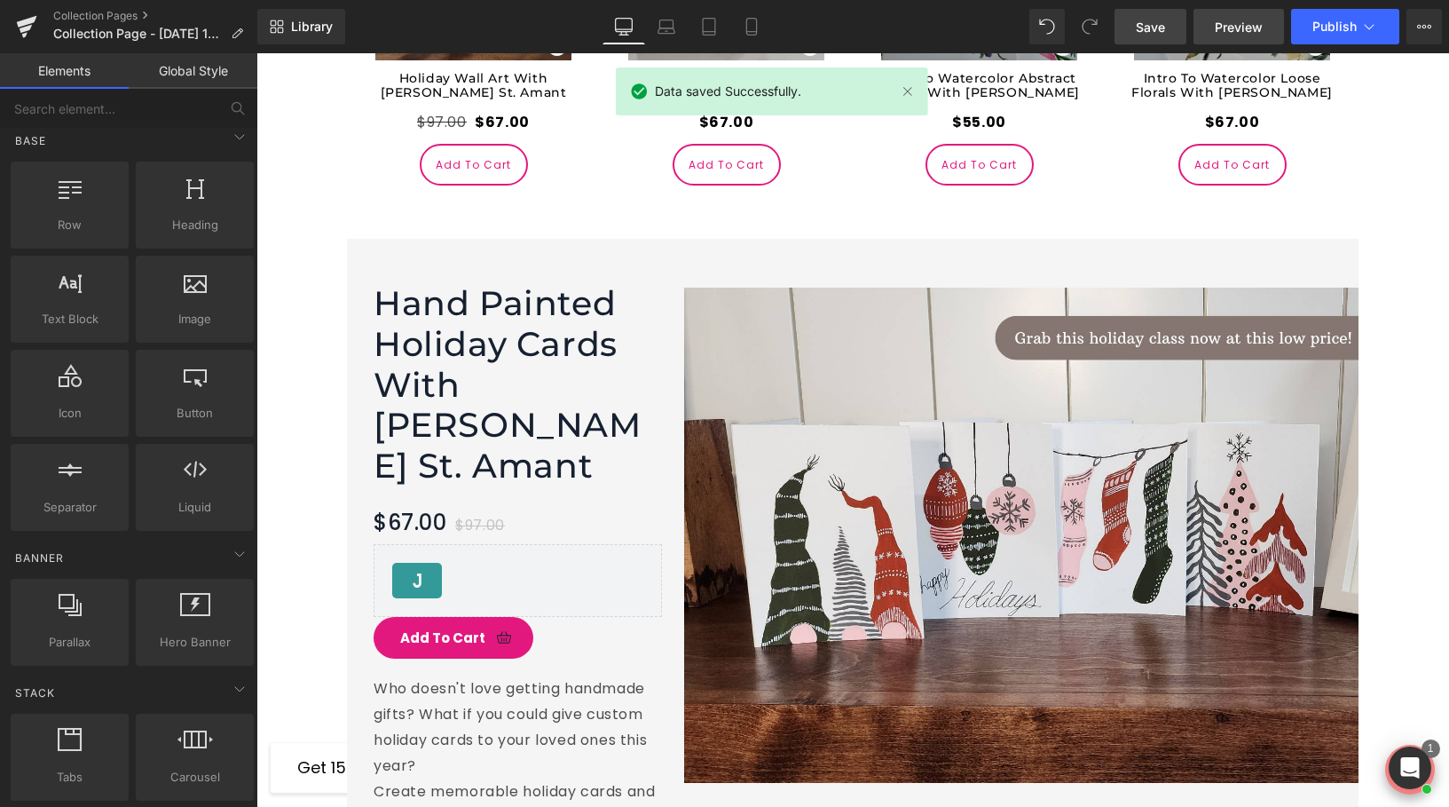
click at [1228, 23] on span "Preview" at bounding box center [1239, 27] width 48 height 19
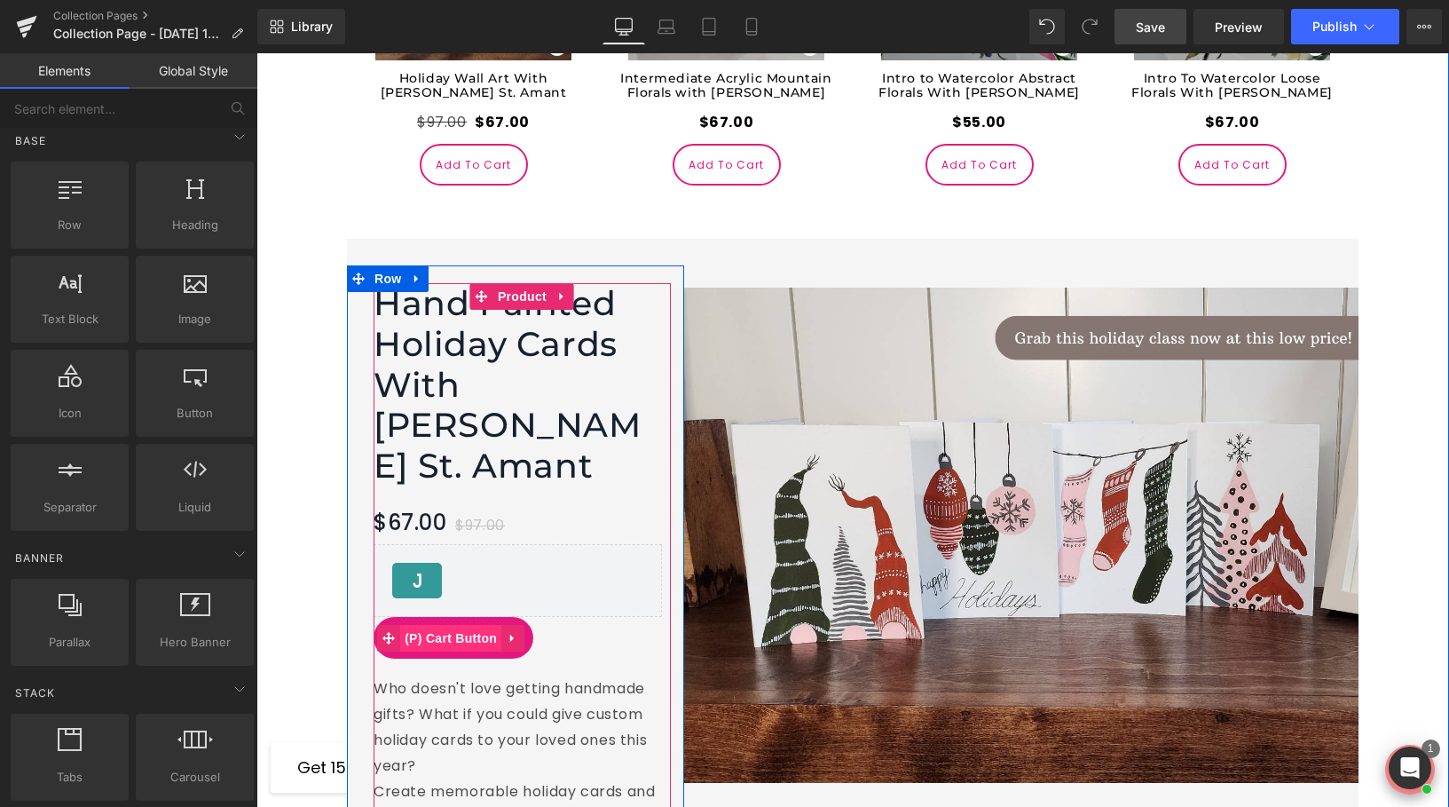
click at [433, 625] on span "(P) Cart Button" at bounding box center [450, 638] width 101 height 27
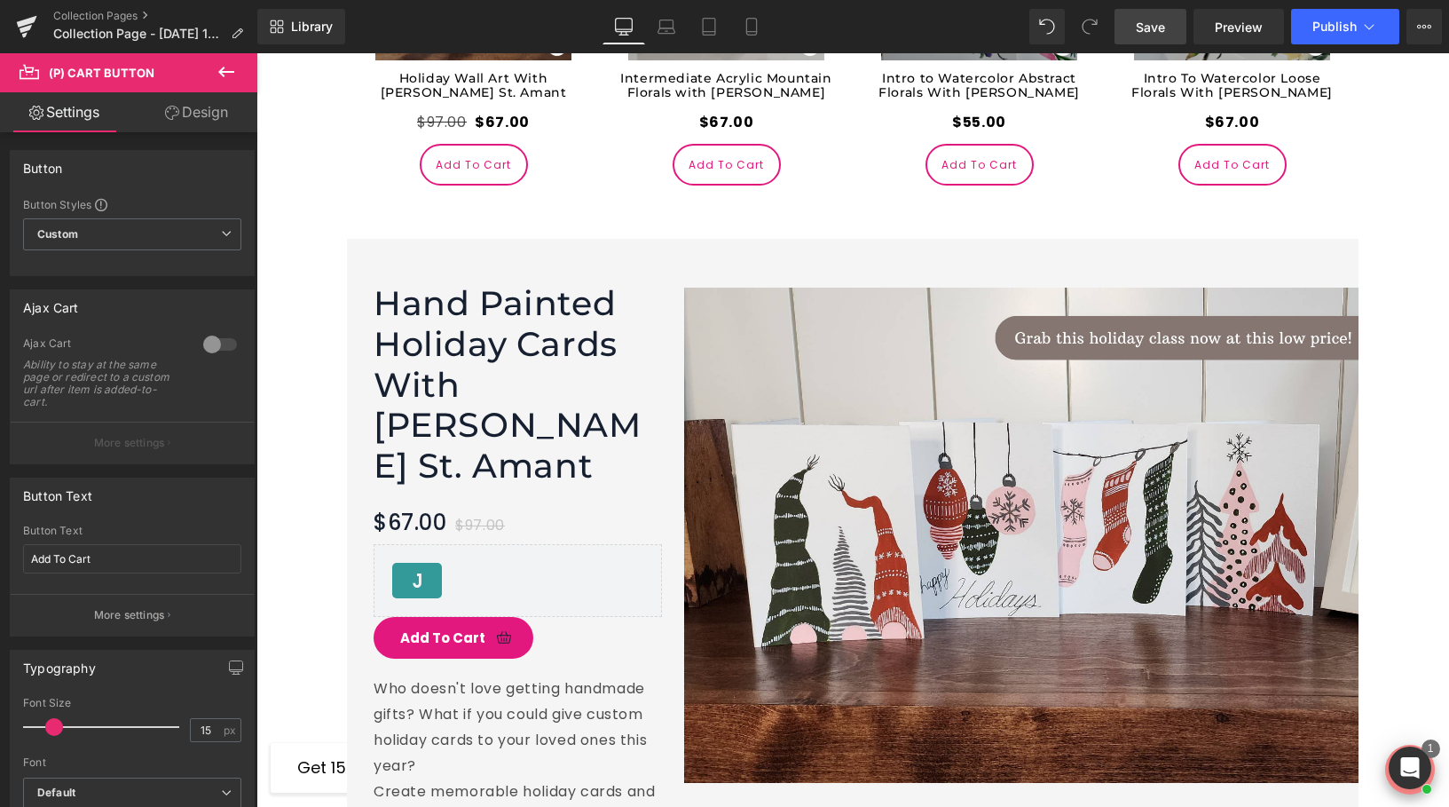
click at [205, 110] on link "Design" at bounding box center [196, 112] width 129 height 40
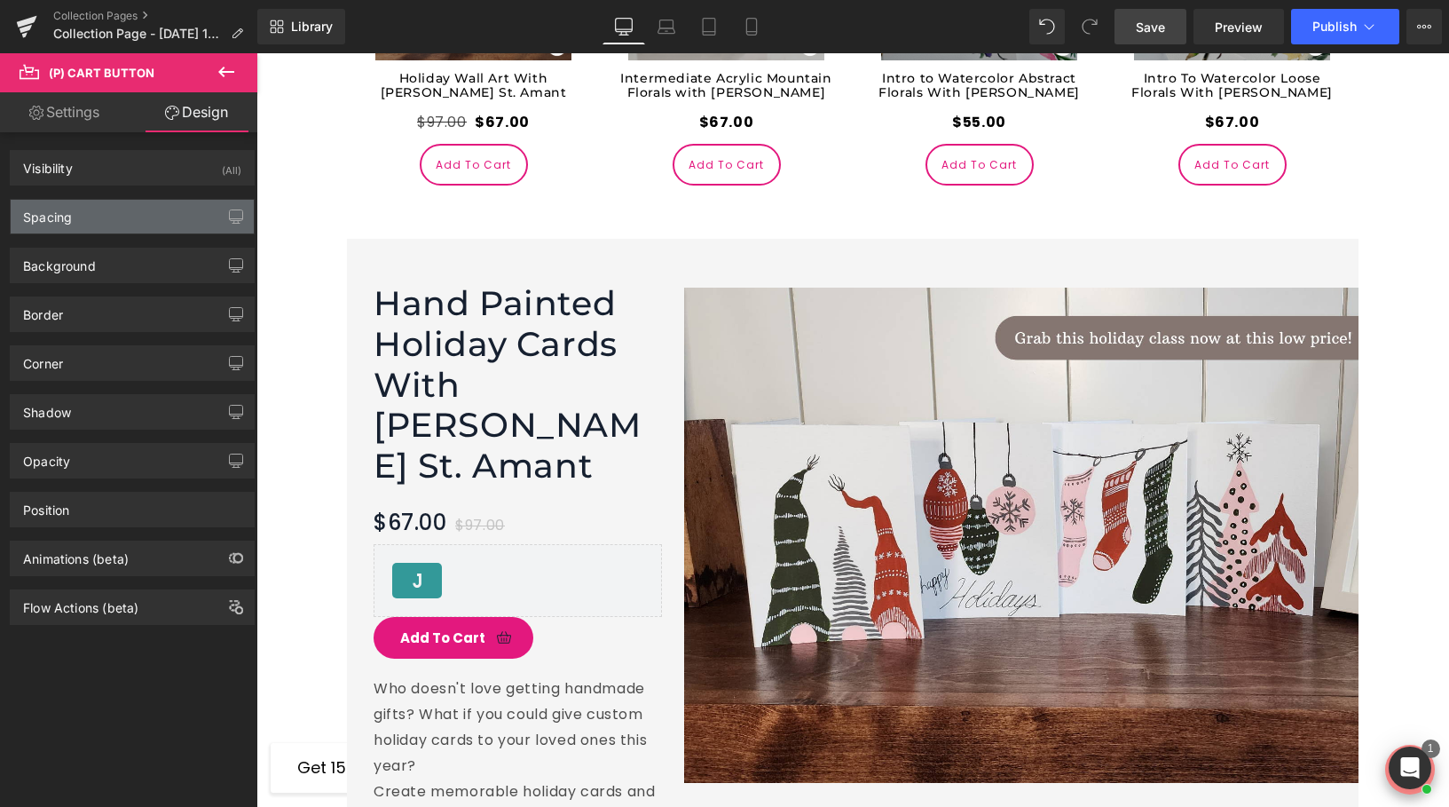
click at [151, 207] on div "Spacing" at bounding box center [132, 217] width 243 height 34
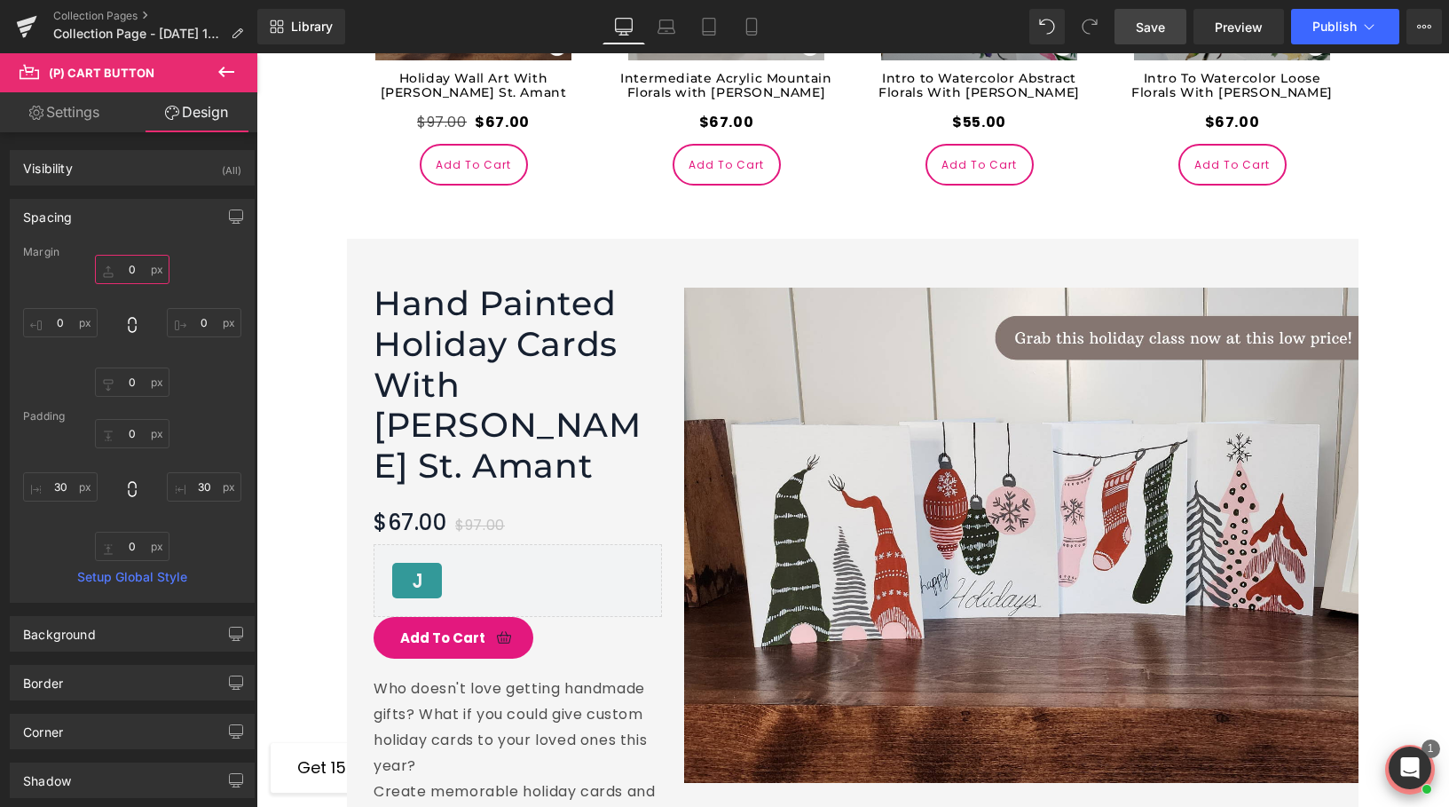
click at [133, 269] on input "0" at bounding box center [132, 269] width 75 height 29
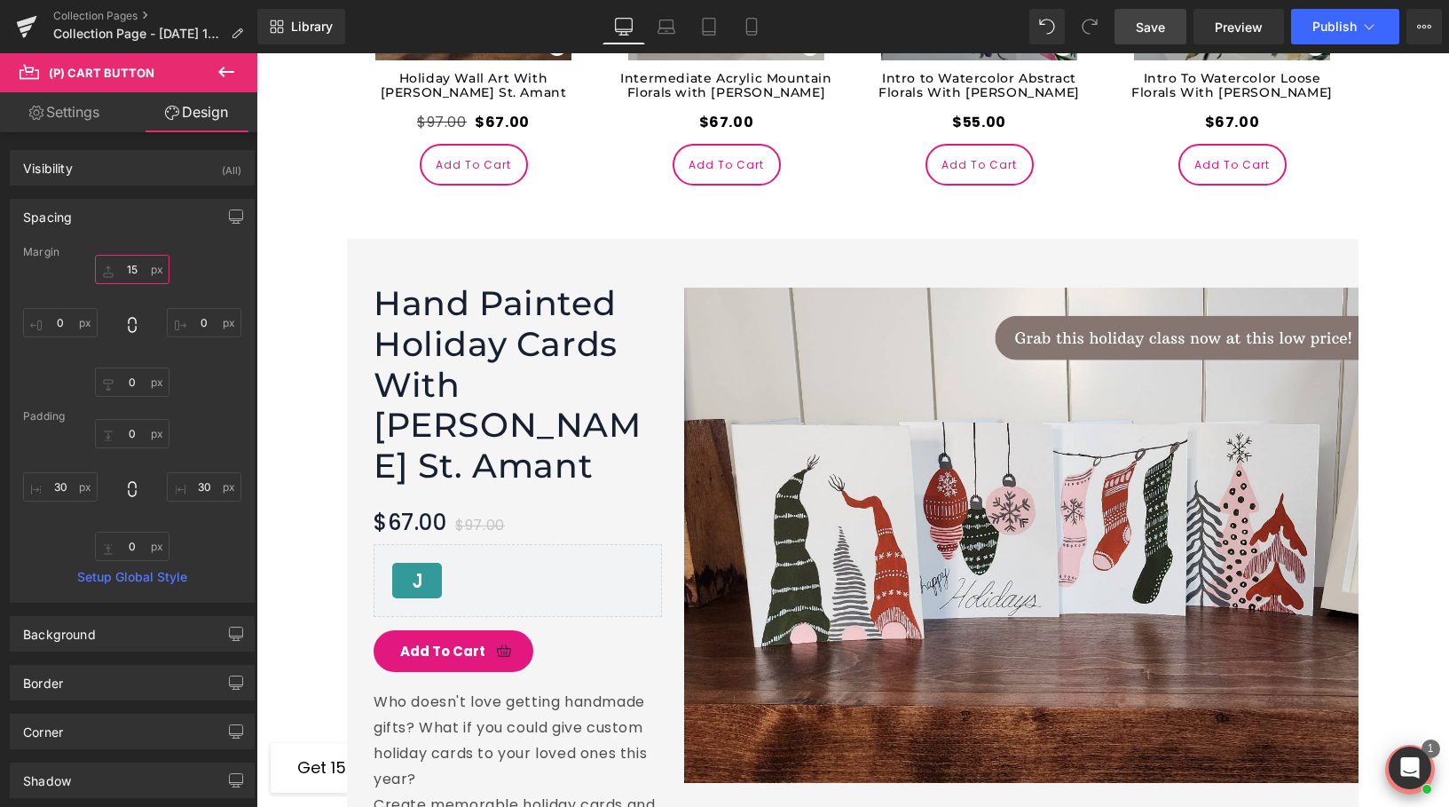
type input "15"
click at [1133, 31] on link "Save" at bounding box center [1151, 26] width 72 height 35
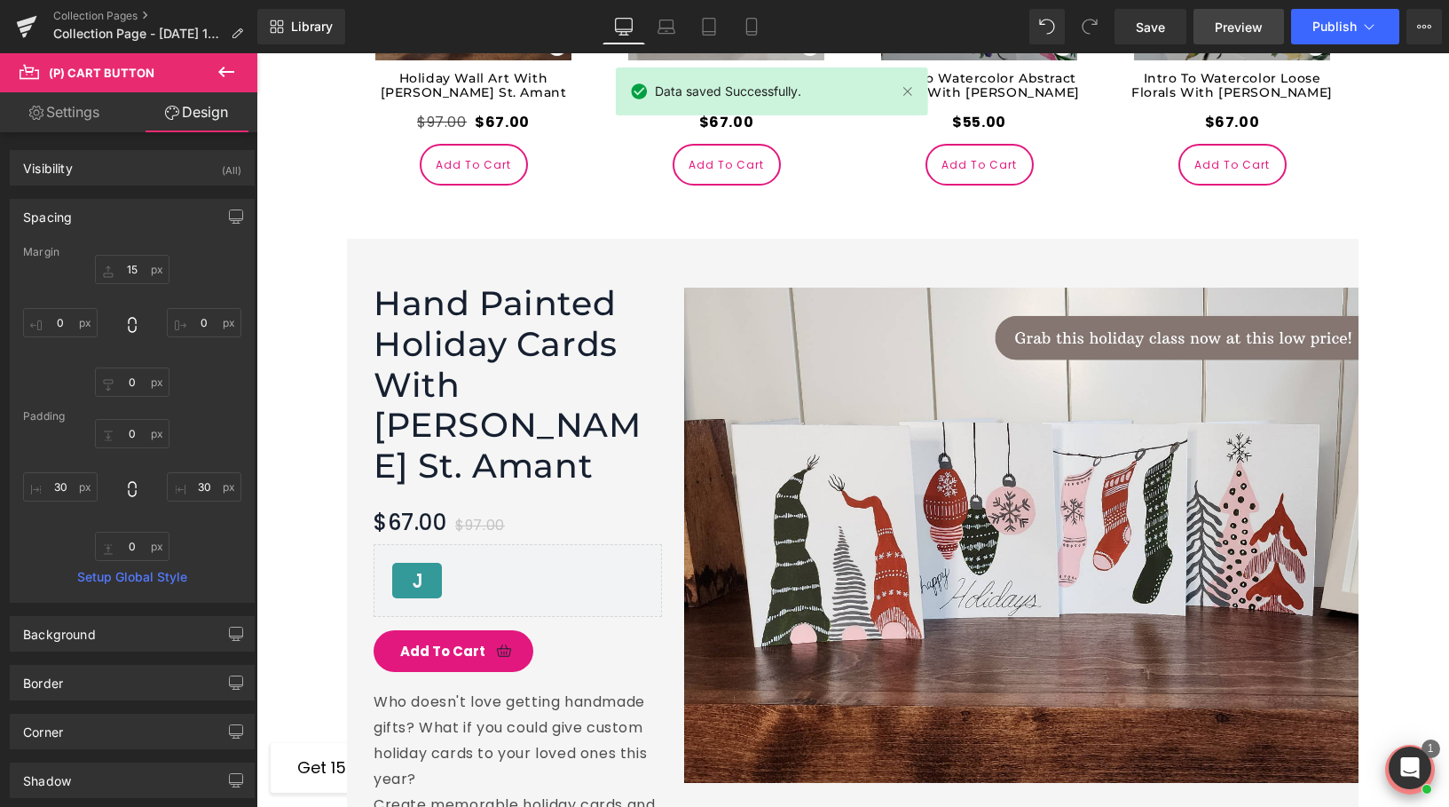
click at [1252, 27] on span "Preview" at bounding box center [1239, 27] width 48 height 19
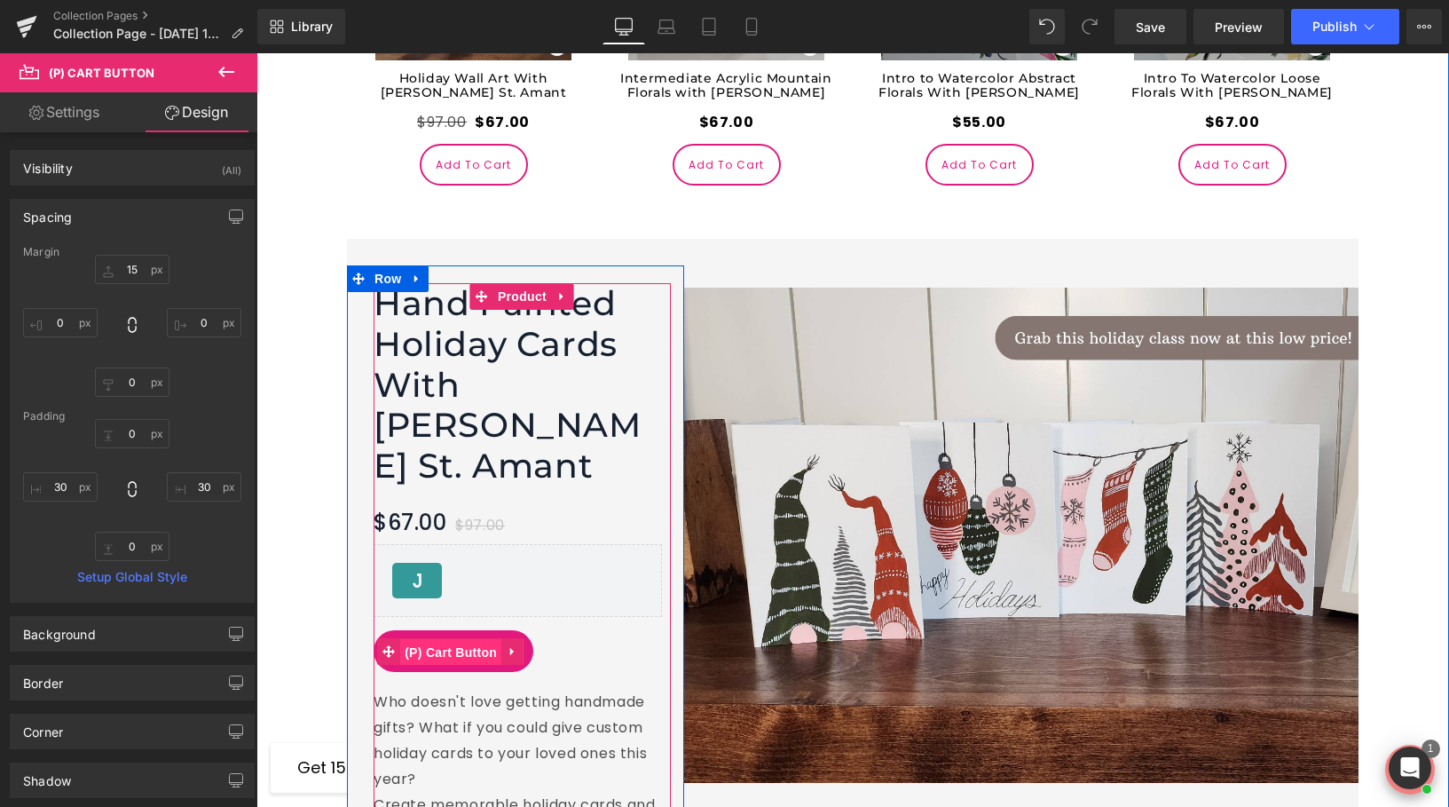
click at [458, 639] on span "(P) Cart Button" at bounding box center [450, 652] width 101 height 27
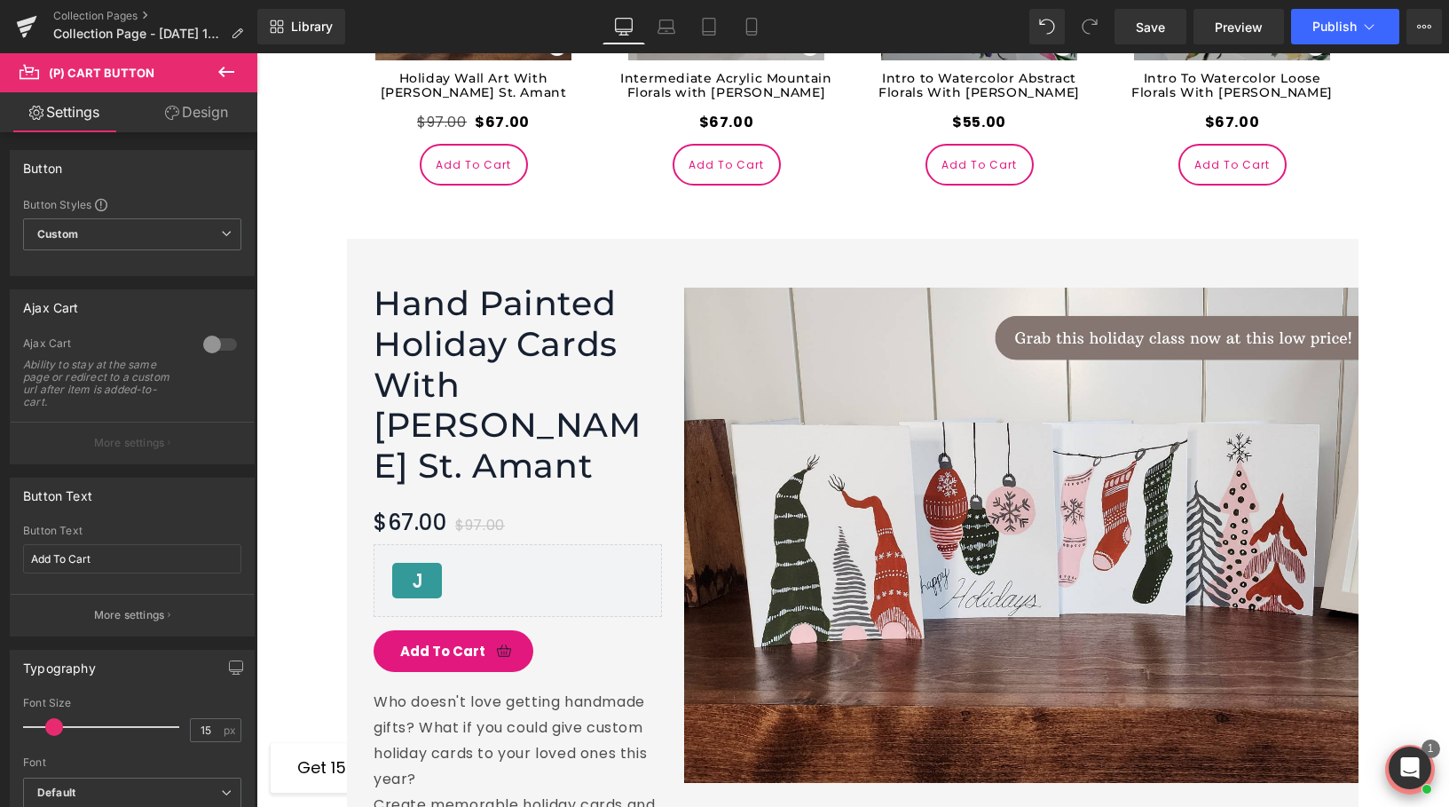
click at [184, 115] on link "Design" at bounding box center [196, 112] width 129 height 40
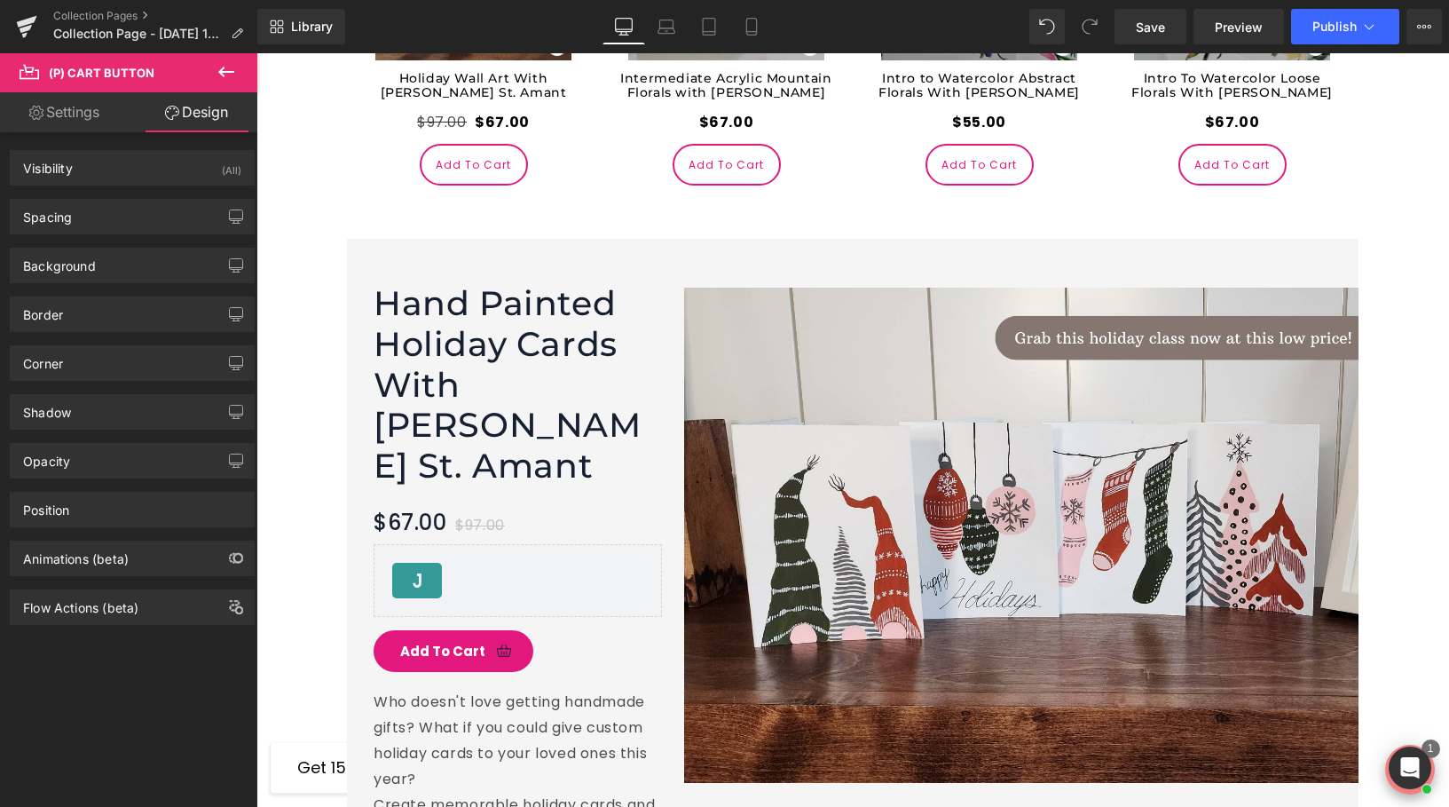
type input "15"
type input "0"
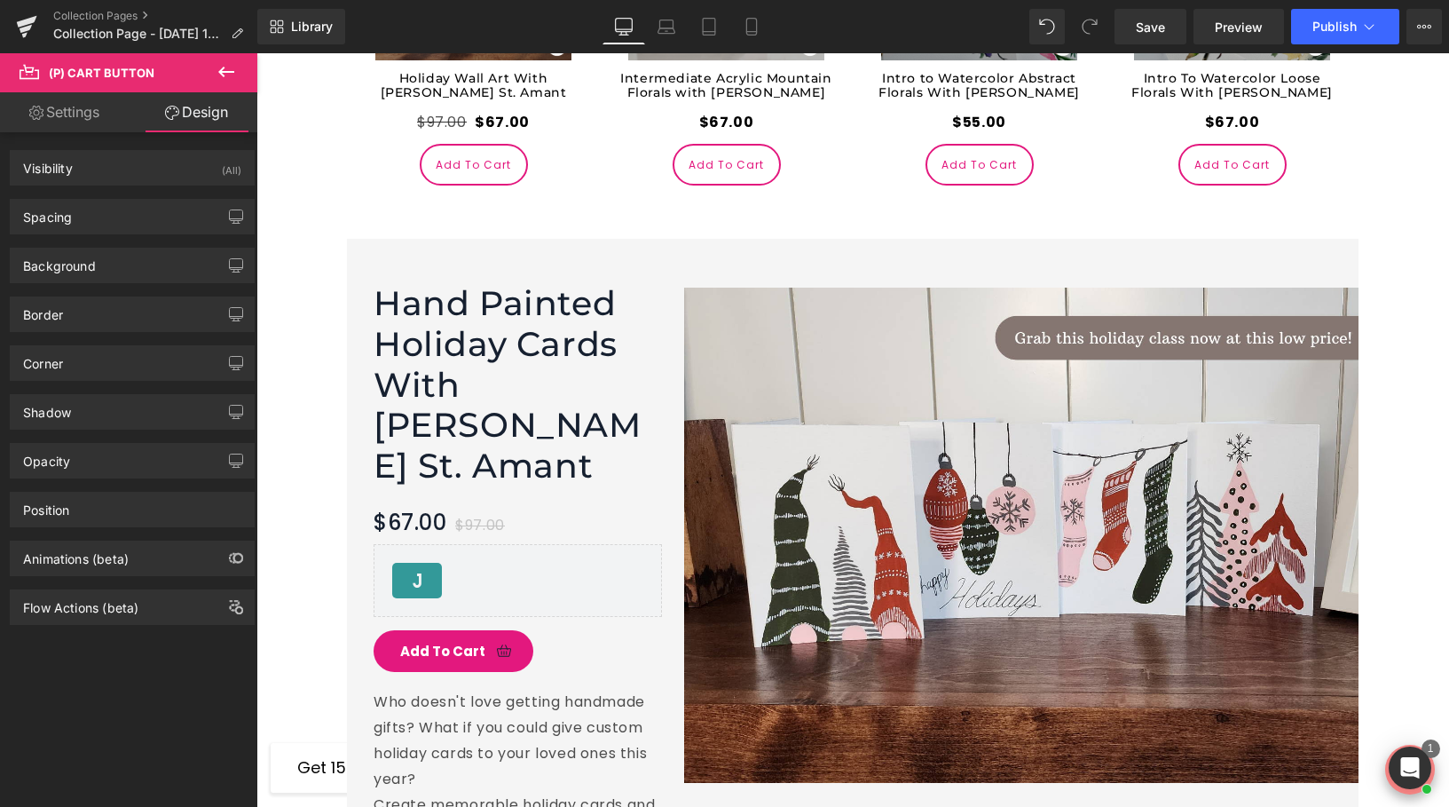
type input "30"
type input "0"
type input "30"
click at [118, 217] on div "Spacing" at bounding box center [132, 217] width 243 height 34
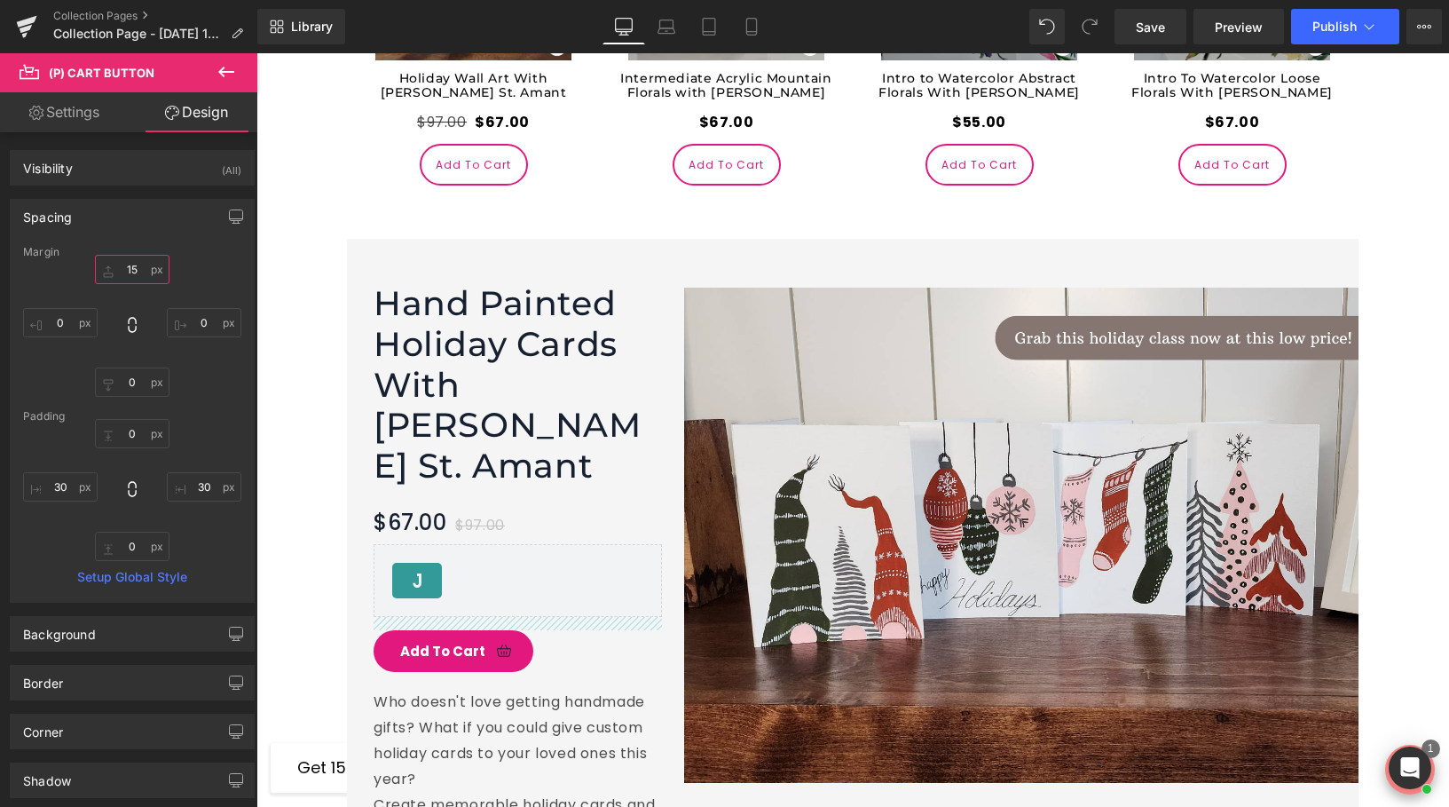
click at [131, 272] on input "15" at bounding box center [132, 269] width 75 height 29
type input "20"
click at [1132, 30] on link "Save" at bounding box center [1151, 26] width 72 height 35
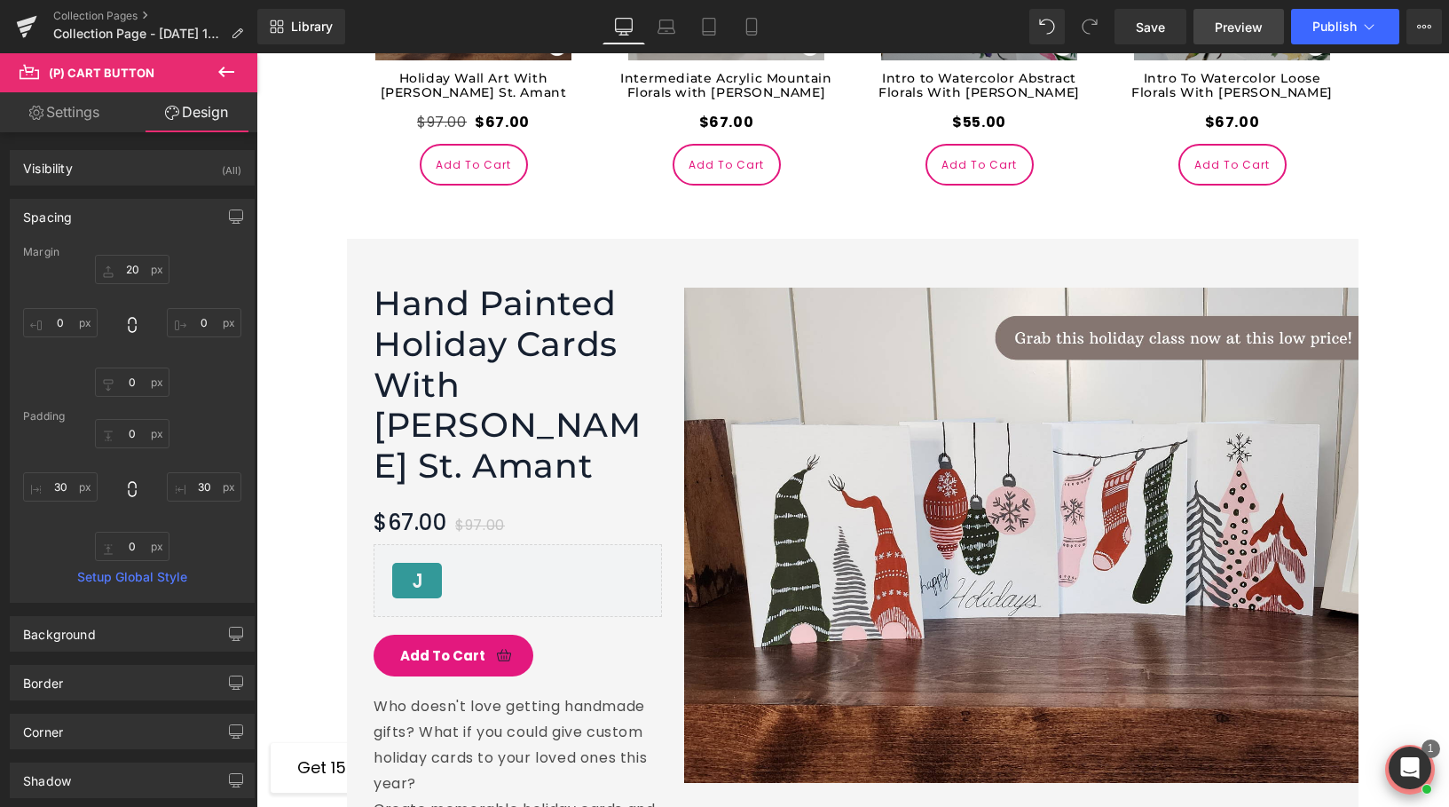
click at [1246, 34] on span "Preview" at bounding box center [1239, 27] width 48 height 19
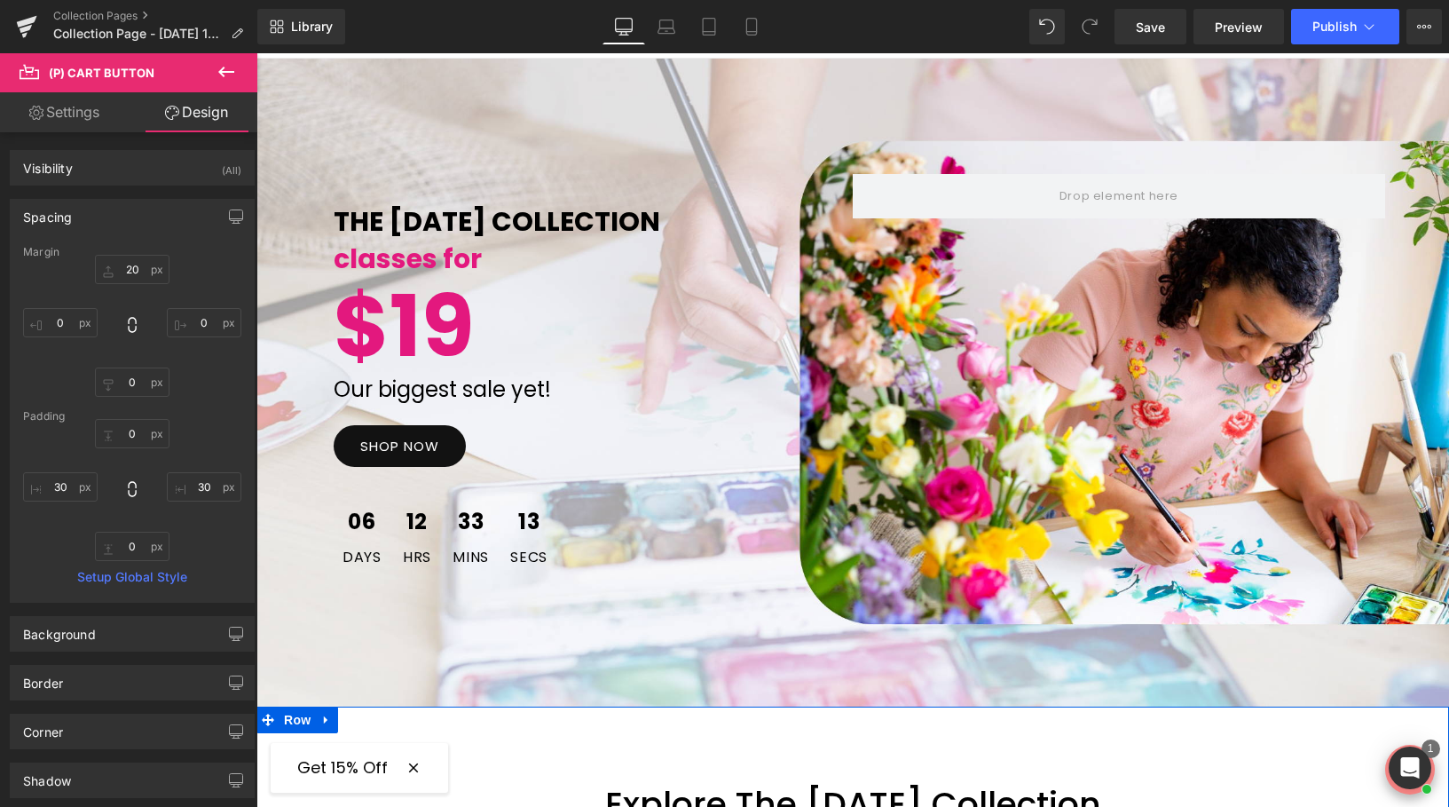
scroll to position [0, 0]
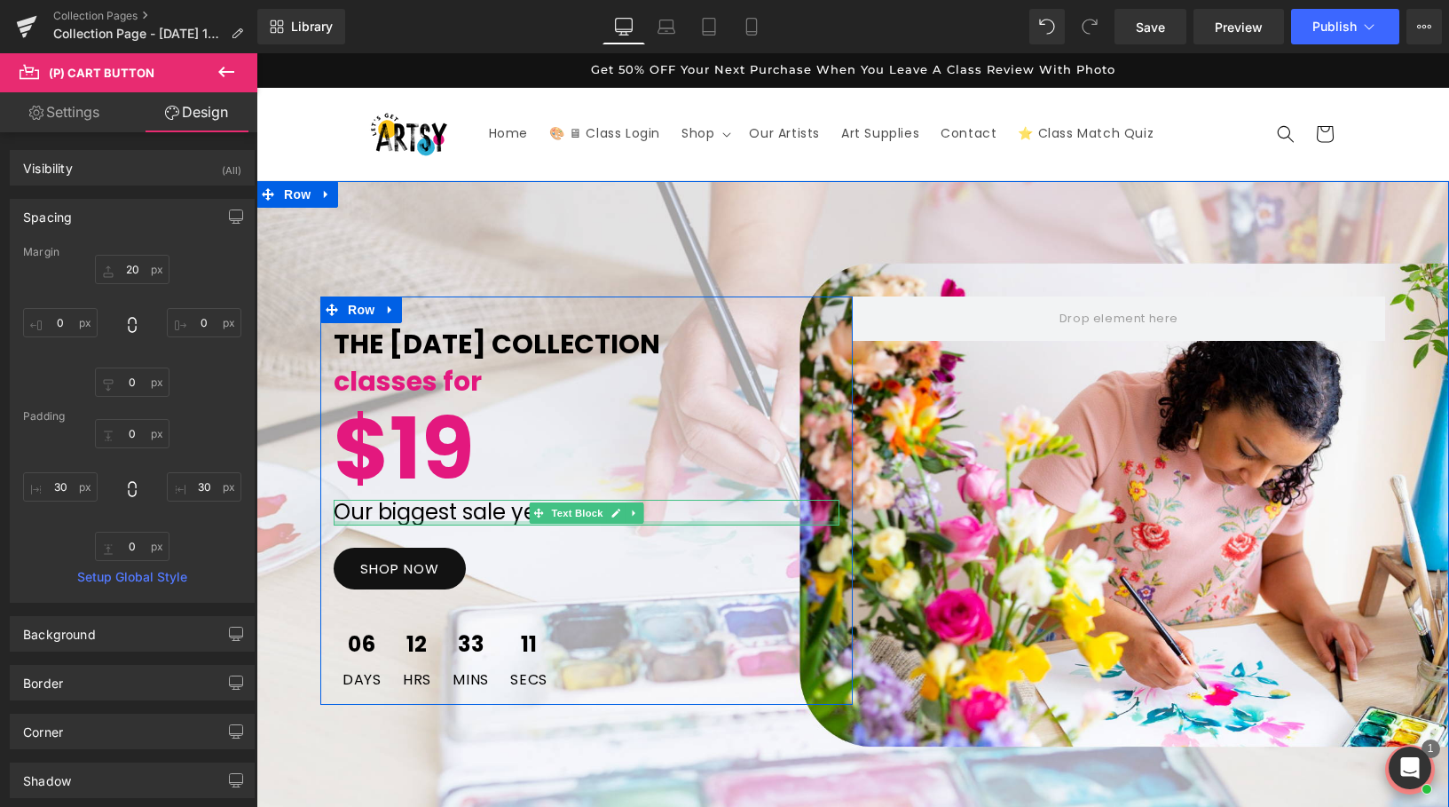
click at [353, 519] on p "Our biggest sale yet!" at bounding box center [587, 513] width 506 height 26
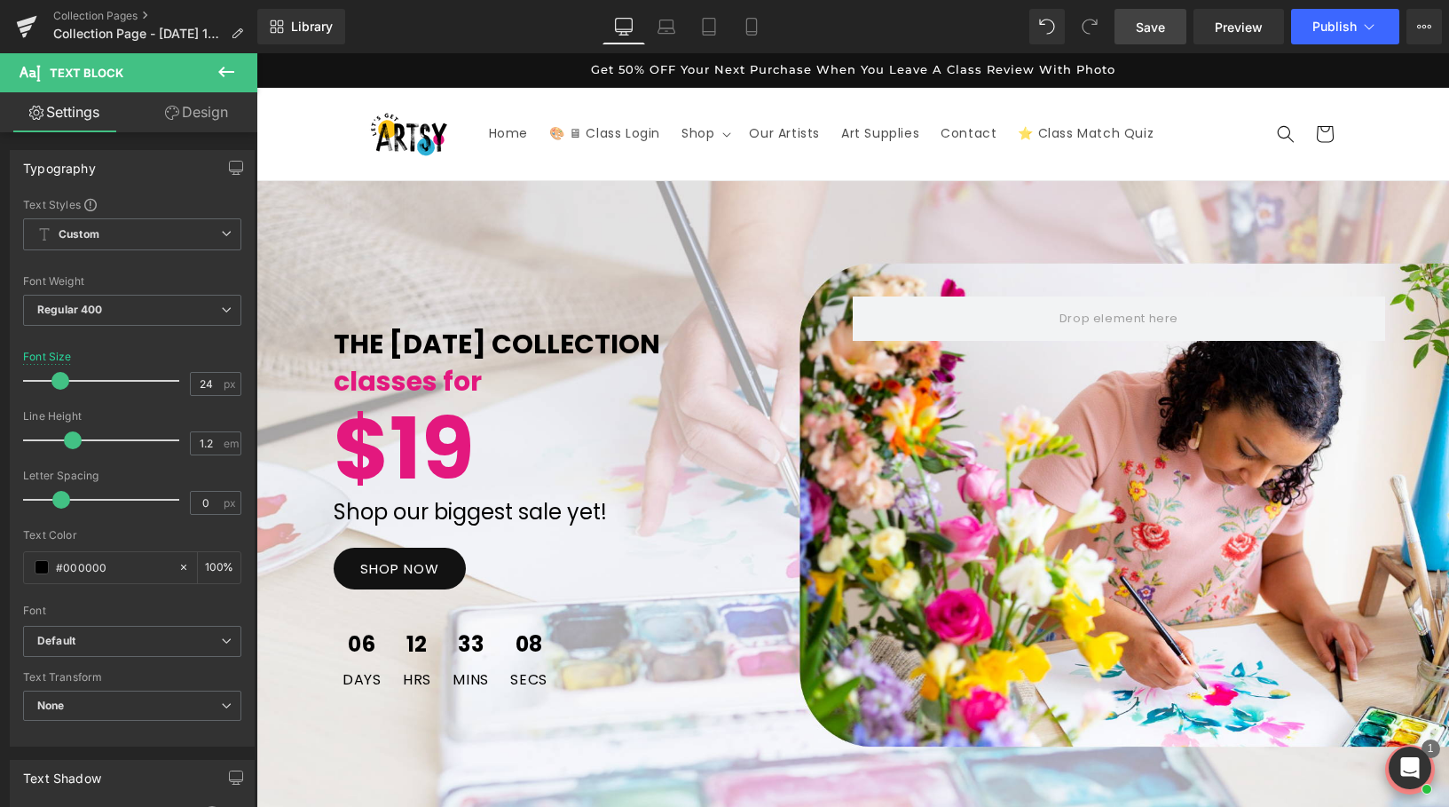
click at [1153, 31] on span "Save" at bounding box center [1150, 27] width 29 height 19
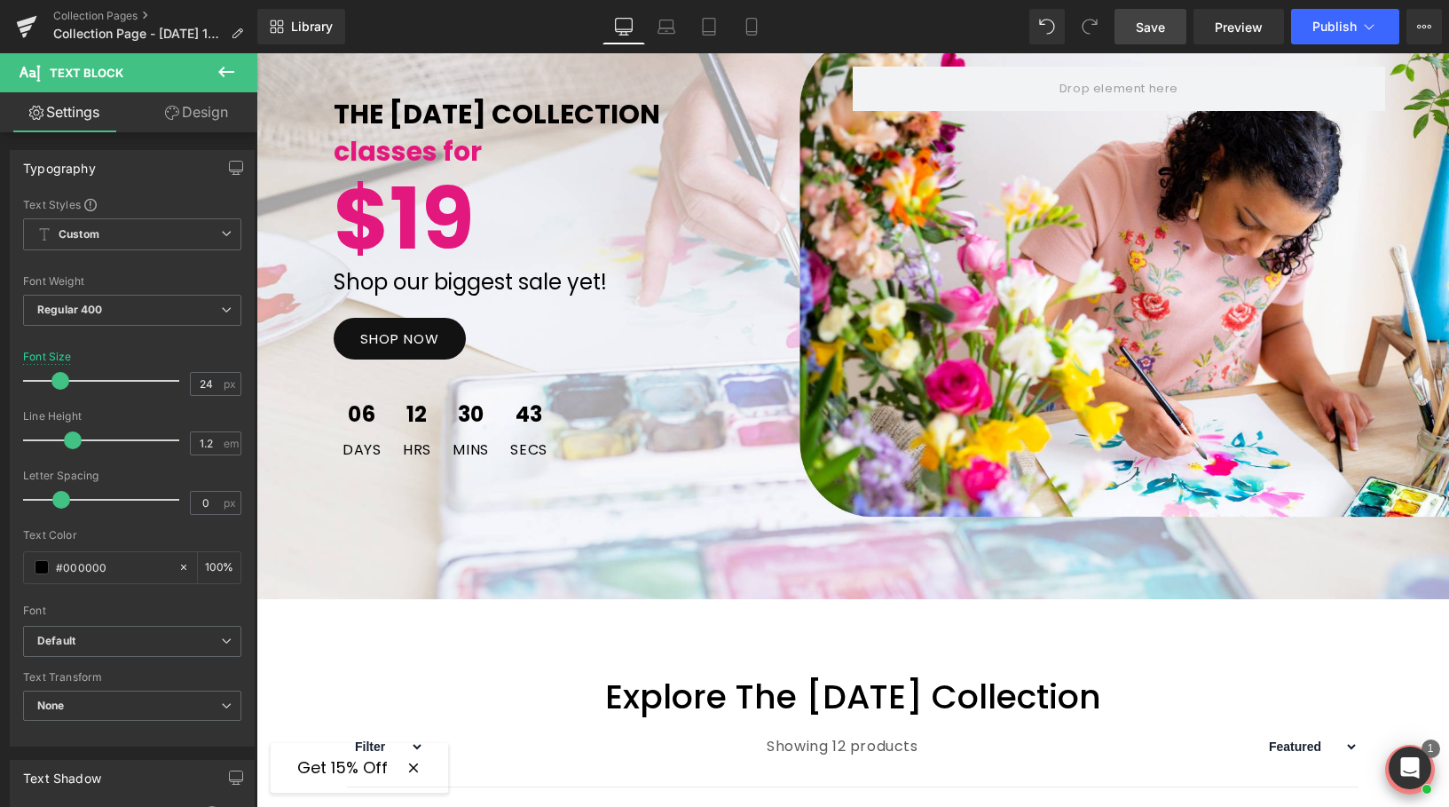
scroll to position [713, 0]
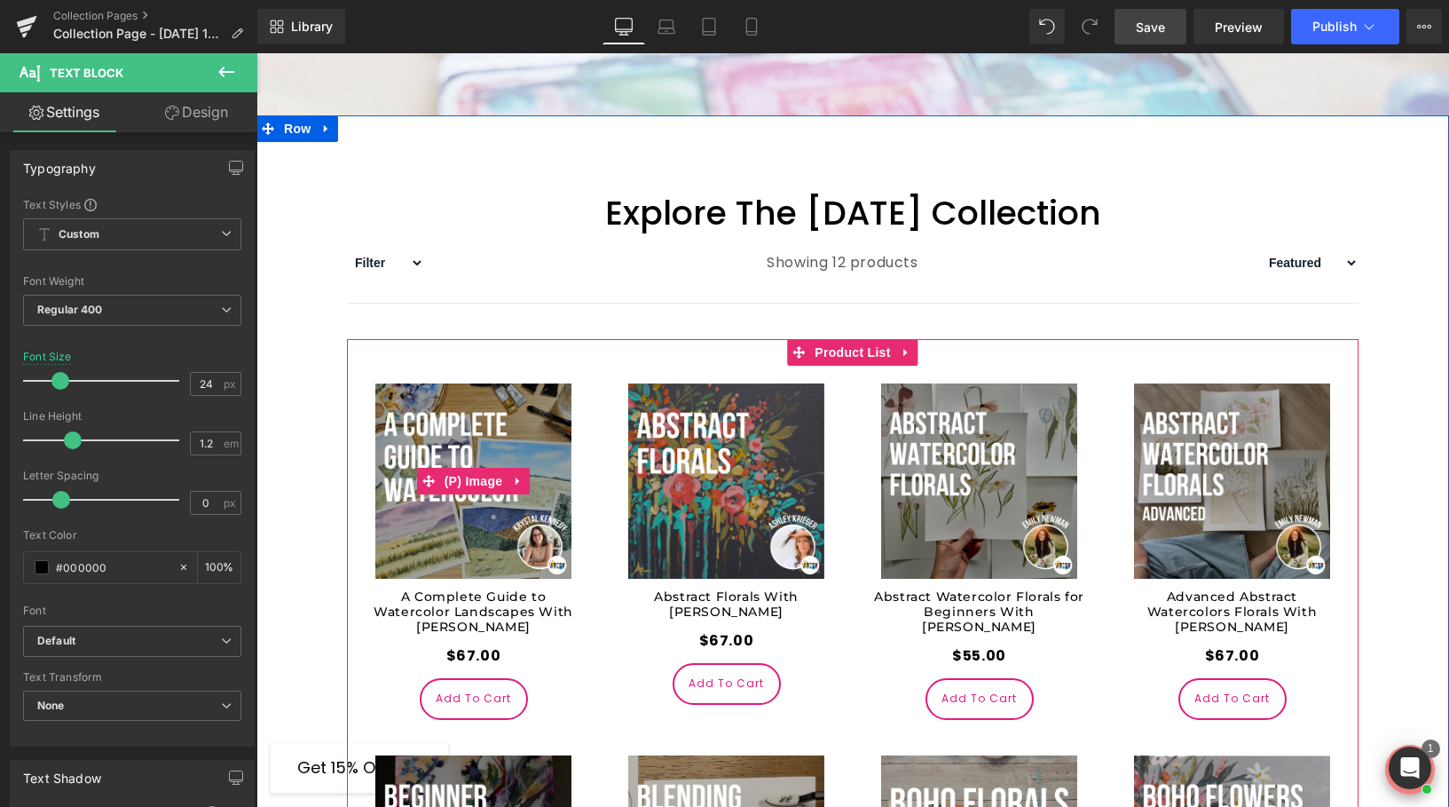
click at [493, 522] on img at bounding box center [473, 481] width 196 height 196
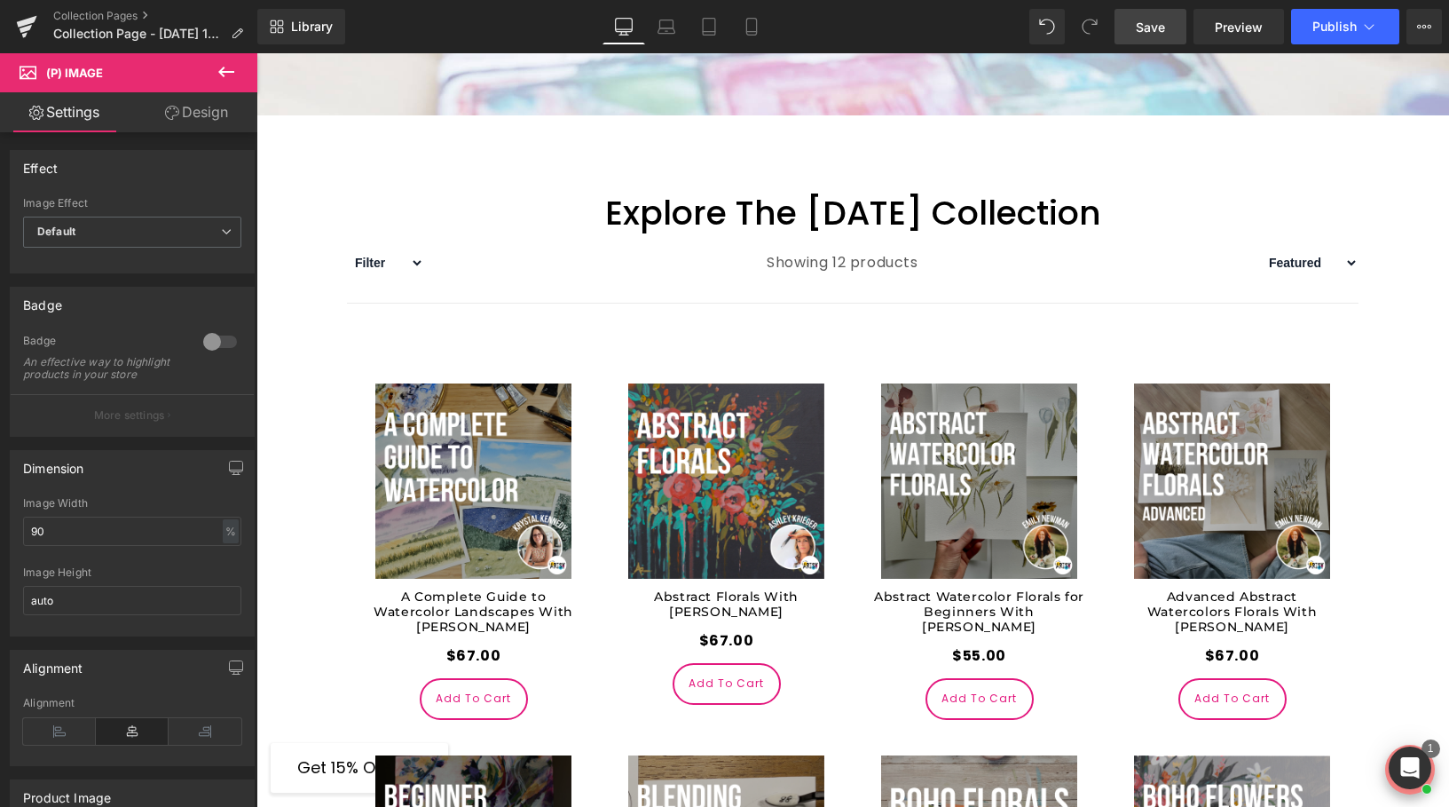
click at [198, 106] on link "Design" at bounding box center [196, 112] width 129 height 40
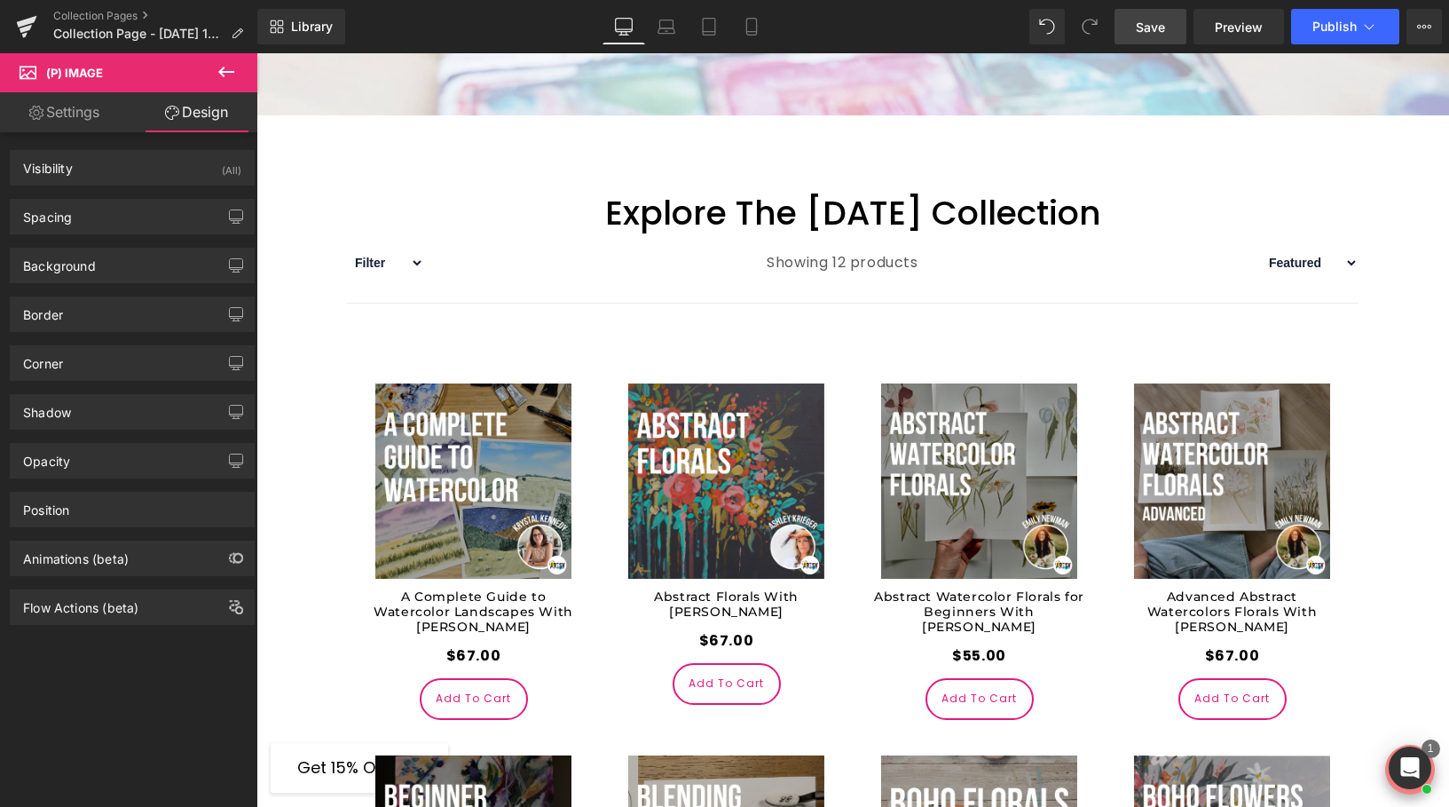
click at [75, 100] on link "Settings" at bounding box center [64, 112] width 129 height 40
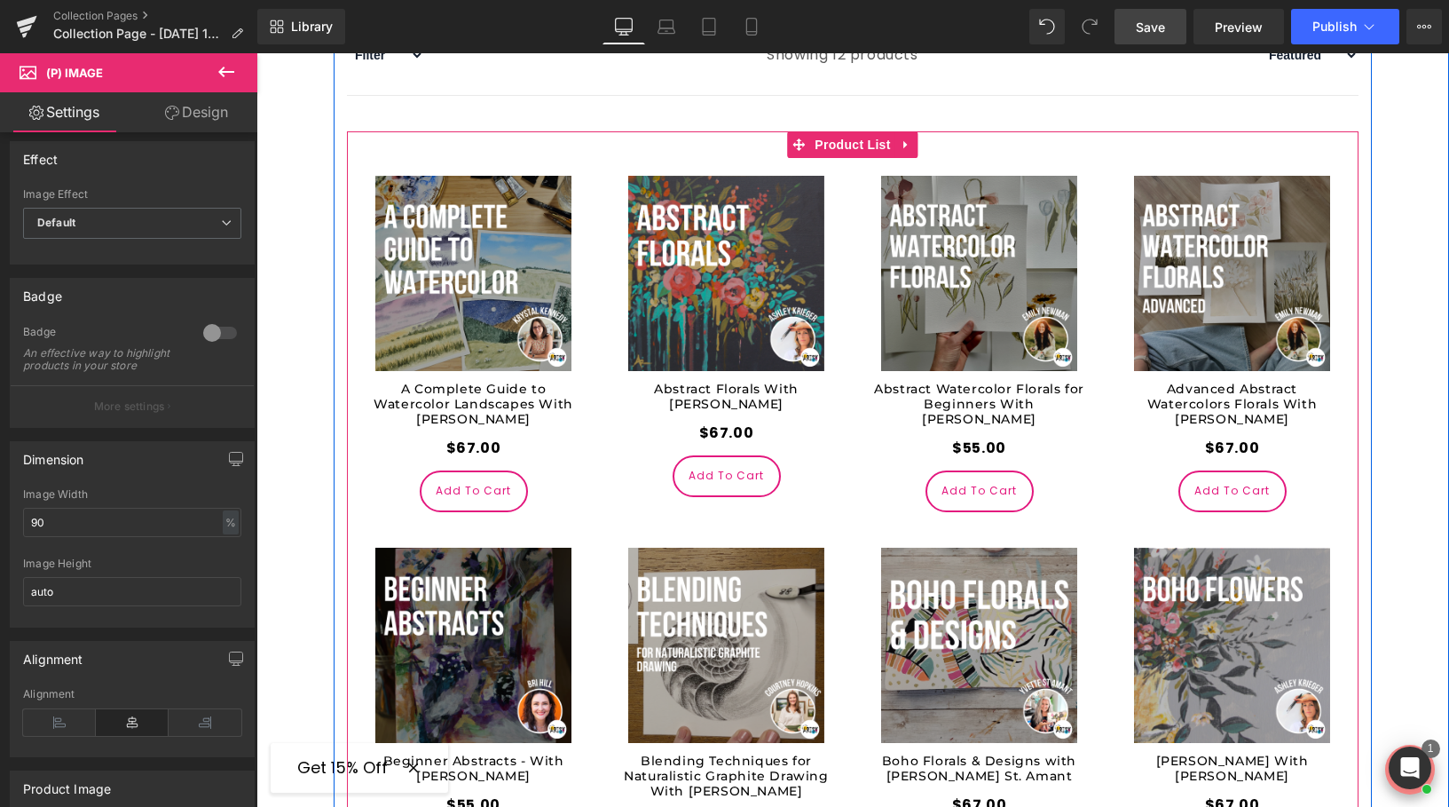
scroll to position [891, 0]
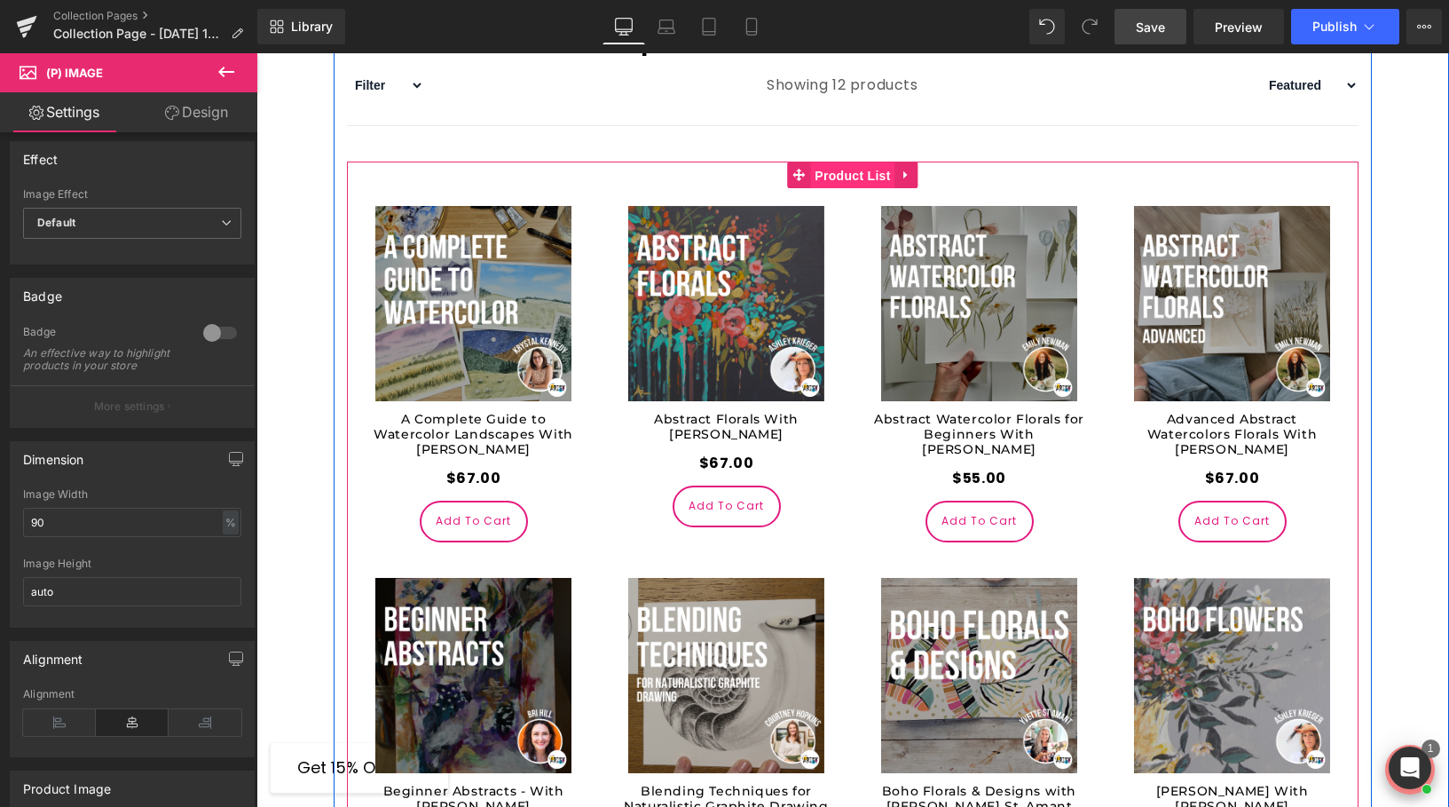
click at [853, 169] on span "Product List" at bounding box center [852, 175] width 84 height 27
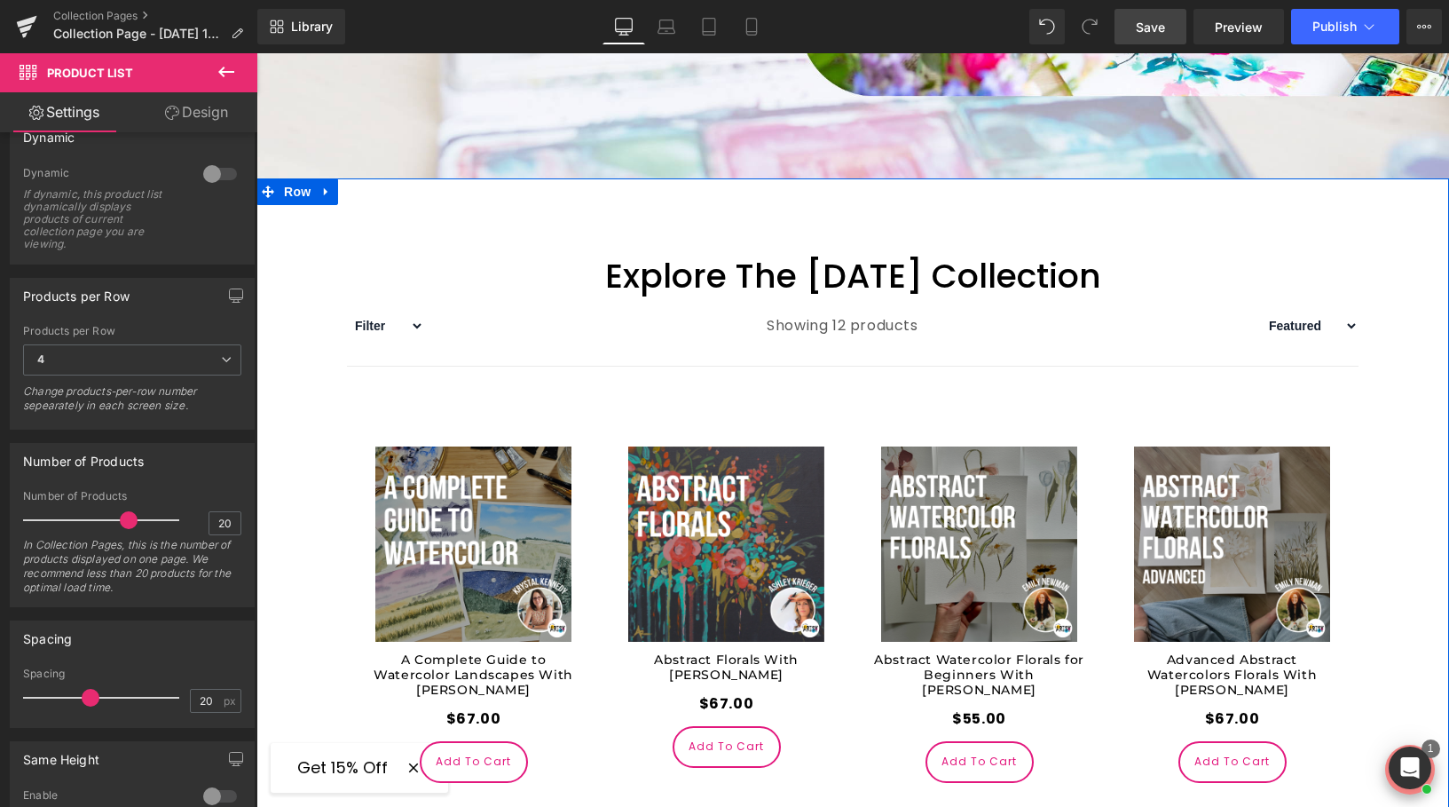
scroll to position [414, 0]
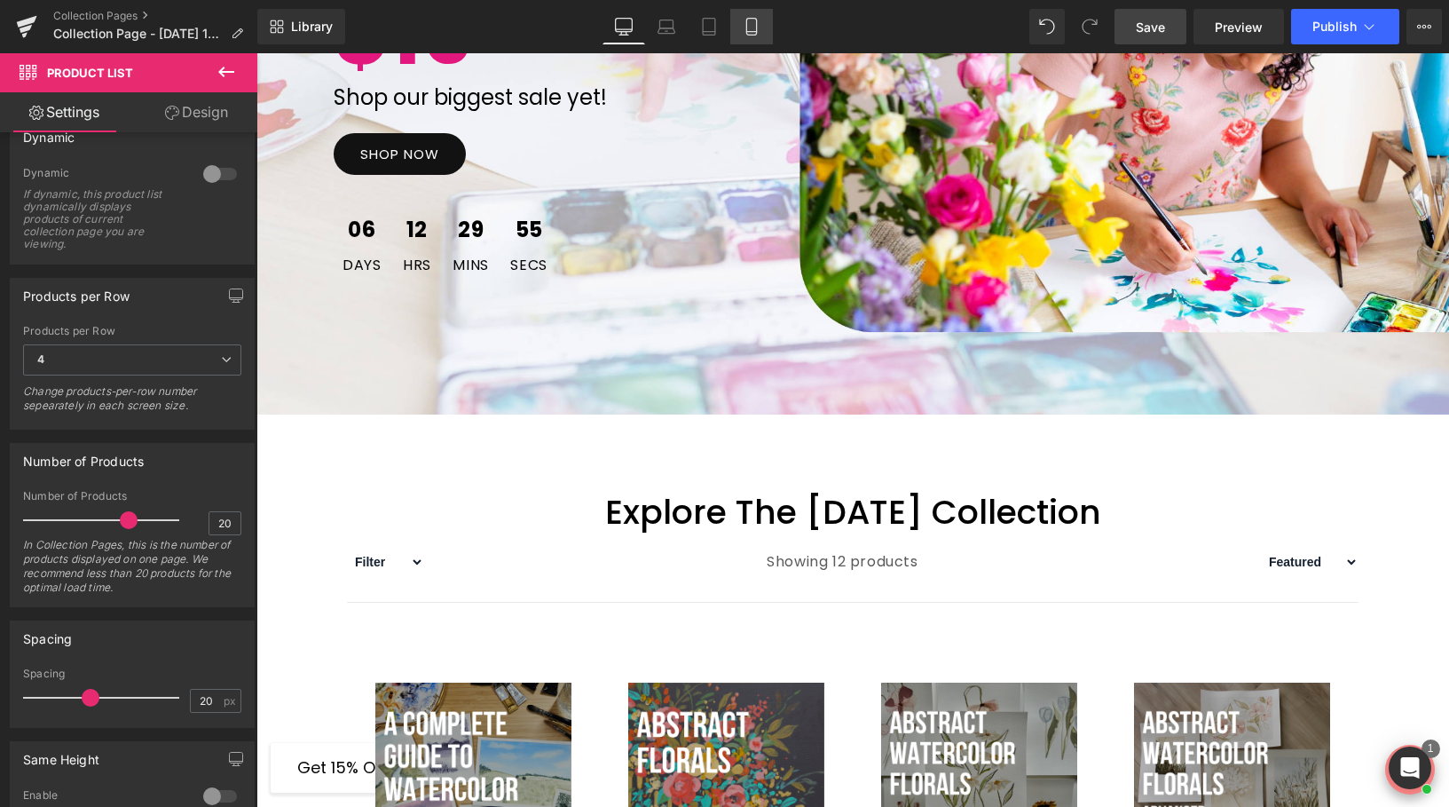
click at [749, 34] on icon at bounding box center [752, 27] width 18 height 18
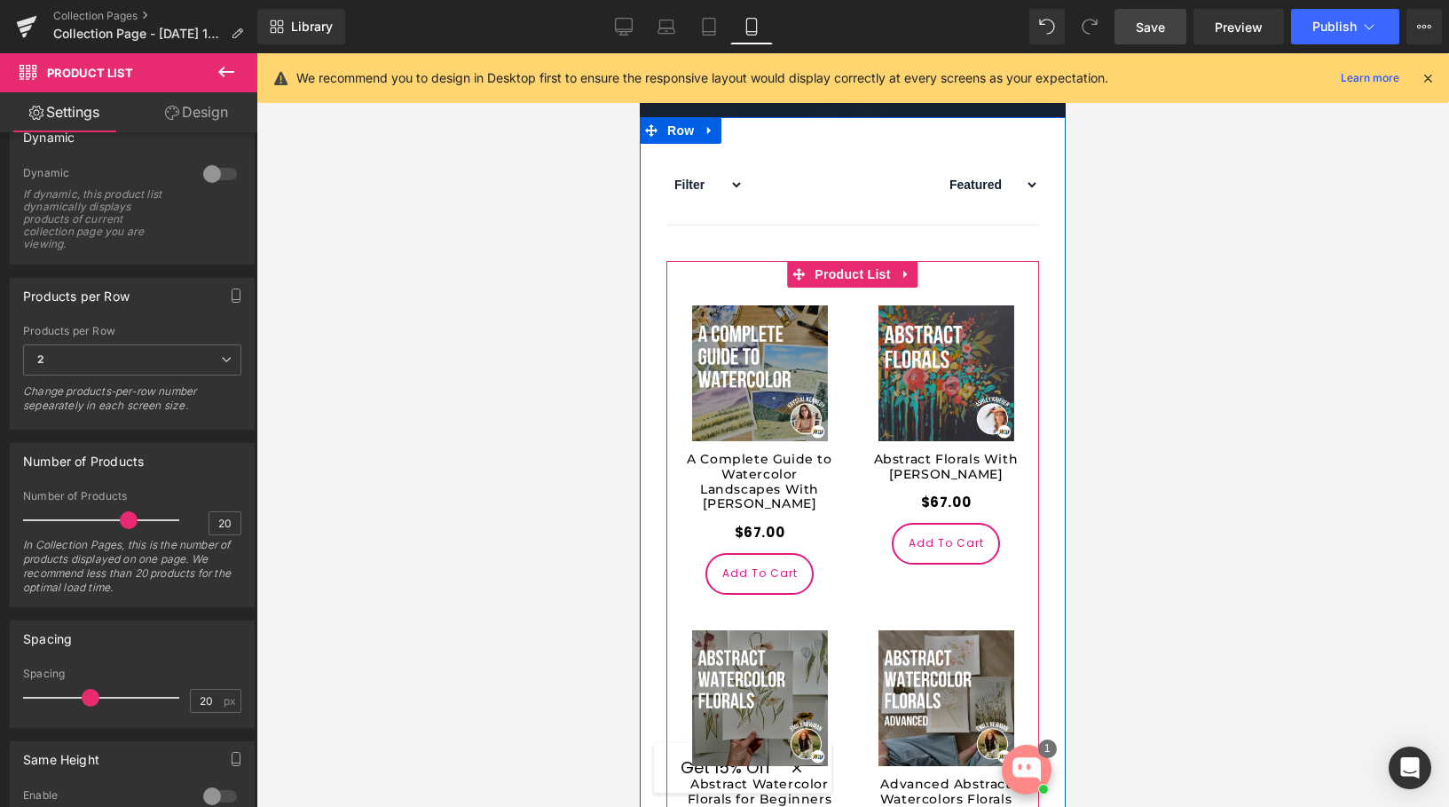
scroll to position [0, 0]
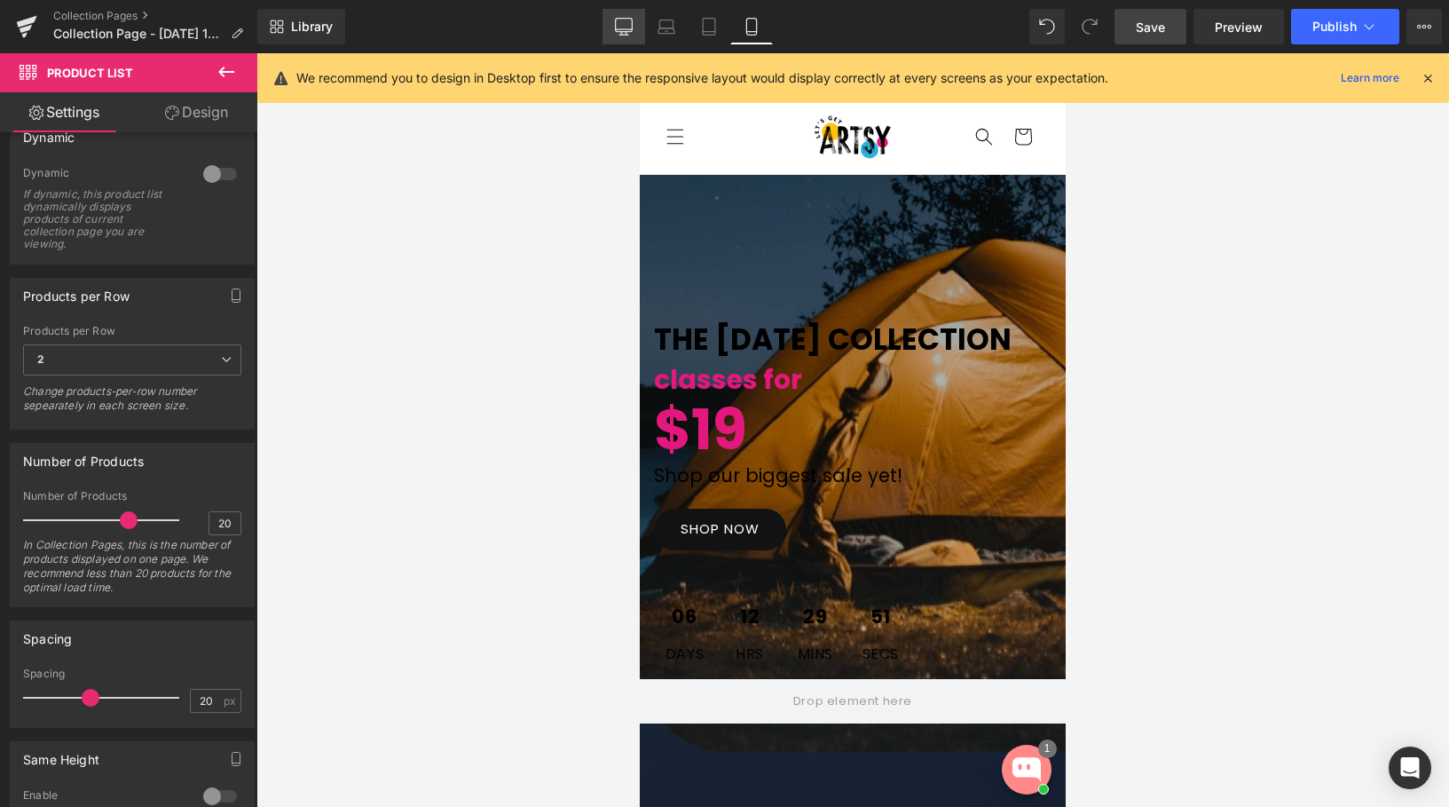
click at [611, 30] on link "Desktop" at bounding box center [624, 26] width 43 height 35
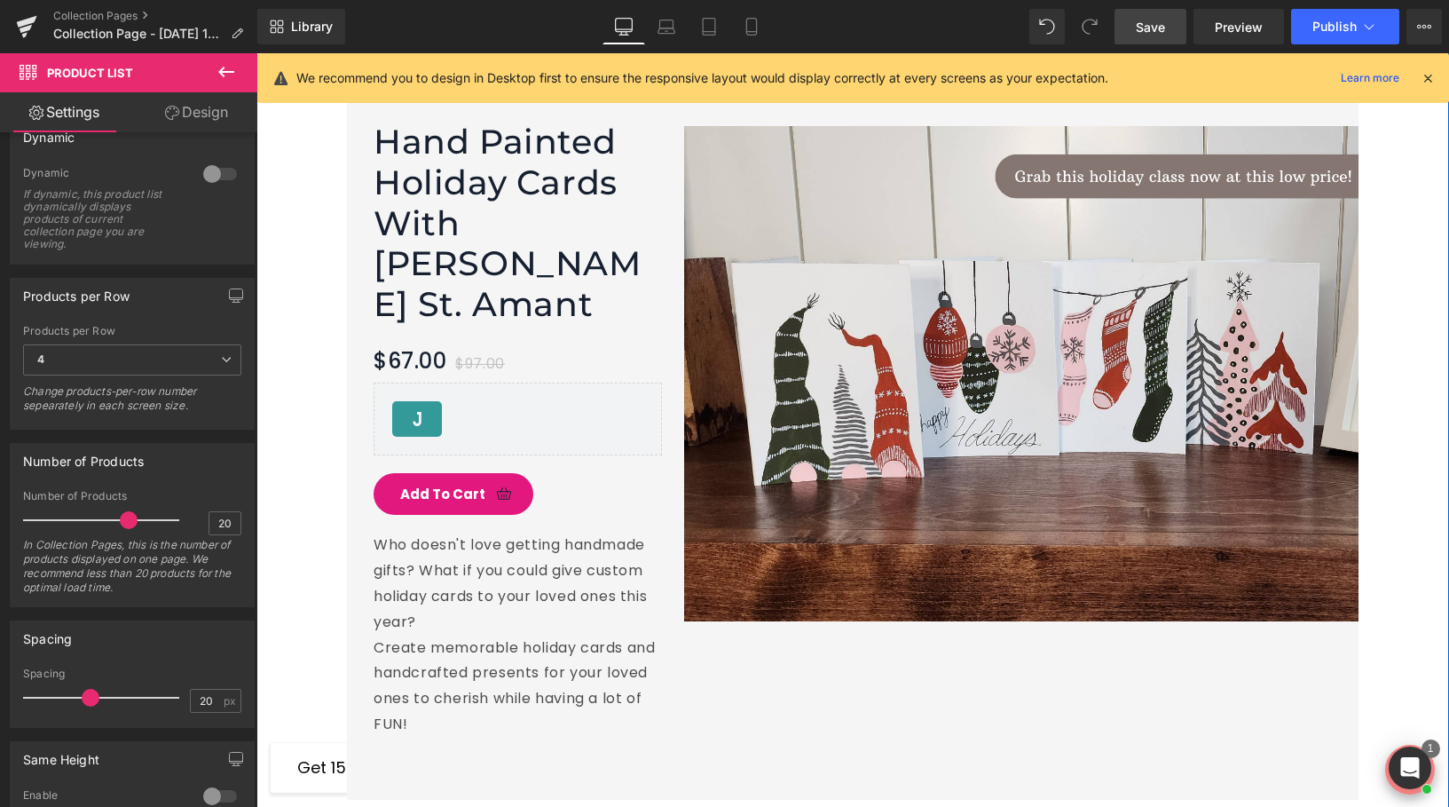
scroll to position [2878, 0]
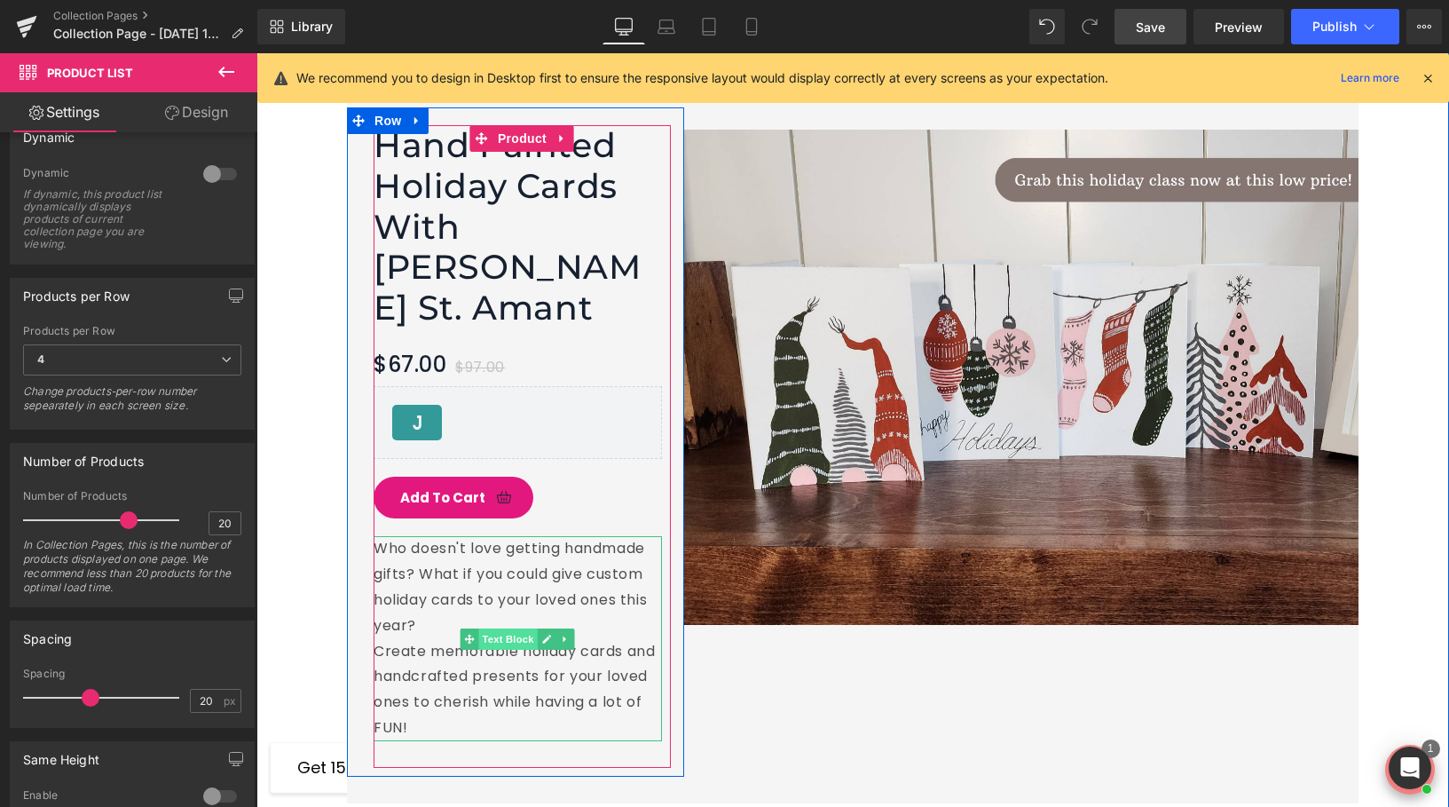
click at [482, 628] on span "Text Block" at bounding box center [508, 638] width 59 height 21
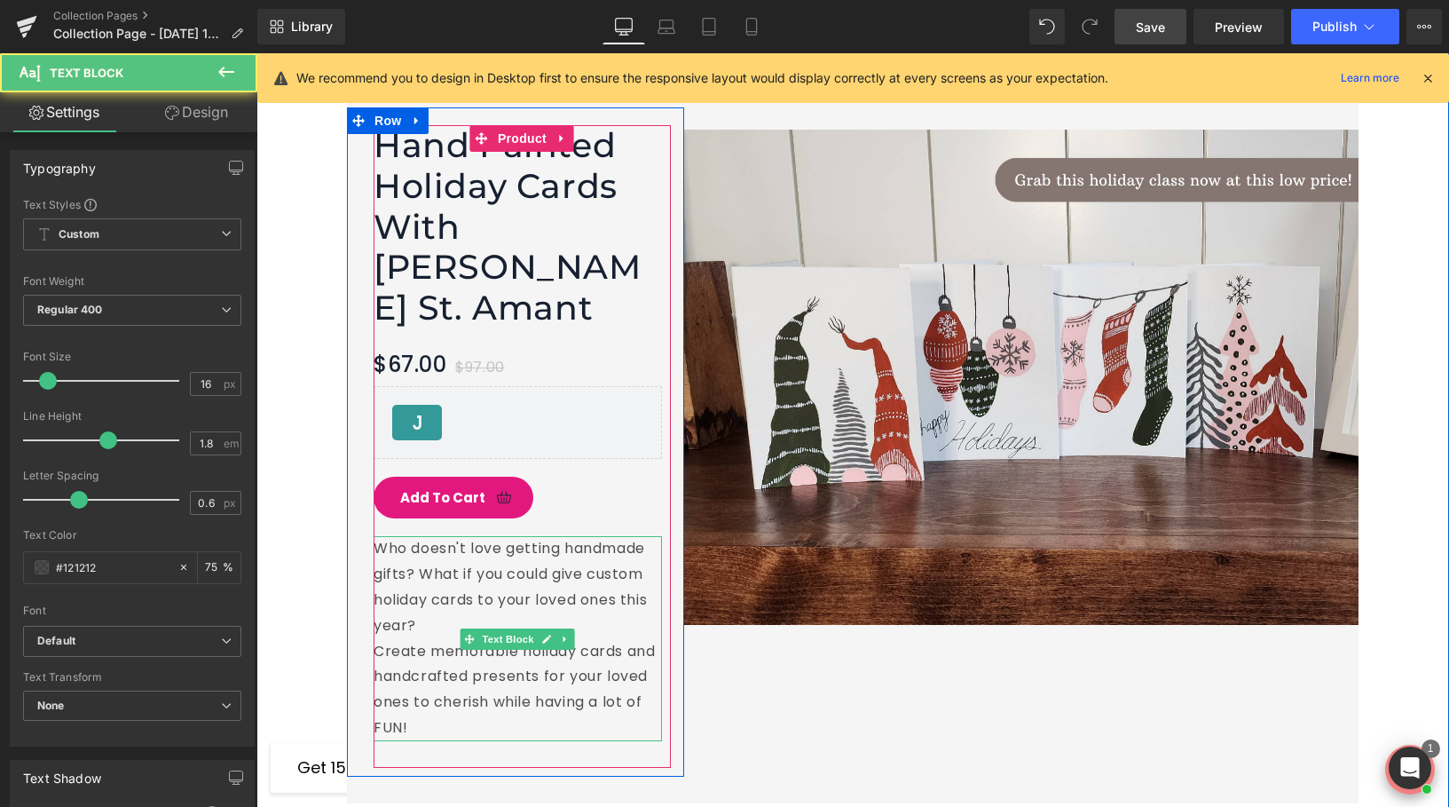
click at [429, 572] on p "Who doesn't love getting handmade gifts? What if you could give custom holiday …" at bounding box center [518, 587] width 288 height 102
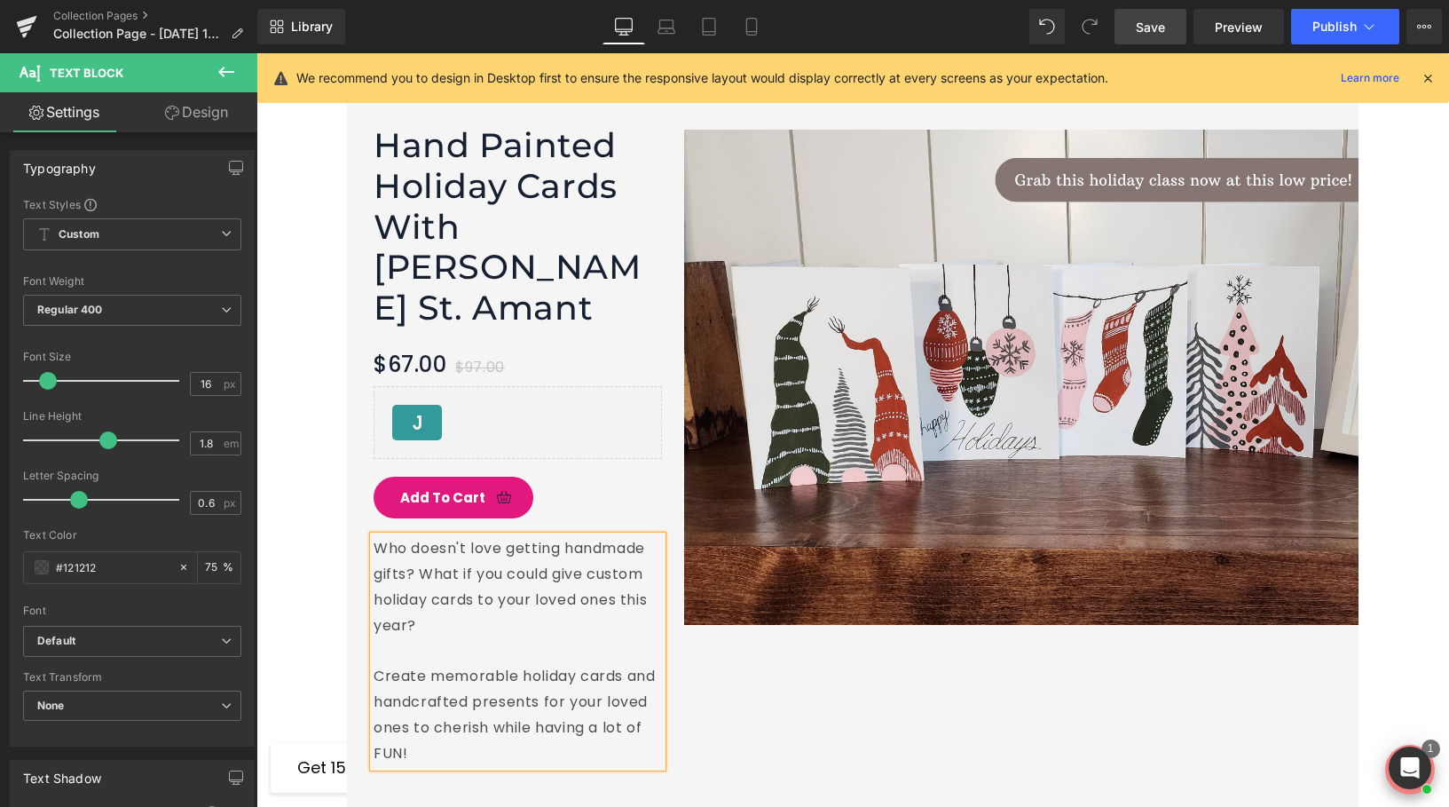
click at [771, 664] on div "Image Hand Painted Holiday Cards With Yvette St. Amant (P) Title $67.00 $97.00 …" at bounding box center [853, 454] width 1012 height 747
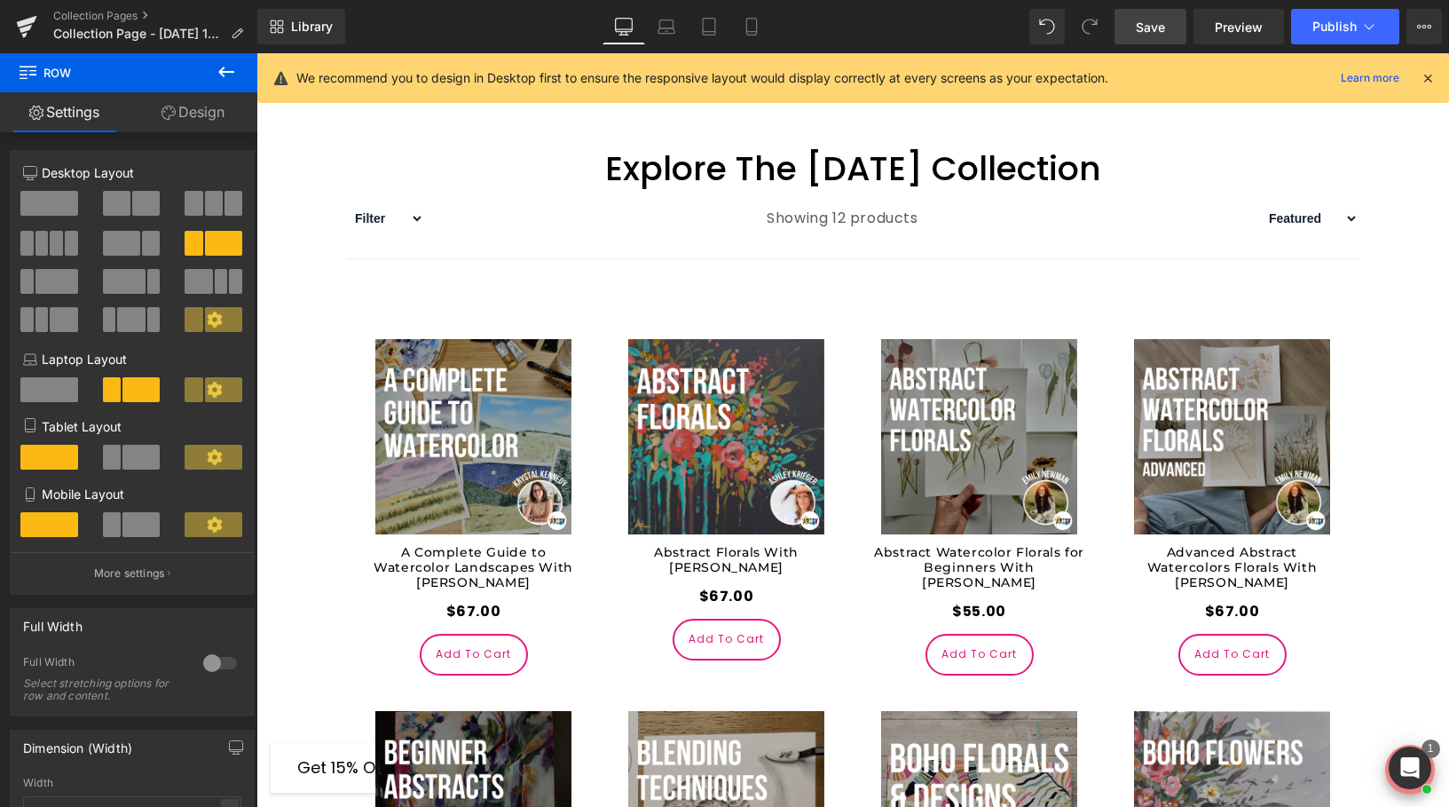
scroll to position [760, 0]
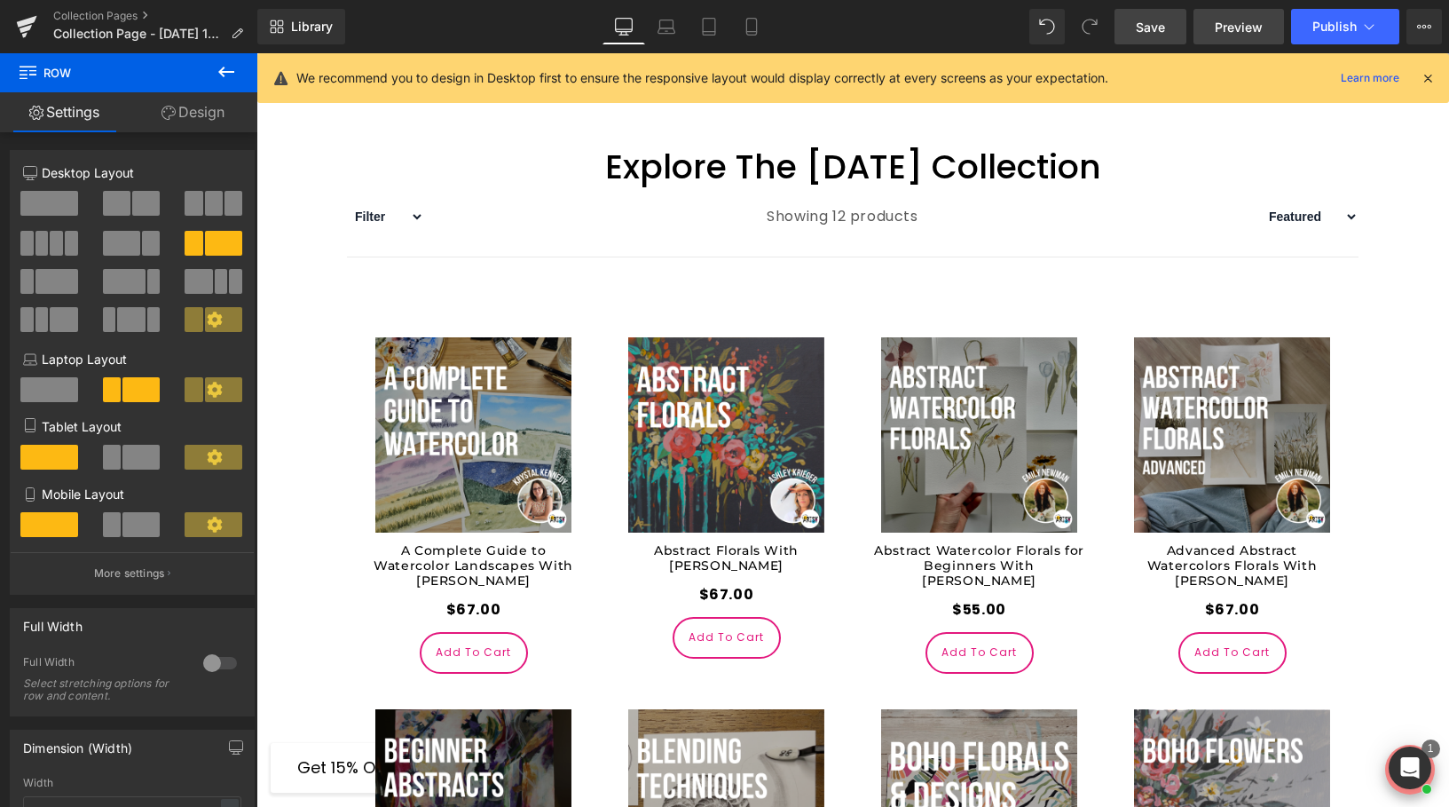
click at [1220, 31] on span "Preview" at bounding box center [1239, 27] width 48 height 19
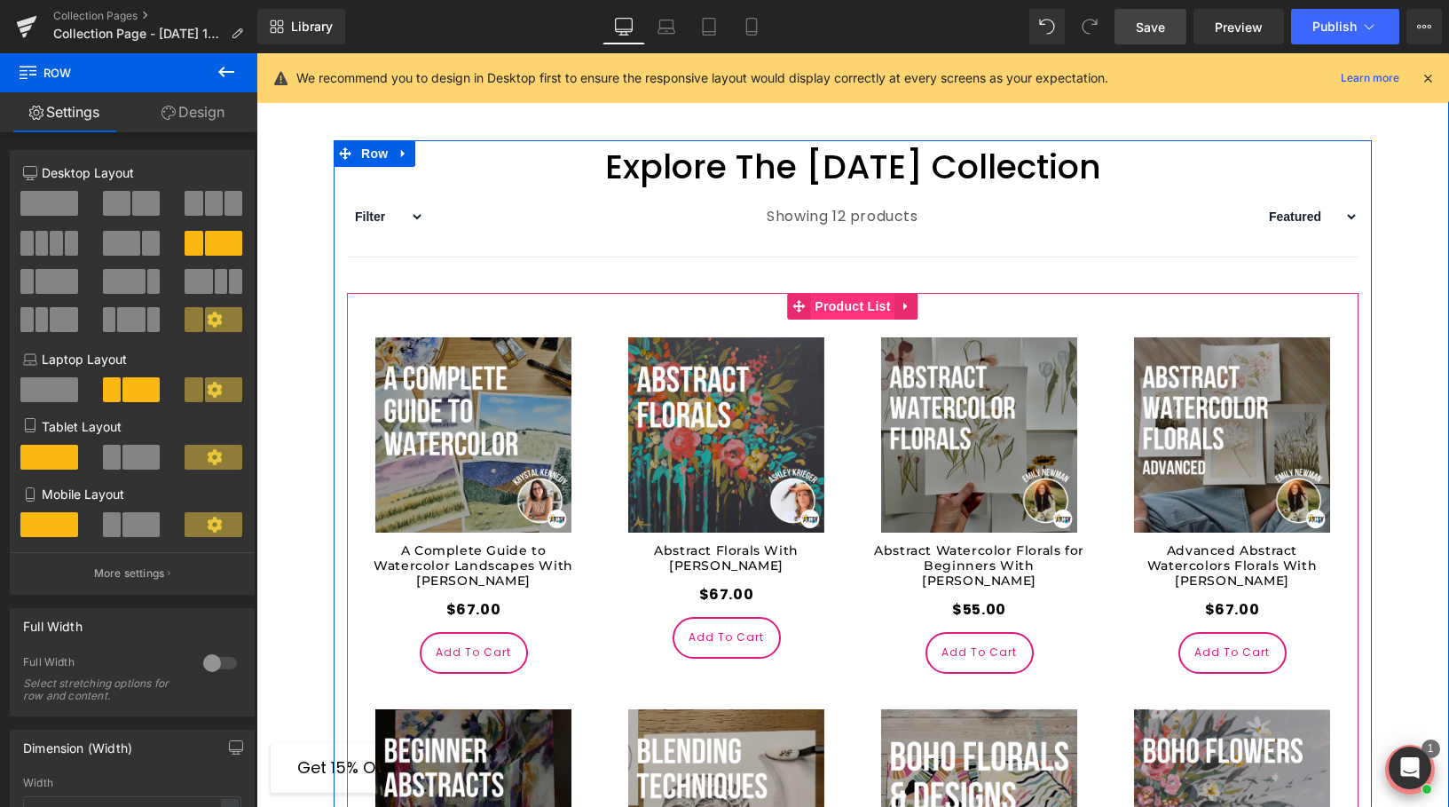
click at [828, 310] on span "Product List" at bounding box center [852, 306] width 84 height 27
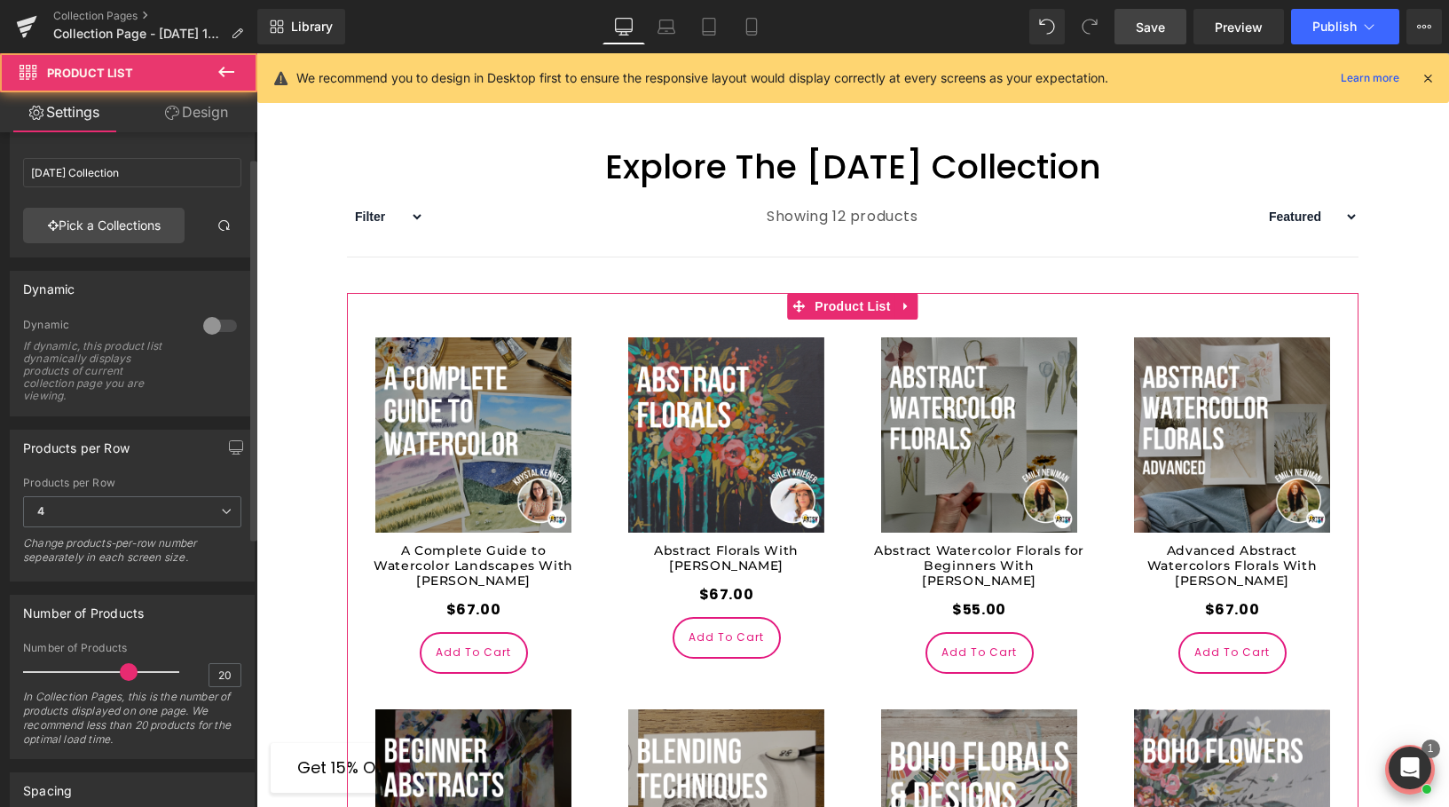
scroll to position [39, 0]
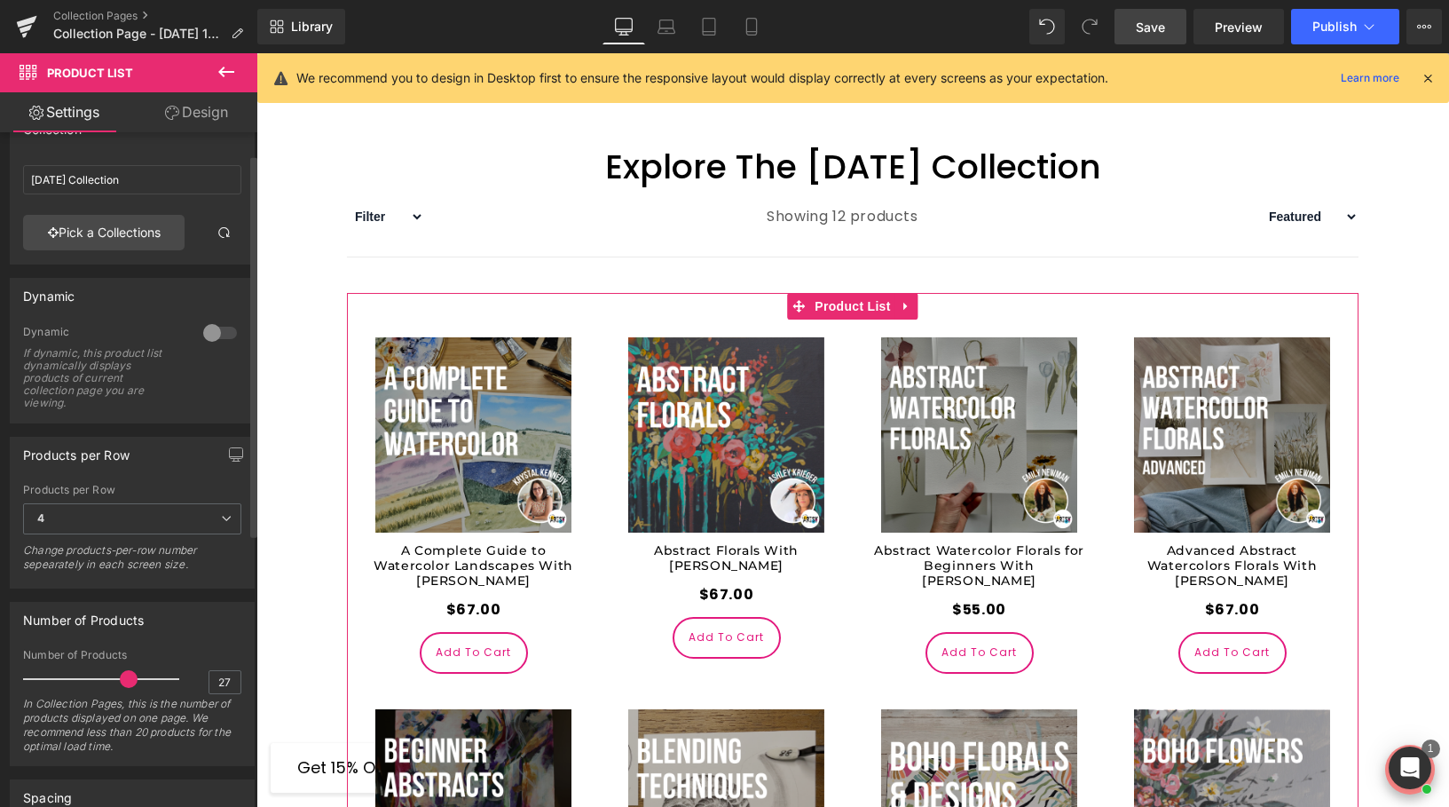
type input "30"
drag, startPoint x: 121, startPoint y: 683, endPoint x: 192, endPoint y: 682, distance: 71.0
click at [192, 683] on div "Number of Products 30 In Collection Pages, this is the number of products displ…" at bounding box center [132, 707] width 218 height 116
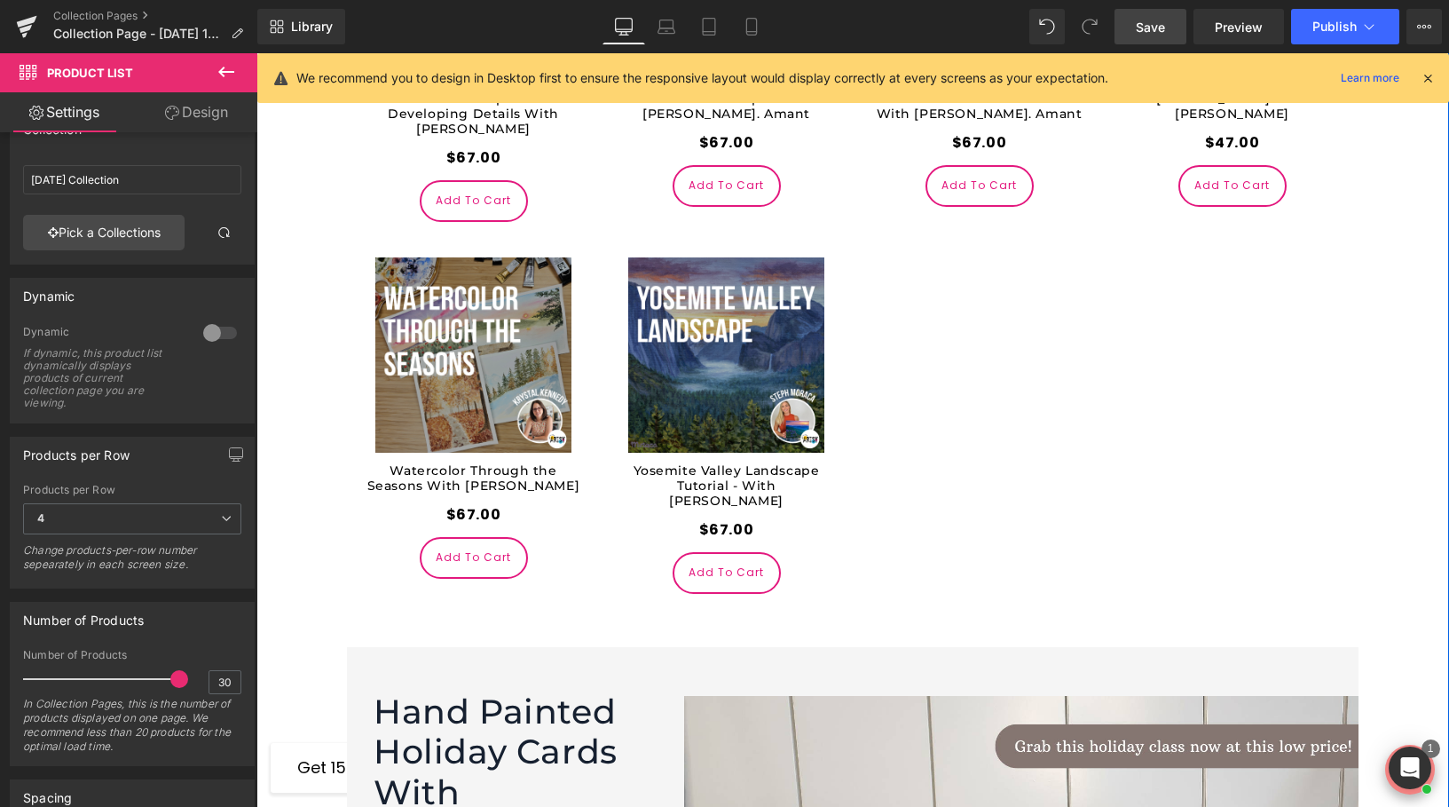
scroll to position [3422, 0]
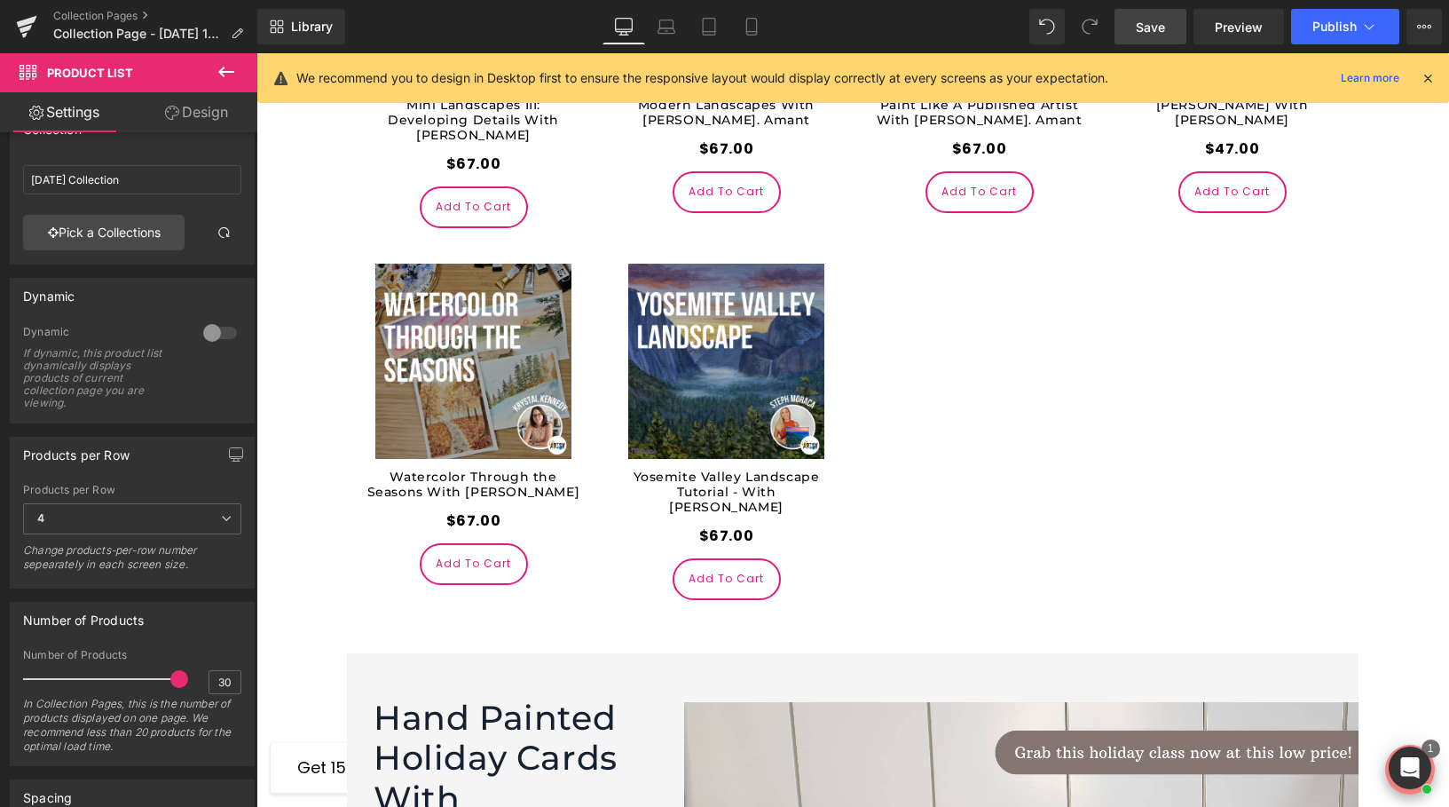
drag, startPoint x: 1155, startPoint y: 24, endPoint x: 699, endPoint y: 420, distance: 603.9
click at [1155, 24] on span "Save" at bounding box center [1150, 27] width 29 height 19
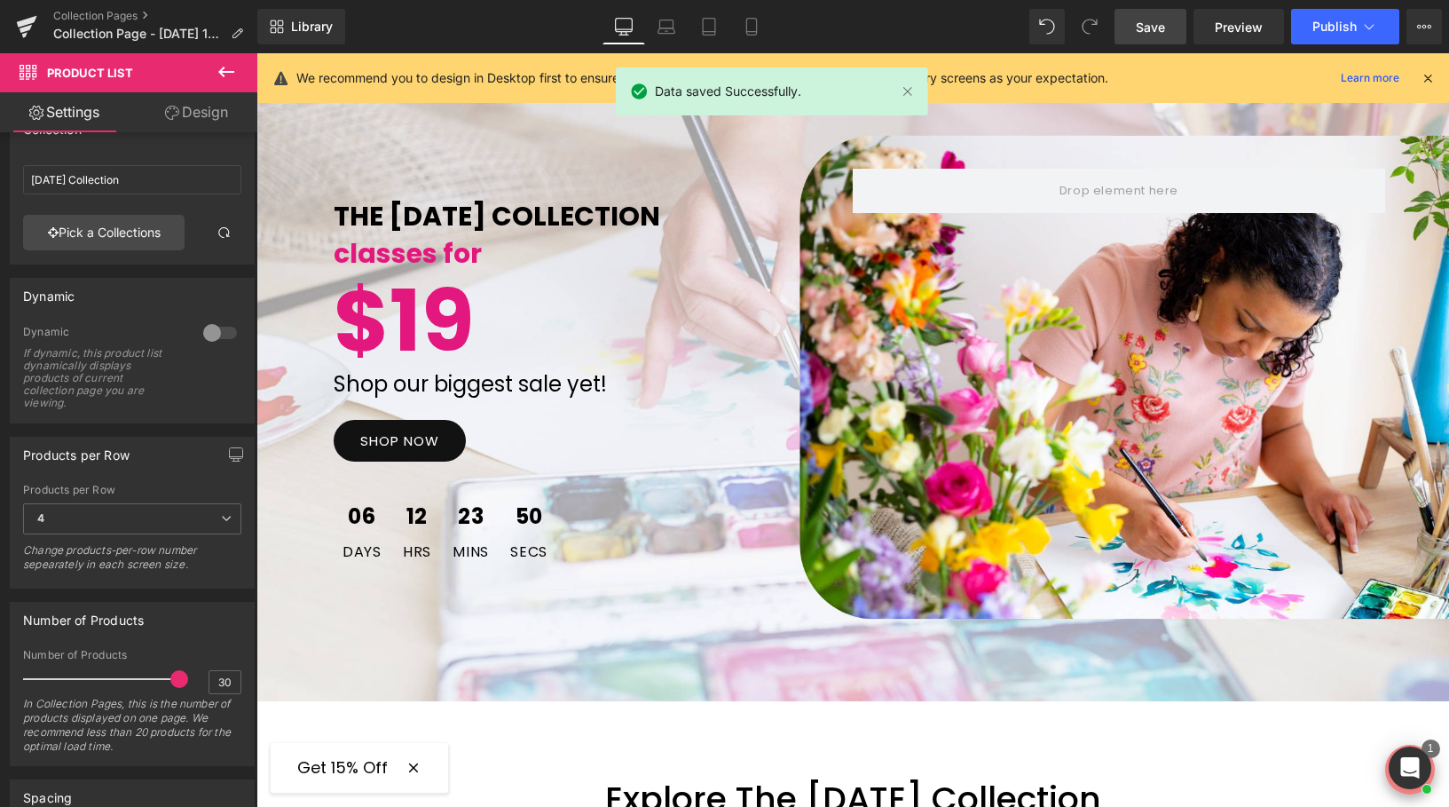
scroll to position [0, 0]
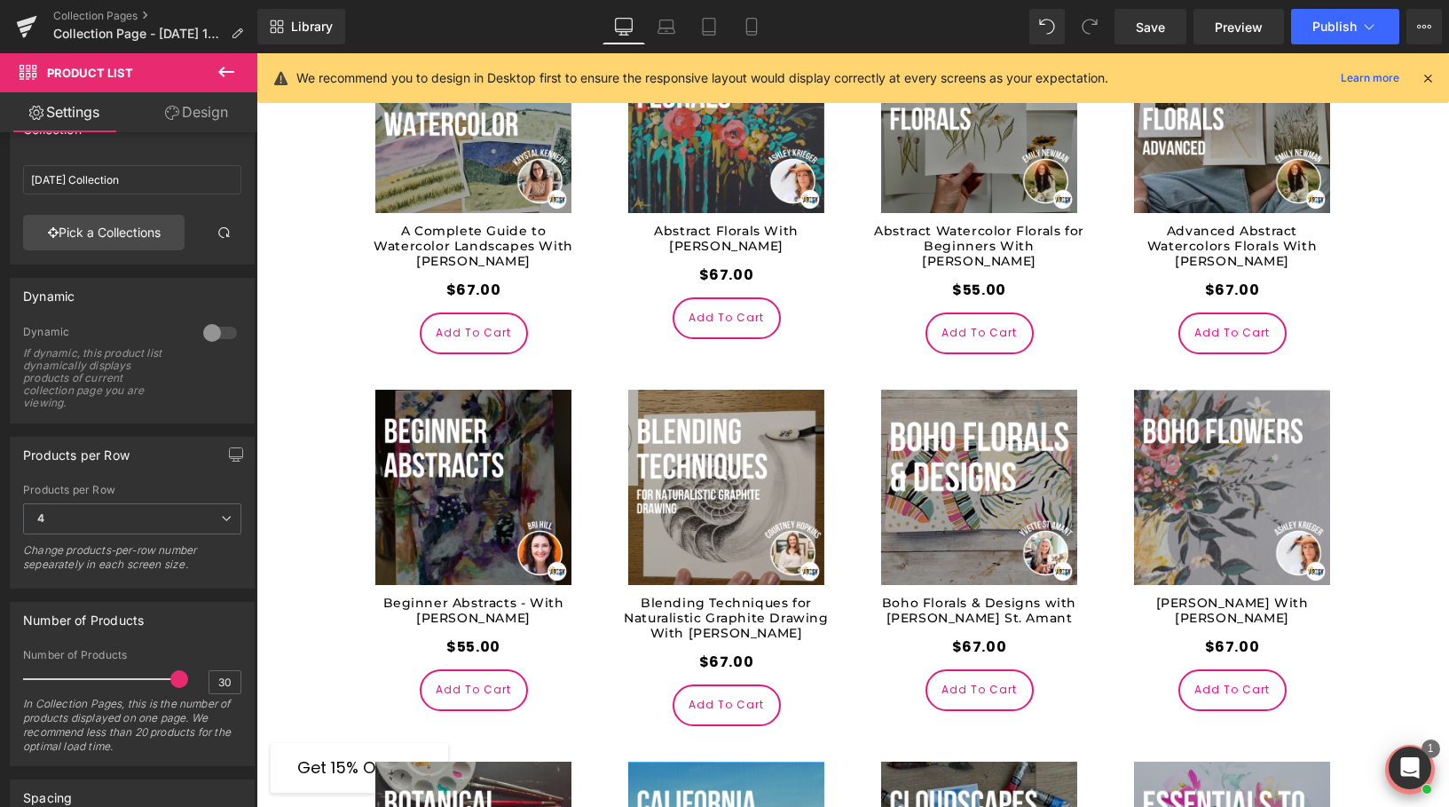
scroll to position [1214, 0]
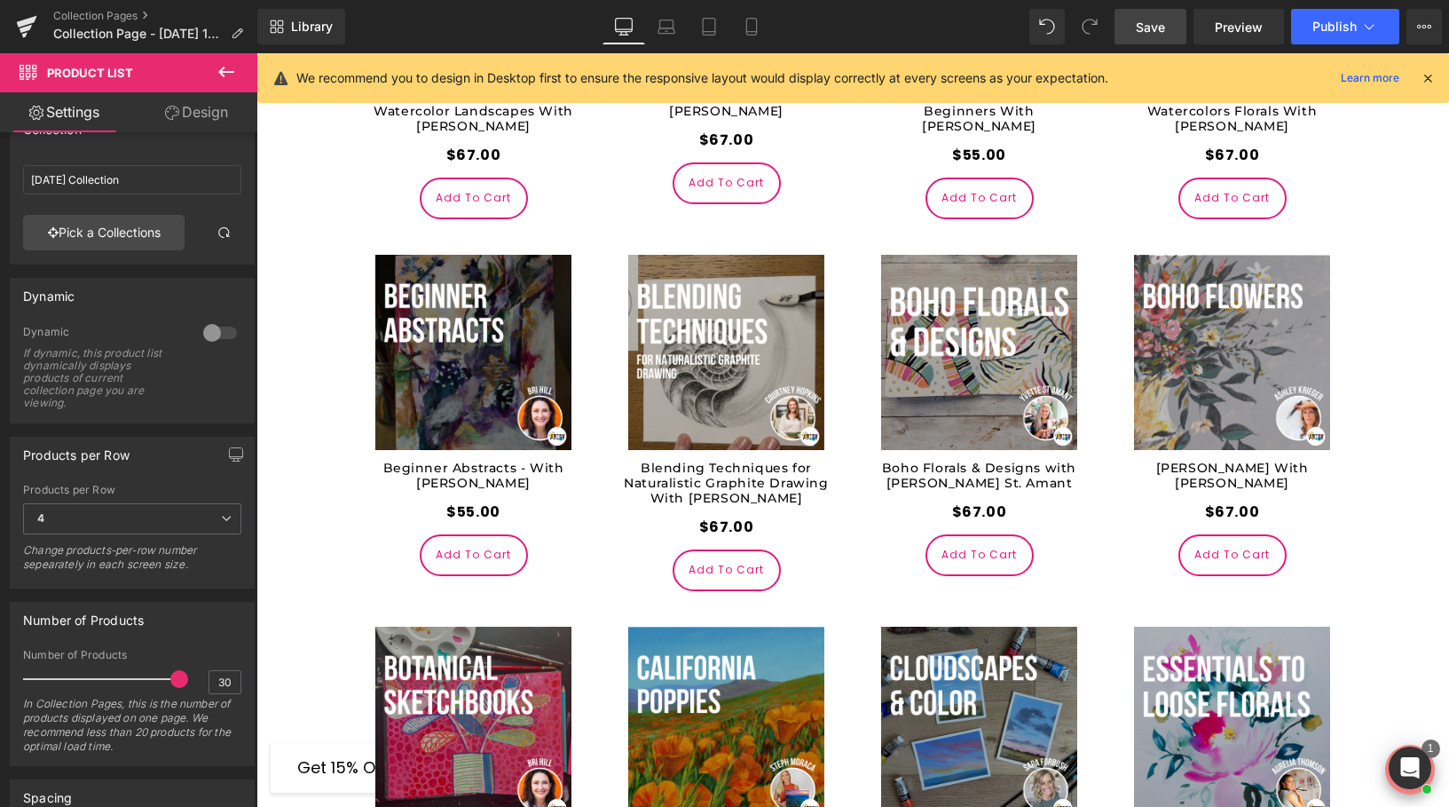
click at [1162, 41] on link "Save" at bounding box center [1151, 26] width 72 height 35
